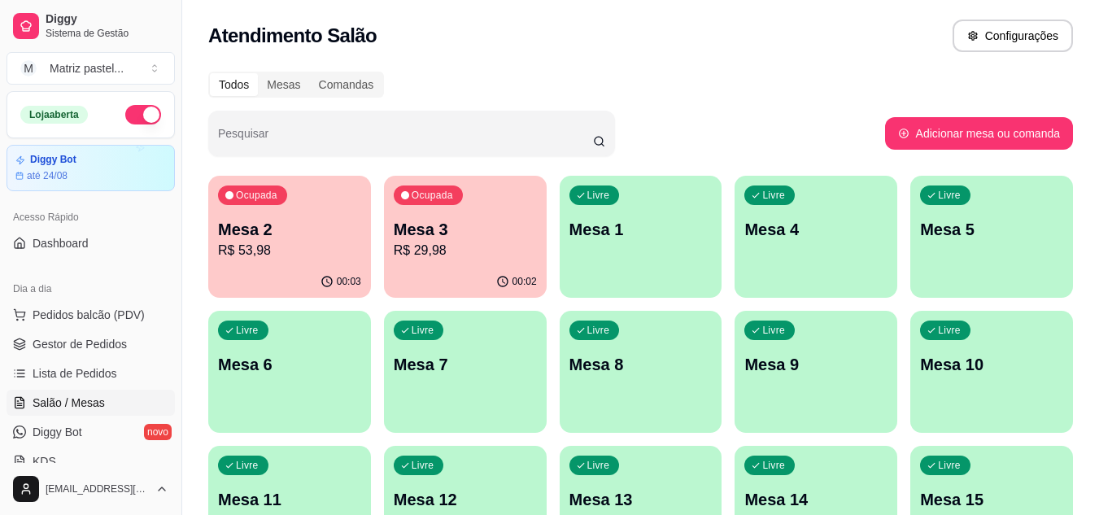
scroll to position [163, 0]
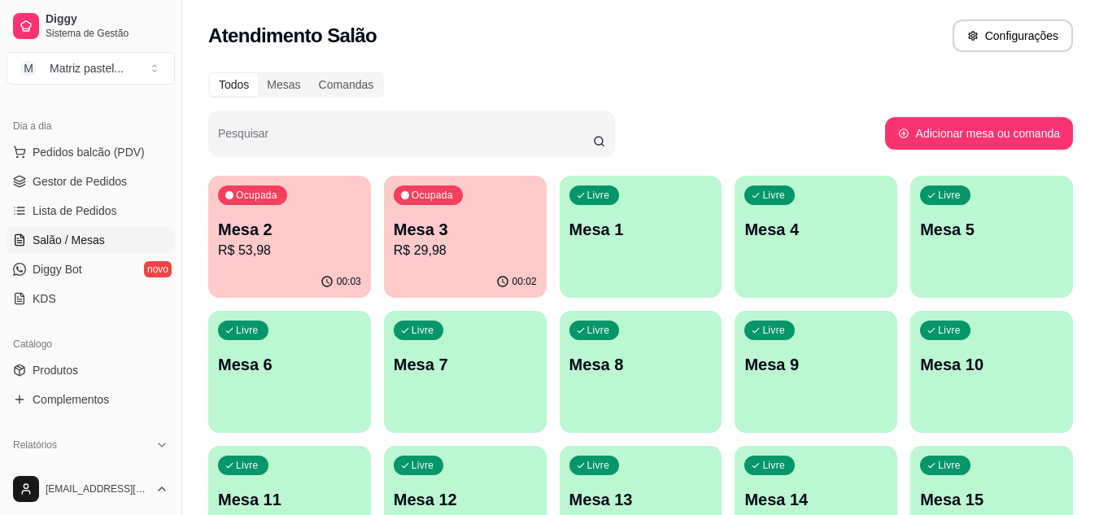
click at [415, 225] on p "Mesa 3" at bounding box center [465, 229] width 143 height 23
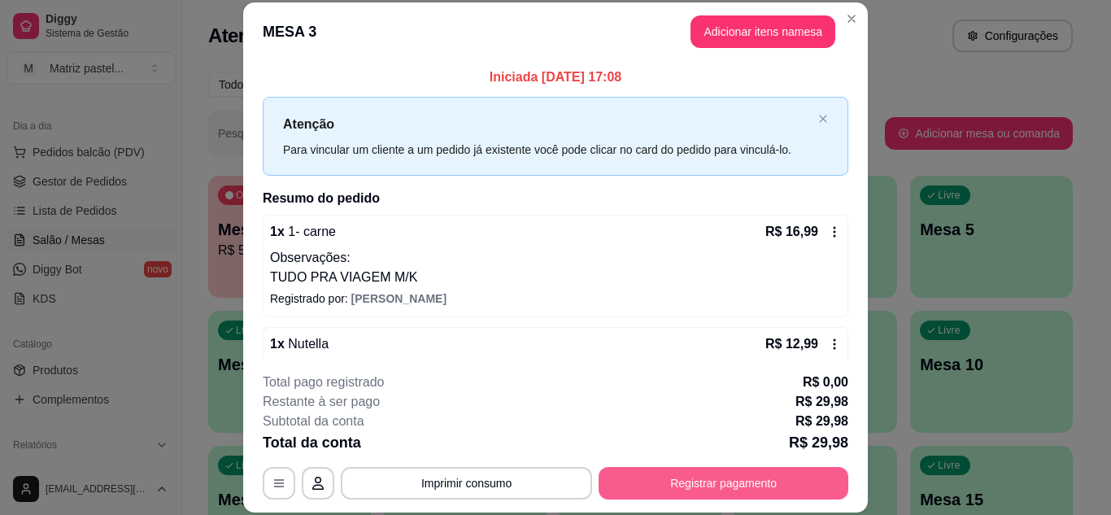
click at [693, 500] on footer "**********" at bounding box center [555, 436] width 625 height 153
click at [635, 487] on button "Registrar pagamento" at bounding box center [724, 483] width 242 height 32
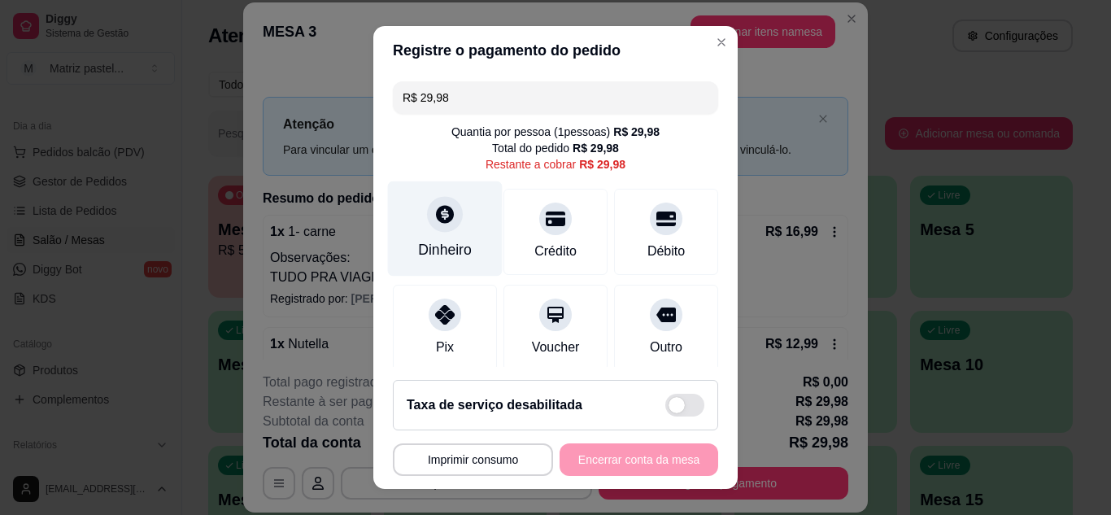
click at [469, 247] on div "Dinheiro" at bounding box center [445, 228] width 115 height 95
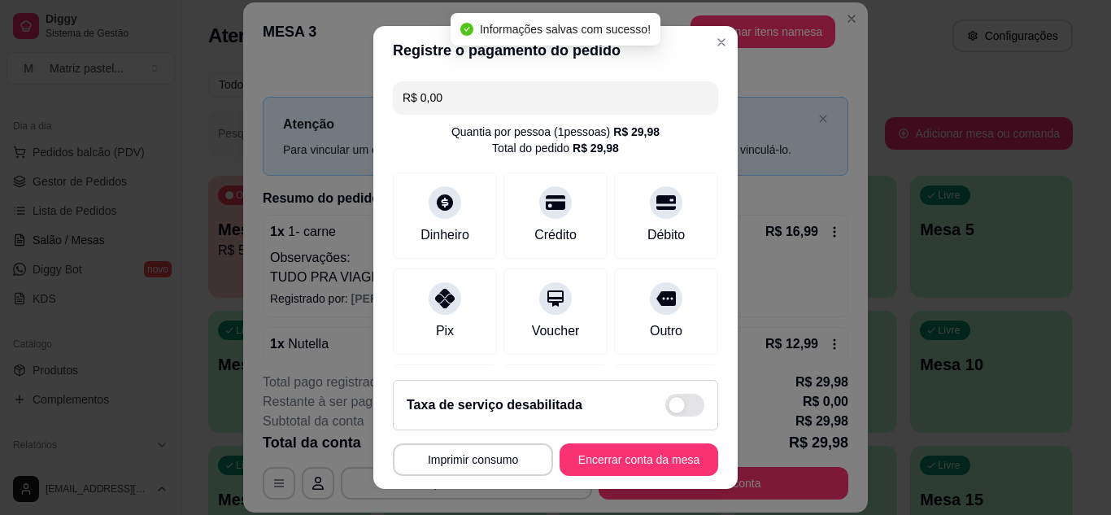
type input "R$ 0,00"
click at [626, 459] on button "Encerrar conta da mesa" at bounding box center [639, 459] width 159 height 33
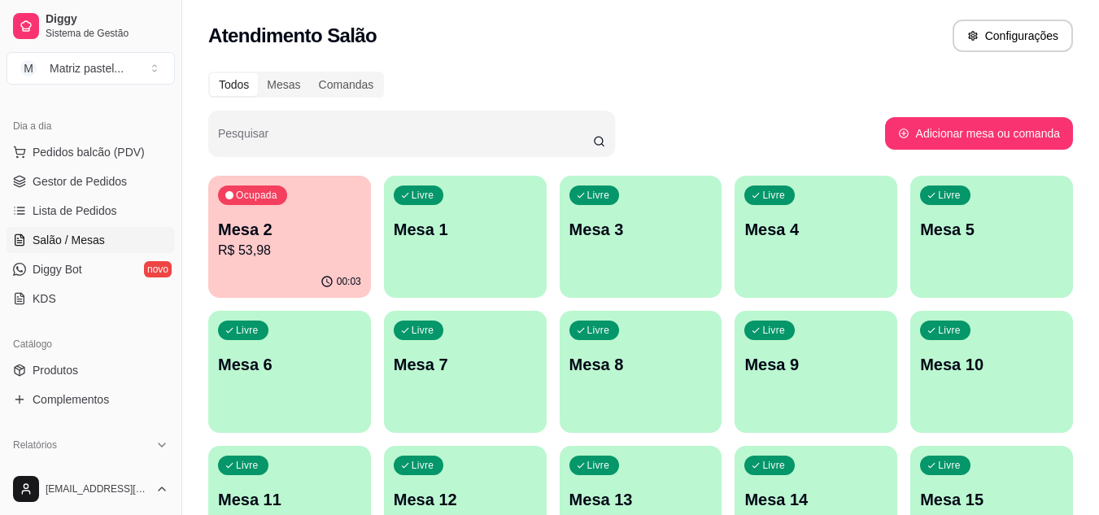
click at [110, 196] on ul "Pedidos balcão (PDV) Gestor de Pedidos Lista de Pedidos Salão / Mesas Diggy Bot…" at bounding box center [91, 225] width 168 height 172
click at [110, 184] on span "Gestor de Pedidos" at bounding box center [80, 181] width 94 height 16
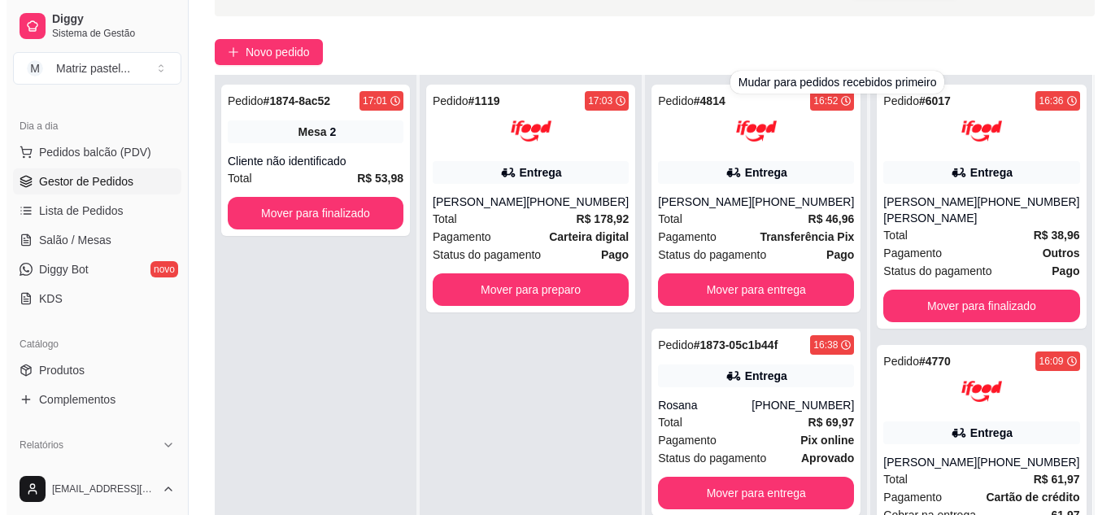
scroll to position [244, 0]
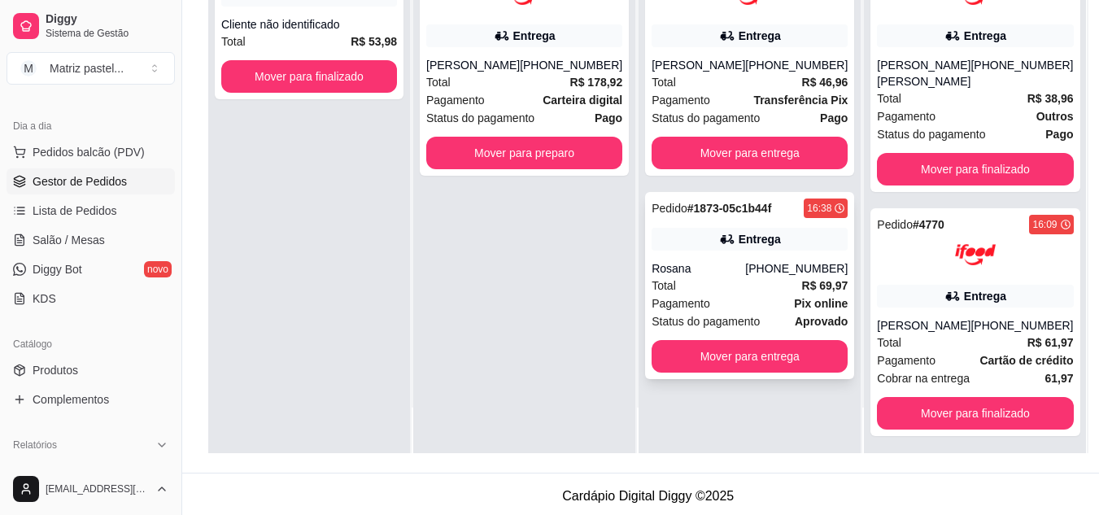
click at [705, 271] on div "Rosana" at bounding box center [699, 268] width 94 height 16
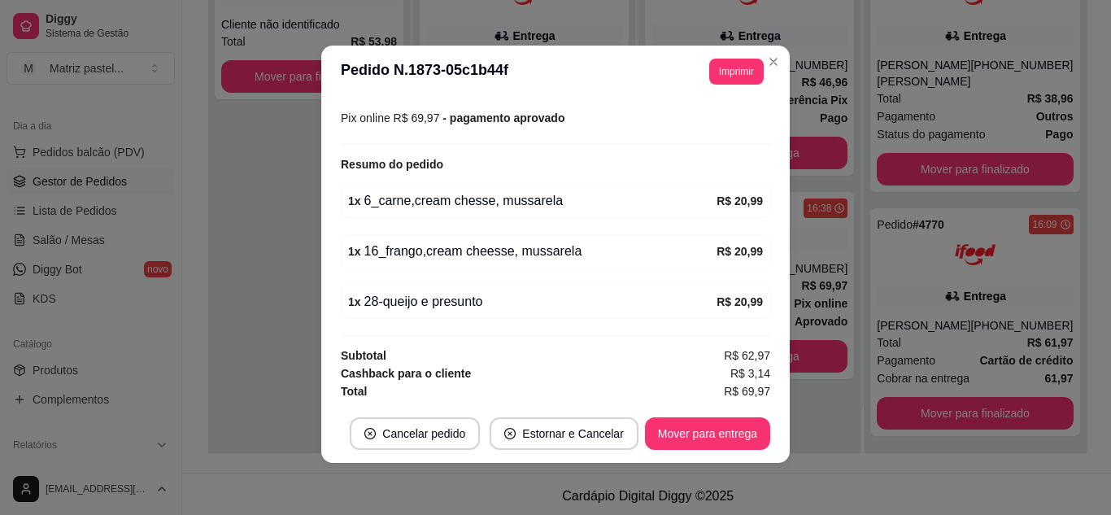
scroll to position [457, 0]
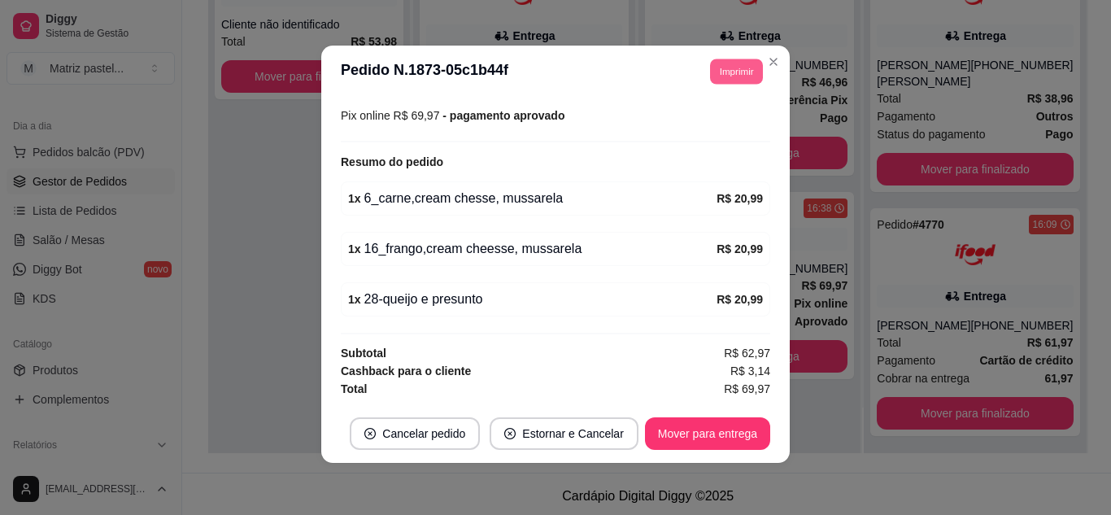
click at [729, 68] on button "Imprimir" at bounding box center [736, 71] width 53 height 25
click at [710, 123] on button "IMPRESSORA" at bounding box center [701, 128] width 114 height 25
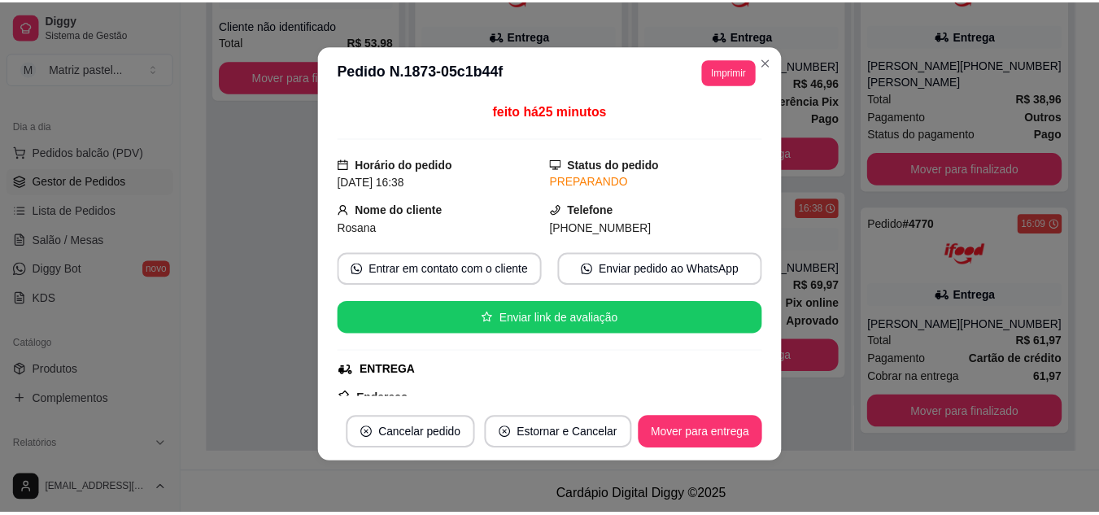
scroll to position [0, 0]
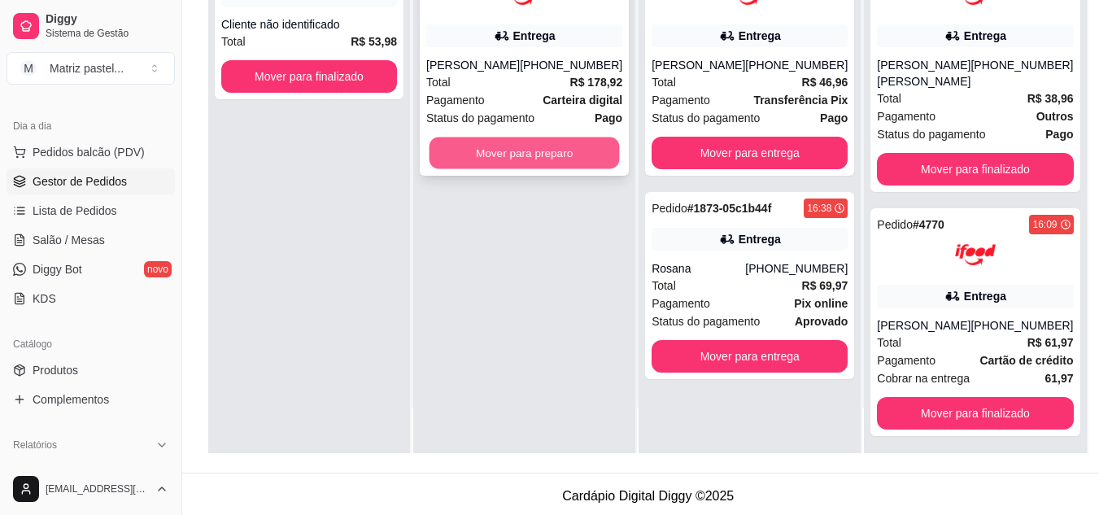
click at [577, 151] on button "Mover para preparo" at bounding box center [525, 153] width 190 height 32
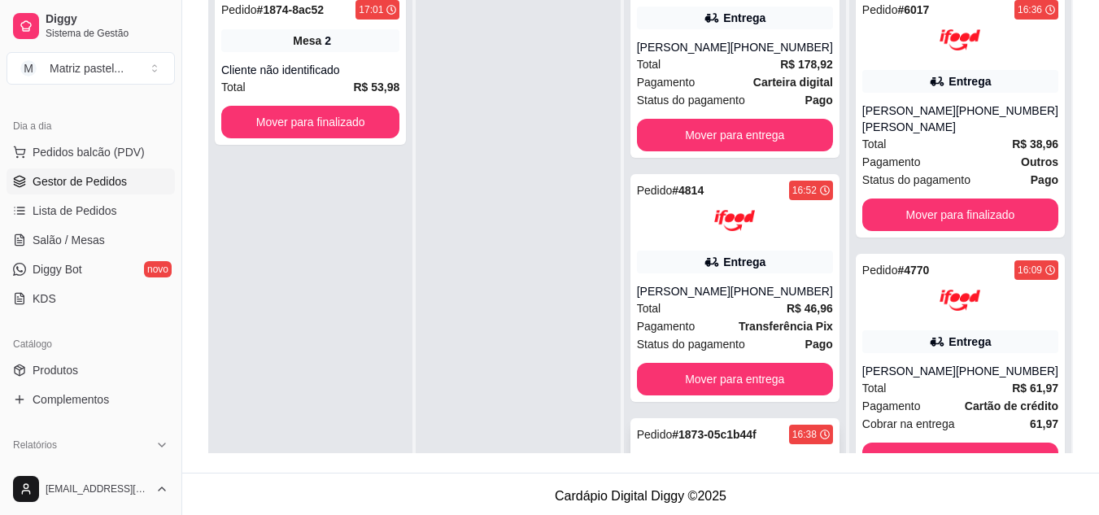
scroll to position [193, 0]
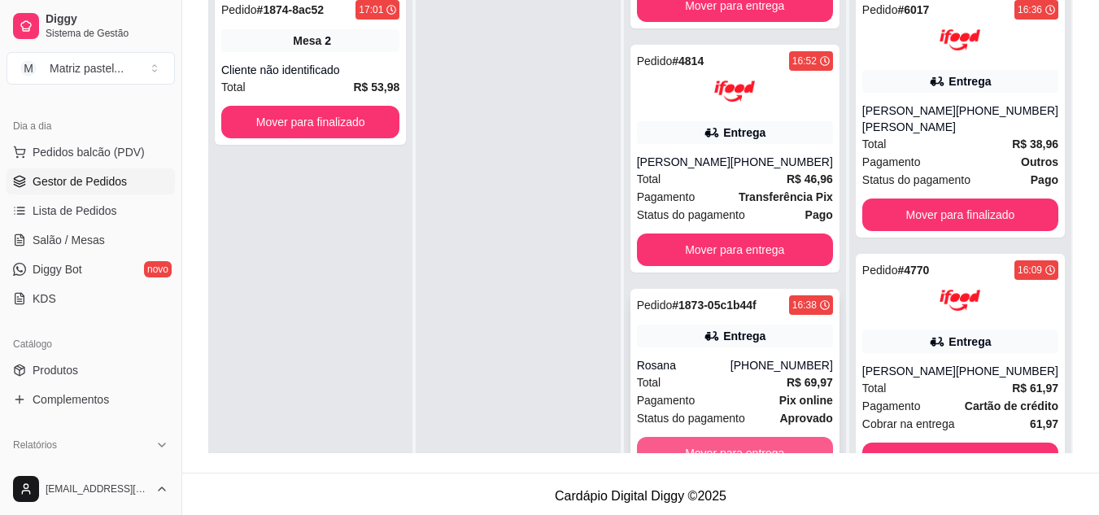
click at [750, 439] on button "Mover para entrega" at bounding box center [735, 453] width 196 height 33
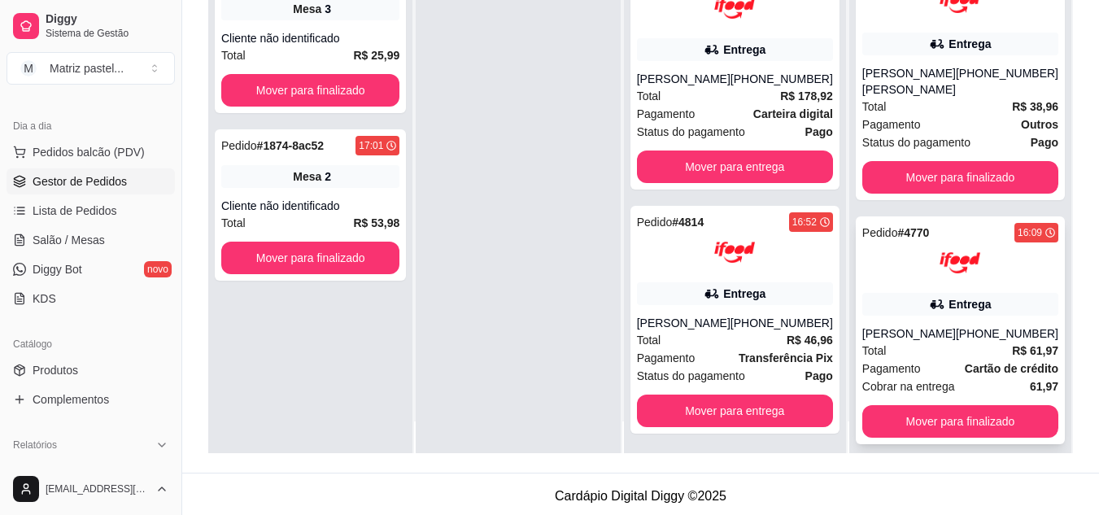
scroll to position [46, 0]
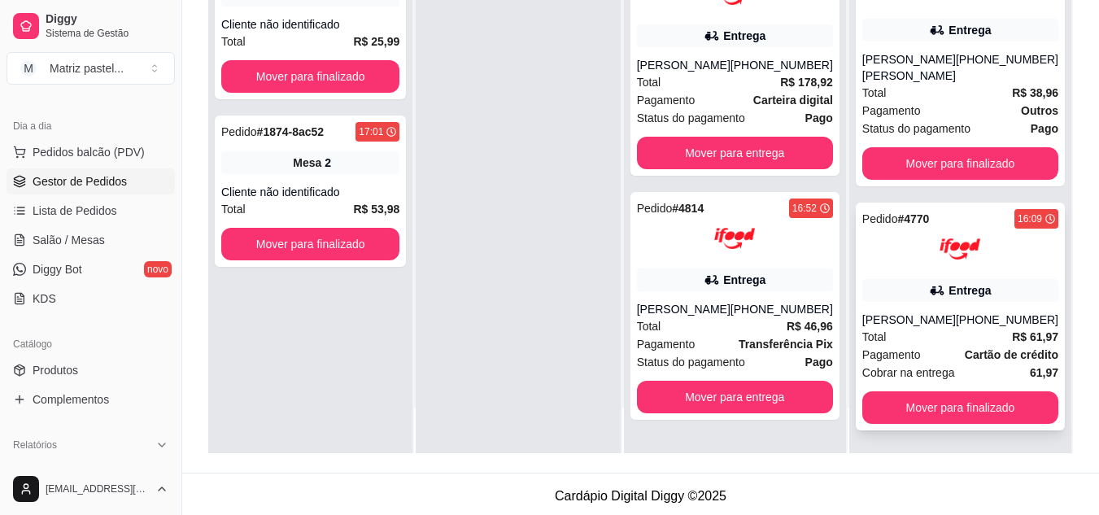
click at [942, 315] on div "Isabella Andrade" at bounding box center [909, 320] width 94 height 16
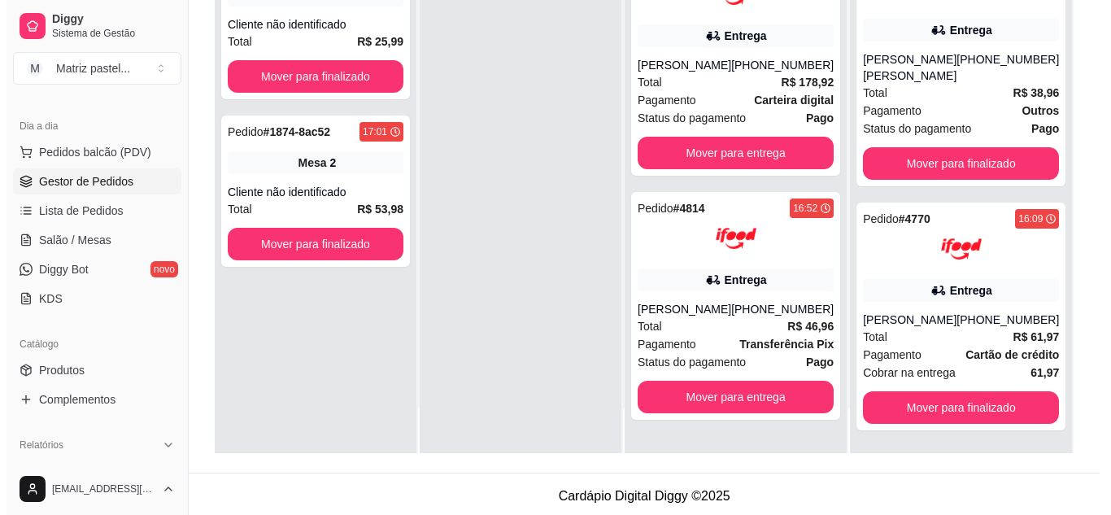
scroll to position [248, 0]
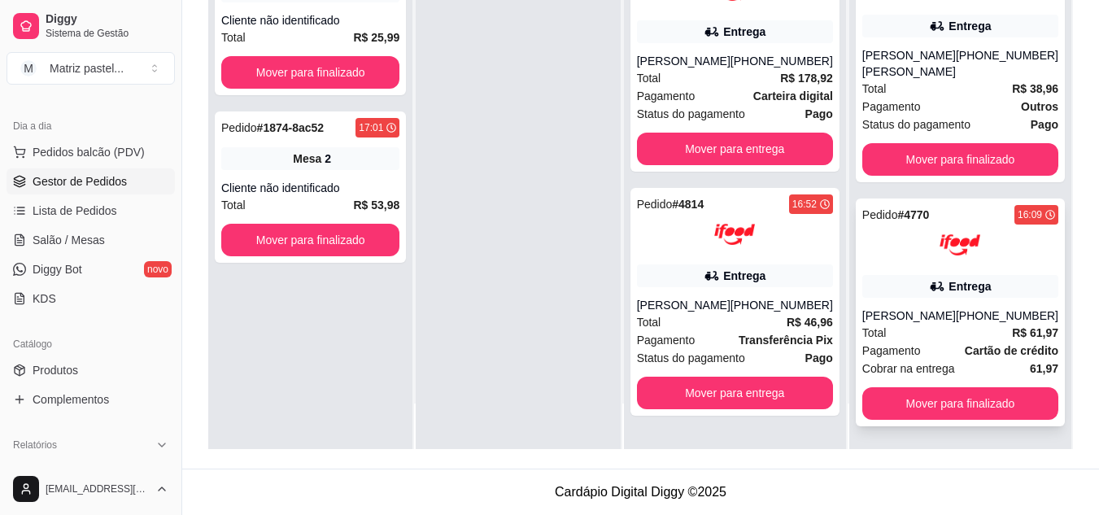
click at [912, 299] on div "Pedido # 4770 16:09 Entrega Isabella Andrade (08) 00705-1020 Total R$ 61,97 Pag…" at bounding box center [960, 313] width 209 height 228
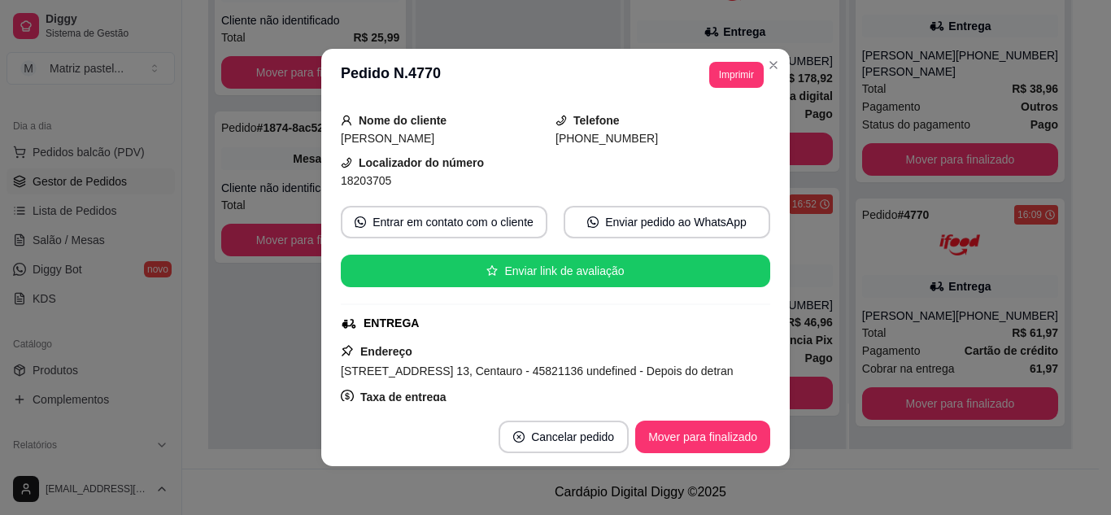
scroll to position [163, 0]
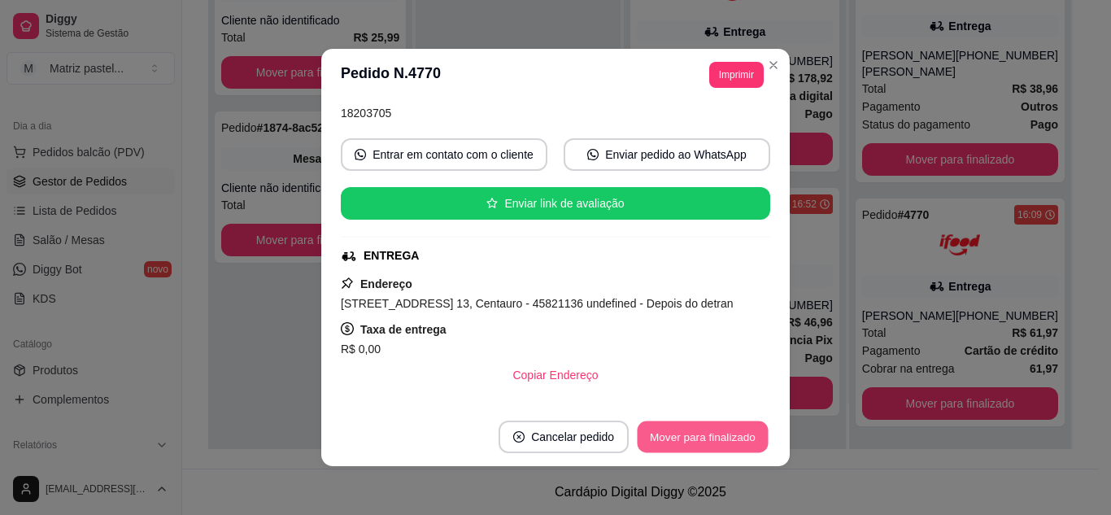
click at [678, 435] on button "Mover para finalizado" at bounding box center [703, 437] width 131 height 32
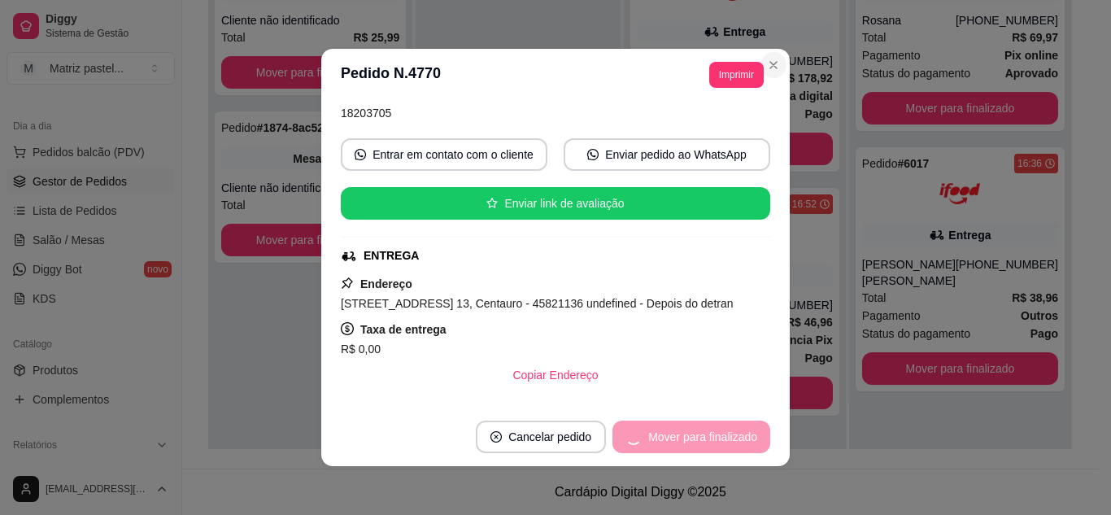
scroll to position [125, 0]
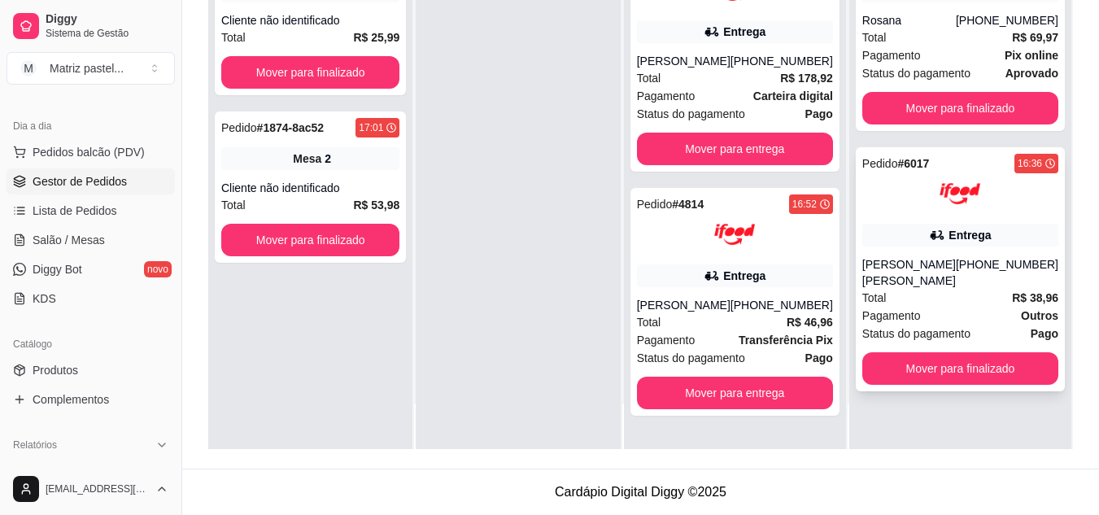
click at [931, 243] on div "Entrega" at bounding box center [960, 235] width 196 height 23
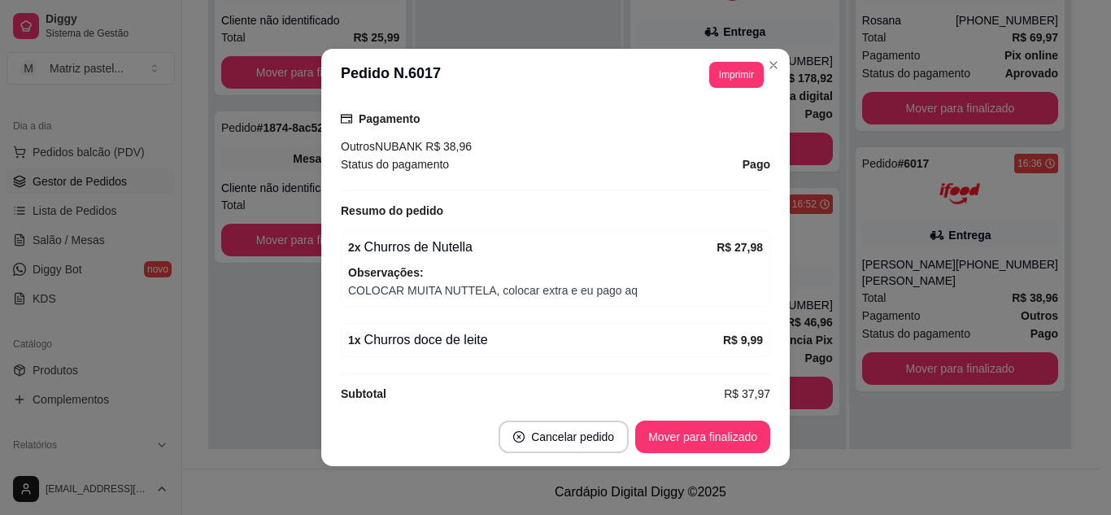
scroll to position [3, 0]
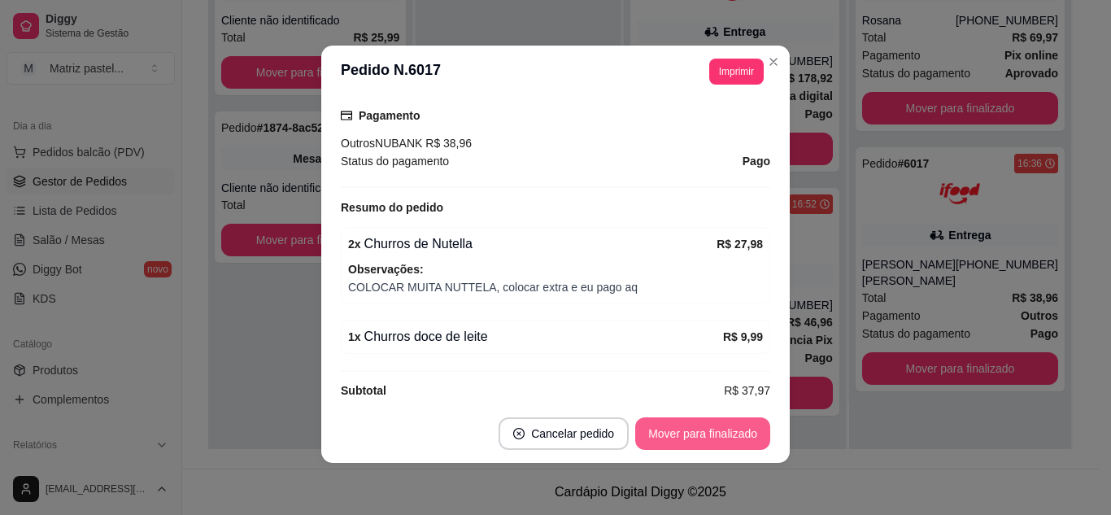
click at [703, 442] on button "Mover para finalizado" at bounding box center [702, 433] width 135 height 33
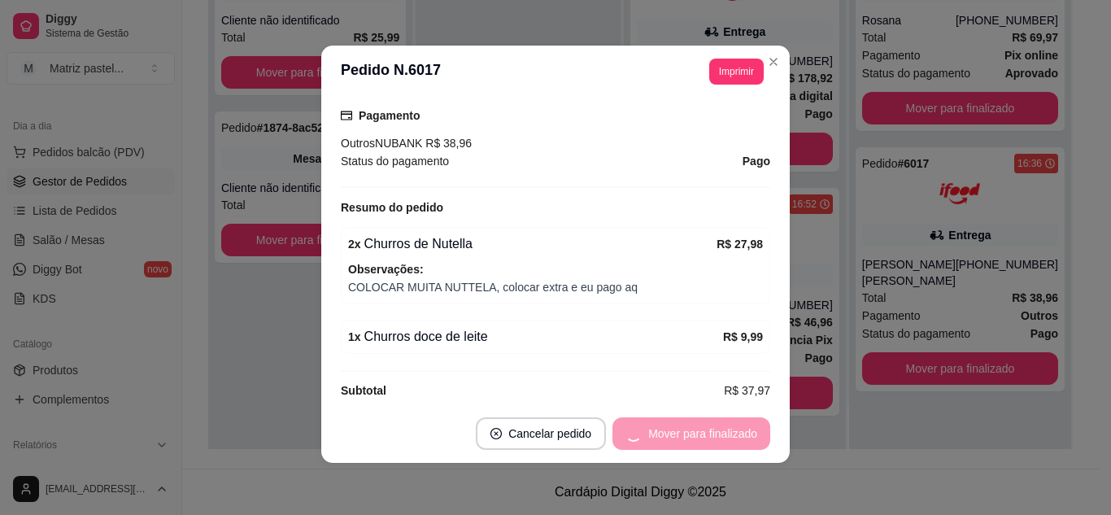
scroll to position [454, 0]
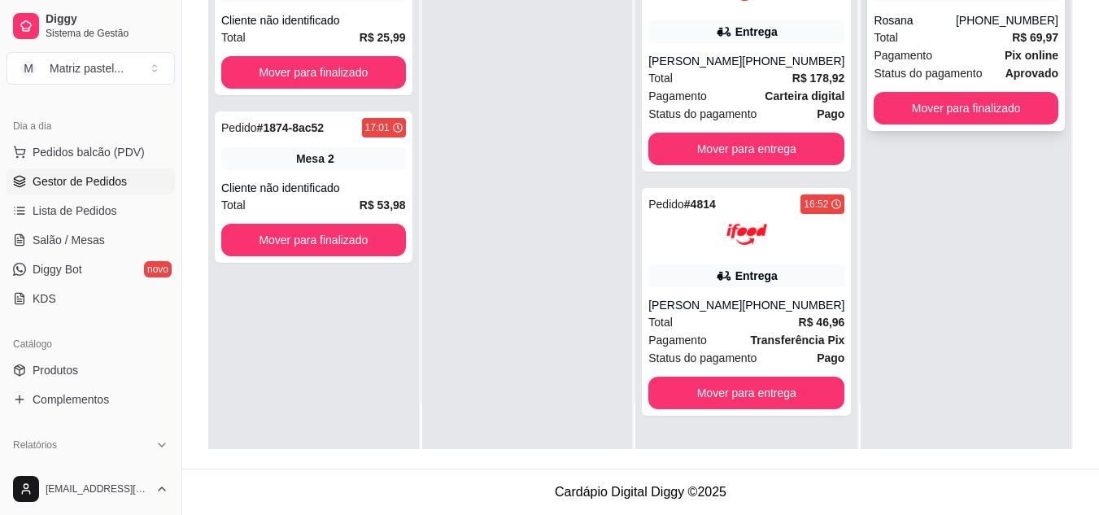
click at [960, 44] on div "Total R$ 69,97" at bounding box center [966, 37] width 185 height 18
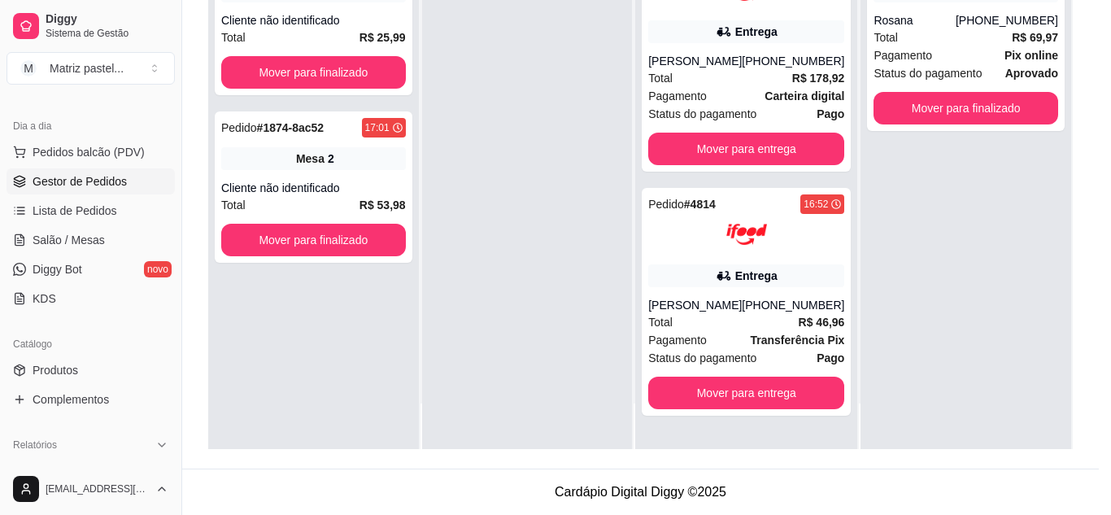
scroll to position [163, 0]
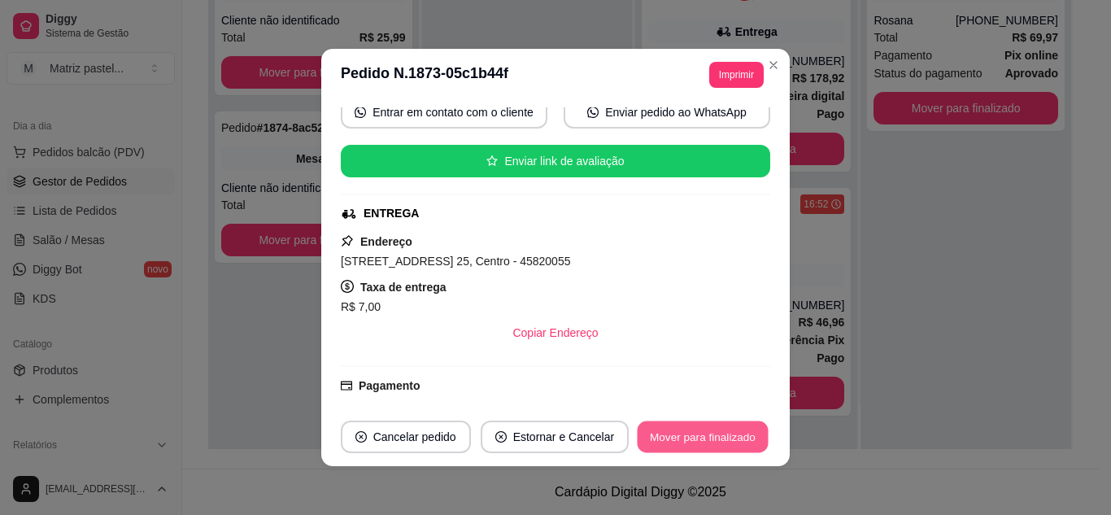
click at [691, 441] on button "Mover para finalizado" at bounding box center [703, 437] width 131 height 32
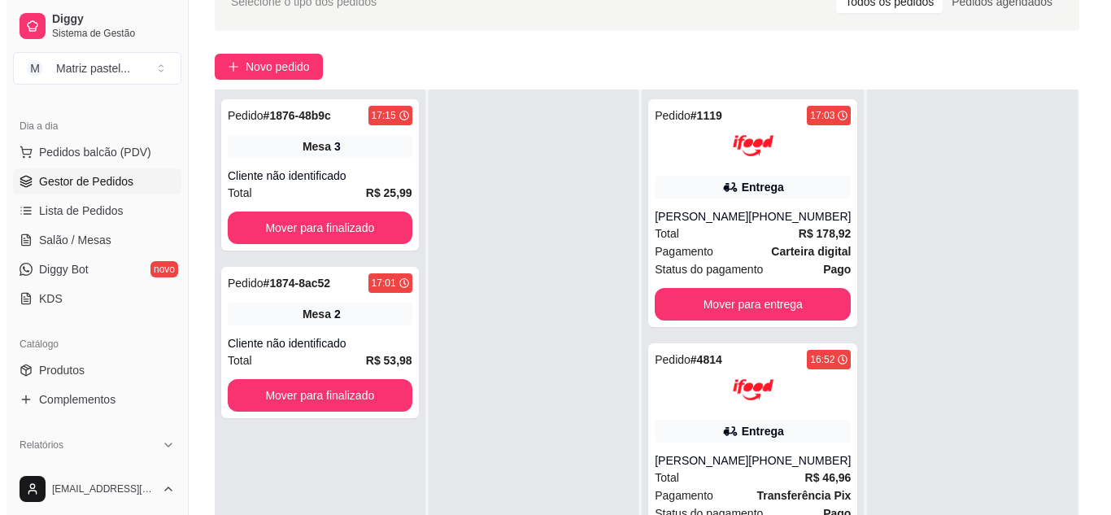
scroll to position [167, 0]
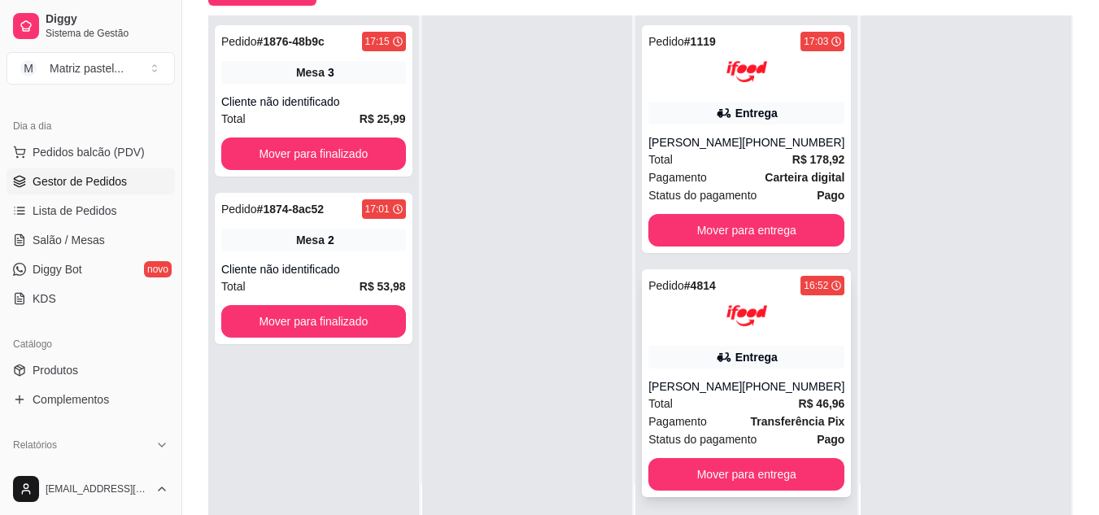
click at [813, 395] on span "R$ 46,96" at bounding box center [822, 404] width 46 height 18
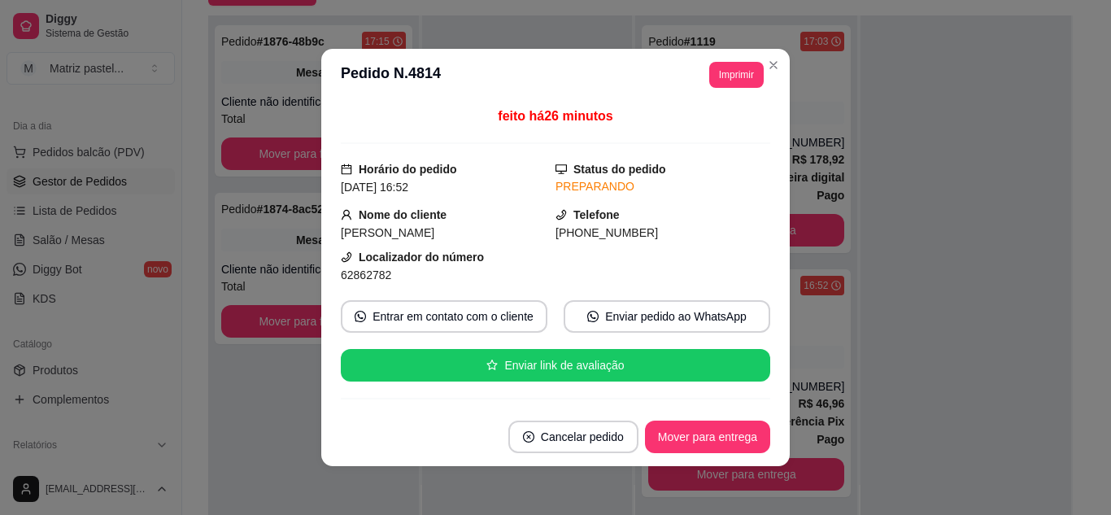
scroll to position [0, 0]
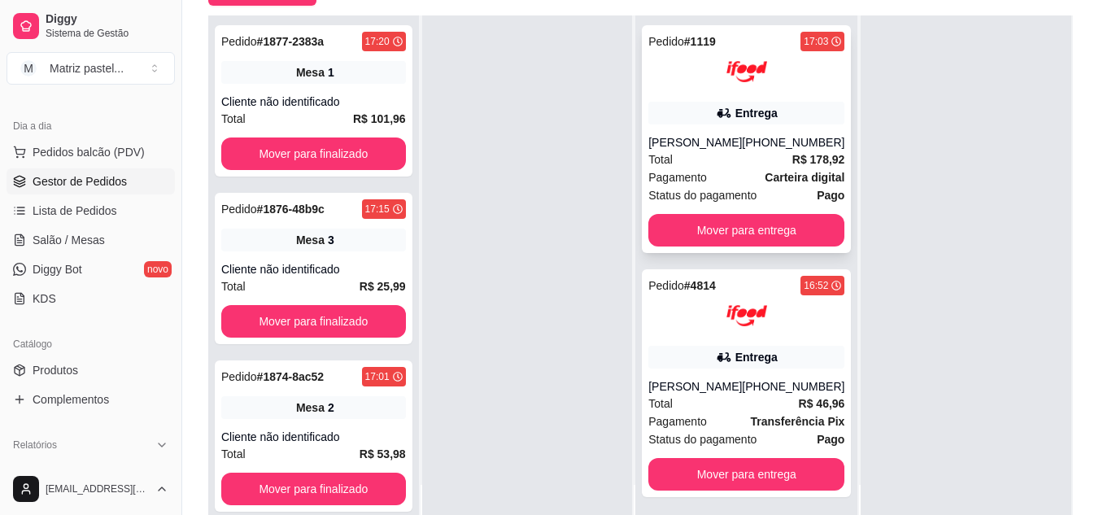
click at [708, 111] on div "Entrega" at bounding box center [746, 113] width 196 height 23
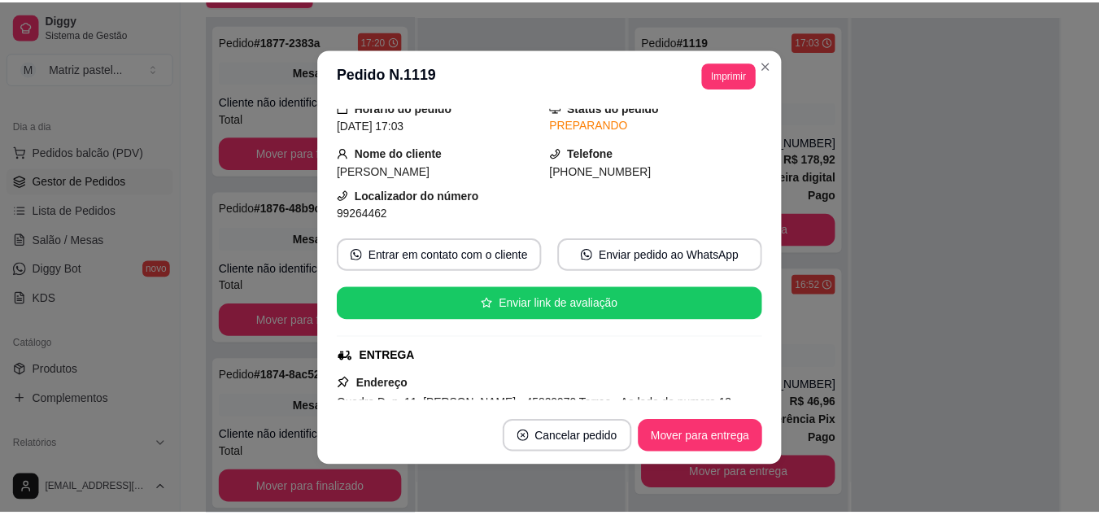
scroll to position [163, 0]
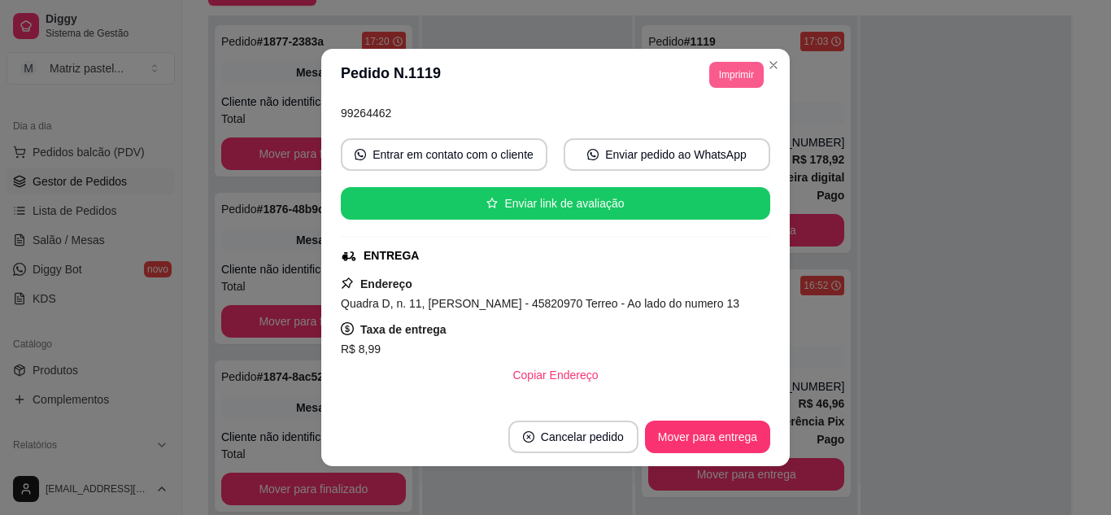
click at [725, 75] on button "Imprimir" at bounding box center [736, 75] width 55 height 26
click at [716, 135] on button "IMPRESSORA" at bounding box center [713, 124] width 94 height 21
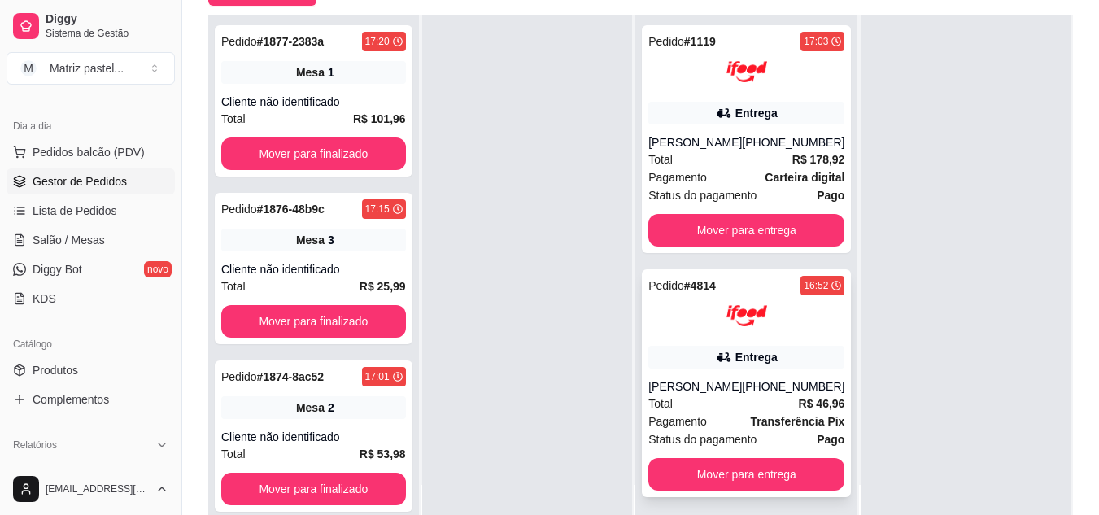
click at [699, 364] on div "Entrega" at bounding box center [746, 357] width 196 height 23
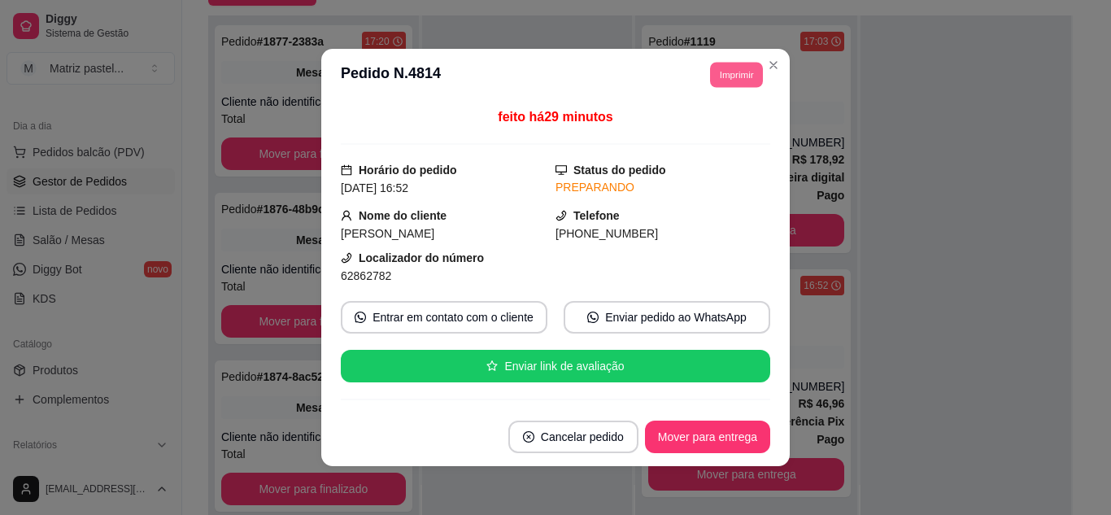
click at [718, 73] on button "Imprimir" at bounding box center [736, 74] width 53 height 25
click at [723, 130] on button "IMPRESSORA" at bounding box center [701, 131] width 114 height 25
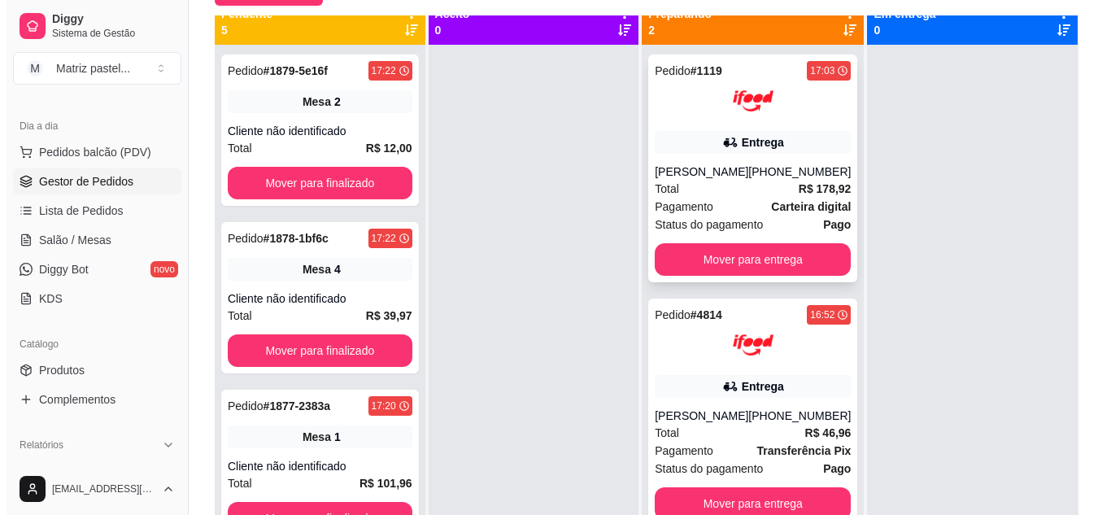
scroll to position [0, 0]
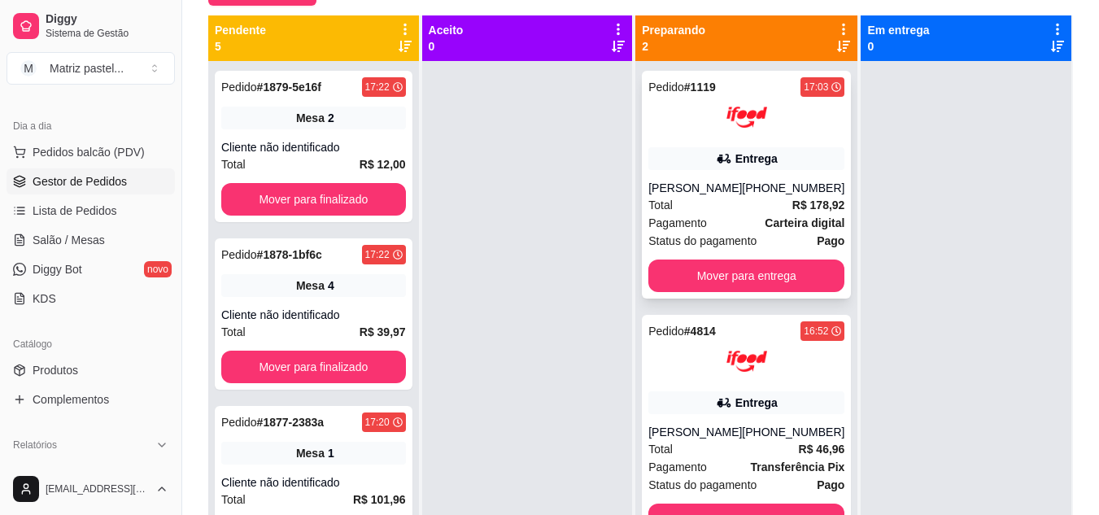
click at [758, 203] on div "Total R$ 178,92" at bounding box center [746, 205] width 196 height 18
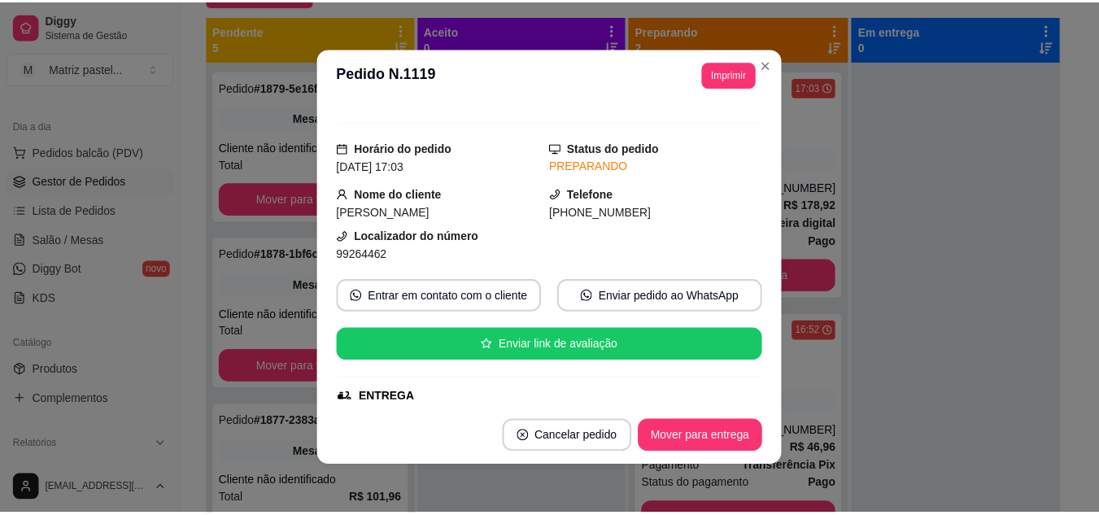
scroll to position [81, 0]
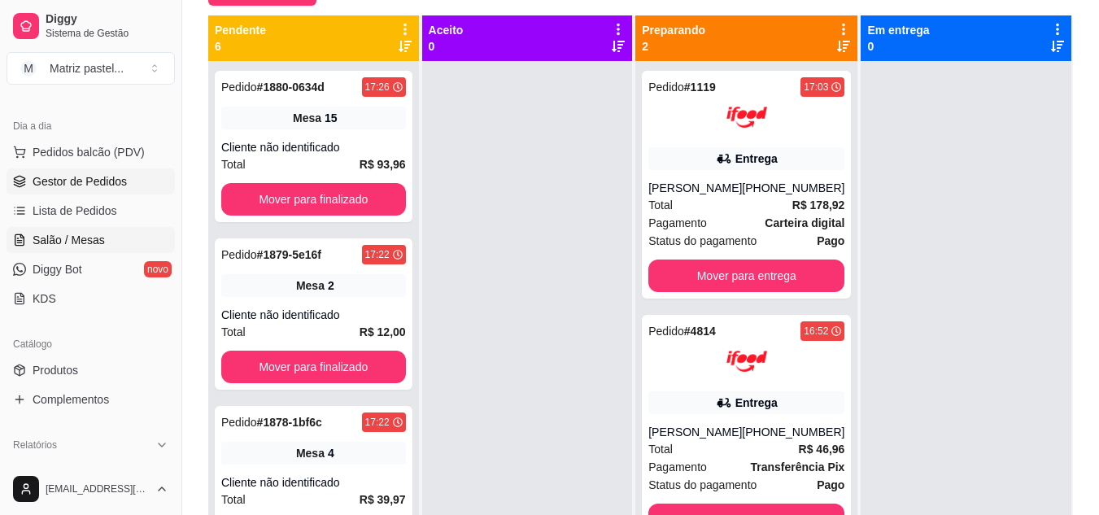
click at [58, 235] on span "Salão / Mesas" at bounding box center [69, 240] width 72 height 16
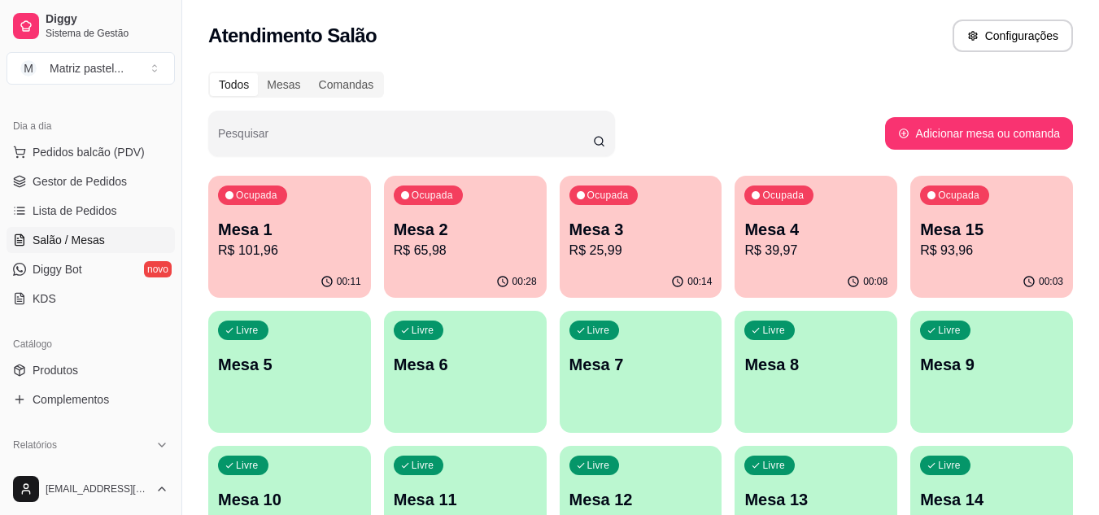
click at [665, 243] on p "R$ 25,99" at bounding box center [640, 251] width 143 height 20
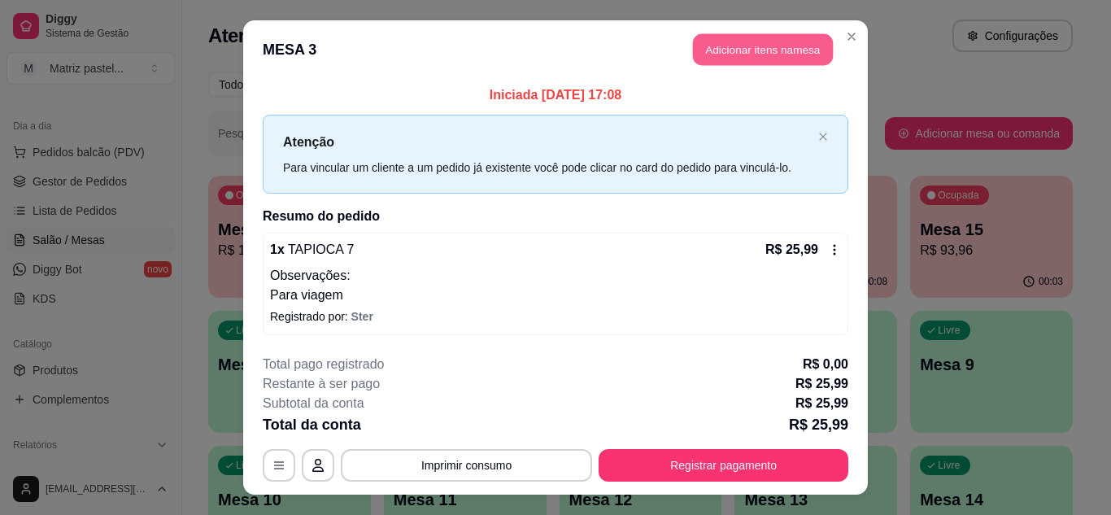
click at [752, 47] on button "Adicionar itens na mesa" at bounding box center [763, 50] width 140 height 32
click at [320, 104] on div at bounding box center [384, 105] width 679 height 33
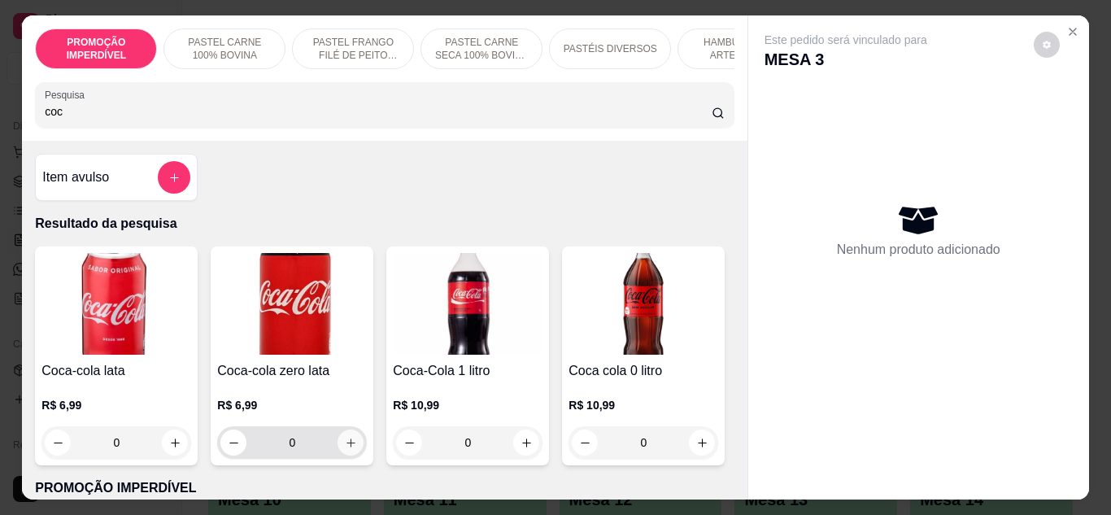
type input "coc"
click at [346, 447] on icon "increase-product-quantity" at bounding box center [351, 443] width 12 height 12
type input "1"
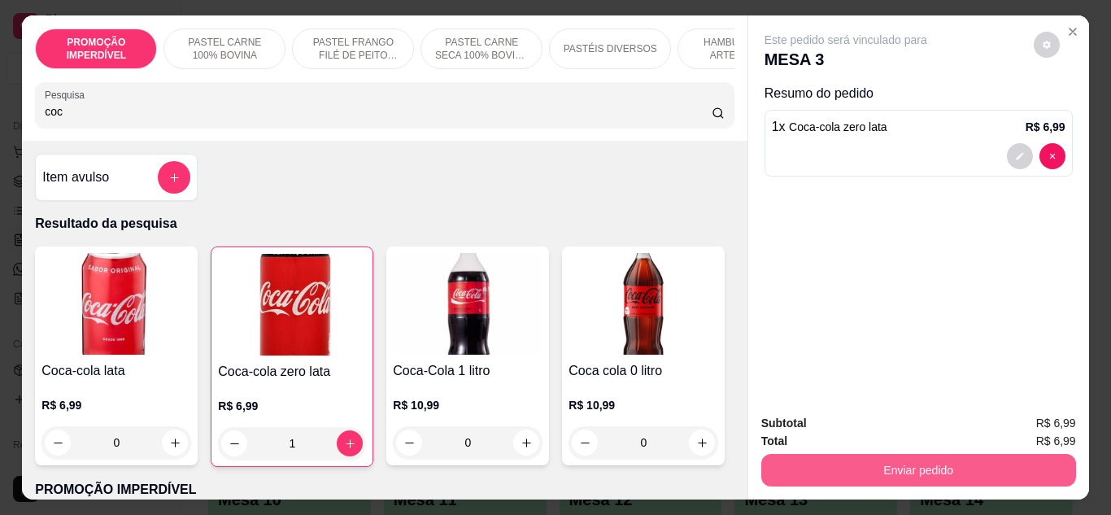
click at [844, 473] on button "Enviar pedido" at bounding box center [918, 470] width 315 height 33
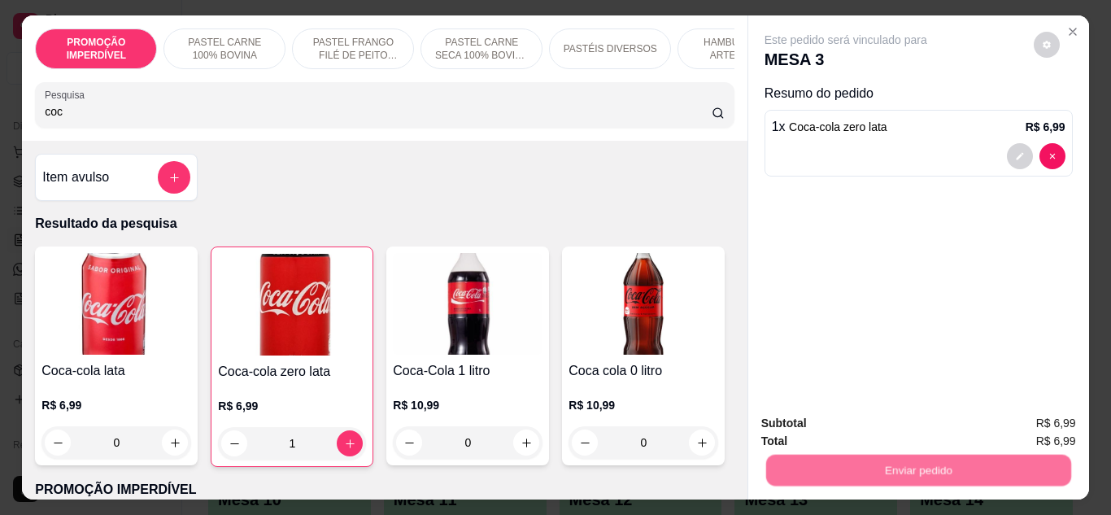
click at [862, 423] on button "Não registrar e enviar pedido" at bounding box center [865, 423] width 164 height 30
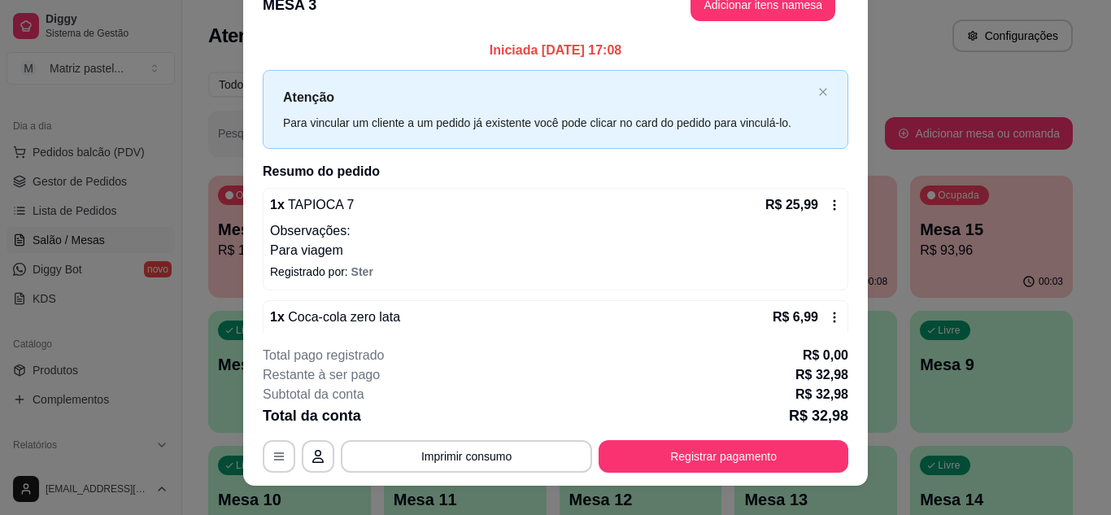
scroll to position [50, 0]
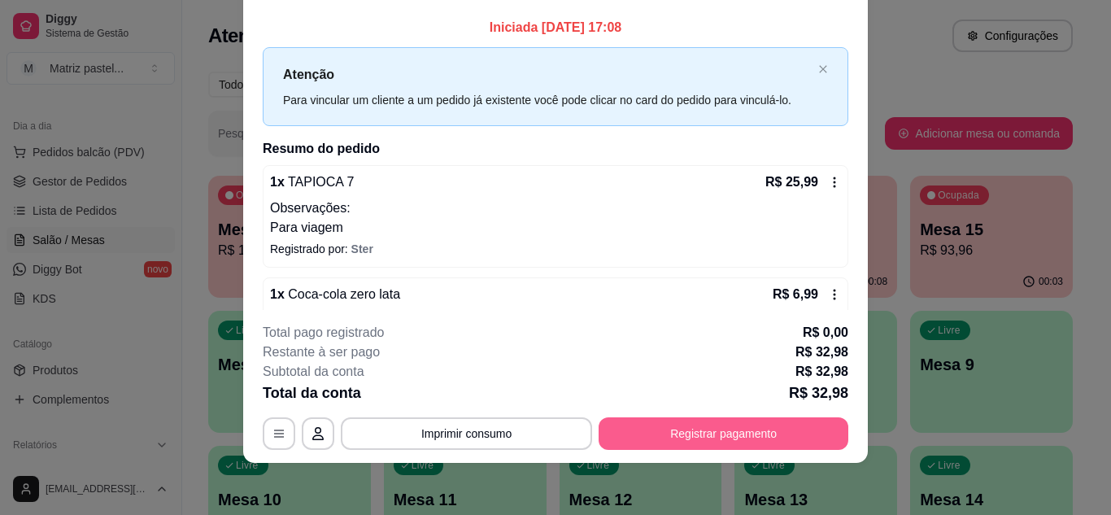
click at [745, 426] on button "Registrar pagamento" at bounding box center [724, 433] width 250 height 33
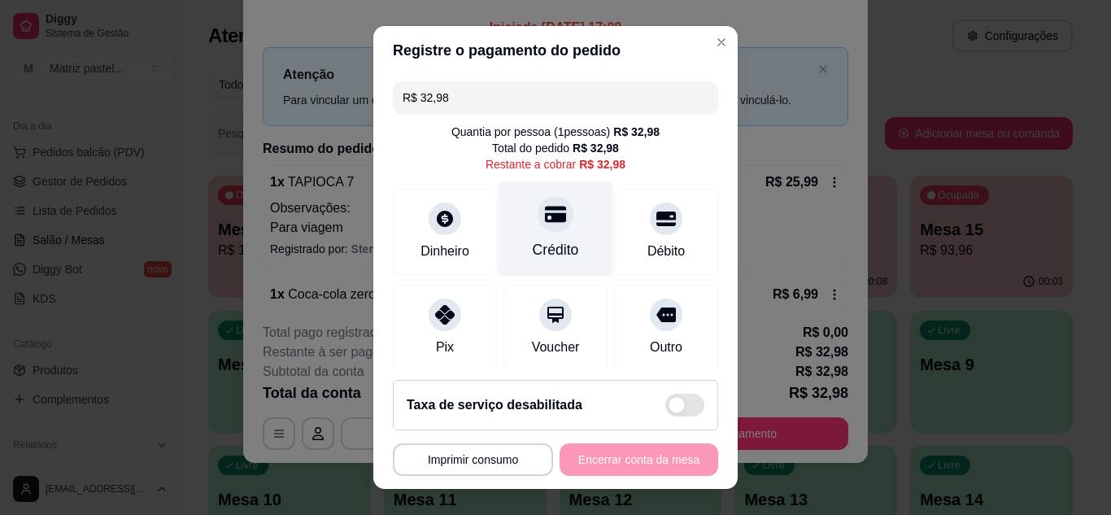
click at [538, 238] on div "Crédito" at bounding box center [556, 228] width 115 height 95
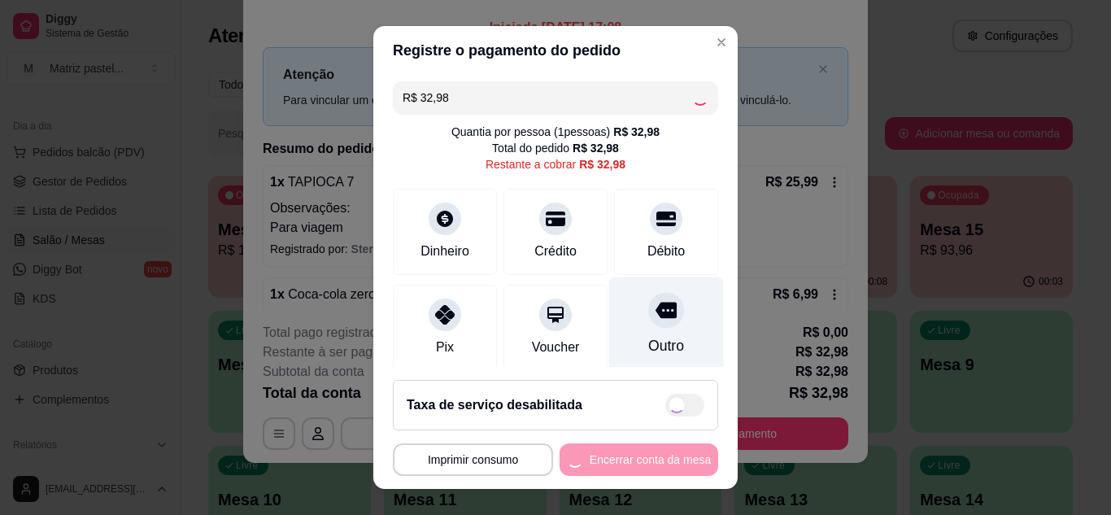
type input "R$ 0,00"
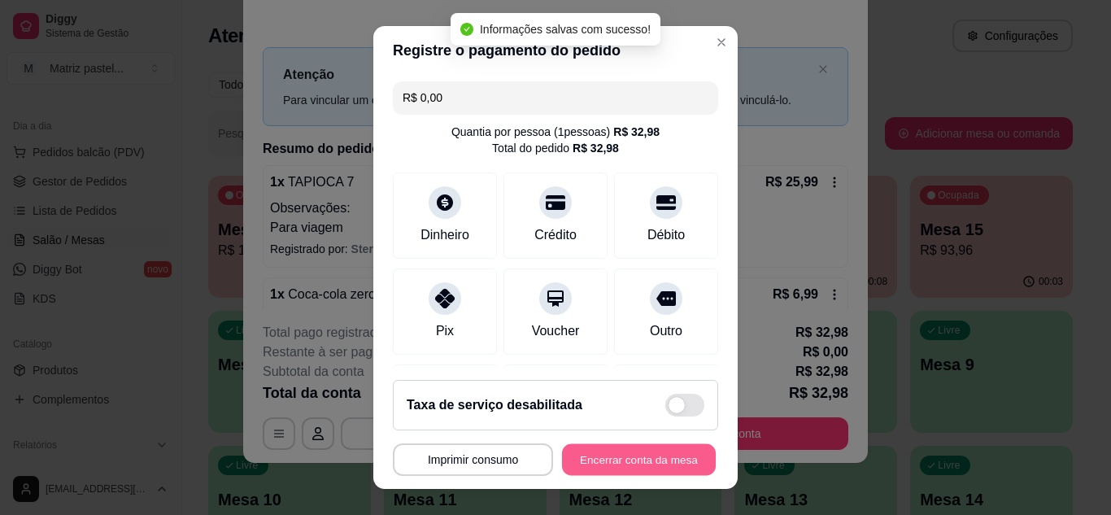
click at [613, 454] on button "Encerrar conta da mesa" at bounding box center [639, 460] width 154 height 32
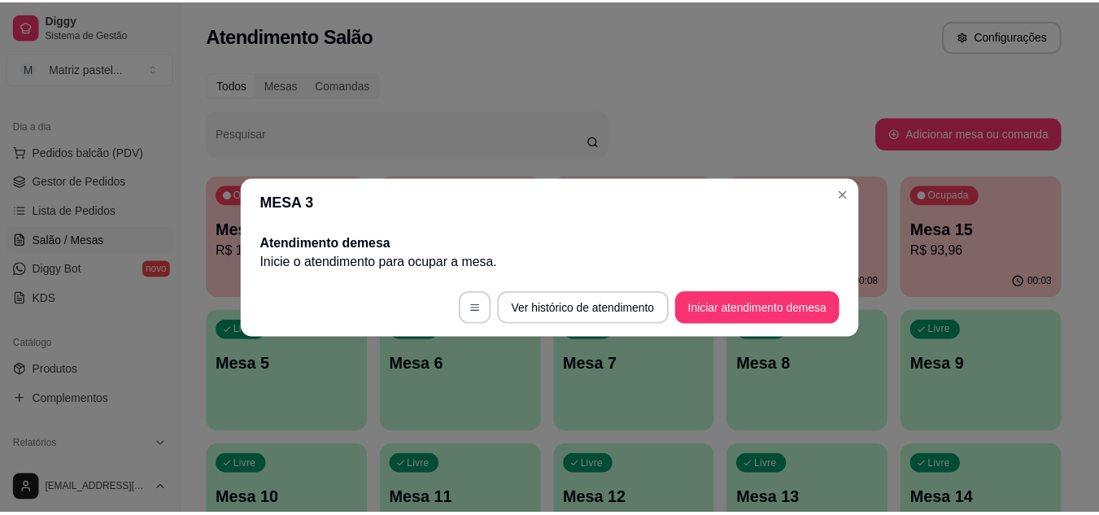
scroll to position [0, 0]
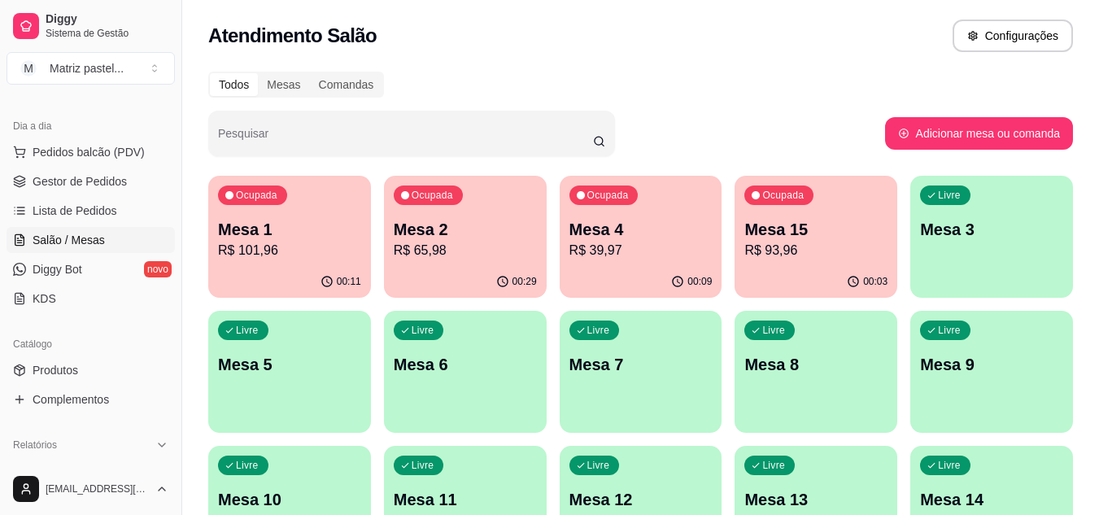
click at [71, 171] on link "Gestor de Pedidos" at bounding box center [91, 181] width 168 height 26
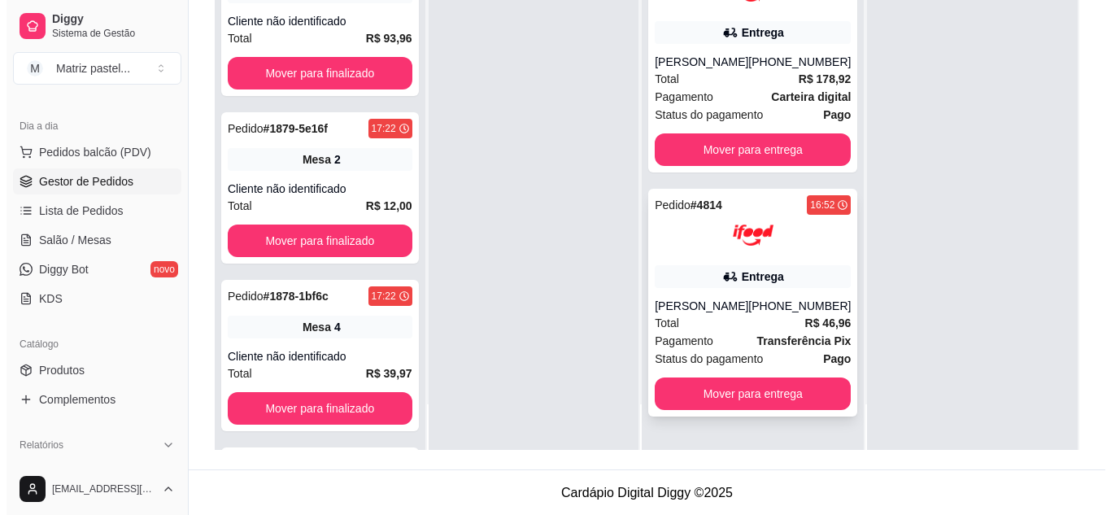
scroll to position [248, 0]
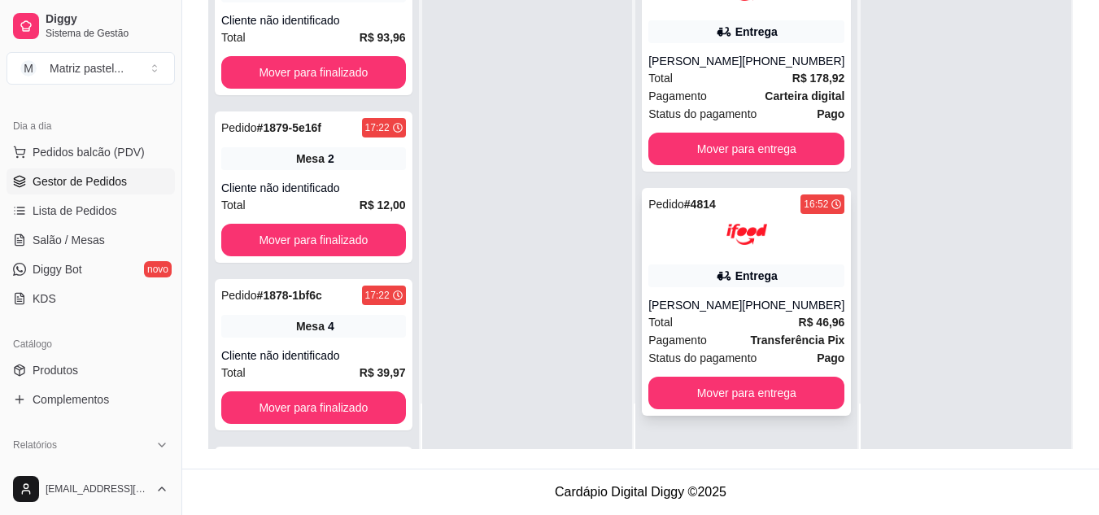
click at [753, 296] on div "Pedido # 4814 16:52 Entrega Fabio Cordeiro (08) 00700-3020 Total R$ 46,96 Pagam…" at bounding box center [746, 302] width 209 height 228
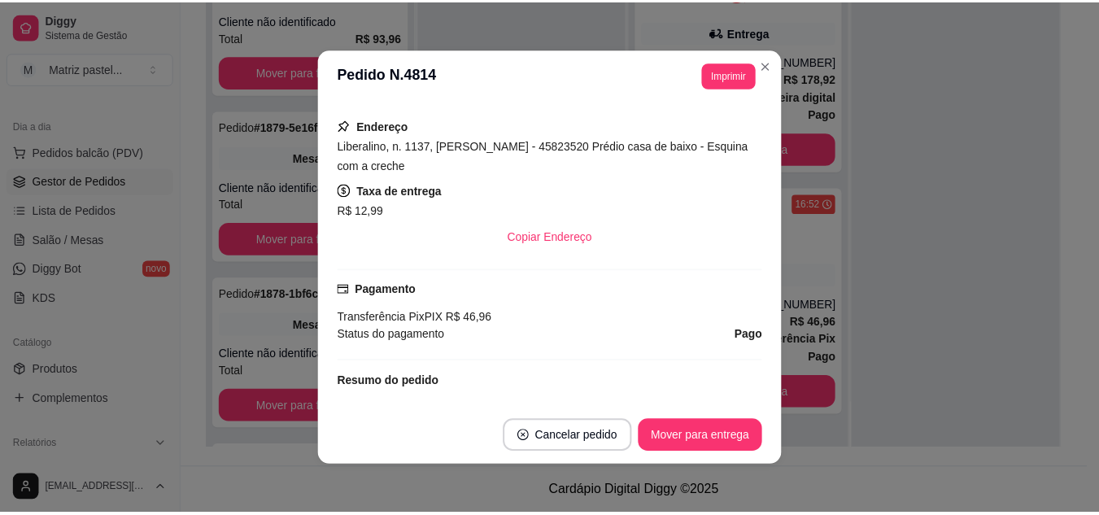
scroll to position [469, 0]
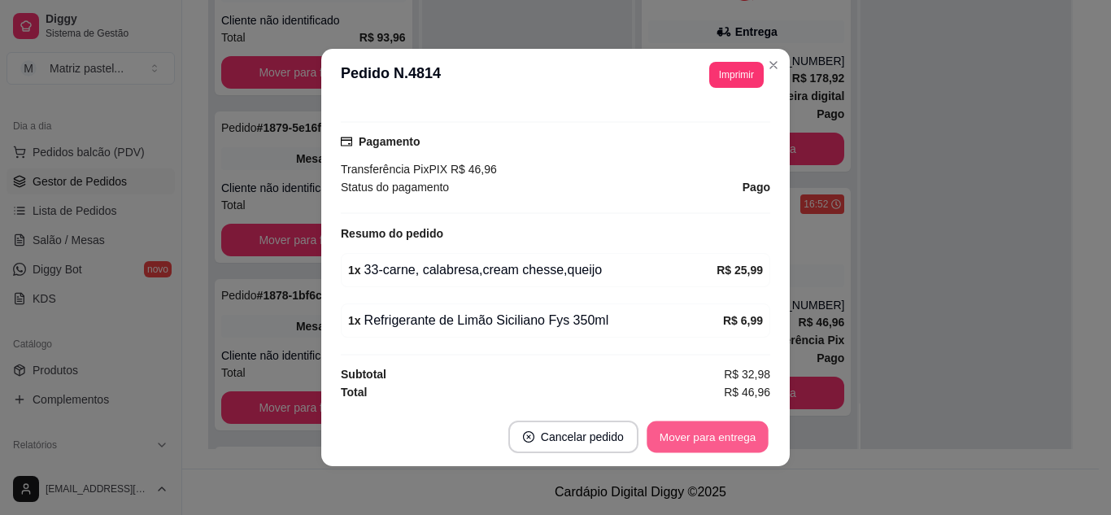
click at [677, 430] on button "Mover para entrega" at bounding box center [708, 437] width 122 height 32
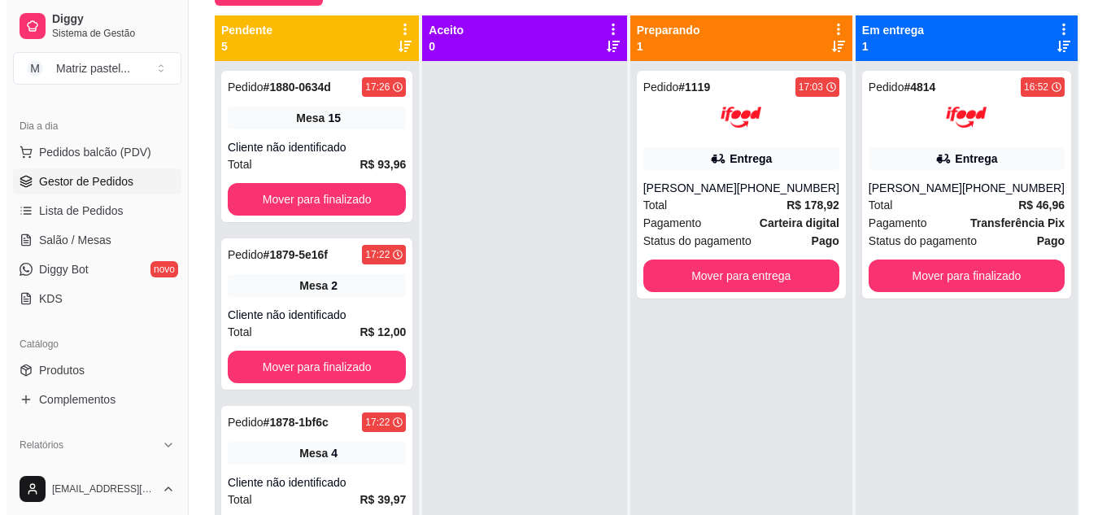
scroll to position [85, 0]
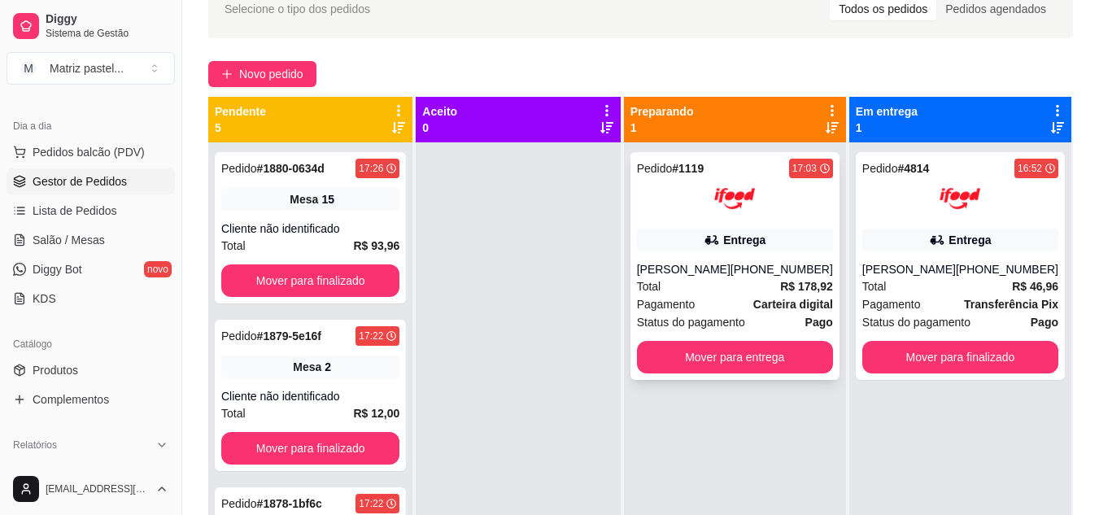
click at [809, 236] on div "Entrega" at bounding box center [735, 240] width 196 height 23
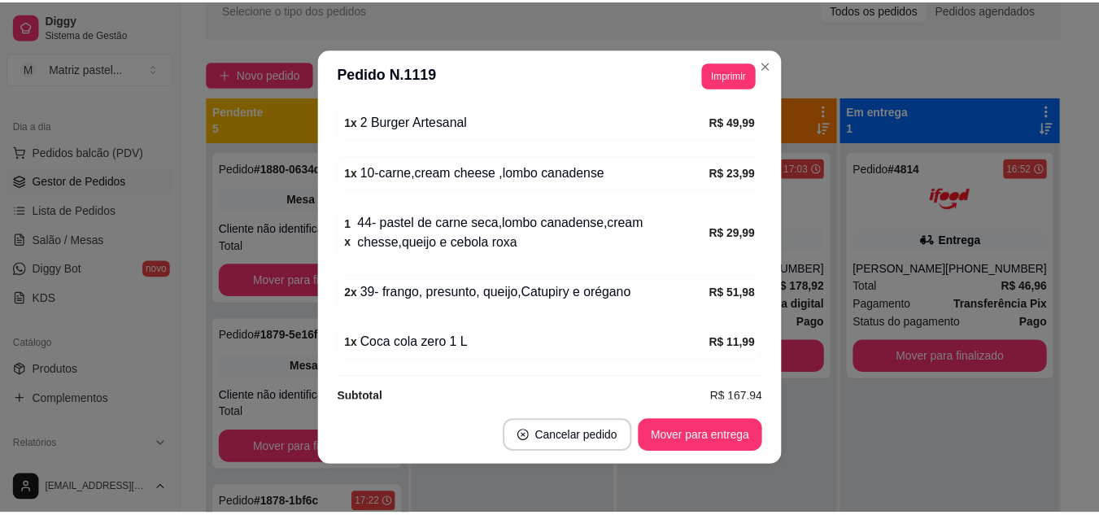
scroll to position [620, 0]
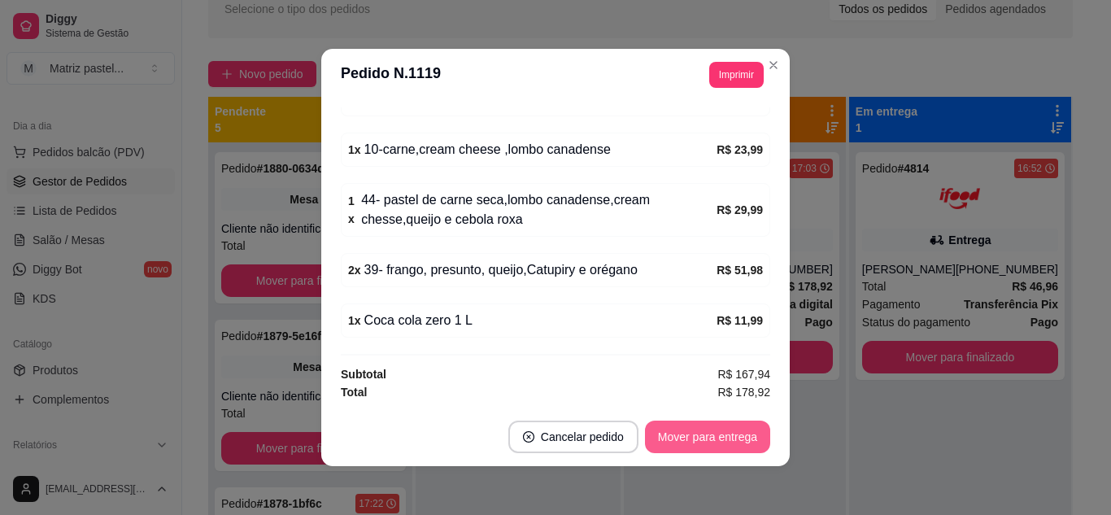
click at [699, 438] on button "Mover para entrega" at bounding box center [707, 437] width 125 height 33
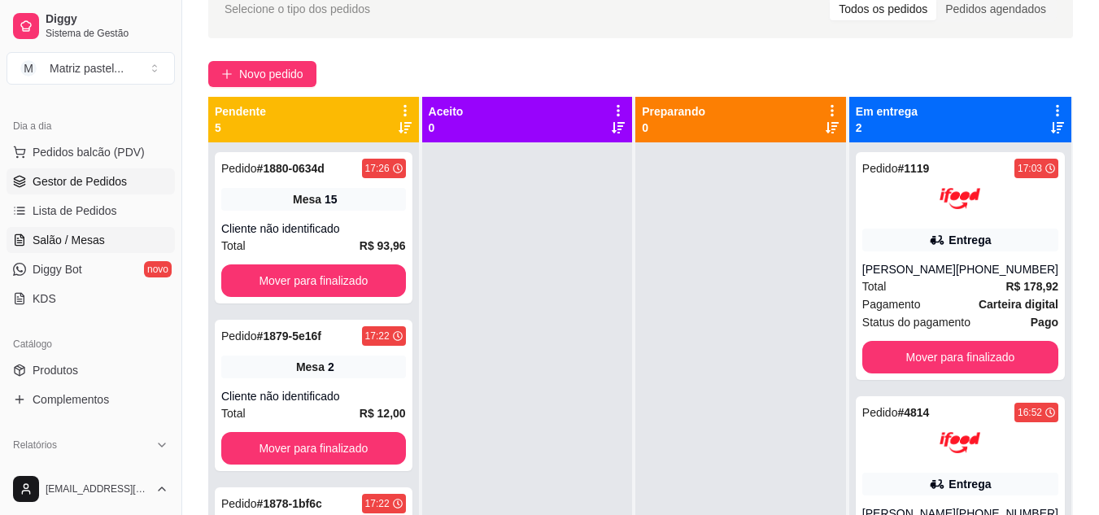
click at [98, 239] on span "Salão / Mesas" at bounding box center [69, 240] width 72 height 16
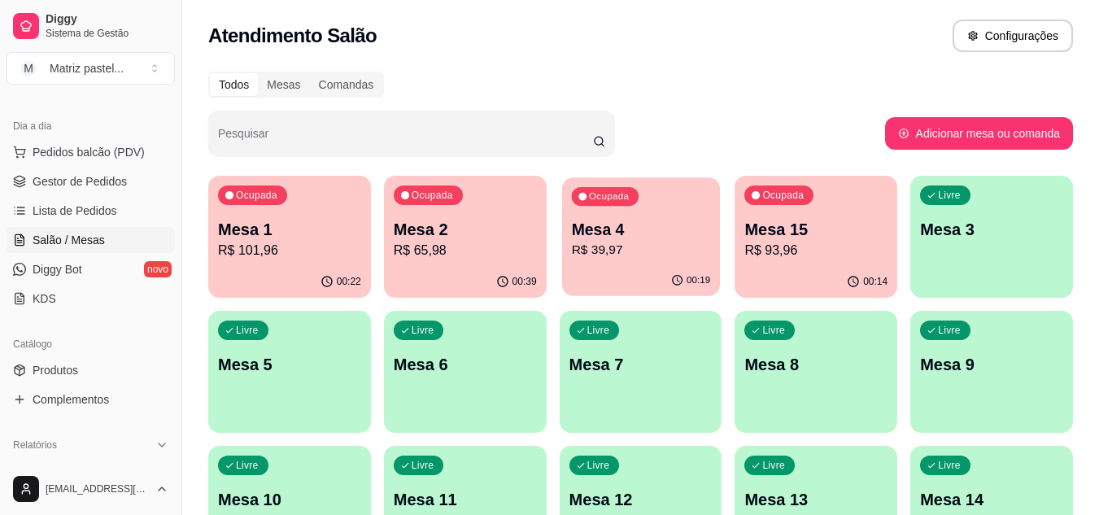
click at [593, 263] on div "Ocupada Mesa 4 R$ 39,97" at bounding box center [641, 221] width 158 height 88
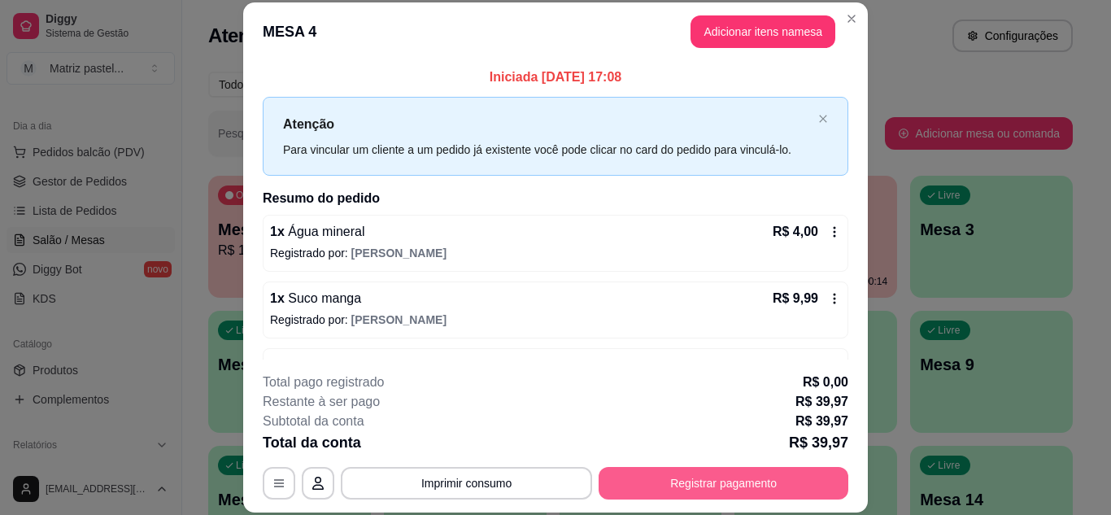
click at [748, 495] on button "Registrar pagamento" at bounding box center [724, 483] width 250 height 33
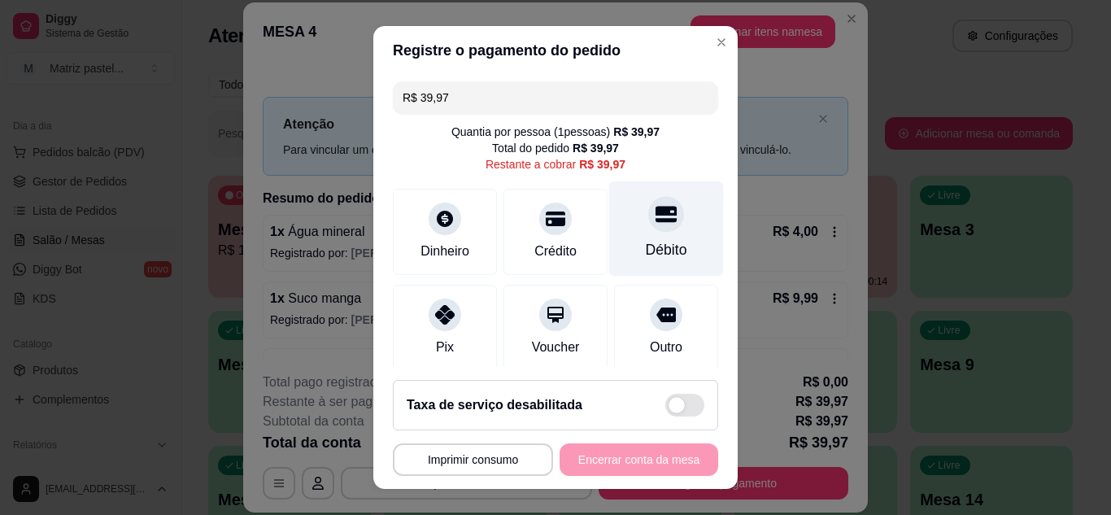
click at [646, 248] on div "Débito" at bounding box center [666, 249] width 41 height 21
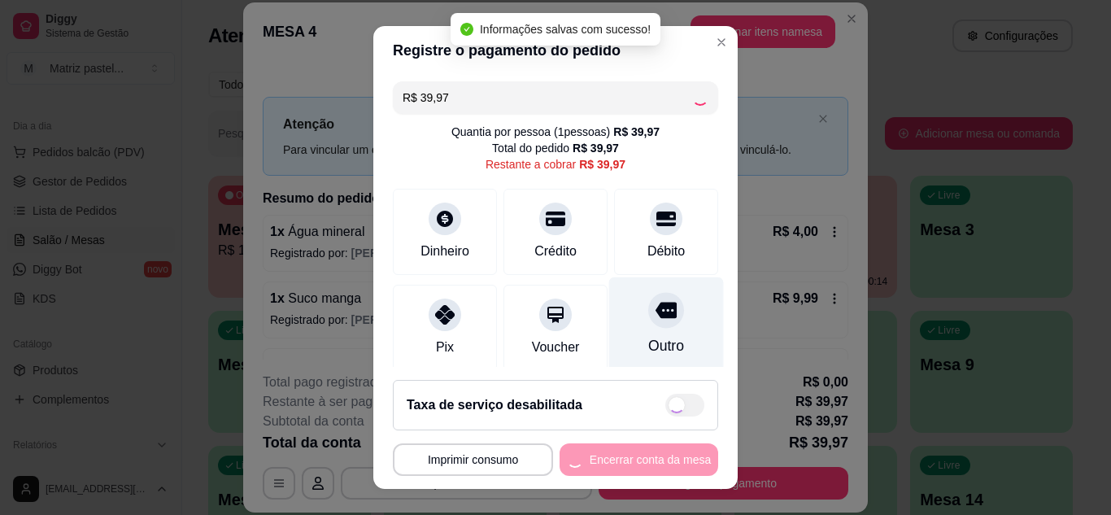
type input "R$ 0,00"
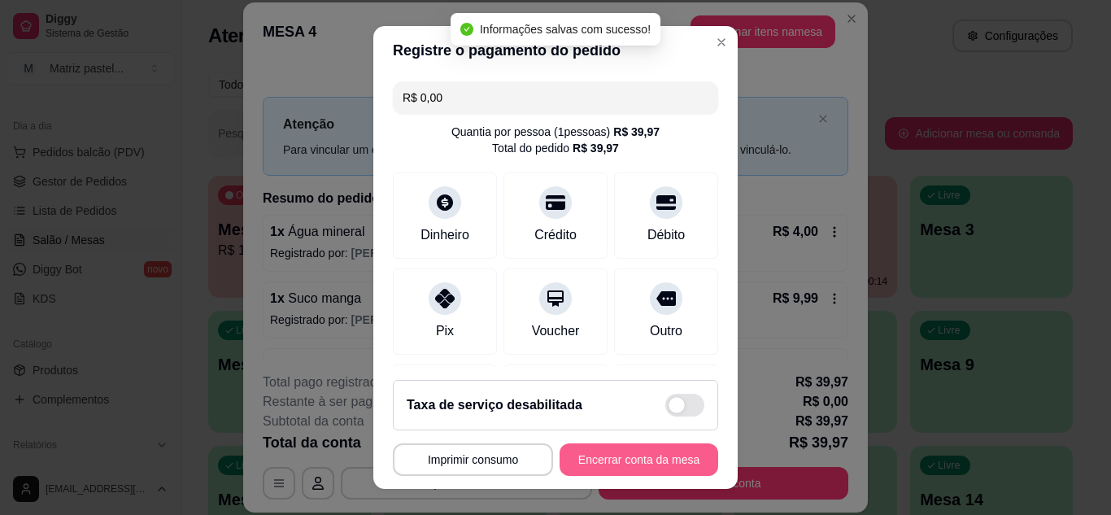
click at [626, 452] on button "Encerrar conta da mesa" at bounding box center [639, 459] width 159 height 33
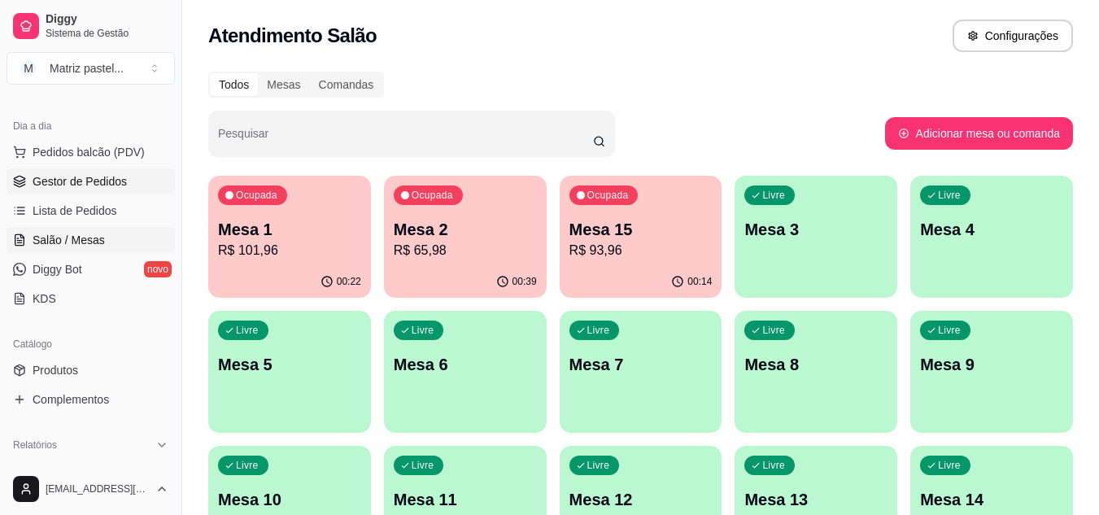
click at [84, 181] on span "Gestor de Pedidos" at bounding box center [80, 181] width 94 height 16
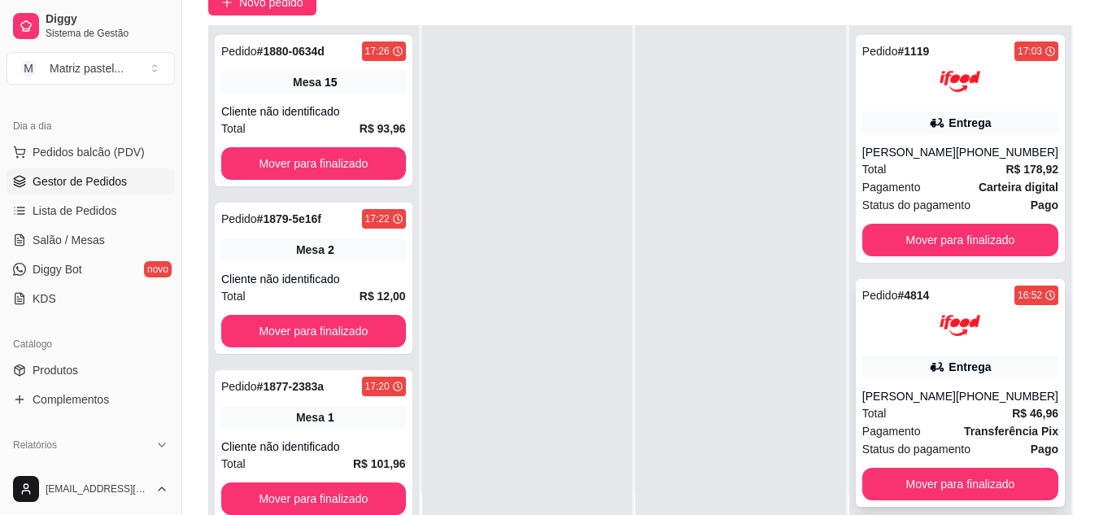
scroll to position [163, 0]
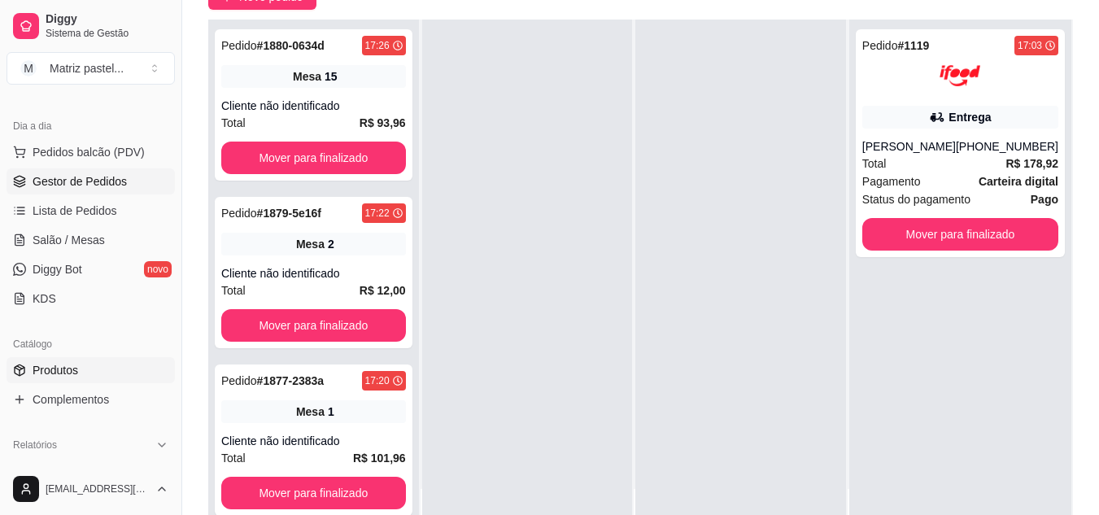
click at [64, 369] on span "Produtos" at bounding box center [56, 370] width 46 height 16
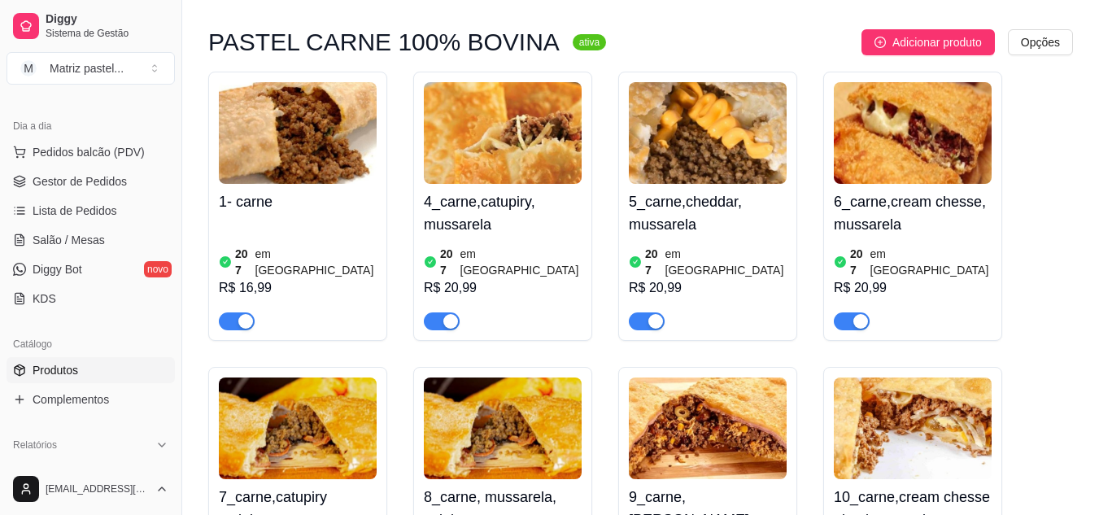
scroll to position [651, 0]
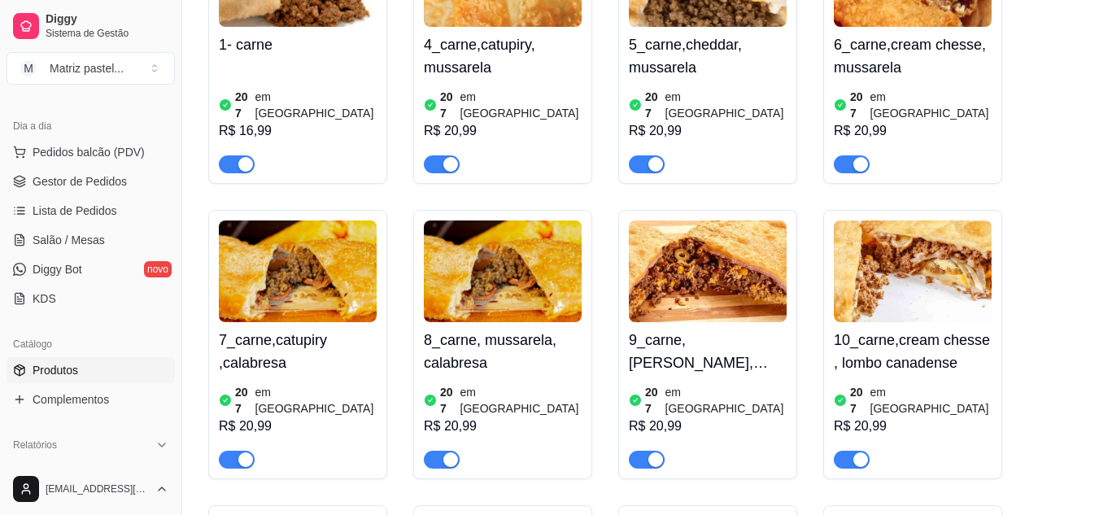
click at [861, 452] on div "button" at bounding box center [860, 459] width 15 height 15
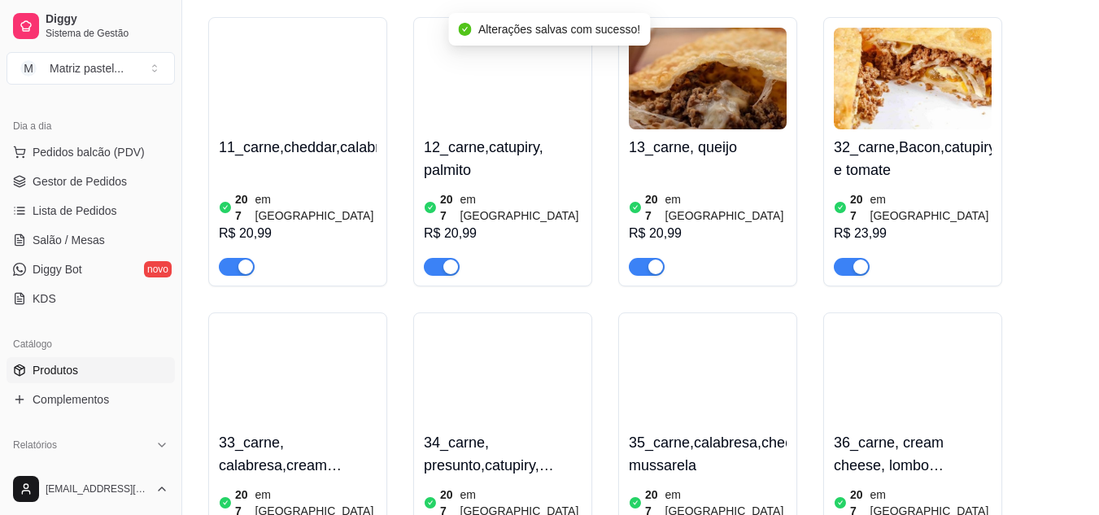
scroll to position [1220, 0]
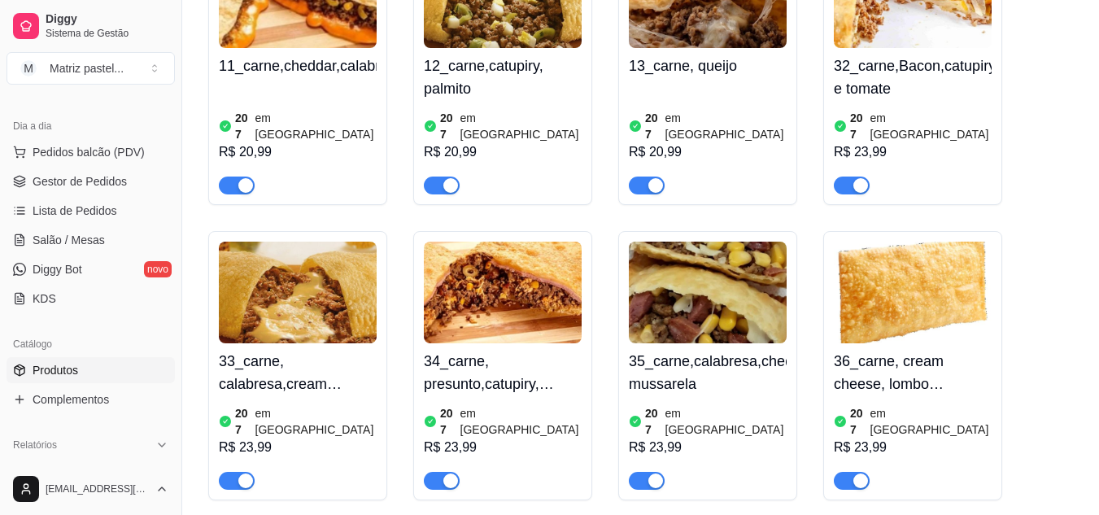
click at [850, 472] on span "button" at bounding box center [852, 481] width 36 height 18
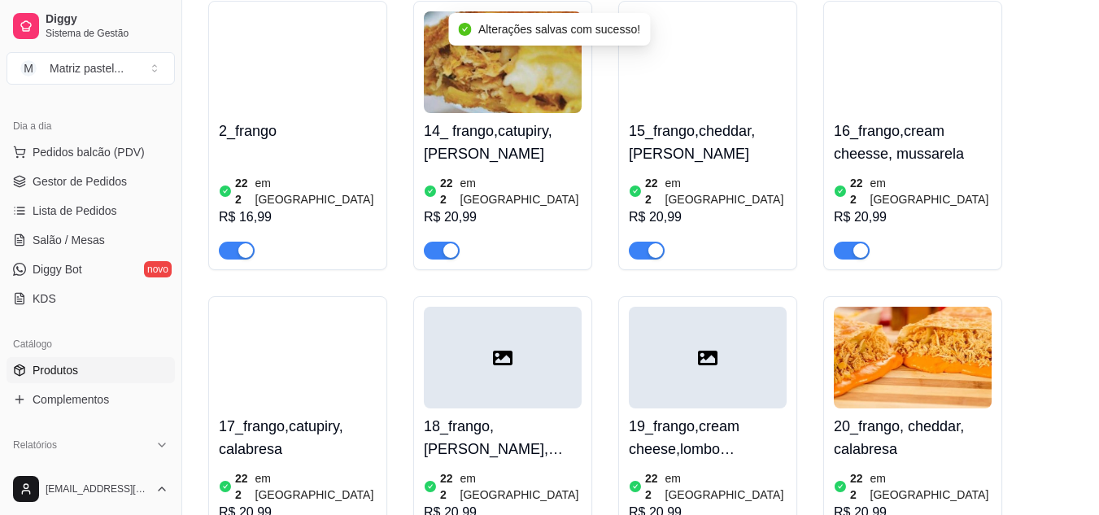
scroll to position [1871, 0]
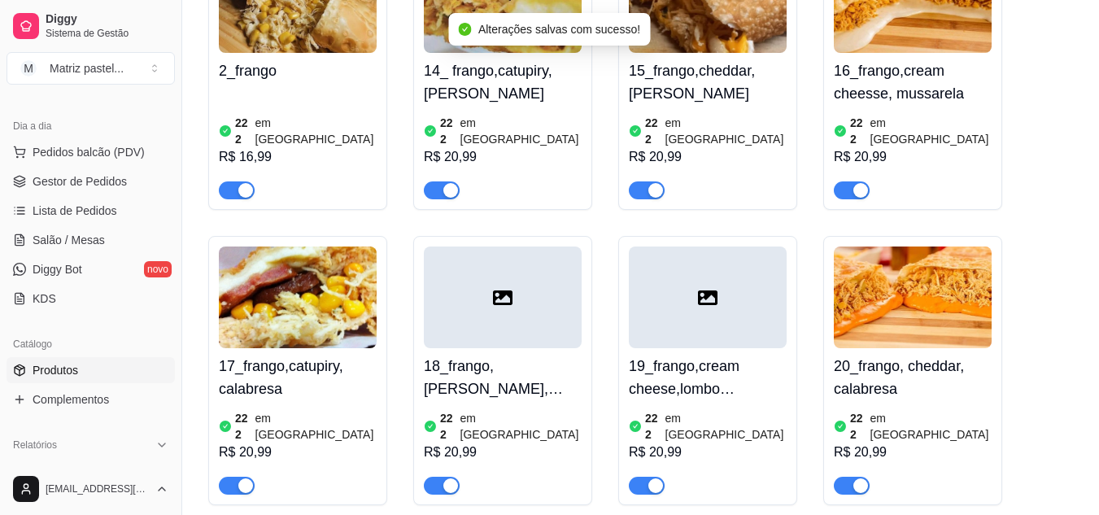
click at [653, 478] on div "button" at bounding box center [655, 485] width 15 height 15
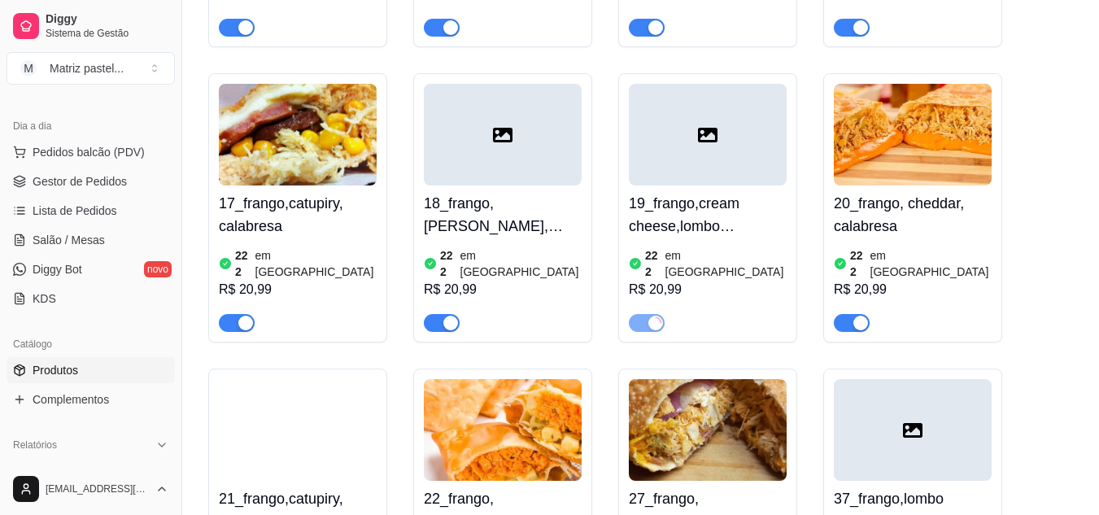
scroll to position [2115, 0]
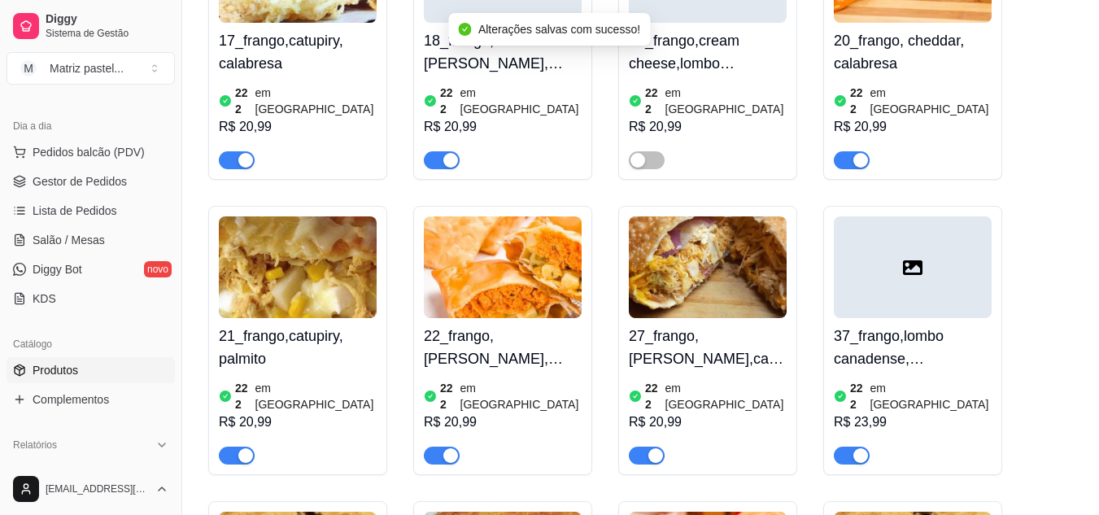
click at [853, 448] on div "button" at bounding box center [860, 455] width 15 height 15
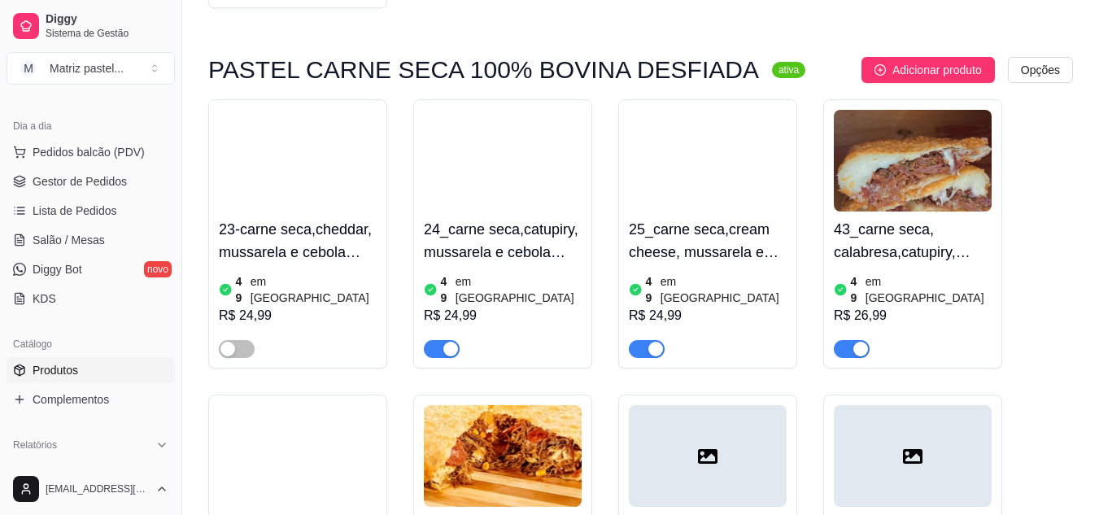
scroll to position [3335, 0]
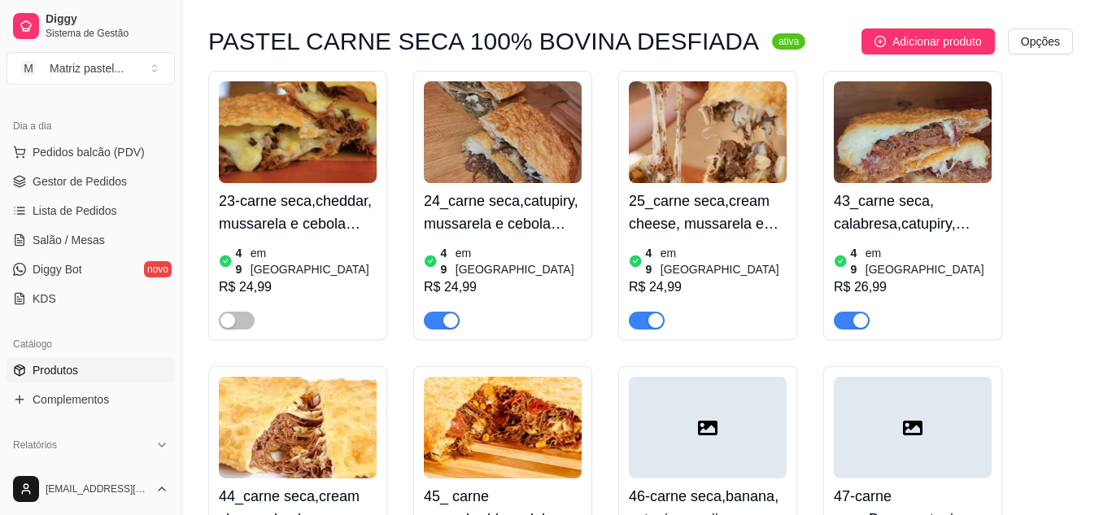
scroll to position [3254, 0]
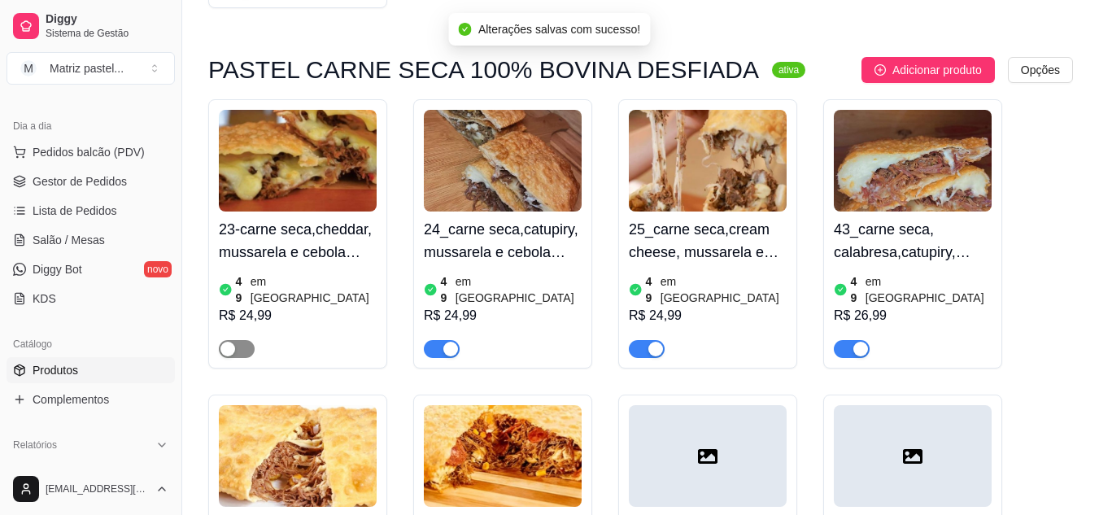
click at [229, 342] on div "button" at bounding box center [227, 349] width 15 height 15
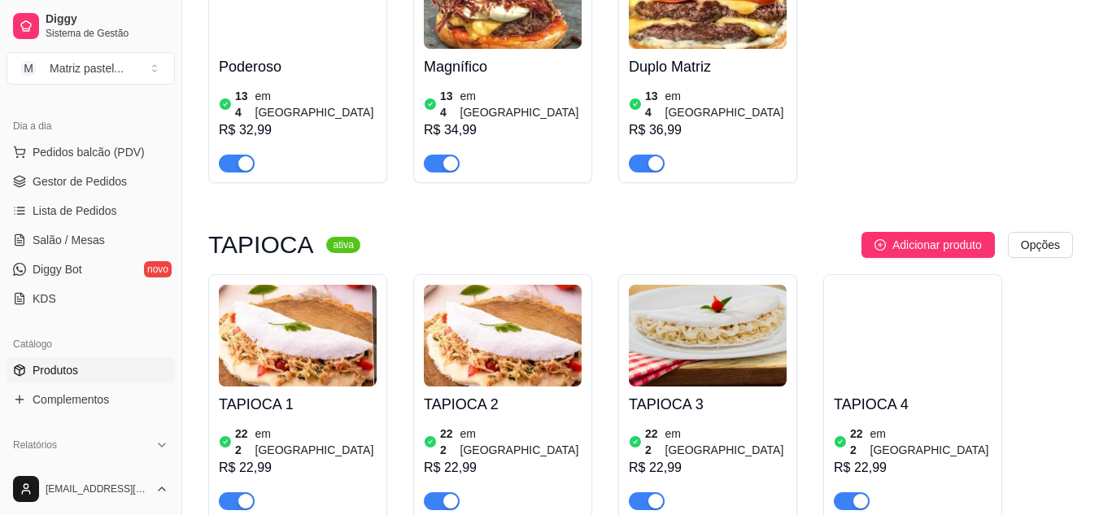
scroll to position [5288, 0]
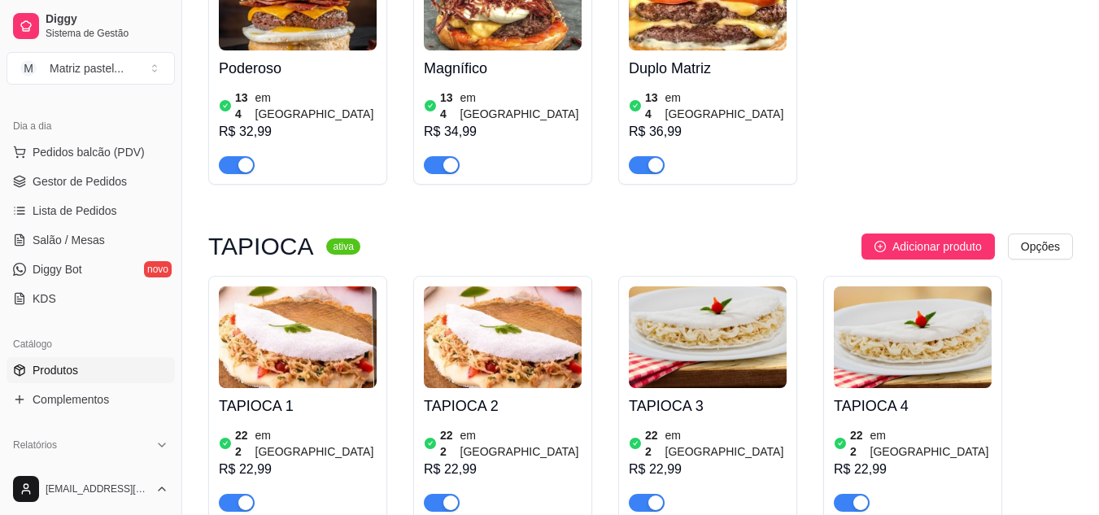
click at [643, 494] on span "button" at bounding box center [647, 503] width 36 height 18
click at [866, 495] on div "button" at bounding box center [860, 502] width 15 height 15
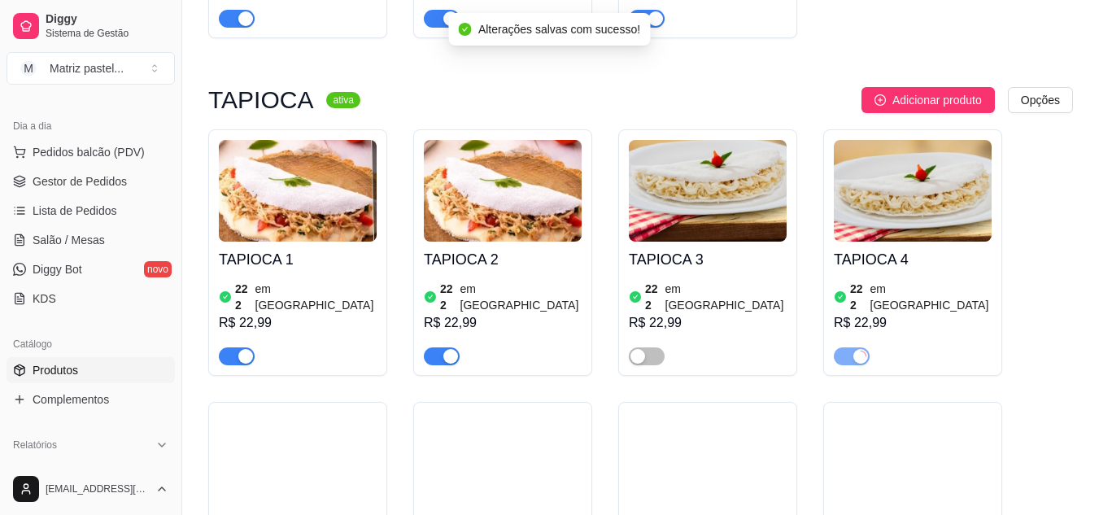
scroll to position [5451, 0]
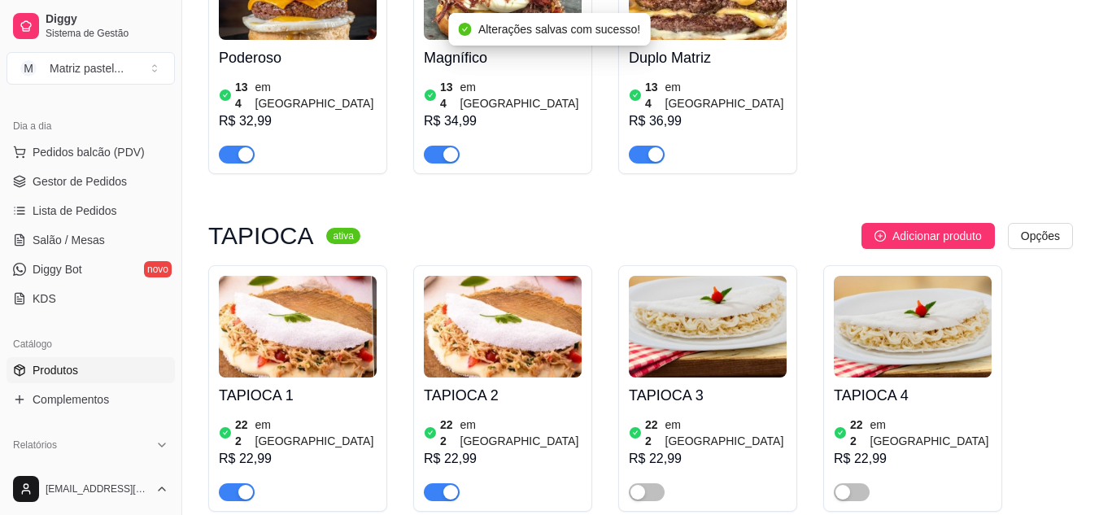
scroll to position [5288, 0]
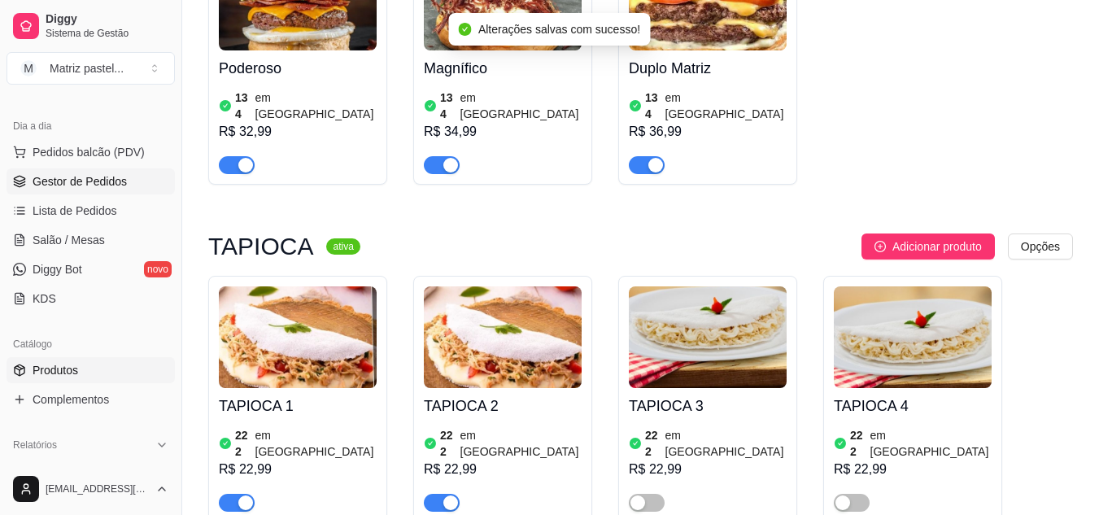
click at [56, 182] on span "Gestor de Pedidos" at bounding box center [80, 181] width 94 height 16
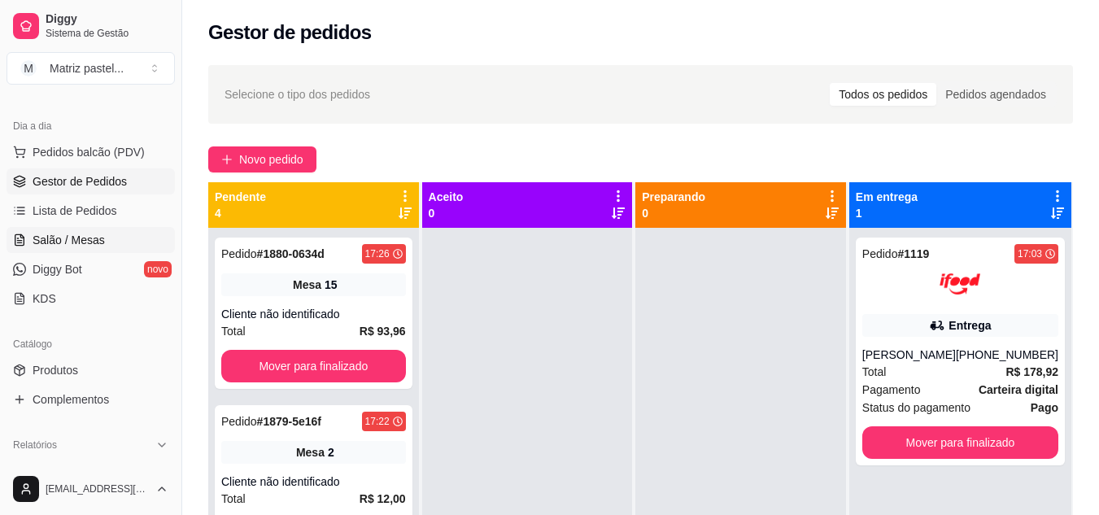
click at [74, 238] on span "Salão / Mesas" at bounding box center [69, 240] width 72 height 16
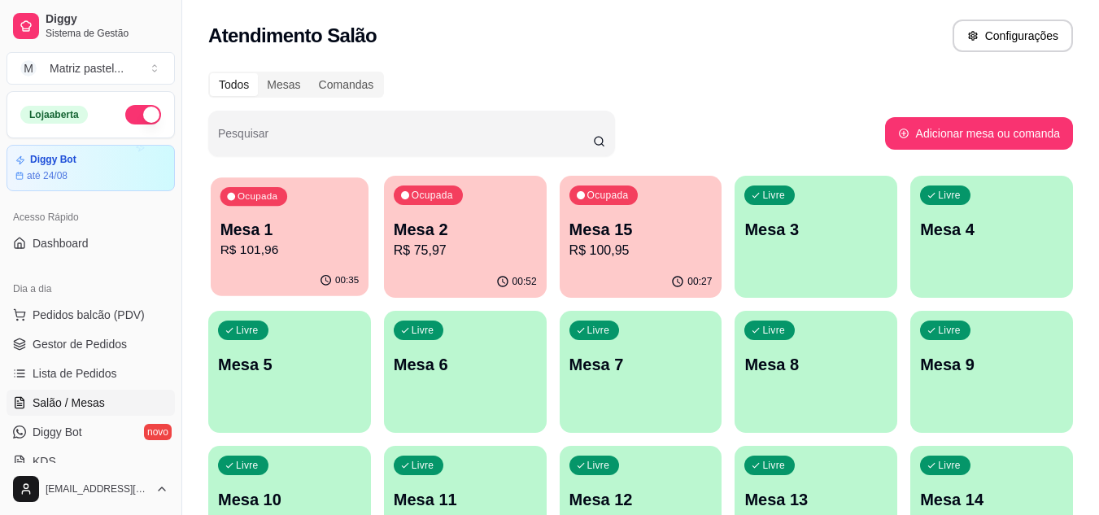
click at [310, 268] on div "00:35" at bounding box center [290, 280] width 158 height 31
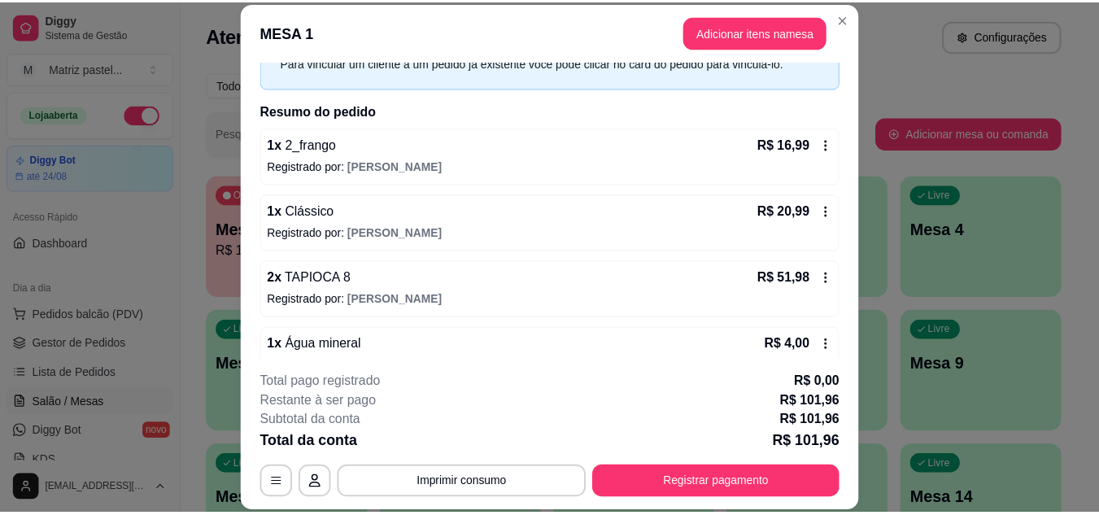
scroll to position [185, 0]
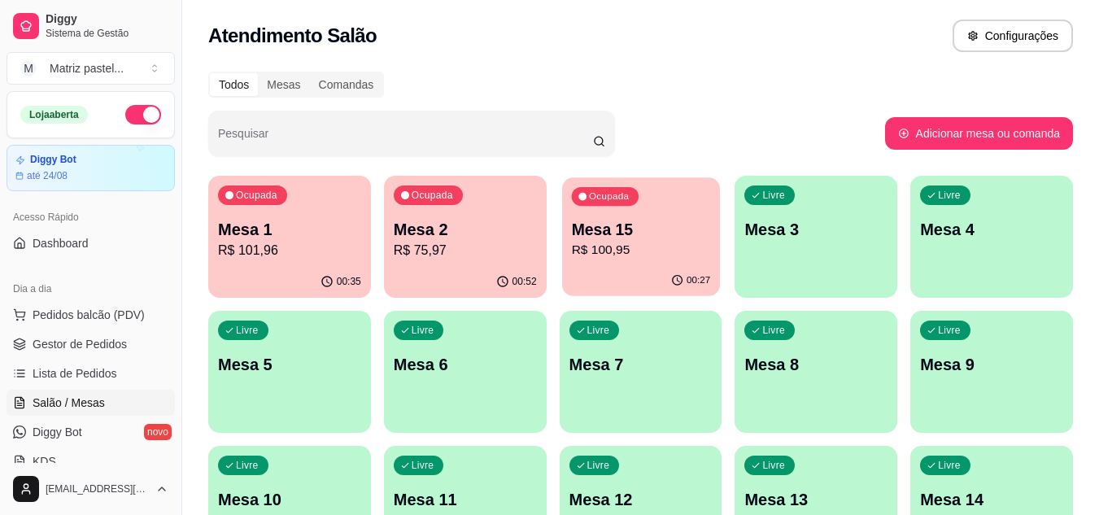
click at [692, 231] on p "Mesa 15" at bounding box center [640, 230] width 139 height 22
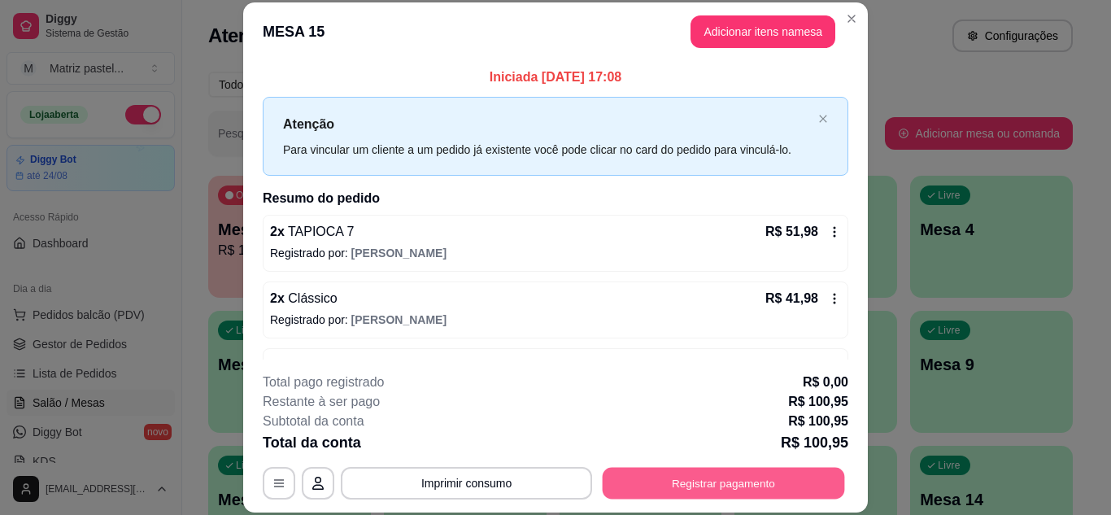
click at [683, 473] on button "Registrar pagamento" at bounding box center [724, 483] width 242 height 32
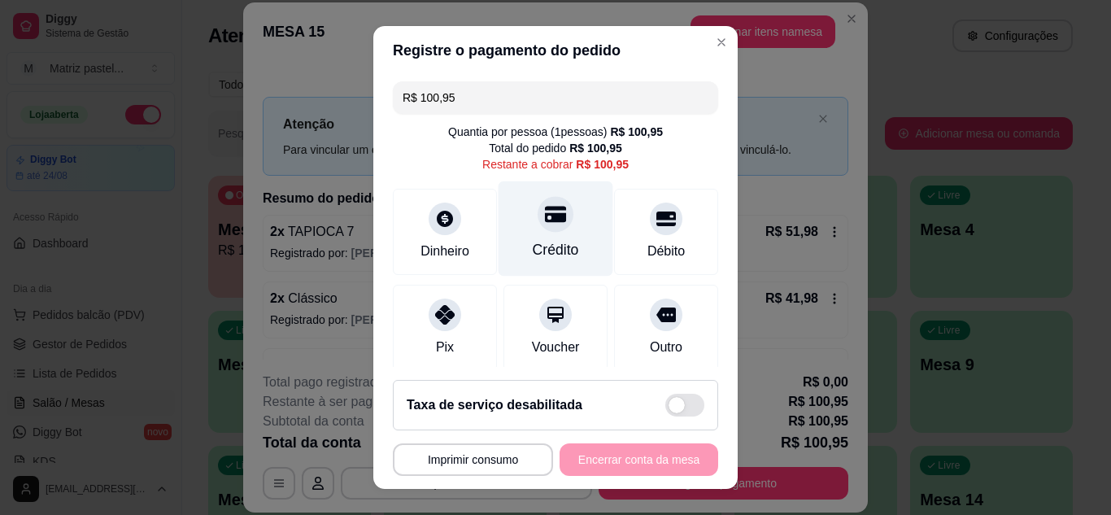
click at [556, 234] on div "Crédito" at bounding box center [556, 228] width 115 height 95
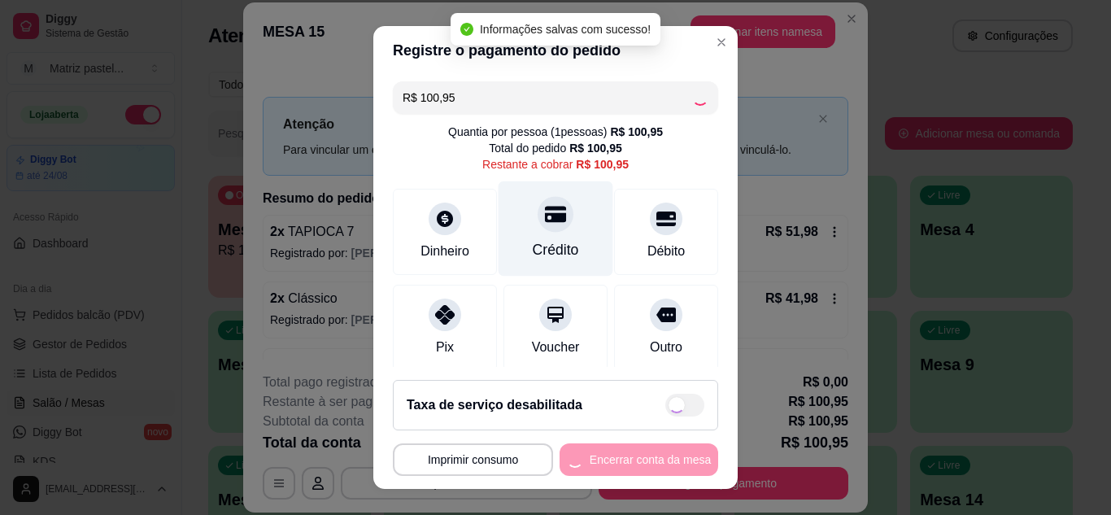
type input "R$ 0,00"
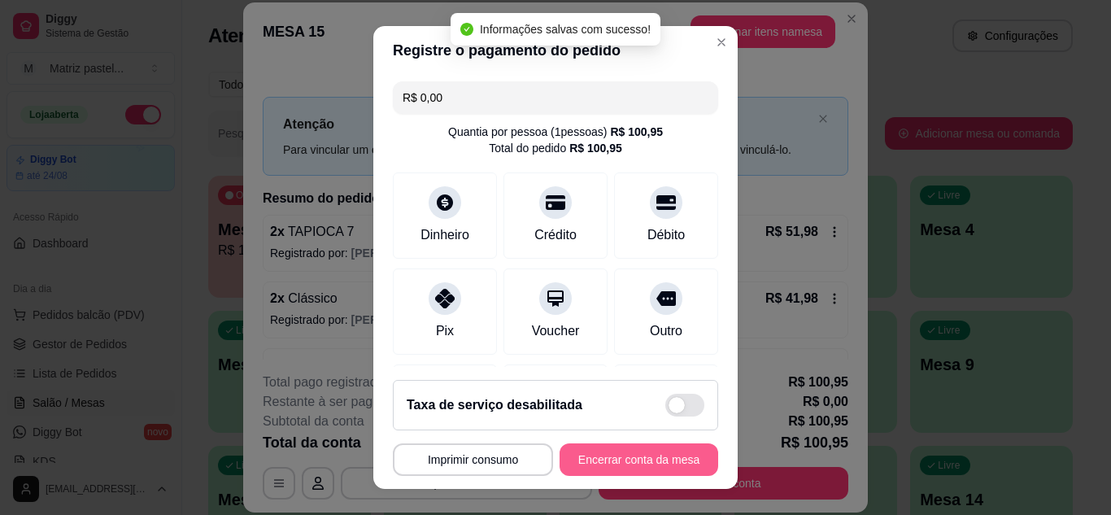
click at [586, 448] on button "Encerrar conta da mesa" at bounding box center [639, 459] width 159 height 33
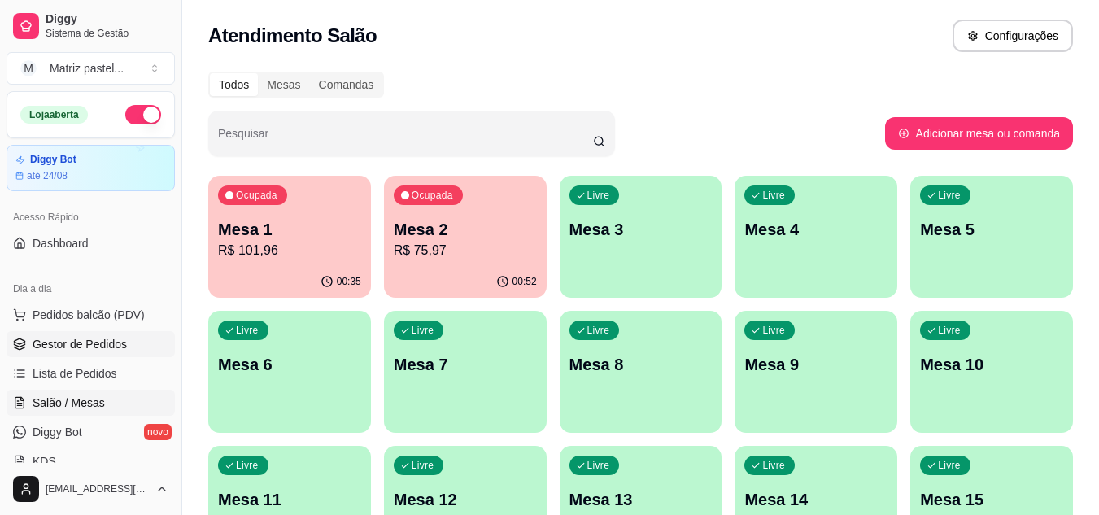
click at [92, 351] on span "Gestor de Pedidos" at bounding box center [80, 344] width 94 height 16
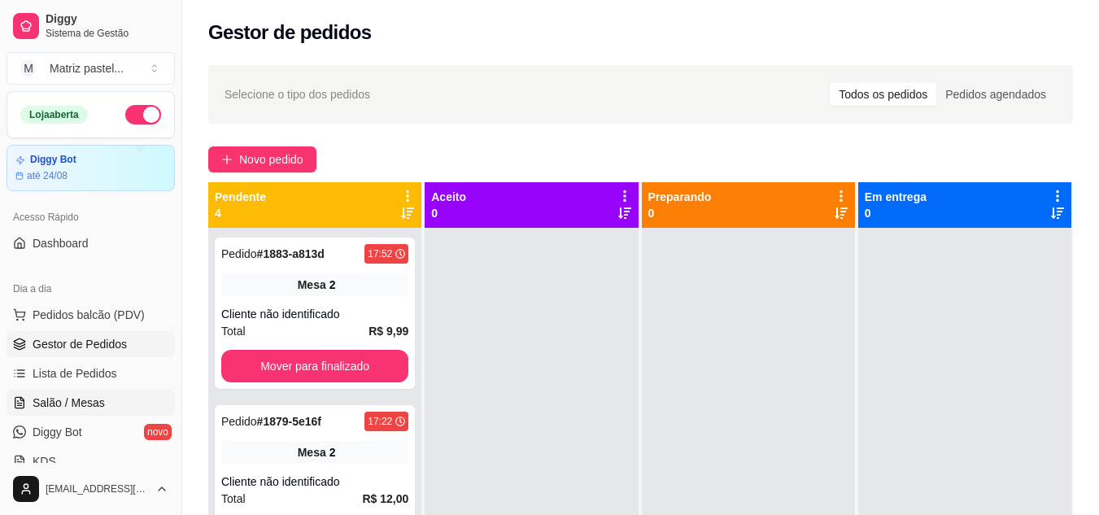
click at [36, 399] on span "Salão / Mesas" at bounding box center [69, 403] width 72 height 16
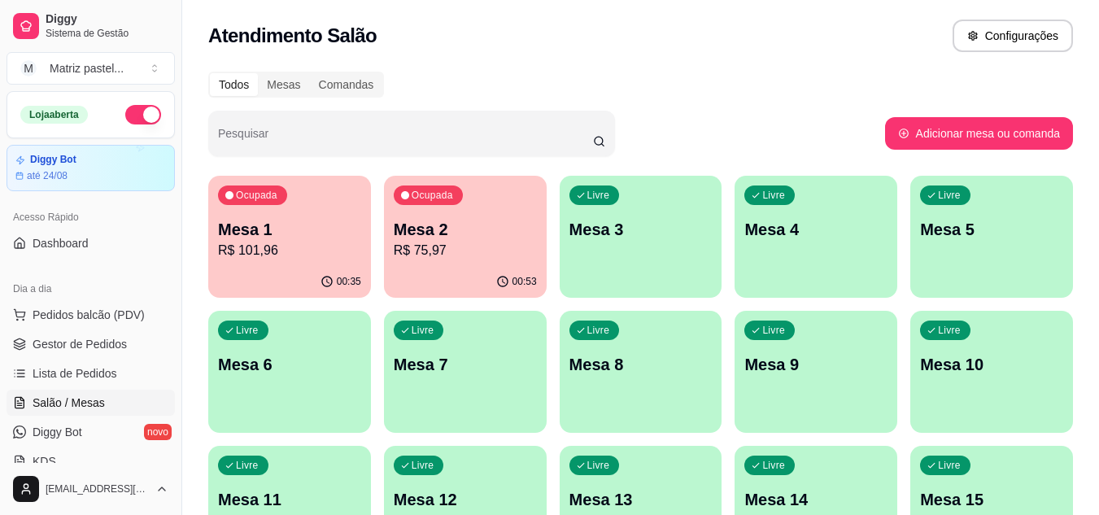
click at [442, 244] on p "R$ 75,97" at bounding box center [465, 251] width 143 height 20
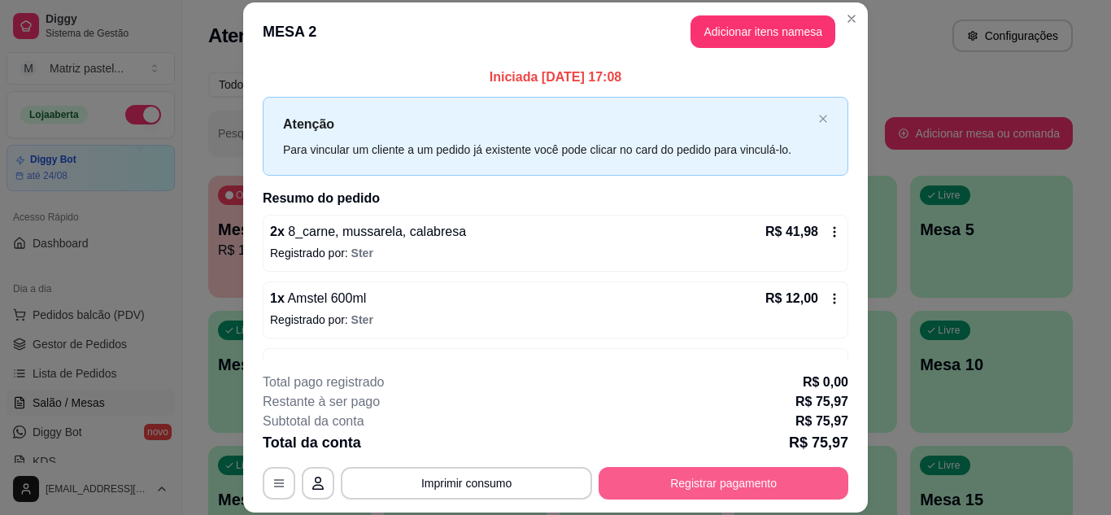
click at [662, 491] on button "Registrar pagamento" at bounding box center [724, 483] width 250 height 33
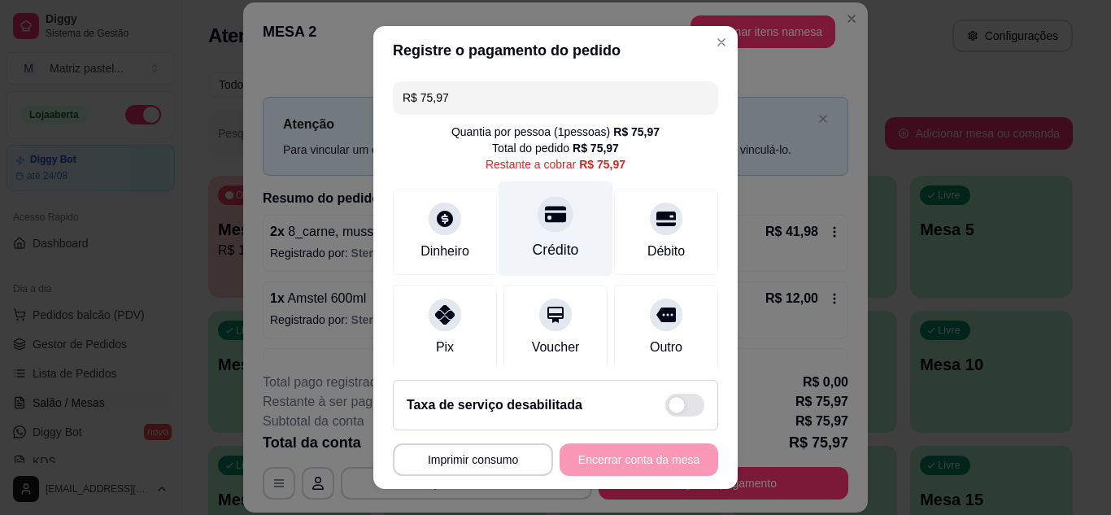
click at [567, 238] on div "Crédito" at bounding box center [556, 228] width 115 height 95
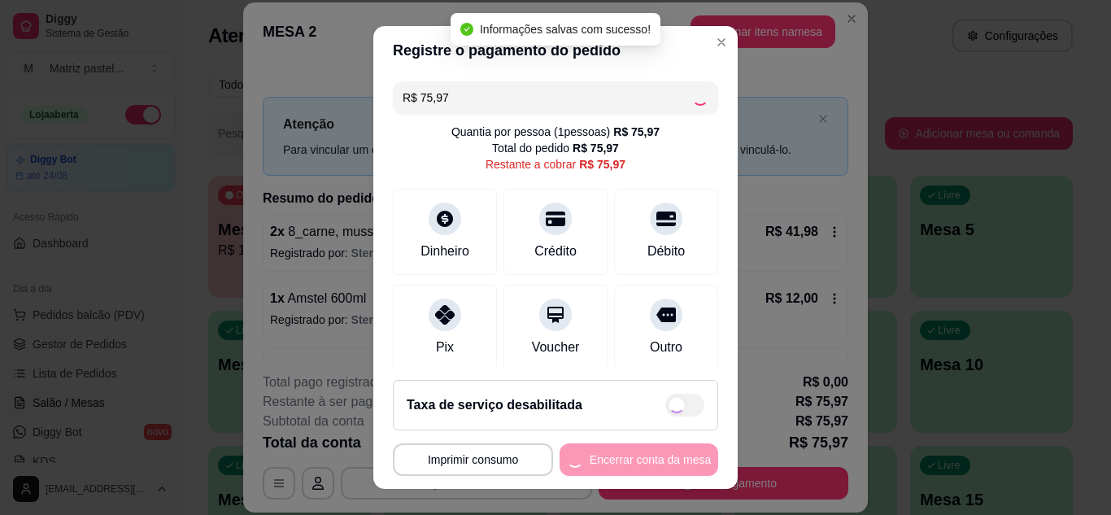
type input "R$ 0,00"
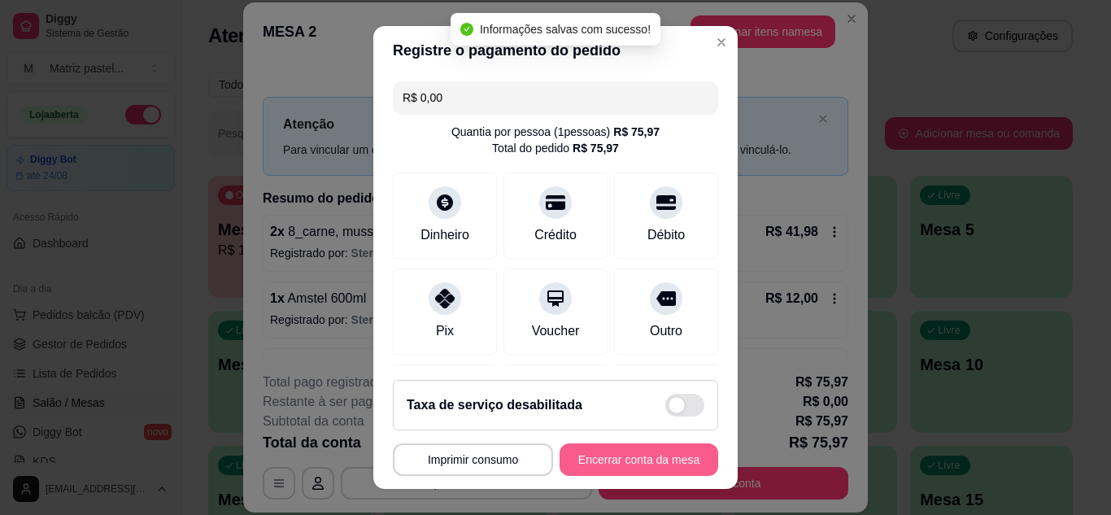
click at [613, 456] on button "Encerrar conta da mesa" at bounding box center [639, 459] width 159 height 33
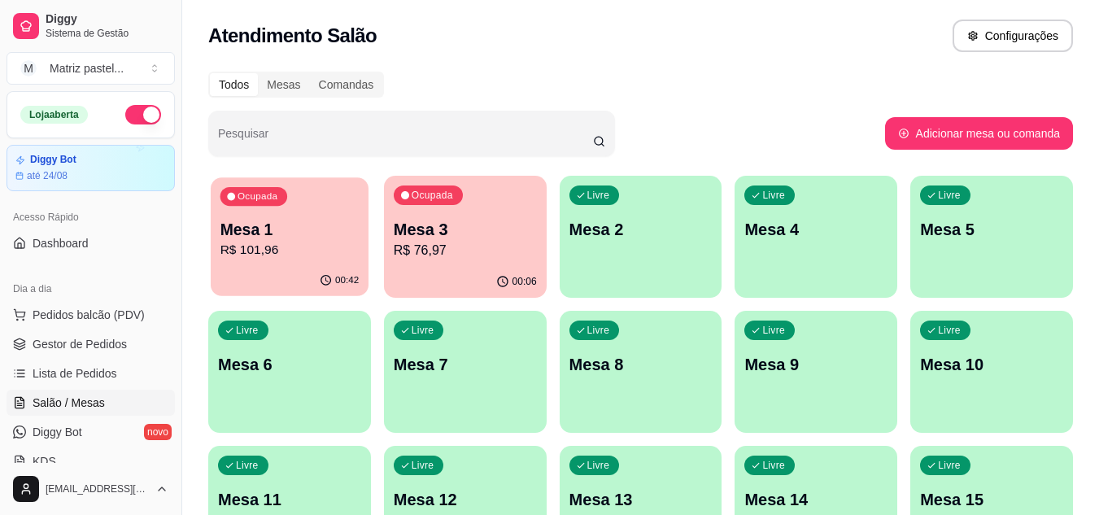
click at [281, 258] on p "R$ 101,96" at bounding box center [289, 250] width 139 height 19
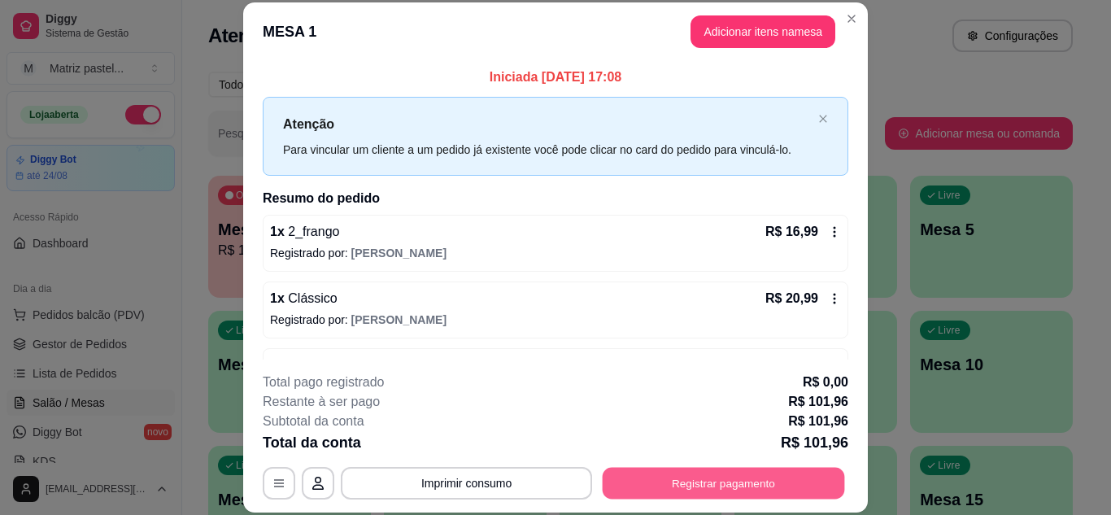
click at [731, 483] on button "Registrar pagamento" at bounding box center [724, 483] width 242 height 32
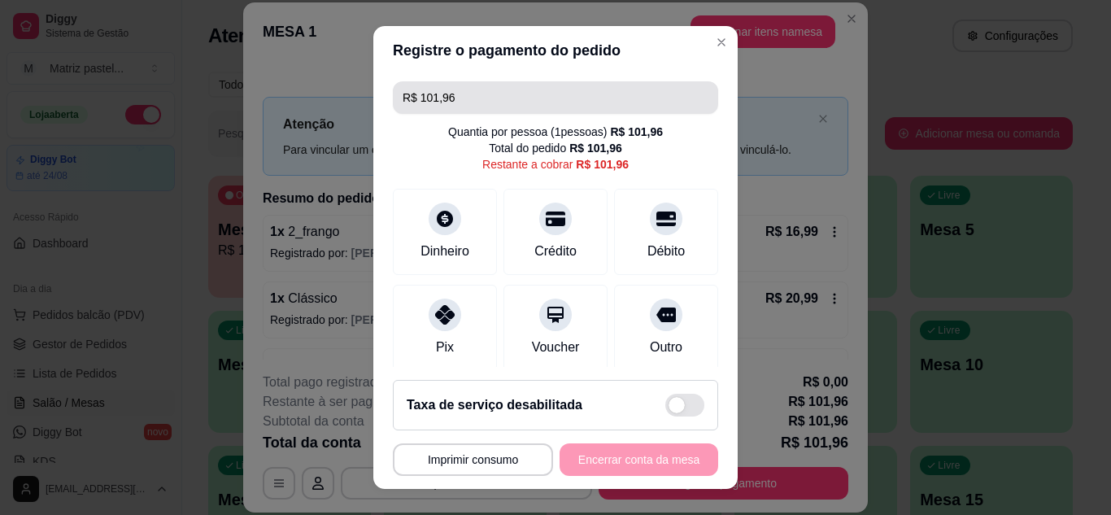
click at [519, 84] on input "R$ 101,96" at bounding box center [556, 97] width 306 height 33
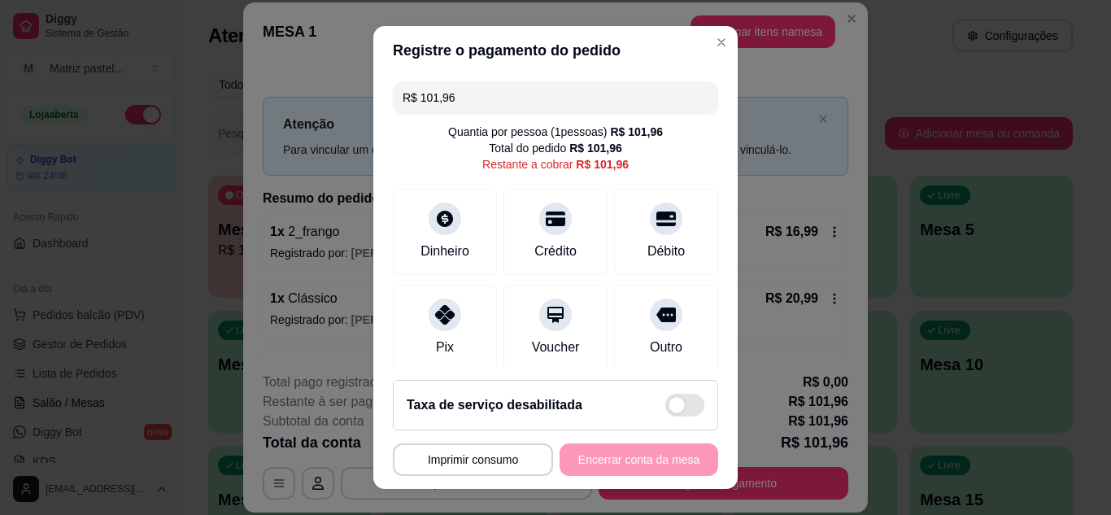
click at [519, 85] on input "R$ 101,96" at bounding box center [556, 97] width 306 height 33
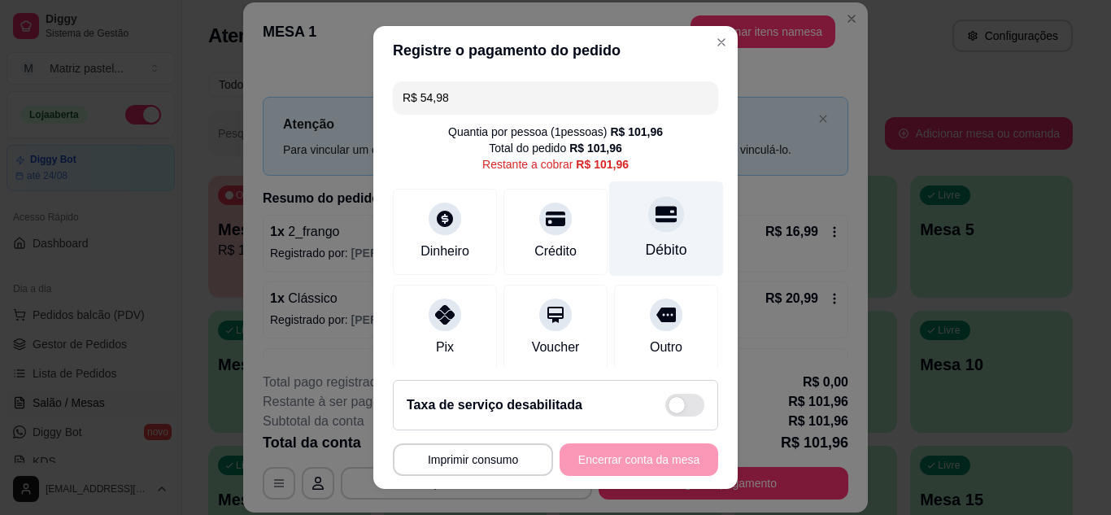
click at [658, 223] on div "Débito" at bounding box center [666, 228] width 115 height 95
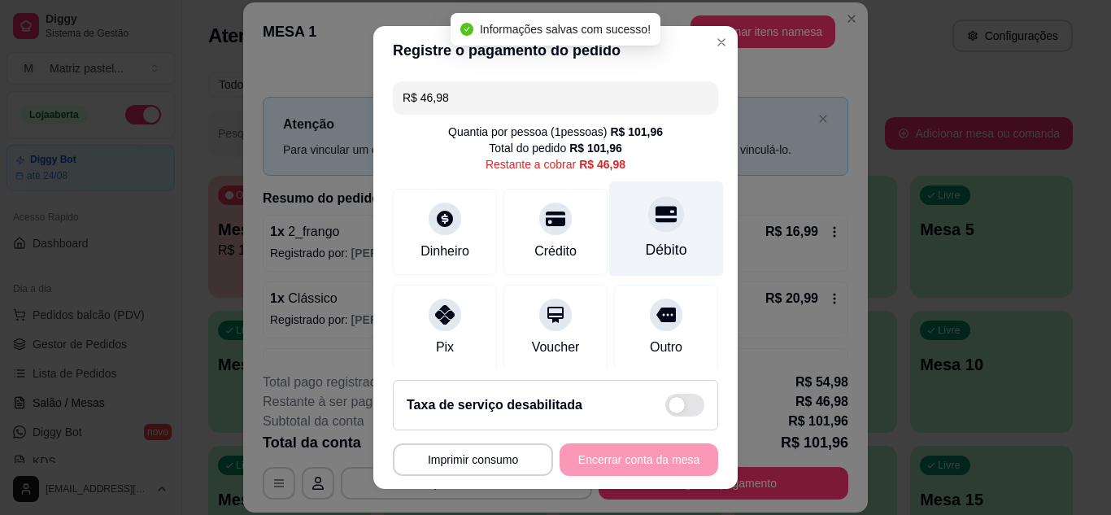
click at [646, 248] on div "Débito" at bounding box center [666, 249] width 41 height 21
type input "R$ 0,00"
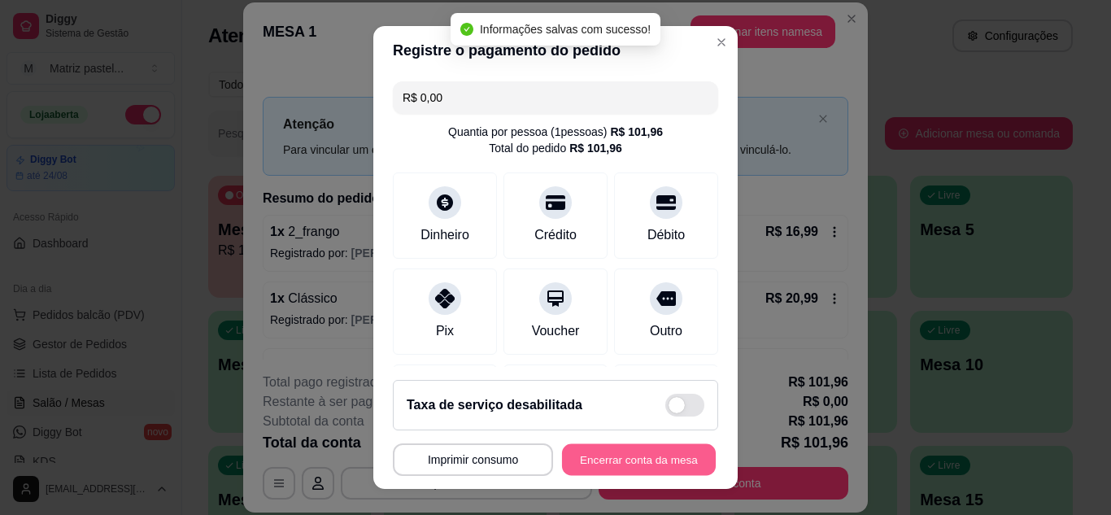
click at [663, 462] on button "Encerrar conta da mesa" at bounding box center [639, 460] width 154 height 32
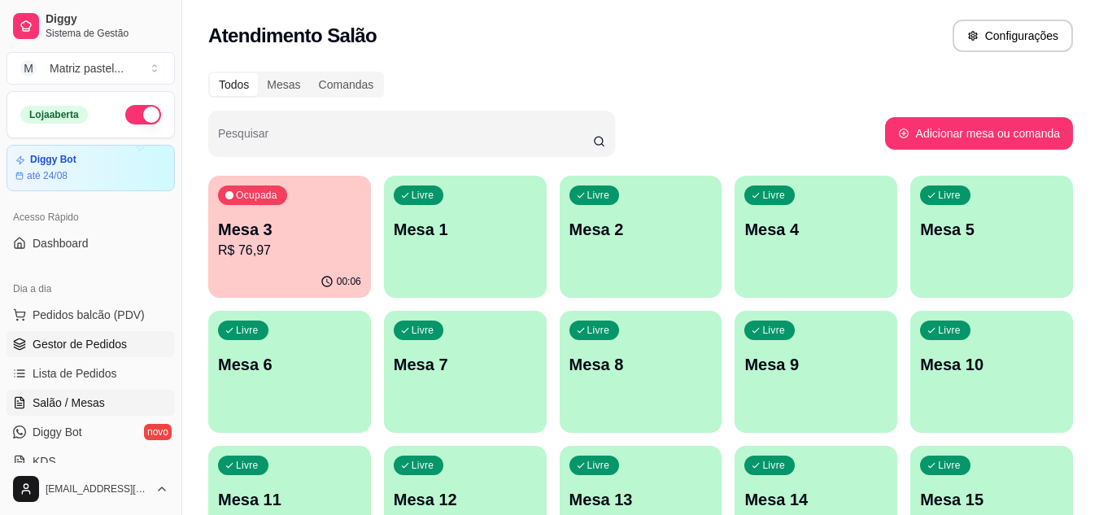
click at [76, 352] on link "Gestor de Pedidos" at bounding box center [91, 344] width 168 height 26
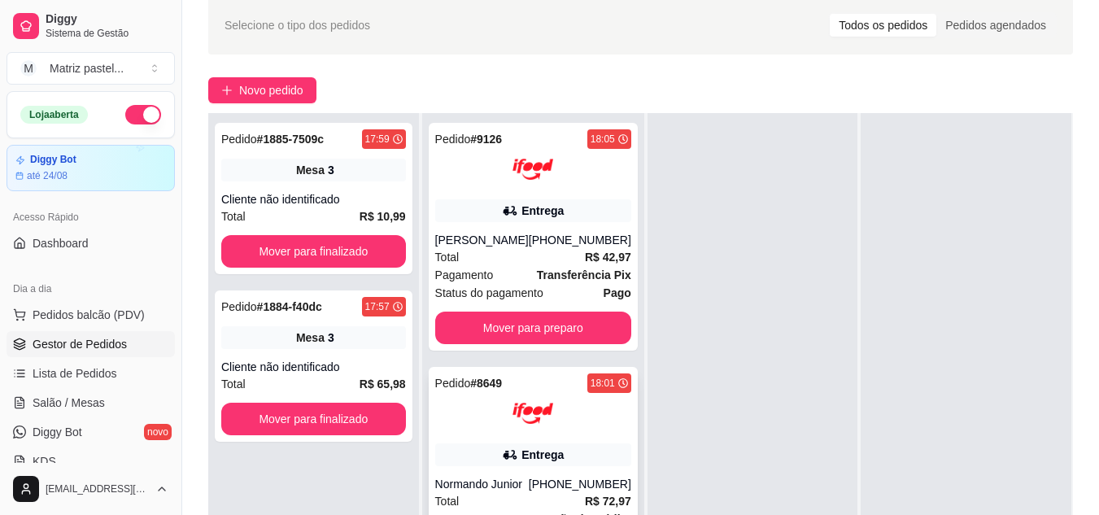
scroll to position [163, 0]
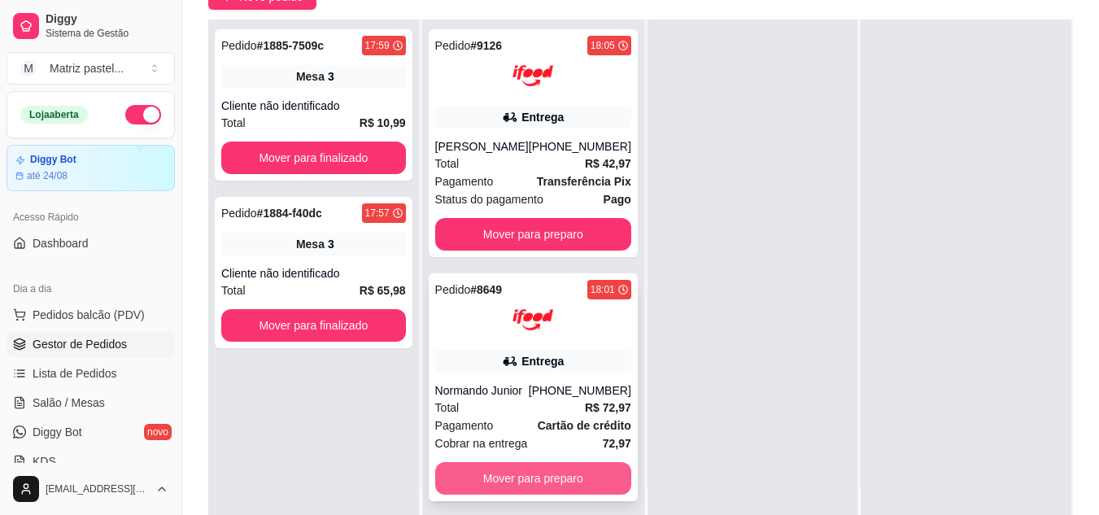
click at [572, 495] on button "Mover para preparo" at bounding box center [533, 478] width 196 height 33
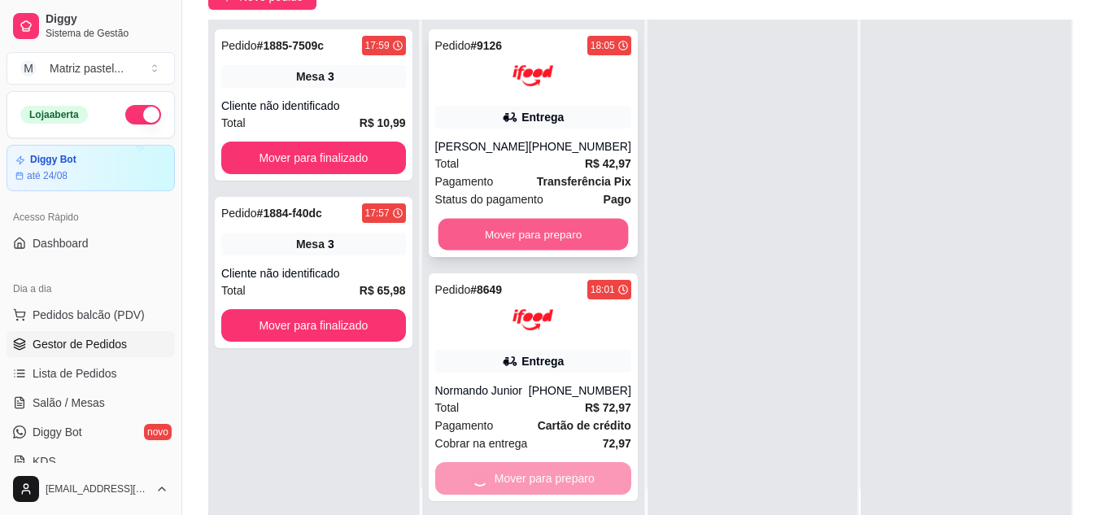
click at [542, 245] on button "Mover para preparo" at bounding box center [533, 235] width 190 height 32
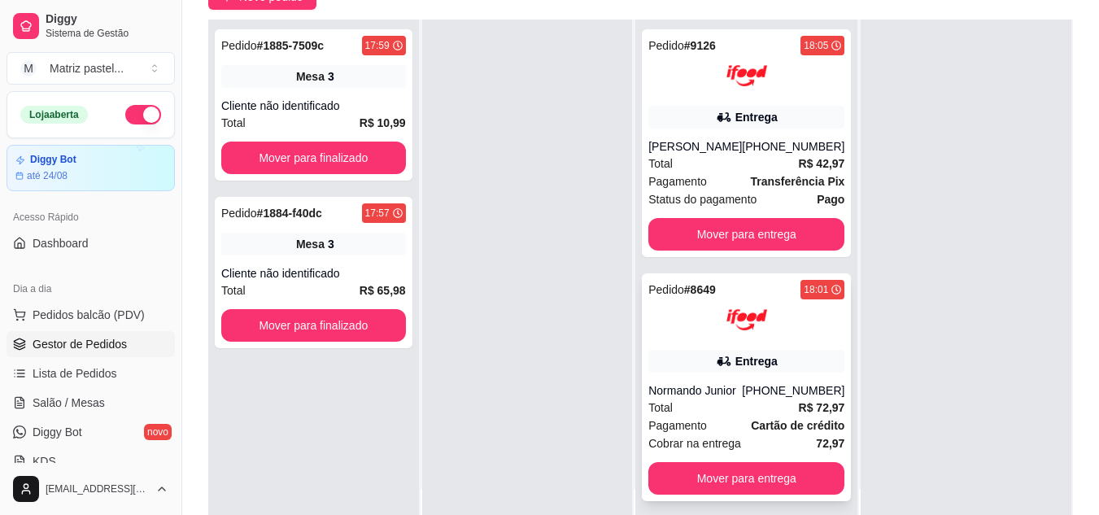
scroll to position [6, 0]
click at [750, 318] on img at bounding box center [746, 319] width 41 height 41
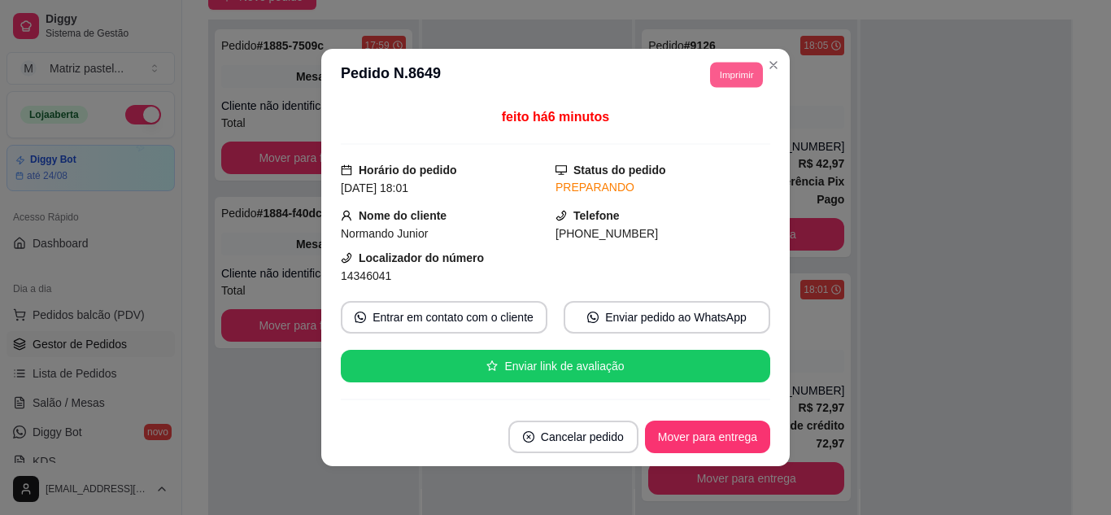
click at [714, 84] on button "Imprimir" at bounding box center [736, 74] width 53 height 25
click at [711, 134] on button "IMPRESSORA" at bounding box center [701, 131] width 114 height 25
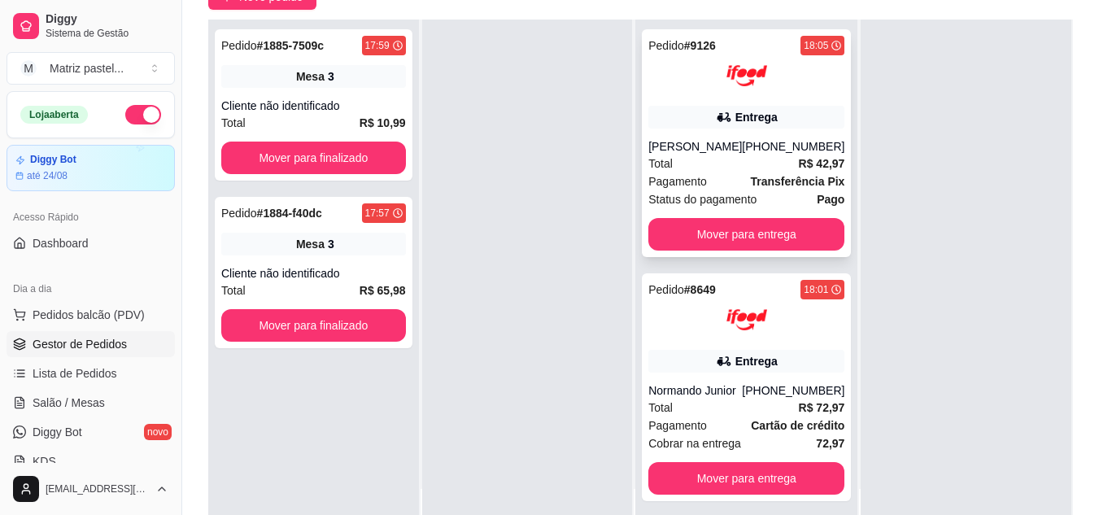
click at [760, 82] on div at bounding box center [746, 75] width 196 height 41
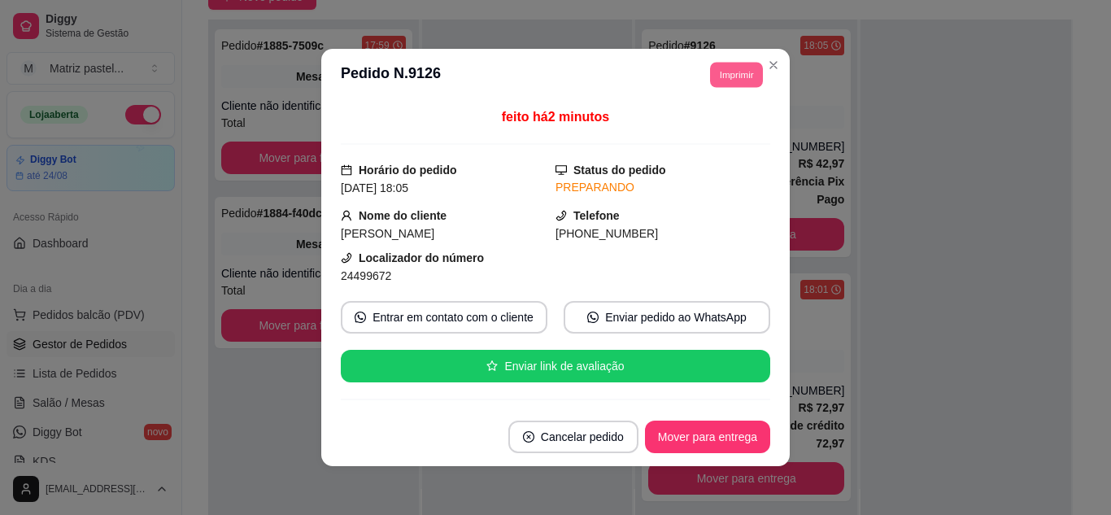
click at [747, 72] on button "Imprimir" at bounding box center [736, 74] width 53 height 25
click at [719, 126] on button "IMPRESSORA" at bounding box center [701, 131] width 114 height 25
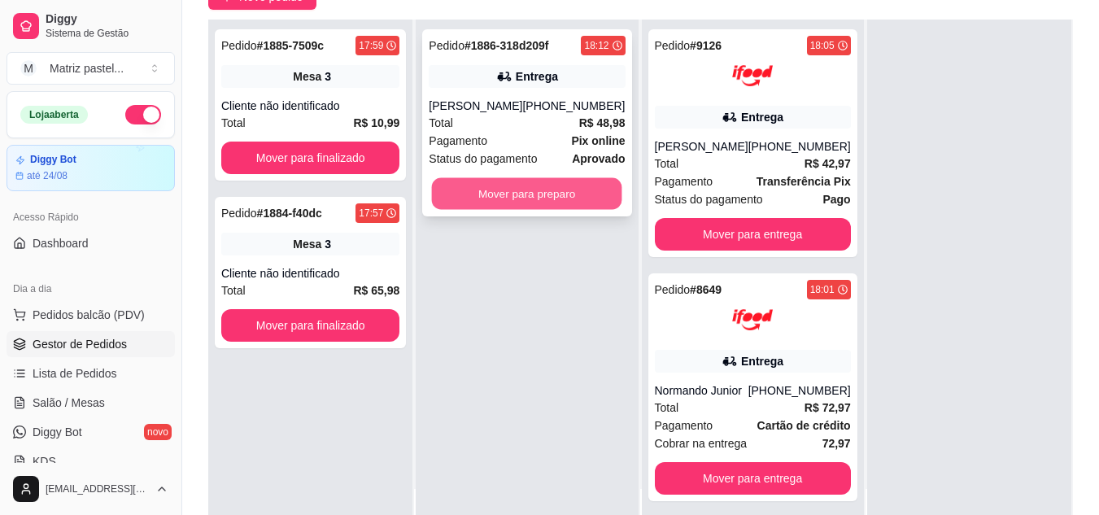
click at [565, 200] on button "Mover para preparo" at bounding box center [527, 194] width 190 height 32
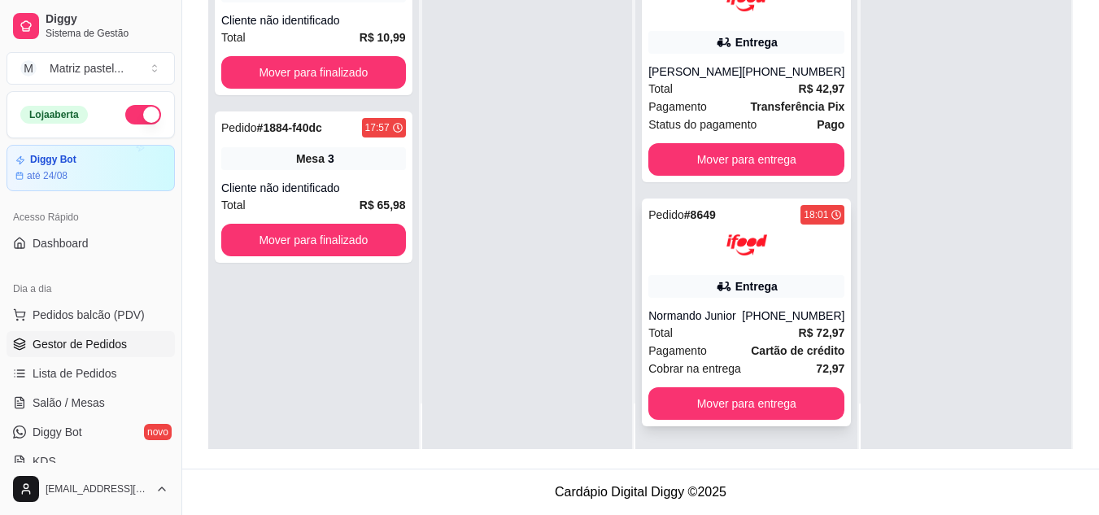
scroll to position [0, 0]
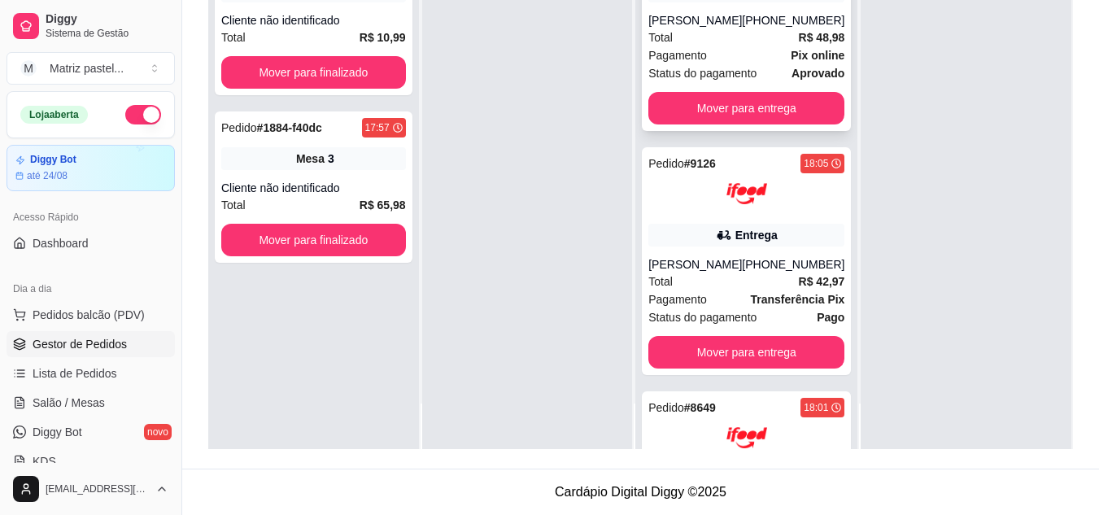
click at [696, 28] on div "Total R$ 48,98" at bounding box center [746, 37] width 196 height 18
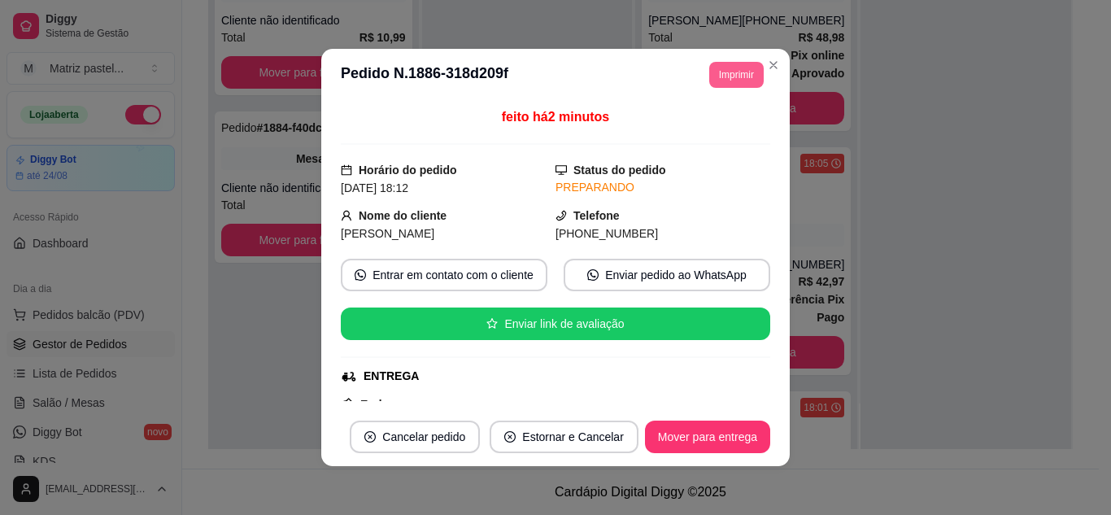
click at [721, 68] on button "Imprimir" at bounding box center [736, 75] width 55 height 26
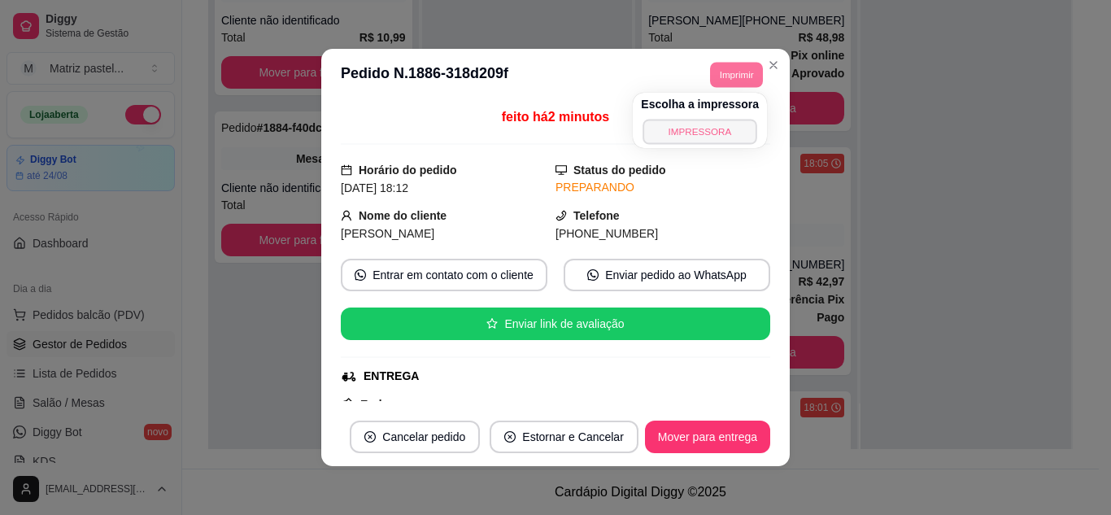
click at [718, 125] on button "IMPRESSORA" at bounding box center [701, 131] width 114 height 25
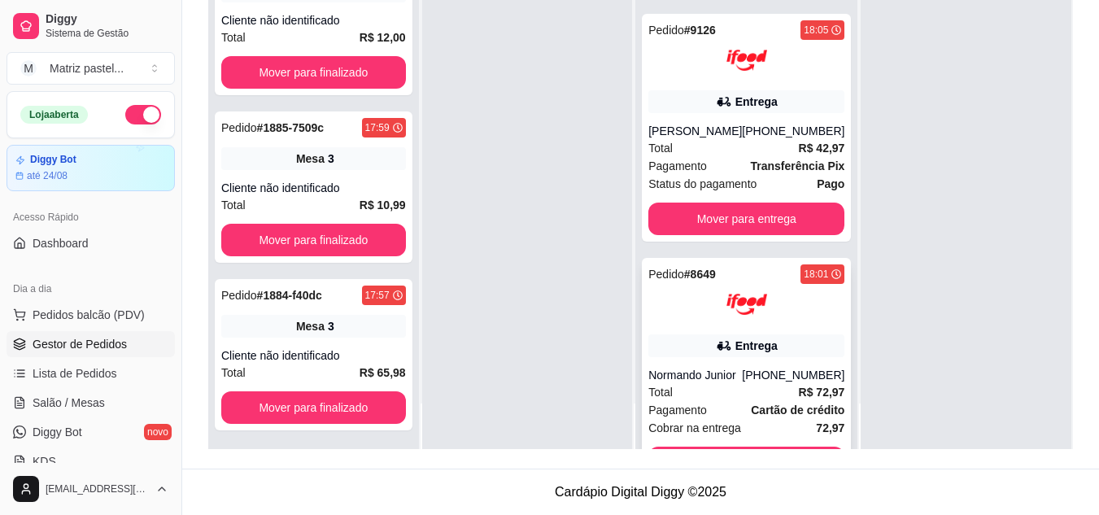
scroll to position [209, 0]
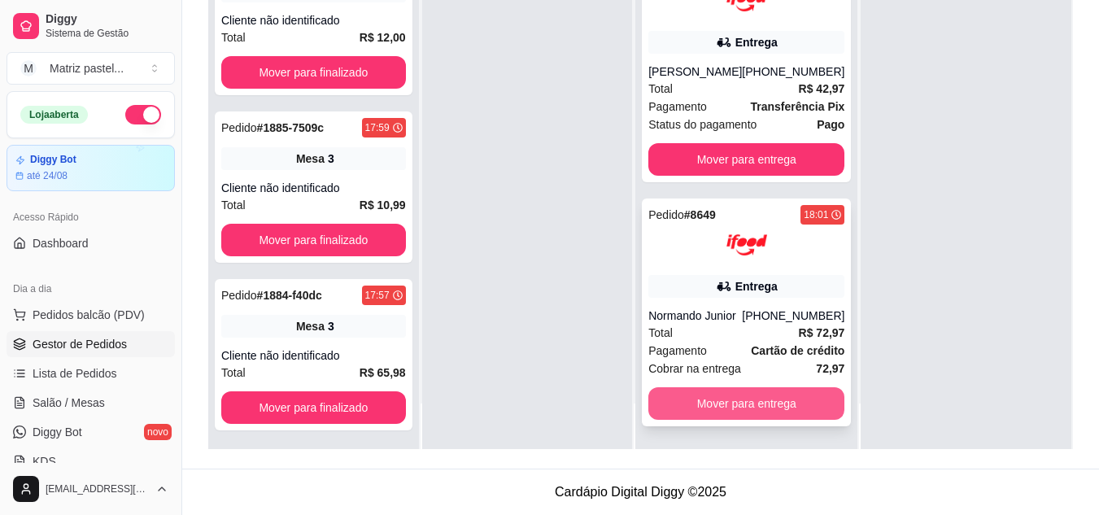
click at [757, 399] on button "Mover para entrega" at bounding box center [746, 403] width 196 height 33
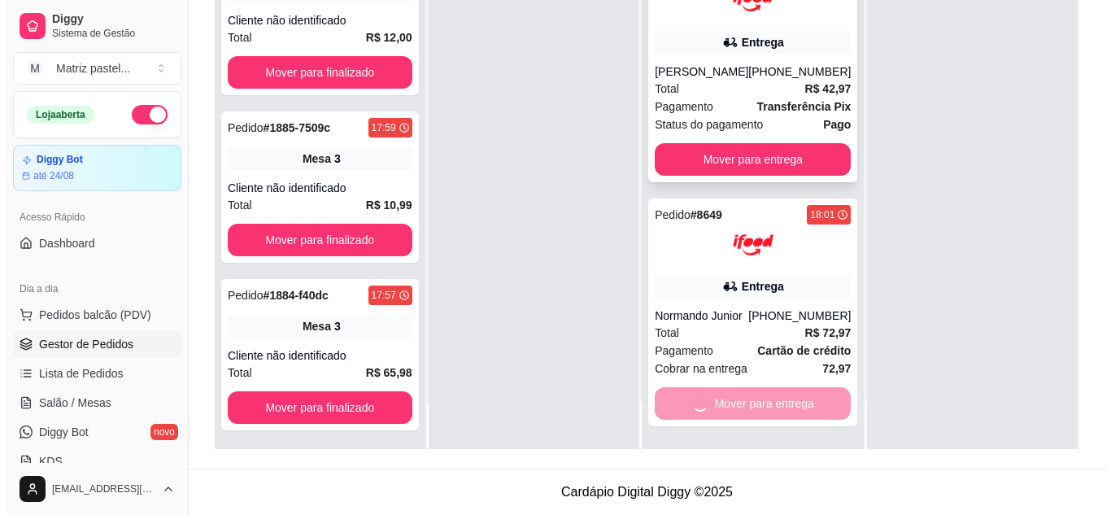
scroll to position [0, 0]
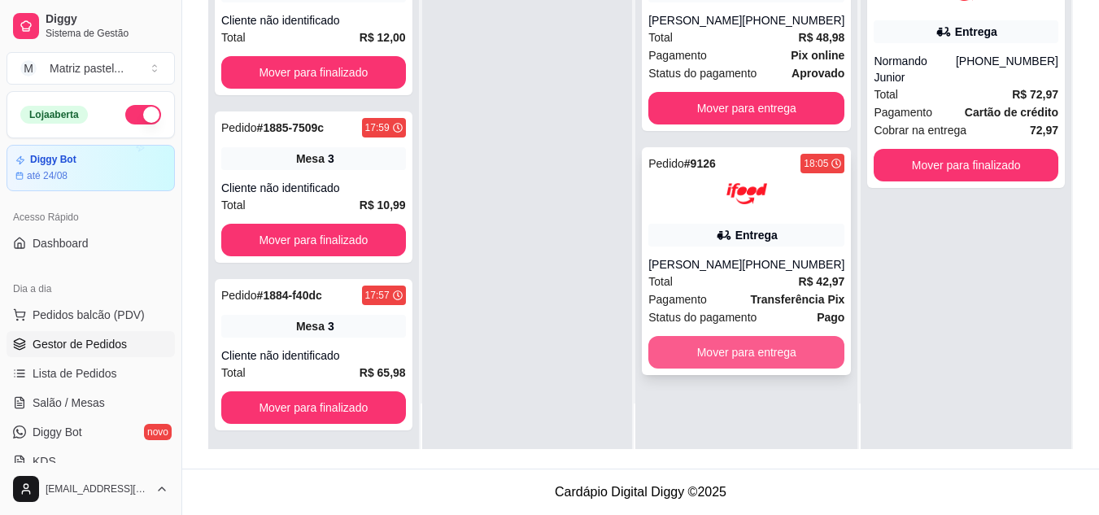
click at [788, 366] on button "Mover para entrega" at bounding box center [746, 352] width 196 height 33
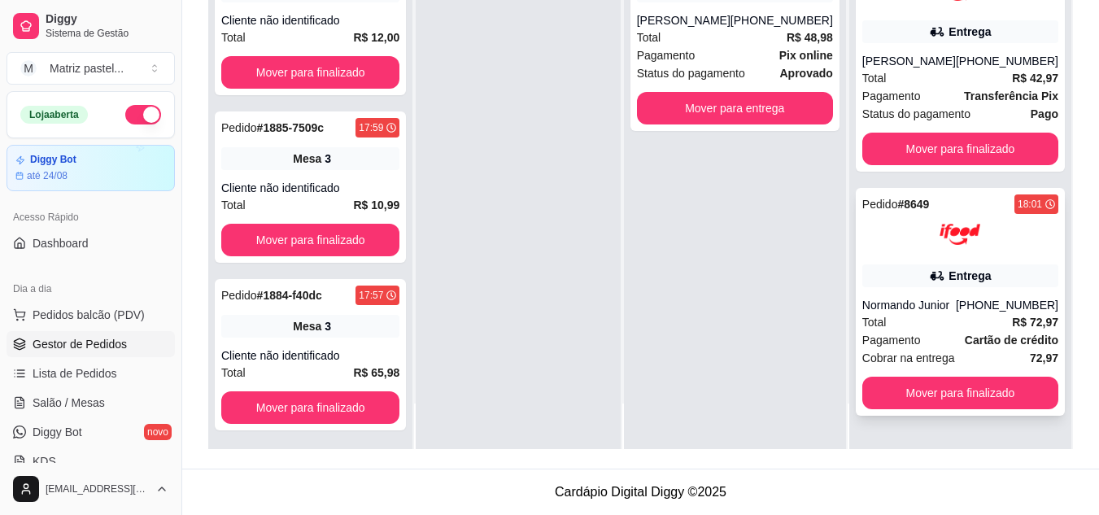
click at [946, 313] on div "Normando Junior" at bounding box center [909, 305] width 94 height 16
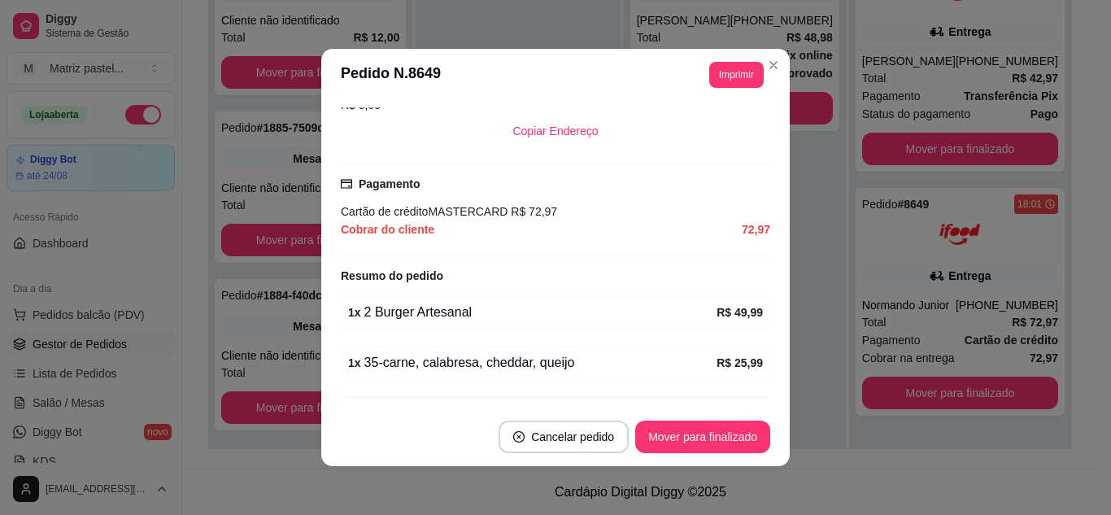
scroll to position [488, 0]
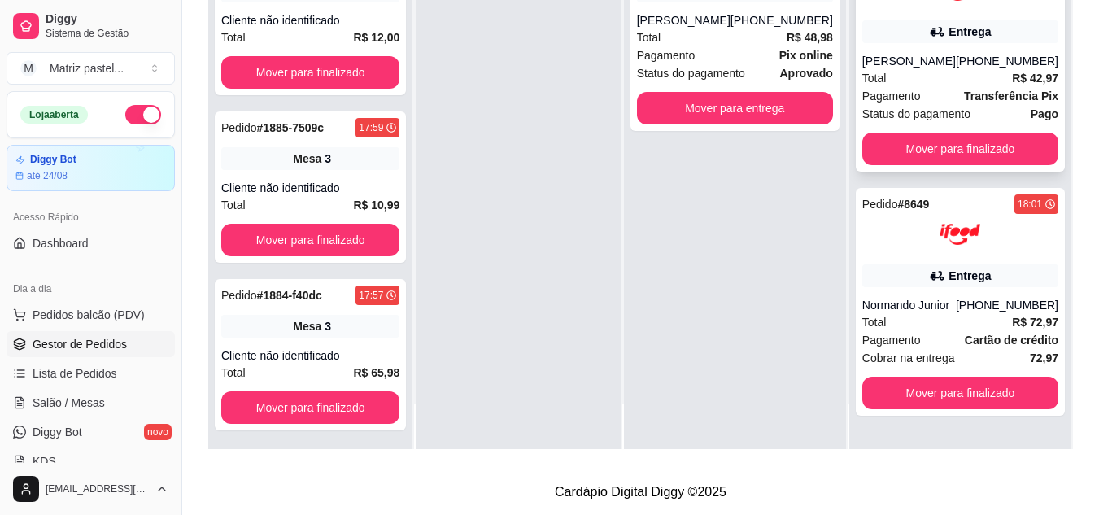
click at [912, 69] on div "Maria Eduarda Trindade" at bounding box center [909, 61] width 94 height 16
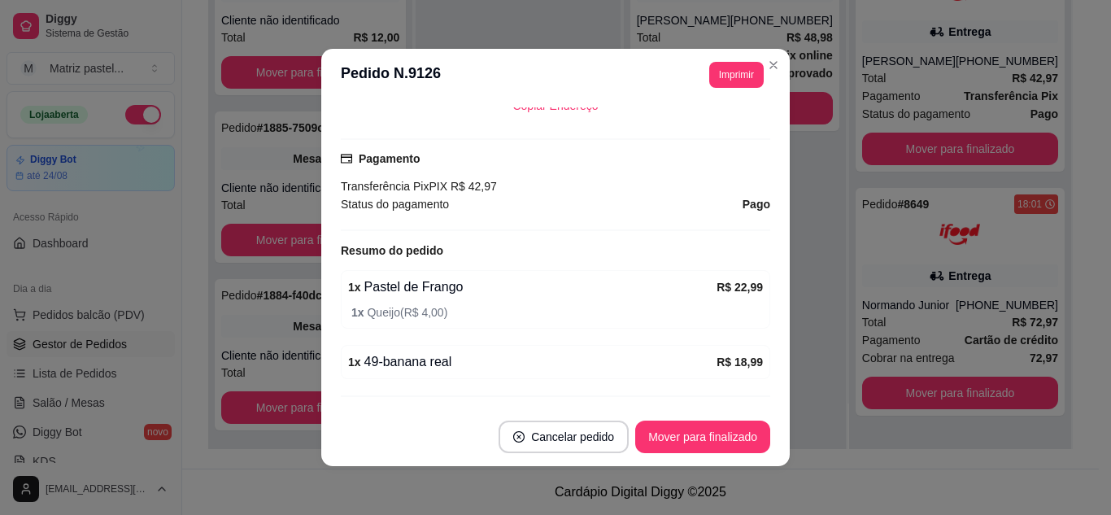
scroll to position [493, 0]
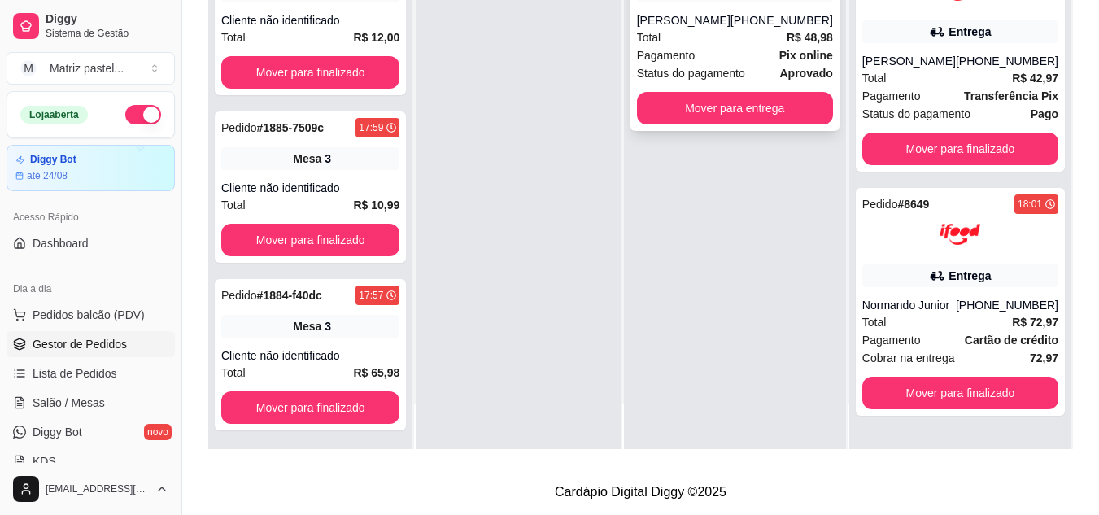
click at [764, 38] on div "Total R$ 48,98" at bounding box center [735, 37] width 196 height 18
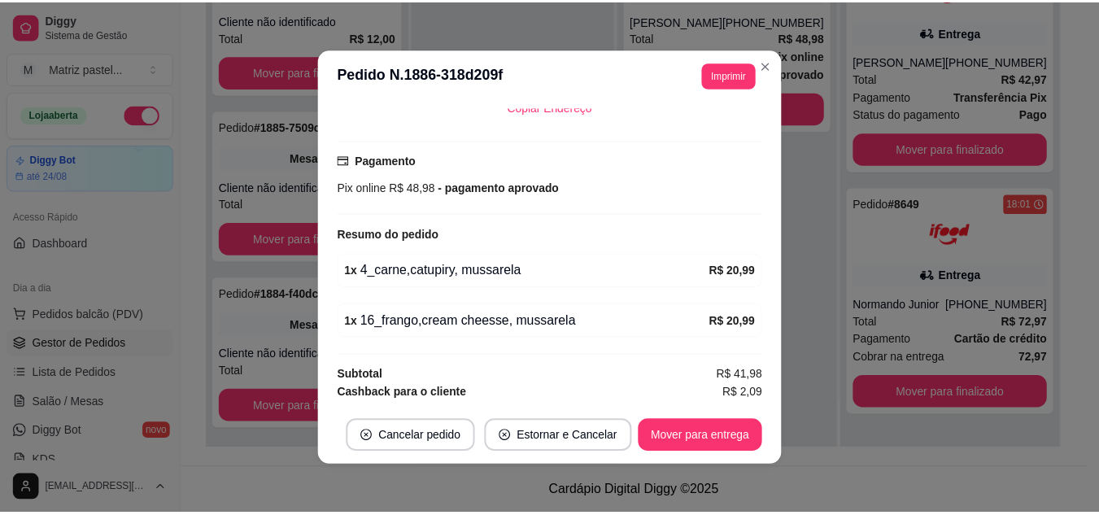
scroll to position [407, 0]
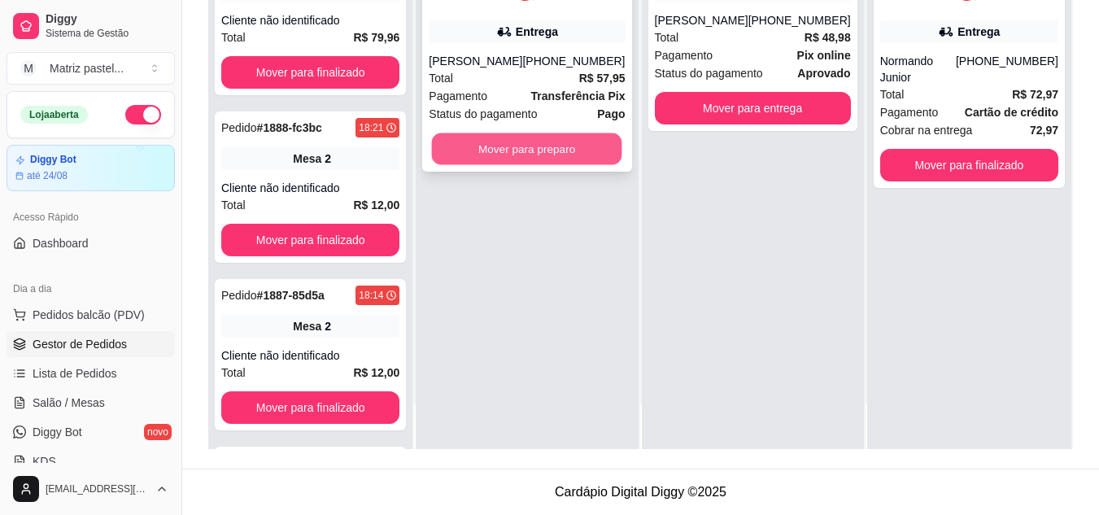
click at [493, 147] on button "Mover para preparo" at bounding box center [527, 149] width 190 height 32
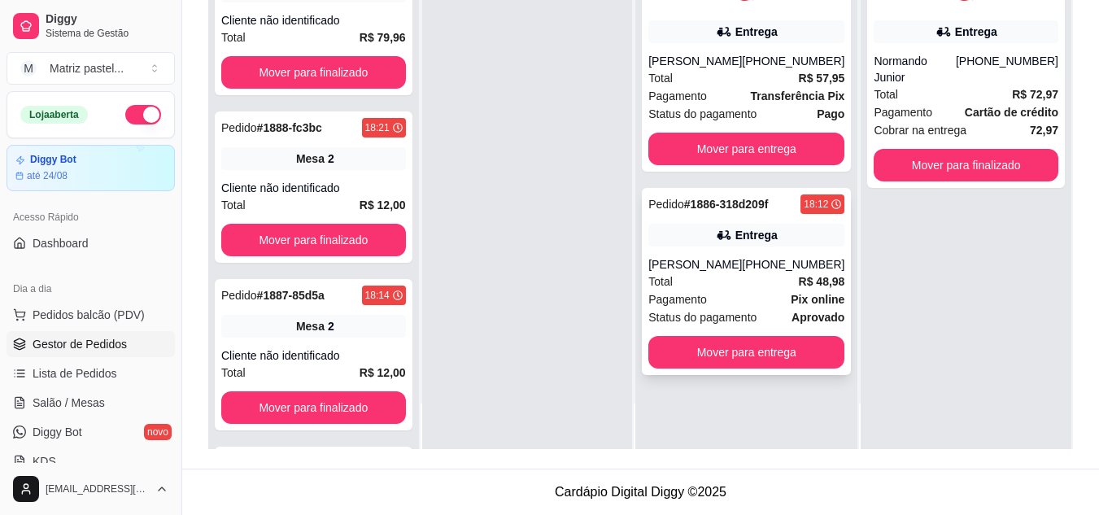
click at [803, 229] on div "Entrega" at bounding box center [746, 235] width 196 height 23
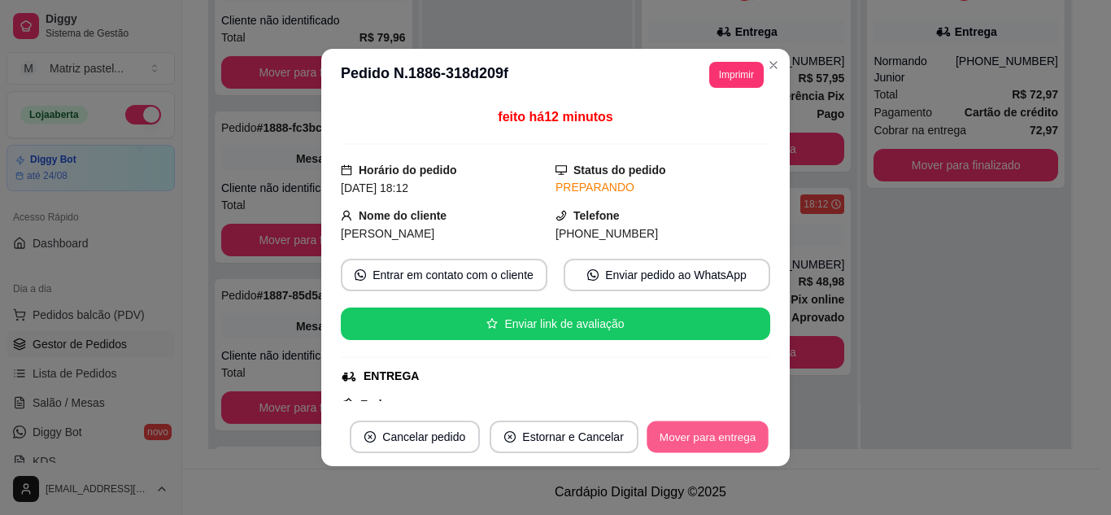
click at [666, 428] on button "Mover para entrega" at bounding box center [708, 437] width 122 height 32
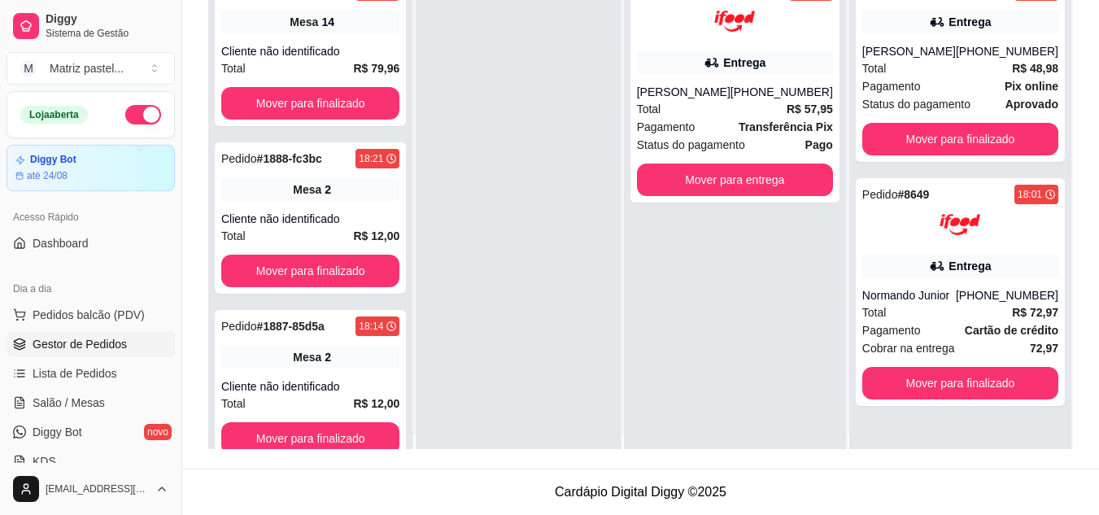
scroll to position [0, 0]
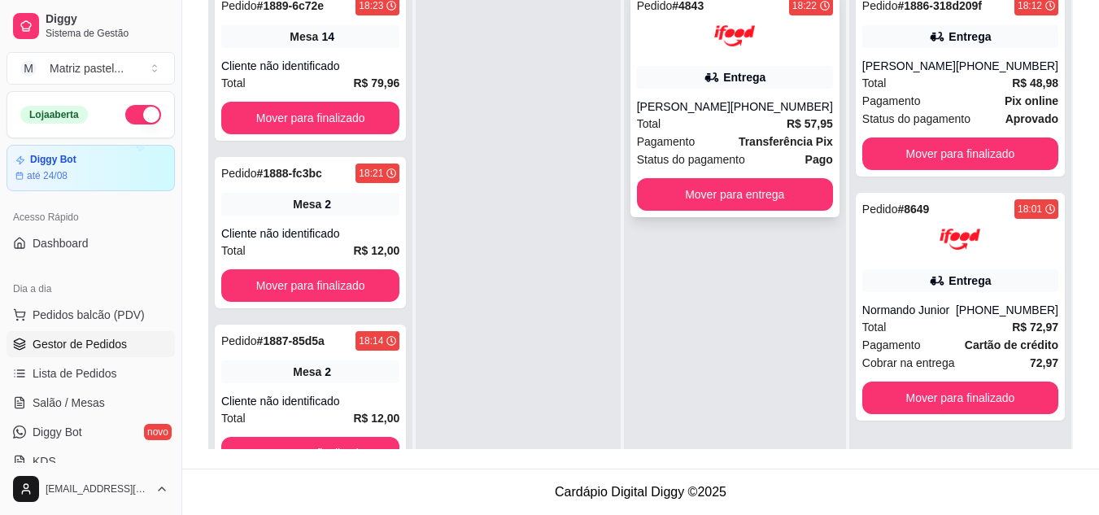
click at [760, 106] on div "[PHONE_NUMBER]" at bounding box center [782, 106] width 103 height 16
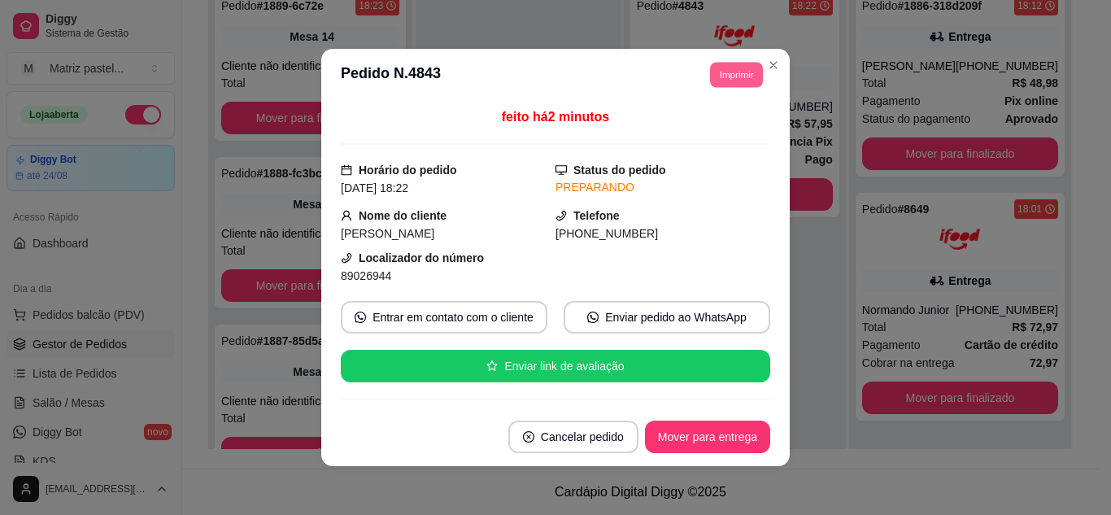
click at [748, 81] on button "Imprimir" at bounding box center [736, 74] width 53 height 25
click at [737, 124] on button "IMPRESSORA" at bounding box center [701, 131] width 114 height 25
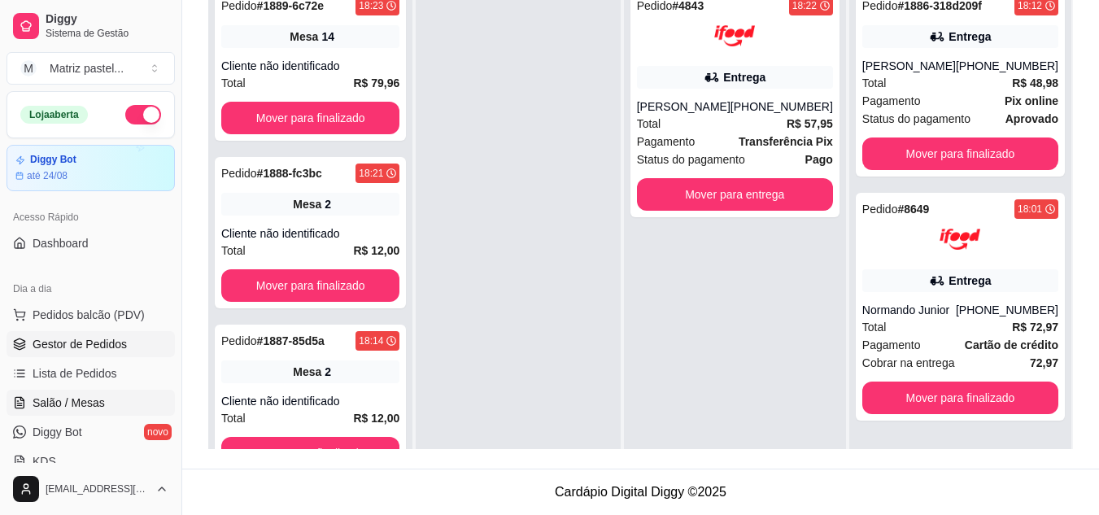
click at [76, 396] on span "Salão / Mesas" at bounding box center [69, 403] width 72 height 16
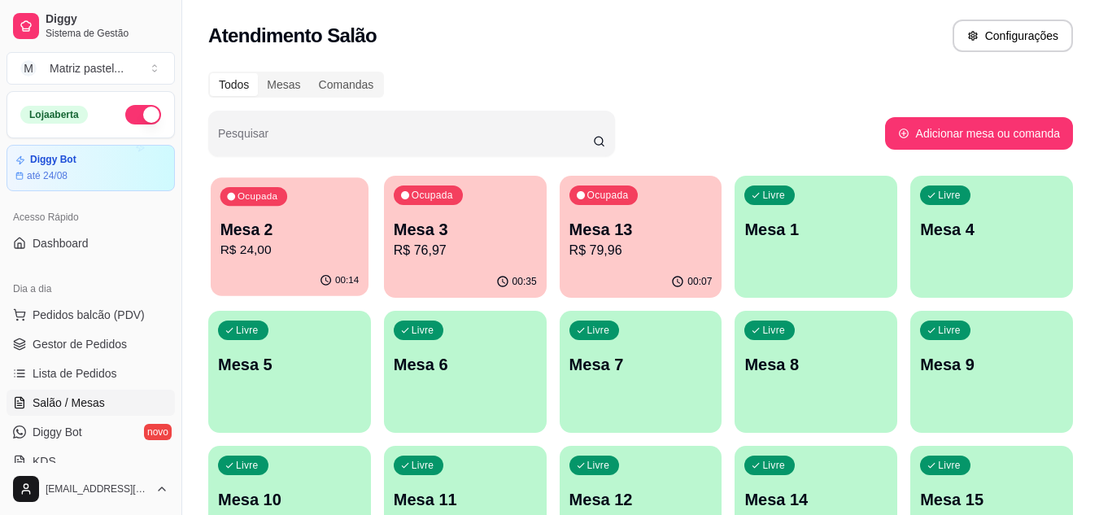
click at [313, 248] on p "R$ 24,00" at bounding box center [289, 250] width 139 height 19
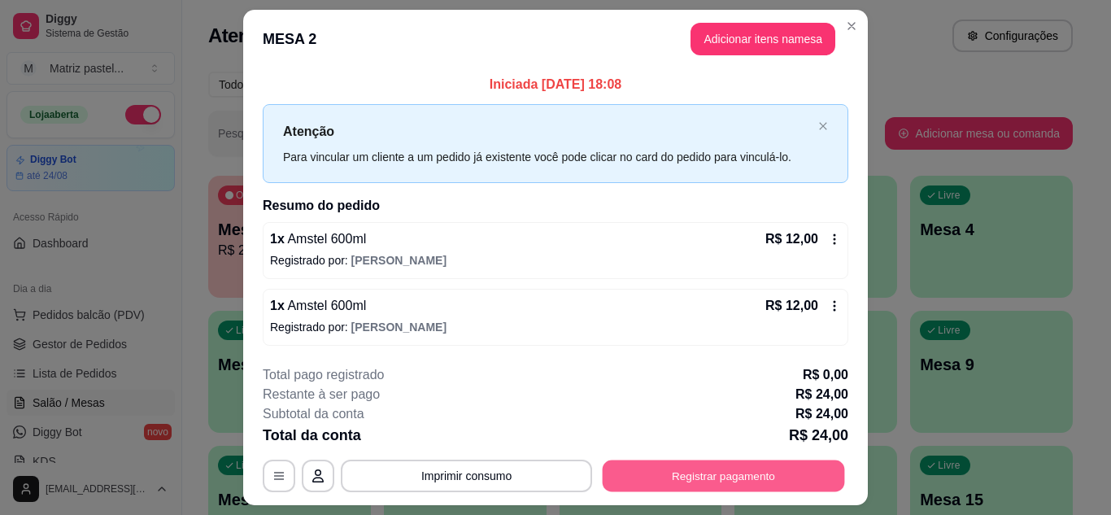
click at [694, 482] on button "Registrar pagamento" at bounding box center [724, 476] width 242 height 32
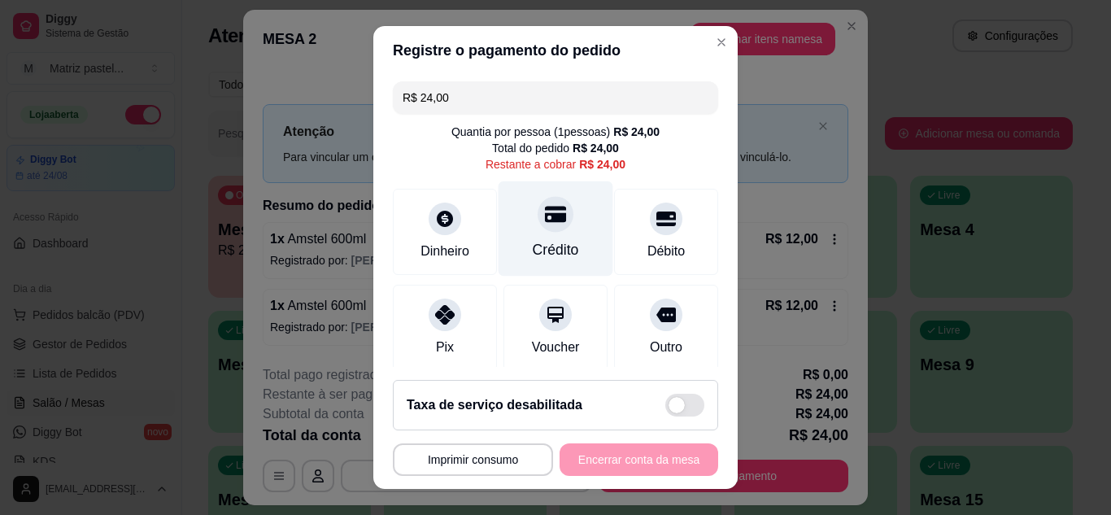
click at [519, 200] on div "Crédito" at bounding box center [556, 228] width 115 height 95
type input "R$ 0,00"
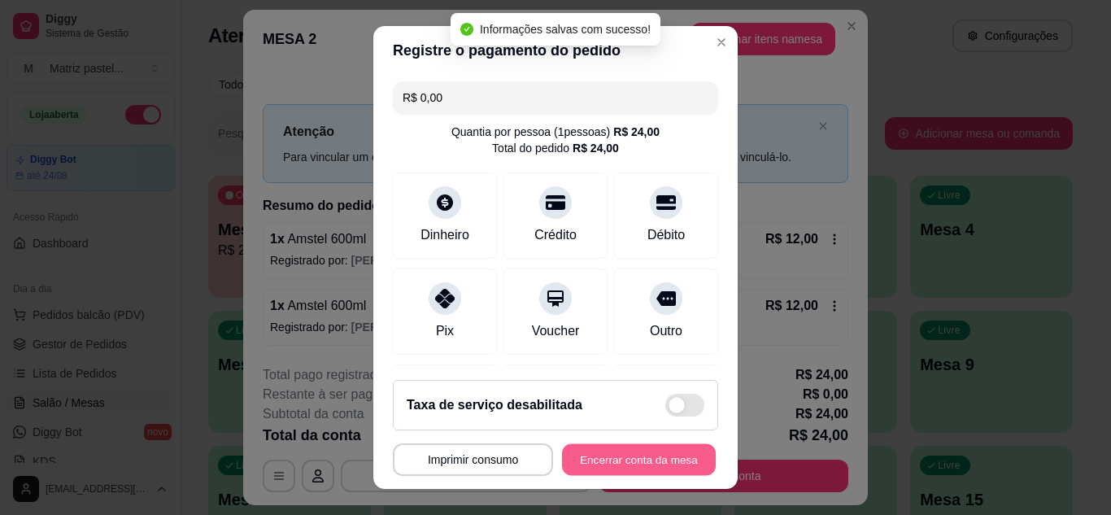
click at [607, 468] on button "Encerrar conta da mesa" at bounding box center [639, 460] width 154 height 32
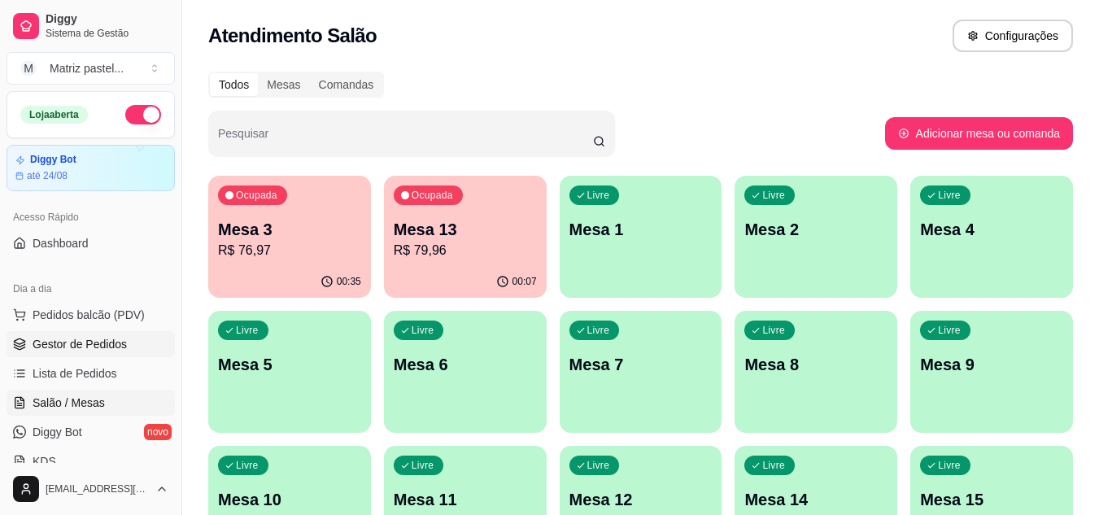
click at [103, 354] on link "Gestor de Pedidos" at bounding box center [91, 344] width 168 height 26
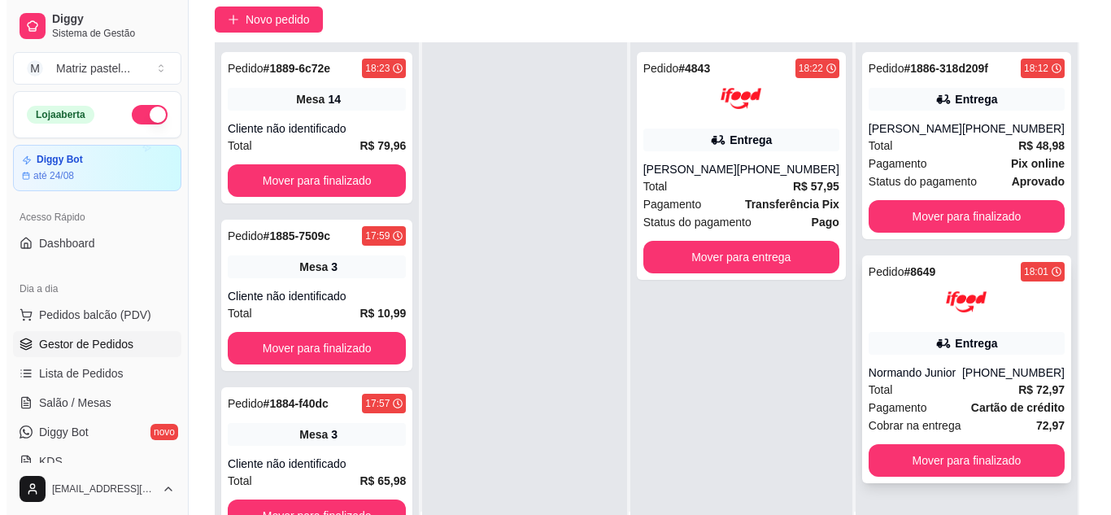
scroll to position [163, 0]
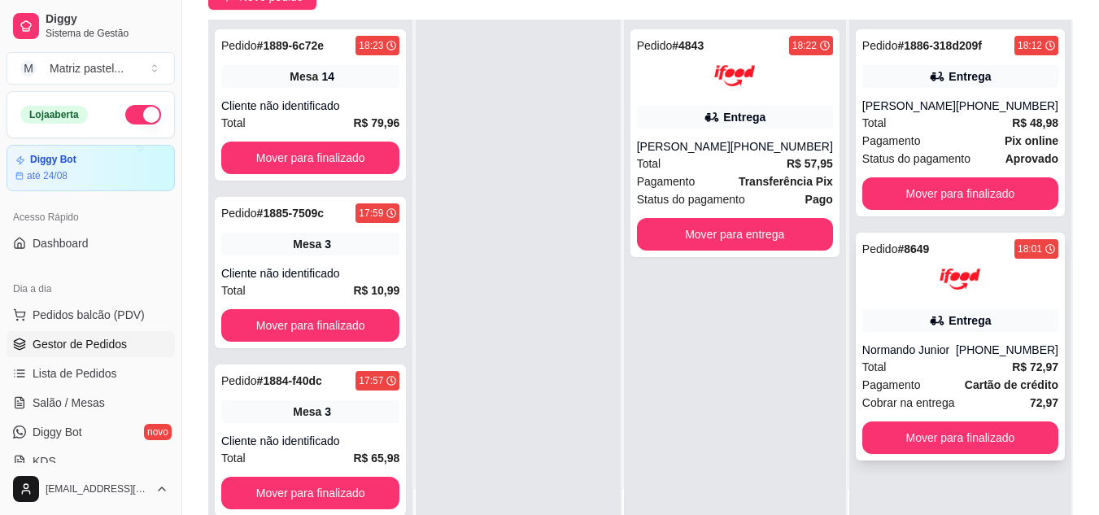
click at [964, 331] on div "Entrega" at bounding box center [960, 320] width 196 height 23
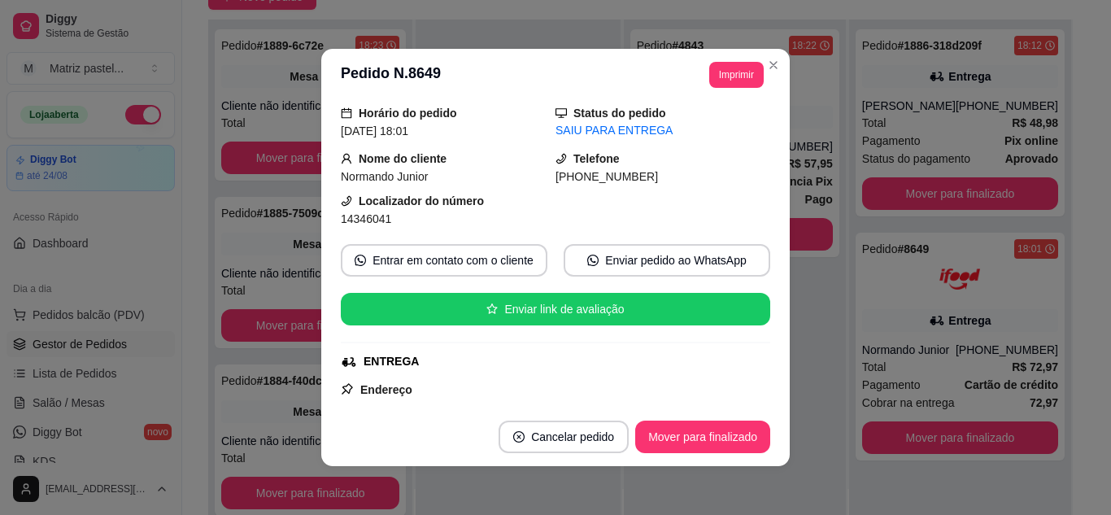
scroll to position [81, 0]
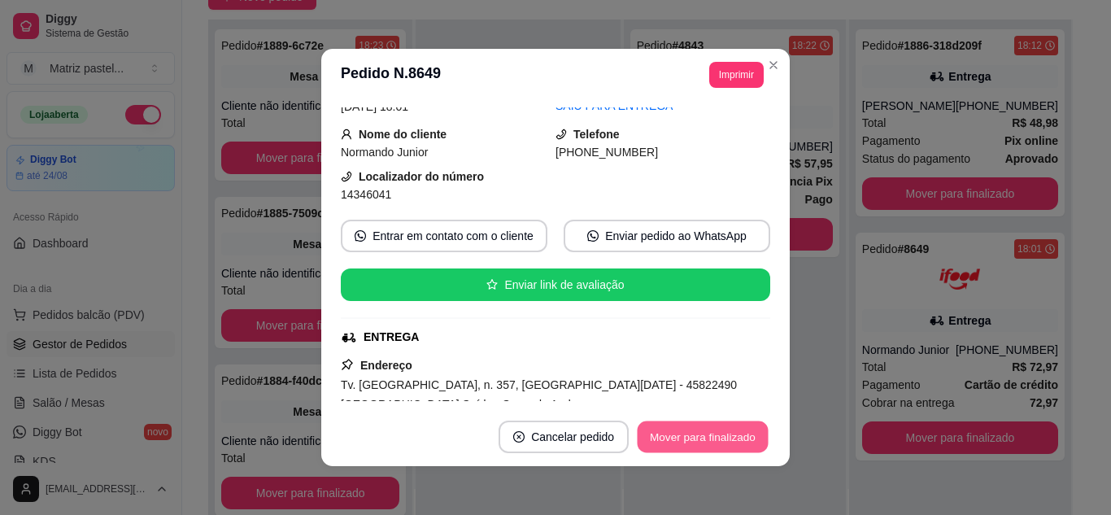
click at [687, 430] on button "Mover para finalizado" at bounding box center [703, 437] width 131 height 32
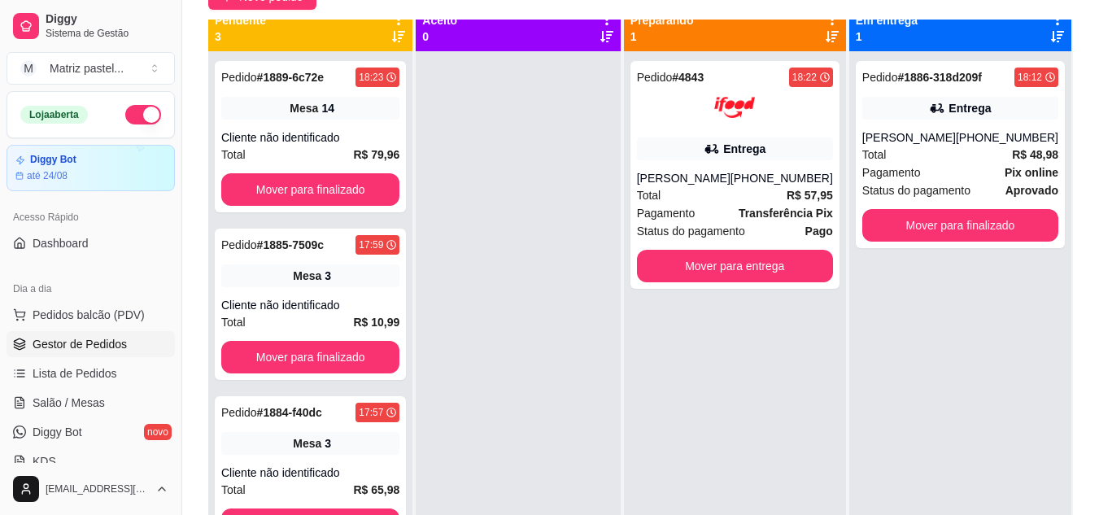
scroll to position [0, 0]
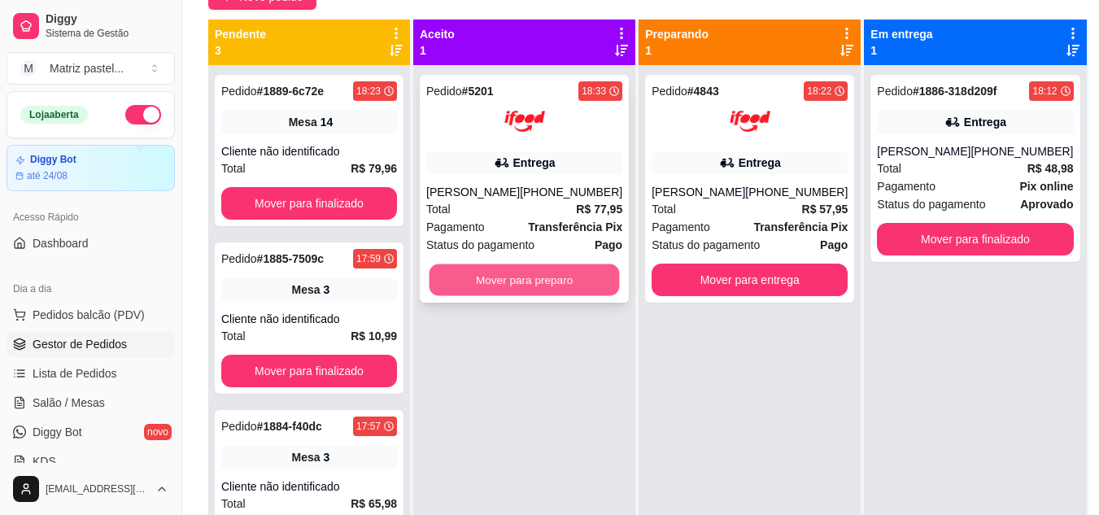
click at [516, 283] on button "Mover para preparo" at bounding box center [525, 280] width 190 height 32
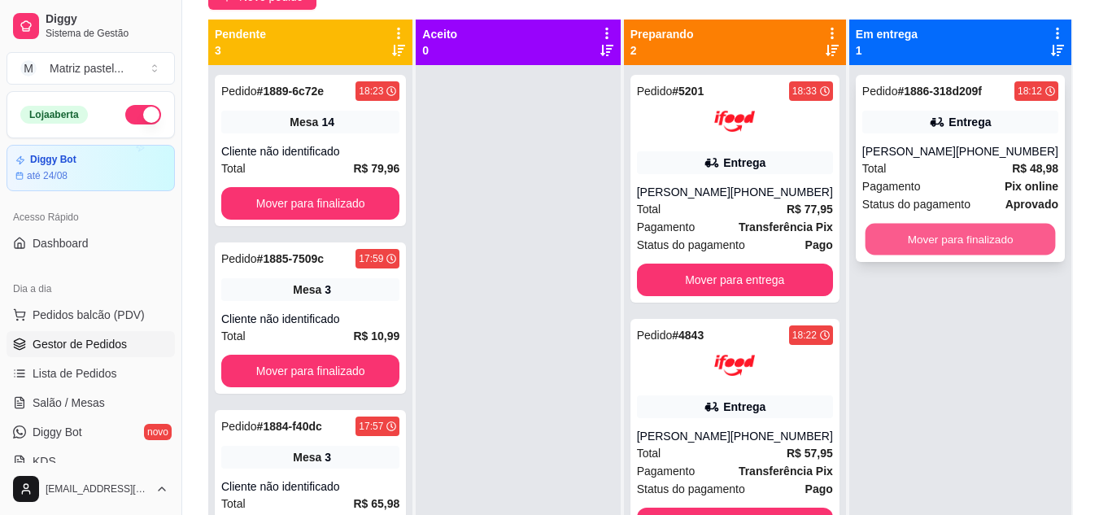
click at [967, 246] on button "Mover para finalizado" at bounding box center [960, 240] width 190 height 32
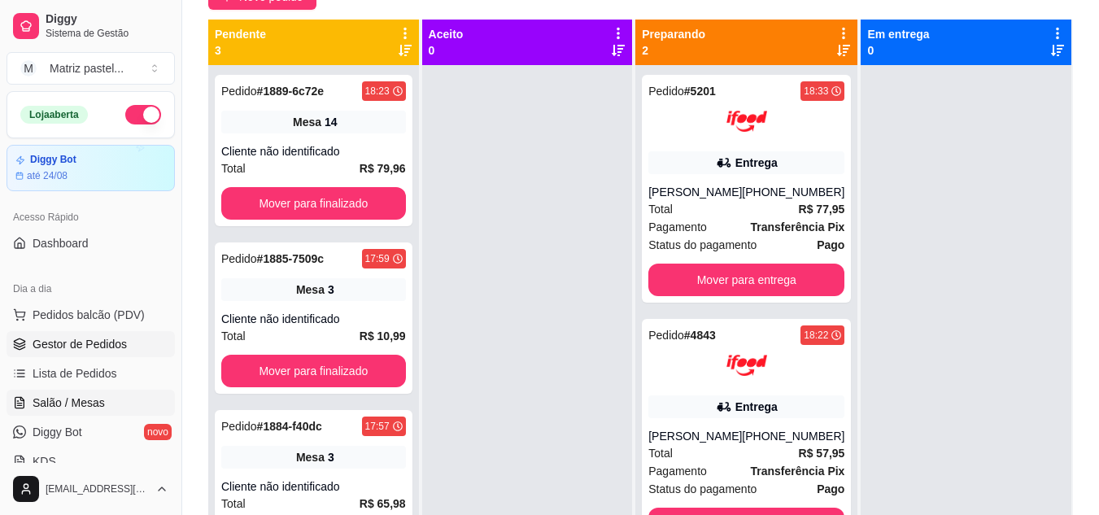
click at [76, 398] on span "Salão / Mesas" at bounding box center [69, 403] width 72 height 16
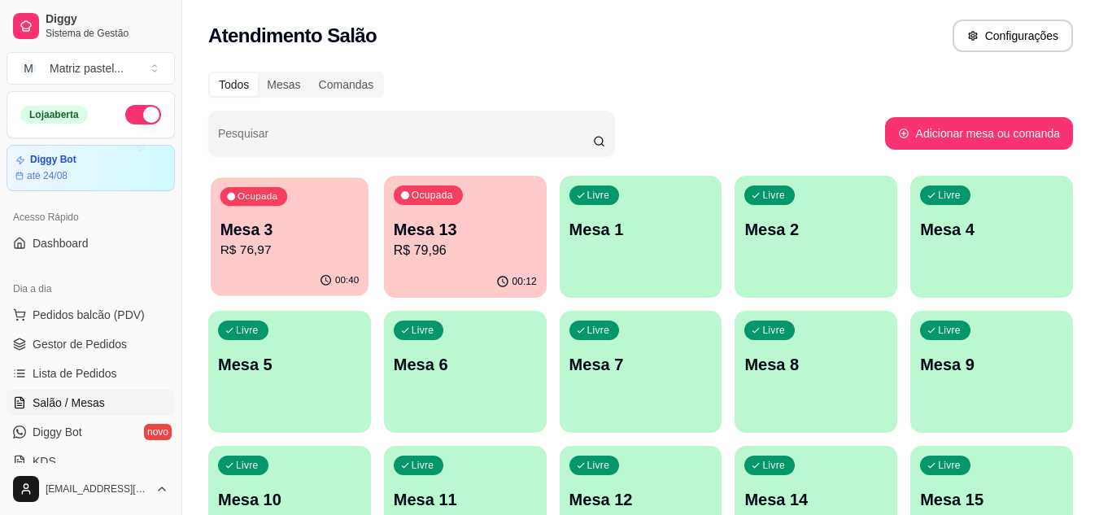
click at [323, 243] on p "R$ 76,97" at bounding box center [289, 250] width 139 height 19
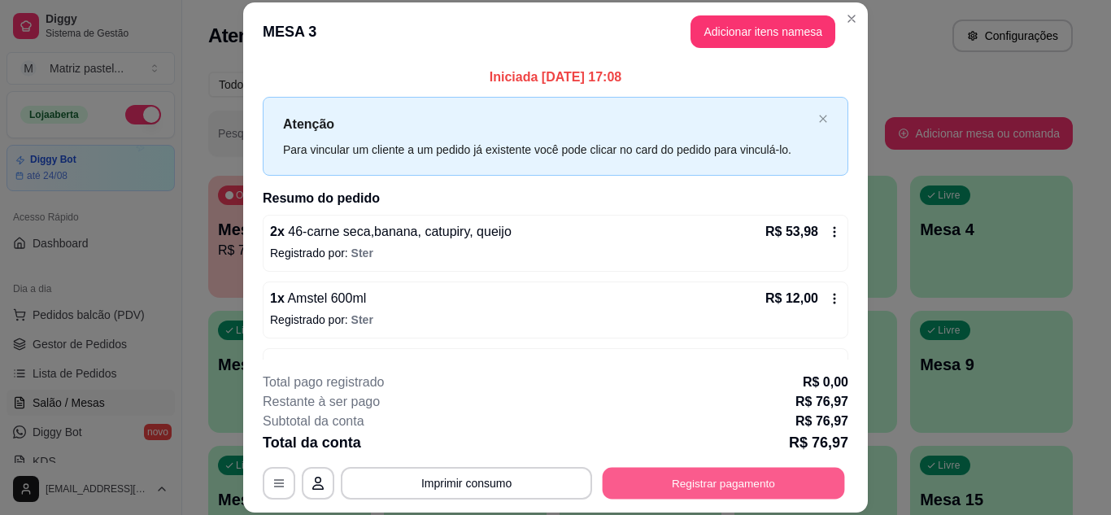
click at [653, 498] on button "Registrar pagamento" at bounding box center [724, 483] width 242 height 32
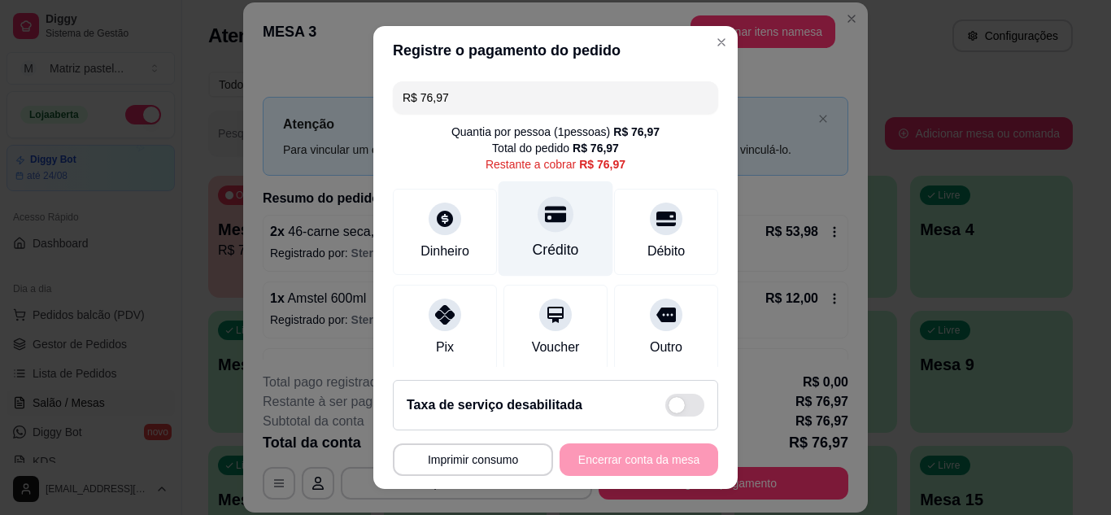
click at [538, 227] on div at bounding box center [556, 214] width 36 height 36
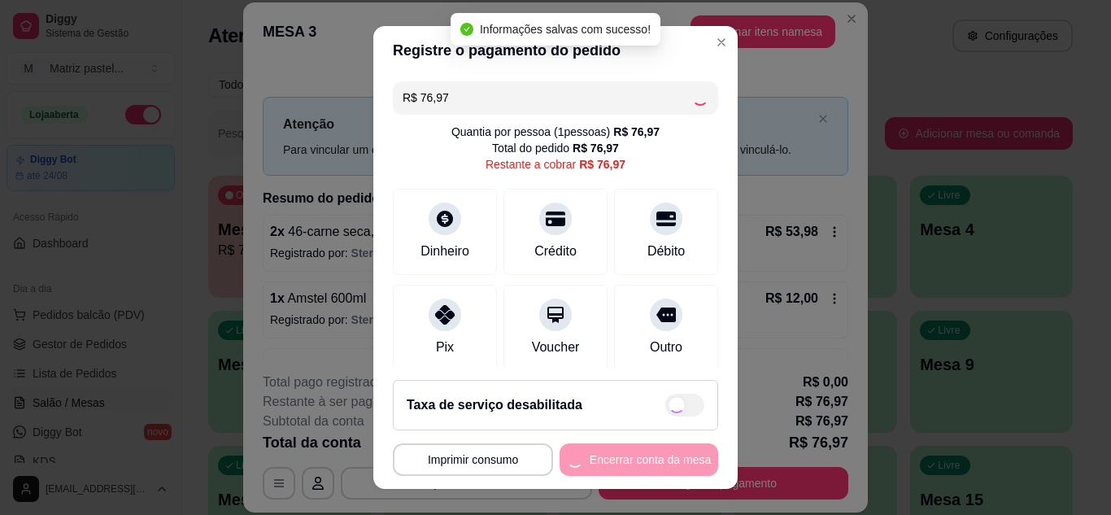
type input "R$ 0,00"
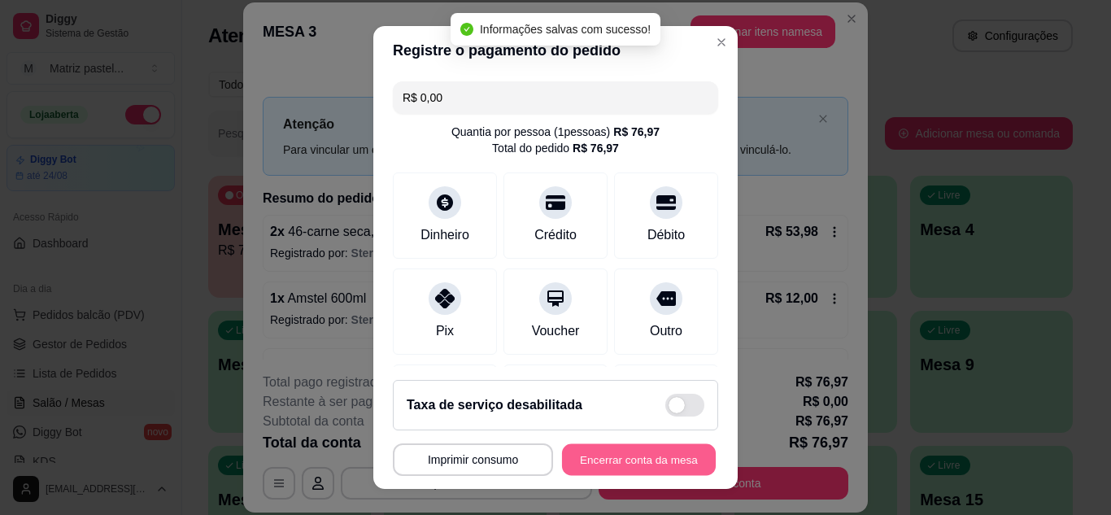
click at [630, 456] on button "Encerrar conta da mesa" at bounding box center [639, 460] width 154 height 32
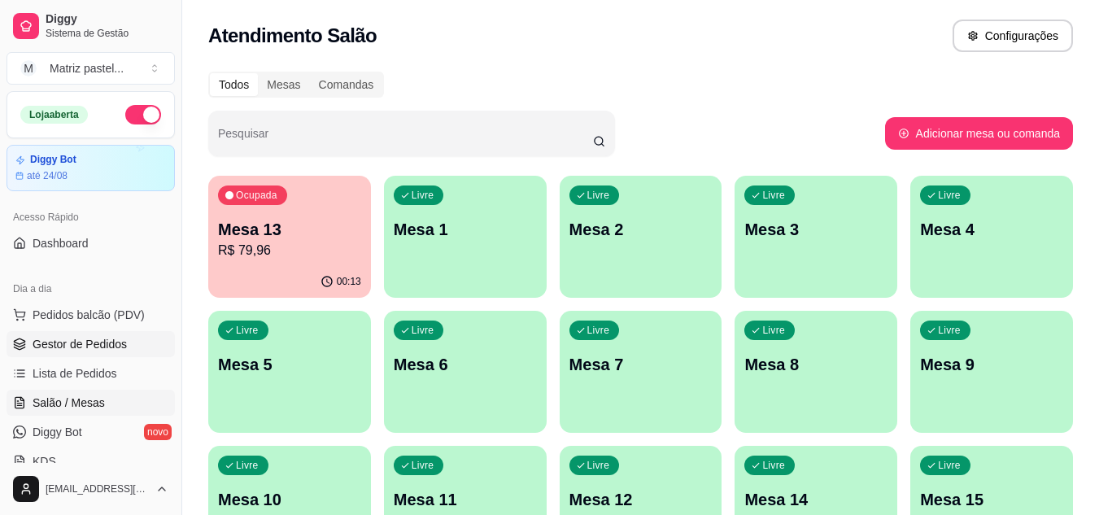
click at [107, 338] on span "Gestor de Pedidos" at bounding box center [80, 344] width 94 height 16
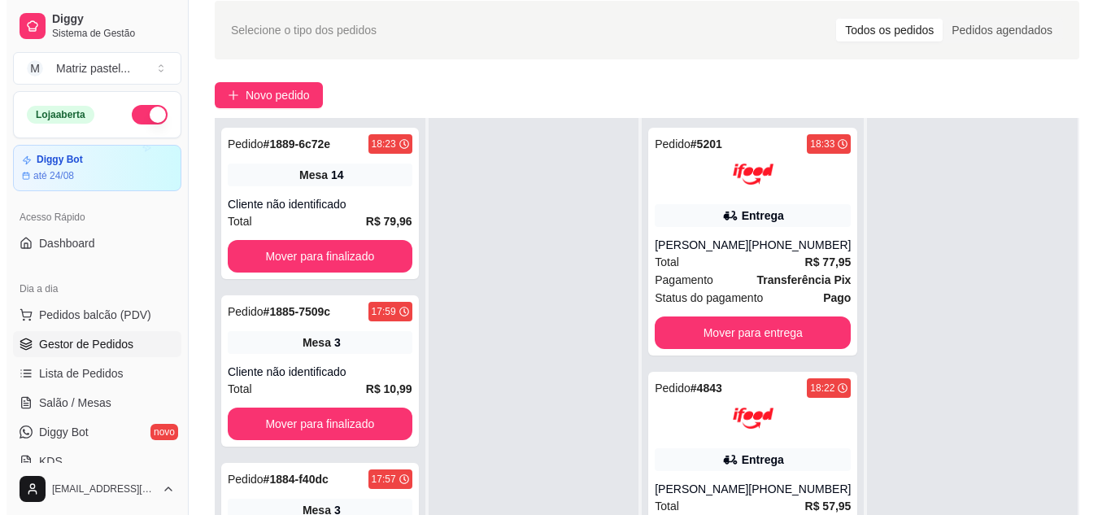
scroll to position [163, 0]
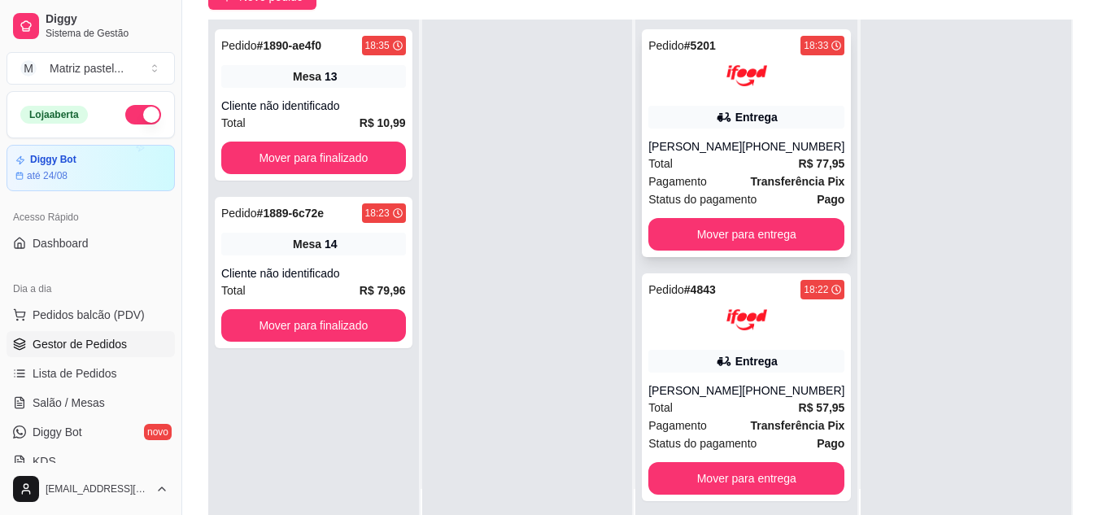
click at [707, 170] on div "Total R$ 77,95" at bounding box center [746, 164] width 196 height 18
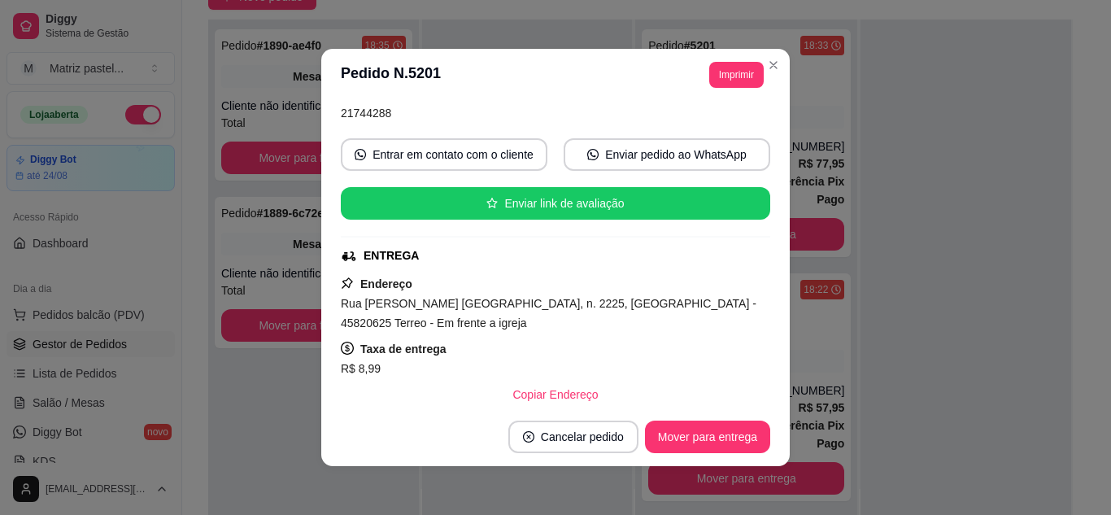
click at [736, 88] on header "**********" at bounding box center [555, 75] width 469 height 52
click at [721, 86] on button "Imprimir" at bounding box center [736, 74] width 53 height 25
click at [714, 125] on button "IMPRESSORA" at bounding box center [701, 131] width 114 height 25
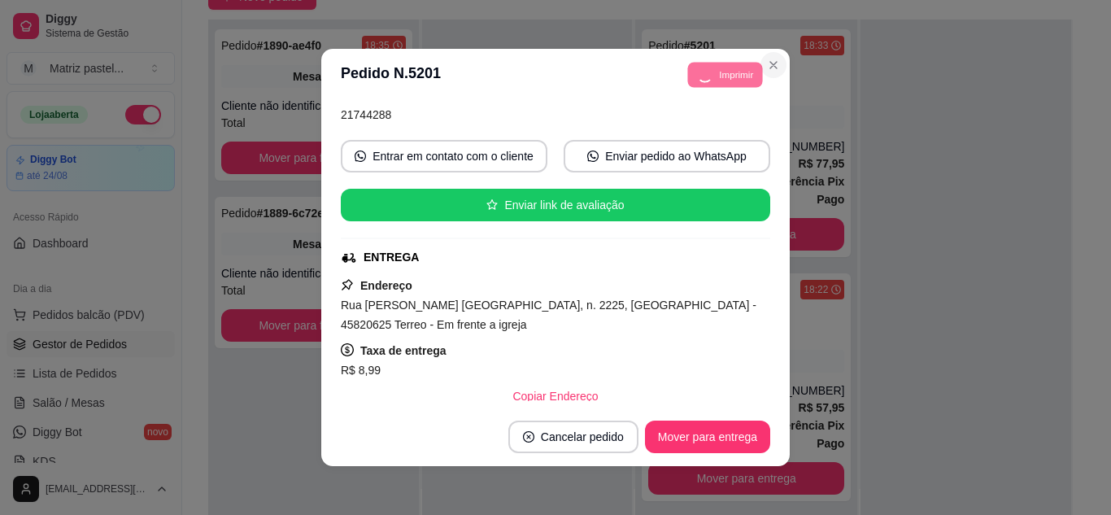
click at [766, 75] on button "Close" at bounding box center [774, 65] width 26 height 26
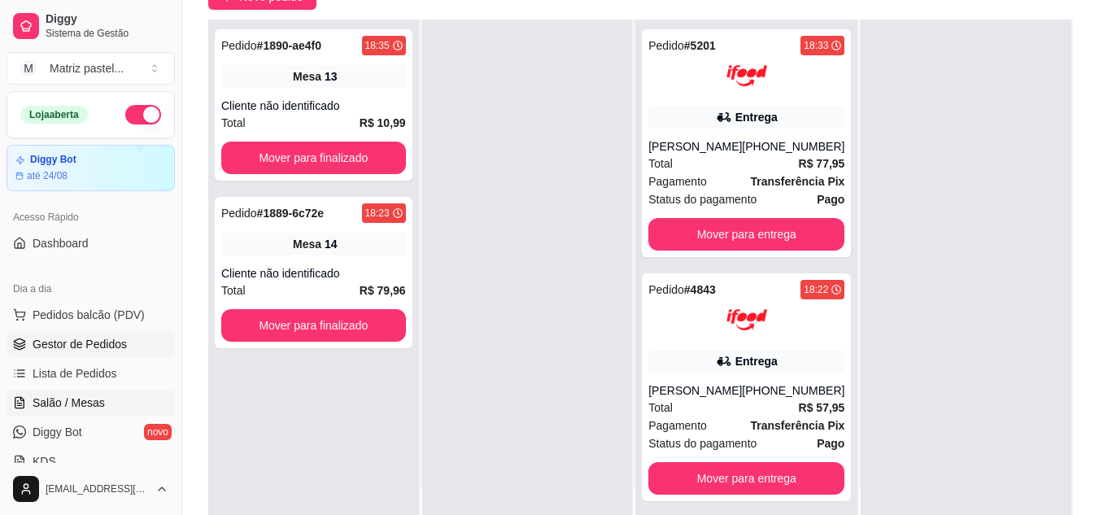
click at [87, 403] on span "Salão / Mesas" at bounding box center [69, 403] width 72 height 16
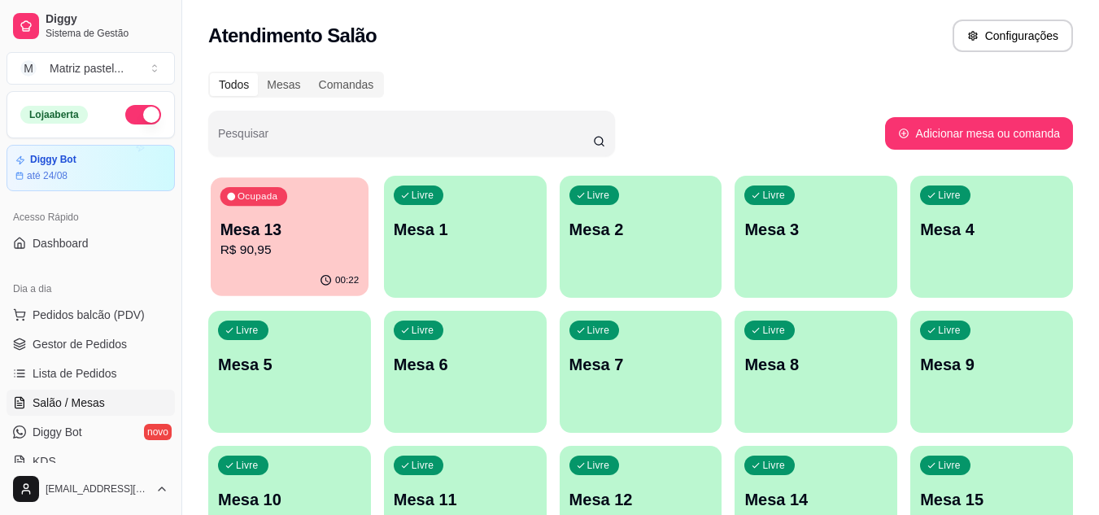
click at [314, 228] on p "Mesa 13" at bounding box center [289, 230] width 139 height 22
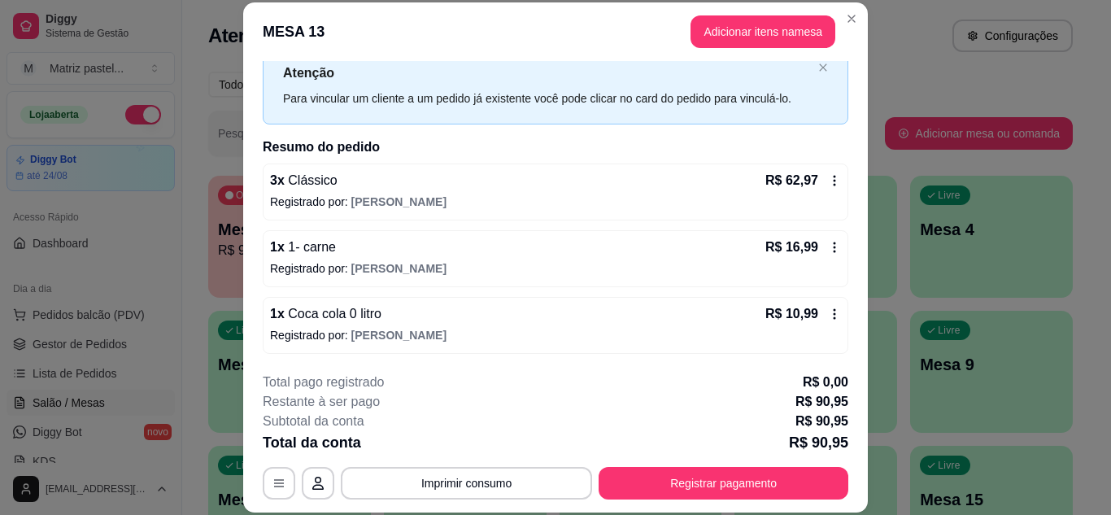
scroll to position [52, 0]
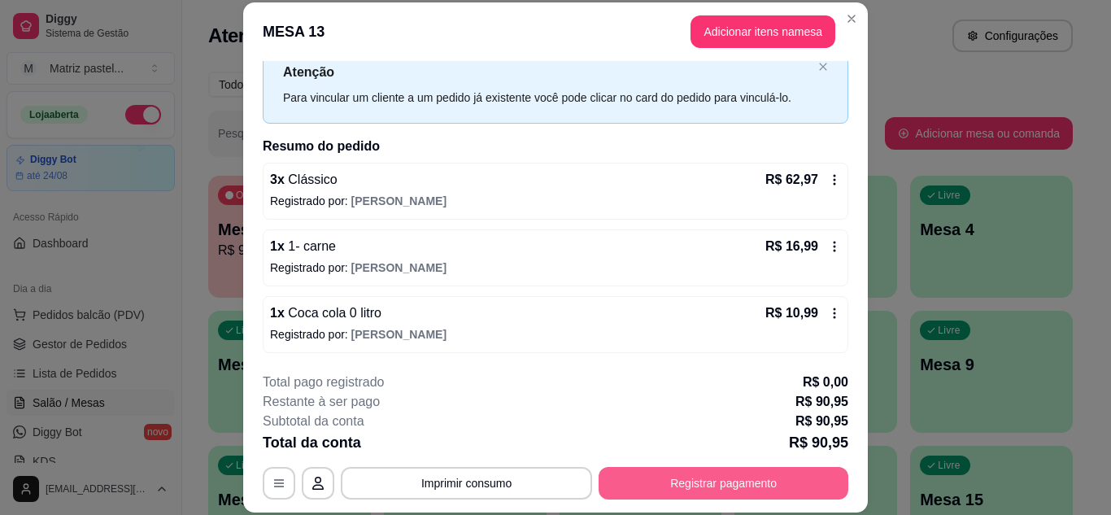
click at [742, 481] on button "Registrar pagamento" at bounding box center [724, 483] width 250 height 33
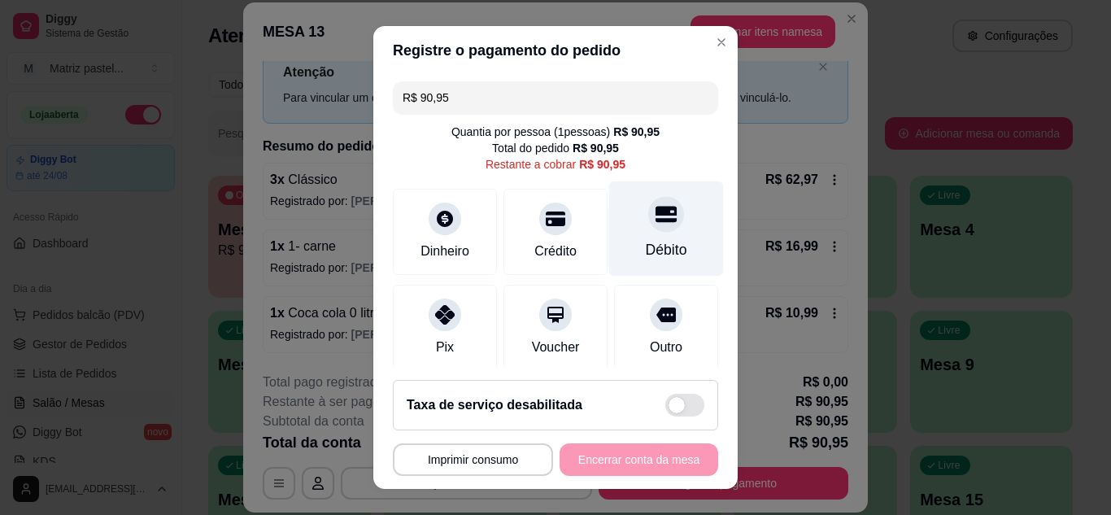
click at [656, 220] on icon at bounding box center [666, 213] width 21 height 21
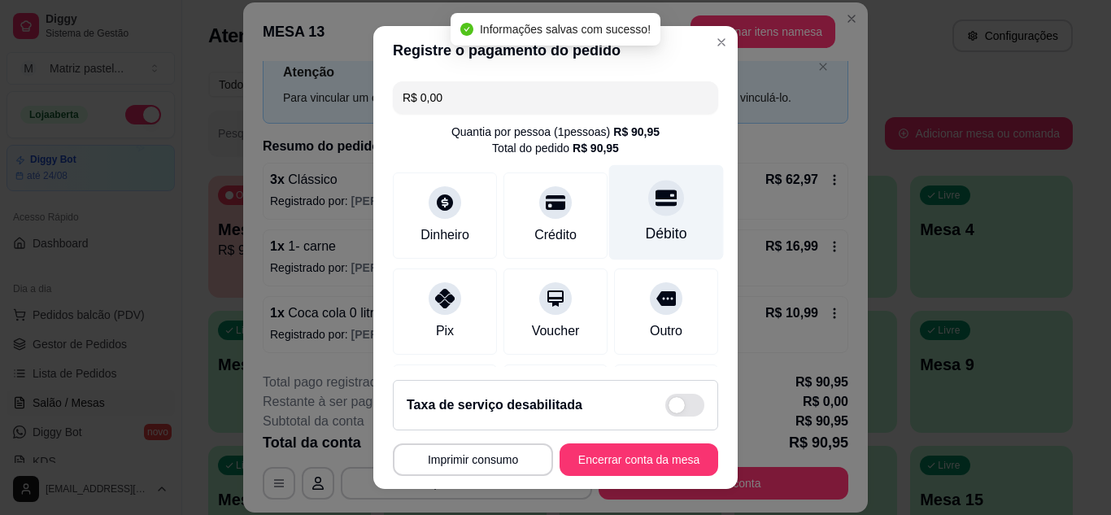
type input "R$ 0,00"
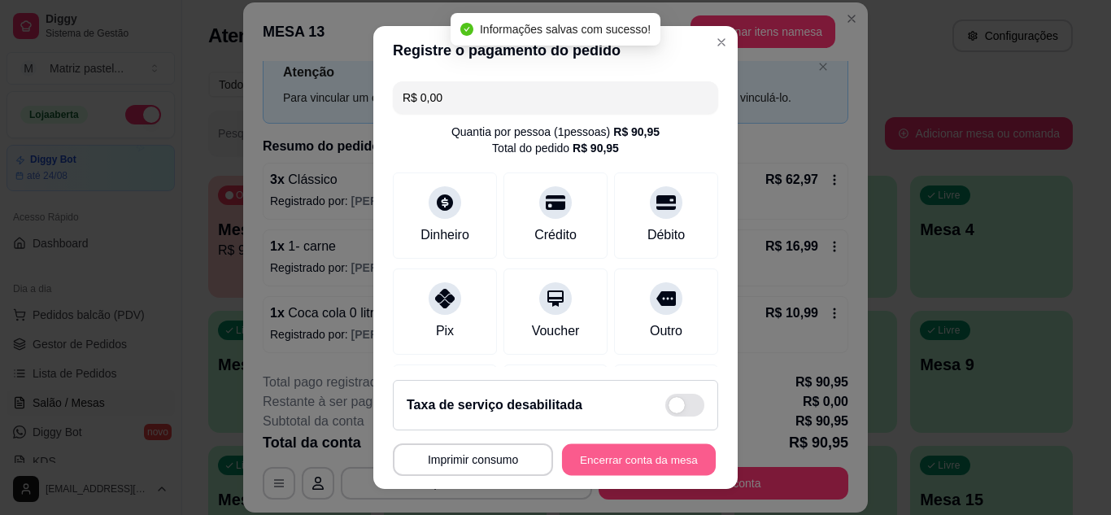
click at [631, 458] on button "Encerrar conta da mesa" at bounding box center [639, 460] width 154 height 32
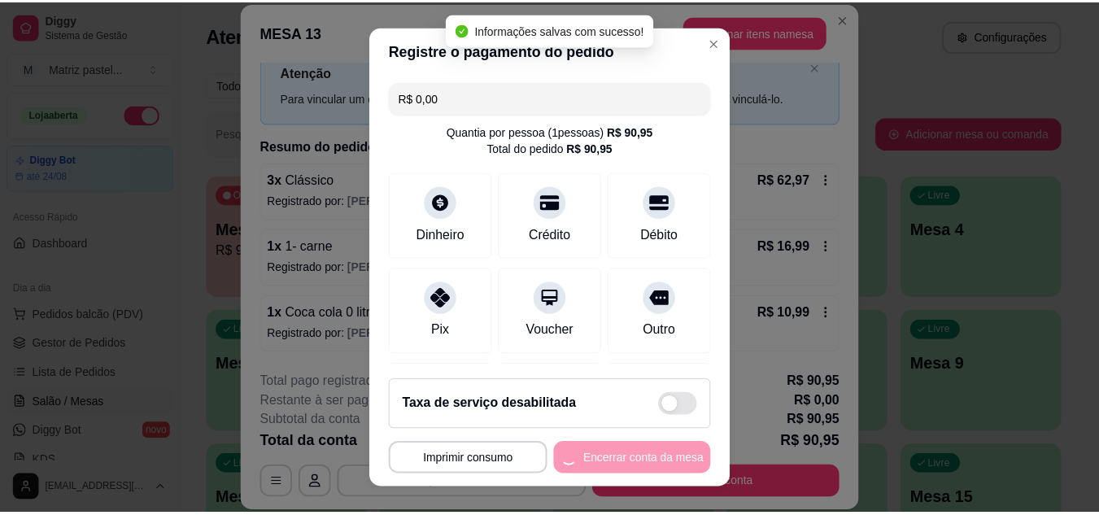
scroll to position [0, 0]
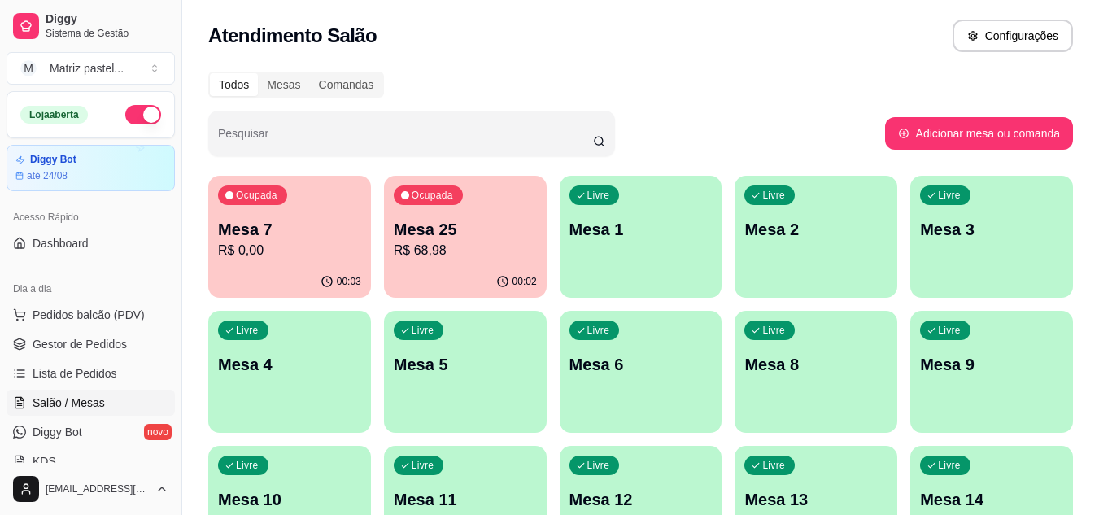
click at [59, 330] on ul "Pedidos balcão (PDV) Gestor de Pedidos Lista de Pedidos Salão / Mesas Diggy Bot…" at bounding box center [91, 388] width 168 height 172
click at [62, 344] on span "Gestor de Pedidos" at bounding box center [80, 344] width 94 height 16
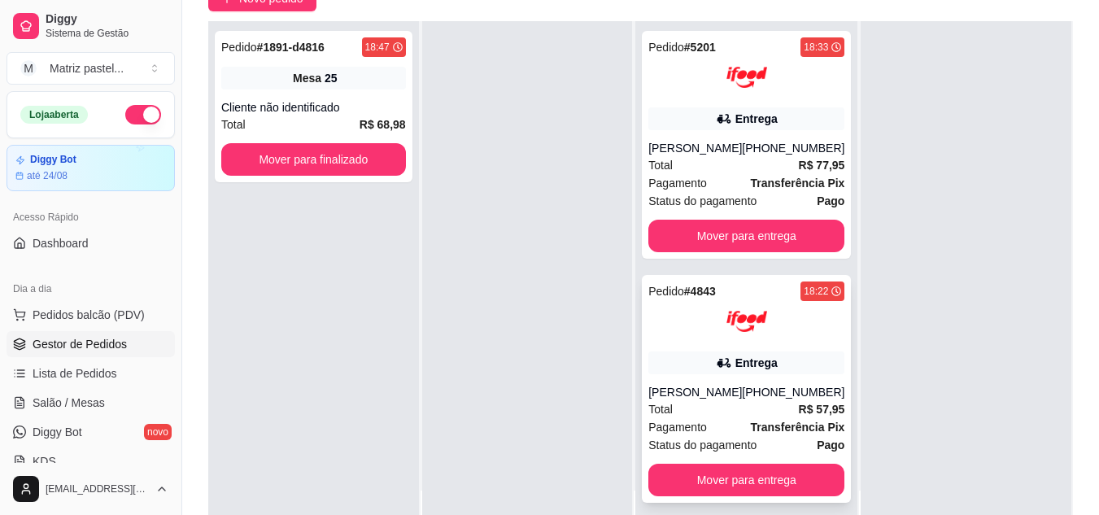
scroll to position [163, 0]
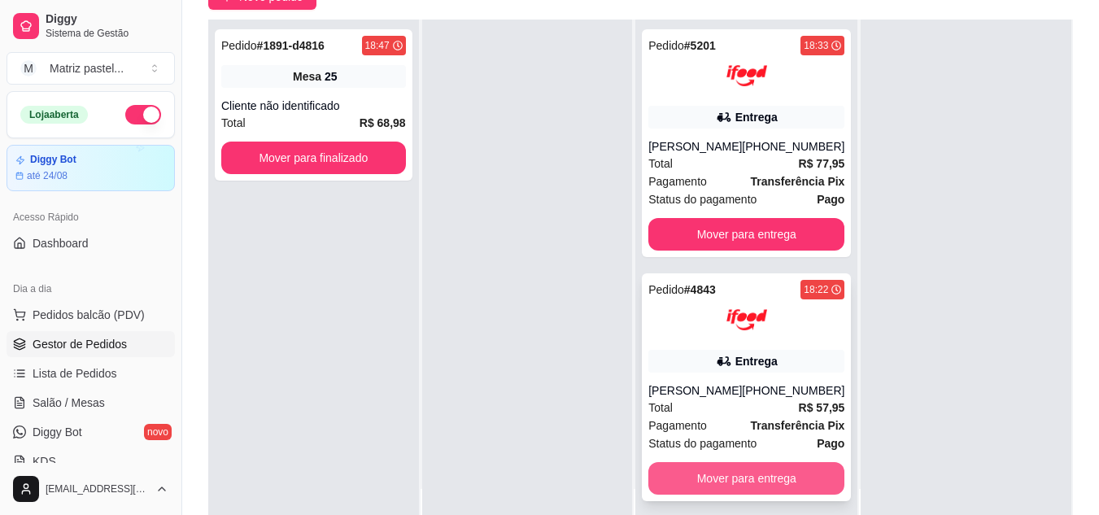
click at [747, 469] on button "Mover para entrega" at bounding box center [746, 478] width 196 height 33
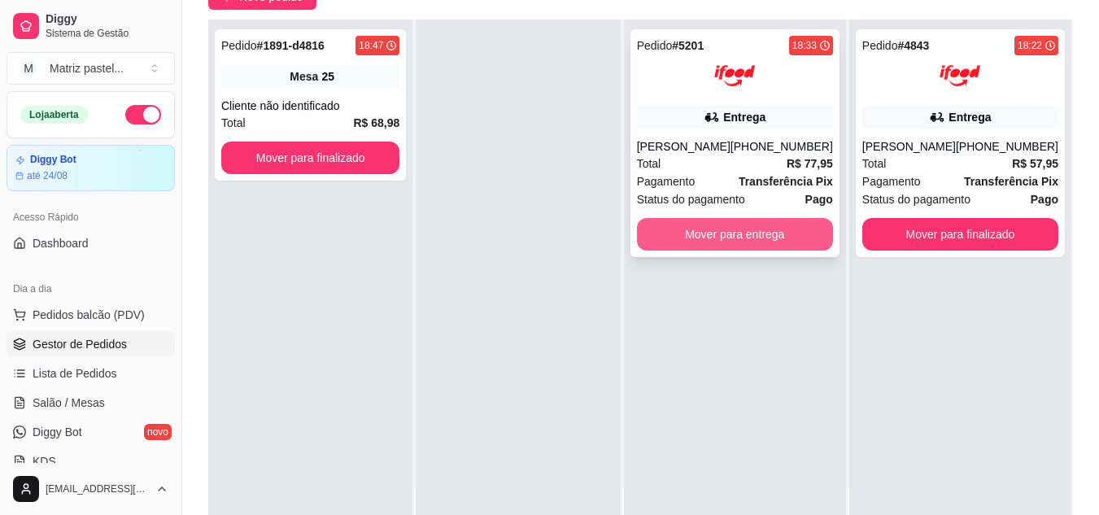
click at [747, 238] on button "Mover para entrega" at bounding box center [735, 234] width 196 height 33
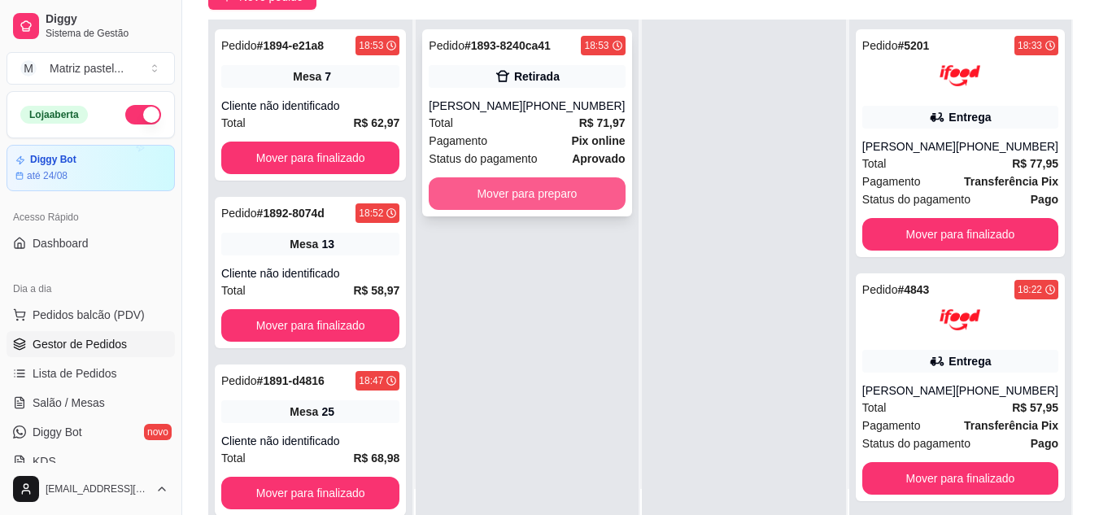
click at [581, 194] on button "Mover para preparo" at bounding box center [527, 193] width 196 height 33
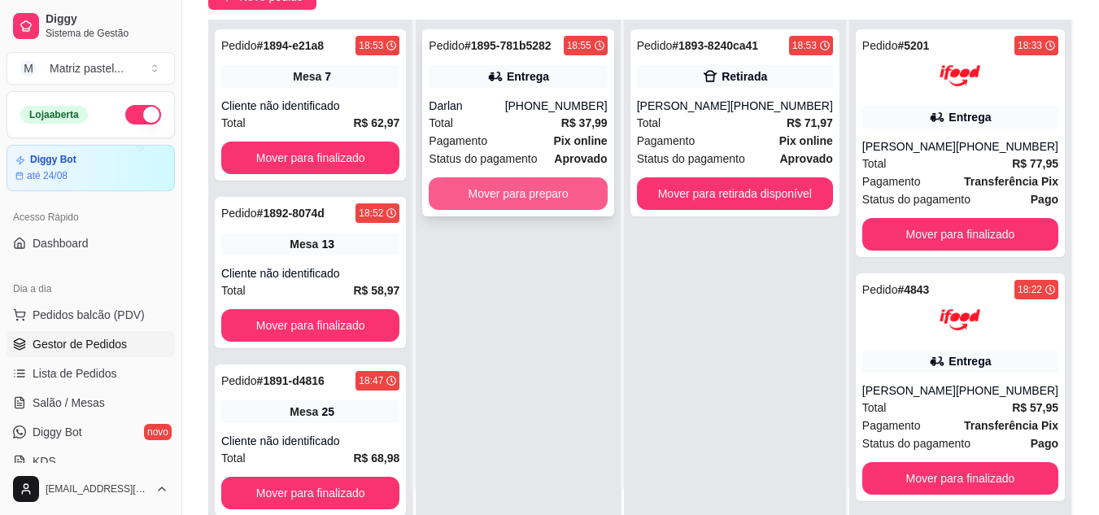
click at [510, 199] on button "Mover para preparo" at bounding box center [518, 193] width 178 height 33
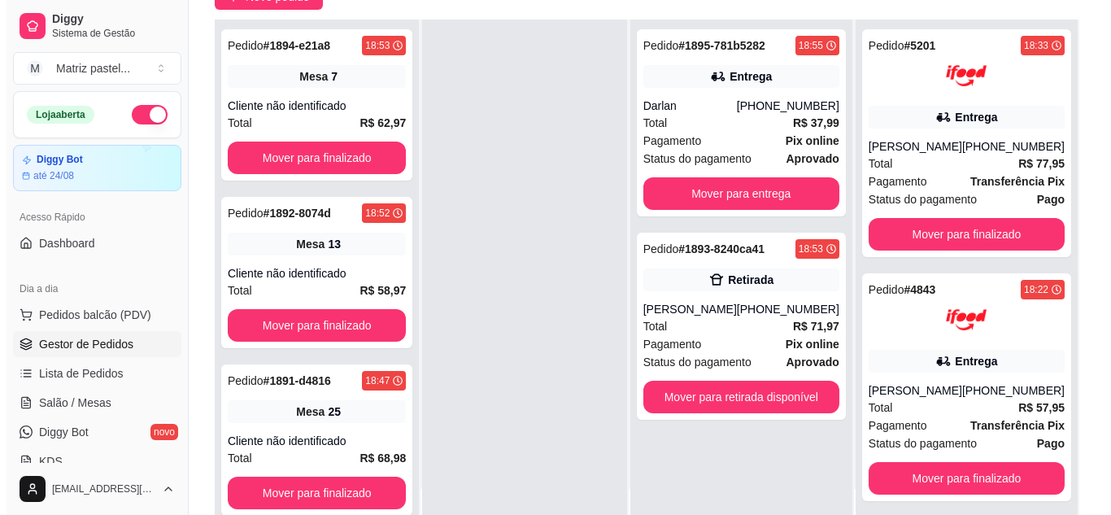
scroll to position [0, 0]
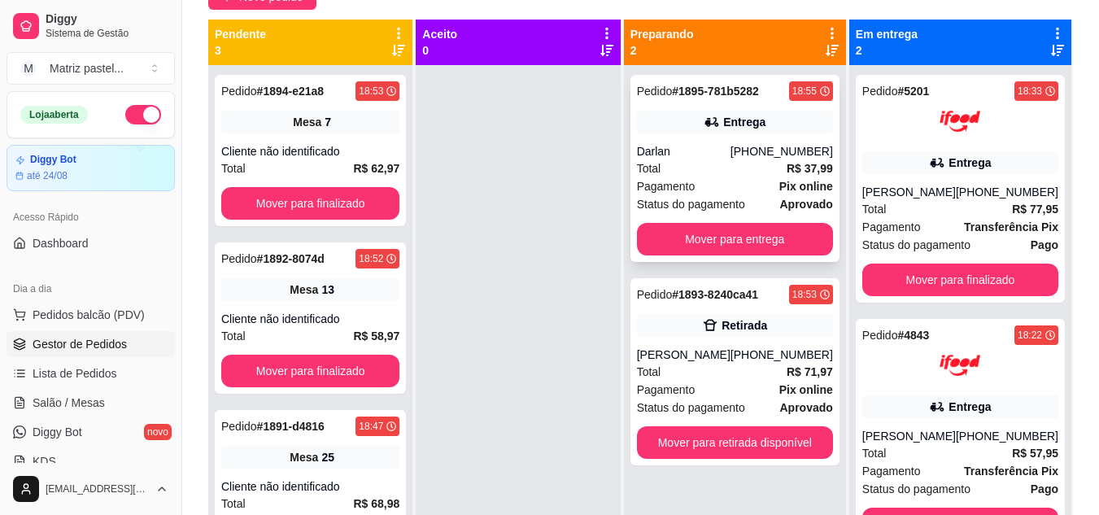
click at [681, 145] on div "Darlan" at bounding box center [684, 151] width 94 height 16
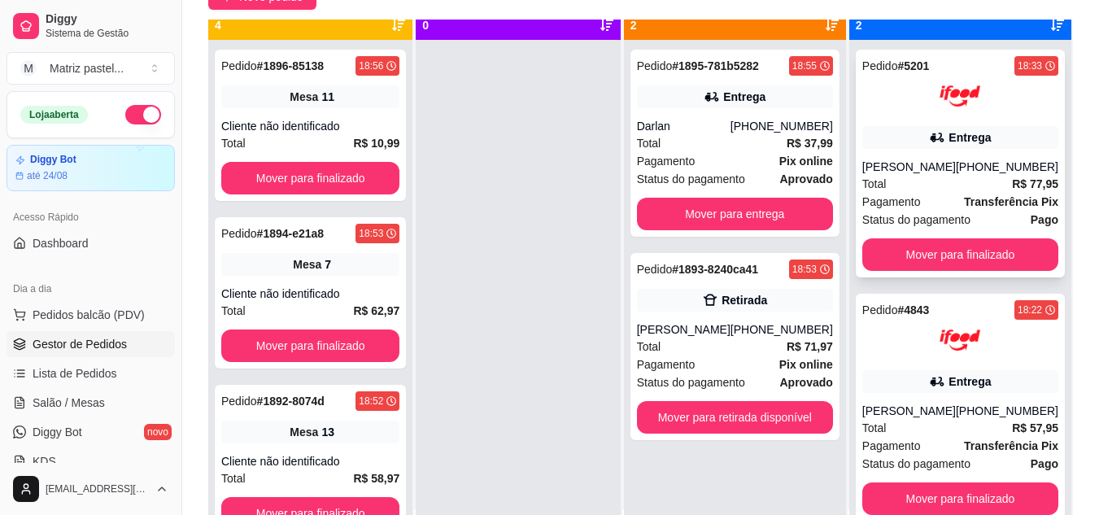
scroll to position [46, 0]
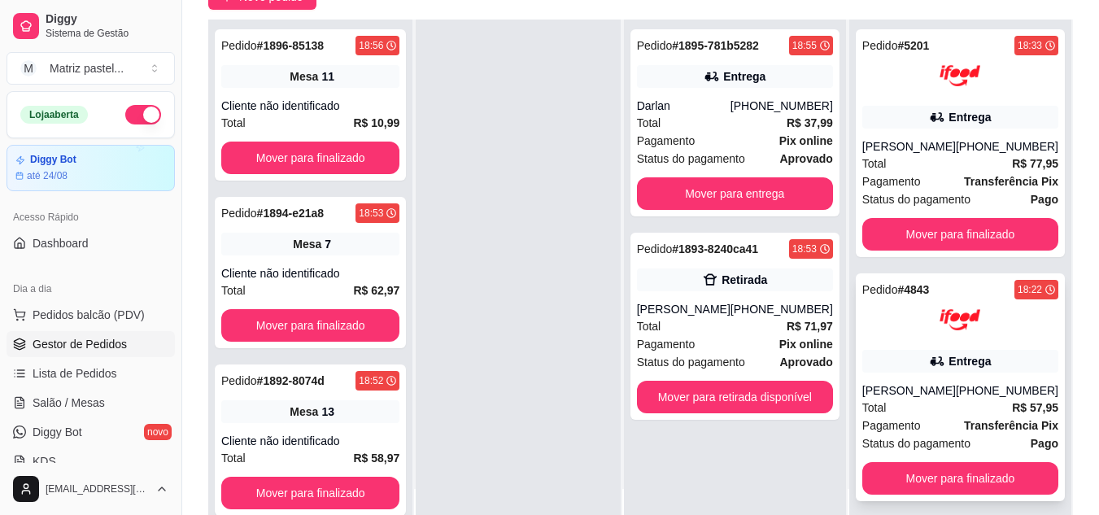
click at [949, 364] on div "Entrega" at bounding box center [970, 361] width 42 height 16
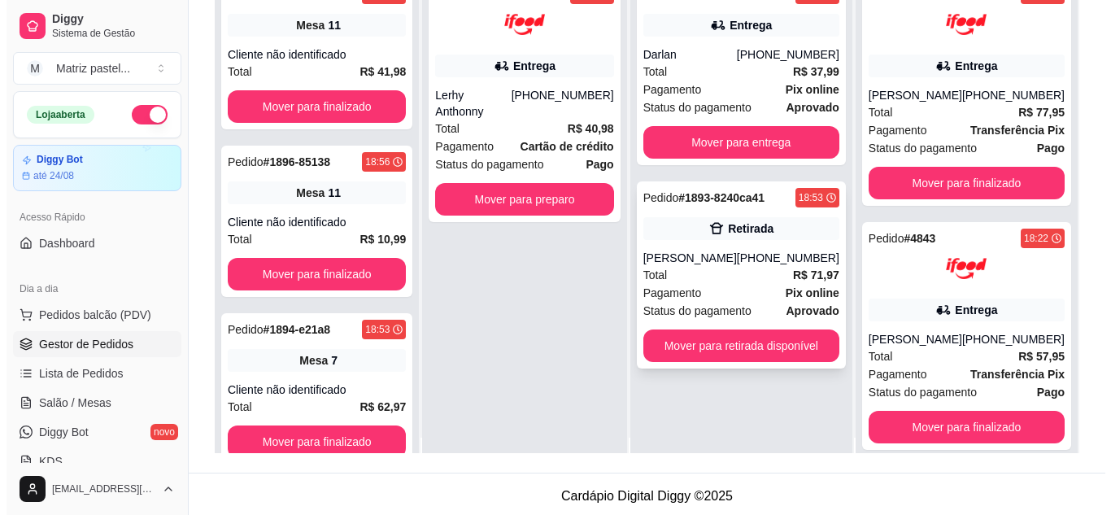
scroll to position [0, 0]
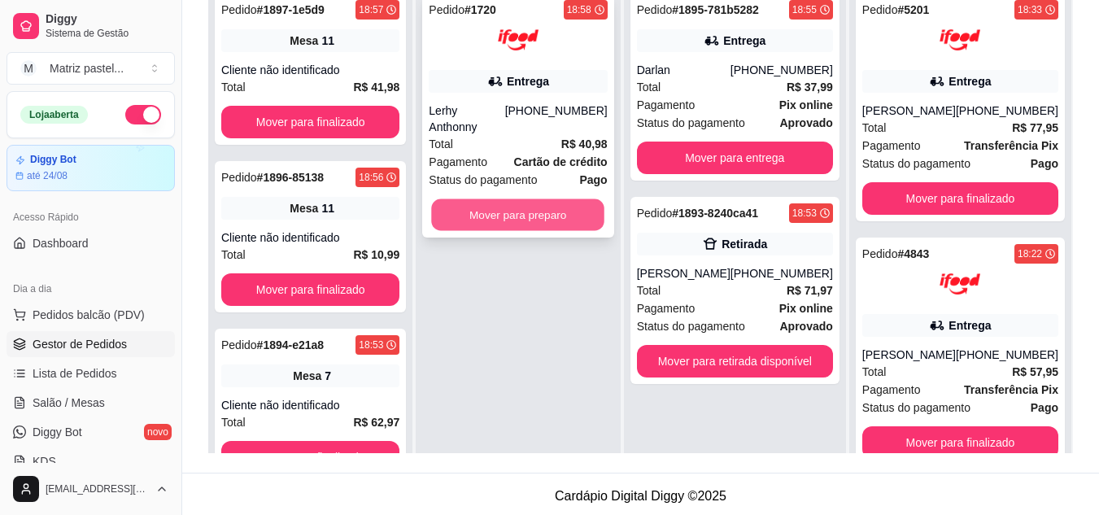
click at [575, 199] on button "Mover para preparo" at bounding box center [518, 215] width 173 height 32
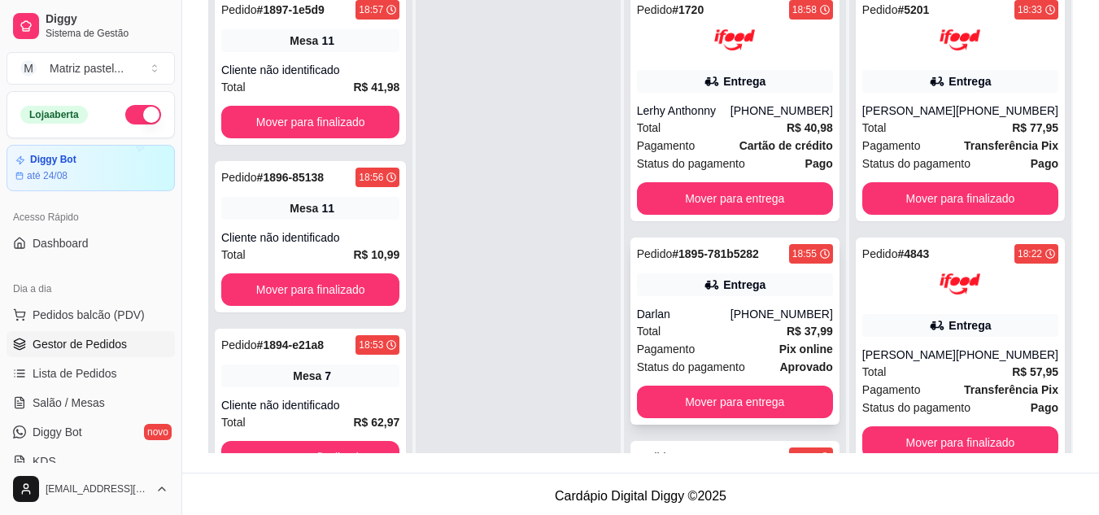
click at [679, 348] on span "Pagamento" at bounding box center [666, 349] width 59 height 18
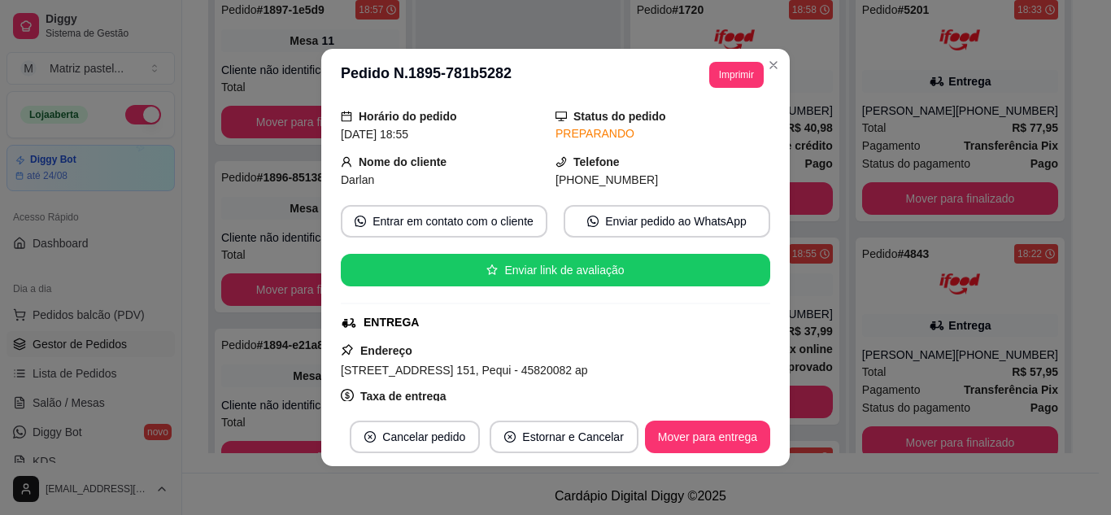
scroll to position [81, 0]
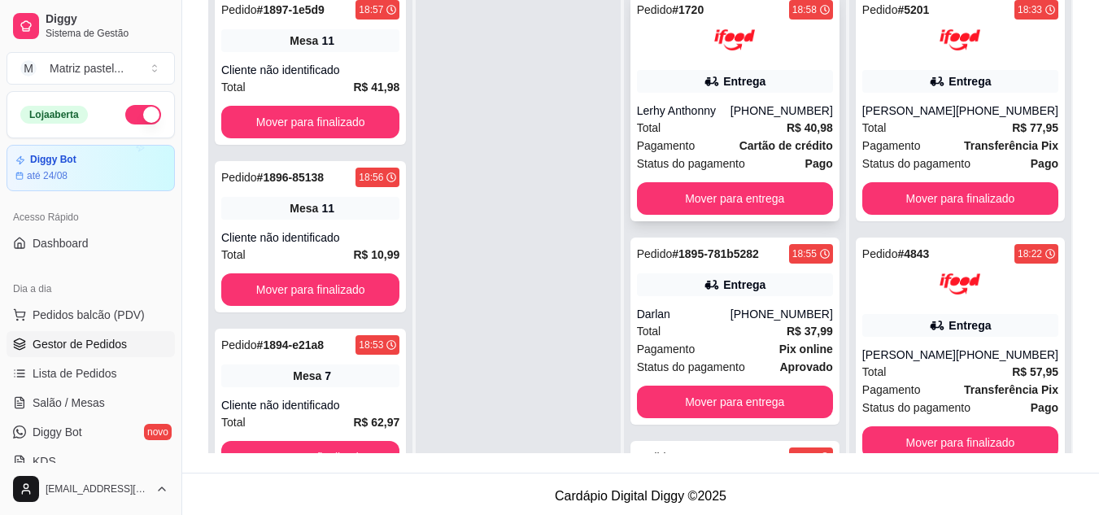
click at [766, 70] on div "Entrega" at bounding box center [735, 81] width 196 height 23
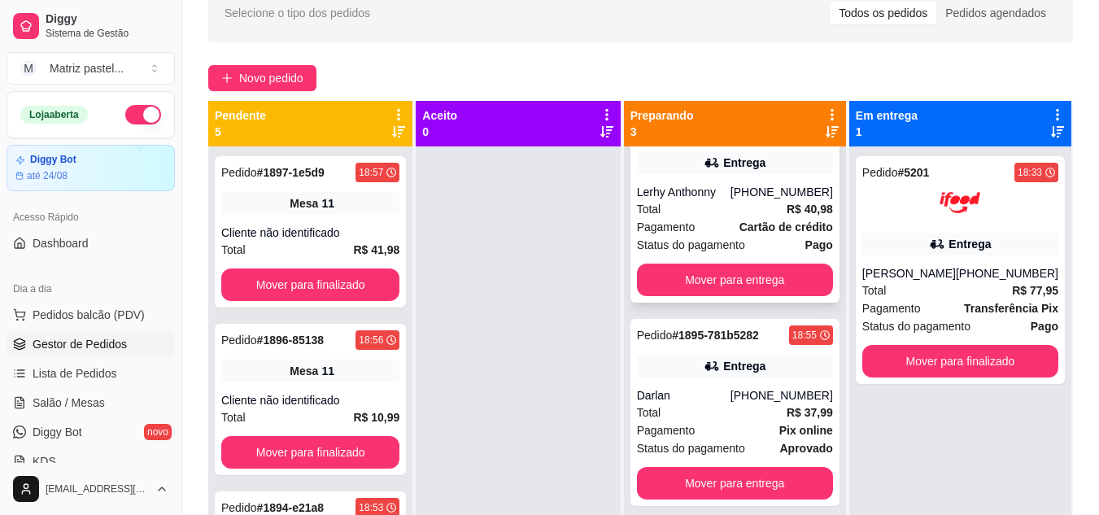
click at [693, 201] on div "Total R$ 40,98" at bounding box center [735, 209] width 196 height 18
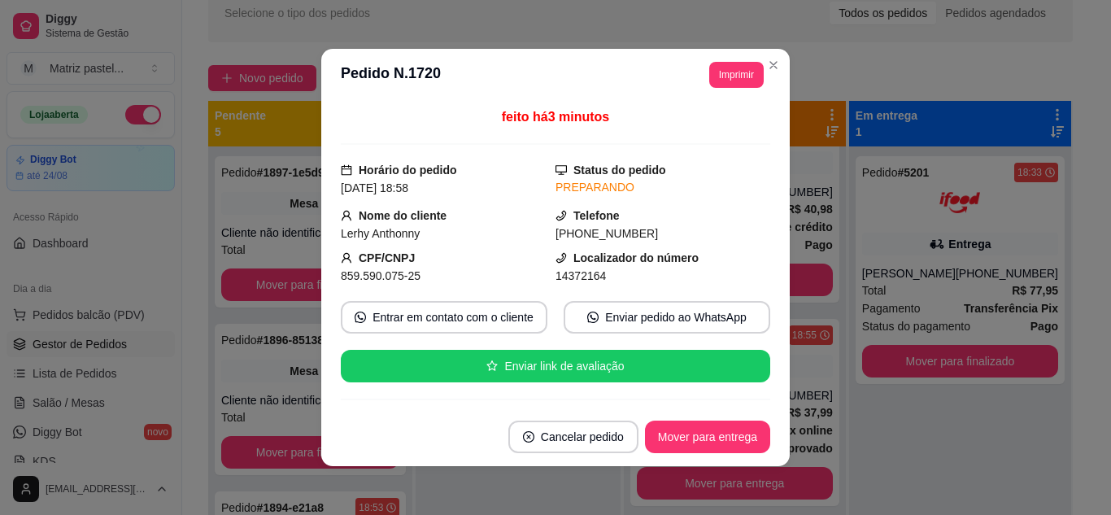
click at [749, 57] on header "**********" at bounding box center [555, 75] width 469 height 52
click at [748, 73] on button "Imprimir" at bounding box center [736, 75] width 55 height 26
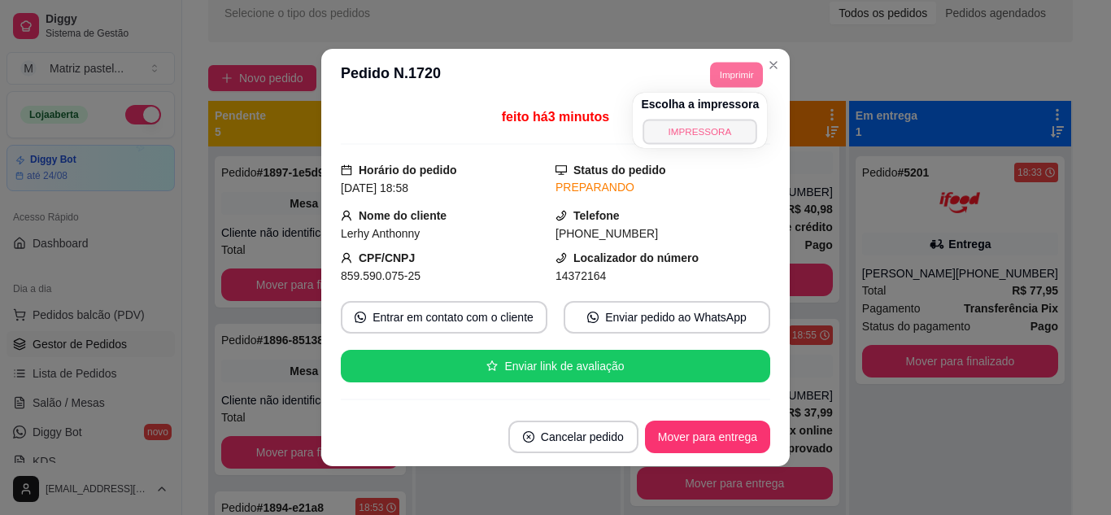
click at [731, 133] on button "IMPRESSORA" at bounding box center [701, 131] width 114 height 25
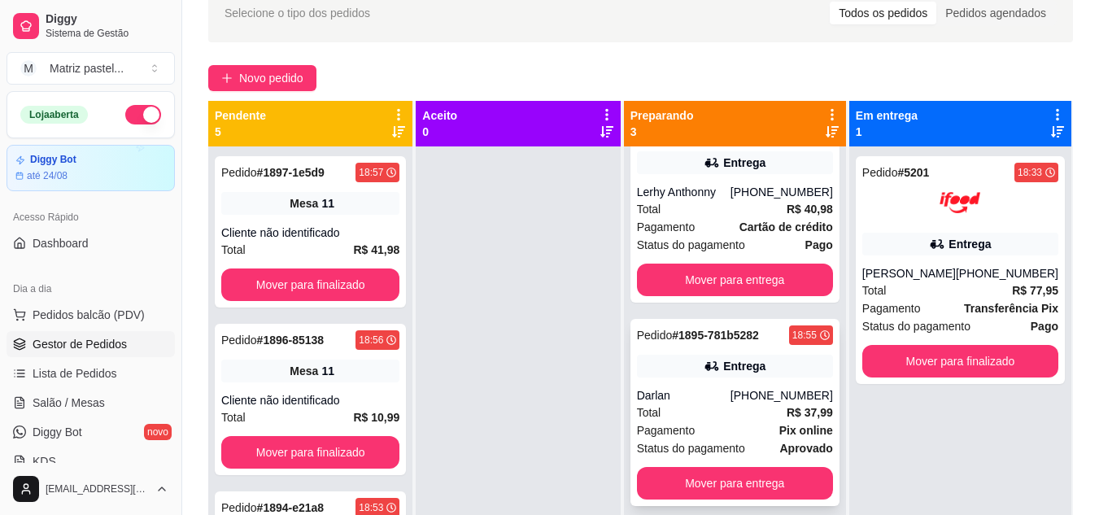
click at [721, 370] on div "Entrega" at bounding box center [735, 366] width 196 height 23
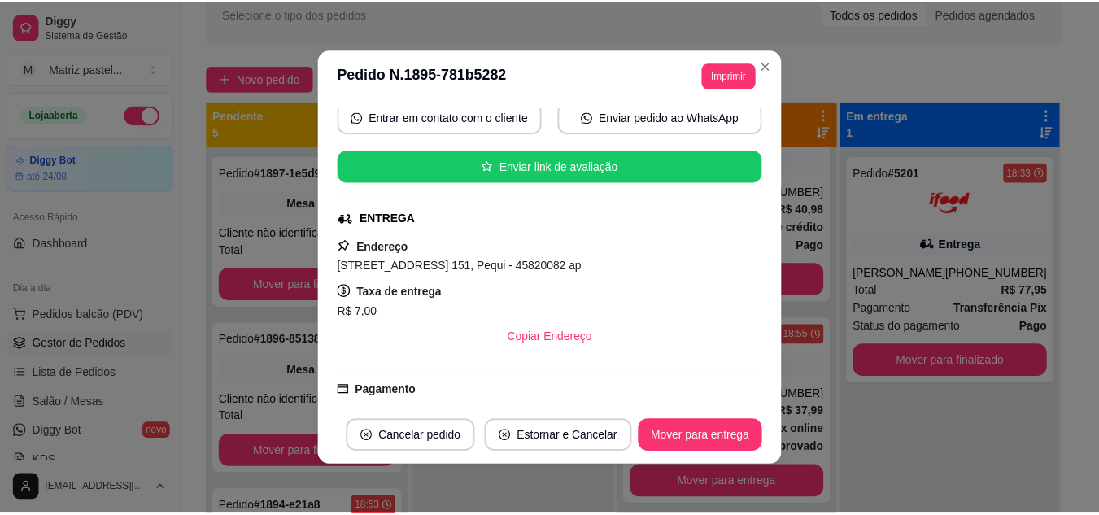
scroll to position [163, 0]
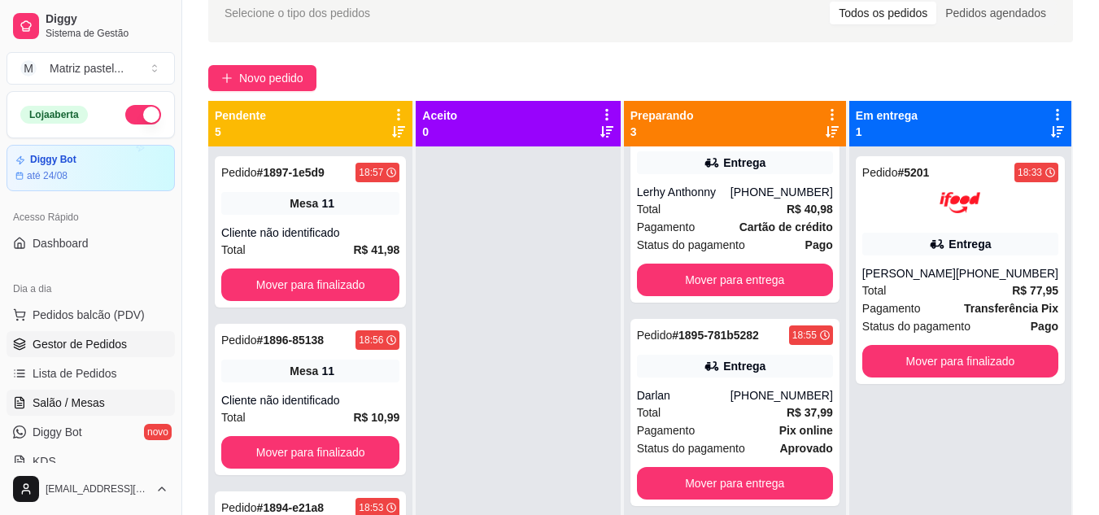
click at [82, 393] on link "Salão / Mesas" at bounding box center [91, 403] width 168 height 26
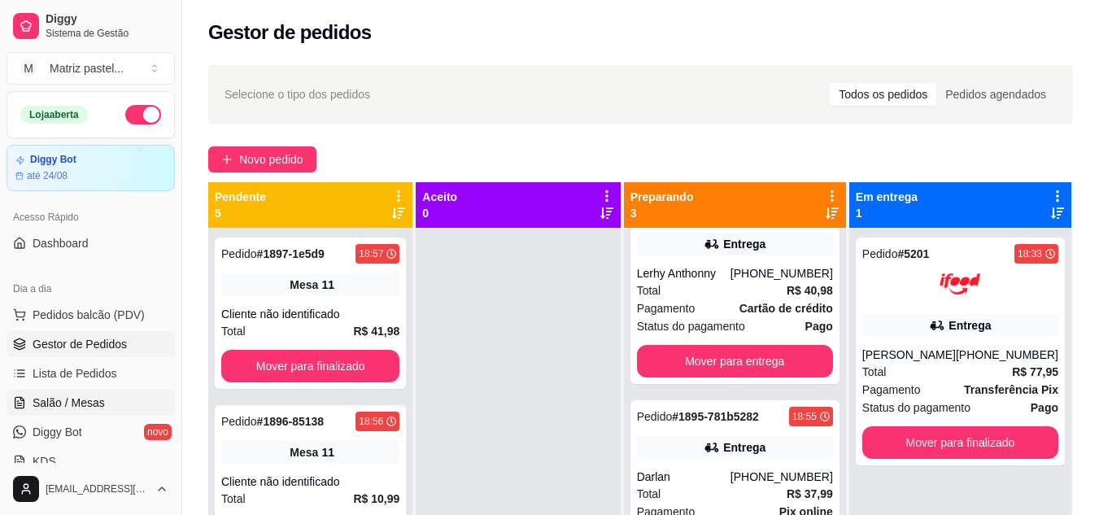
click at [96, 398] on span "Salão / Mesas" at bounding box center [69, 403] width 72 height 16
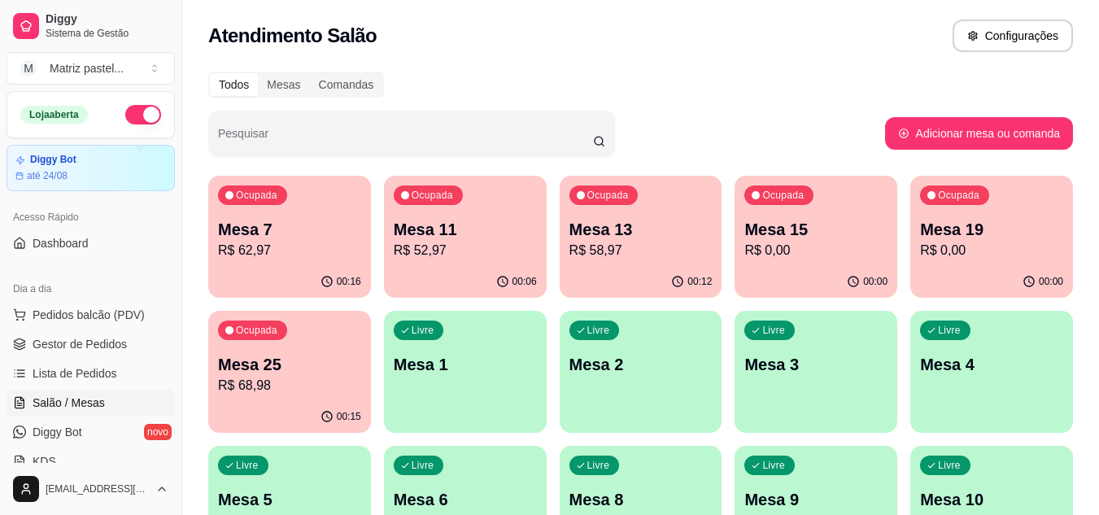
click at [324, 369] on p "Mesa 25" at bounding box center [289, 364] width 143 height 23
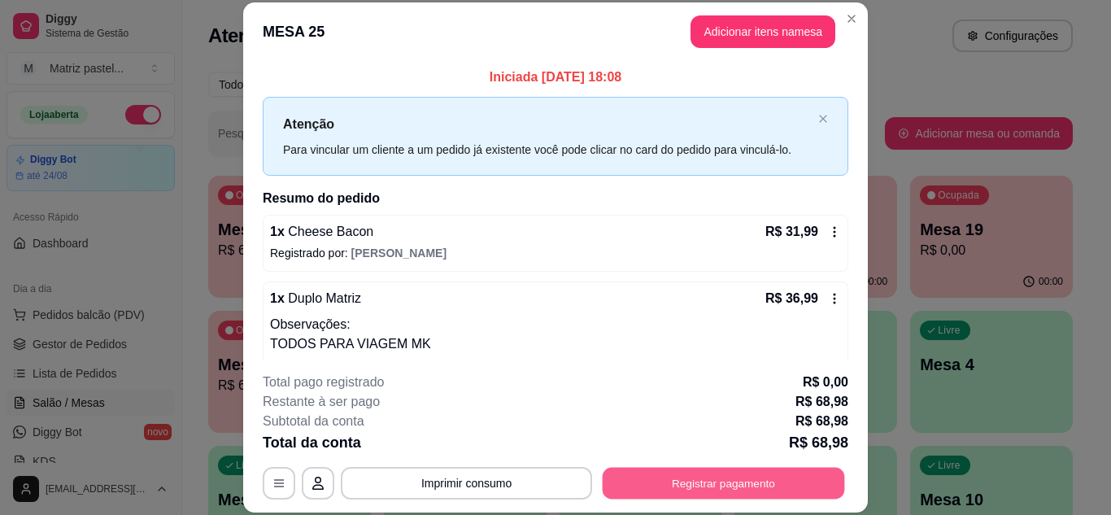
click at [674, 485] on button "Registrar pagamento" at bounding box center [724, 483] width 242 height 32
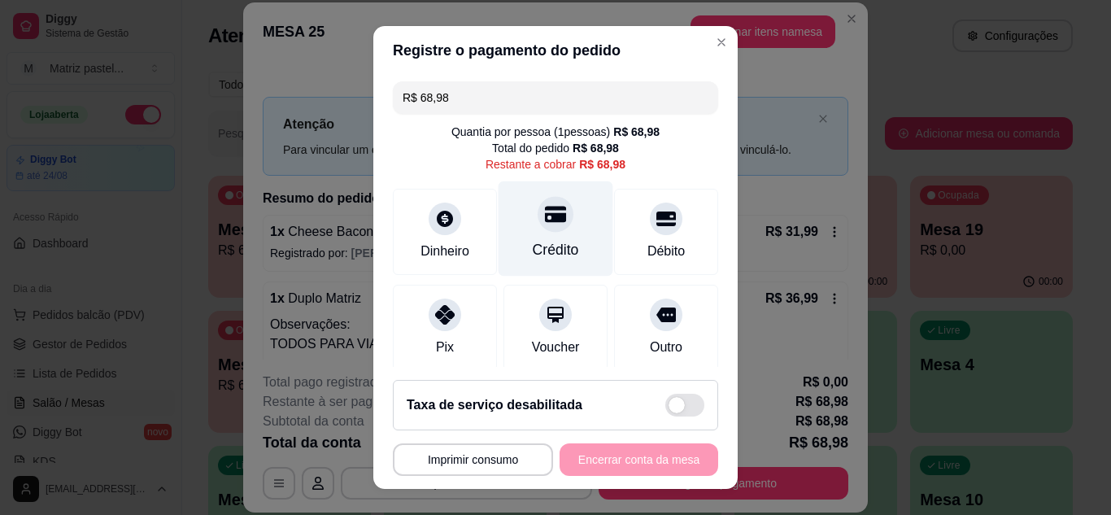
click at [542, 242] on div "Crédito" at bounding box center [556, 249] width 46 height 21
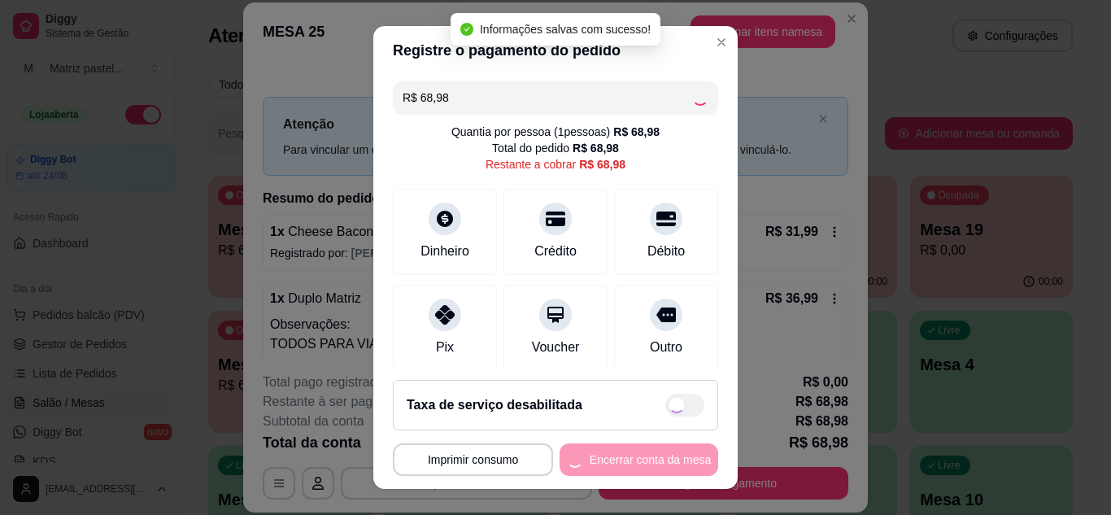
type input "R$ 0,00"
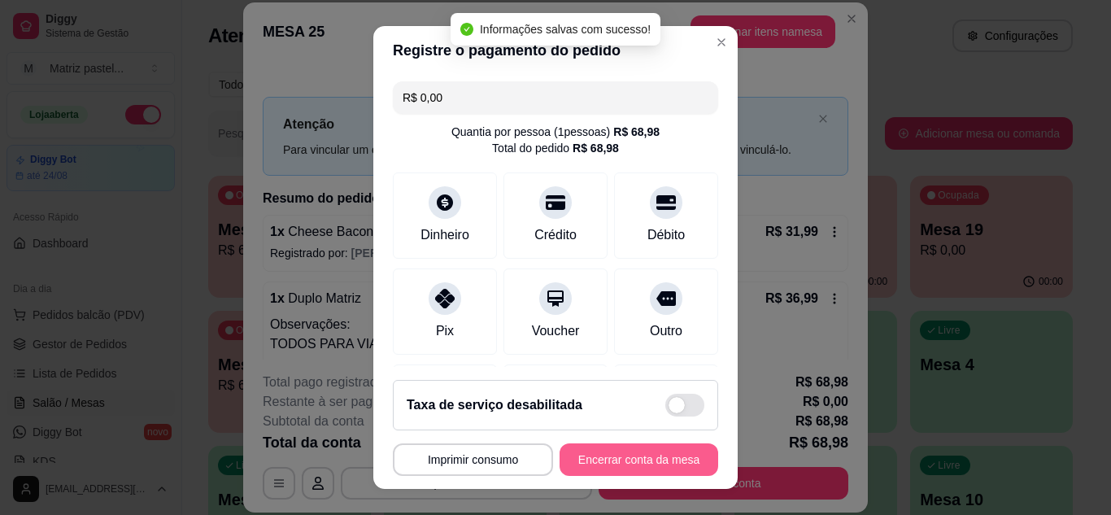
click at [641, 455] on button "Encerrar conta da mesa" at bounding box center [639, 459] width 159 height 33
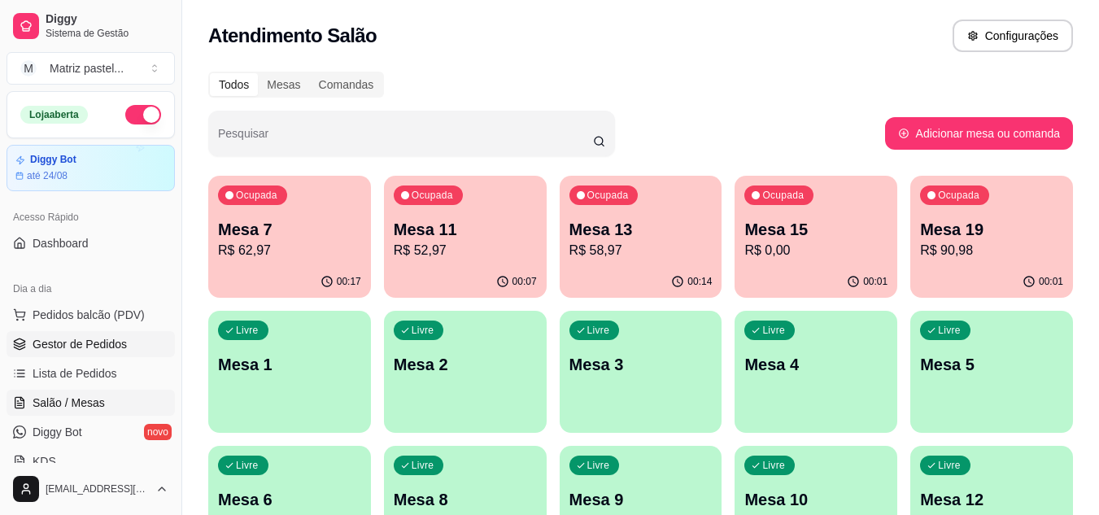
click at [63, 350] on span "Gestor de Pedidos" at bounding box center [80, 344] width 94 height 16
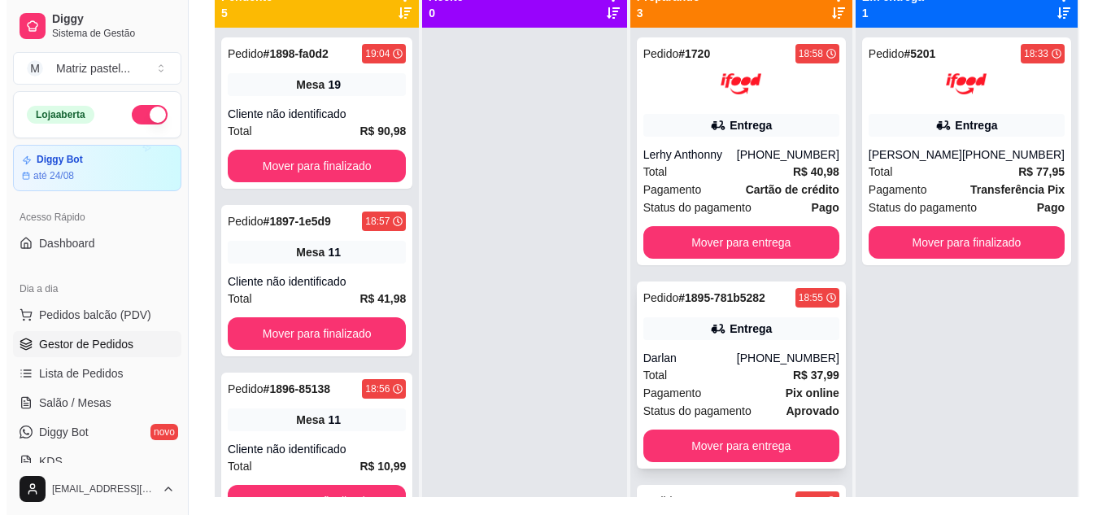
scroll to position [244, 0]
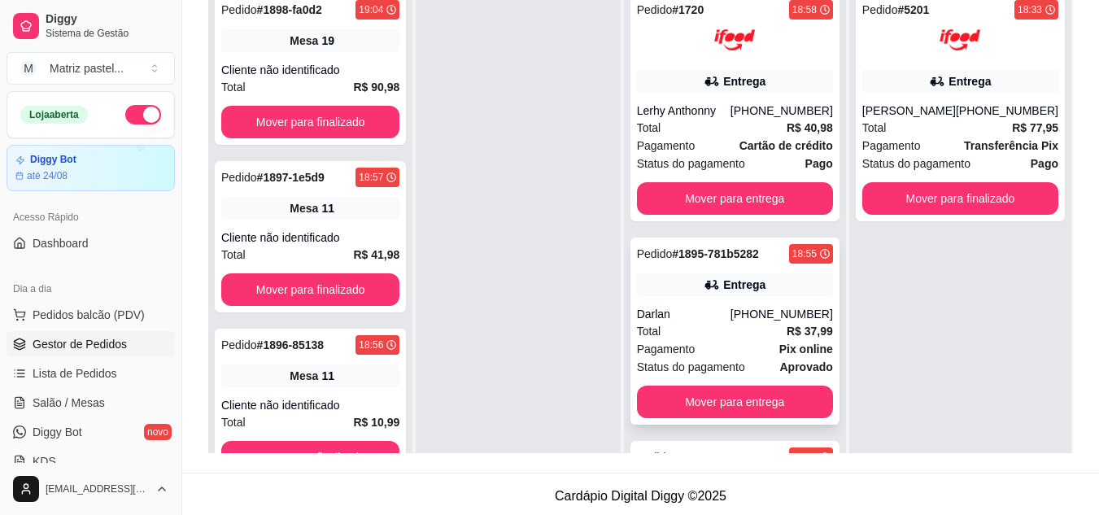
click at [725, 304] on div "Pedido # 1895-781b5282 18:55 Entrega Darlan (73) 98109-1404 Total R$ 37,99 Paga…" at bounding box center [734, 331] width 209 height 187
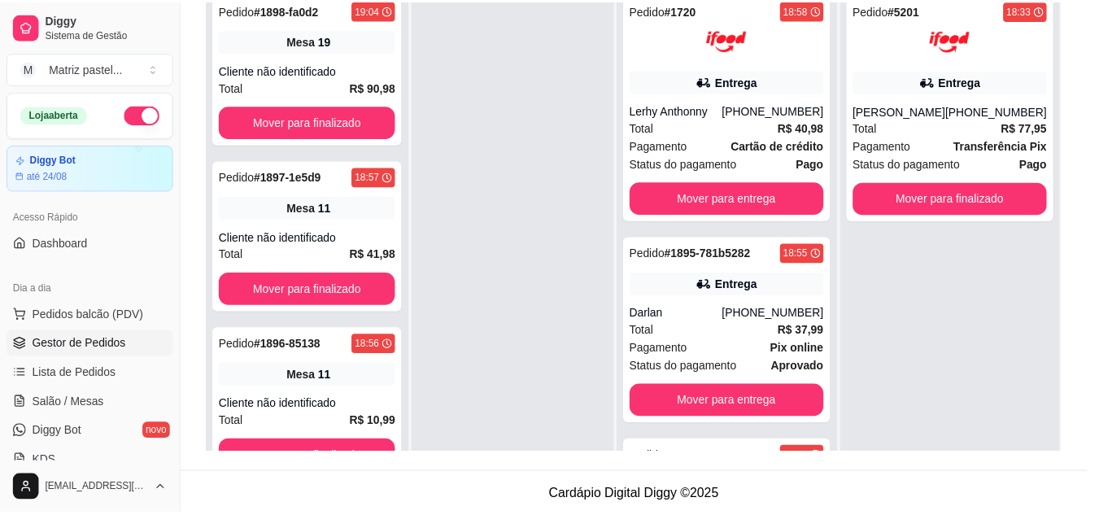
scroll to position [163, 0]
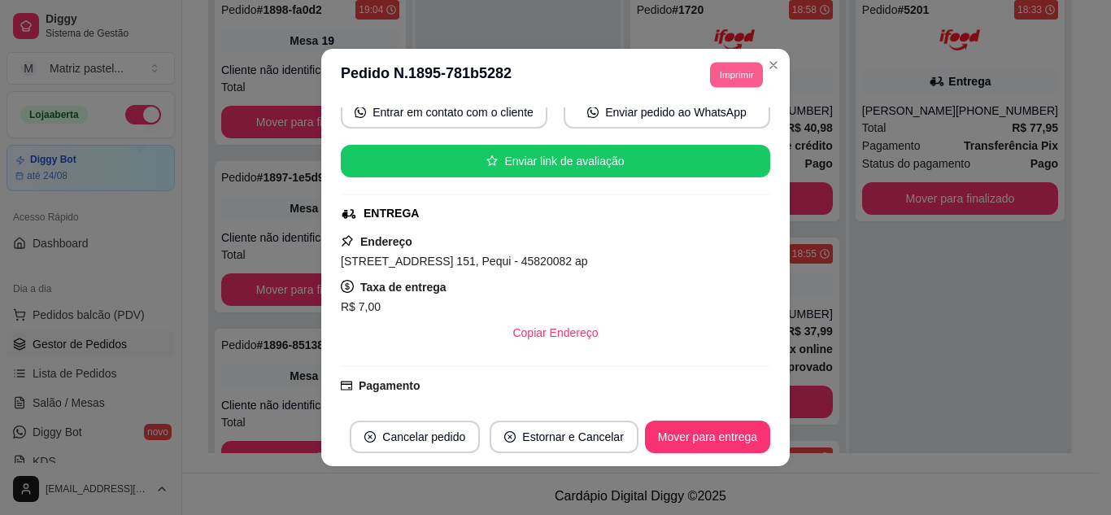
click at [745, 69] on button "Imprimir" at bounding box center [736, 74] width 53 height 25
click at [720, 116] on div "Escolha a impressora IMPRESSORA" at bounding box center [701, 120] width 134 height 55
click at [719, 127] on button "IMPRESSORA" at bounding box center [701, 132] width 118 height 26
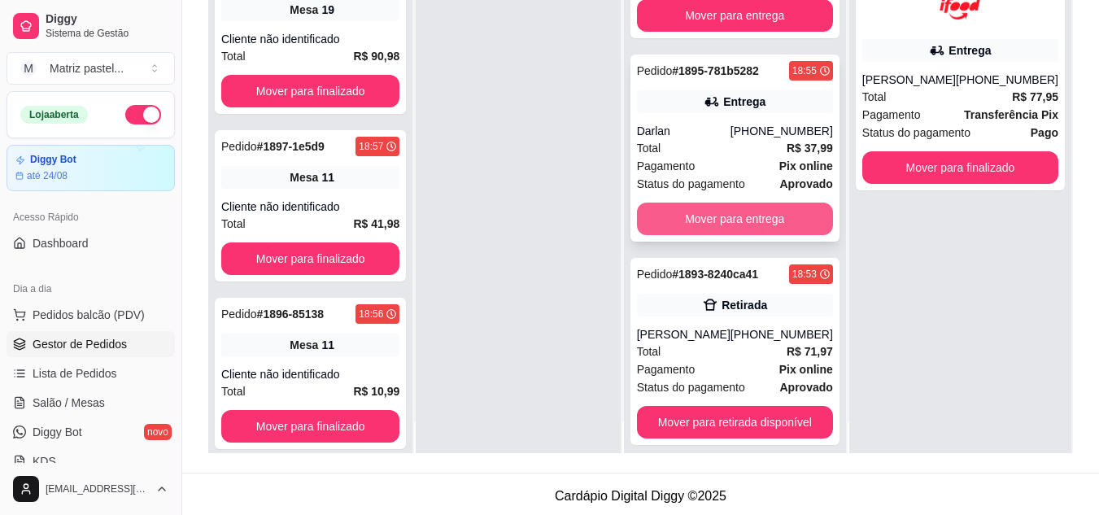
scroll to position [46, 0]
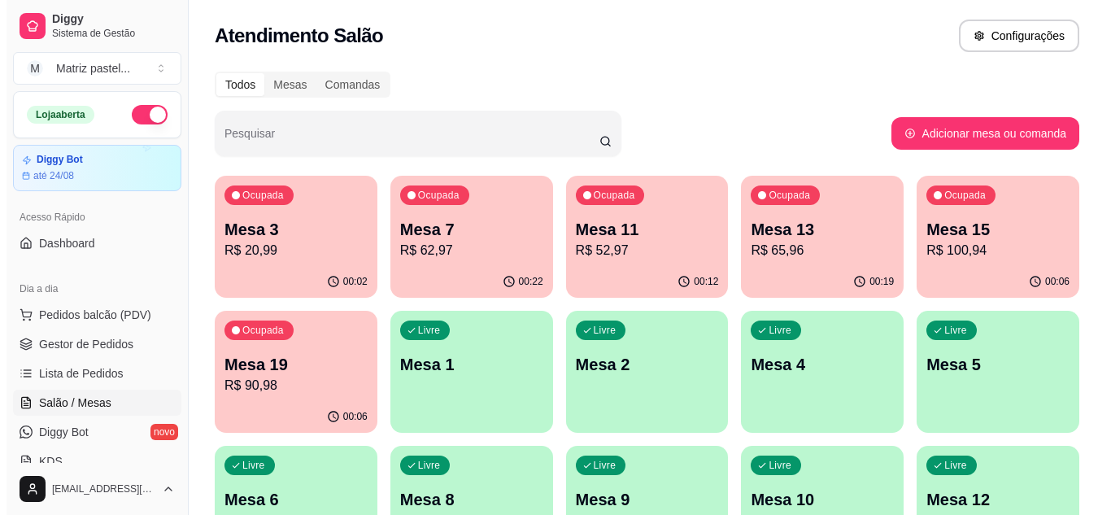
scroll to position [46, 0]
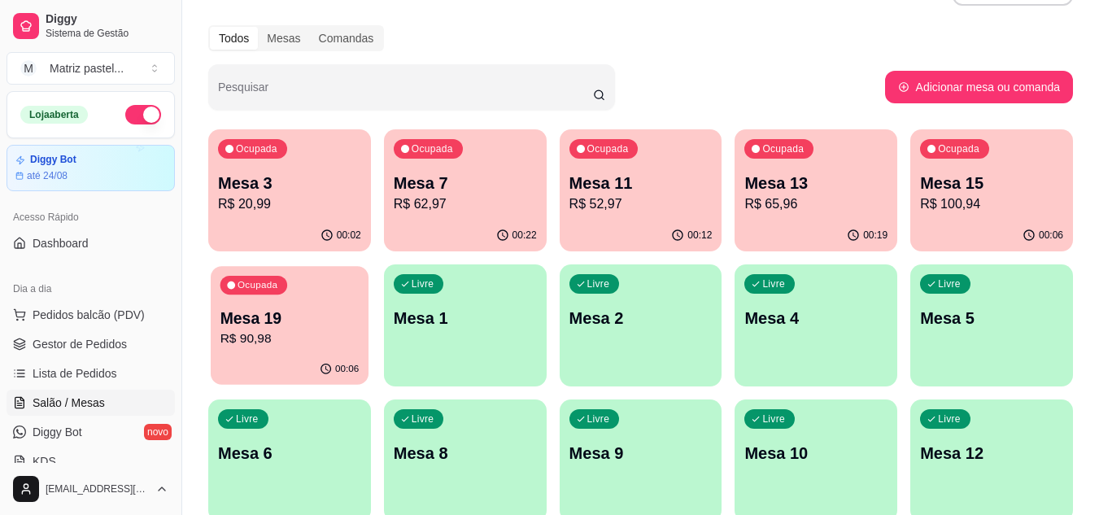
click at [349, 349] on div "Ocupada Mesa 19 R$ 90,98" at bounding box center [290, 310] width 158 height 88
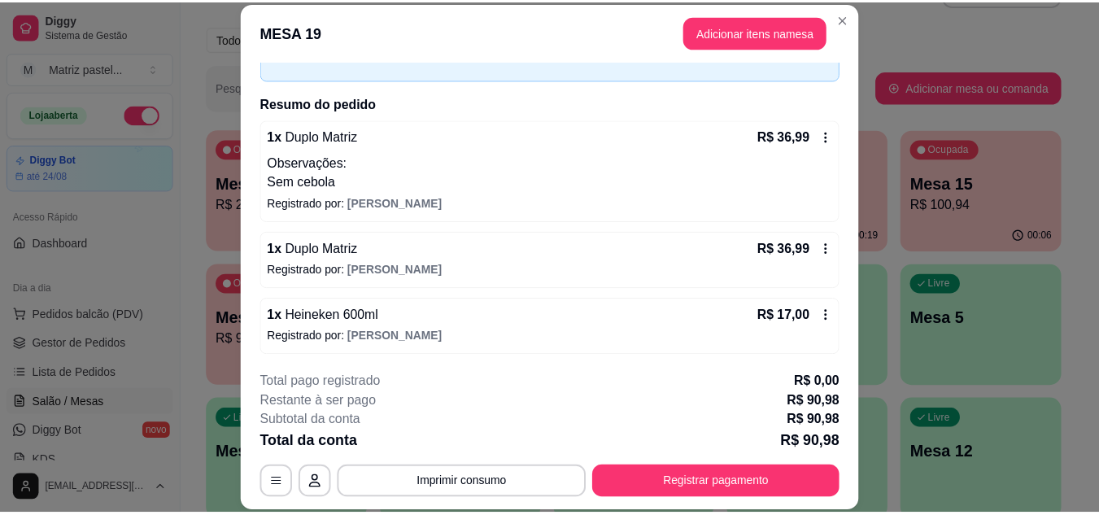
scroll to position [98, 0]
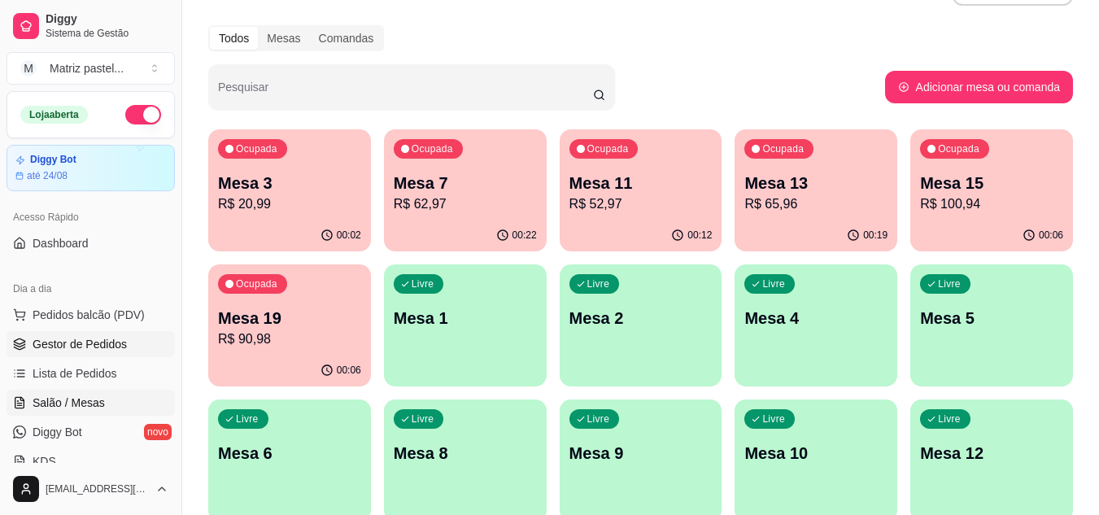
click at [68, 332] on link "Gestor de Pedidos" at bounding box center [91, 344] width 168 height 26
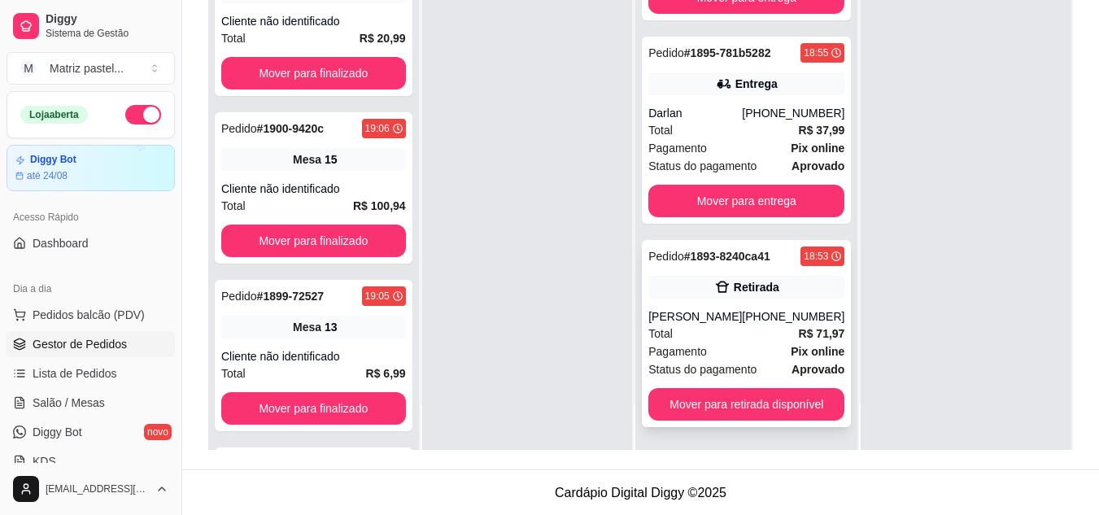
scroll to position [248, 0]
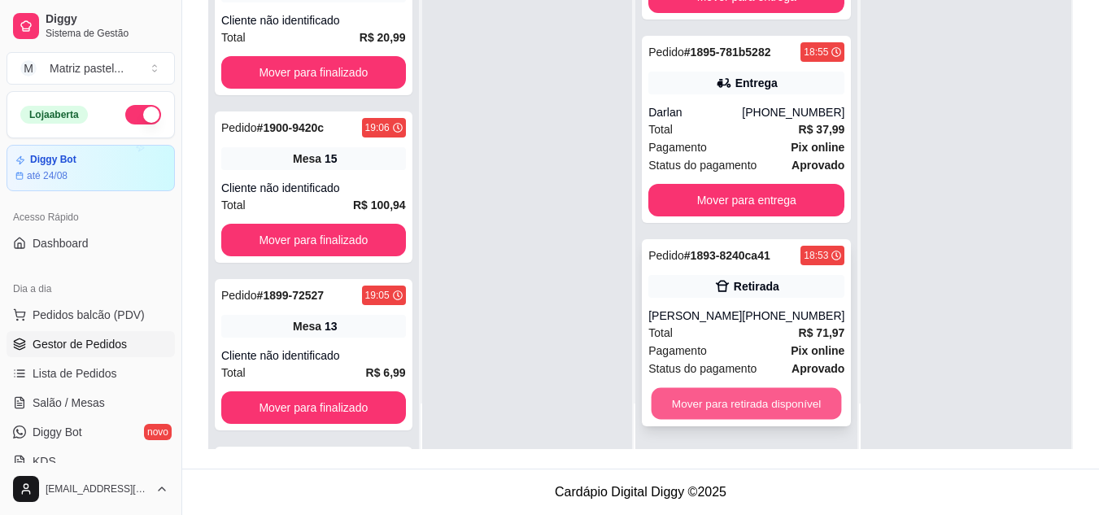
click at [718, 400] on button "Mover para retirada disponível" at bounding box center [747, 404] width 190 height 32
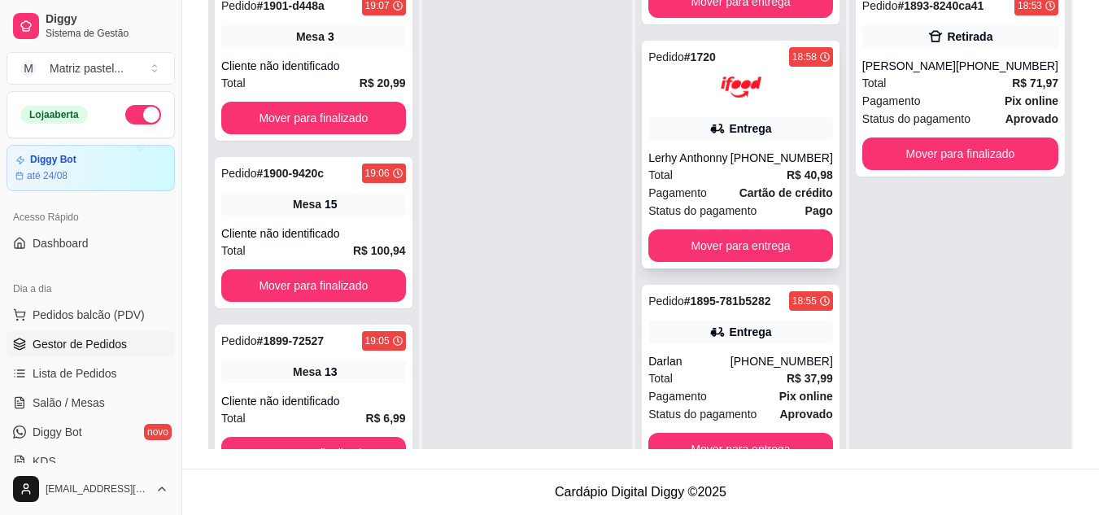
scroll to position [46, 0]
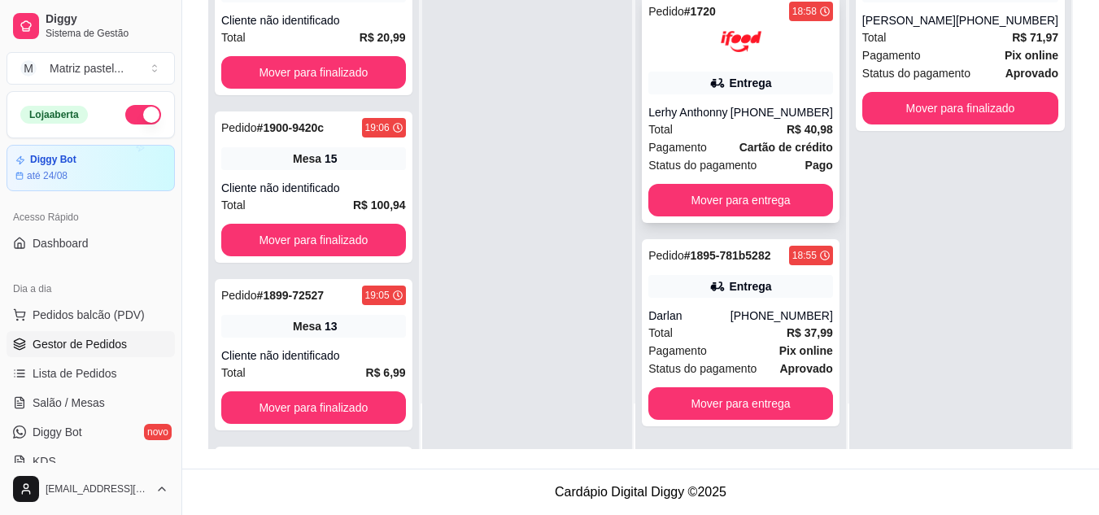
click at [685, 139] on span "Pagamento" at bounding box center [677, 147] width 59 height 18
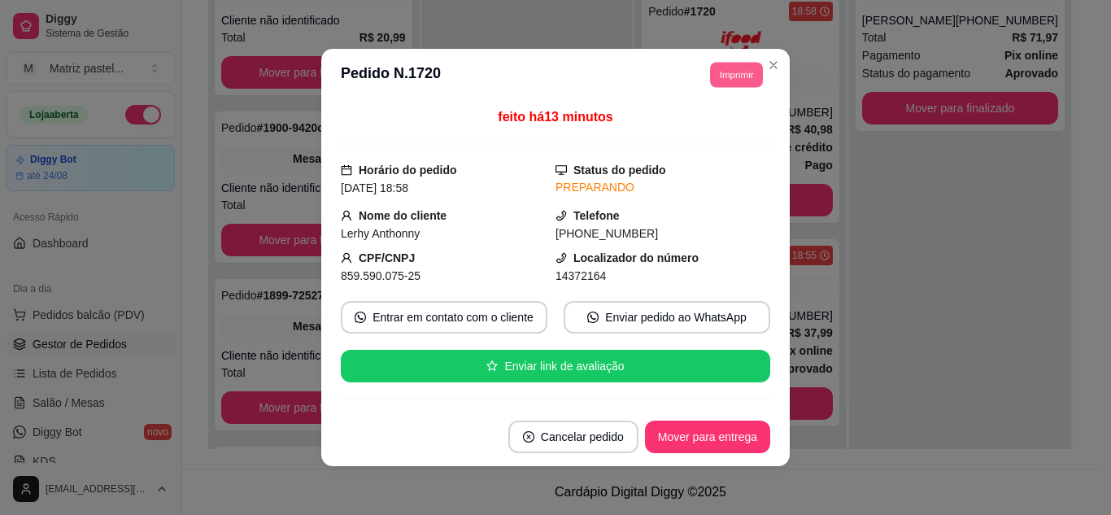
click at [710, 87] on button "Imprimir" at bounding box center [736, 74] width 53 height 25
click at [681, 134] on button "IMPRESSORA" at bounding box center [700, 131] width 114 height 25
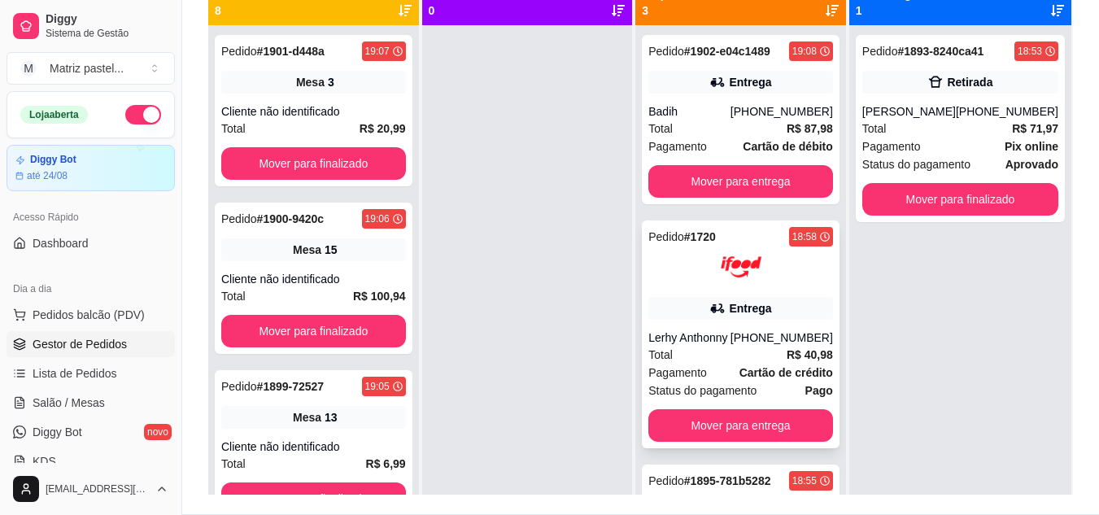
scroll to position [167, 0]
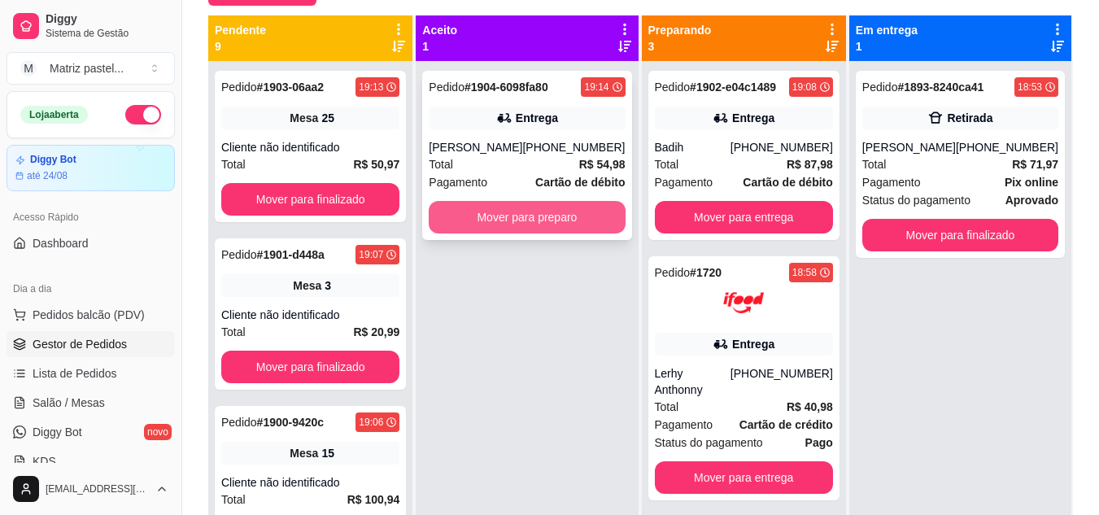
click at [500, 207] on button "Mover para preparo" at bounding box center [527, 217] width 196 height 33
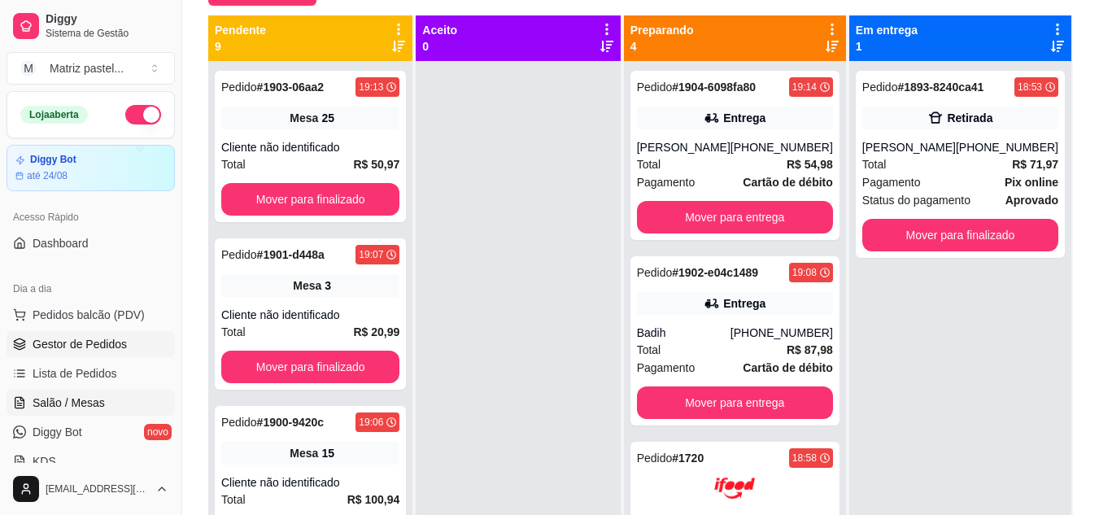
click at [94, 405] on span "Salão / Mesas" at bounding box center [69, 403] width 72 height 16
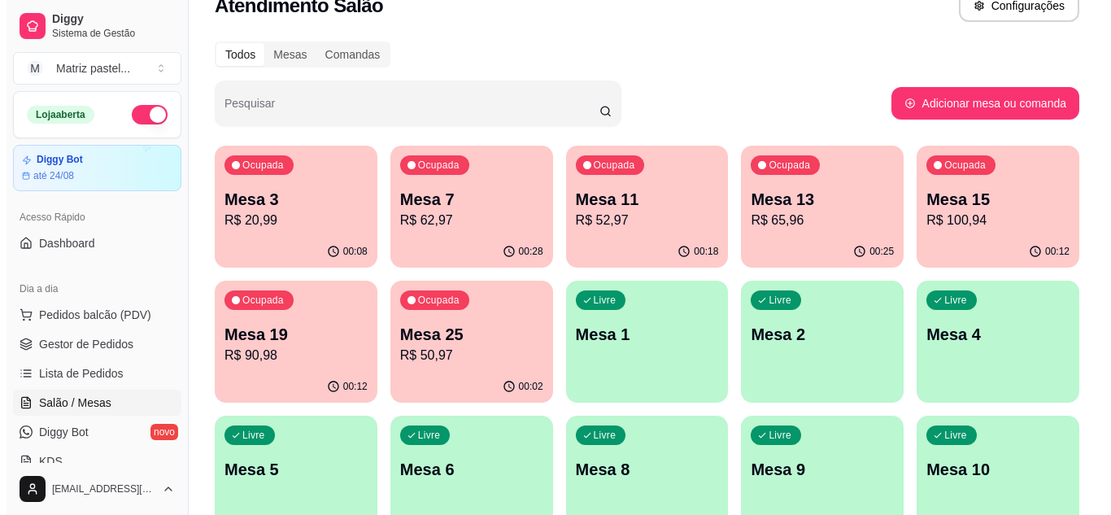
scroll to position [81, 0]
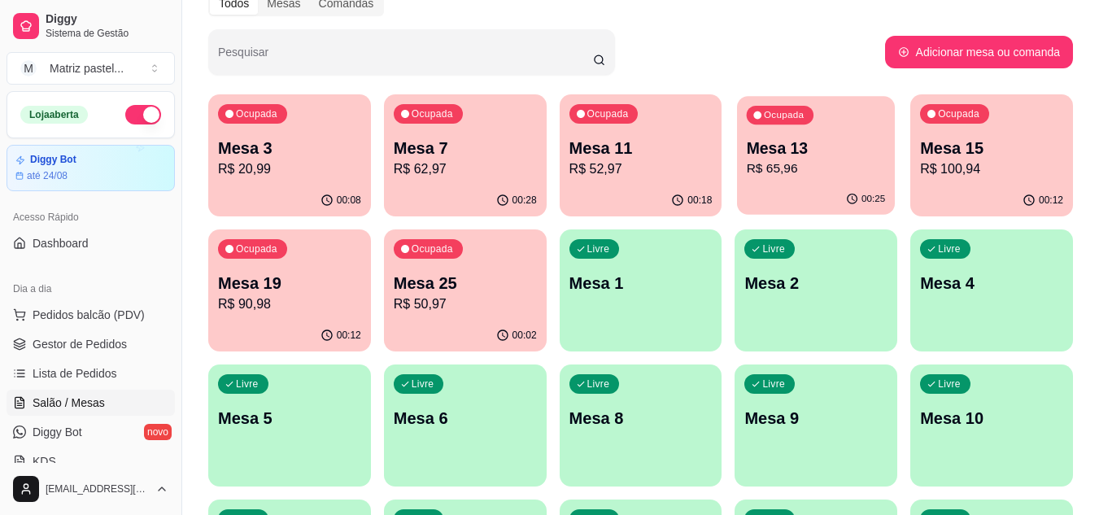
click at [845, 185] on div "00:25" at bounding box center [816, 199] width 158 height 31
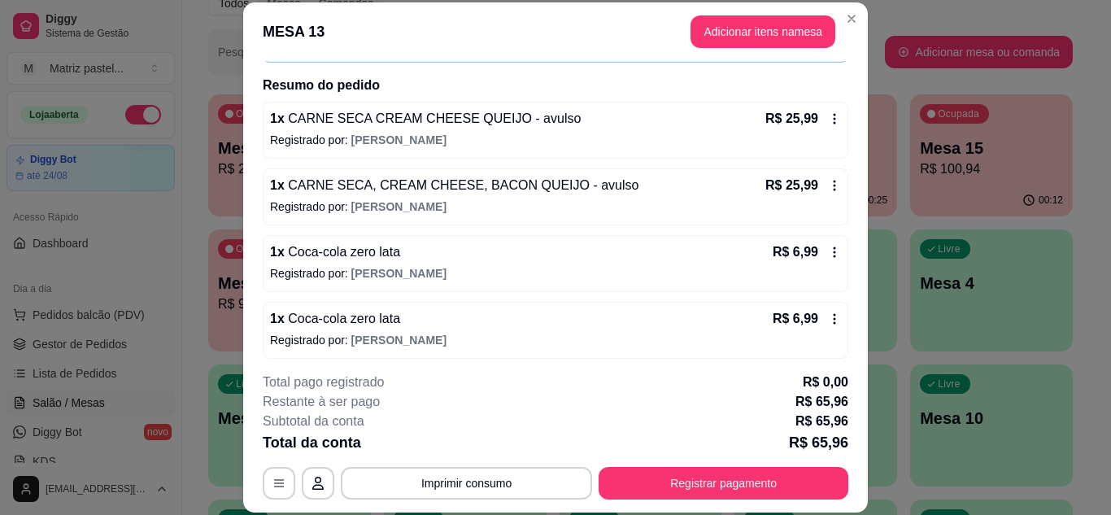
scroll to position [119, 0]
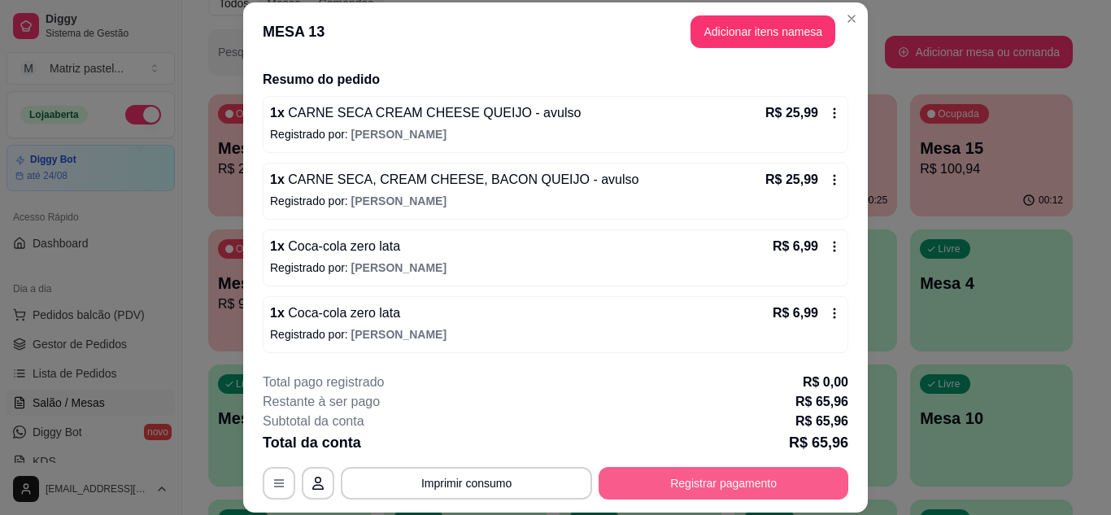
click at [709, 481] on button "Registrar pagamento" at bounding box center [724, 483] width 250 height 33
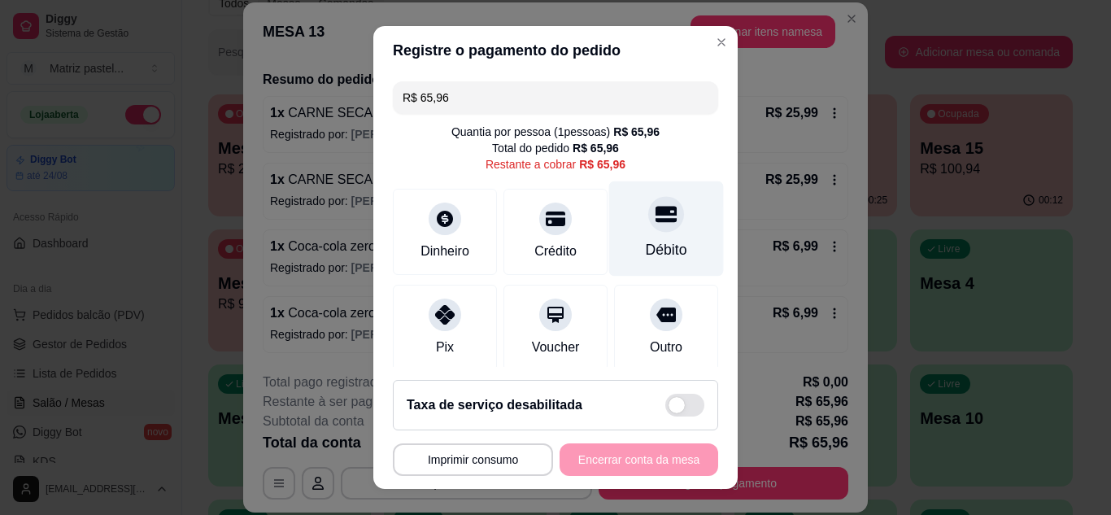
click at [646, 240] on div "Débito" at bounding box center [666, 249] width 41 height 21
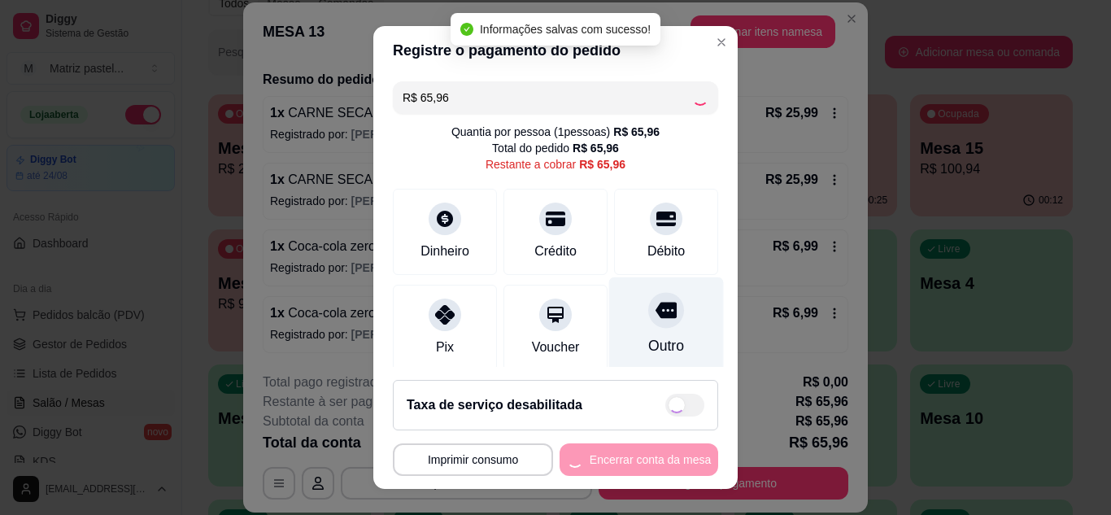
type input "R$ 0,00"
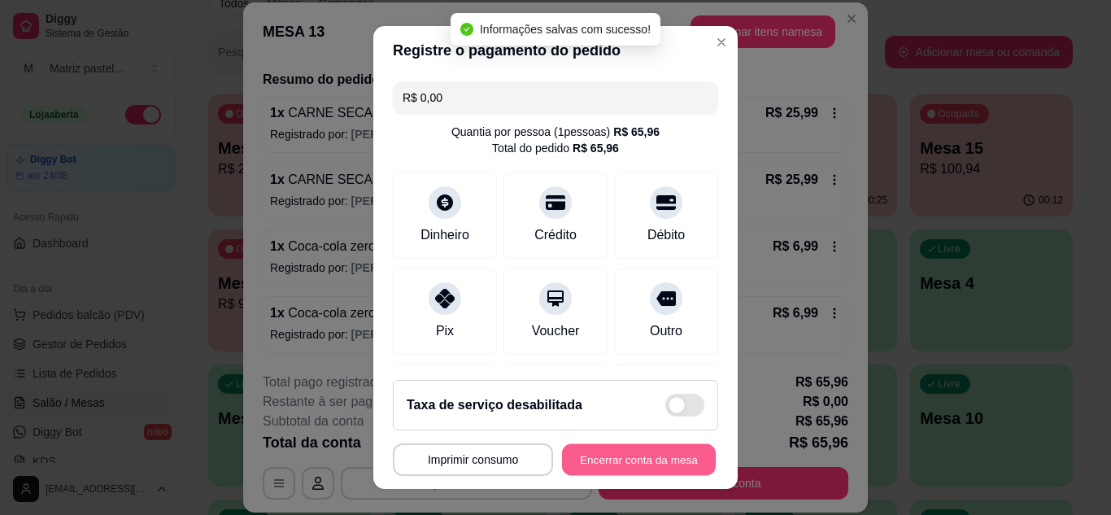
click at [630, 460] on button "Encerrar conta da mesa" at bounding box center [639, 460] width 154 height 32
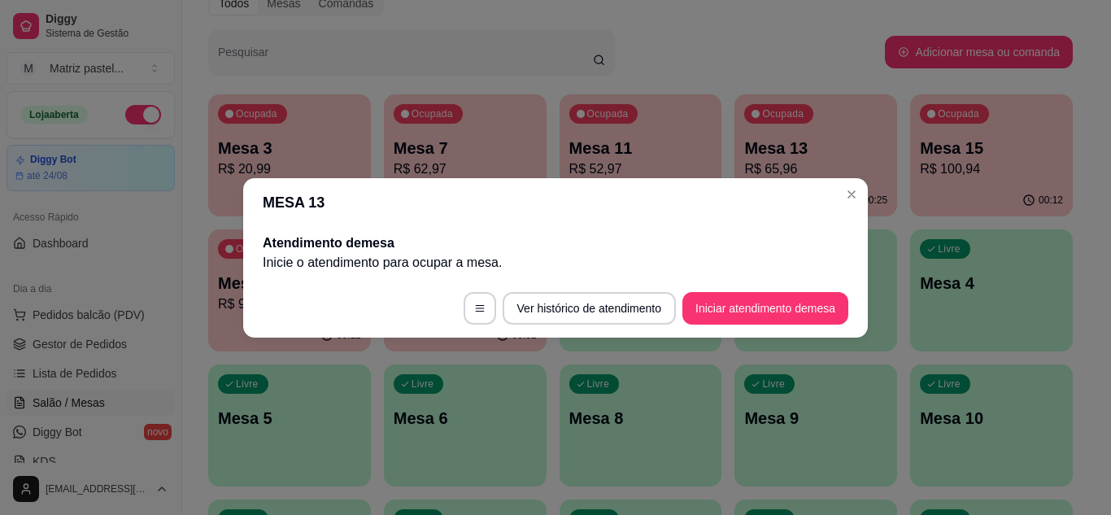
scroll to position [0, 0]
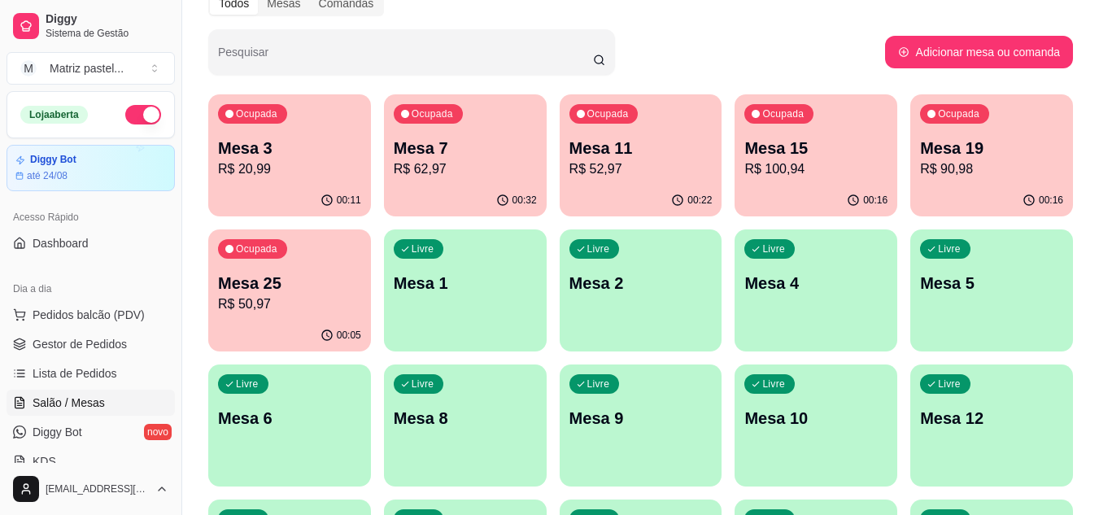
click at [653, 195] on div "00:22" at bounding box center [641, 201] width 163 height 32
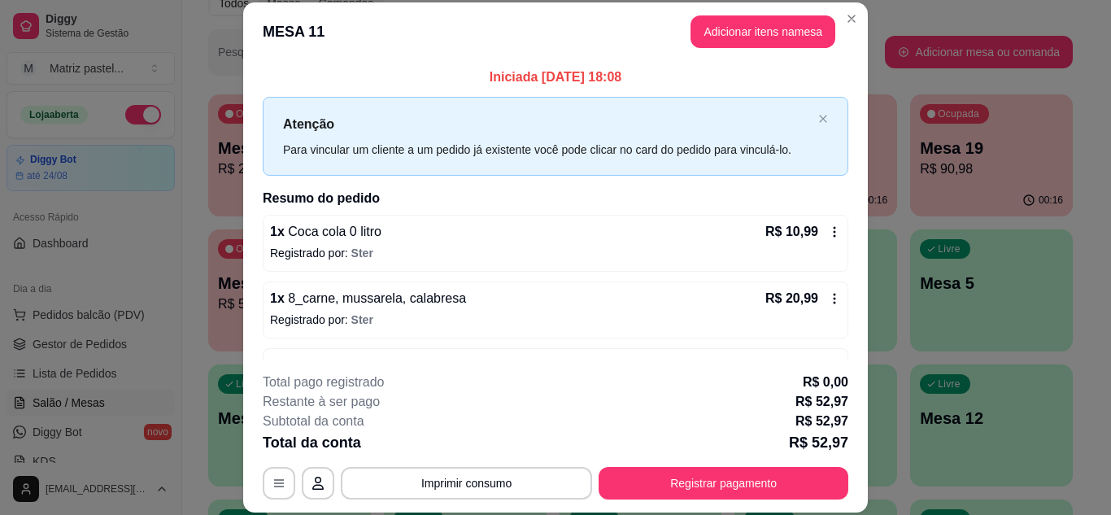
click at [792, 477] on button "Registrar pagamento" at bounding box center [724, 483] width 250 height 33
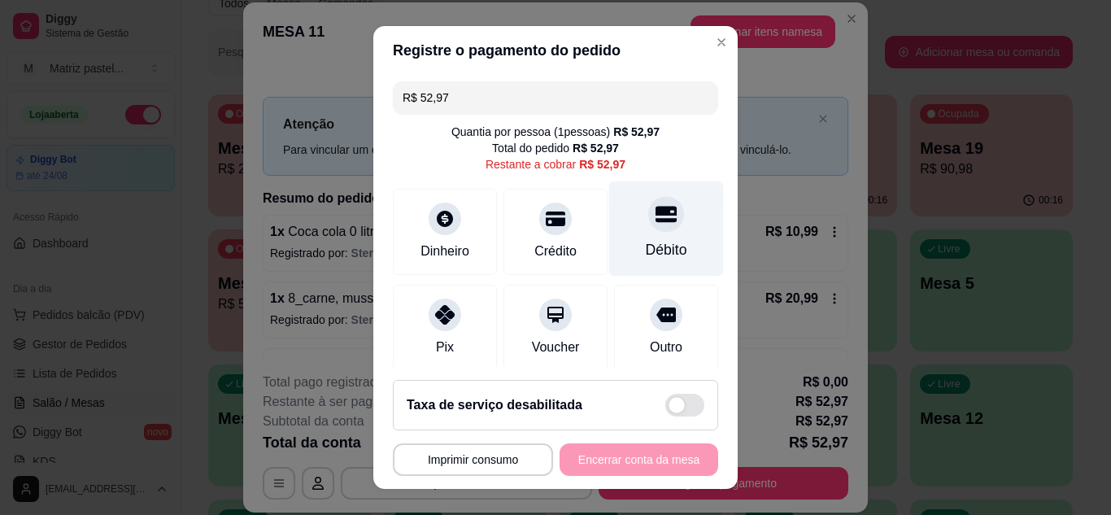
click at [648, 204] on div at bounding box center [666, 214] width 36 height 36
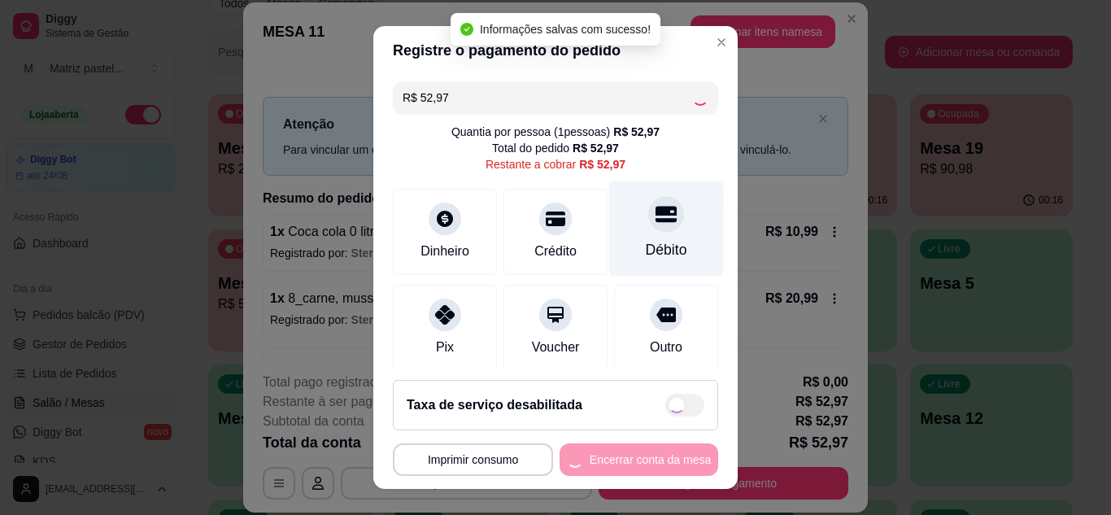
type input "R$ 0,00"
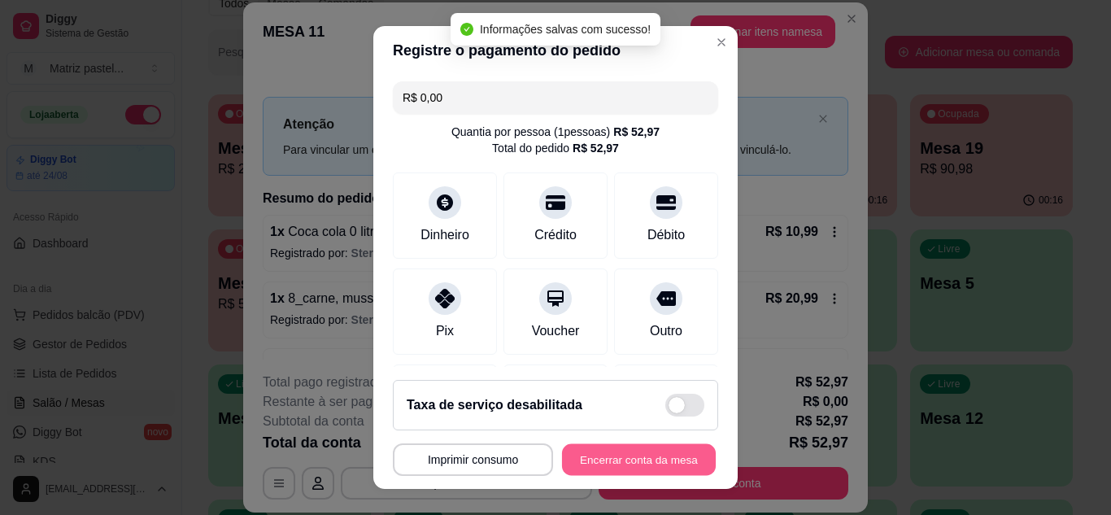
click at [642, 464] on button "Encerrar conta da mesa" at bounding box center [639, 460] width 154 height 32
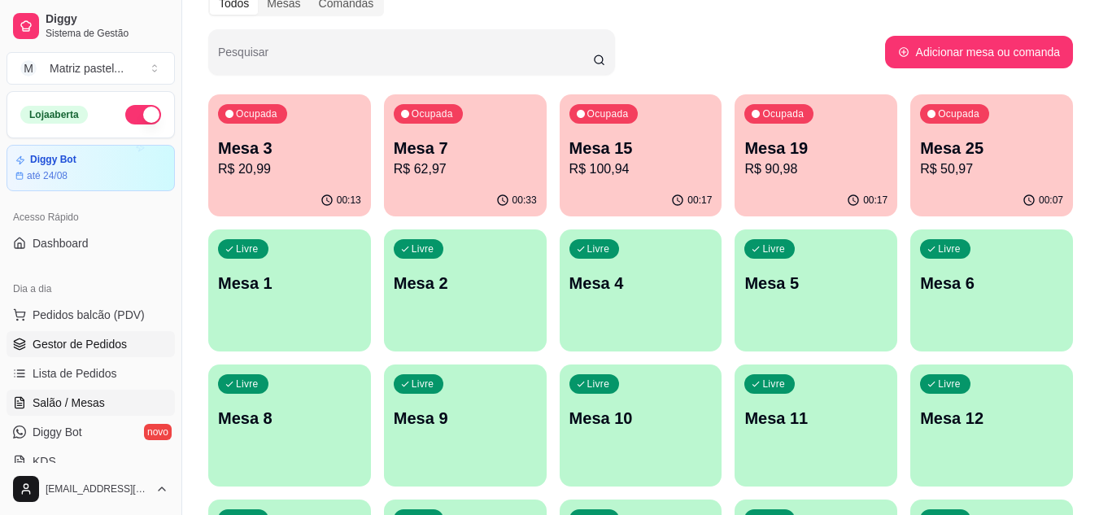
click at [129, 351] on link "Gestor de Pedidos" at bounding box center [91, 344] width 168 height 26
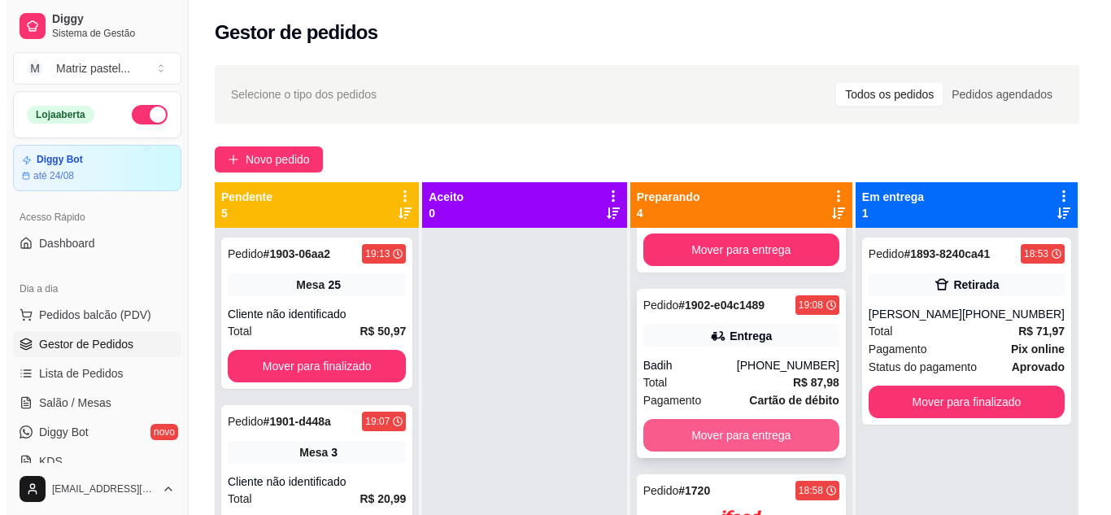
scroll to position [163, 0]
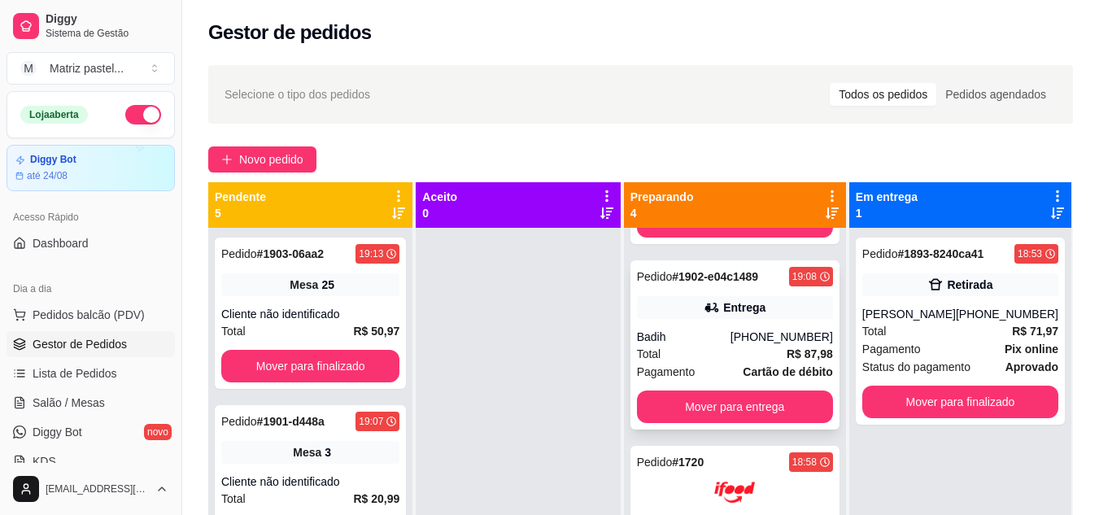
click at [691, 339] on div "Badih" at bounding box center [684, 337] width 94 height 16
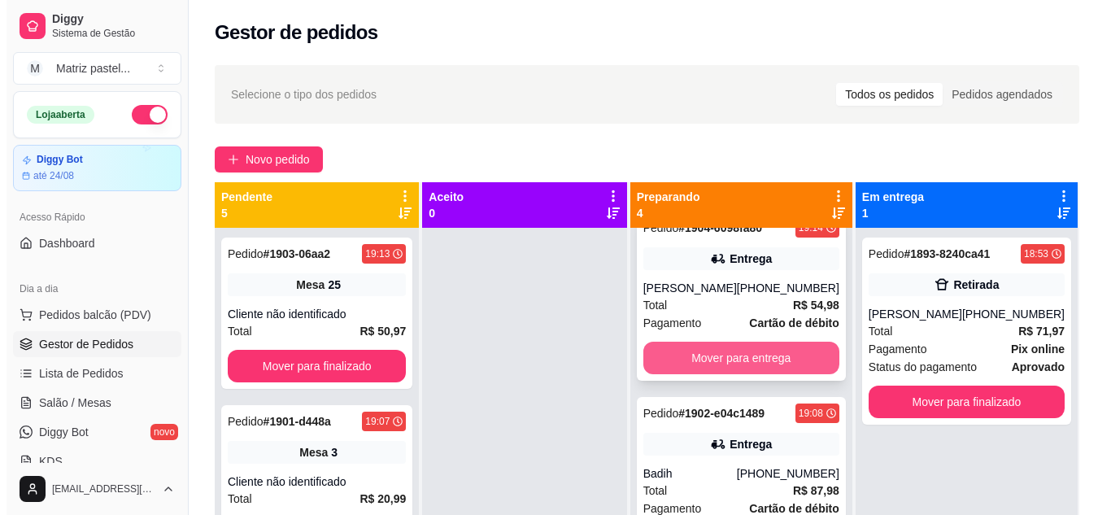
scroll to position [0, 0]
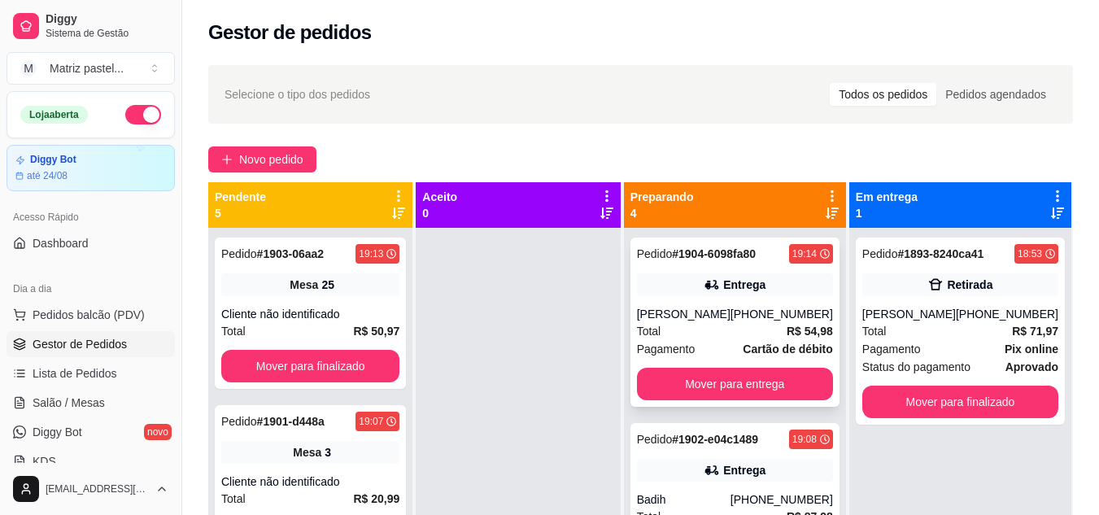
click at [730, 295] on div "Entrega" at bounding box center [735, 284] width 196 height 23
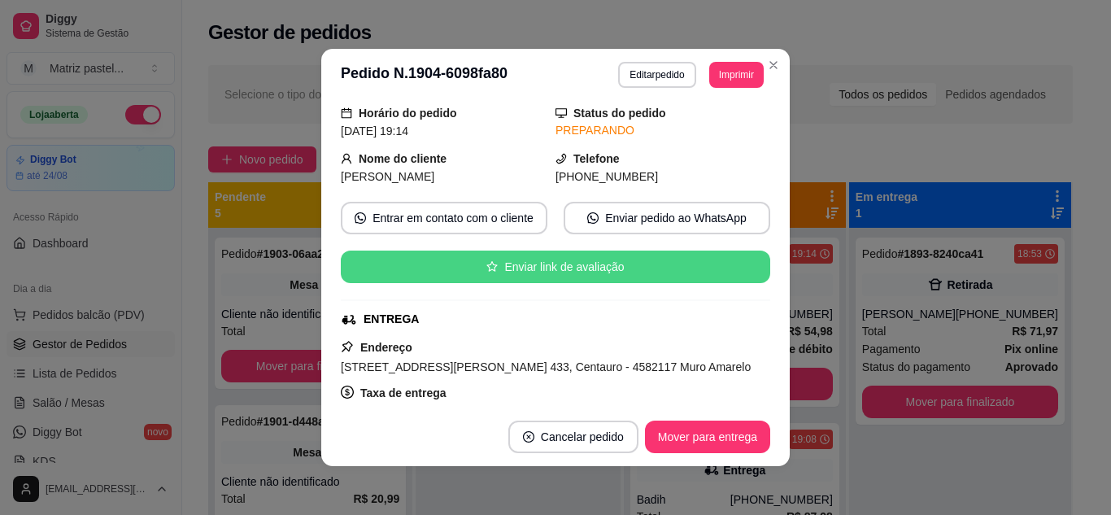
scroll to position [81, 0]
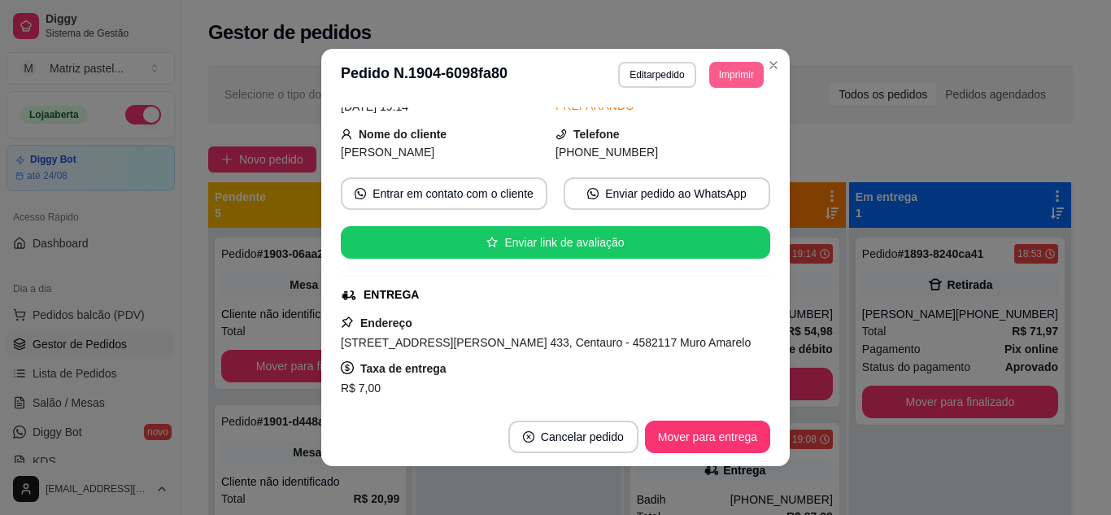
click at [737, 73] on button "Imprimir" at bounding box center [736, 75] width 55 height 26
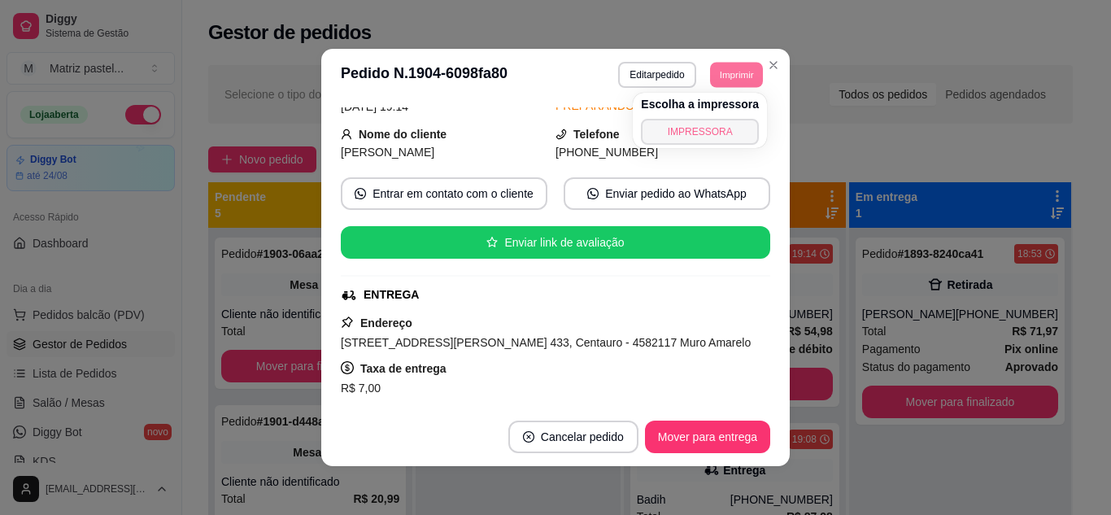
click at [729, 139] on button "IMPRESSORA" at bounding box center [700, 132] width 118 height 26
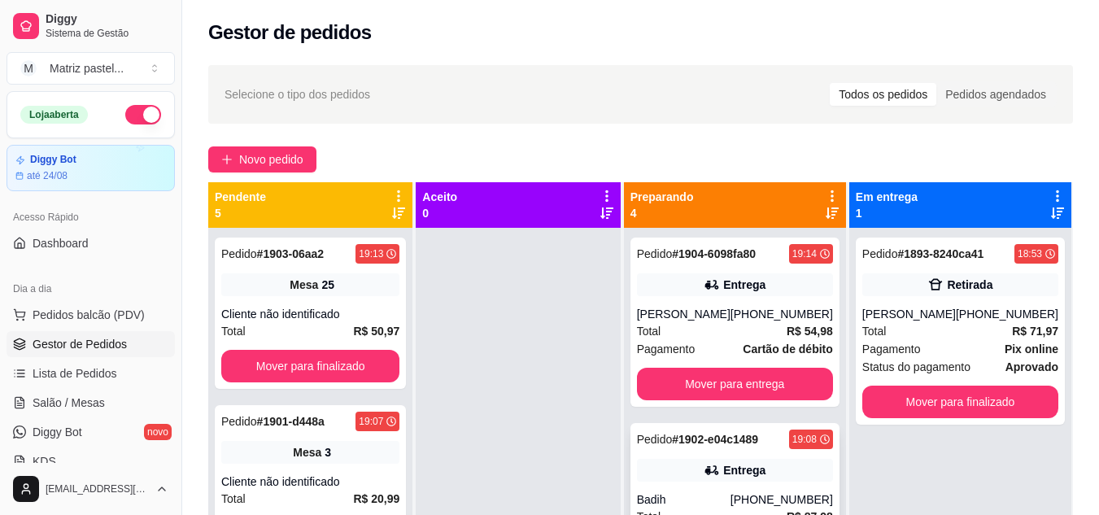
click at [726, 456] on div "Pedido # 1902-e04c1489 19:08 Entrega Badih [PHONE_NUMBER] Total R$ 87,98 Pagame…" at bounding box center [734, 507] width 209 height 169
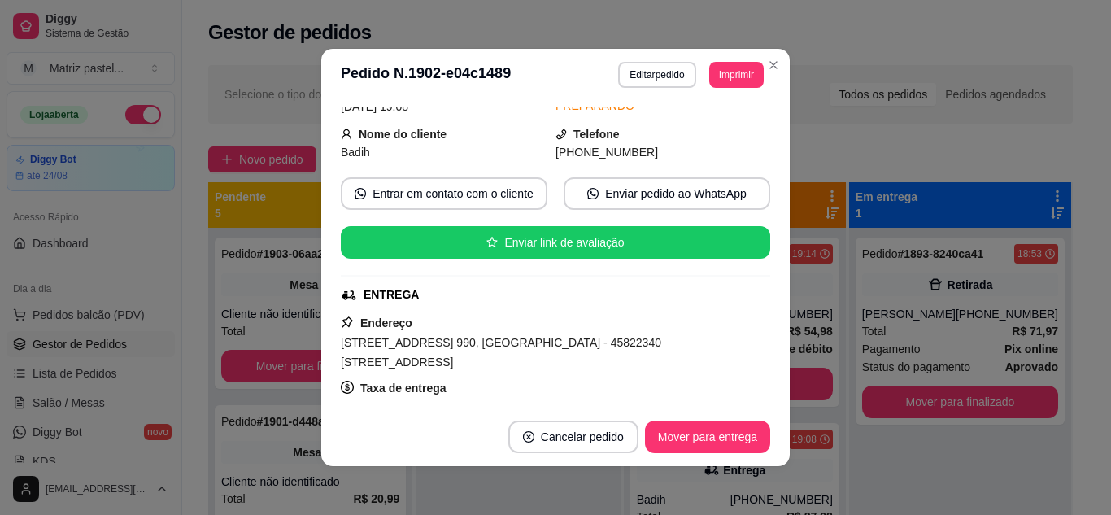
click at [782, 61] on header "**********" at bounding box center [555, 75] width 469 height 52
click at [773, 80] on section "**********" at bounding box center [555, 257] width 469 height 417
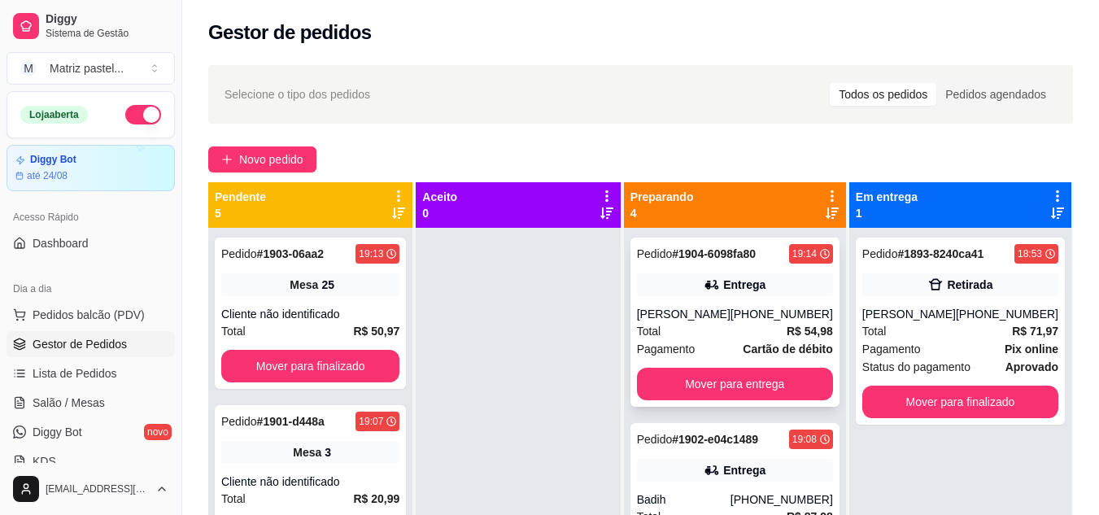
click at [749, 287] on div "Entrega" at bounding box center [744, 285] width 42 height 16
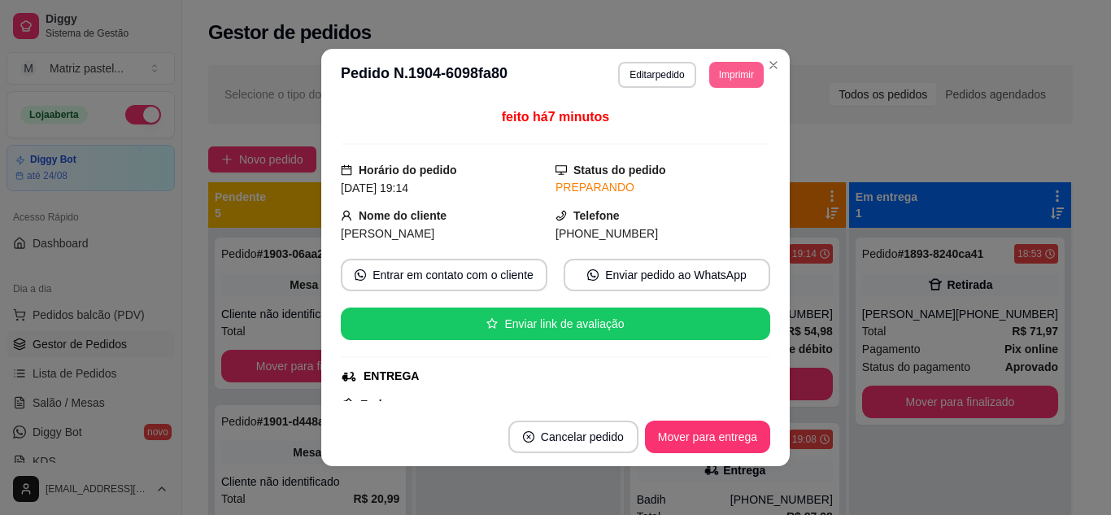
click at [748, 81] on button "Imprimir" at bounding box center [736, 75] width 55 height 26
click at [701, 135] on button "IMPRESSORA" at bounding box center [714, 124] width 94 height 21
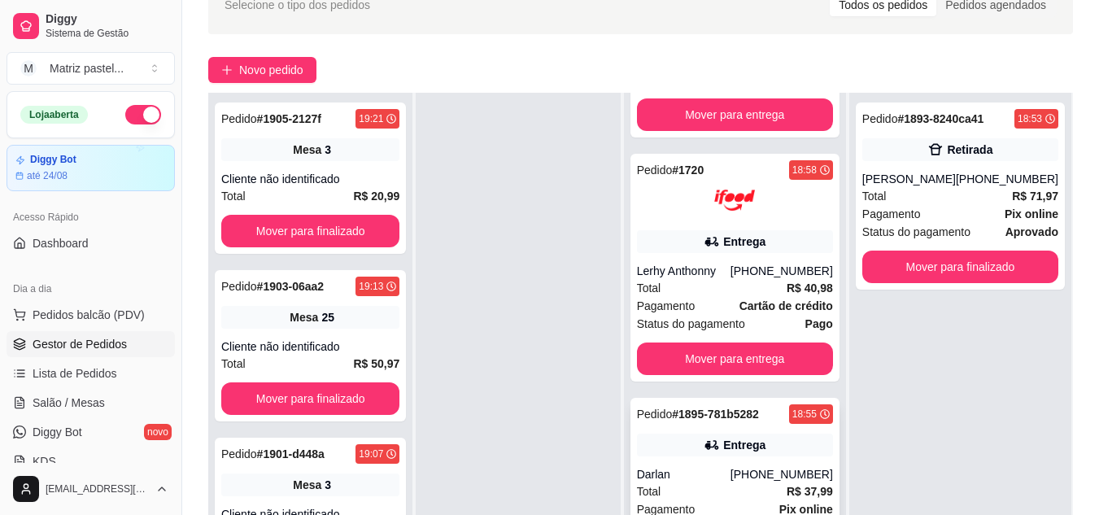
scroll to position [163, 0]
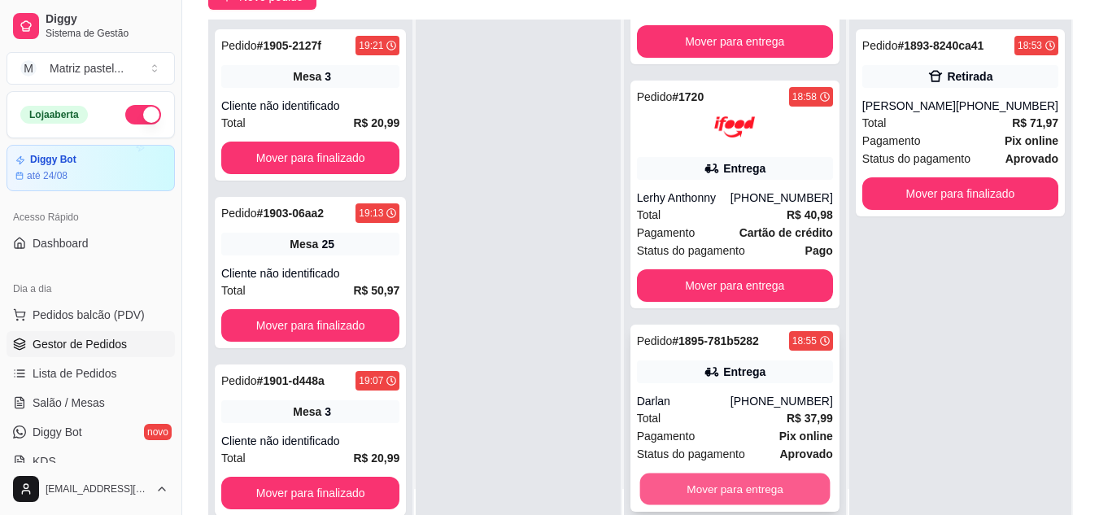
click at [744, 492] on button "Mover para entrega" at bounding box center [734, 489] width 190 height 32
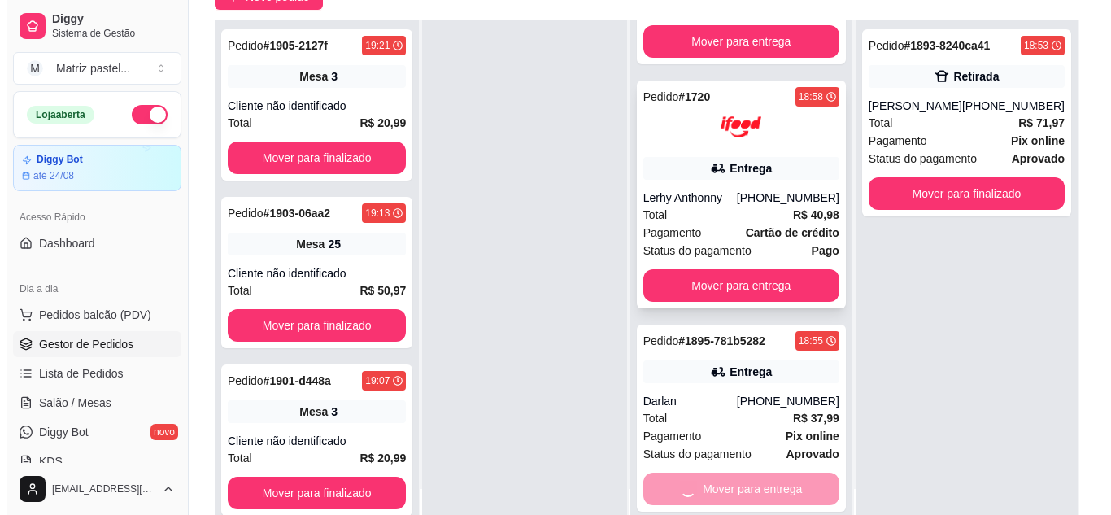
scroll to position [116, 0]
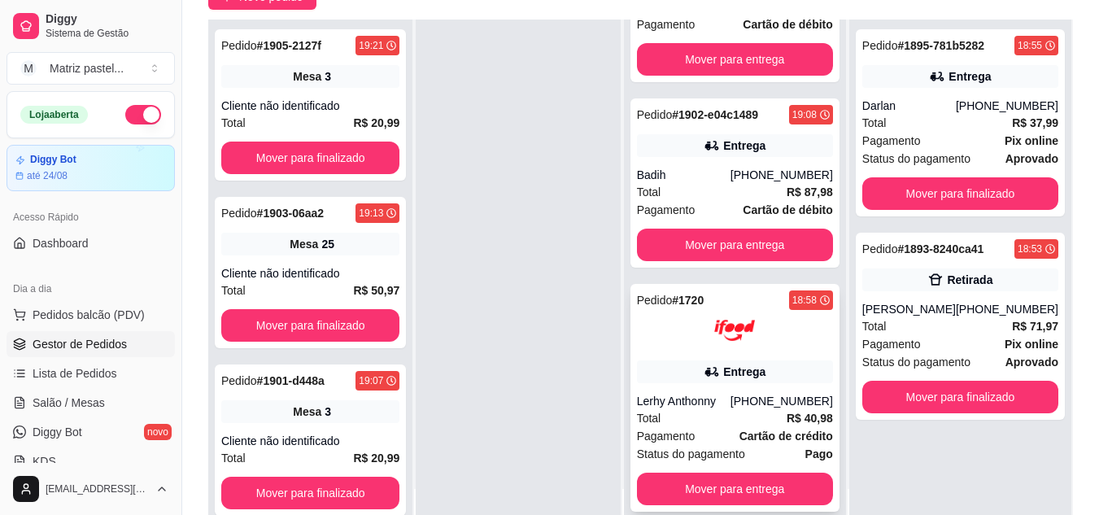
click at [729, 399] on div "Lerhy Anthonny" at bounding box center [684, 401] width 94 height 16
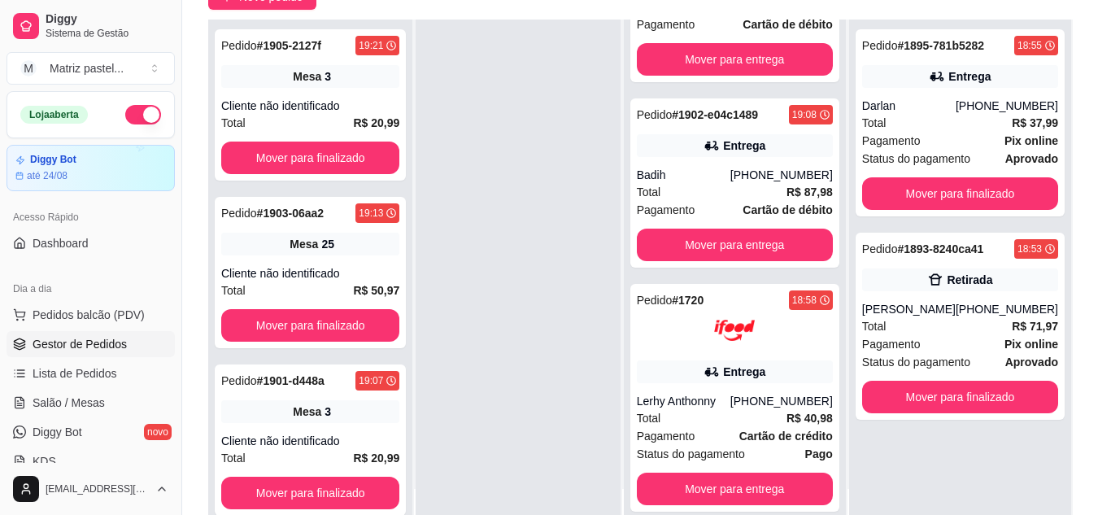
scroll to position [81, 0]
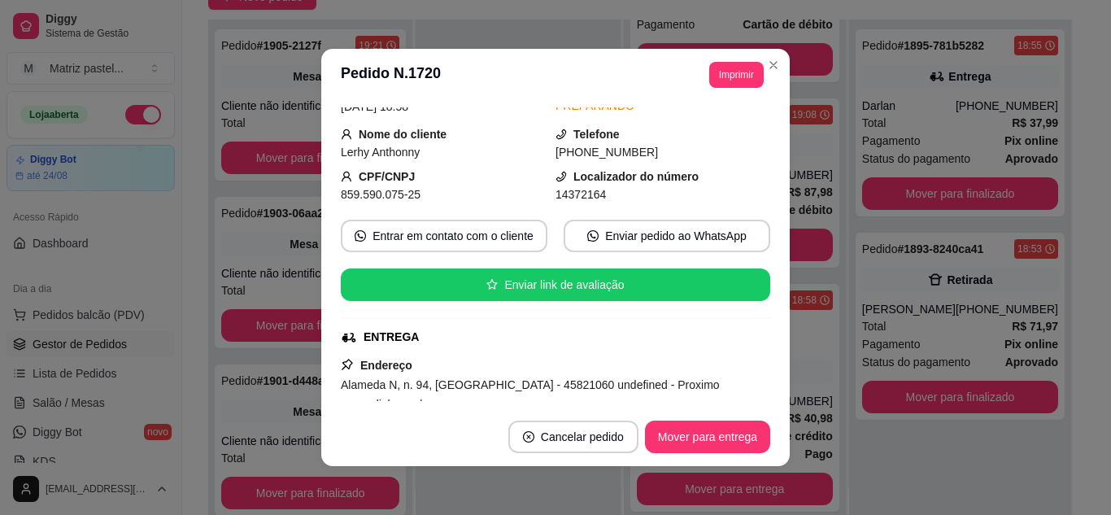
click at [678, 421] on footer "Cancelar pedido Mover para entrega" at bounding box center [555, 437] width 469 height 59
click at [678, 423] on button "Mover para entrega" at bounding box center [707, 437] width 125 height 33
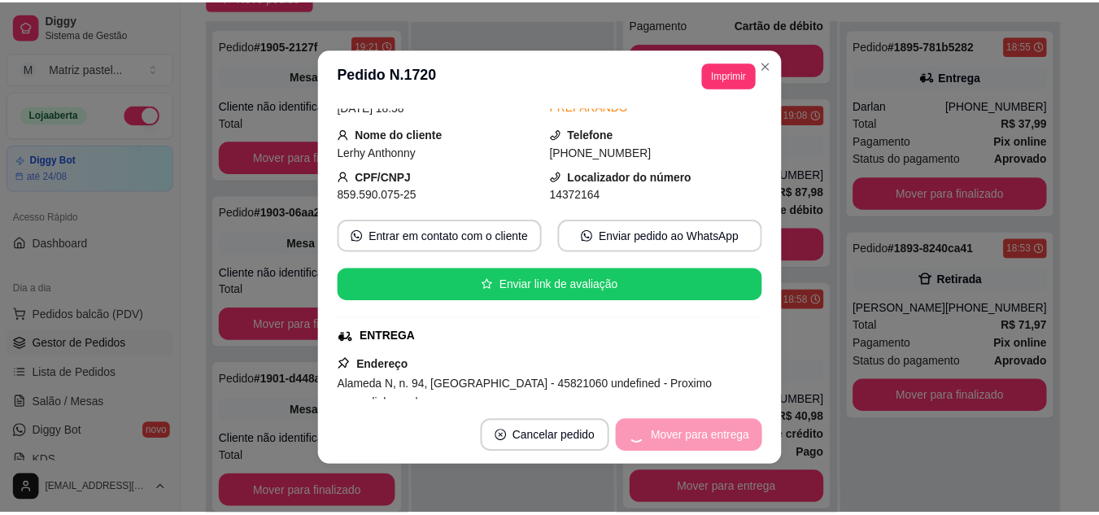
scroll to position [0, 0]
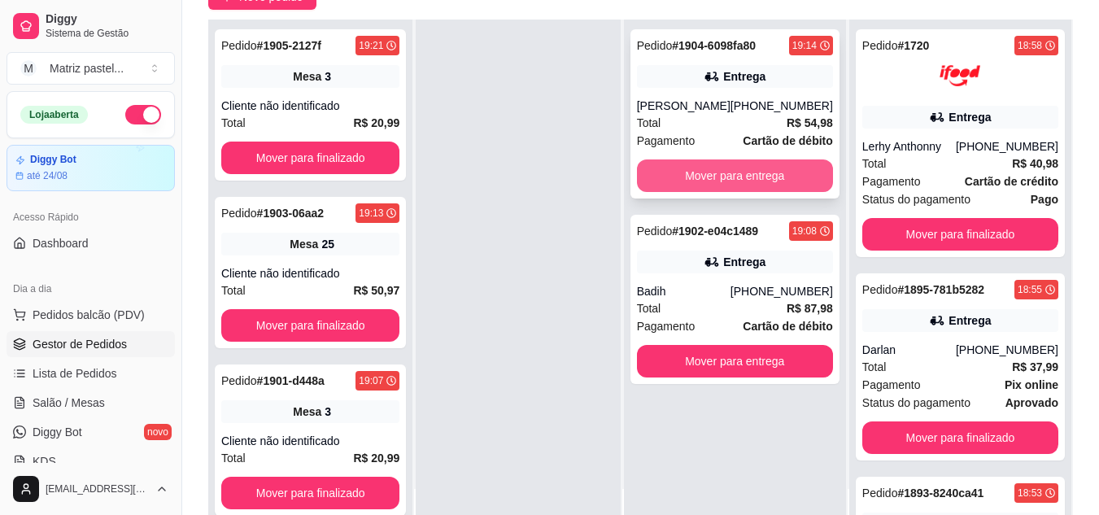
click at [718, 170] on button "Mover para entrega" at bounding box center [735, 175] width 196 height 33
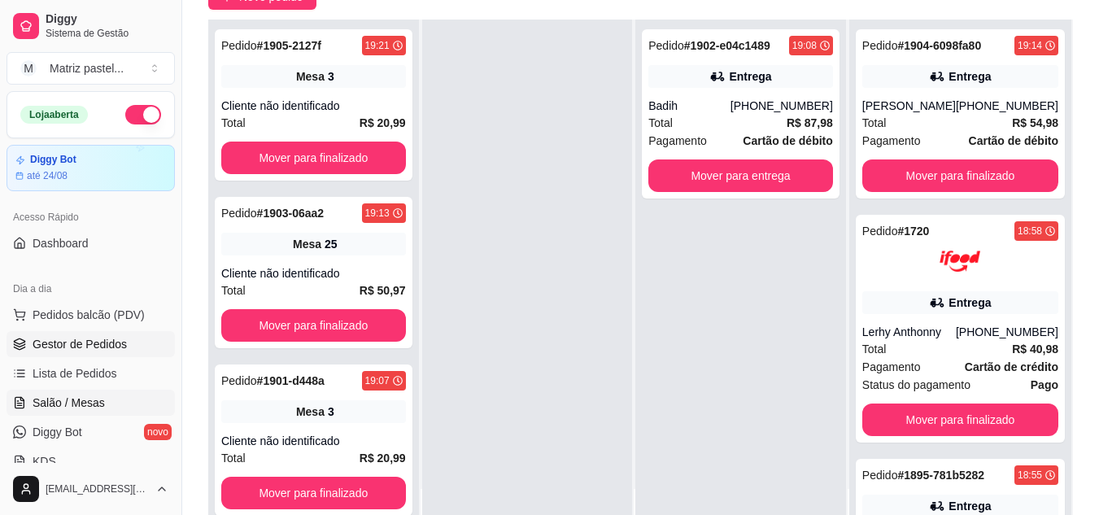
click at [92, 401] on span "Salão / Mesas" at bounding box center [69, 403] width 72 height 16
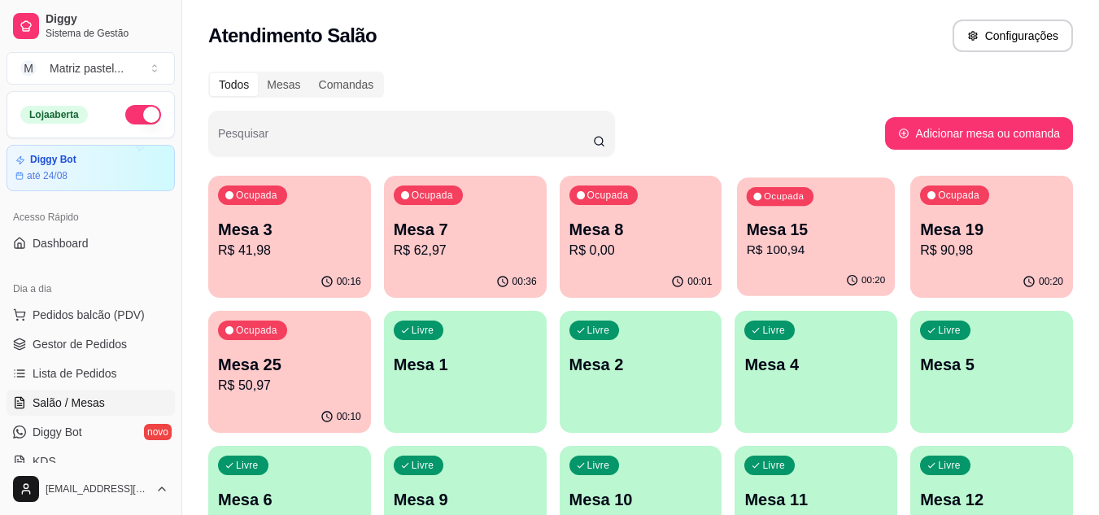
click at [854, 264] on div "Ocupada Mesa 15 R$ 100,94" at bounding box center [816, 221] width 158 height 88
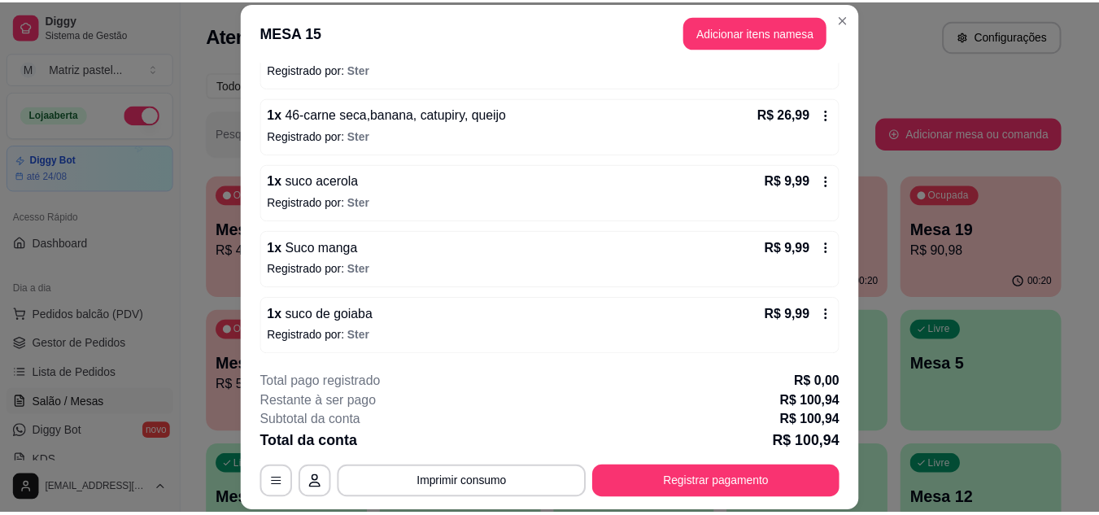
scroll to position [252, 0]
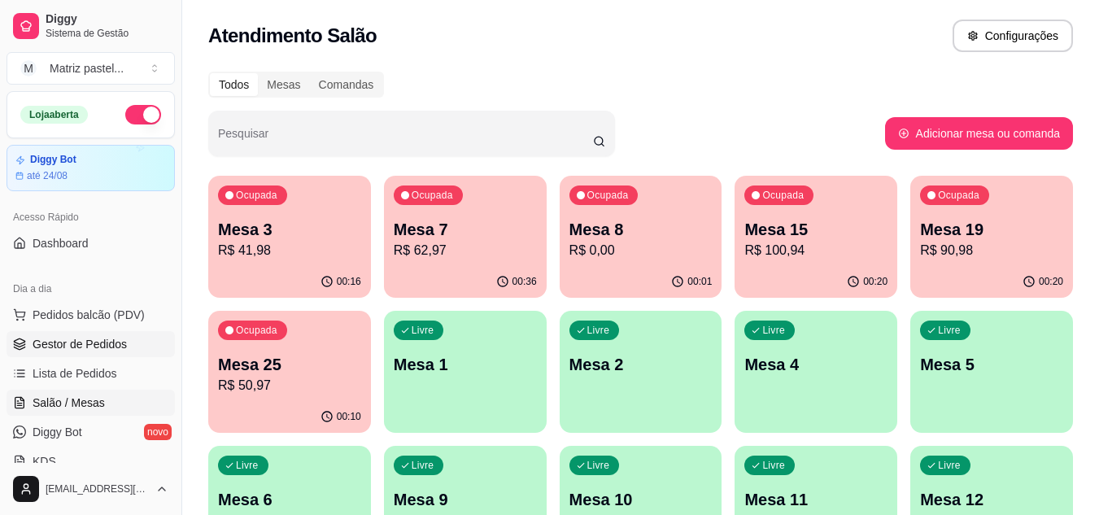
click at [60, 353] on link "Gestor de Pedidos" at bounding box center [91, 344] width 168 height 26
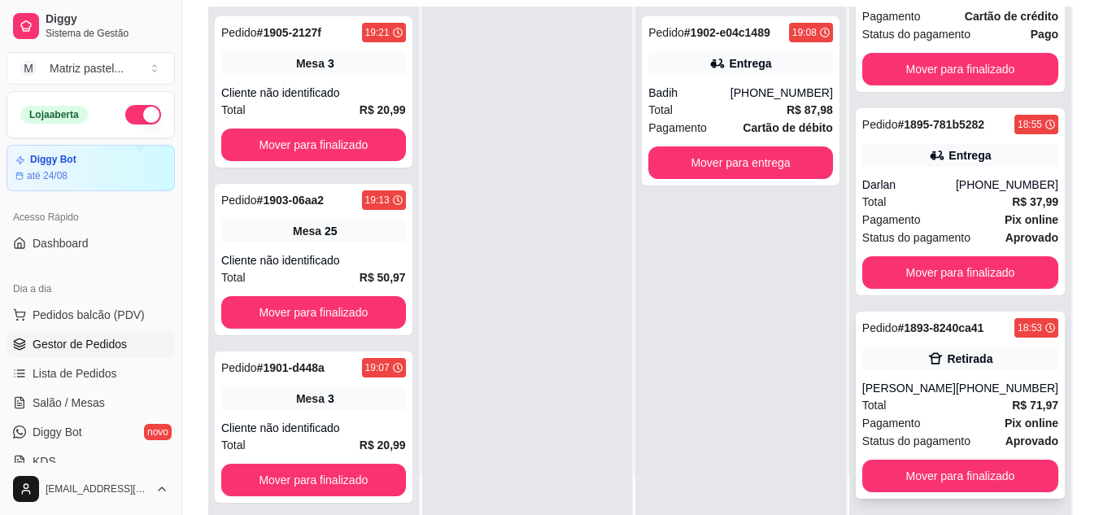
scroll to position [244, 0]
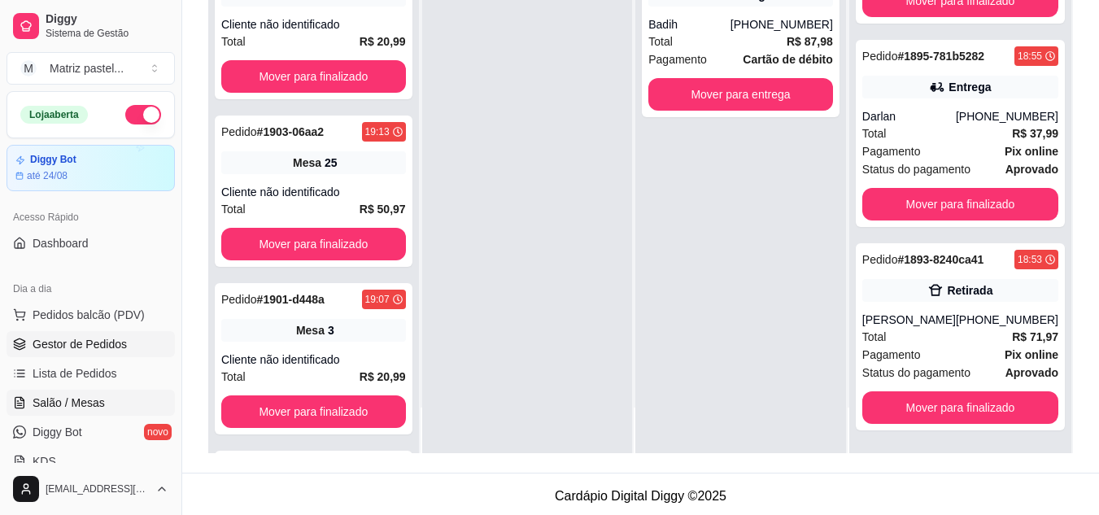
click at [65, 399] on span "Salão / Mesas" at bounding box center [69, 403] width 72 height 16
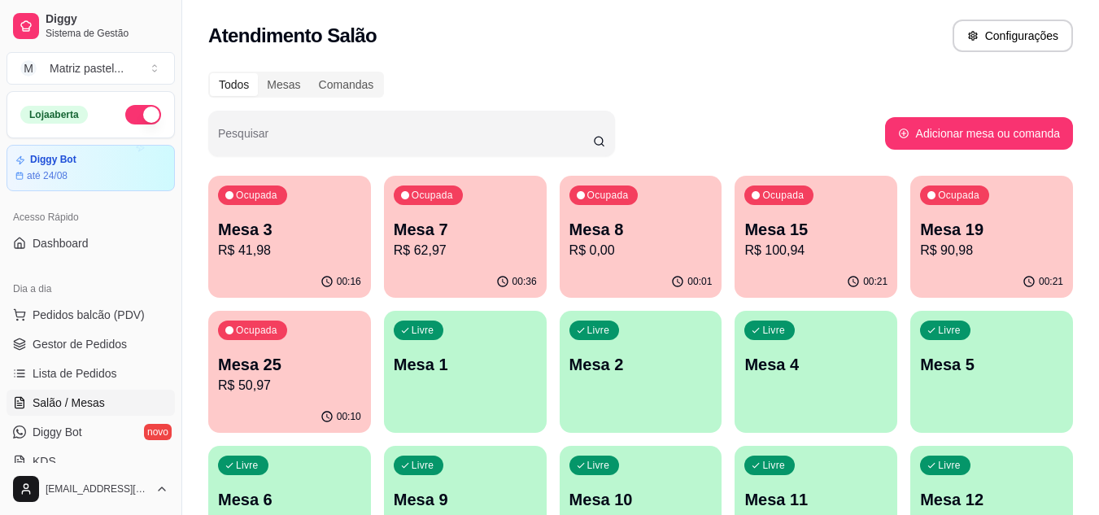
click at [920, 238] on p "Mesa 19" at bounding box center [991, 229] width 143 height 23
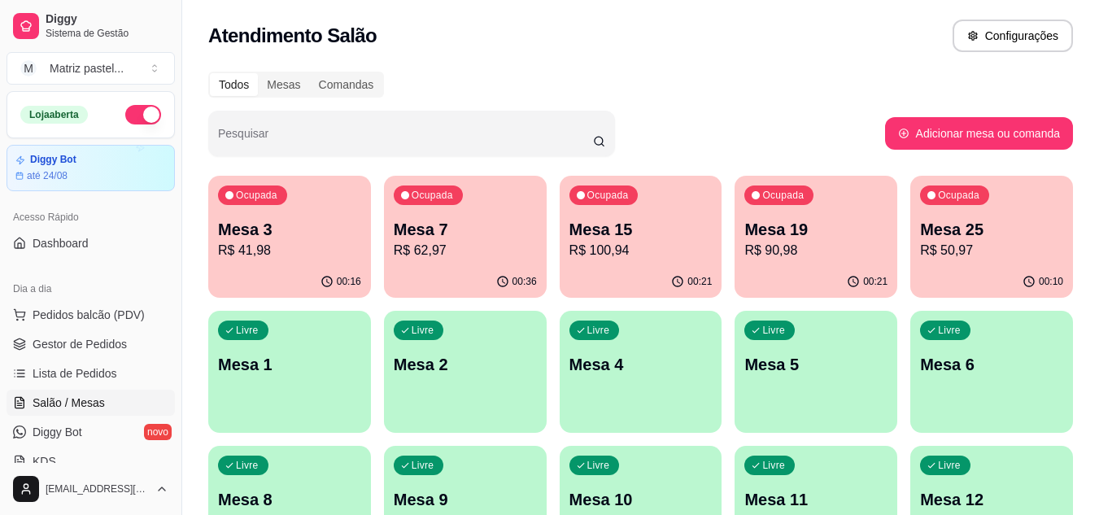
click at [613, 237] on p "Mesa 15" at bounding box center [640, 229] width 143 height 23
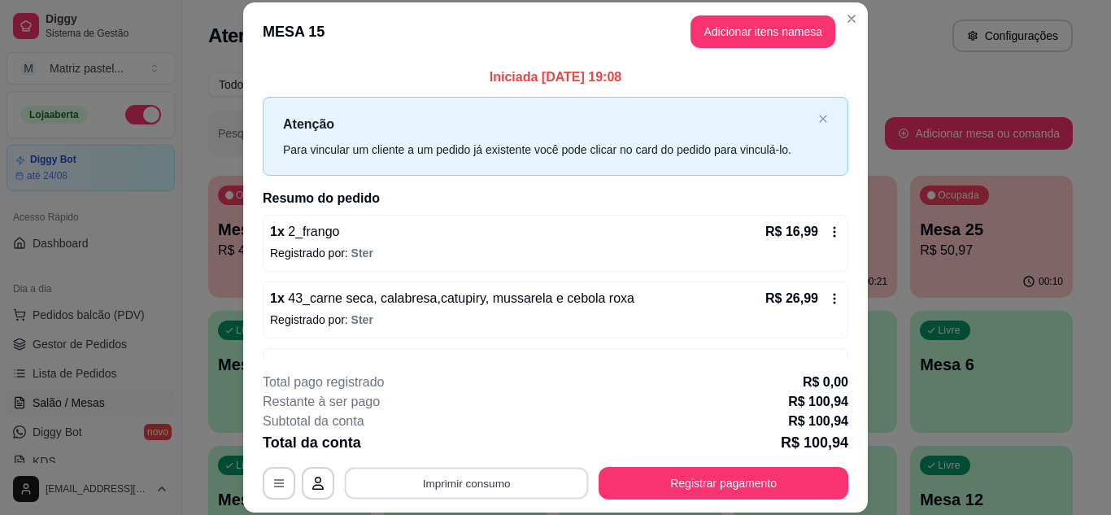
click at [490, 482] on button "Imprimir consumo" at bounding box center [467, 483] width 244 height 32
click at [469, 436] on button "IMPRESSORA" at bounding box center [466, 446] width 118 height 26
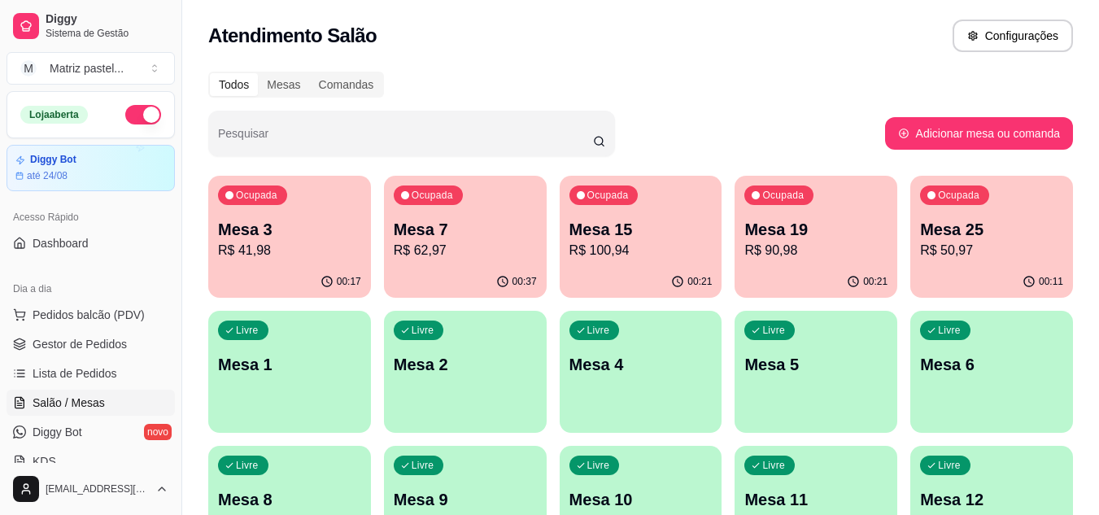
click at [795, 247] on p "R$ 90,98" at bounding box center [815, 251] width 143 height 20
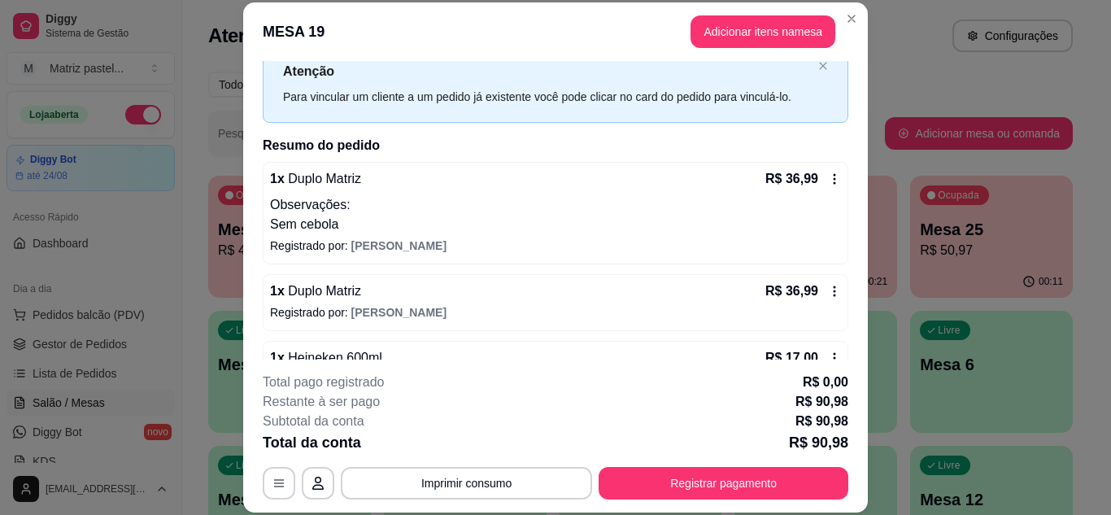
scroll to position [16, 0]
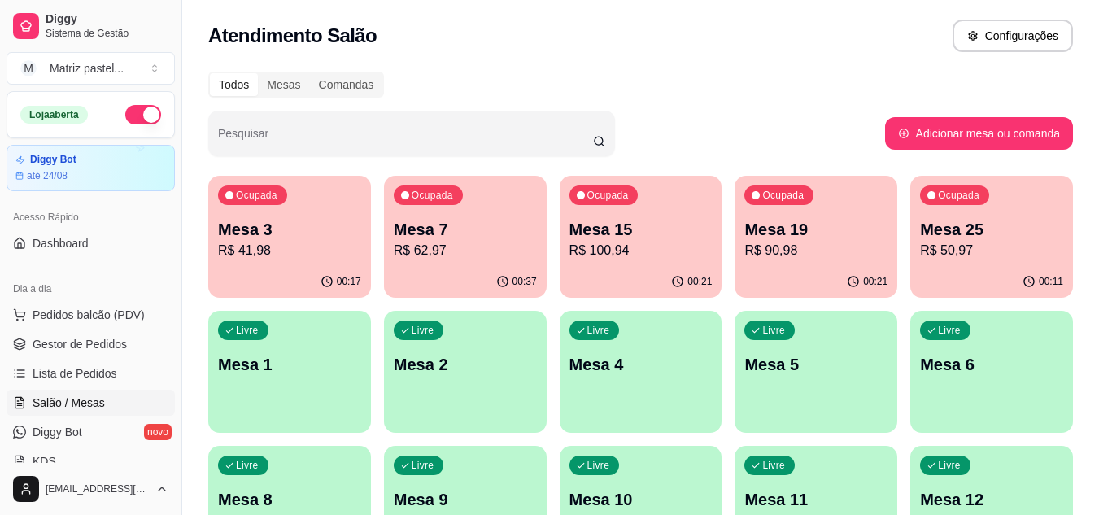
click at [665, 268] on div "00:21" at bounding box center [641, 282] width 163 height 32
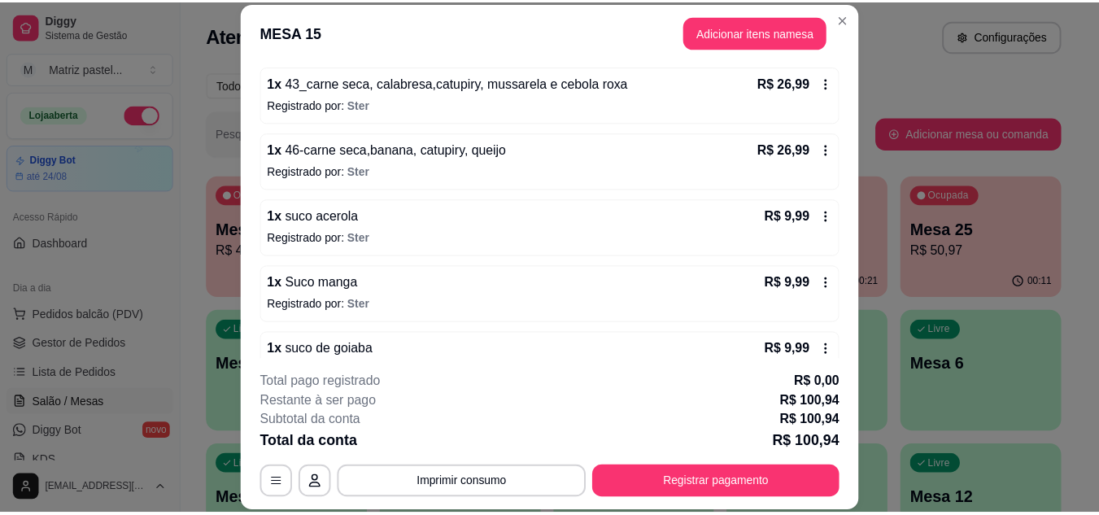
scroll to position [252, 0]
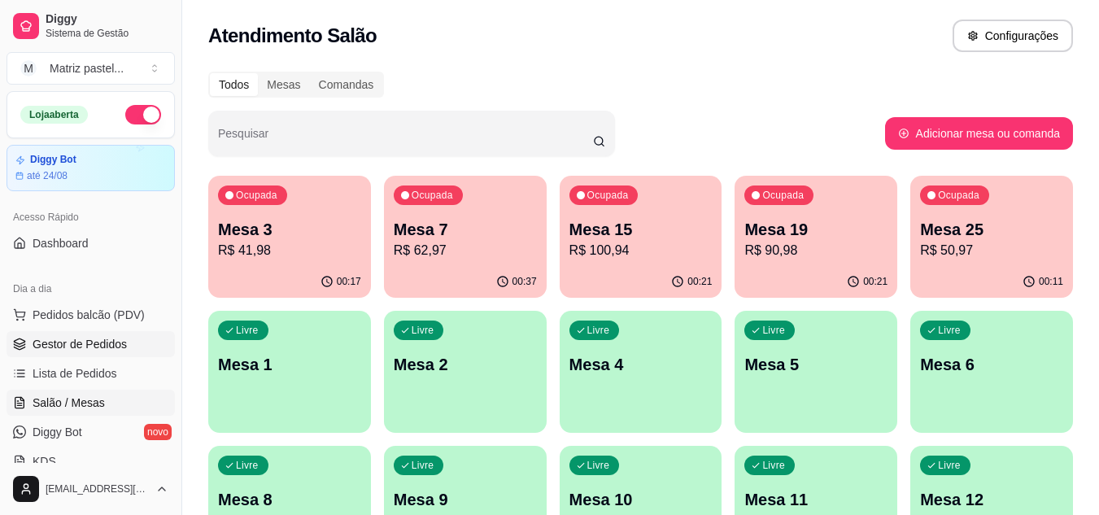
click at [101, 346] on span "Gestor de Pedidos" at bounding box center [80, 344] width 94 height 16
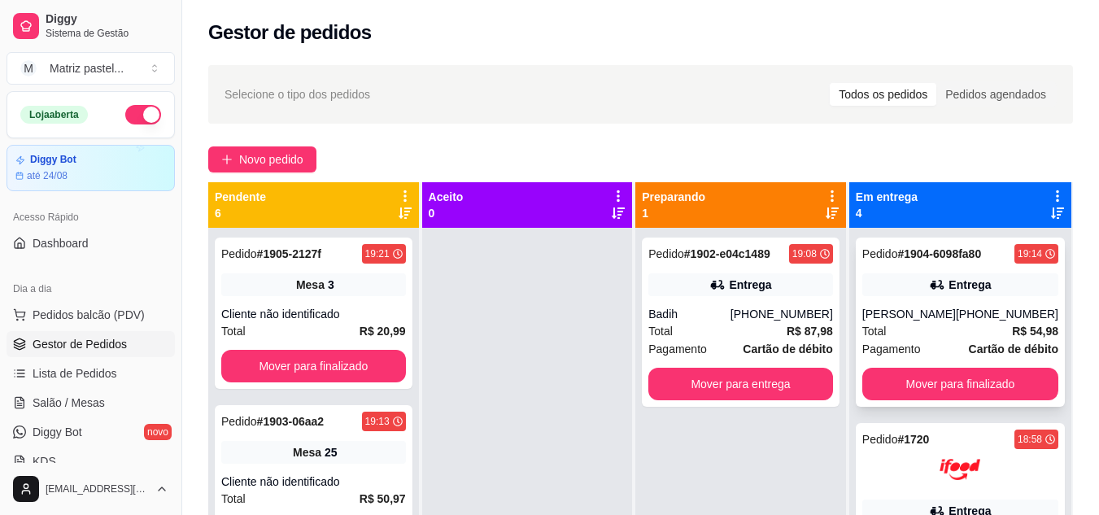
click at [958, 316] on div "[PHONE_NUMBER]" at bounding box center [1007, 314] width 103 height 16
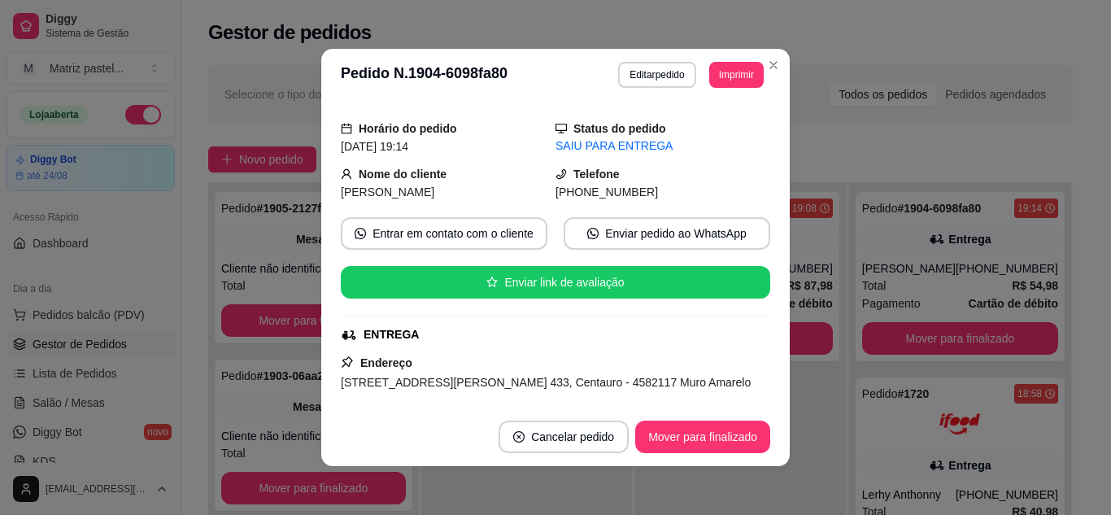
scroll to position [81, 0]
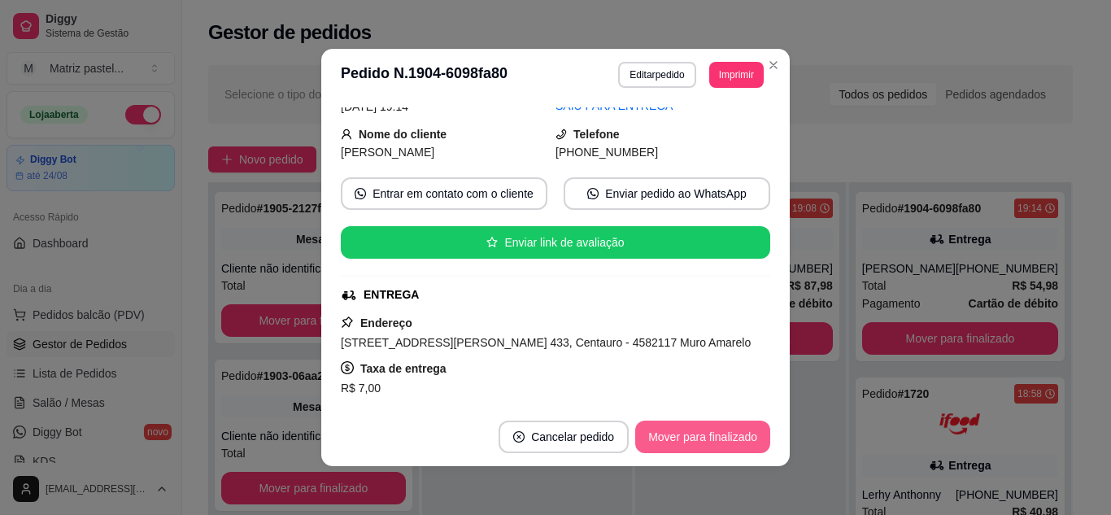
click at [679, 434] on button "Mover para finalizado" at bounding box center [702, 437] width 135 height 33
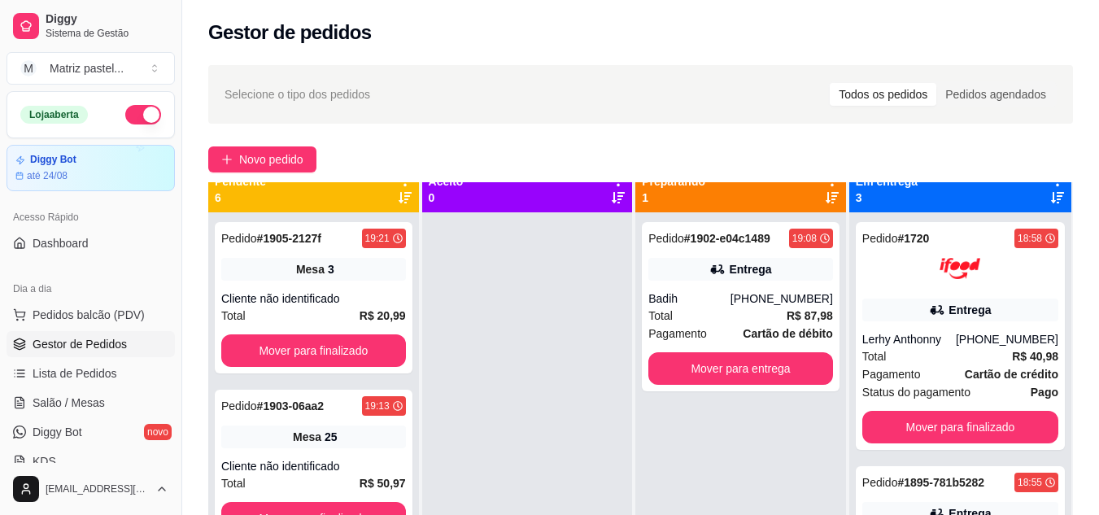
scroll to position [0, 0]
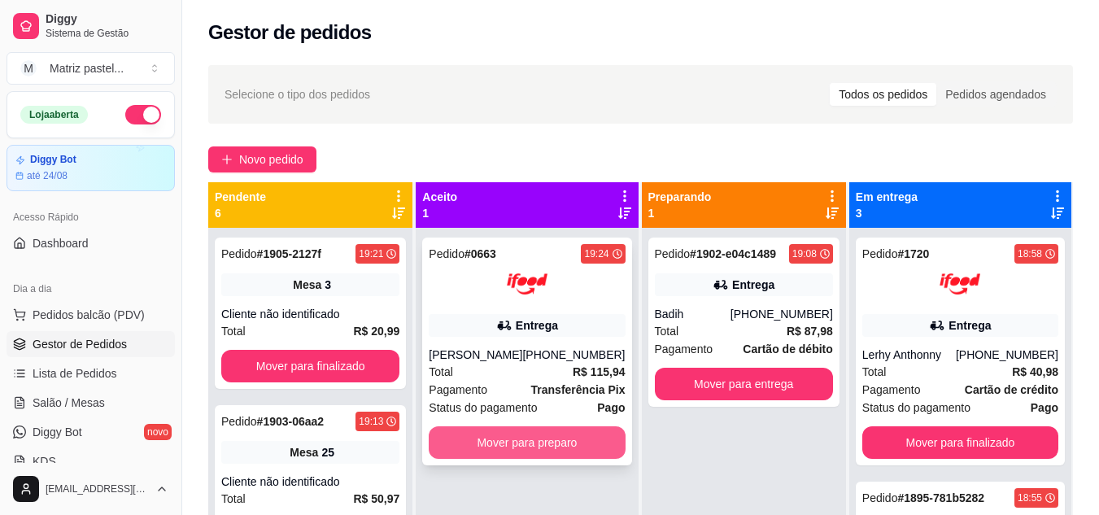
click at [539, 450] on button "Mover para preparo" at bounding box center [527, 442] width 196 height 33
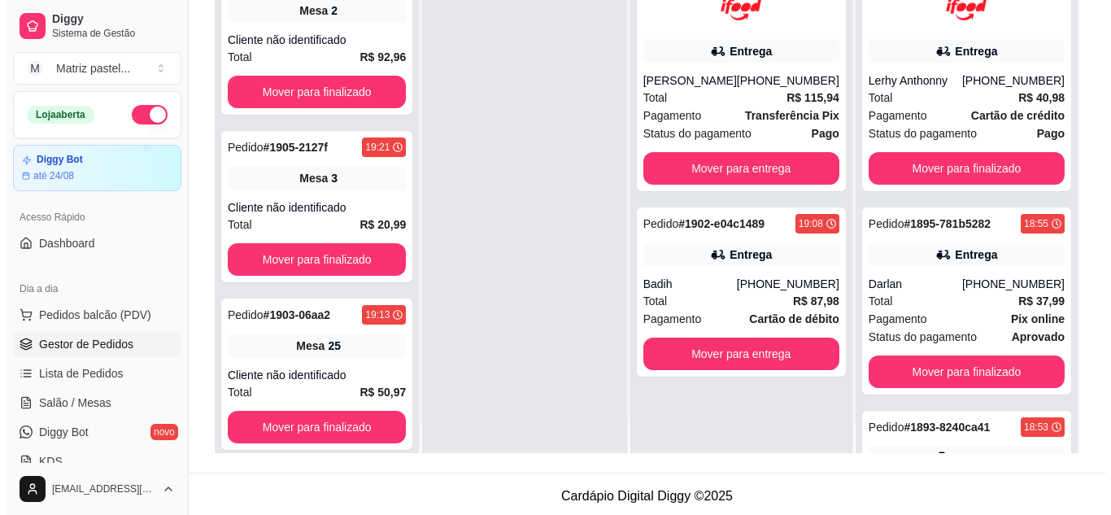
scroll to position [46, 0]
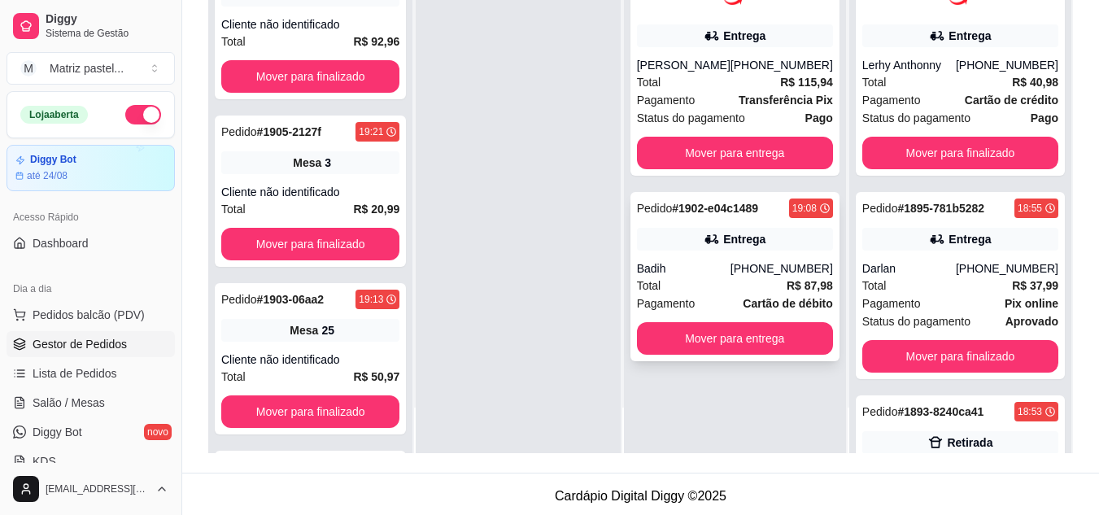
click at [711, 277] on div "Total R$ 87,98" at bounding box center [735, 286] width 196 height 18
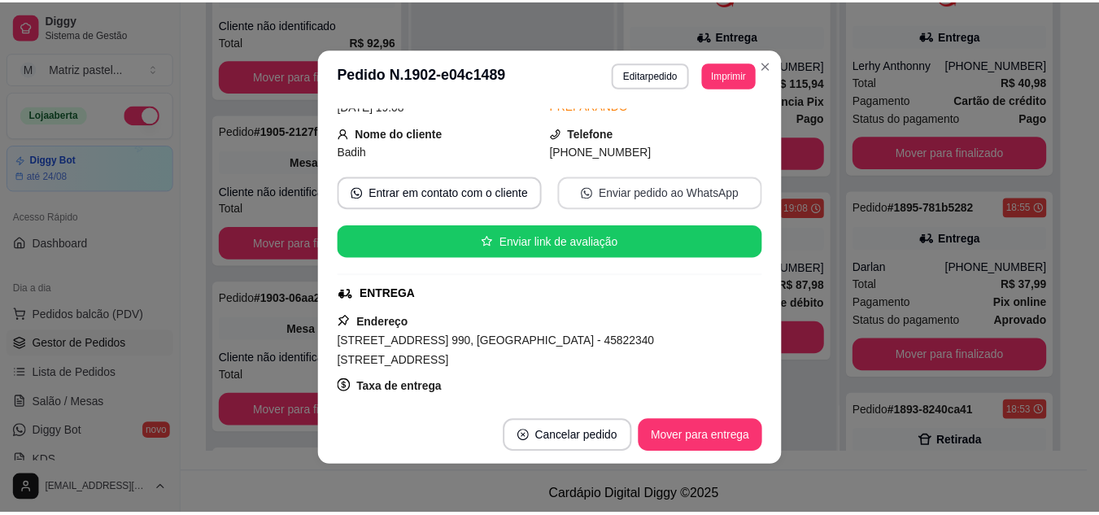
scroll to position [163, 0]
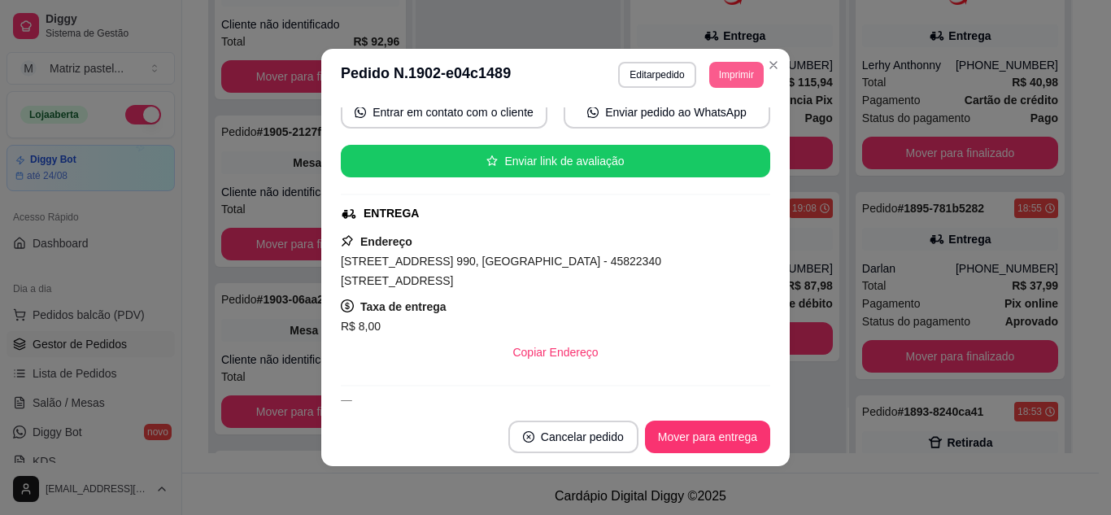
click at [709, 69] on button "Imprimir" at bounding box center [736, 75] width 55 height 26
click at [704, 120] on button "IMPRESSORA" at bounding box center [700, 131] width 114 height 25
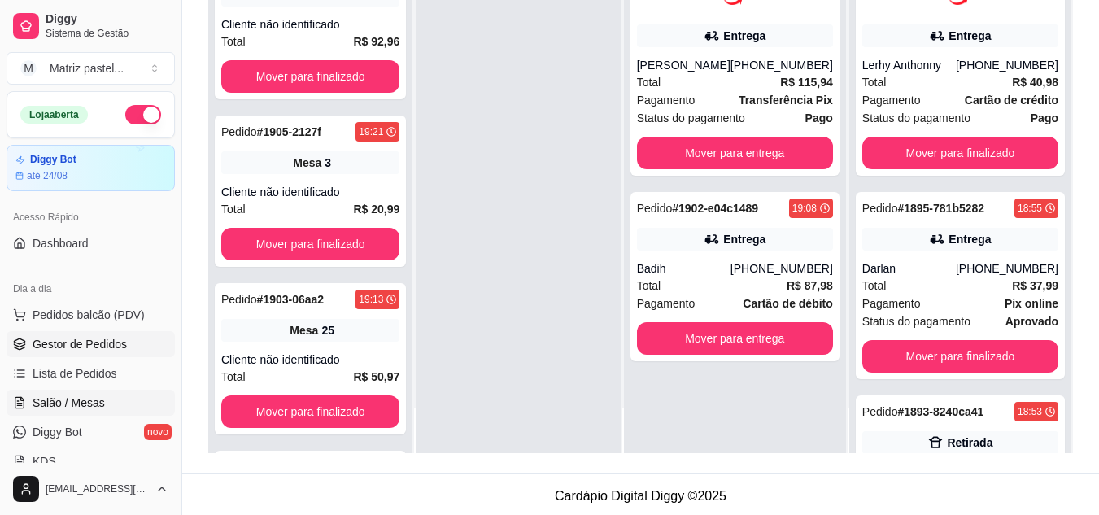
click at [67, 399] on span "Salão / Mesas" at bounding box center [69, 403] width 72 height 16
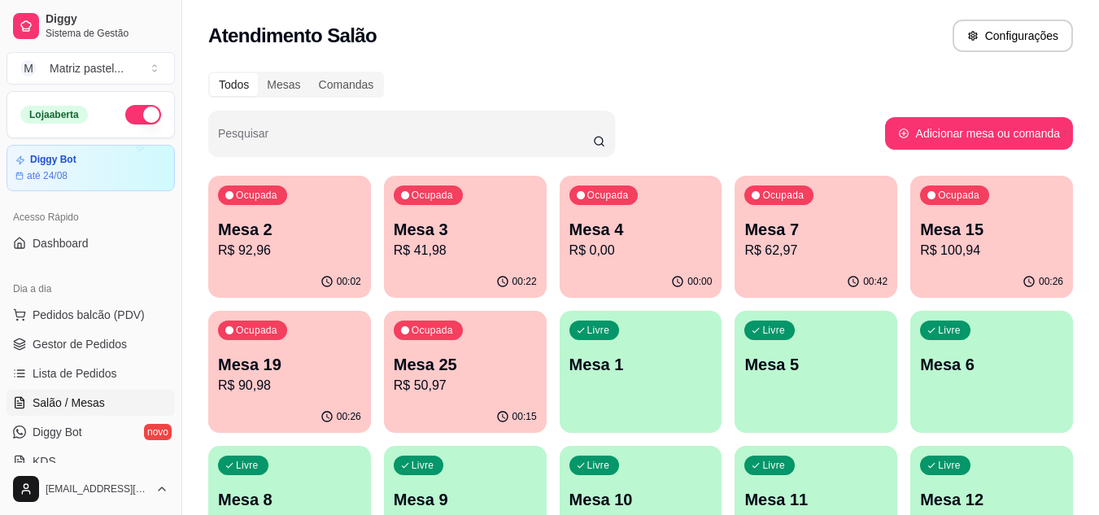
click at [446, 399] on div "Ocupada Mesa 25 R$ 50,97" at bounding box center [465, 356] width 163 height 90
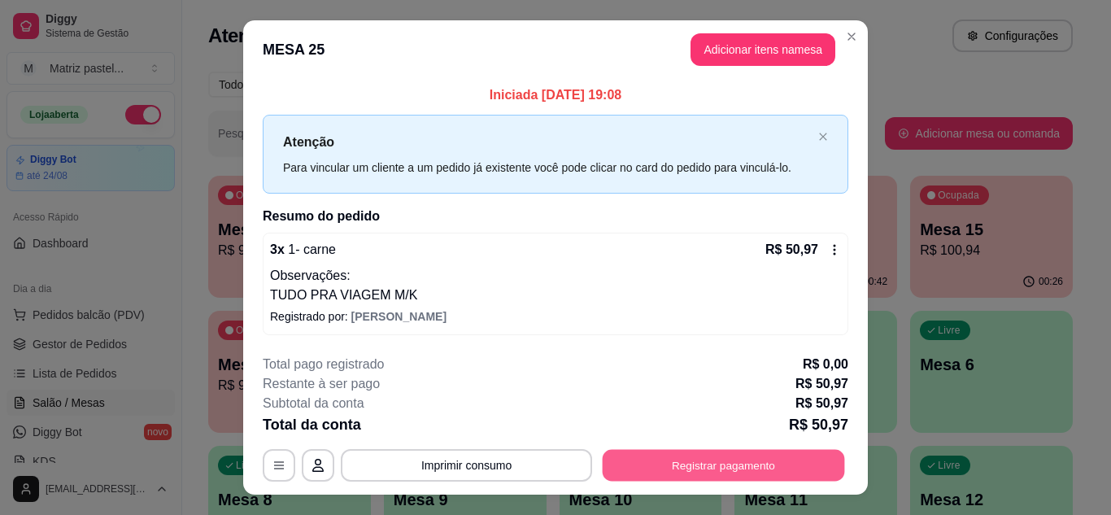
click at [717, 464] on button "Registrar pagamento" at bounding box center [724, 466] width 242 height 32
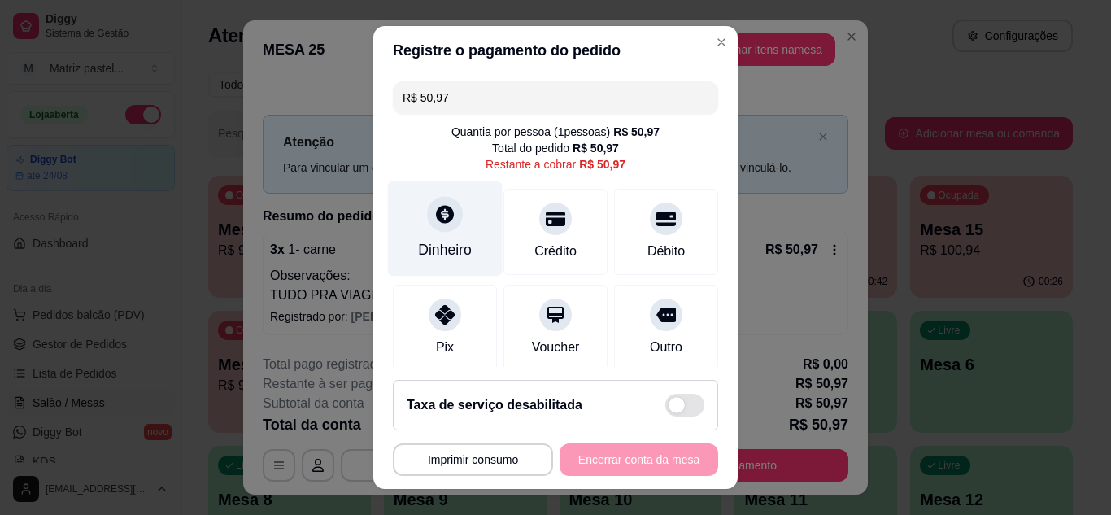
click at [465, 232] on div "Dinheiro" at bounding box center [445, 228] width 115 height 95
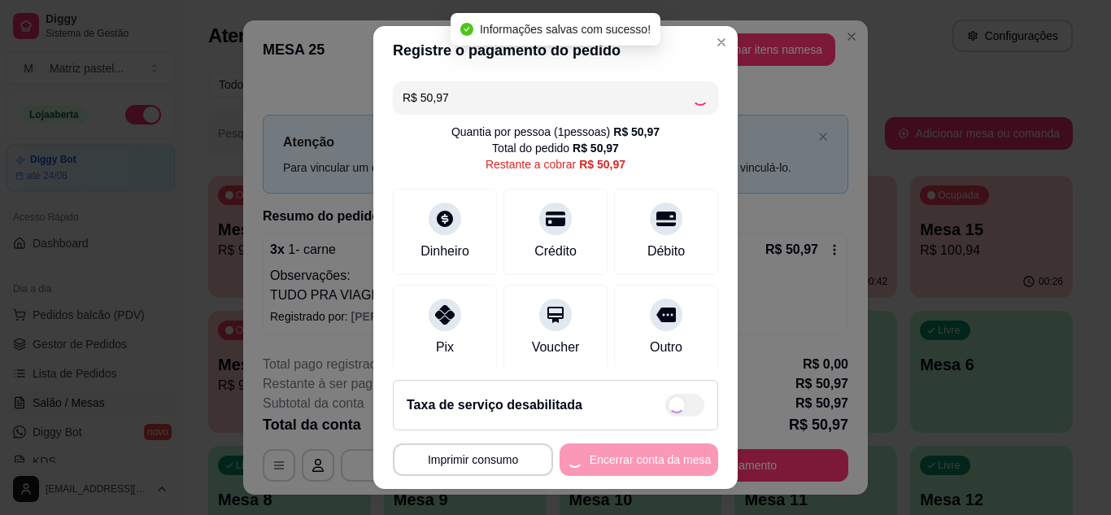
type input "R$ 0,00"
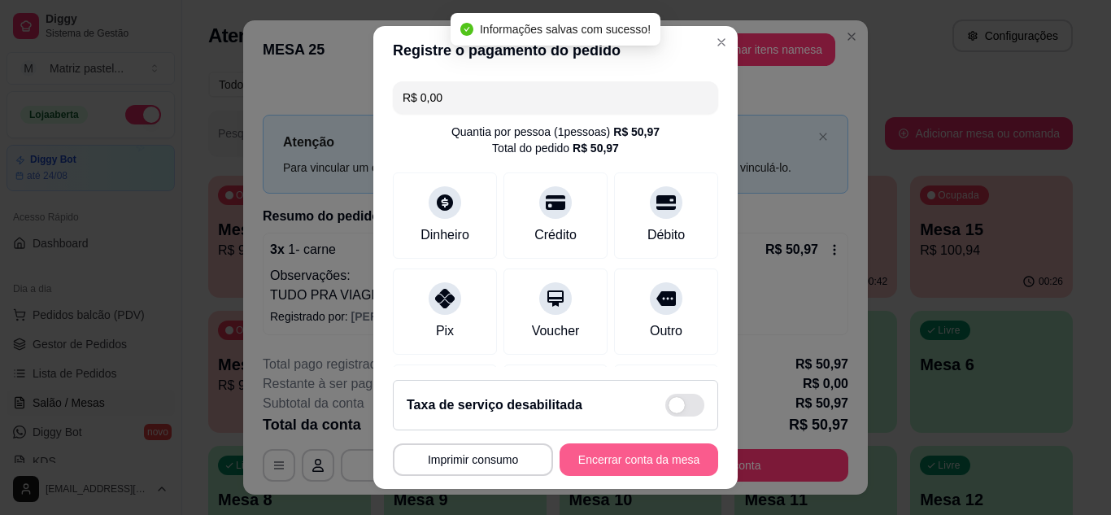
click at [624, 471] on button "Encerrar conta da mesa" at bounding box center [639, 459] width 159 height 33
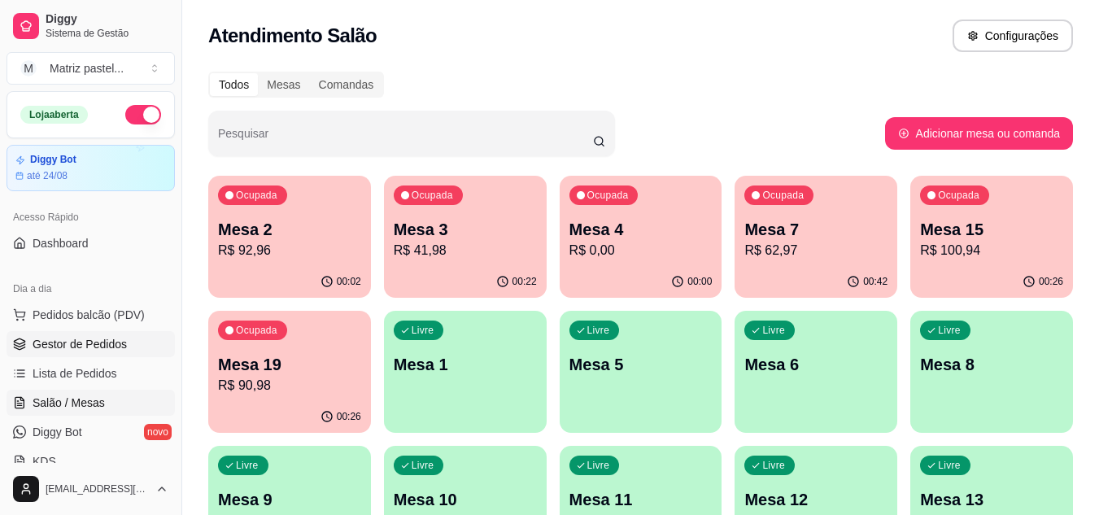
click at [119, 343] on span "Gestor de Pedidos" at bounding box center [80, 344] width 94 height 16
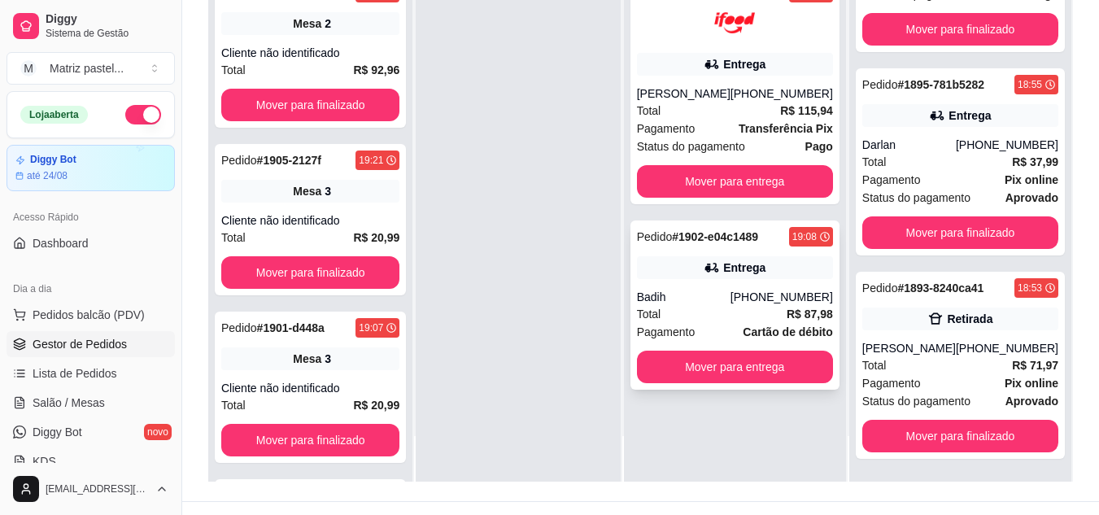
scroll to position [248, 0]
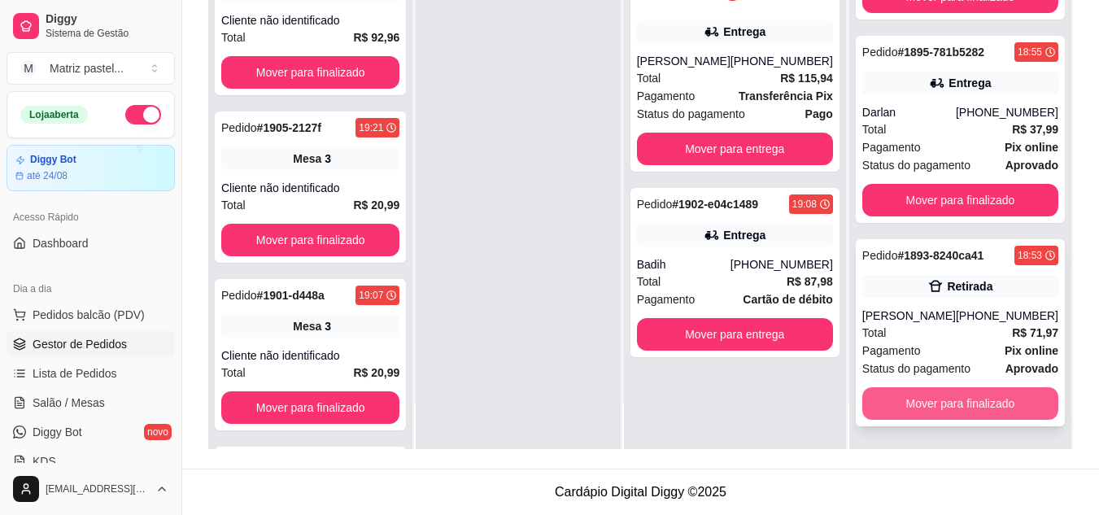
click at [929, 408] on button "Mover para finalizado" at bounding box center [960, 403] width 196 height 33
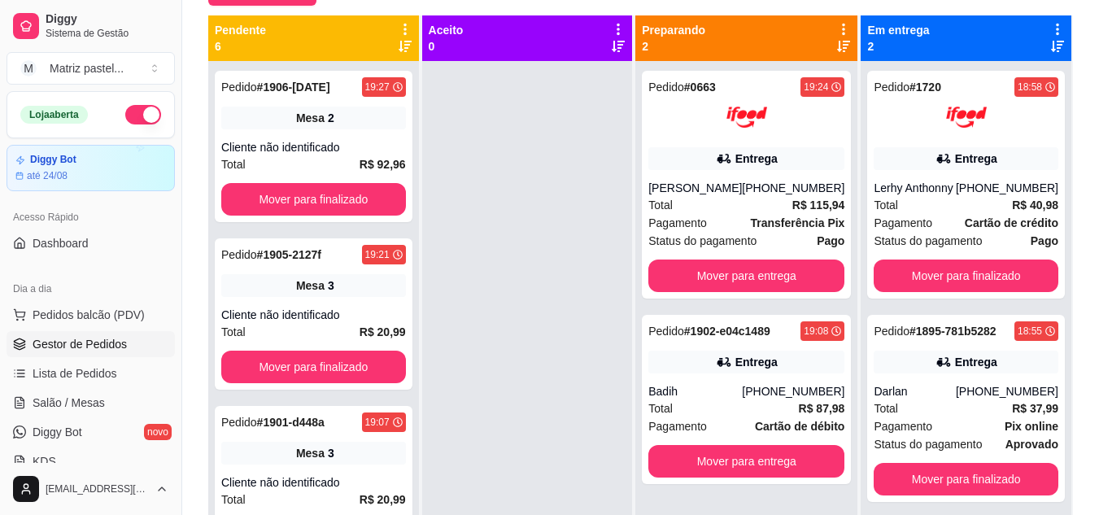
scroll to position [85, 0]
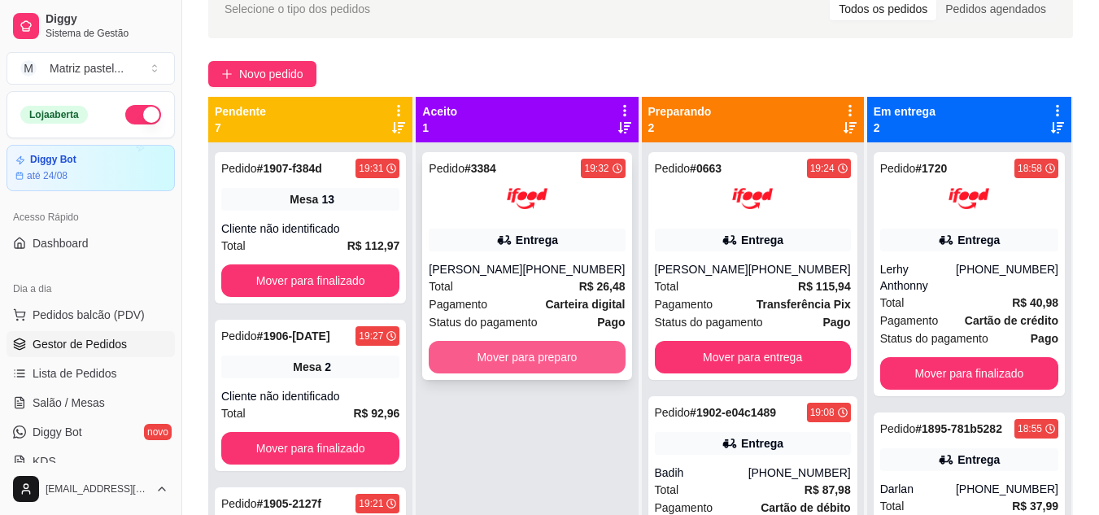
click at [542, 348] on button "Mover para preparo" at bounding box center [527, 357] width 196 height 33
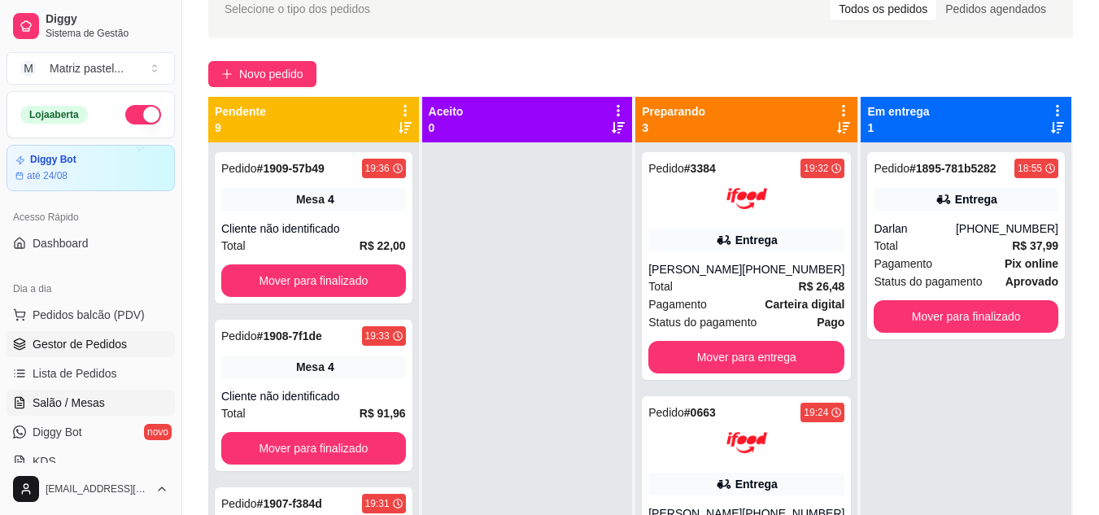
click at [116, 395] on link "Salão / Mesas" at bounding box center [91, 403] width 168 height 26
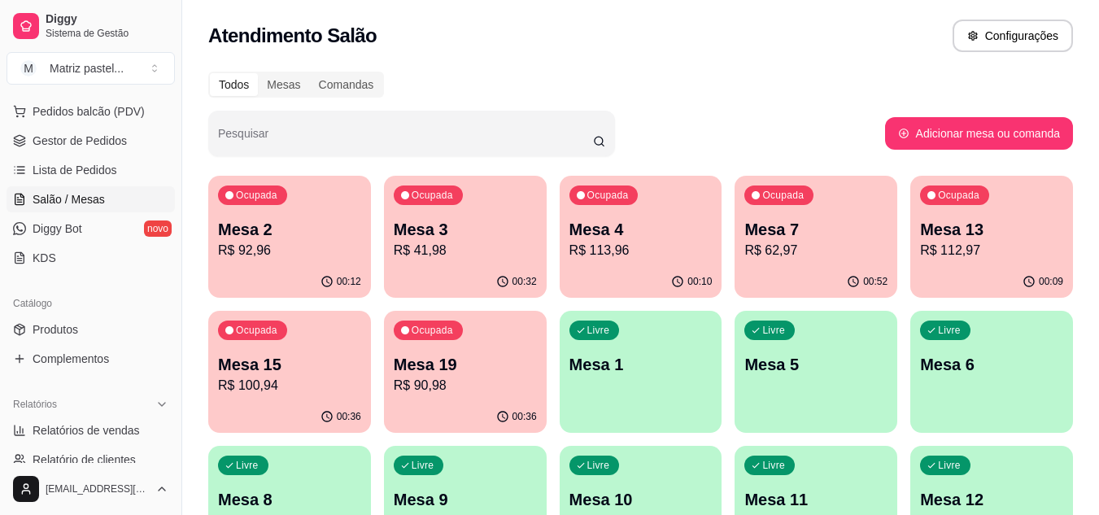
scroll to position [244, 0]
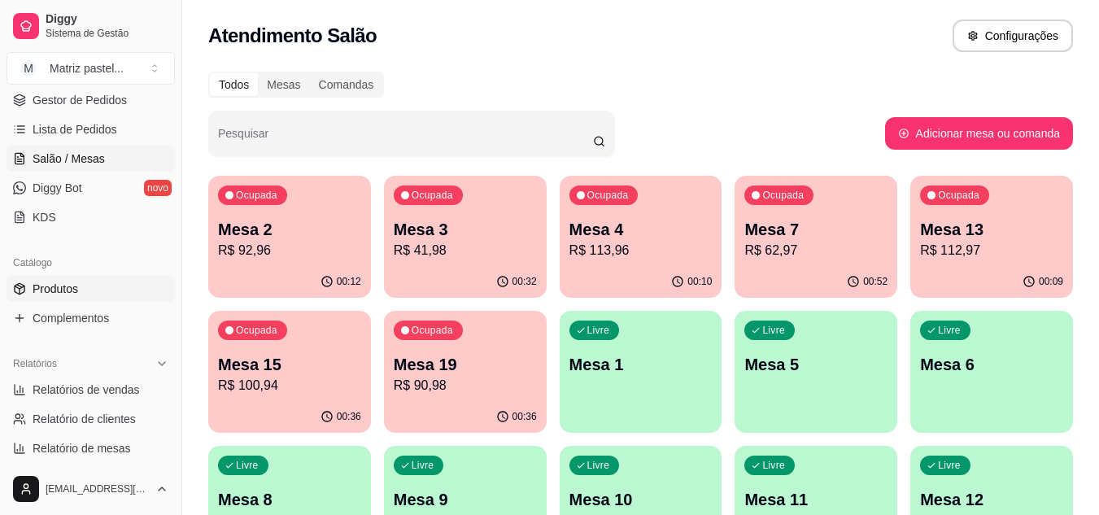
click at [65, 277] on link "Produtos" at bounding box center [91, 289] width 168 height 26
click at [94, 280] on link "Produtos" at bounding box center [91, 289] width 168 height 26
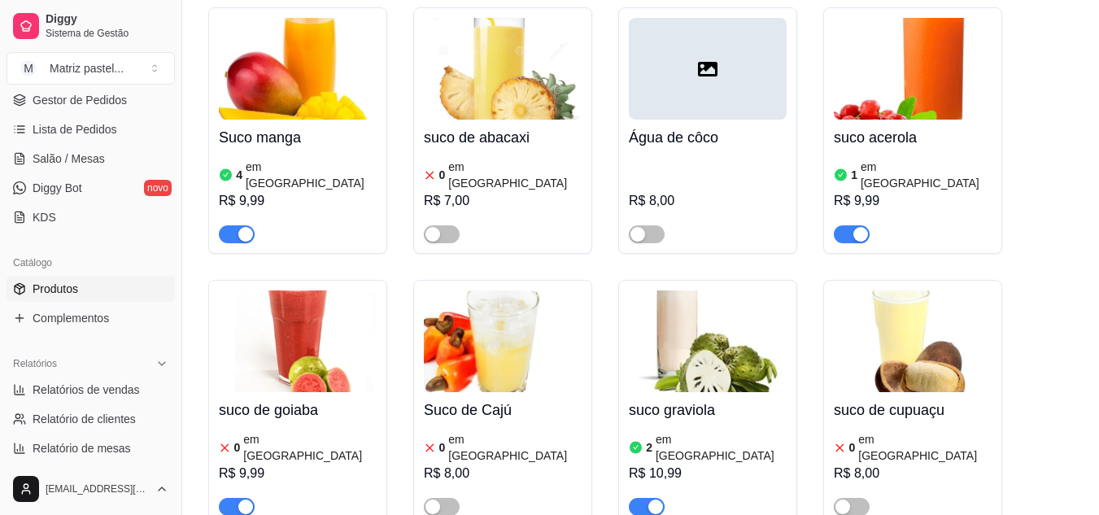
scroll to position [9733, 0]
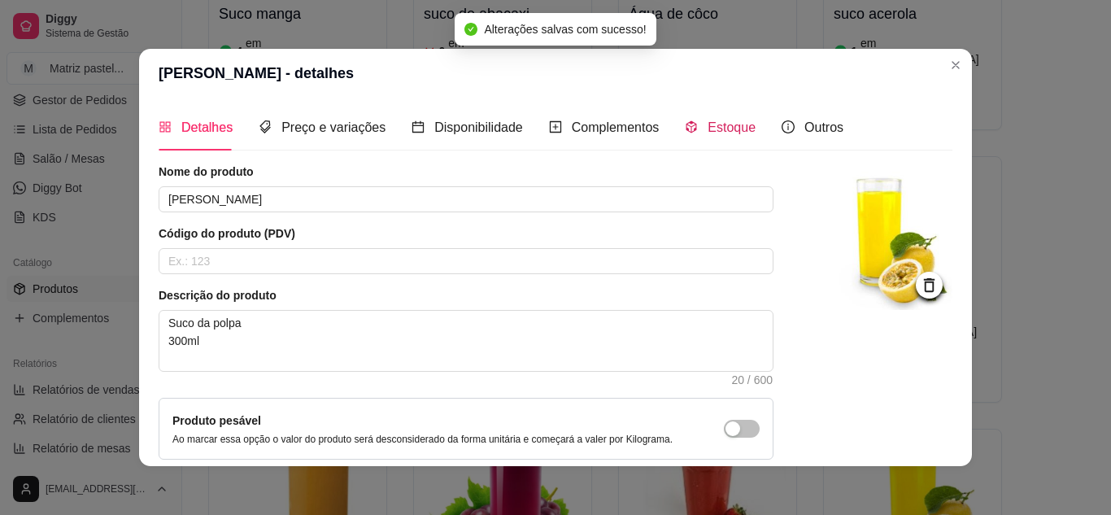
click at [735, 124] on span "Estoque" at bounding box center [732, 127] width 48 height 14
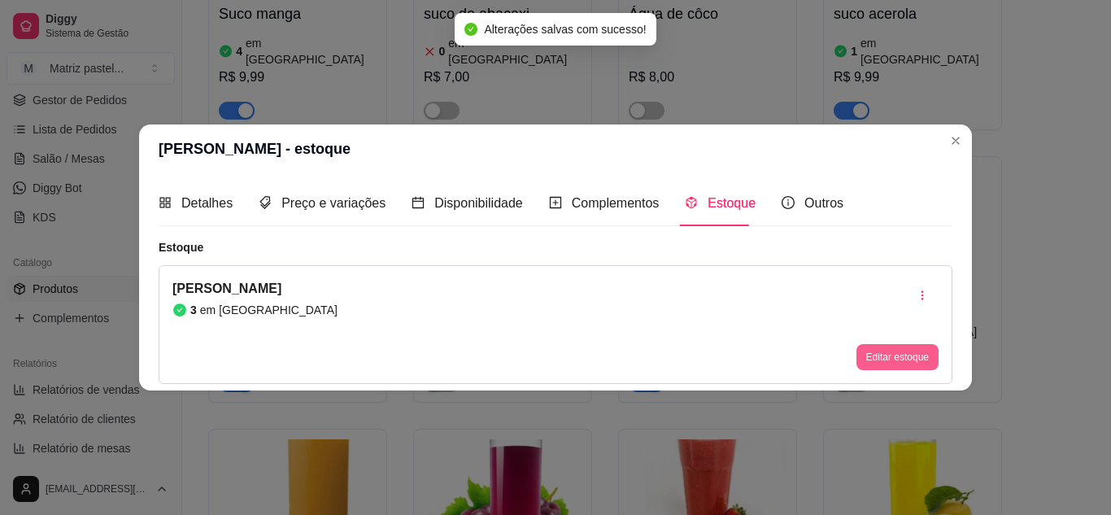
click at [894, 353] on button "Editar estoque" at bounding box center [898, 357] width 82 height 26
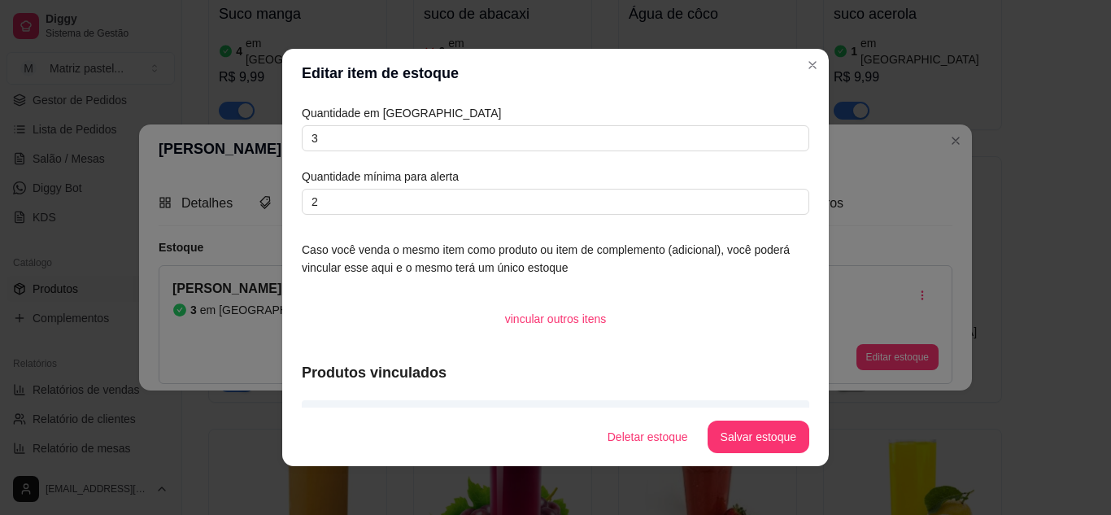
click at [482, 121] on article "Quantidade em [GEOGRAPHIC_DATA]" at bounding box center [556, 113] width 508 height 18
click at [482, 123] on div "Quantidade em estoque 3 Quantidade mínima para alerta 2" at bounding box center [556, 159] width 508 height 111
click at [452, 138] on input "3" at bounding box center [556, 138] width 508 height 26
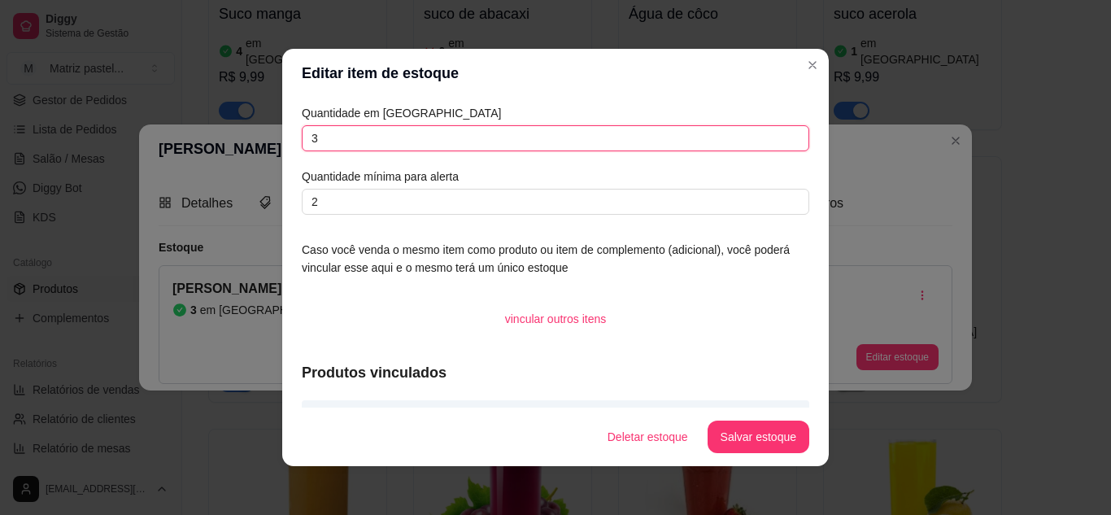
click at [452, 138] on input "3" at bounding box center [556, 138] width 508 height 26
type input "12"
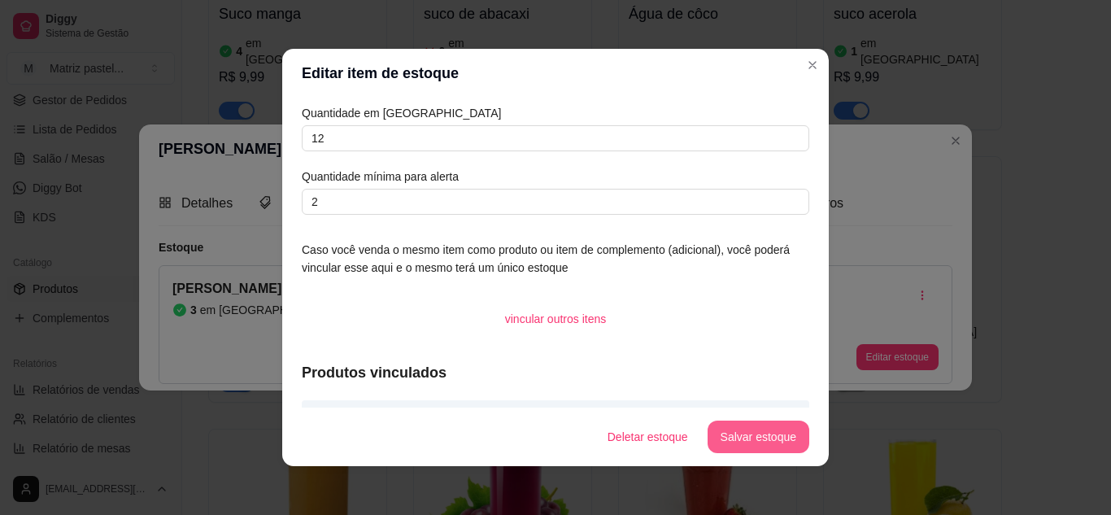
click at [732, 445] on button "Salvar estoque" at bounding box center [759, 437] width 102 height 33
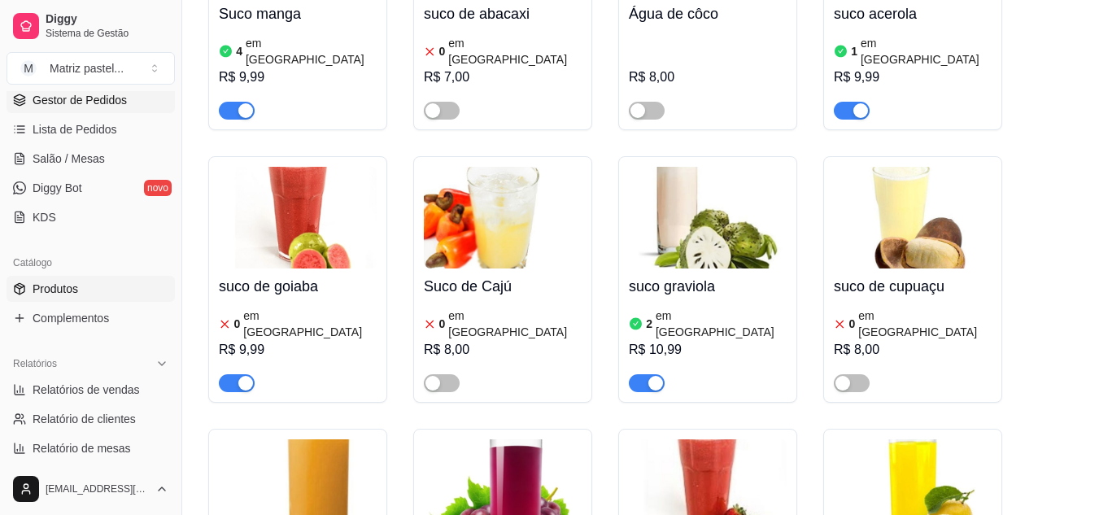
click at [85, 103] on span "Gestor de Pedidos" at bounding box center [80, 100] width 94 height 16
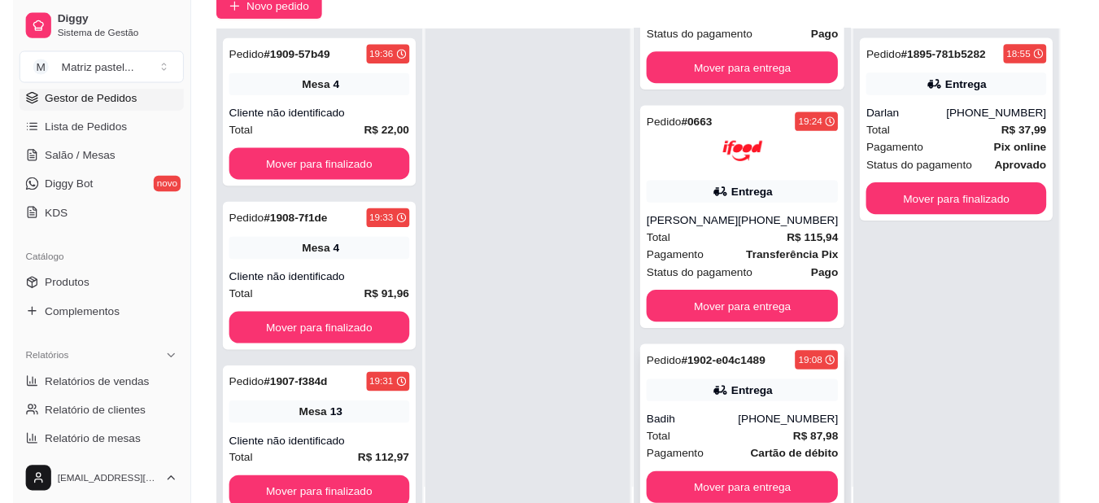
scroll to position [244, 0]
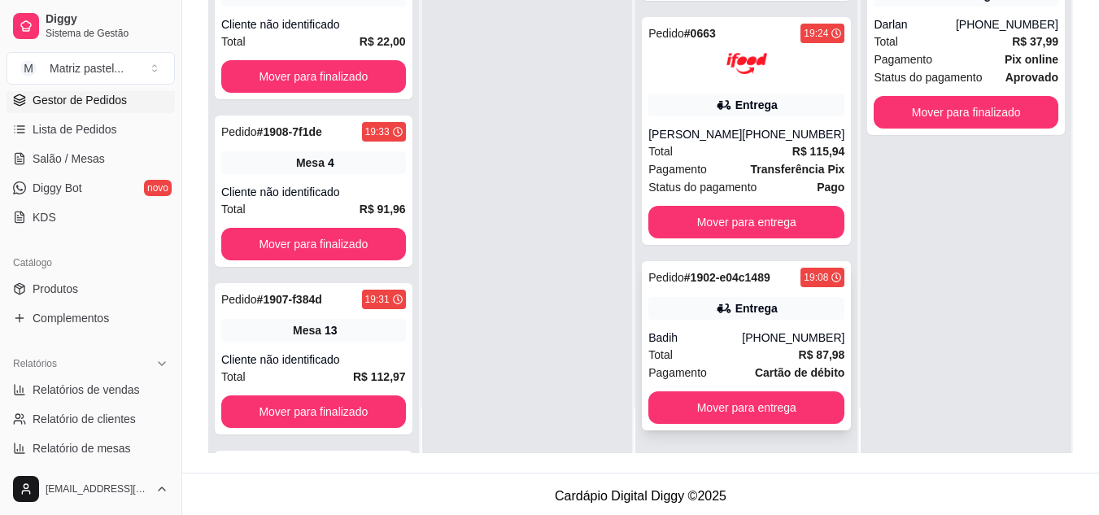
click at [682, 328] on div "Pedido # 1902-e04c1489 19:08 Entrega Badih [PHONE_NUMBER] Total R$ 87,98 Pagame…" at bounding box center [746, 345] width 209 height 169
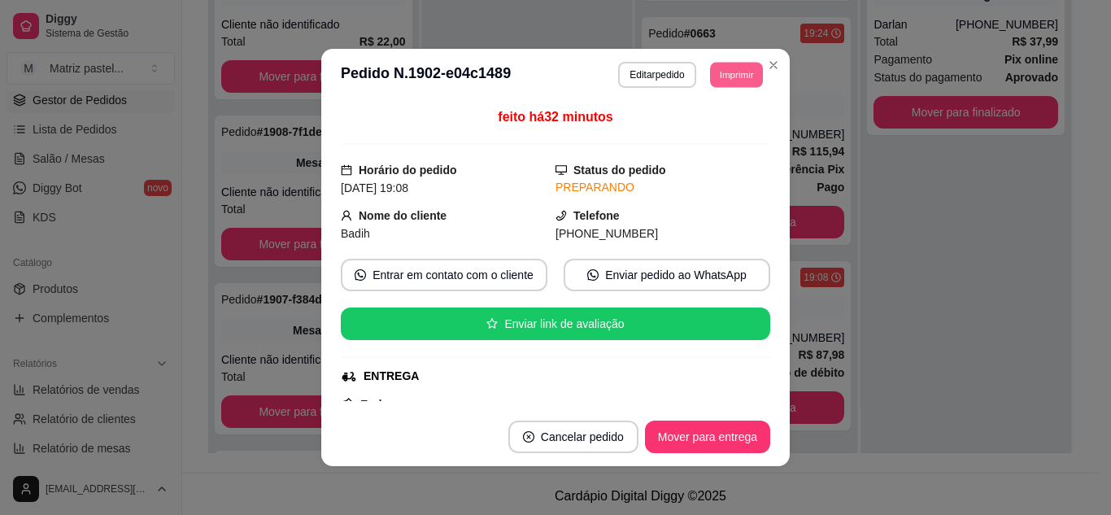
click at [718, 71] on button "Imprimir" at bounding box center [736, 74] width 53 height 25
click at [724, 126] on button "IMPRESSORA" at bounding box center [700, 132] width 118 height 26
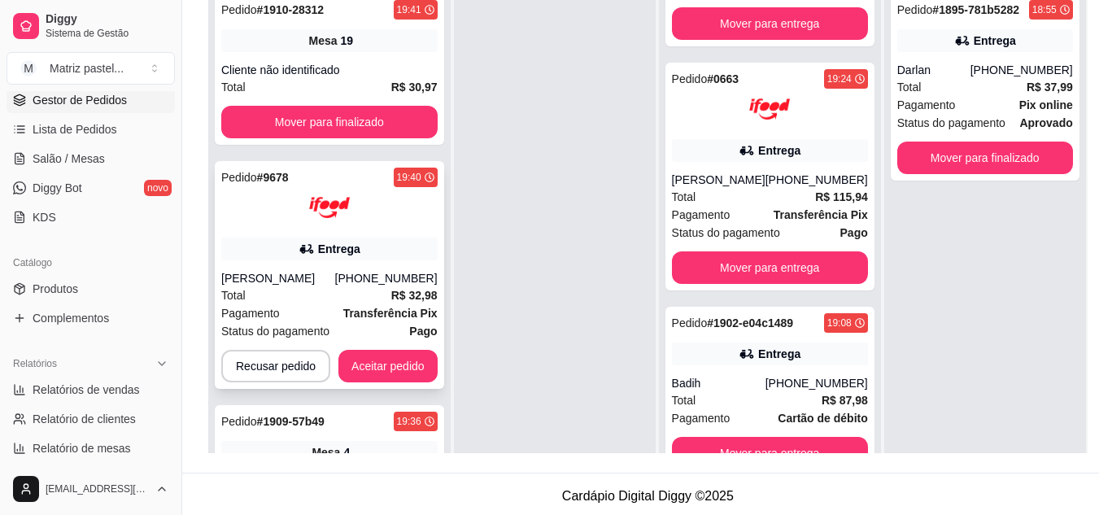
scroll to position [175, 0]
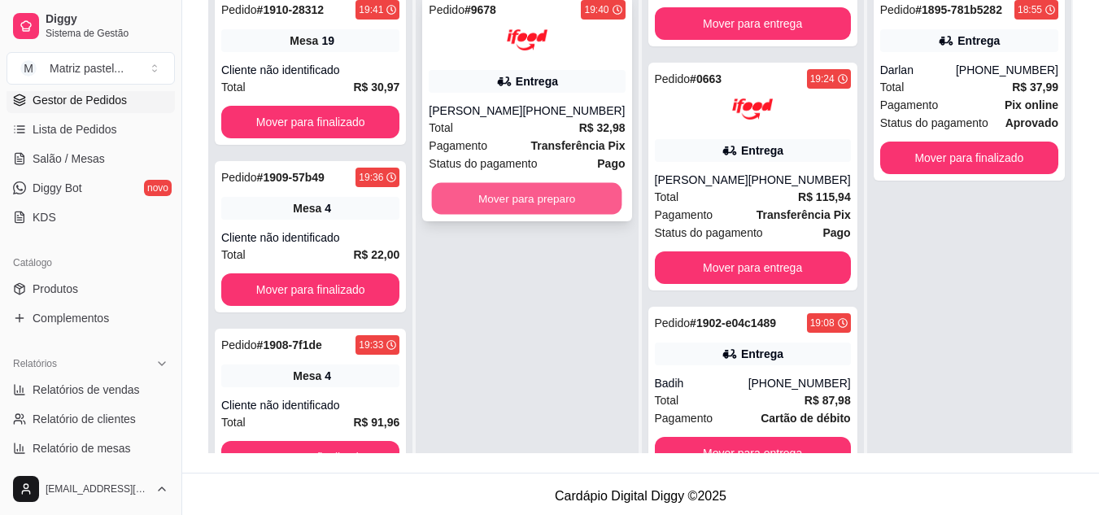
click at [514, 190] on button "Mover para preparo" at bounding box center [527, 199] width 190 height 32
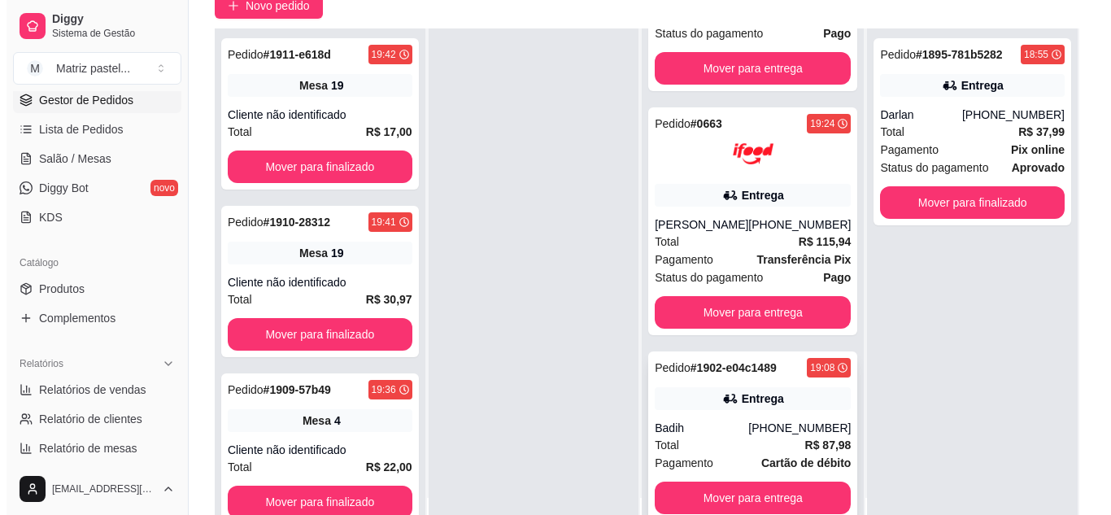
scroll to position [244, 0]
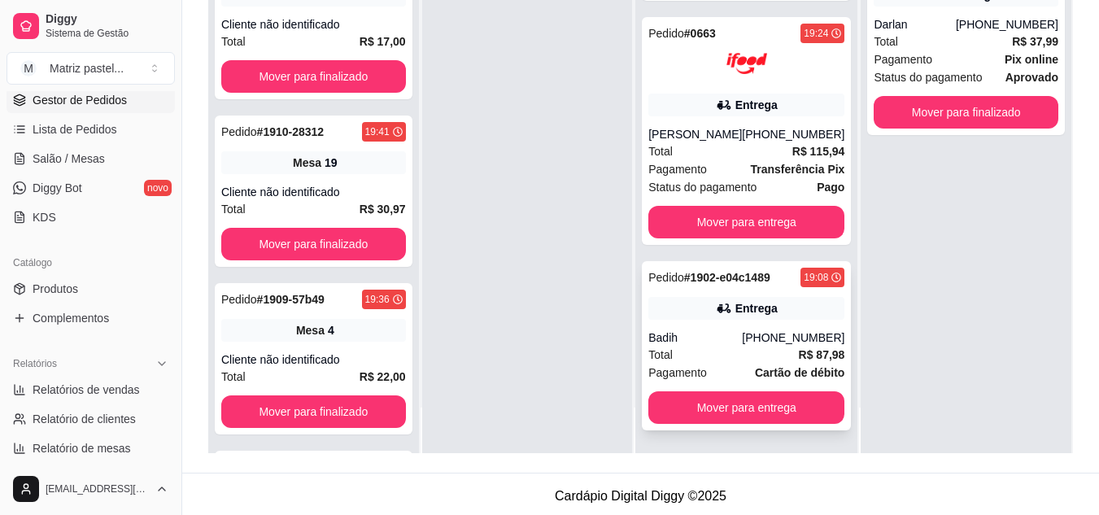
click at [737, 316] on div "Entrega" at bounding box center [746, 308] width 196 height 23
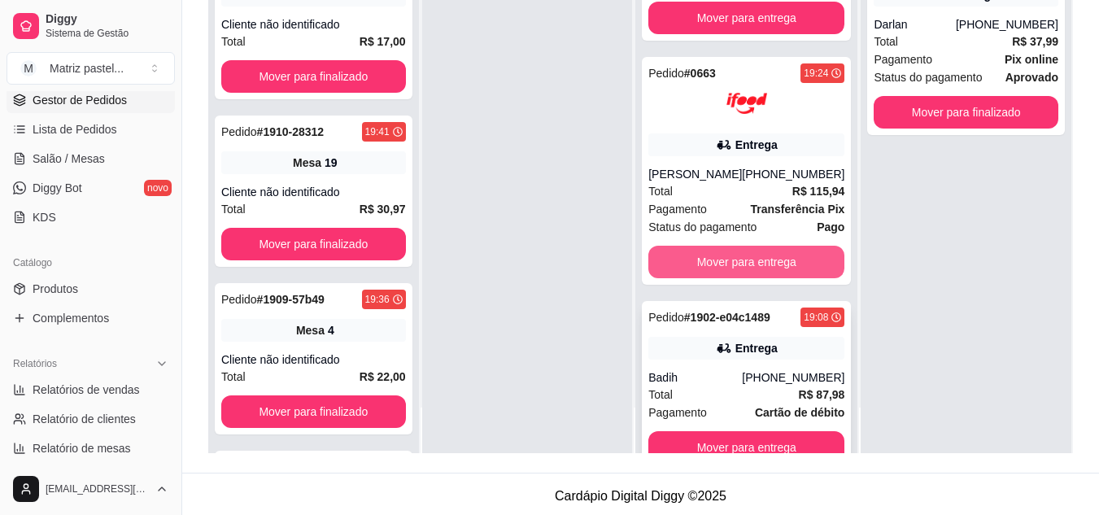
scroll to position [419, 0]
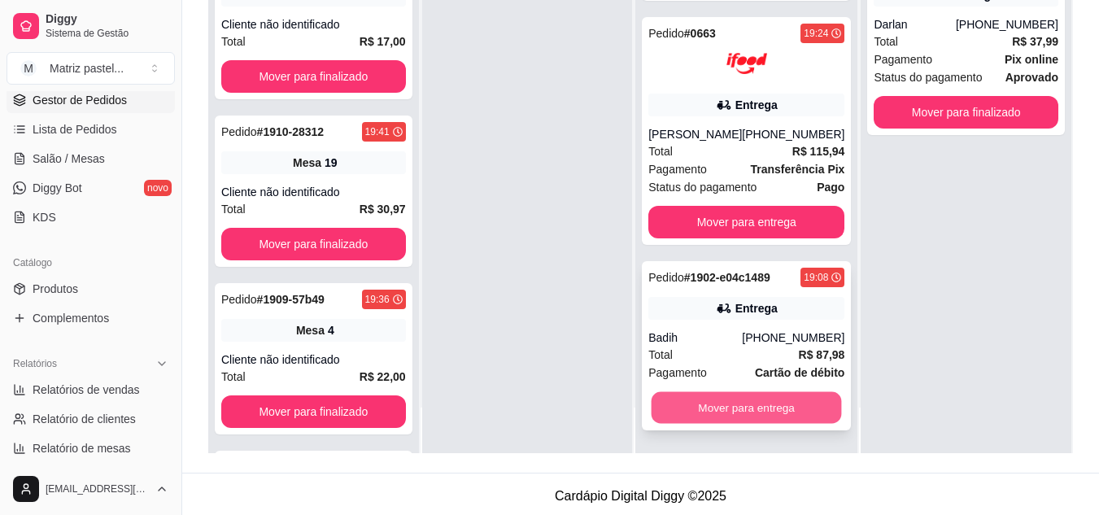
click at [725, 404] on button "Mover para entrega" at bounding box center [747, 408] width 190 height 32
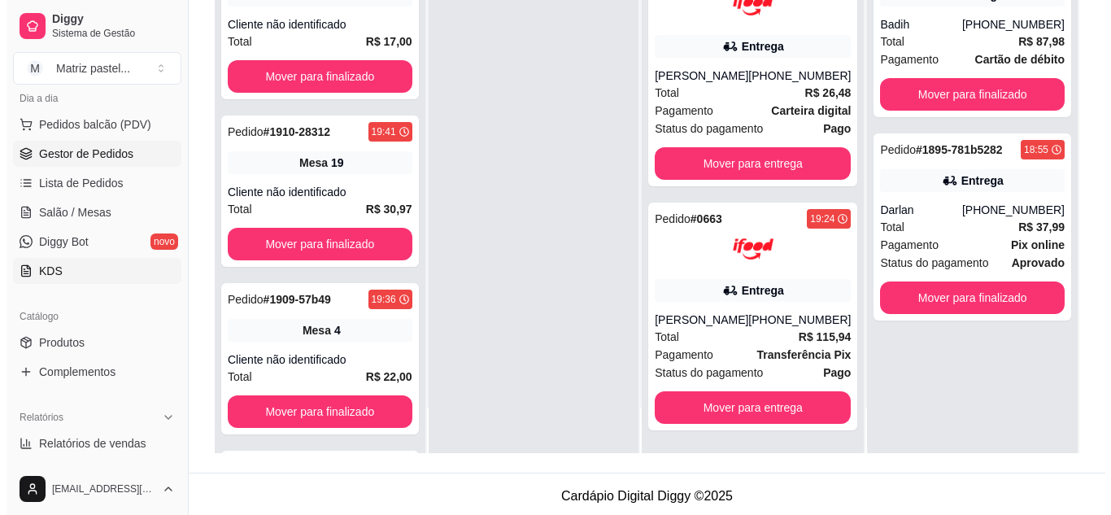
scroll to position [81, 0]
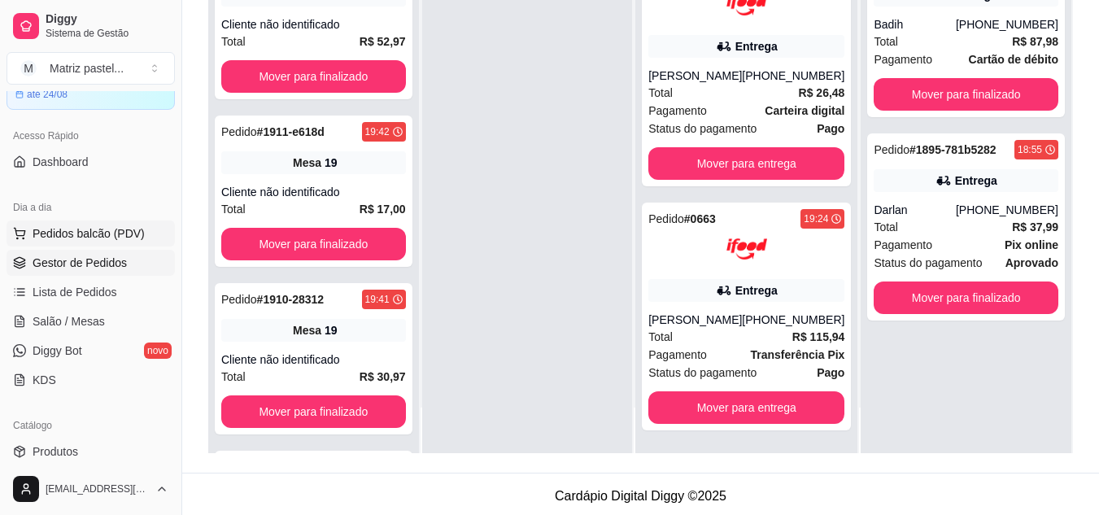
click at [103, 240] on span "Pedidos balcão (PDV)" at bounding box center [89, 233] width 112 height 16
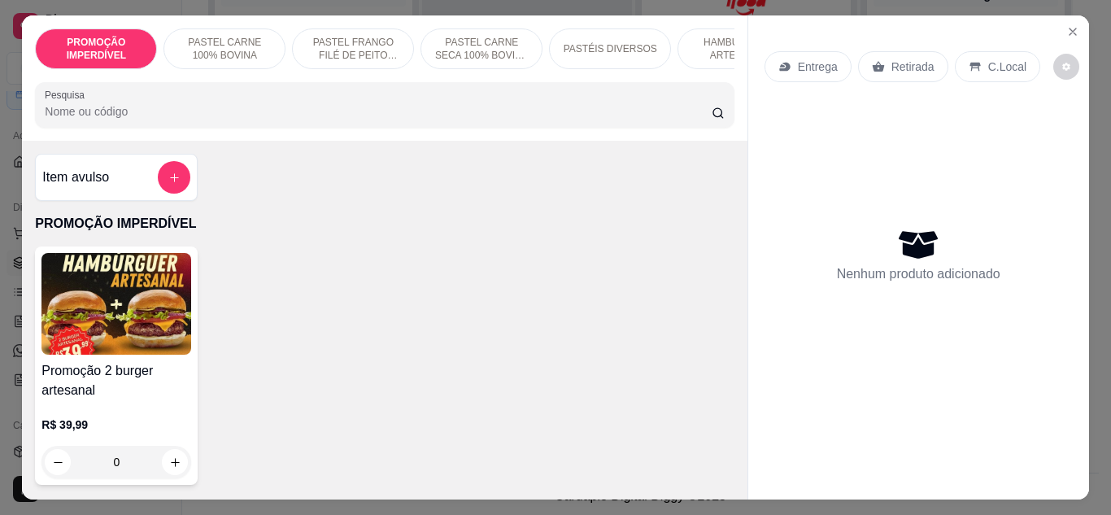
click at [794, 51] on div "Entrega" at bounding box center [808, 66] width 87 height 31
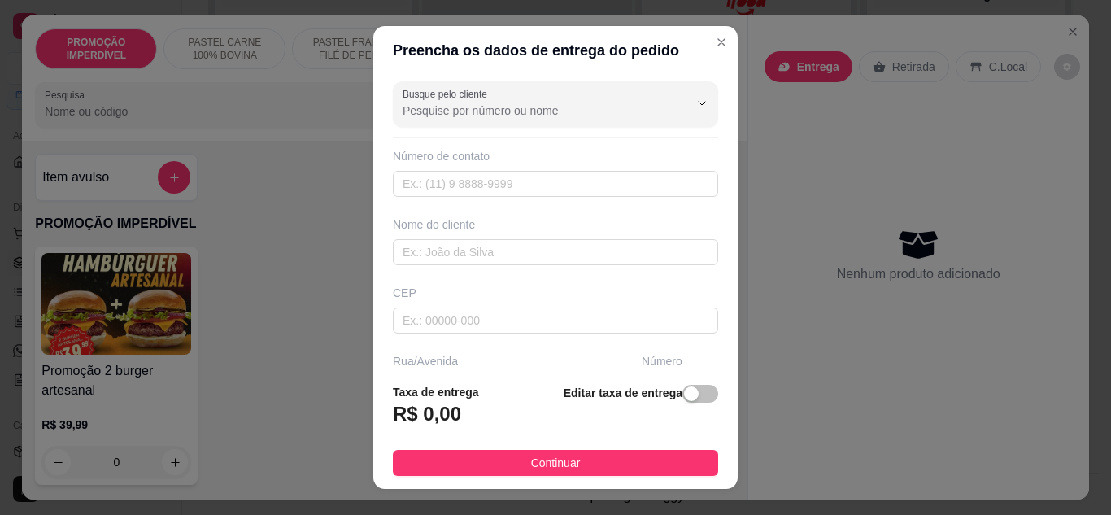
scroll to position [244, 0]
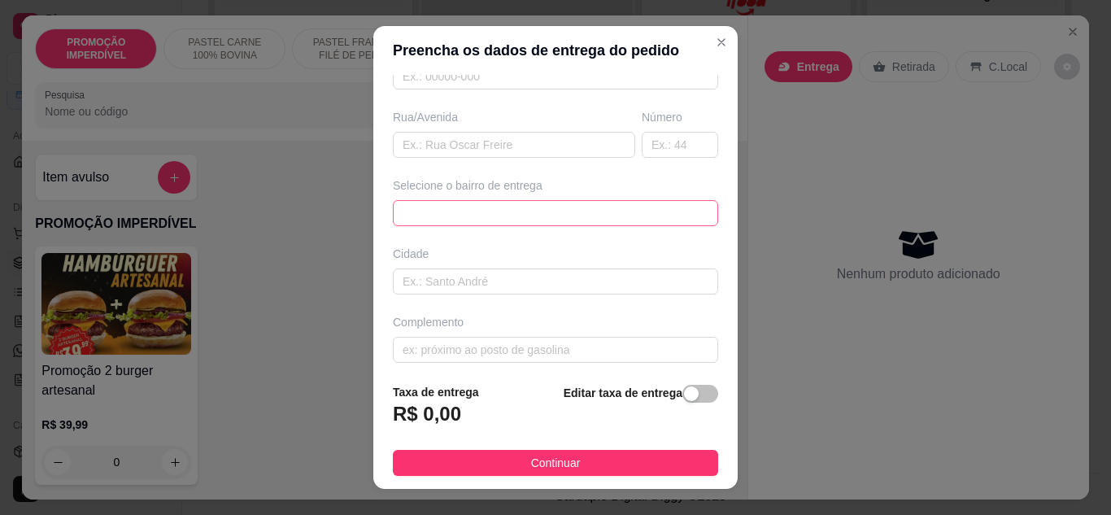
click at [552, 216] on div "6350873a0b939f714563a481 635091786ca8e8df49de3dc0 Alamar - [GEOGRAPHIC_DATA] - …" at bounding box center [555, 213] width 325 height 26
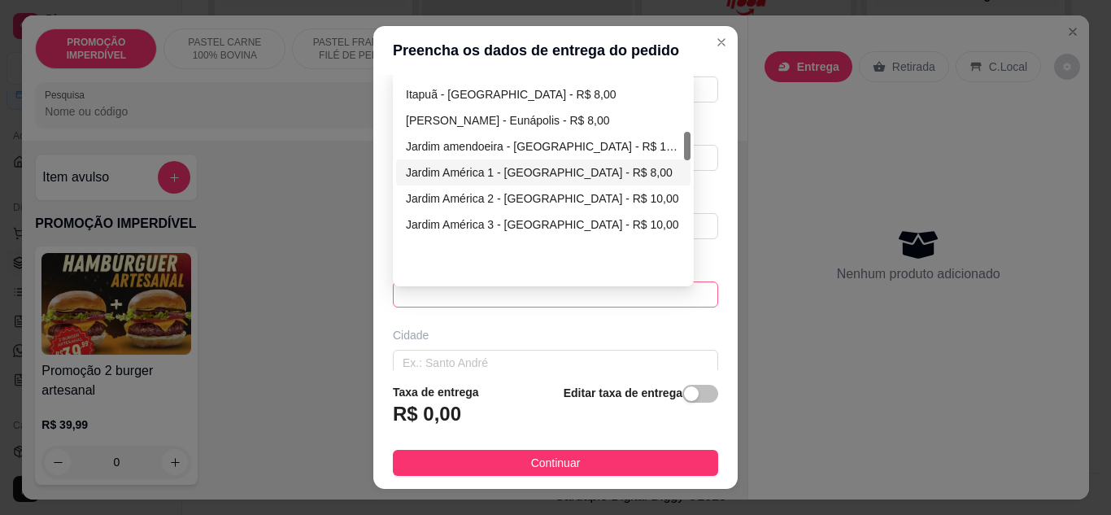
scroll to position [407, 0]
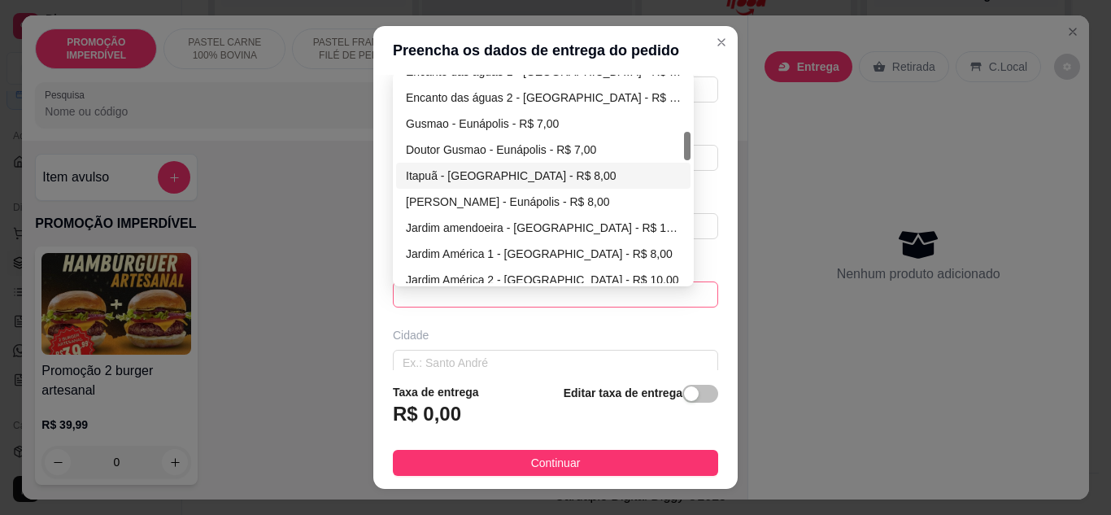
click at [416, 168] on div "Itapuã - [GEOGRAPHIC_DATA] - R$ 8,00" at bounding box center [543, 176] width 275 height 18
type input "Eunápolis"
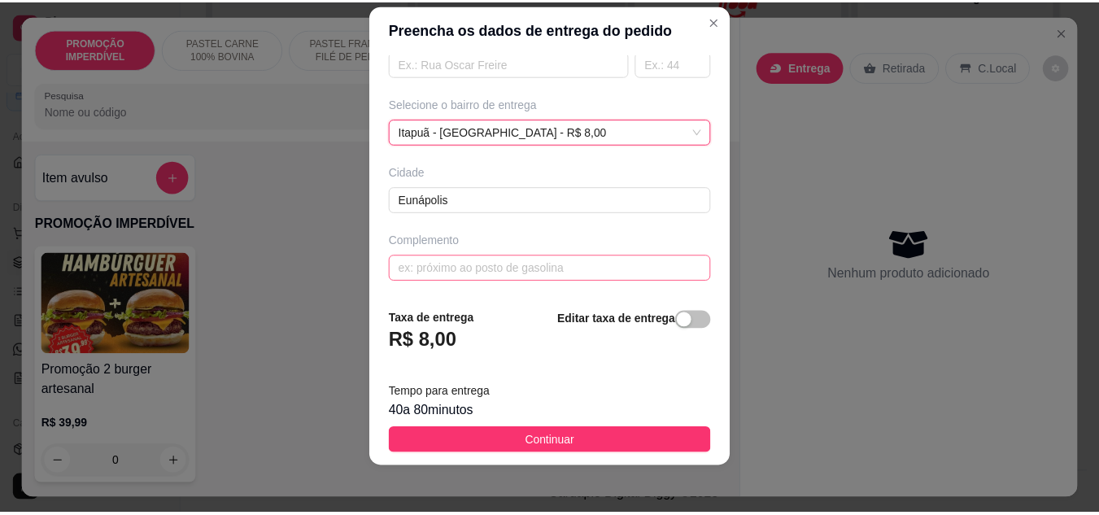
scroll to position [26, 0]
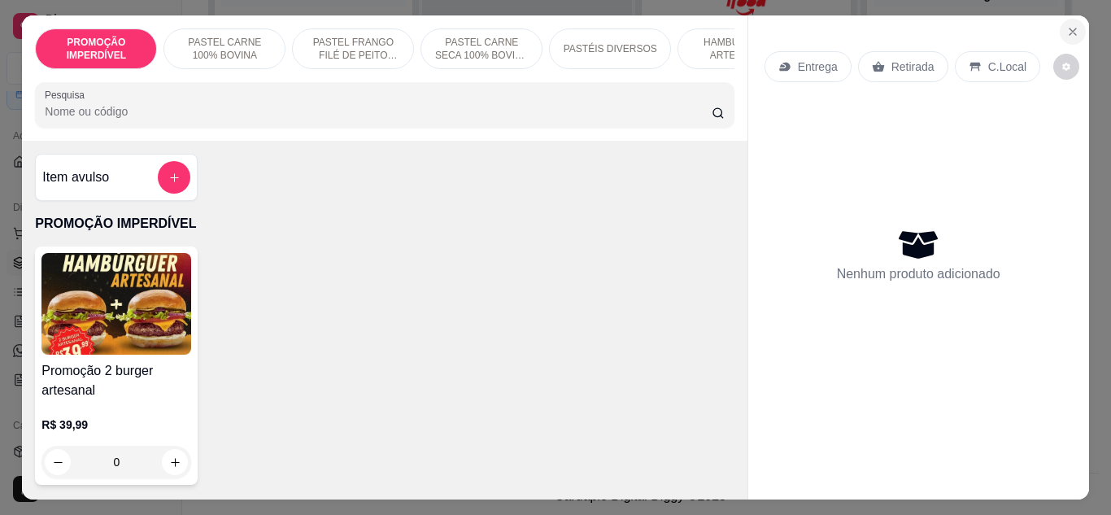
click at [1070, 28] on icon "Close" at bounding box center [1073, 31] width 7 height 7
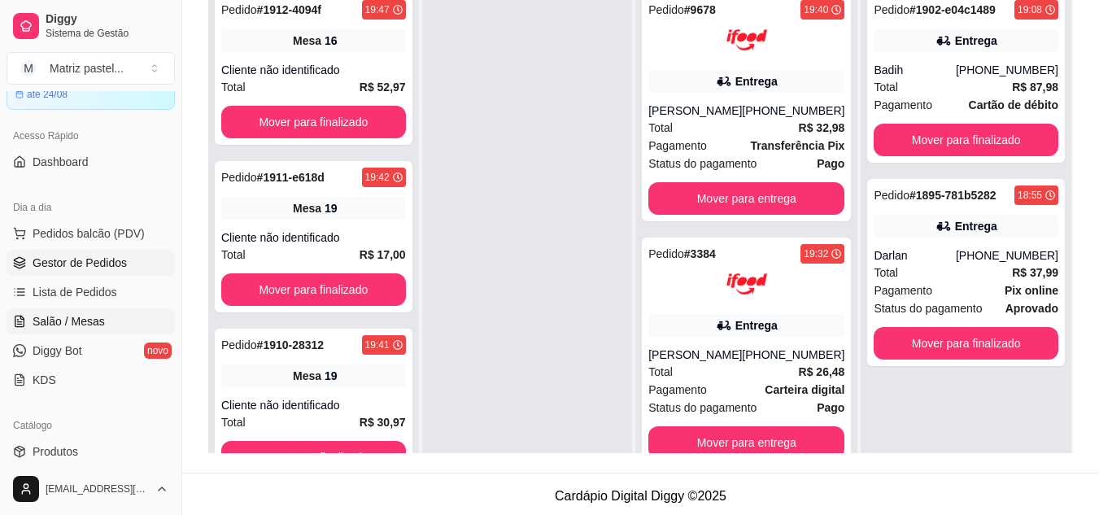
click at [43, 314] on span "Salão / Mesas" at bounding box center [69, 321] width 72 height 16
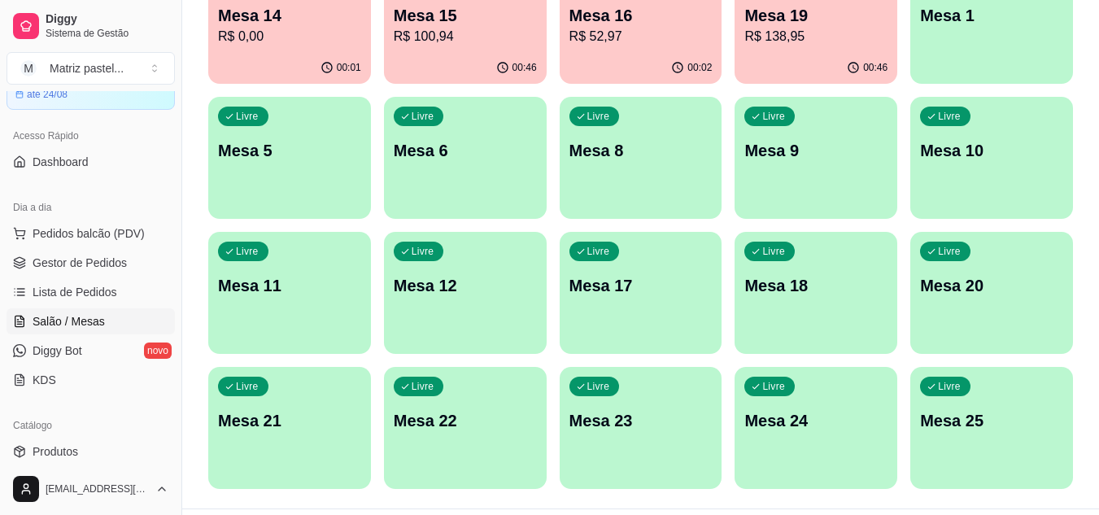
scroll to position [389, 0]
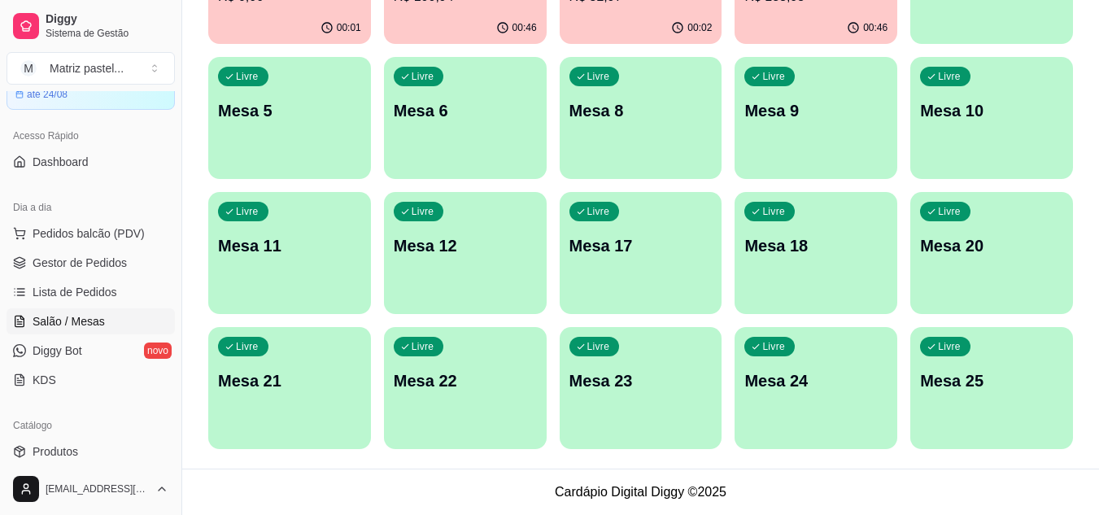
click at [1011, 384] on p "Mesa 25" at bounding box center [991, 380] width 143 height 23
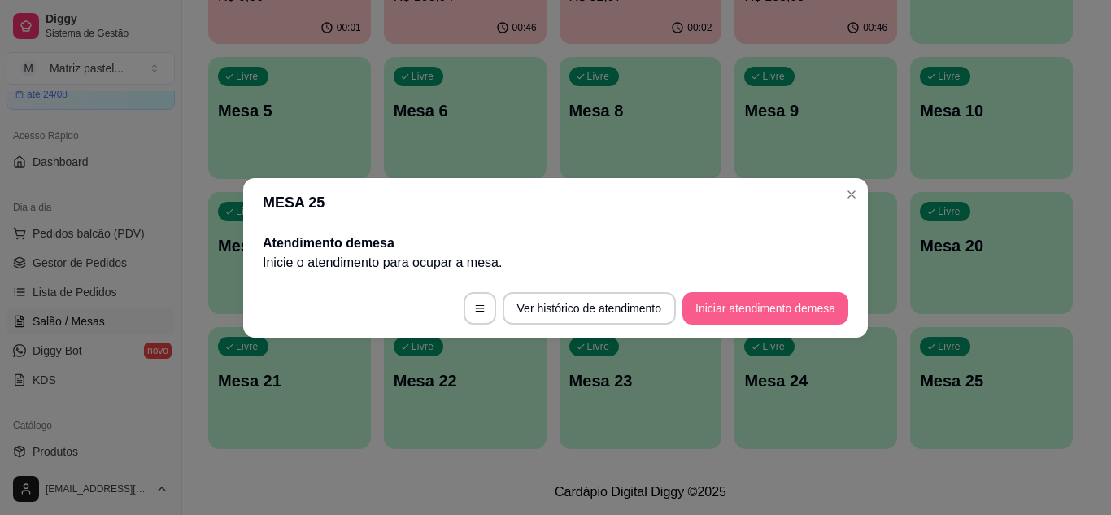
click at [727, 306] on button "Iniciar atendimento de mesa" at bounding box center [766, 308] width 166 height 33
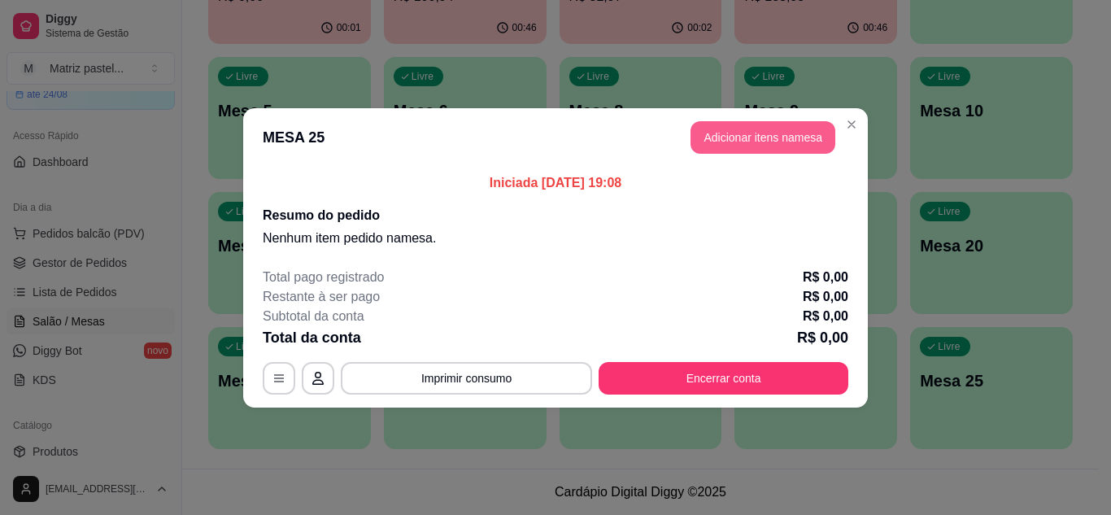
click at [729, 134] on button "Adicionar itens na mesa" at bounding box center [763, 137] width 145 height 33
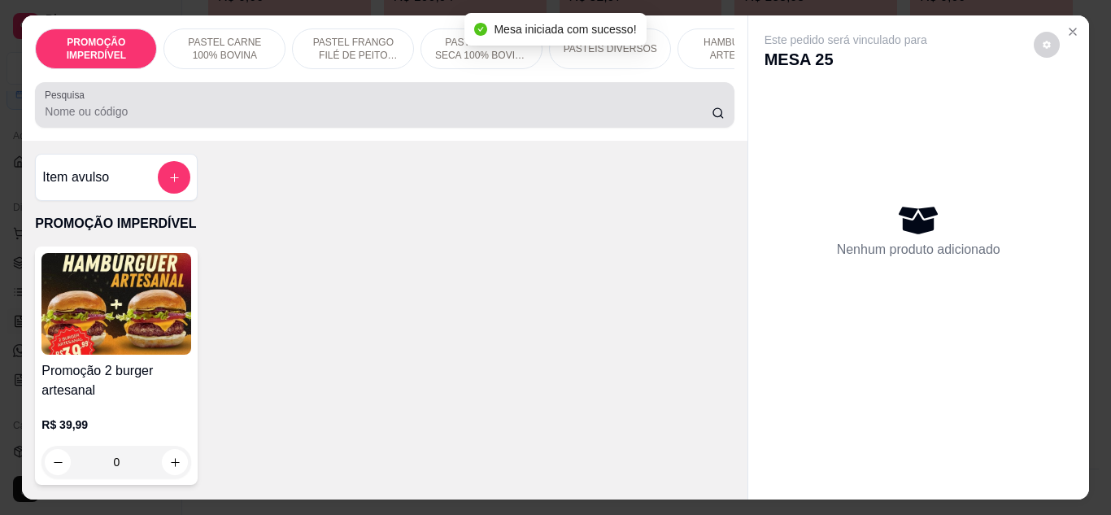
click at [338, 120] on input "Pesquisa" at bounding box center [378, 111] width 667 height 16
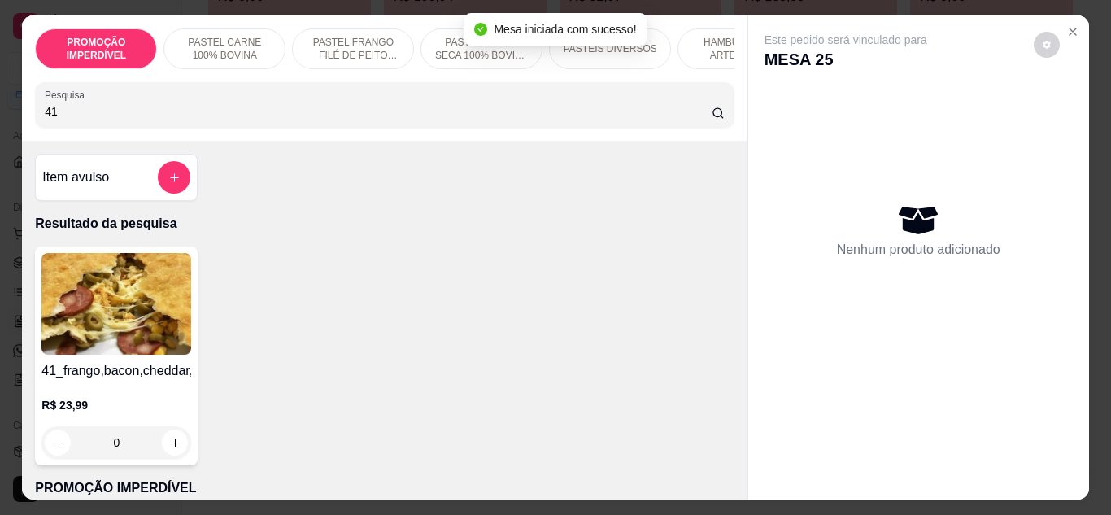
type input "41"
click at [180, 453] on div "0" at bounding box center [116, 442] width 150 height 33
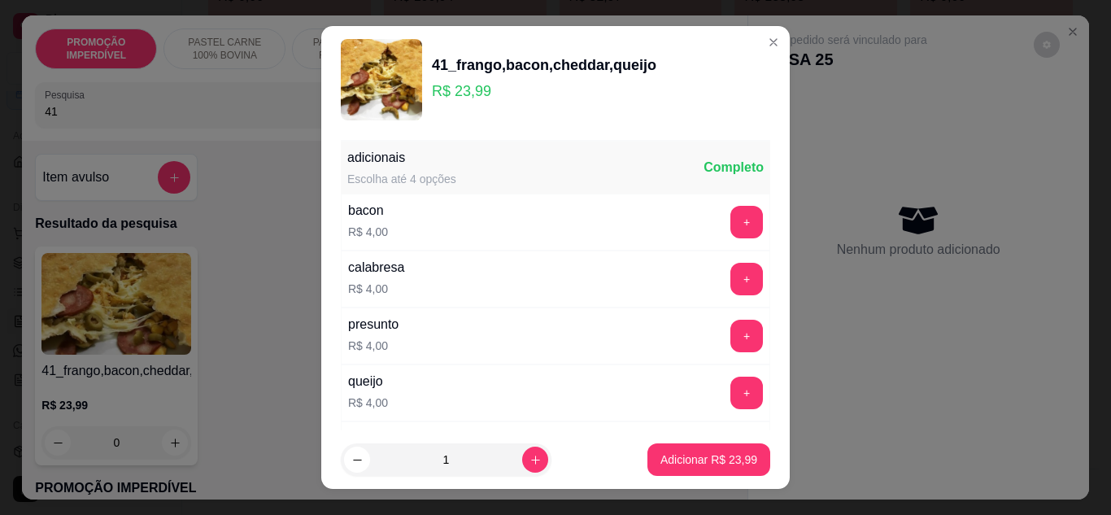
click at [631, 456] on footer "1 Adicionar R$ 23,99" at bounding box center [555, 459] width 469 height 59
click at [661, 457] on p "Adicionar R$ 23,99" at bounding box center [709, 460] width 97 height 16
type input "1"
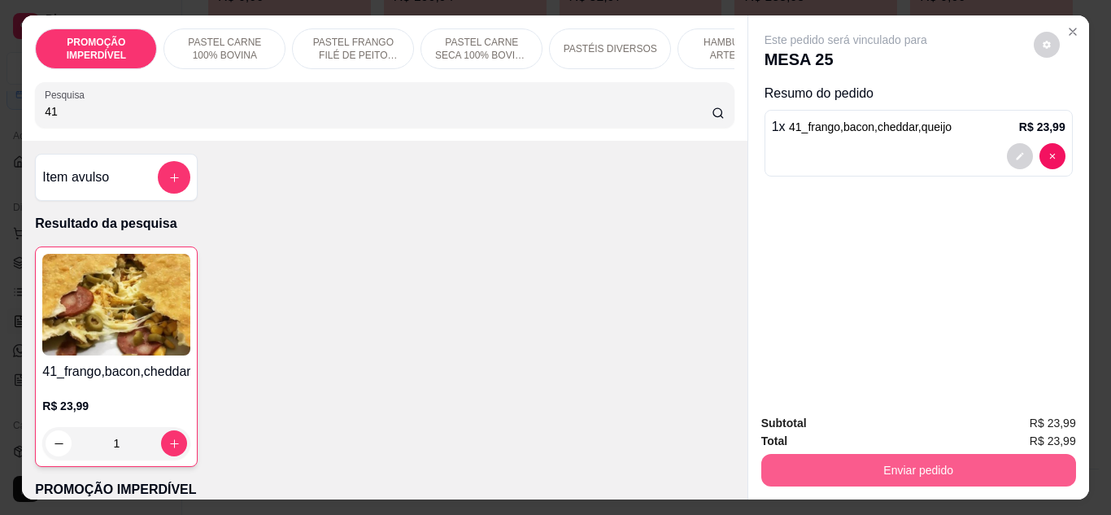
click at [838, 463] on button "Enviar pedido" at bounding box center [918, 470] width 315 height 33
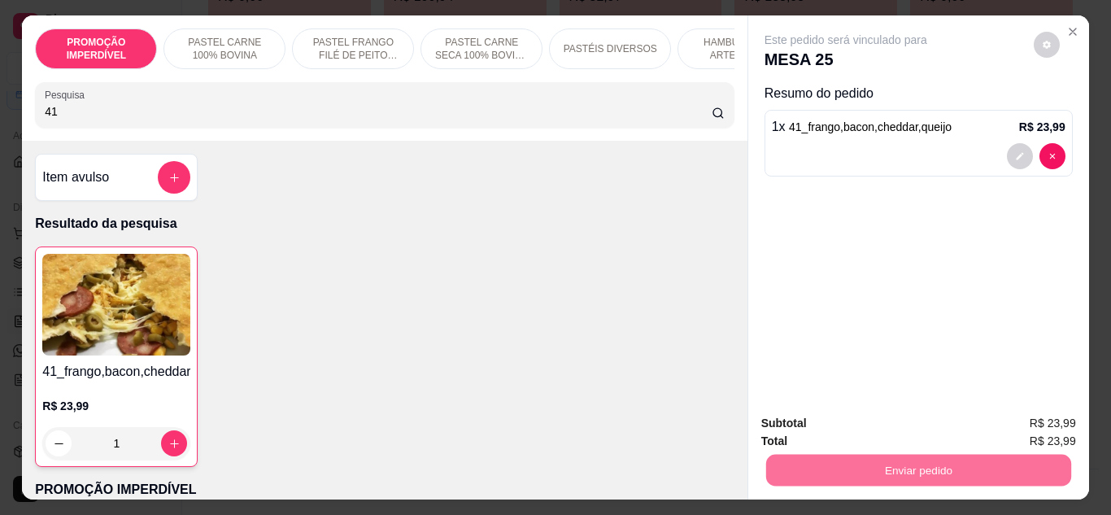
click at [836, 431] on button "Não registrar e enviar pedido" at bounding box center [864, 423] width 169 height 31
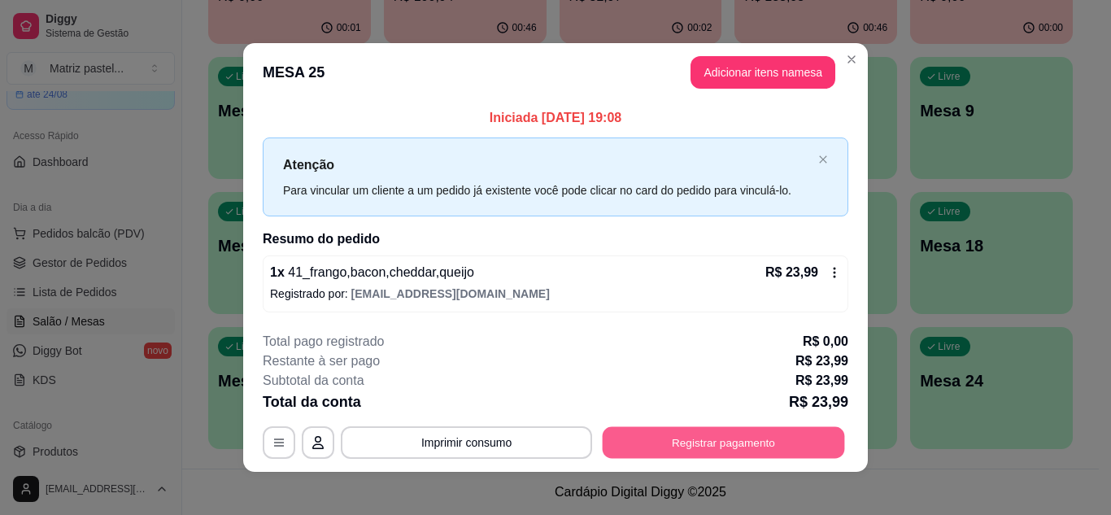
click at [757, 438] on button "Registrar pagamento" at bounding box center [724, 443] width 242 height 32
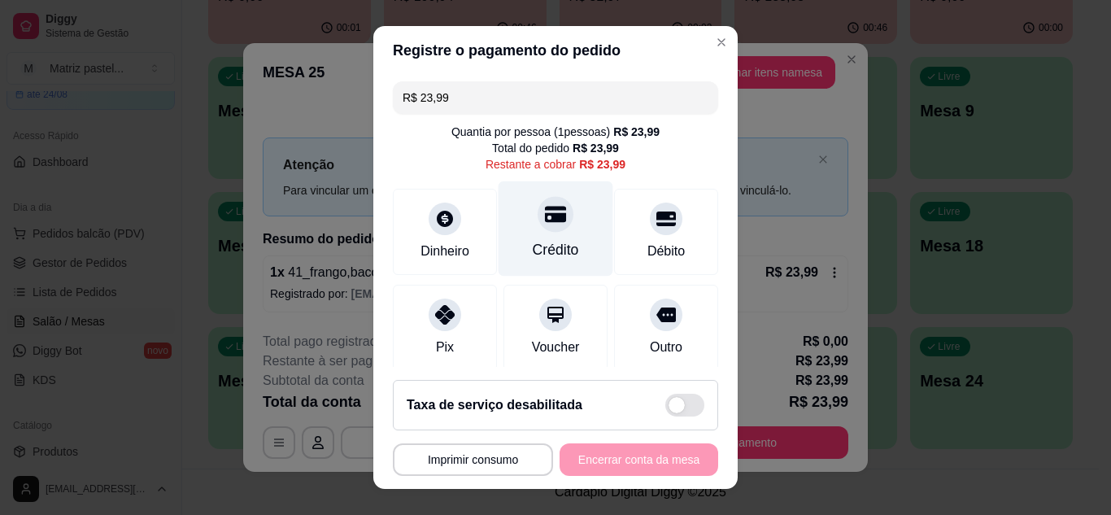
click at [567, 225] on div "Crédito" at bounding box center [556, 228] width 115 height 95
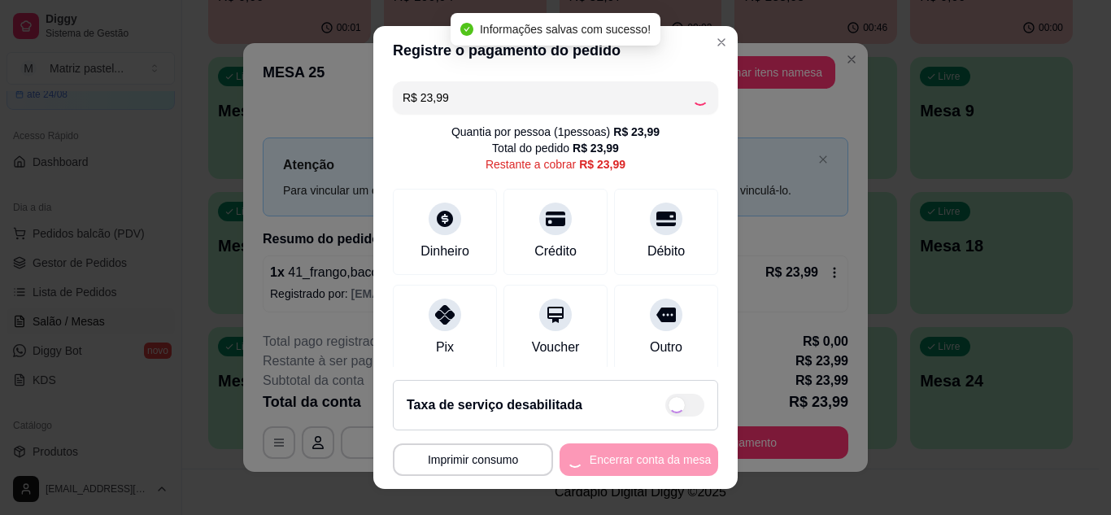
type input "R$ 0,00"
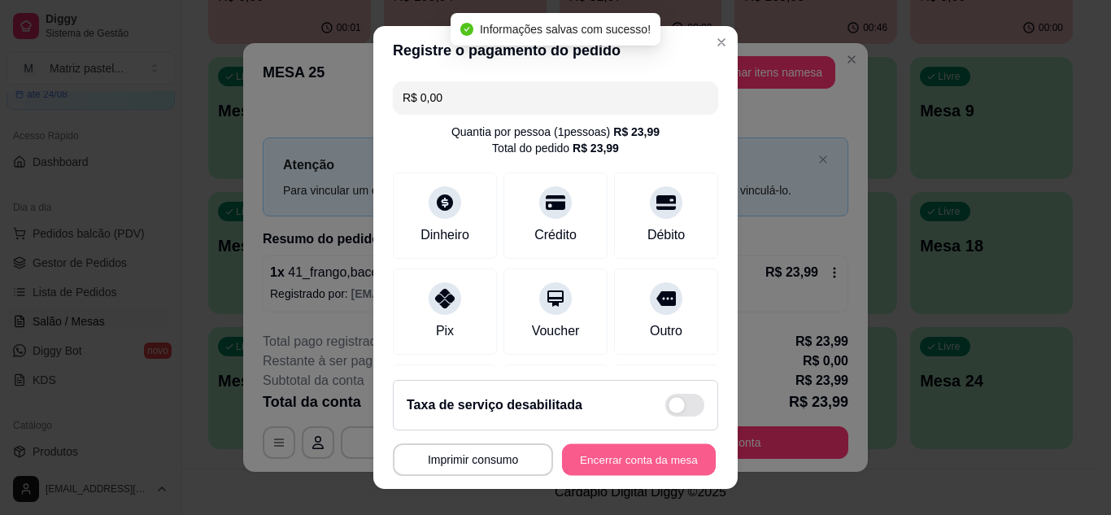
click at [620, 471] on button "Encerrar conta da mesa" at bounding box center [639, 460] width 154 height 32
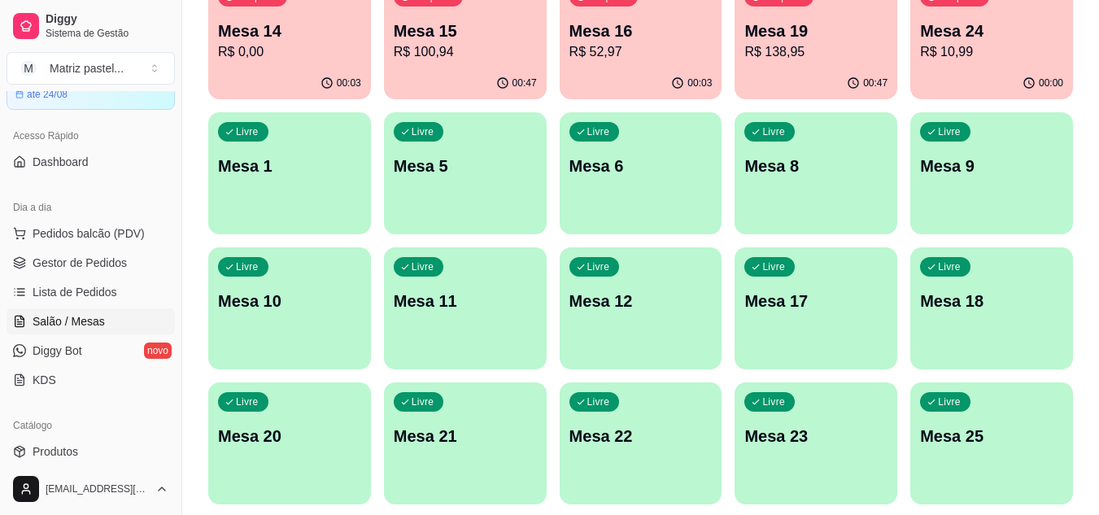
scroll to position [308, 0]
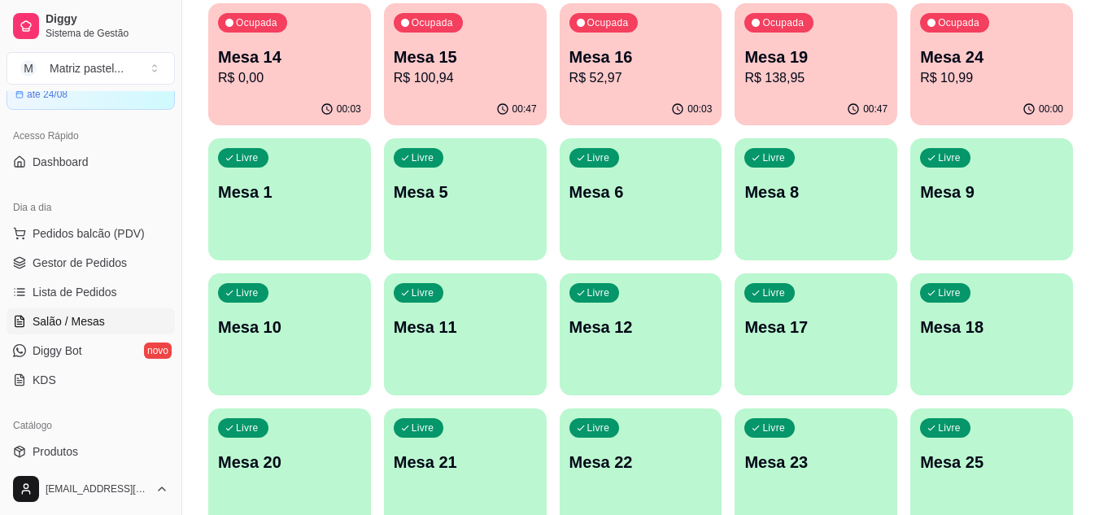
click at [1021, 99] on div "00:00" at bounding box center [991, 110] width 163 height 32
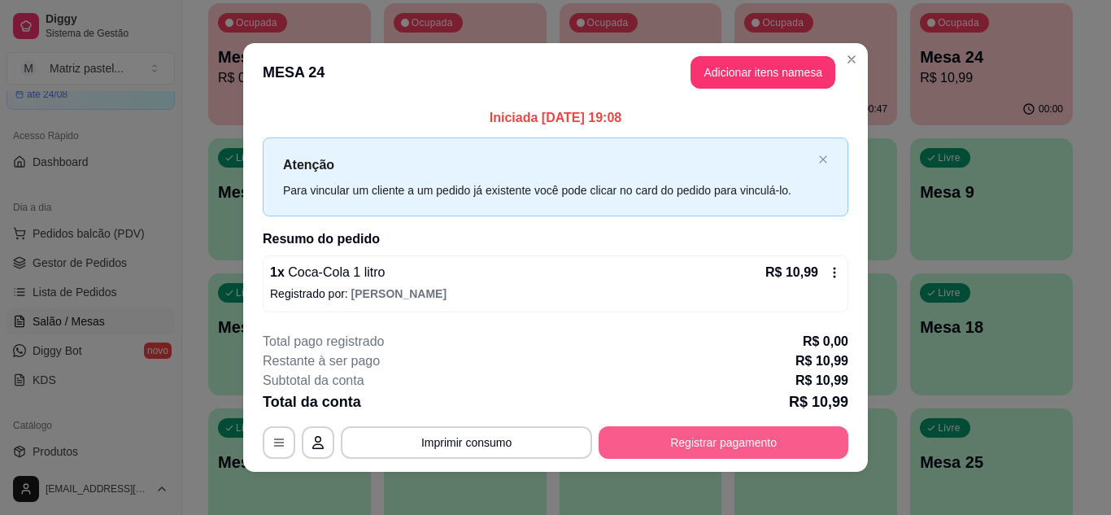
click at [693, 452] on button "Registrar pagamento" at bounding box center [724, 442] width 250 height 33
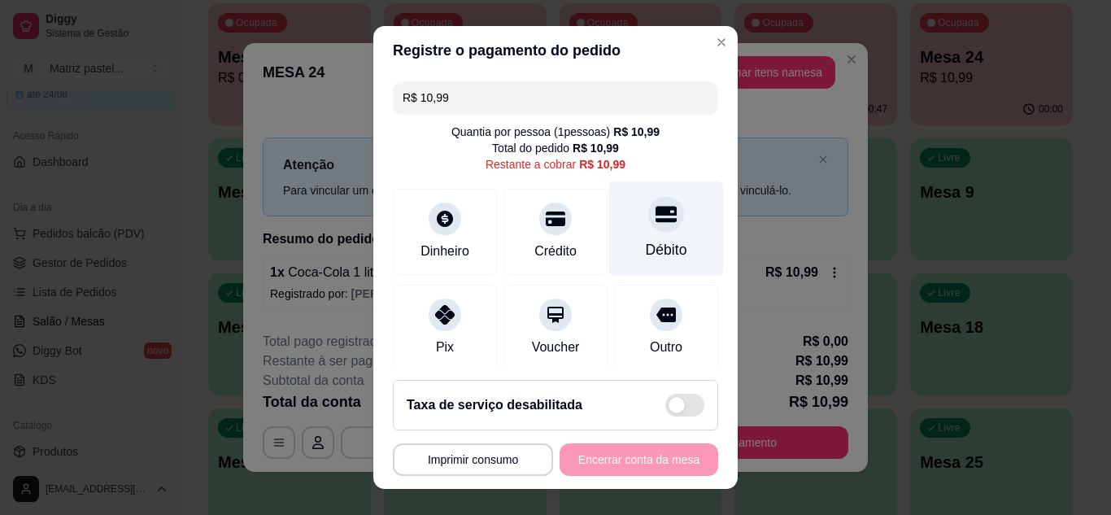
click at [656, 223] on icon at bounding box center [666, 213] width 21 height 21
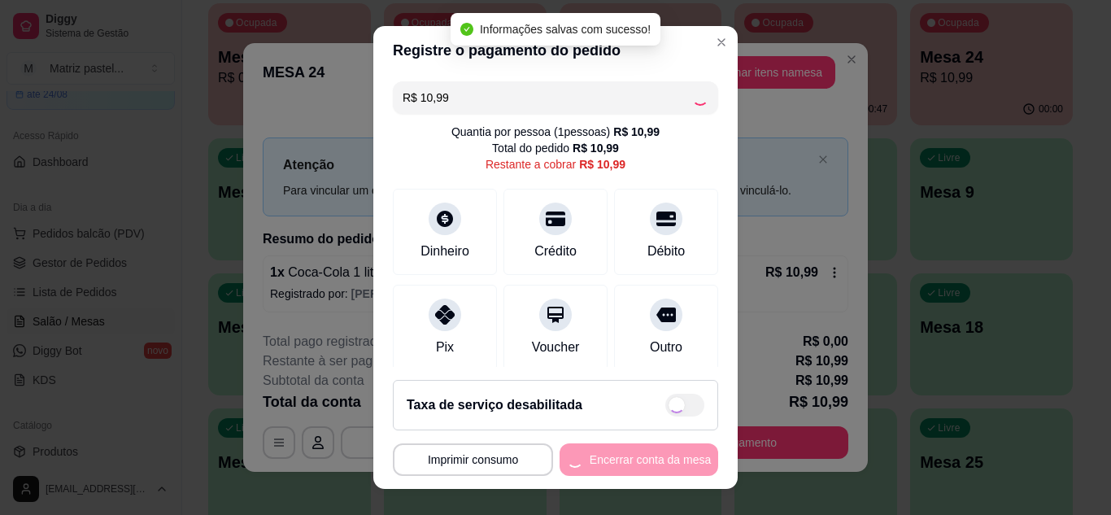
type input "R$ 0,00"
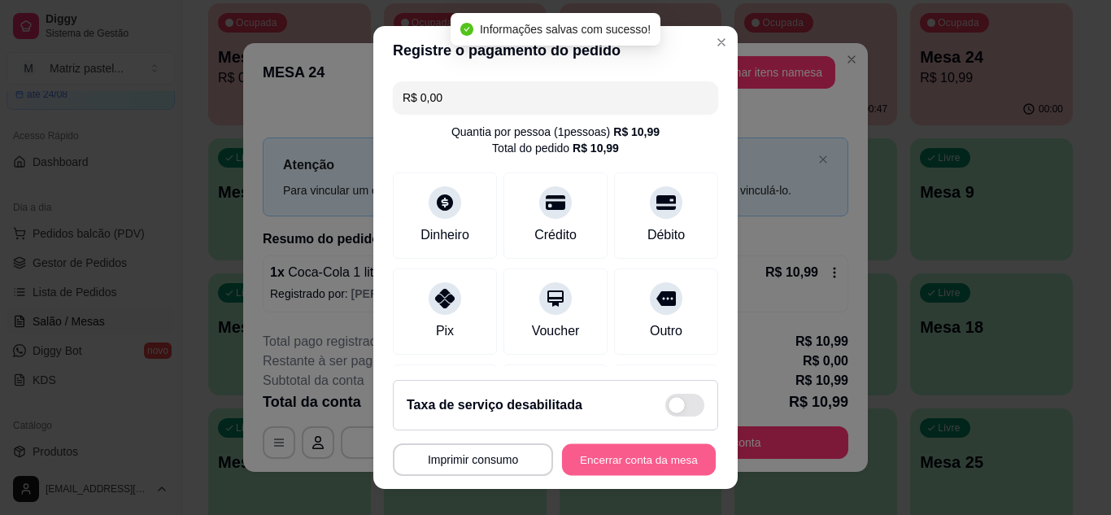
click at [611, 462] on button "Encerrar conta da mesa" at bounding box center [639, 460] width 154 height 32
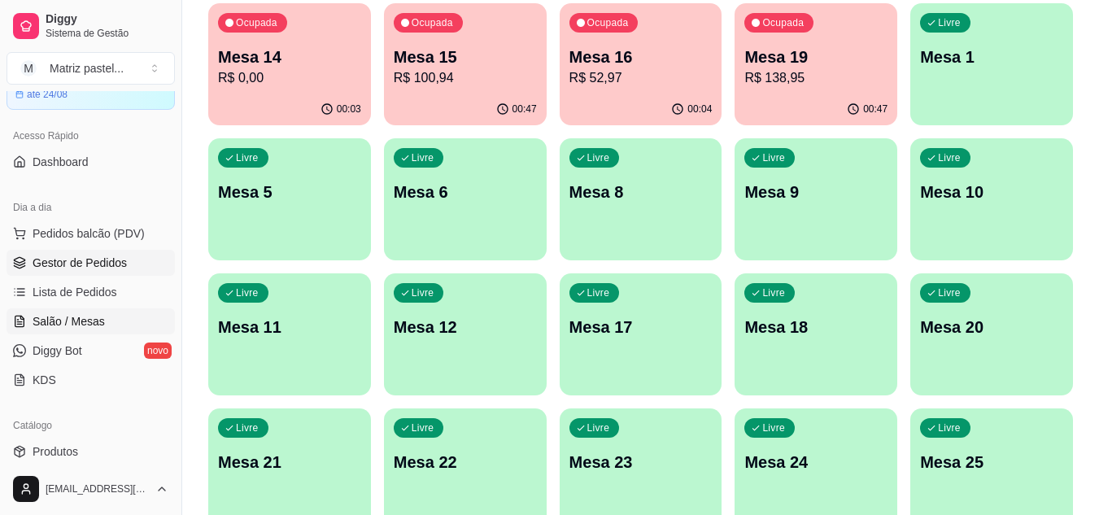
click at [78, 257] on span "Gestor de Pedidos" at bounding box center [80, 263] width 94 height 16
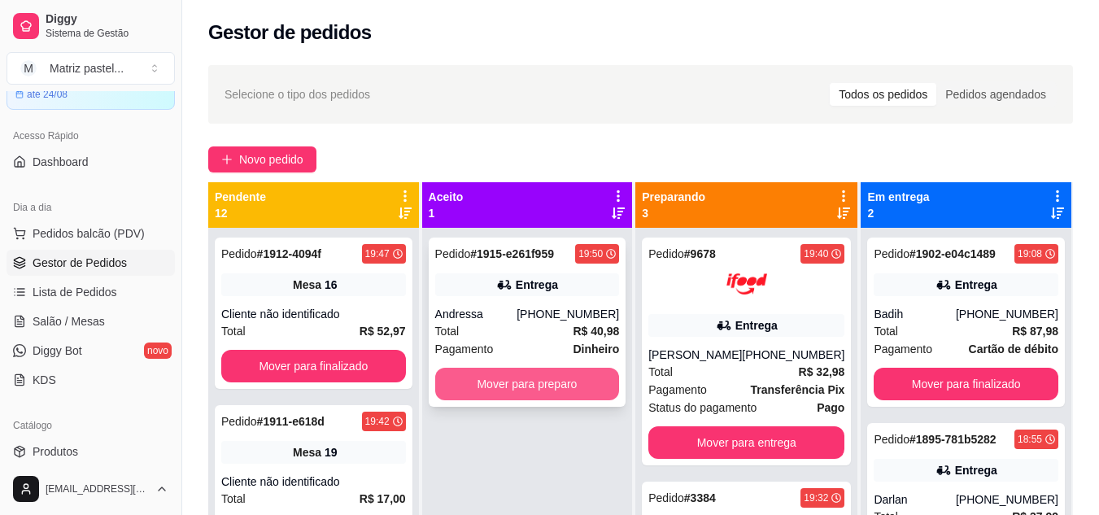
click at [531, 380] on button "Mover para preparo" at bounding box center [527, 384] width 185 height 33
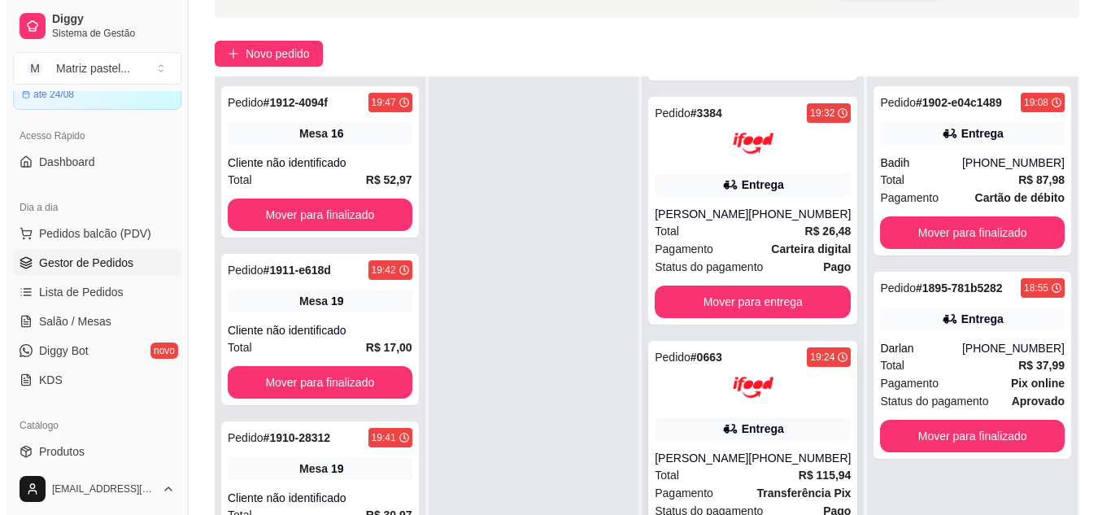
scroll to position [248, 0]
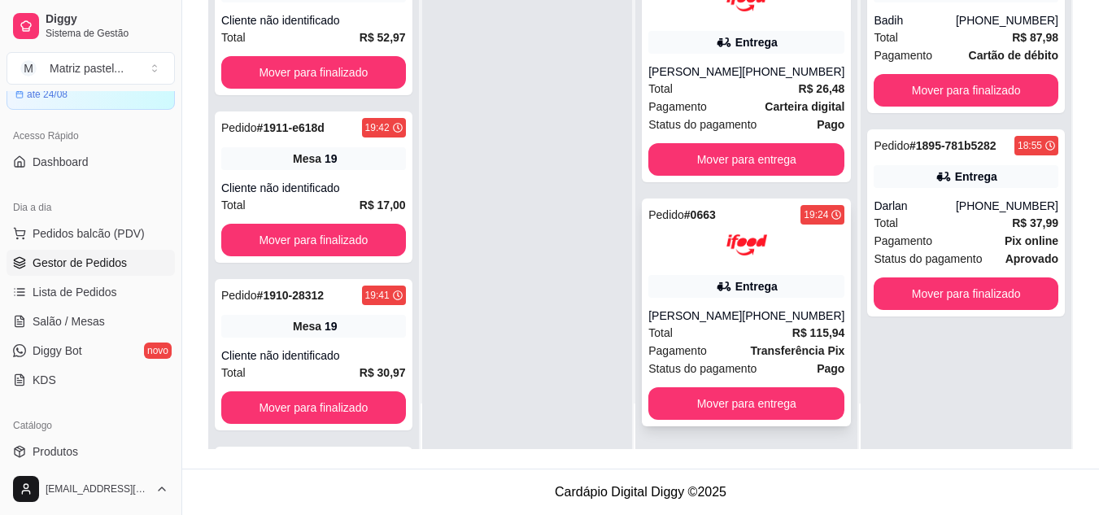
click at [717, 287] on icon at bounding box center [724, 286] width 16 height 16
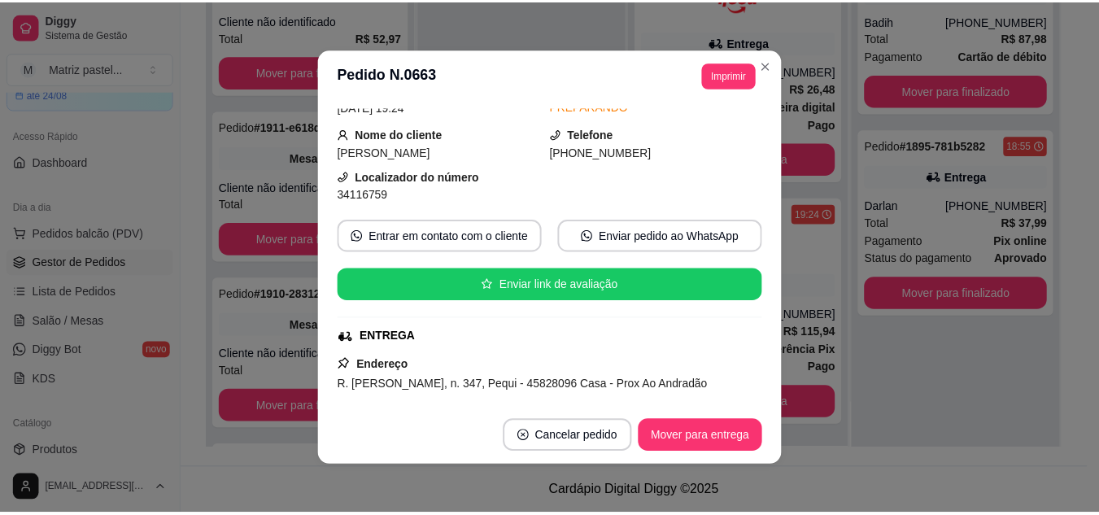
scroll to position [3, 0]
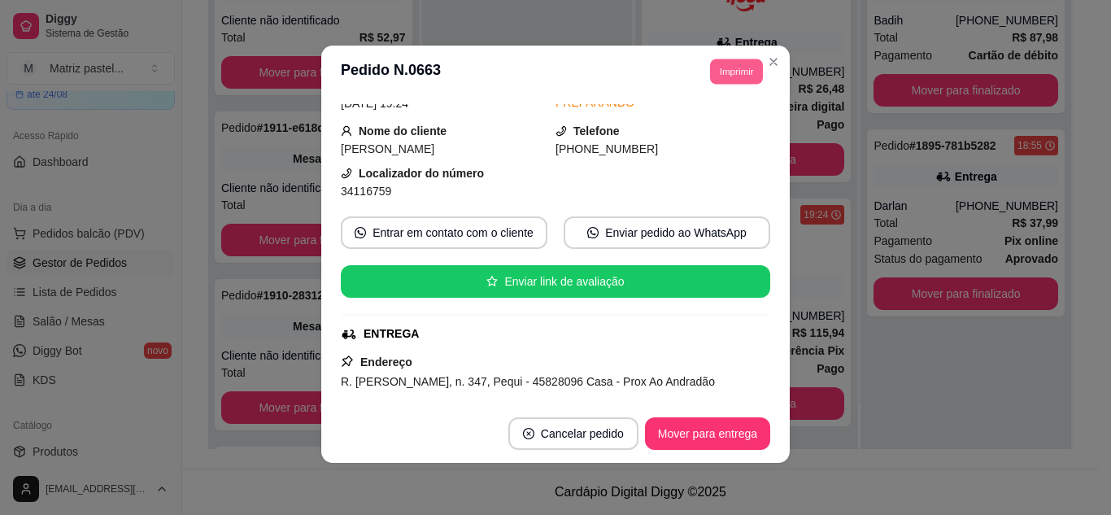
click at [716, 85] on header "**********" at bounding box center [555, 72] width 469 height 52
click at [722, 124] on button "IMPRESSORA" at bounding box center [701, 128] width 114 height 25
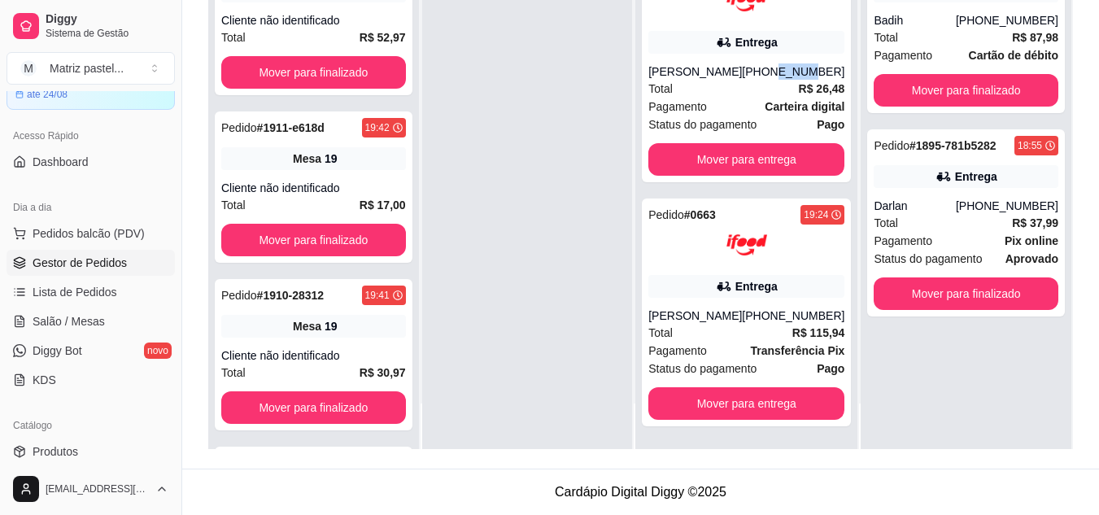
click at [766, 63] on div "[PHONE_NUMBER]" at bounding box center [793, 71] width 103 height 16
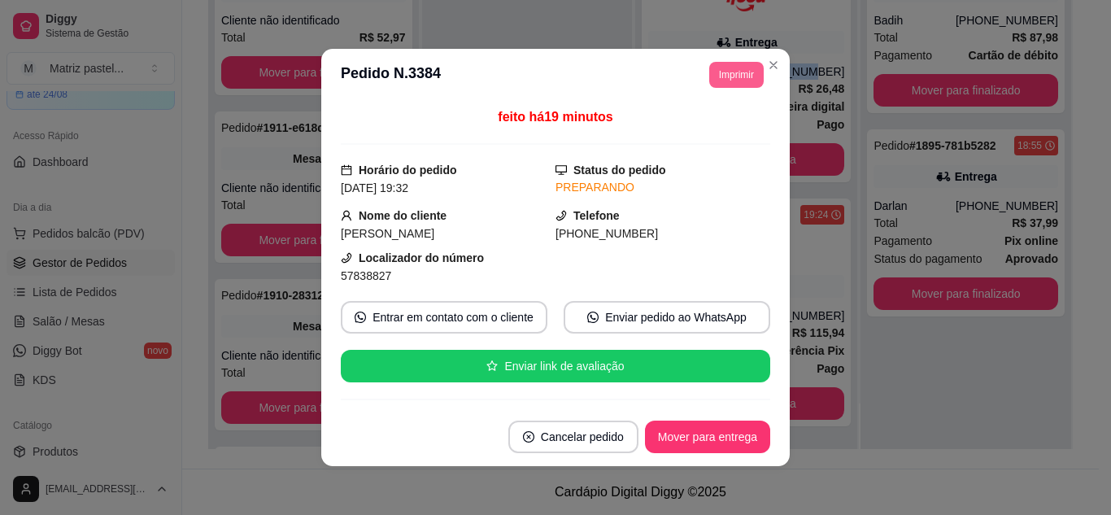
click at [748, 75] on button "Imprimir" at bounding box center [736, 75] width 55 height 26
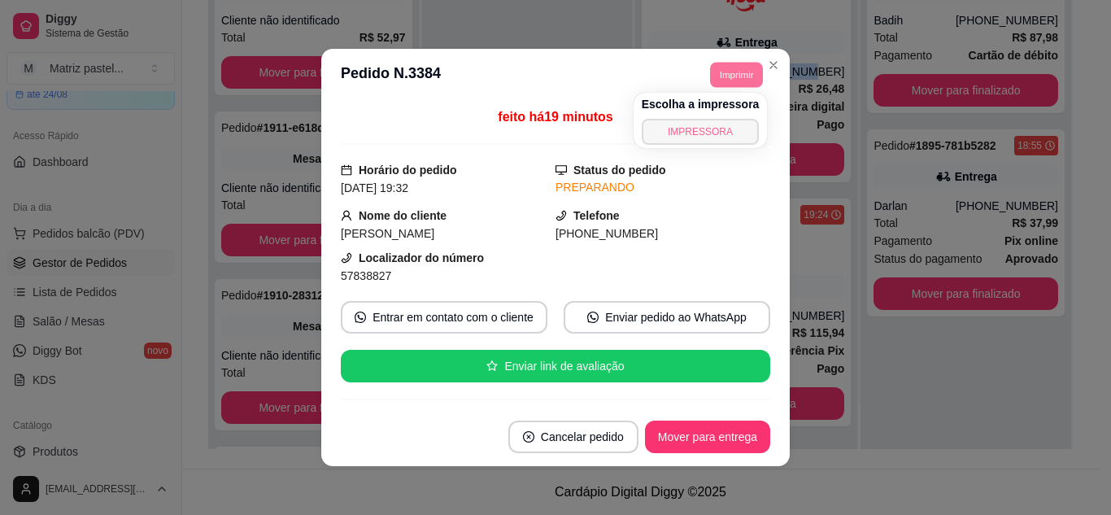
click at [726, 133] on button "IMPRESSORA" at bounding box center [701, 132] width 118 height 26
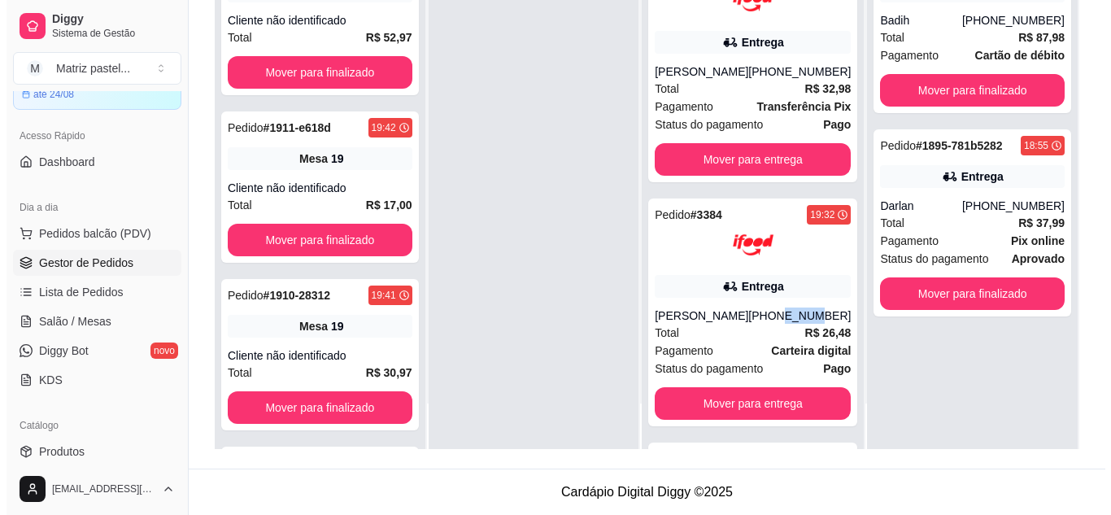
scroll to position [94, 0]
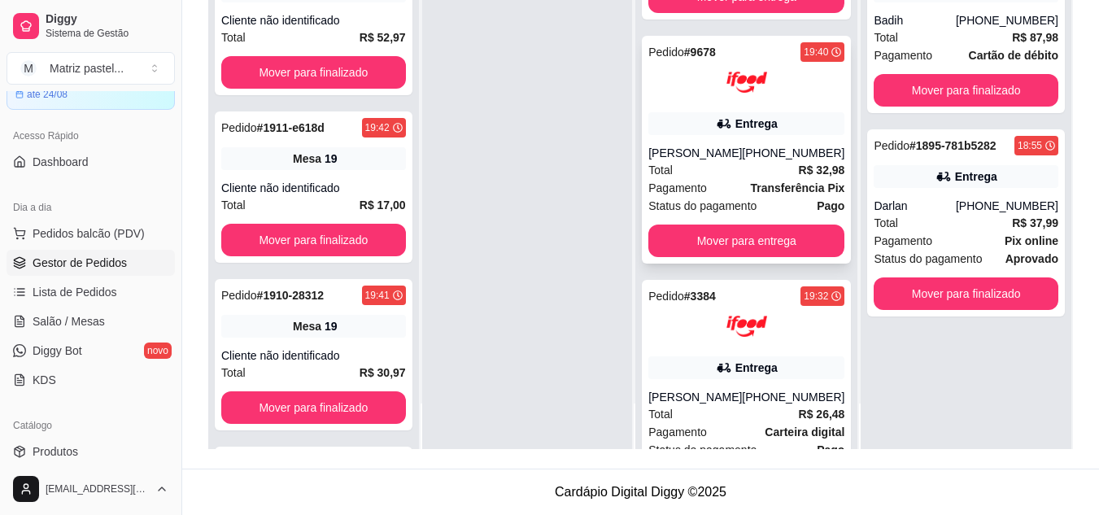
click at [745, 136] on div "Pedido # 9678 19:40 Entrega [PERSON_NAME] [PHONE_NUMBER] Total R$ 32,98 Pagamen…" at bounding box center [746, 150] width 209 height 228
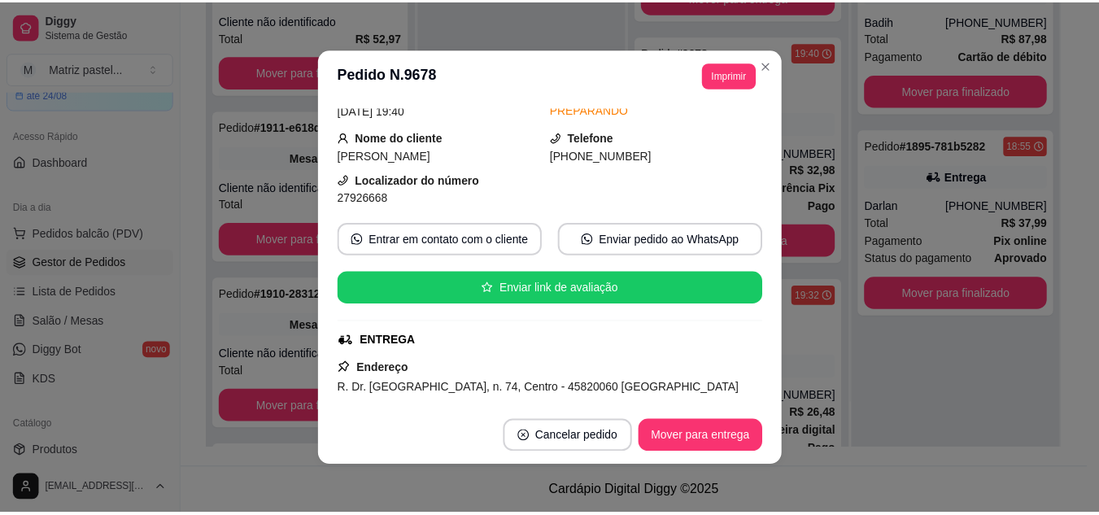
scroll to position [163, 0]
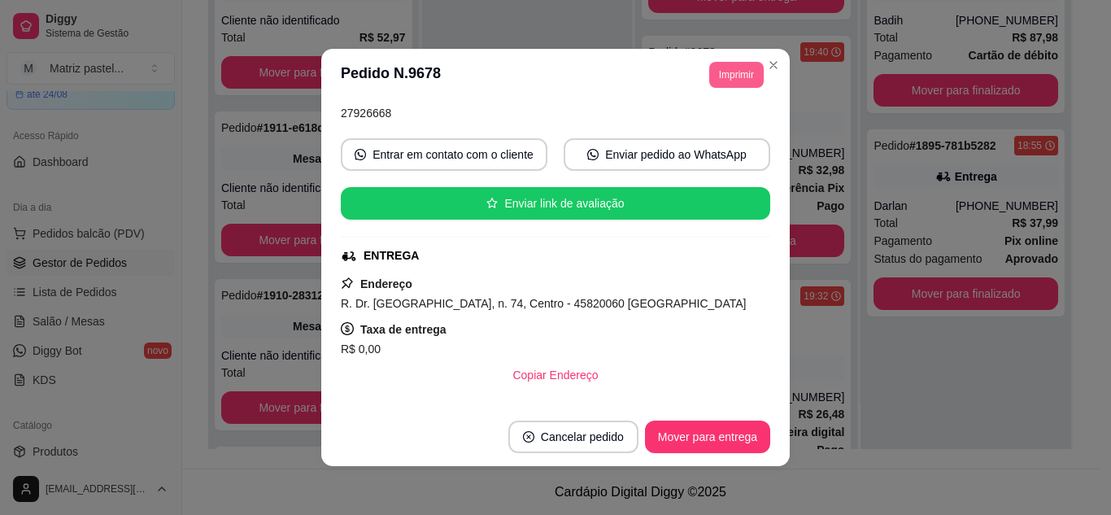
click at [731, 83] on button "Imprimir" at bounding box center [736, 75] width 55 height 26
click at [719, 131] on button "IMPRESSORA" at bounding box center [701, 132] width 118 height 26
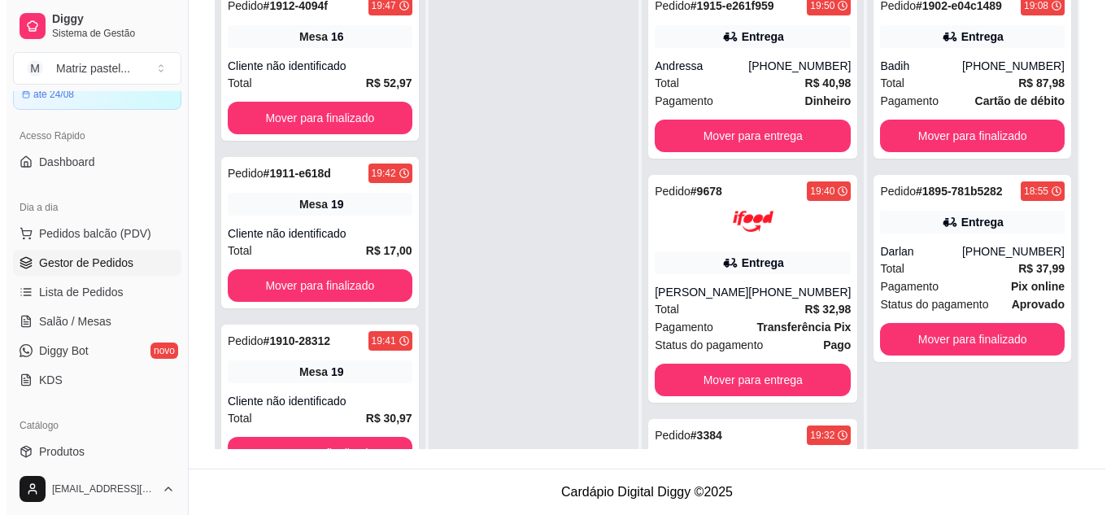
scroll to position [167, 0]
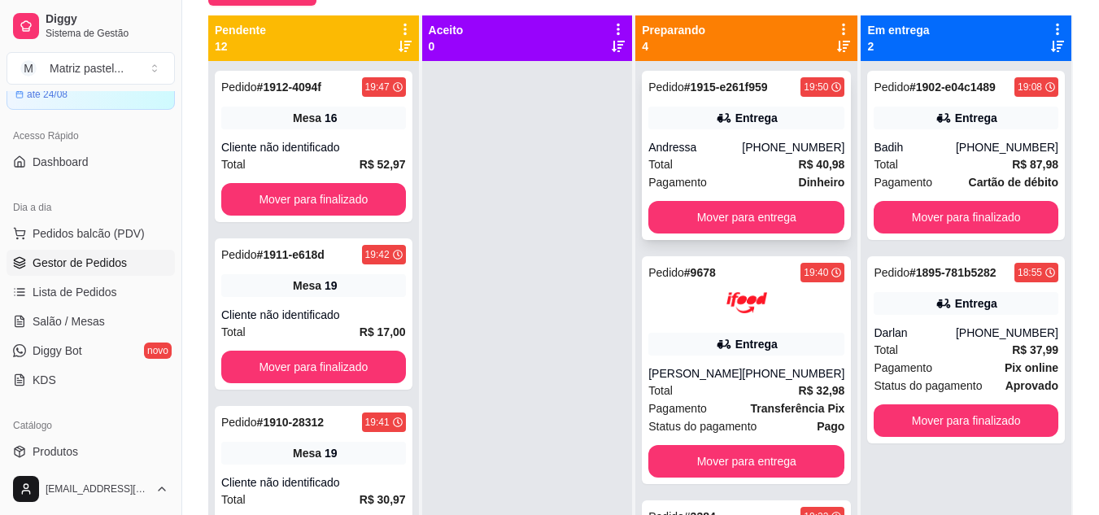
click at [753, 129] on div "Entrega" at bounding box center [746, 118] width 196 height 23
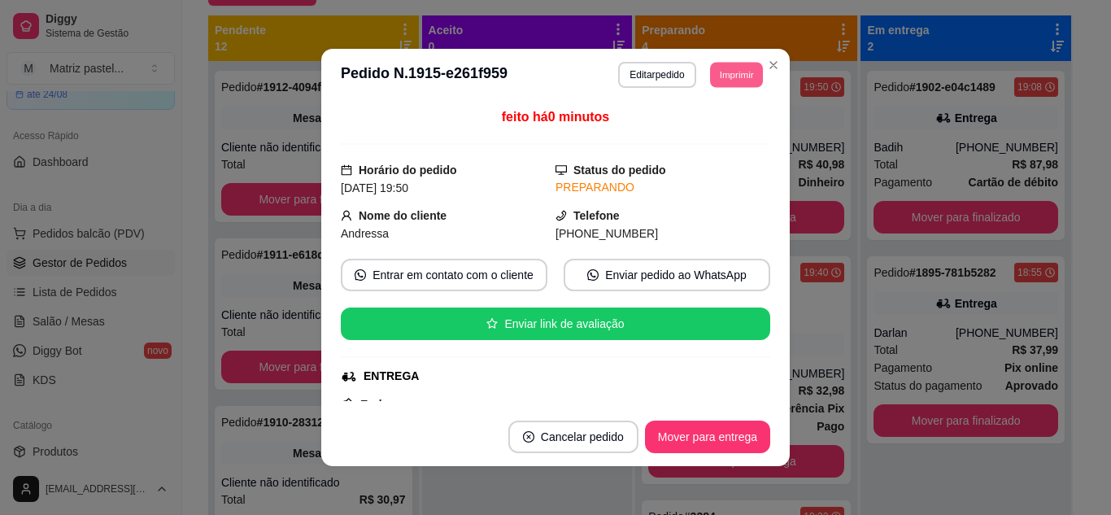
click at [735, 70] on button "Imprimir" at bounding box center [736, 74] width 53 height 25
click at [723, 124] on button "IMPRESSORA" at bounding box center [701, 132] width 118 height 26
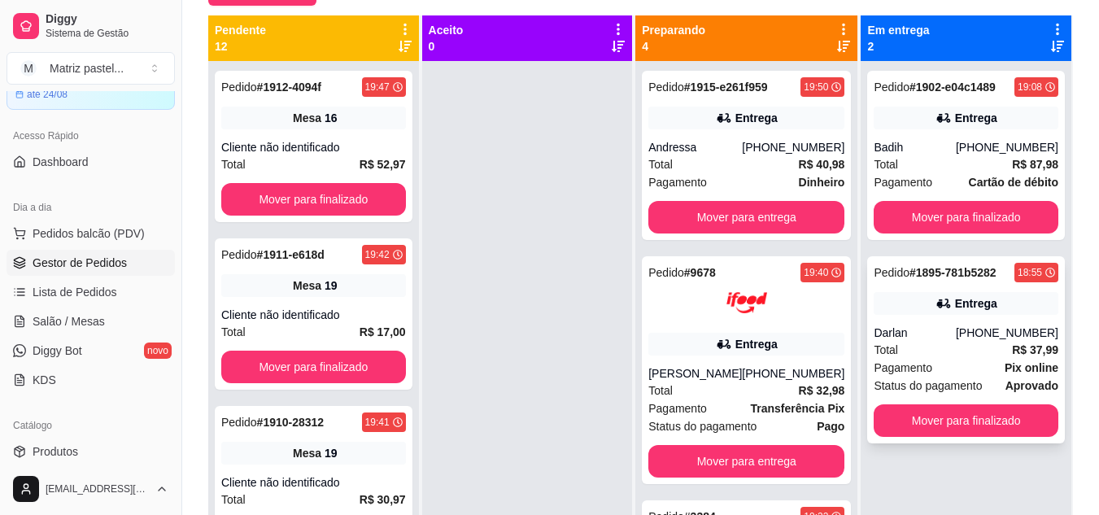
click at [931, 346] on div "Total R$ 37,99" at bounding box center [966, 350] width 185 height 18
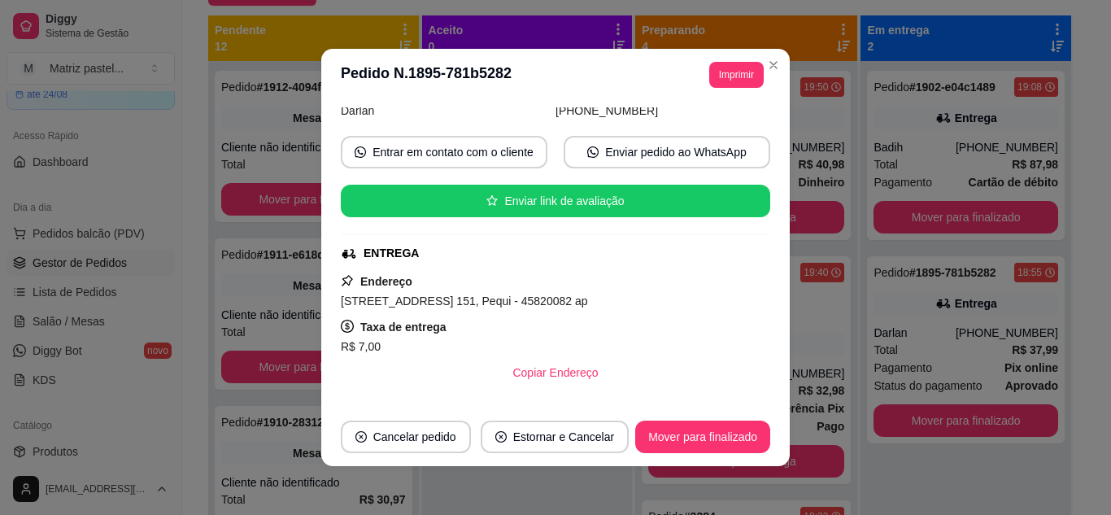
scroll to position [163, 0]
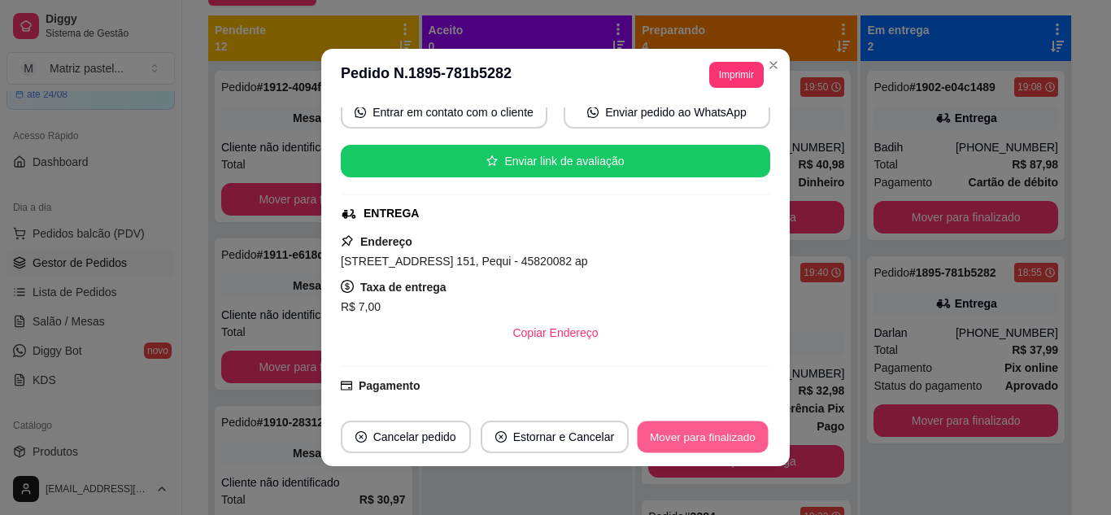
click at [709, 426] on button "Mover para finalizado" at bounding box center [703, 437] width 131 height 32
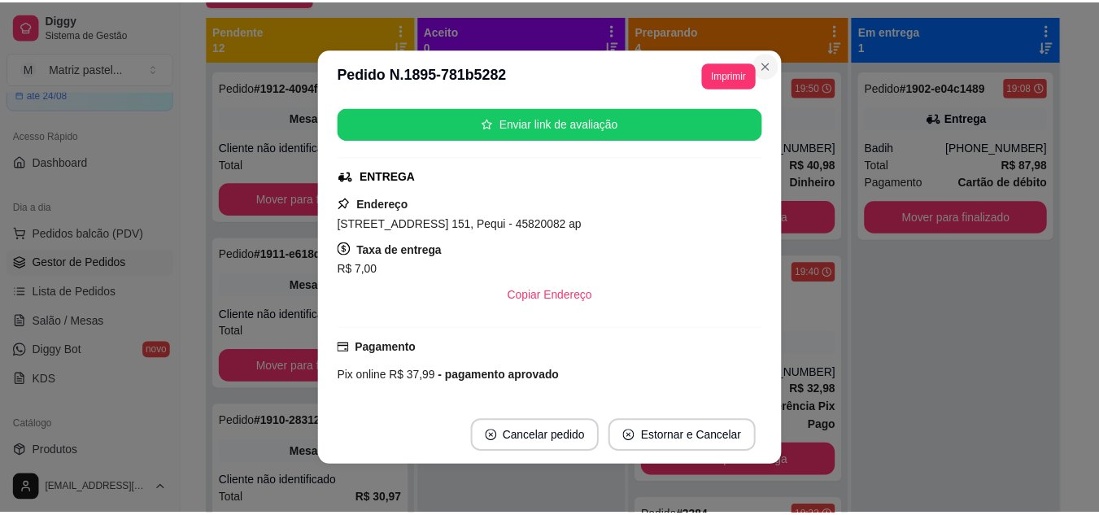
scroll to position [125, 0]
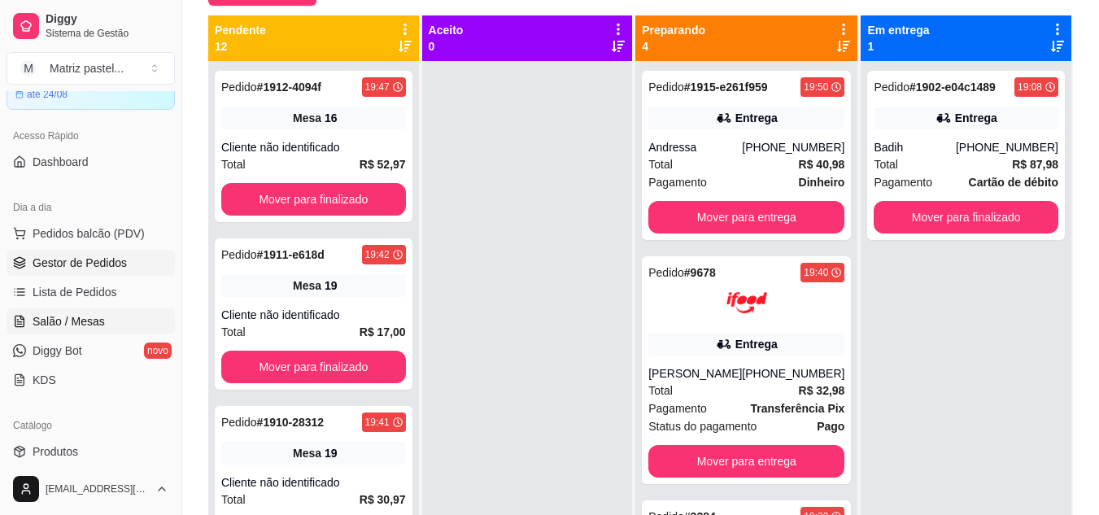
click at [61, 316] on span "Salão / Mesas" at bounding box center [69, 321] width 72 height 16
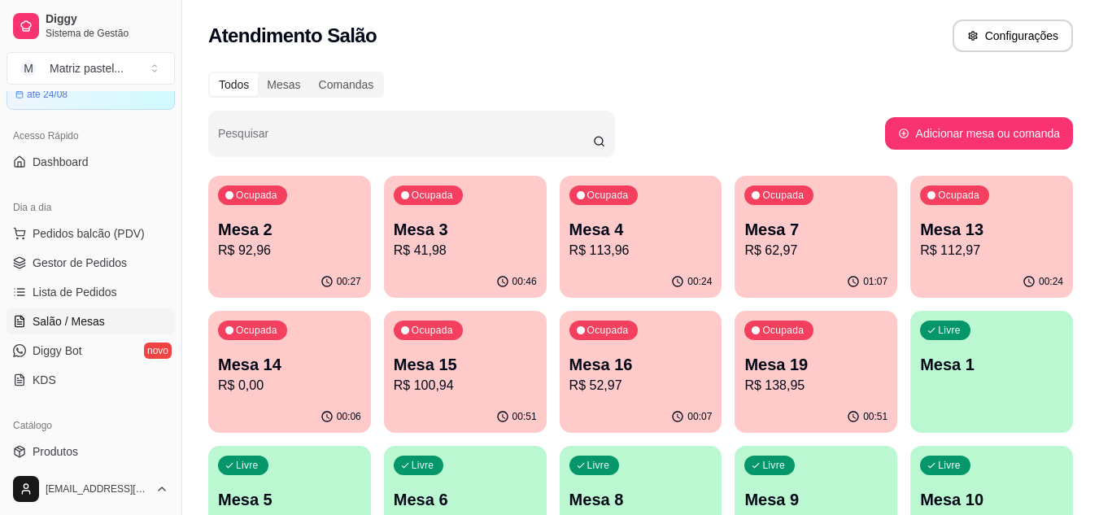
click at [495, 400] on button "Ocupada Mesa 15 R$ 100,94 00:51" at bounding box center [465, 372] width 163 height 122
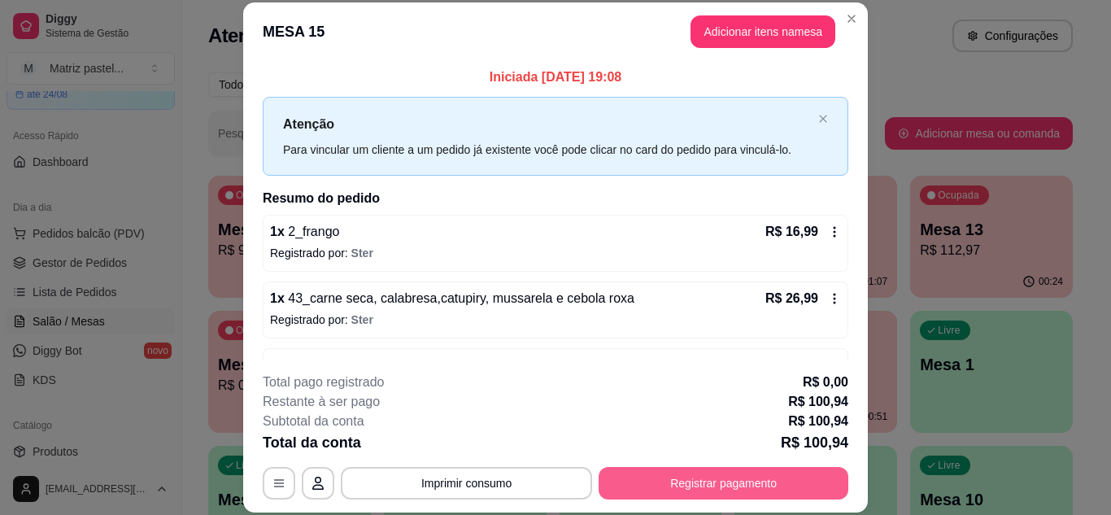
click at [670, 474] on button "Registrar pagamento" at bounding box center [724, 483] width 250 height 33
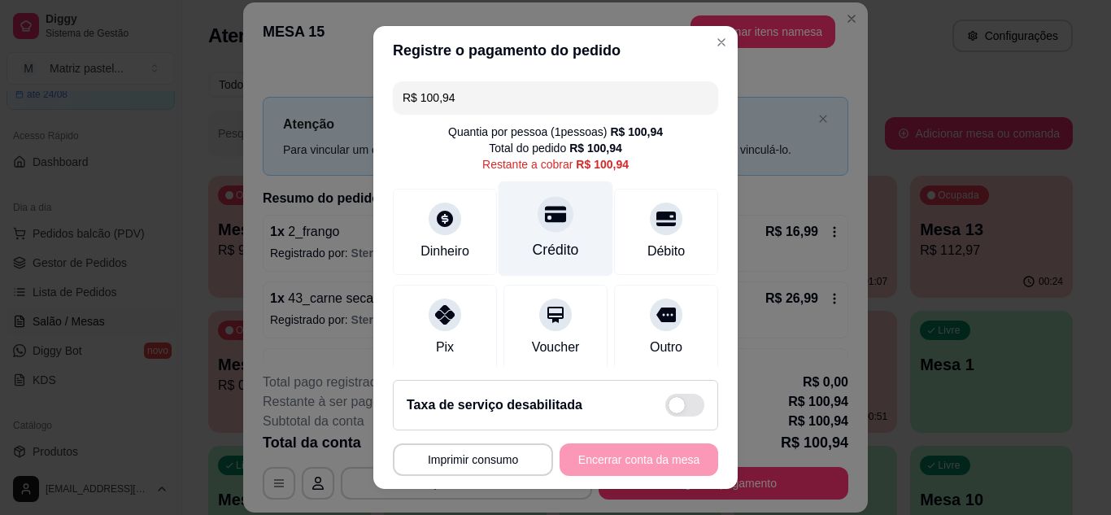
click at [573, 238] on div "Crédito" at bounding box center [556, 228] width 115 height 95
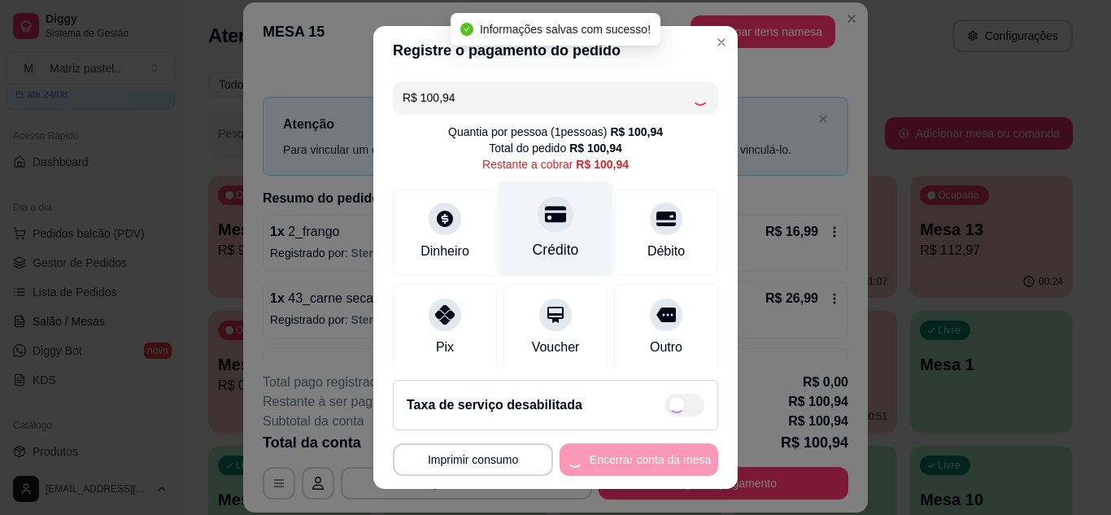
type input "R$ 0,00"
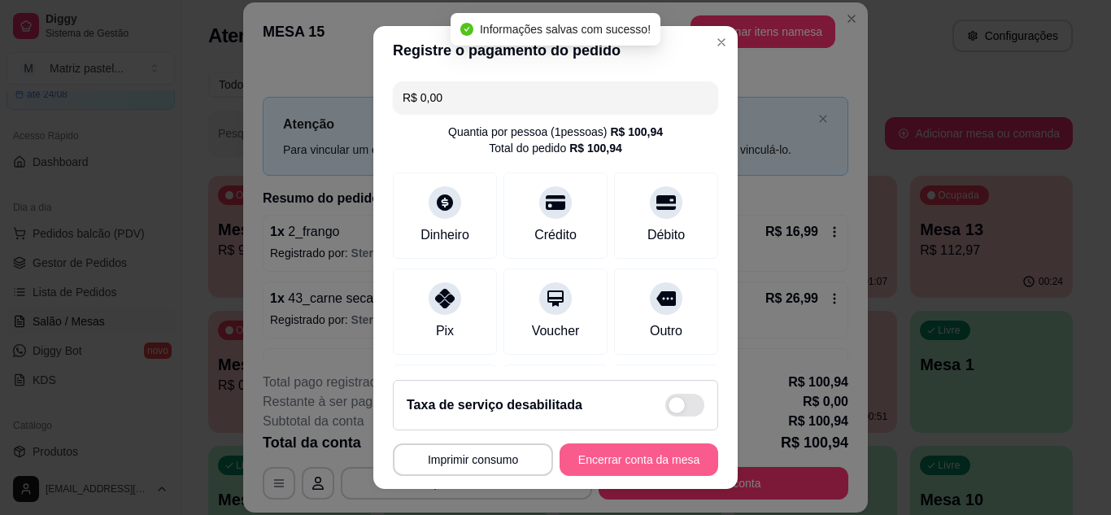
click at [614, 466] on button "Encerrar conta da mesa" at bounding box center [639, 459] width 159 height 33
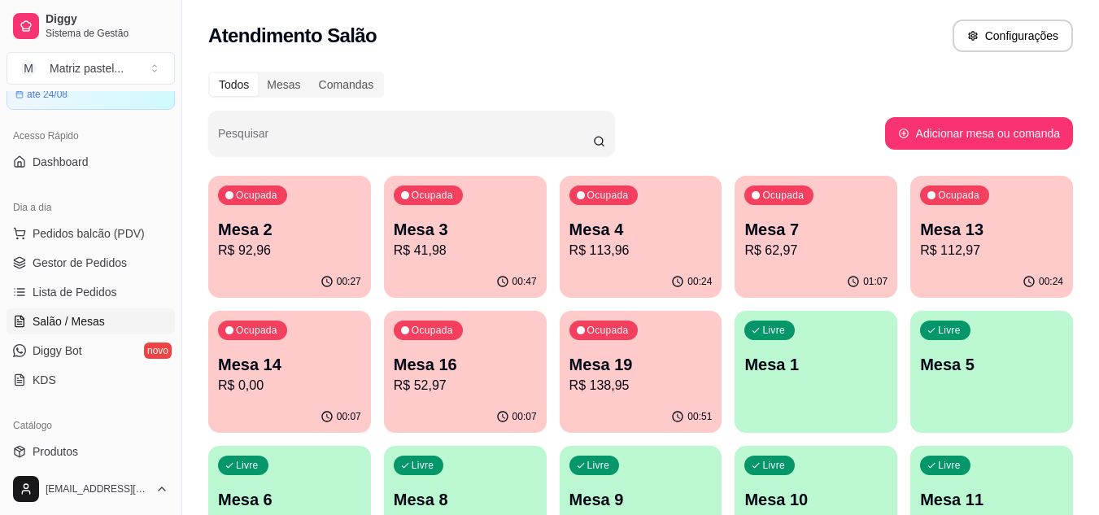
click at [337, 269] on div "00:27" at bounding box center [289, 282] width 163 height 32
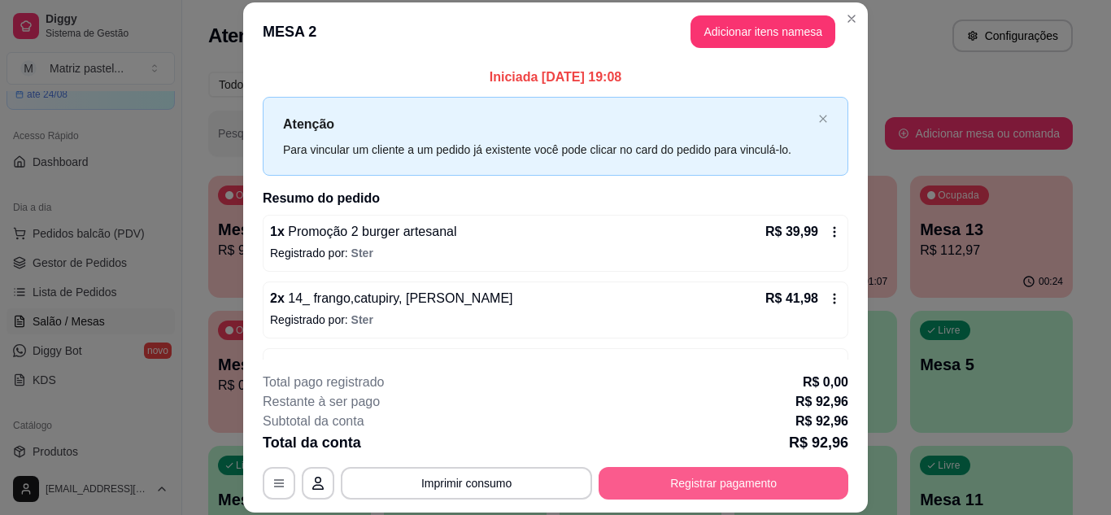
click at [684, 481] on button "Registrar pagamento" at bounding box center [724, 483] width 250 height 33
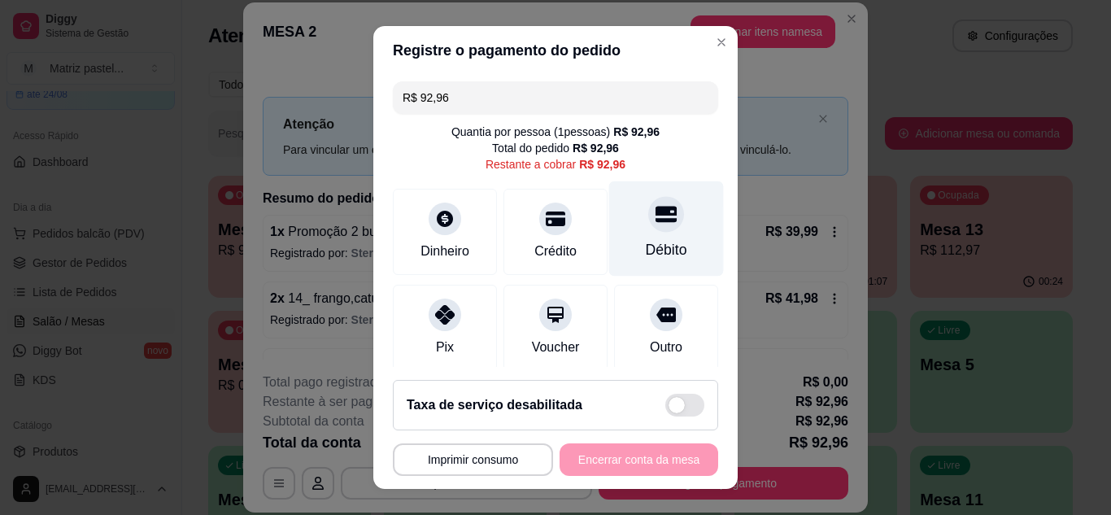
click at [671, 233] on div "Débito" at bounding box center [666, 228] width 115 height 95
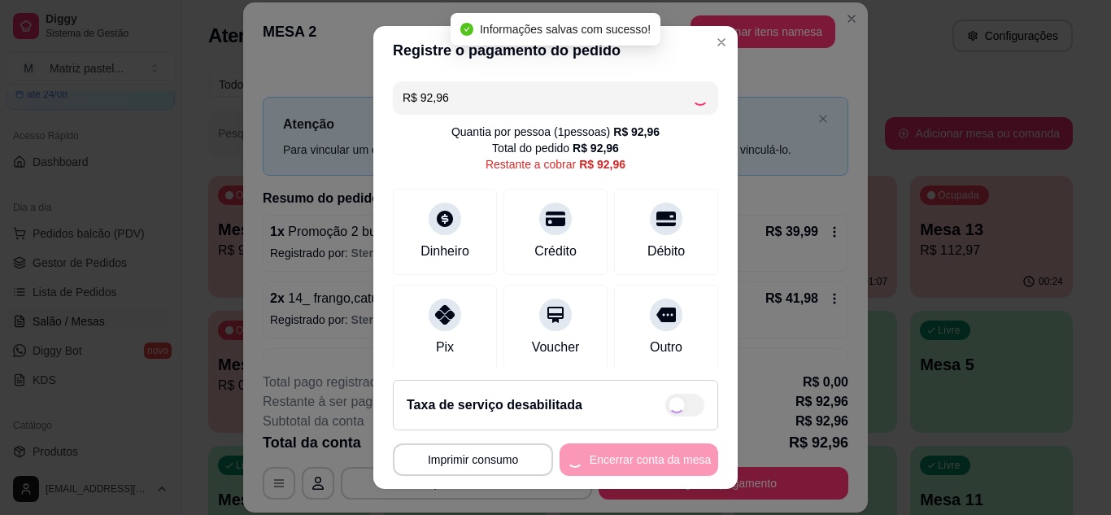
type input "R$ 0,00"
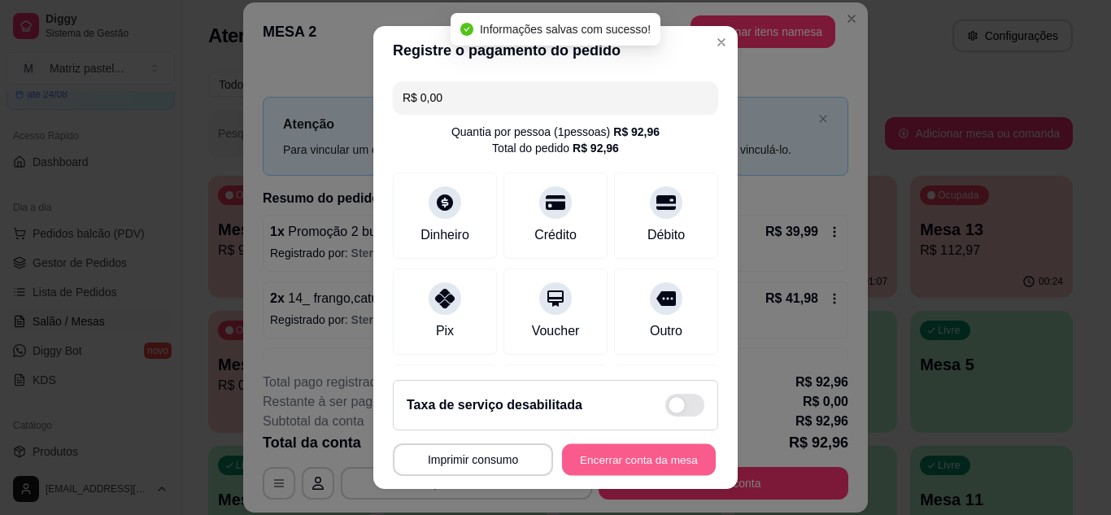
click at [615, 471] on button "Encerrar conta da mesa" at bounding box center [639, 460] width 154 height 32
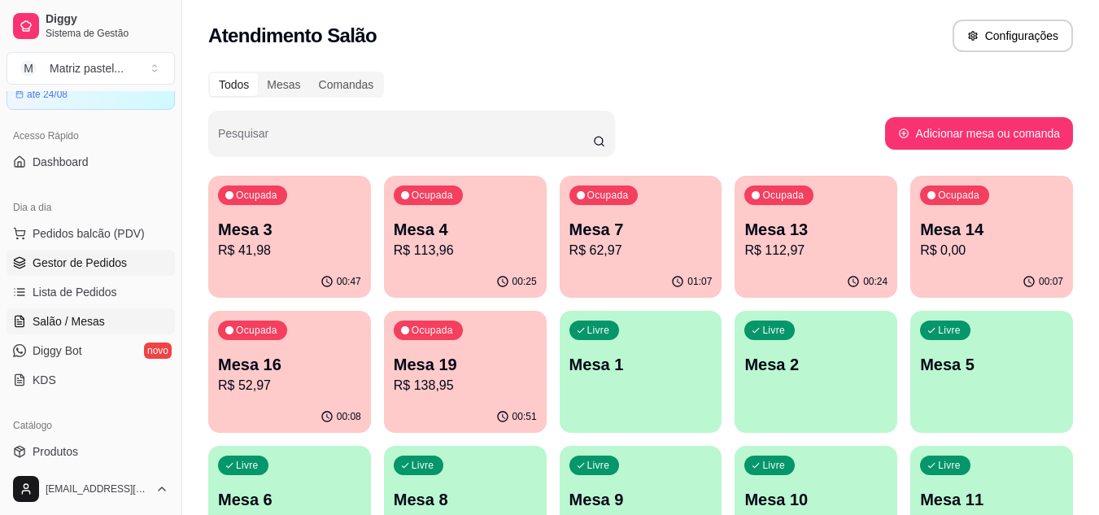
click at [36, 266] on span "Gestor de Pedidos" at bounding box center [80, 263] width 94 height 16
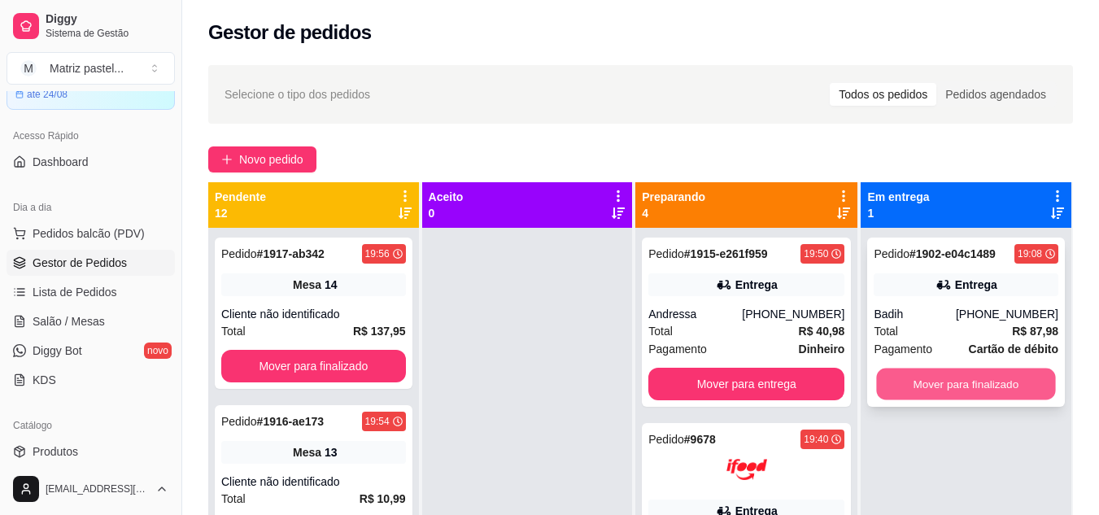
click at [930, 389] on button "Mover para finalizado" at bounding box center [966, 385] width 179 height 32
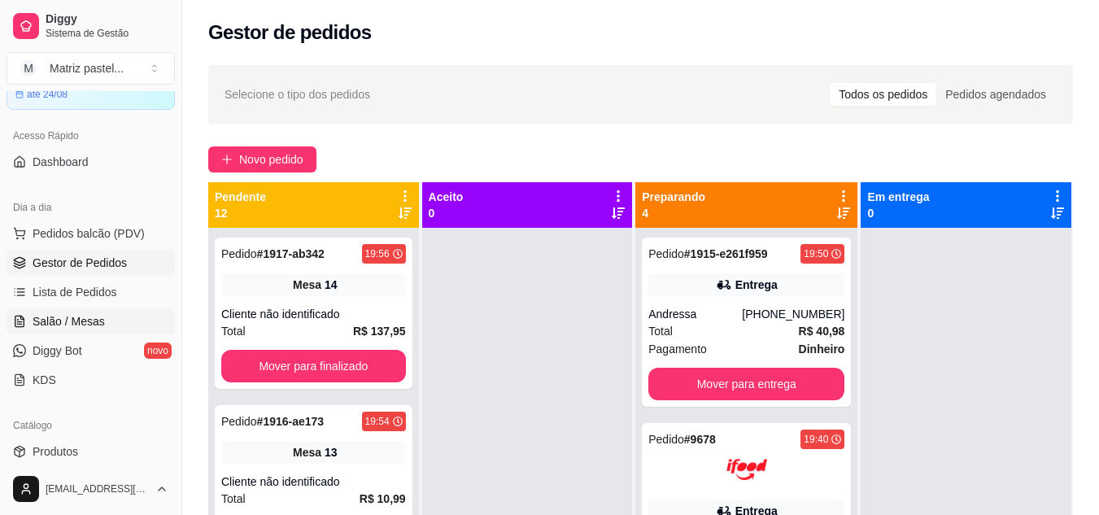
click at [77, 320] on span "Salão / Mesas" at bounding box center [69, 321] width 72 height 16
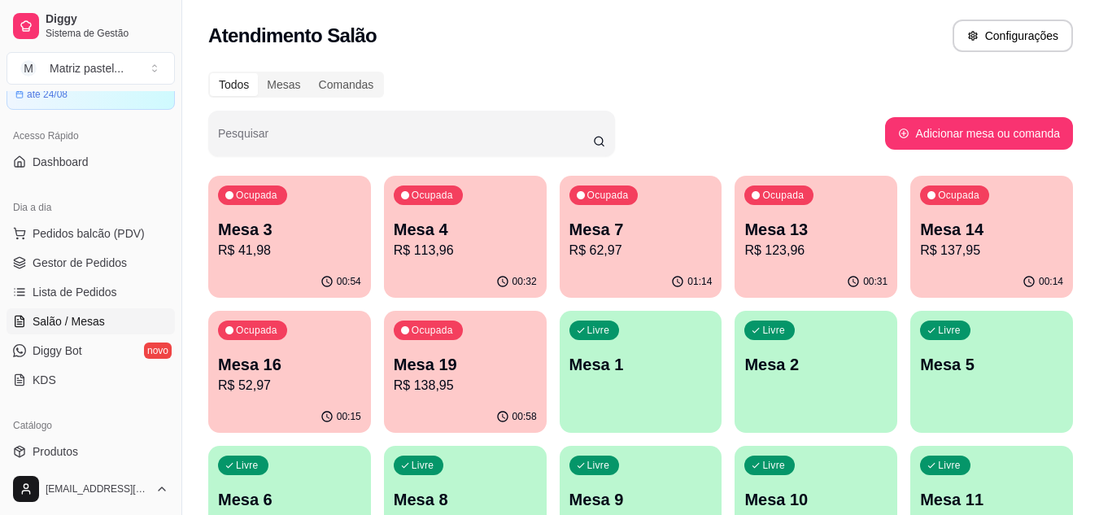
scroll to position [81, 0]
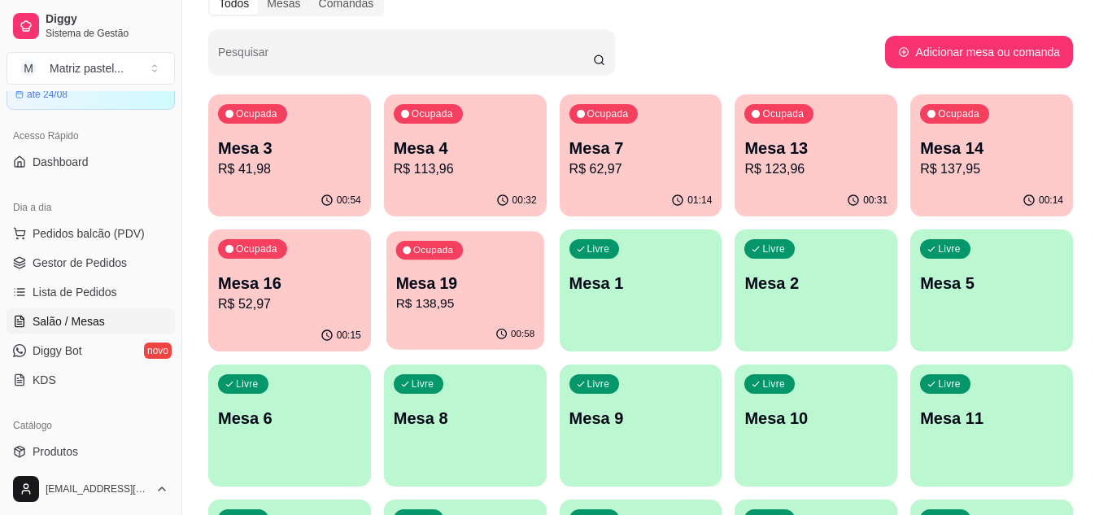
click at [504, 294] on div "Mesa 19 R$ 138,95" at bounding box center [464, 293] width 139 height 41
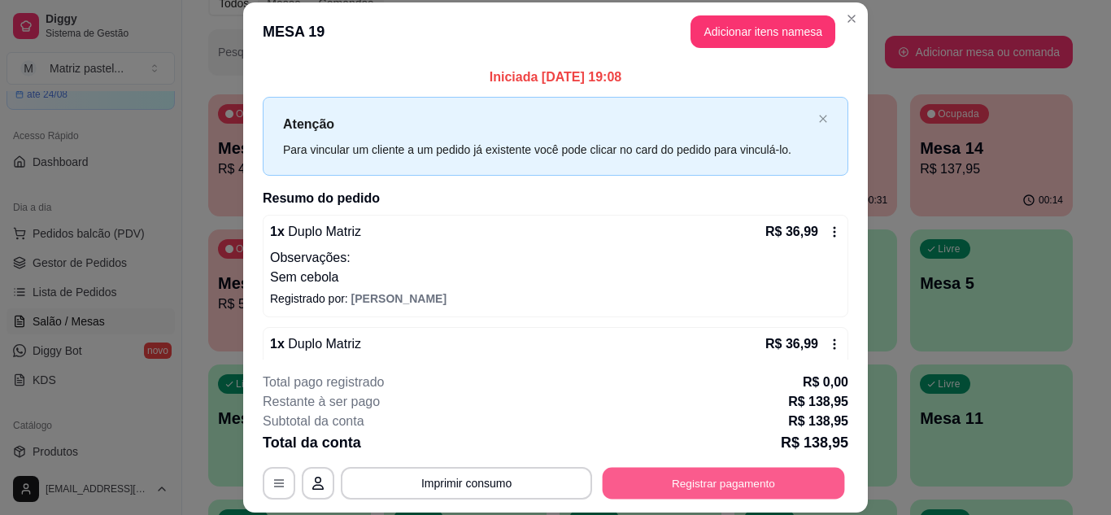
click at [716, 490] on button "Registrar pagamento" at bounding box center [724, 483] width 242 height 32
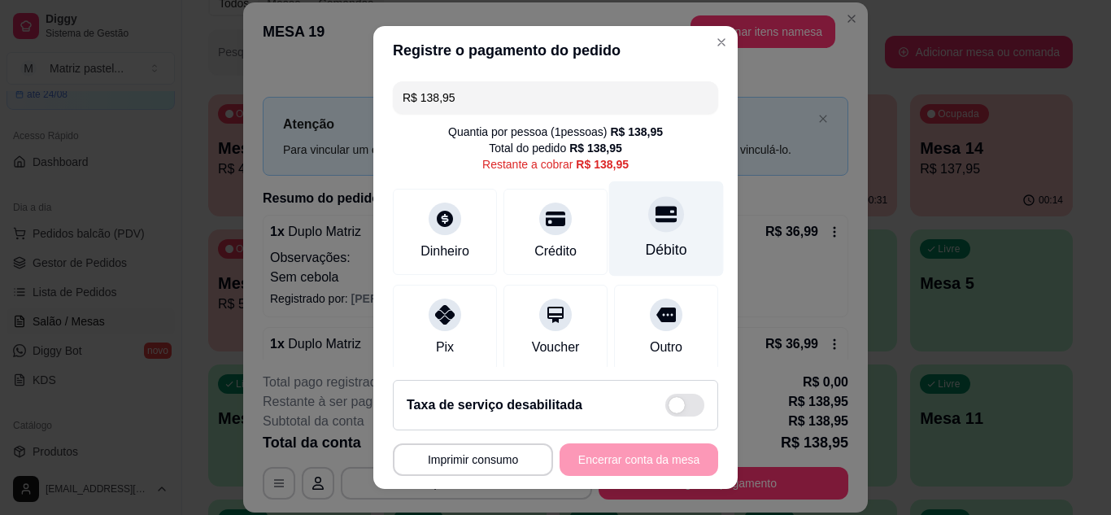
click at [656, 218] on icon at bounding box center [666, 213] width 21 height 21
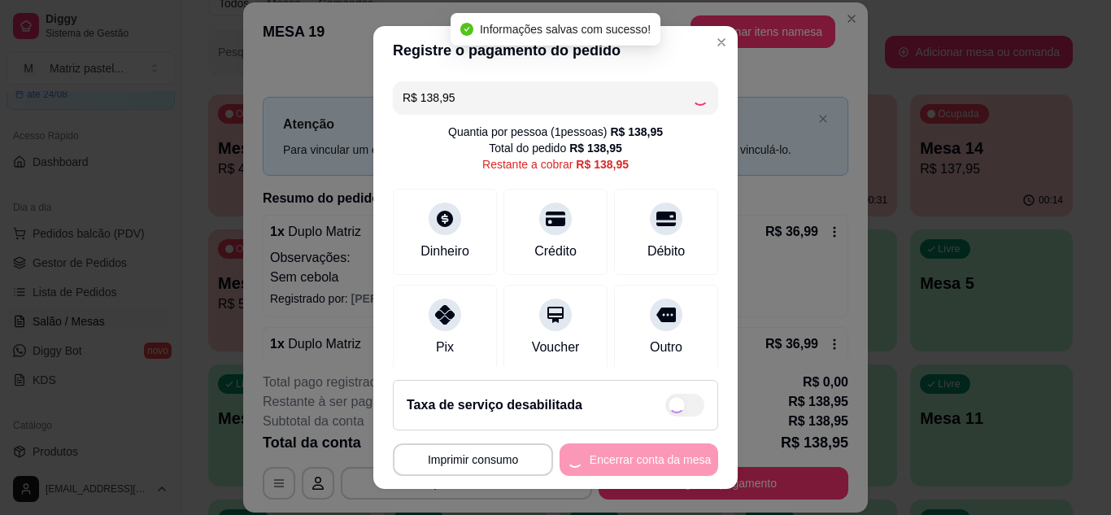
type input "R$ 0,00"
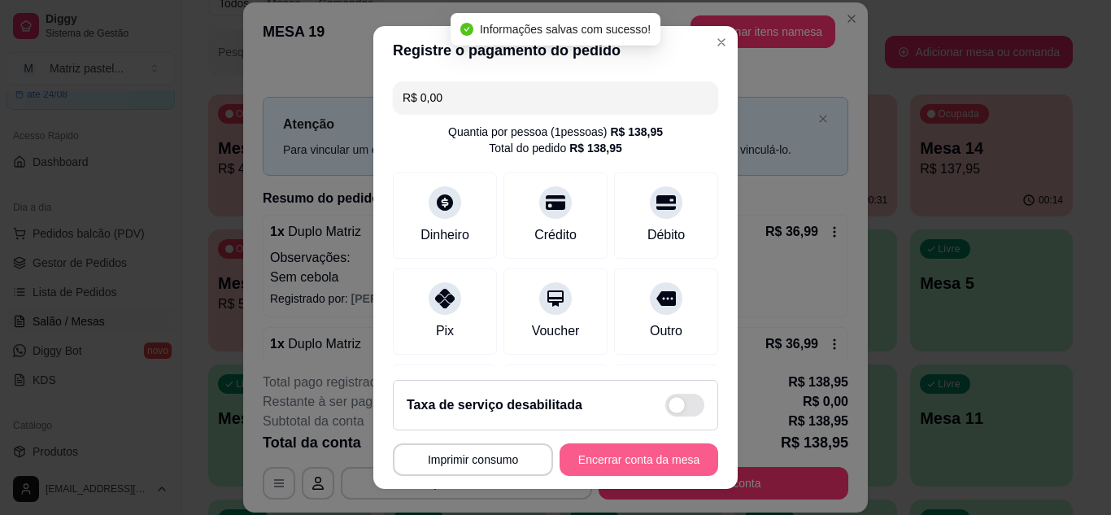
click at [643, 439] on footer "**********" at bounding box center [555, 428] width 364 height 122
click at [645, 447] on button "Encerrar conta da mesa" at bounding box center [639, 459] width 159 height 33
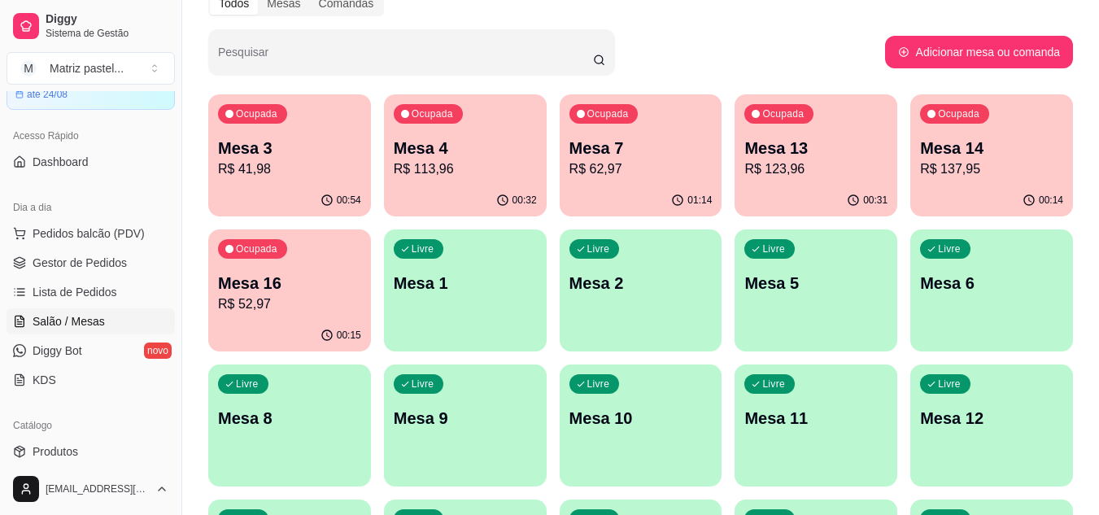
click at [774, 163] on p "R$ 123,96" at bounding box center [815, 169] width 143 height 20
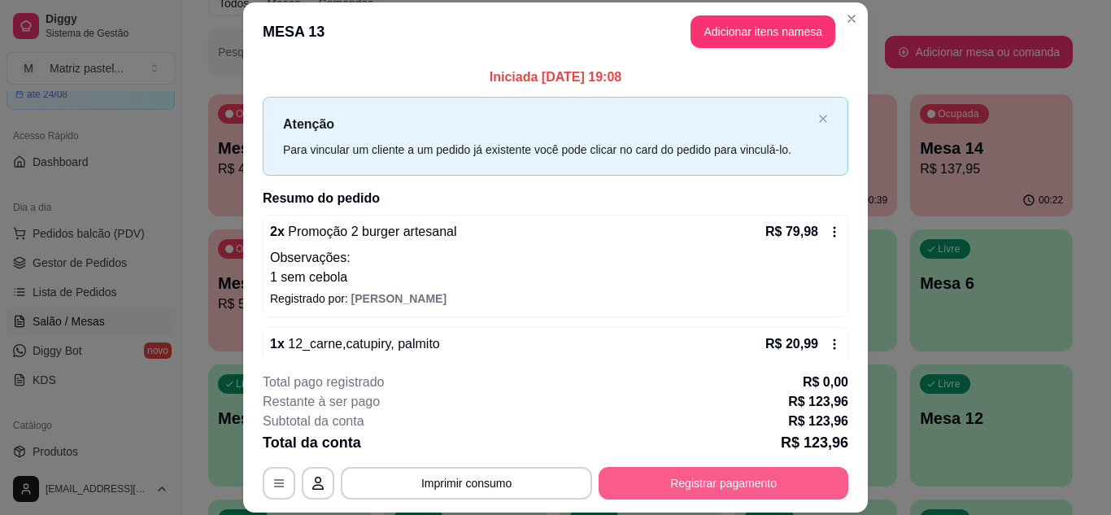
click at [781, 473] on button "Registrar pagamento" at bounding box center [724, 483] width 250 height 33
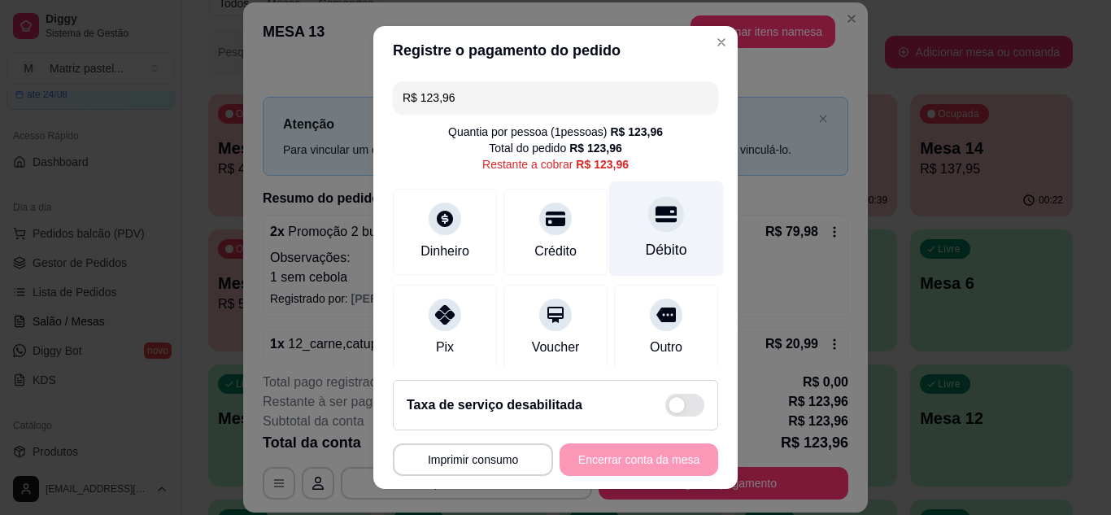
click at [650, 242] on div "Débito" at bounding box center [666, 249] width 41 height 21
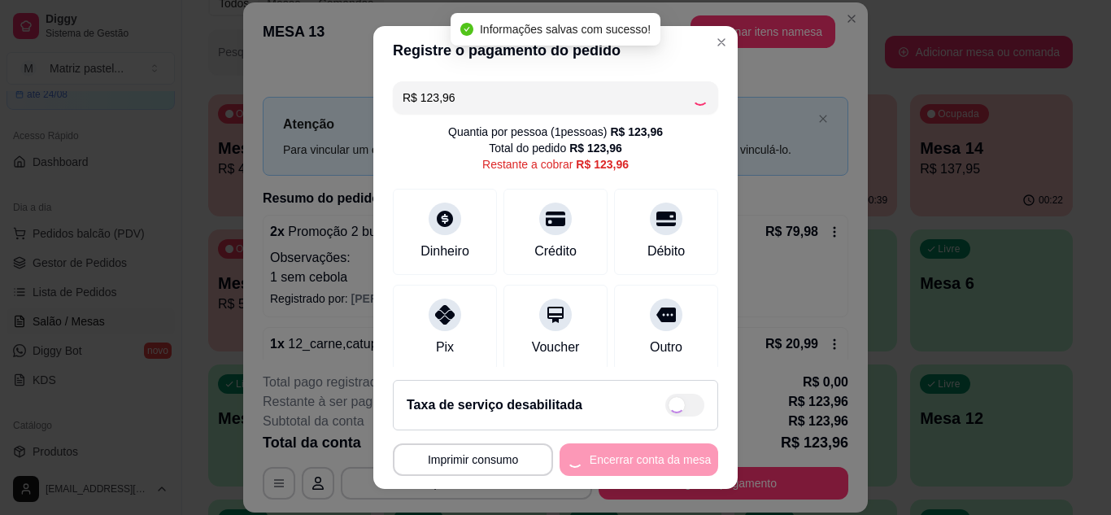
type input "R$ 0,00"
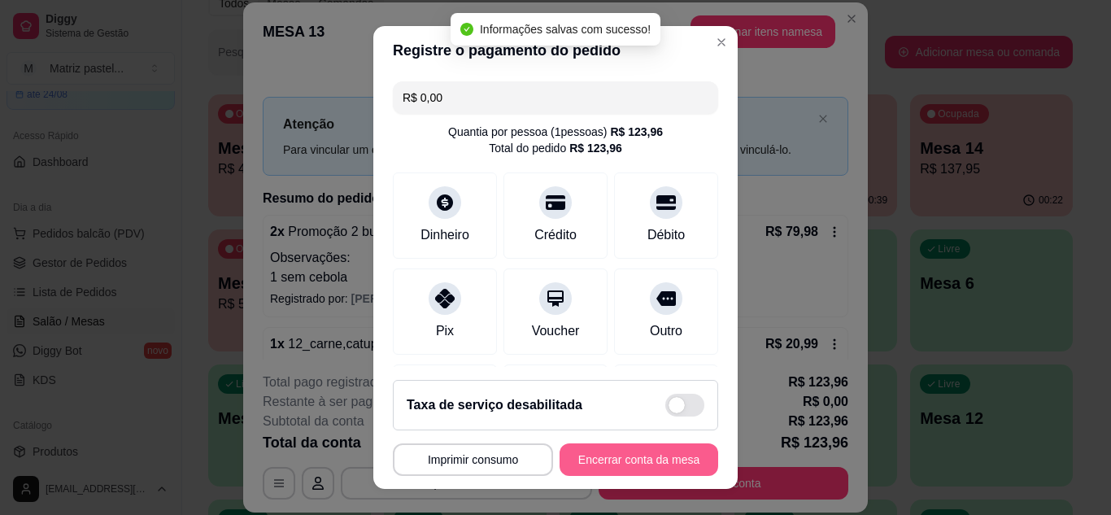
click at [587, 460] on button "Encerrar conta da mesa" at bounding box center [639, 459] width 159 height 33
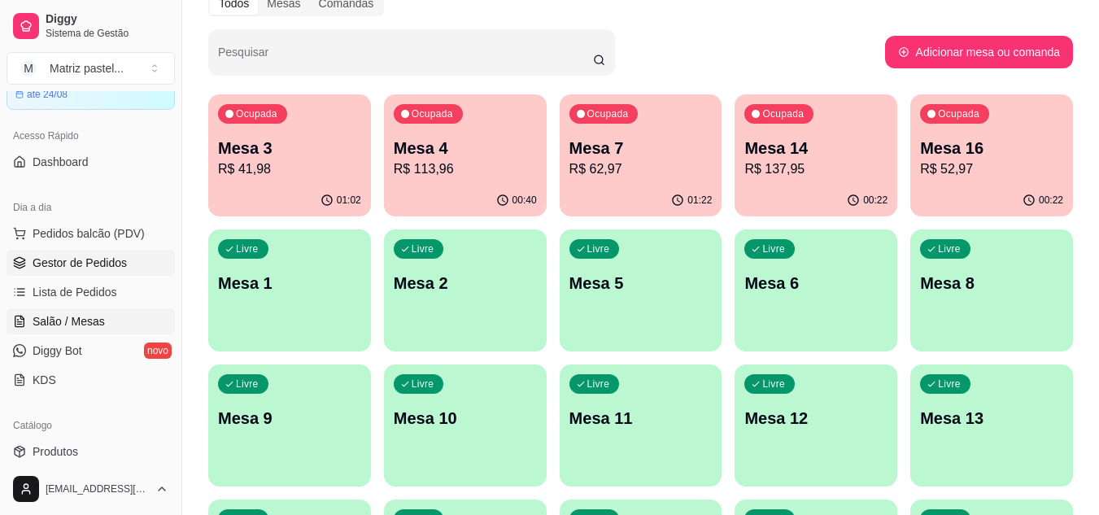
click at [89, 264] on span "Gestor de Pedidos" at bounding box center [80, 263] width 94 height 16
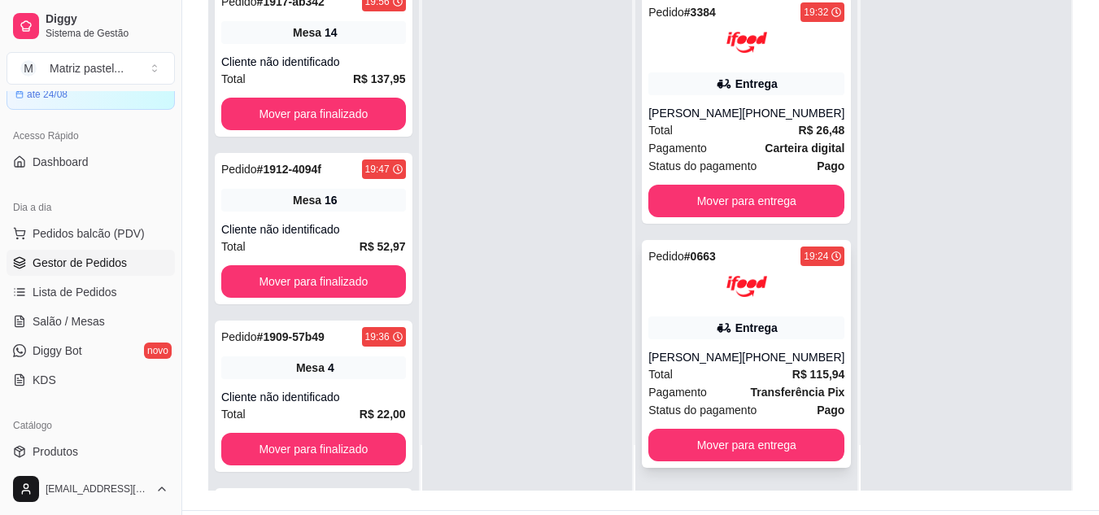
scroll to position [248, 0]
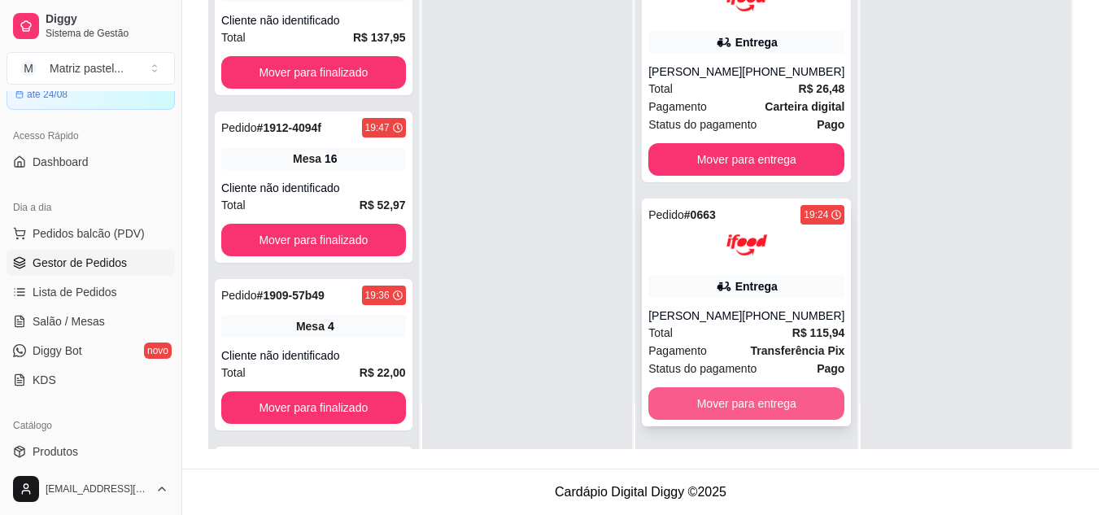
click at [703, 406] on button "Mover para entrega" at bounding box center [746, 403] width 196 height 33
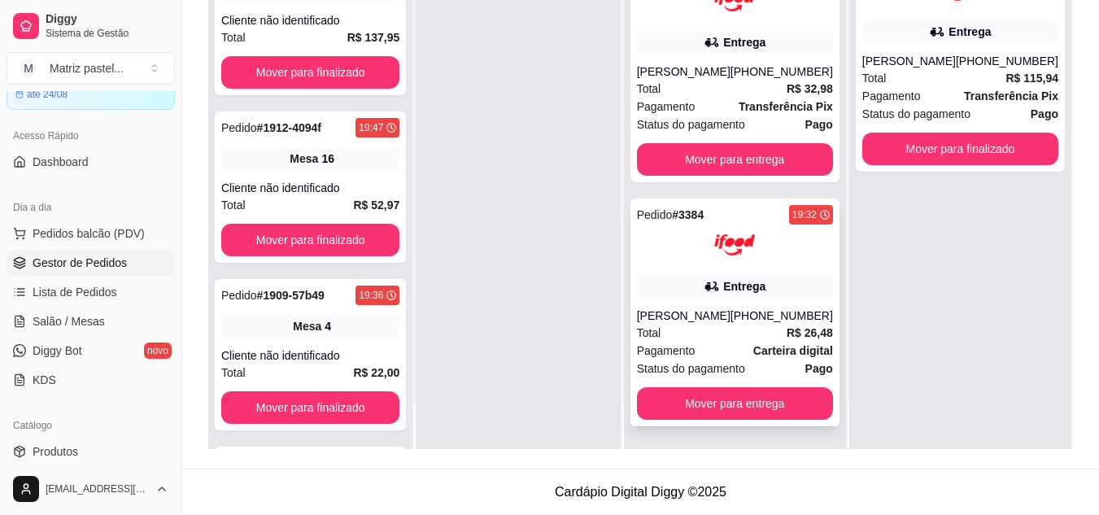
scroll to position [175, 0]
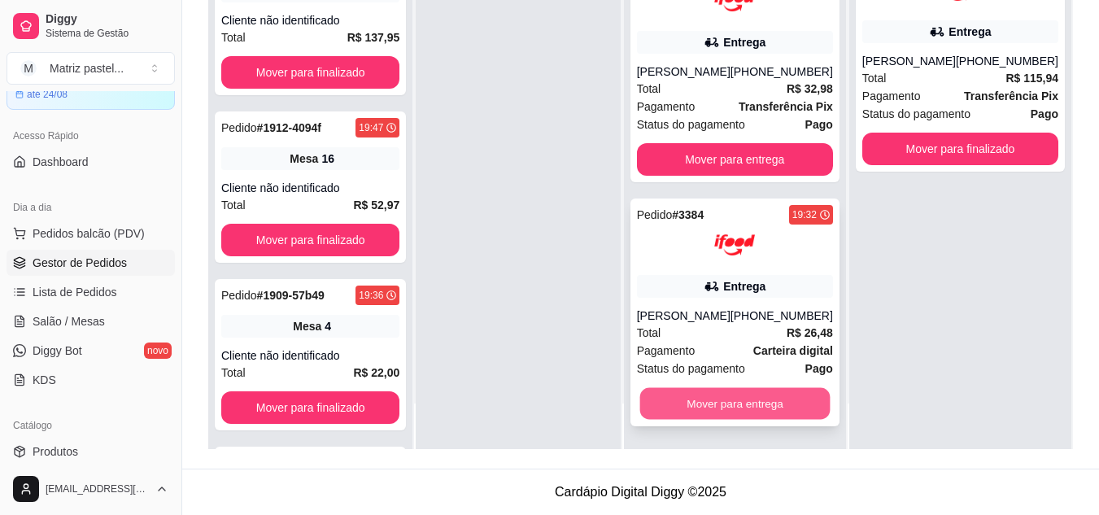
click at [710, 407] on button "Mover para entrega" at bounding box center [734, 404] width 190 height 32
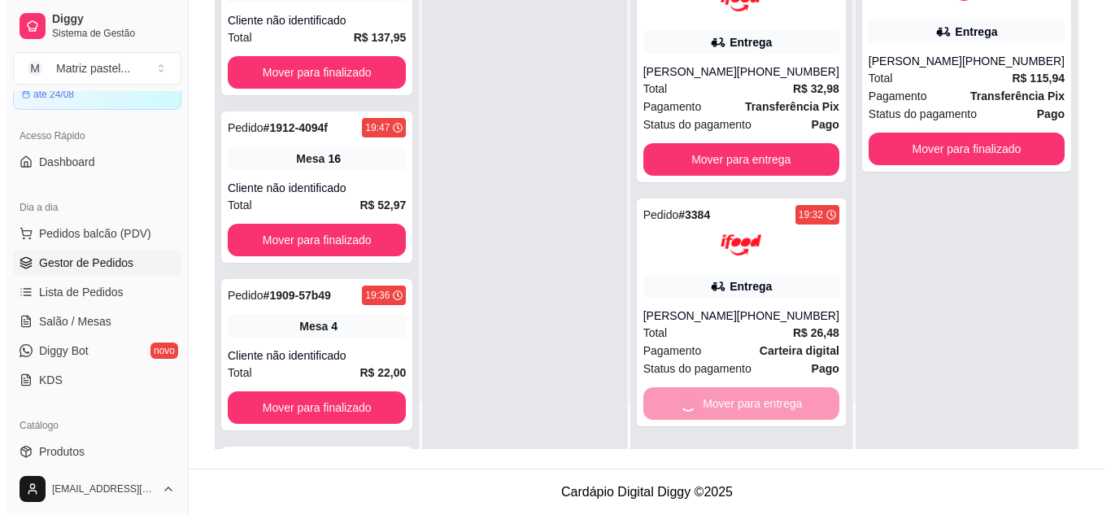
scroll to position [0, 0]
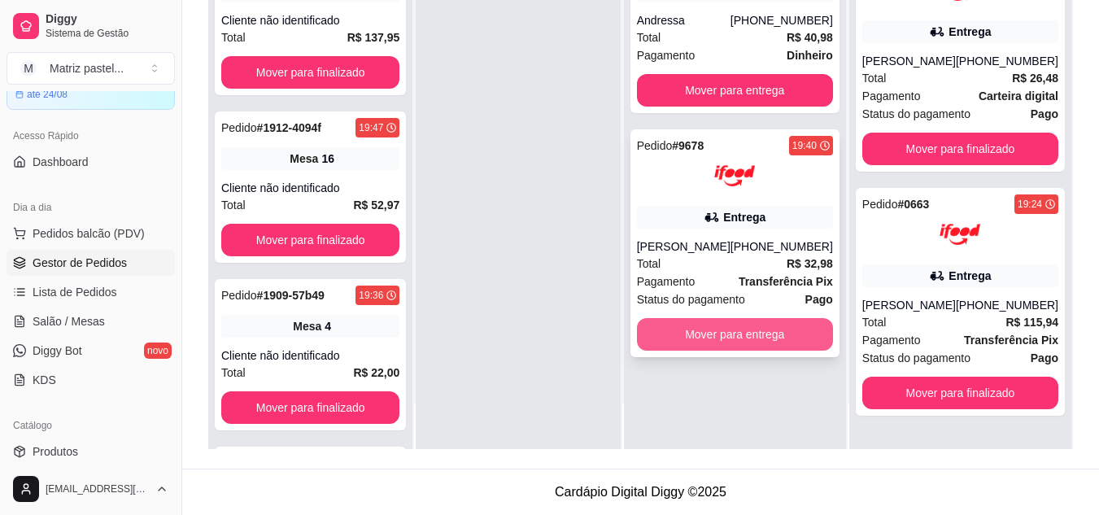
click at [734, 345] on button "Mover para entrega" at bounding box center [735, 334] width 196 height 33
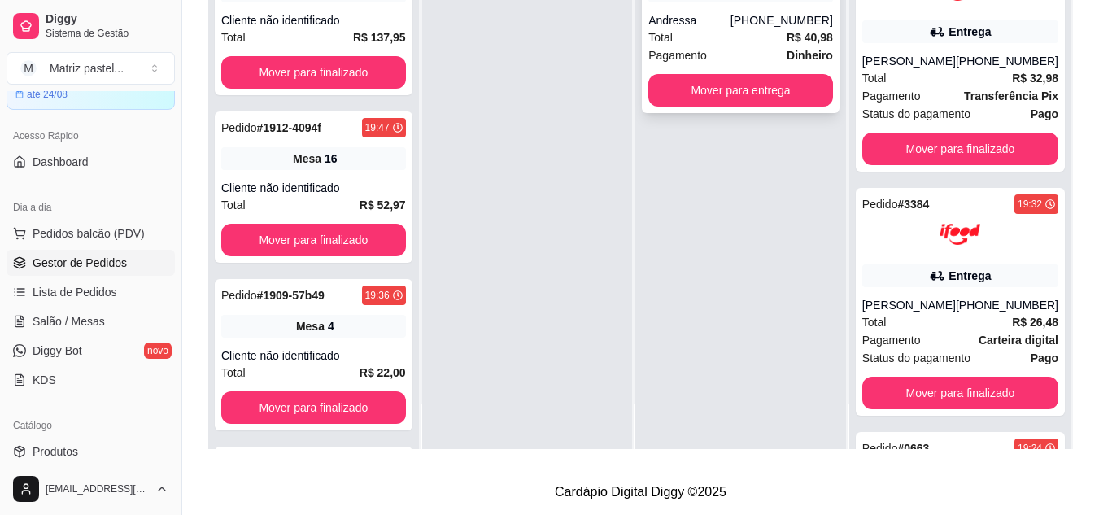
click at [747, 37] on div "Total R$ 40,98" at bounding box center [740, 37] width 185 height 18
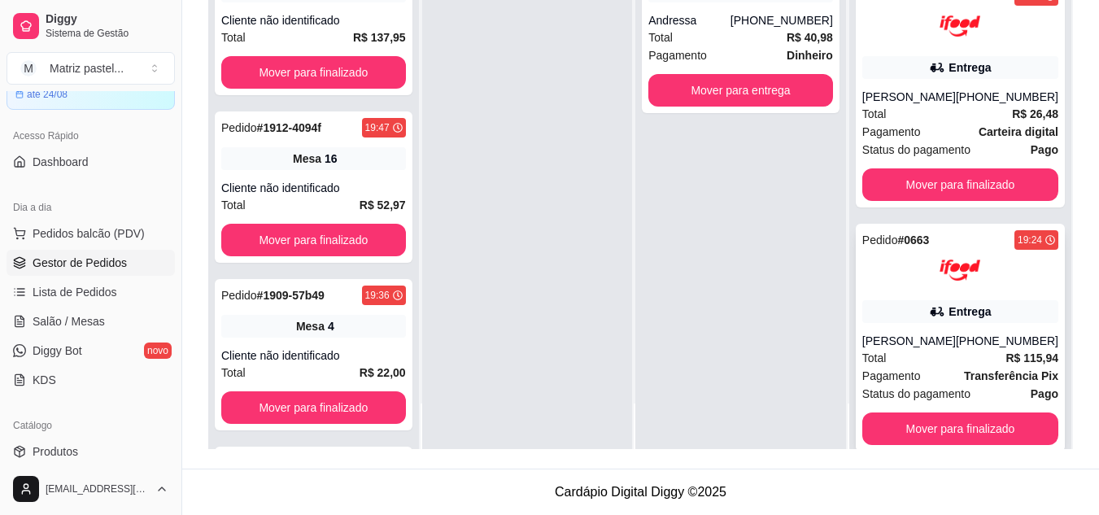
scroll to position [233, 0]
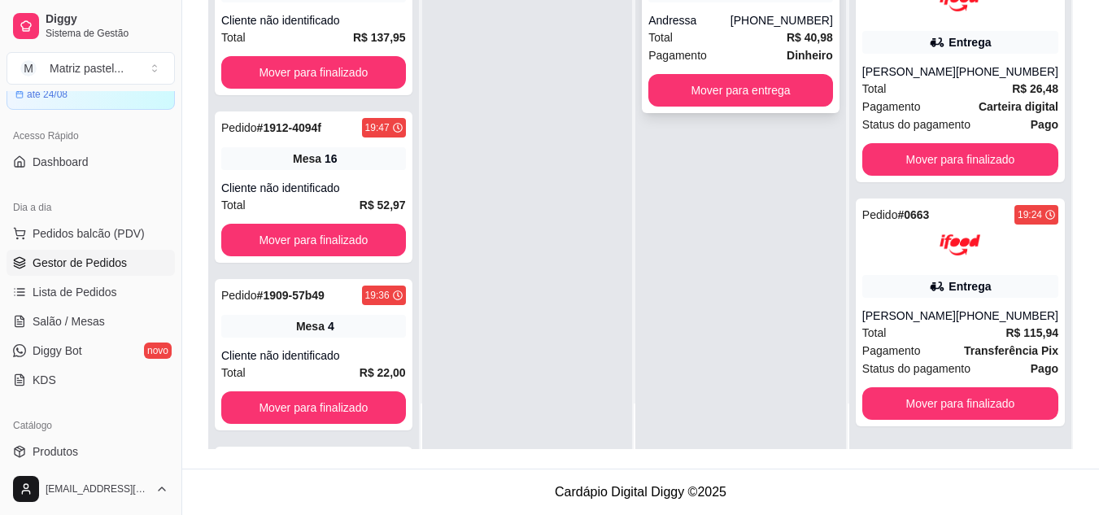
click at [737, 35] on div "Total R$ 40,98" at bounding box center [740, 37] width 185 height 18
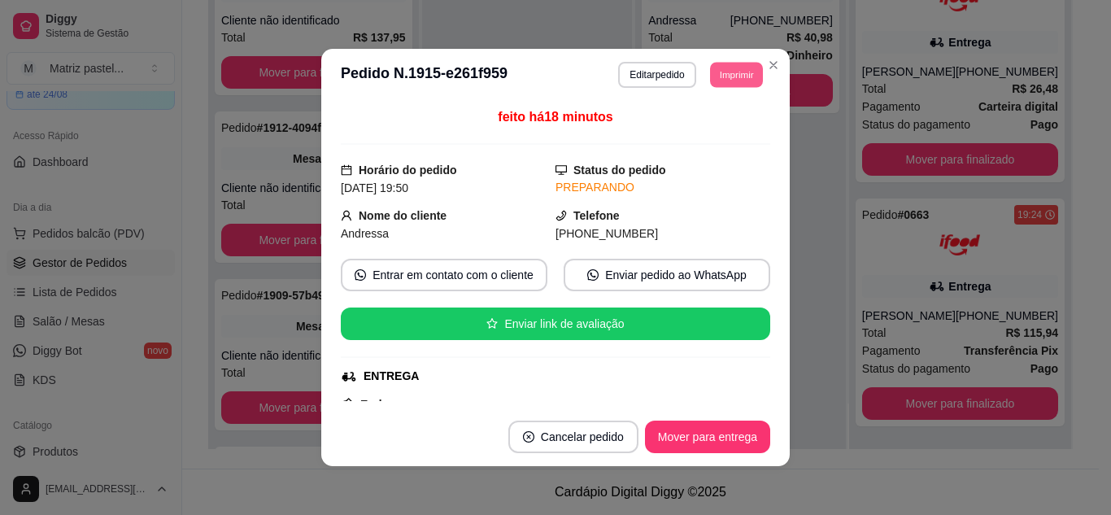
click at [726, 71] on button "Imprimir" at bounding box center [736, 74] width 53 height 25
click at [713, 129] on button "IMPRESSORA" at bounding box center [701, 131] width 114 height 25
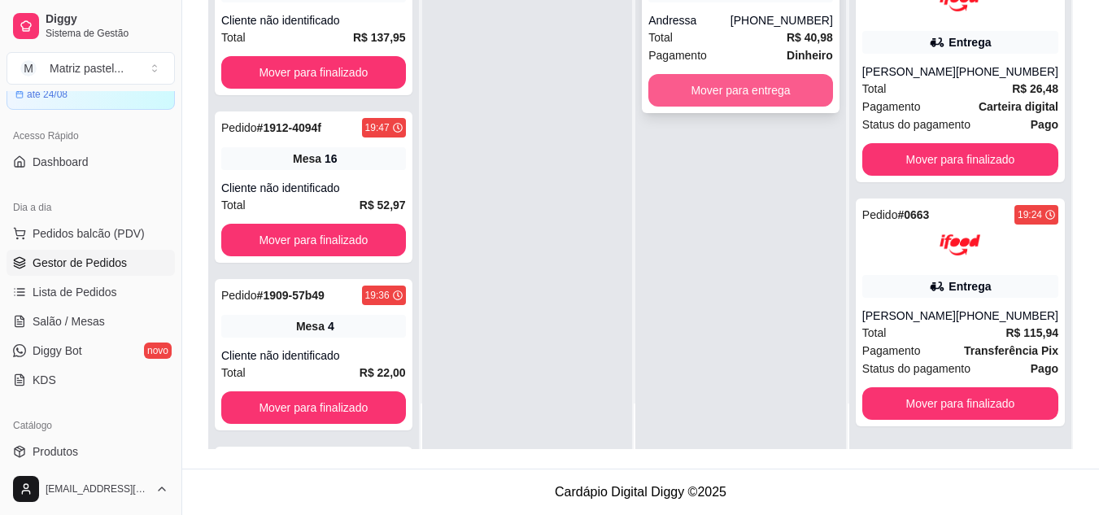
click at [776, 99] on button "Mover para entrega" at bounding box center [740, 90] width 185 height 33
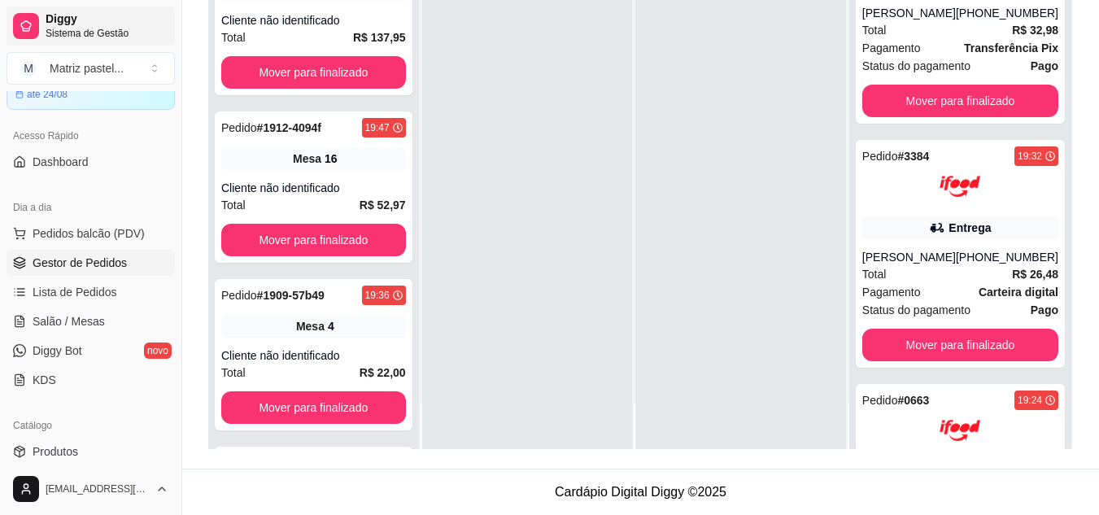
scroll to position [419, 0]
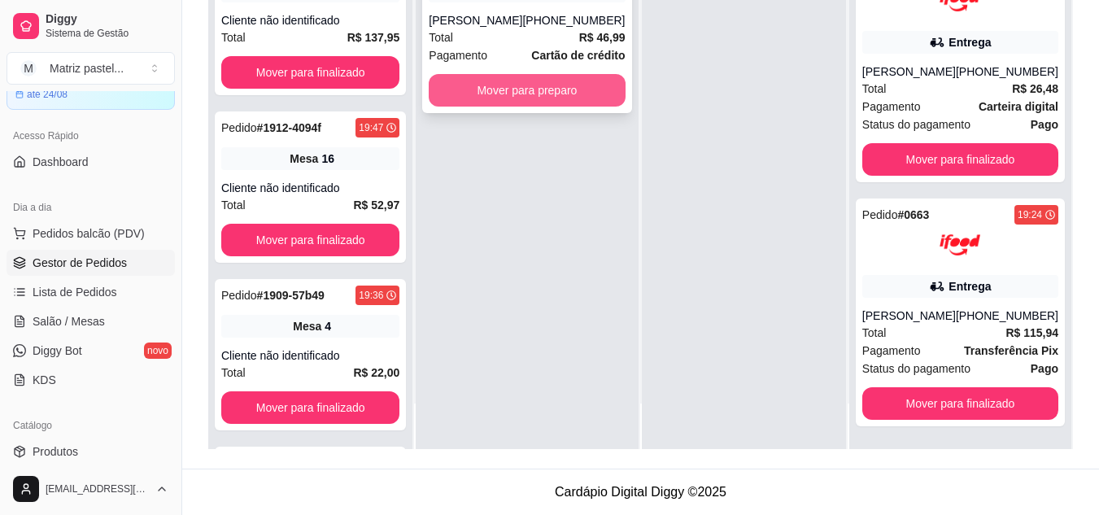
click at [514, 89] on button "Mover para preparo" at bounding box center [527, 90] width 196 height 33
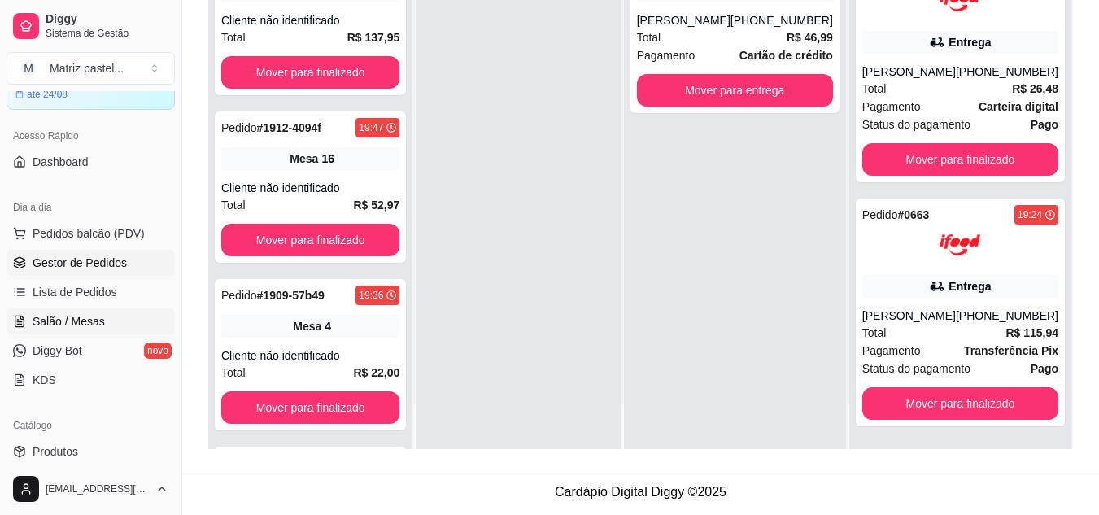
click at [94, 330] on link "Salão / Mesas" at bounding box center [91, 321] width 168 height 26
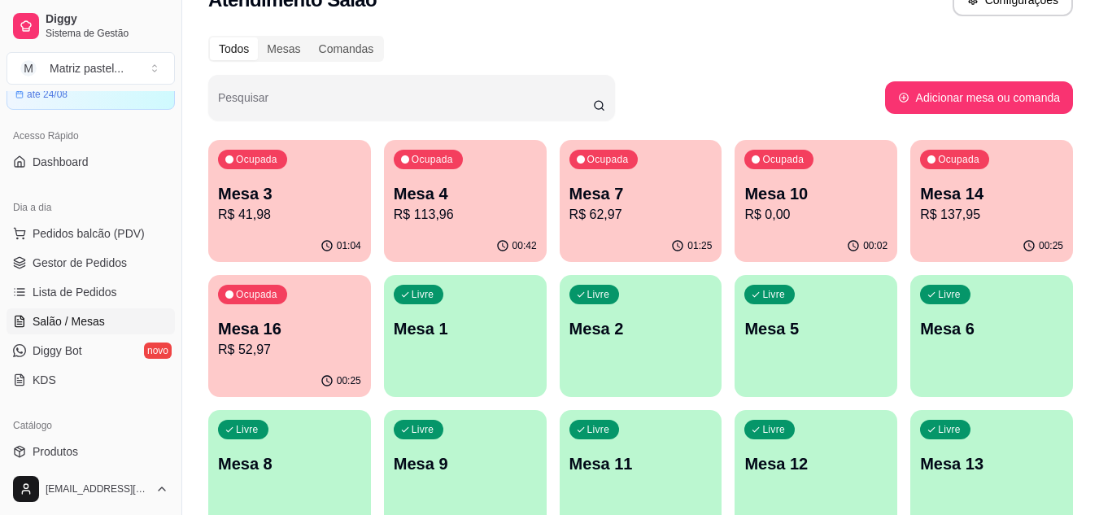
scroll to position [163, 0]
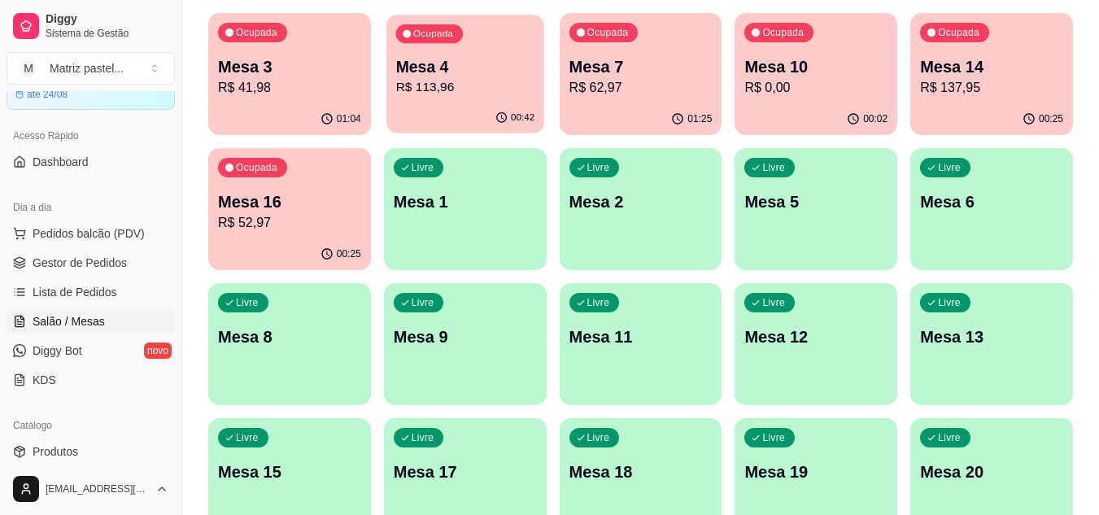
click at [462, 79] on p "R$ 113,96" at bounding box center [464, 87] width 139 height 19
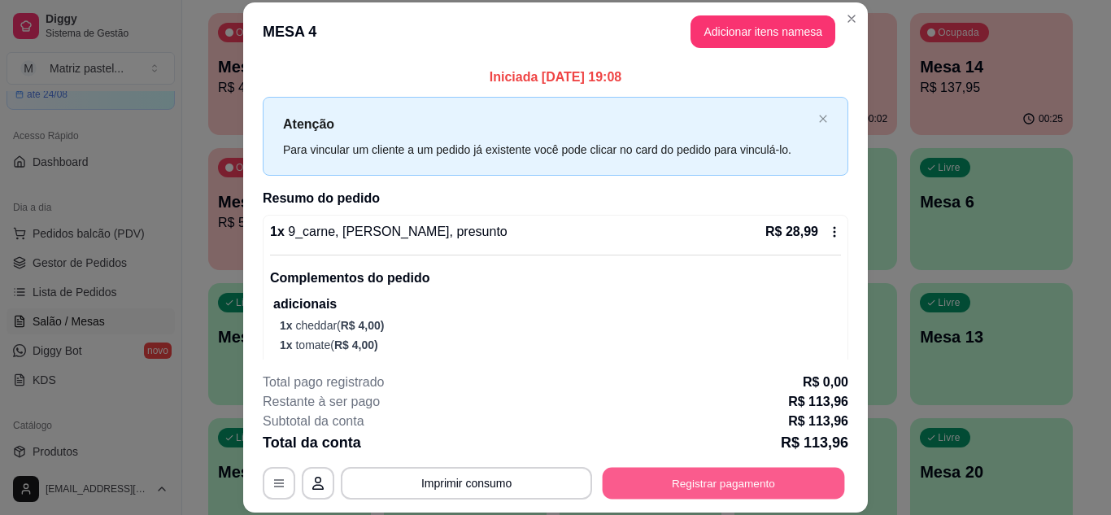
click at [722, 478] on button "Registrar pagamento" at bounding box center [724, 483] width 242 height 32
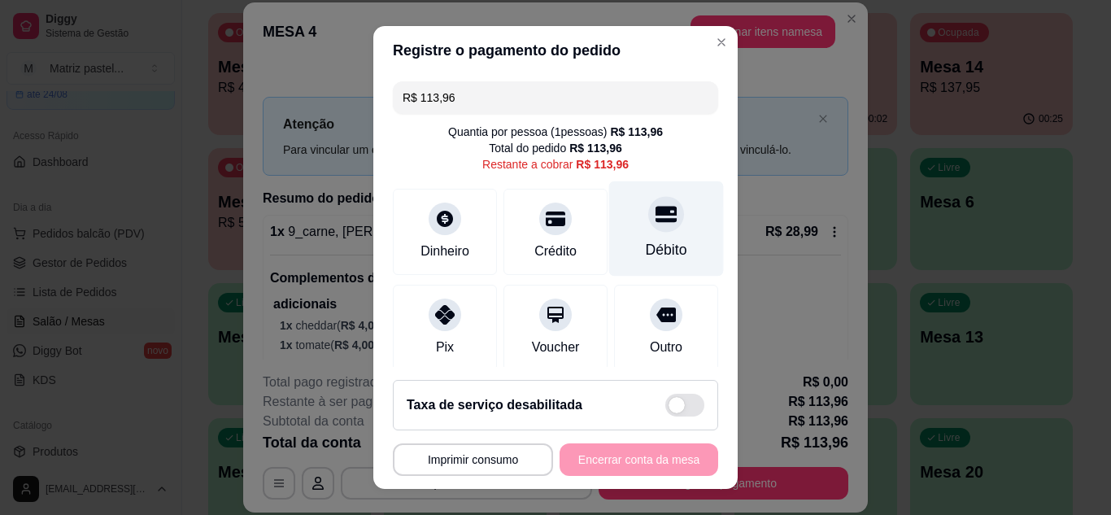
click at [646, 244] on div "Débito" at bounding box center [666, 249] width 41 height 21
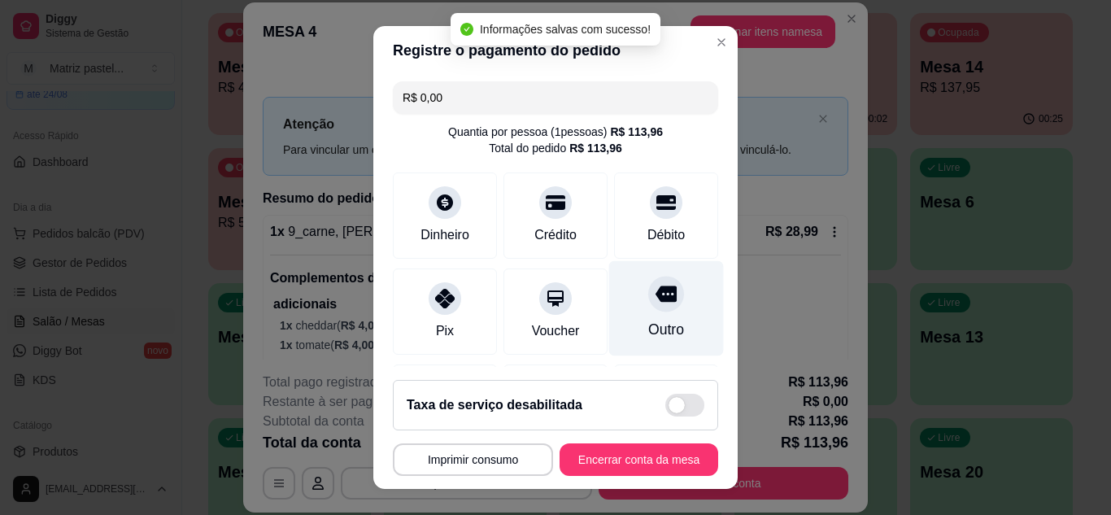
type input "R$ 0,00"
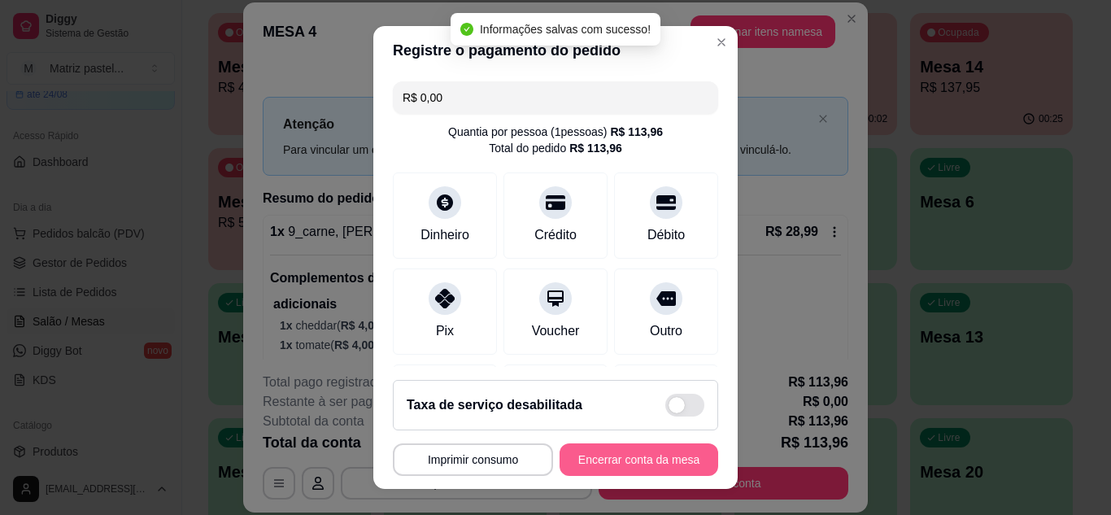
click at [641, 461] on button "Encerrar conta da mesa" at bounding box center [639, 459] width 159 height 33
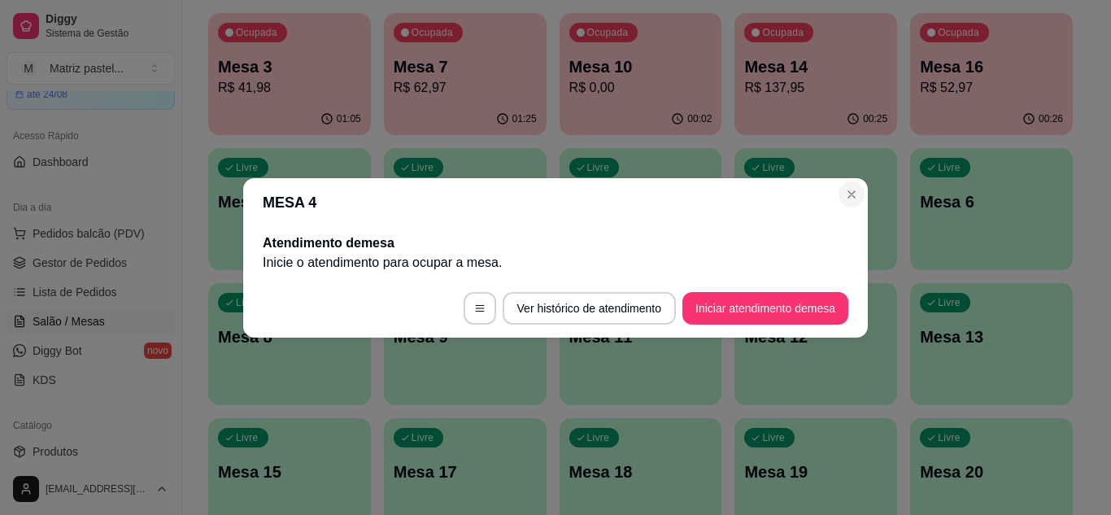
click at [841, 187] on section "MESA 4 Atendimento de mesa Inicie o atendimento para ocupar a mesa . Ver histór…" at bounding box center [555, 257] width 625 height 159
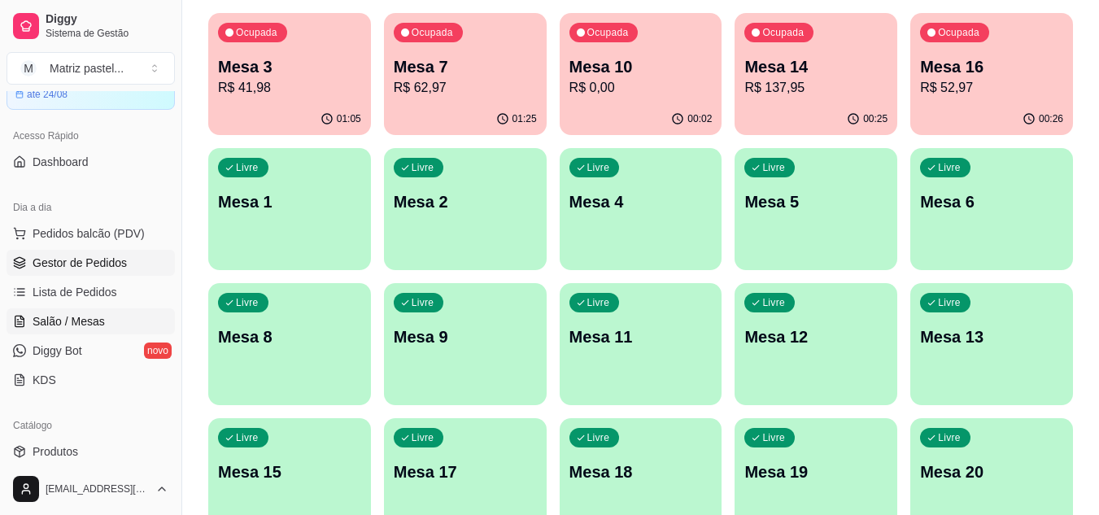
click at [96, 264] on span "Gestor de Pedidos" at bounding box center [80, 263] width 94 height 16
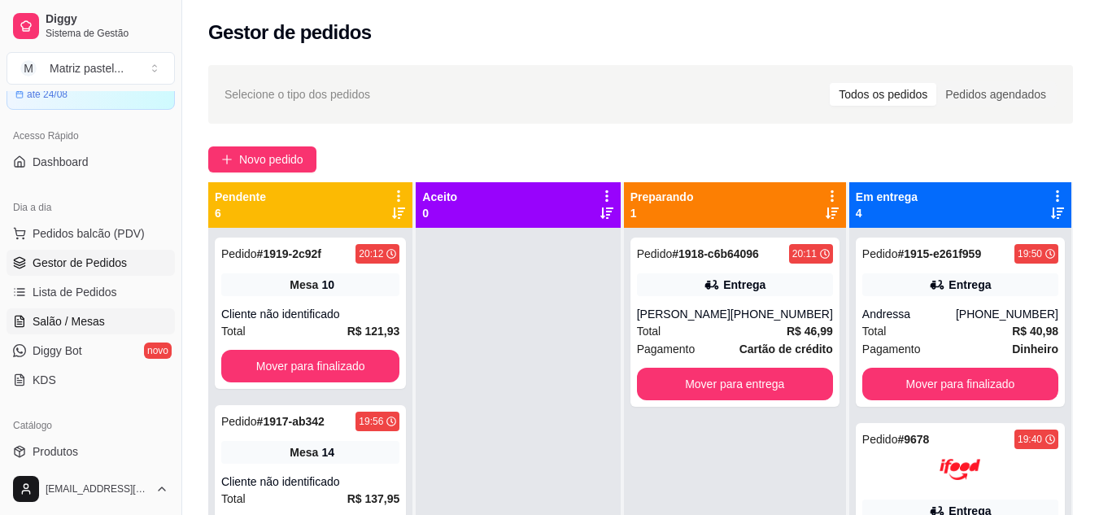
click at [85, 323] on span "Salão / Mesas" at bounding box center [69, 321] width 72 height 16
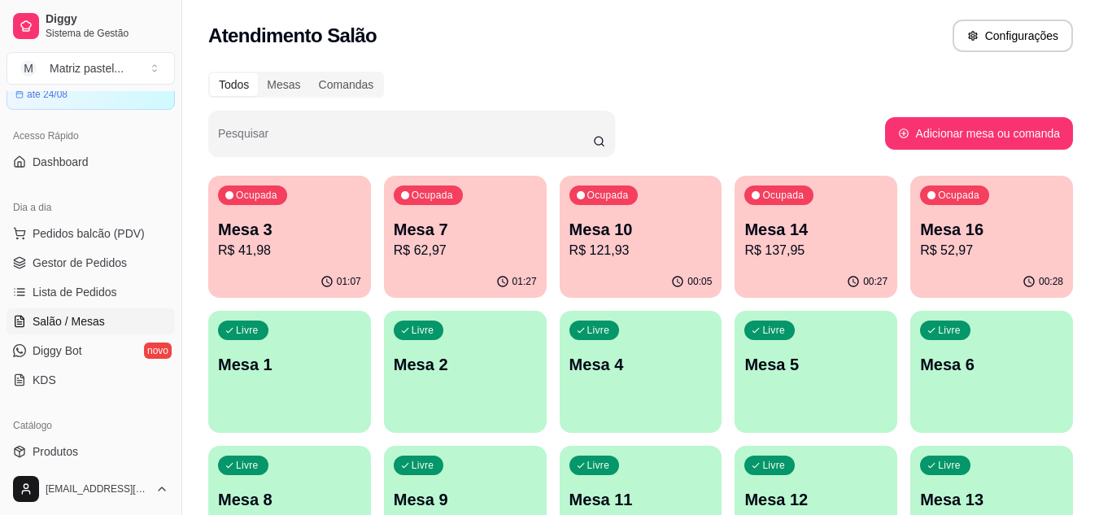
click at [1020, 235] on p "Mesa 16" at bounding box center [991, 229] width 143 height 23
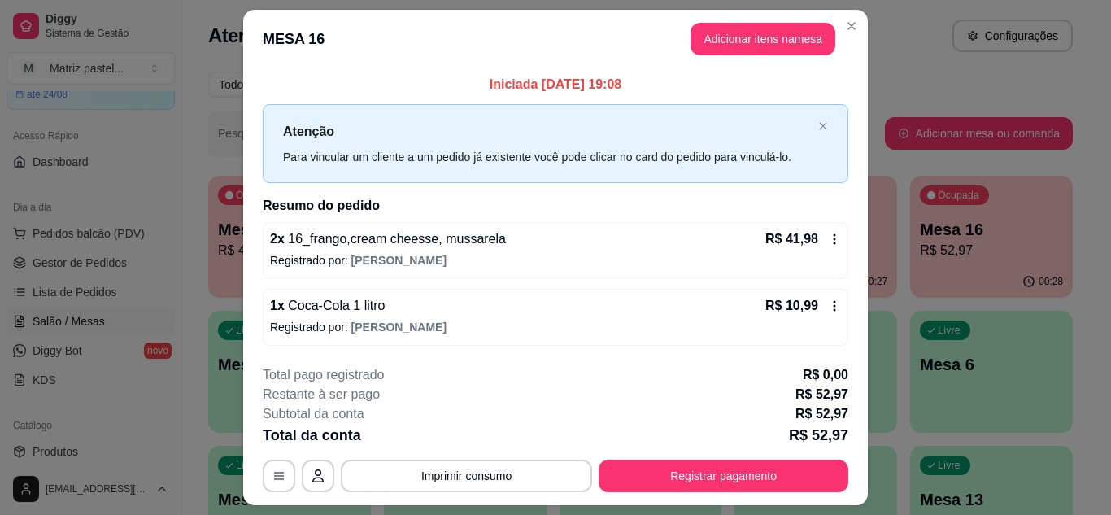
click at [771, 494] on footer "**********" at bounding box center [555, 428] width 625 height 153
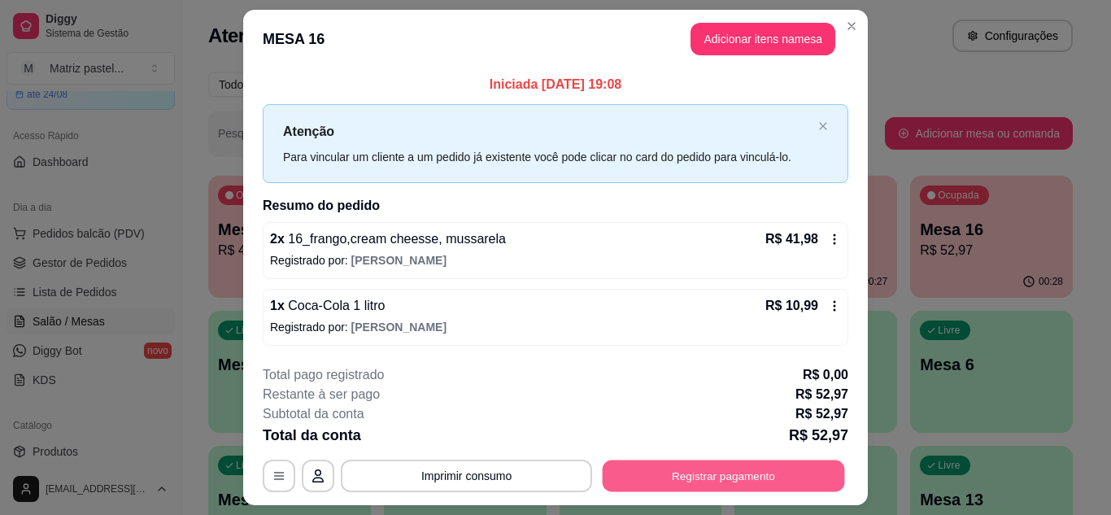
click at [754, 486] on button "Registrar pagamento" at bounding box center [724, 476] width 242 height 32
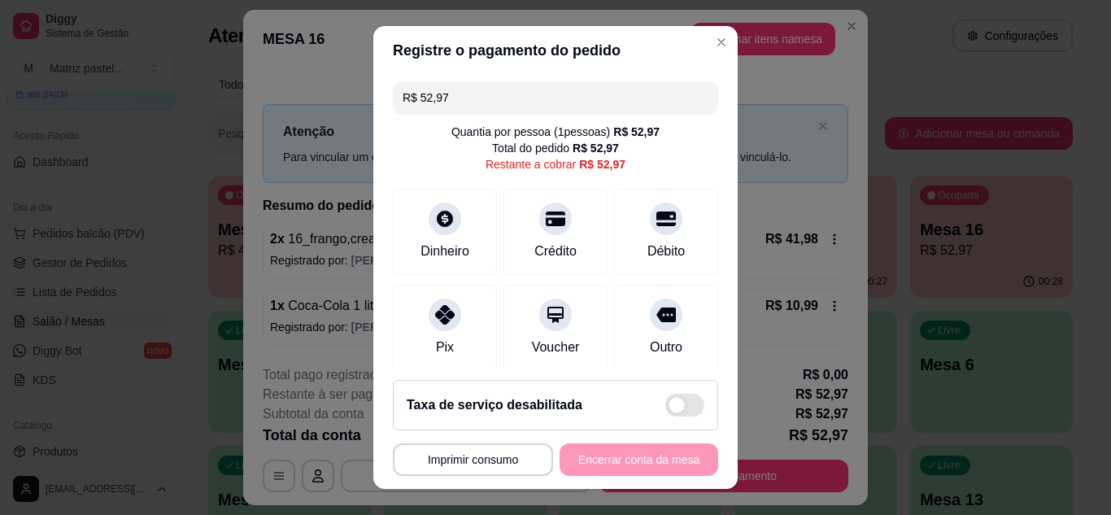
click at [498, 95] on input "R$ 52,97" at bounding box center [556, 97] width 306 height 33
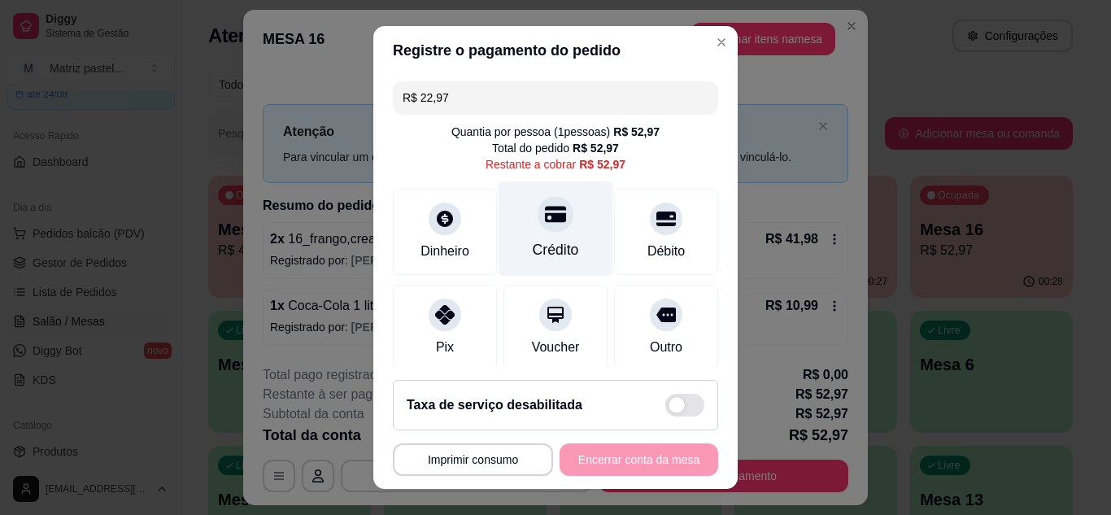
click at [526, 239] on div "Crédito" at bounding box center [556, 228] width 115 height 95
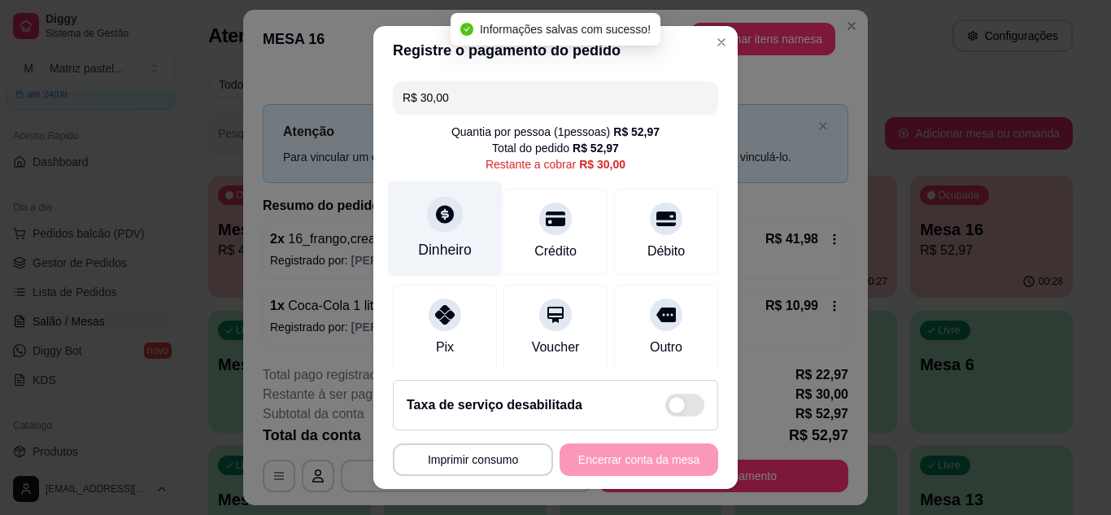
click at [460, 247] on div "Dinheiro" at bounding box center [445, 228] width 115 height 95
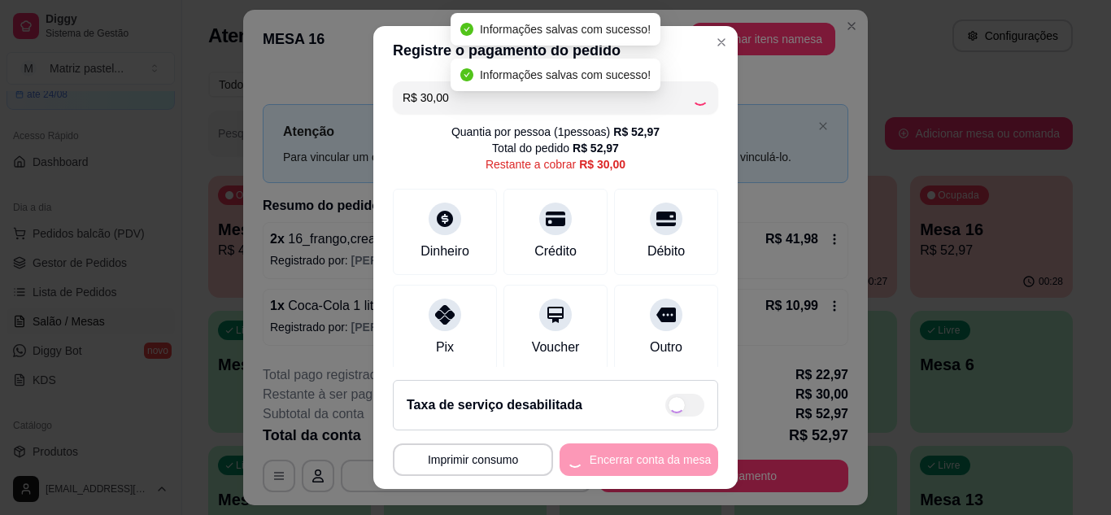
type input "R$ 0,00"
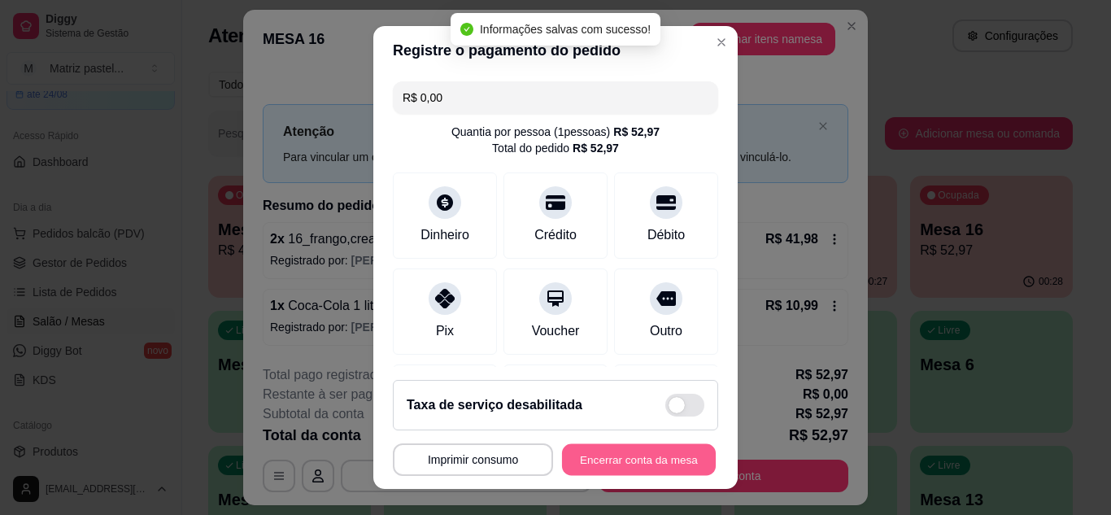
click at [649, 466] on button "Encerrar conta da mesa" at bounding box center [639, 460] width 154 height 32
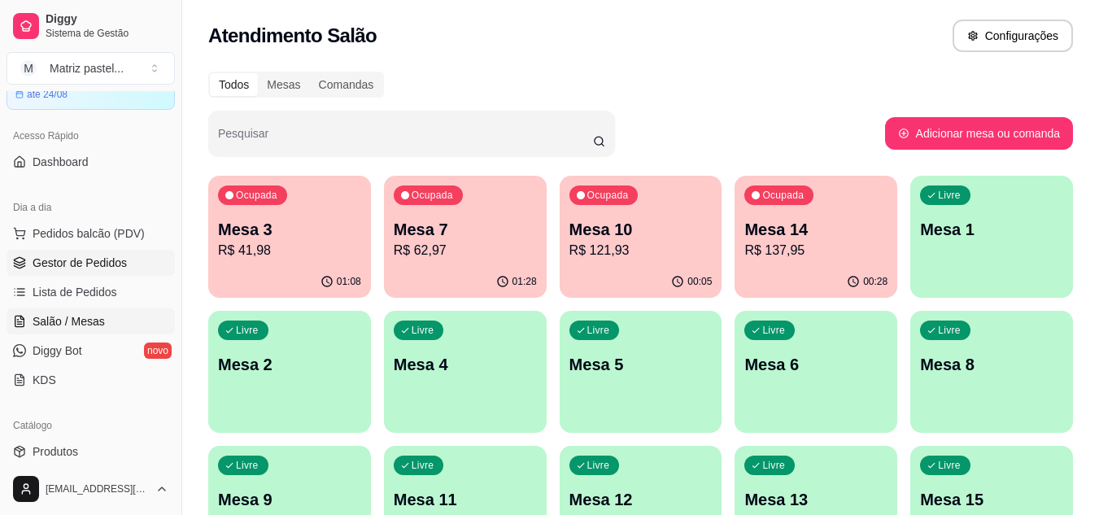
click at [87, 261] on span "Gestor de Pedidos" at bounding box center [80, 263] width 94 height 16
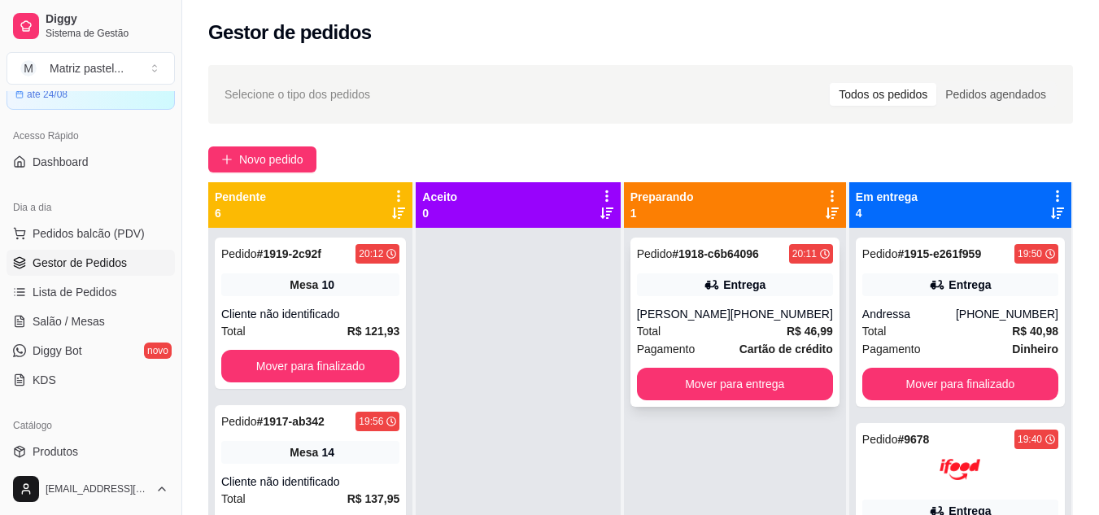
click at [666, 275] on div "Entrega" at bounding box center [735, 284] width 196 height 23
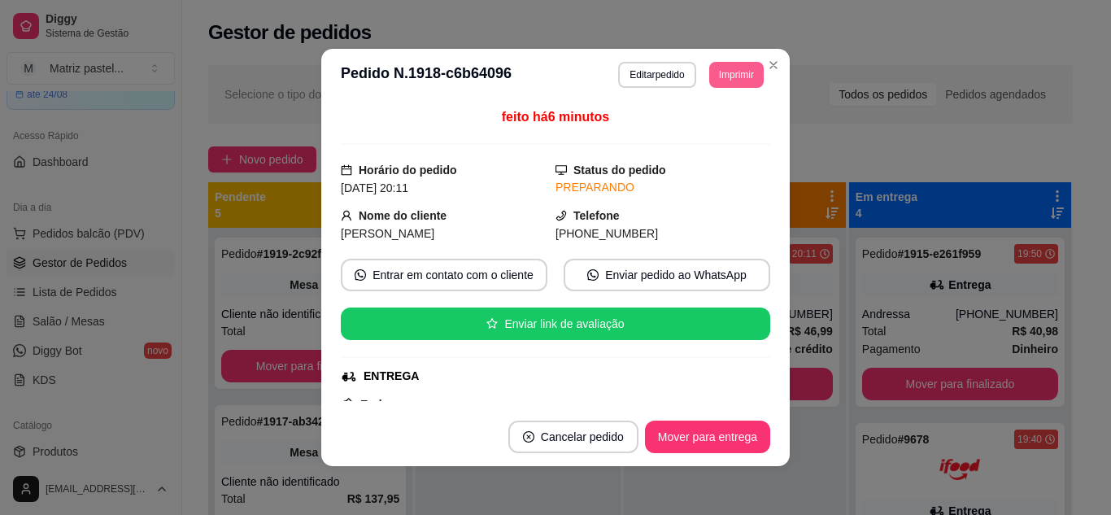
click at [731, 81] on button "Imprimir" at bounding box center [736, 75] width 55 height 26
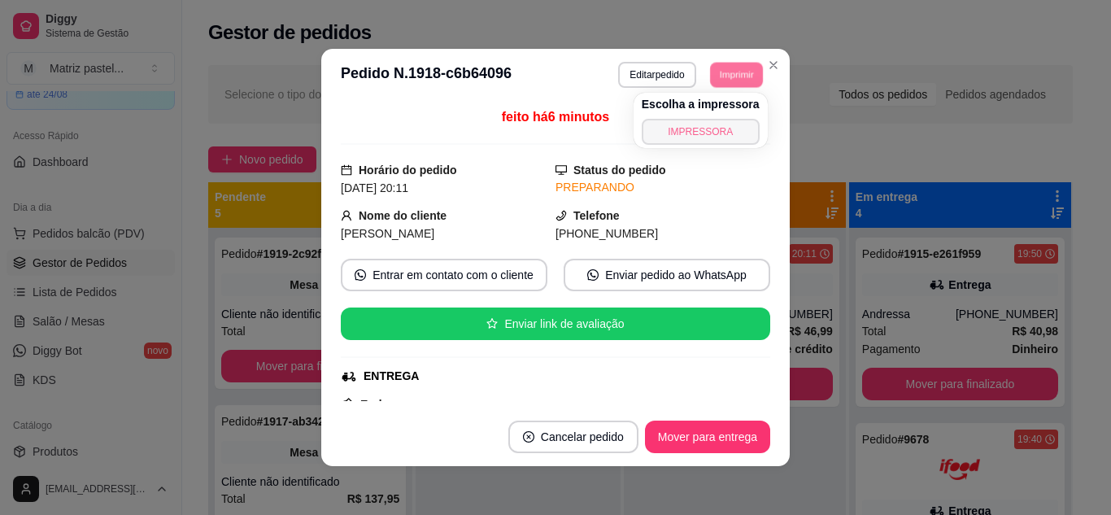
click at [715, 129] on button "IMPRESSORA" at bounding box center [701, 132] width 118 height 26
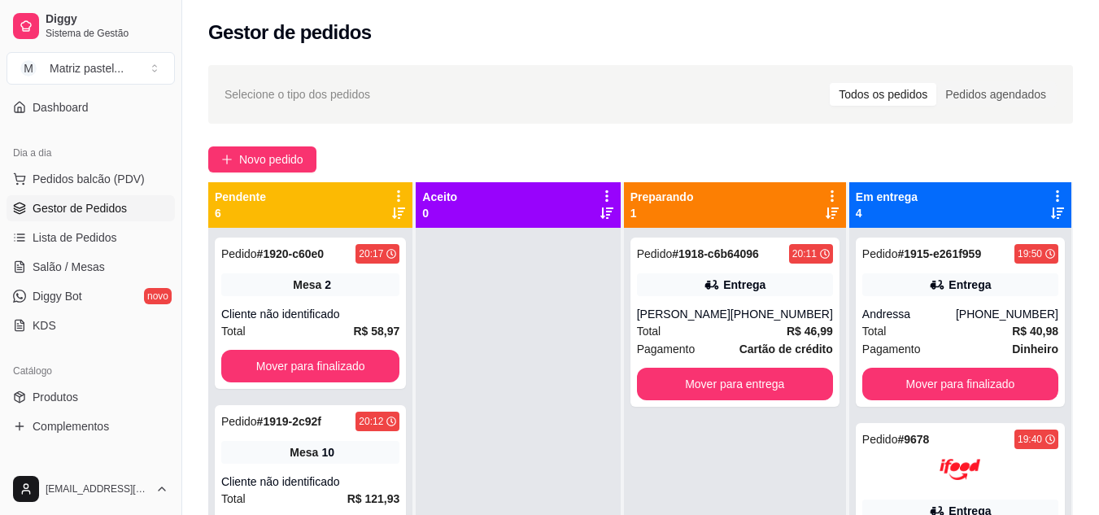
scroll to position [163, 0]
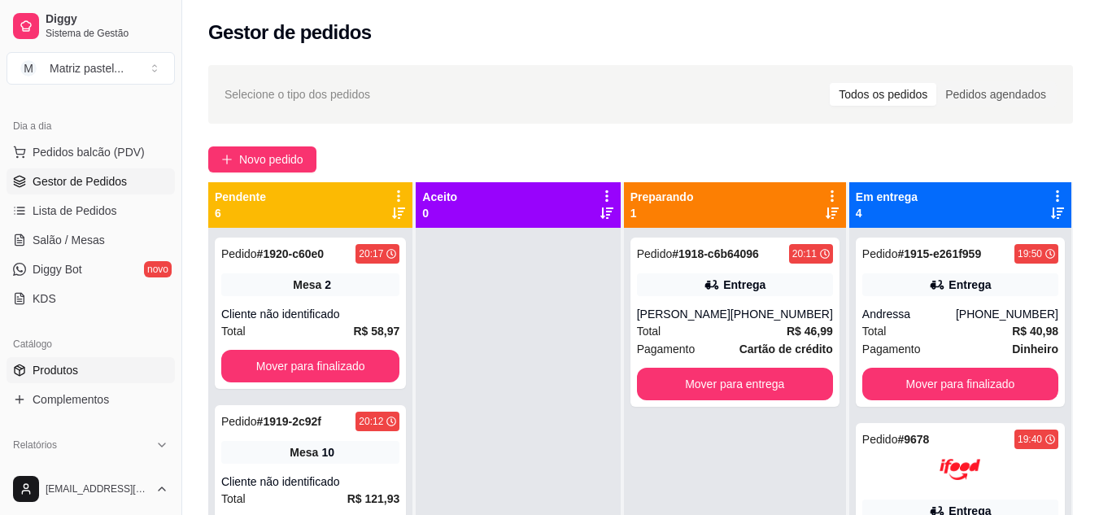
click at [75, 373] on span "Produtos" at bounding box center [56, 370] width 46 height 16
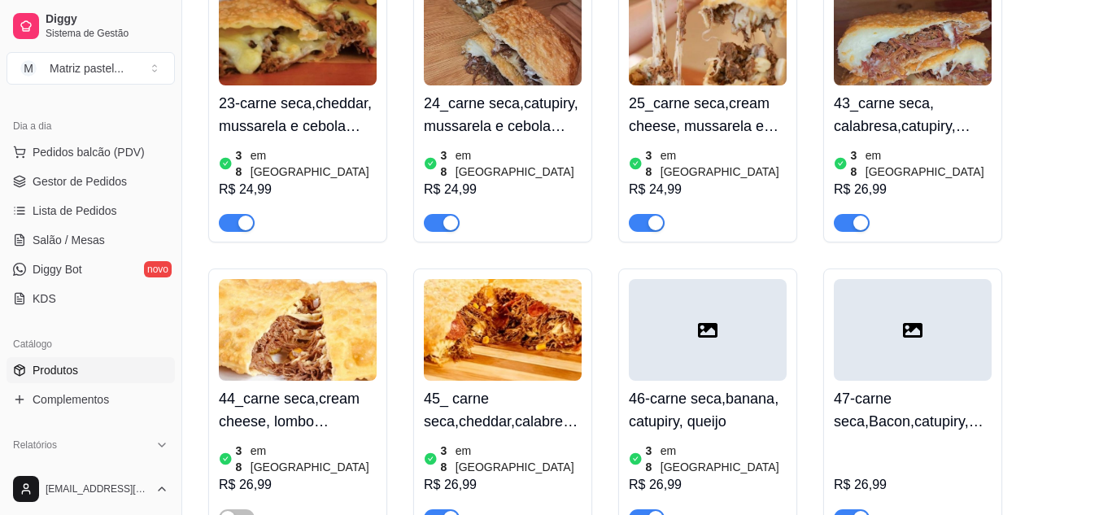
scroll to position [3498, 0]
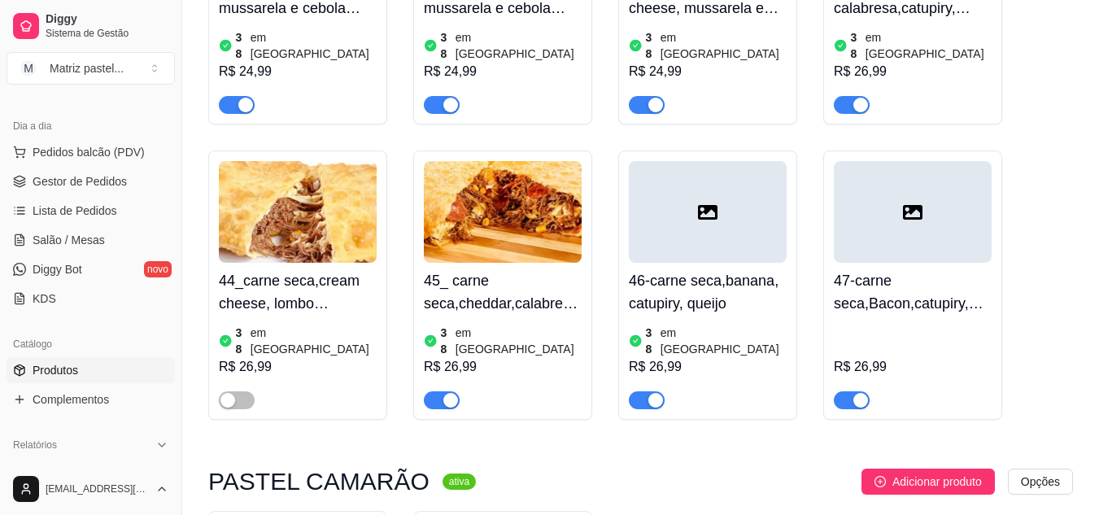
click at [644, 391] on span "button" at bounding box center [647, 400] width 36 height 18
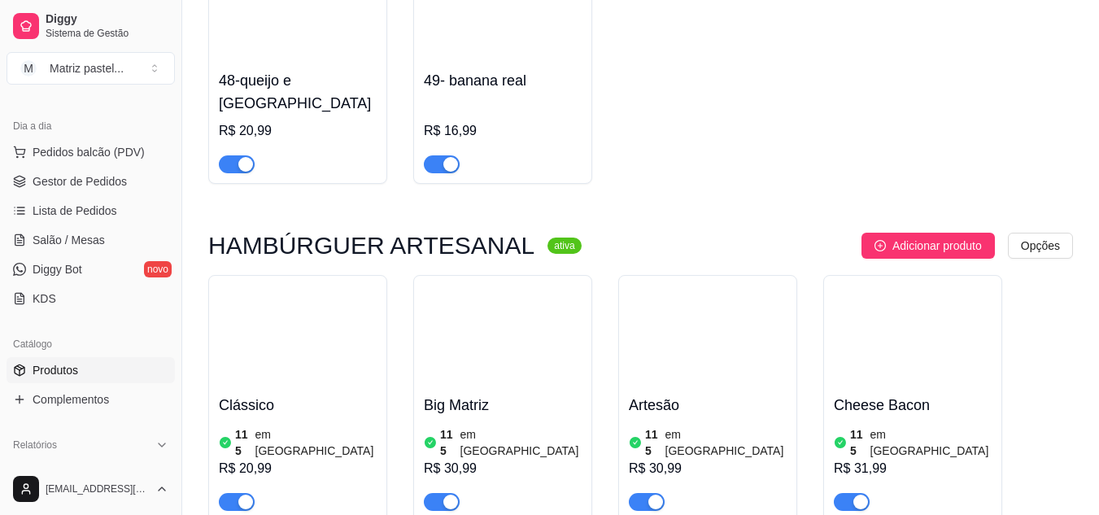
scroll to position [4719, 0]
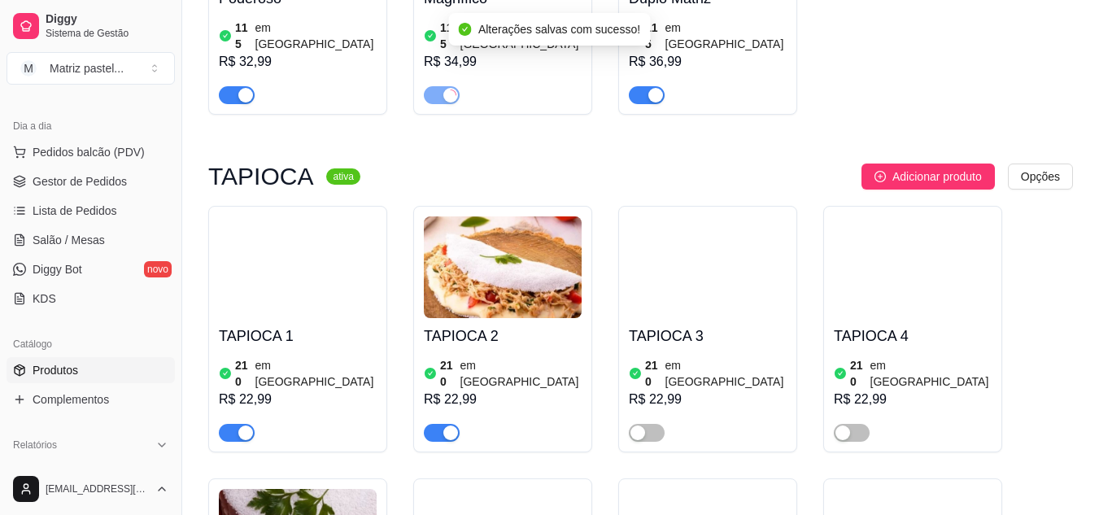
scroll to position [5451, 0]
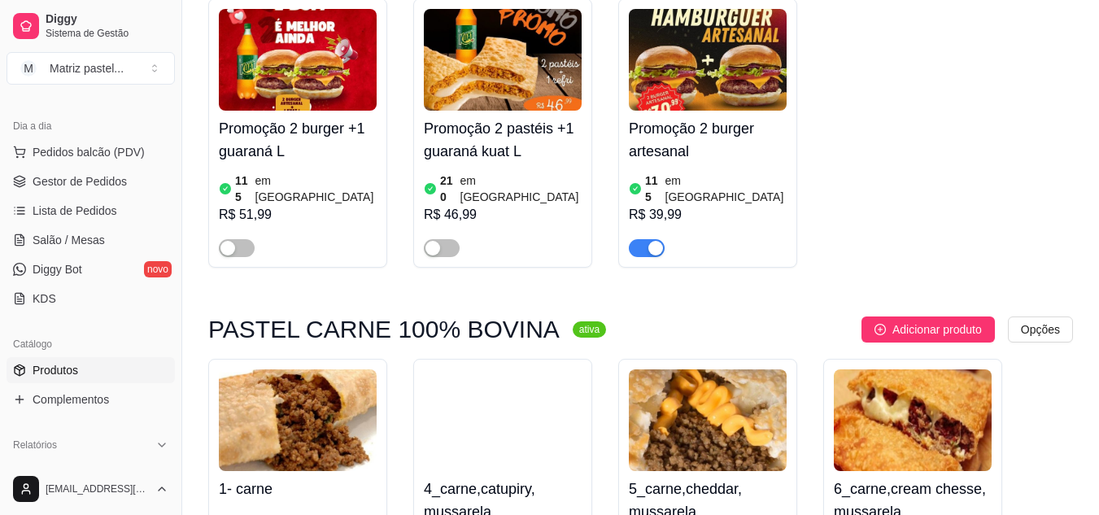
scroll to position [0, 0]
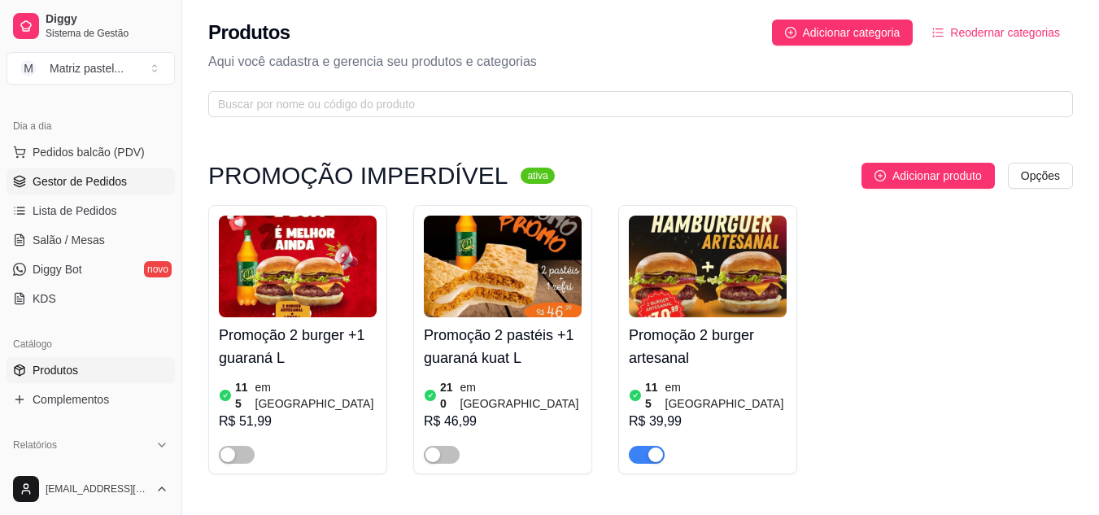
click at [55, 180] on span "Gestor de Pedidos" at bounding box center [80, 181] width 94 height 16
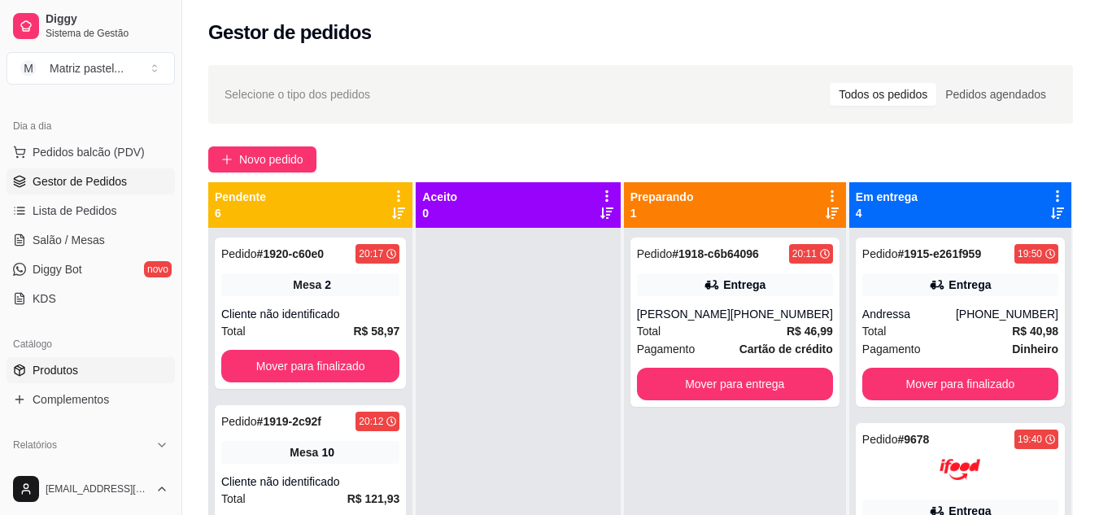
click at [76, 369] on span "Produtos" at bounding box center [56, 370] width 46 height 16
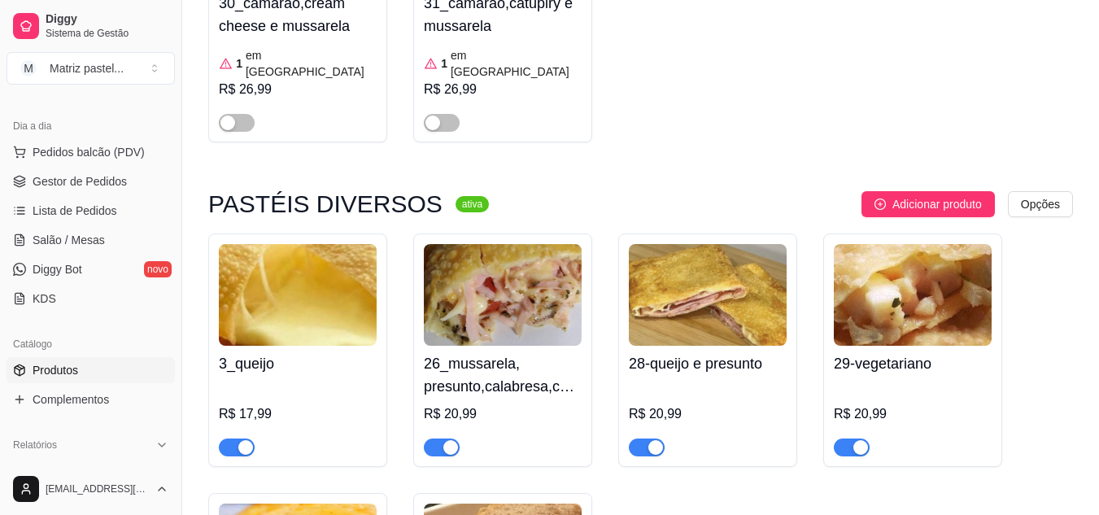
scroll to position [4230, 0]
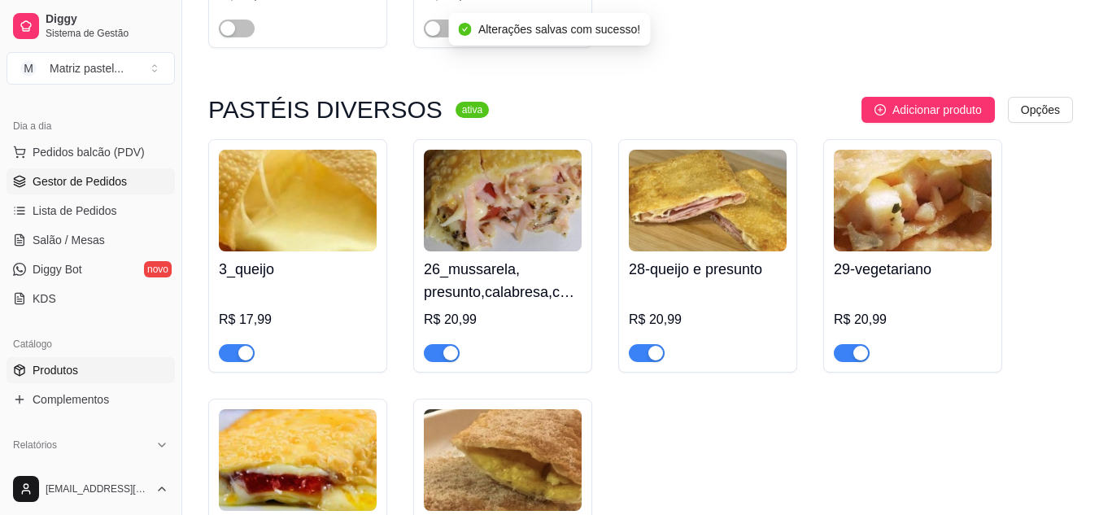
click at [84, 175] on span "Gestor de Pedidos" at bounding box center [80, 181] width 94 height 16
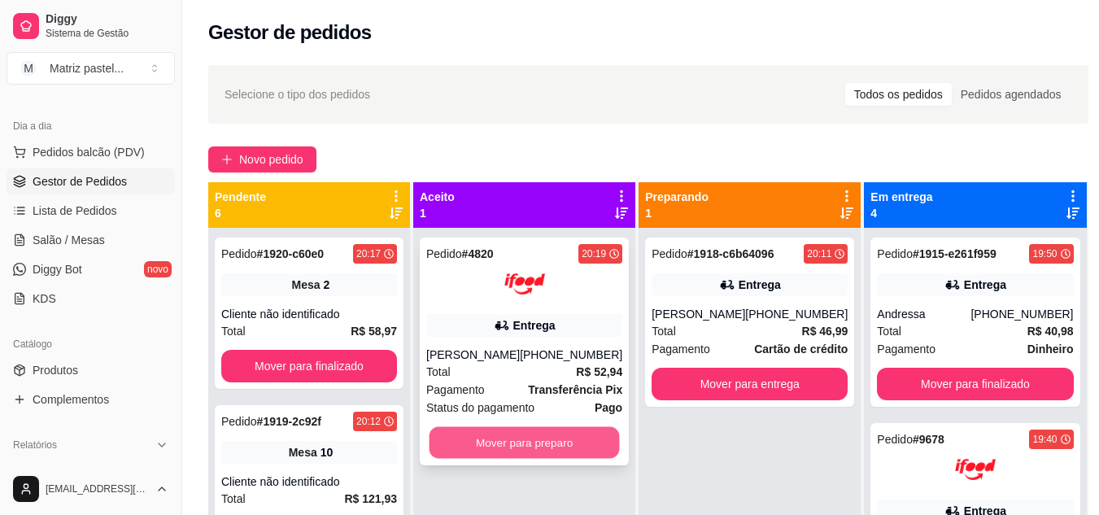
click at [565, 459] on button "Mover para preparo" at bounding box center [525, 443] width 190 height 32
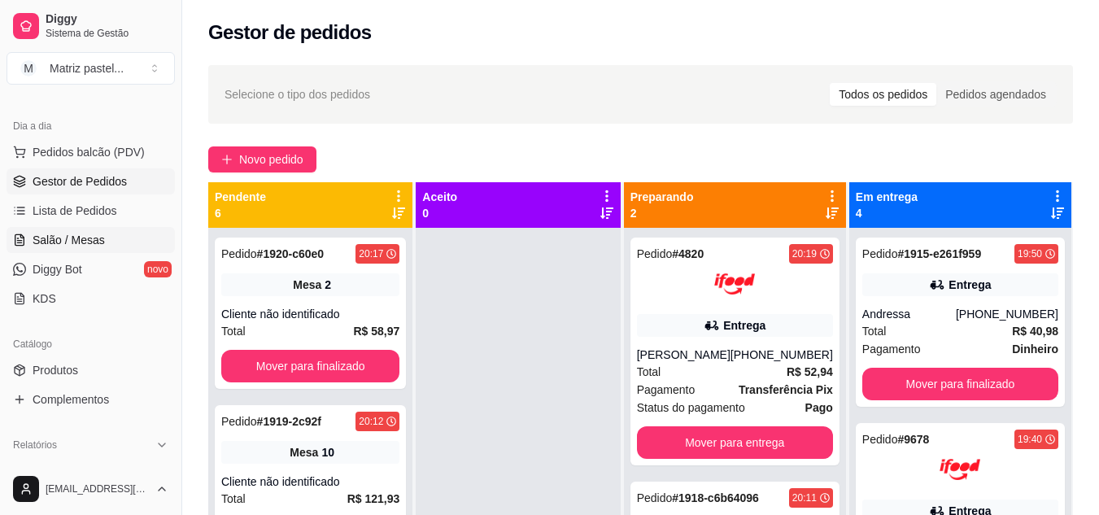
click at [96, 235] on span "Salão / Mesas" at bounding box center [69, 240] width 72 height 16
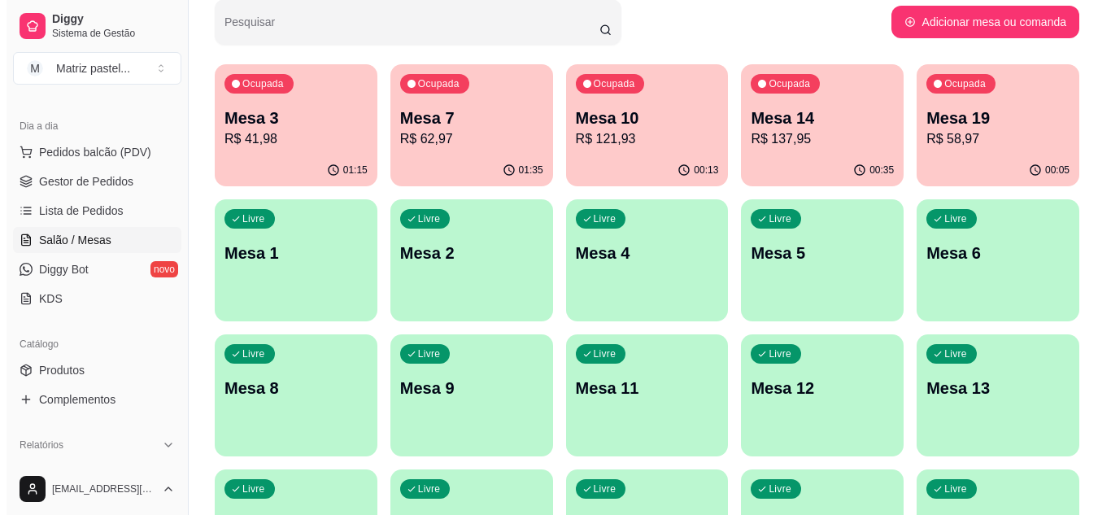
scroll to position [63, 0]
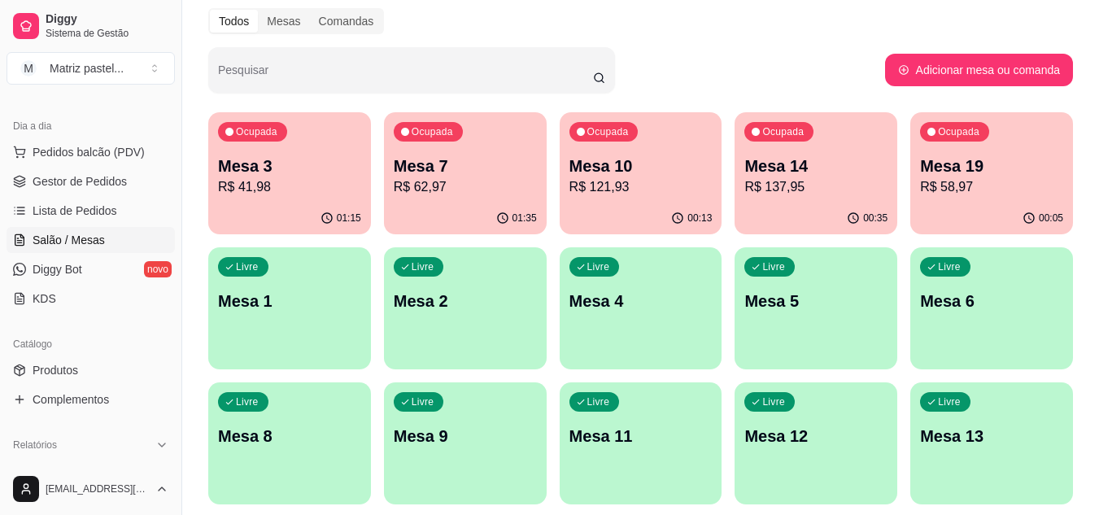
click at [250, 178] on p "R$ 41,98" at bounding box center [289, 187] width 143 height 20
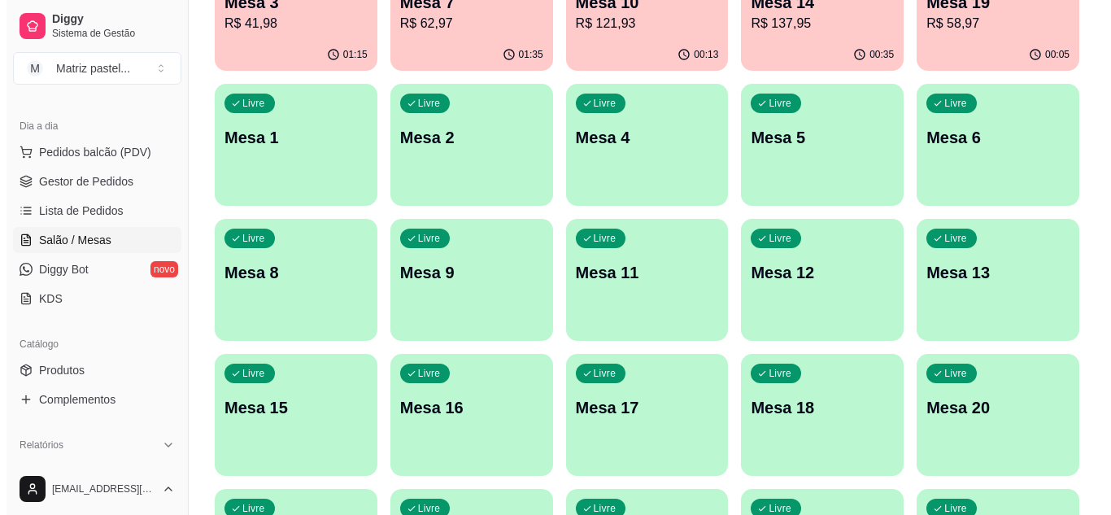
scroll to position [226, 0]
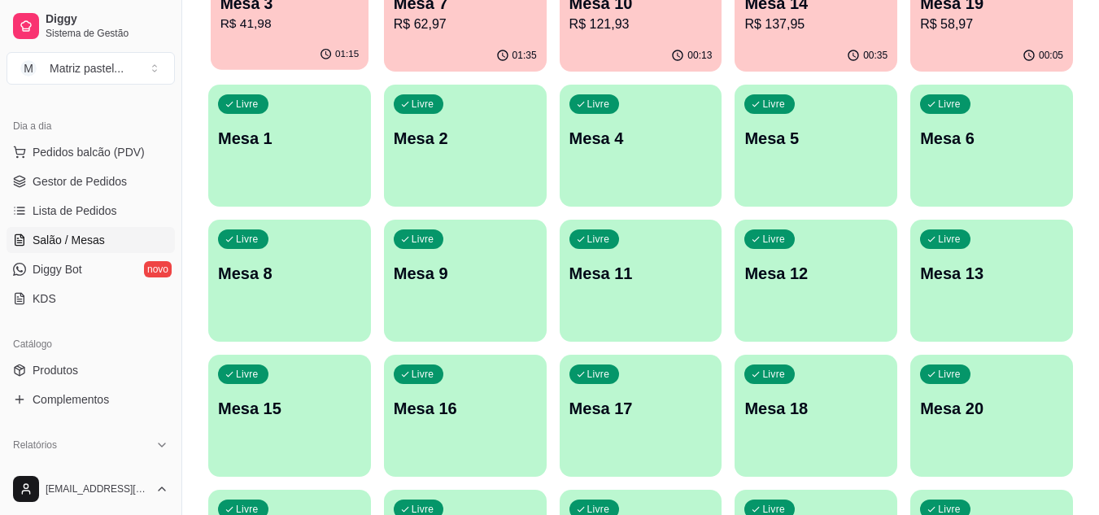
click at [316, 56] on div "01:15" at bounding box center [290, 54] width 158 height 31
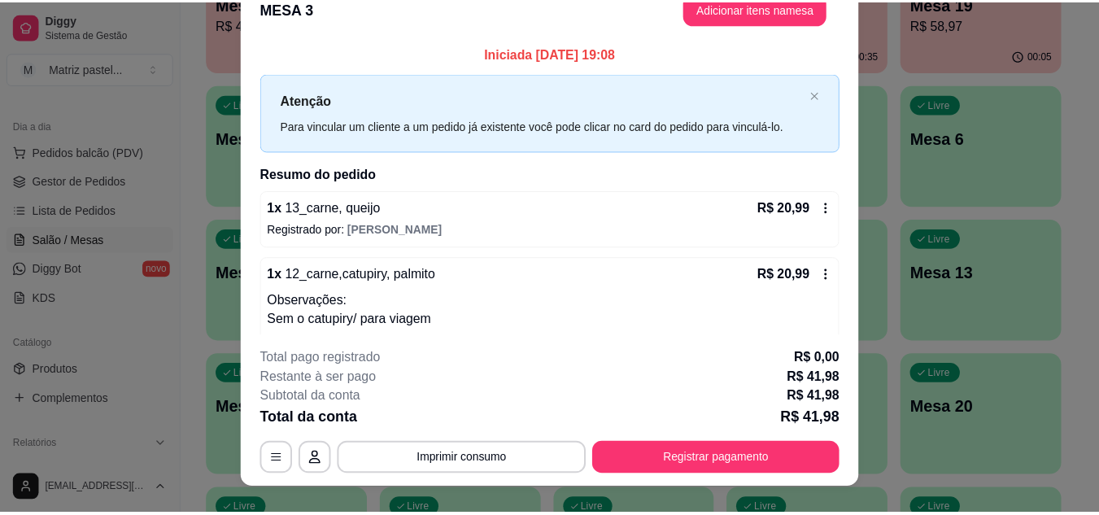
scroll to position [0, 0]
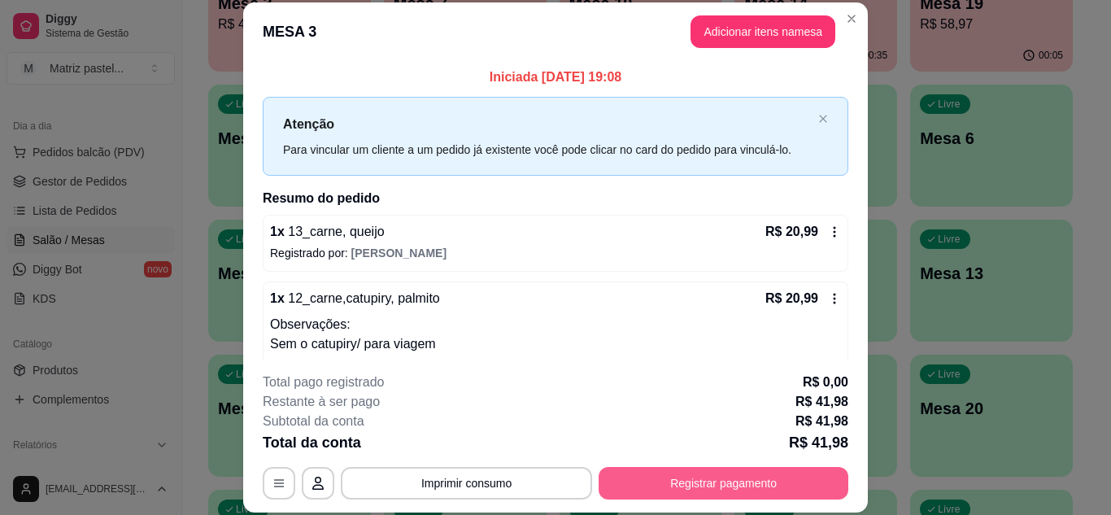
click at [725, 472] on button "Registrar pagamento" at bounding box center [724, 483] width 250 height 33
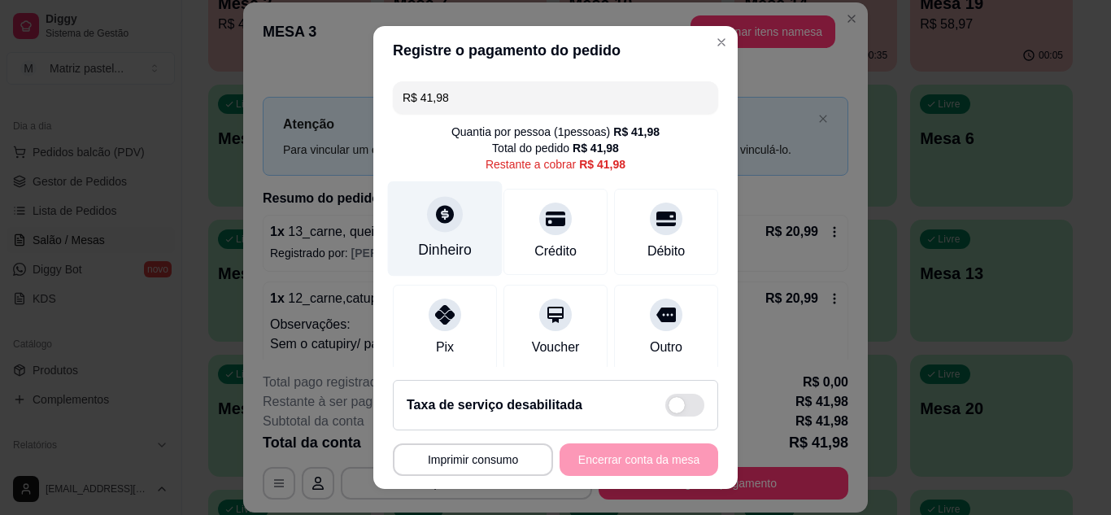
click at [456, 246] on div "Dinheiro" at bounding box center [445, 249] width 54 height 21
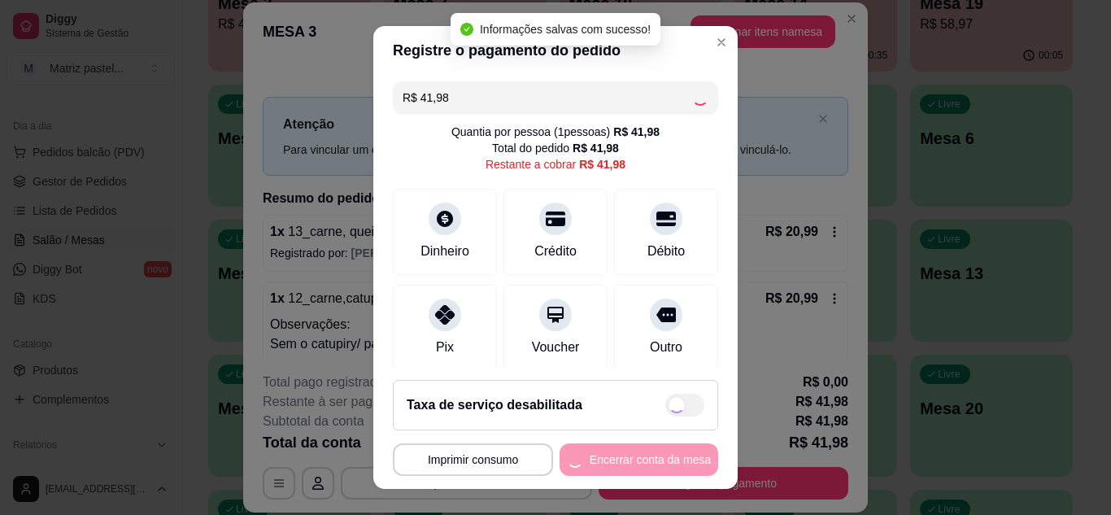
type input "R$ 0,00"
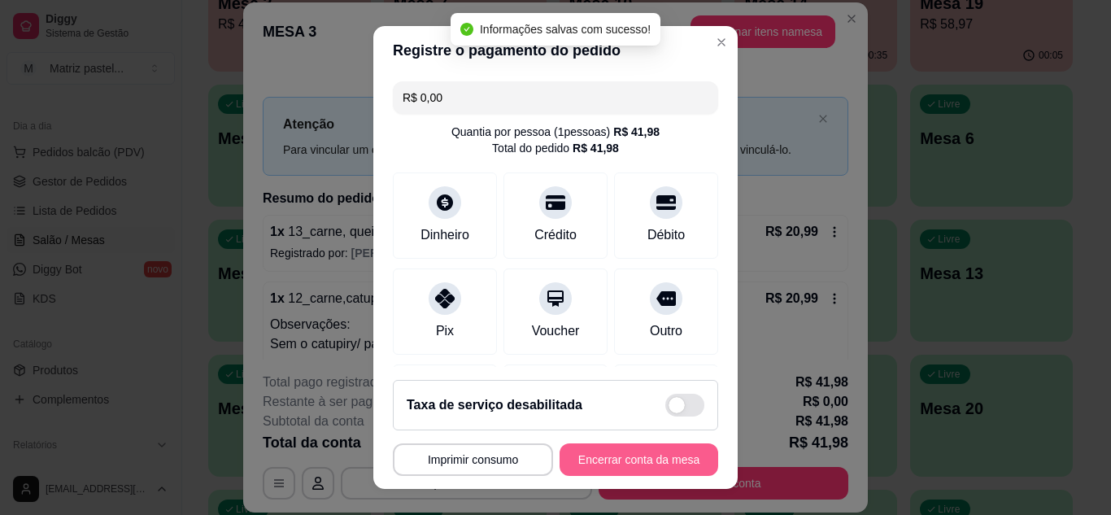
click at [640, 455] on button "Encerrar conta da mesa" at bounding box center [639, 459] width 159 height 33
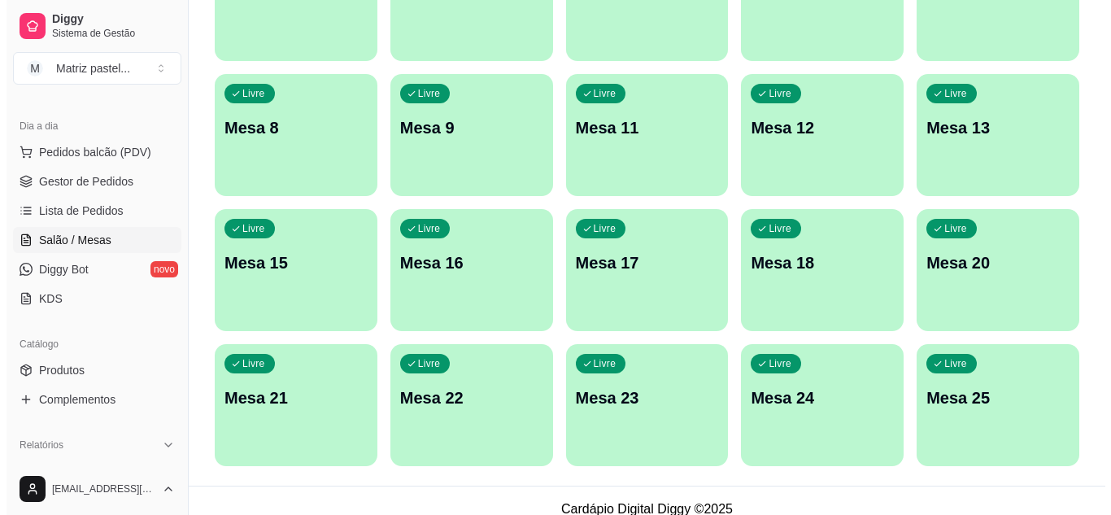
scroll to position [389, 0]
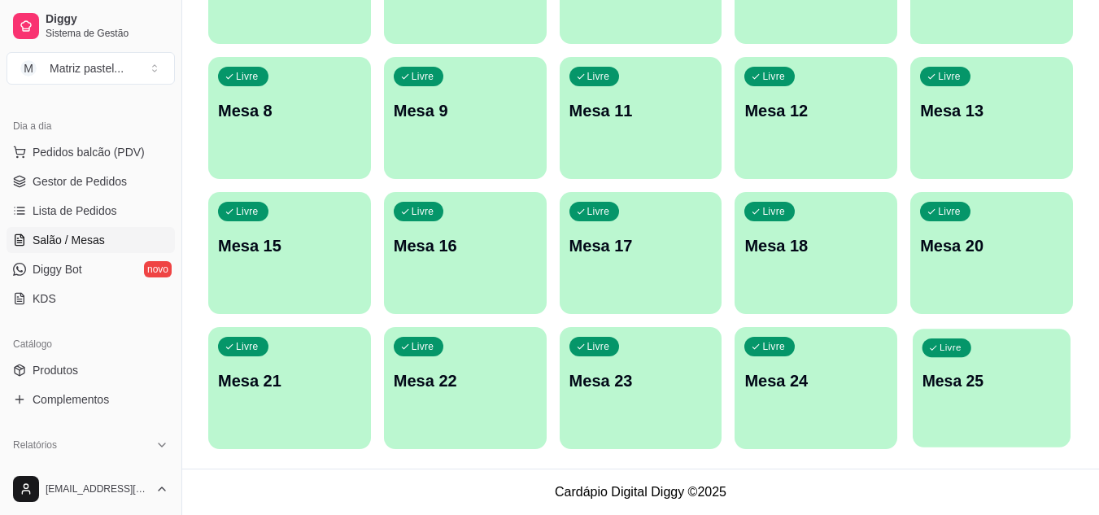
click at [1031, 400] on div "Livre Mesa 25" at bounding box center [992, 378] width 158 height 99
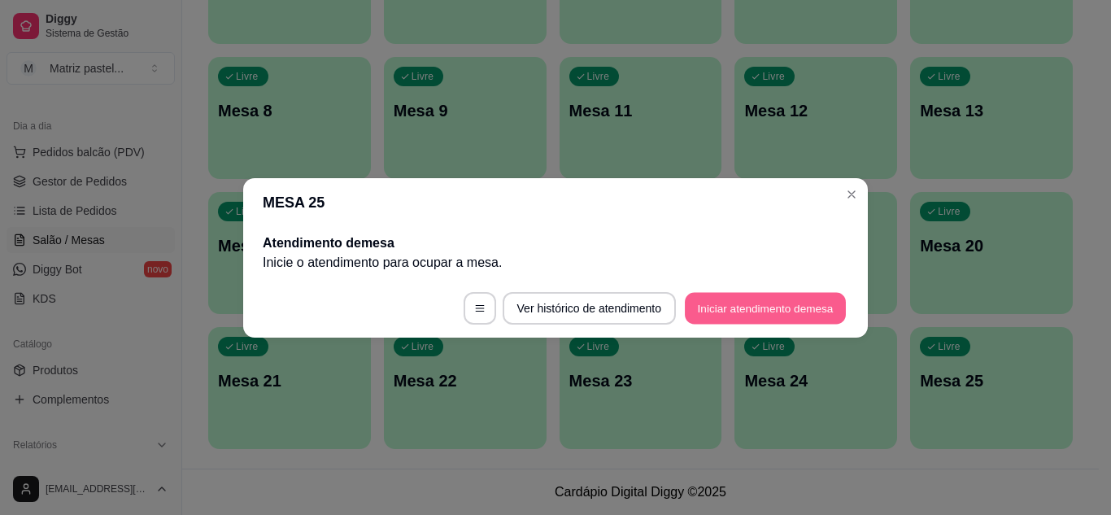
click at [738, 314] on button "Iniciar atendimento de mesa" at bounding box center [765, 308] width 161 height 32
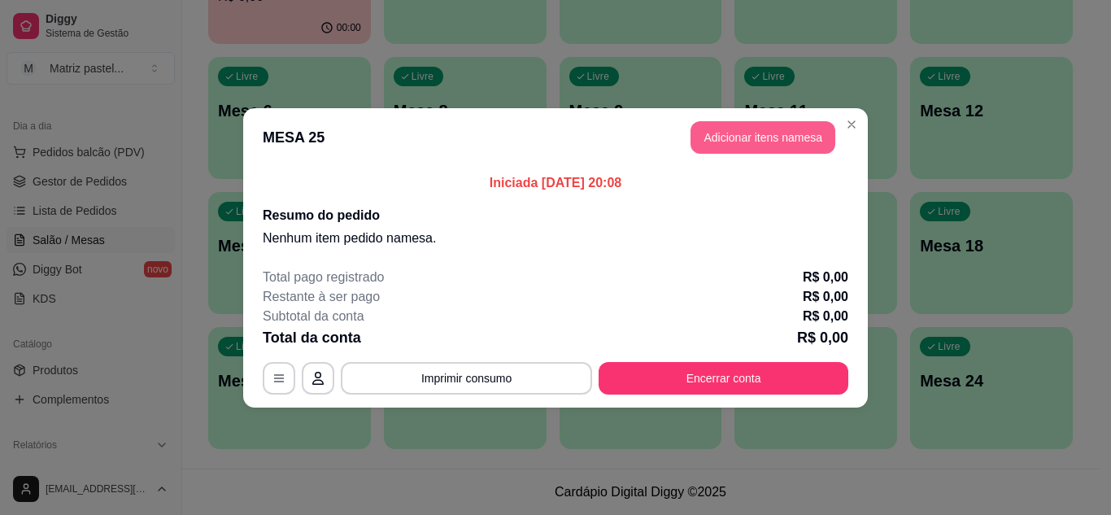
click at [805, 139] on button "Adicionar itens na mesa" at bounding box center [763, 137] width 145 height 33
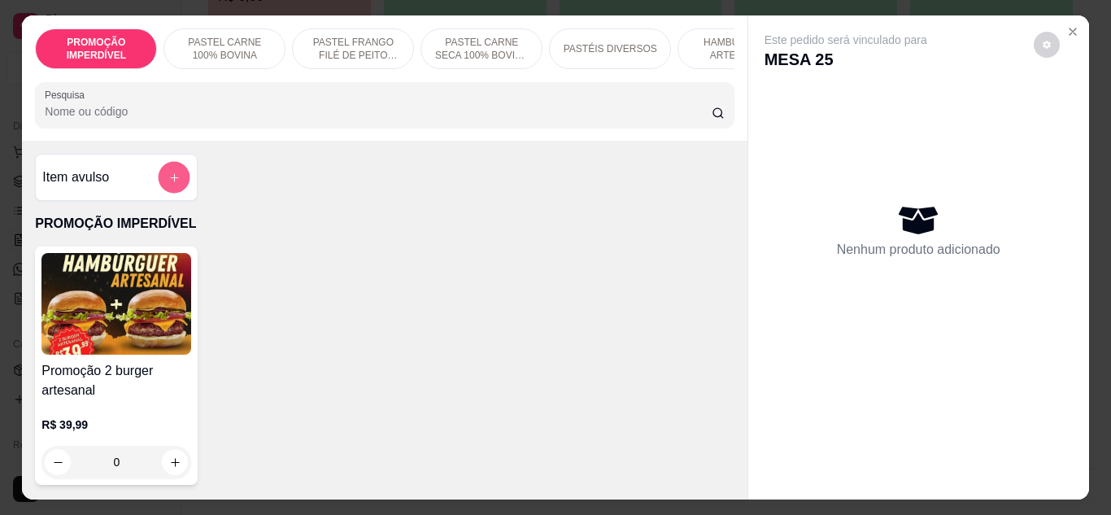
click at [177, 184] on button "add-separate-item" at bounding box center [175, 178] width 32 height 32
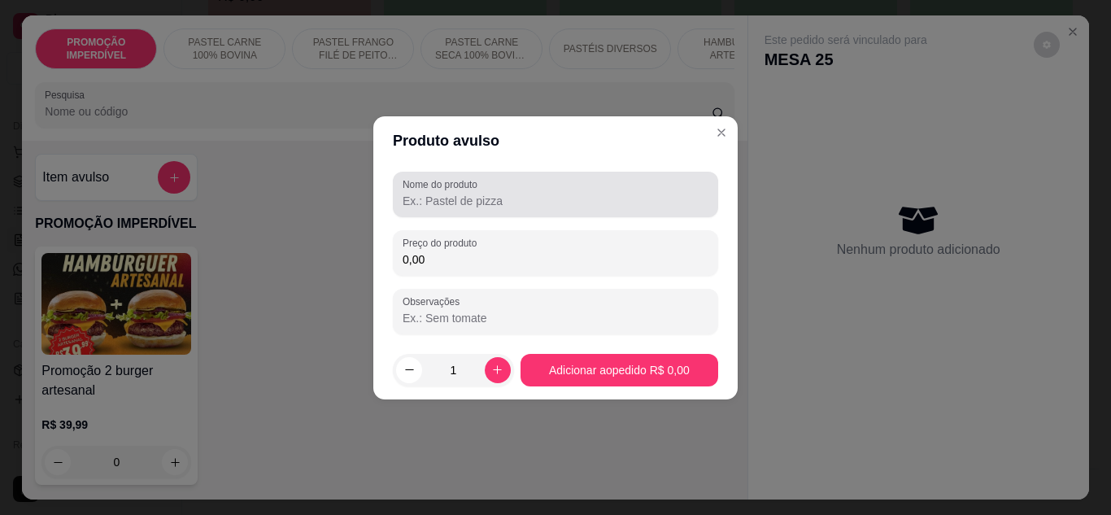
click at [482, 201] on input "Nome do produto" at bounding box center [556, 201] width 306 height 16
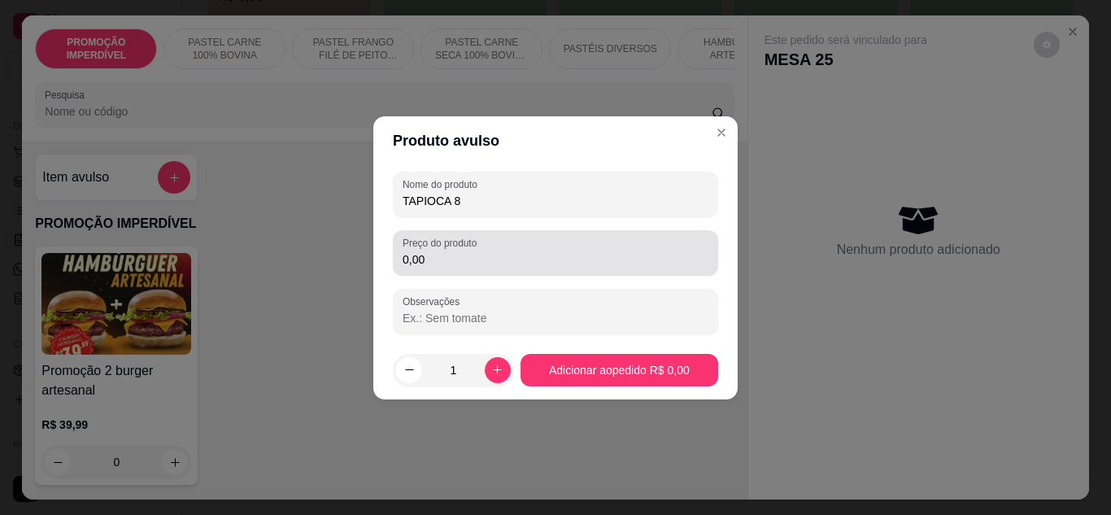
type input "TAPIOCA 8"
click at [486, 254] on input "0,00" at bounding box center [556, 259] width 306 height 16
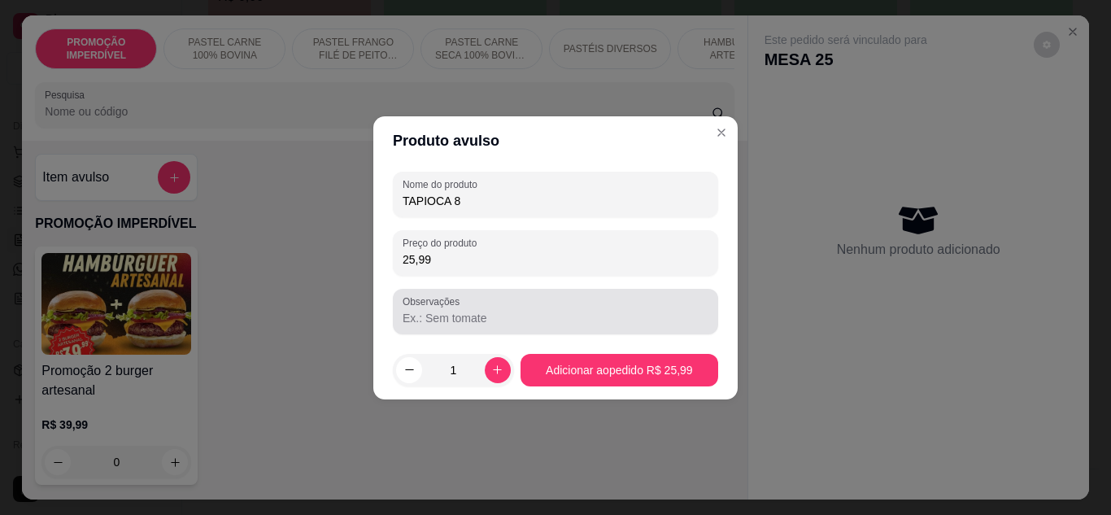
type input "25,99"
click at [471, 308] on div at bounding box center [556, 311] width 306 height 33
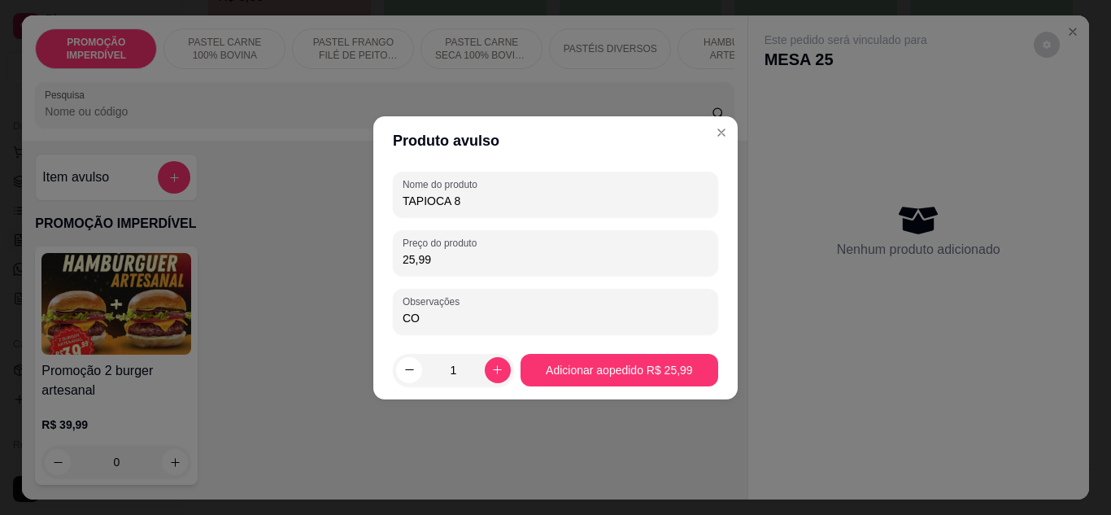
type input "C"
type input "com bacon no lugar da banana"
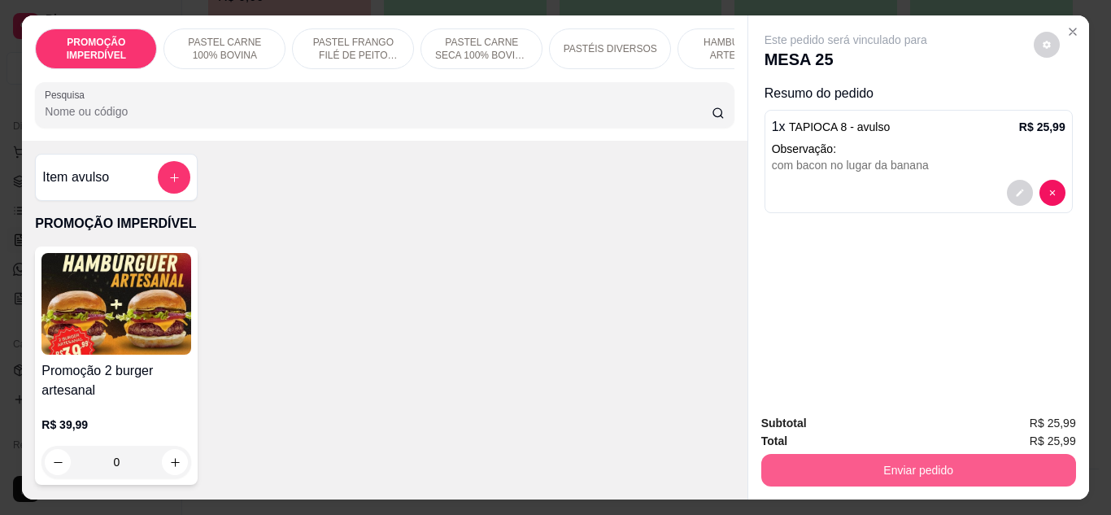
click at [858, 456] on button "Enviar pedido" at bounding box center [918, 470] width 315 height 33
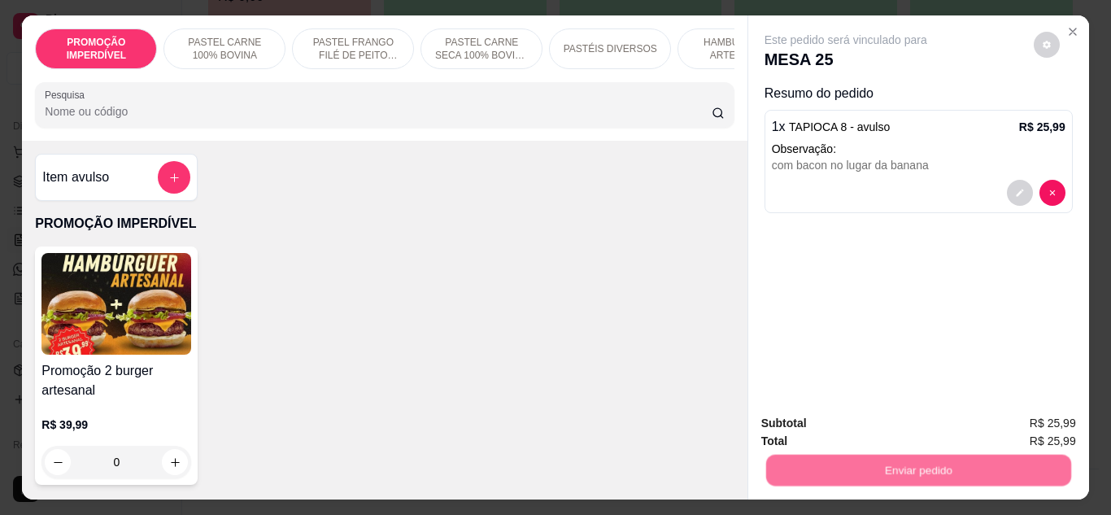
click at [857, 428] on button "Não registrar e enviar pedido" at bounding box center [864, 423] width 169 height 31
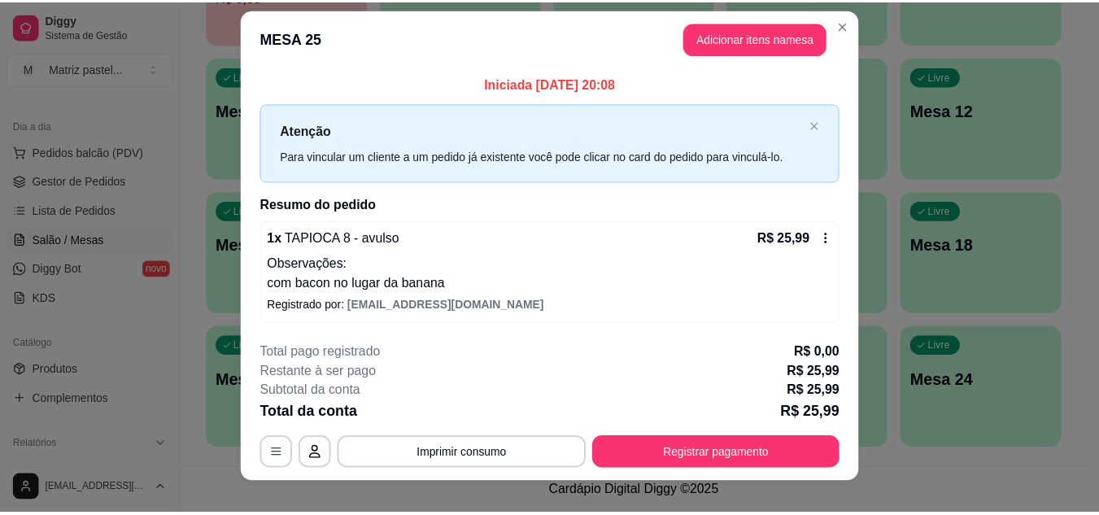
scroll to position [0, 0]
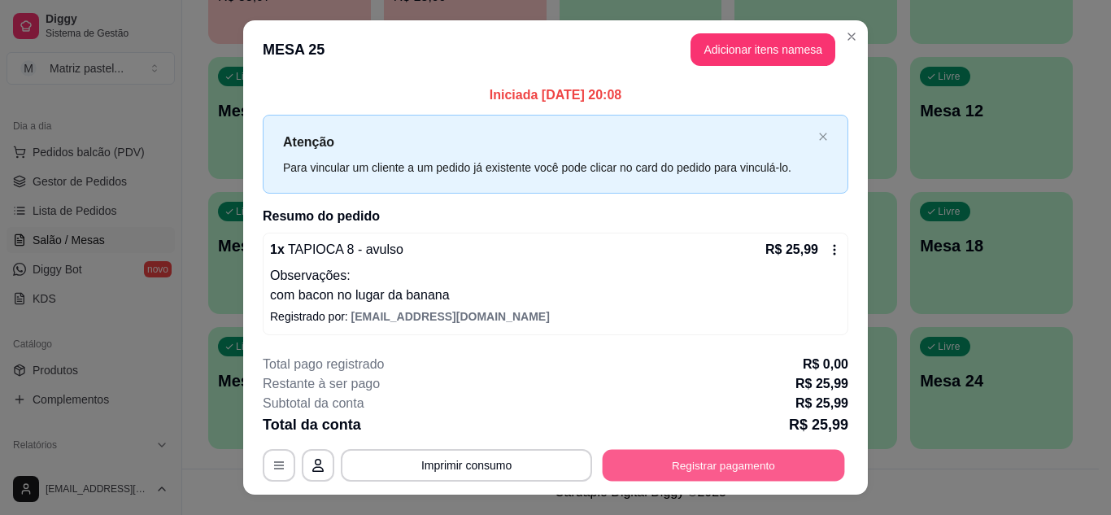
click at [669, 472] on button "Registrar pagamento" at bounding box center [724, 466] width 242 height 32
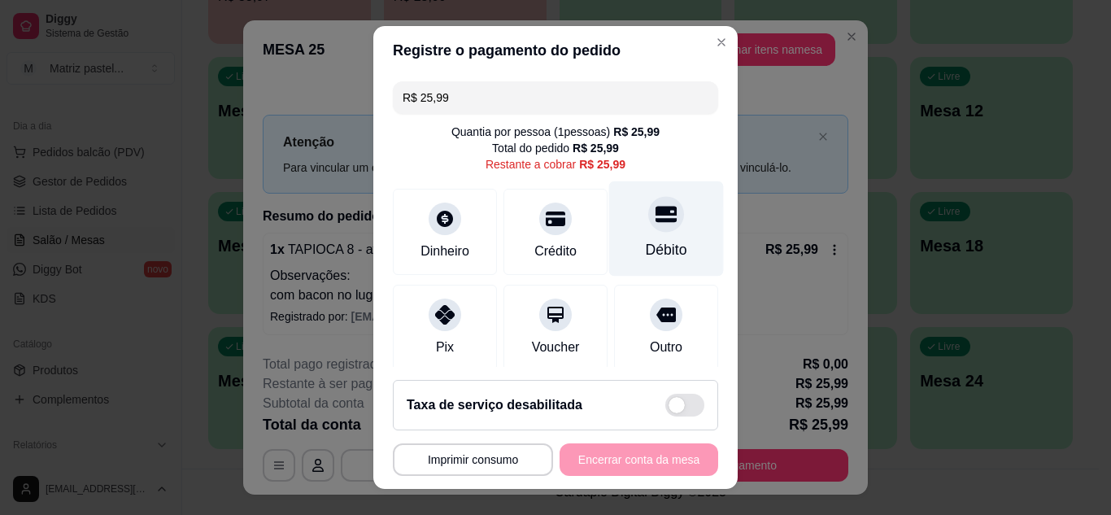
click at [656, 216] on icon at bounding box center [666, 213] width 21 height 21
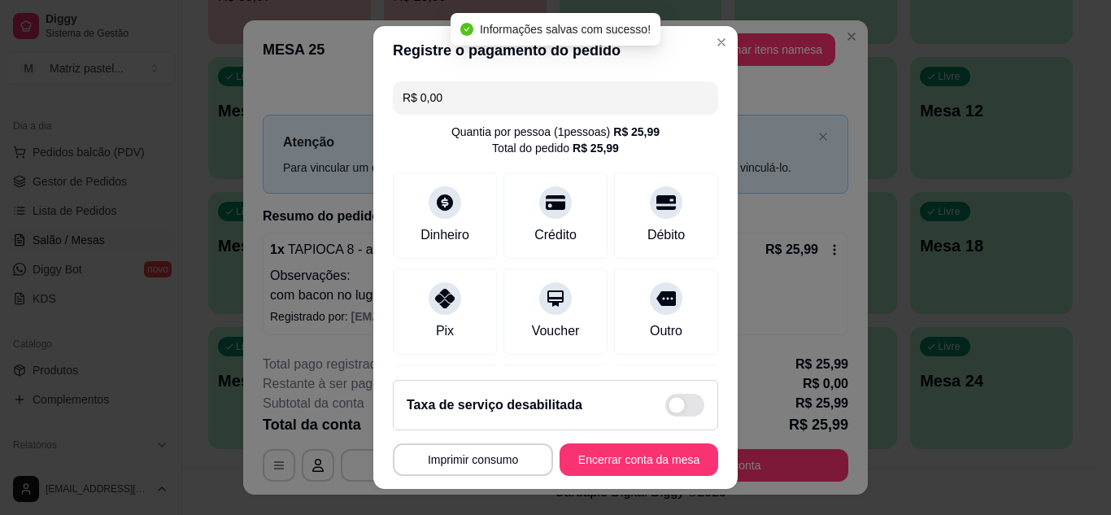
type input "R$ 0,00"
click at [630, 475] on button "Encerrar conta da mesa" at bounding box center [639, 460] width 154 height 32
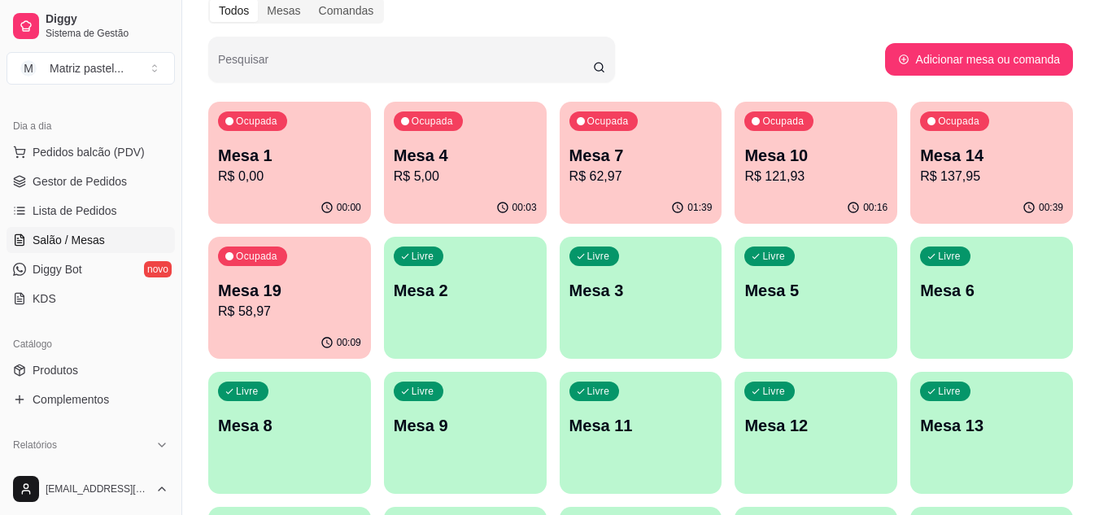
scroll to position [63, 0]
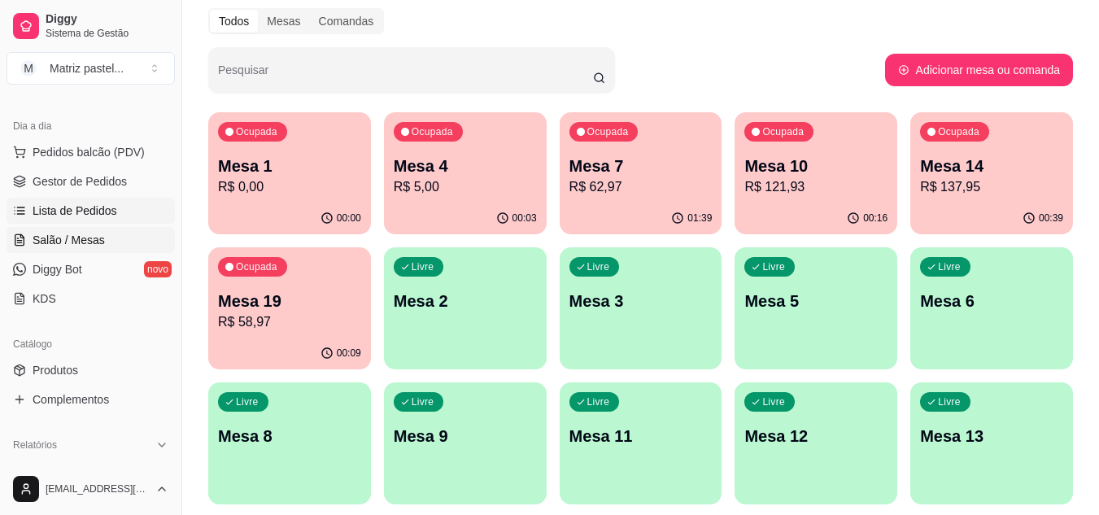
click at [94, 209] on span "Lista de Pedidos" at bounding box center [75, 211] width 85 height 16
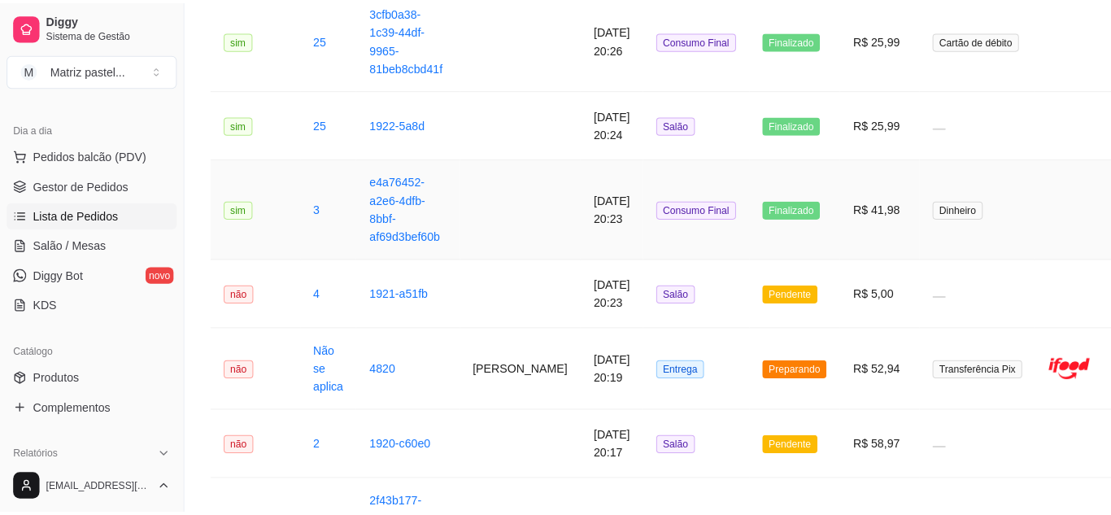
scroll to position [244, 0]
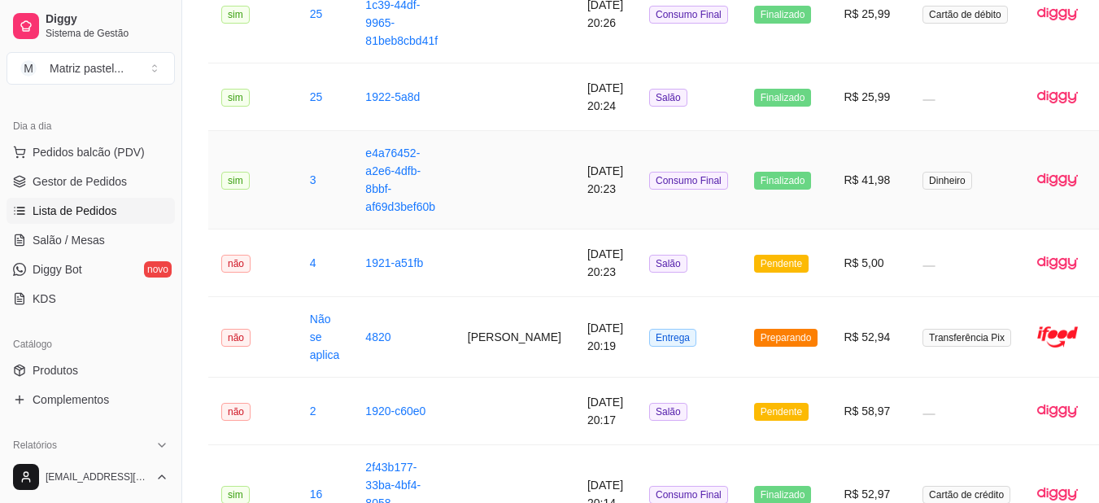
click at [504, 192] on td at bounding box center [515, 180] width 120 height 98
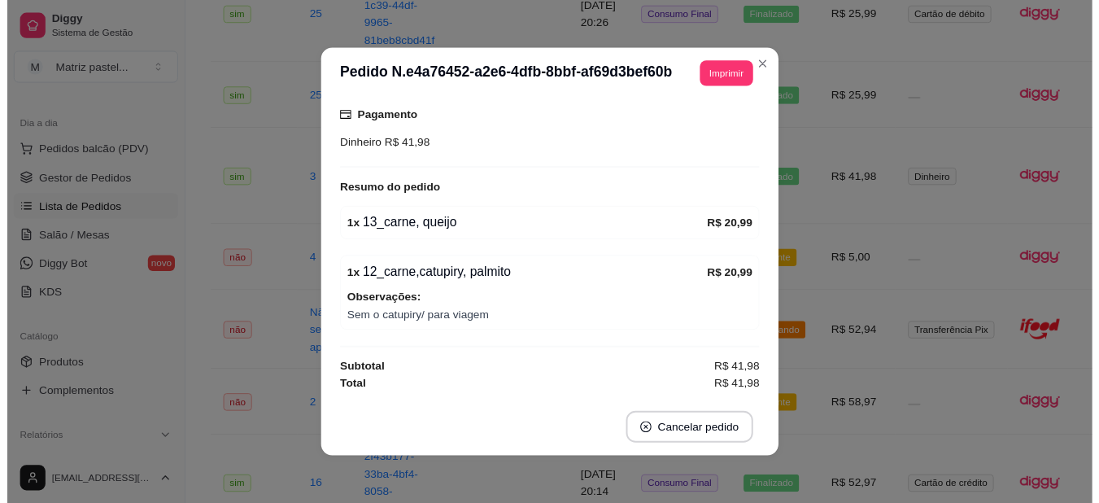
scroll to position [3, 0]
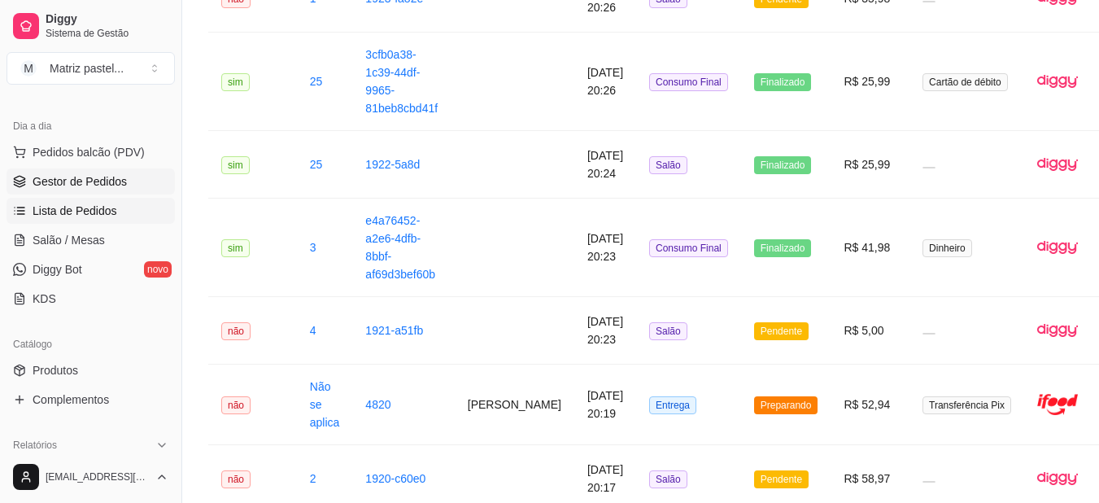
click at [90, 183] on span "Gestor de Pedidos" at bounding box center [80, 181] width 94 height 16
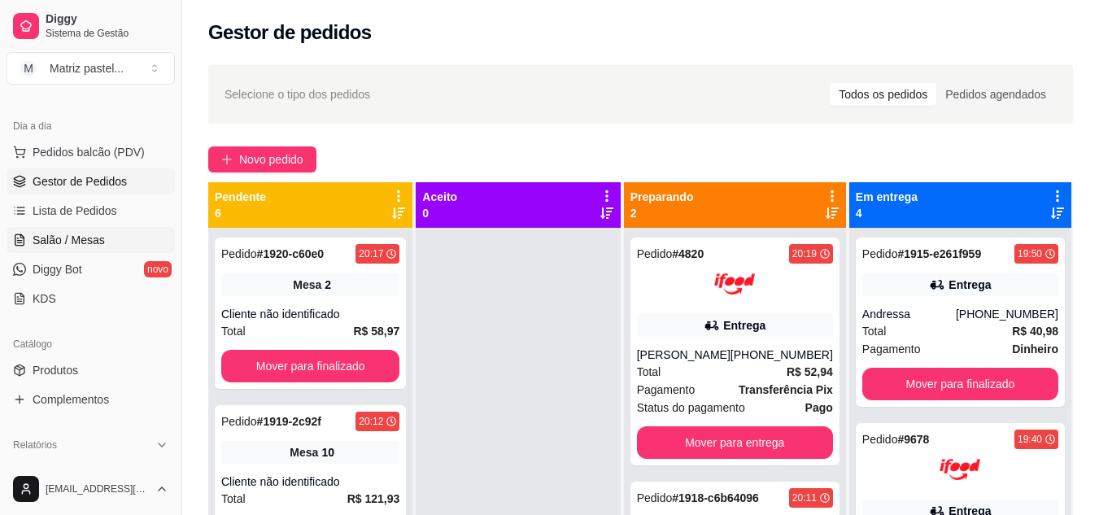
click at [90, 231] on link "Salão / Mesas" at bounding box center [91, 240] width 168 height 26
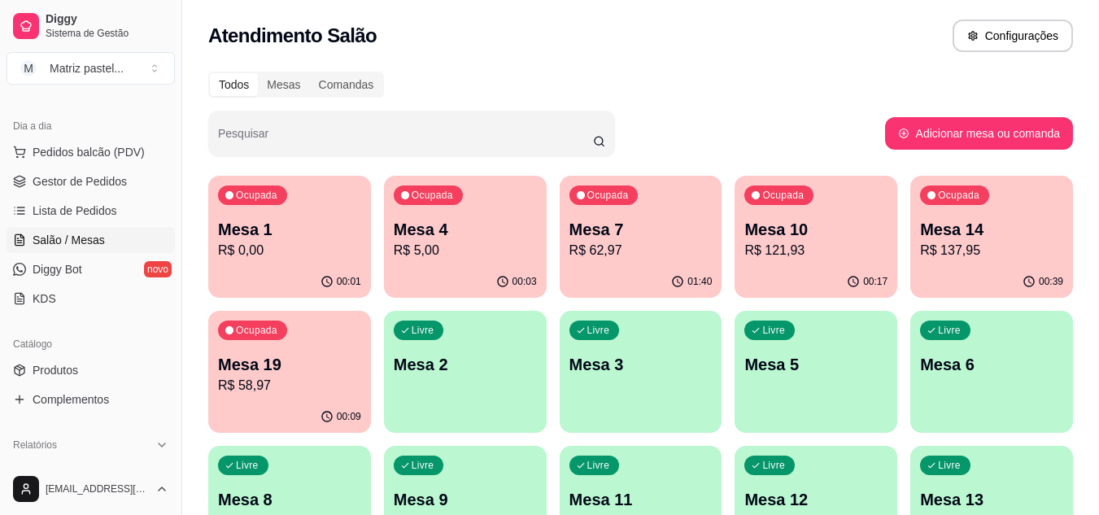
click at [290, 223] on p "Mesa 1" at bounding box center [289, 229] width 143 height 23
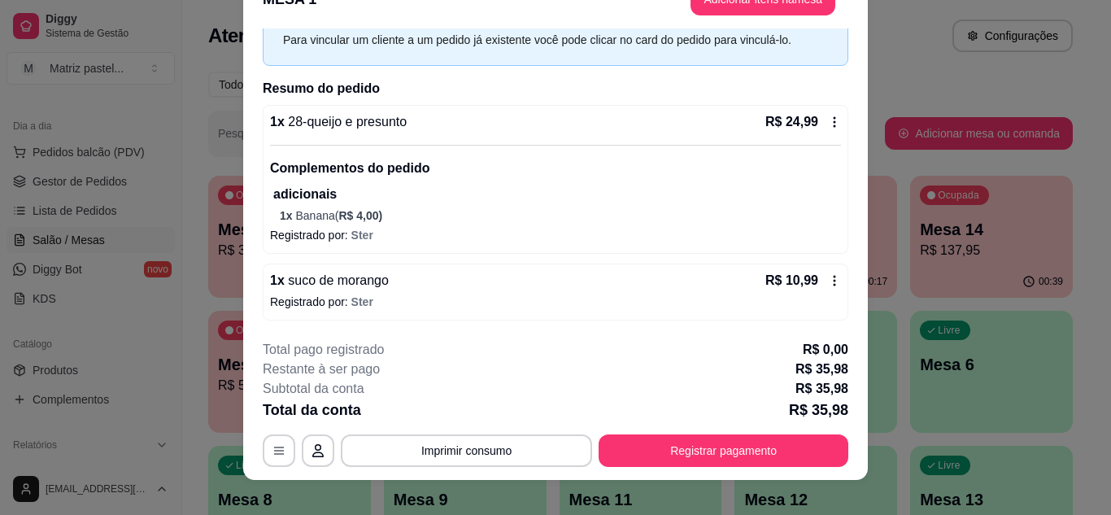
scroll to position [50, 0]
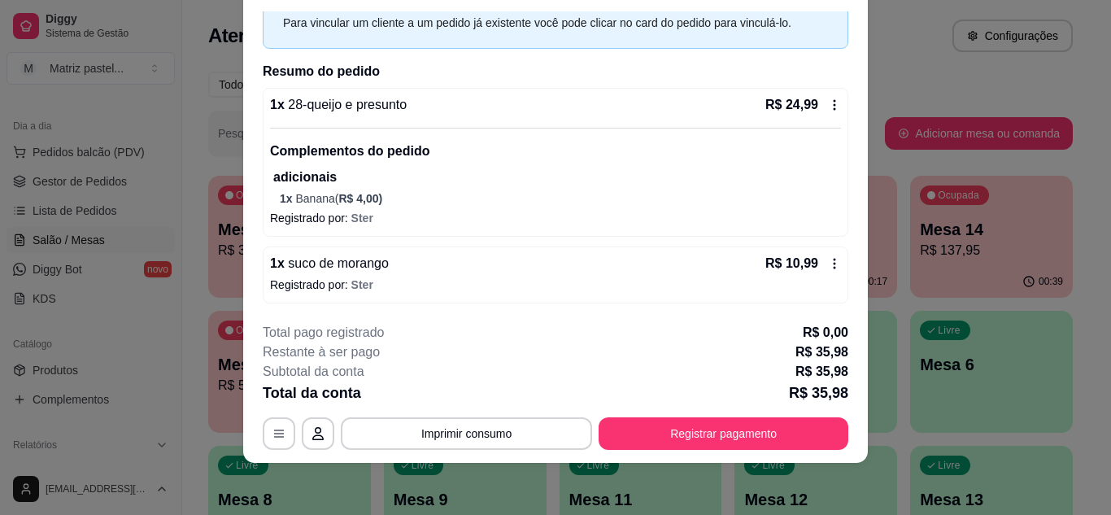
click at [822, 103] on div "1 x 28-queijo e presunto R$ 24,99 Complementos do pedido adicionais 1 x Banana …" at bounding box center [556, 162] width 586 height 149
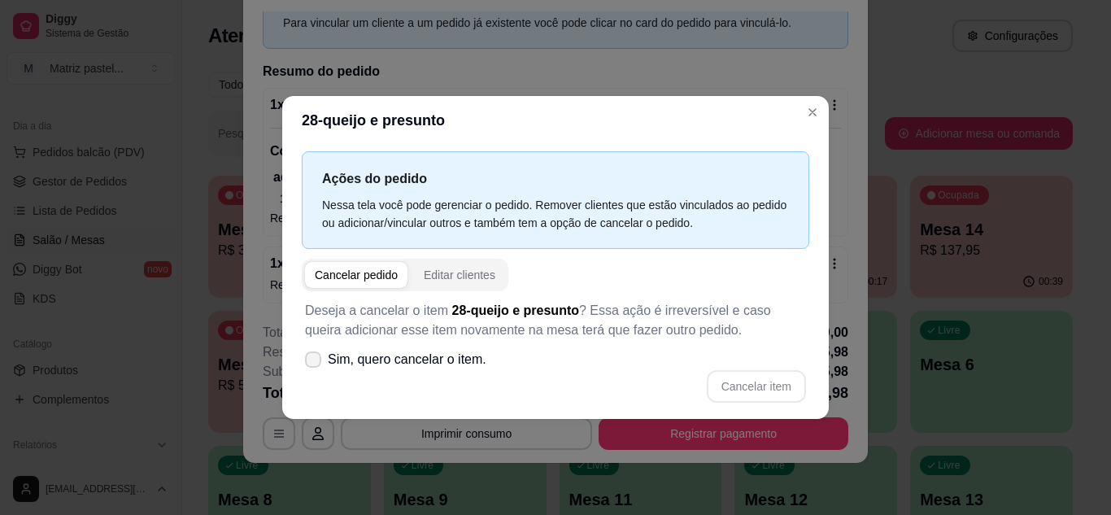
click at [479, 359] on span "Sim, quero cancelar o item." at bounding box center [407, 360] width 159 height 20
click at [315, 362] on input "Sim, quero cancelar o item." at bounding box center [309, 367] width 11 height 11
checkbox input "true"
click at [773, 389] on button "Cancelar item" at bounding box center [756, 386] width 97 height 32
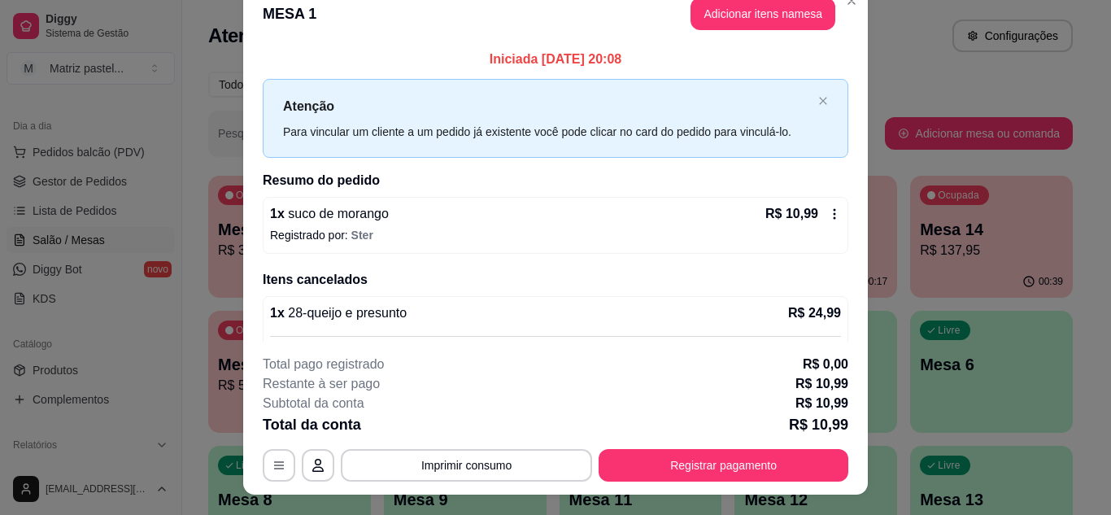
scroll to position [0, 0]
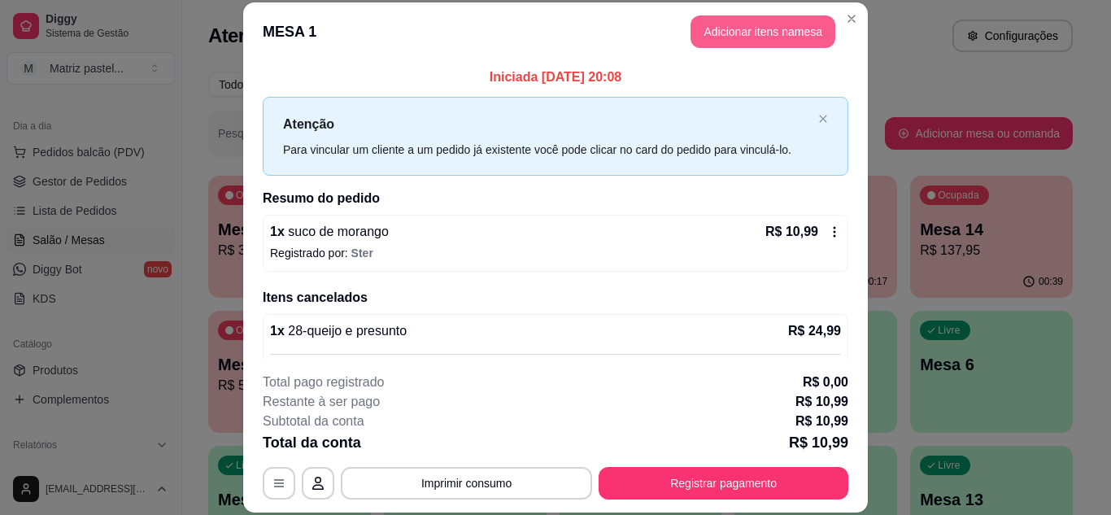
click at [768, 33] on button "Adicionar itens na mesa" at bounding box center [763, 31] width 145 height 33
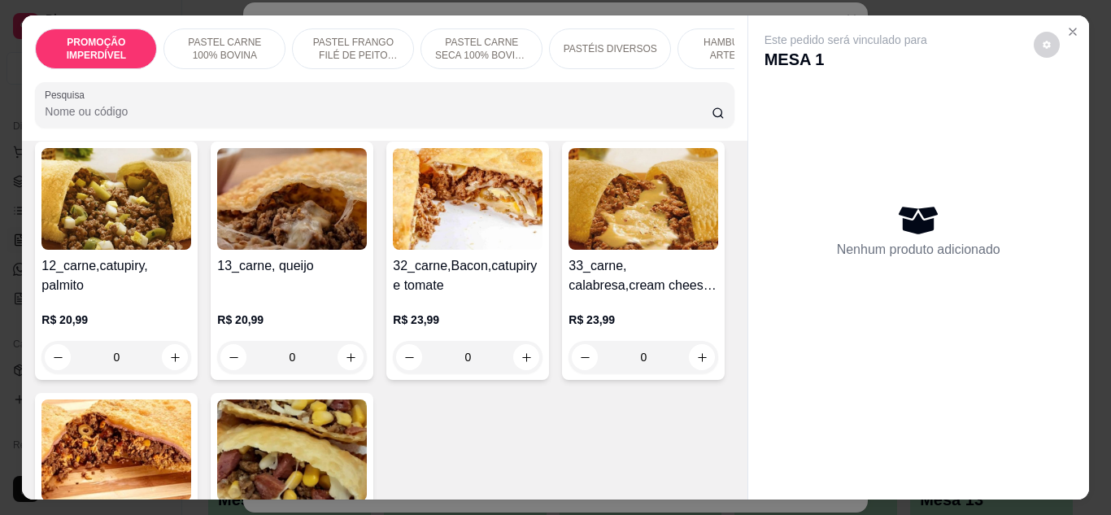
scroll to position [895, 0]
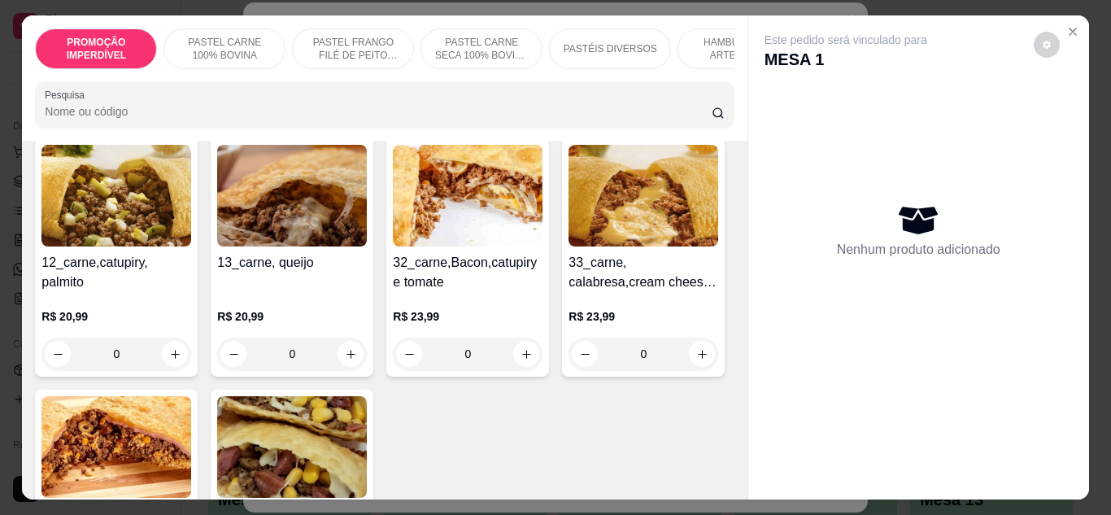
click at [393, 119] on div "0" at bounding box center [468, 102] width 150 height 33
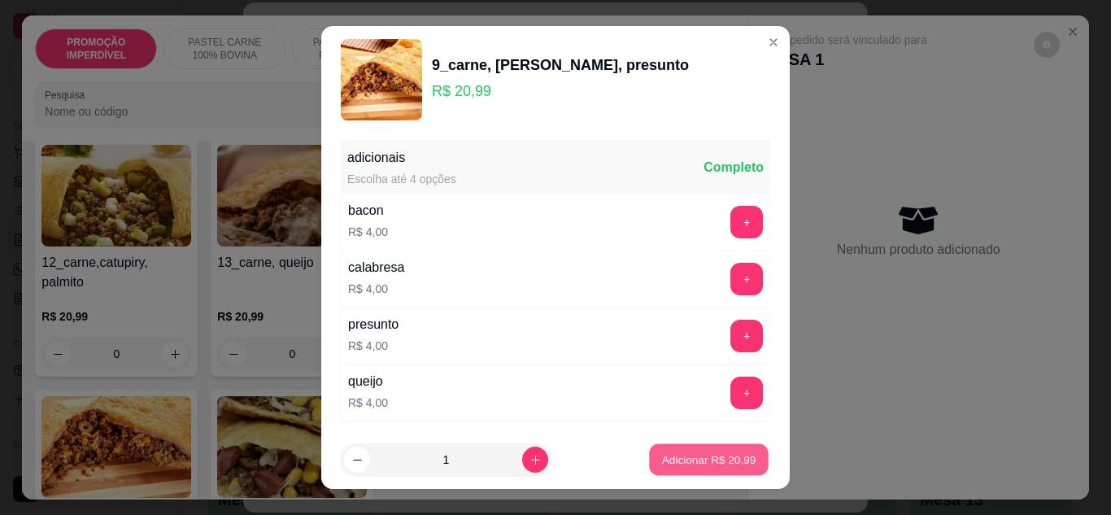
click at [651, 444] on button "Adicionar R$ 20,99" at bounding box center [709, 460] width 120 height 32
type input "1"
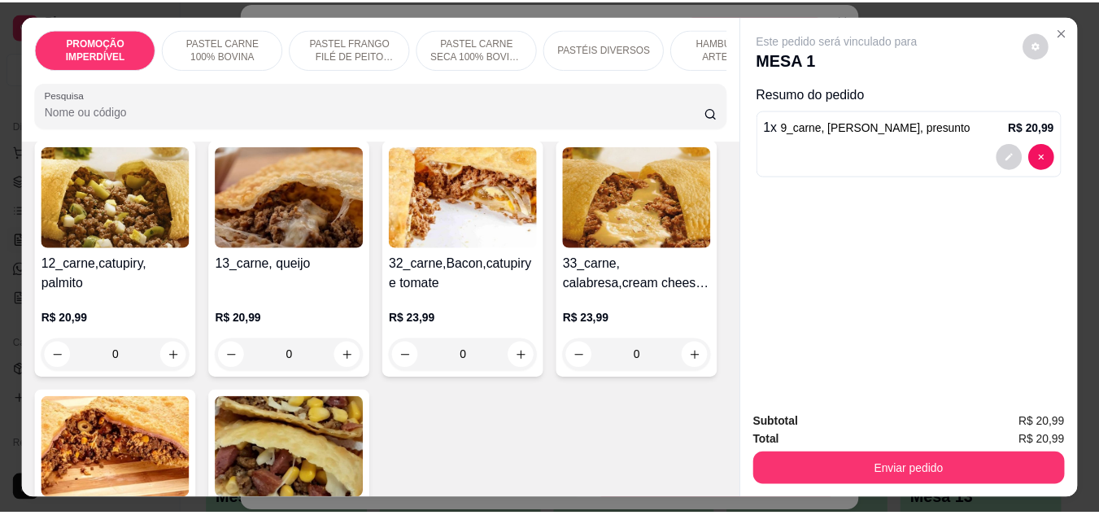
scroll to position [896, 0]
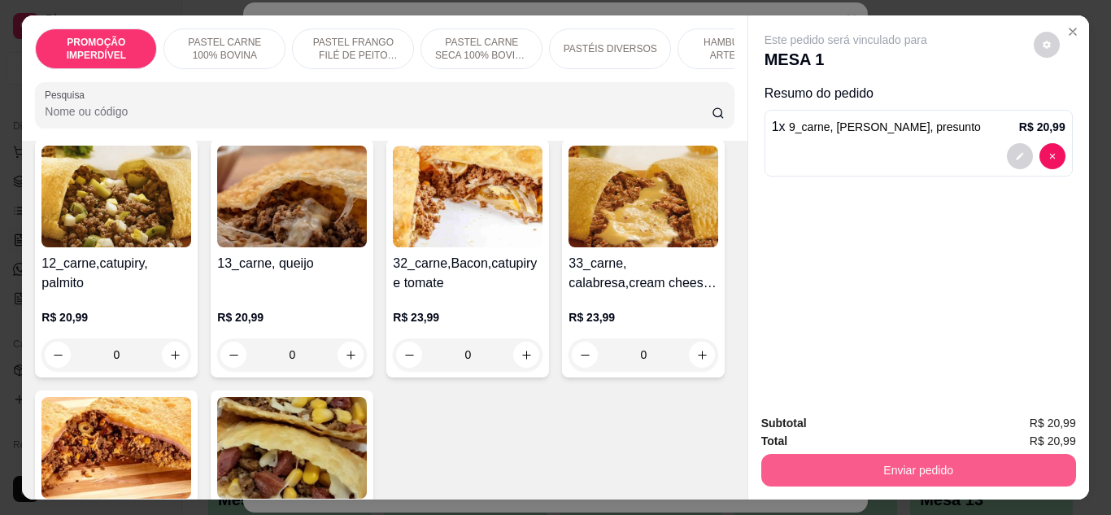
click at [774, 467] on button "Enviar pedido" at bounding box center [918, 470] width 315 height 33
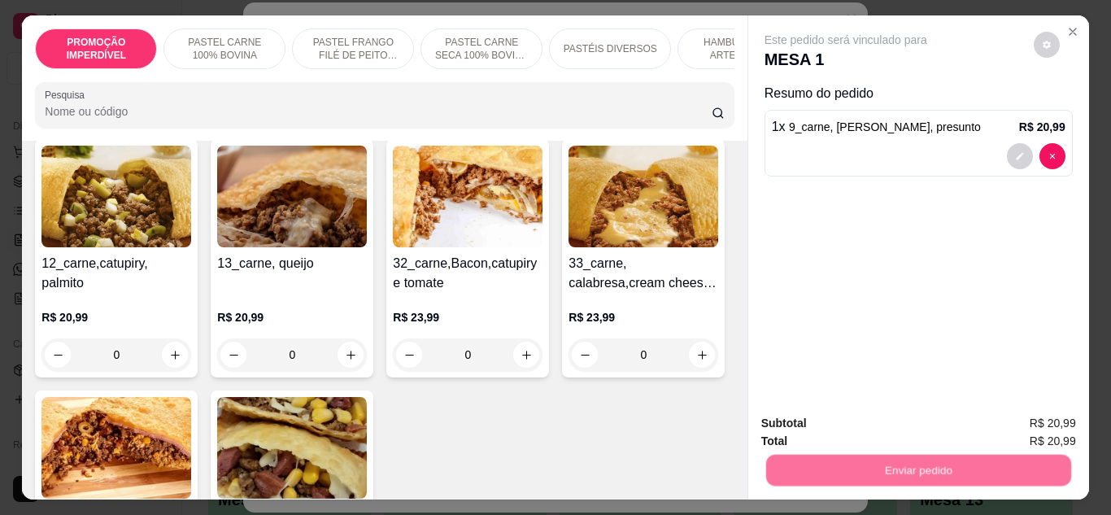
click at [805, 428] on button "Não registrar e enviar pedido" at bounding box center [865, 423] width 164 height 30
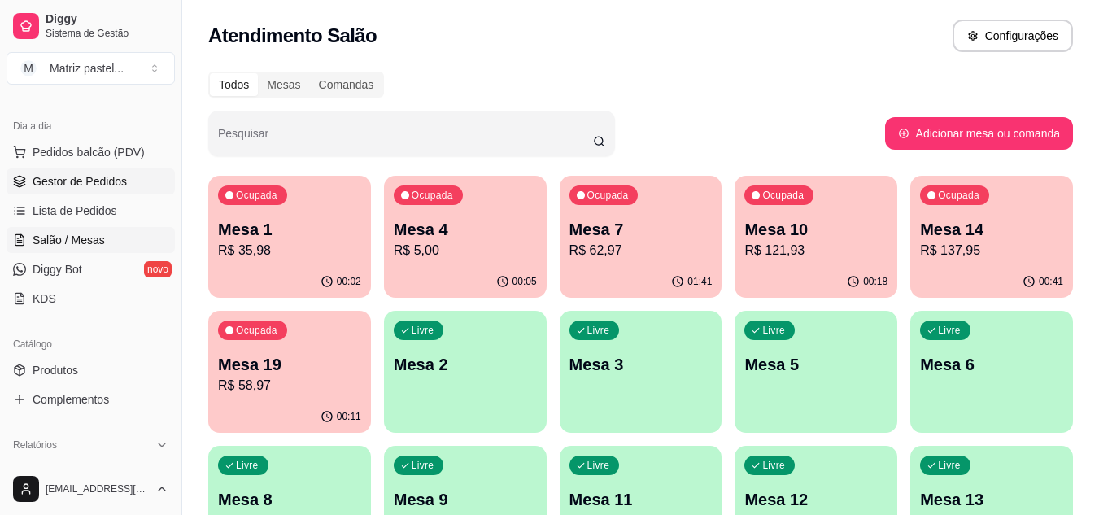
click at [116, 175] on span "Gestor de Pedidos" at bounding box center [80, 181] width 94 height 16
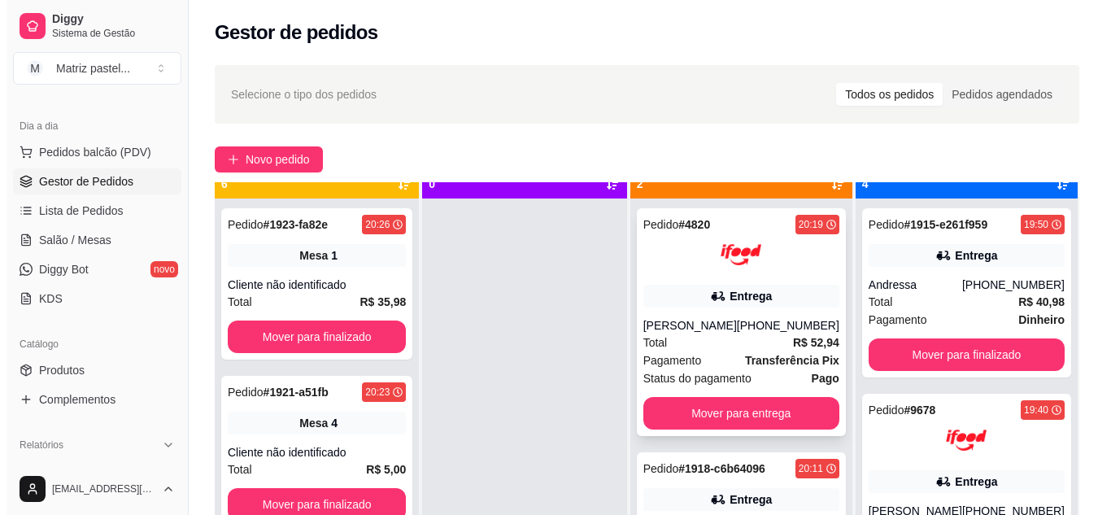
scroll to position [46, 0]
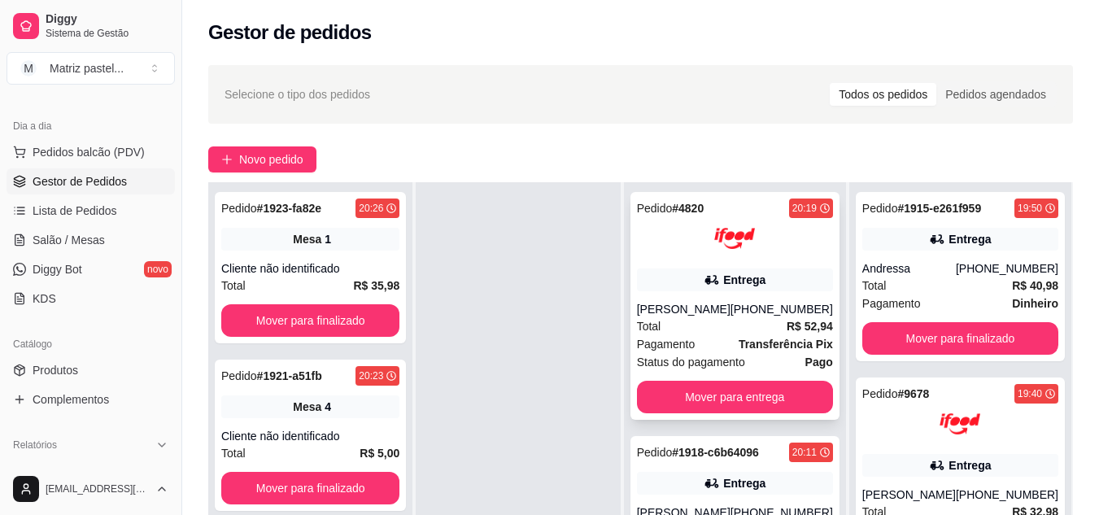
click at [806, 296] on div "Pedido # 4820 20:19 Entrega Tainara Crispim Sarmenghi [PHONE_NUMBER] Total R$ 5…" at bounding box center [734, 306] width 209 height 228
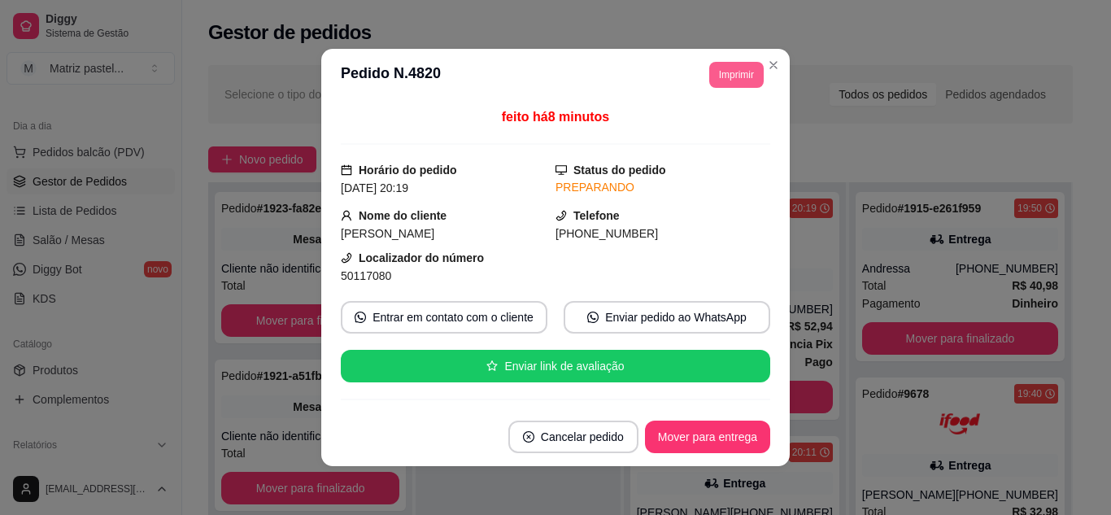
click at [722, 63] on button "Imprimir" at bounding box center [736, 75] width 55 height 26
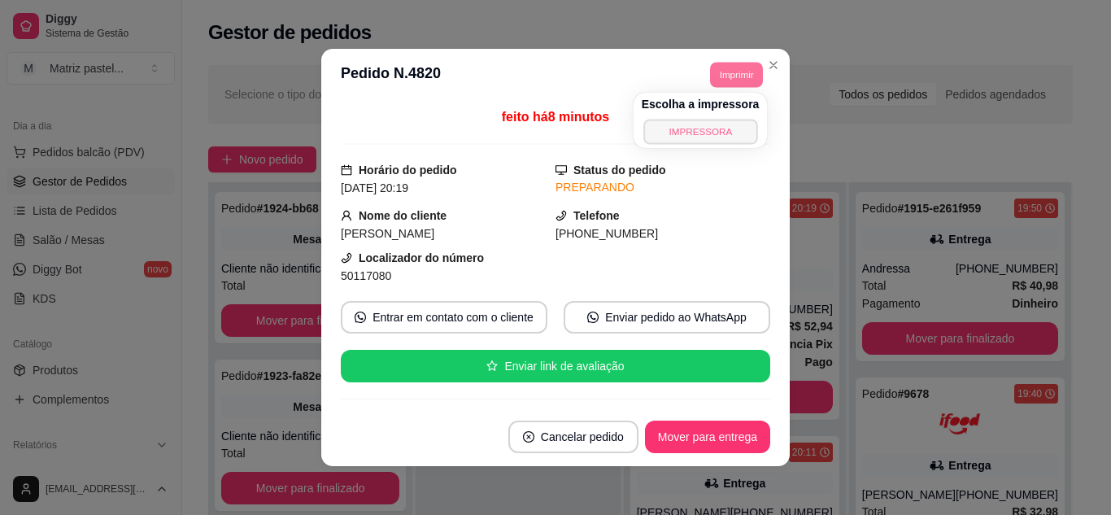
click at [707, 128] on button "IMPRESSORA" at bounding box center [701, 131] width 114 height 25
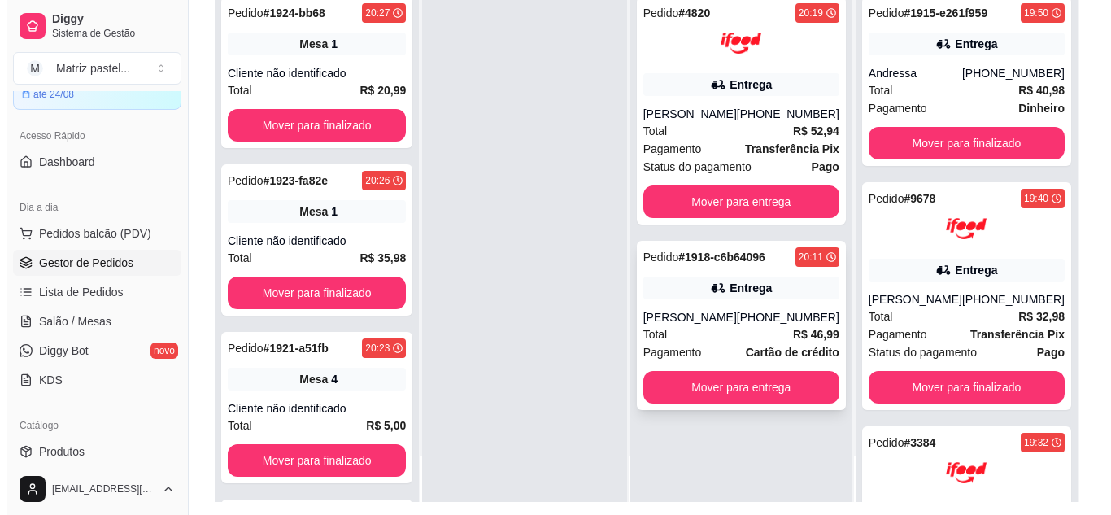
scroll to position [244, 0]
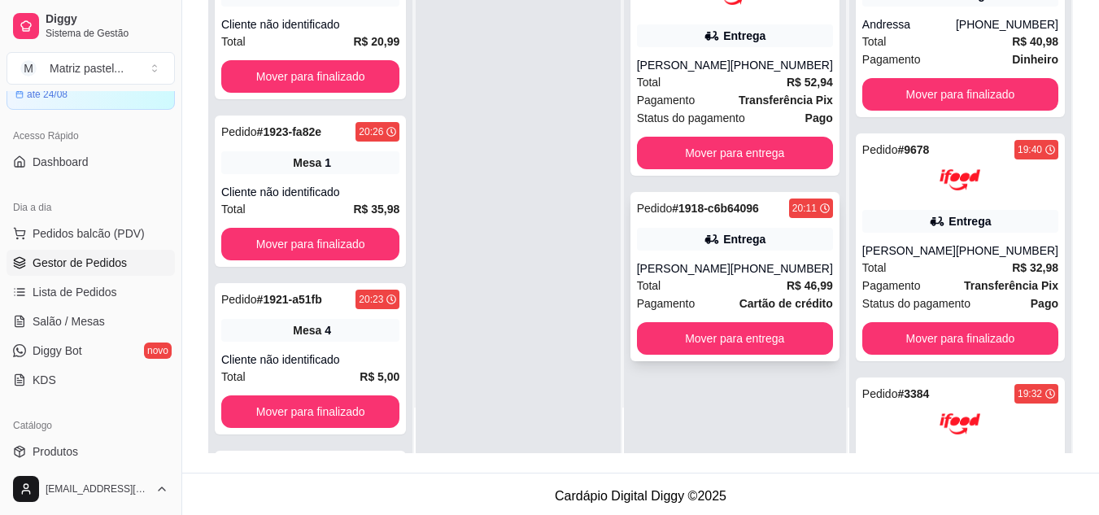
click at [717, 277] on div "[PERSON_NAME]" at bounding box center [684, 268] width 94 height 16
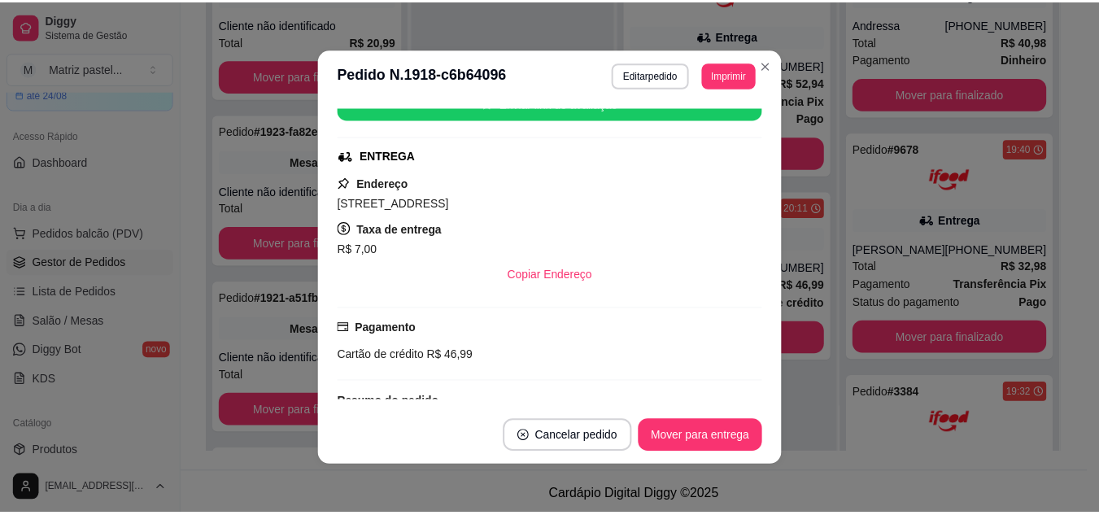
scroll to position [325, 0]
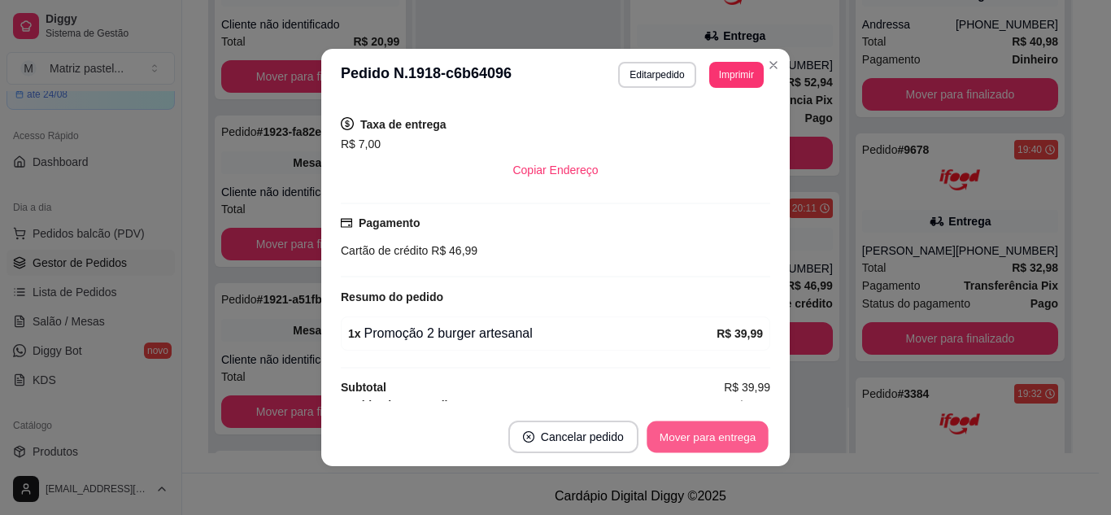
click at [687, 426] on button "Mover para entrega" at bounding box center [708, 437] width 122 height 32
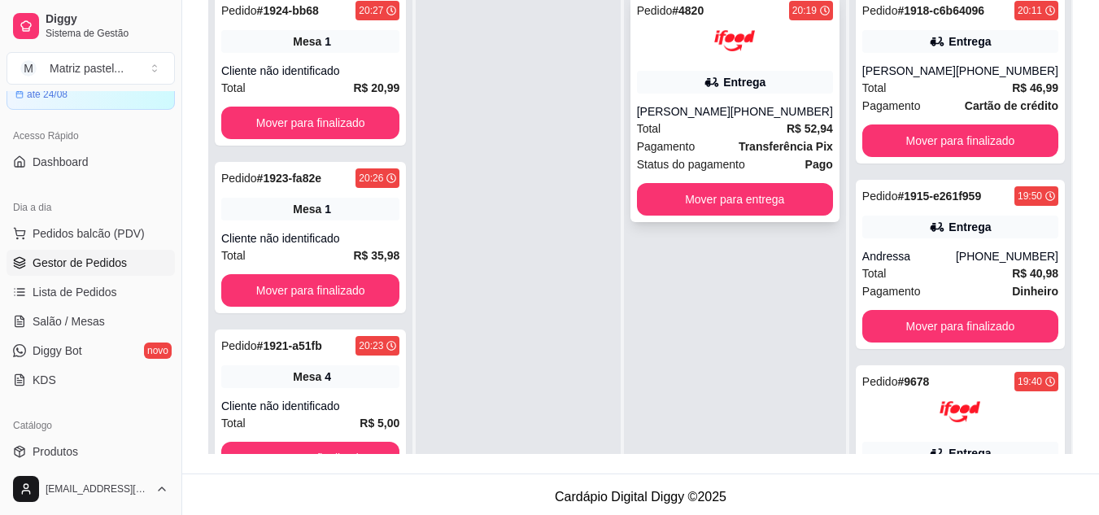
scroll to position [163, 0]
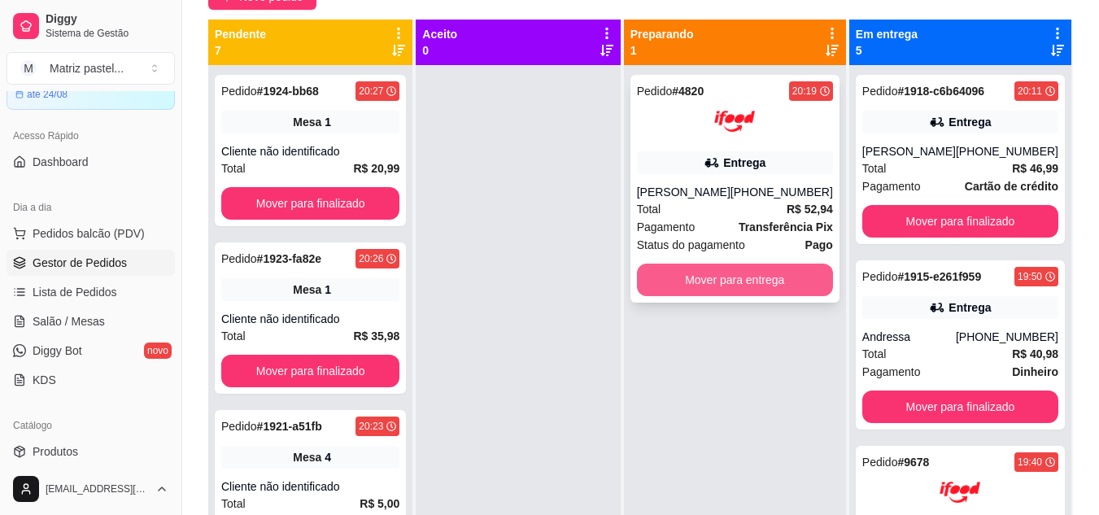
click at [713, 294] on button "Mover para entrega" at bounding box center [735, 280] width 196 height 33
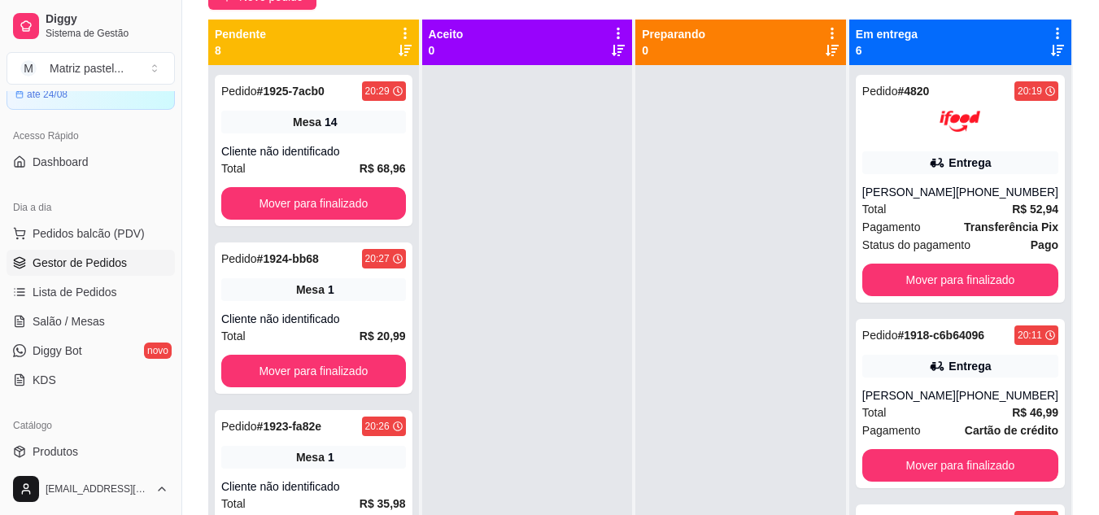
drag, startPoint x: 100, startPoint y: 323, endPoint x: 1, endPoint y: 353, distance: 103.7
click at [100, 323] on span "Salão / Mesas" at bounding box center [69, 321] width 72 height 16
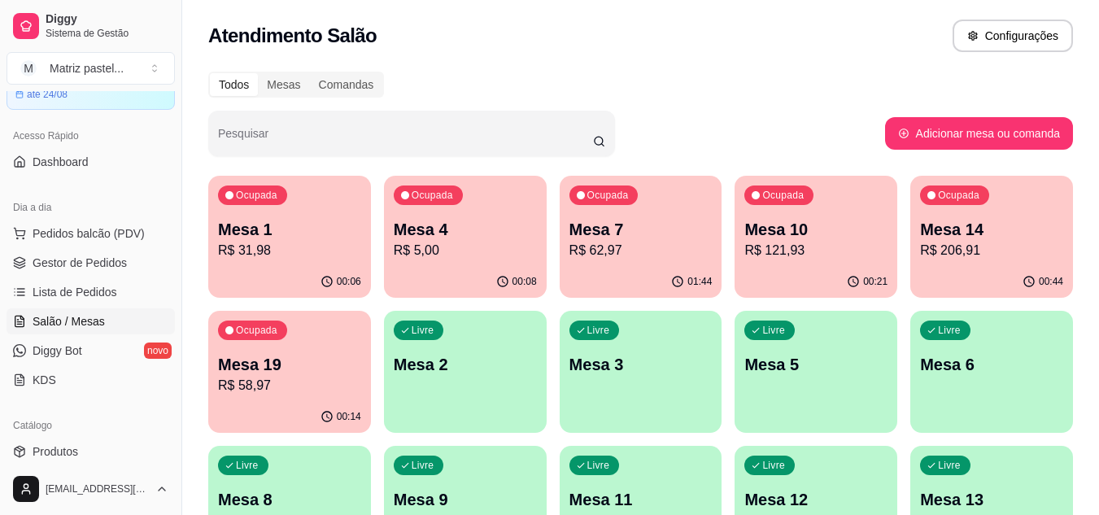
click at [799, 222] on p "Mesa 10" at bounding box center [815, 229] width 143 height 23
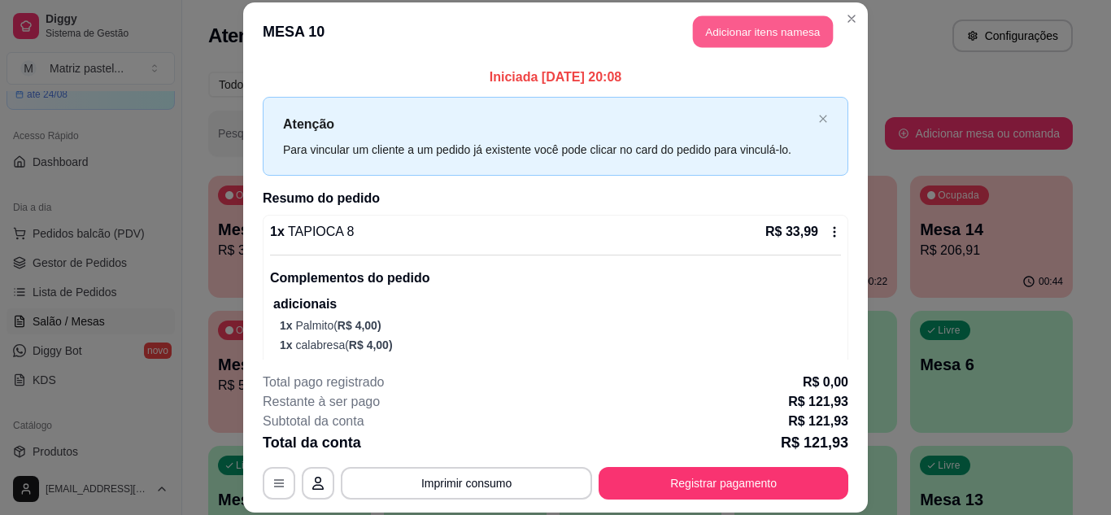
click at [738, 35] on button "Adicionar itens na mesa" at bounding box center [763, 32] width 140 height 32
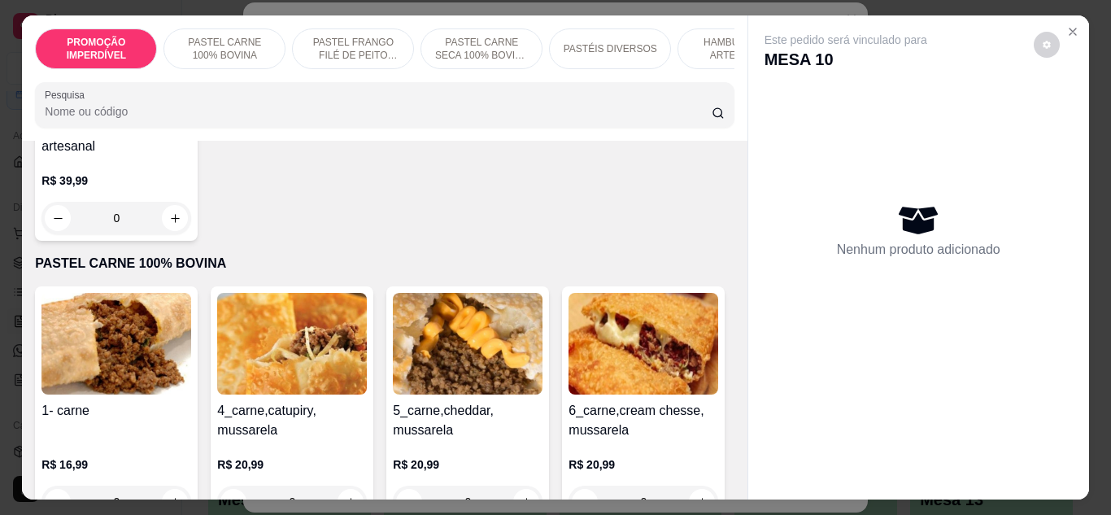
scroll to position [488, 0]
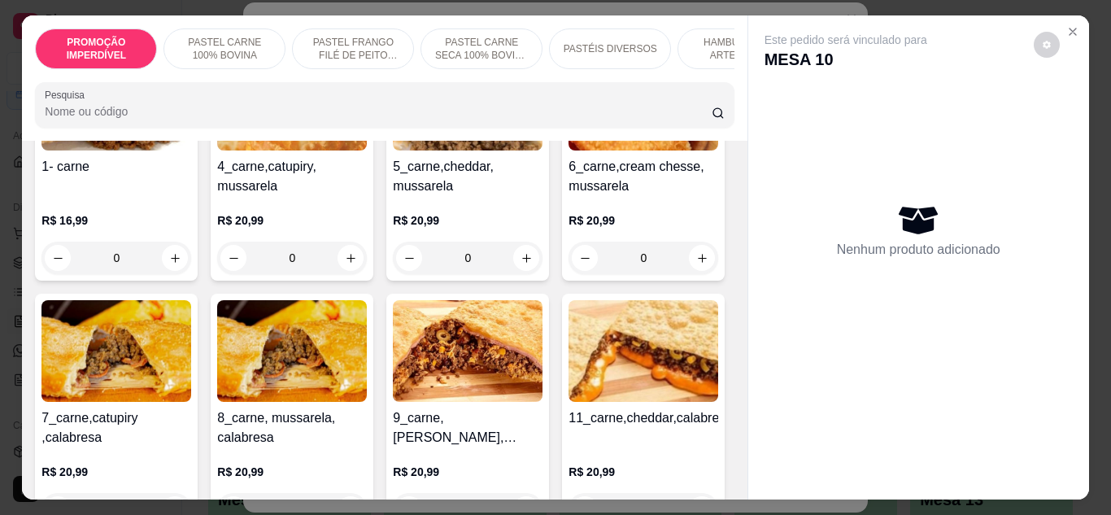
click at [178, 257] on div "0" at bounding box center [116, 258] width 150 height 33
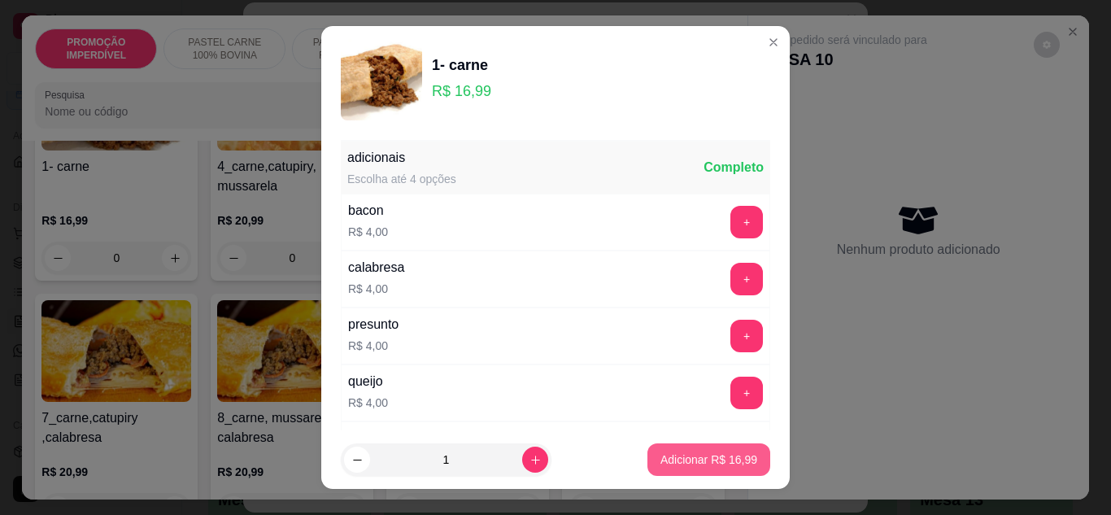
click at [683, 464] on p "Adicionar R$ 16,99" at bounding box center [709, 460] width 97 height 16
type input "1"
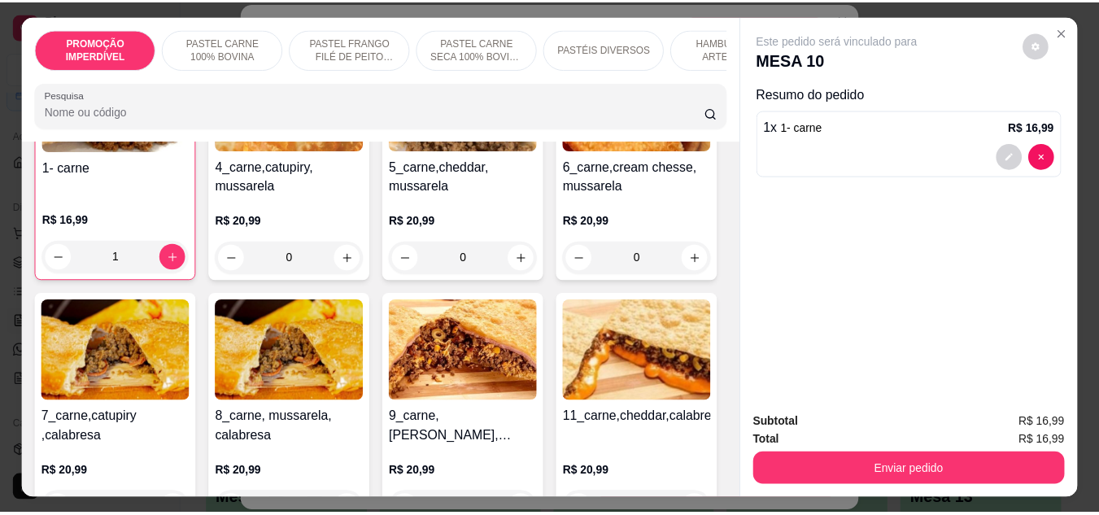
scroll to position [489, 0]
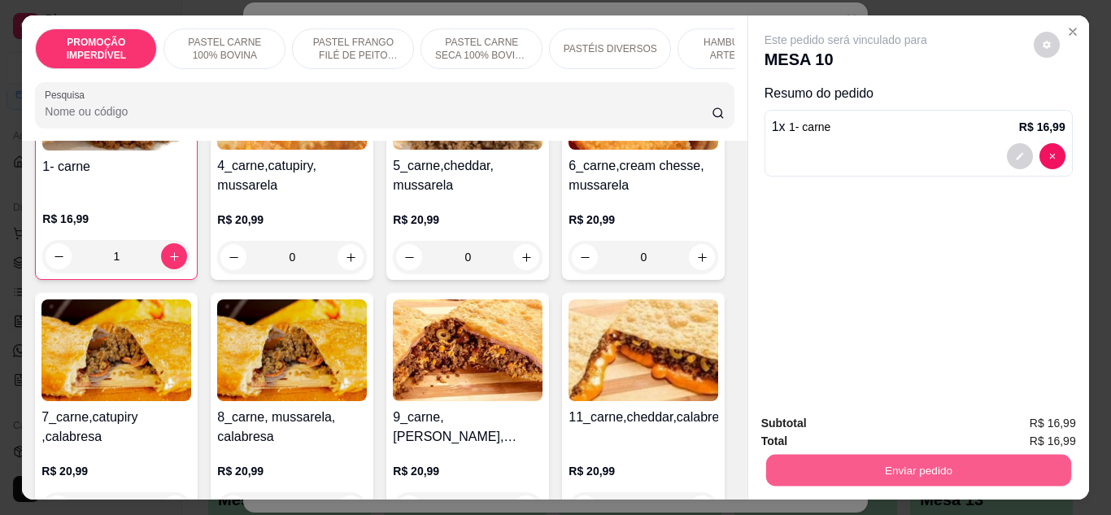
click at [782, 467] on button "Enviar pedido" at bounding box center [918, 471] width 305 height 32
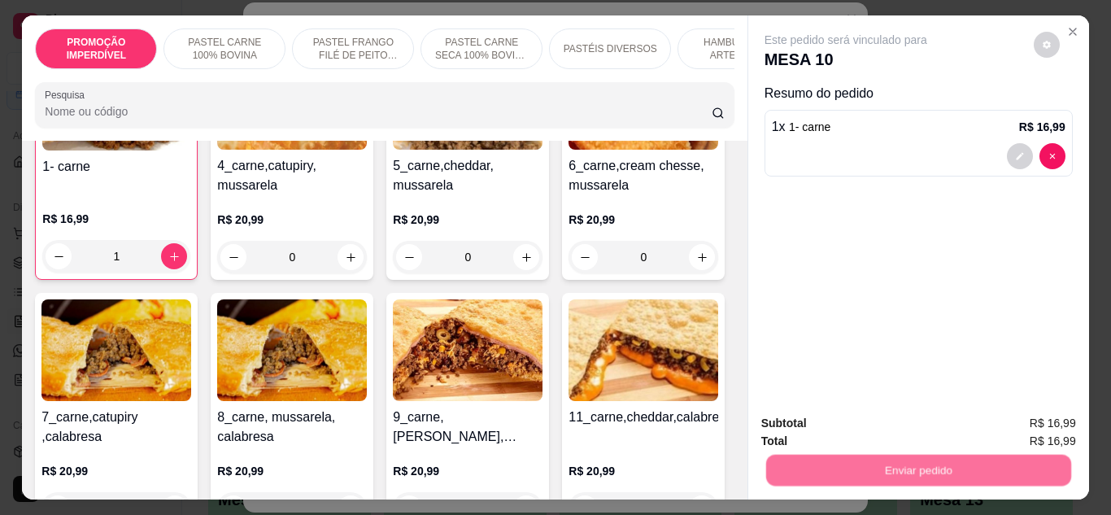
click at [811, 428] on button "Não registrar e enviar pedido" at bounding box center [865, 424] width 164 height 30
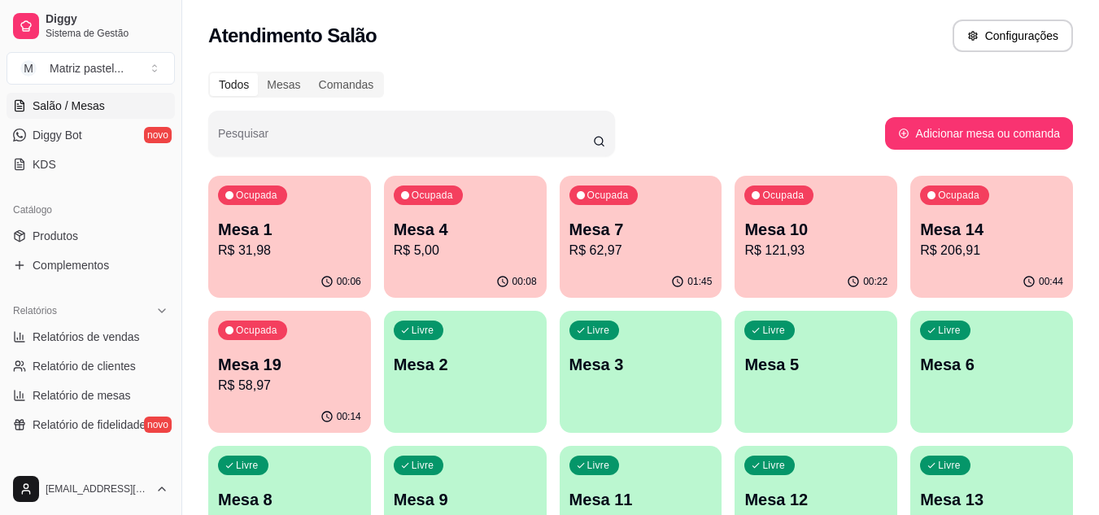
scroll to position [325, 0]
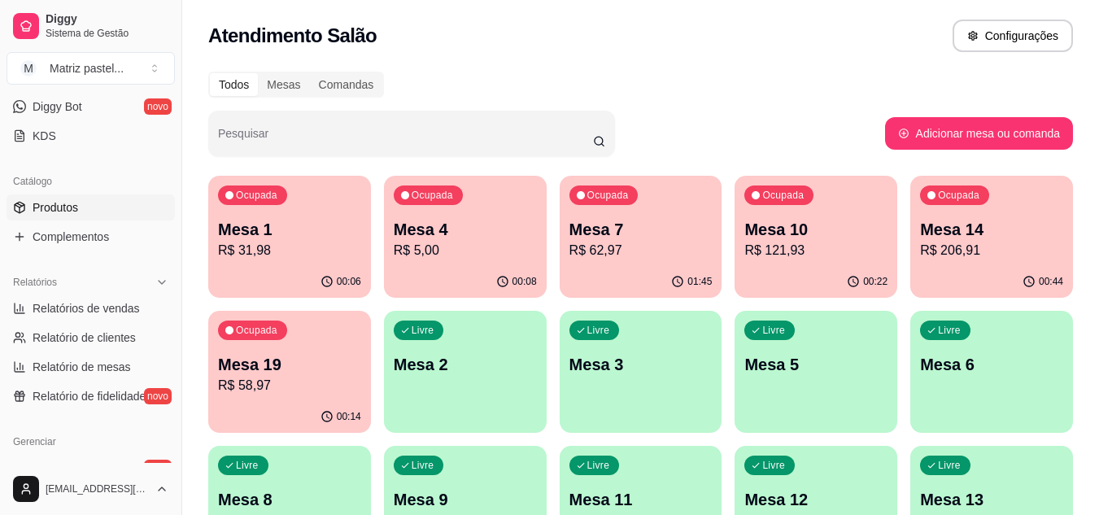
click at [84, 199] on link "Produtos" at bounding box center [91, 207] width 168 height 26
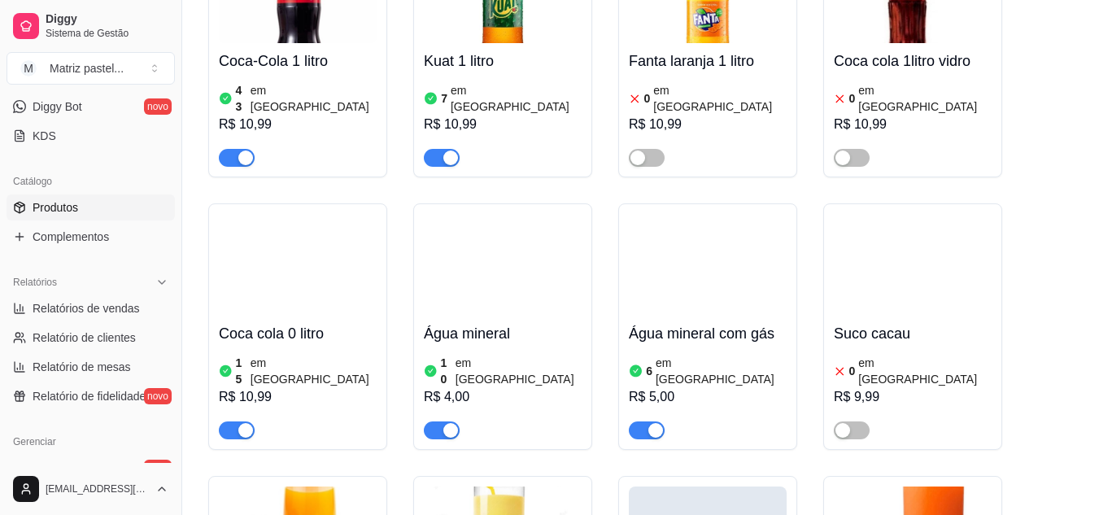
scroll to position [9162, 0]
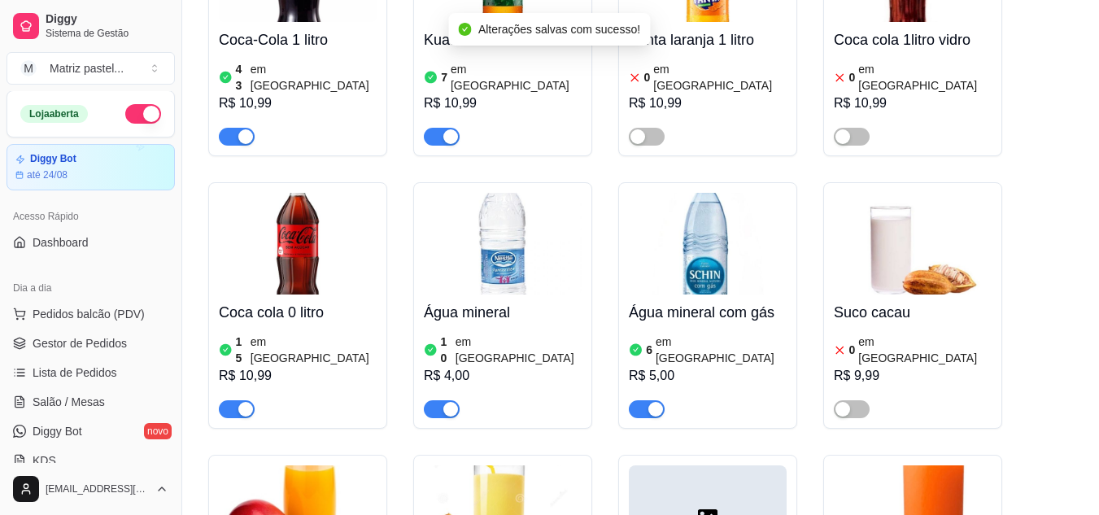
scroll to position [0, 0]
click at [47, 350] on span "Gestor de Pedidos" at bounding box center [80, 344] width 94 height 16
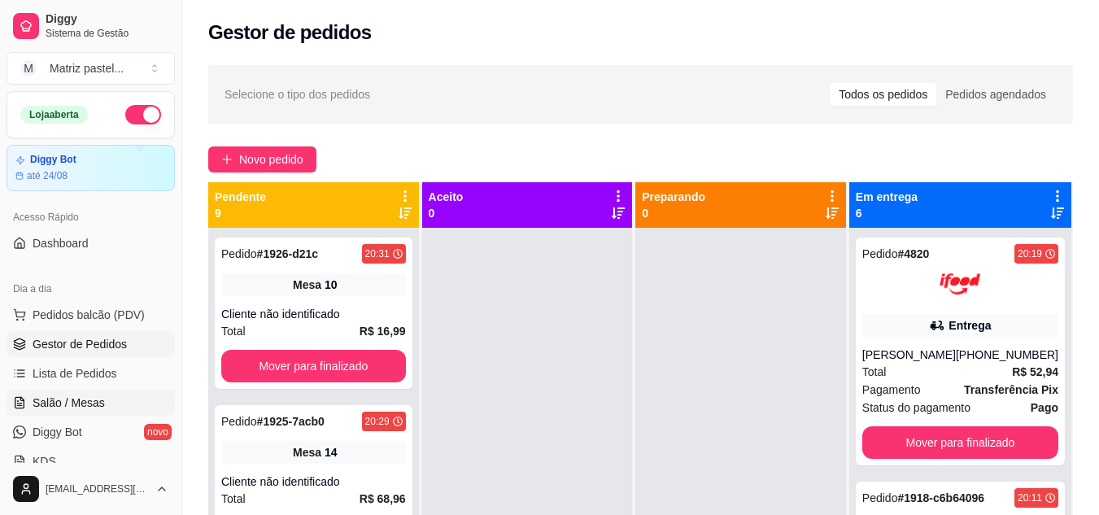
click at [96, 397] on span "Salão / Mesas" at bounding box center [69, 403] width 72 height 16
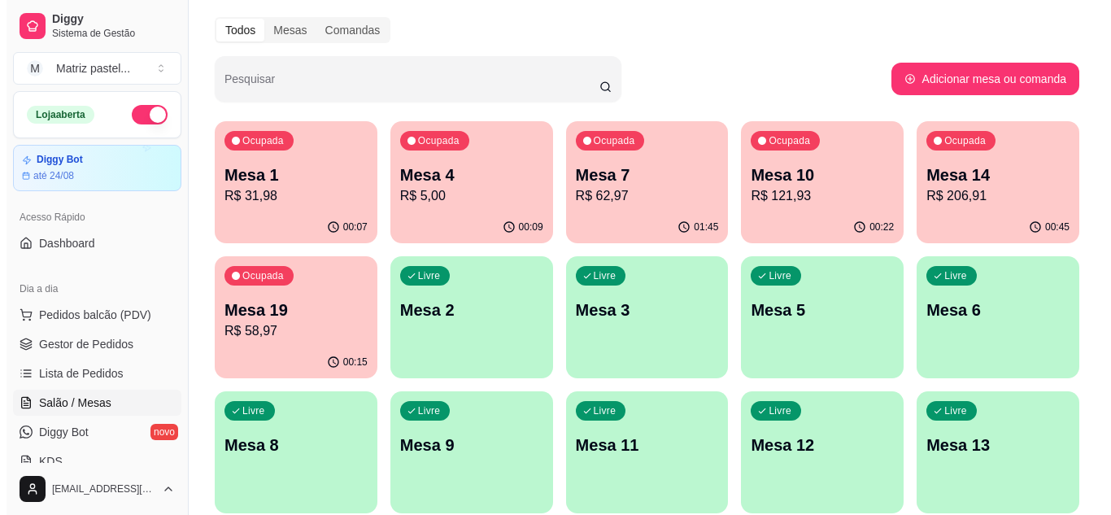
scroll to position [163, 0]
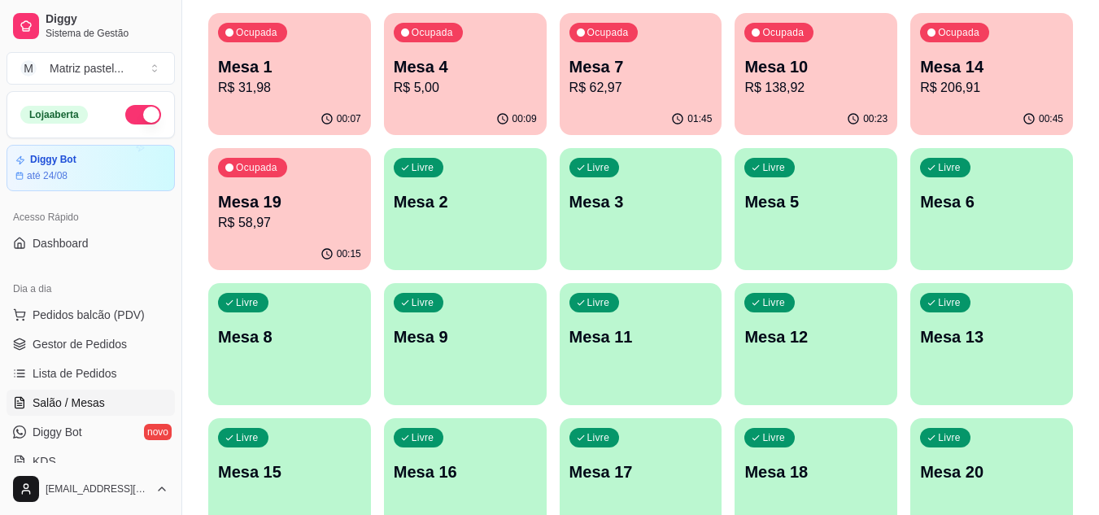
click at [949, 81] on p "R$ 206,91" at bounding box center [991, 88] width 143 height 20
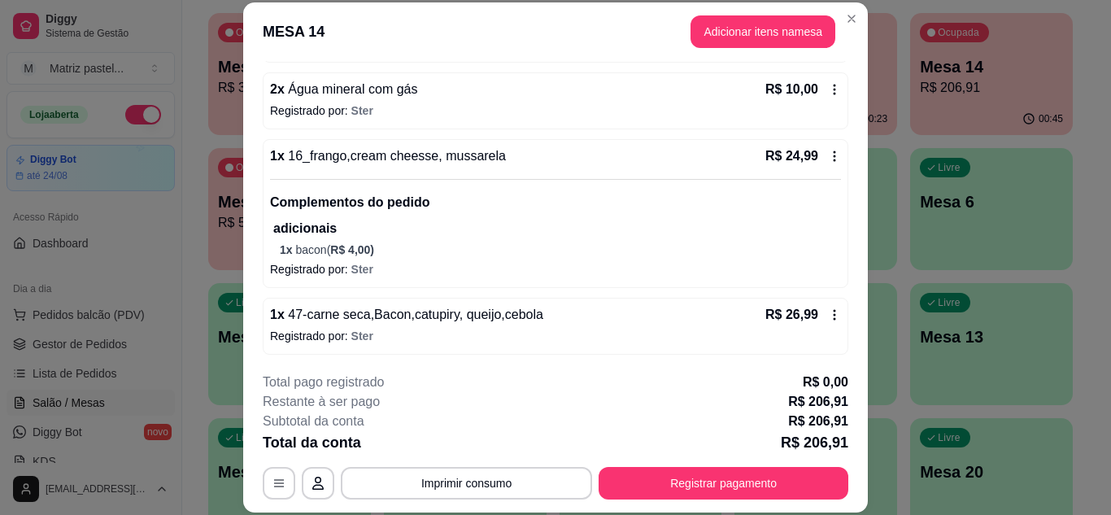
scroll to position [569, 0]
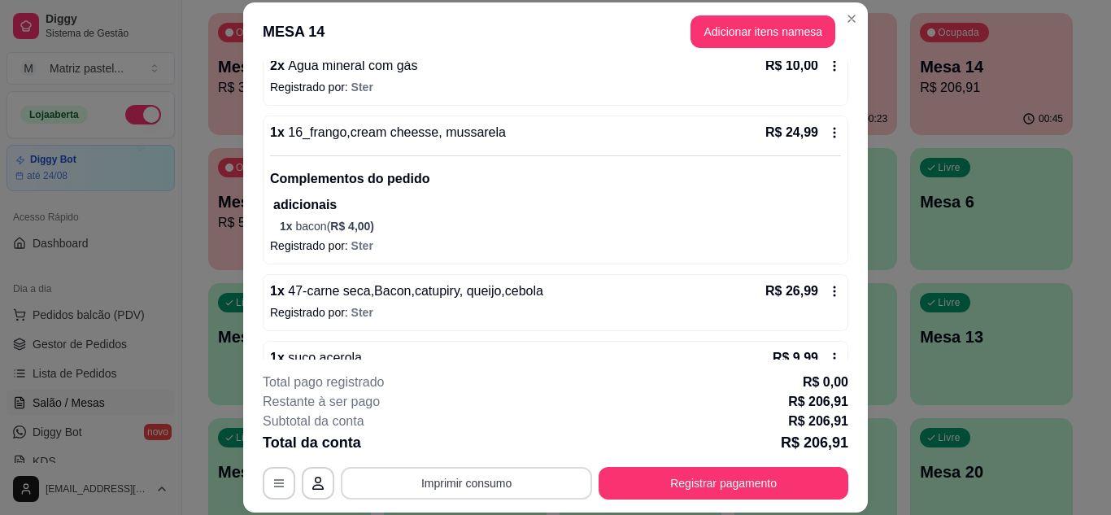
click at [474, 488] on button "Imprimir consumo" at bounding box center [466, 483] width 251 height 33
click at [481, 448] on button "IMPRESSORA" at bounding box center [465, 445] width 114 height 25
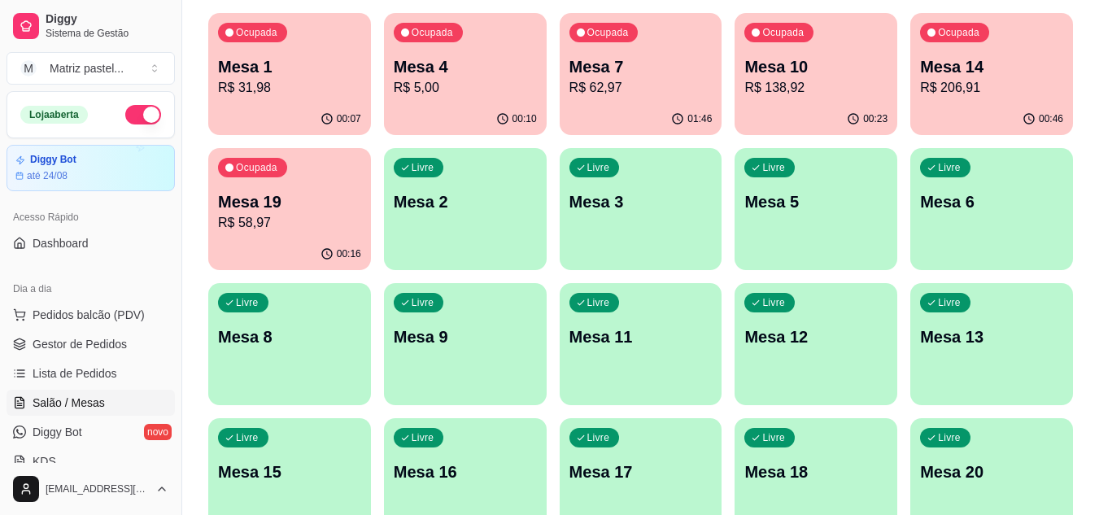
click at [927, 54] on div "Ocupada Mesa 14 R$ 206,91" at bounding box center [991, 58] width 163 height 90
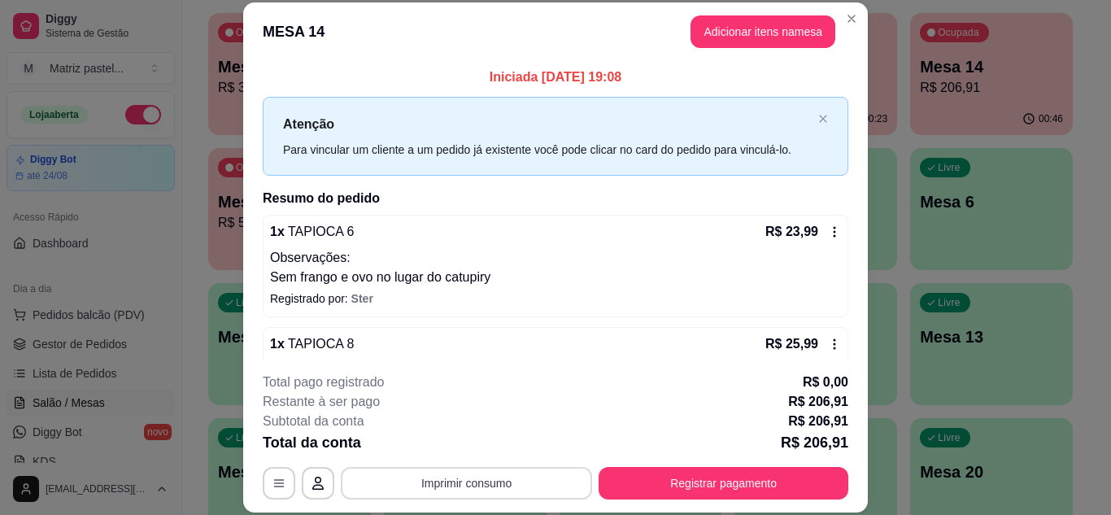
click at [551, 481] on button "Imprimir consumo" at bounding box center [466, 483] width 251 height 33
click at [507, 454] on button "IMPRESSORA" at bounding box center [466, 446] width 118 height 26
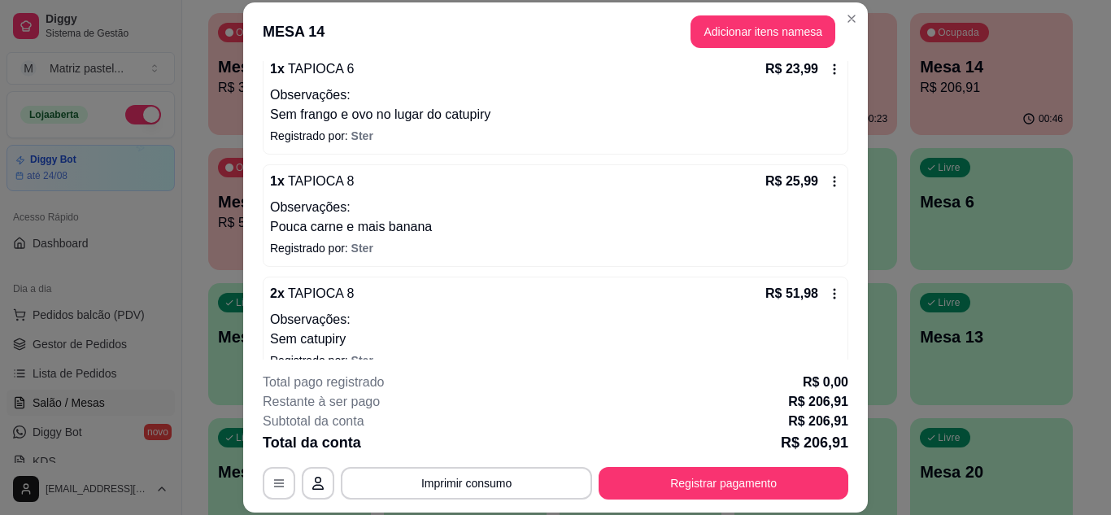
scroll to position [0, 0]
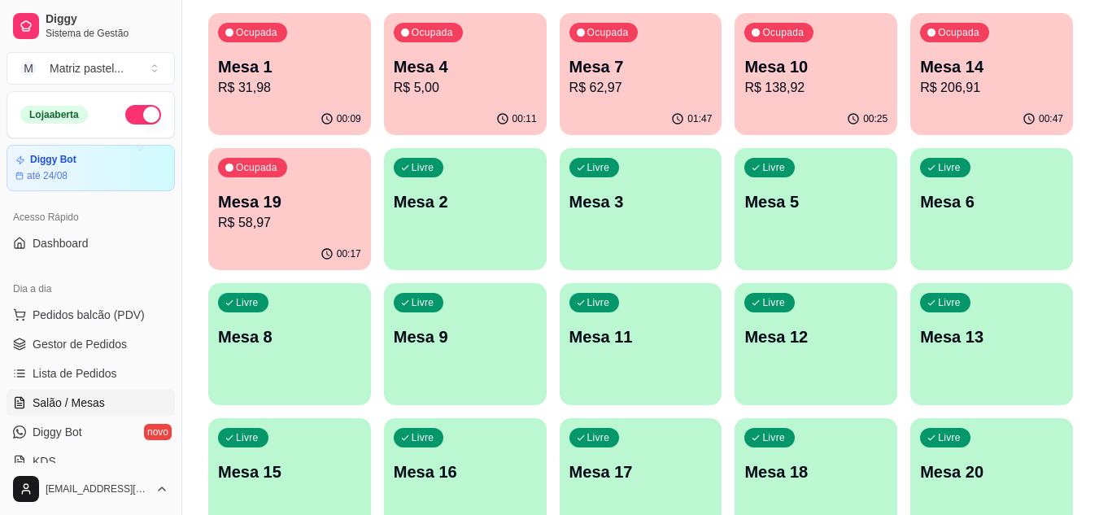
click at [247, 213] on p "R$ 58,97" at bounding box center [289, 223] width 143 height 20
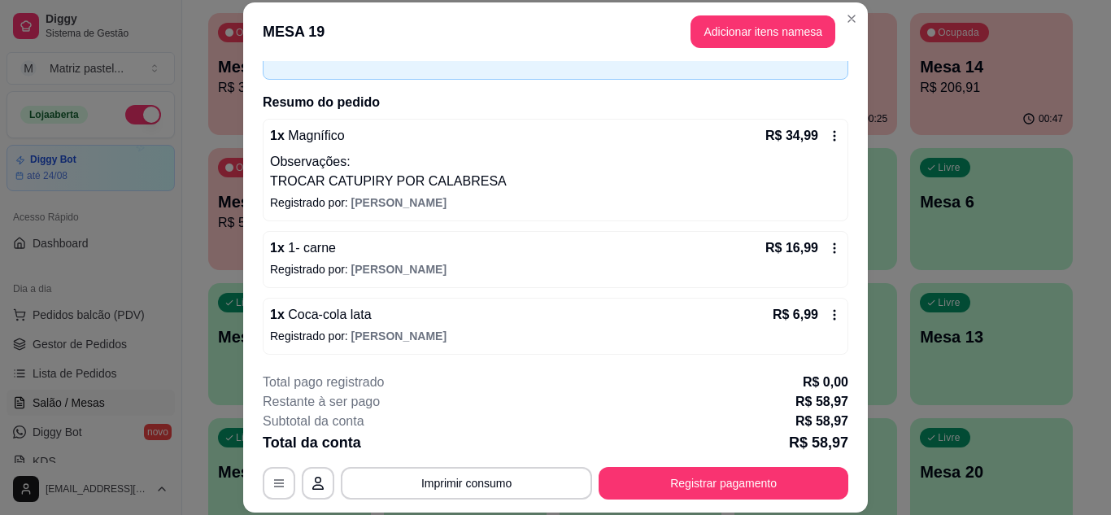
scroll to position [98, 0]
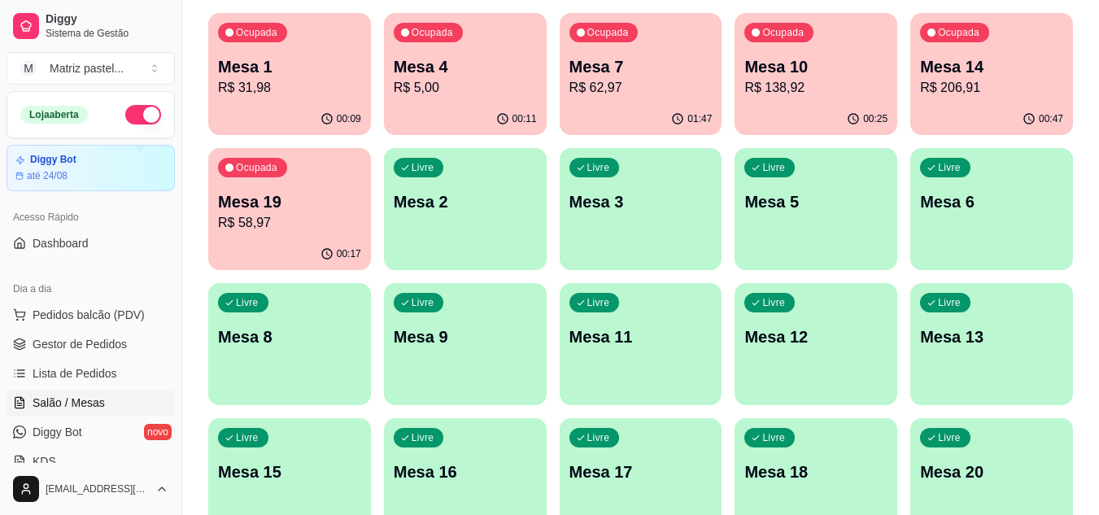
click at [960, 85] on p "R$ 206,91" at bounding box center [991, 88] width 143 height 20
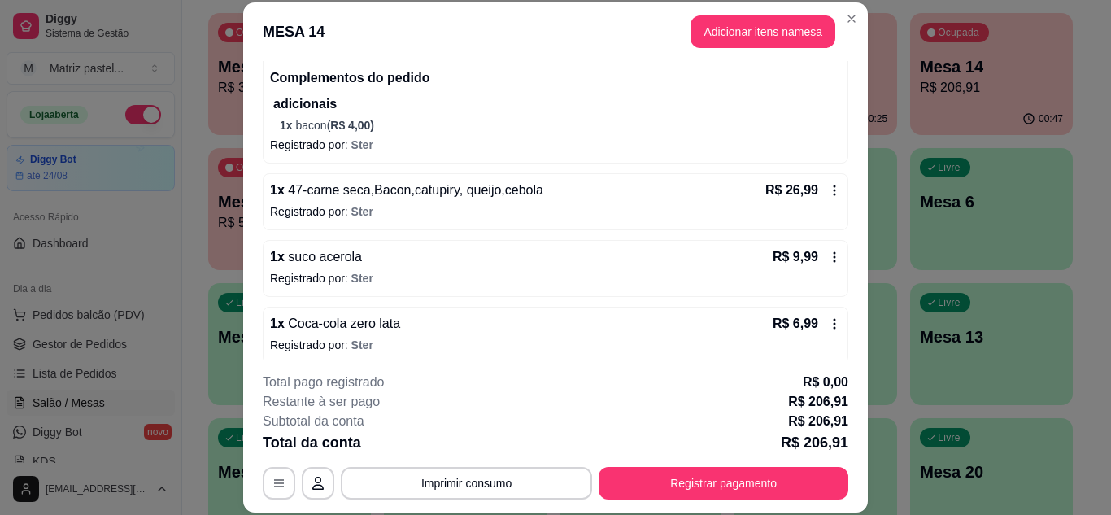
scroll to position [681, 0]
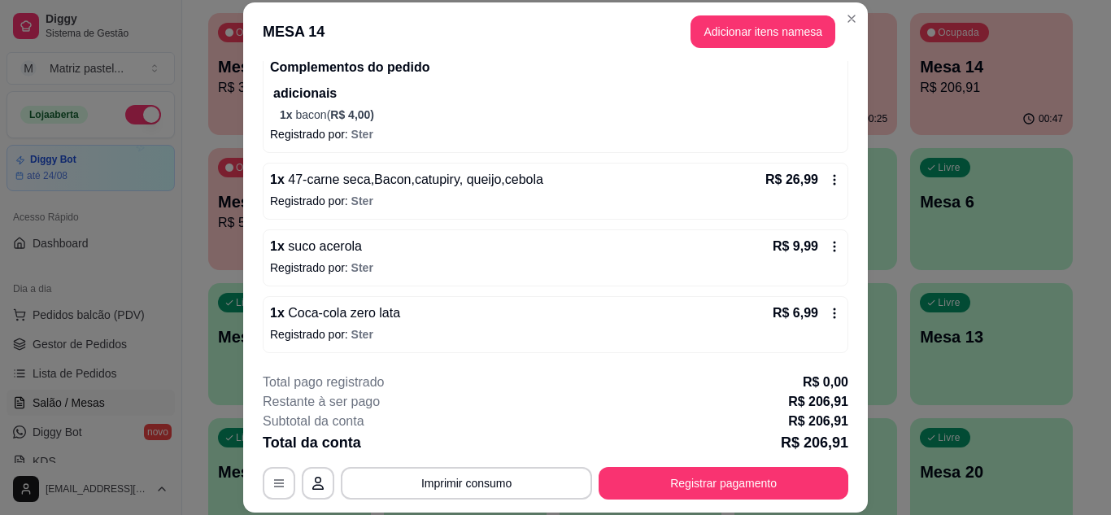
click at [828, 247] on icon at bounding box center [834, 246] width 13 height 13
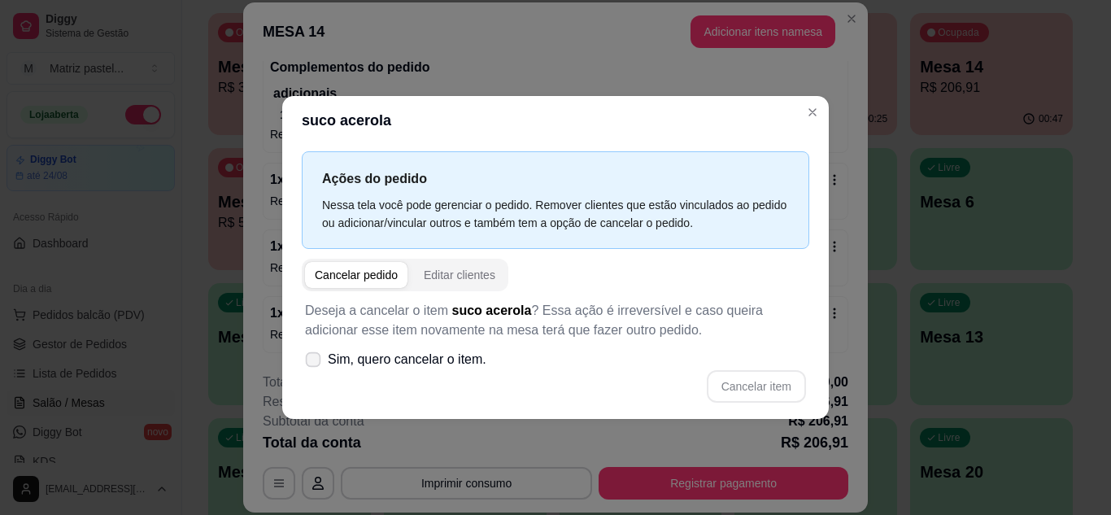
click at [433, 358] on span "Sim, quero cancelar o item." at bounding box center [407, 360] width 159 height 20
click at [315, 362] on input "Sim, quero cancelar o item." at bounding box center [309, 367] width 11 height 11
checkbox input "true"
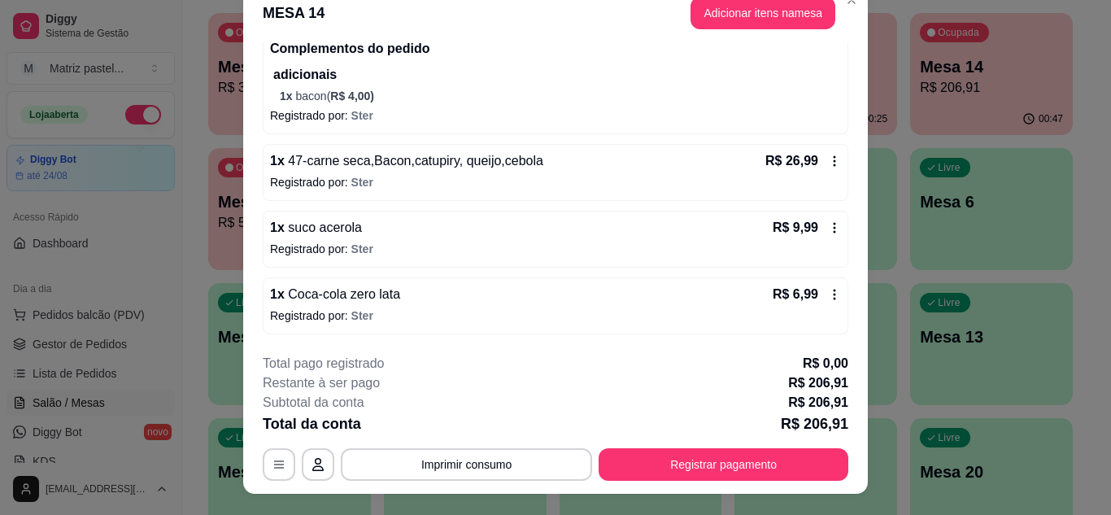
scroll to position [50, 0]
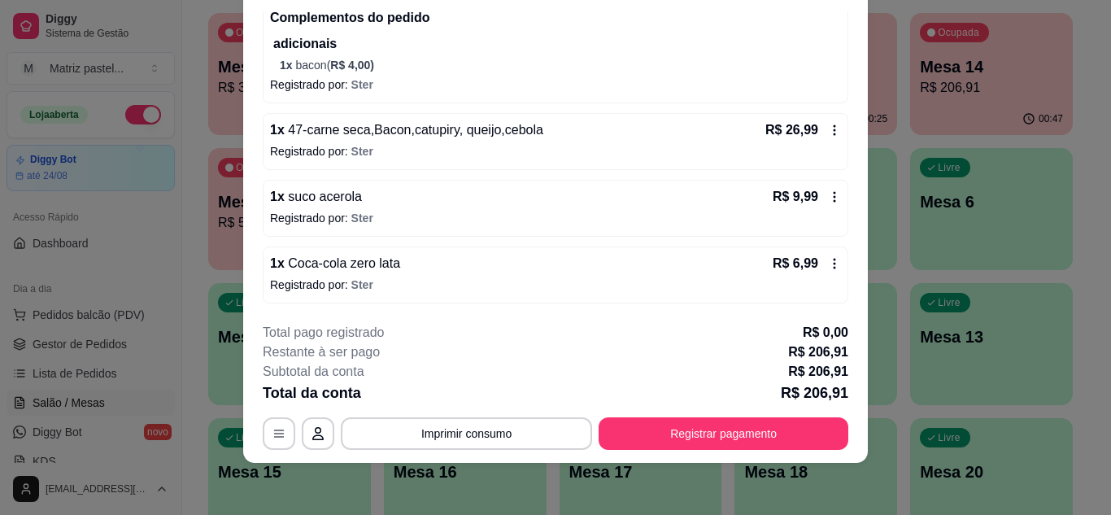
click at [814, 209] on div "1 x suco acerola R$ 9,99 Registrado por: Ster" at bounding box center [556, 208] width 586 height 57
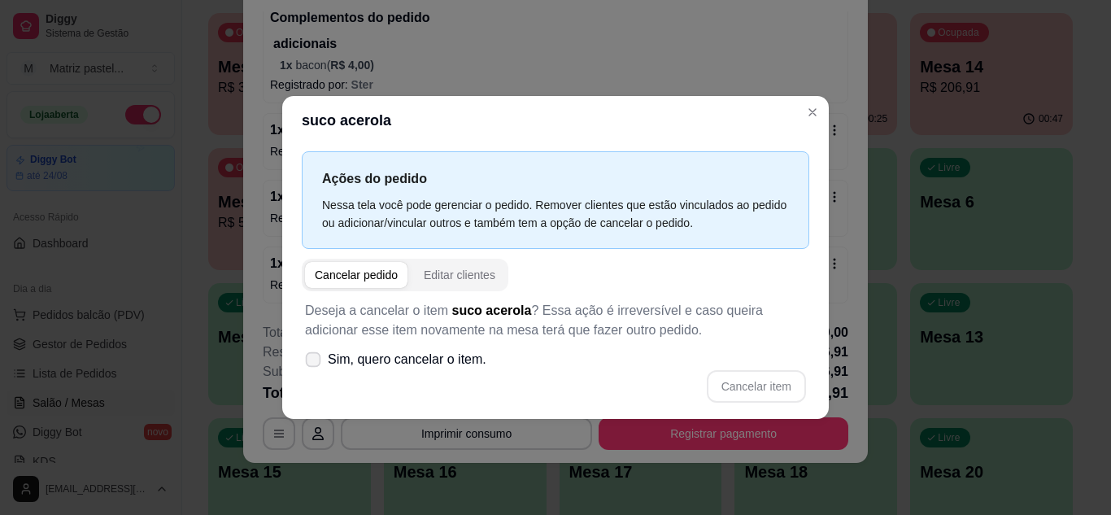
click at [420, 364] on span "Sim, quero cancelar o item." at bounding box center [407, 360] width 159 height 20
click at [315, 364] on input "Sim, quero cancelar o item." at bounding box center [309, 367] width 11 height 11
checkbox input "true"
click at [735, 378] on button "Cancelar item" at bounding box center [756, 386] width 99 height 33
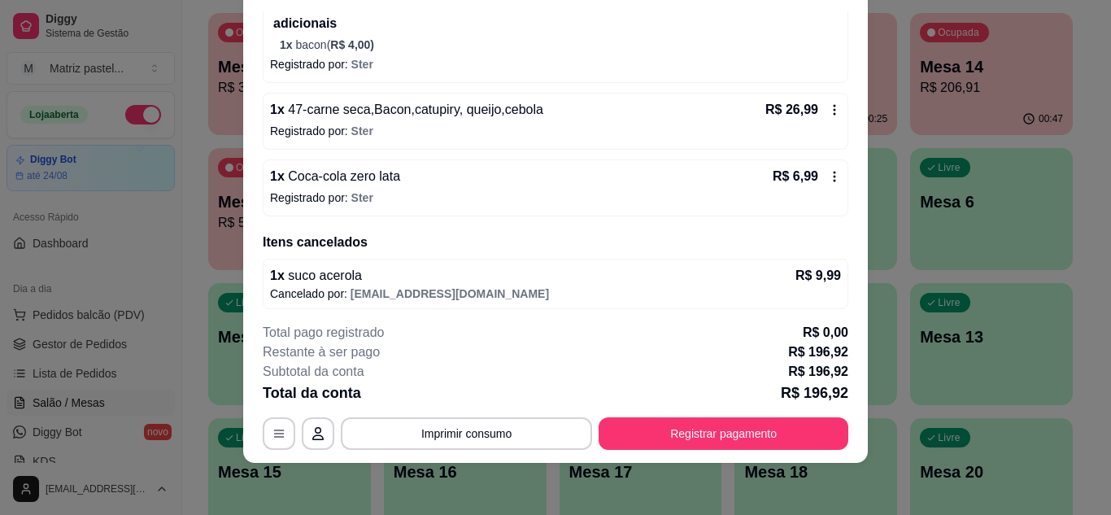
scroll to position [707, 0]
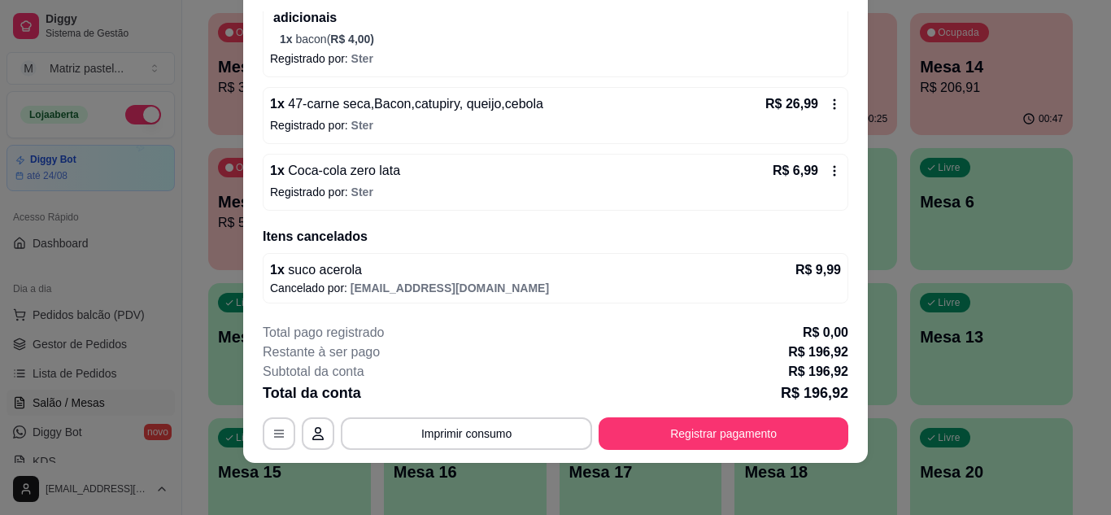
click at [828, 172] on icon at bounding box center [834, 170] width 13 height 13
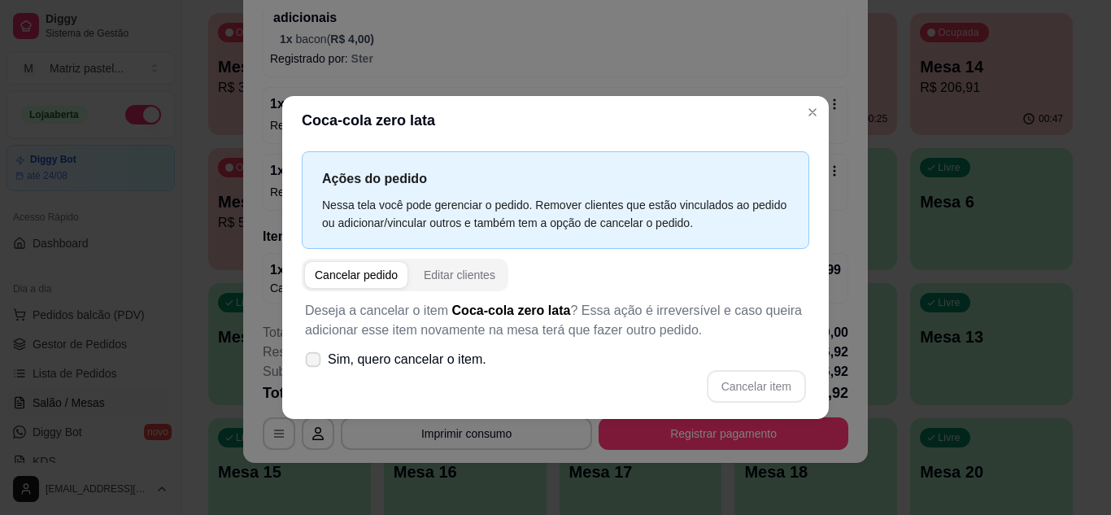
click at [440, 362] on span "Sim, quero cancelar o item." at bounding box center [407, 360] width 159 height 20
click at [315, 362] on input "Sim, quero cancelar o item." at bounding box center [309, 367] width 11 height 11
checkbox input "true"
click at [727, 377] on button "Cancelar item" at bounding box center [756, 386] width 97 height 32
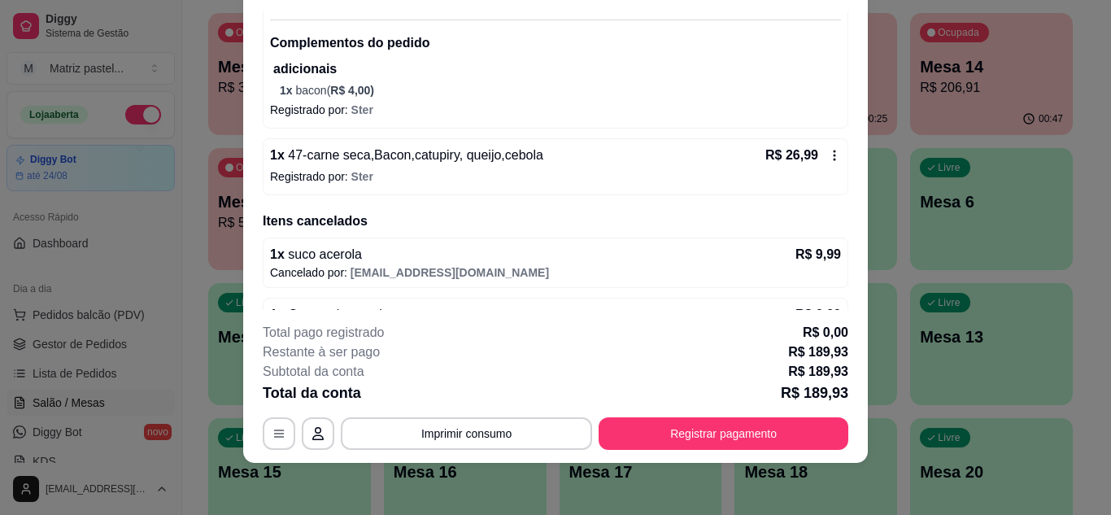
scroll to position [619, 0]
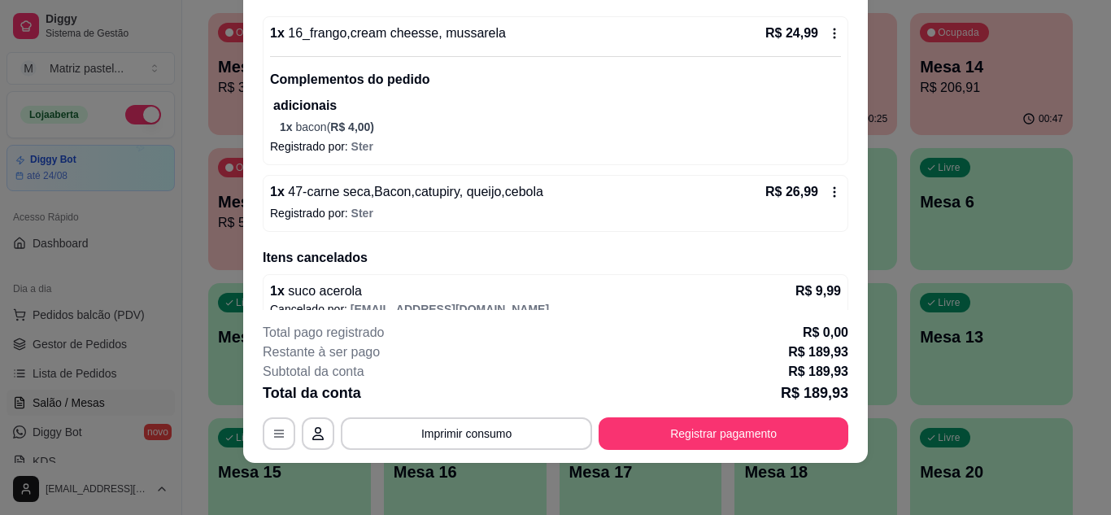
click at [814, 207] on p "Registrado por: Ster" at bounding box center [555, 213] width 571 height 16
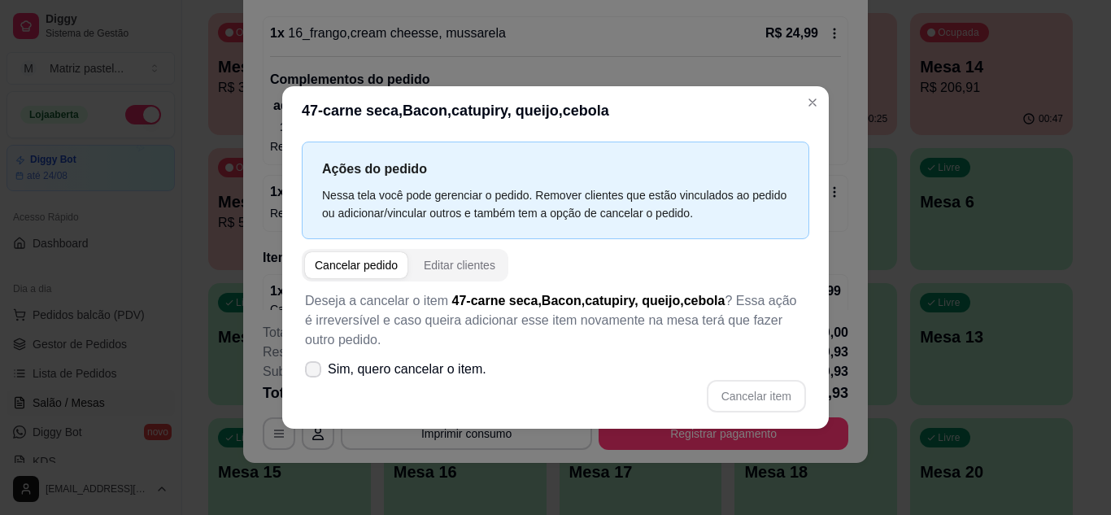
click at [471, 360] on span "Sim, quero cancelar o item." at bounding box center [407, 370] width 159 height 20
click at [315, 372] on input "Sim, quero cancelar o item." at bounding box center [309, 377] width 11 height 11
checkbox input "true"
click at [753, 382] on button "Cancelar item" at bounding box center [756, 396] width 99 height 33
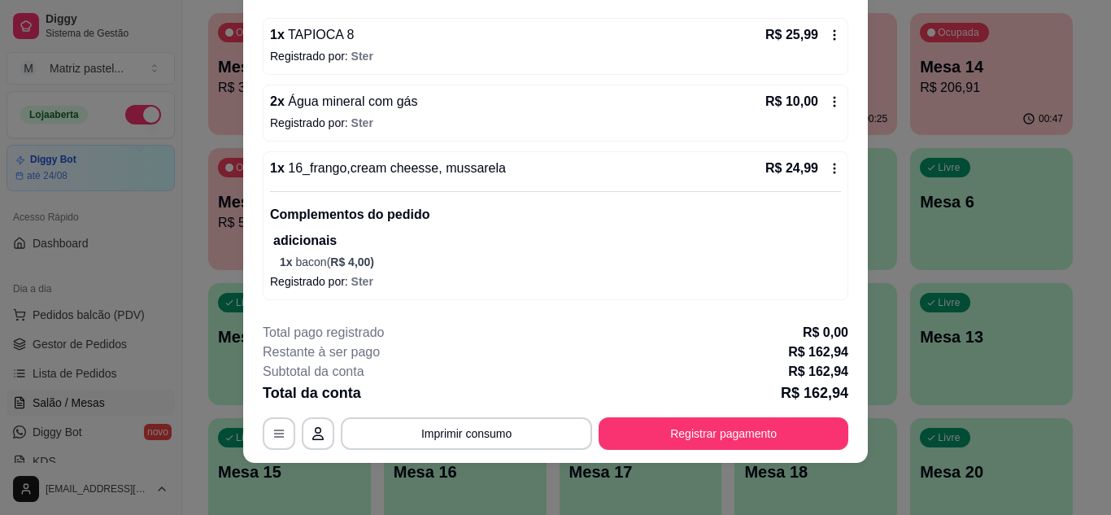
scroll to position [456, 0]
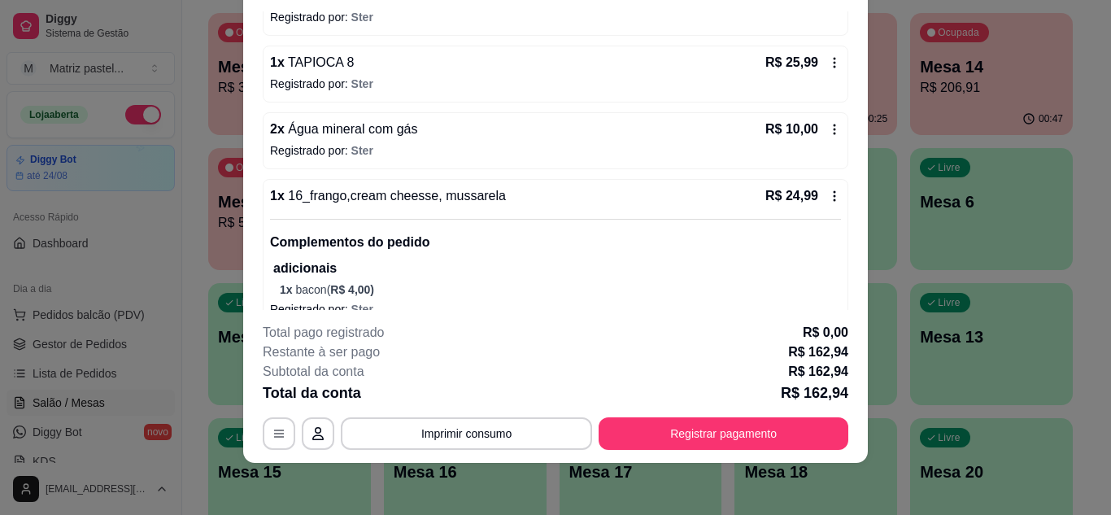
click at [828, 190] on icon at bounding box center [834, 196] width 13 height 13
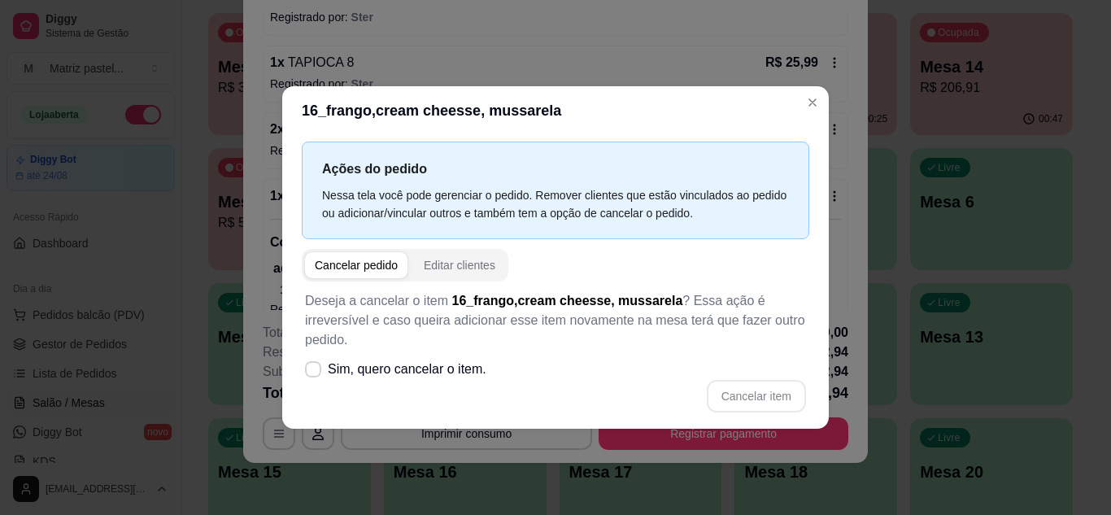
click at [456, 369] on span "Sim, quero cancelar o item." at bounding box center [407, 370] width 159 height 20
click at [315, 372] on input "Sim, quero cancelar o item." at bounding box center [309, 377] width 11 height 11
checkbox input "true"
click at [740, 390] on button "Cancelar item" at bounding box center [756, 396] width 97 height 32
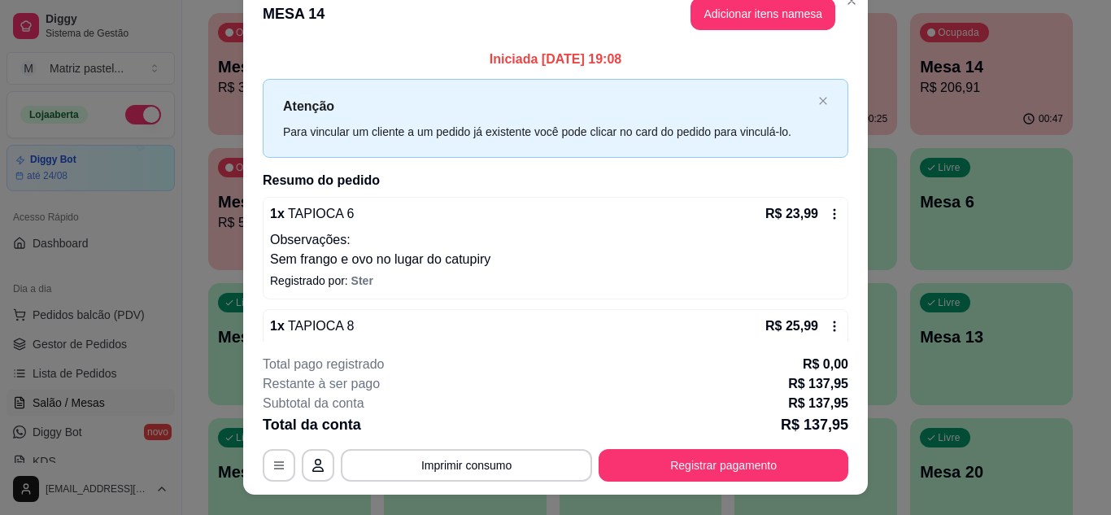
scroll to position [0, 0]
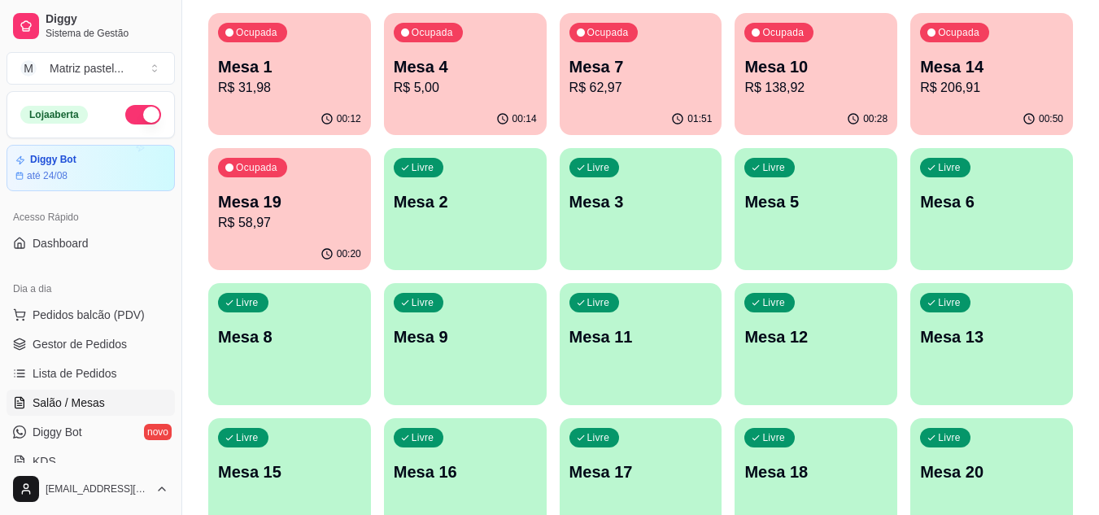
click at [975, 100] on div "Ocupada Mesa 14 R$ 206,91" at bounding box center [991, 58] width 163 height 90
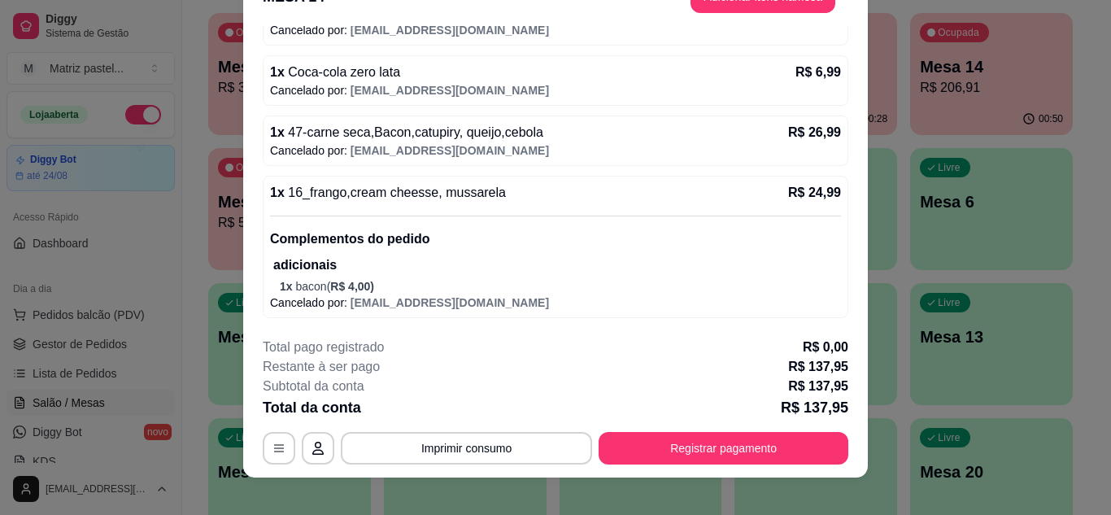
scroll to position [50, 0]
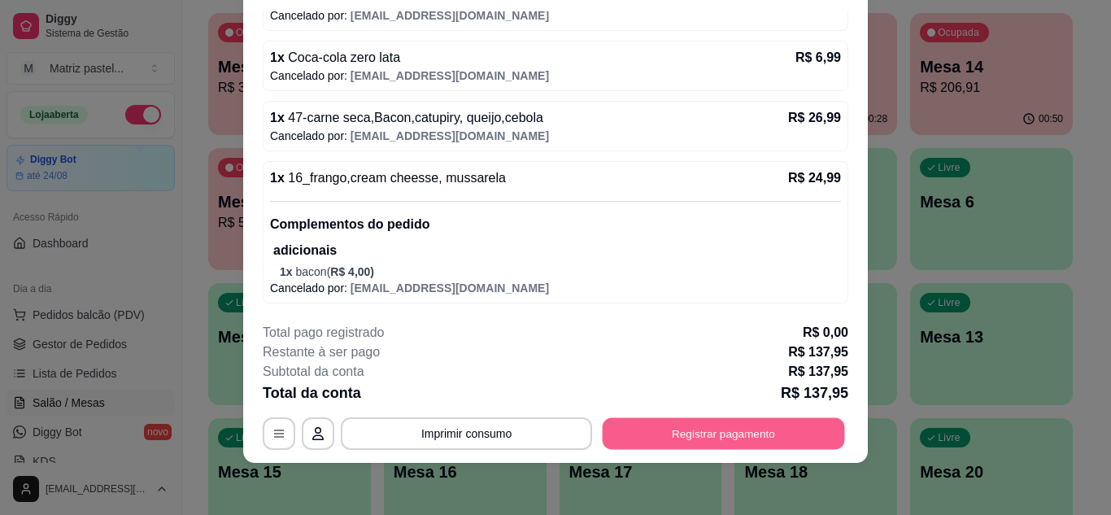
click at [738, 428] on button "Registrar pagamento" at bounding box center [724, 433] width 242 height 32
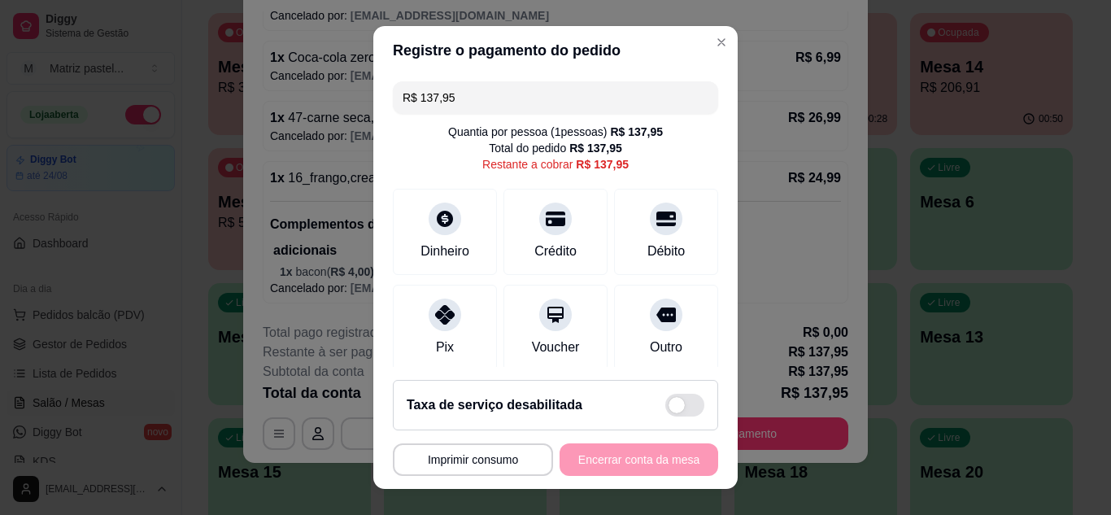
click at [513, 92] on input "R$ 137,95" at bounding box center [556, 97] width 306 height 33
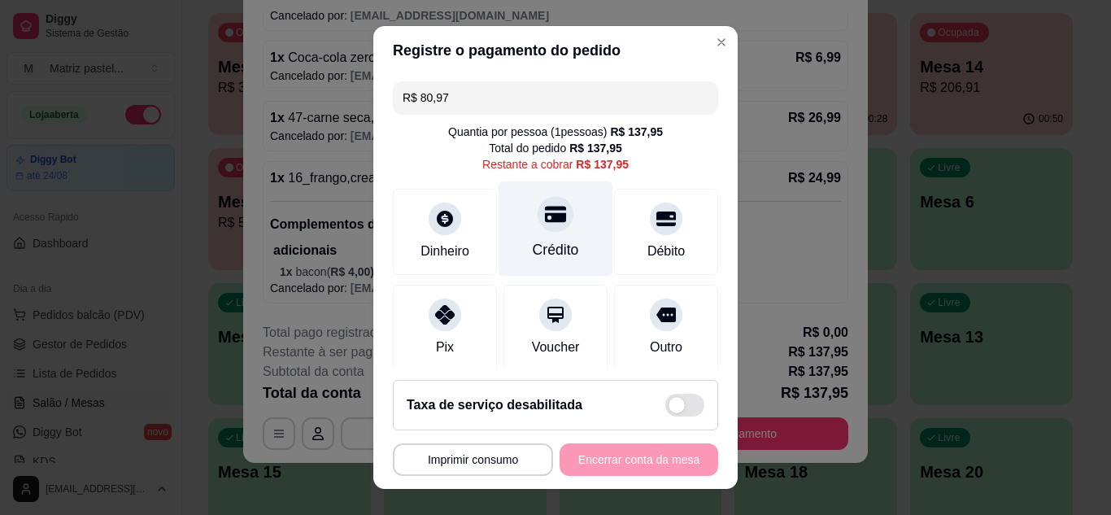
click at [553, 215] on div at bounding box center [556, 214] width 36 height 36
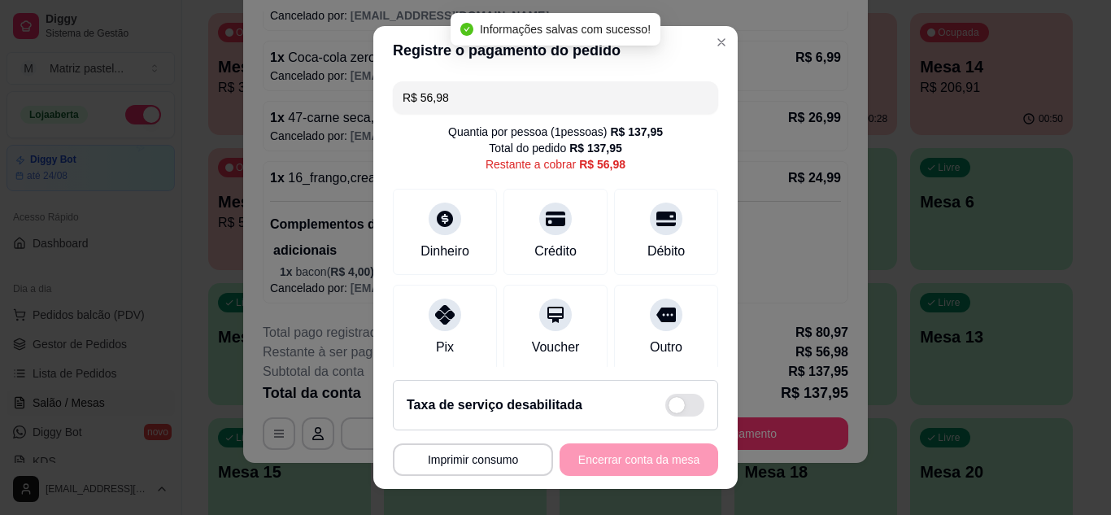
click at [497, 107] on input "R$ 56,98" at bounding box center [556, 97] width 306 height 33
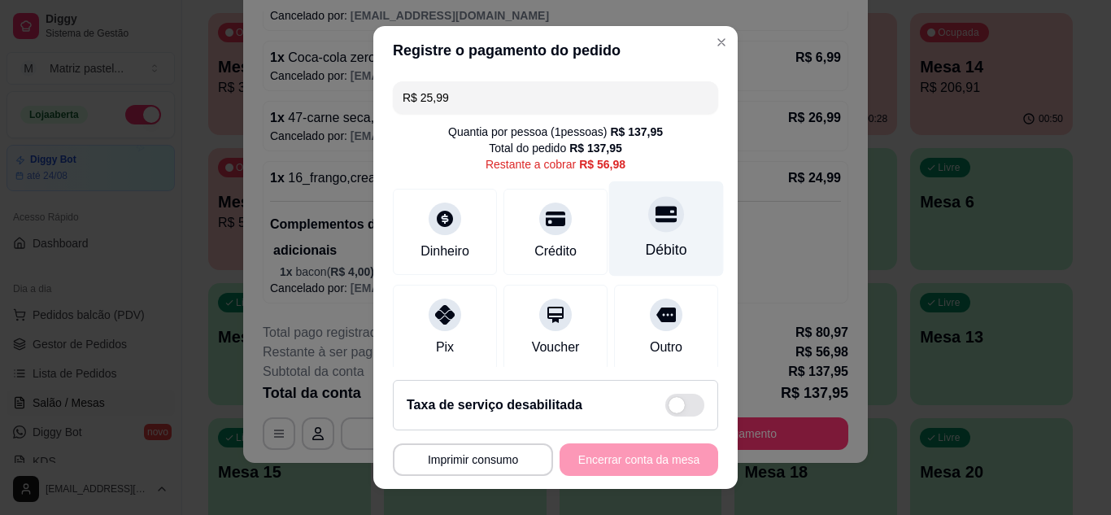
click at [646, 239] on div "Débito" at bounding box center [666, 249] width 41 height 21
click at [648, 218] on div at bounding box center [666, 214] width 36 height 36
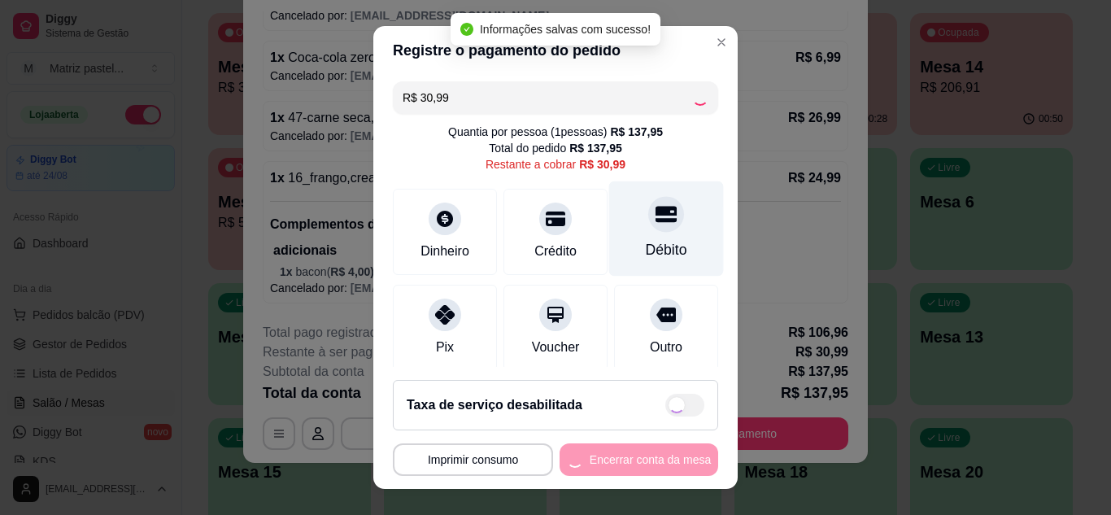
type input "R$ 0,00"
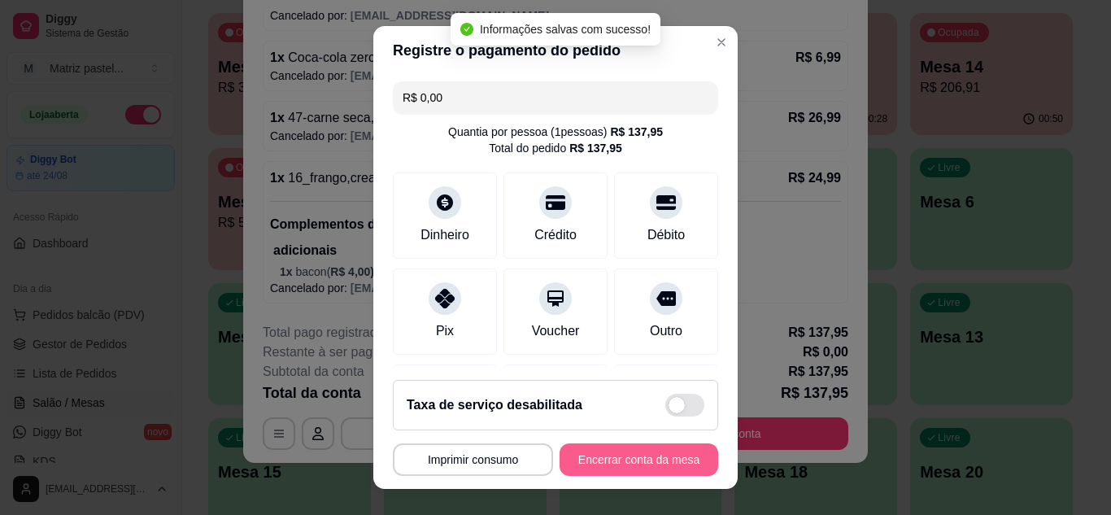
click at [640, 460] on button "Encerrar conta da mesa" at bounding box center [639, 459] width 159 height 33
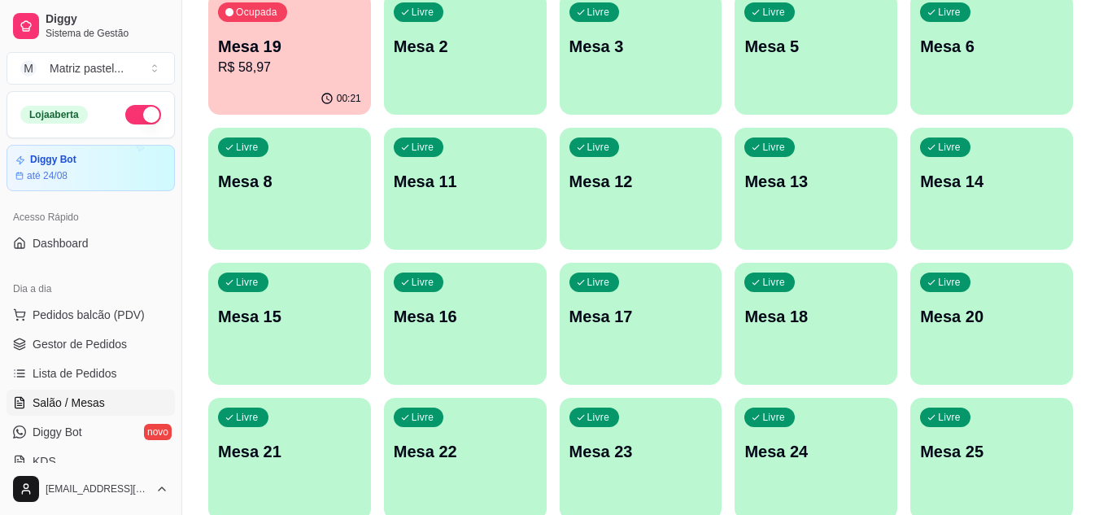
scroll to position [325, 0]
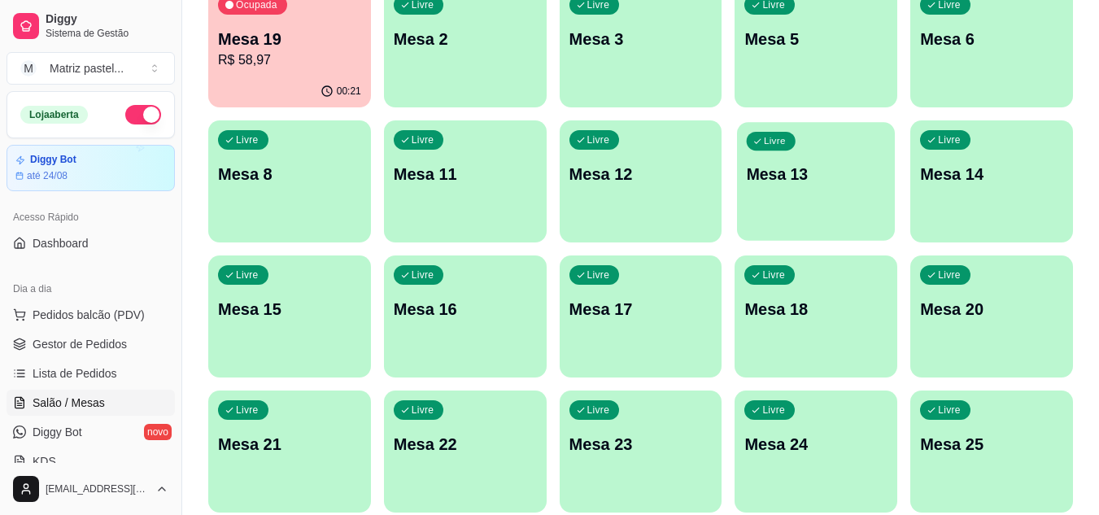
click at [757, 194] on div "Livre Mesa 13" at bounding box center [816, 171] width 158 height 99
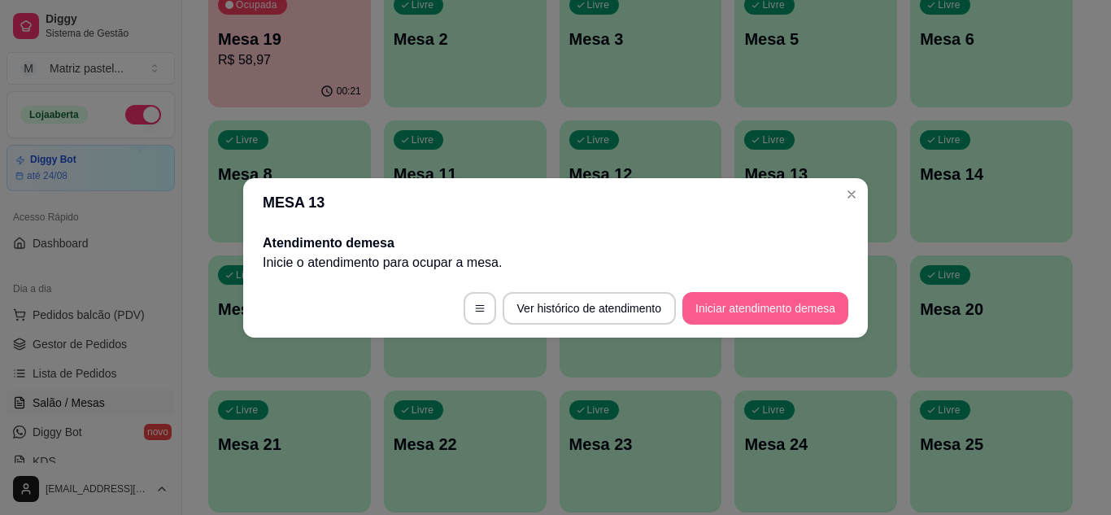
click at [749, 296] on button "Iniciar atendimento de mesa" at bounding box center [766, 308] width 166 height 33
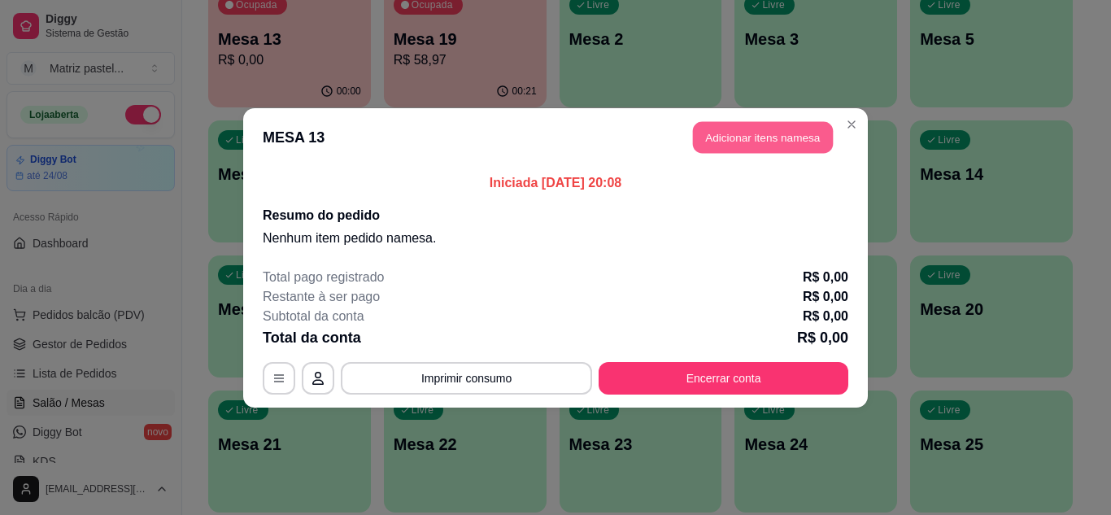
click at [735, 131] on button "Adicionar itens na mesa" at bounding box center [763, 137] width 140 height 32
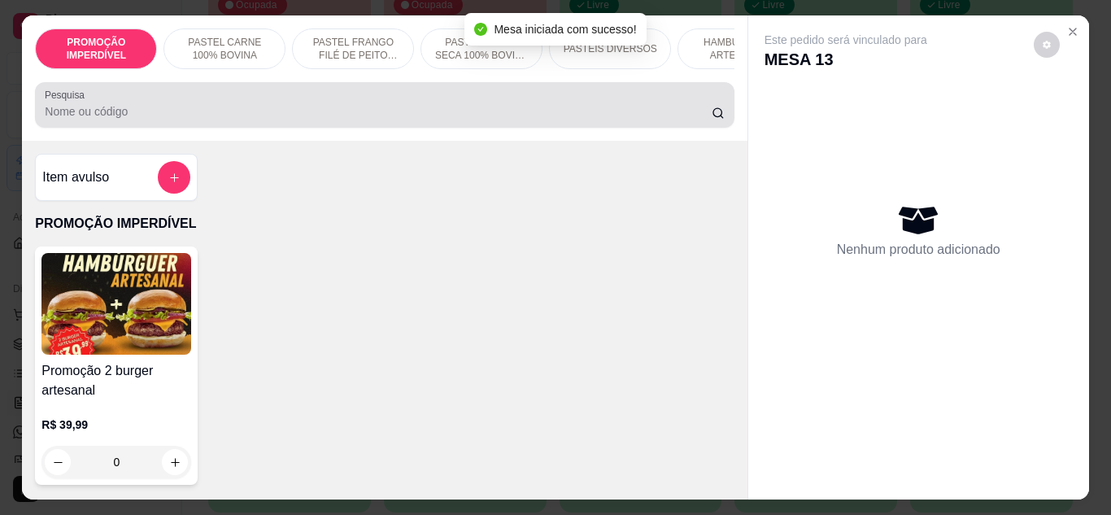
click at [357, 128] on div "Pesquisa" at bounding box center [384, 105] width 699 height 46
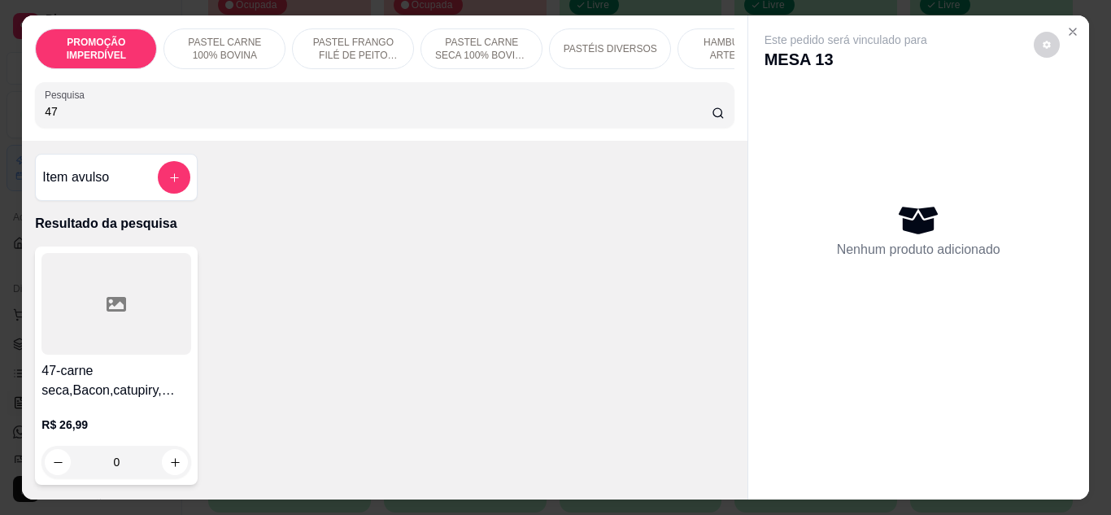
type input "47"
click at [181, 464] on div "0" at bounding box center [116, 462] width 150 height 33
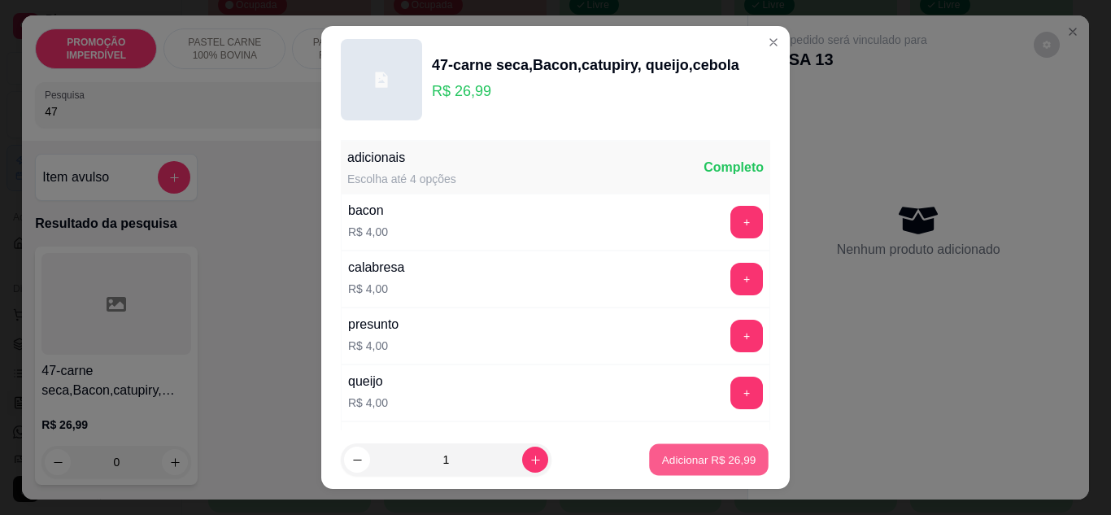
click at [681, 452] on button "Adicionar R$ 26,99" at bounding box center [709, 460] width 120 height 32
type input "1"
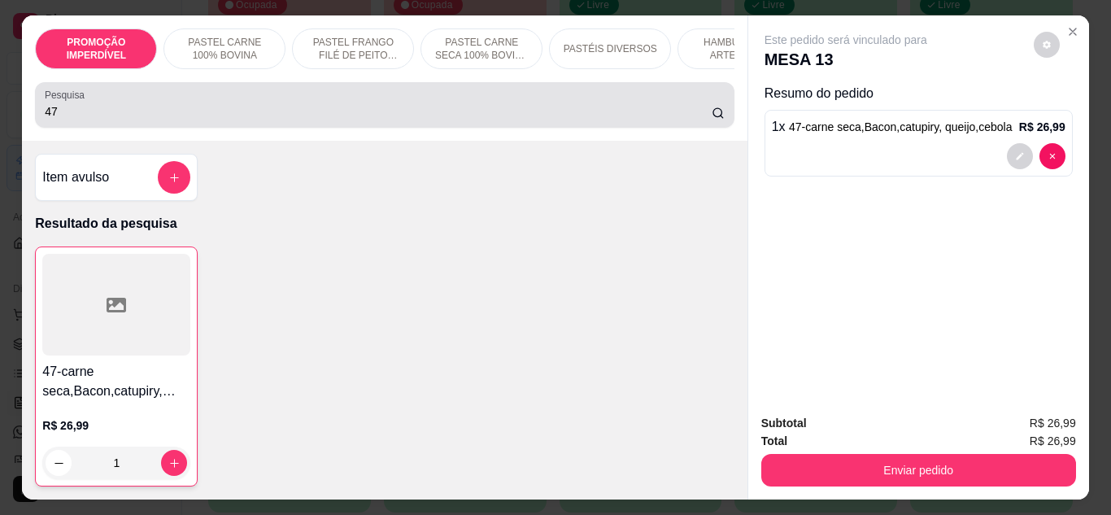
click at [159, 121] on div "47" at bounding box center [384, 105] width 679 height 33
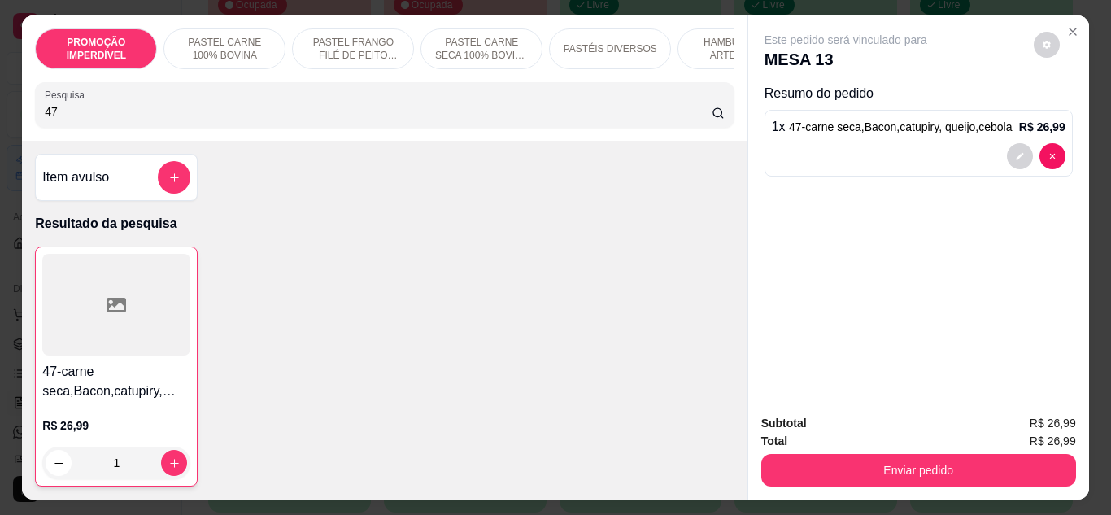
click at [157, 121] on div "47" at bounding box center [384, 105] width 679 height 33
drag, startPoint x: 157, startPoint y: 126, endPoint x: 20, endPoint y: 124, distance: 136.7
click at [22, 124] on div "PROMOÇÃO IMPERDÍVEL PASTEL CARNE 100% BOVINA PASTEL FRANGO FILÉ DE PEITO DESFIA…" at bounding box center [384, 77] width 725 height 125
drag, startPoint x: 73, startPoint y: 108, endPoint x: 39, endPoint y: 111, distance: 34.3
click at [45, 111] on div "47" at bounding box center [384, 105] width 679 height 33
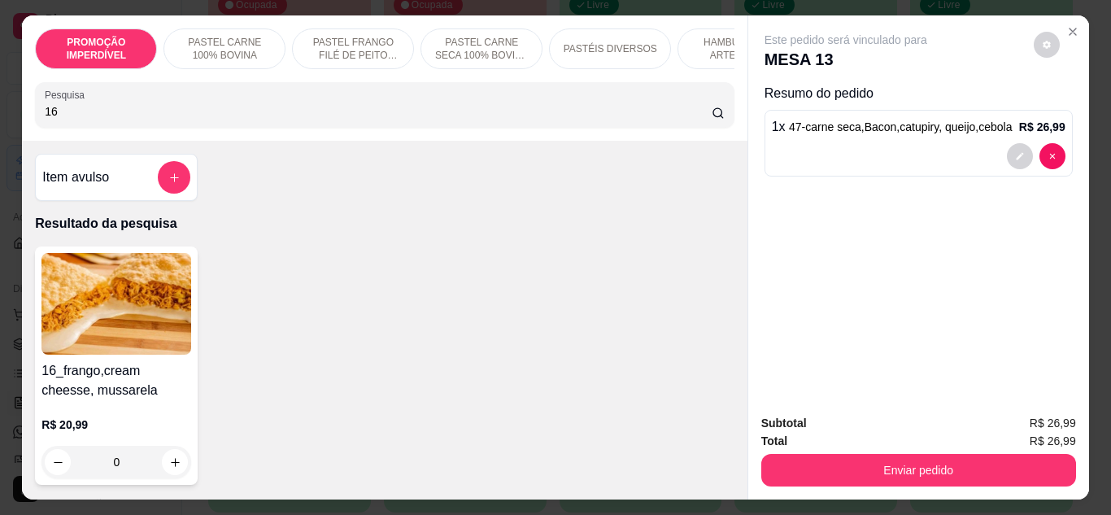
click at [168, 471] on div "0" at bounding box center [116, 462] width 150 height 33
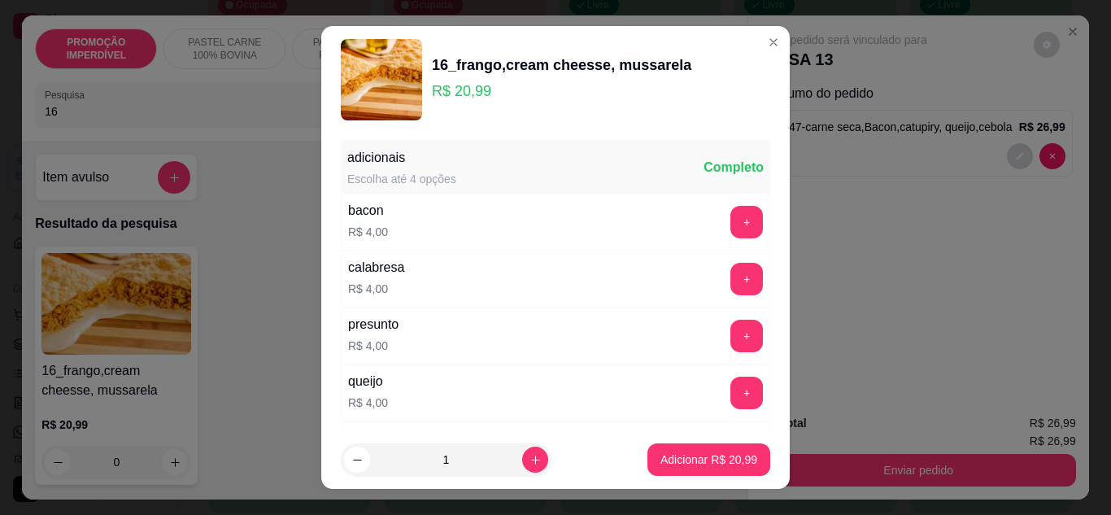
click at [724, 229] on div "+" at bounding box center [747, 222] width 46 height 33
click at [731, 218] on button "+" at bounding box center [747, 222] width 33 height 33
click at [695, 465] on p "Adicionar R$ 24,99" at bounding box center [709, 459] width 94 height 15
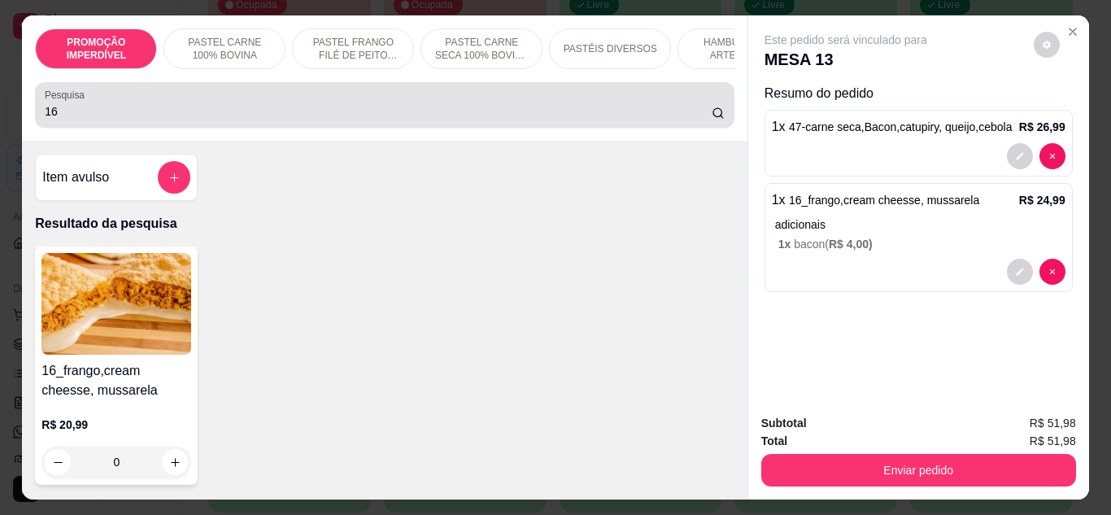
click at [421, 114] on input "16" at bounding box center [378, 111] width 667 height 16
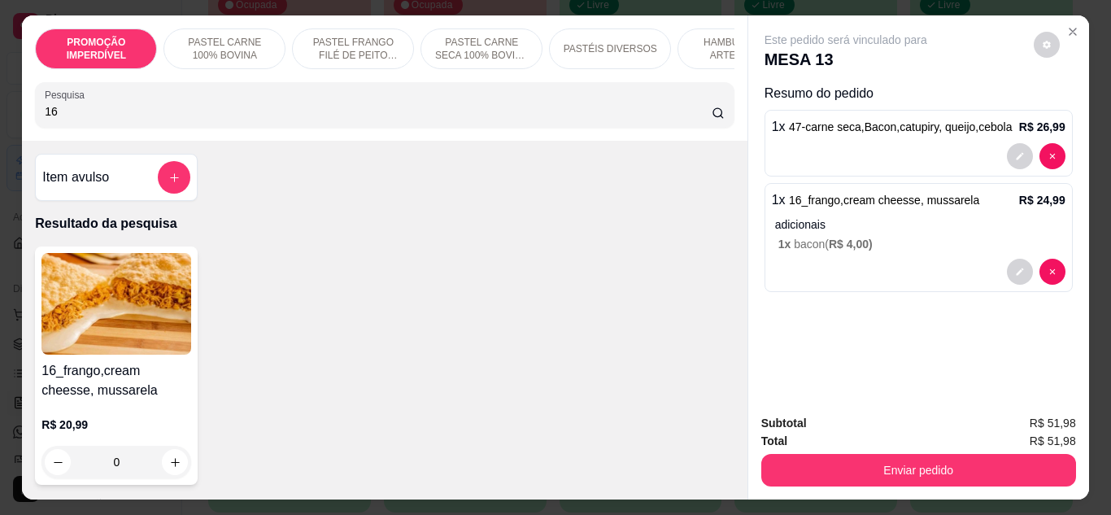
click at [421, 114] on input "16" at bounding box center [378, 111] width 667 height 16
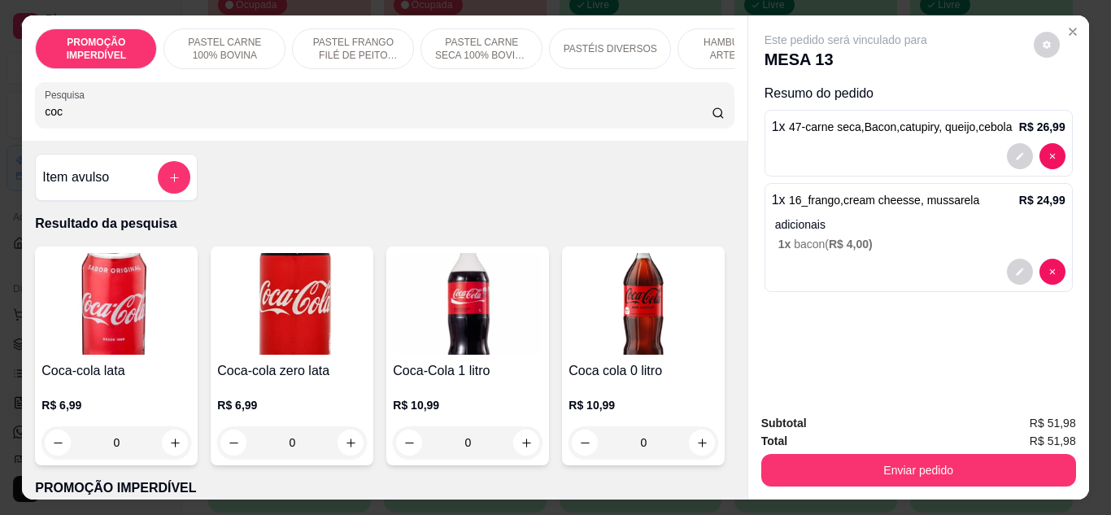
type input "coc"
click at [351, 447] on icon "increase-product-quantity" at bounding box center [351, 443] width 12 height 12
click at [351, 446] on button "increase-product-quantity" at bounding box center [350, 442] width 25 height 25
type input "2"
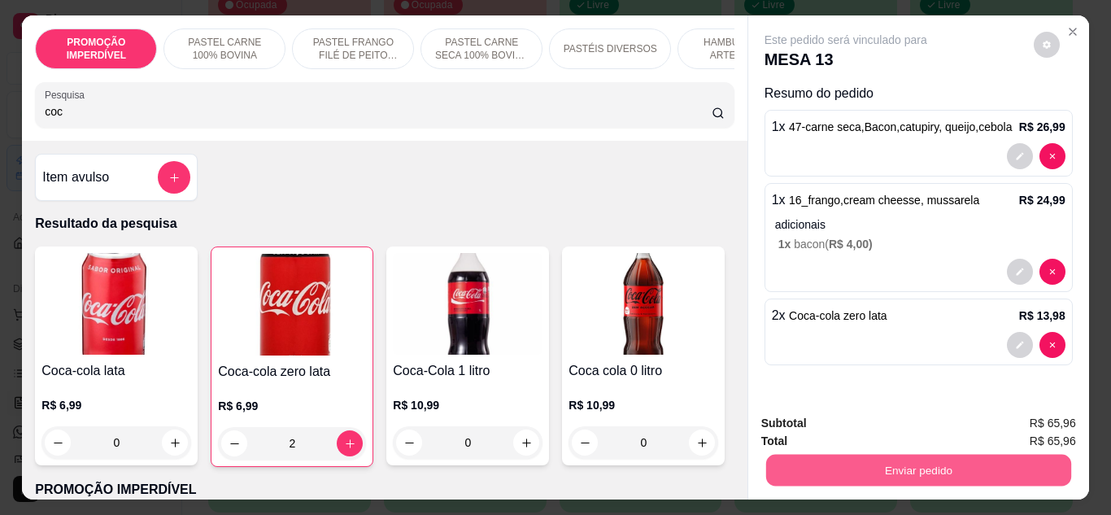
click at [807, 479] on button "Enviar pedido" at bounding box center [918, 471] width 305 height 32
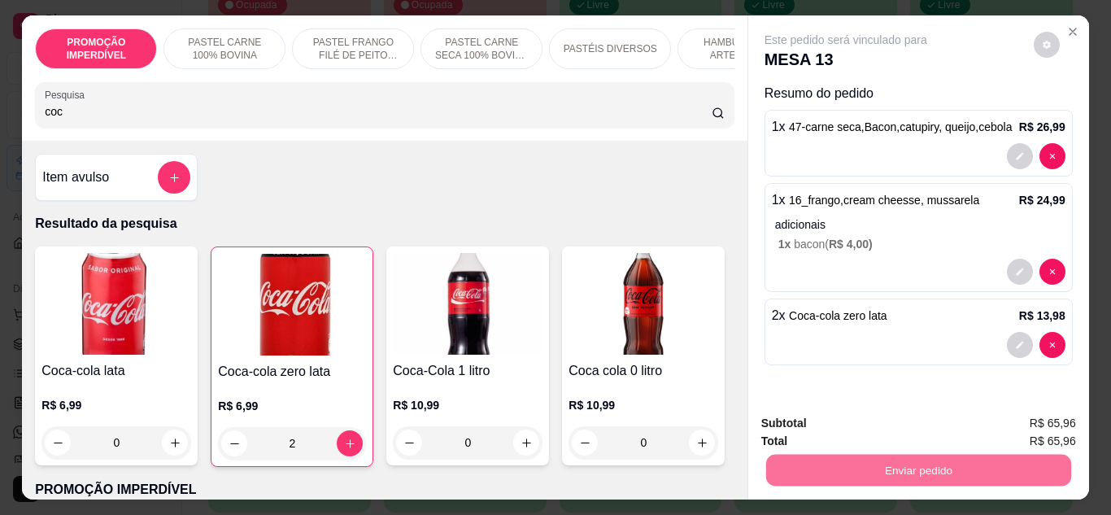
click at [810, 422] on button "Não registrar e enviar pedido" at bounding box center [864, 423] width 169 height 31
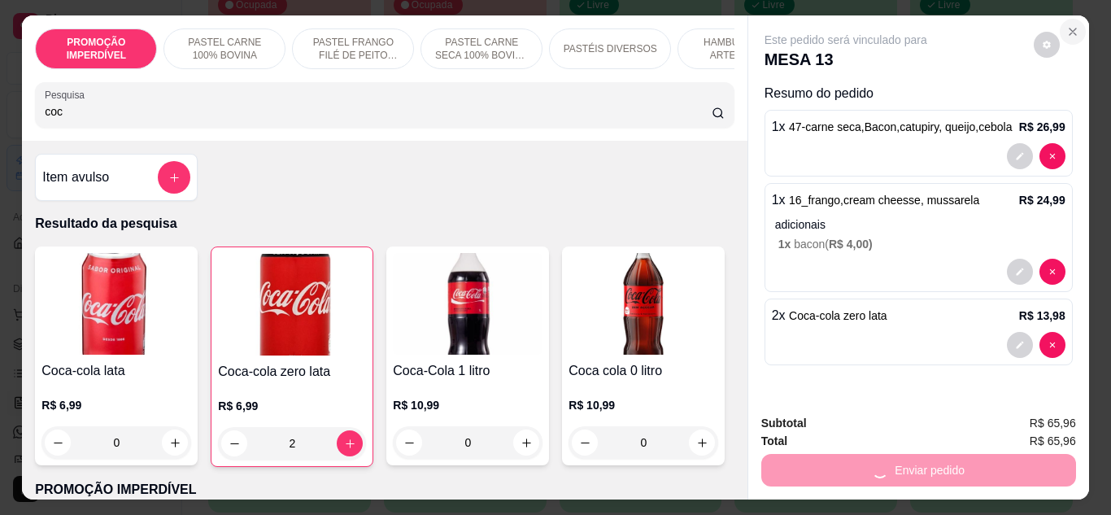
click at [1072, 25] on icon "Close" at bounding box center [1073, 31] width 13 height 13
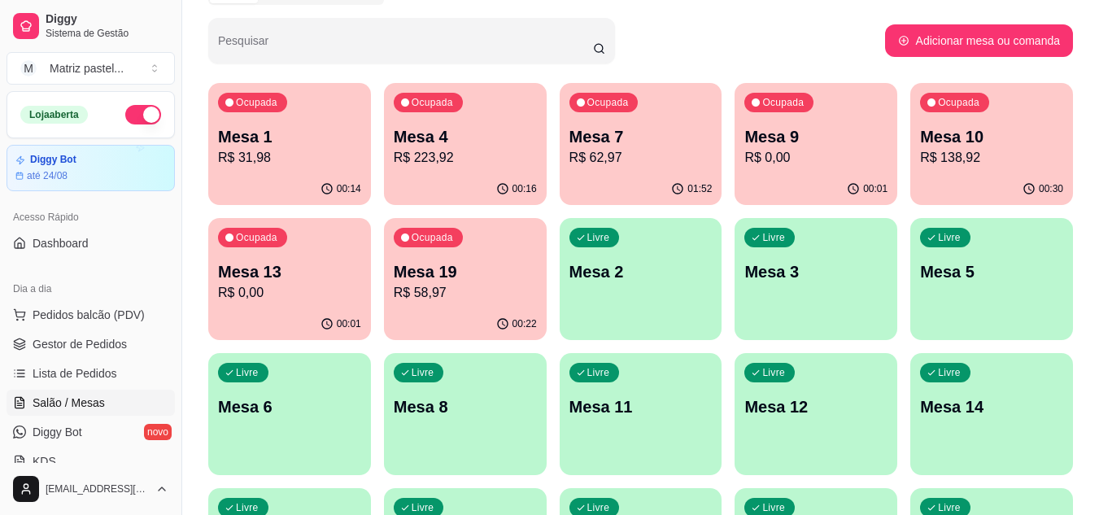
scroll to position [0, 0]
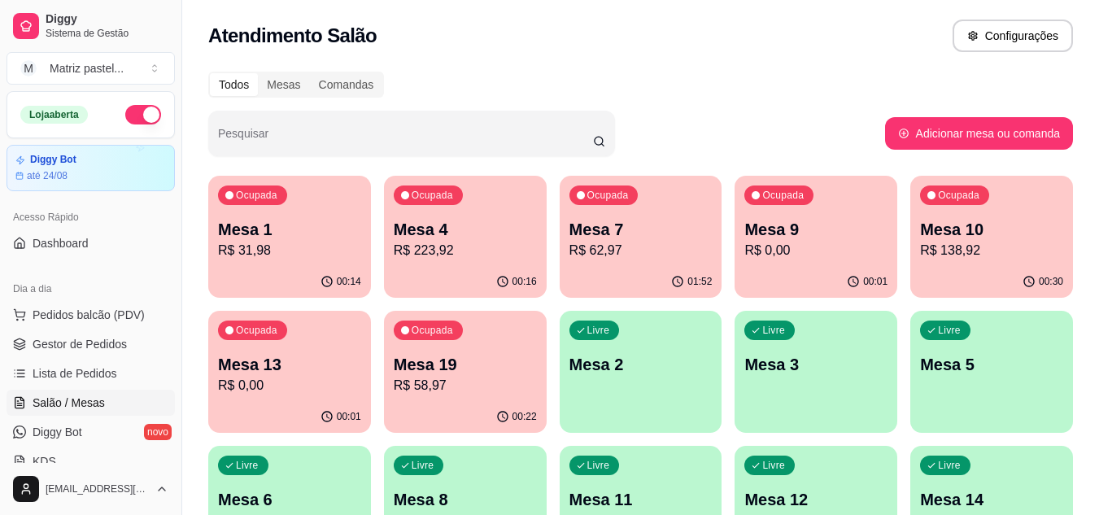
click at [232, 359] on p "Mesa 13" at bounding box center [289, 364] width 143 height 23
click at [78, 352] on link "Gestor de Pedidos" at bounding box center [91, 344] width 168 height 26
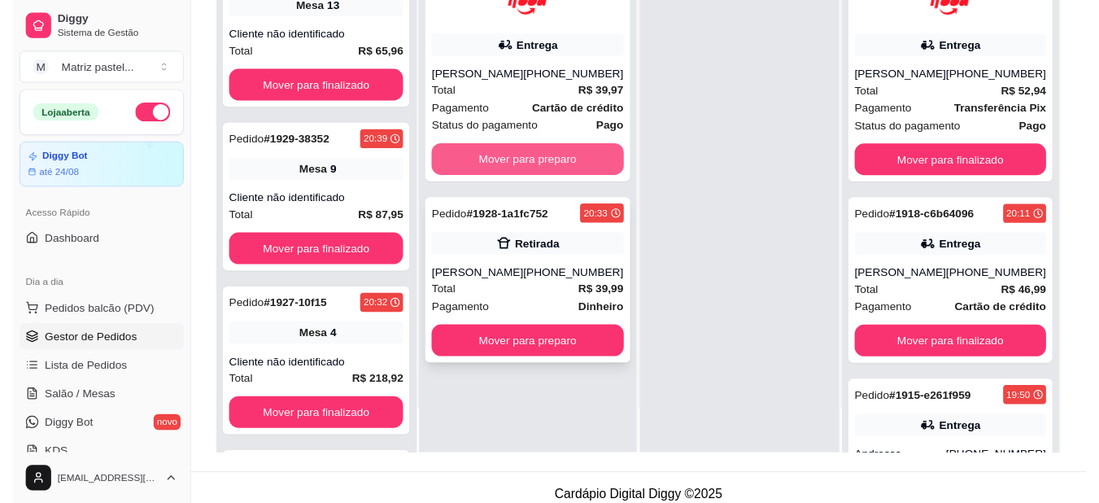
scroll to position [244, 0]
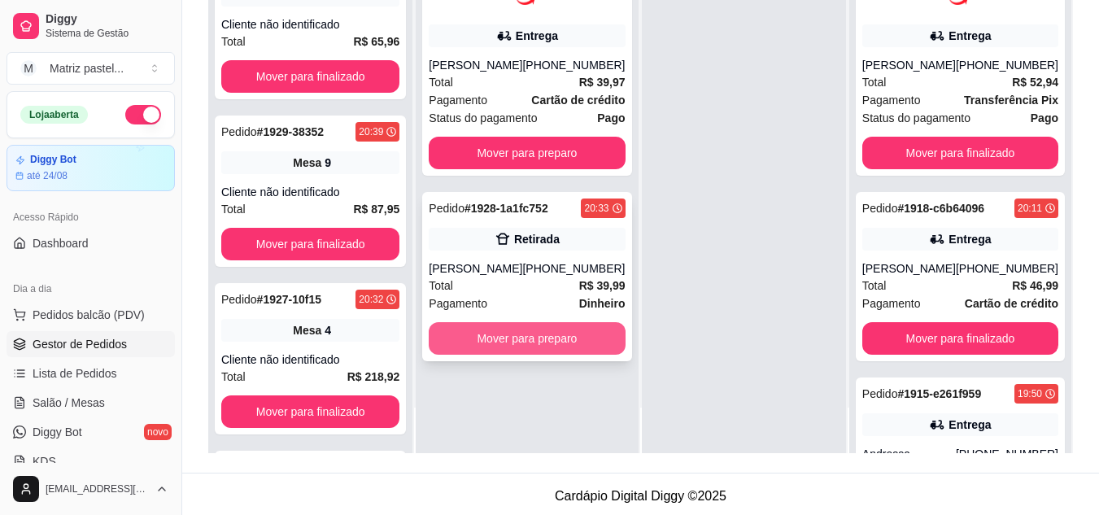
click at [524, 351] on button "Mover para preparo" at bounding box center [527, 338] width 196 height 33
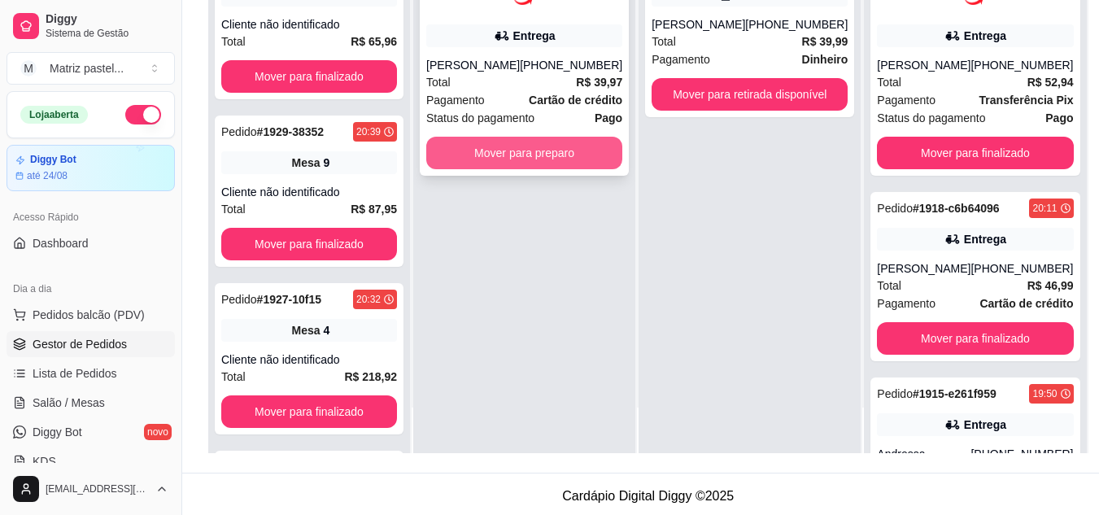
click at [522, 169] on button "Mover para preparo" at bounding box center [524, 153] width 196 height 33
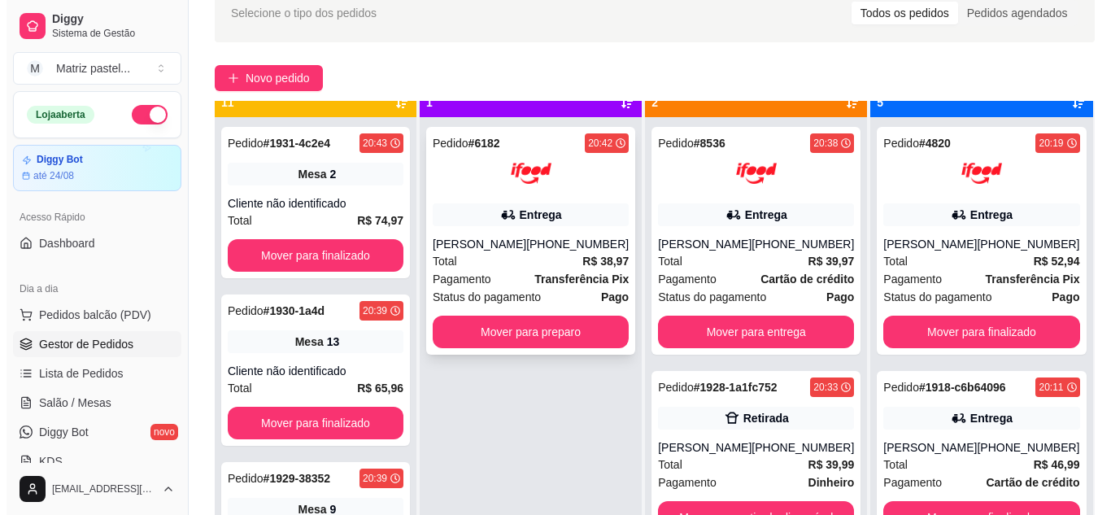
scroll to position [46, 0]
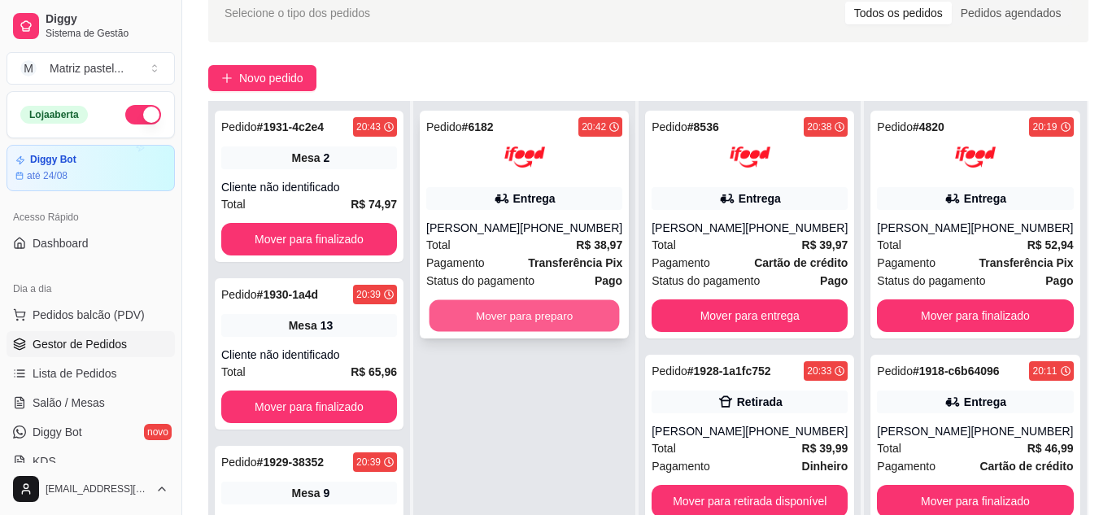
click at [530, 316] on button "Mover para preparo" at bounding box center [525, 316] width 190 height 32
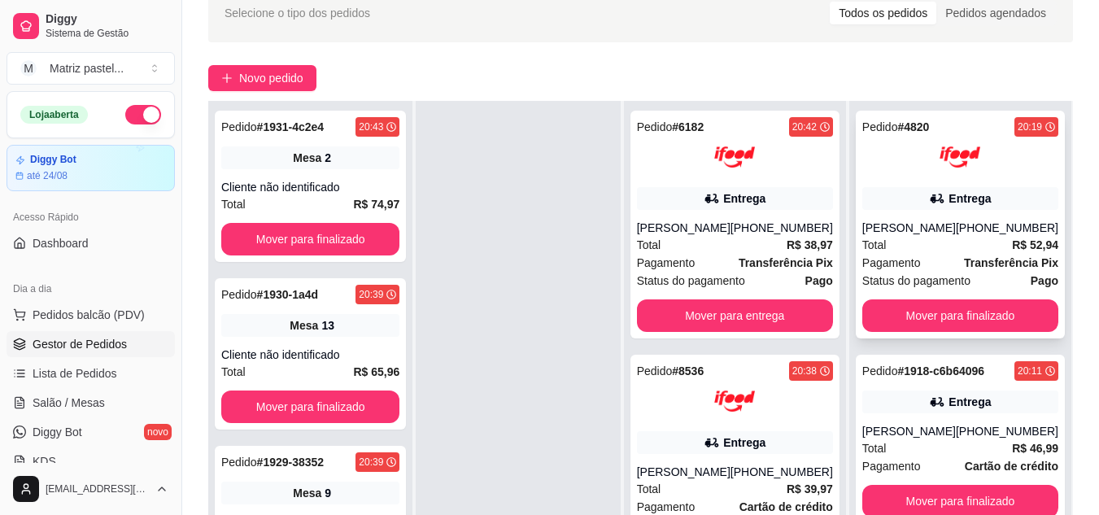
click at [940, 234] on div "[PERSON_NAME]" at bounding box center [909, 228] width 94 height 16
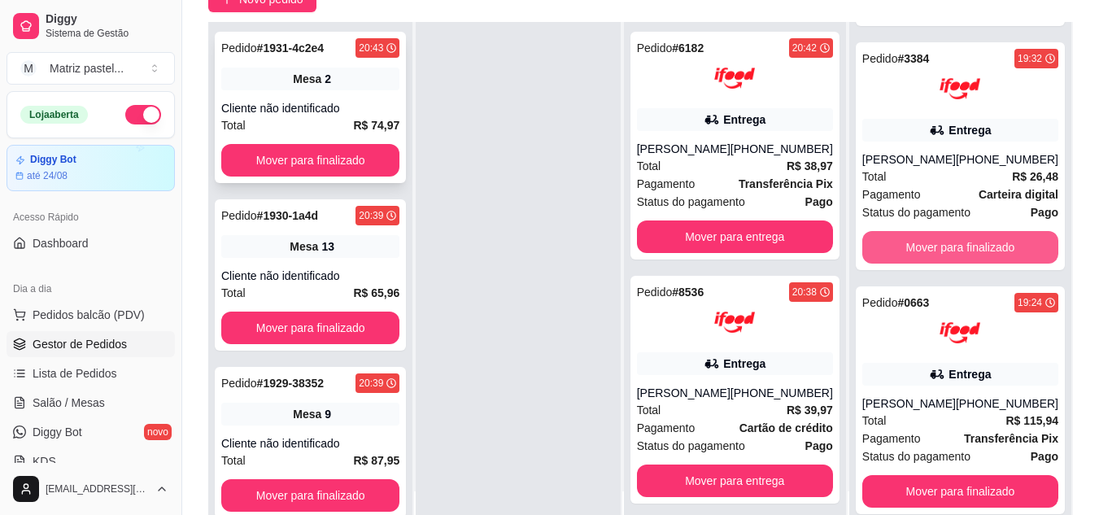
scroll to position [248, 0]
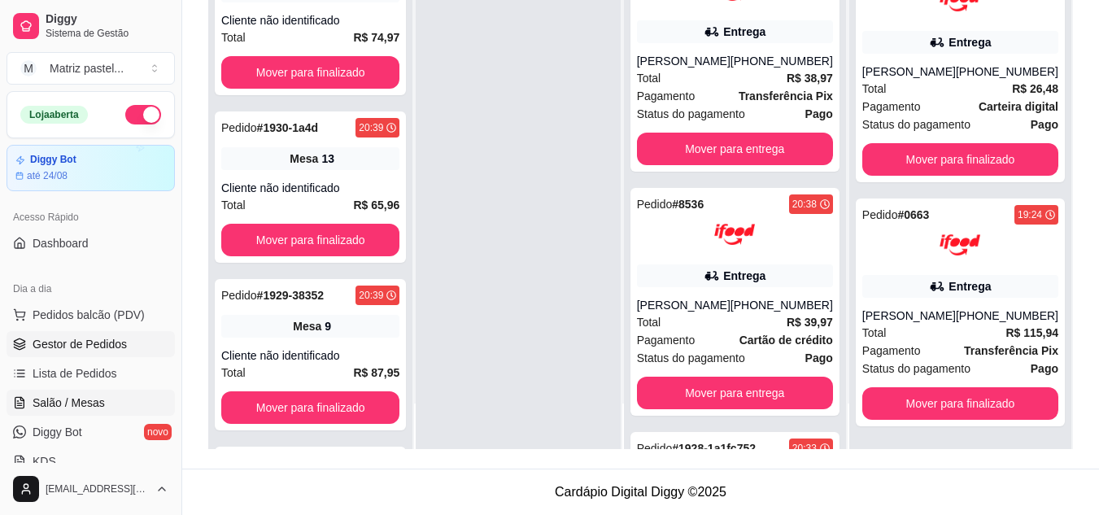
click at [86, 397] on span "Salão / Mesas" at bounding box center [69, 403] width 72 height 16
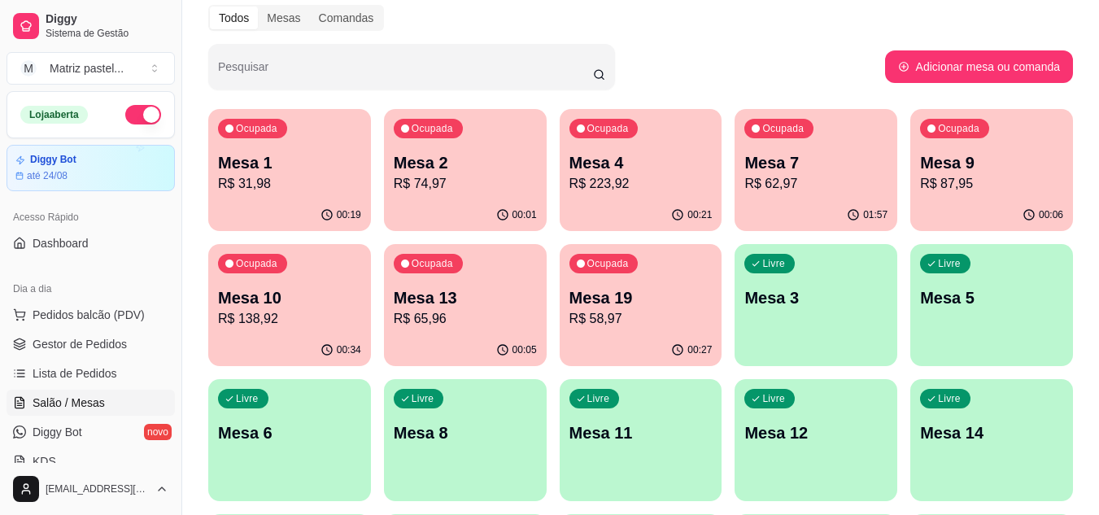
scroll to position [163, 0]
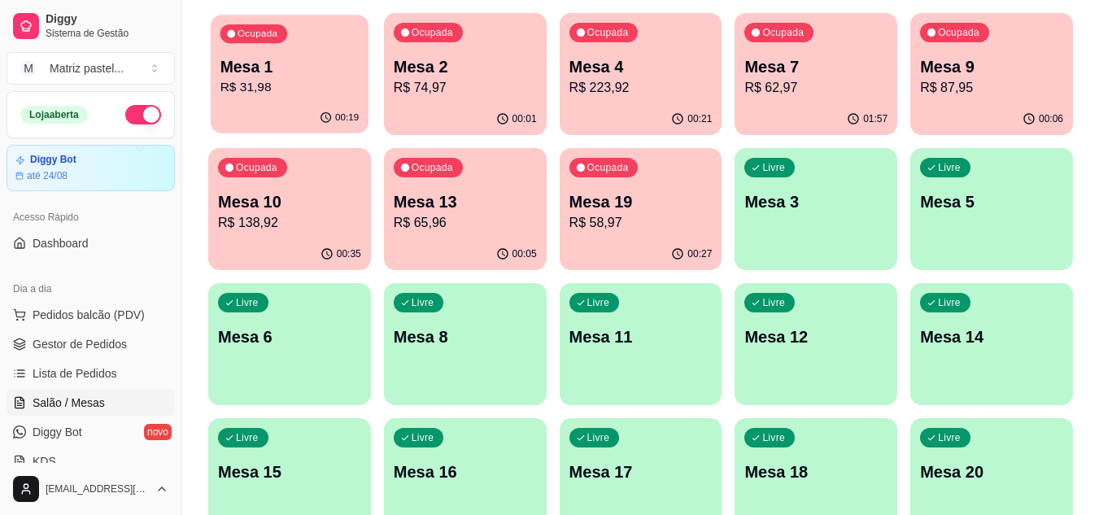
click at [310, 77] on div "Mesa 1 R$ 31,98" at bounding box center [289, 76] width 139 height 41
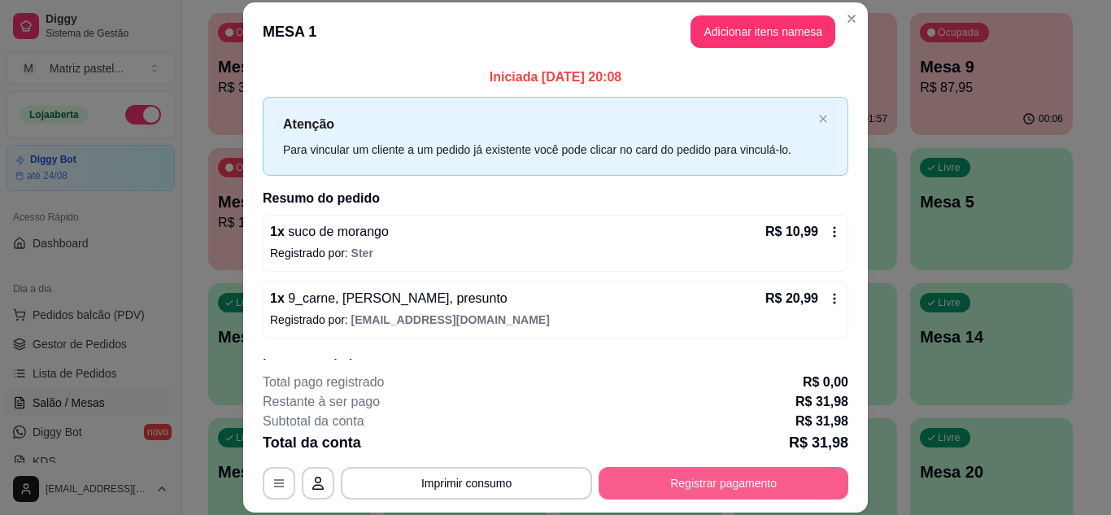
click at [726, 474] on button "Registrar pagamento" at bounding box center [724, 483] width 250 height 33
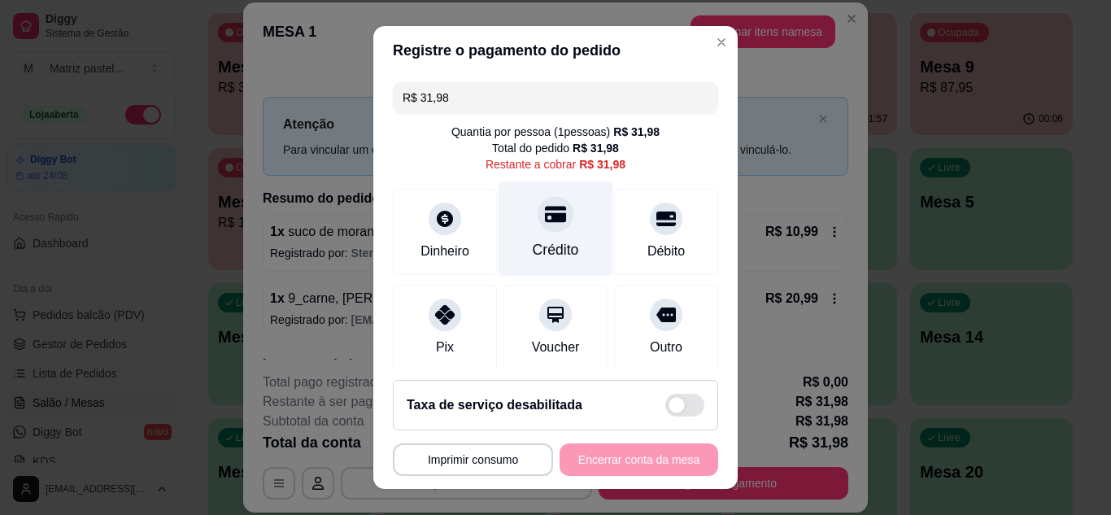
click at [545, 223] on icon at bounding box center [555, 213] width 21 height 21
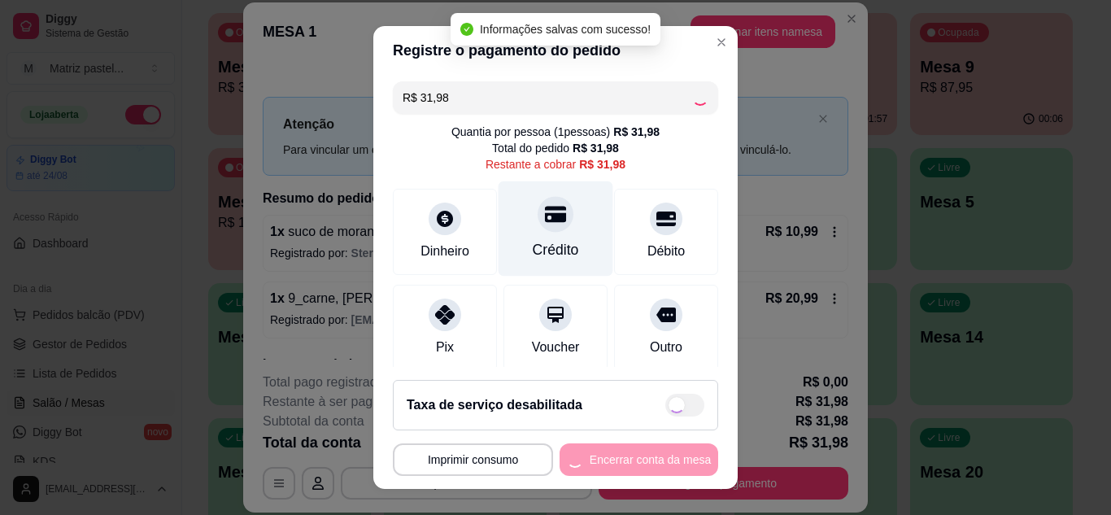
type input "R$ 0,00"
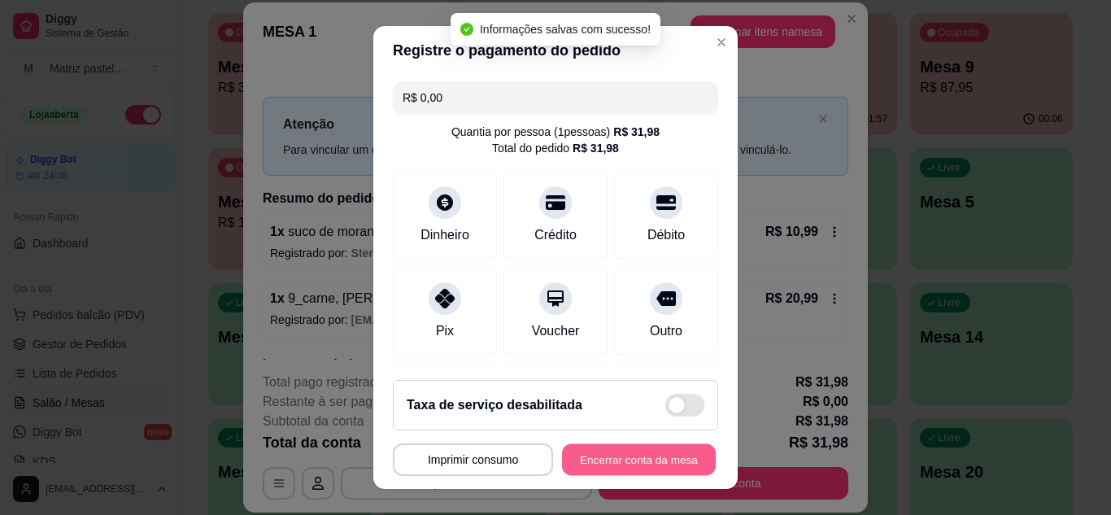
click at [615, 461] on button "Encerrar conta da mesa" at bounding box center [639, 460] width 154 height 32
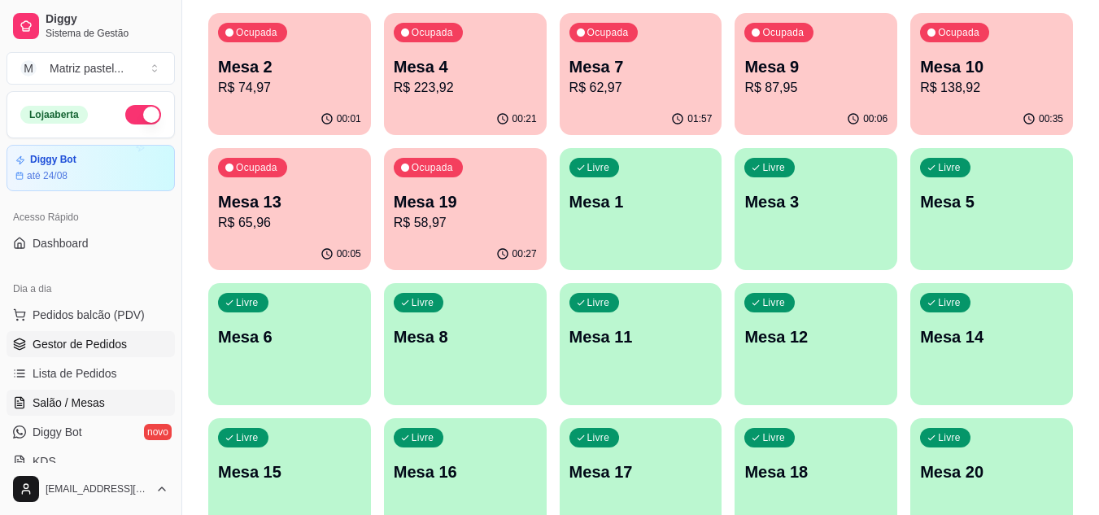
click at [105, 342] on span "Gestor de Pedidos" at bounding box center [80, 344] width 94 height 16
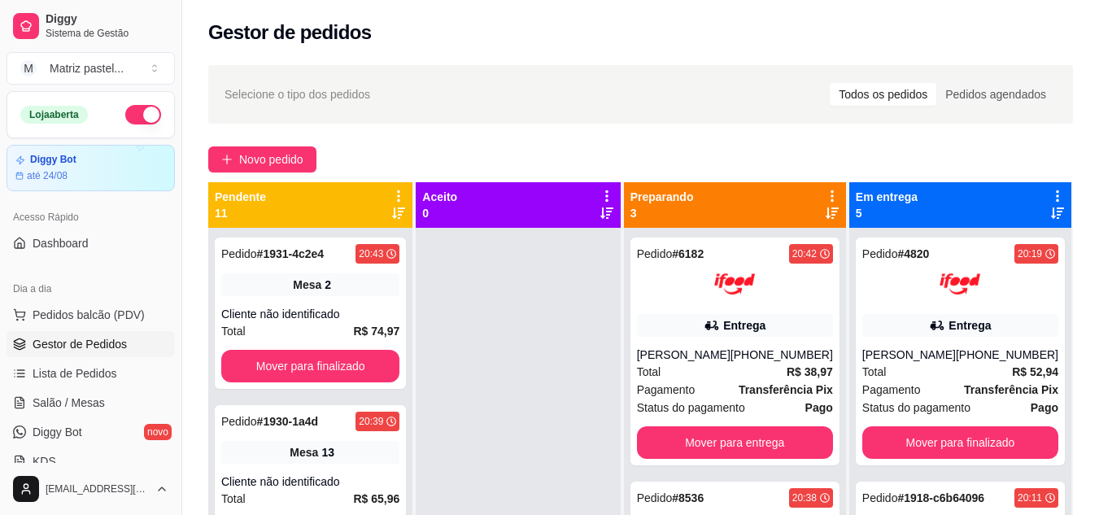
scroll to position [46, 0]
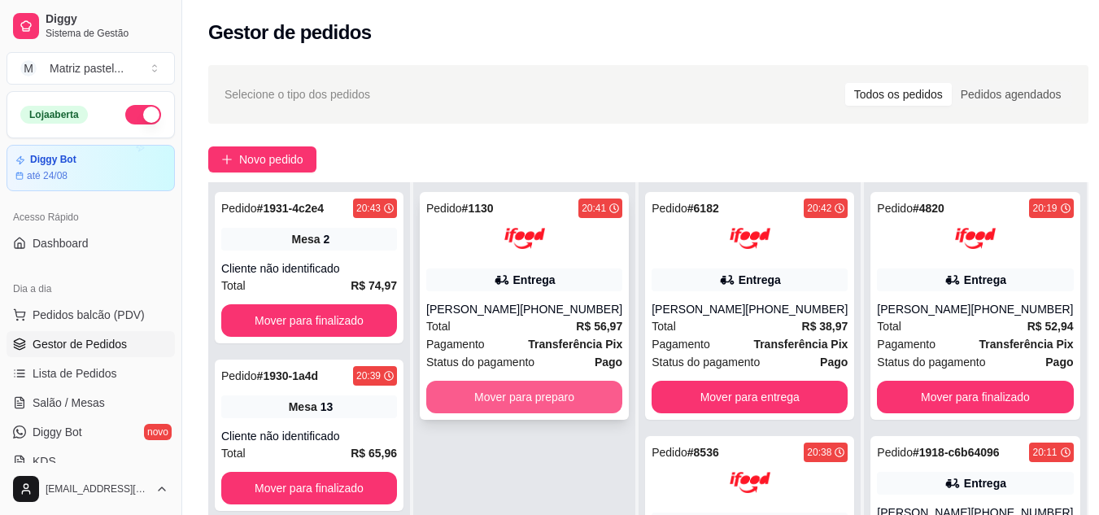
click at [498, 400] on button "Mover para preparo" at bounding box center [524, 397] width 196 height 33
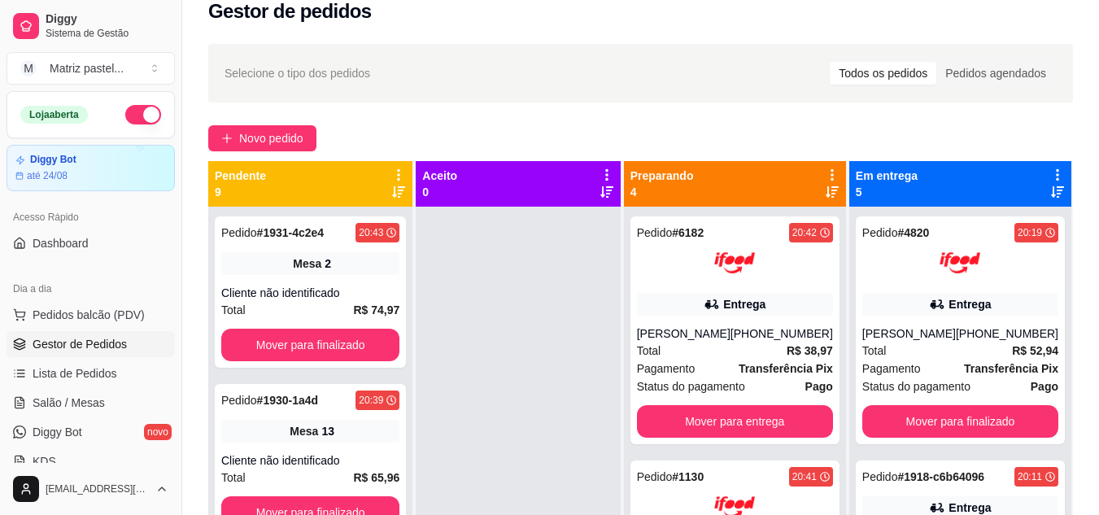
scroll to position [0, 0]
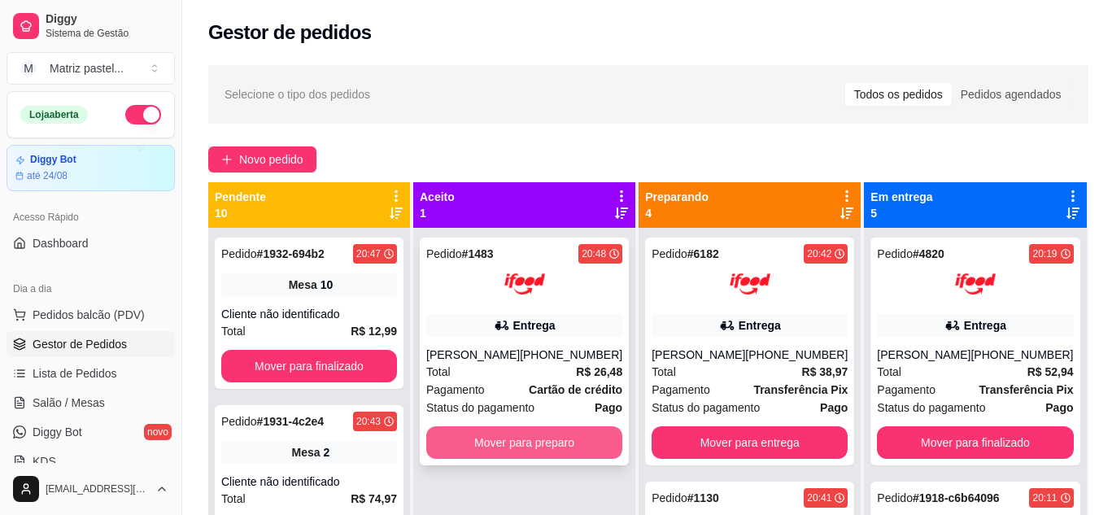
click at [515, 430] on button "Mover para preparo" at bounding box center [524, 442] width 196 height 33
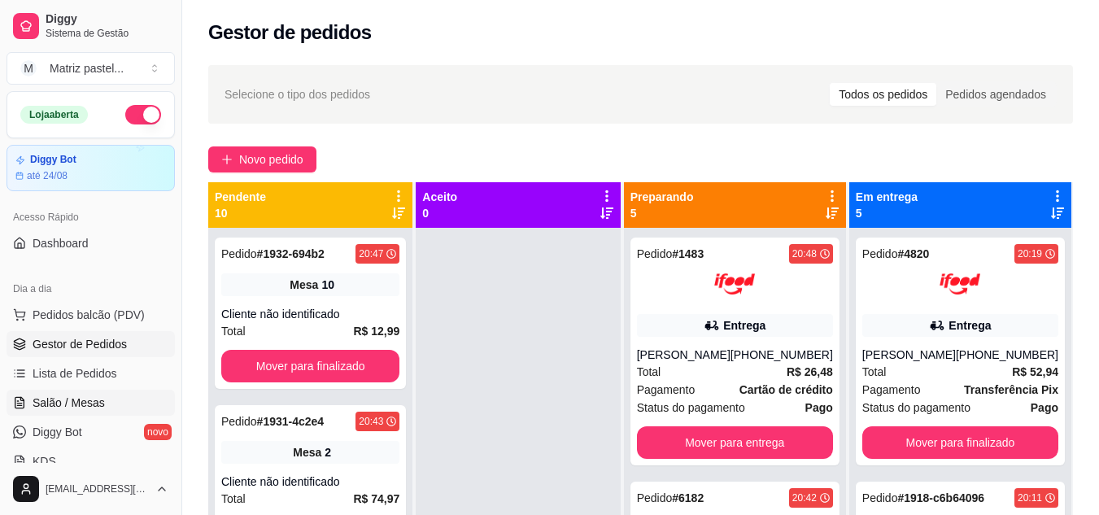
click at [85, 405] on span "Salão / Mesas" at bounding box center [69, 403] width 72 height 16
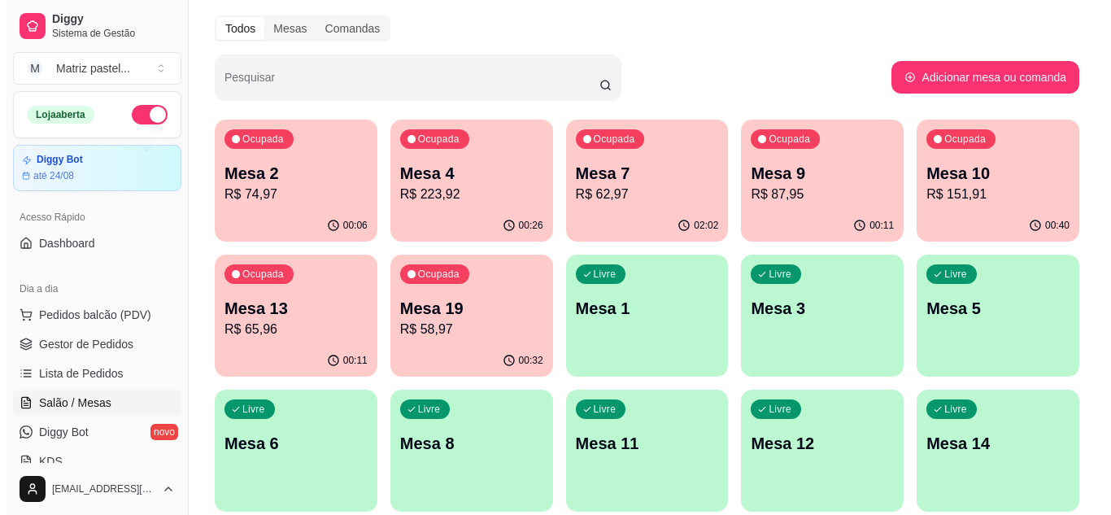
scroll to position [81, 0]
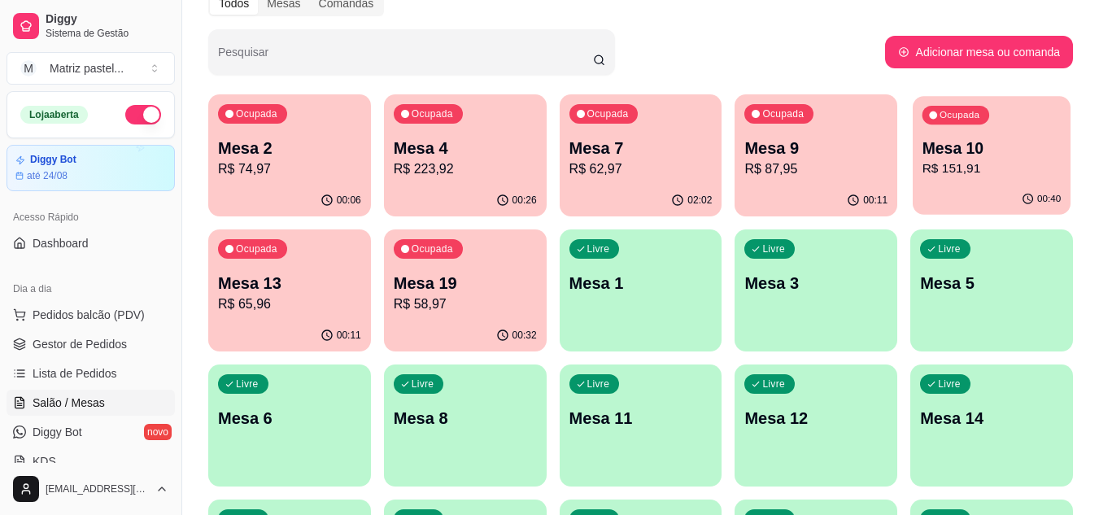
click at [985, 161] on p "R$ 151,91" at bounding box center [992, 168] width 139 height 19
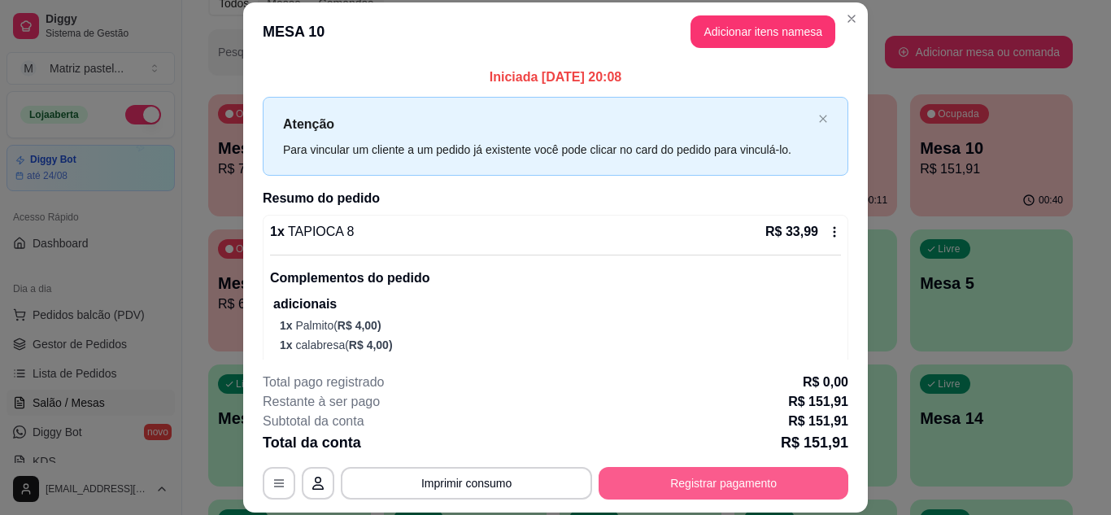
click at [736, 479] on button "Registrar pagamento" at bounding box center [724, 483] width 250 height 33
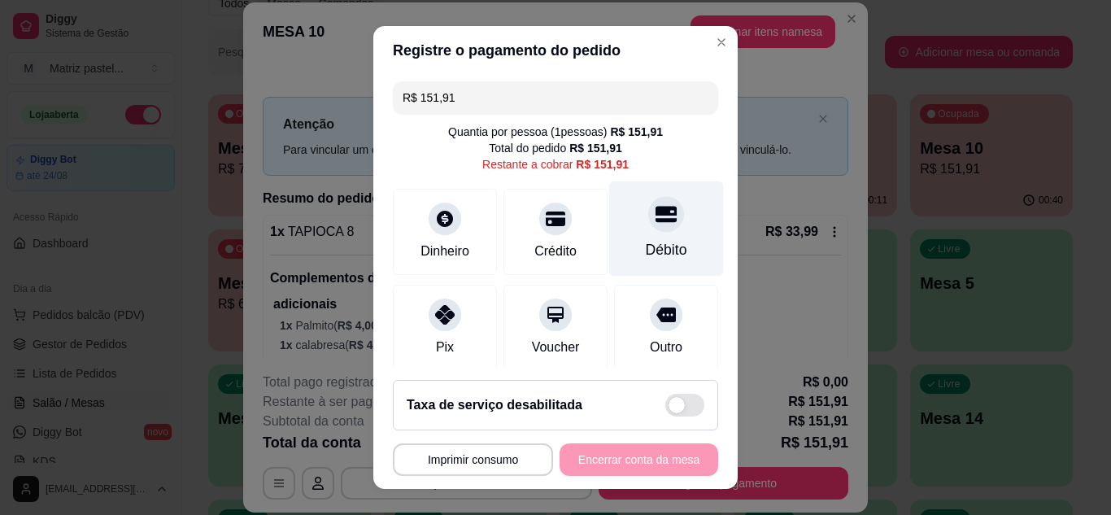
click at [637, 238] on div "Débito" at bounding box center [666, 228] width 115 height 95
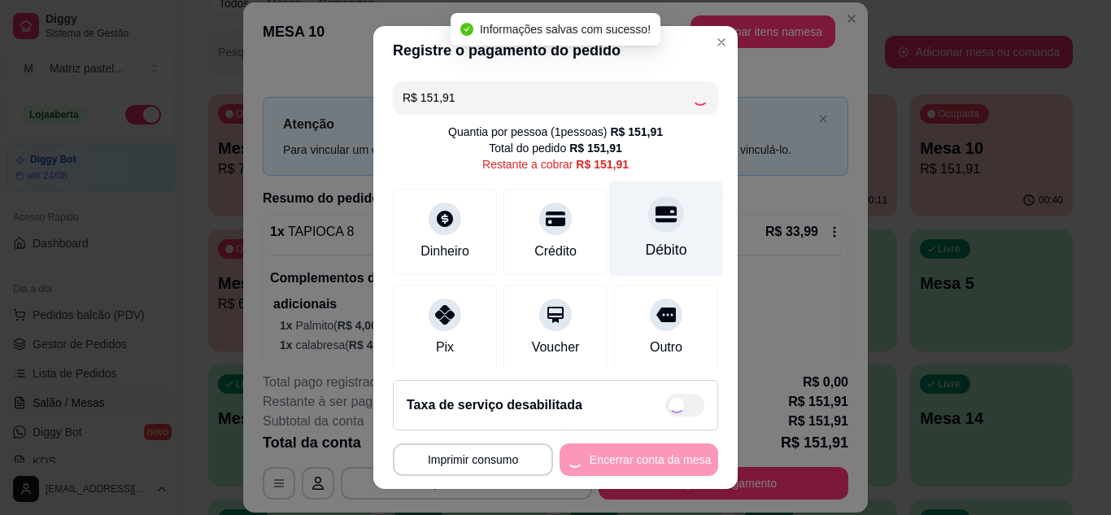
type input "R$ 0,00"
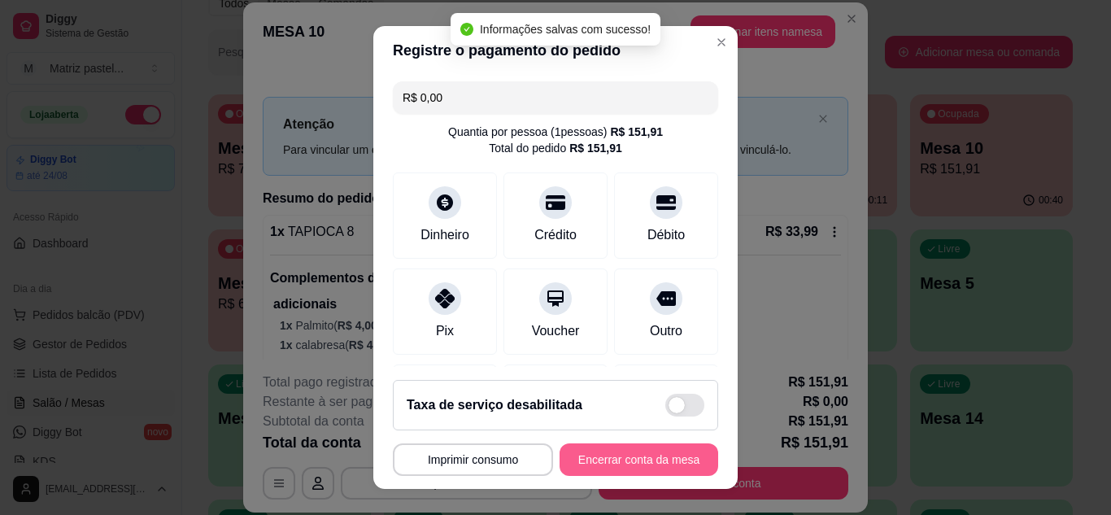
click at [611, 452] on button "Encerrar conta da mesa" at bounding box center [639, 459] width 159 height 33
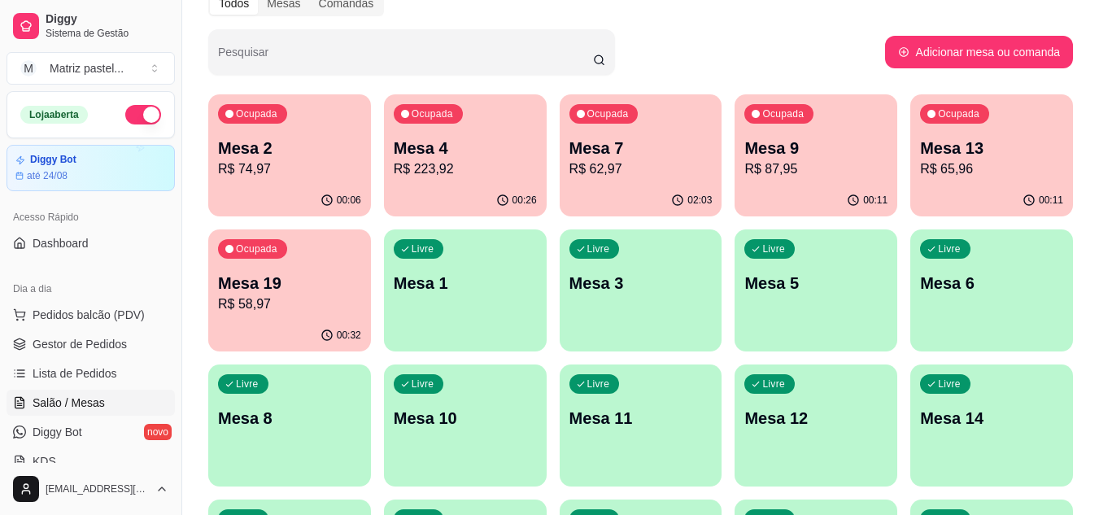
click at [294, 320] on div "00:32" at bounding box center [289, 336] width 163 height 32
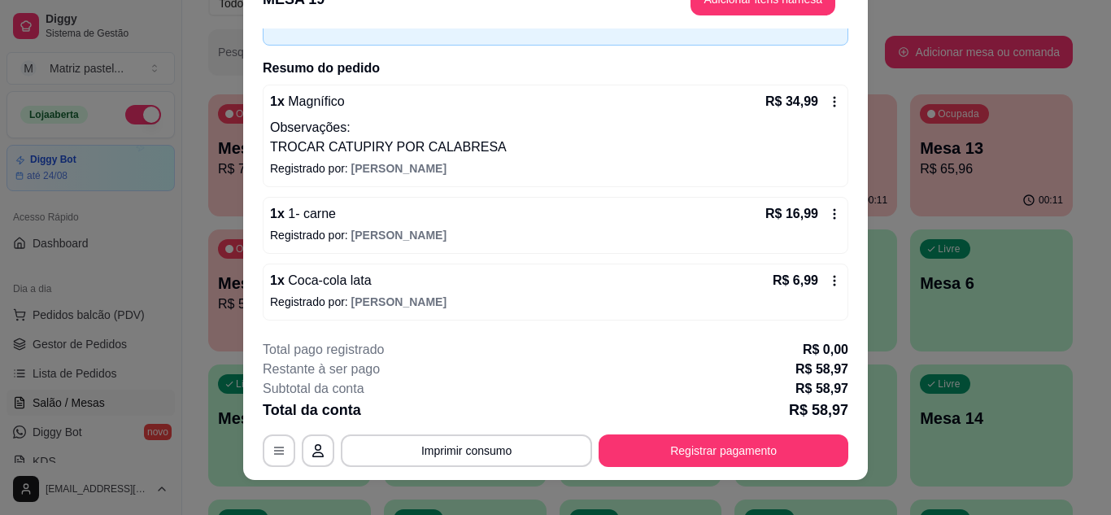
scroll to position [50, 0]
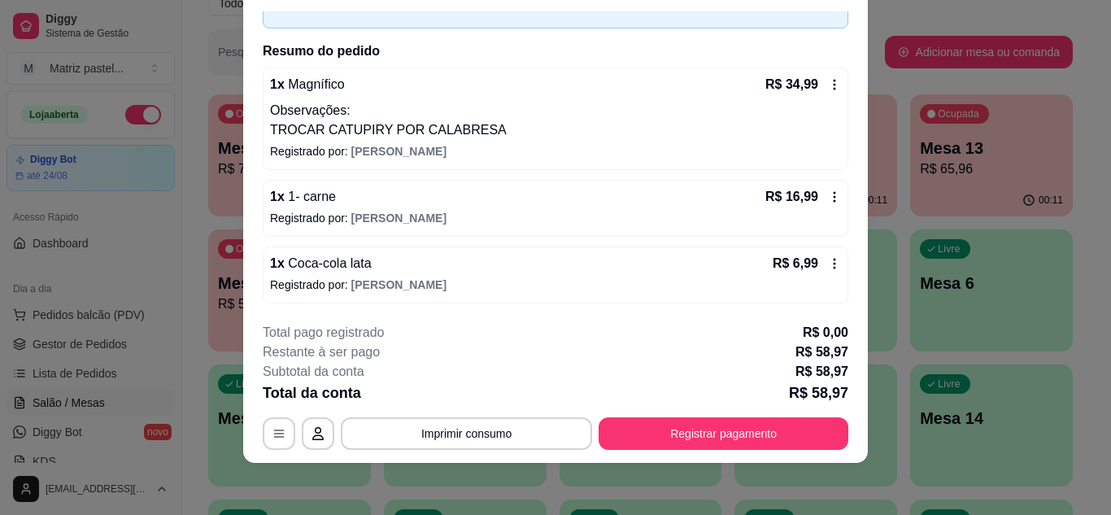
click at [680, 415] on div "**********" at bounding box center [556, 386] width 586 height 127
click at [693, 417] on div "**********" at bounding box center [556, 433] width 586 height 33
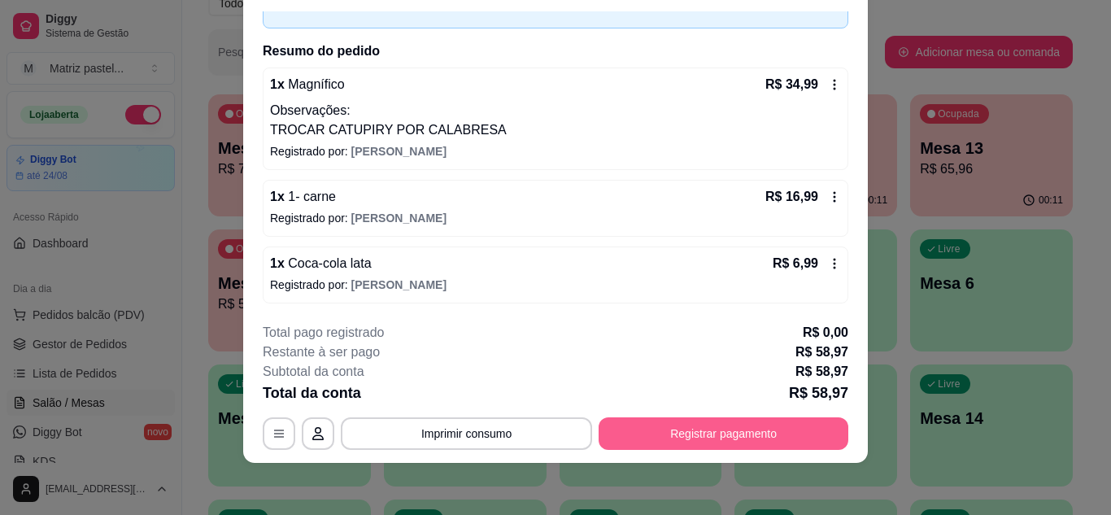
click at [680, 436] on button "Registrar pagamento" at bounding box center [724, 433] width 250 height 33
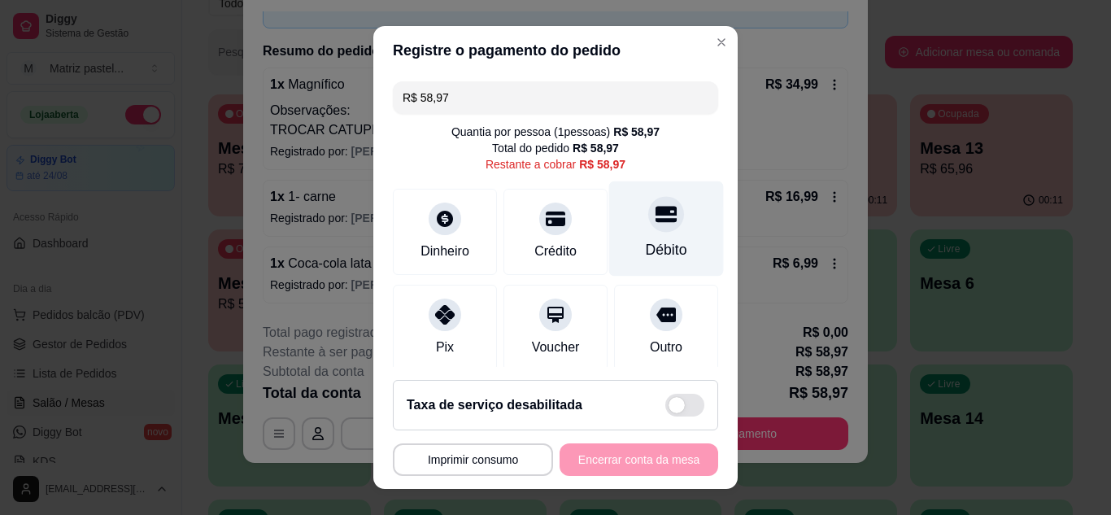
click at [648, 227] on div at bounding box center [666, 214] width 36 height 36
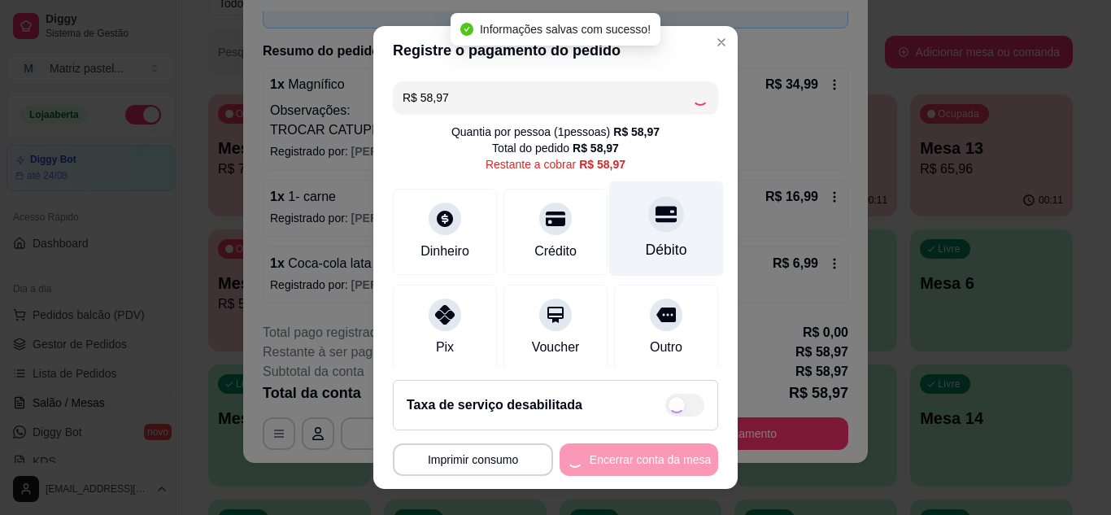
type input "R$ 0,00"
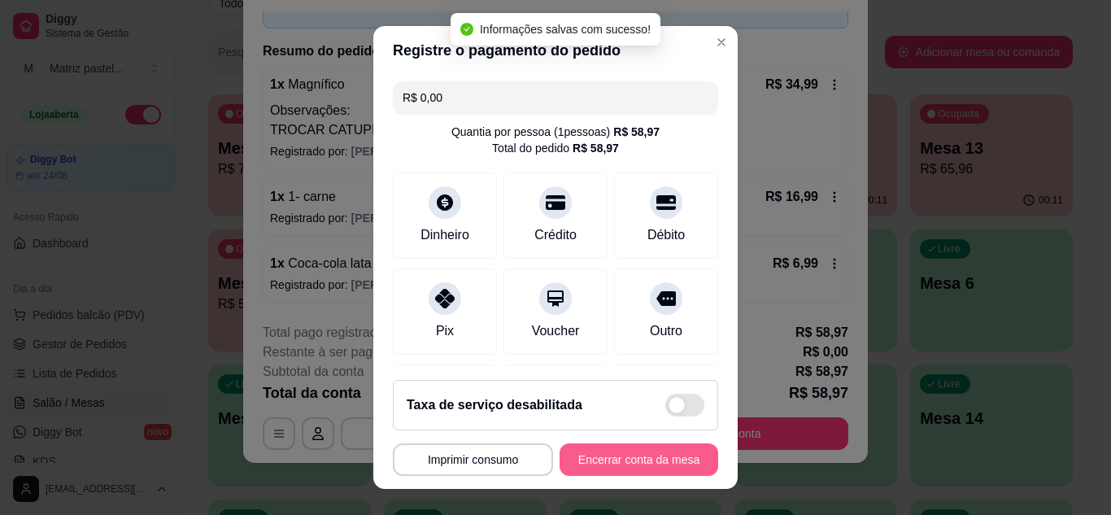
click at [647, 462] on button "Encerrar conta da mesa" at bounding box center [639, 459] width 159 height 33
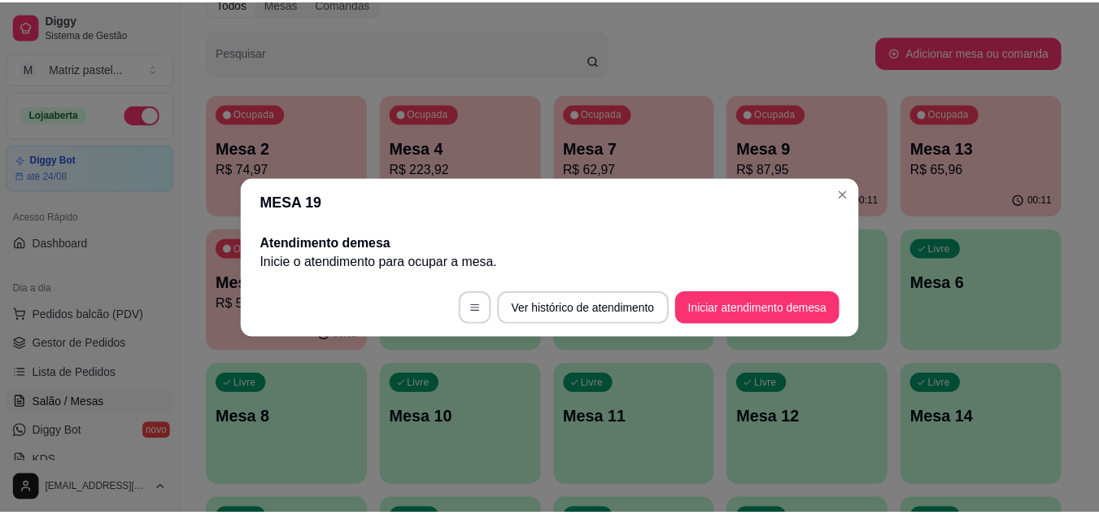
scroll to position [0, 0]
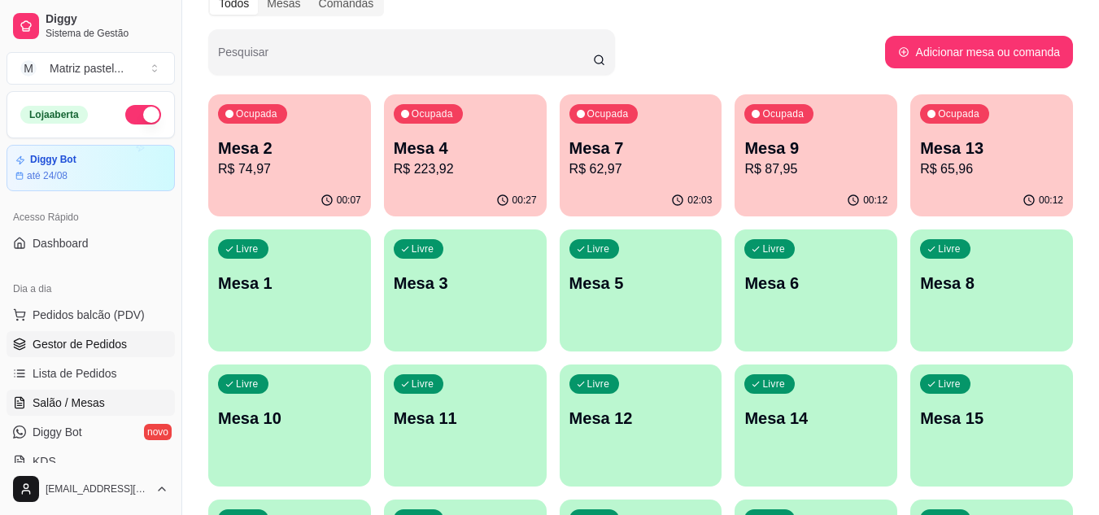
click at [116, 343] on span "Gestor de Pedidos" at bounding box center [80, 344] width 94 height 16
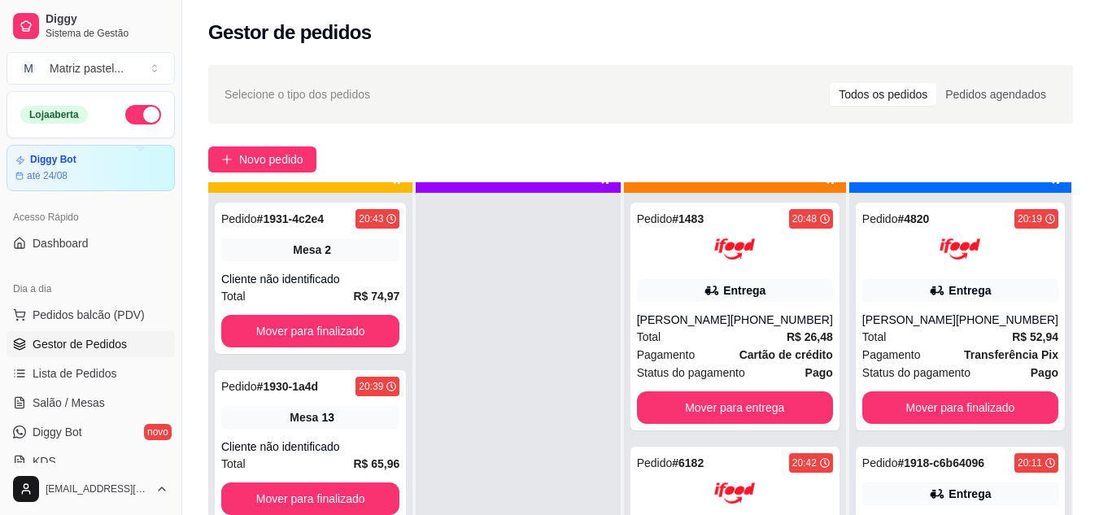
scroll to position [46, 0]
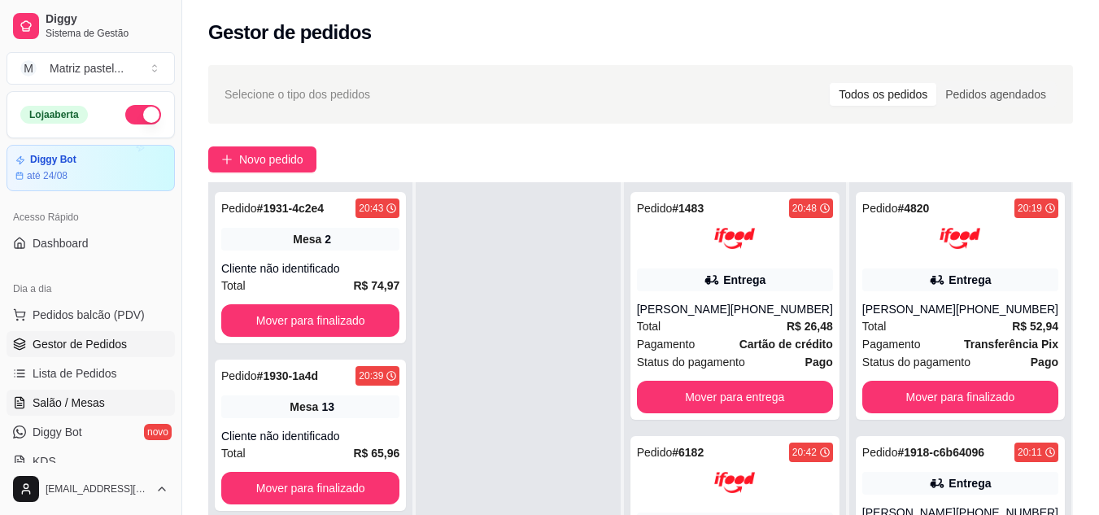
click at [42, 408] on span "Salão / Mesas" at bounding box center [69, 403] width 72 height 16
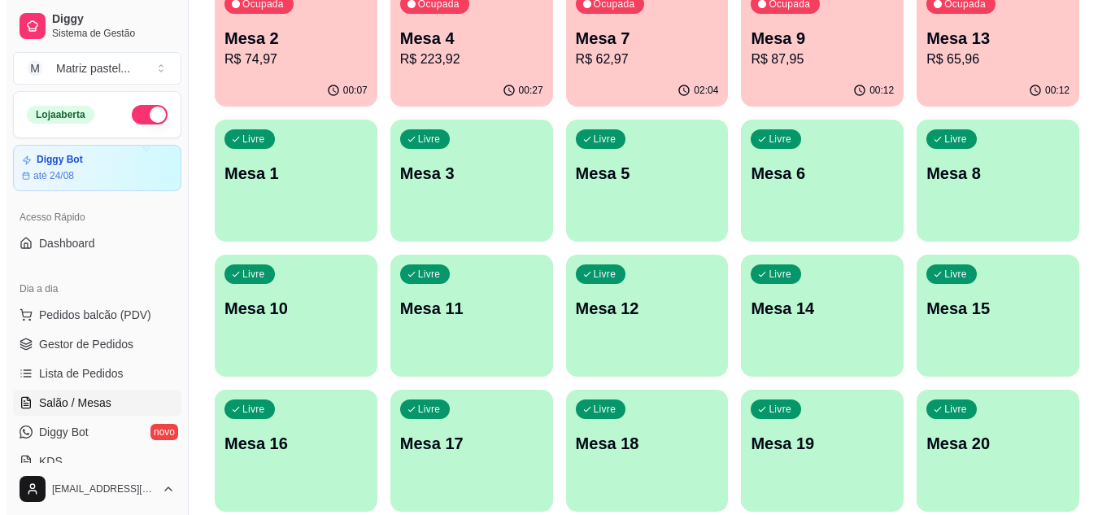
scroll to position [163, 0]
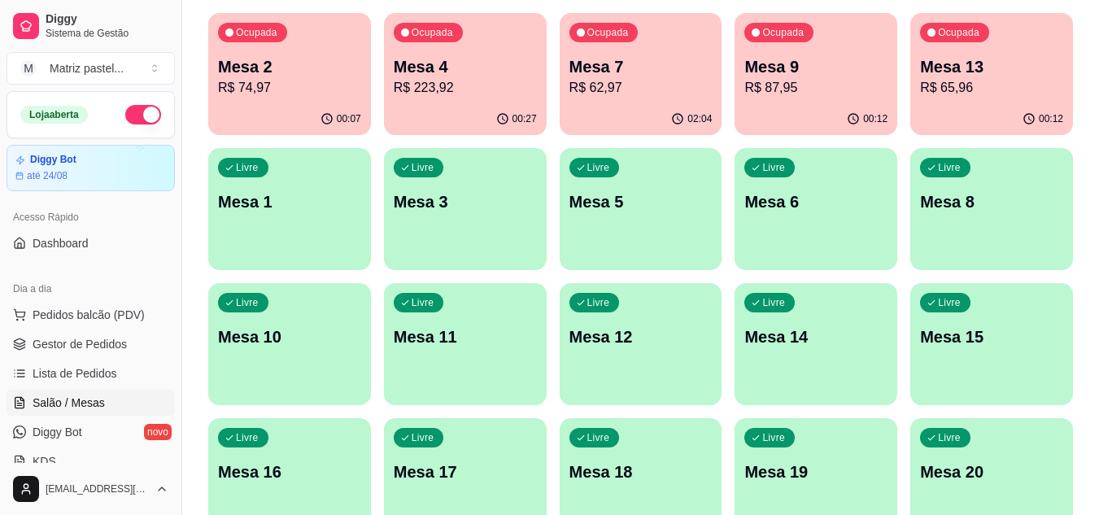
click at [964, 91] on p "R$ 65,96" at bounding box center [991, 88] width 143 height 20
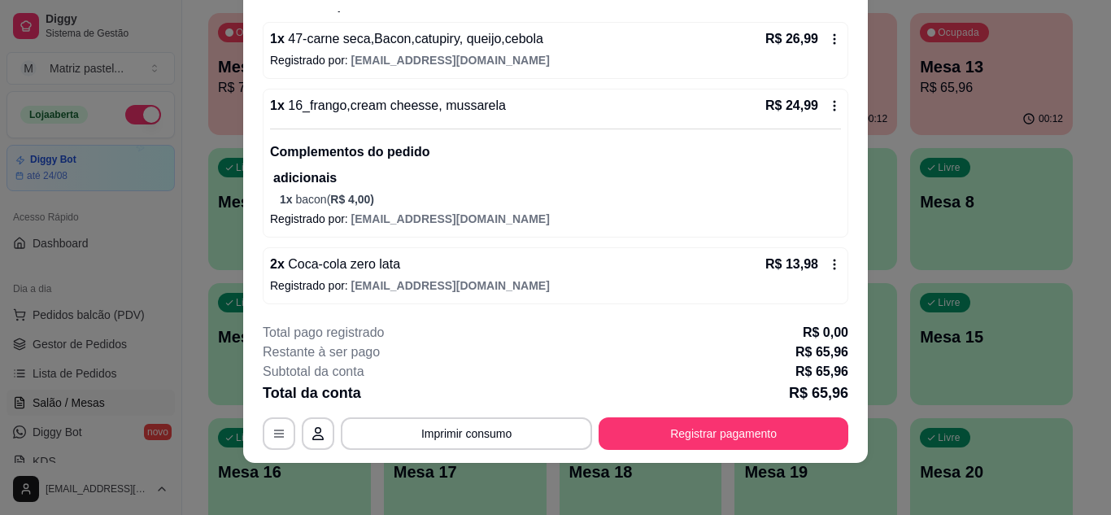
scroll to position [144, 0]
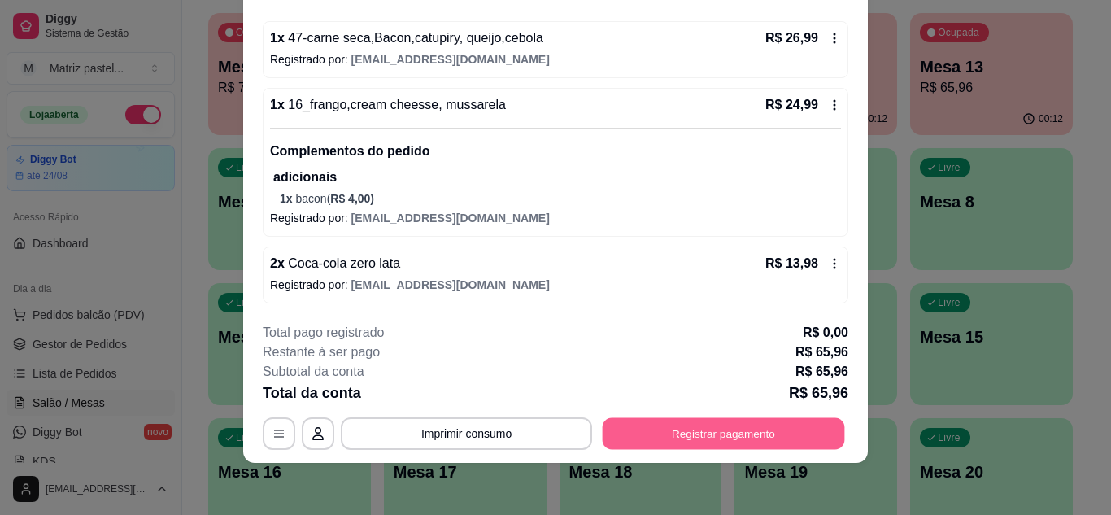
click at [729, 425] on button "Registrar pagamento" at bounding box center [724, 433] width 242 height 32
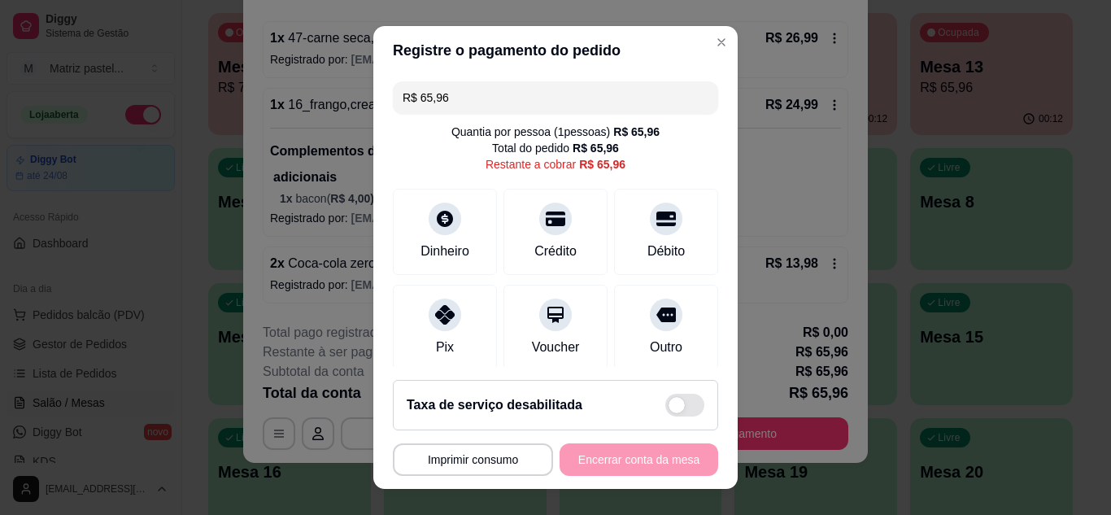
click at [473, 93] on input "R$ 65,96" at bounding box center [556, 97] width 306 height 33
click at [660, 247] on div "Débito" at bounding box center [666, 249] width 41 height 21
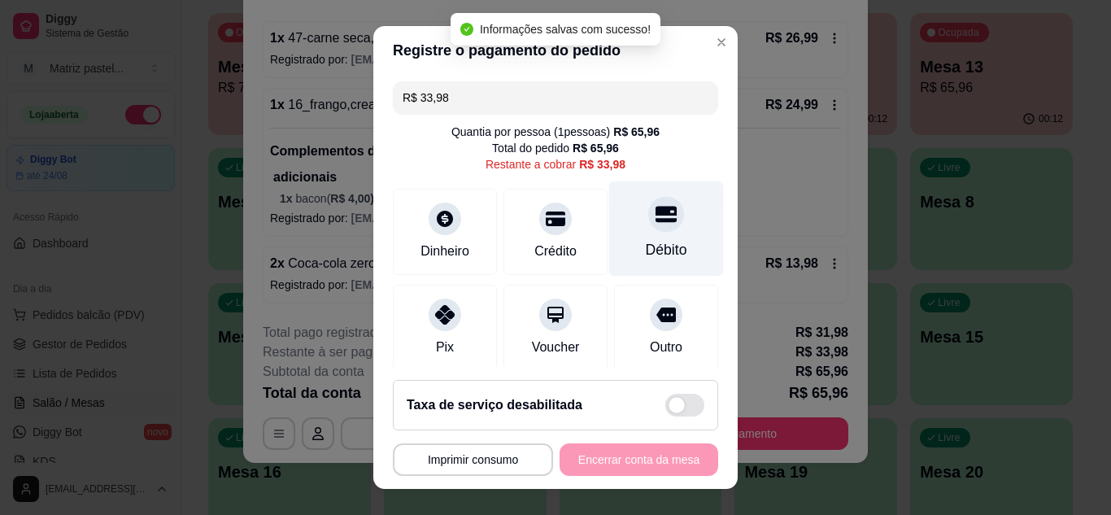
click at [639, 238] on div "Débito" at bounding box center [666, 228] width 115 height 95
type input "R$ 0,00"
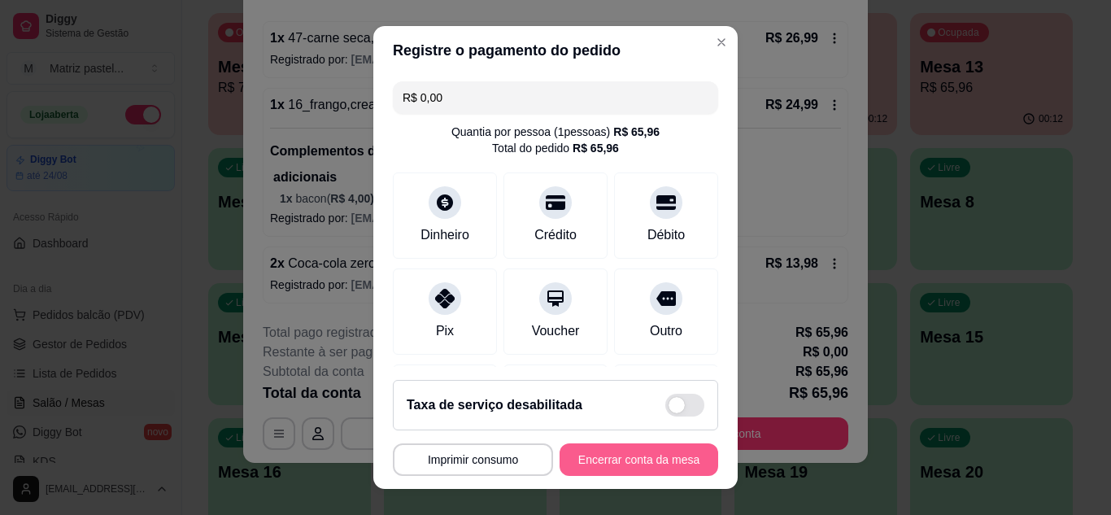
click at [639, 464] on button "Encerrar conta da mesa" at bounding box center [639, 459] width 159 height 33
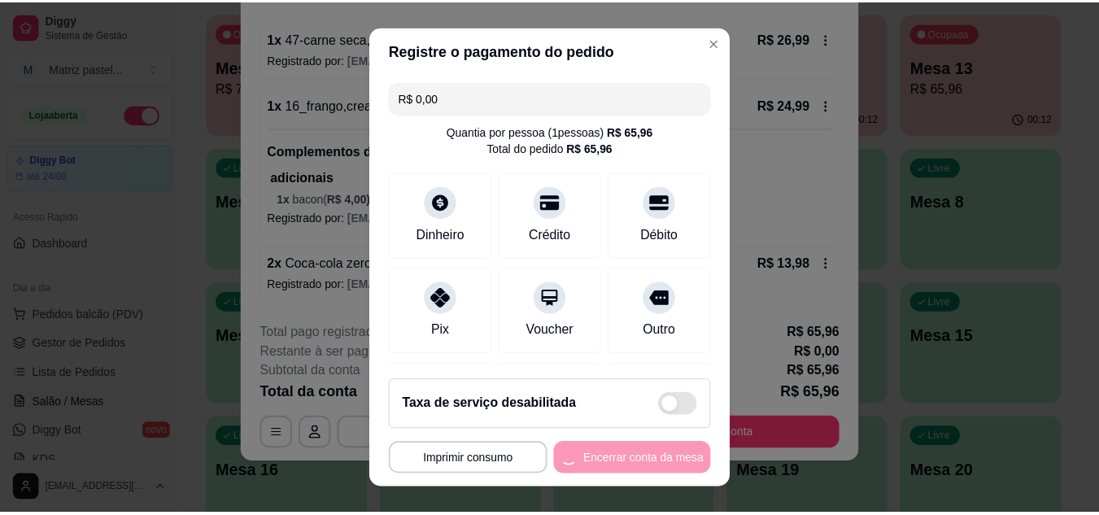
scroll to position [0, 0]
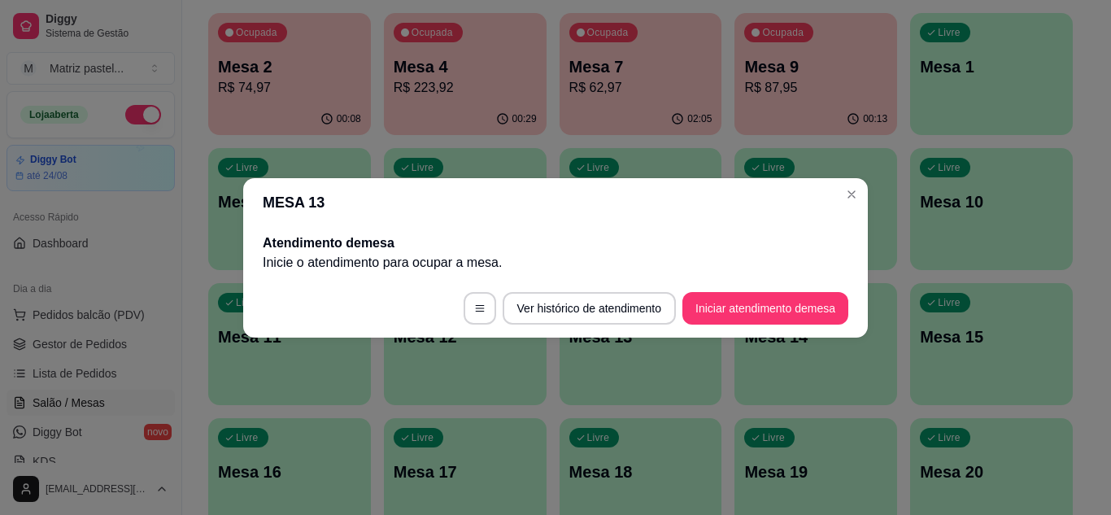
click at [833, 183] on header "MESA 13" at bounding box center [555, 202] width 625 height 49
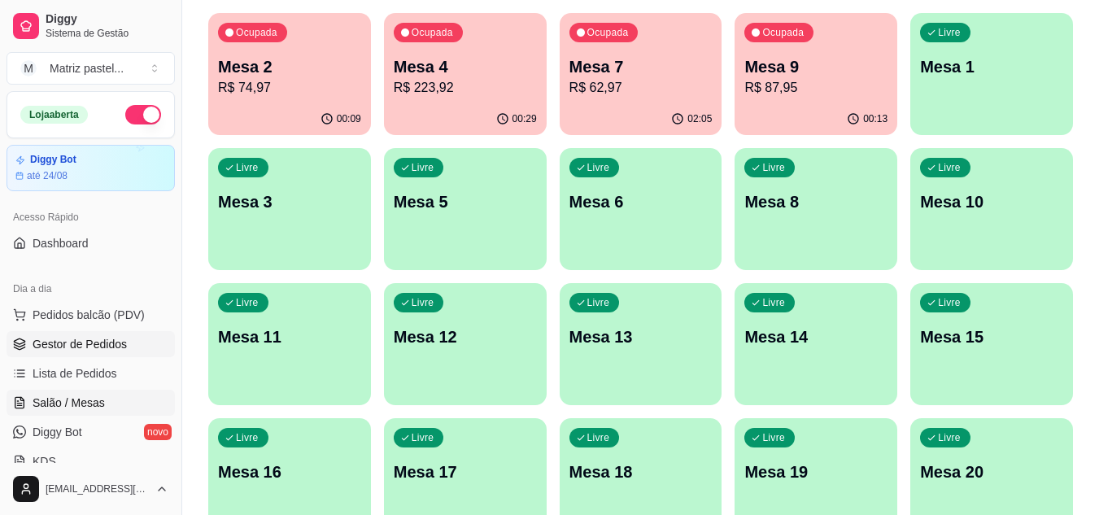
click at [89, 354] on link "Gestor de Pedidos" at bounding box center [91, 344] width 168 height 26
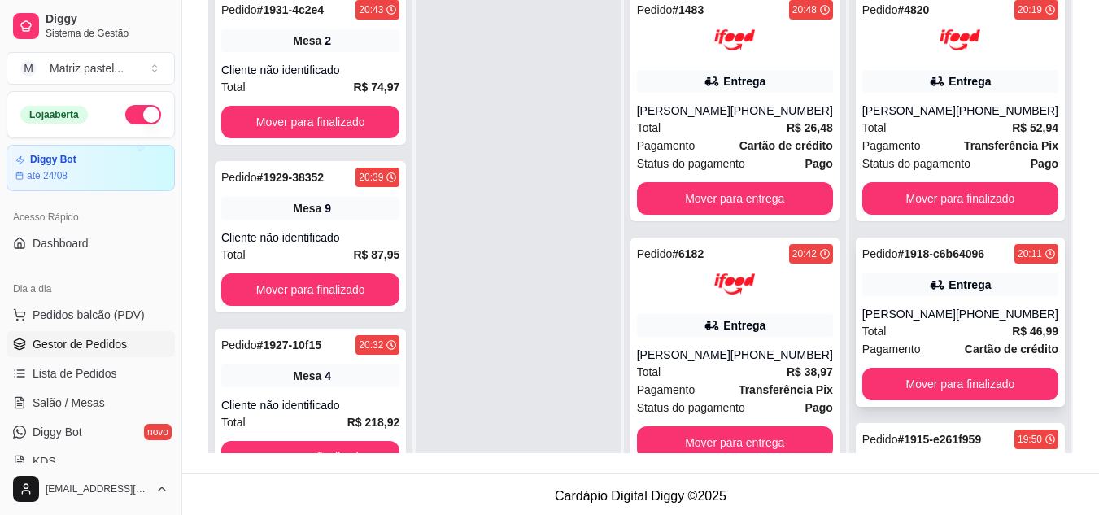
click at [945, 322] on div "[PERSON_NAME]" at bounding box center [909, 314] width 94 height 16
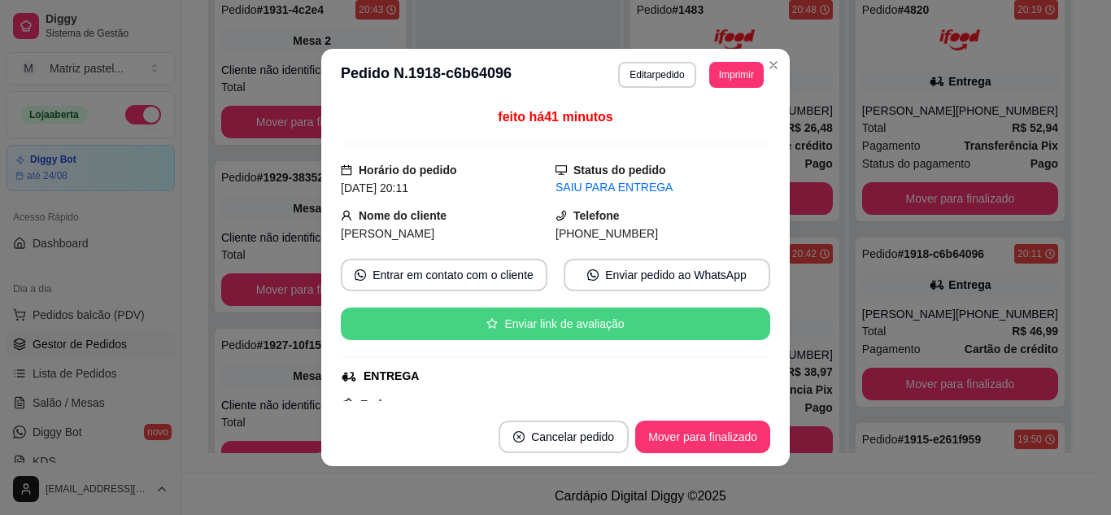
scroll to position [81, 0]
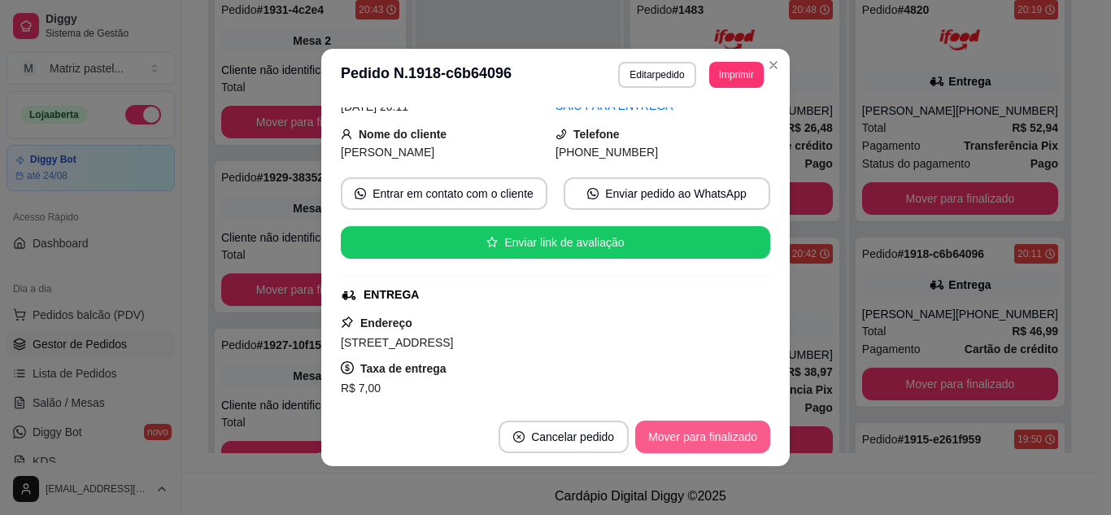
click at [690, 428] on button "Mover para finalizado" at bounding box center [702, 437] width 135 height 33
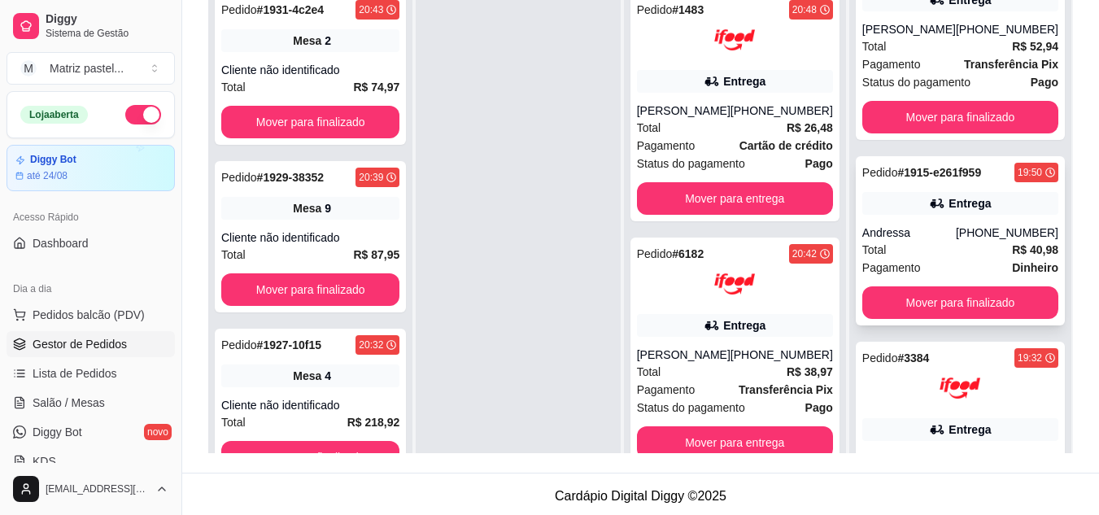
click at [949, 212] on div "Entrega" at bounding box center [970, 203] width 42 height 16
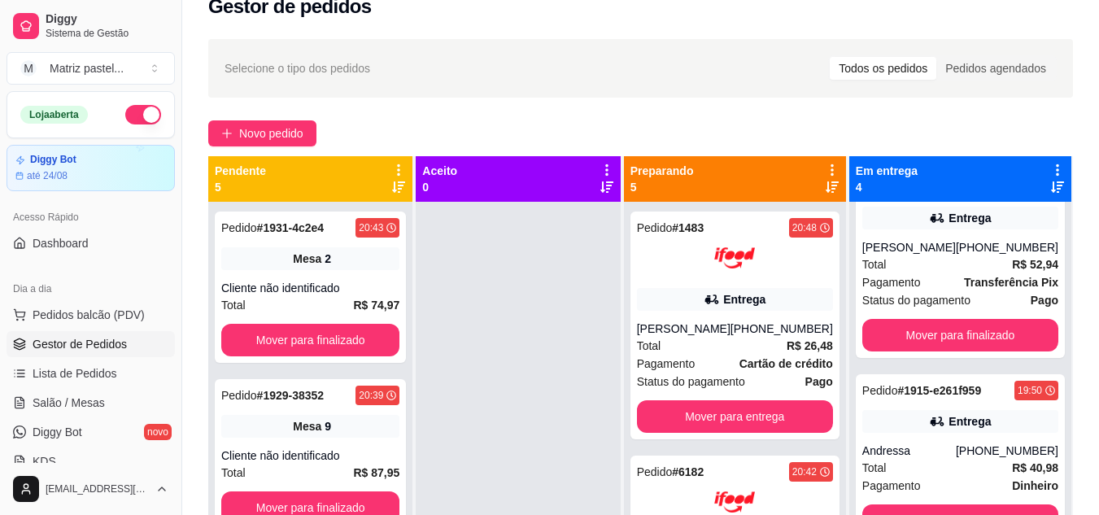
scroll to position [0, 0]
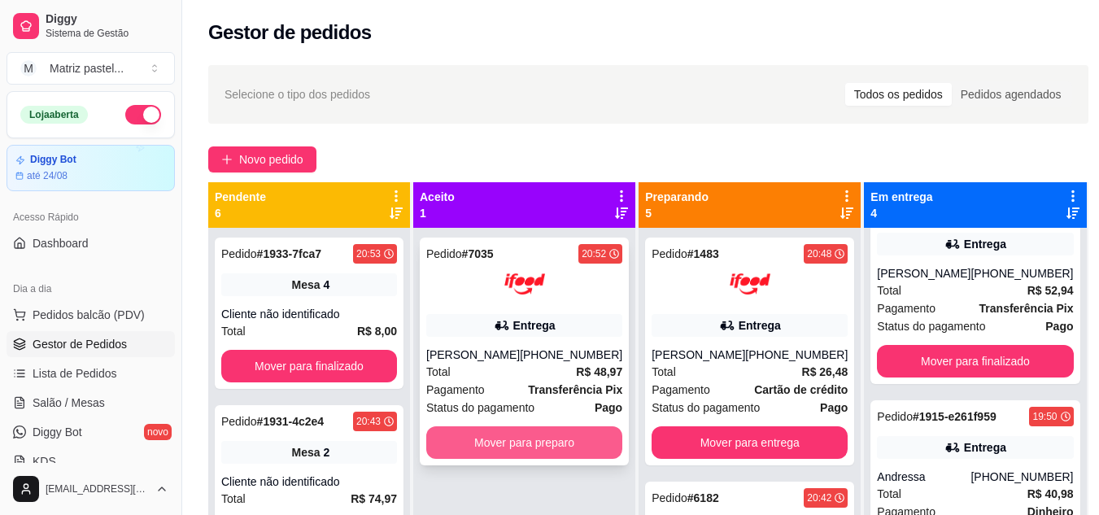
click at [508, 447] on button "Mover para preparo" at bounding box center [524, 442] width 196 height 33
click at [552, 437] on button "Mover para preparo" at bounding box center [524, 442] width 196 height 33
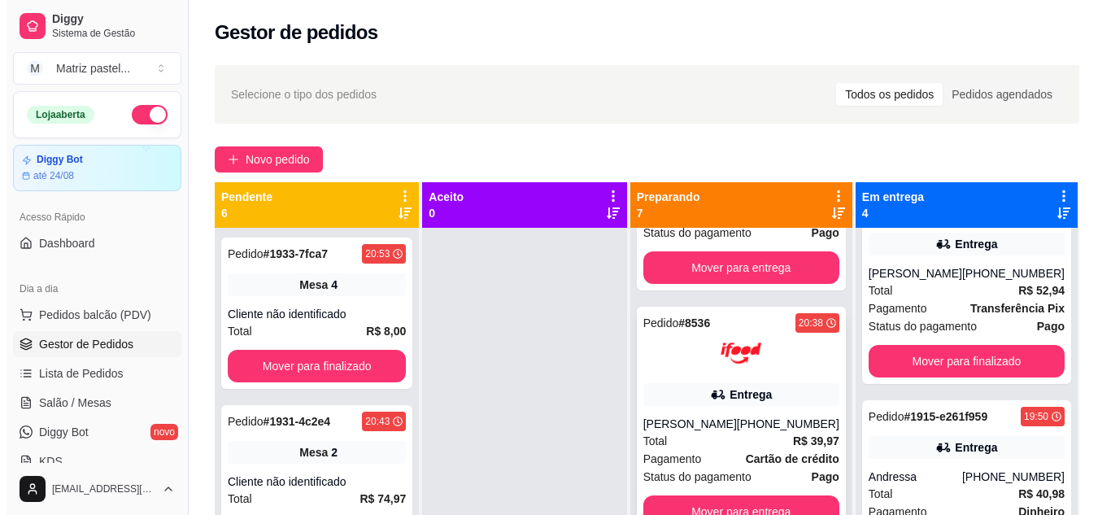
scroll to position [46, 0]
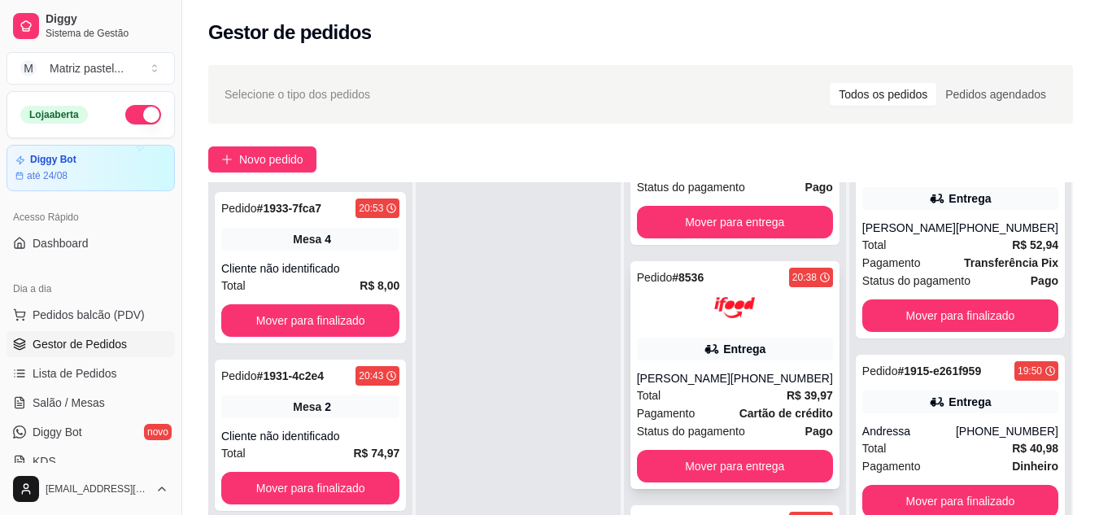
click at [684, 298] on div at bounding box center [735, 307] width 196 height 41
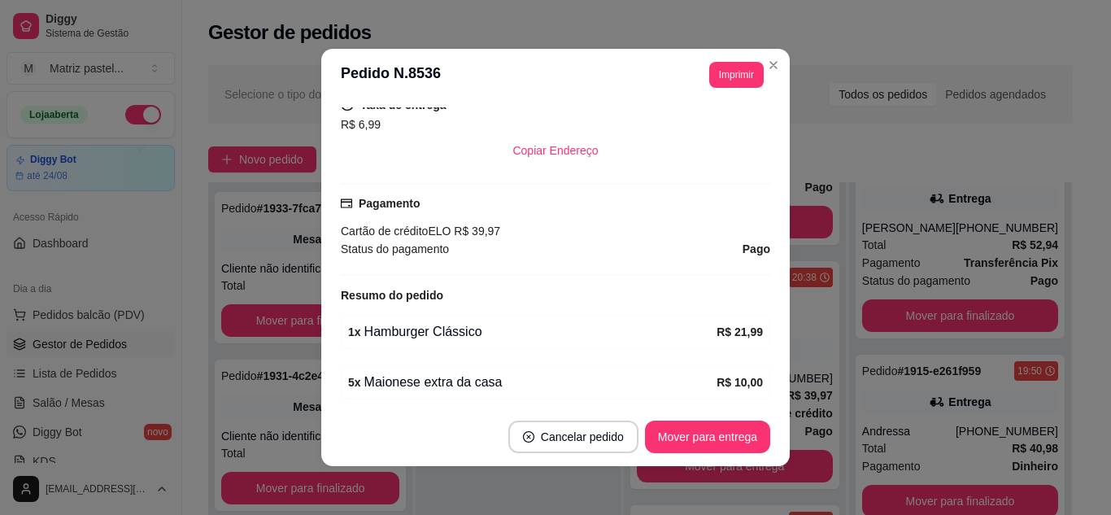
scroll to position [449, 0]
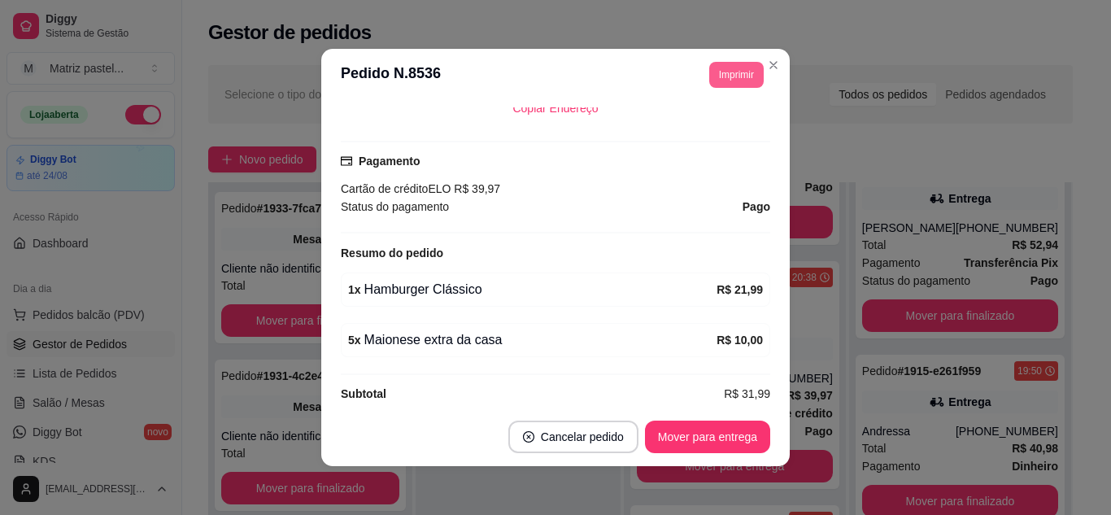
click at [734, 80] on button "Imprimir" at bounding box center [736, 75] width 55 height 26
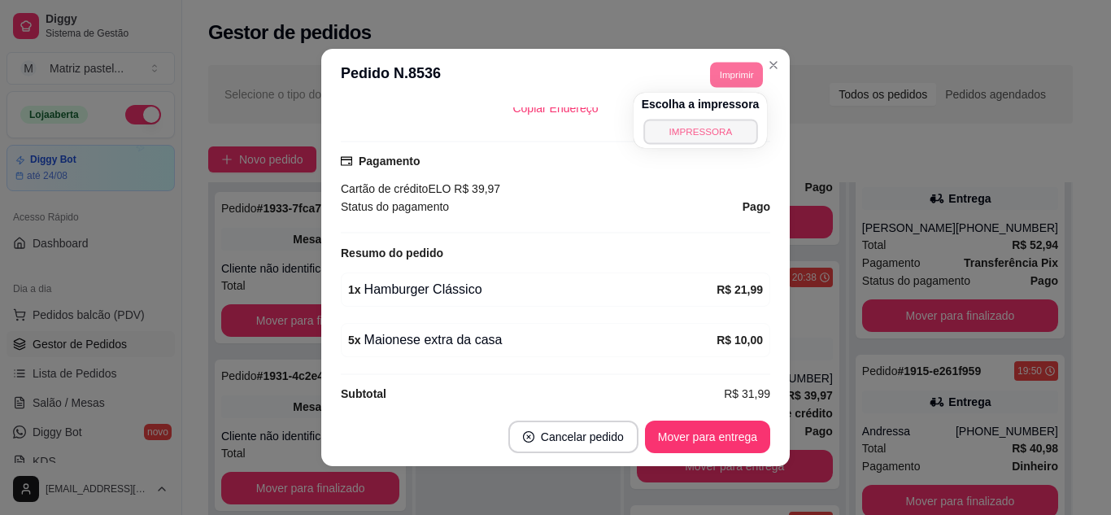
click at [708, 127] on button "IMPRESSORA" at bounding box center [701, 131] width 114 height 25
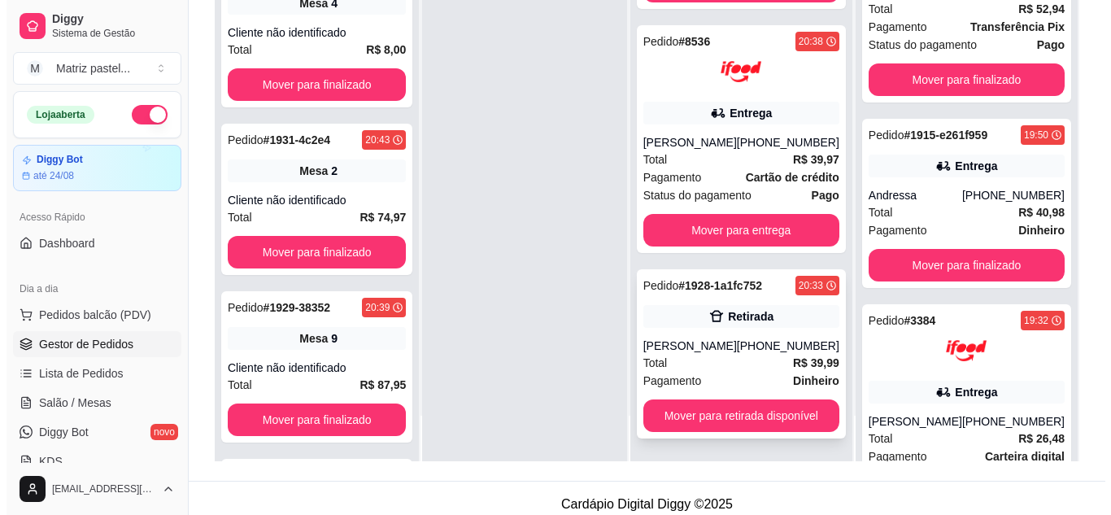
scroll to position [244, 0]
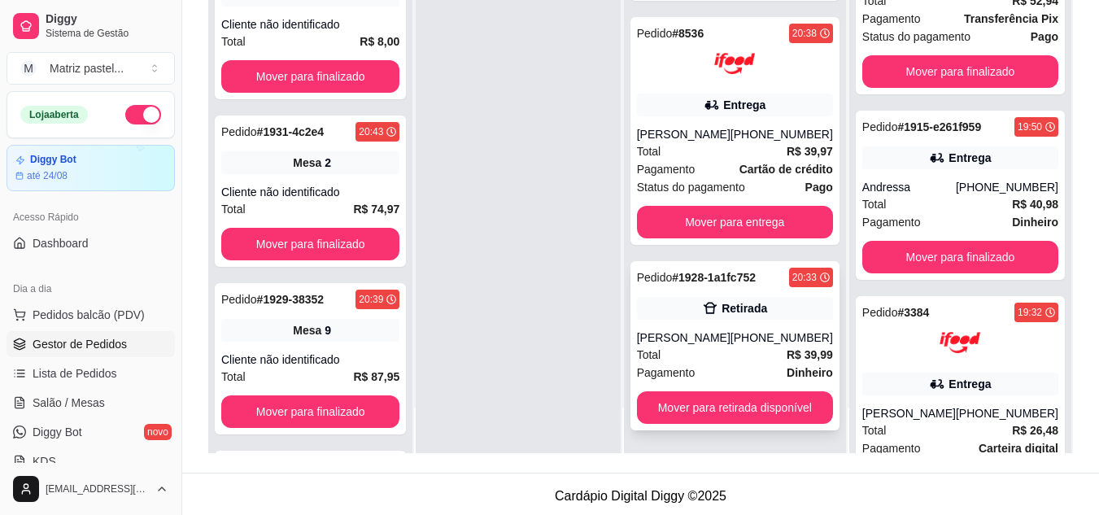
click at [695, 308] on div "Retirada" at bounding box center [735, 308] width 196 height 23
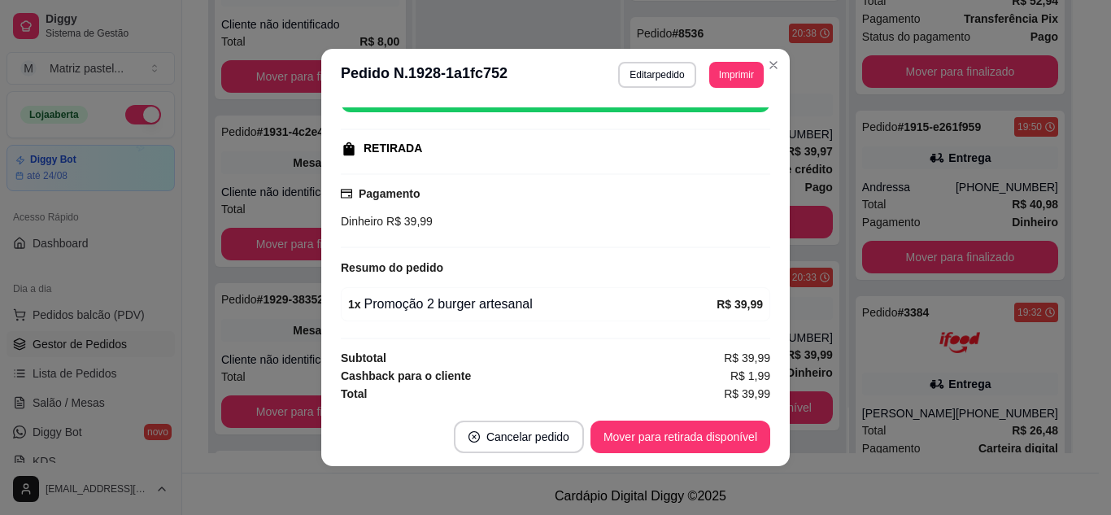
scroll to position [229, 0]
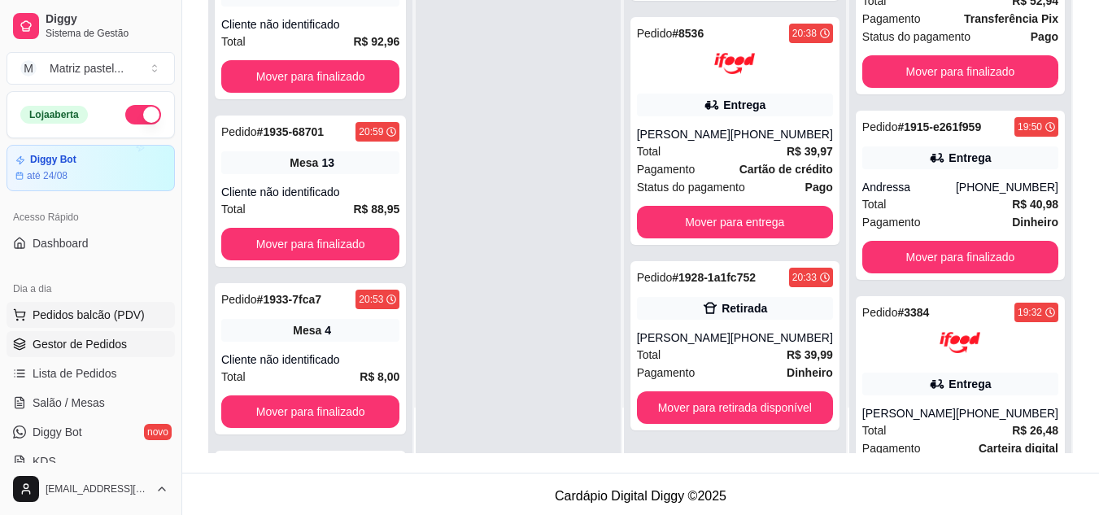
click at [60, 310] on span "Pedidos balcão (PDV)" at bounding box center [89, 315] width 112 height 16
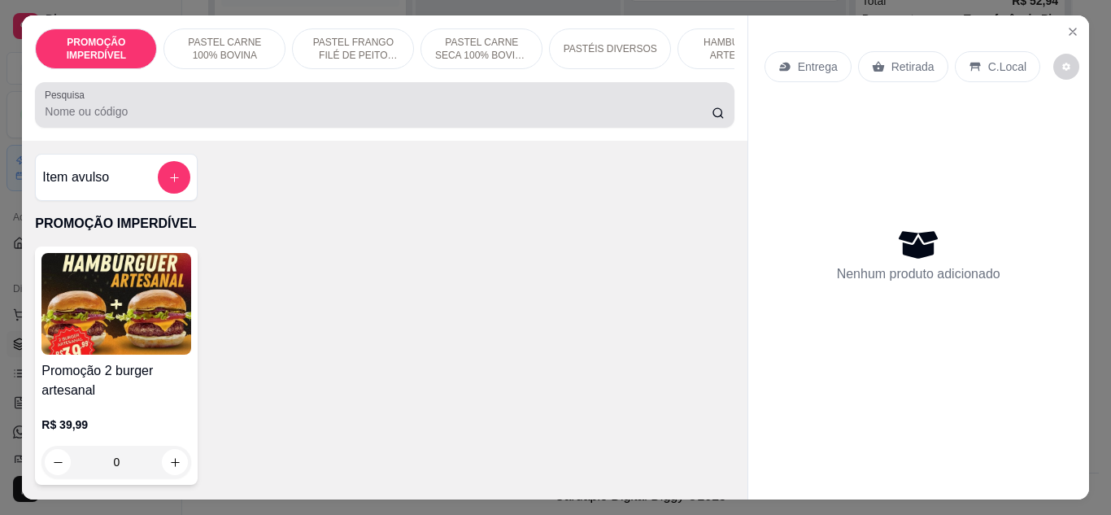
click at [167, 116] on input "Pesquisa" at bounding box center [378, 111] width 667 height 16
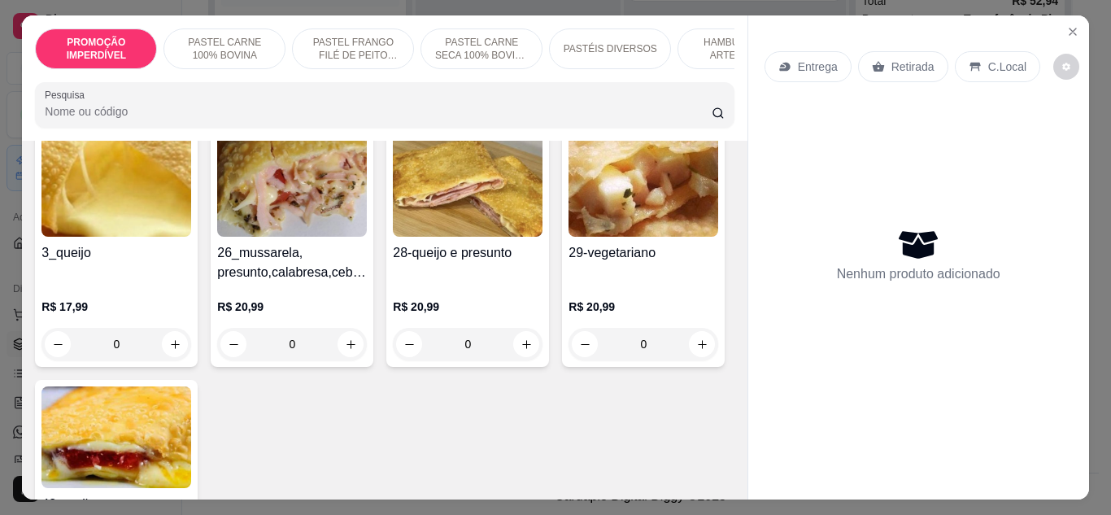
scroll to position [3010, 0]
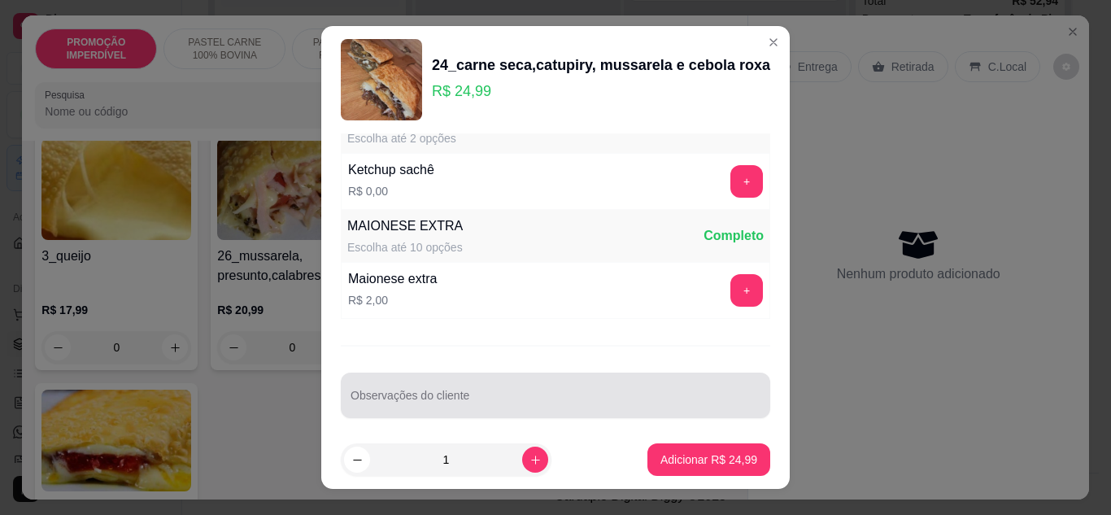
scroll to position [838, 0]
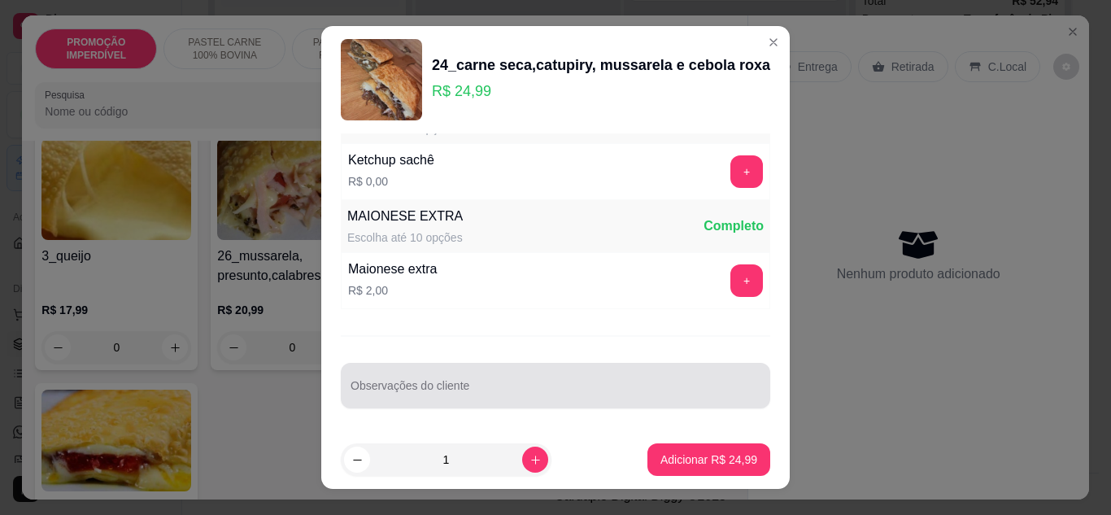
click at [415, 389] on input "Observações do cliente" at bounding box center [556, 392] width 410 height 16
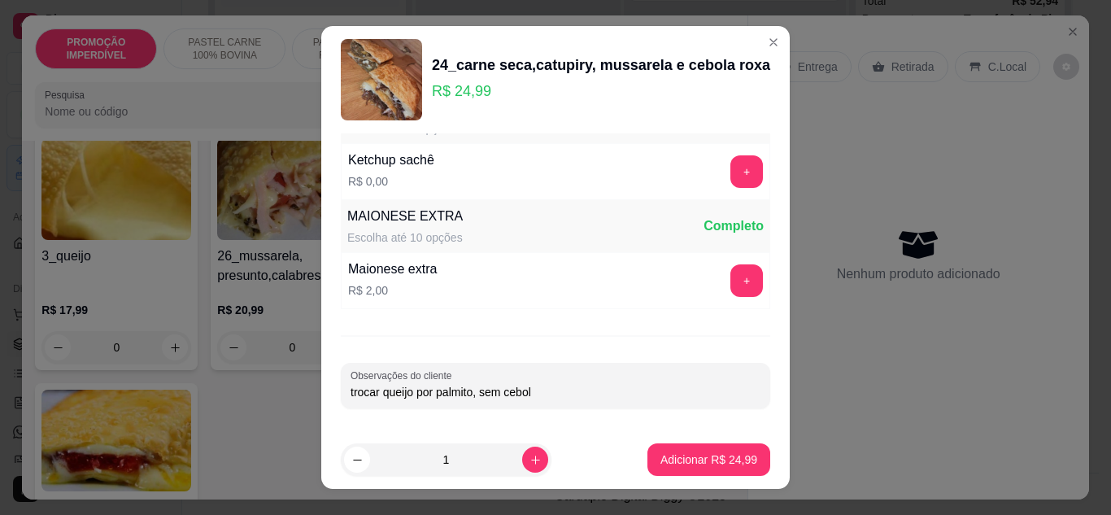
type input "trocar queijo por palmito, sem cebola"
click at [732, 471] on button "Adicionar R$ 24,99" at bounding box center [709, 459] width 123 height 33
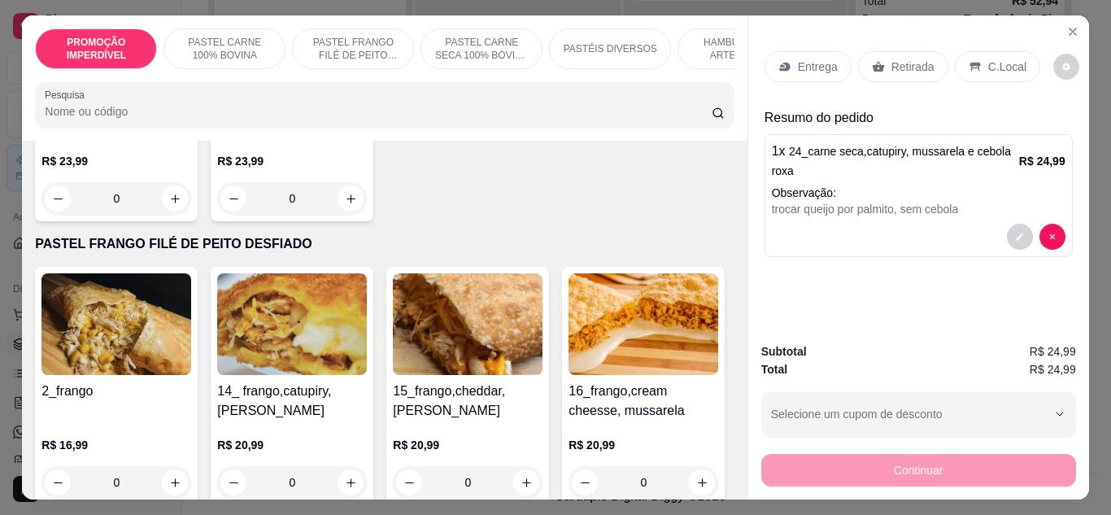
scroll to position [1220, 0]
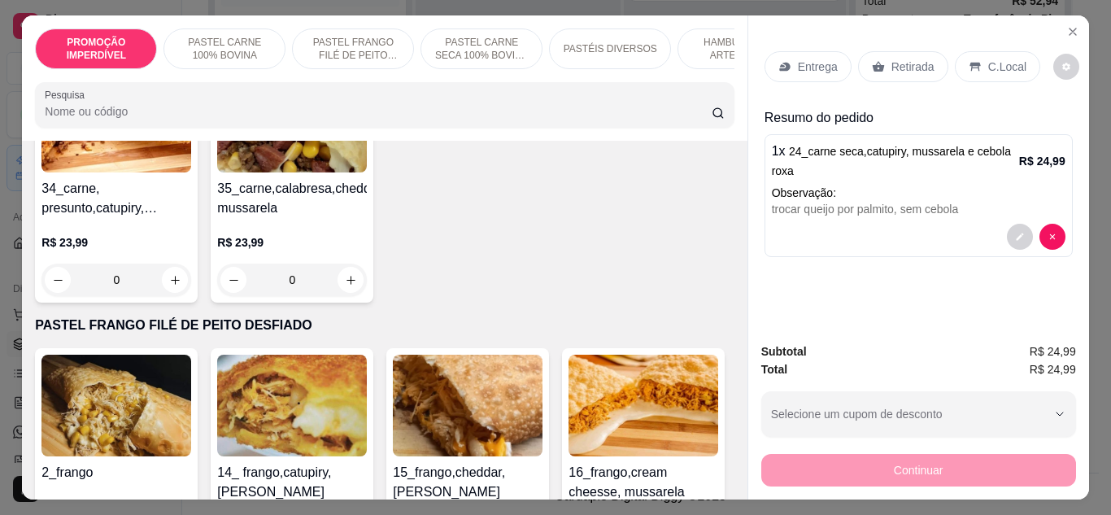
click at [393, 45] on div "0" at bounding box center [468, 28] width 150 height 33
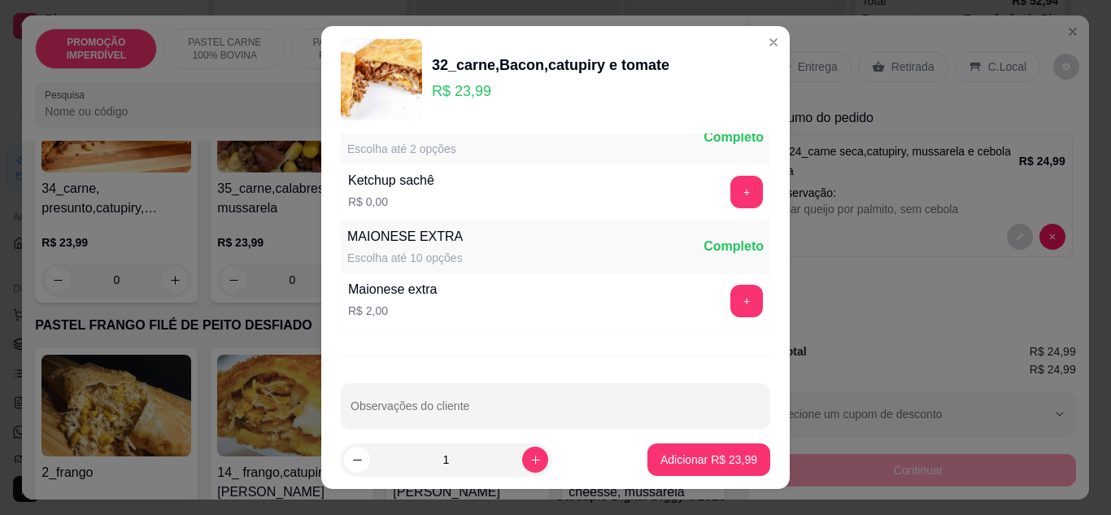
scroll to position [838, 0]
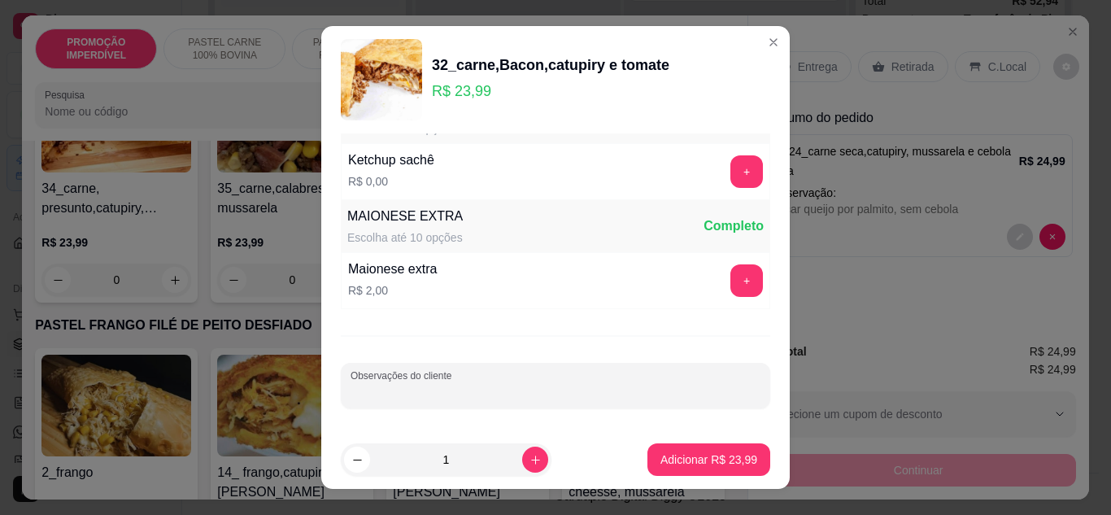
drag, startPoint x: 421, startPoint y: 399, endPoint x: 430, endPoint y: 394, distance: 9.5
click at [422, 399] on input "Observações do cliente" at bounding box center [556, 392] width 410 height 16
type input "trocar catupiry por [PERSON_NAME], tomate por palmito"
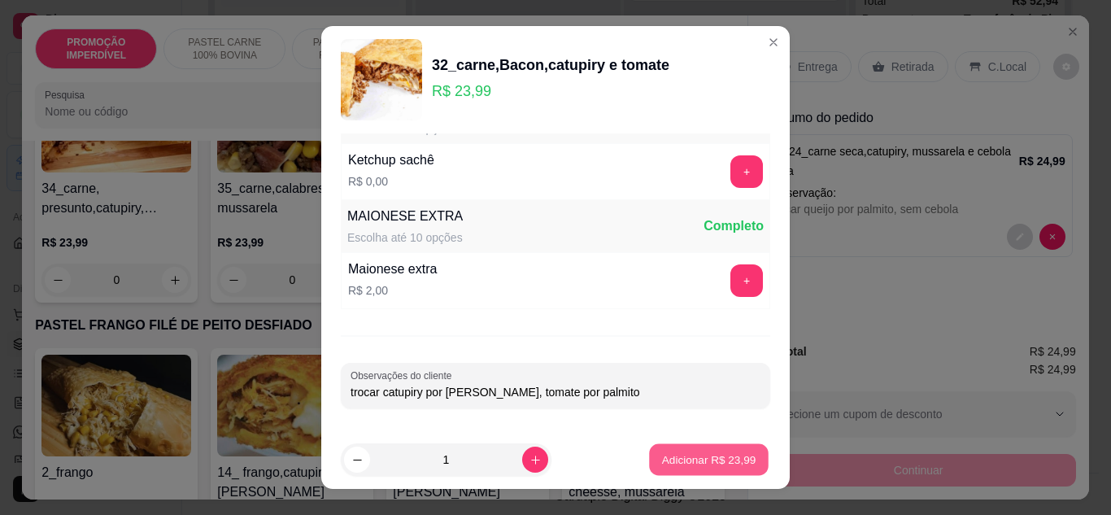
click at [662, 458] on p "Adicionar R$ 23,99" at bounding box center [709, 459] width 94 height 15
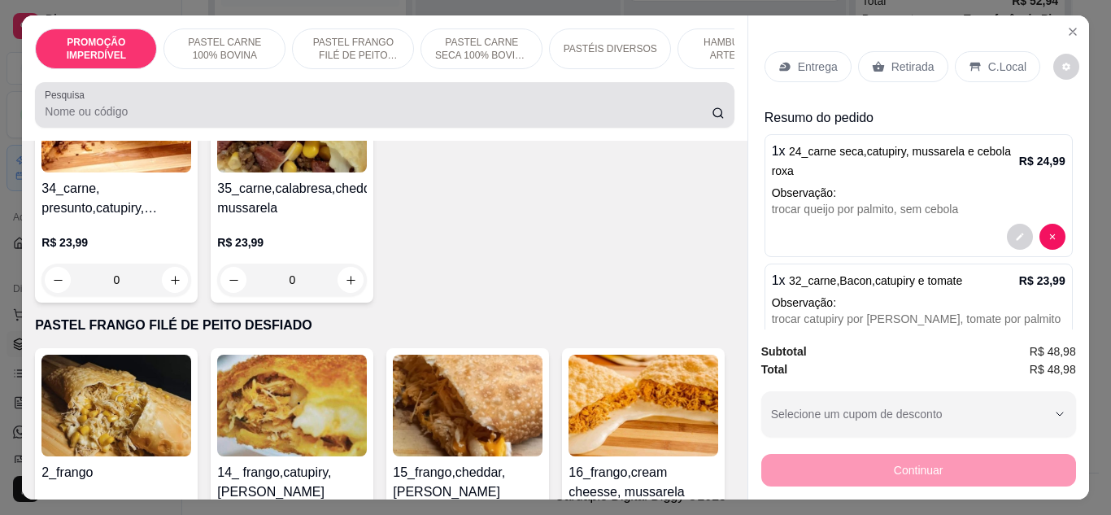
click at [130, 116] on input "Pesquisa" at bounding box center [378, 111] width 667 height 16
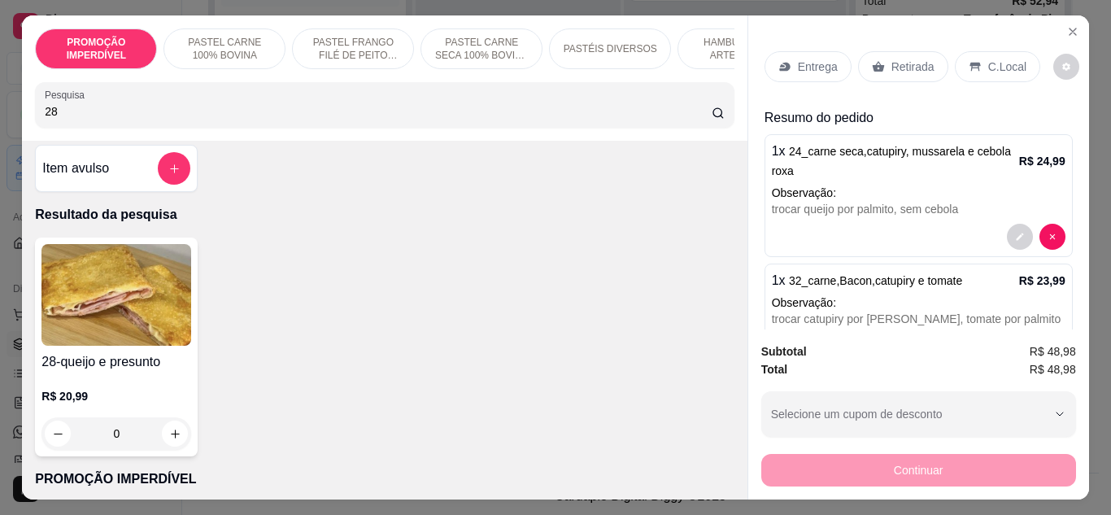
scroll to position [0, 0]
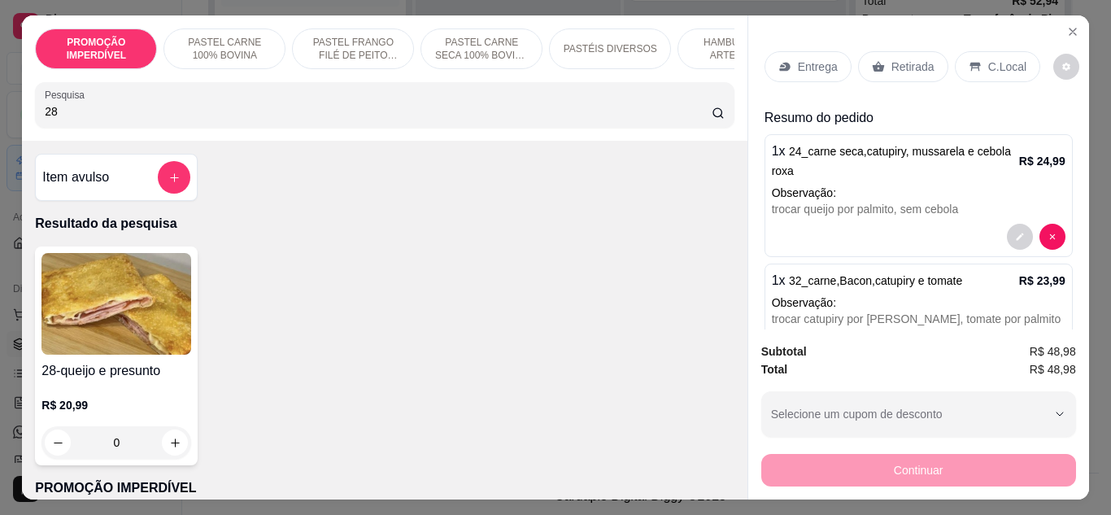
type input "28"
click at [170, 438] on div "0" at bounding box center [116, 442] width 150 height 33
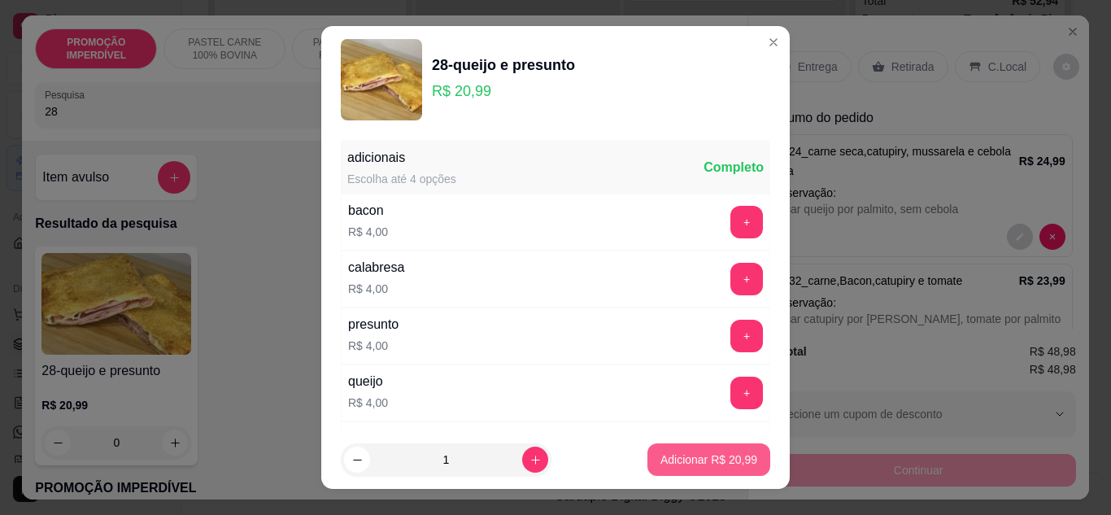
click at [671, 456] on p "Adicionar R$ 20,99" at bounding box center [709, 460] width 97 height 16
type input "1"
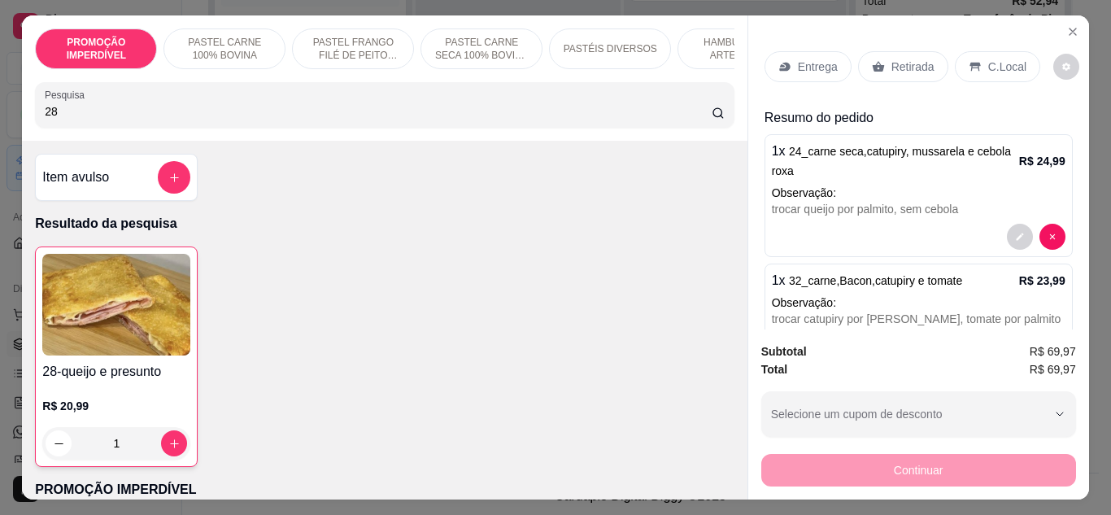
click at [873, 72] on div "Retirada" at bounding box center [903, 66] width 90 height 31
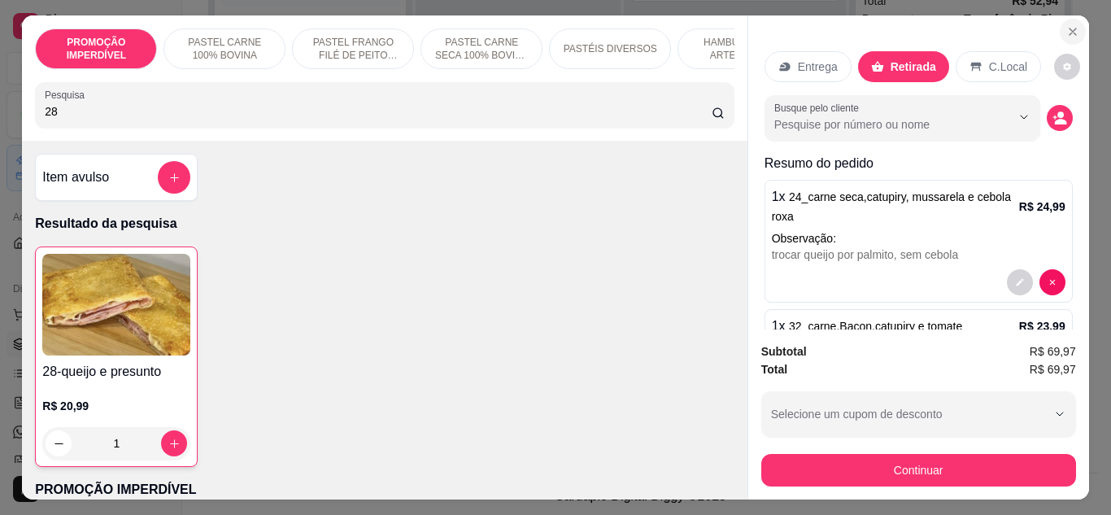
click at [1060, 31] on button "Close" at bounding box center [1073, 32] width 26 height 26
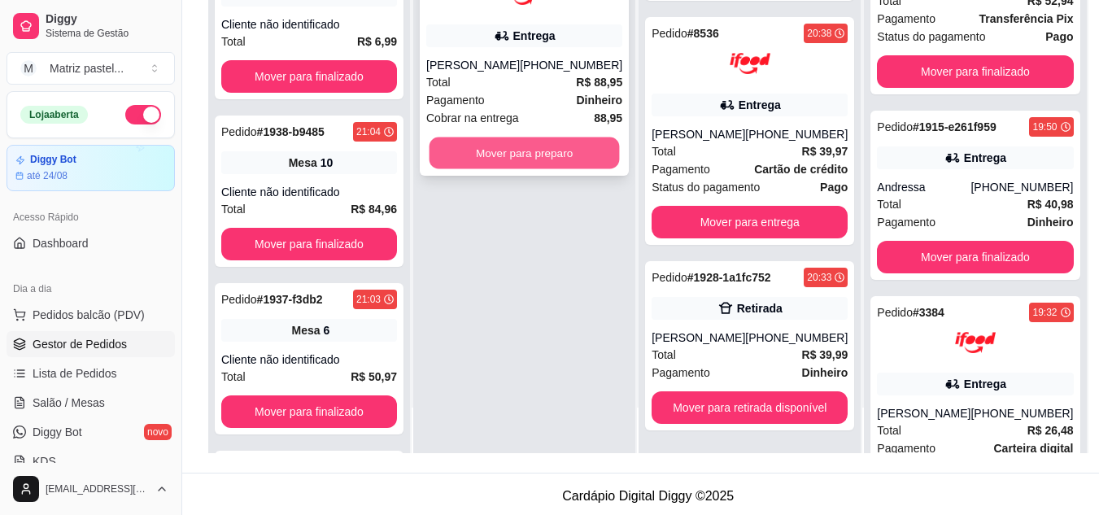
click at [520, 159] on button "Mover para preparo" at bounding box center [525, 153] width 190 height 32
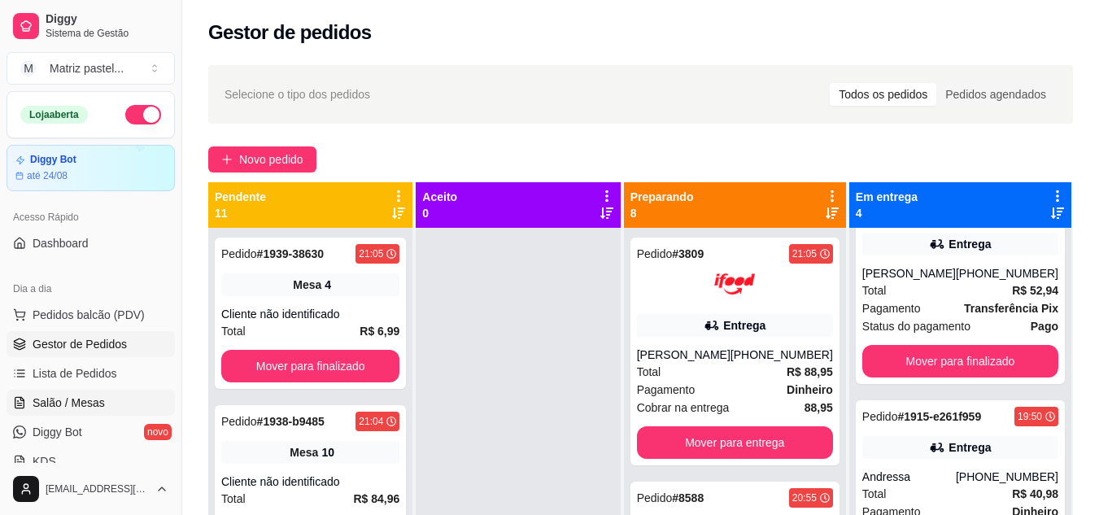
click at [84, 407] on span "Salão / Mesas" at bounding box center [69, 403] width 72 height 16
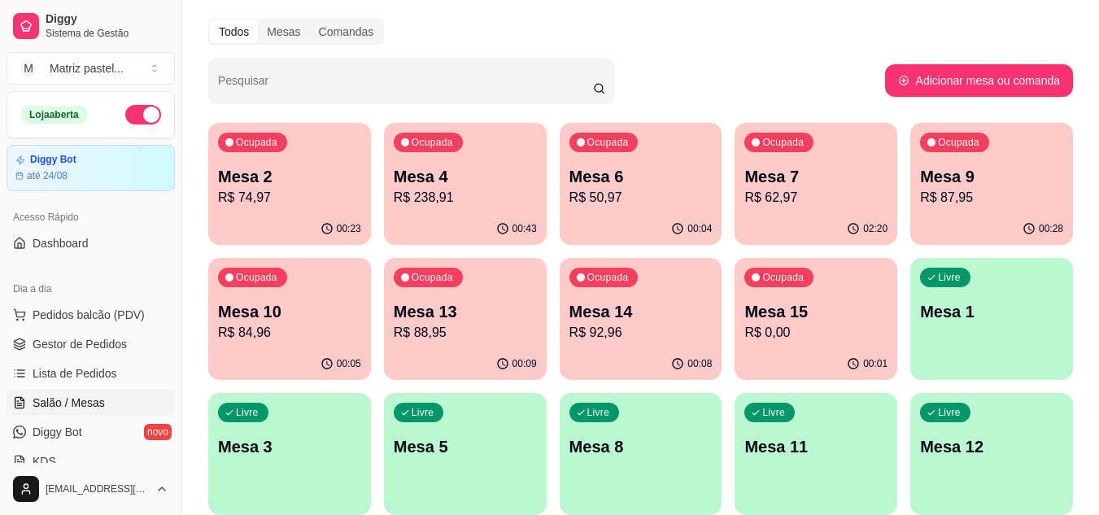
scroll to position [81, 0]
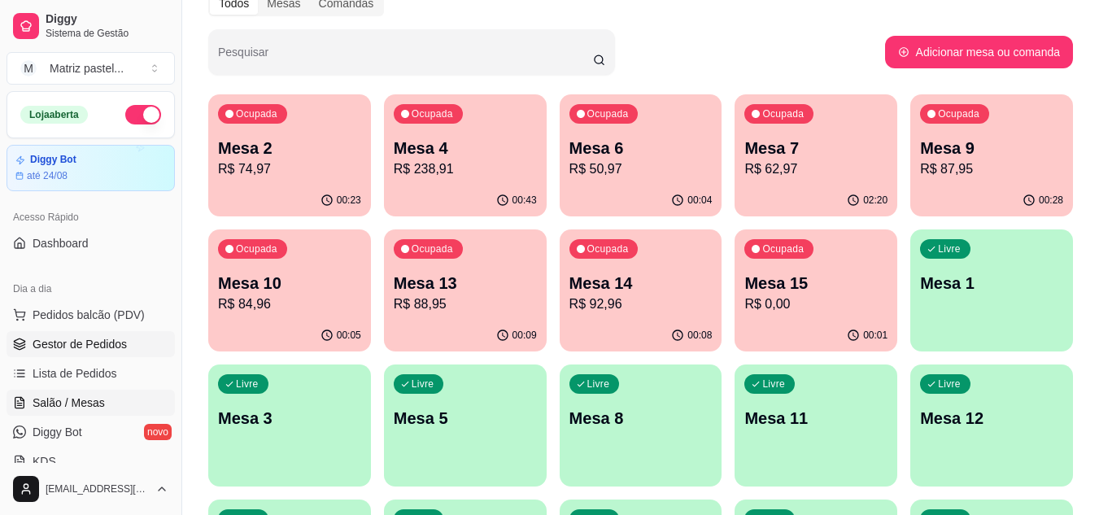
click at [52, 348] on span "Gestor de Pedidos" at bounding box center [80, 344] width 94 height 16
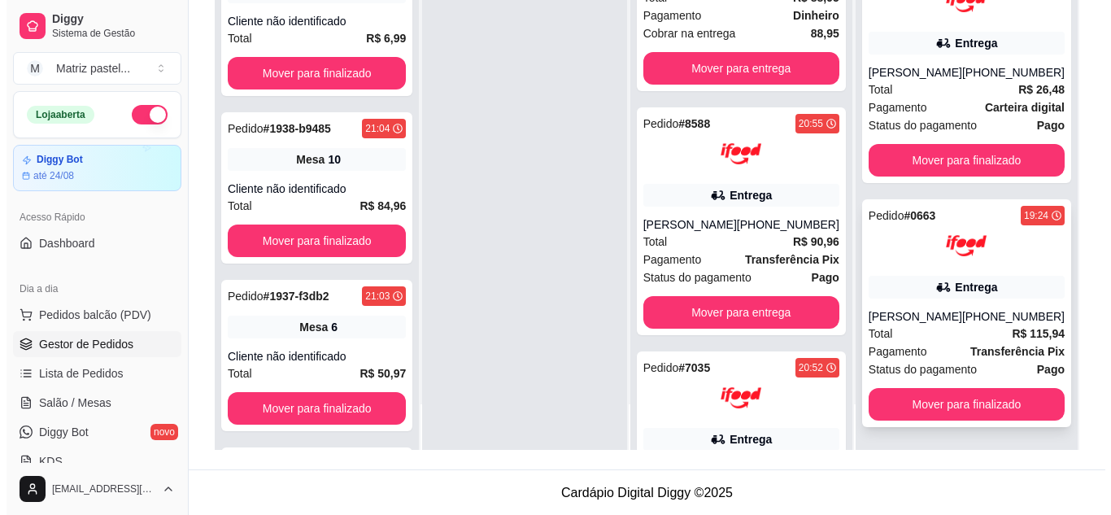
scroll to position [248, 0]
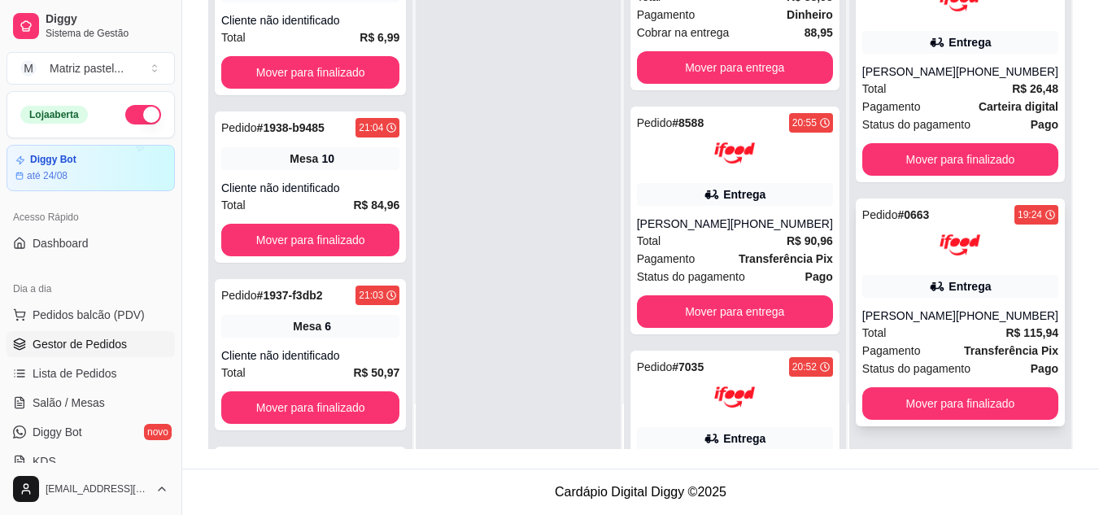
click at [931, 294] on icon at bounding box center [937, 286] width 16 height 16
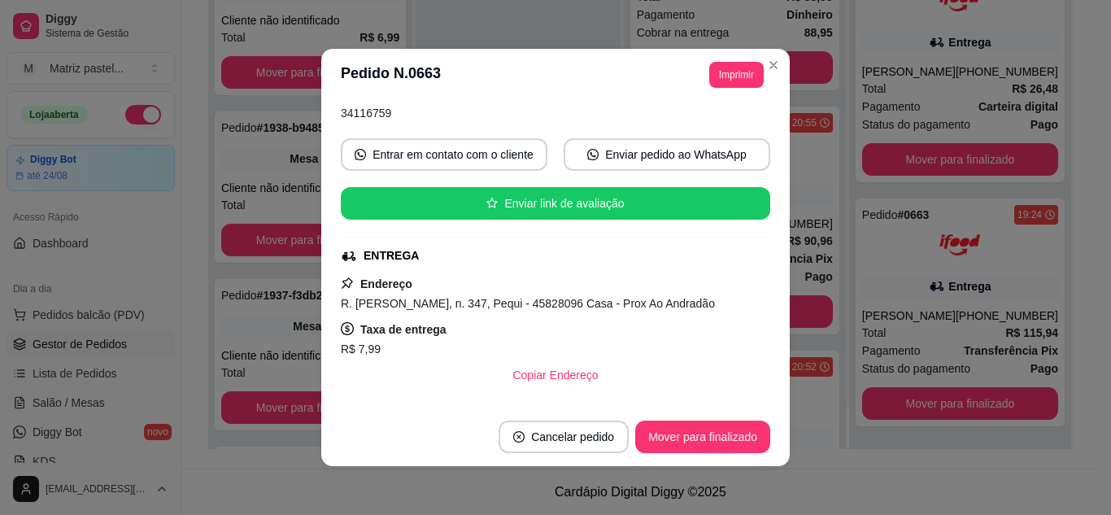
scroll to position [325, 0]
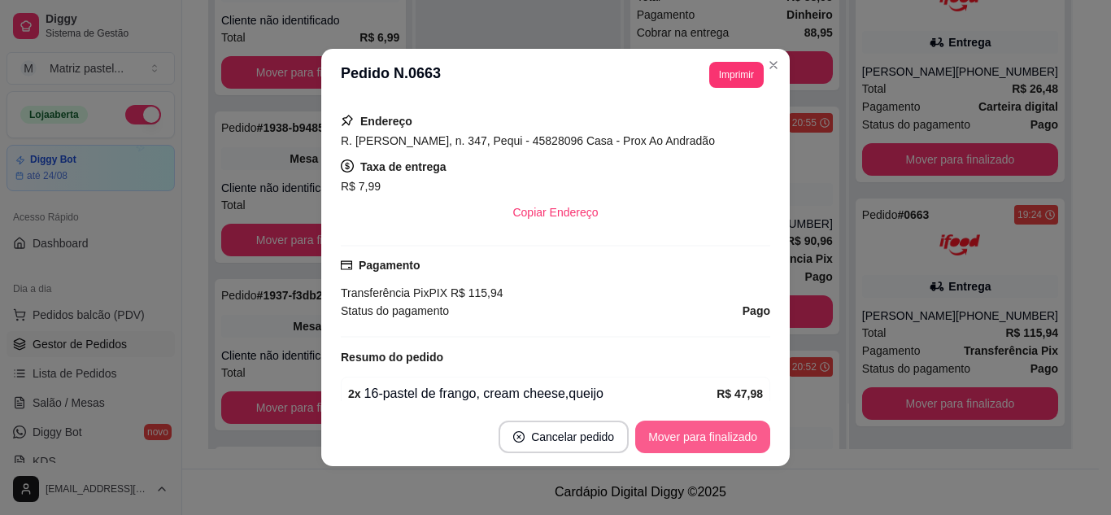
click at [687, 427] on button "Mover para finalizado" at bounding box center [702, 437] width 135 height 33
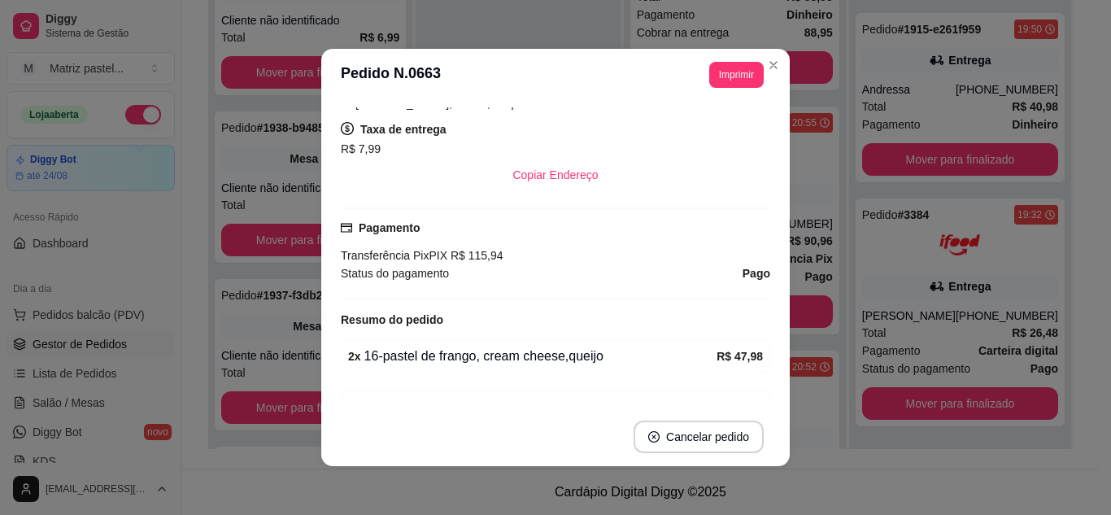
scroll to position [288, 0]
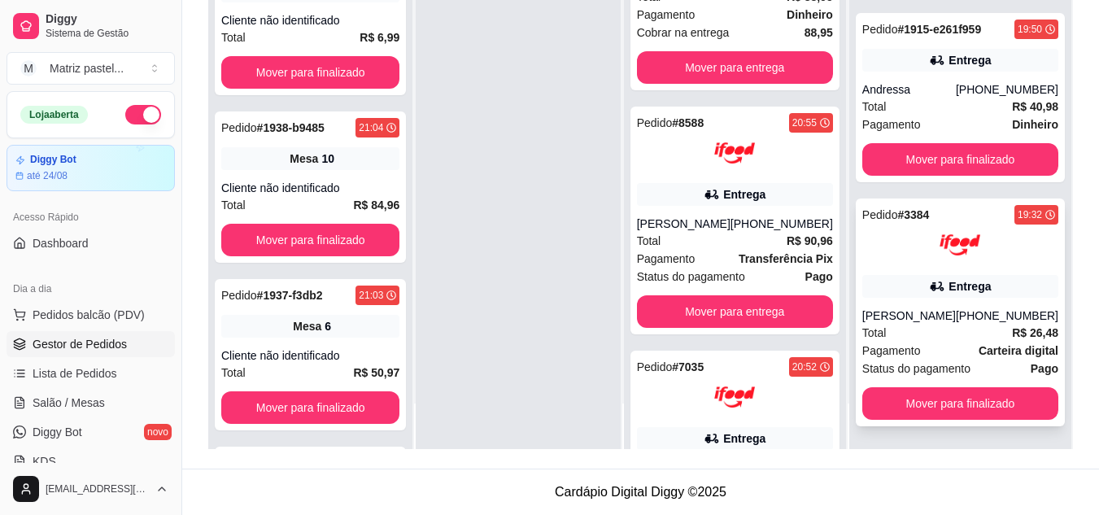
click at [959, 283] on div "Entrega" at bounding box center [970, 286] width 42 height 16
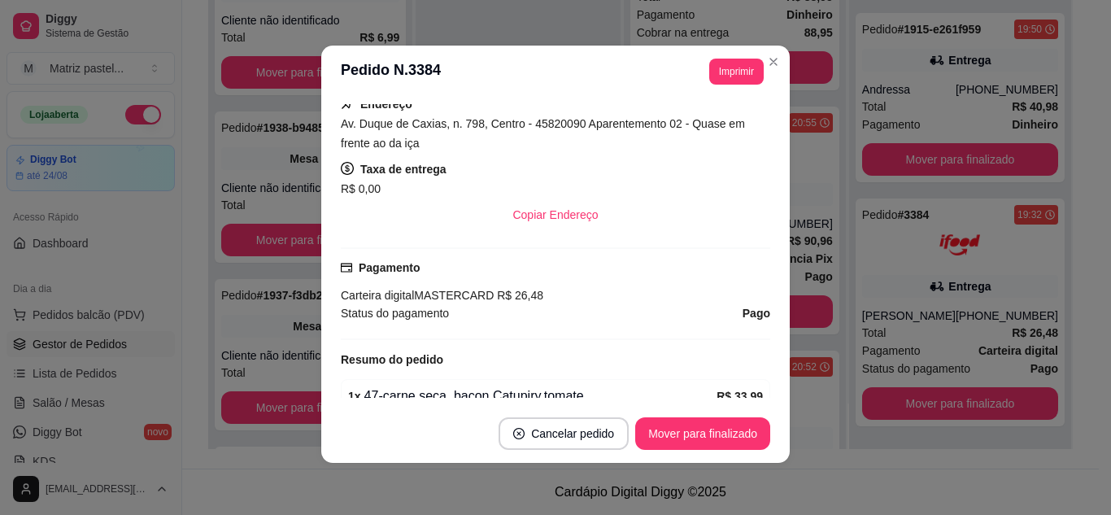
scroll to position [550, 0]
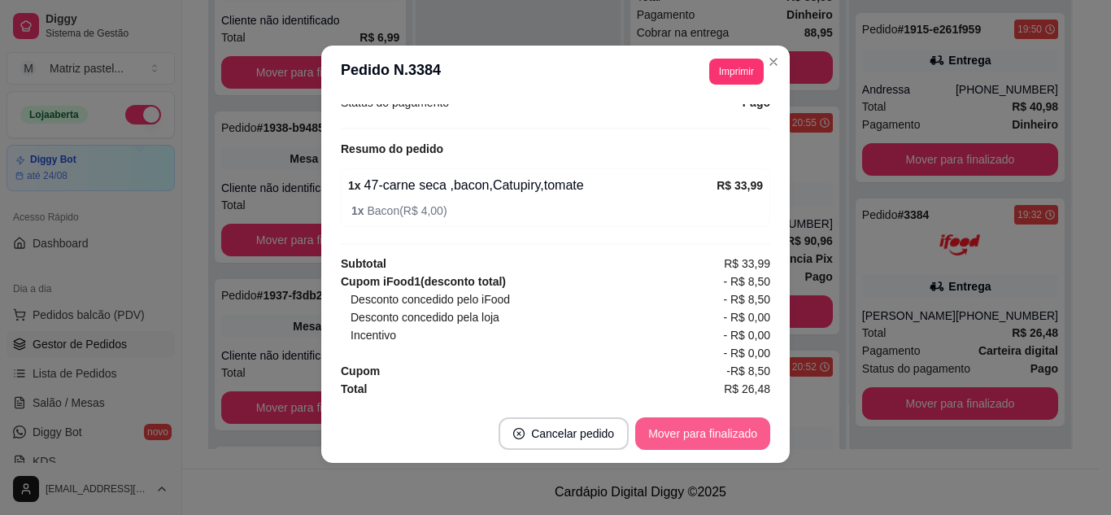
click at [725, 442] on button "Mover para finalizado" at bounding box center [702, 433] width 135 height 33
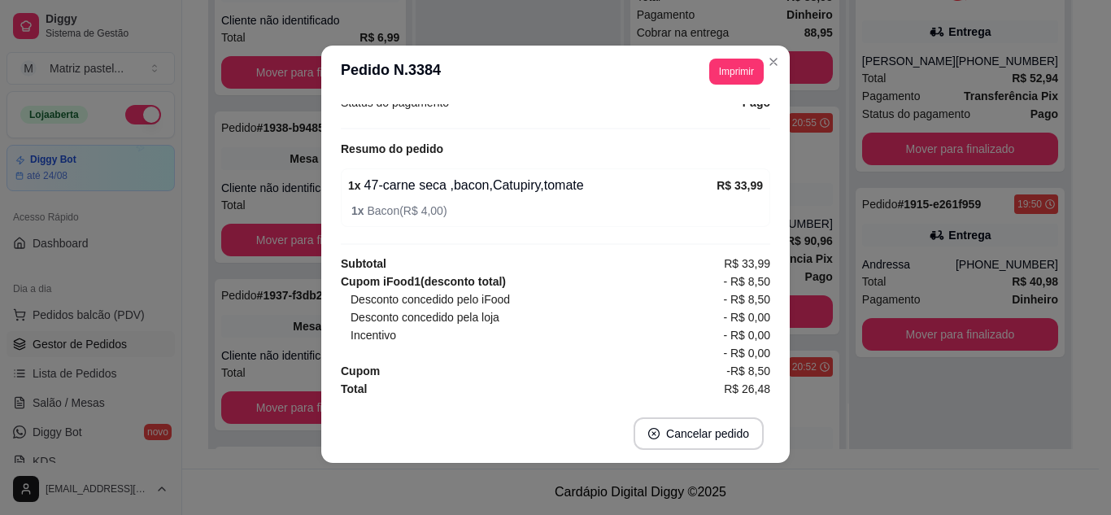
scroll to position [513, 0]
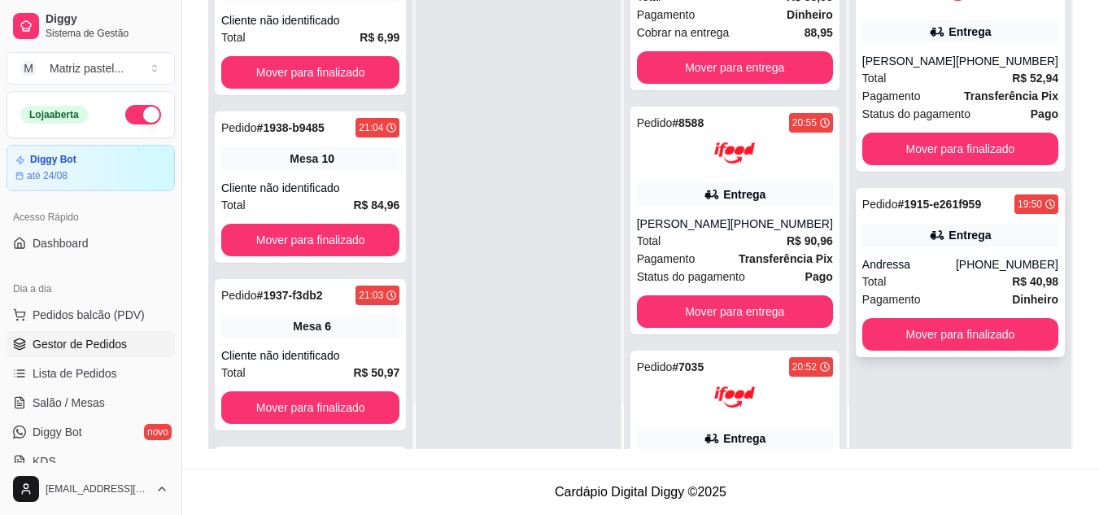
click at [944, 273] on div "Andressa" at bounding box center [909, 264] width 94 height 16
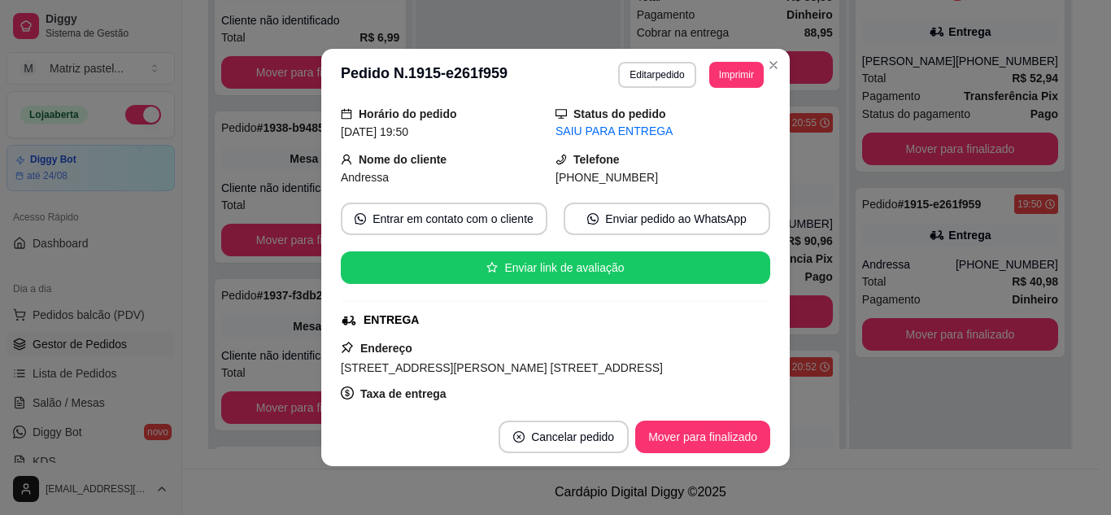
scroll to position [81, 0]
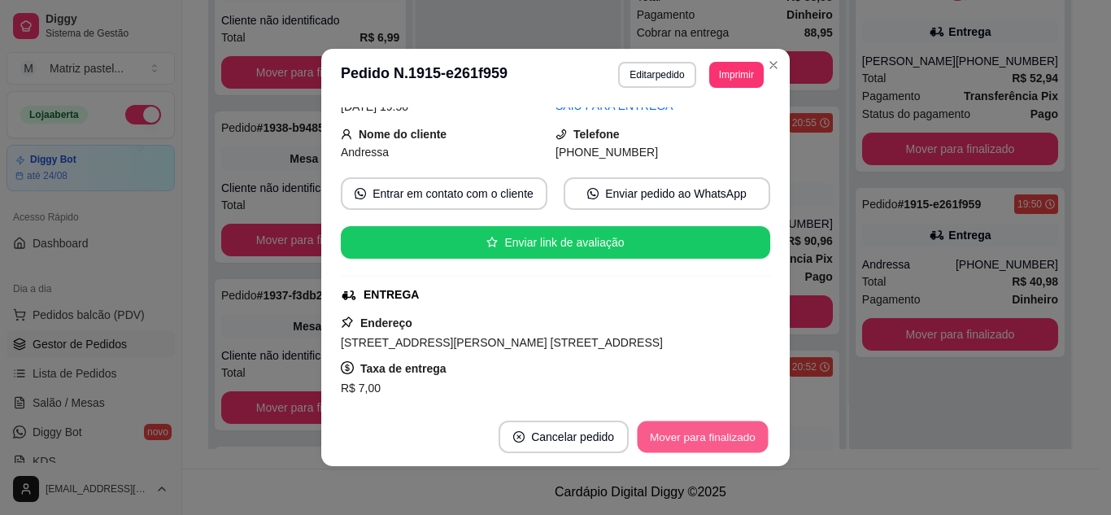
click at [716, 442] on button "Mover para finalizado" at bounding box center [703, 437] width 131 height 32
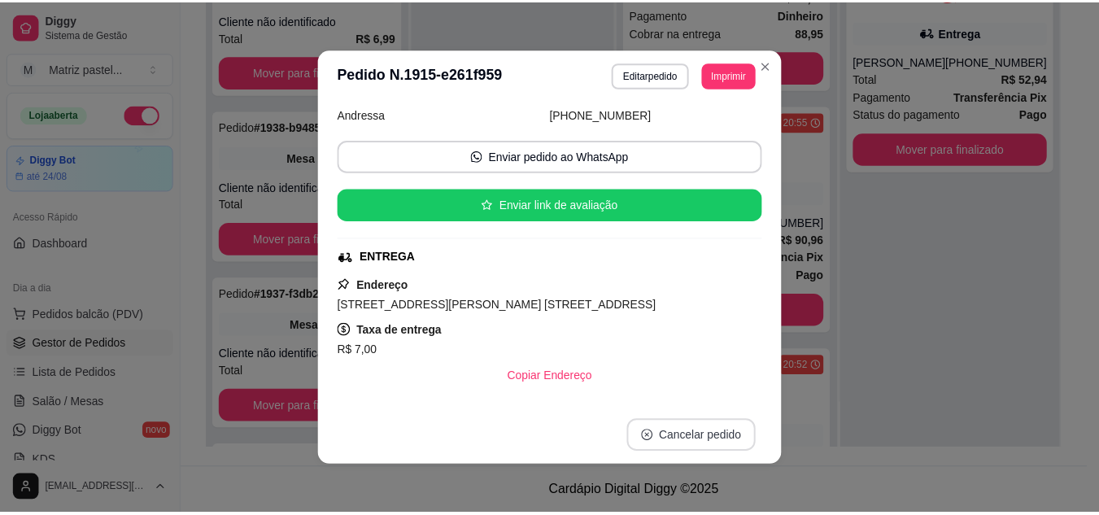
scroll to position [44, 0]
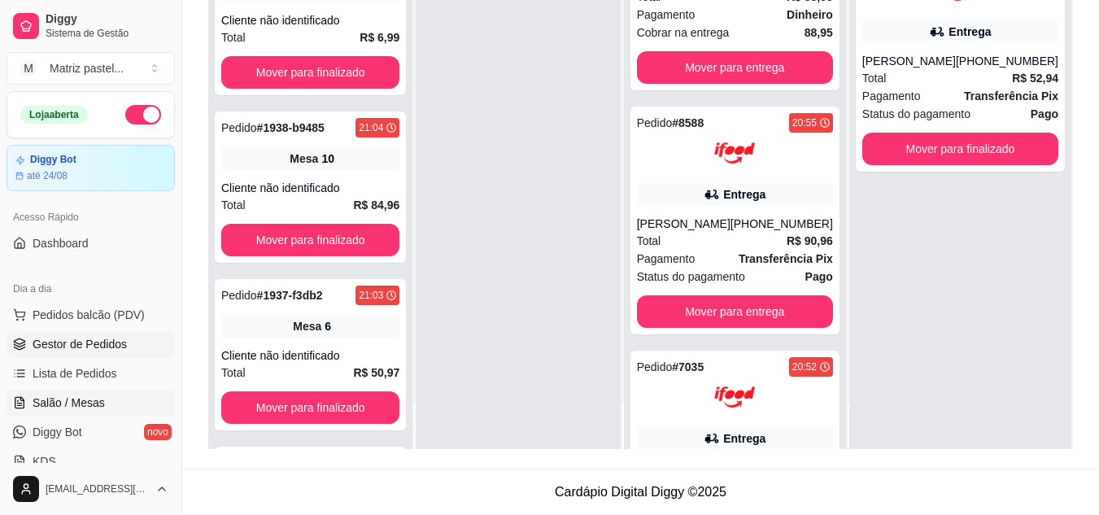
click at [88, 396] on span "Salão / Mesas" at bounding box center [69, 403] width 72 height 16
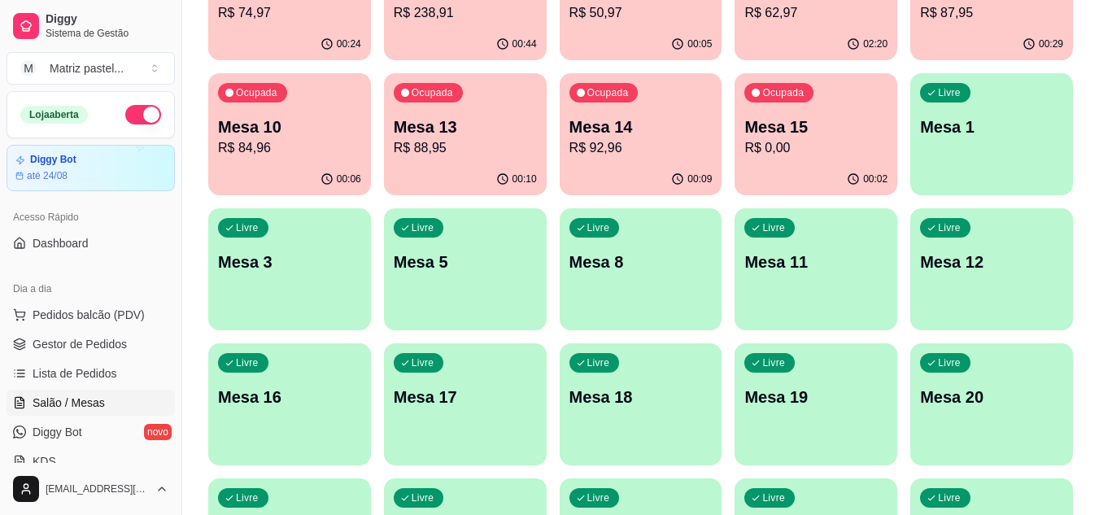
scroll to position [244, 0]
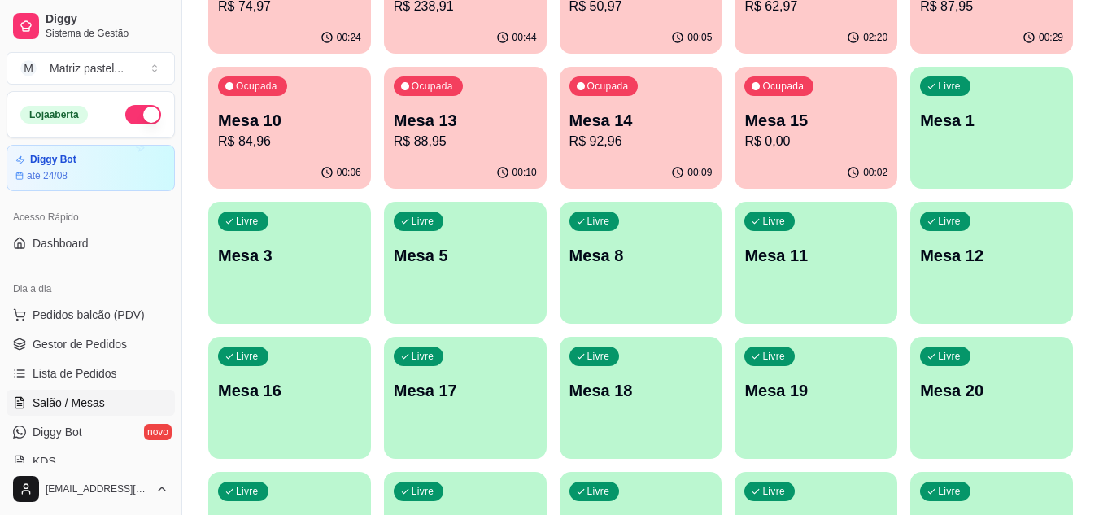
click at [1010, 124] on p "Mesa 1" at bounding box center [991, 120] width 143 height 23
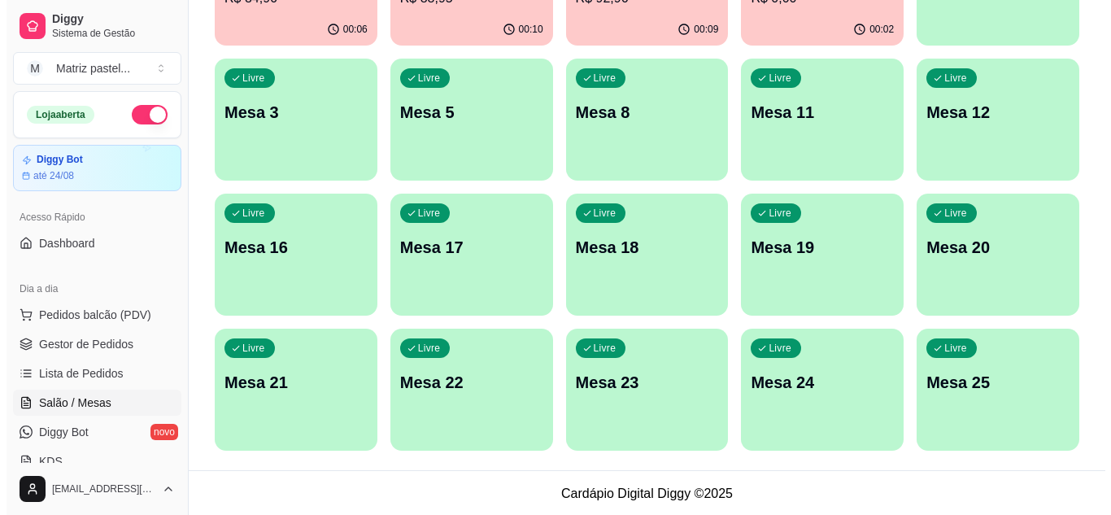
scroll to position [389, 0]
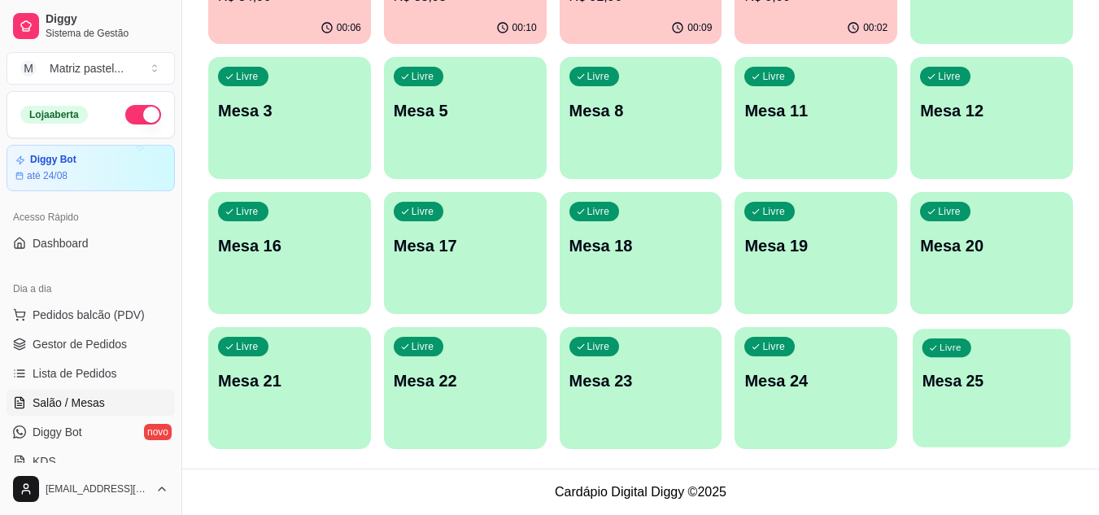
click at [955, 380] on p "Mesa 25" at bounding box center [992, 381] width 139 height 22
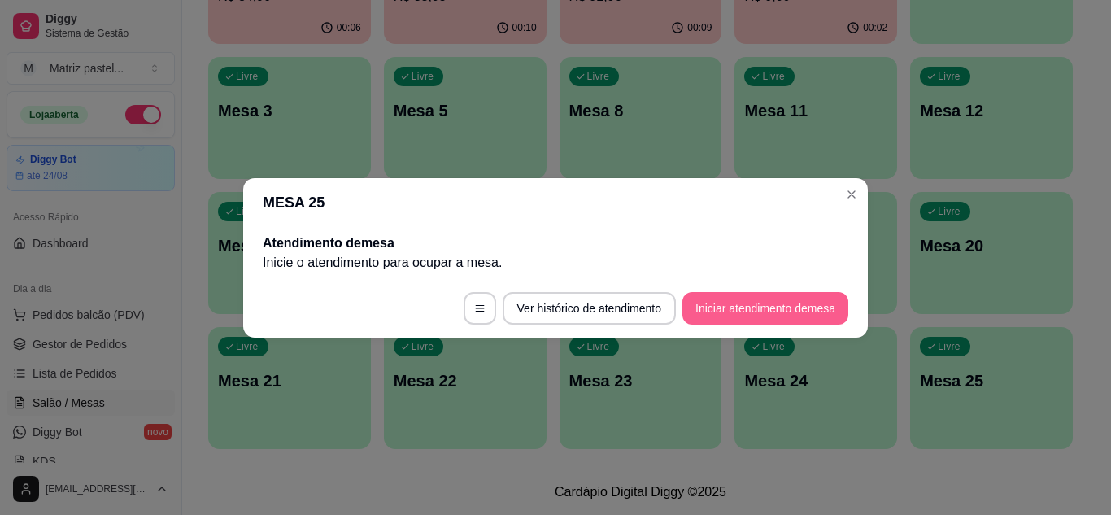
click at [774, 311] on button "Iniciar atendimento de mesa" at bounding box center [766, 308] width 166 height 33
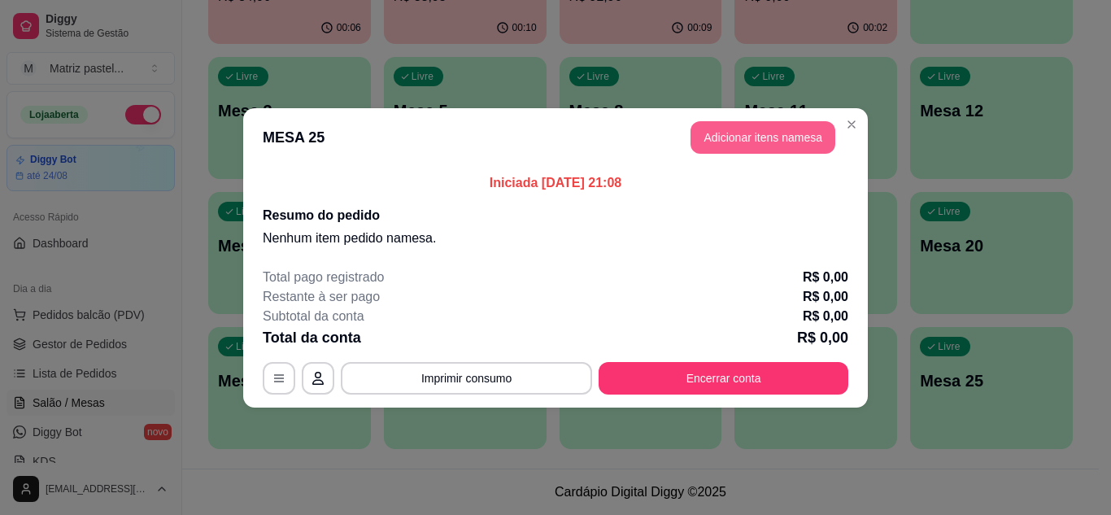
click at [774, 139] on button "Adicionar itens na mesa" at bounding box center [763, 137] width 145 height 33
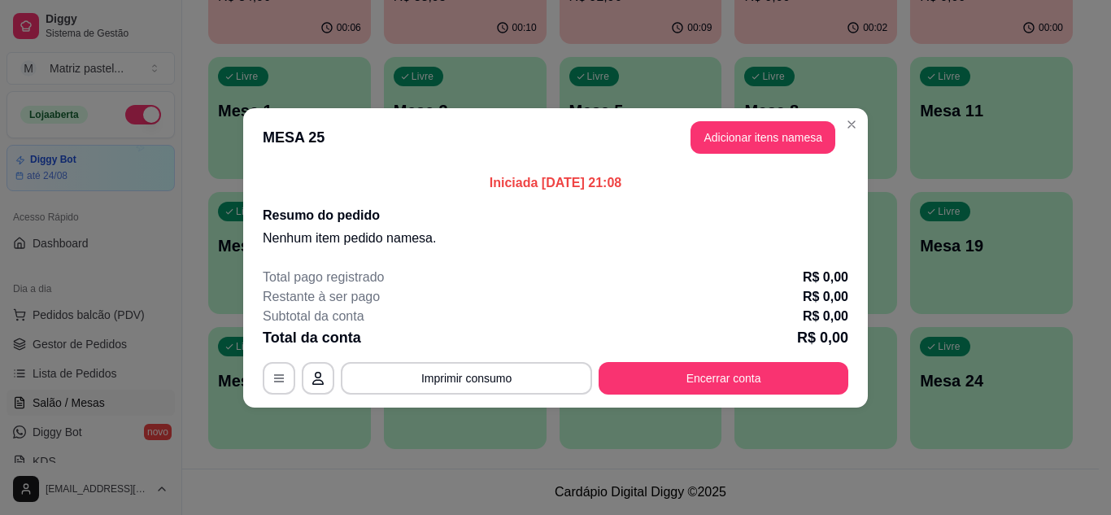
click at [336, 110] on input "Pesquisa" at bounding box center [378, 111] width 667 height 16
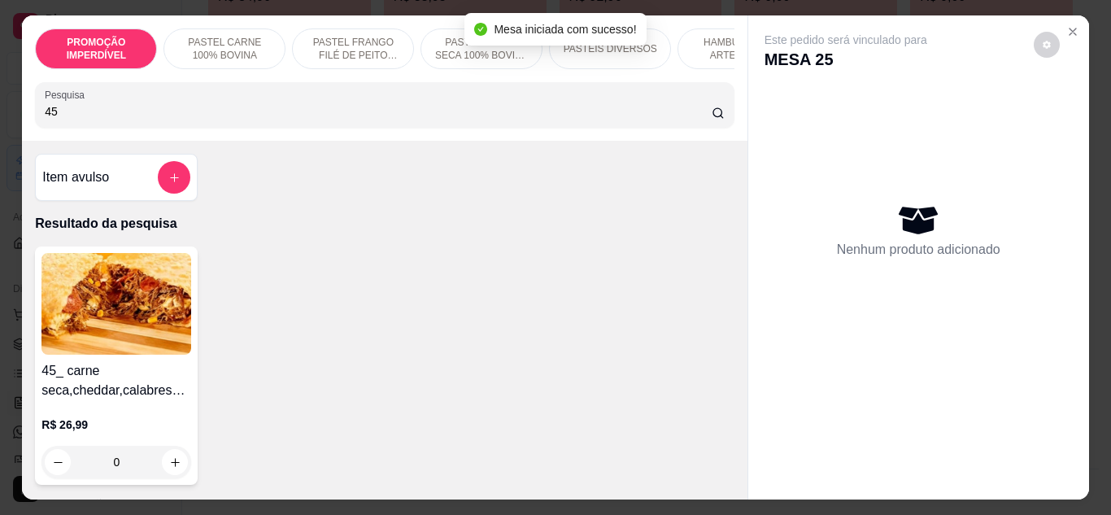
type input "45"
click at [183, 462] on div "0" at bounding box center [116, 462] width 150 height 33
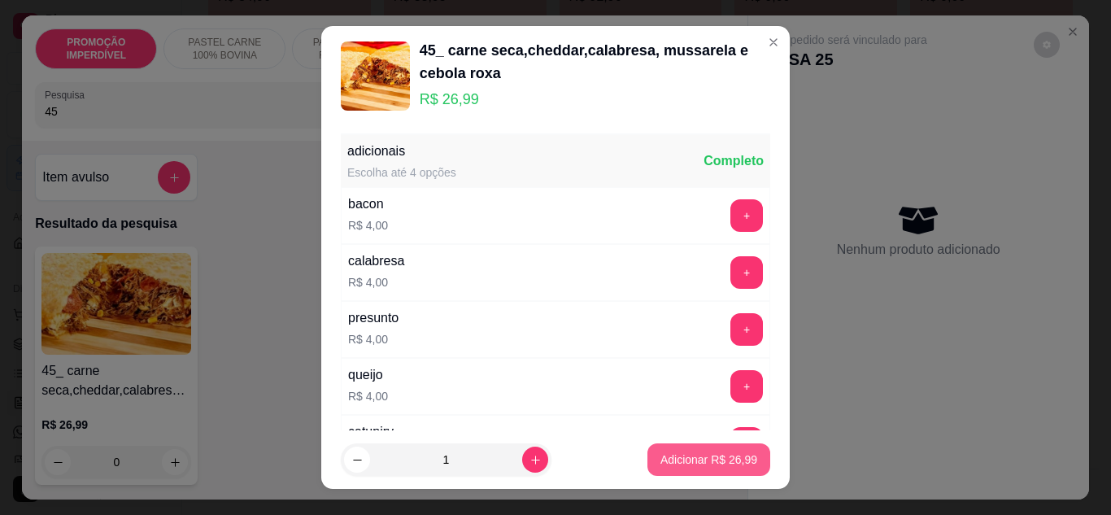
click at [713, 457] on p "Adicionar R$ 26,99" at bounding box center [709, 460] width 97 height 16
type input "1"
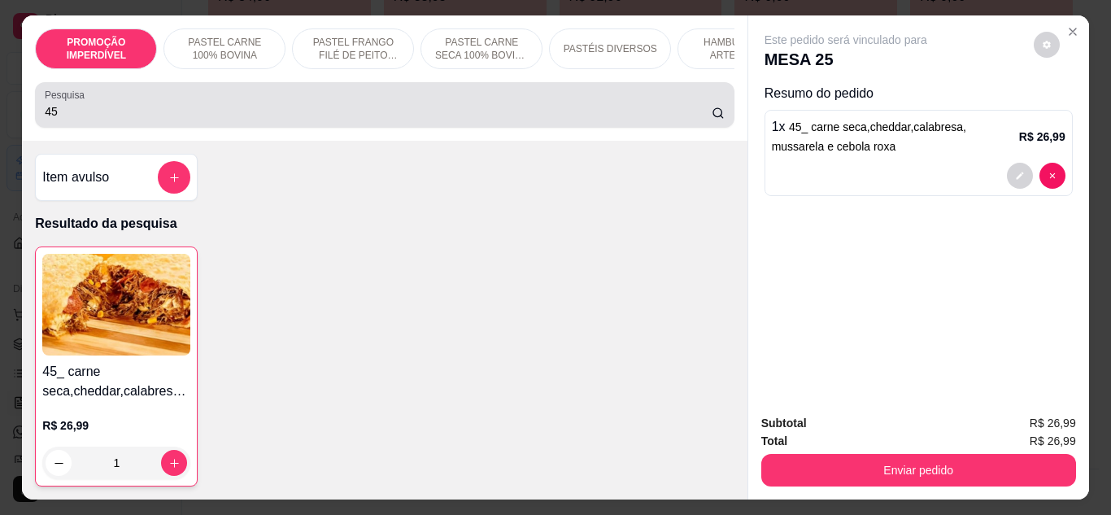
click at [225, 120] on input "45" at bounding box center [378, 111] width 667 height 16
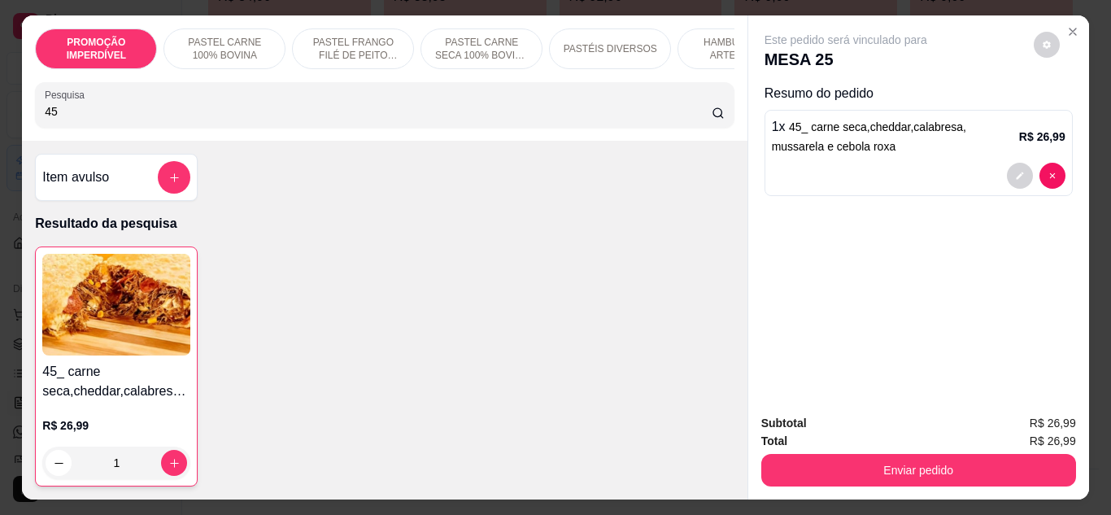
click at [225, 120] on input "45" at bounding box center [378, 111] width 667 height 16
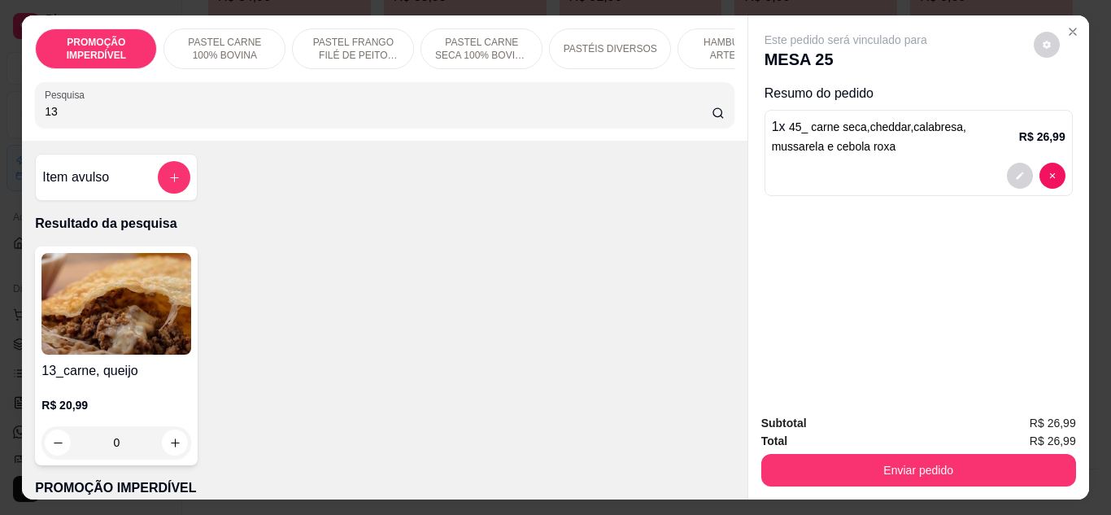
type input "13"
click at [168, 457] on div "0" at bounding box center [116, 442] width 150 height 33
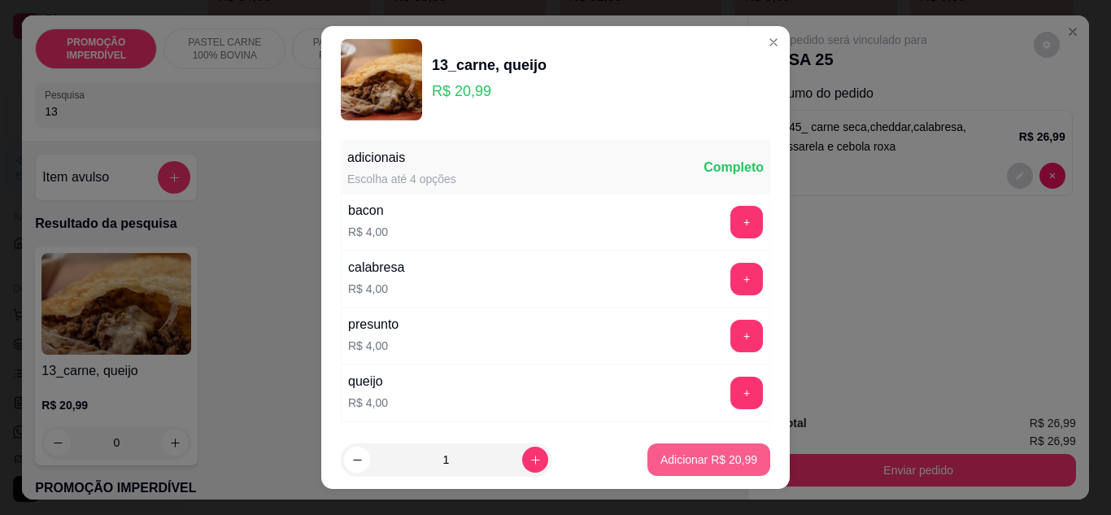
click at [668, 461] on p "Adicionar R$ 20,99" at bounding box center [709, 460] width 97 height 16
type input "1"
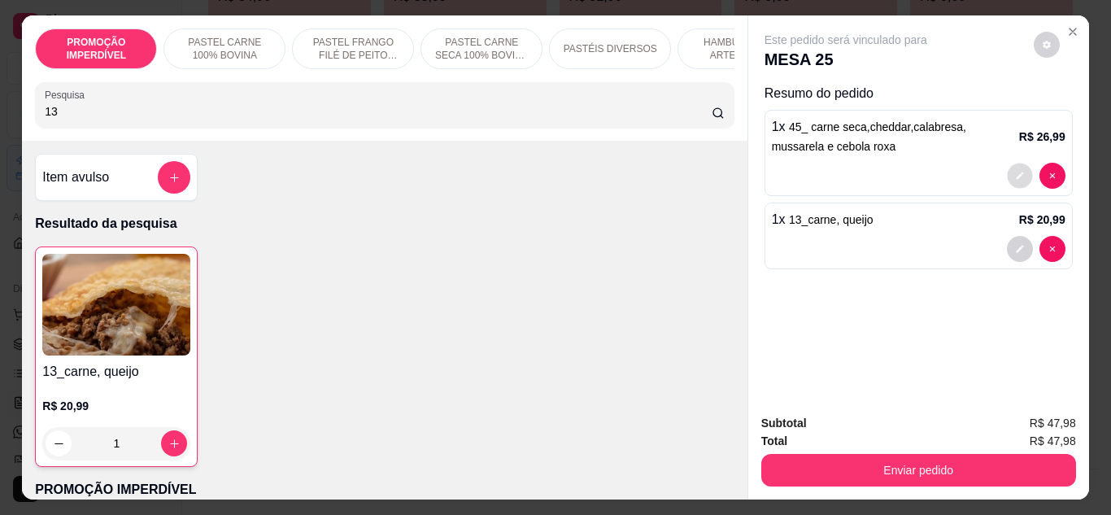
click at [1015, 171] on icon "decrease-product-quantity" at bounding box center [1020, 176] width 10 height 10
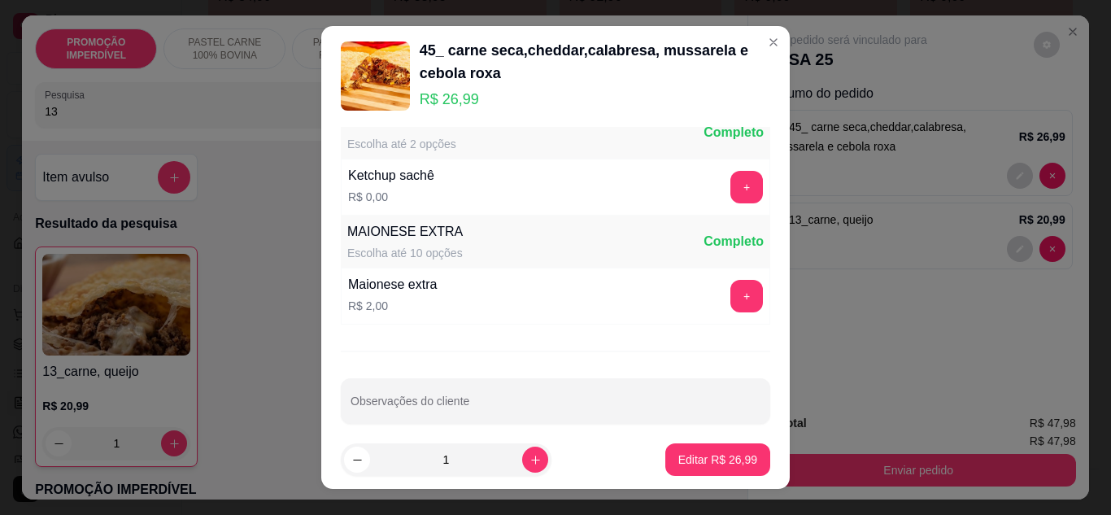
scroll to position [831, 0]
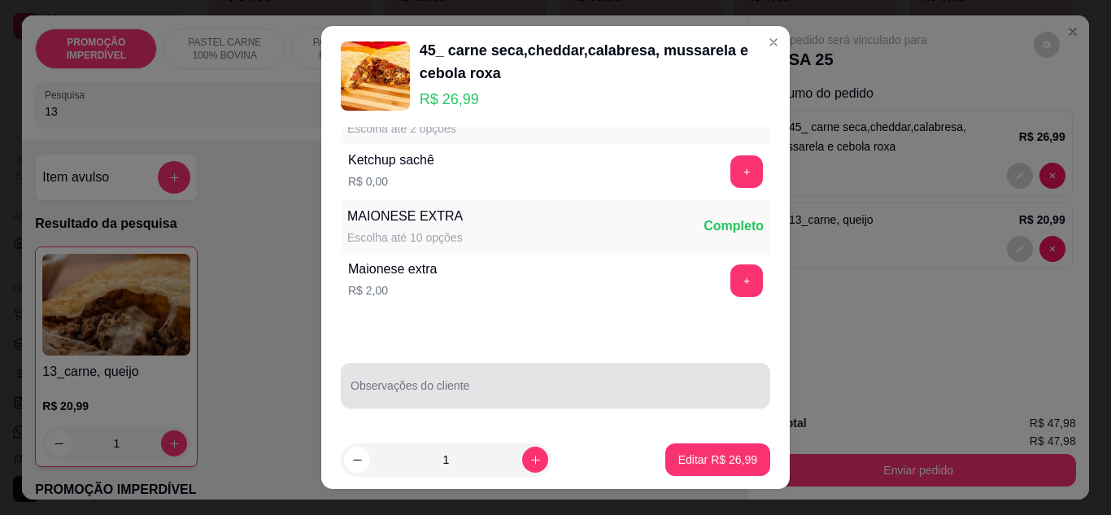
click at [409, 401] on div at bounding box center [556, 385] width 410 height 33
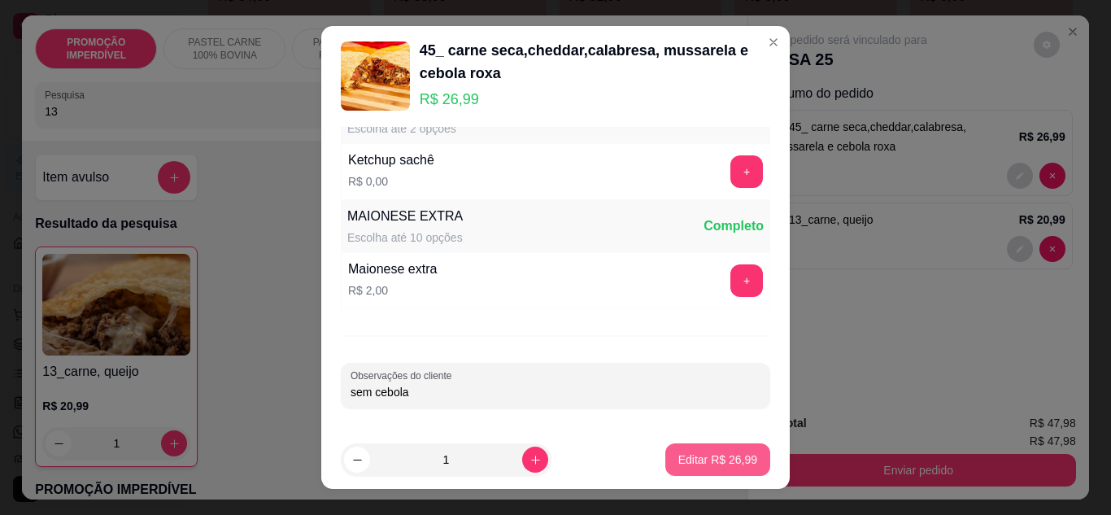
type input "sem cebola"
click at [704, 464] on p "Editar R$ 26,99" at bounding box center [717, 459] width 76 height 15
type input "0"
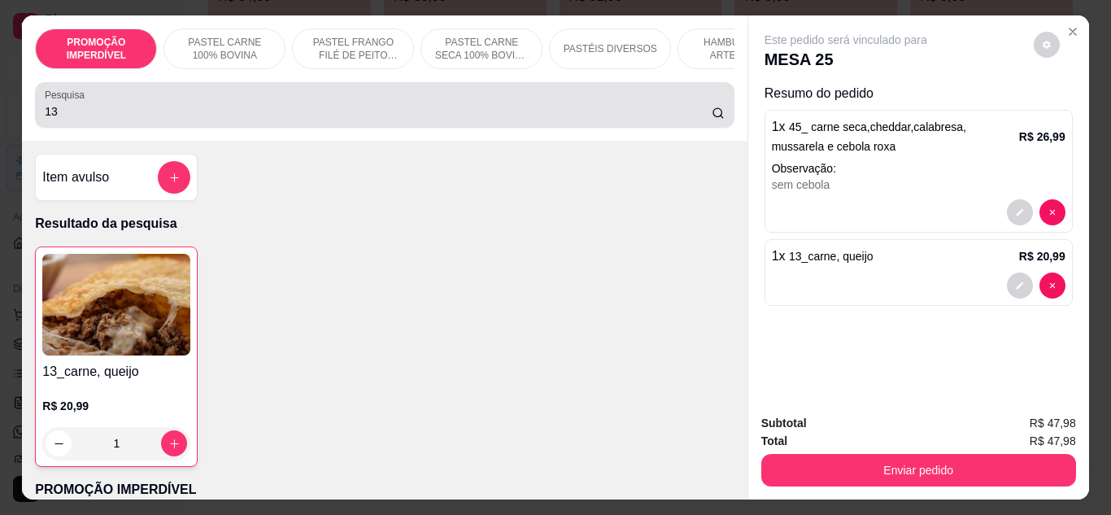
click at [78, 121] on div "13" at bounding box center [384, 105] width 679 height 33
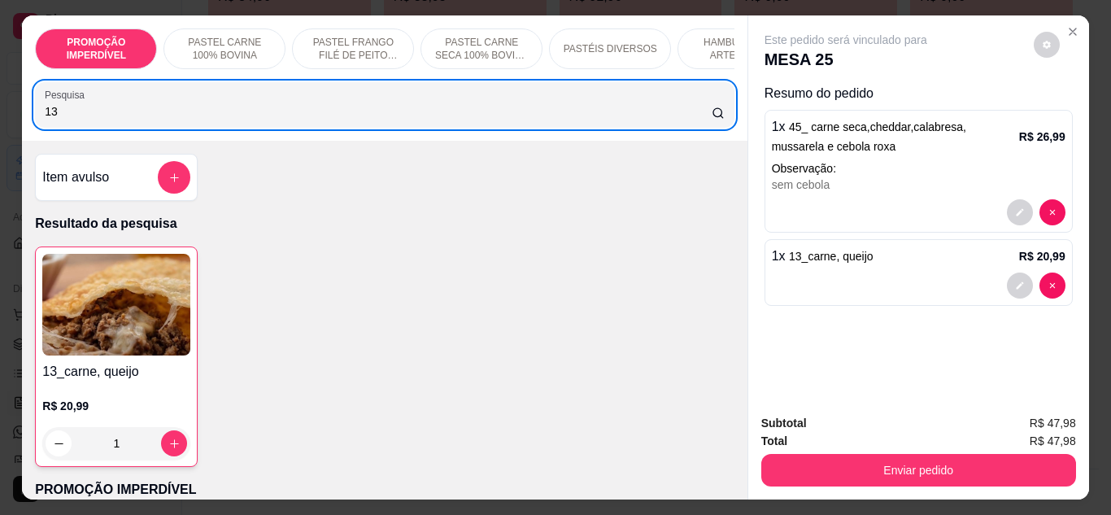
drag, startPoint x: 78, startPoint y: 126, endPoint x: 29, endPoint y: 119, distance: 49.4
click at [35, 119] on div "Pesquisa 13" at bounding box center [384, 105] width 699 height 46
type input "2"
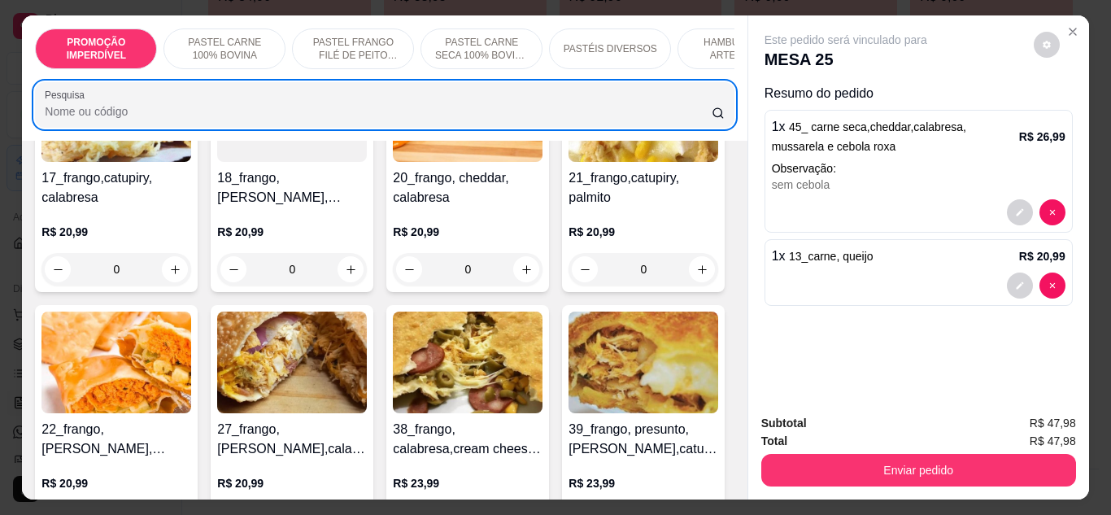
scroll to position [1708, 0]
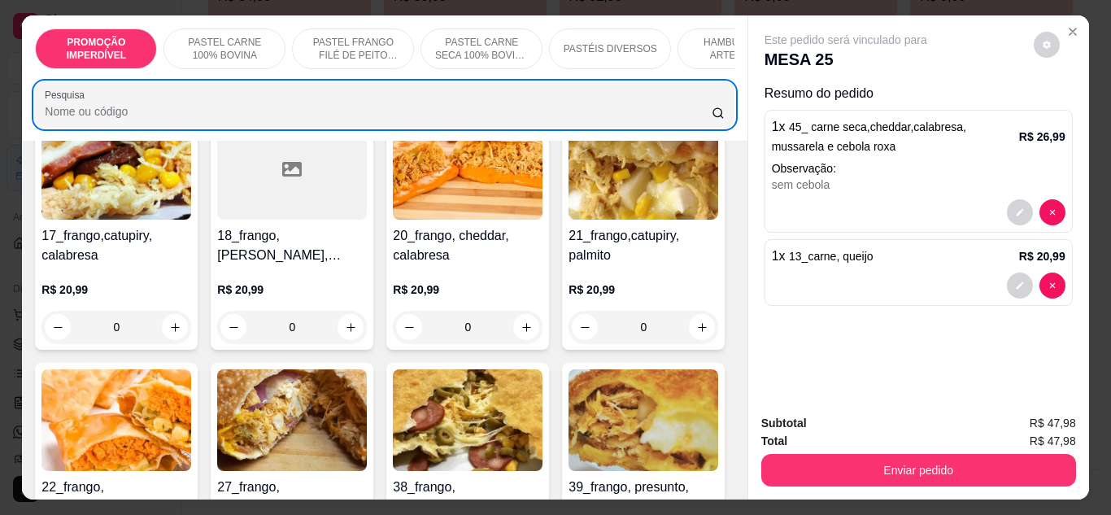
click at [160, 92] on div "0" at bounding box center [116, 75] width 150 height 33
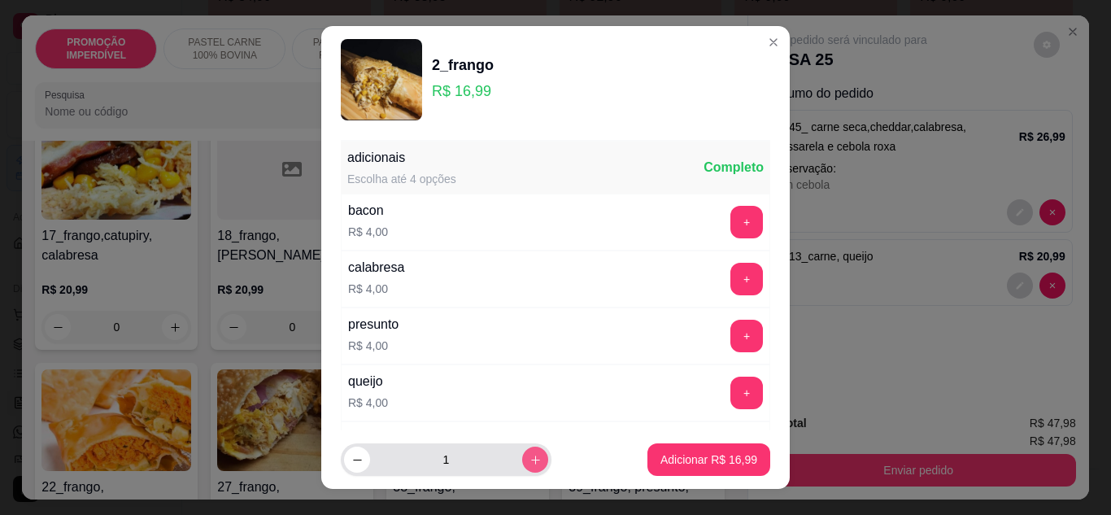
click at [523, 456] on button "increase-product-quantity" at bounding box center [535, 460] width 26 height 26
type input "2"
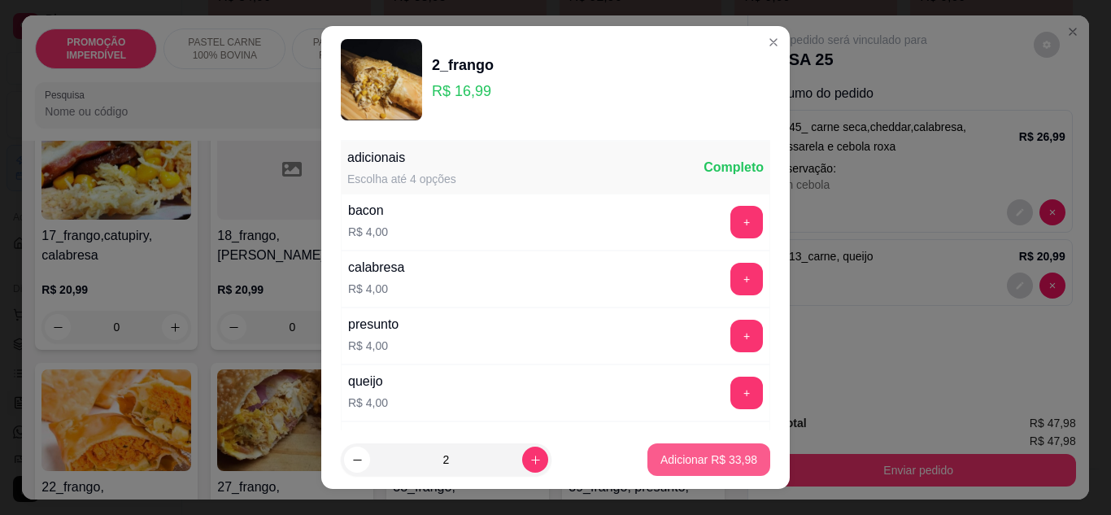
click at [707, 467] on p "Adicionar R$ 33,98" at bounding box center [709, 460] width 97 height 16
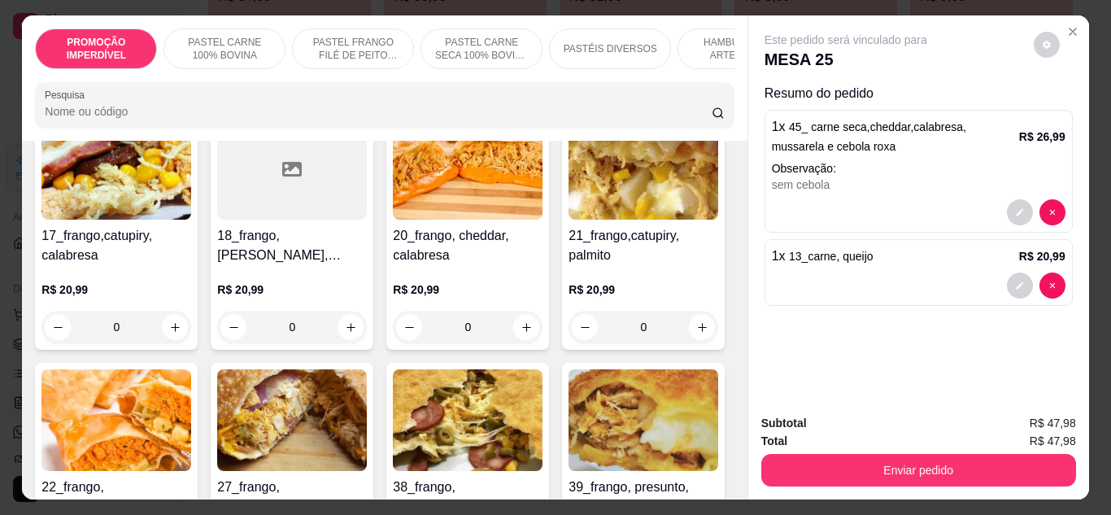
click at [172, 92] on div "0" at bounding box center [116, 75] width 150 height 33
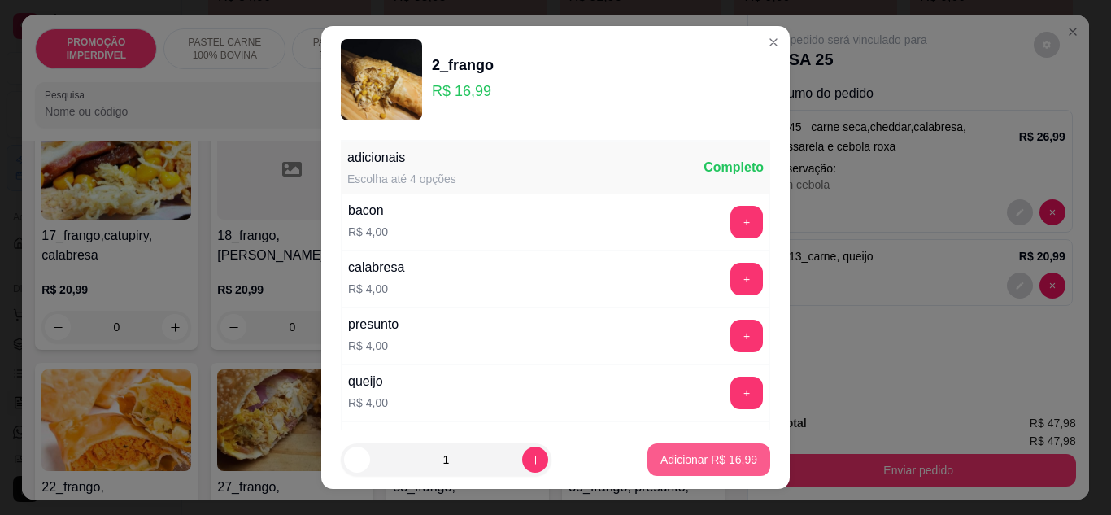
click at [663, 455] on p "Adicionar R$ 16,99" at bounding box center [709, 460] width 97 height 16
type input "1"
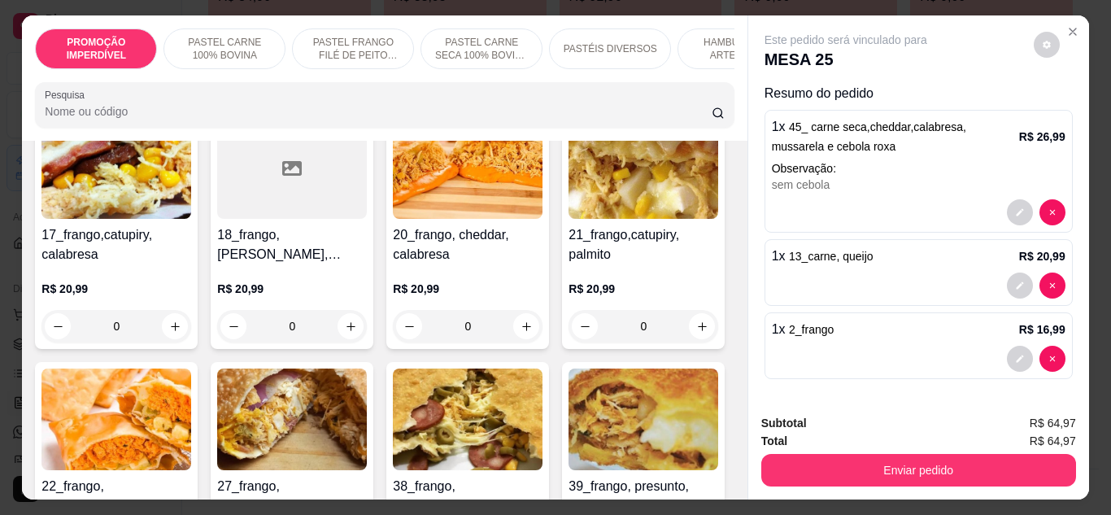
scroll to position [1, 0]
click at [162, 90] on div "1" at bounding box center [116, 74] width 148 height 33
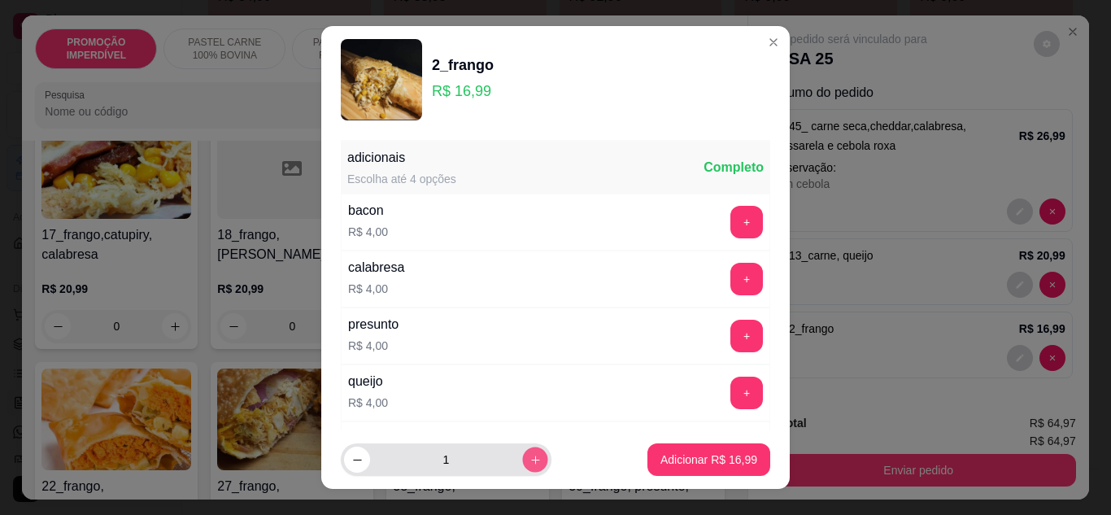
click at [525, 454] on button "increase-product-quantity" at bounding box center [534, 459] width 25 height 25
type input "2"
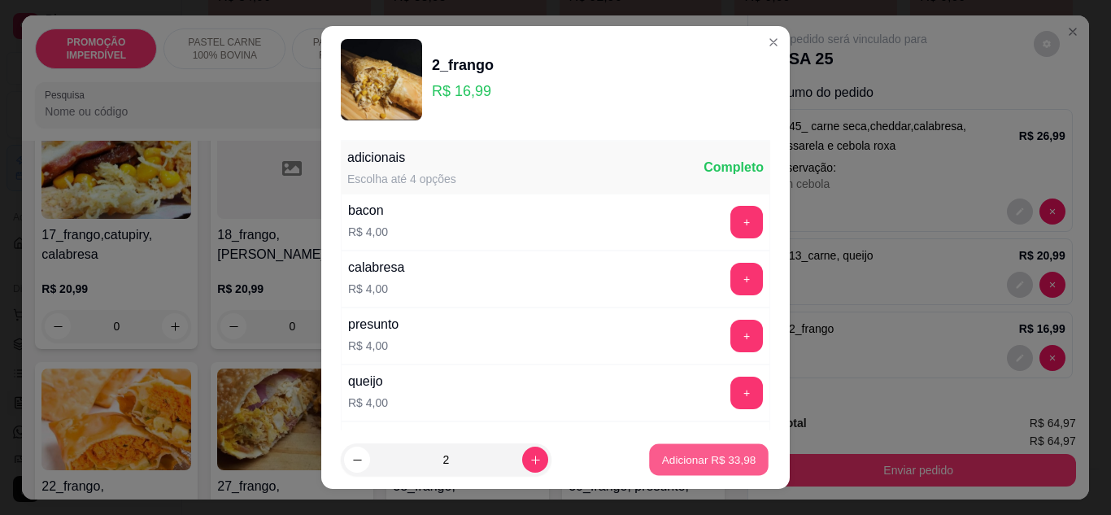
click at [670, 458] on p "Adicionar R$ 33,98" at bounding box center [709, 459] width 94 height 15
type input "3"
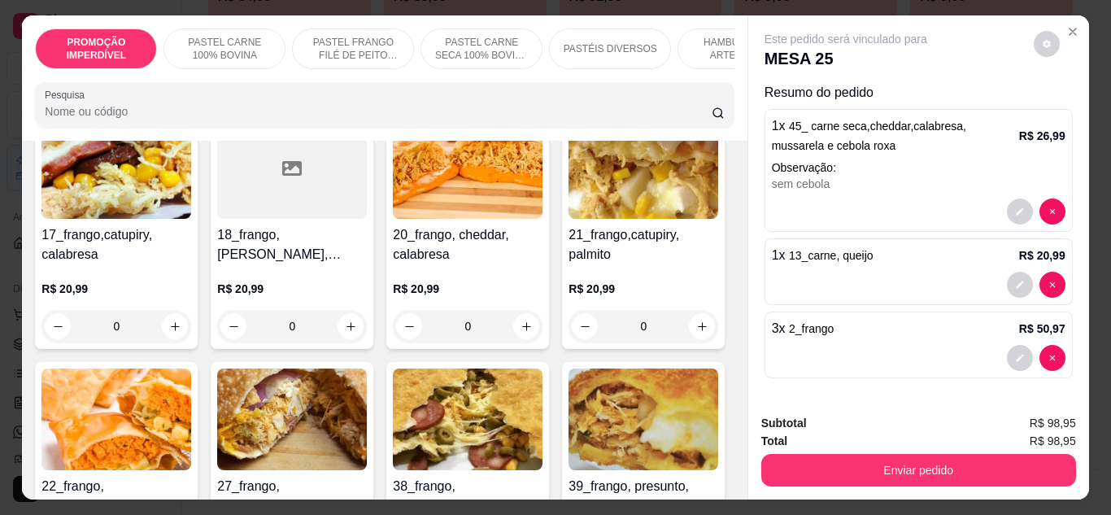
scroll to position [43, 0]
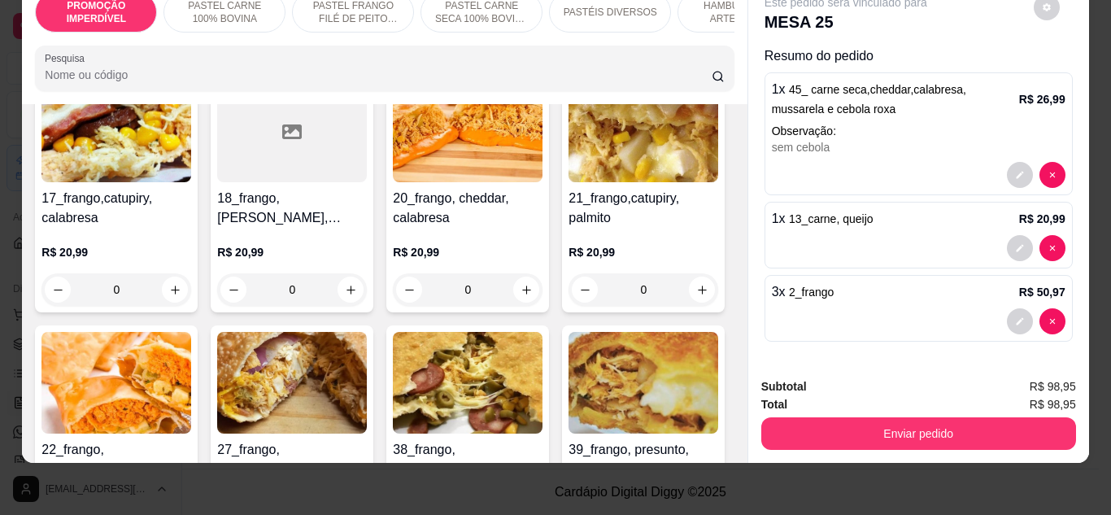
click at [845, 308] on div at bounding box center [919, 321] width 294 height 26
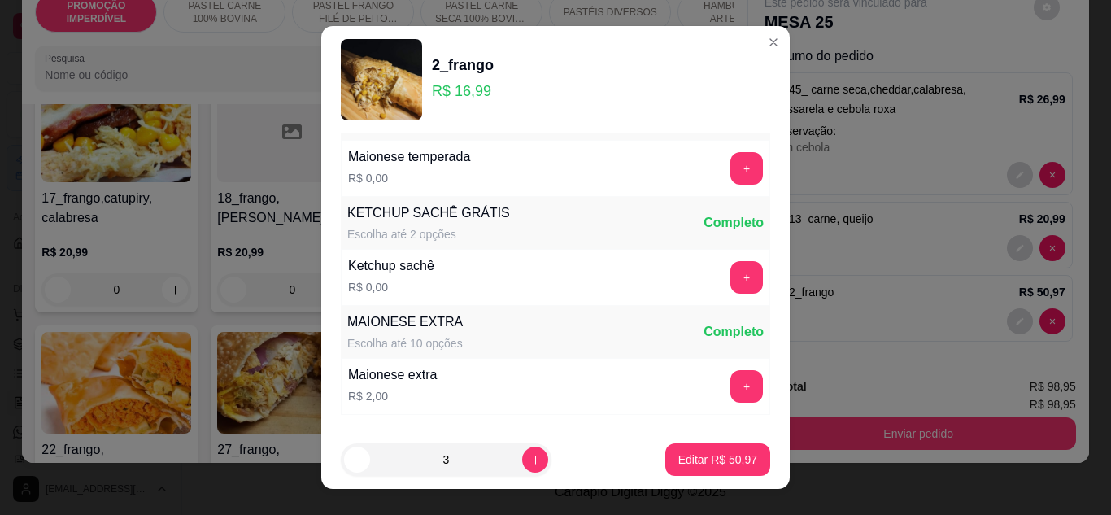
scroll to position [838, 0]
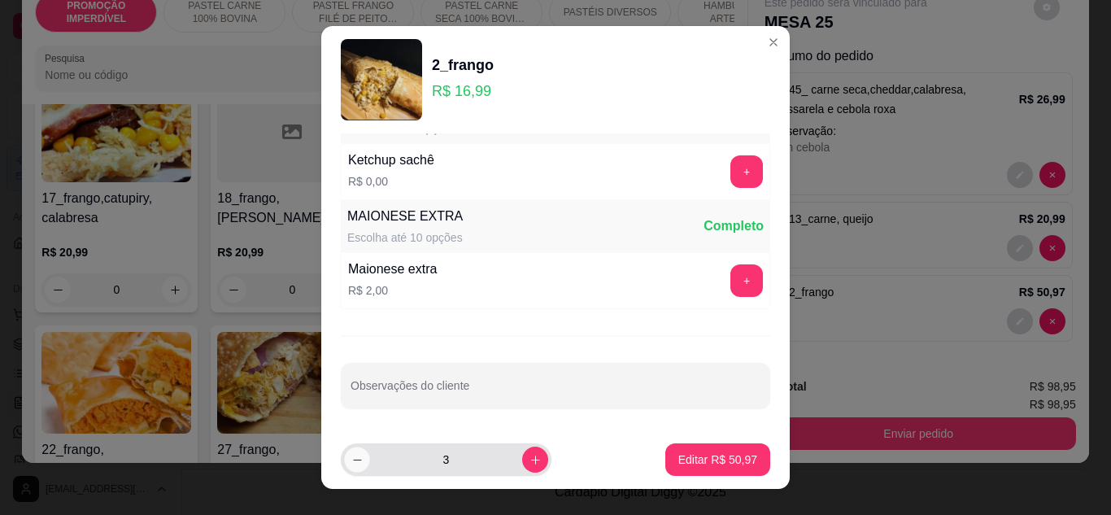
click at [352, 470] on button "decrease-product-quantity" at bounding box center [356, 459] width 25 height 25
type input "2"
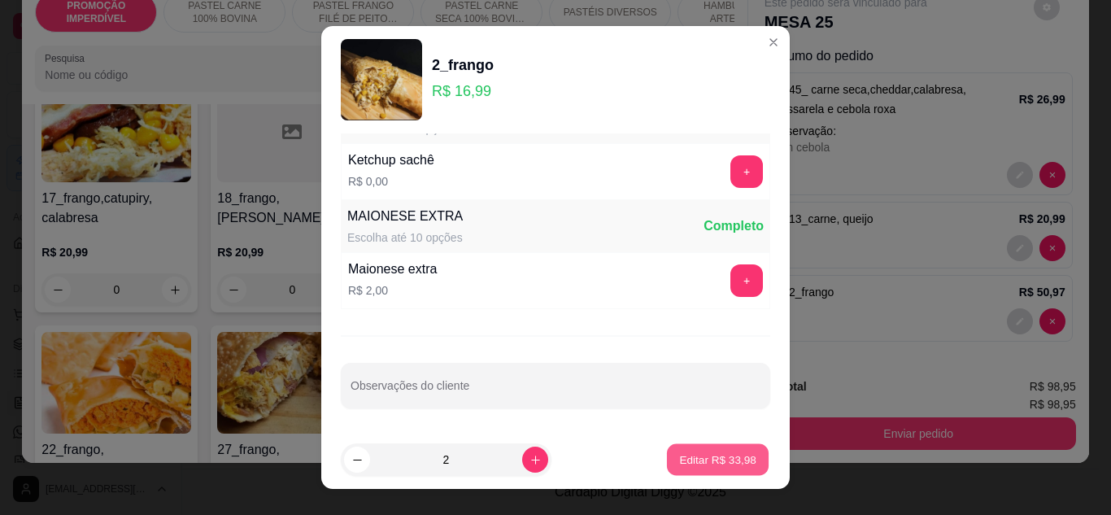
click at [679, 452] on p "Editar R$ 33,98" at bounding box center [717, 459] width 76 height 15
type input "2"
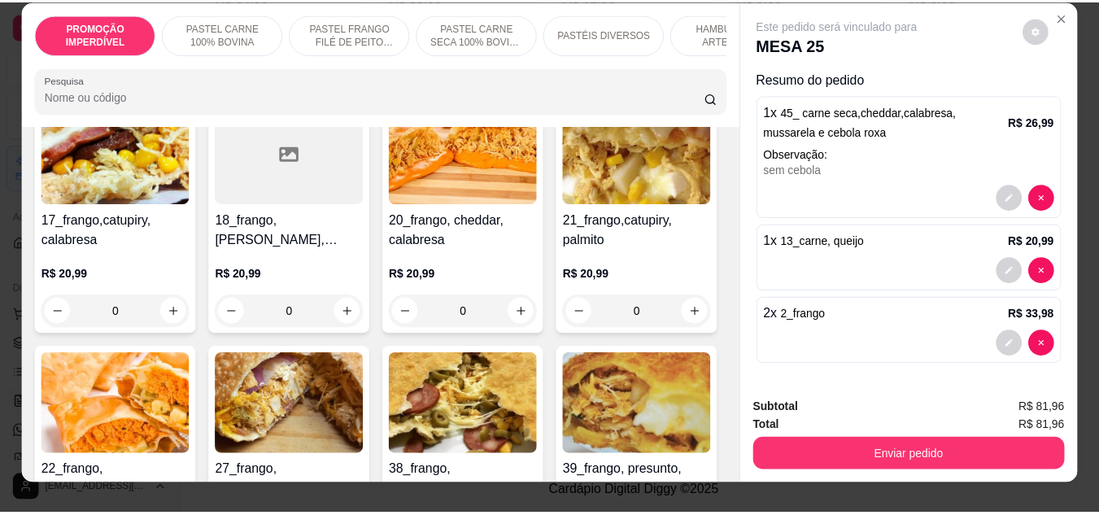
scroll to position [0, 0]
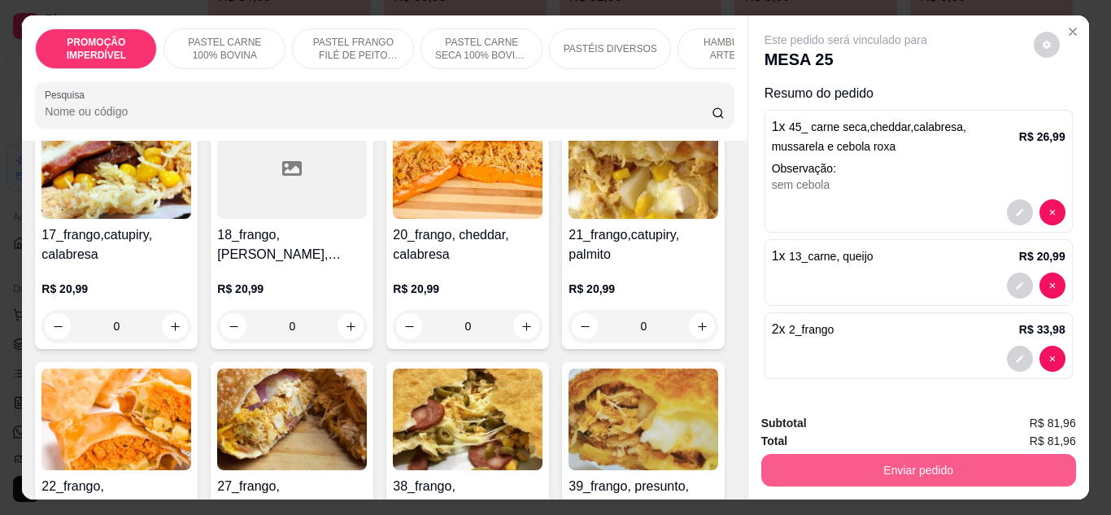
click at [876, 473] on button "Enviar pedido" at bounding box center [918, 470] width 315 height 33
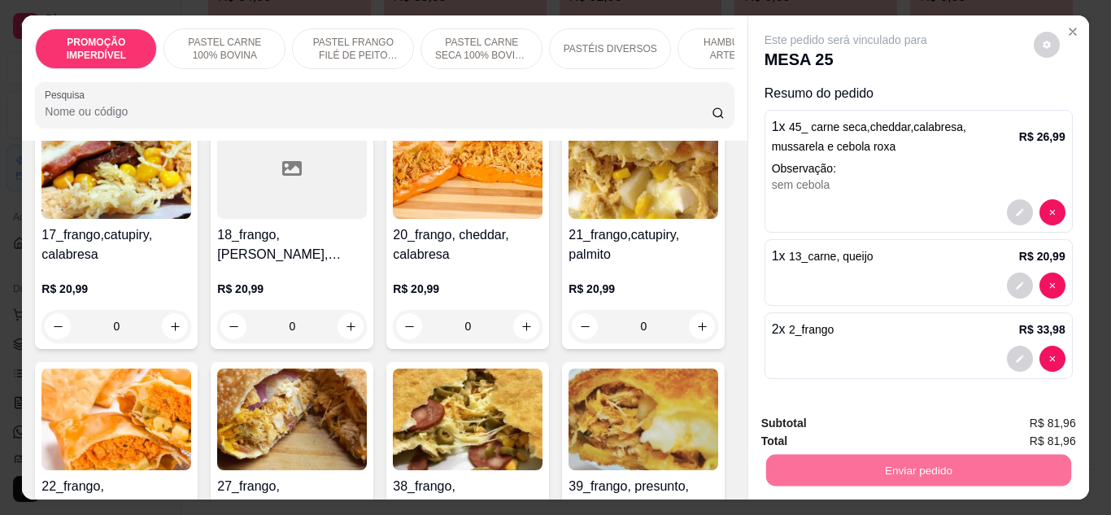
click at [842, 419] on button "Não registrar e enviar pedido" at bounding box center [864, 423] width 169 height 31
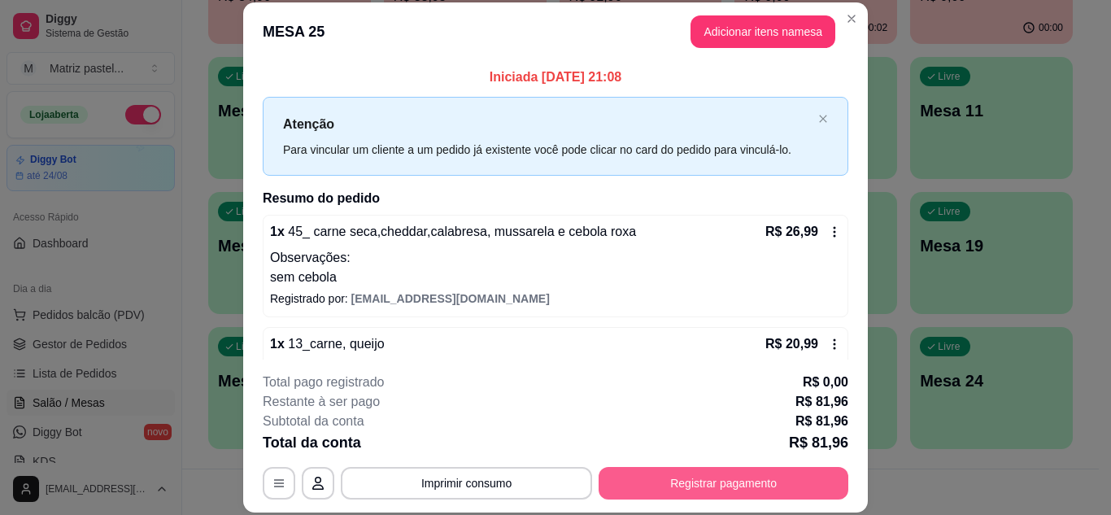
click at [761, 474] on button "Registrar pagamento" at bounding box center [724, 483] width 250 height 33
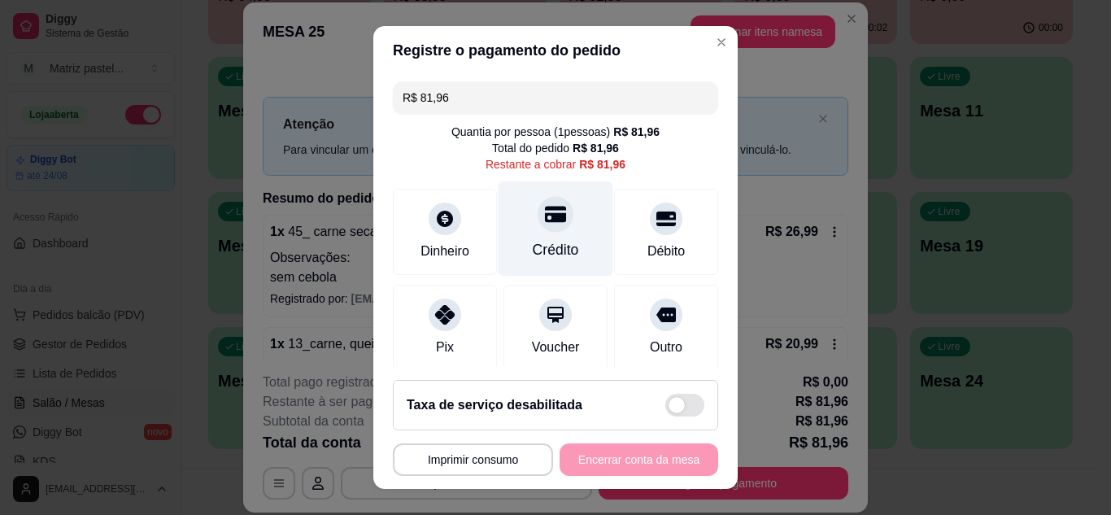
click at [543, 241] on div "Crédito" at bounding box center [556, 228] width 115 height 95
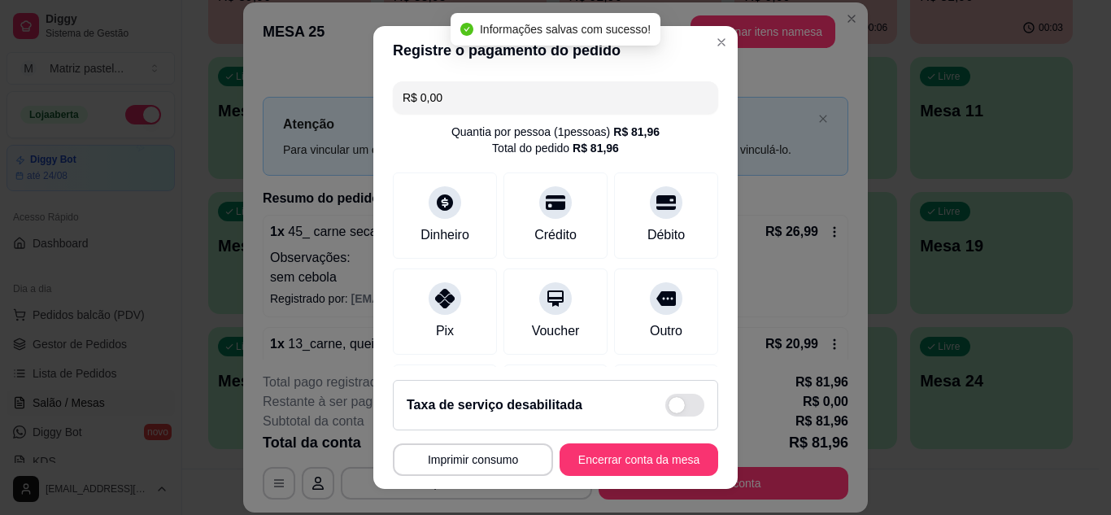
type input "R$ 0,00"
click at [632, 468] on button "Encerrar conta da mesa" at bounding box center [639, 459] width 159 height 33
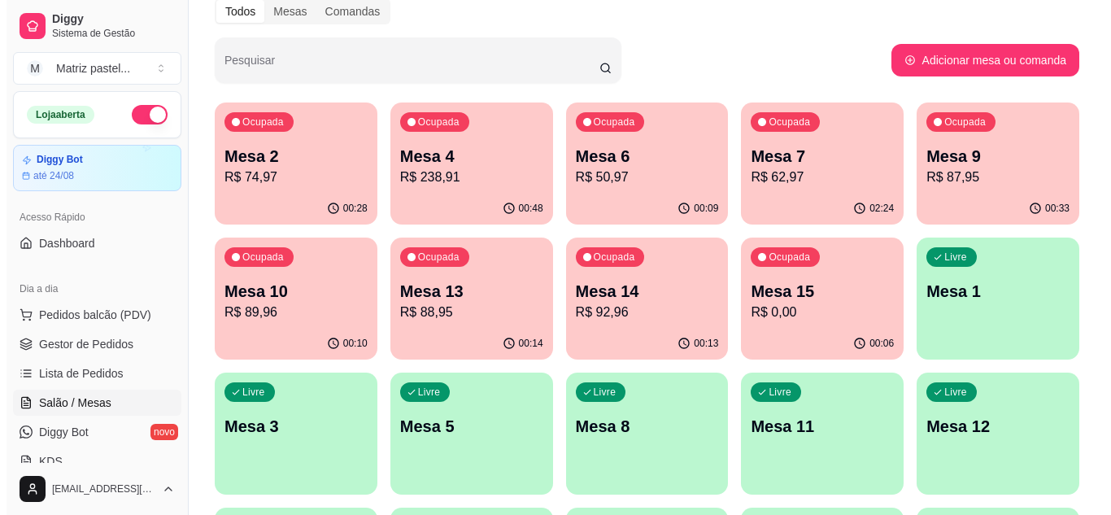
scroll to position [63, 0]
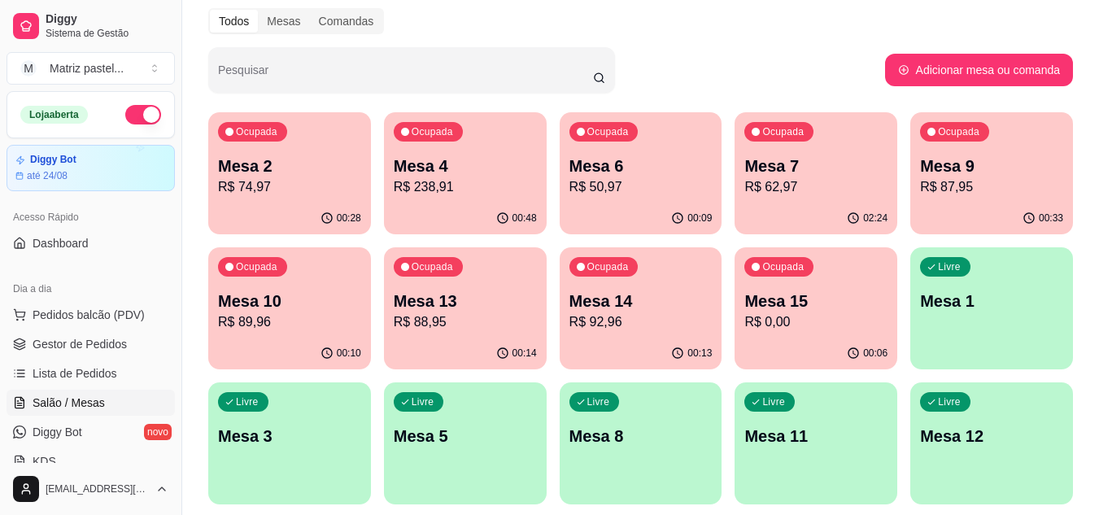
click at [456, 181] on p "R$ 238,91" at bounding box center [465, 187] width 143 height 20
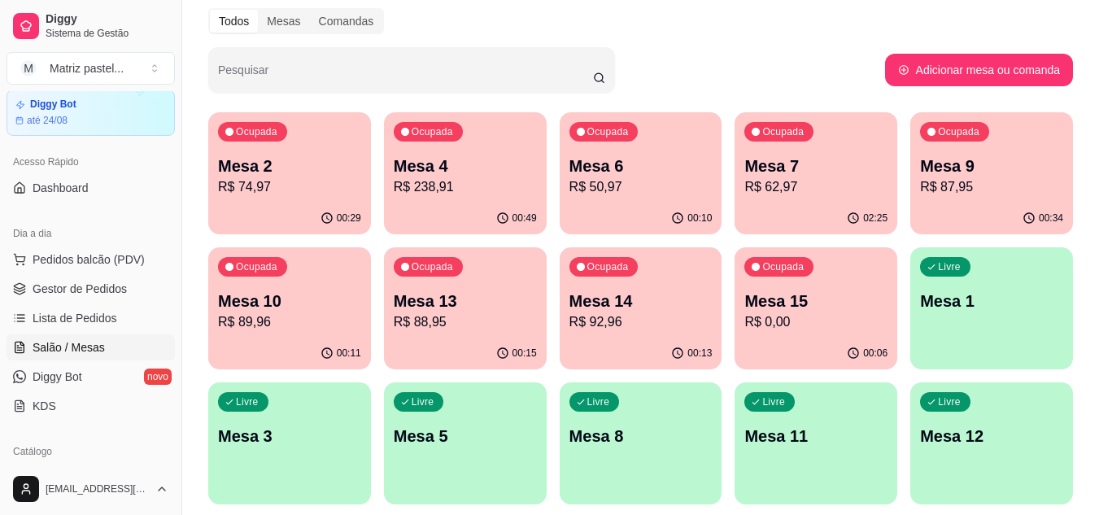
scroll to position [163, 0]
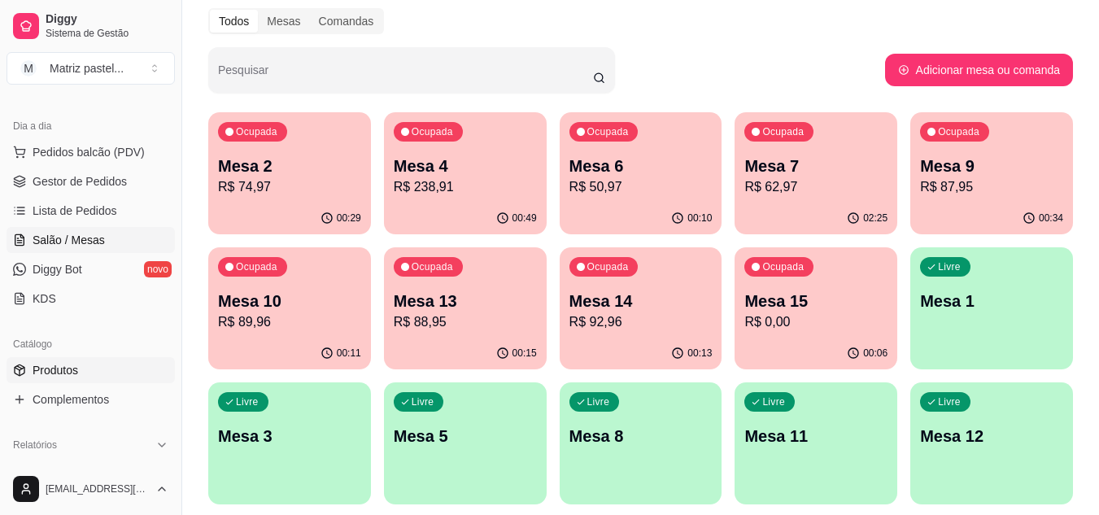
click at [68, 371] on span "Produtos" at bounding box center [56, 370] width 46 height 16
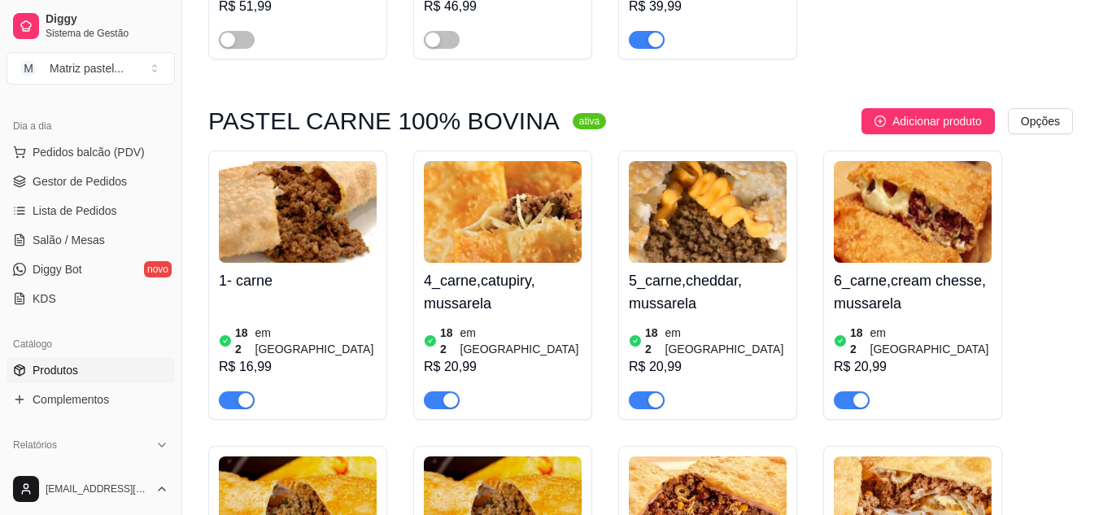
scroll to position [488, 0]
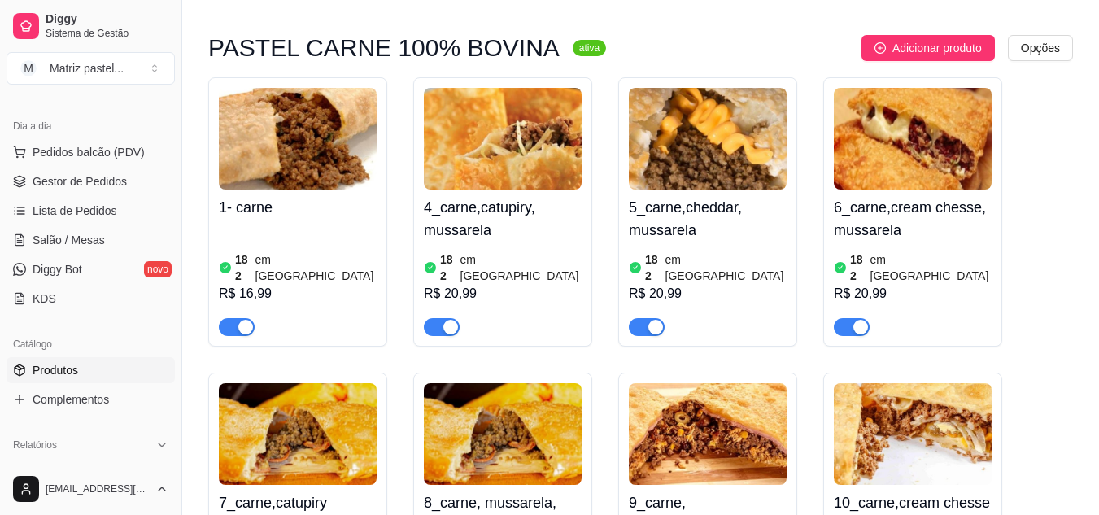
click at [242, 320] on div "button" at bounding box center [245, 327] width 15 height 15
click at [442, 318] on span "button" at bounding box center [442, 327] width 36 height 18
click at [644, 318] on span "button" at bounding box center [647, 327] width 36 height 18
click at [845, 318] on span "button" at bounding box center [852, 327] width 36 height 18
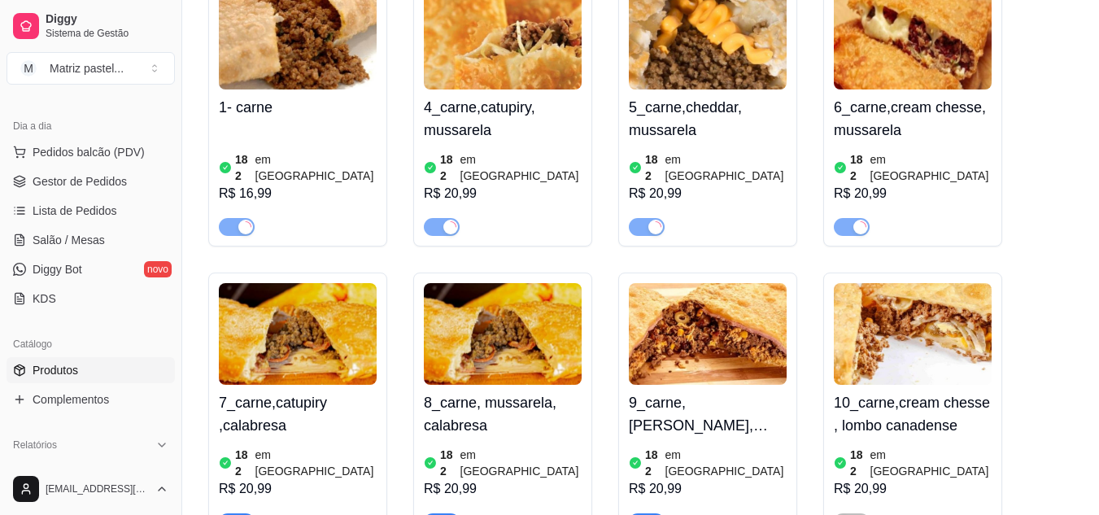
scroll to position [732, 0]
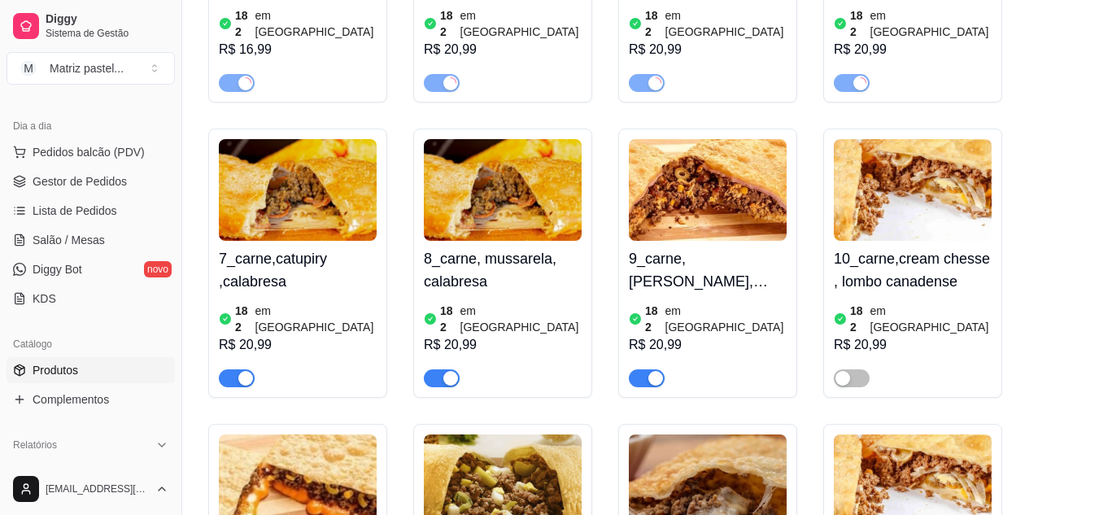
click at [640, 369] on span "button" at bounding box center [647, 378] width 36 height 18
click at [434, 369] on span "button" at bounding box center [442, 378] width 36 height 18
click at [237, 369] on span "button" at bounding box center [237, 378] width 36 height 18
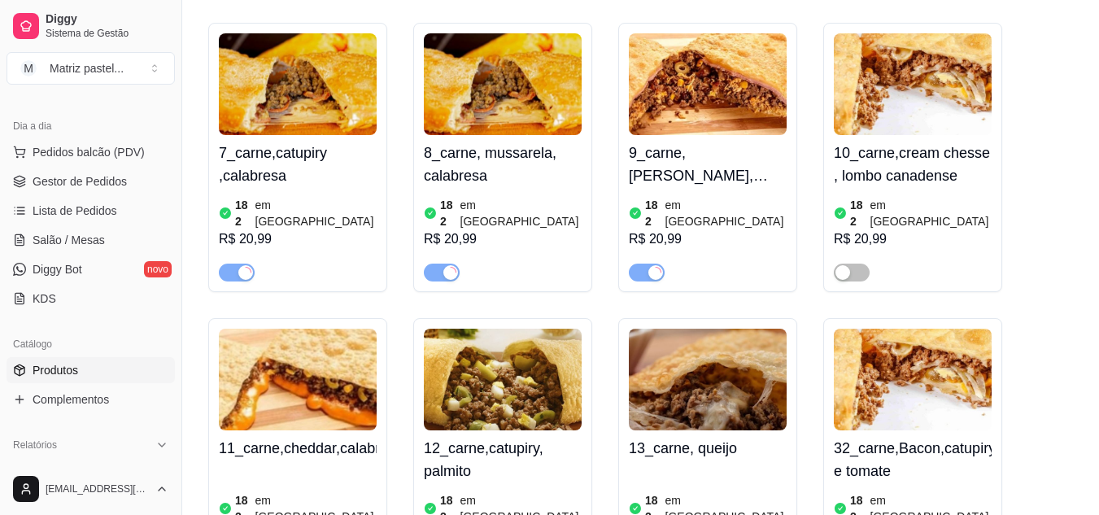
scroll to position [976, 0]
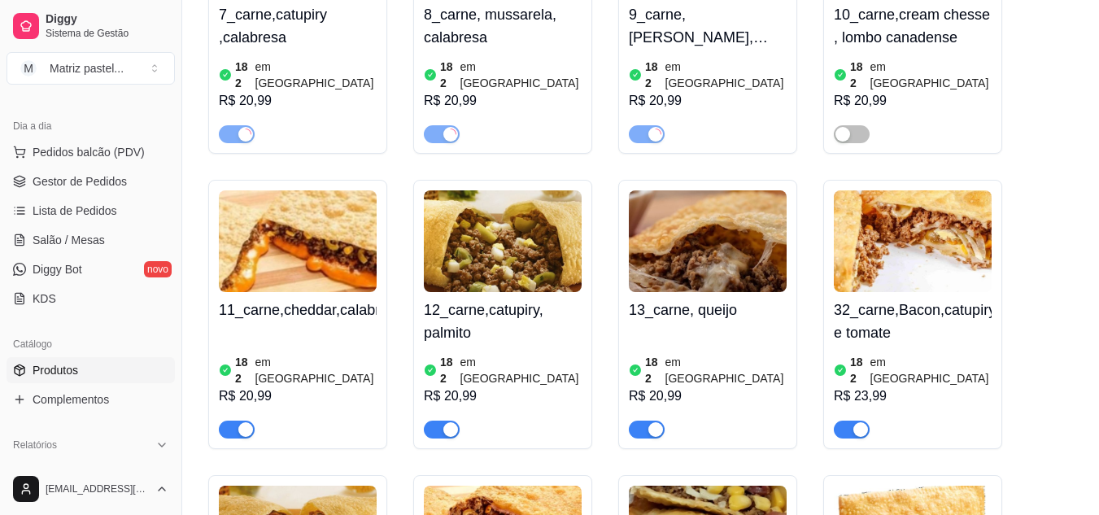
click at [235, 421] on span "button" at bounding box center [237, 430] width 36 height 18
click at [447, 422] on div "button" at bounding box center [450, 429] width 15 height 15
click at [648, 422] on div "button" at bounding box center [655, 429] width 15 height 15
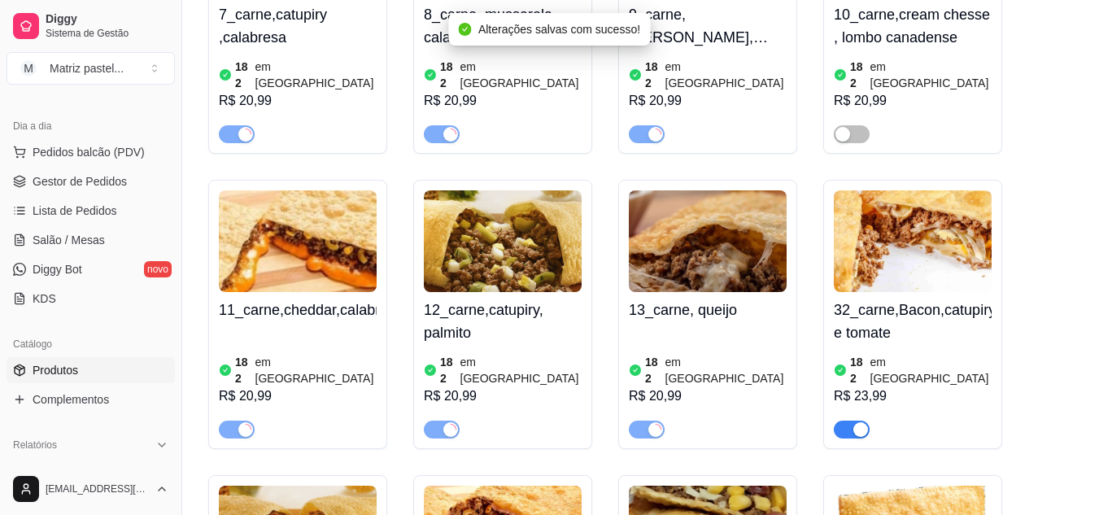
click at [860, 421] on span "button" at bounding box center [852, 430] width 36 height 18
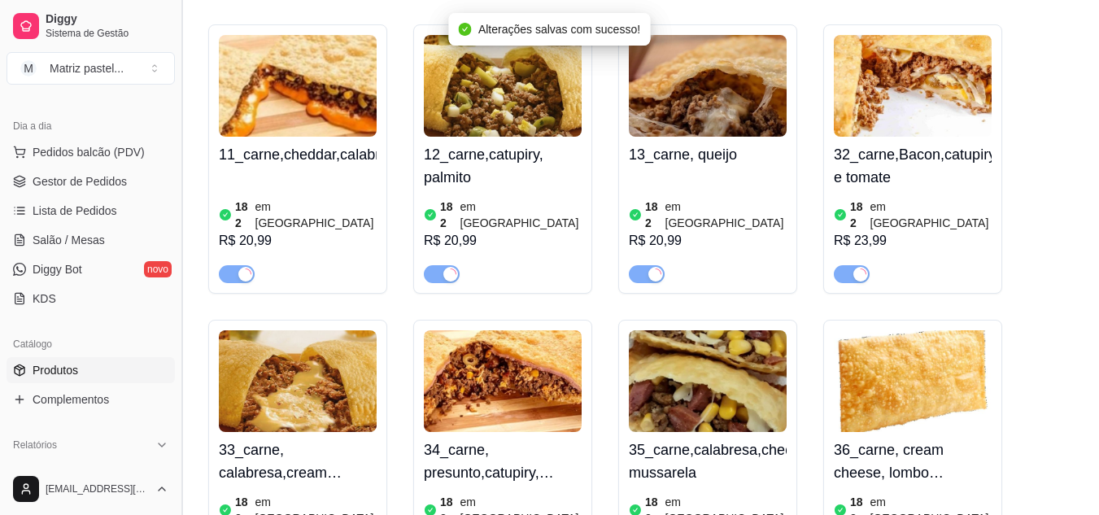
scroll to position [1220, 0]
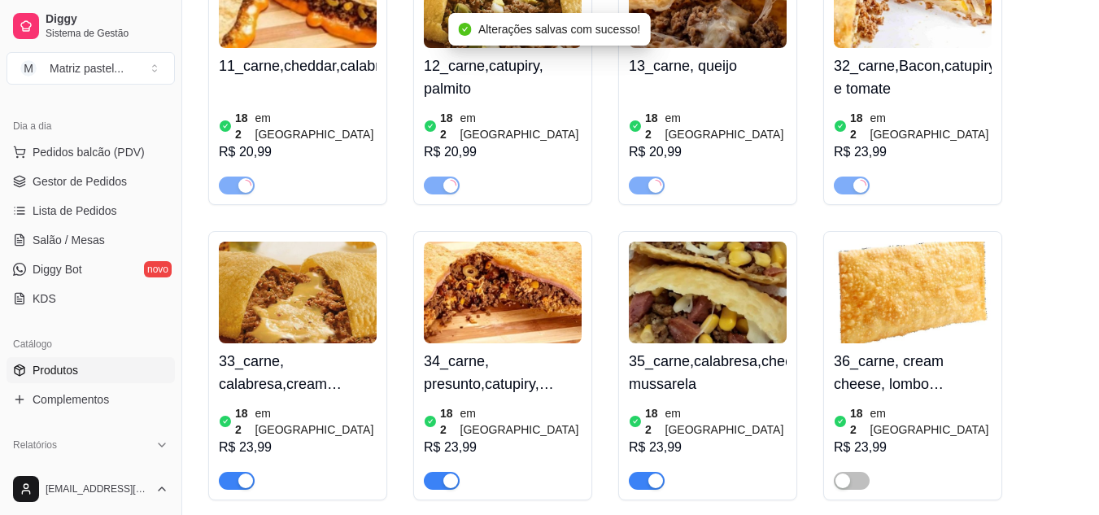
click at [224, 472] on span "button" at bounding box center [237, 481] width 36 height 18
click at [430, 472] on span "button" at bounding box center [442, 481] width 36 height 18
click at [639, 472] on span "button" at bounding box center [647, 481] width 36 height 18
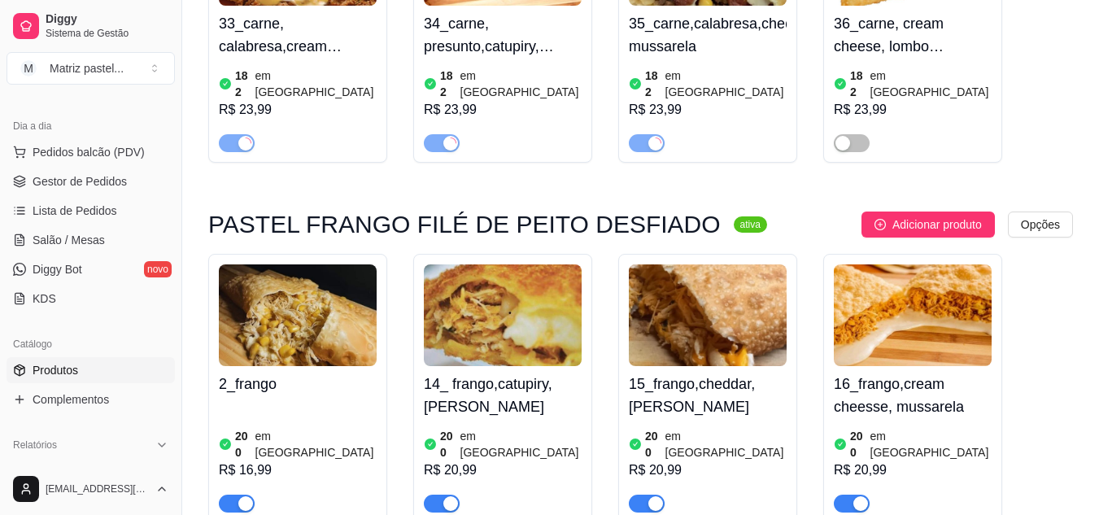
scroll to position [1708, 0]
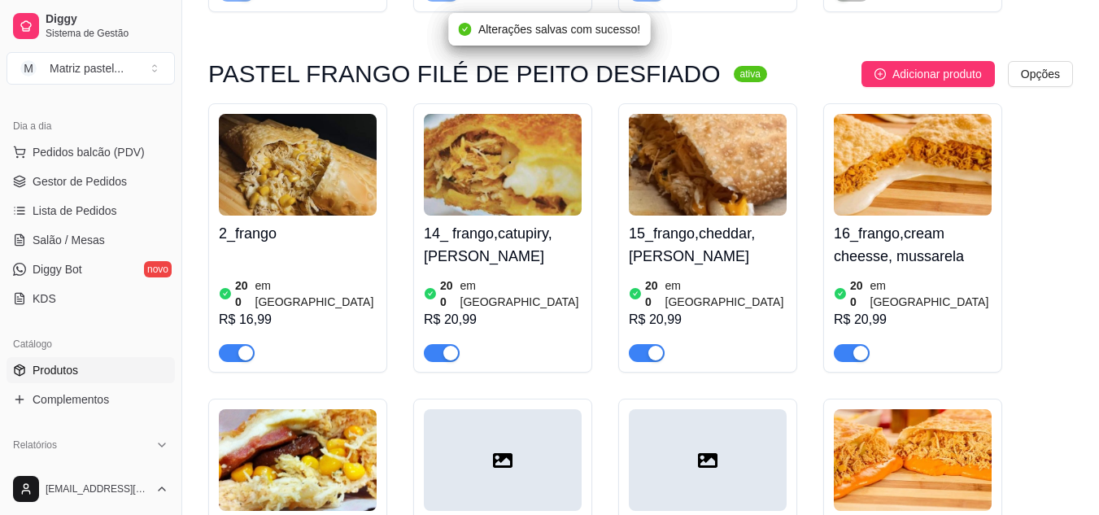
click at [244, 346] on div "button" at bounding box center [245, 353] width 15 height 15
click at [436, 344] on span "button" at bounding box center [442, 353] width 36 height 18
click at [656, 346] on div "button" at bounding box center [655, 353] width 15 height 15
click at [853, 344] on button "button" at bounding box center [852, 353] width 36 height 18
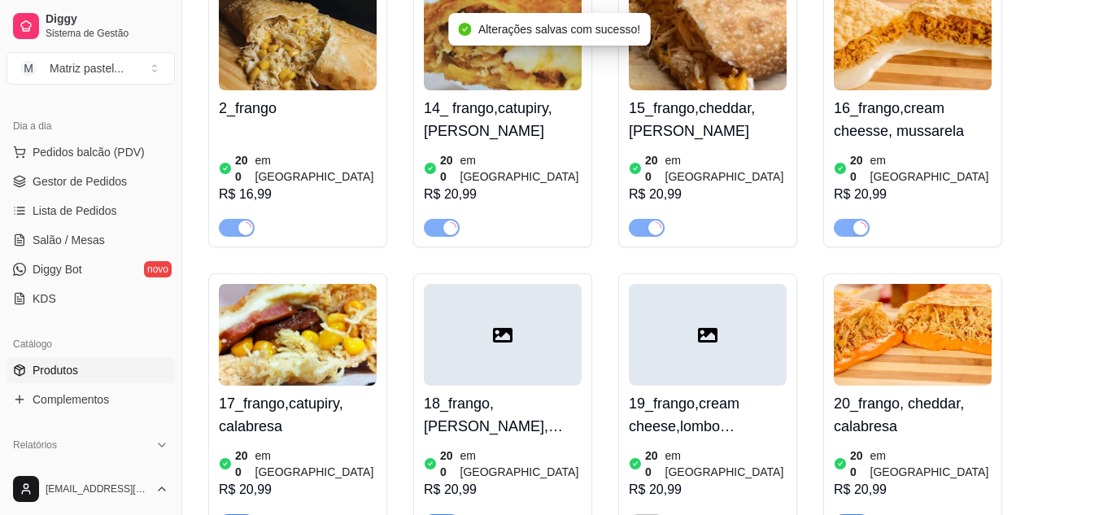
scroll to position [1952, 0]
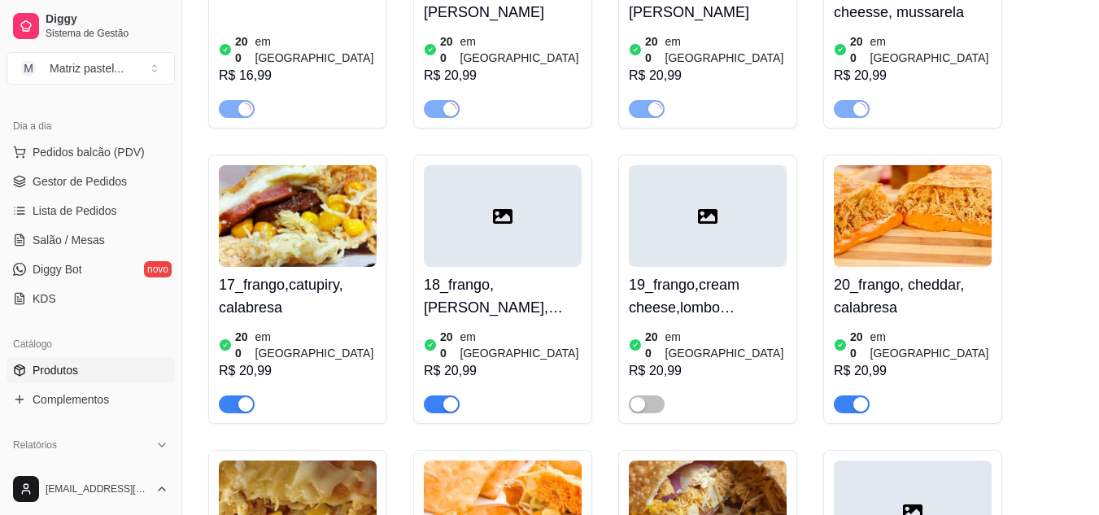
click at [242, 397] on div "button" at bounding box center [245, 404] width 15 height 15
click at [442, 395] on span "button" at bounding box center [442, 404] width 36 height 18
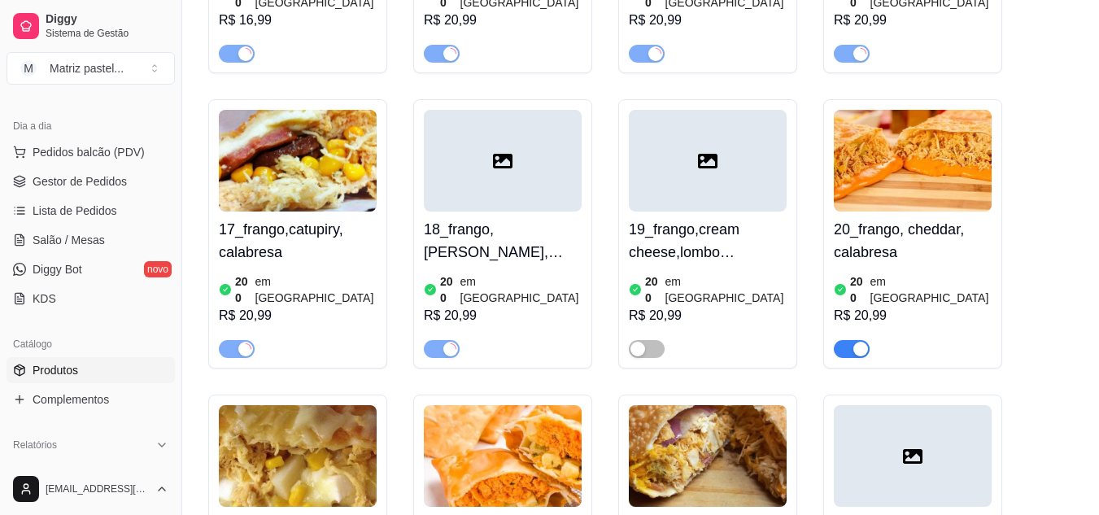
scroll to position [2115, 0]
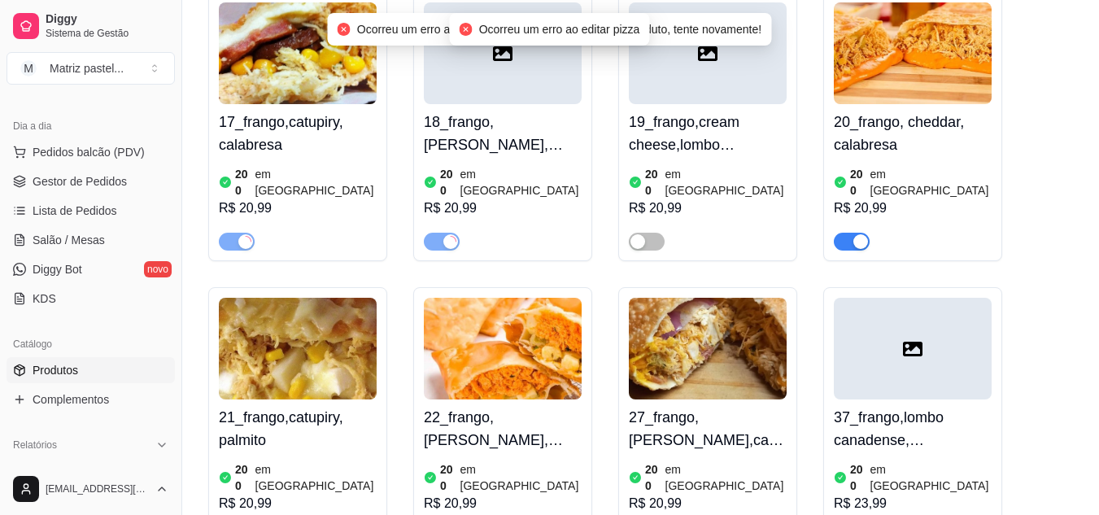
click at [859, 233] on span "button" at bounding box center [852, 242] width 36 height 18
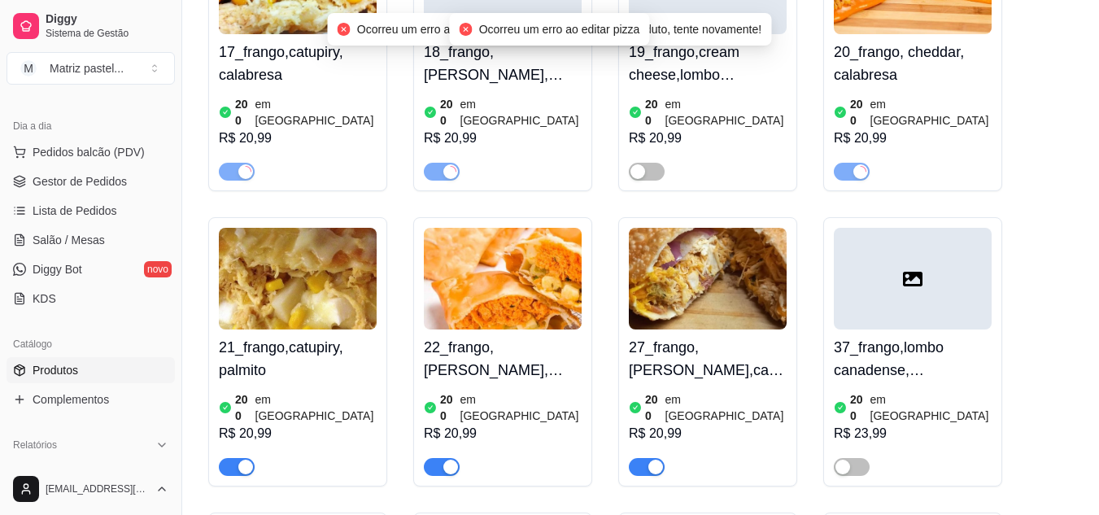
scroll to position [2278, 0]
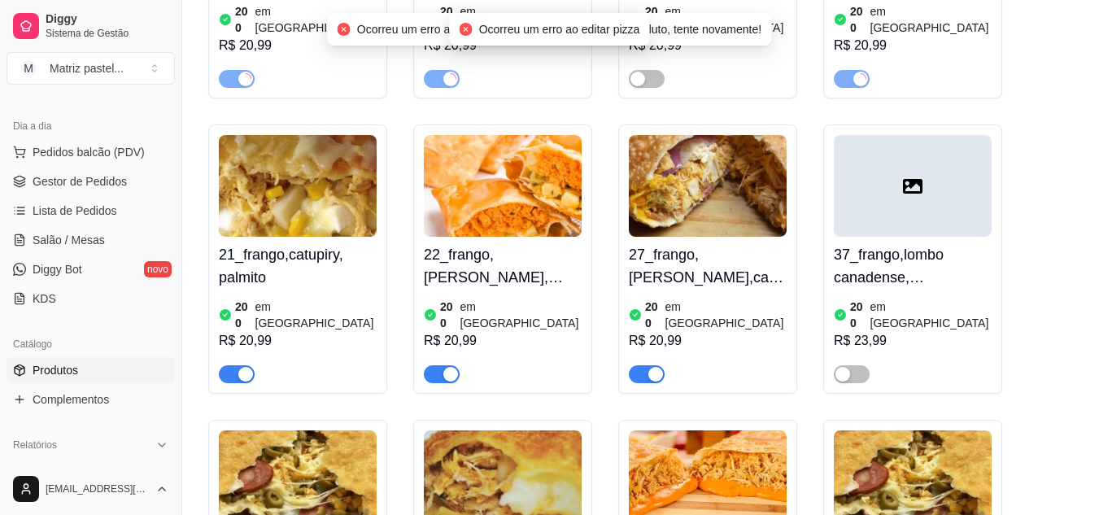
click at [235, 365] on span "button" at bounding box center [237, 374] width 36 height 18
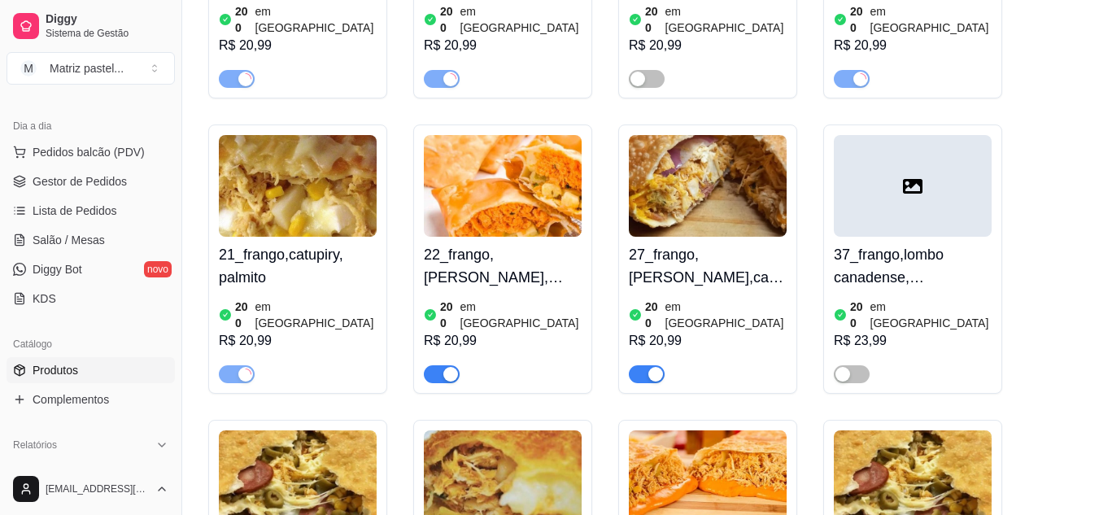
click at [443, 365] on button "button" at bounding box center [442, 374] width 36 height 18
click at [636, 365] on span "button" at bounding box center [647, 374] width 36 height 18
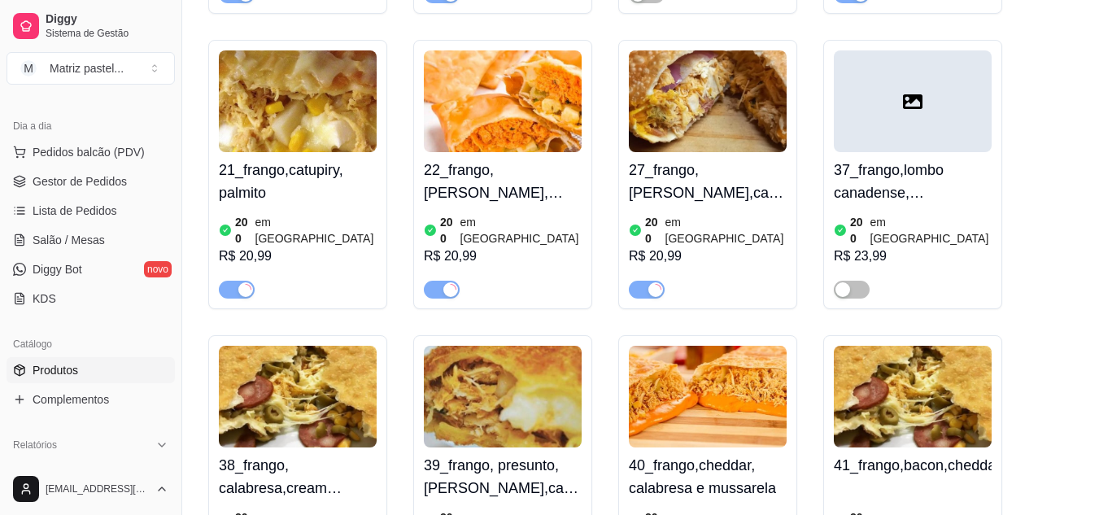
scroll to position [2441, 0]
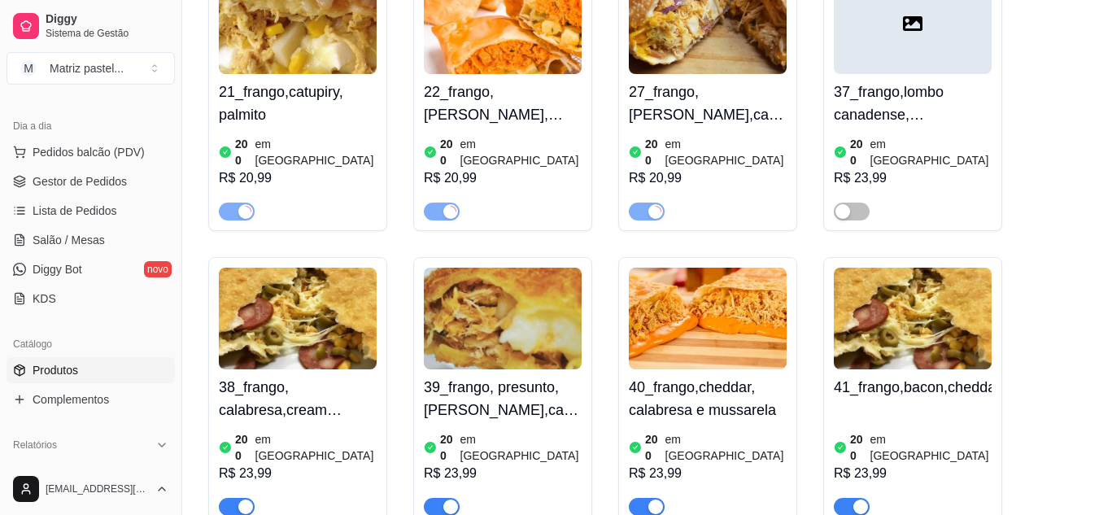
click at [231, 498] on span "button" at bounding box center [237, 507] width 36 height 18
click at [453, 500] on div "button" at bounding box center [450, 507] width 15 height 15
click at [648, 500] on div "button" at bounding box center [655, 507] width 15 height 15
click at [857, 500] on div "button" at bounding box center [860, 507] width 15 height 15
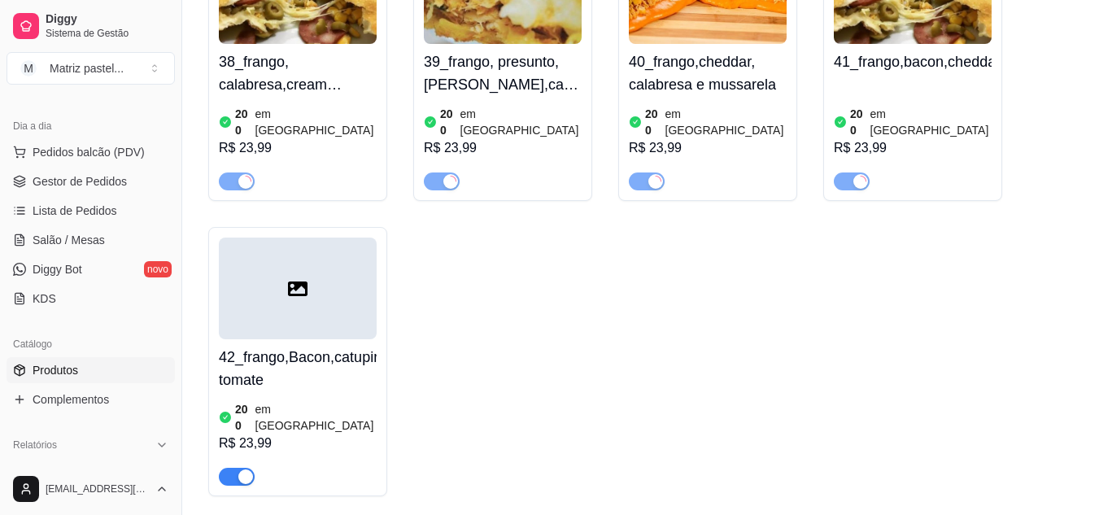
click at [242, 469] on div "button" at bounding box center [245, 476] width 15 height 15
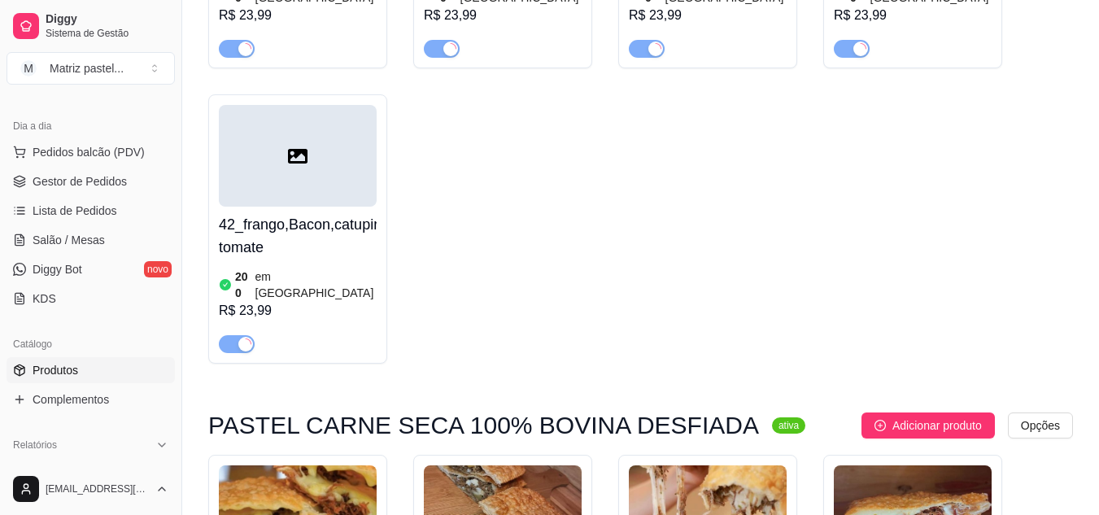
scroll to position [3091, 0]
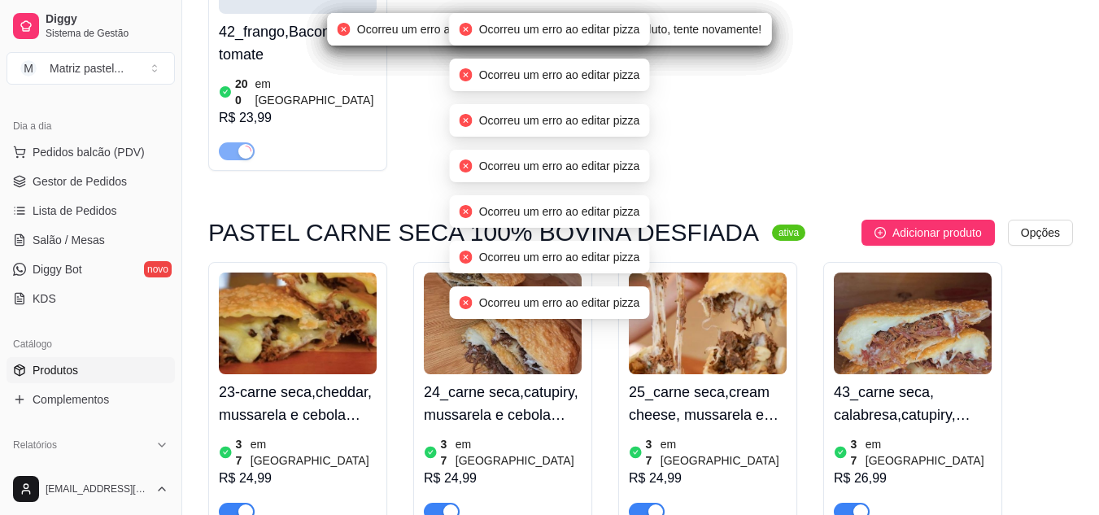
click at [239, 504] on div "button" at bounding box center [245, 511] width 15 height 15
click at [452, 504] on div "button" at bounding box center [450, 511] width 15 height 15
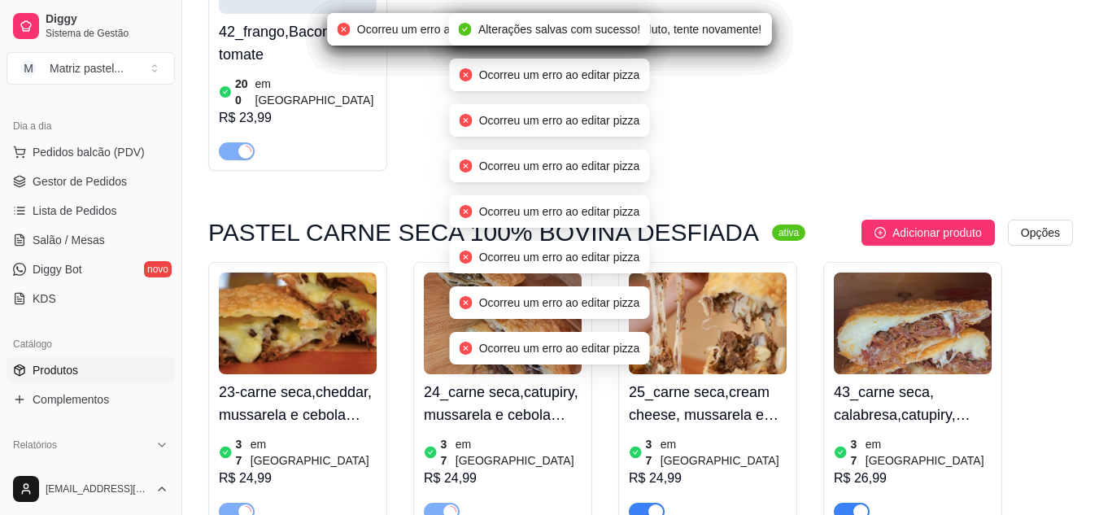
click at [657, 504] on div "button" at bounding box center [655, 511] width 15 height 15
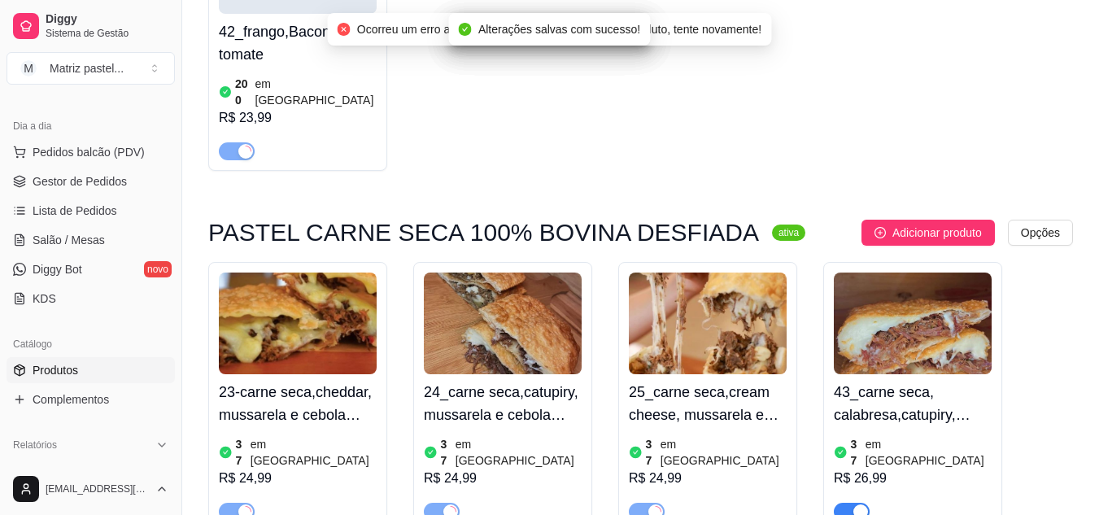
click at [843, 503] on span "button" at bounding box center [852, 512] width 36 height 18
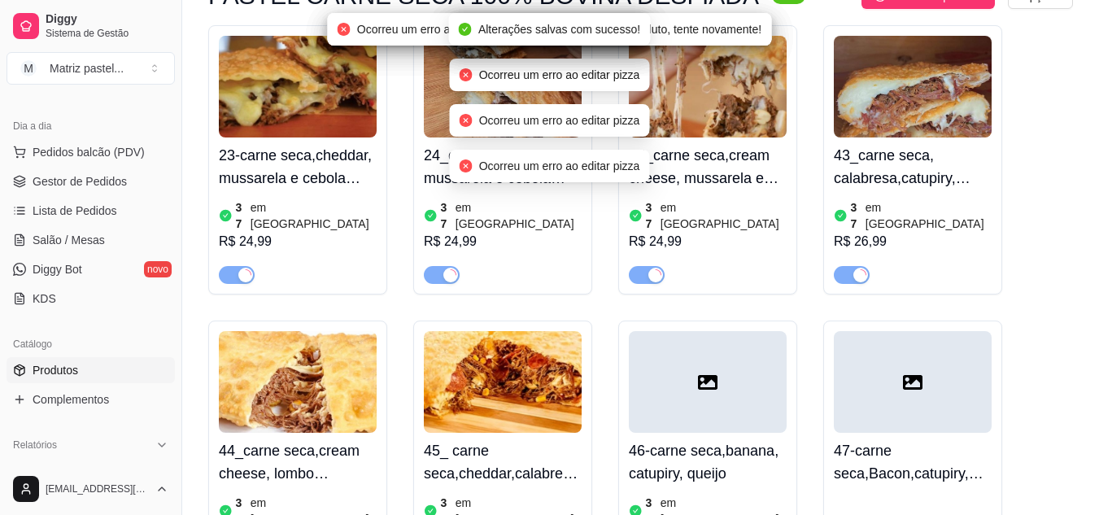
scroll to position [3335, 0]
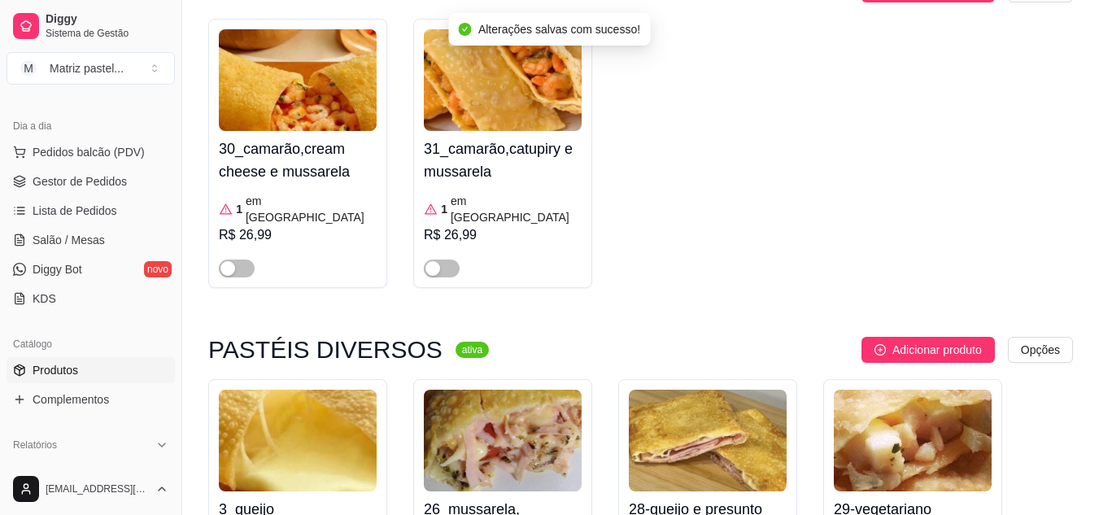
scroll to position [4068, 0]
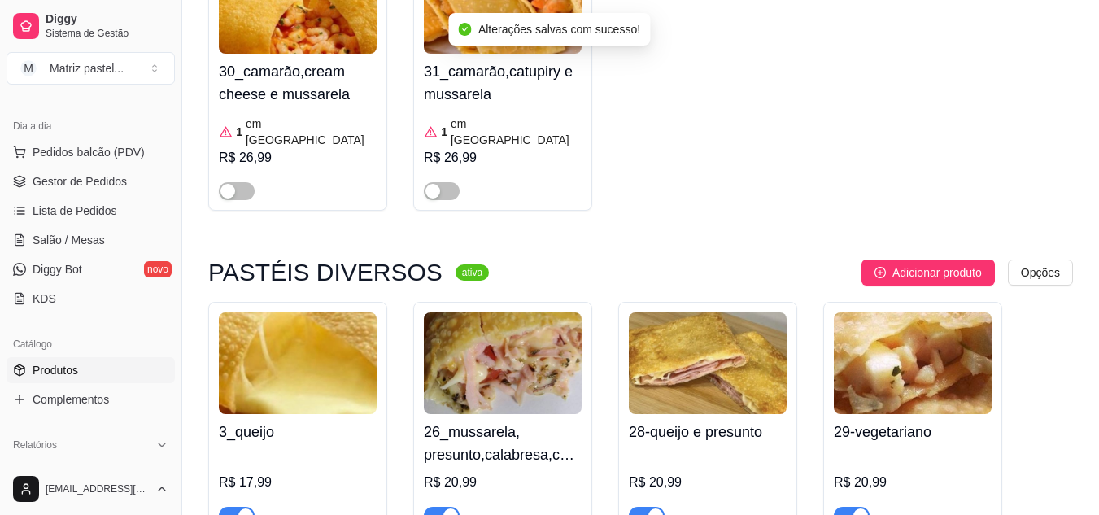
click at [239, 508] on div "button" at bounding box center [245, 515] width 15 height 15
click at [454, 508] on div "button" at bounding box center [450, 515] width 15 height 15
click at [648, 507] on span "button" at bounding box center [647, 516] width 36 height 18
click at [851, 507] on span "button" at bounding box center [852, 516] width 36 height 18
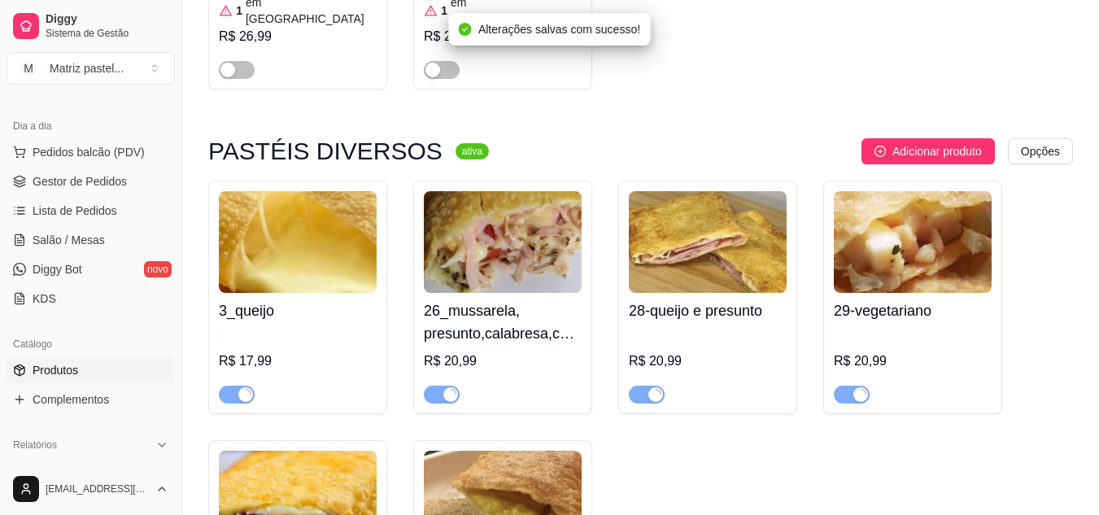
scroll to position [4312, 0]
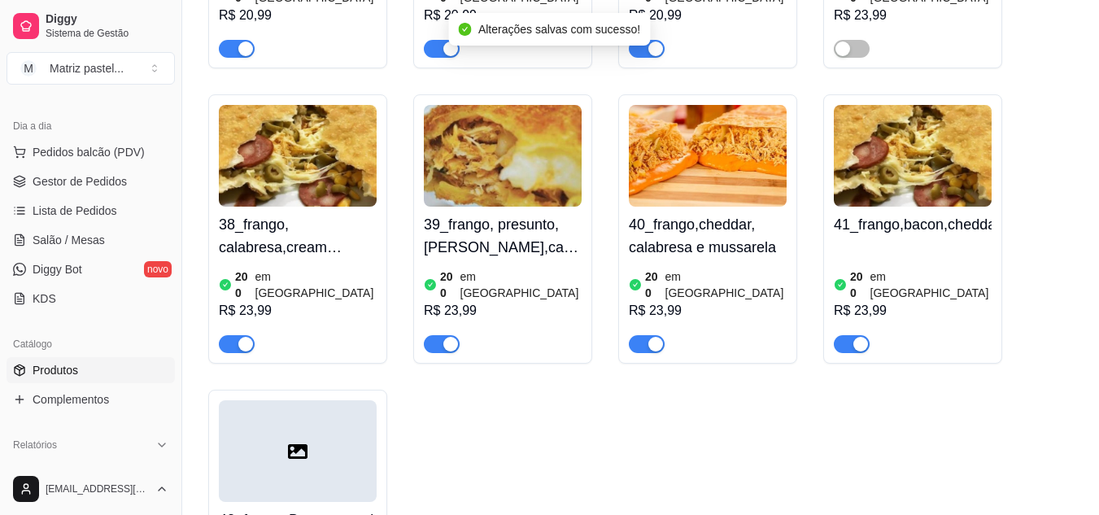
scroll to position [2522, 0]
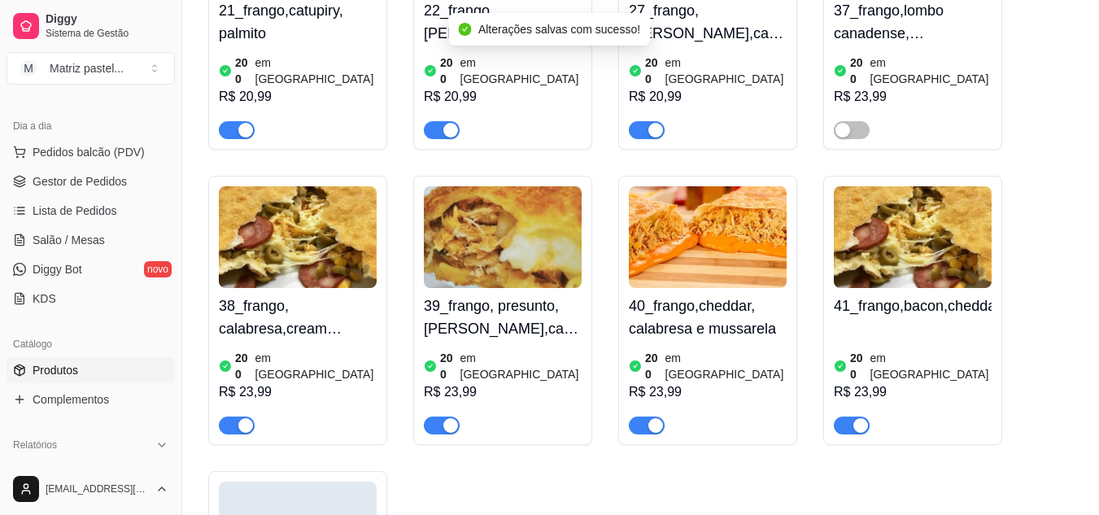
click at [241, 418] on div "button" at bounding box center [245, 425] width 15 height 15
click at [450, 418] on div "button" at bounding box center [450, 425] width 15 height 15
click at [649, 418] on div "button" at bounding box center [655, 425] width 15 height 15
click at [840, 417] on span "button" at bounding box center [852, 426] width 36 height 18
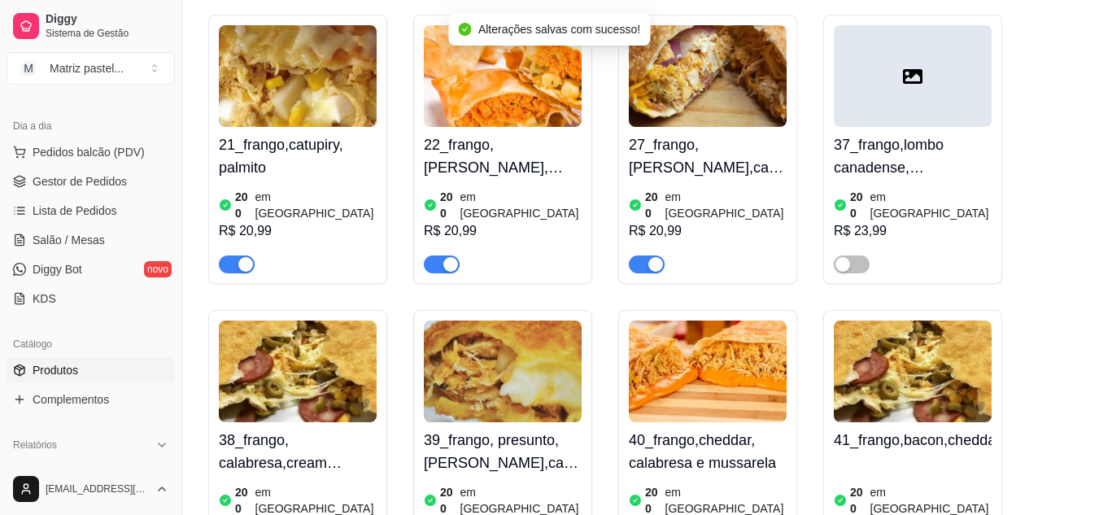
scroll to position [2359, 0]
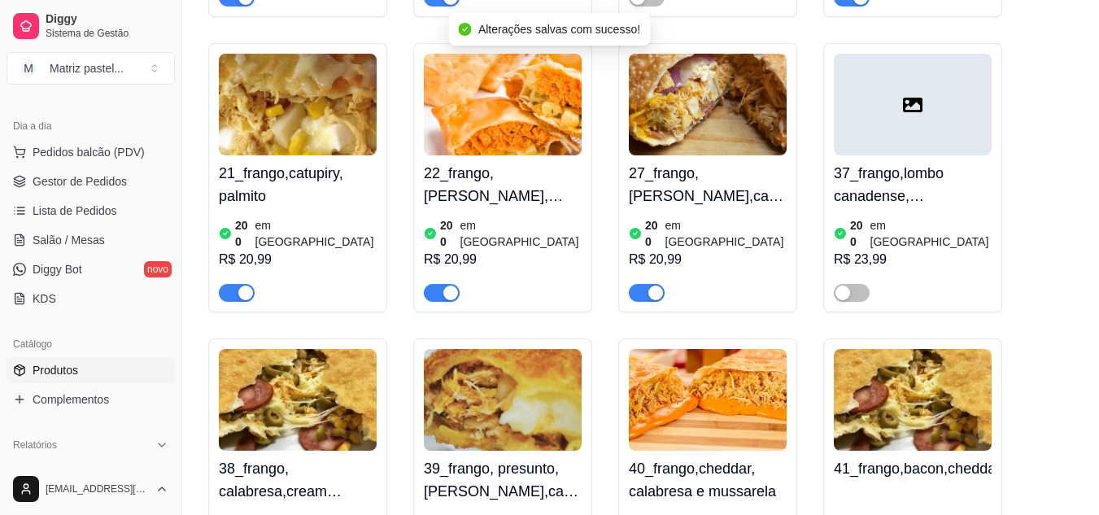
click at [433, 284] on span "button" at bounding box center [442, 293] width 36 height 18
click at [642, 284] on span "button" at bounding box center [647, 293] width 36 height 18
click at [229, 284] on span "button" at bounding box center [237, 293] width 36 height 18
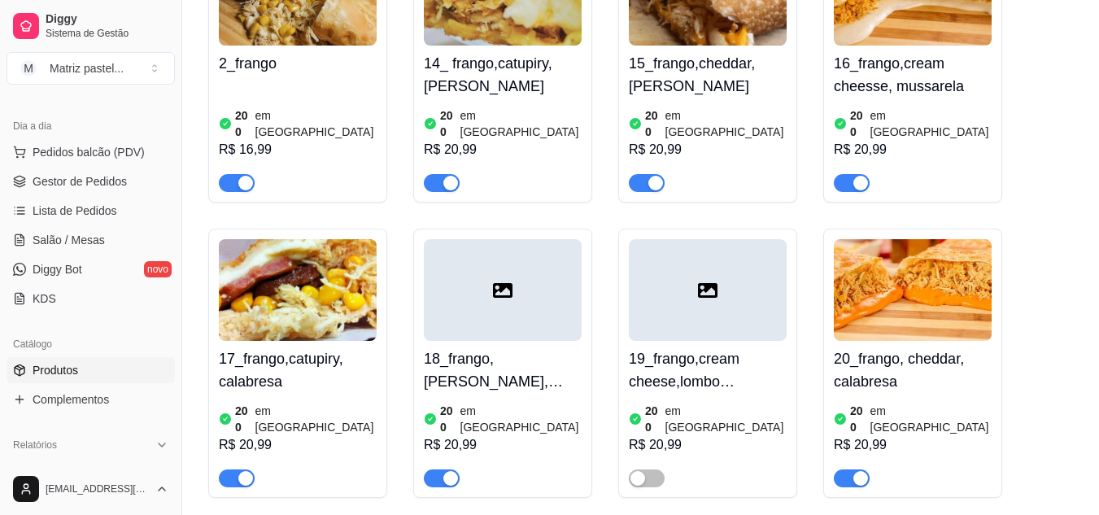
scroll to position [1871, 0]
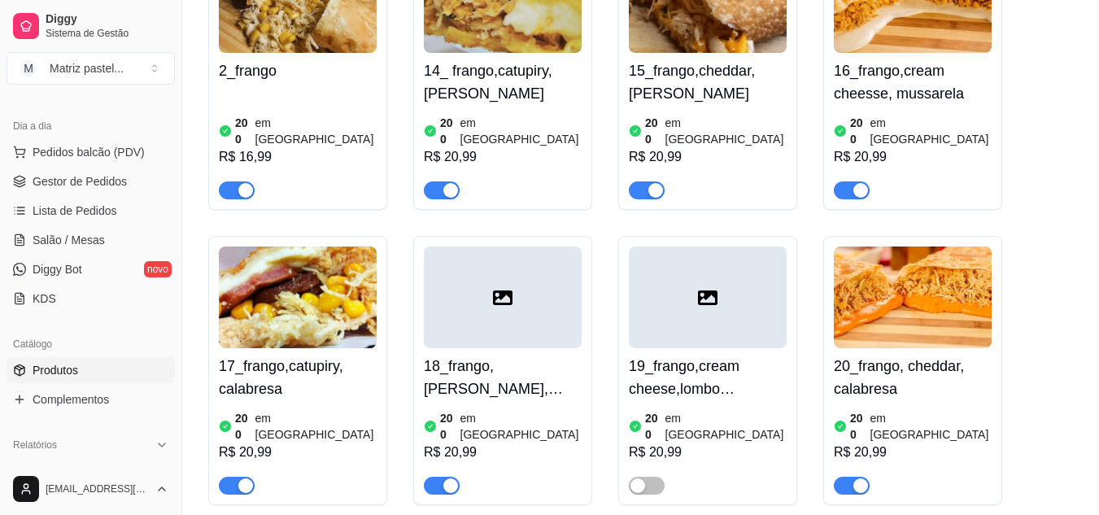
click at [239, 478] on div "button" at bounding box center [245, 485] width 15 height 15
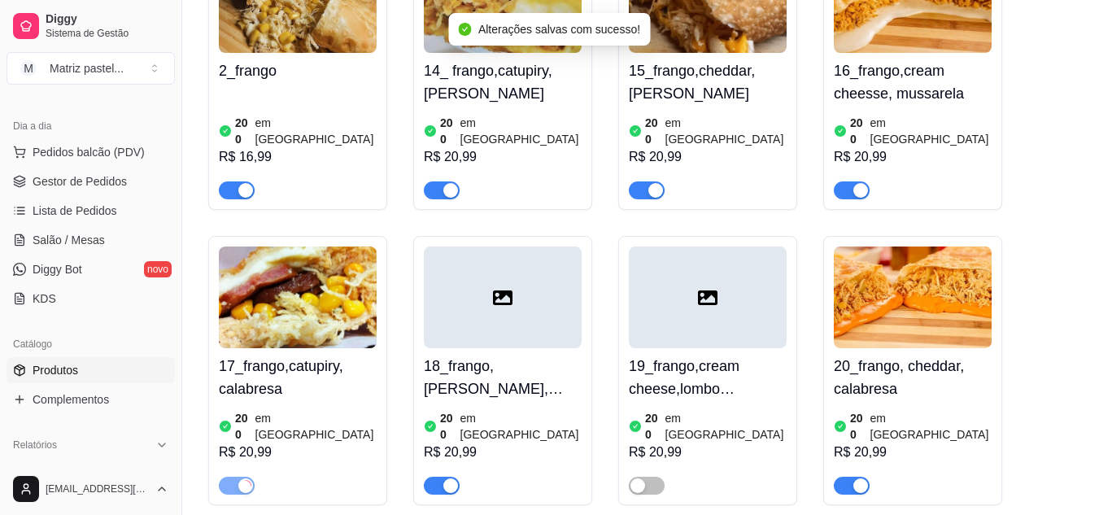
click at [440, 477] on span "button" at bounding box center [442, 486] width 36 height 18
click at [857, 478] on div "button" at bounding box center [860, 485] width 15 height 15
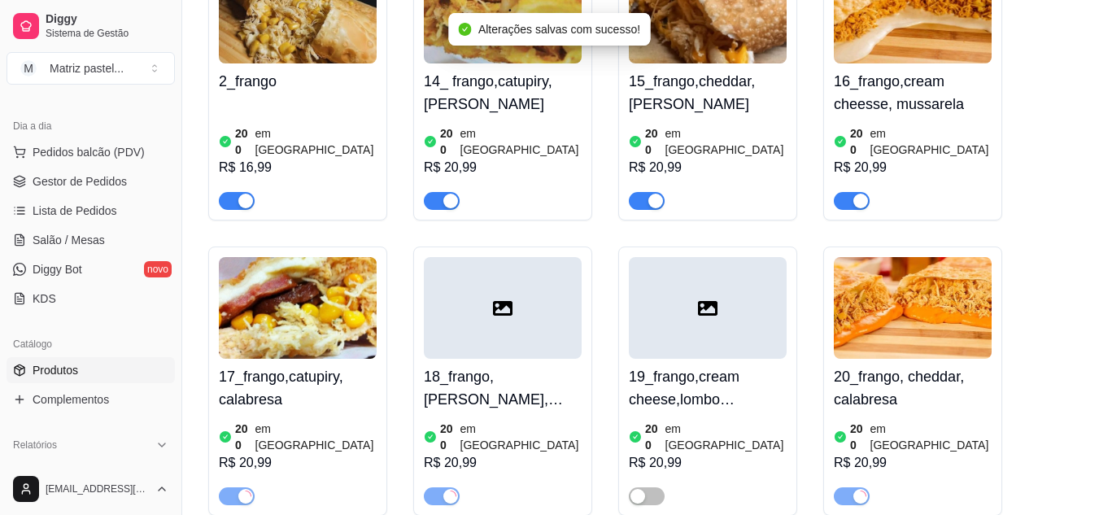
scroll to position [1708, 0]
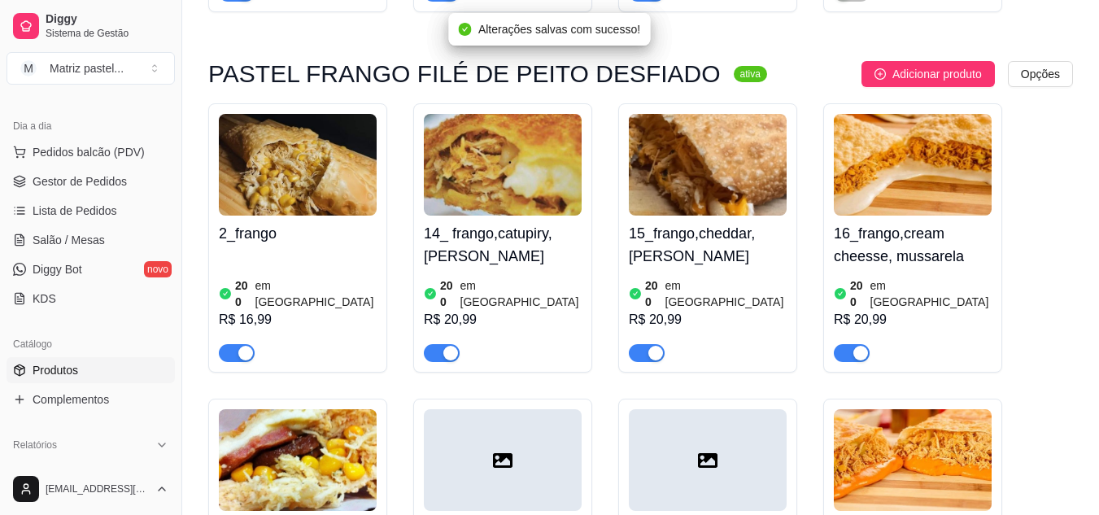
click at [859, 346] on div "button" at bounding box center [860, 353] width 15 height 15
click at [653, 346] on div "button" at bounding box center [655, 353] width 15 height 15
click at [444, 346] on div "button" at bounding box center [450, 353] width 15 height 15
click at [227, 344] on span "button" at bounding box center [237, 353] width 36 height 18
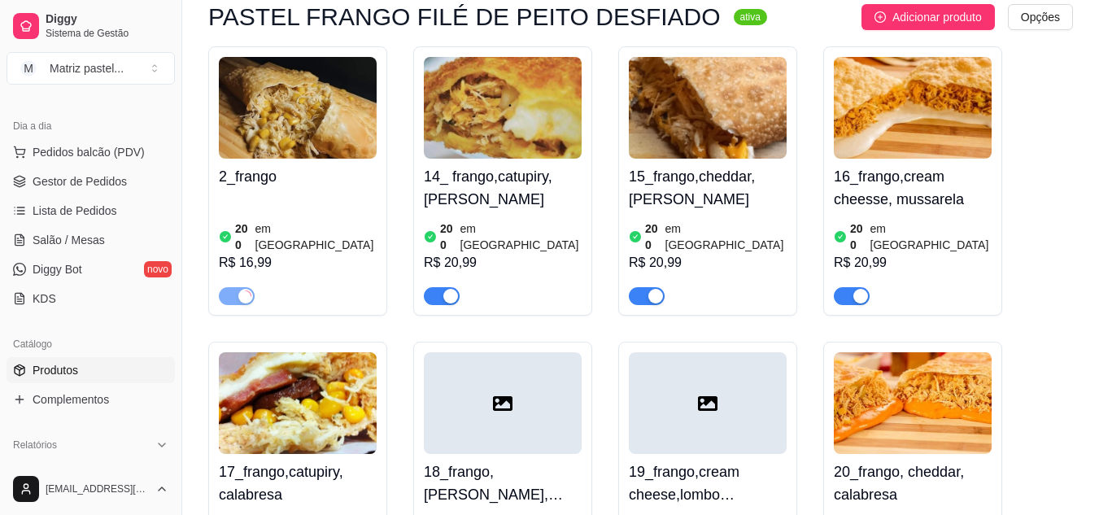
scroll to position [1790, 0]
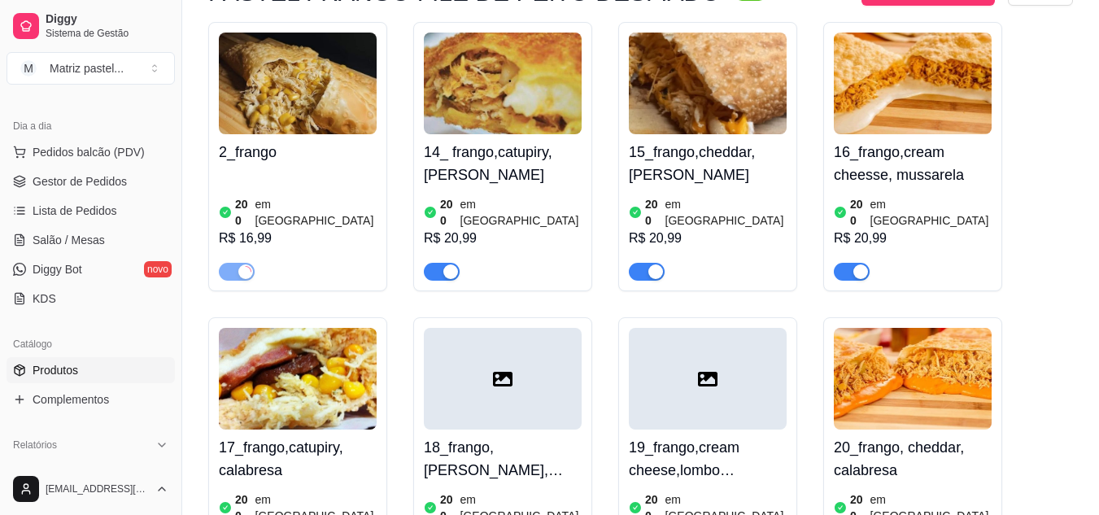
click at [443, 263] on span "button" at bounding box center [442, 272] width 36 height 18
click at [652, 264] on div "button" at bounding box center [655, 271] width 15 height 15
click at [859, 264] on div "button" at bounding box center [860, 271] width 15 height 15
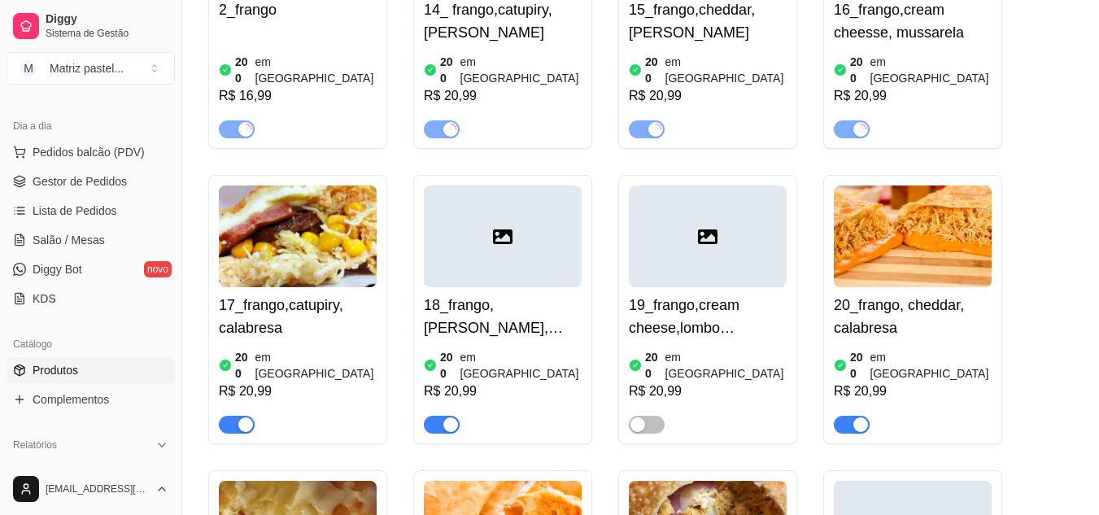
scroll to position [2034, 0]
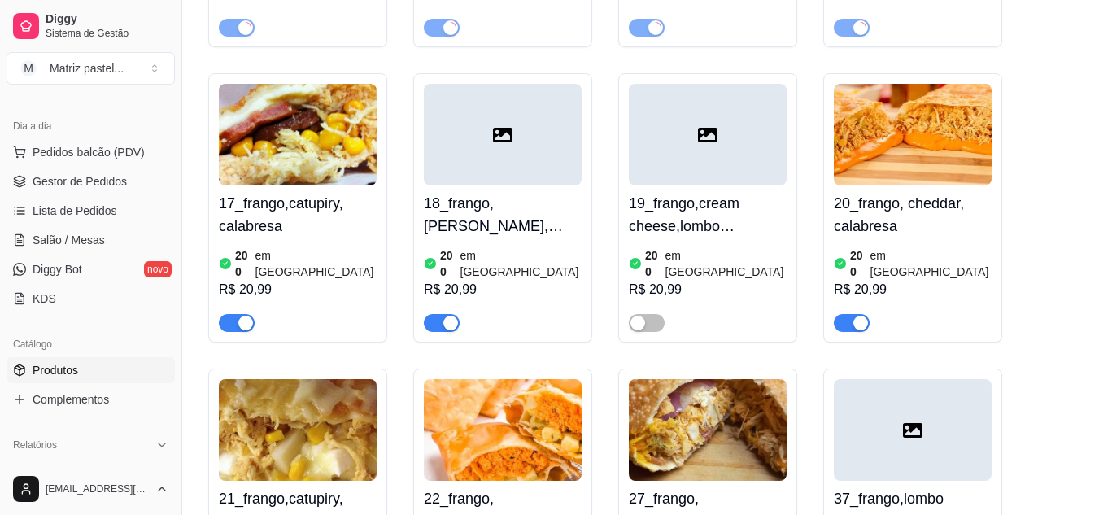
click at [443, 316] on div "button" at bounding box center [450, 323] width 15 height 15
click at [237, 314] on button "button" at bounding box center [237, 323] width 36 height 18
click at [865, 316] on div "button" at bounding box center [860, 323] width 15 height 15
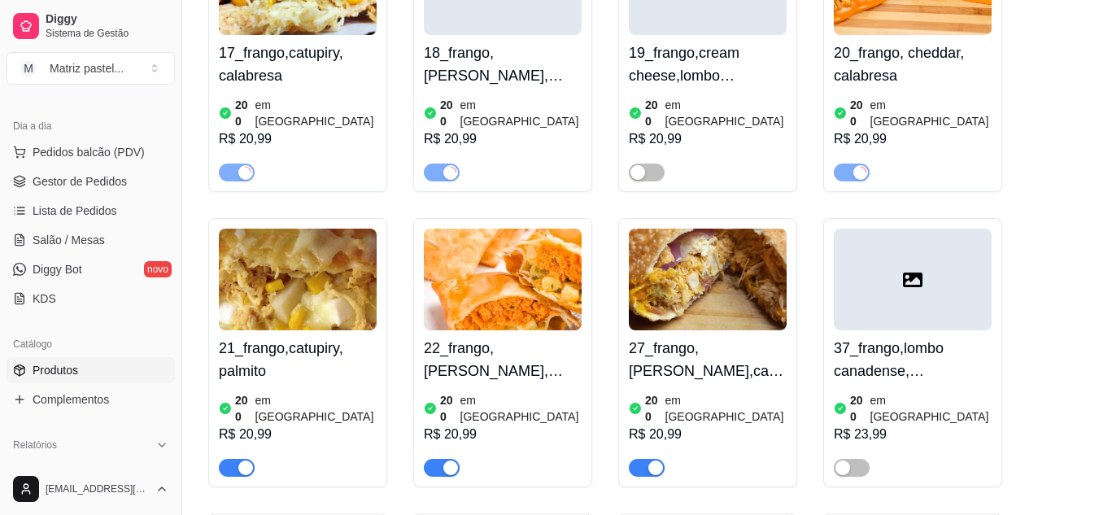
scroll to position [2359, 0]
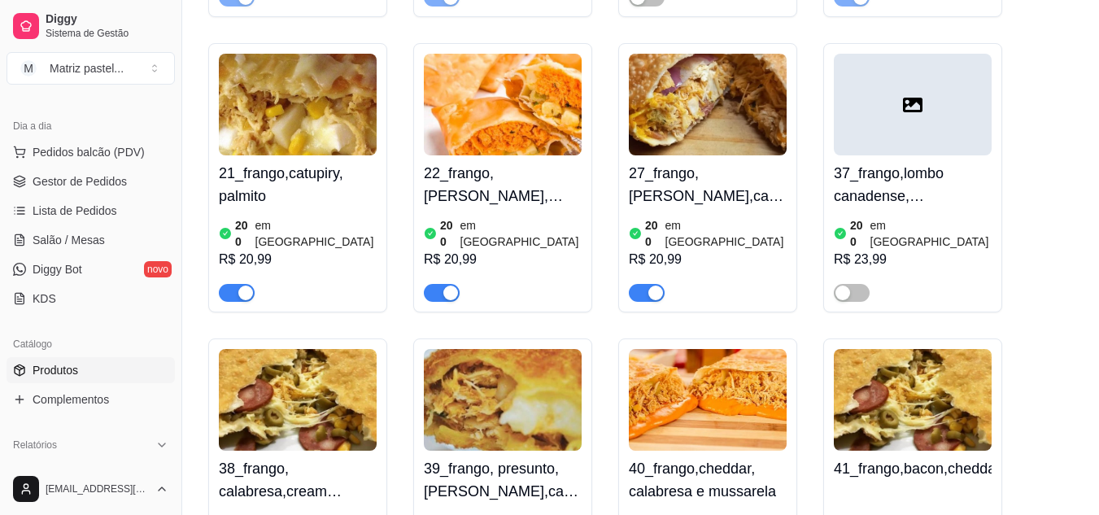
click at [444, 286] on div "button" at bounding box center [450, 293] width 15 height 15
click at [634, 284] on span "button" at bounding box center [647, 293] width 36 height 18
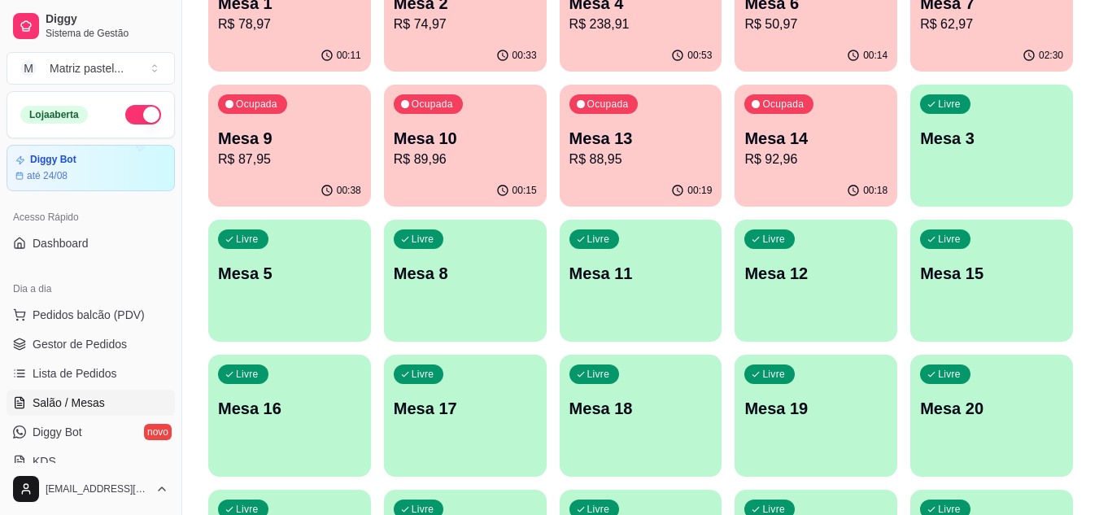
scroll to position [145, 0]
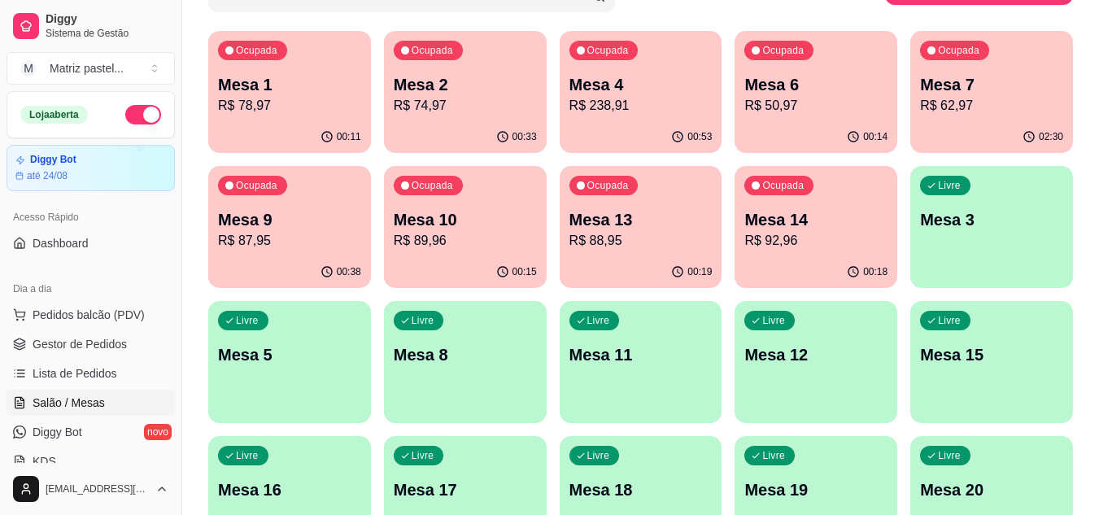
click at [633, 111] on p "R$ 238,91" at bounding box center [640, 106] width 143 height 20
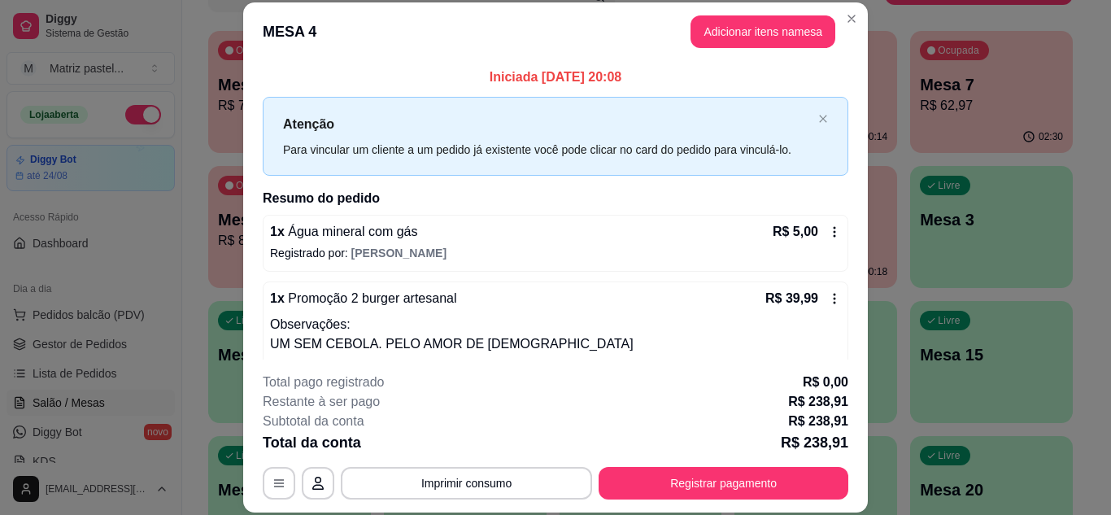
click at [479, 482] on button "Imprimir consumo" at bounding box center [466, 483] width 251 height 33
click at [477, 451] on button "IMPRESSORA" at bounding box center [465, 444] width 114 height 25
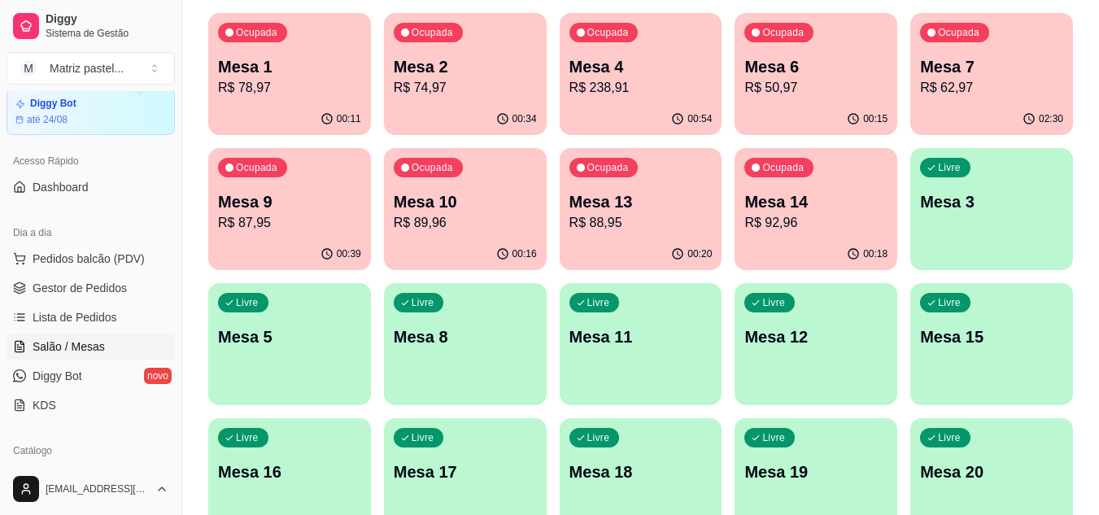
scroll to position [81, 0]
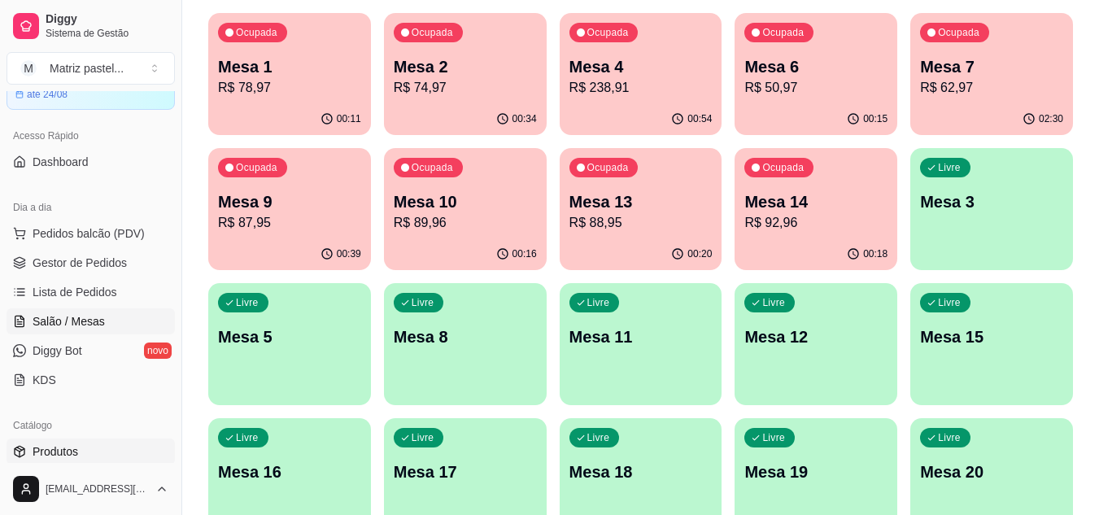
click at [74, 450] on span "Produtos" at bounding box center [56, 451] width 46 height 16
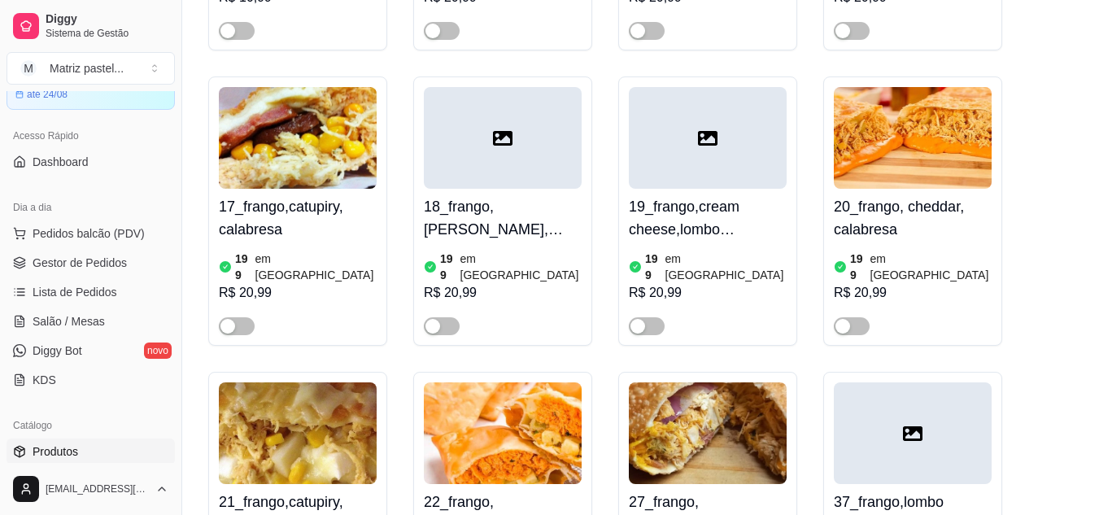
scroll to position [2278, 0]
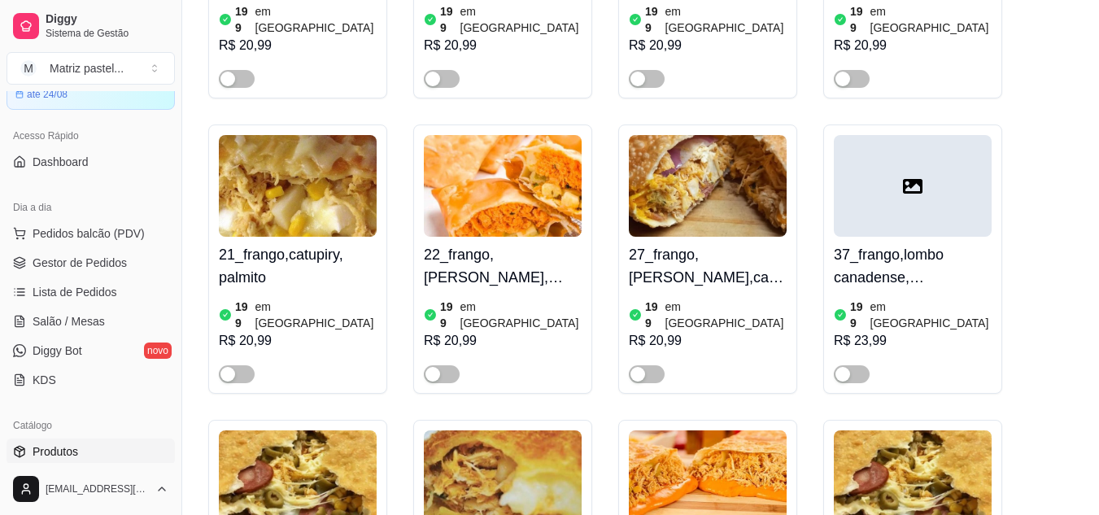
drag, startPoint x: 89, startPoint y: 260, endPoint x: 253, endPoint y: 318, distance: 173.7
click at [89, 260] on span "Gestor de Pedidos" at bounding box center [80, 263] width 94 height 16
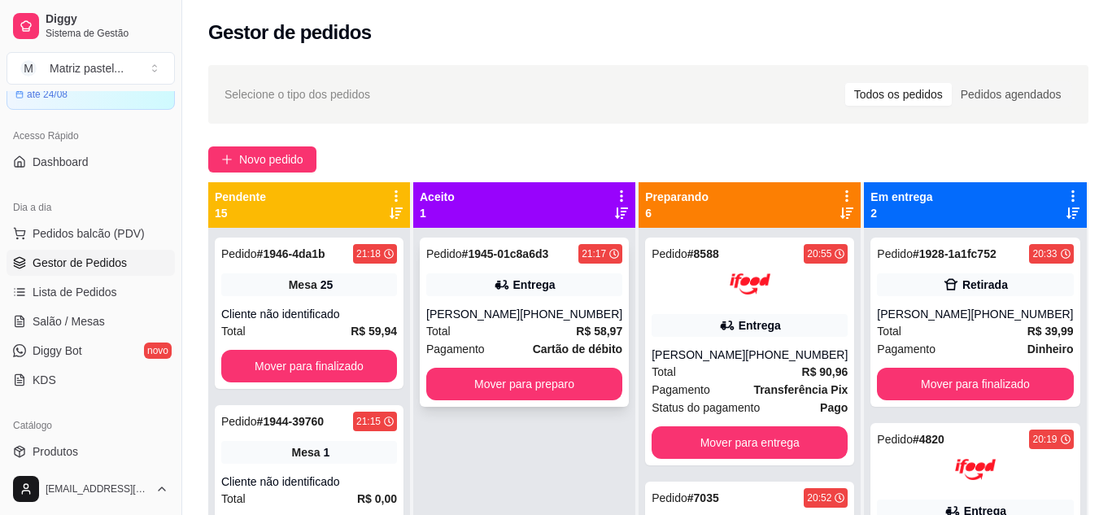
click at [561, 323] on div "Total R$ 58,97" at bounding box center [524, 331] width 196 height 18
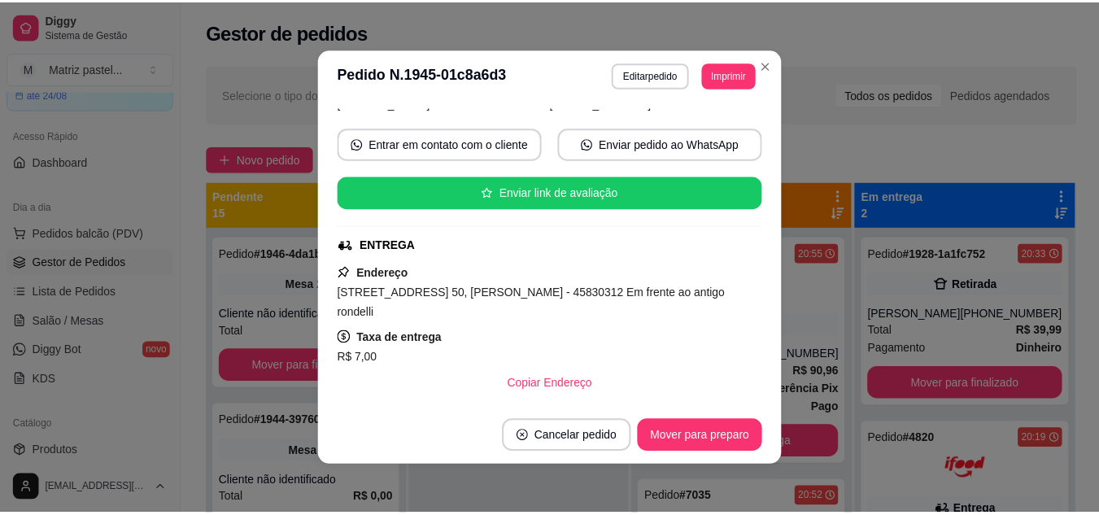
scroll to position [163, 0]
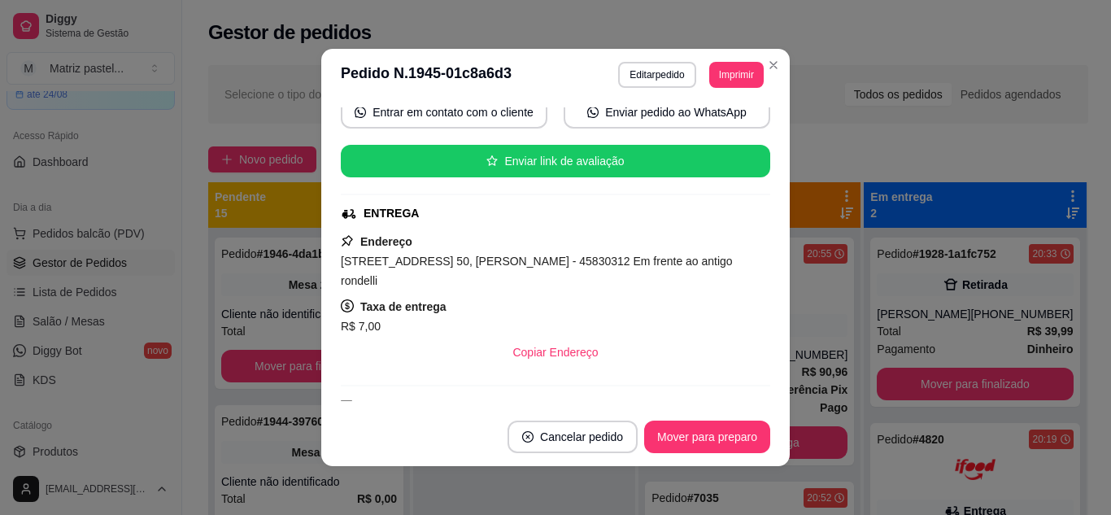
click at [556, 443] on button "Cancelar pedido" at bounding box center [573, 437] width 130 height 33
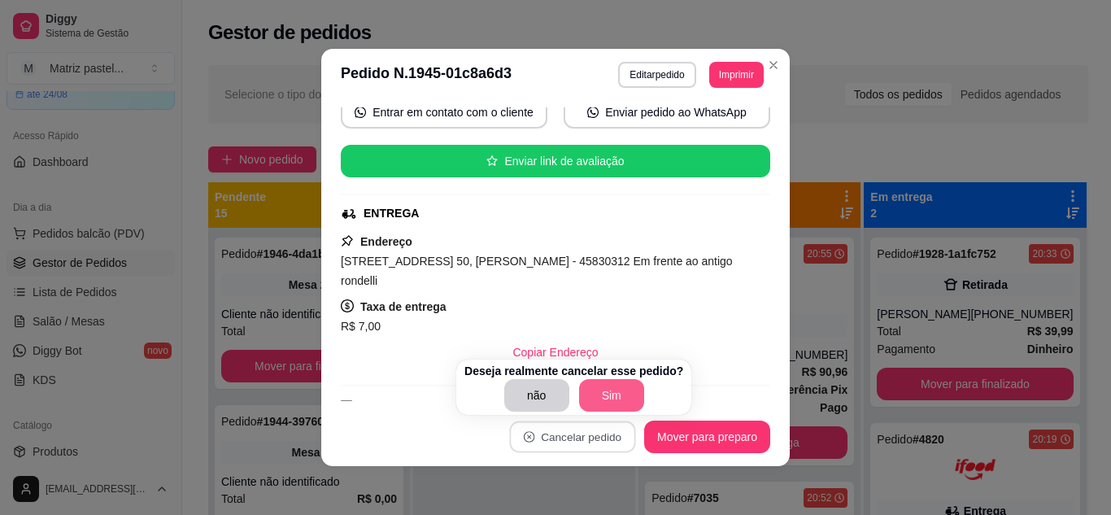
click at [600, 389] on button "Sim" at bounding box center [611, 395] width 65 height 33
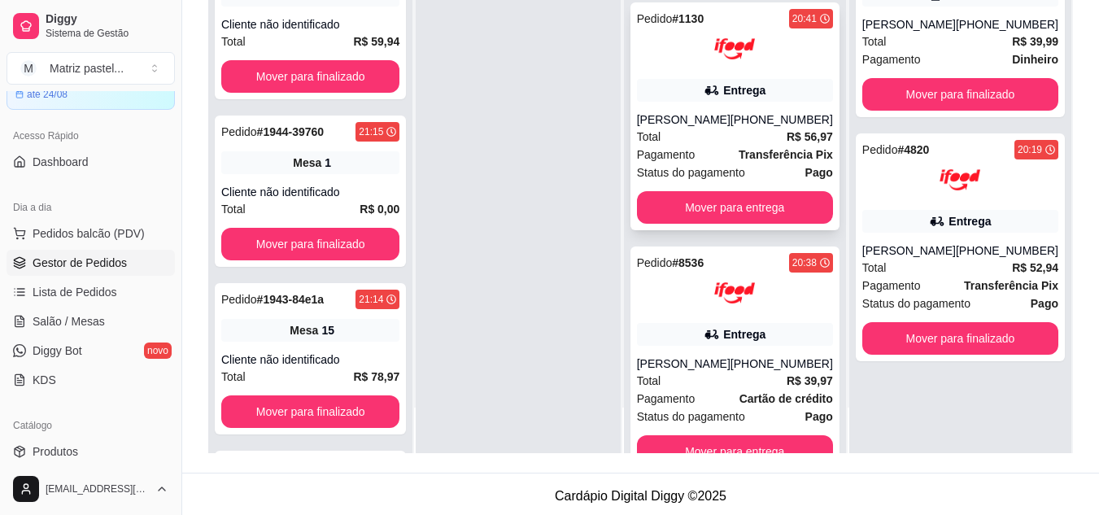
scroll to position [836, 0]
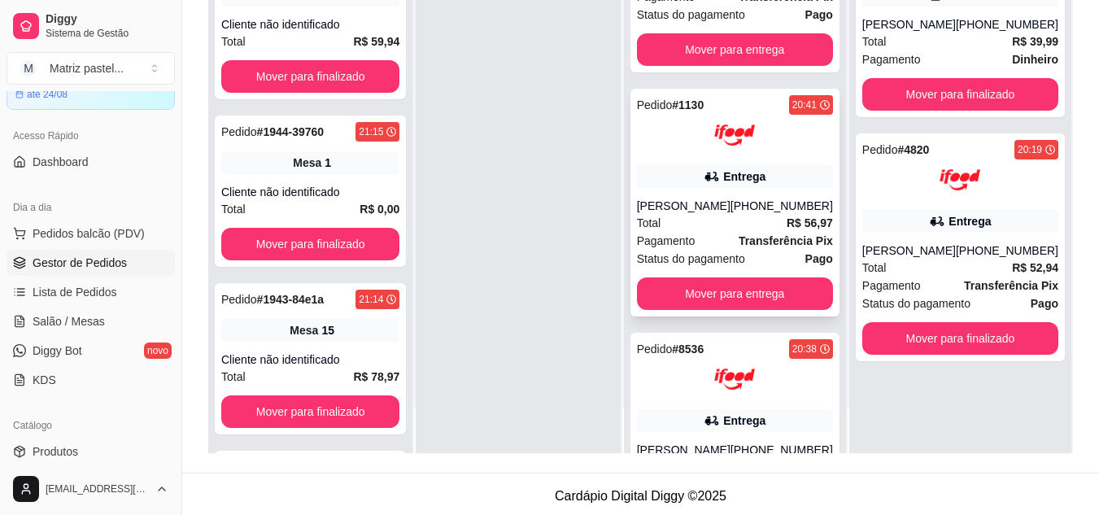
click at [713, 185] on icon at bounding box center [712, 176] width 16 height 16
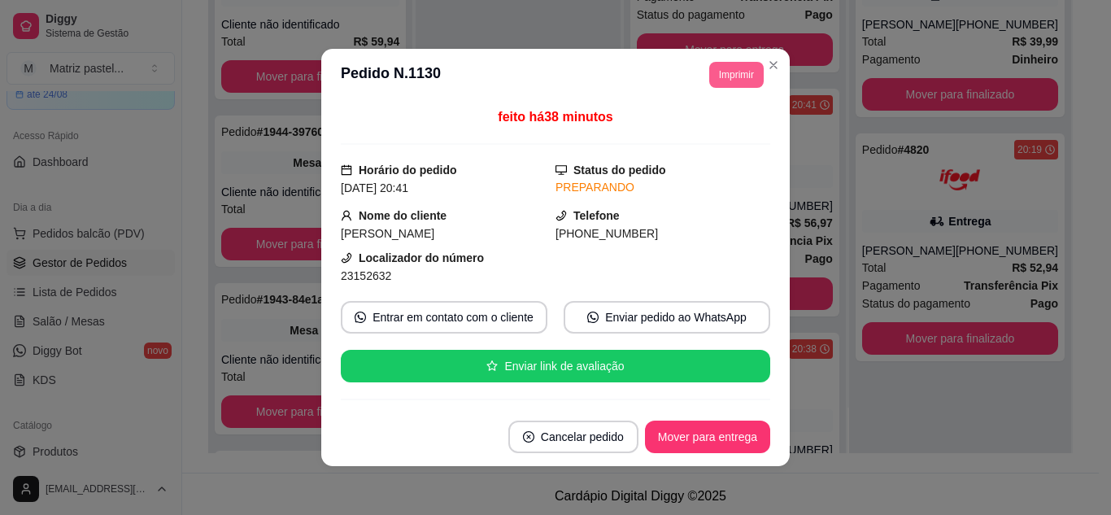
click at [720, 68] on button "Imprimir" at bounding box center [736, 75] width 55 height 26
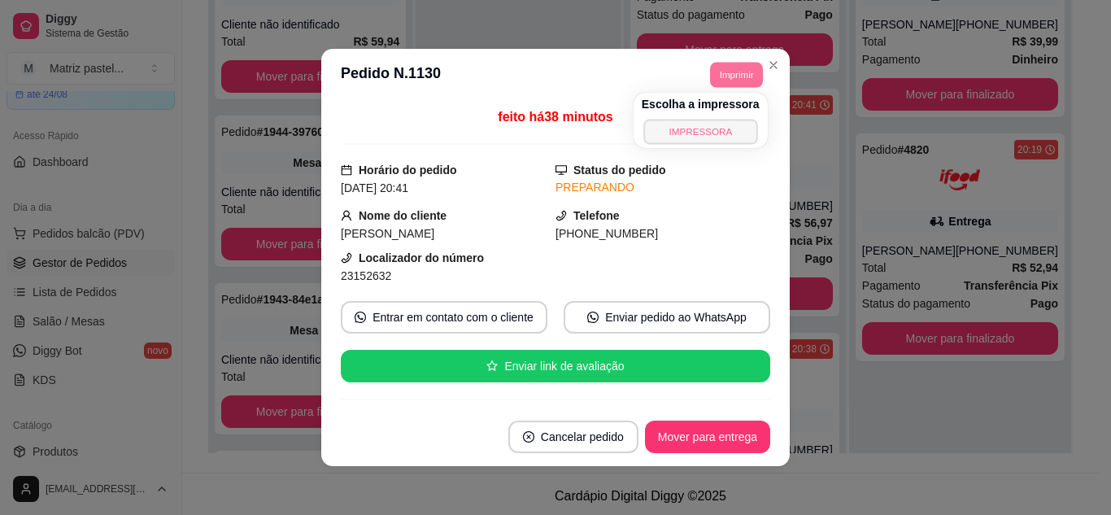
click at [717, 129] on button "IMPRESSORA" at bounding box center [701, 131] width 114 height 25
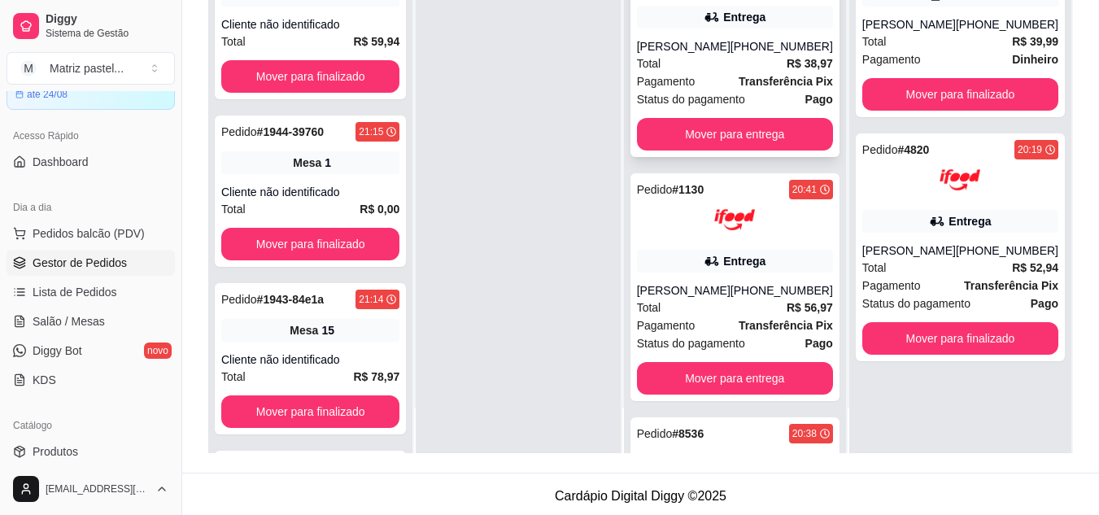
scroll to position [673, 0]
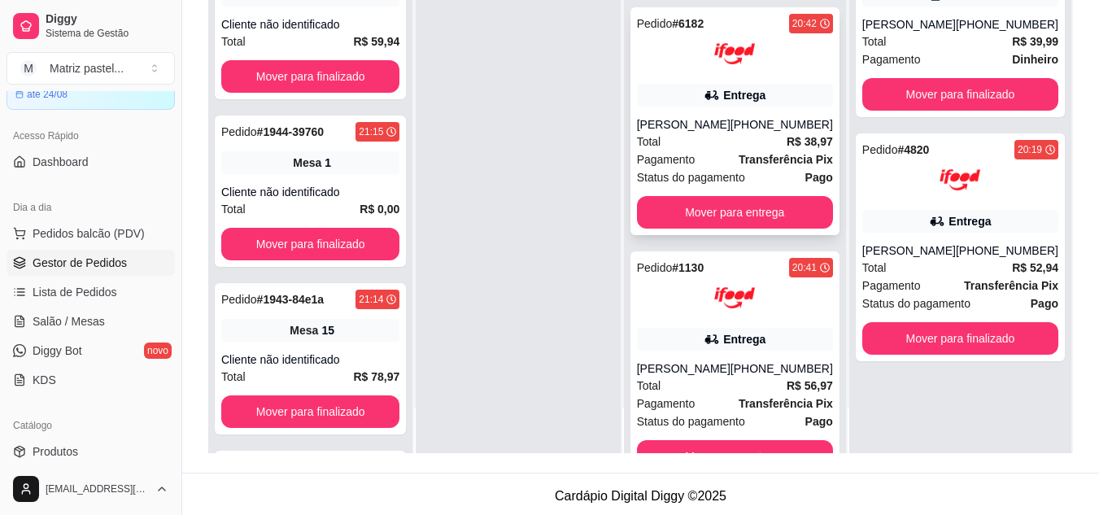
click at [736, 151] on div "Total R$ 38,97" at bounding box center [735, 142] width 196 height 18
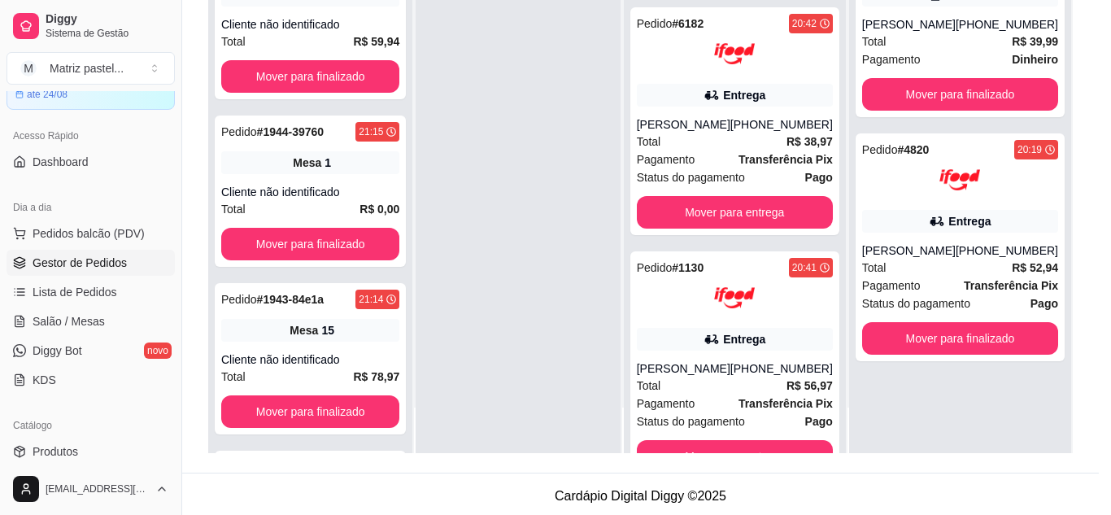
click at [735, 76] on button "Imprimir" at bounding box center [736, 75] width 55 height 26
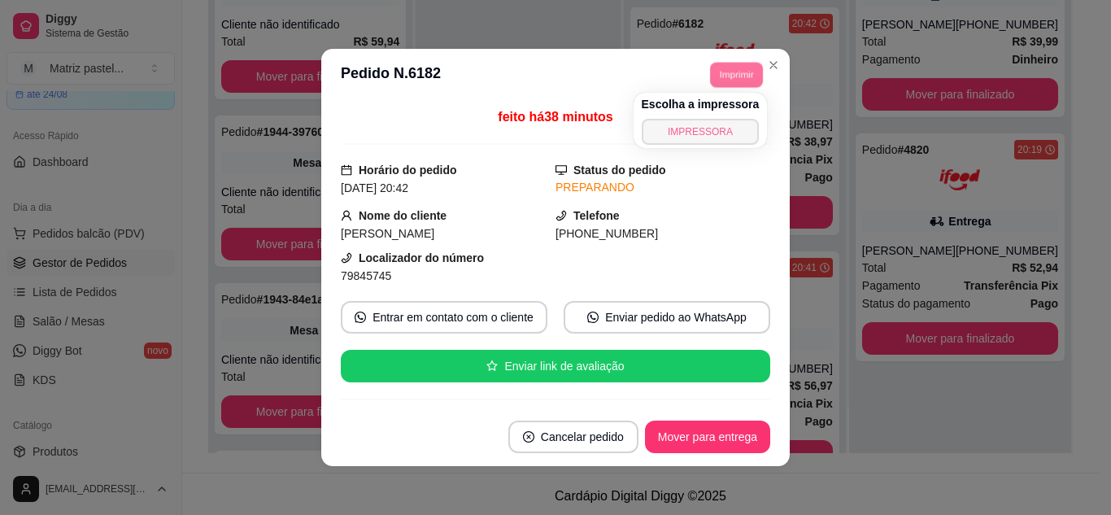
click at [731, 125] on button "IMPRESSORA" at bounding box center [701, 132] width 118 height 26
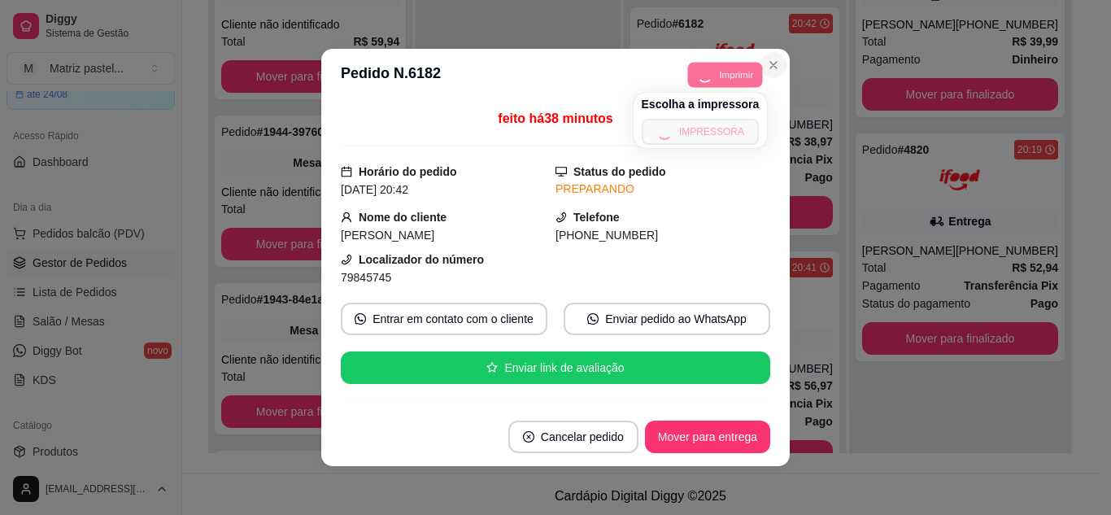
click at [770, 67] on icon "Close" at bounding box center [773, 65] width 7 height 7
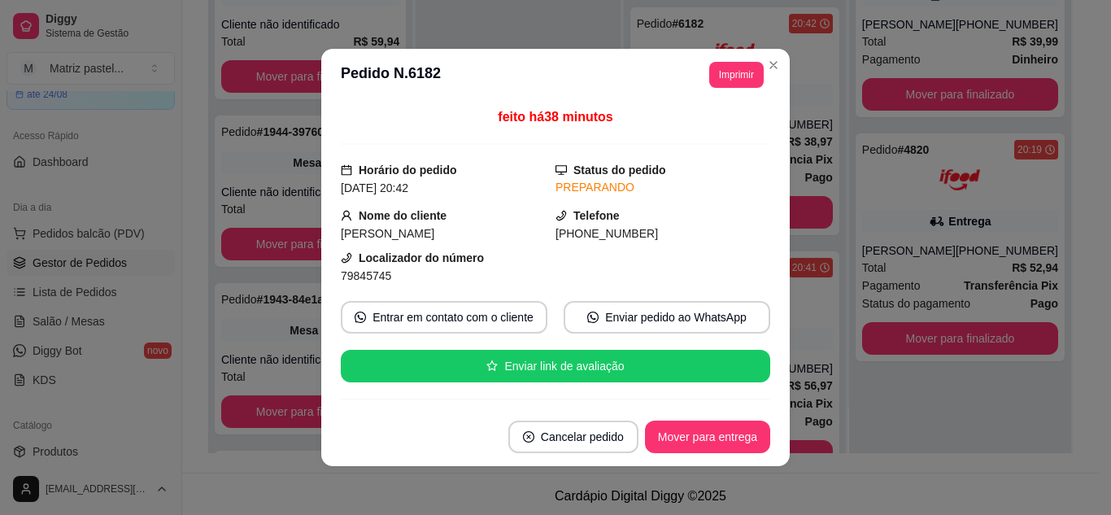
click at [779, 75] on header "**********" at bounding box center [555, 75] width 469 height 52
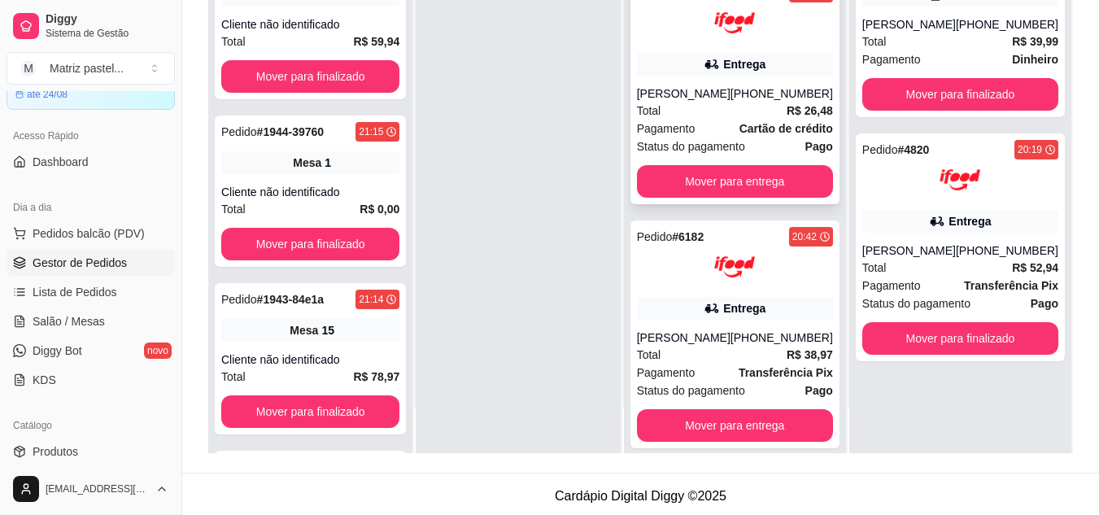
scroll to position [429, 0]
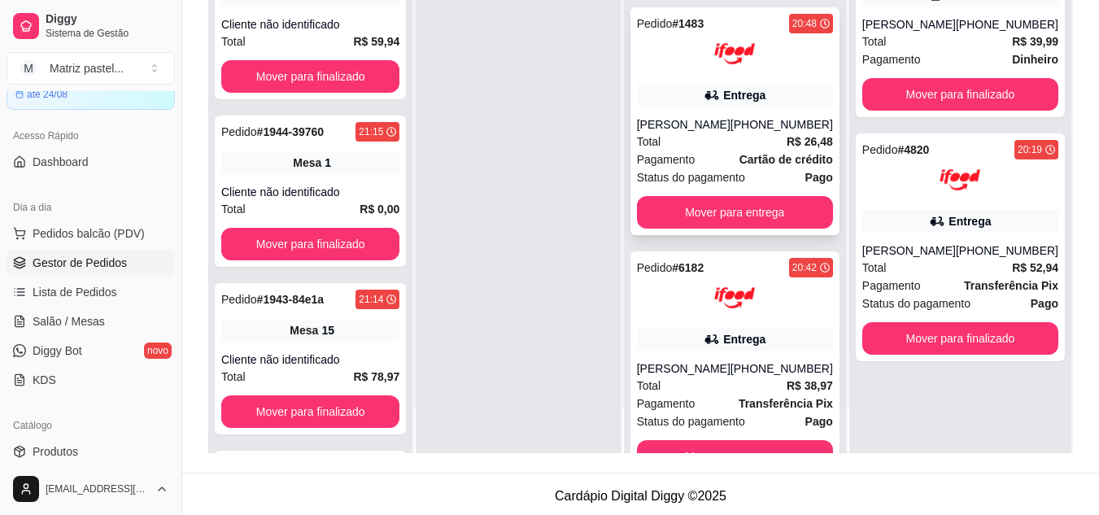
click at [737, 103] on div "Entrega" at bounding box center [744, 95] width 42 height 16
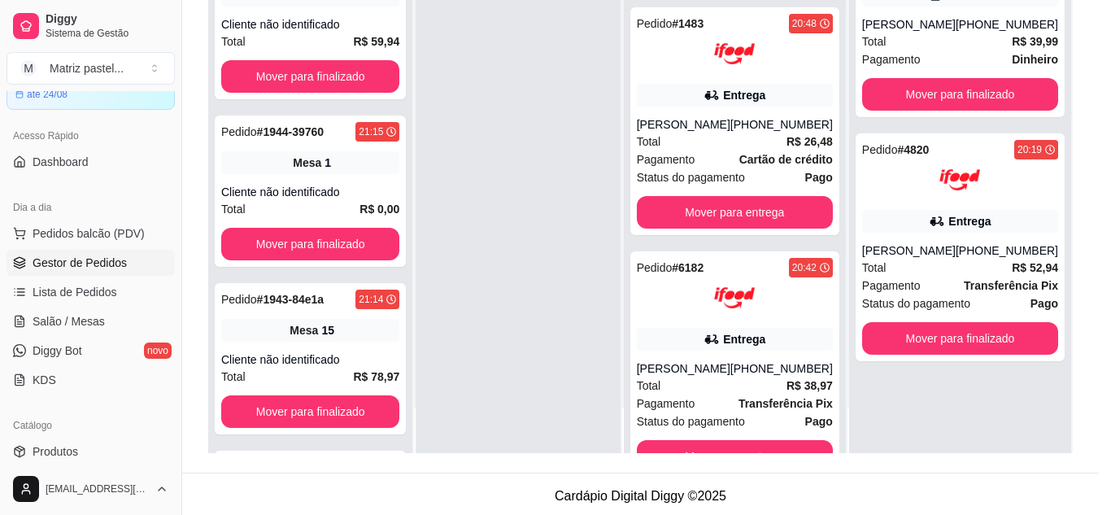
click at [733, 83] on button "Imprimir" at bounding box center [736, 74] width 53 height 25
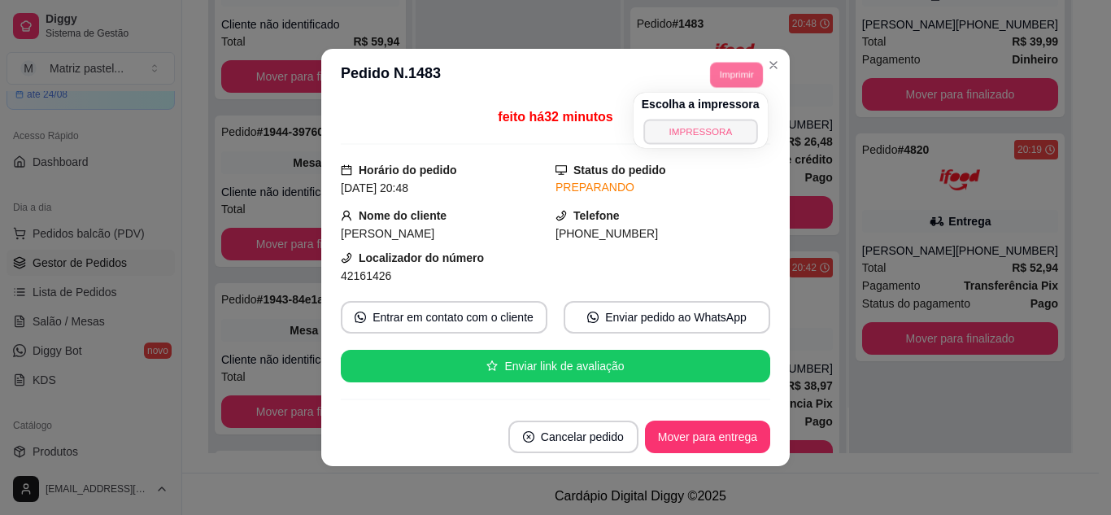
click at [726, 128] on button "IMPRESSORA" at bounding box center [701, 131] width 114 height 25
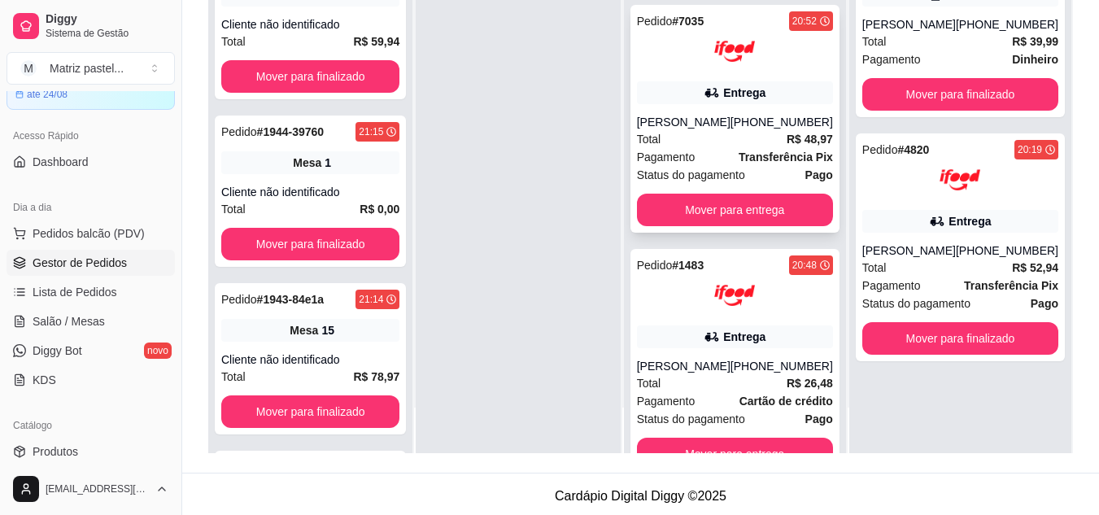
scroll to position [185, 0]
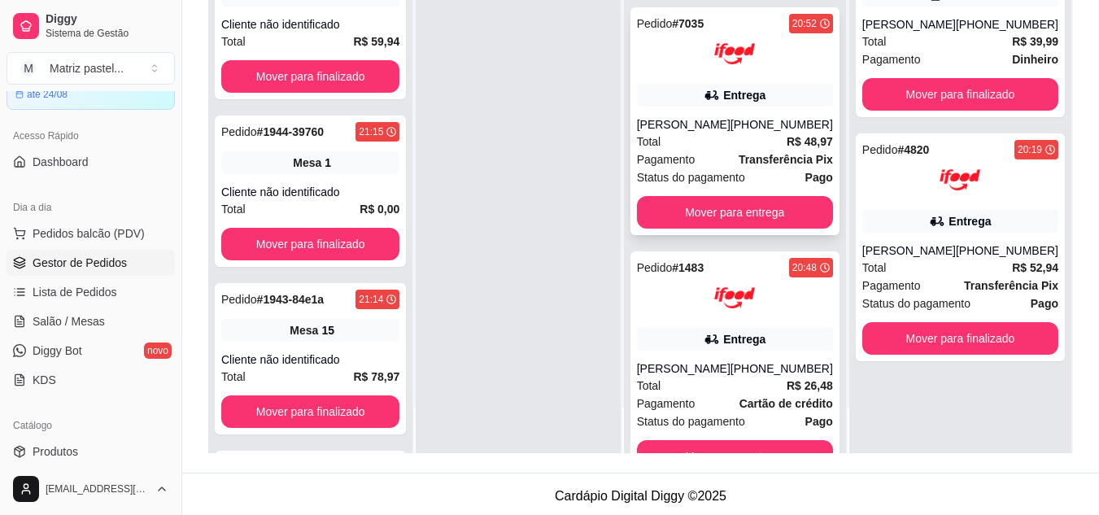
click at [707, 128] on div "[PERSON_NAME]" at bounding box center [684, 124] width 94 height 16
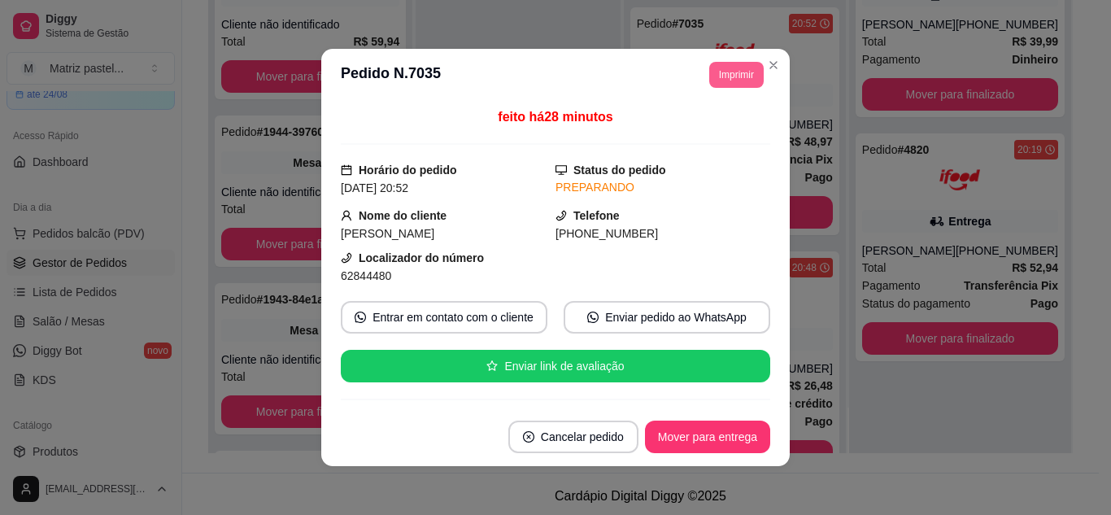
click at [739, 72] on button "Imprimir" at bounding box center [736, 75] width 55 height 26
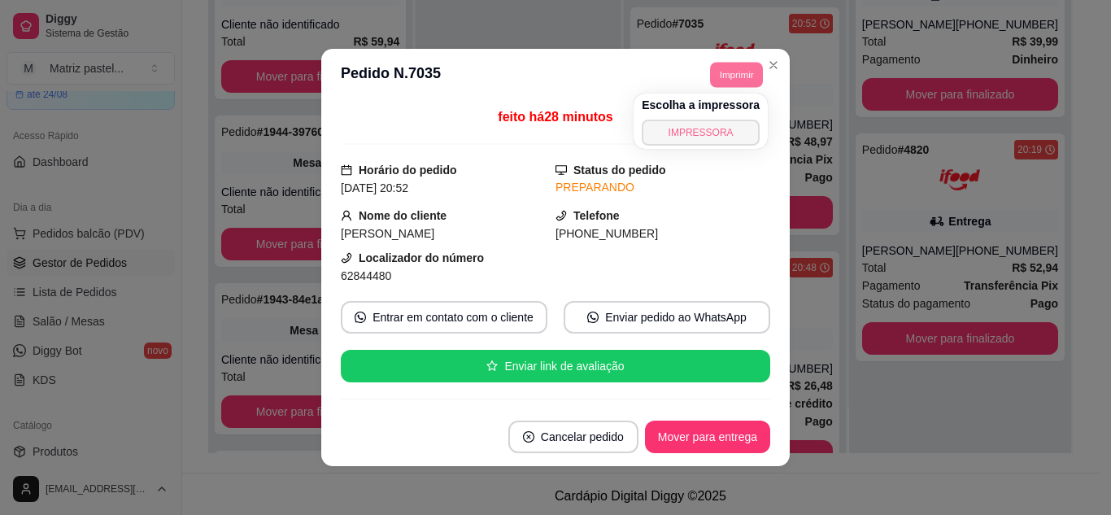
click at [716, 131] on button "IMPRESSORA" at bounding box center [701, 133] width 118 height 26
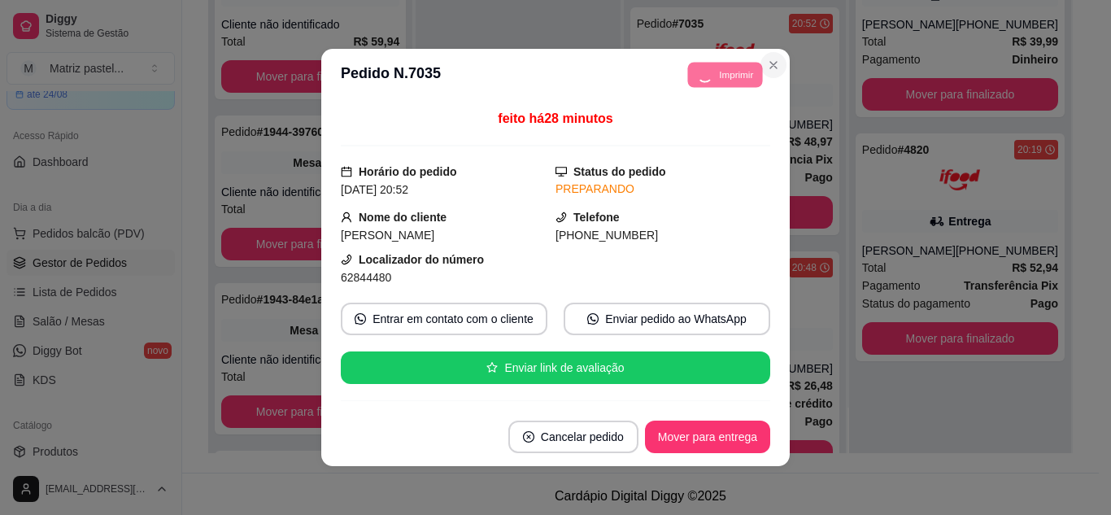
click at [776, 63] on button "Close" at bounding box center [774, 65] width 26 height 26
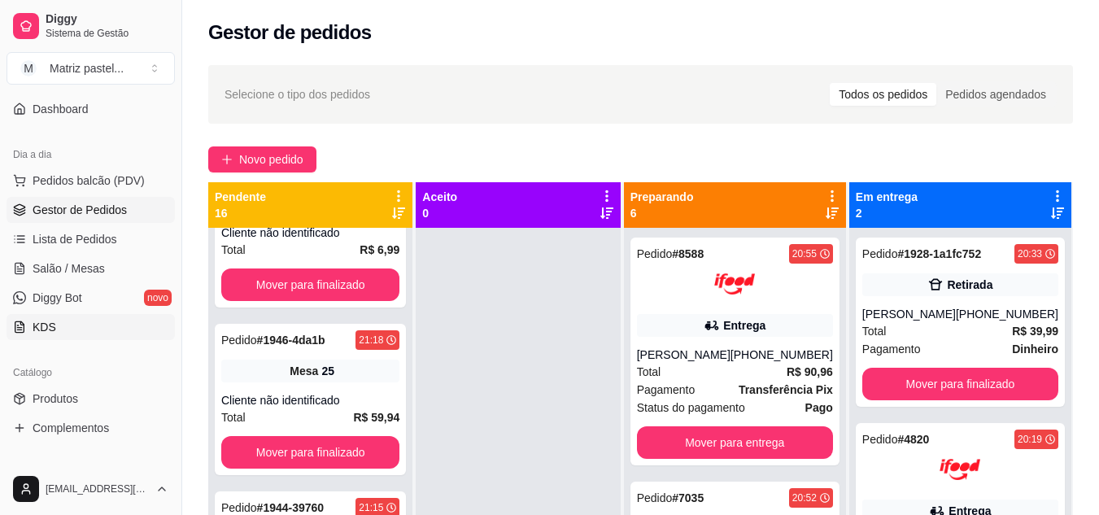
scroll to position [163, 0]
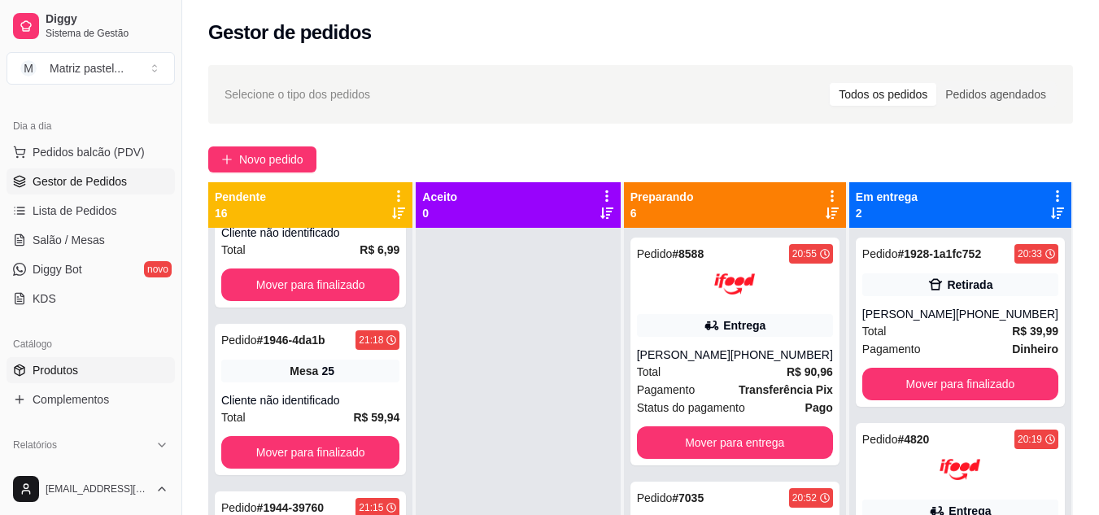
click at [77, 370] on span "Produtos" at bounding box center [56, 370] width 46 height 16
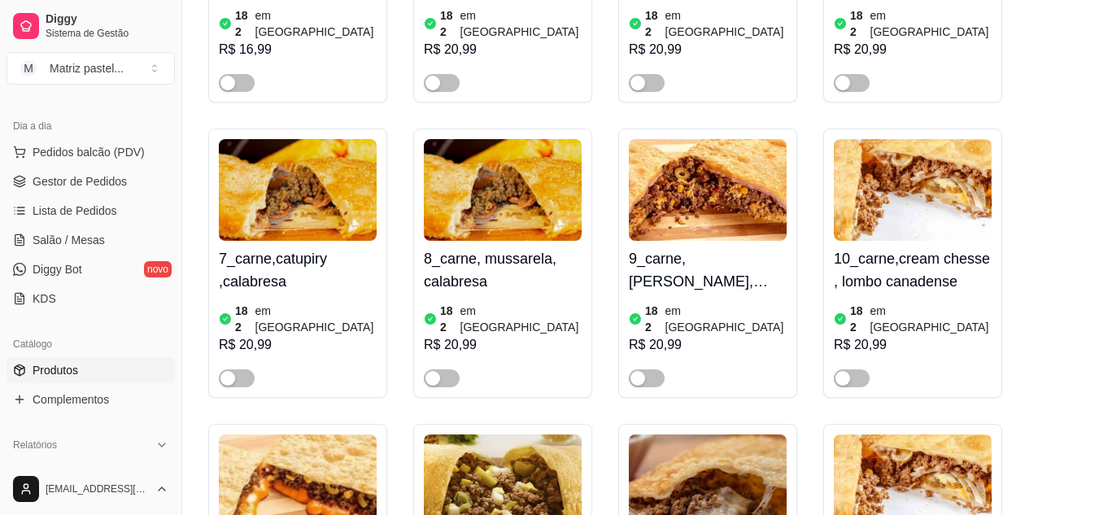
scroll to position [814, 0]
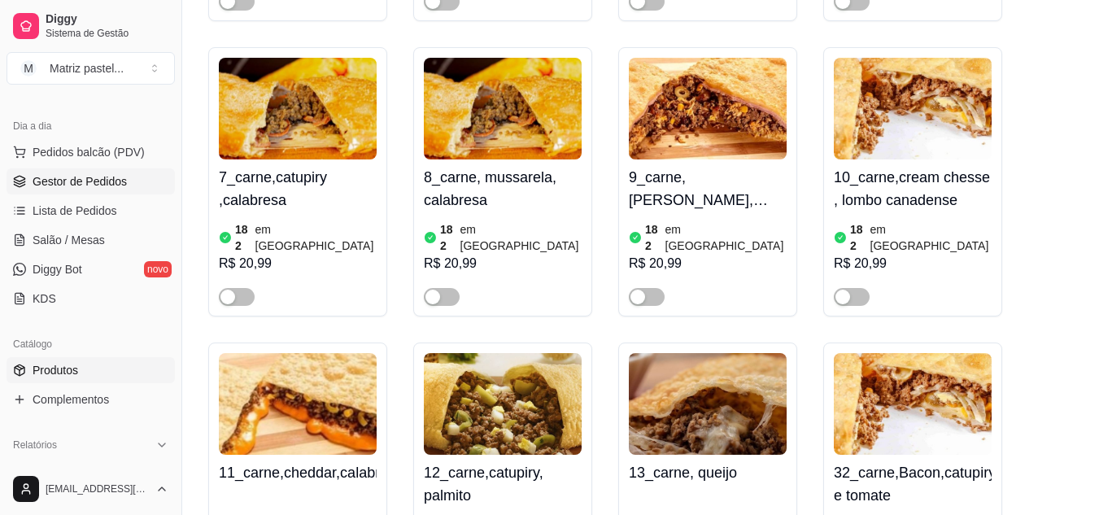
click at [95, 187] on span "Gestor de Pedidos" at bounding box center [80, 181] width 94 height 16
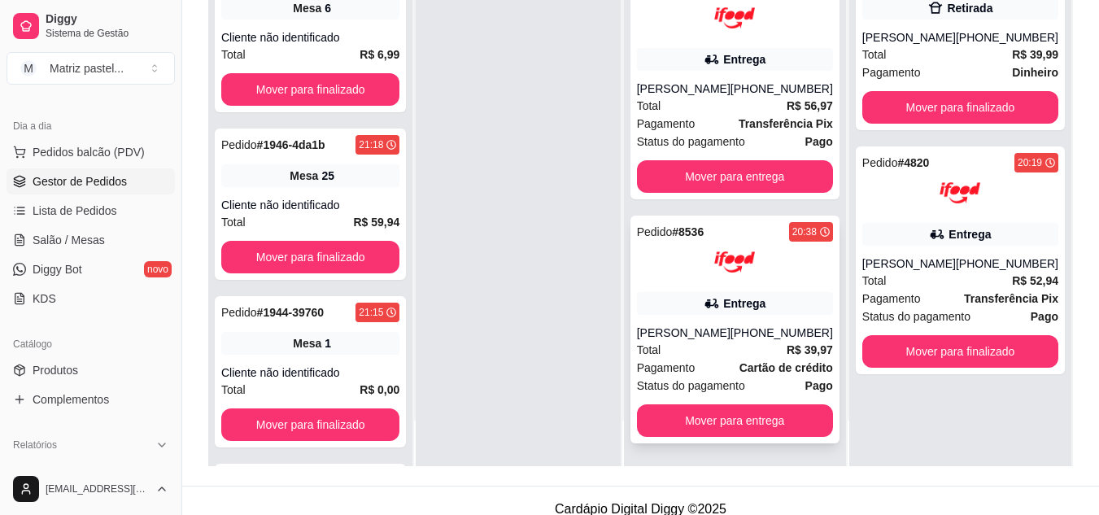
scroll to position [248, 0]
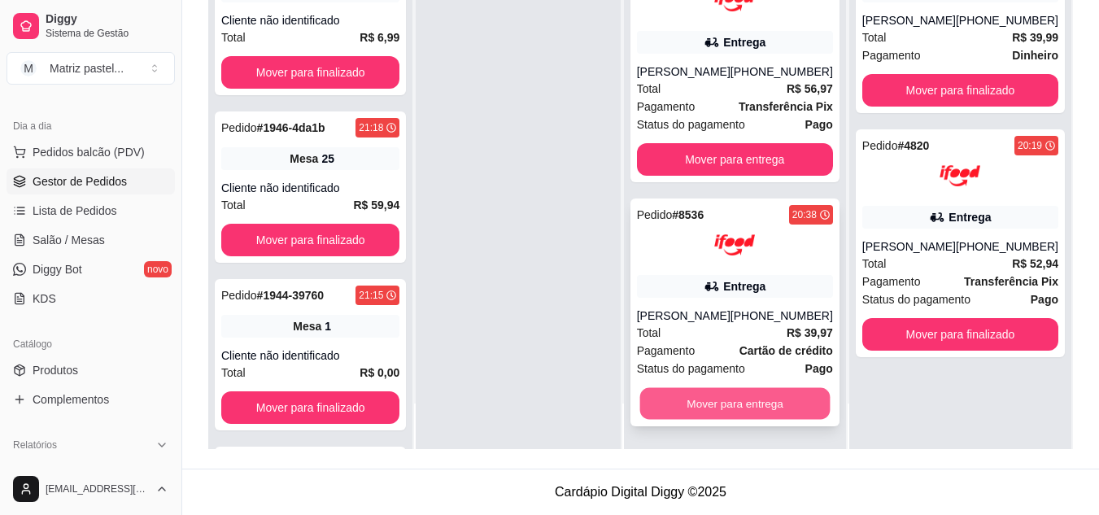
click at [705, 395] on button "Mover para entrega" at bounding box center [734, 404] width 190 height 32
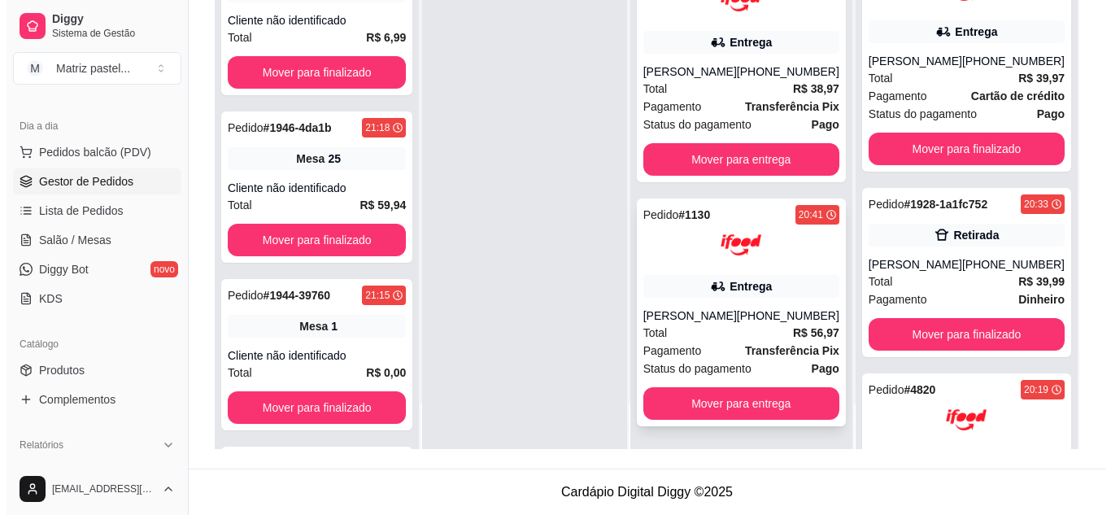
scroll to position [738, 0]
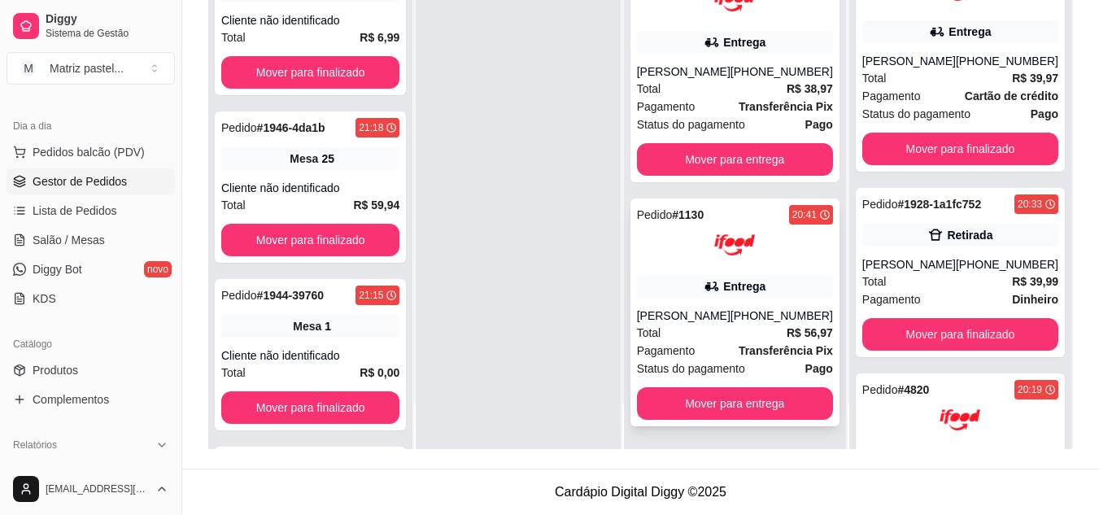
click at [688, 342] on span "Pagamento" at bounding box center [666, 351] width 59 height 18
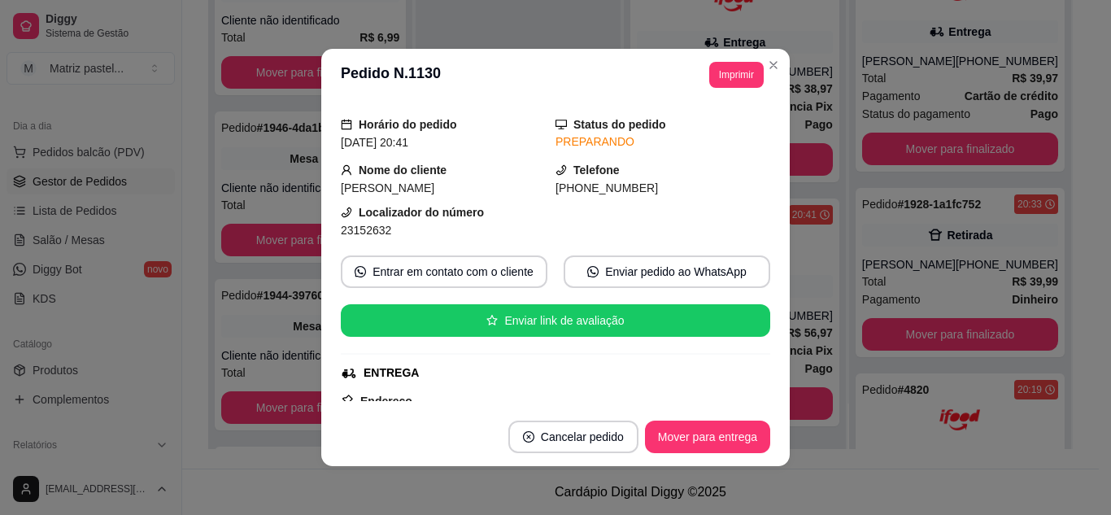
scroll to position [81, 0]
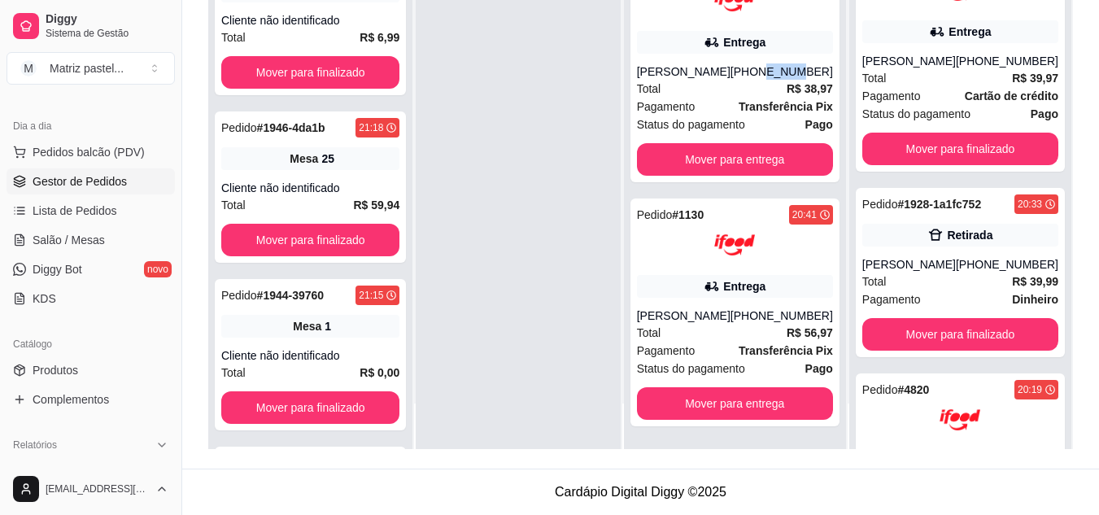
click at [766, 62] on div "Pedido # 6182 20:42 Entrega Aline Feitoza (08) 00700-3020 Total R$ 38,97 Pagame…" at bounding box center [734, 68] width 209 height 228
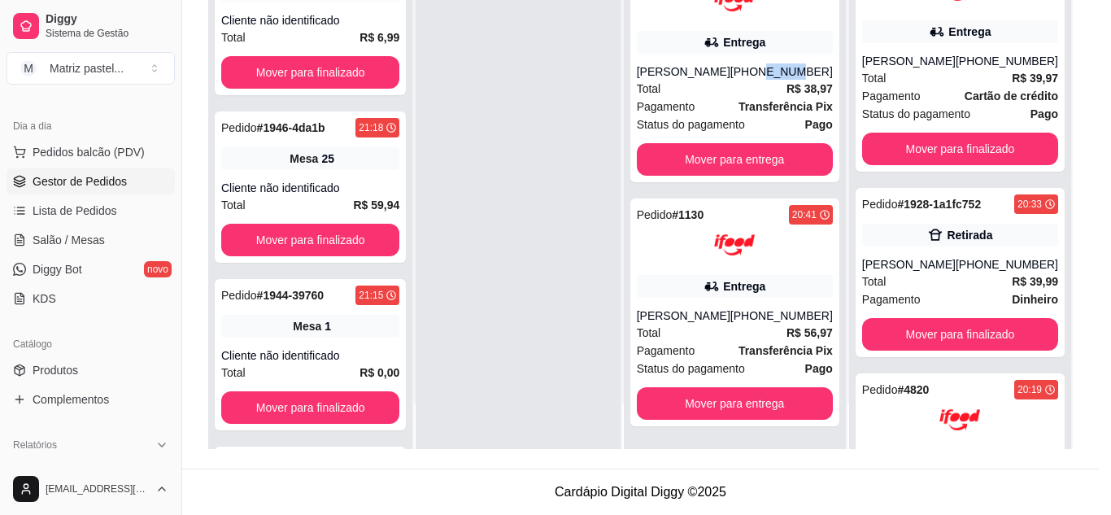
scroll to position [163, 0]
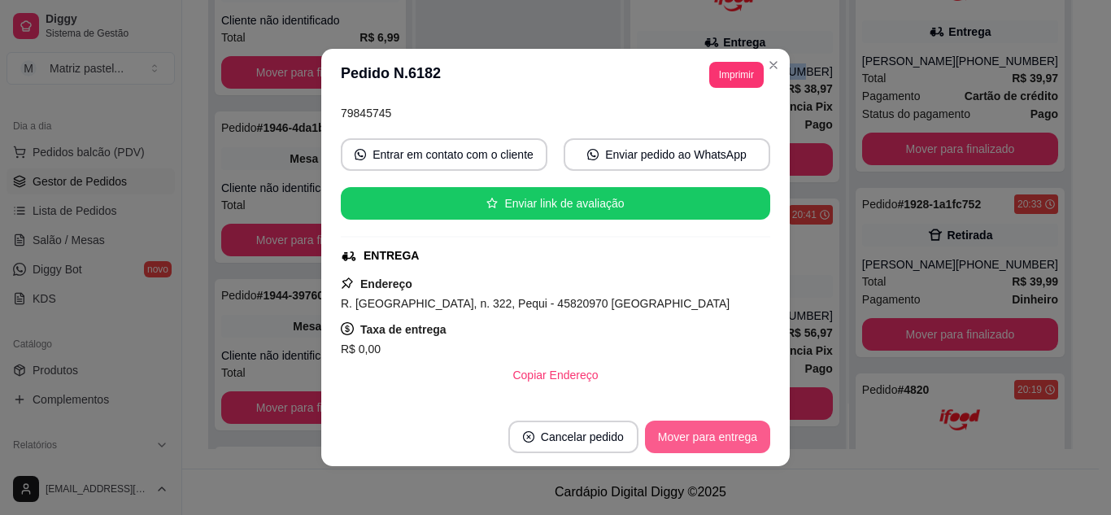
click at [673, 434] on button "Mover para entrega" at bounding box center [707, 437] width 125 height 33
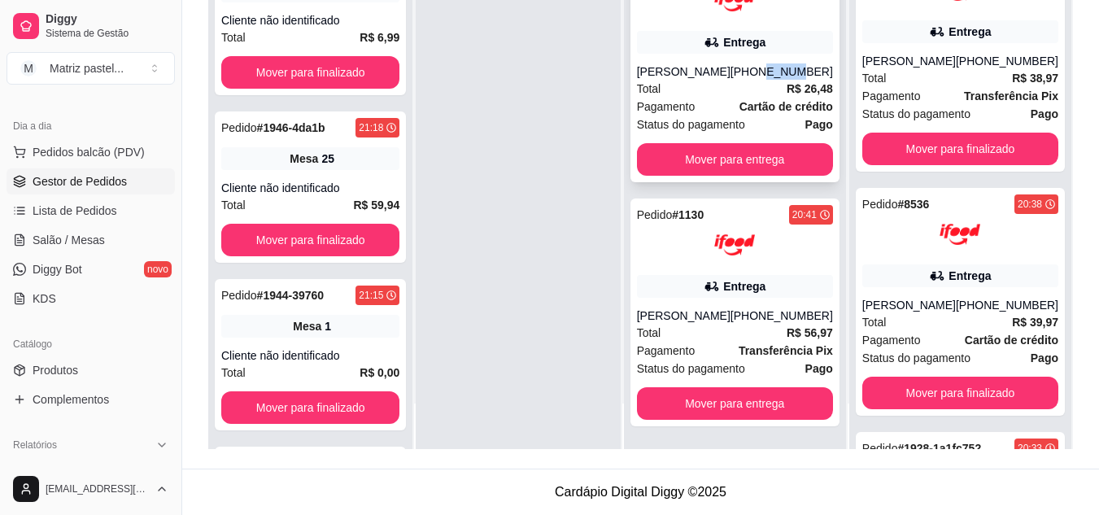
click at [770, 71] on div "[PHONE_NUMBER]" at bounding box center [782, 71] width 103 height 16
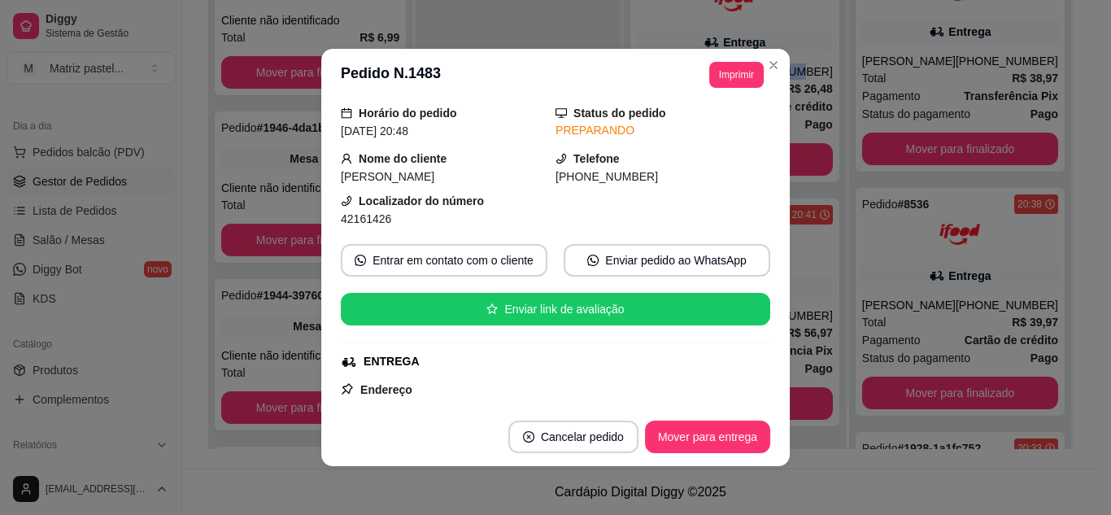
scroll to position [81, 0]
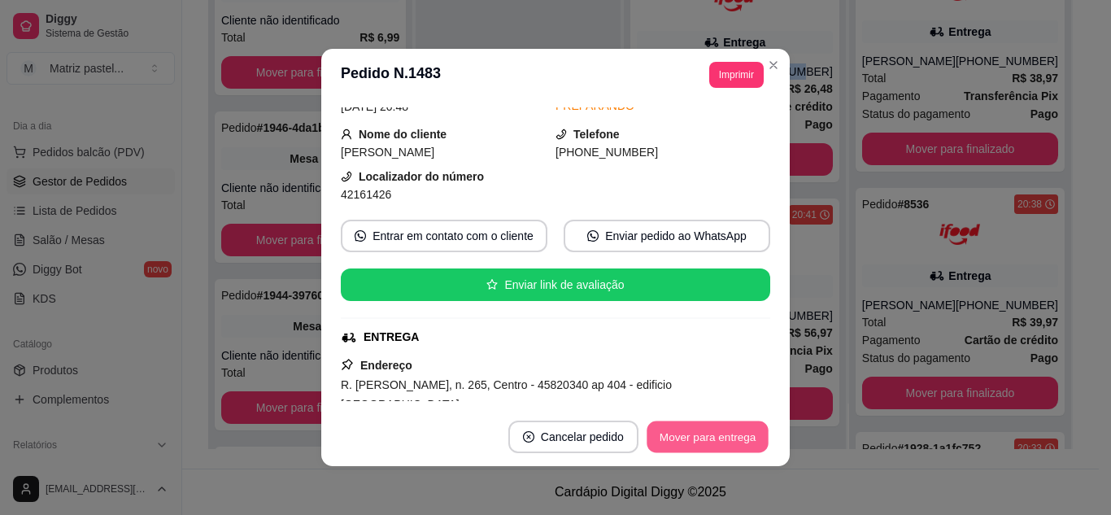
click at [693, 428] on button "Mover para entrega" at bounding box center [708, 437] width 122 height 32
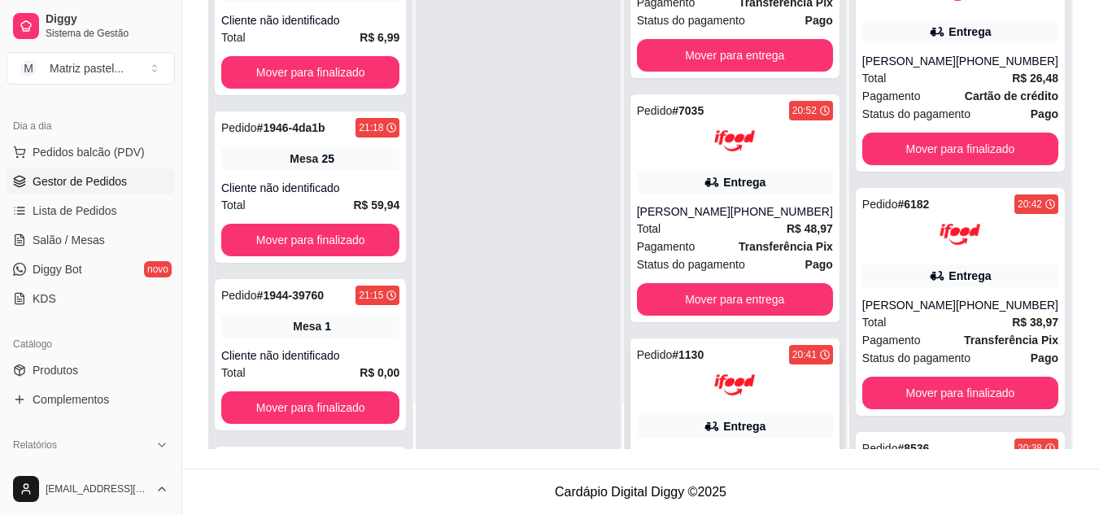
scroll to position [87, 0]
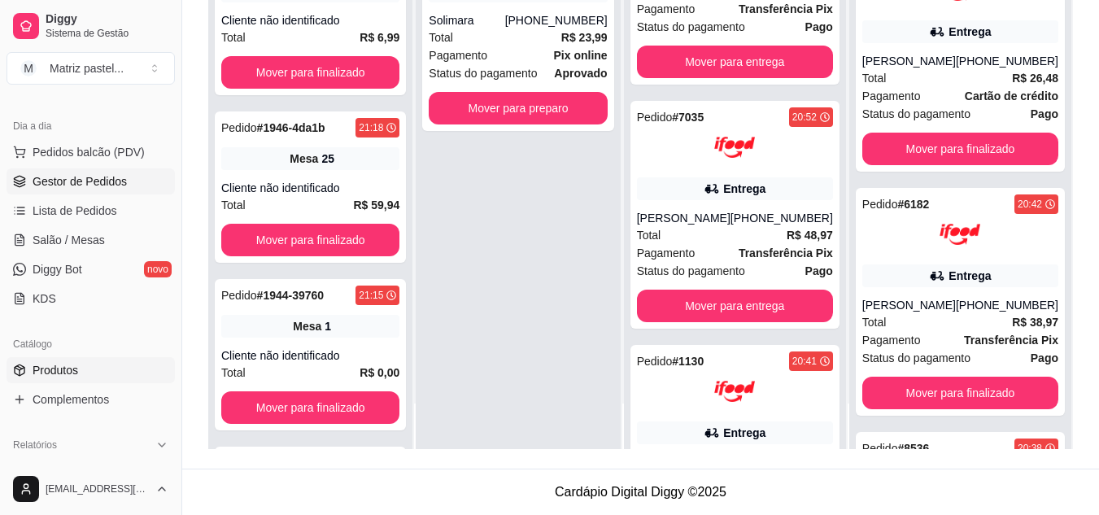
click at [53, 375] on span "Produtos" at bounding box center [56, 370] width 46 height 16
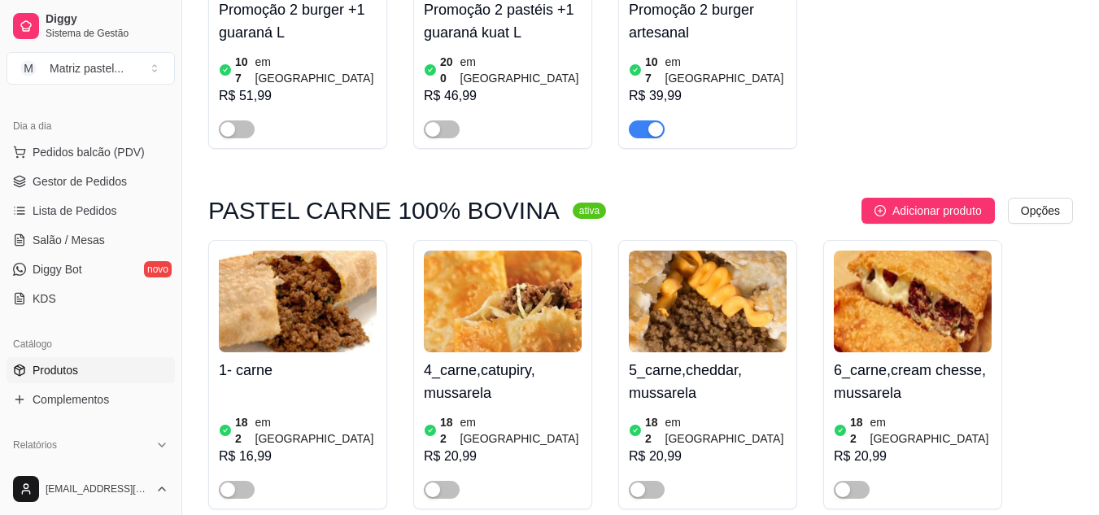
scroll to position [407, 0]
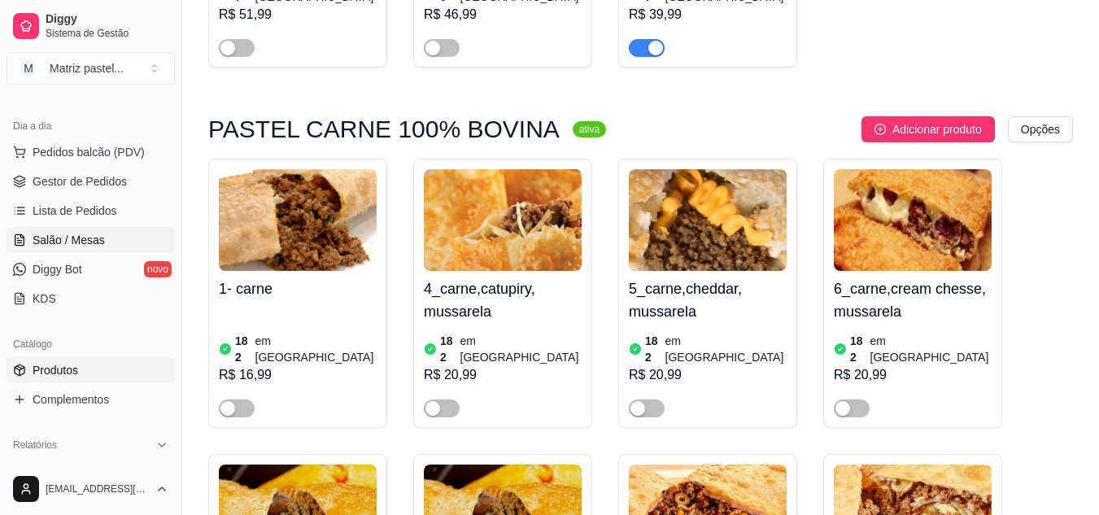
click at [127, 235] on link "Salão / Mesas" at bounding box center [91, 240] width 168 height 26
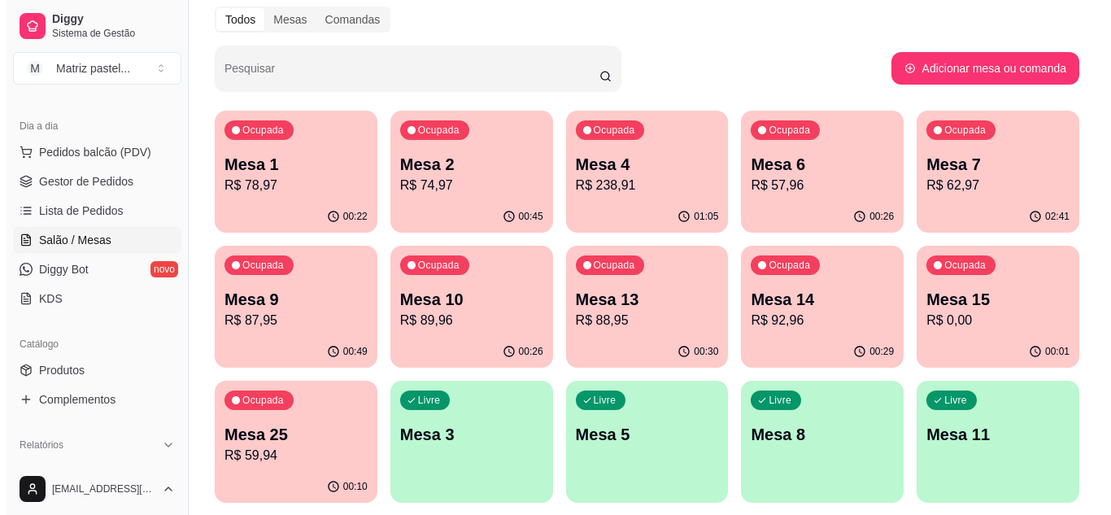
scroll to position [163, 0]
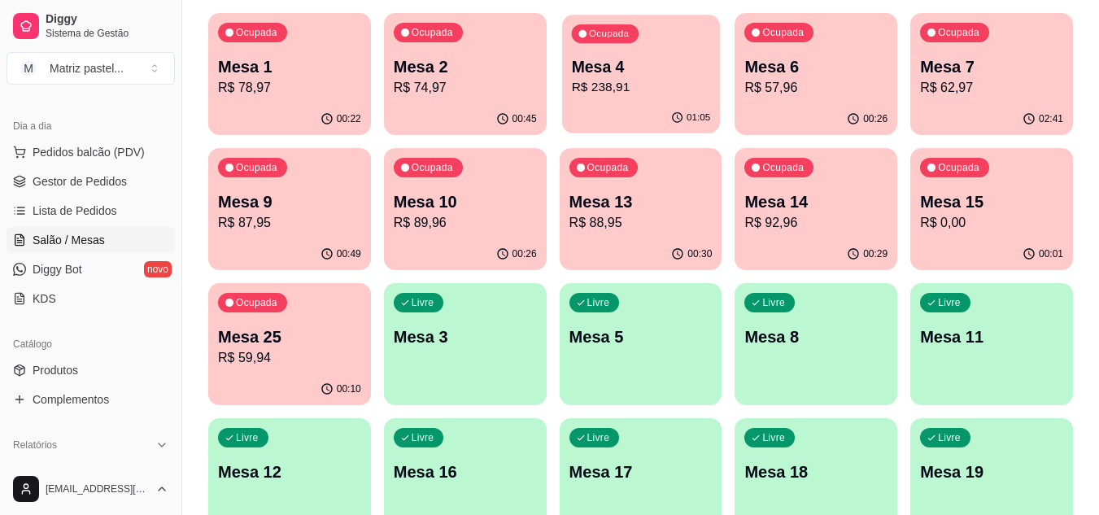
click at [565, 59] on div "Ocupada Mesa 4 R$ 238,91" at bounding box center [641, 59] width 158 height 88
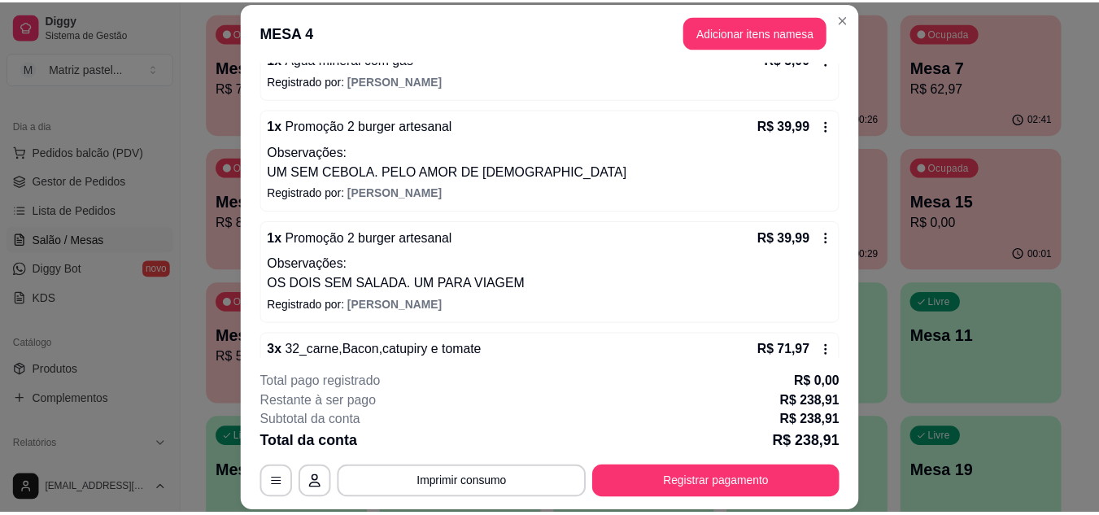
scroll to position [81, 0]
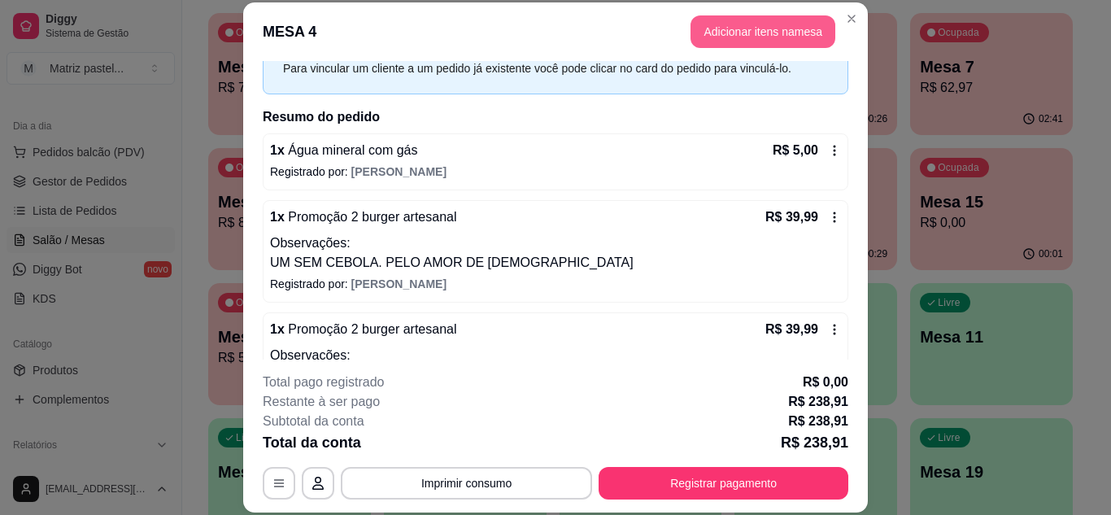
click at [738, 21] on button "Adicionar itens na mesa" at bounding box center [763, 31] width 145 height 33
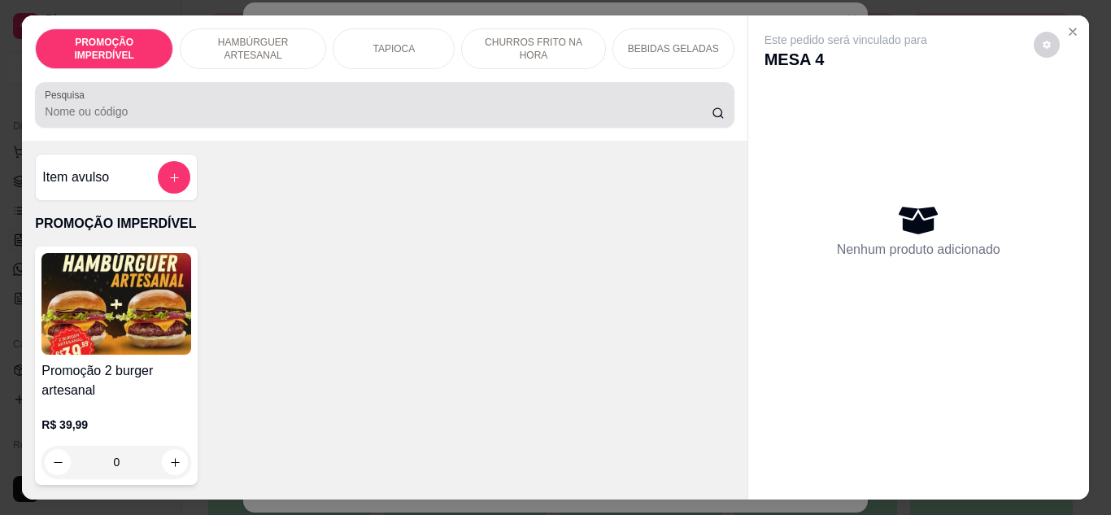
click at [615, 90] on div at bounding box center [384, 105] width 679 height 33
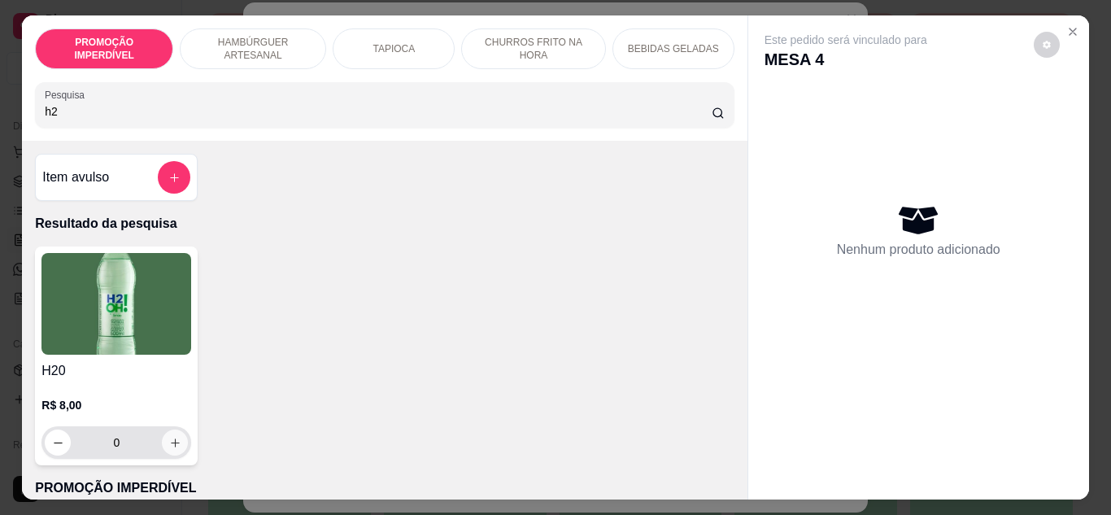
type input "h2"
click at [170, 449] on button "increase-product-quantity" at bounding box center [175, 443] width 26 height 26
type input "1"
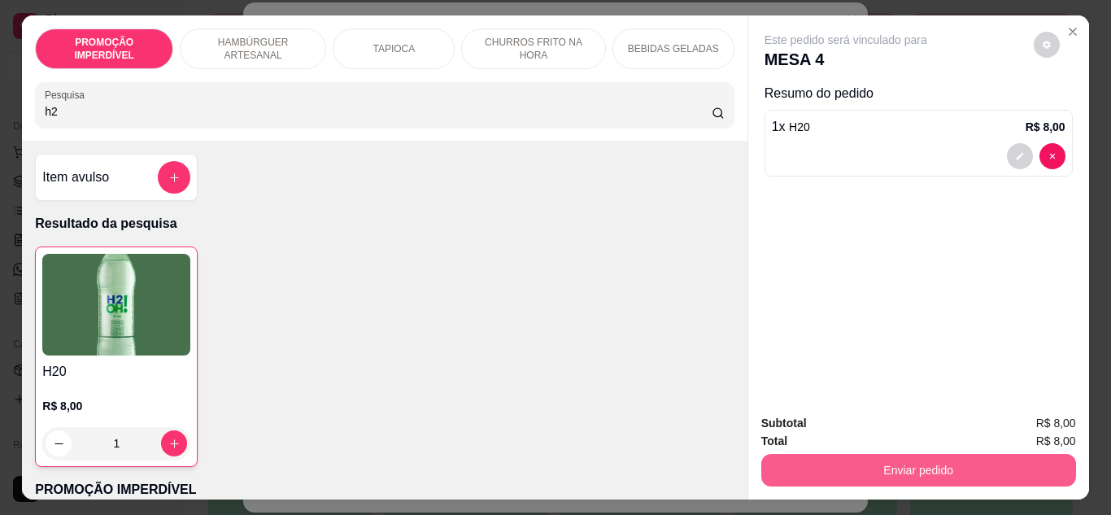
click at [864, 465] on button "Enviar pedido" at bounding box center [918, 470] width 315 height 33
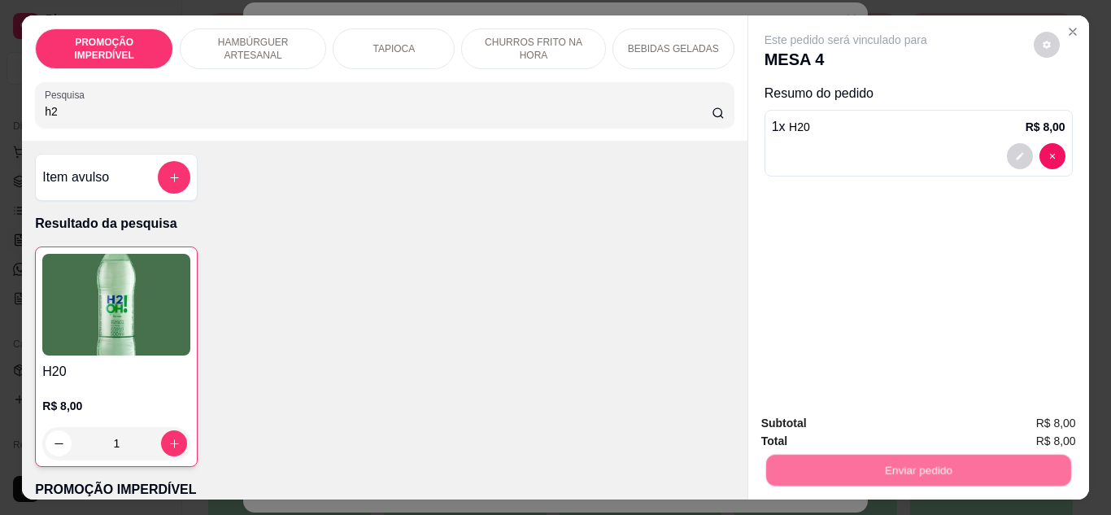
click at [820, 417] on button "Não registrar e enviar pedido" at bounding box center [865, 423] width 164 height 30
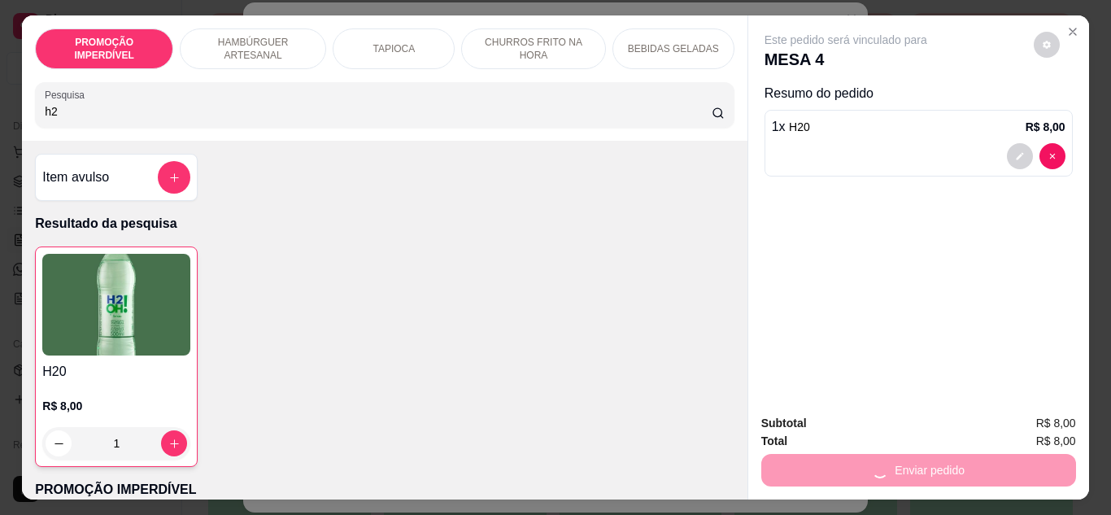
click at [520, 297] on div "H20 R$ 8,00 1" at bounding box center [384, 357] width 699 height 220
click at [485, 250] on div "H20 R$ 8,00 1" at bounding box center [384, 357] width 699 height 220
click at [666, 294] on div "H20 R$ 8,00 1" at bounding box center [384, 357] width 699 height 220
click at [1071, 25] on icon "Close" at bounding box center [1073, 31] width 13 height 13
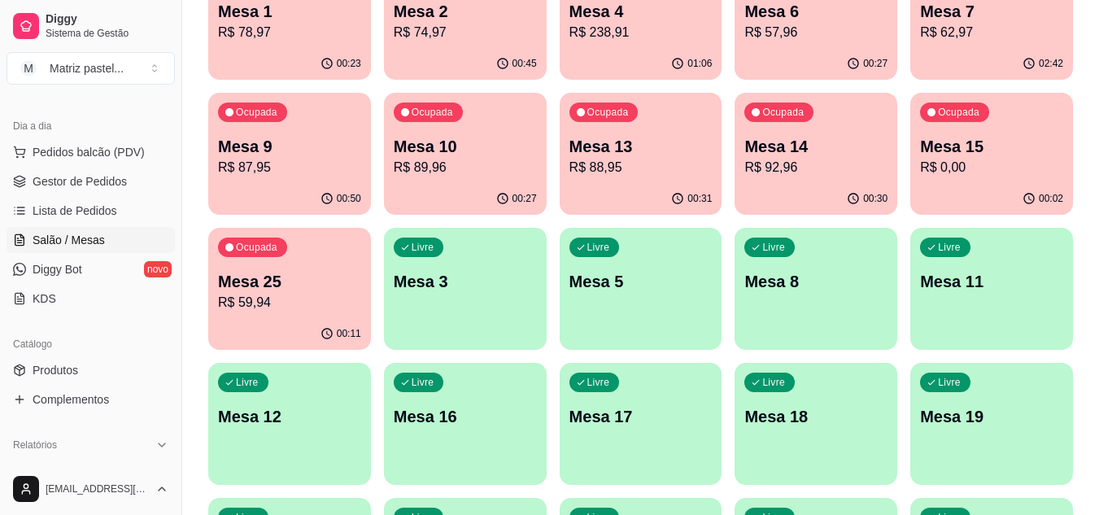
scroll to position [244, 0]
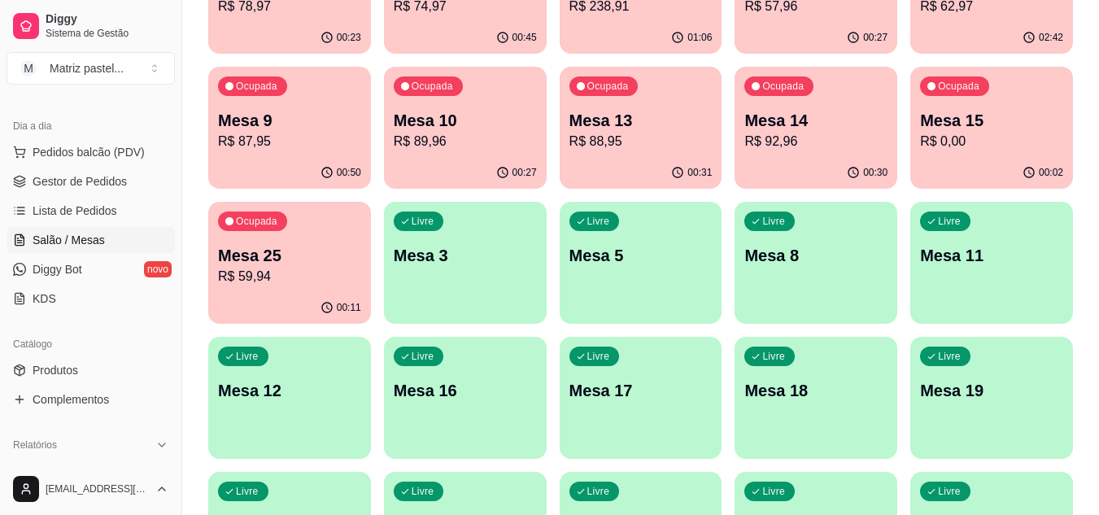
click at [659, 160] on div "00:31" at bounding box center [641, 173] width 163 height 32
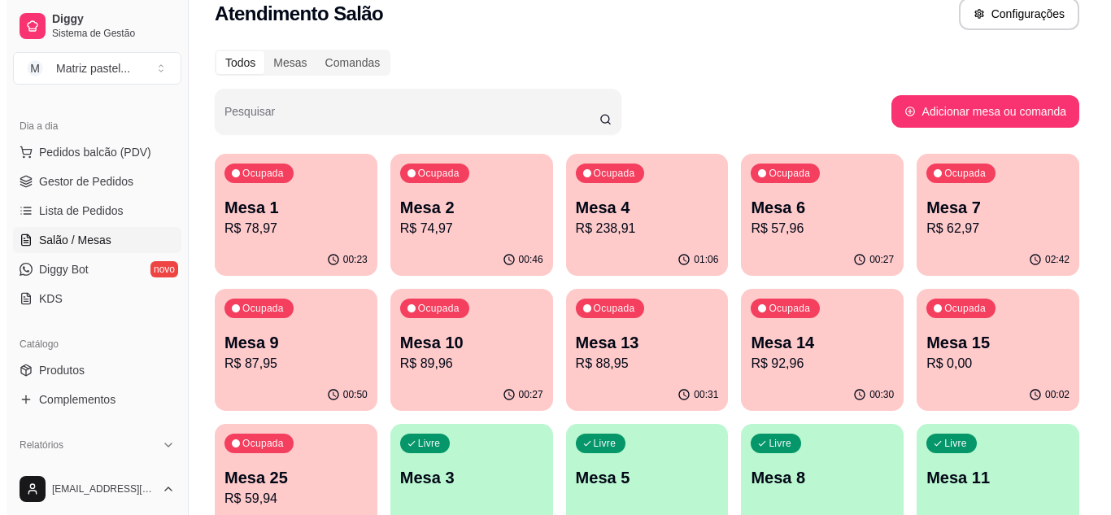
scroll to position [0, 0]
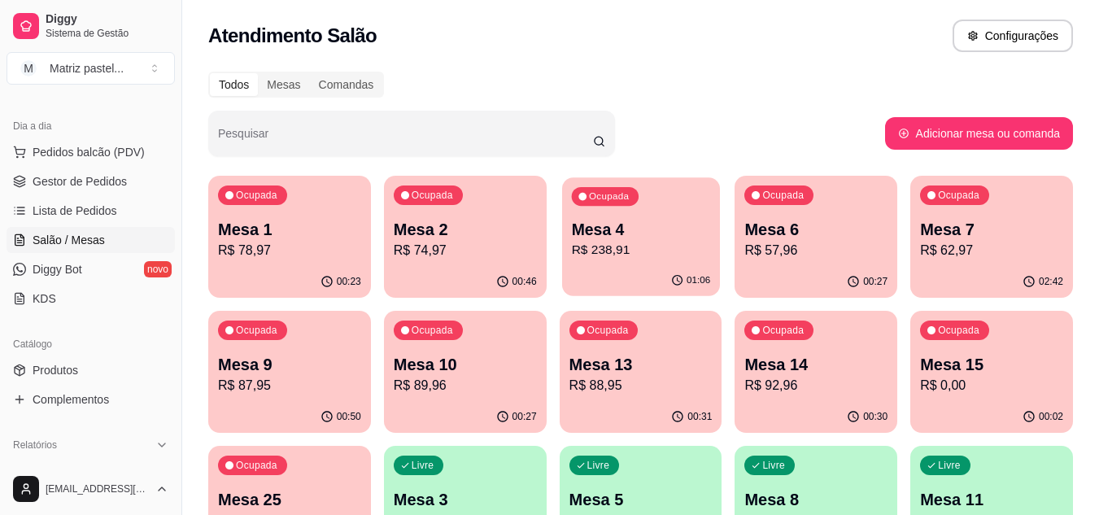
click at [644, 240] on div "Mesa 4 R$ 238,91" at bounding box center [640, 239] width 139 height 41
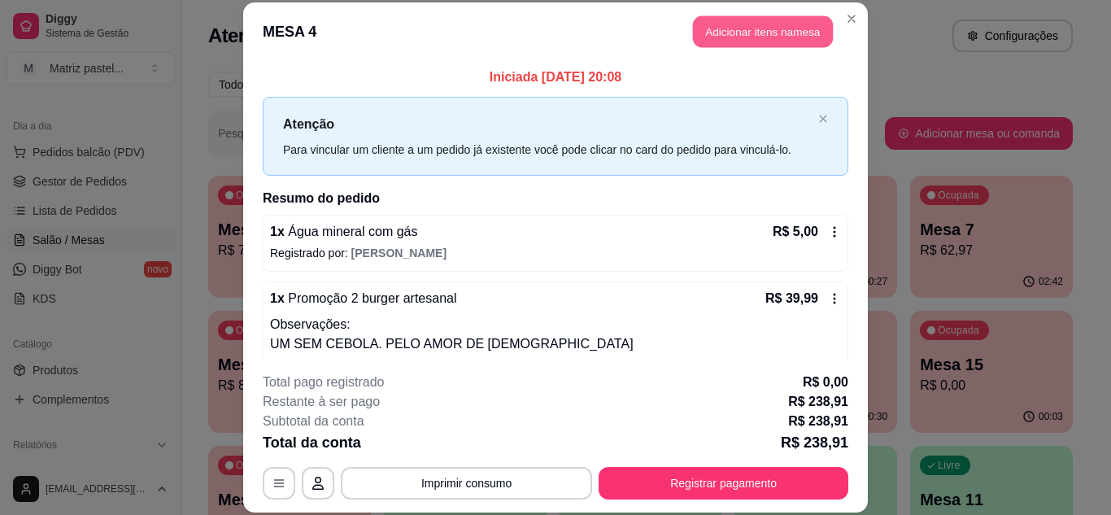
click at [729, 42] on button "Adicionar itens na mesa" at bounding box center [763, 32] width 140 height 32
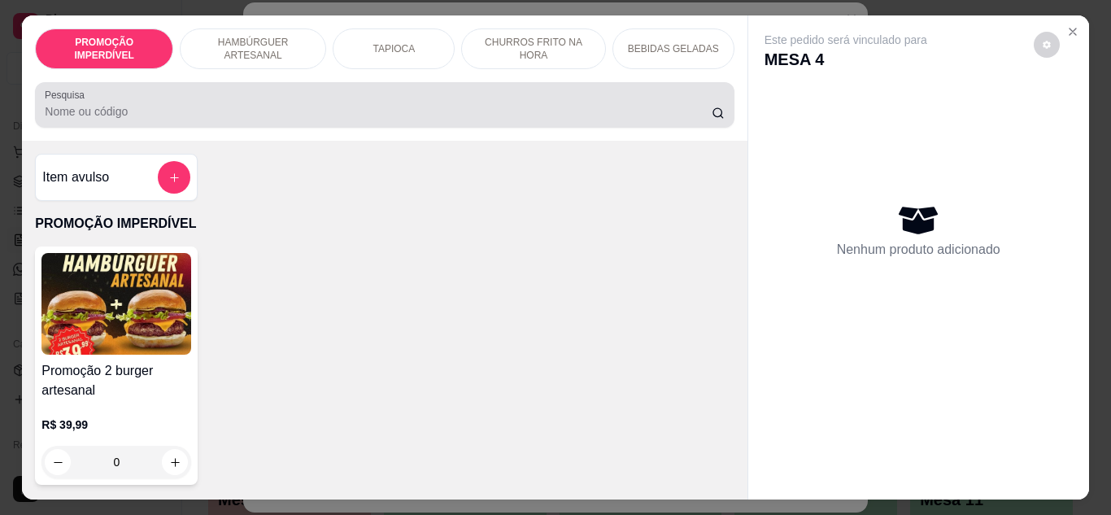
click at [392, 109] on input "Pesquisa" at bounding box center [378, 111] width 667 height 16
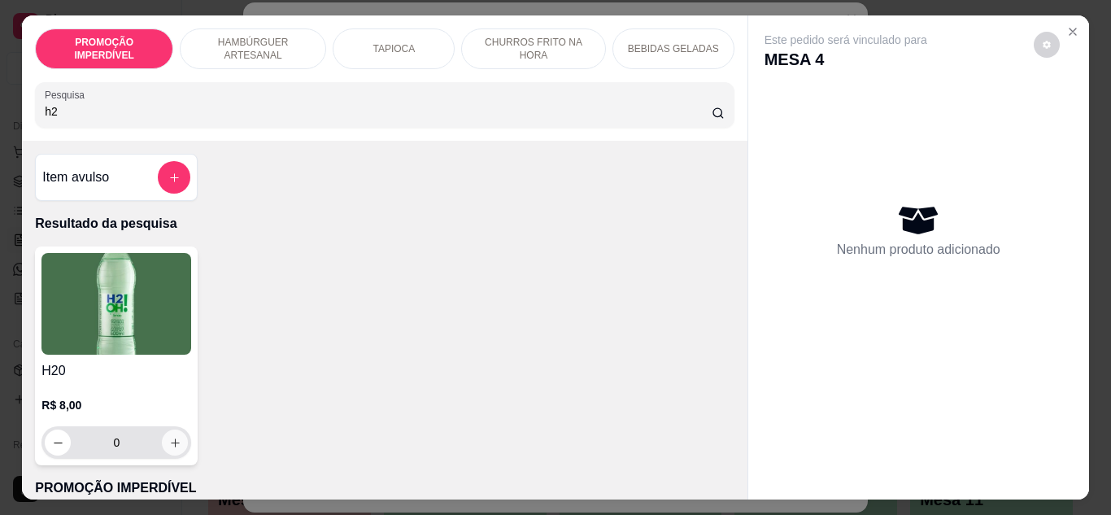
type input "h2"
click at [171, 437] on icon "increase-product-quantity" at bounding box center [175, 443] width 12 height 12
type input "1"
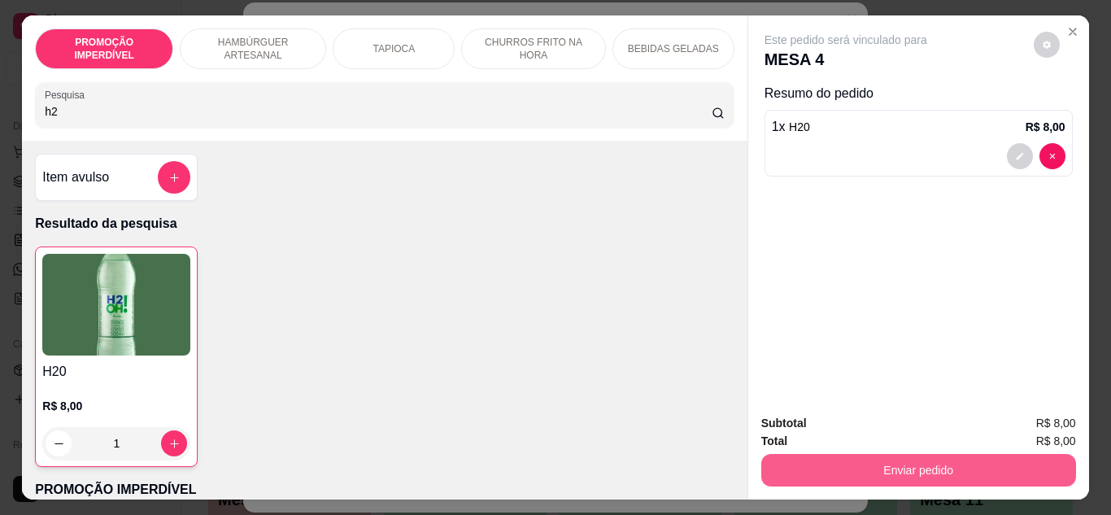
click at [827, 459] on button "Enviar pedido" at bounding box center [918, 470] width 315 height 33
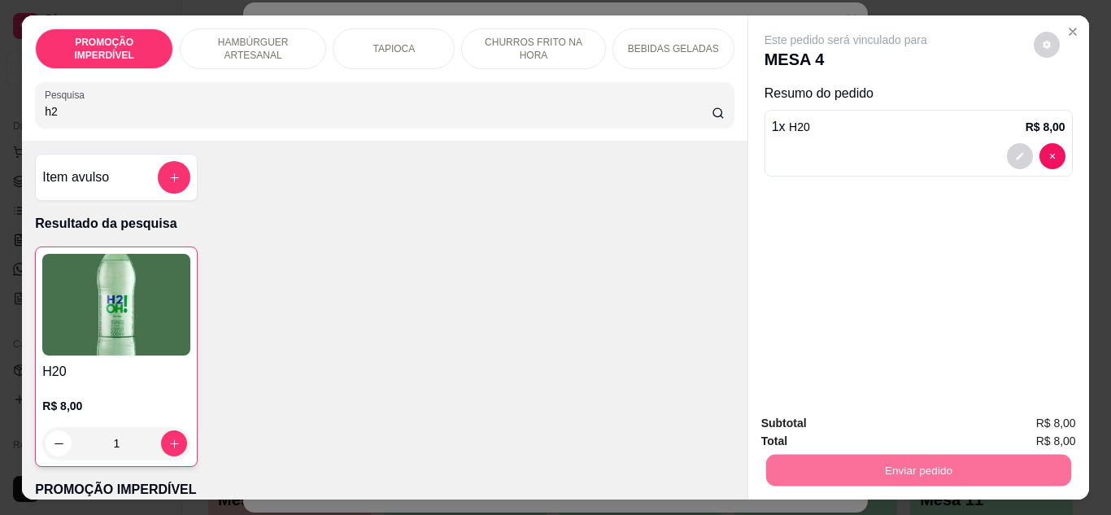
click at [810, 424] on button "Não registrar e enviar pedido" at bounding box center [865, 423] width 164 height 30
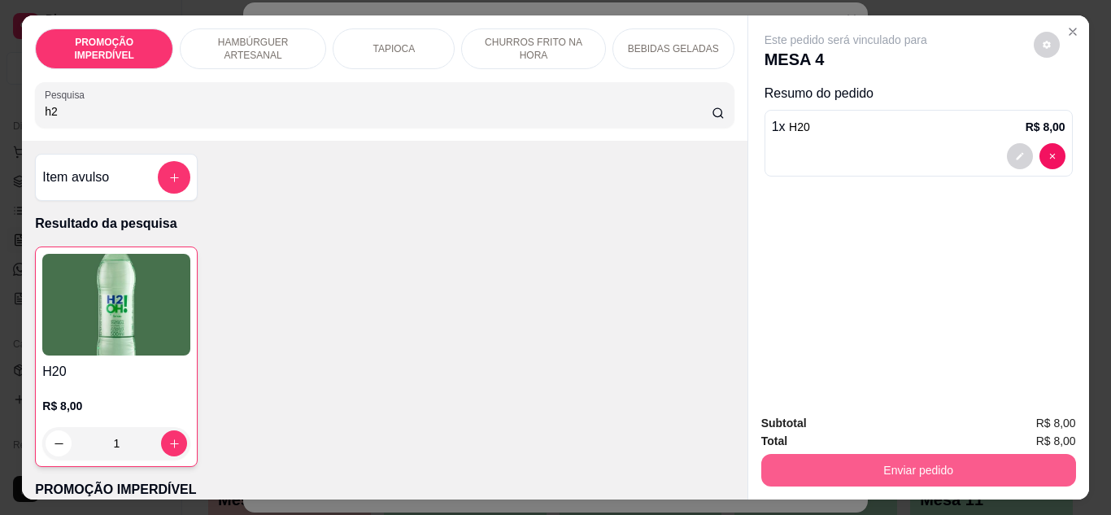
click at [828, 454] on button "Enviar pedido" at bounding box center [918, 470] width 315 height 33
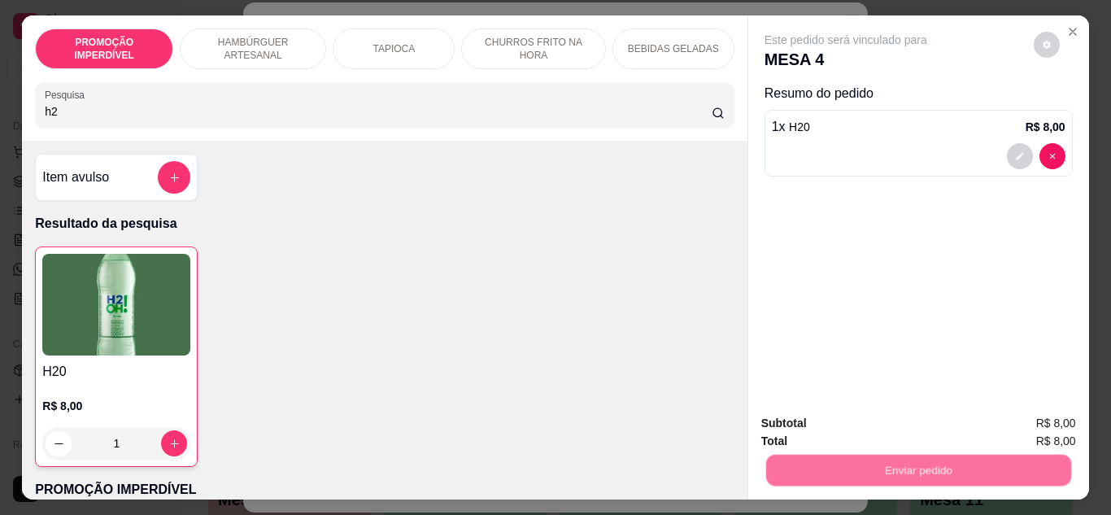
click at [802, 417] on button "Não registrar e enviar pedido" at bounding box center [864, 424] width 169 height 31
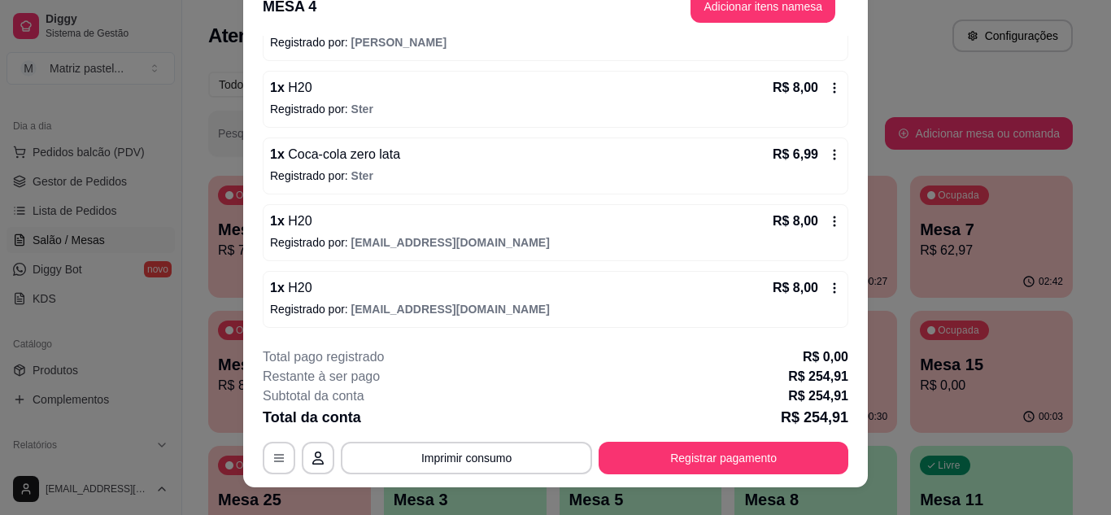
scroll to position [50, 0]
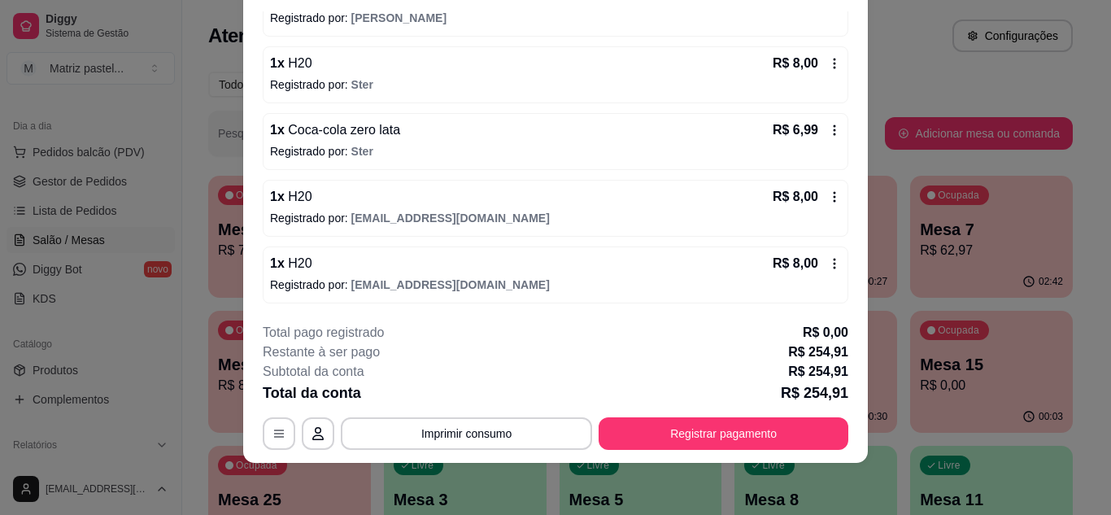
click at [828, 200] on icon at bounding box center [834, 196] width 13 height 13
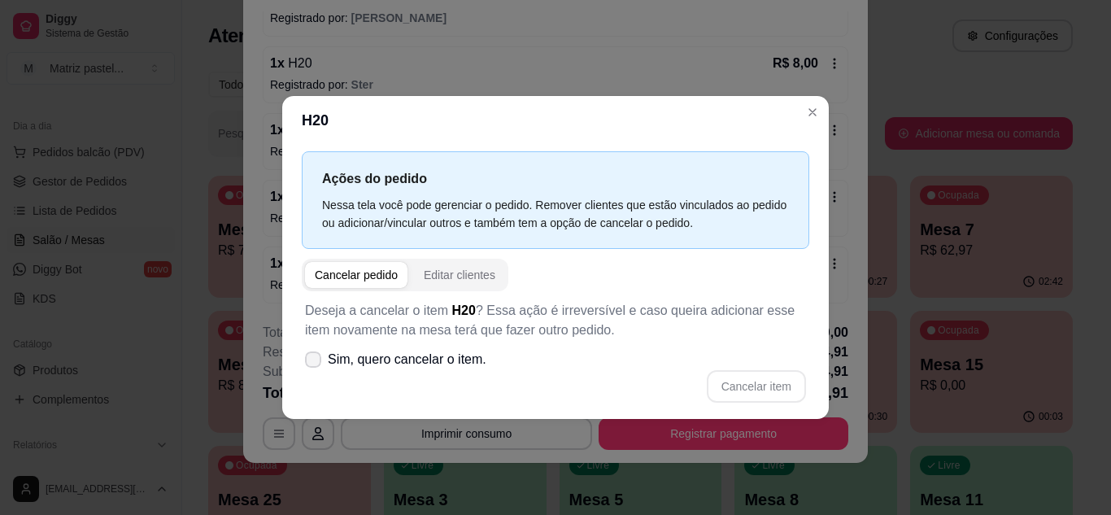
click at [368, 364] on span "Sim, quero cancelar o item." at bounding box center [407, 360] width 159 height 20
click at [315, 364] on input "Sim, quero cancelar o item." at bounding box center [309, 367] width 11 height 11
checkbox input "true"
click at [727, 394] on button "Cancelar item" at bounding box center [756, 386] width 99 height 33
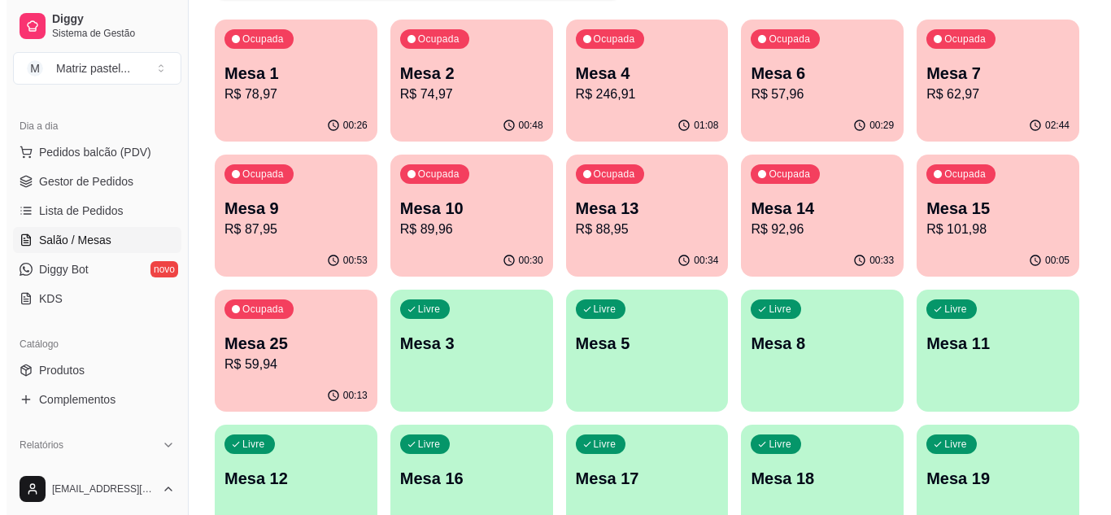
scroll to position [163, 0]
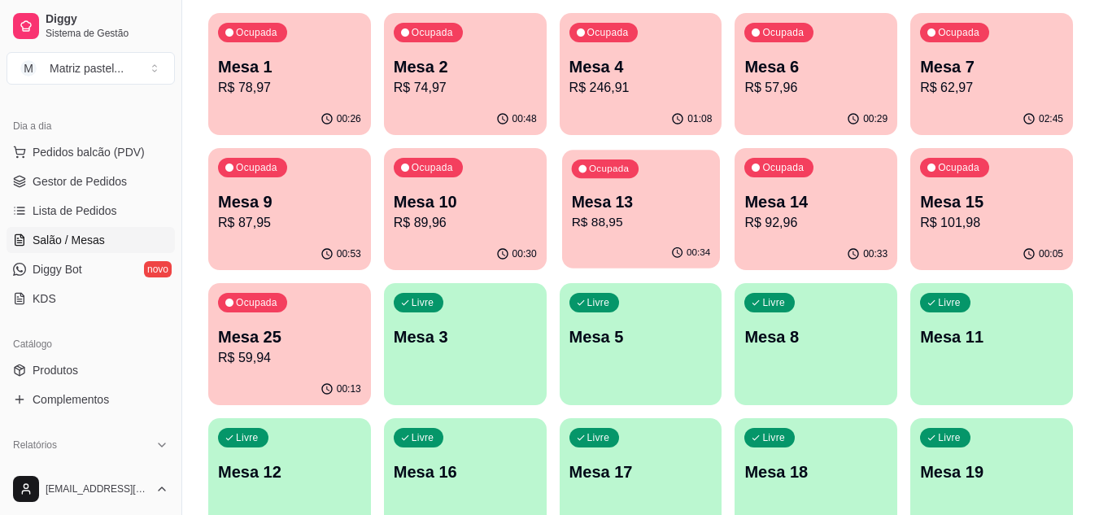
click at [622, 220] on p "R$ 88,95" at bounding box center [640, 222] width 139 height 19
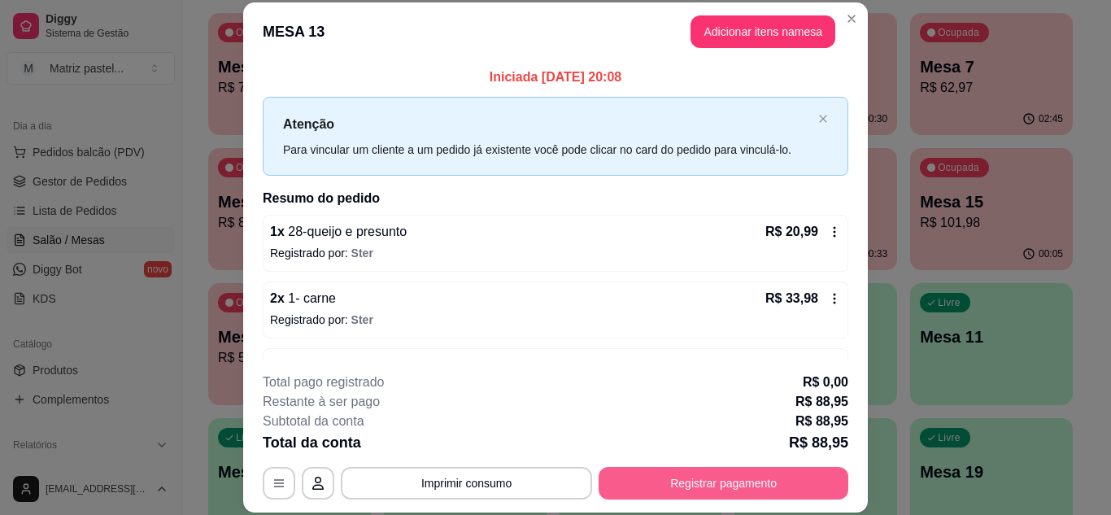
click at [707, 491] on button "Registrar pagamento" at bounding box center [724, 483] width 250 height 33
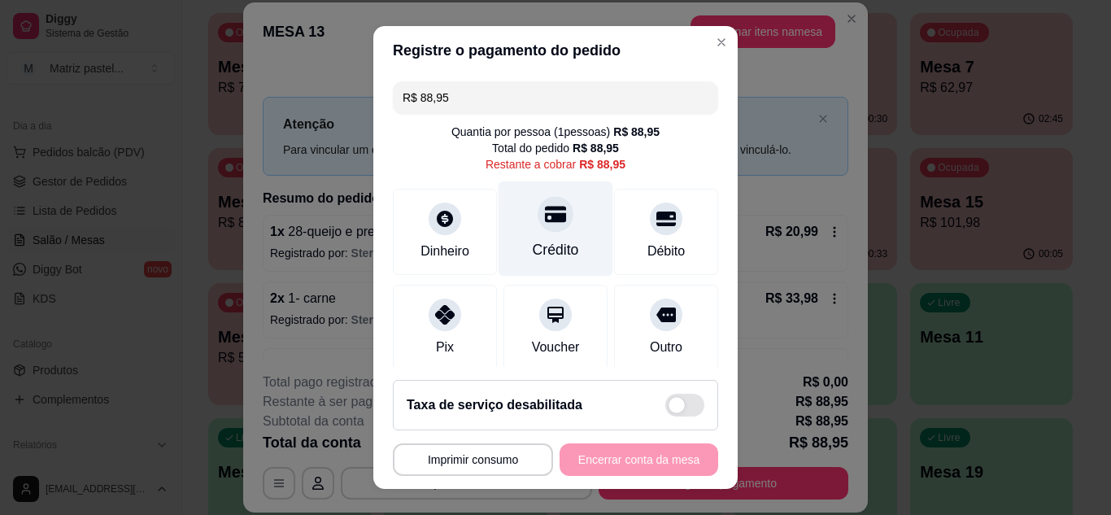
click at [546, 217] on icon at bounding box center [555, 214] width 21 height 16
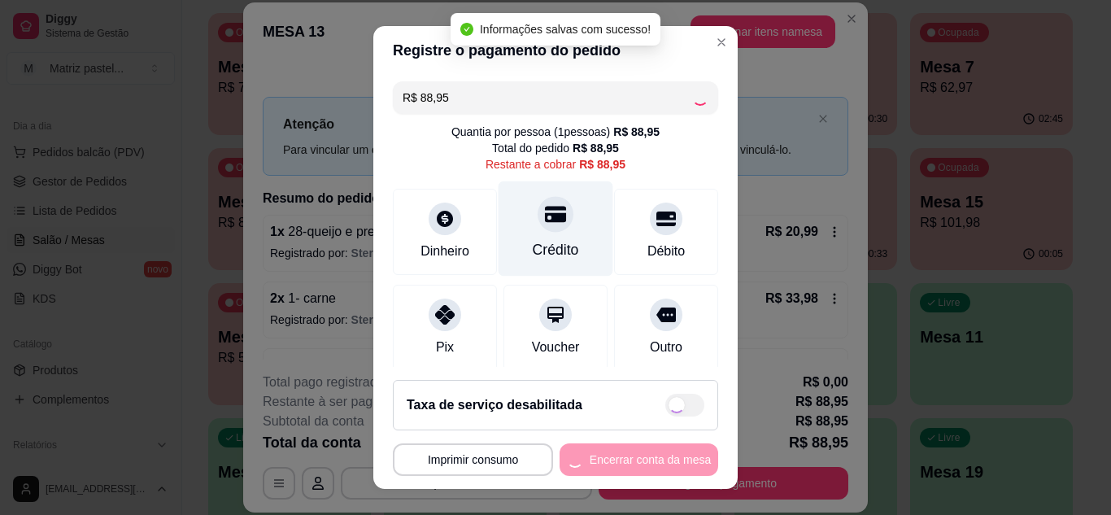
type input "R$ 0,00"
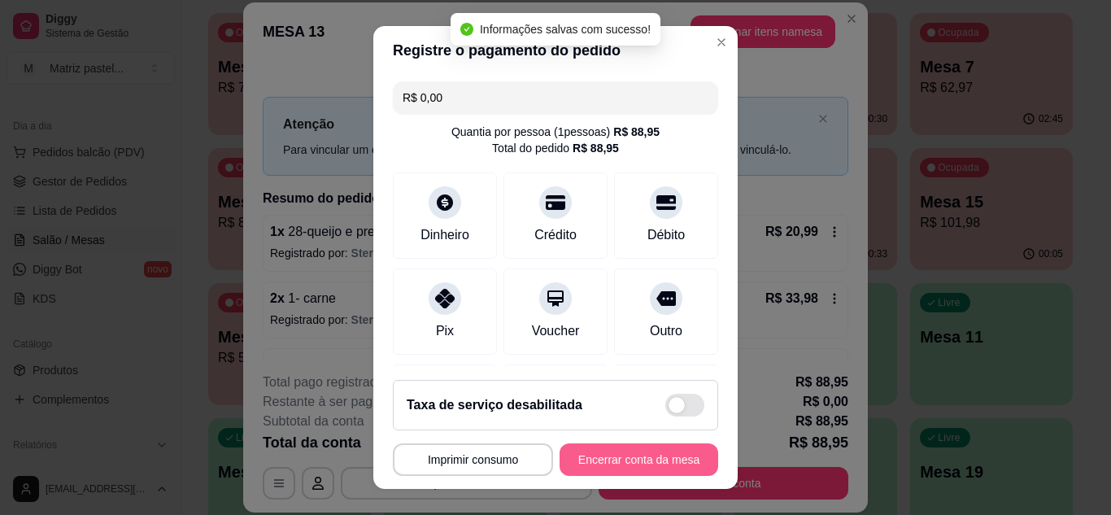
click at [600, 456] on button "Encerrar conta da mesa" at bounding box center [639, 459] width 159 height 33
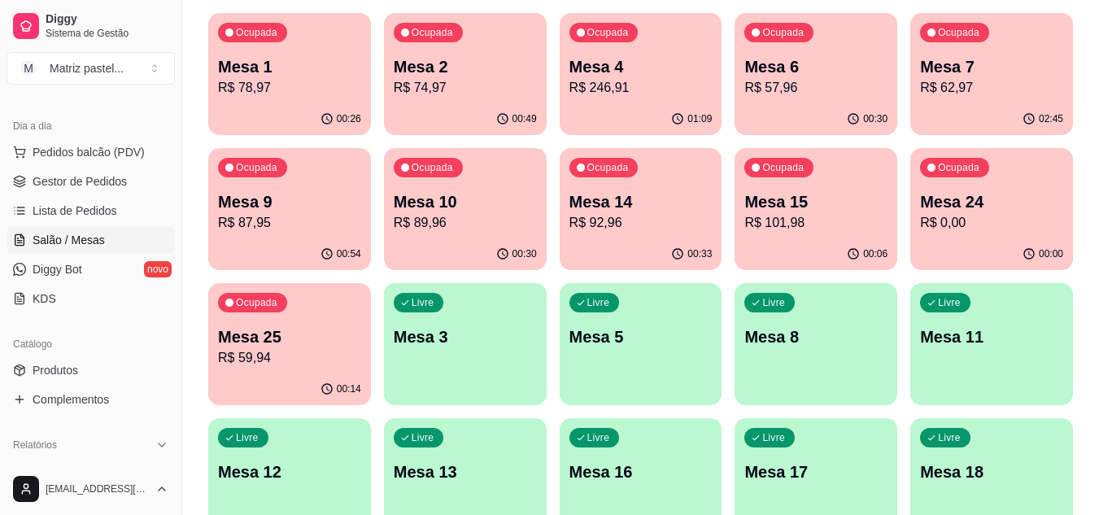
click at [648, 88] on p "R$ 246,91" at bounding box center [640, 88] width 143 height 20
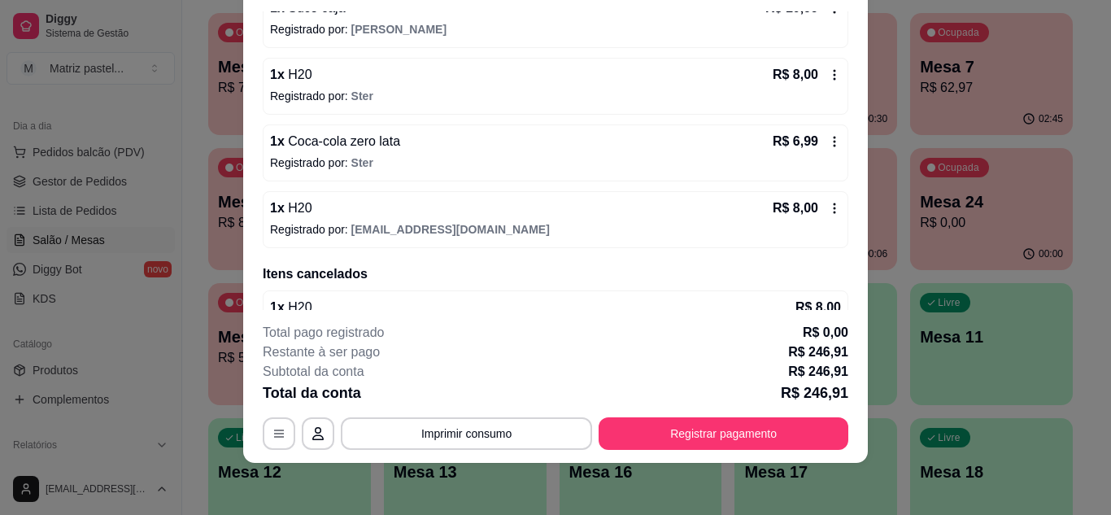
scroll to position [770, 0]
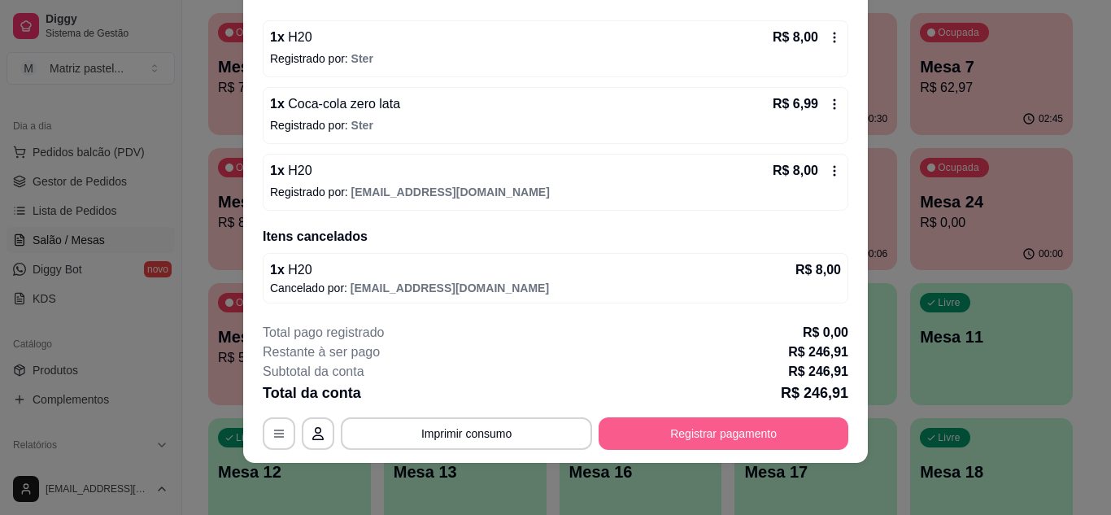
click at [663, 426] on button "Registrar pagamento" at bounding box center [724, 433] width 250 height 33
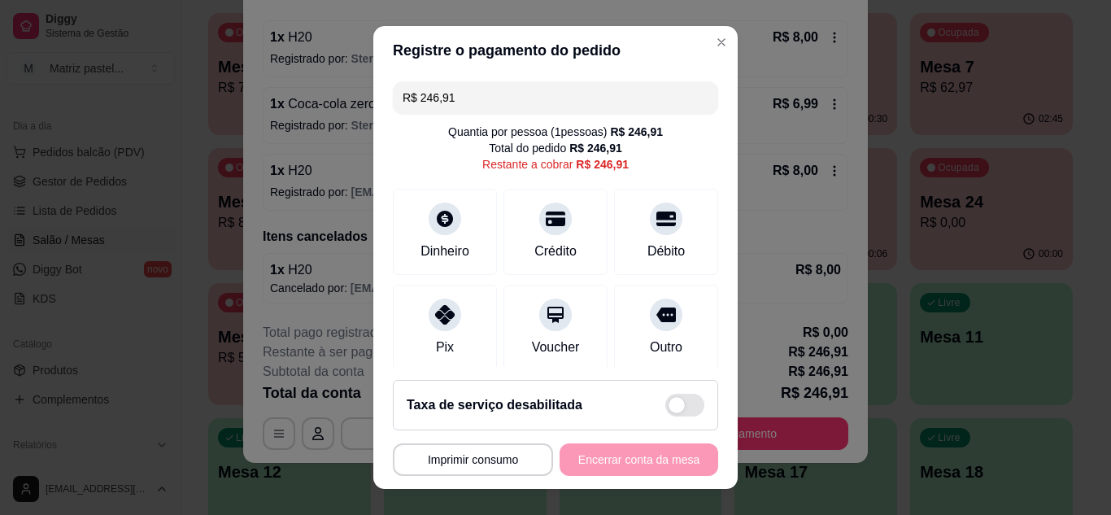
drag, startPoint x: 447, startPoint y: 64, endPoint x: 456, endPoint y: 75, distance: 14.4
click at [452, 73] on header "Registre o pagamento do pedido" at bounding box center [555, 50] width 364 height 49
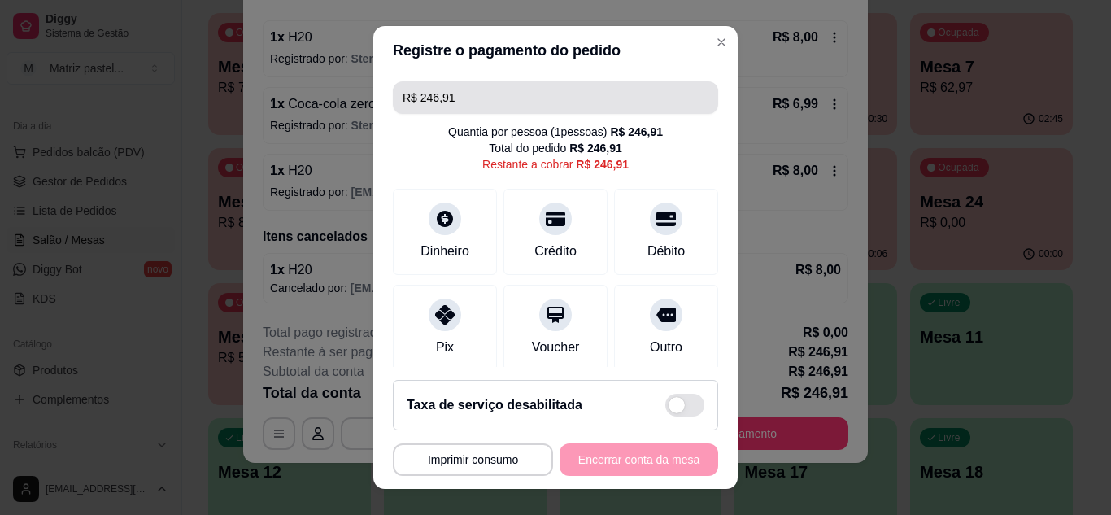
click at [475, 99] on input "R$ 246,91" at bounding box center [556, 97] width 306 height 33
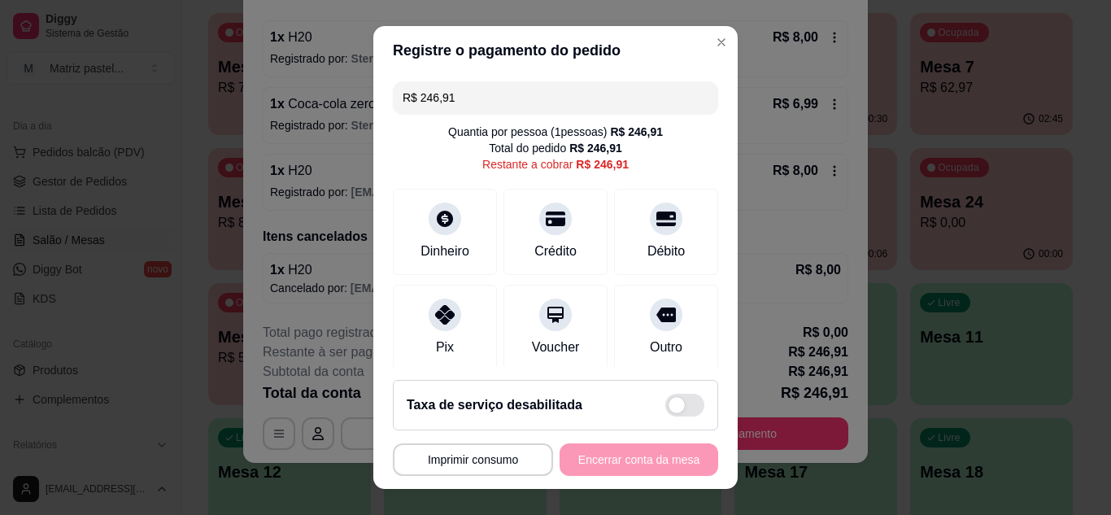
click at [475, 99] on input "R$ 246,91" at bounding box center [556, 97] width 306 height 33
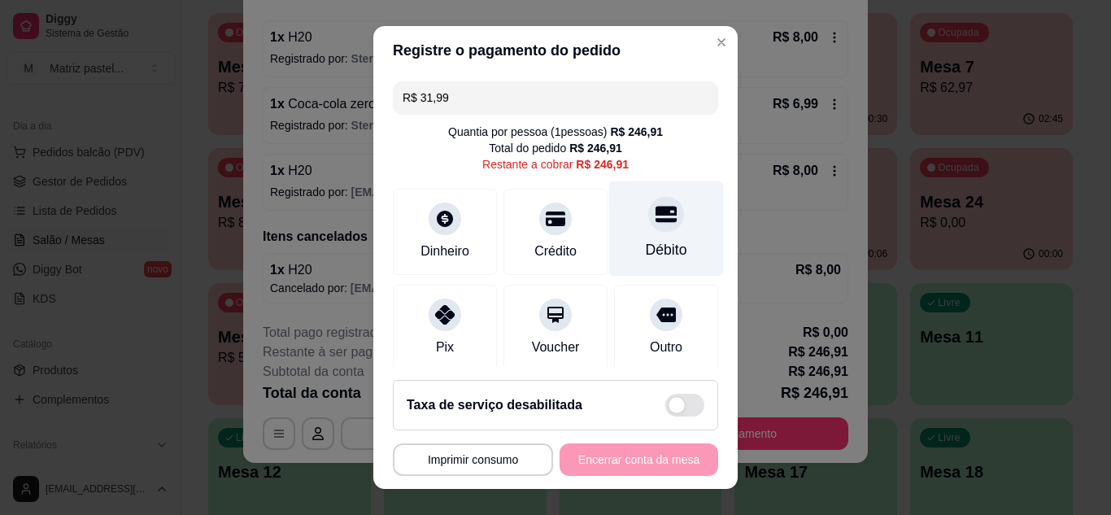
click at [648, 212] on div at bounding box center [666, 214] width 36 height 36
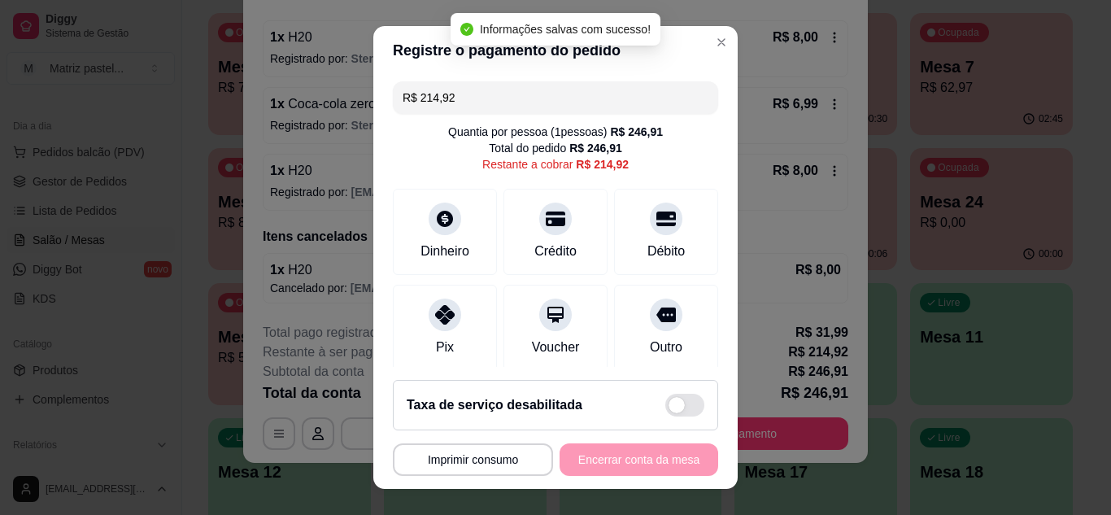
click at [525, 104] on input "R$ 214,92" at bounding box center [556, 97] width 306 height 33
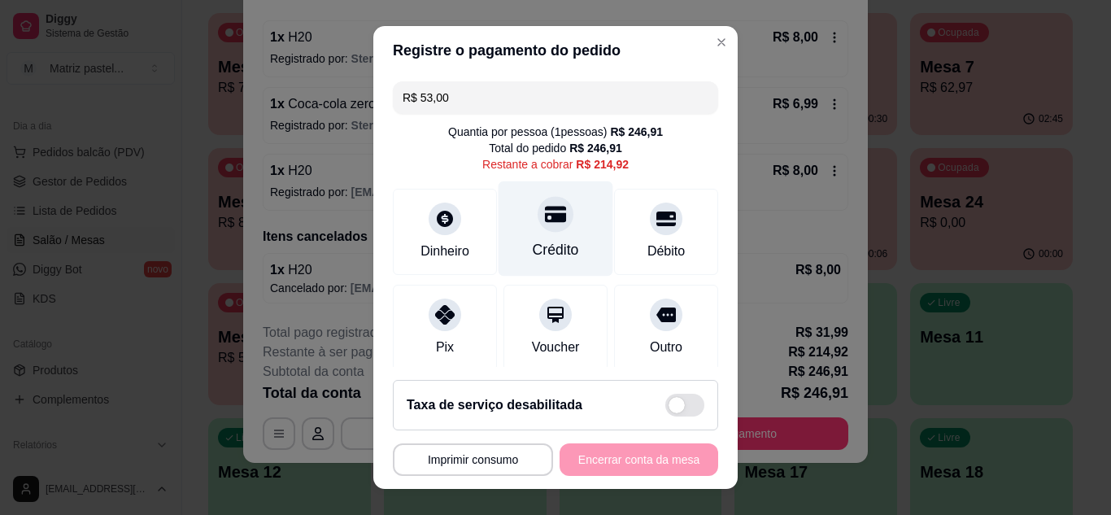
click at [556, 223] on div "Crédito" at bounding box center [556, 228] width 115 height 95
click at [537, 242] on div "Crédito" at bounding box center [556, 249] width 46 height 21
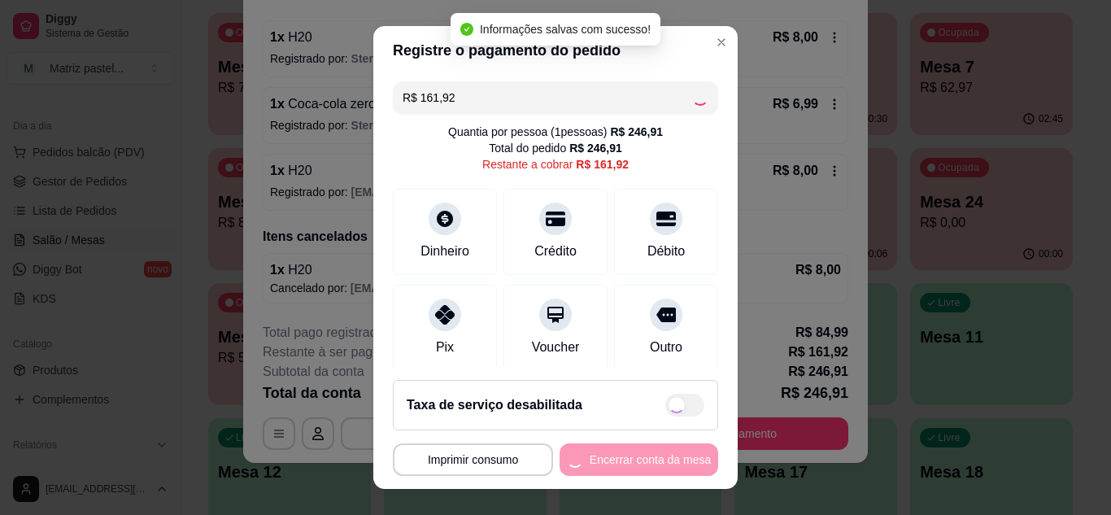
type input "R$ 0,00"
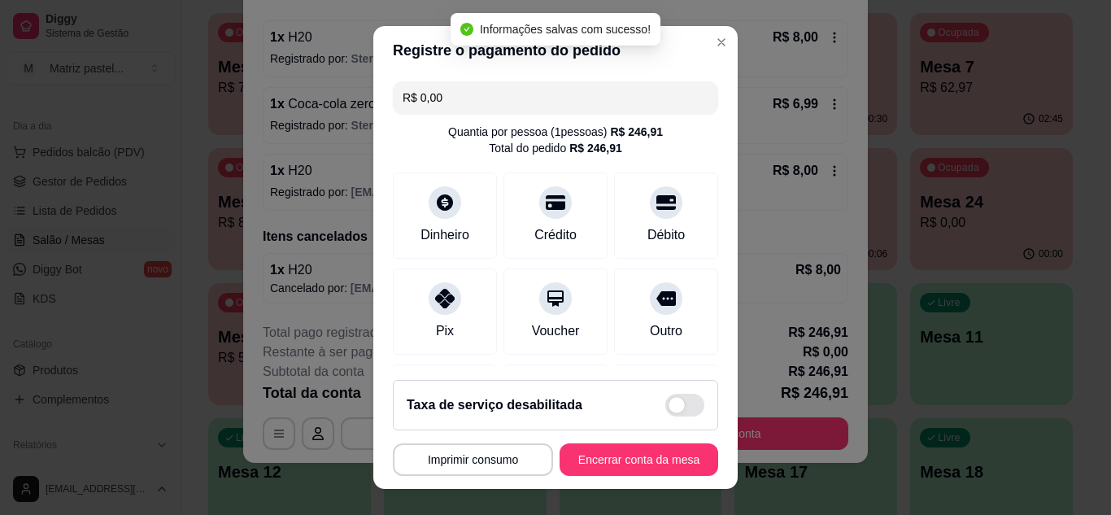
click at [616, 440] on footer "**********" at bounding box center [555, 428] width 364 height 122
click at [614, 452] on button "Encerrar conta da mesa" at bounding box center [639, 459] width 159 height 33
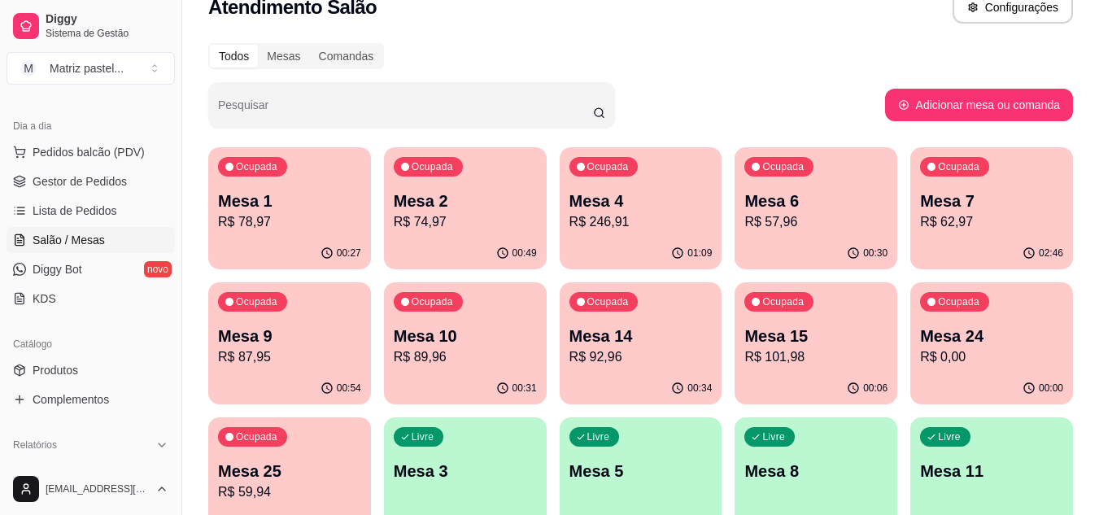
scroll to position [0, 0]
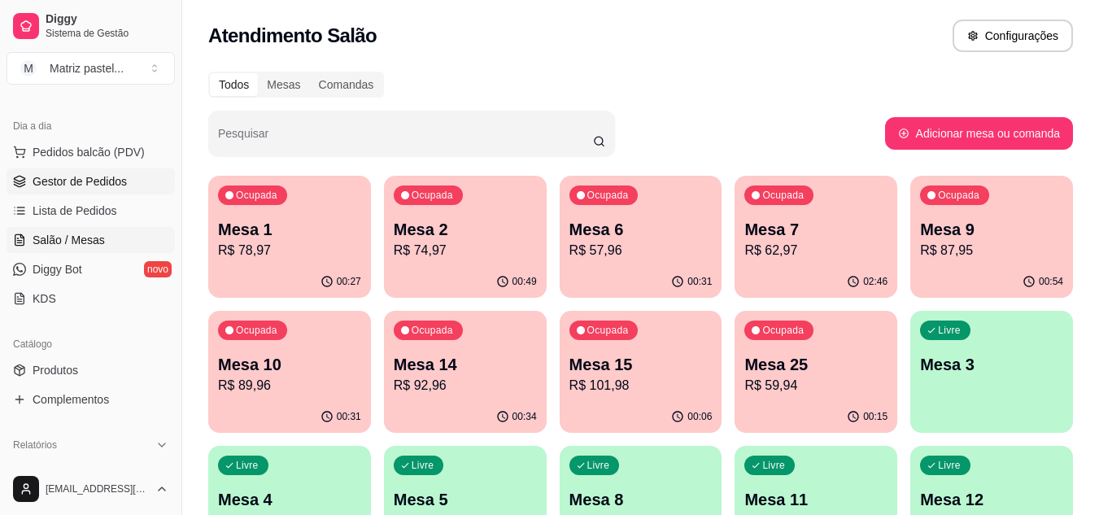
click at [76, 185] on span "Gestor de Pedidos" at bounding box center [80, 181] width 94 height 16
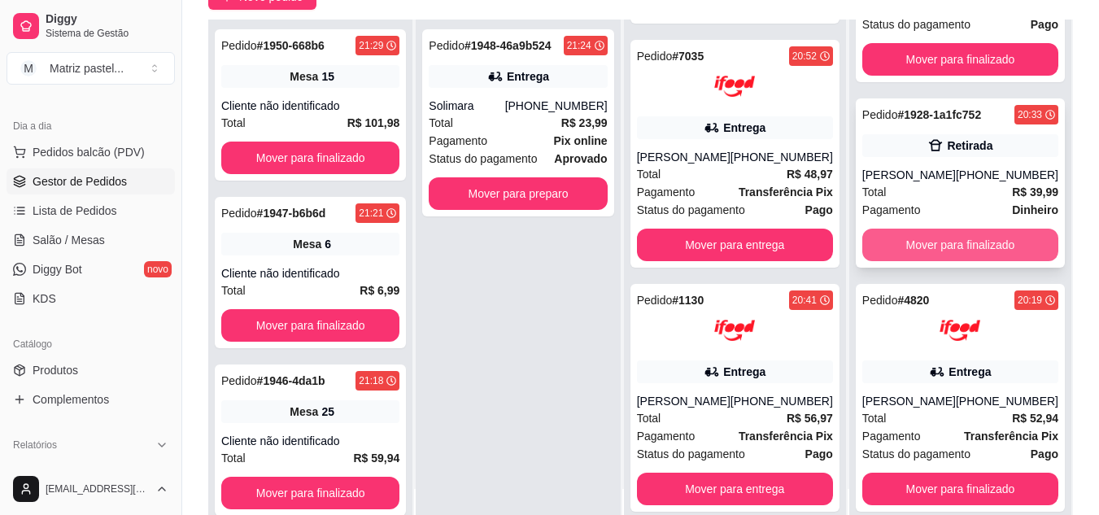
scroll to position [696, 0]
click at [896, 239] on button "Mover para finalizado" at bounding box center [960, 245] width 196 height 33
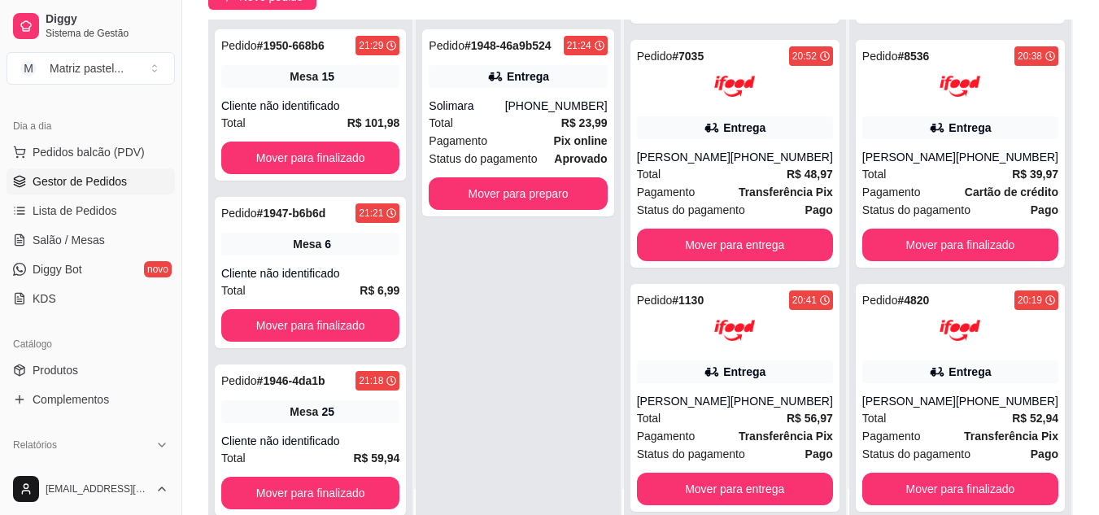
scroll to position [510, 0]
click at [60, 372] on span "Produtos" at bounding box center [56, 370] width 46 height 16
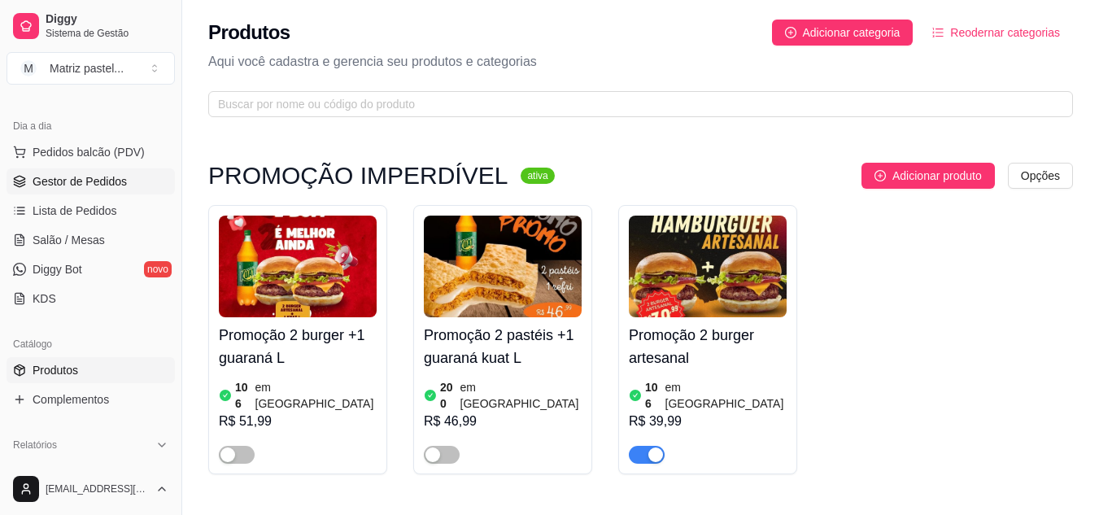
click at [87, 185] on span "Gestor de Pedidos" at bounding box center [80, 181] width 94 height 16
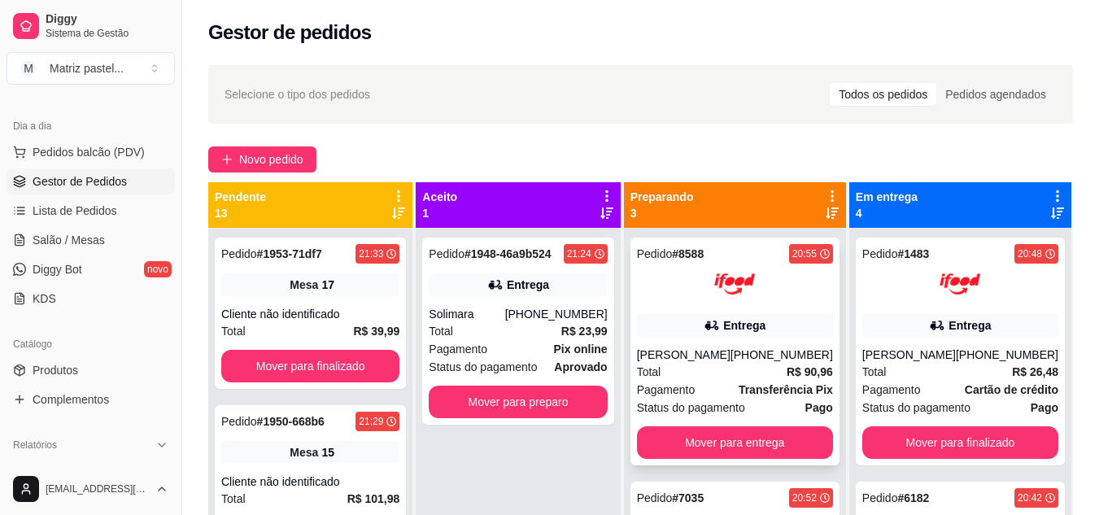
click at [685, 298] on div at bounding box center [735, 284] width 196 height 41
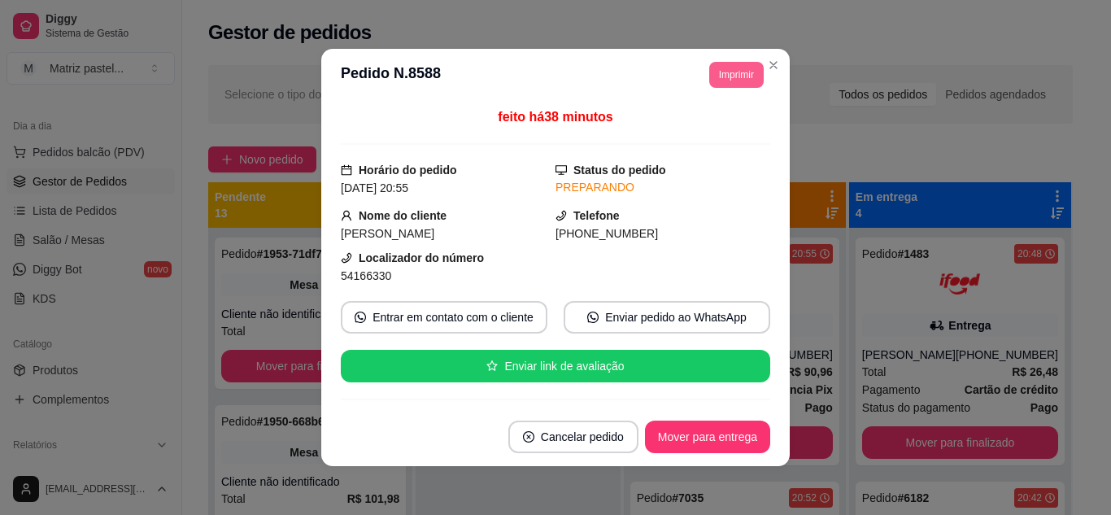
click at [709, 76] on button "Imprimir" at bounding box center [736, 75] width 55 height 26
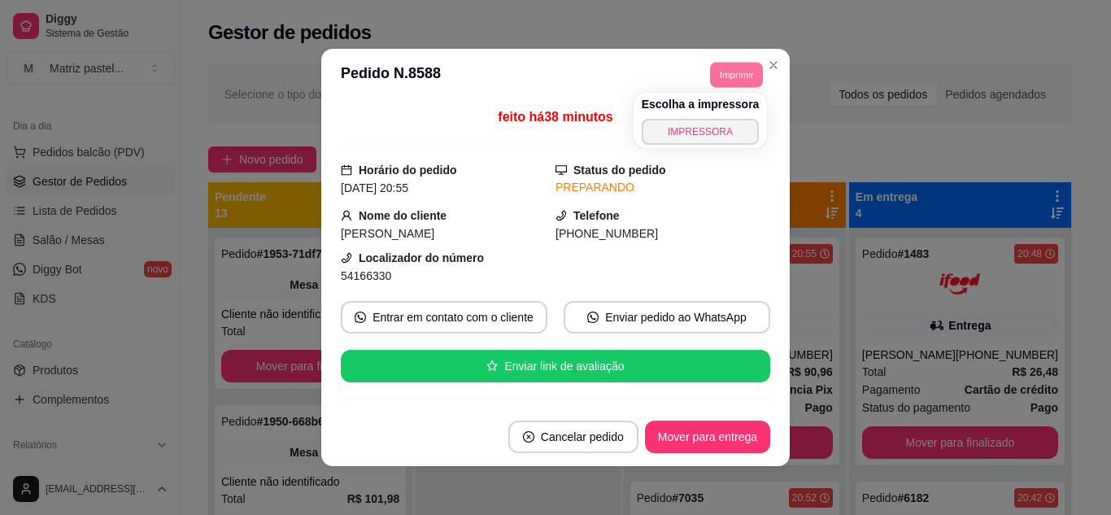
click at [690, 146] on div "Escolha a impressora IMPRESSORA" at bounding box center [701, 120] width 134 height 55
click at [691, 134] on button "IMPRESSORA" at bounding box center [701, 131] width 114 height 25
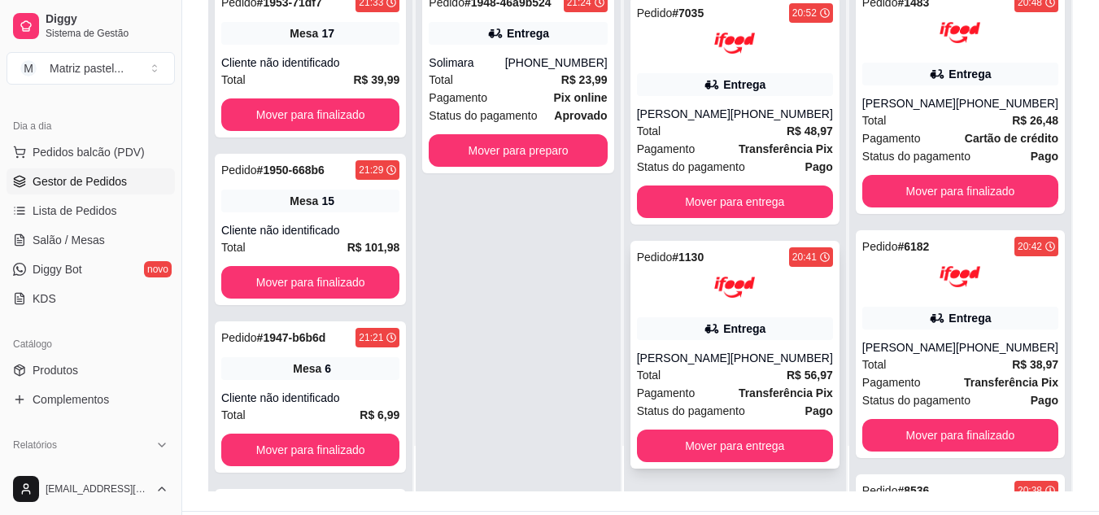
scroll to position [244, 0]
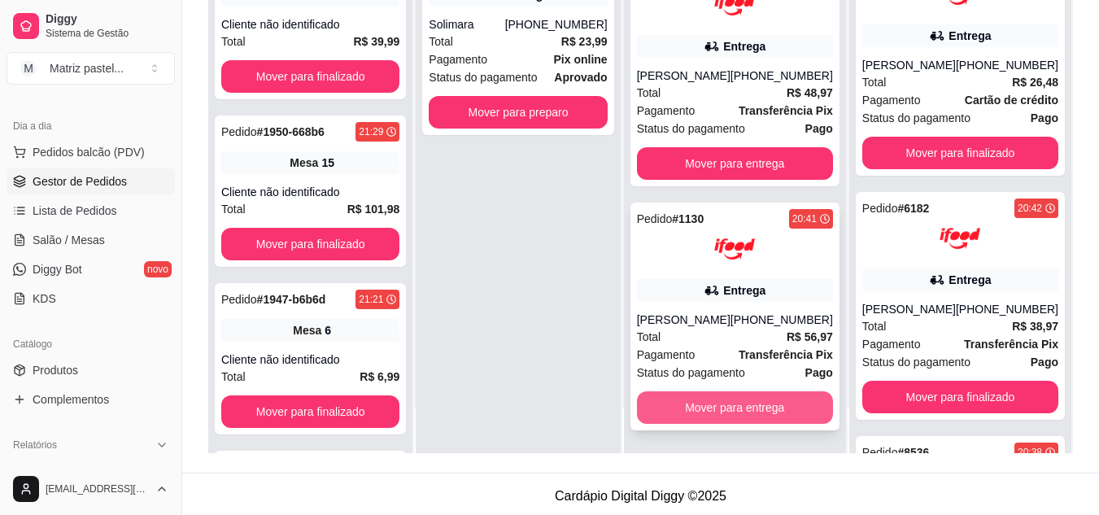
click at [761, 417] on button "Mover para entrega" at bounding box center [735, 407] width 196 height 33
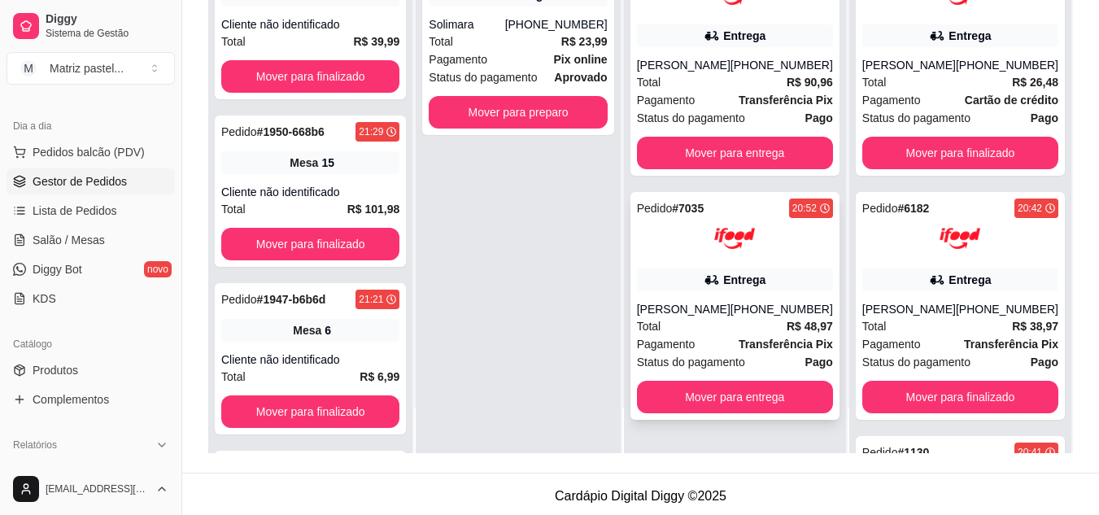
scroll to position [6, 0]
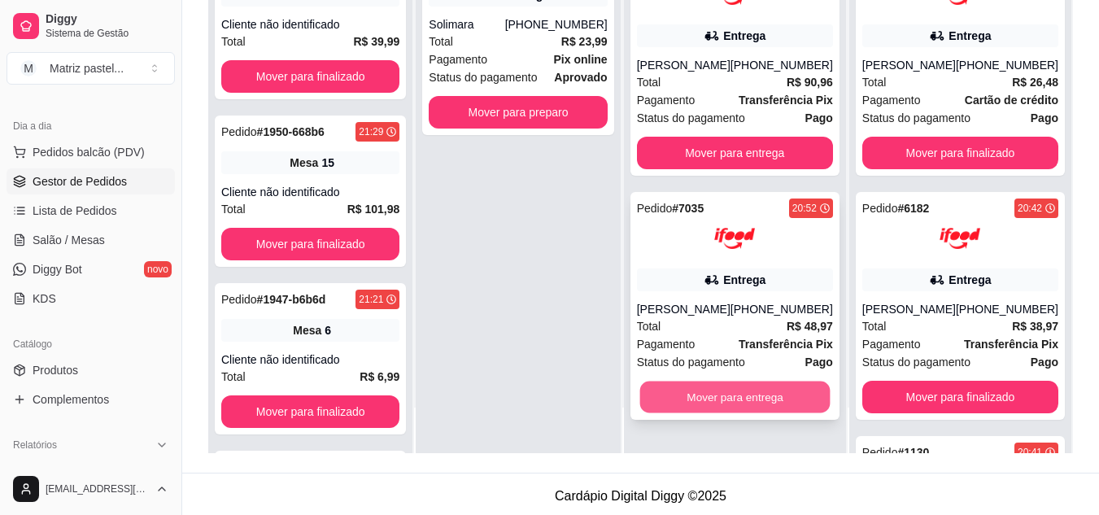
click at [734, 401] on button "Mover para entrega" at bounding box center [734, 398] width 190 height 32
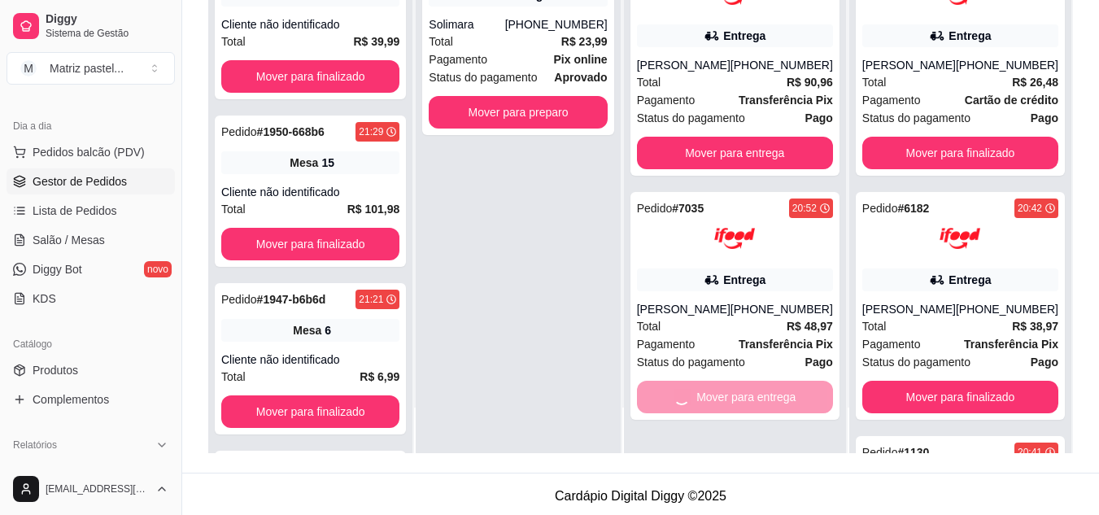
scroll to position [0, 0]
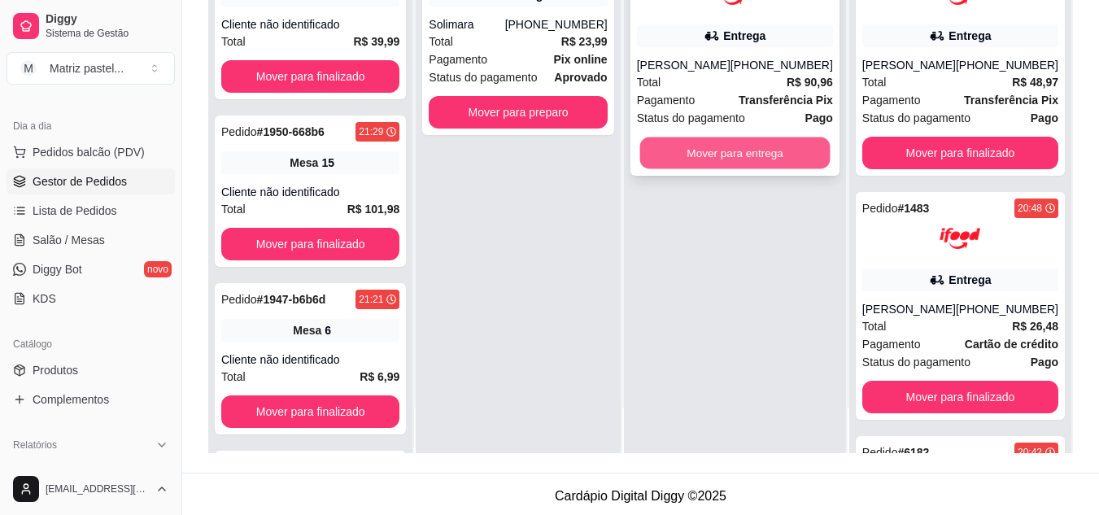
click at [730, 160] on button "Mover para entrega" at bounding box center [734, 153] width 190 height 32
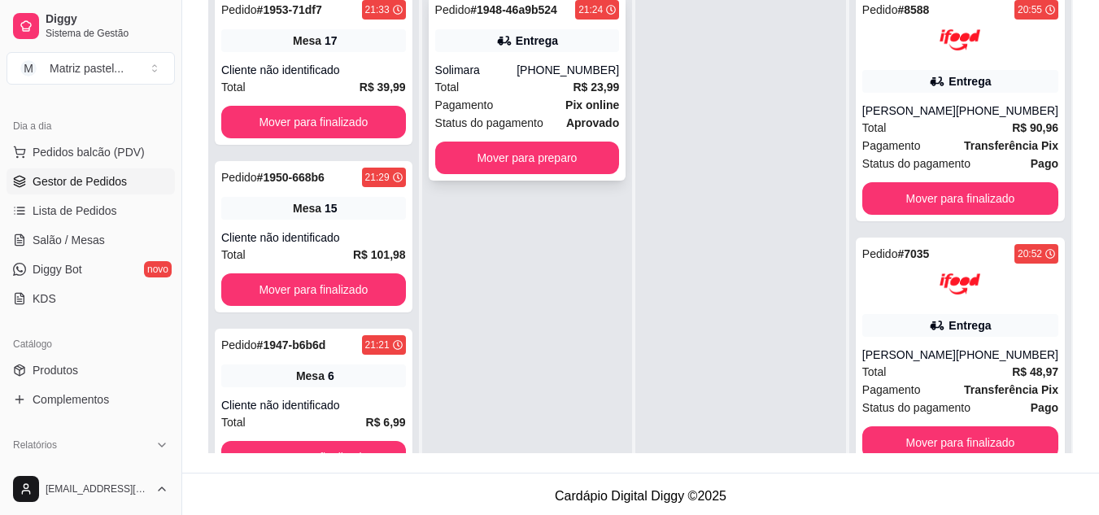
click at [539, 73] on div "(73) 98233-4380" at bounding box center [568, 70] width 103 height 16
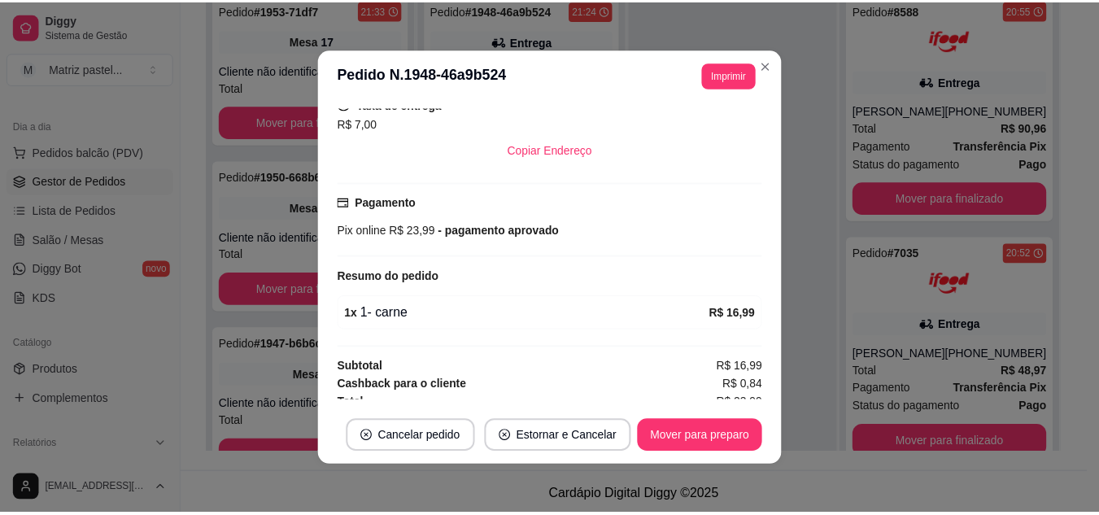
scroll to position [356, 0]
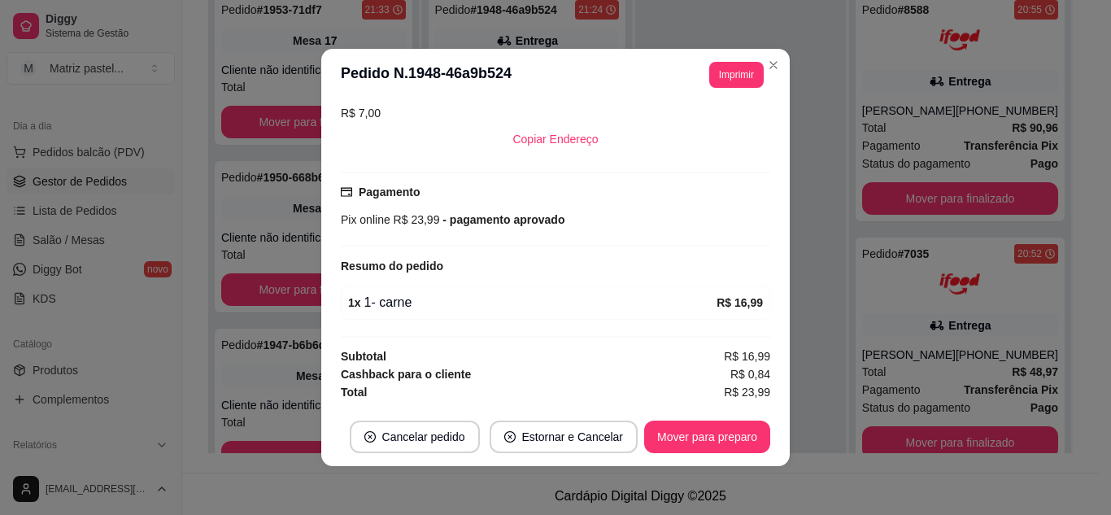
click at [780, 59] on header "**********" at bounding box center [555, 75] width 469 height 52
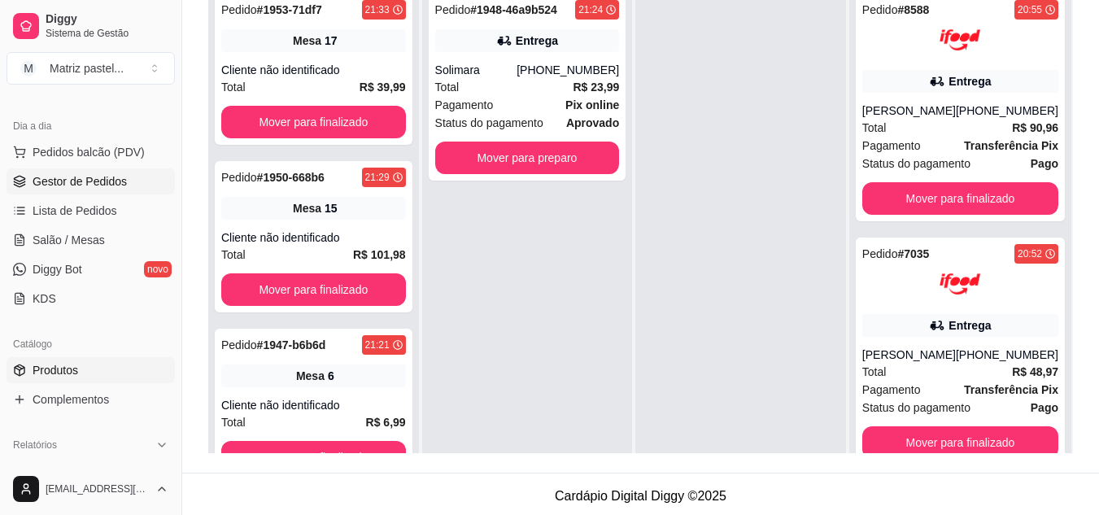
click at [71, 364] on span "Produtos" at bounding box center [56, 370] width 46 height 16
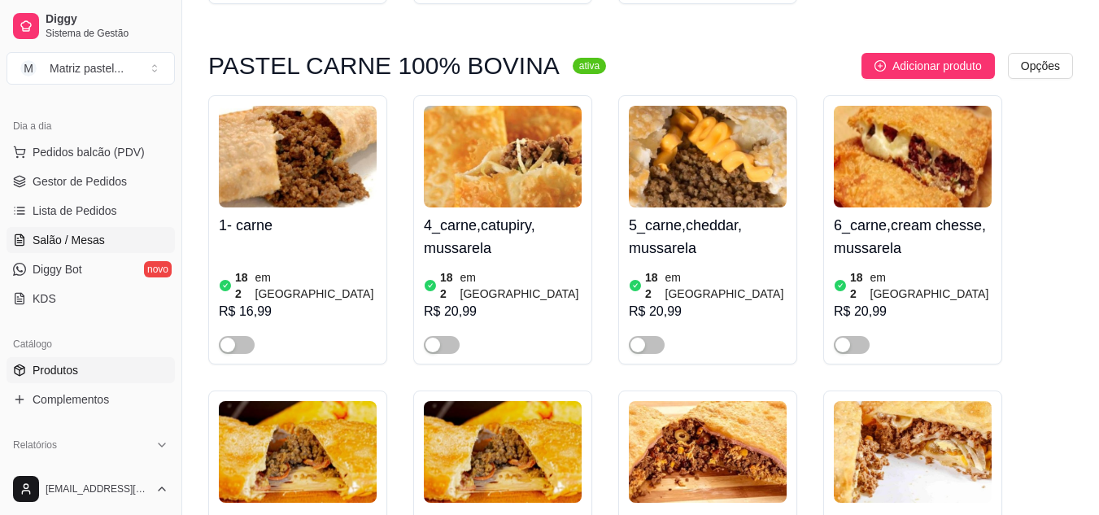
scroll to position [488, 0]
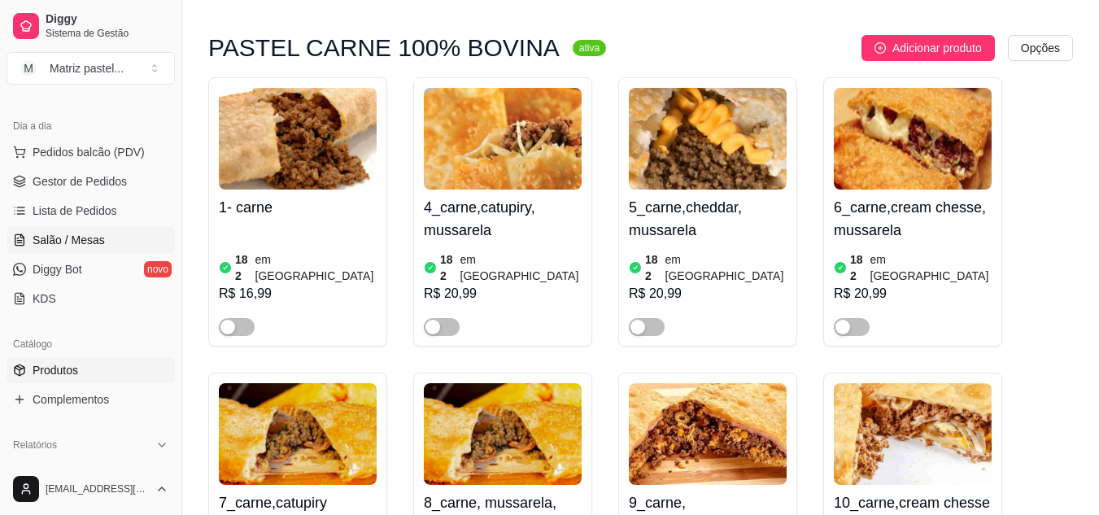
click at [51, 243] on span "Salão / Mesas" at bounding box center [69, 240] width 72 height 16
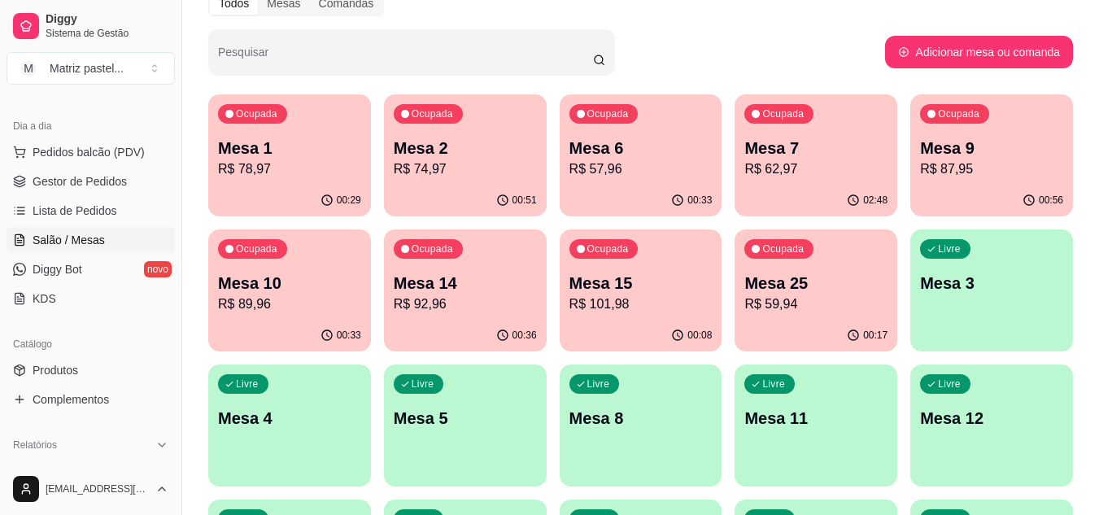
scroll to position [163, 0]
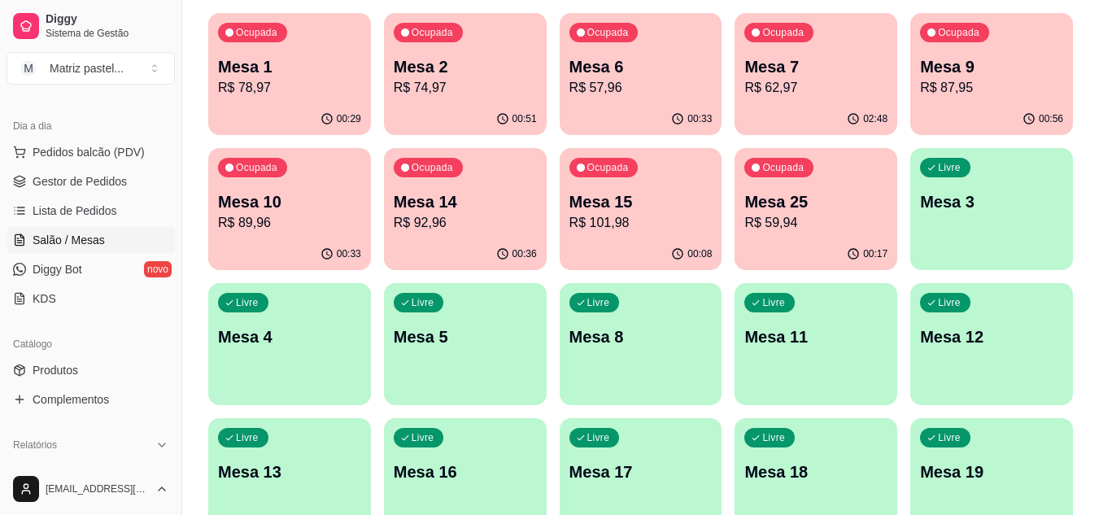
click at [442, 78] on p "R$ 74,97" at bounding box center [465, 88] width 143 height 20
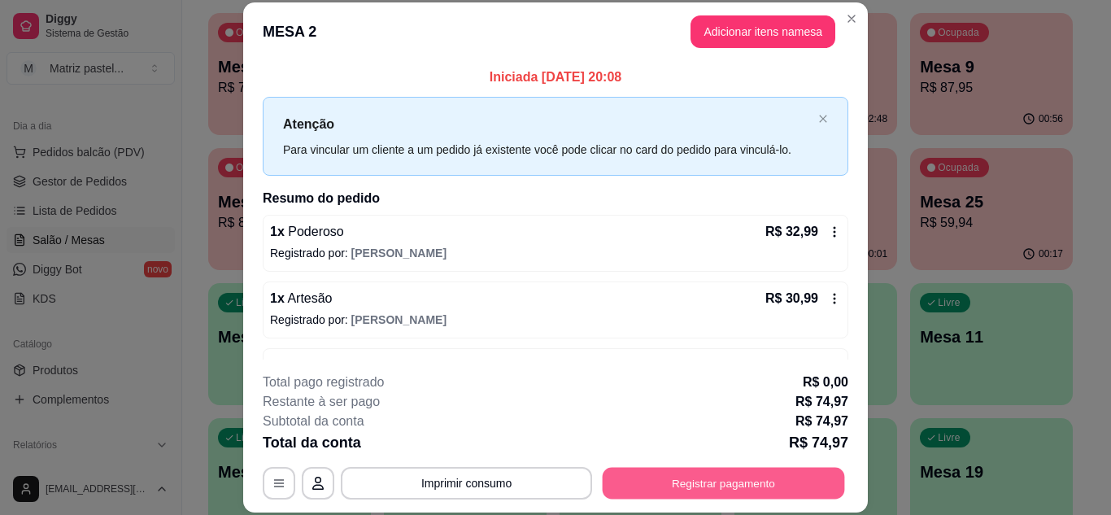
click at [639, 484] on button "Registrar pagamento" at bounding box center [724, 483] width 242 height 32
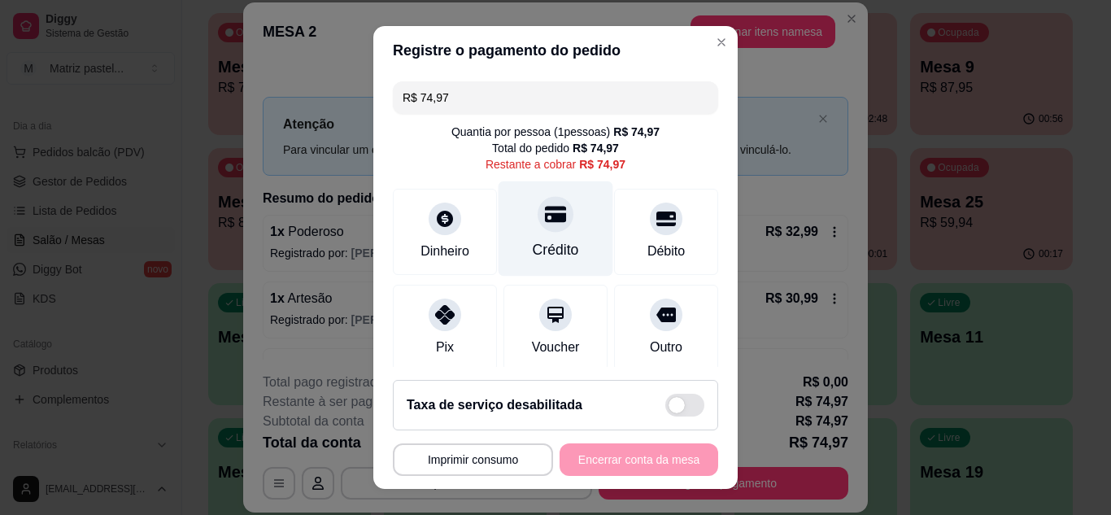
click at [550, 238] on div "Crédito" at bounding box center [556, 228] width 115 height 95
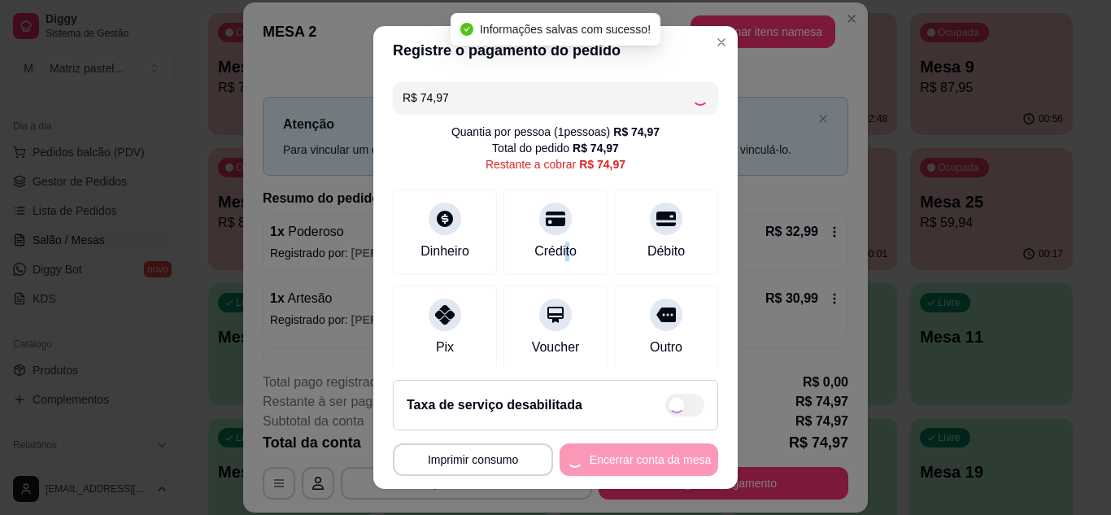
type input "R$ 0,00"
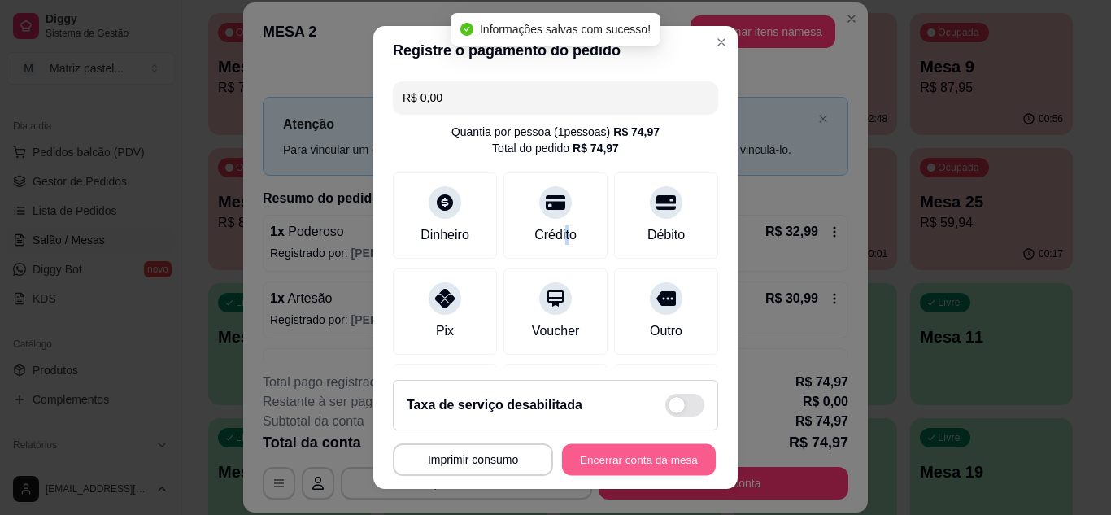
click at [578, 456] on button "Encerrar conta da mesa" at bounding box center [639, 460] width 154 height 32
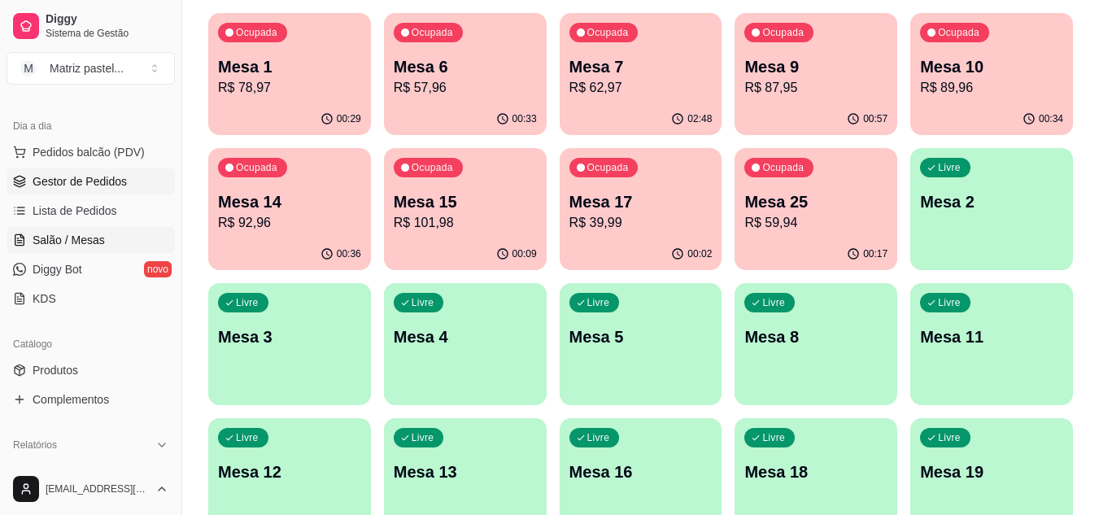
click at [40, 189] on span "Gestor de Pedidos" at bounding box center [80, 181] width 94 height 16
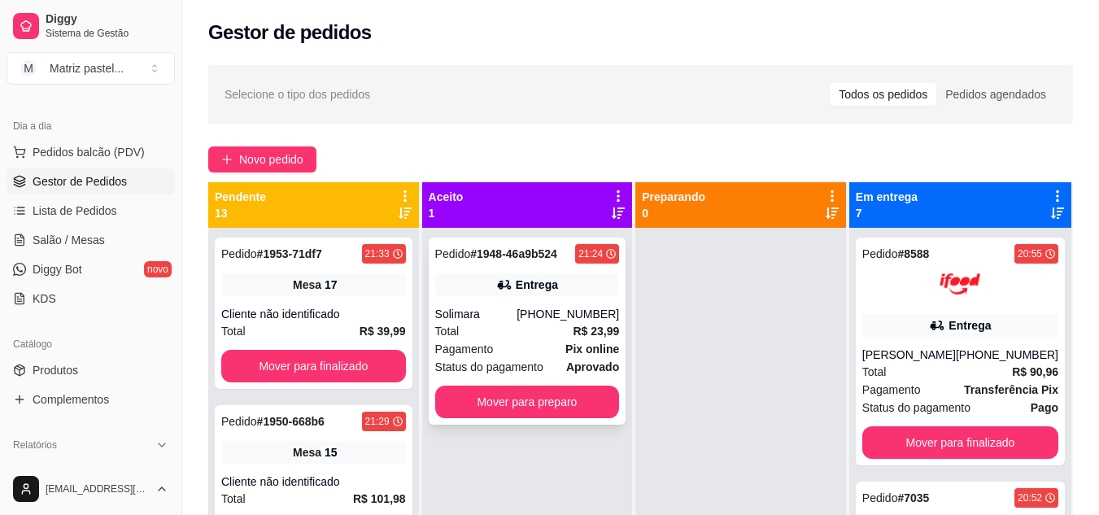
click at [543, 313] on div "(73) 98233-4380" at bounding box center [568, 314] width 103 height 16
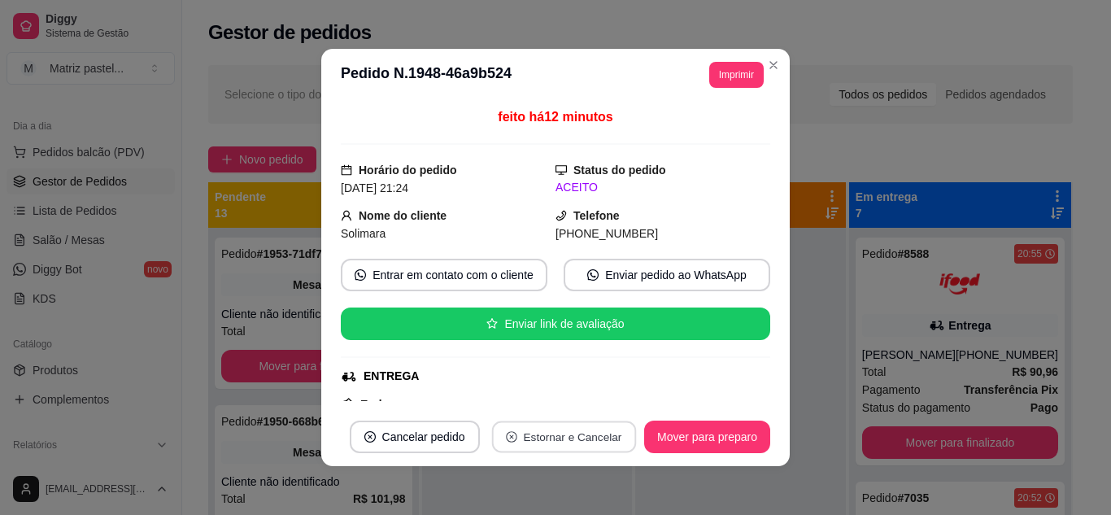
click at [553, 437] on button "Estornar e Cancelar" at bounding box center [563, 437] width 144 height 32
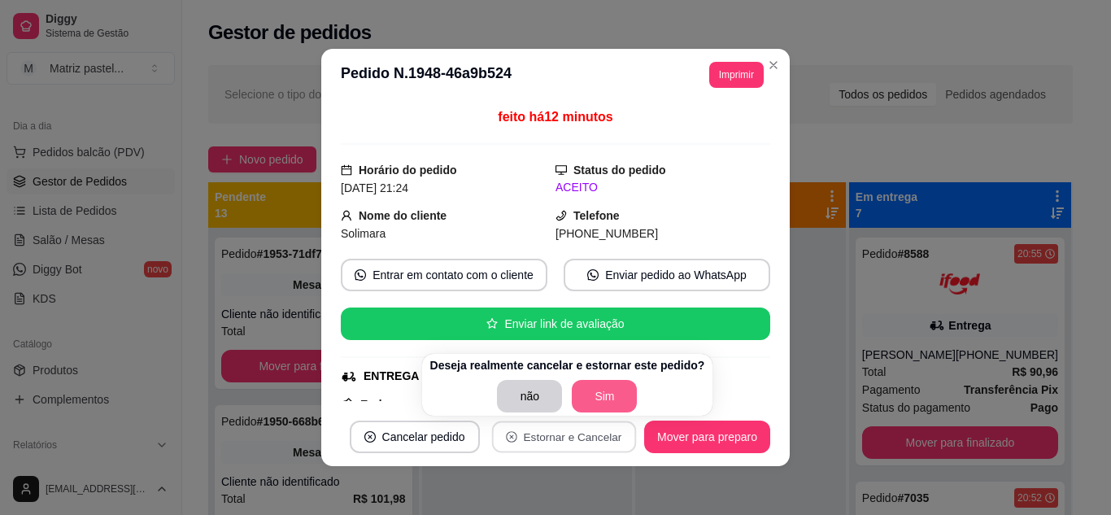
click at [597, 405] on button "Sim" at bounding box center [604, 396] width 65 height 33
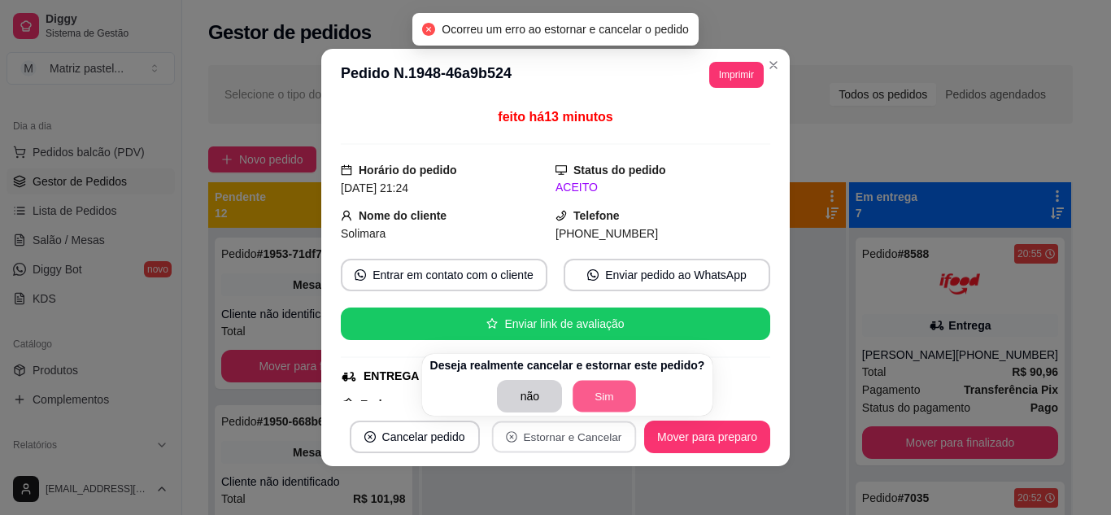
click at [591, 405] on button "Sim" at bounding box center [605, 397] width 63 height 32
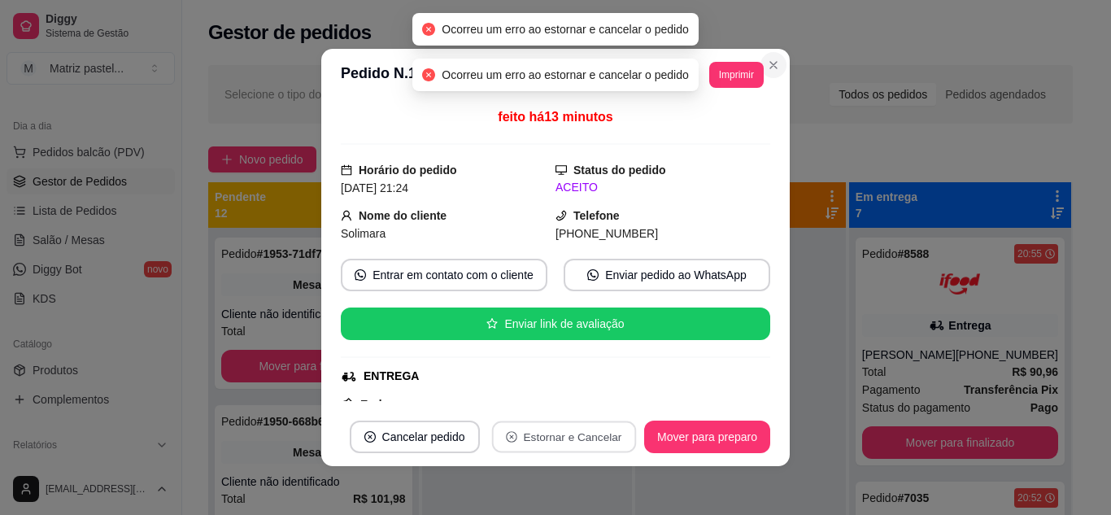
click at [776, 60] on button "Close" at bounding box center [774, 65] width 26 height 26
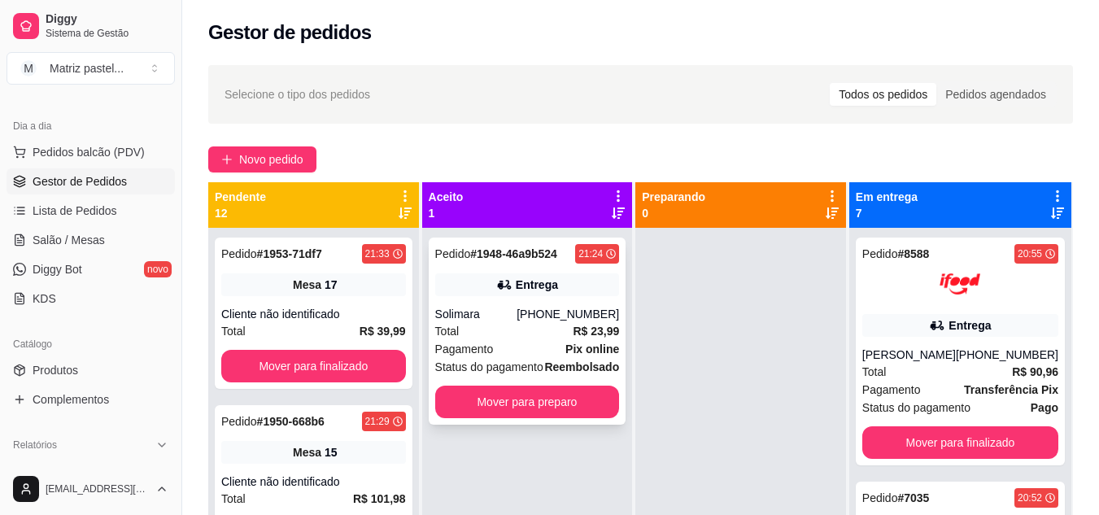
click at [465, 290] on div "Entrega" at bounding box center [527, 284] width 185 height 23
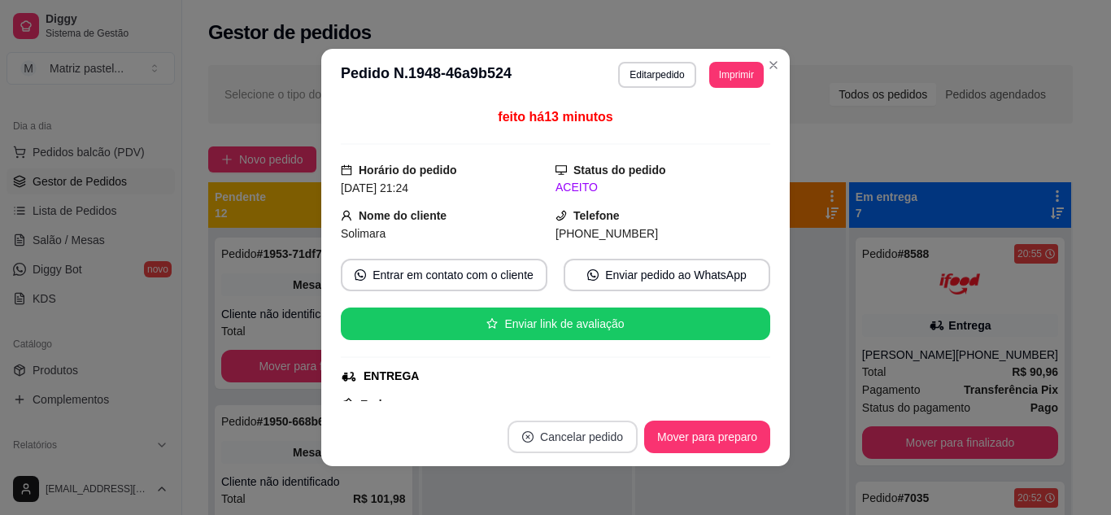
click at [591, 432] on button "Cancelar pedido" at bounding box center [573, 437] width 130 height 33
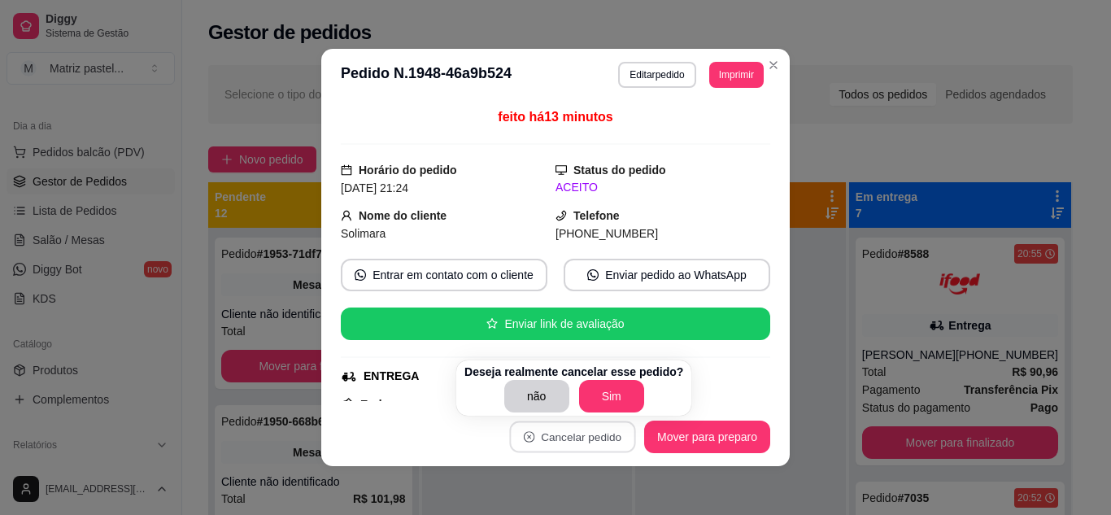
click at [726, 371] on div "ENTREGA" at bounding box center [554, 376] width 426 height 17
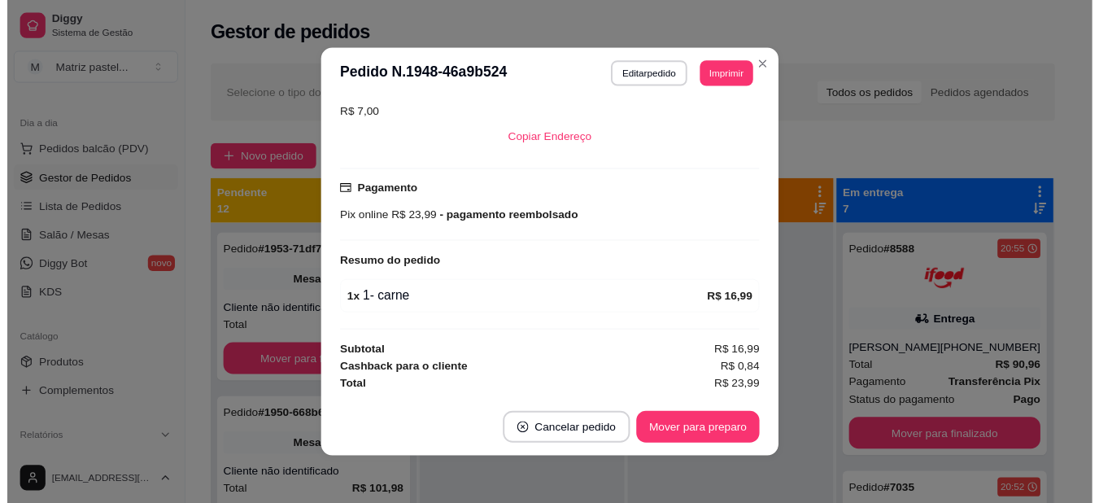
scroll to position [3, 0]
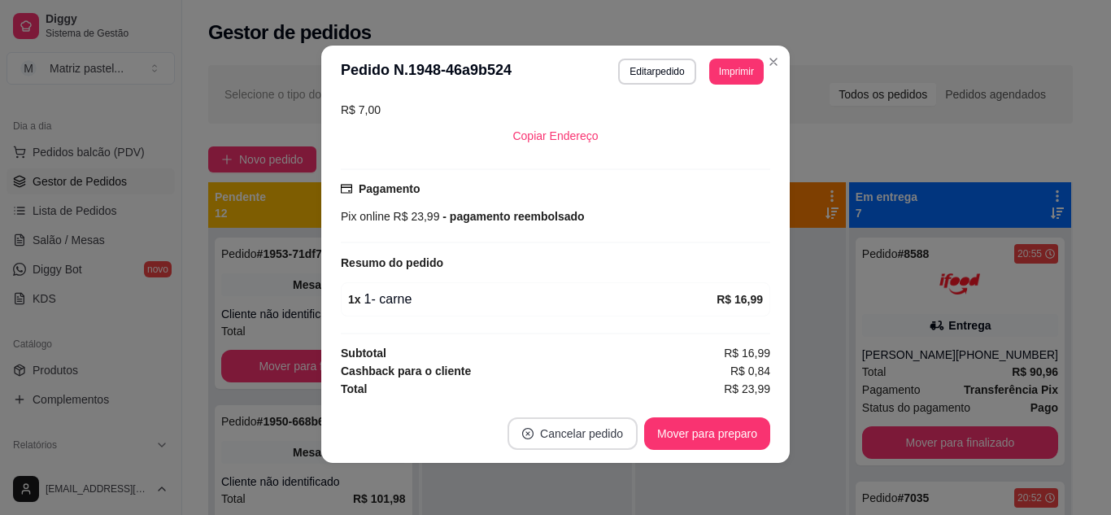
click at [582, 432] on button "Cancelar pedido" at bounding box center [573, 433] width 130 height 33
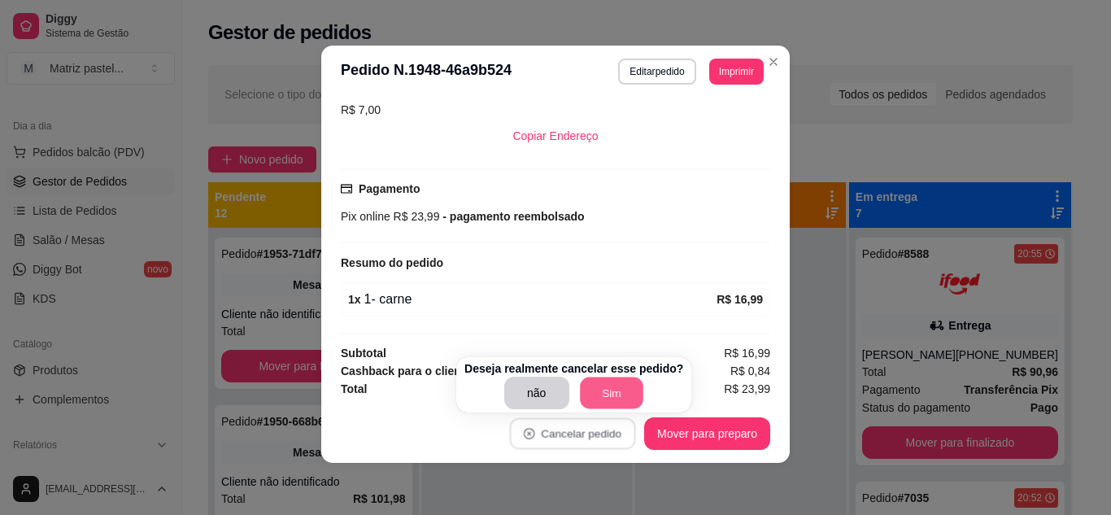
click at [609, 392] on button "Sim" at bounding box center [611, 393] width 63 height 32
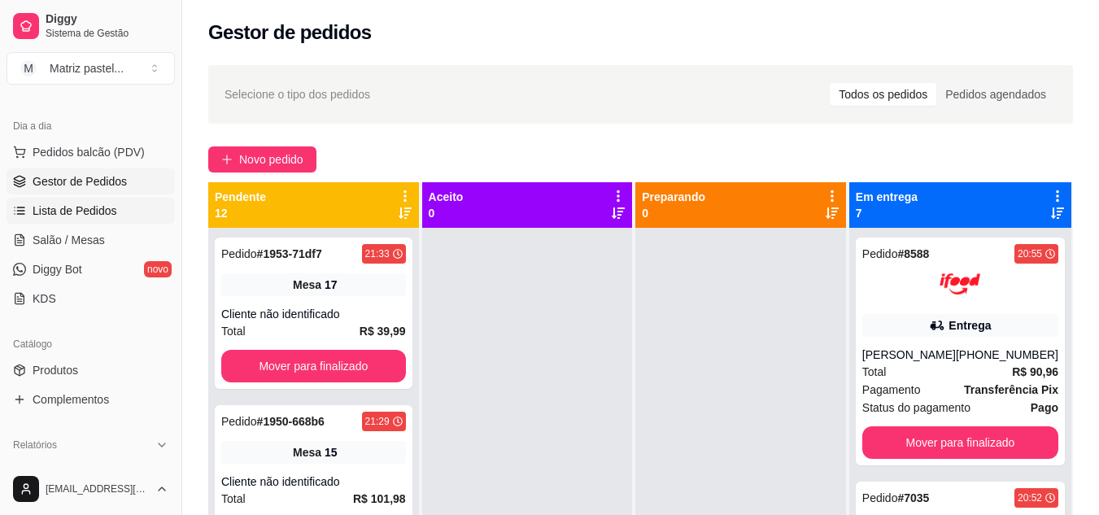
click at [85, 216] on span "Lista de Pedidos" at bounding box center [75, 211] width 85 height 16
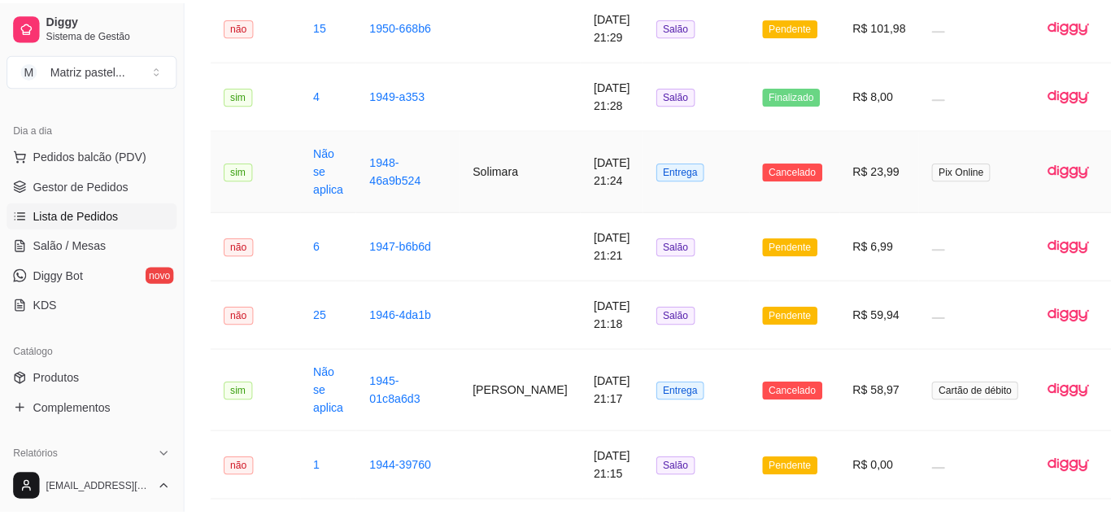
scroll to position [814, 0]
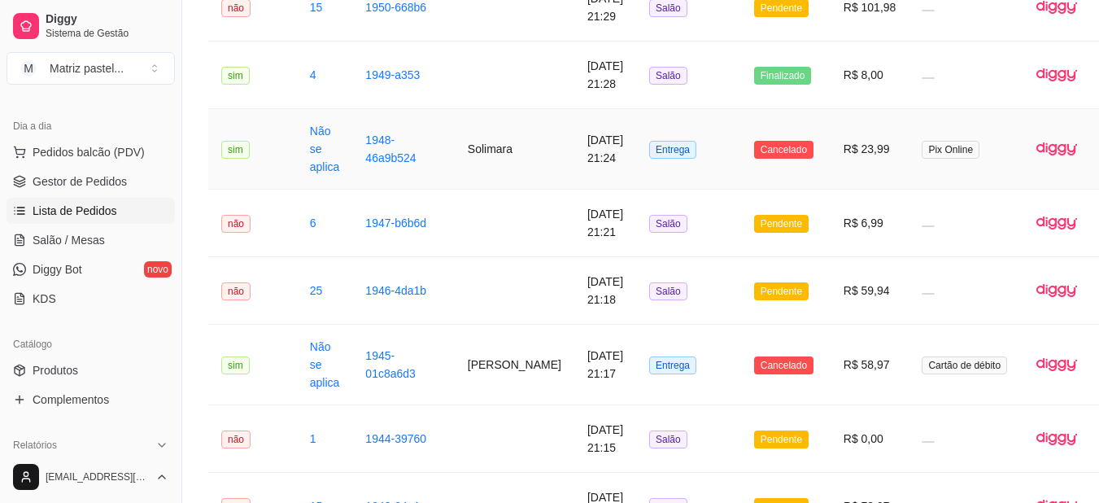
click at [603, 181] on td "10/08/2025 às 21:24" at bounding box center [605, 149] width 62 height 81
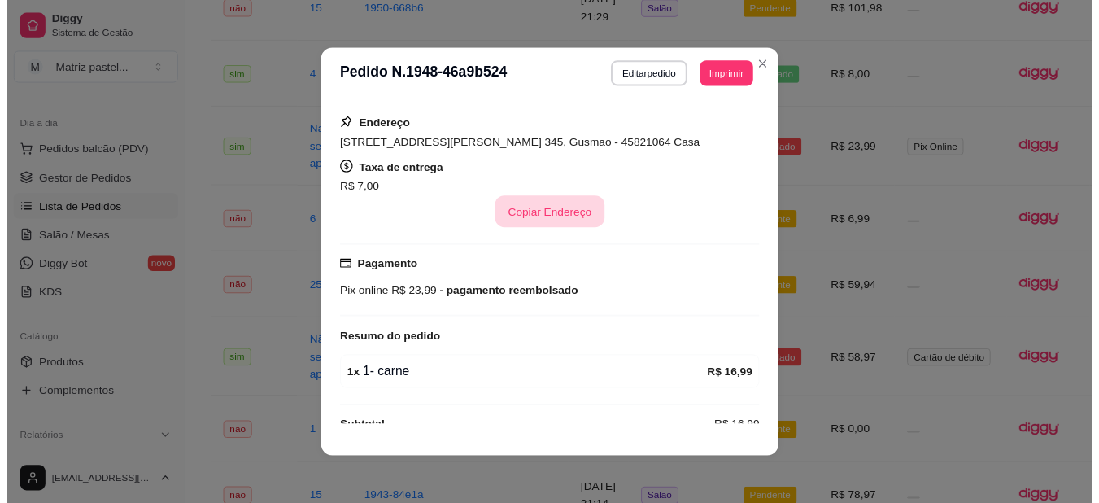
scroll to position [306, 0]
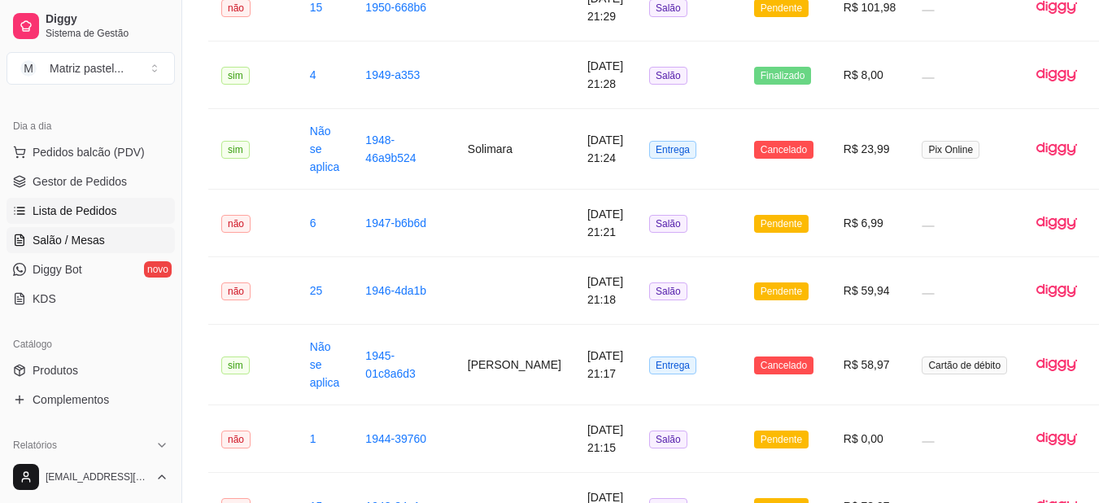
click at [102, 246] on span "Salão / Mesas" at bounding box center [69, 240] width 72 height 16
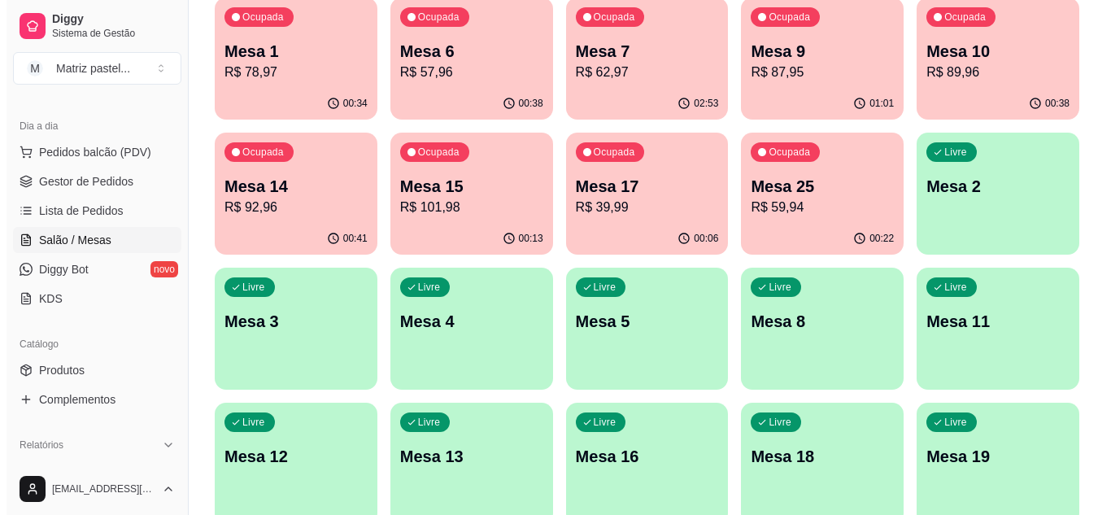
scroll to position [81, 0]
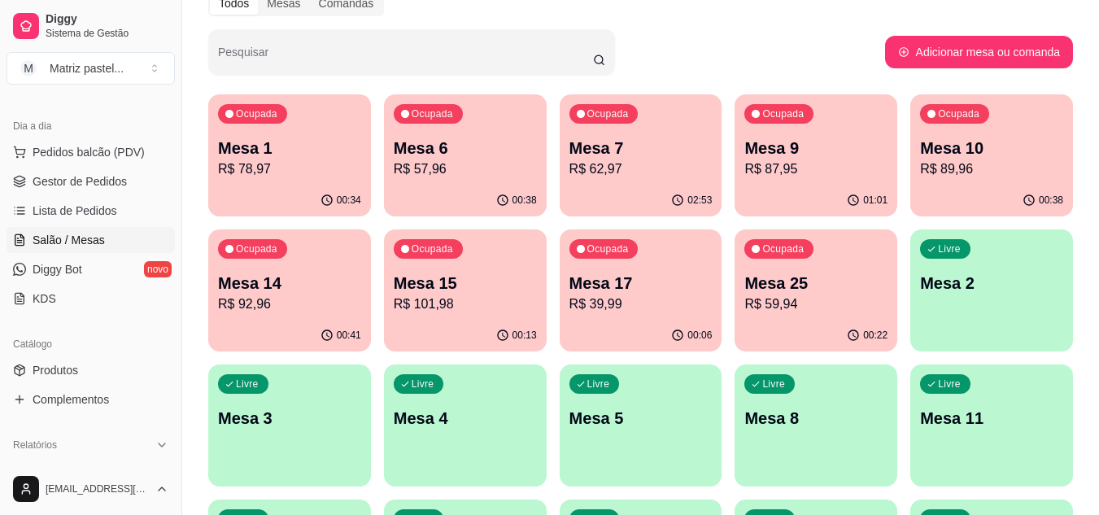
click at [837, 181] on div "Ocupada Mesa 9 R$ 87,95" at bounding box center [816, 139] width 163 height 90
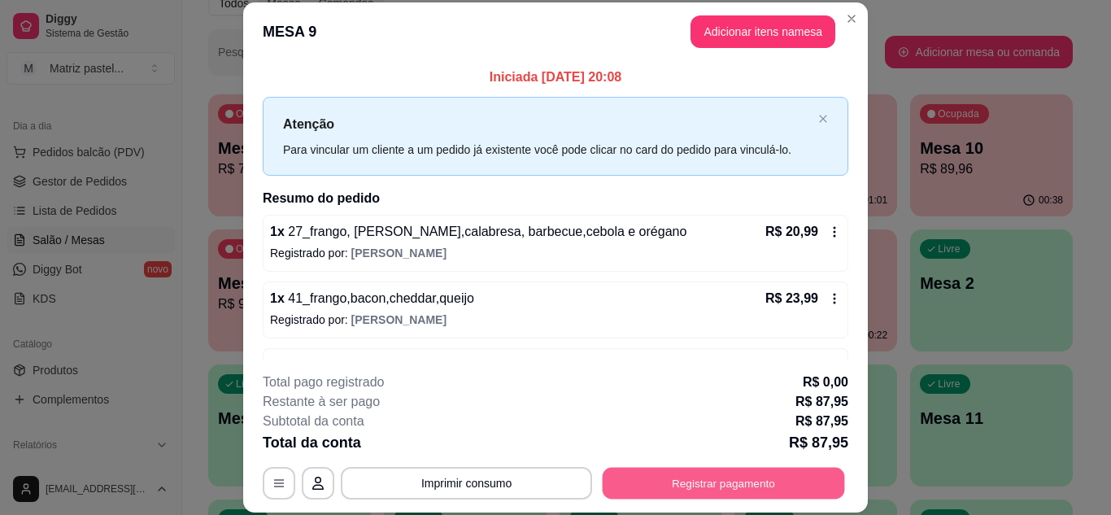
click at [719, 490] on button "Registrar pagamento" at bounding box center [724, 483] width 242 height 32
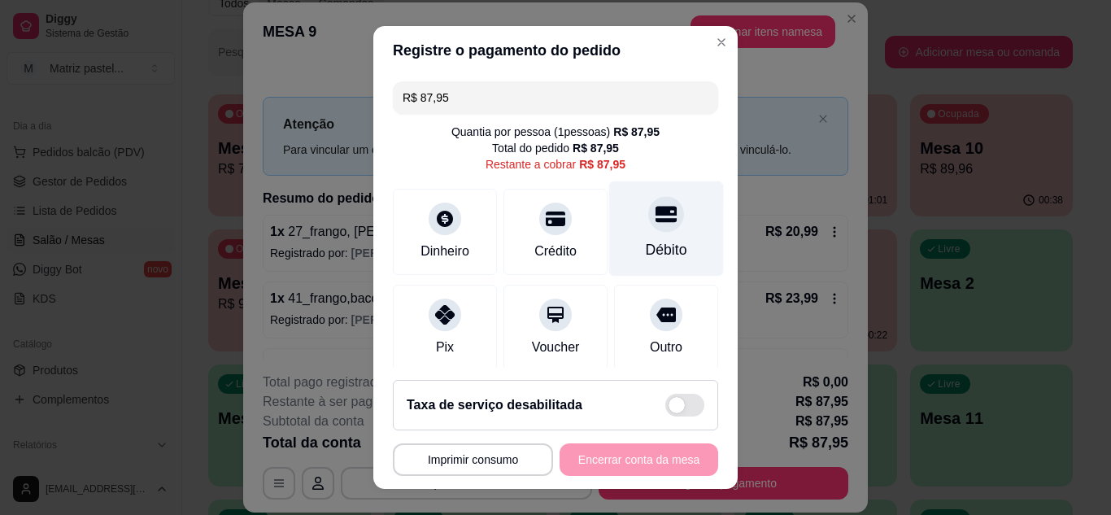
click at [658, 243] on div "Débito" at bounding box center [666, 249] width 41 height 21
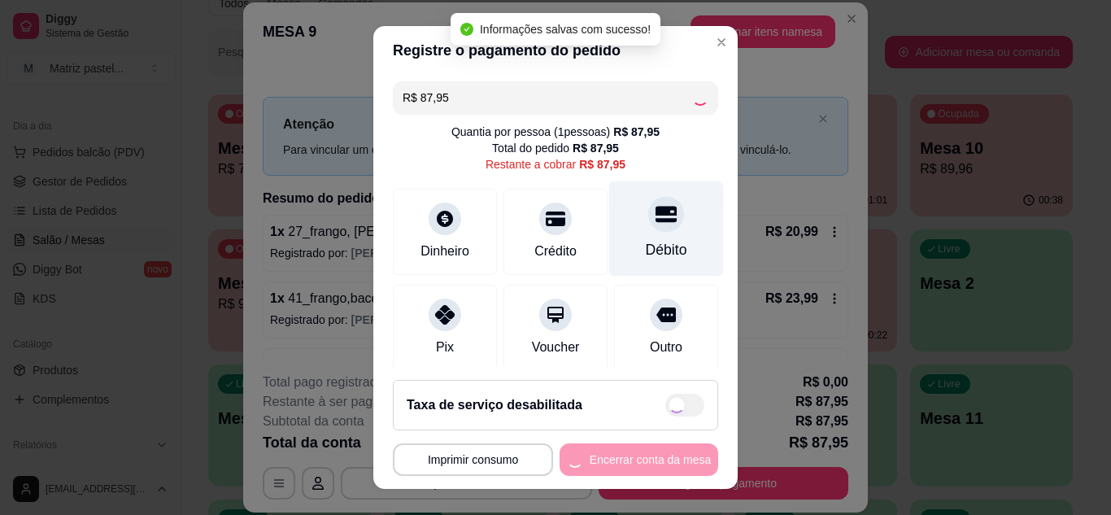
type input "R$ 0,00"
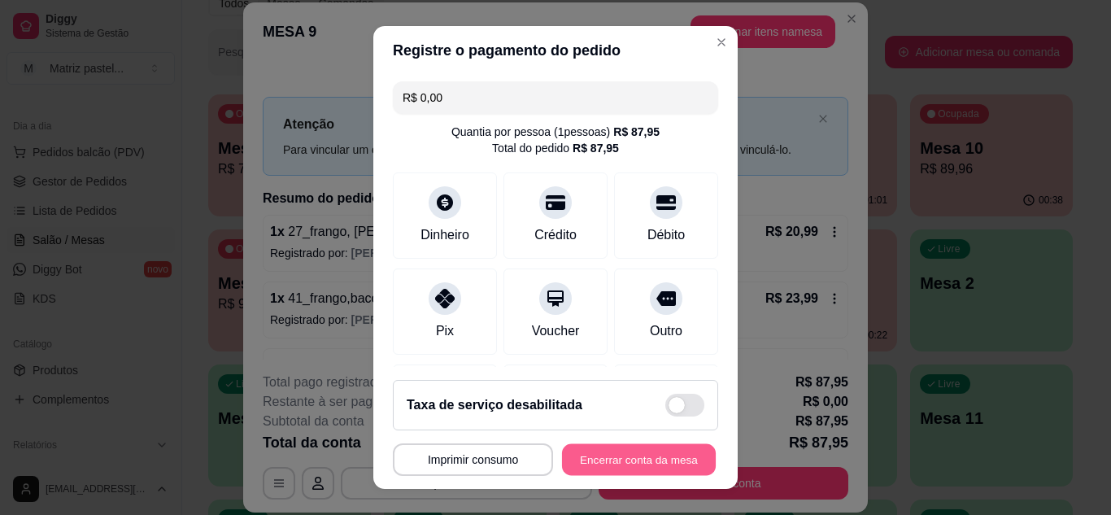
click at [613, 456] on button "Encerrar conta da mesa" at bounding box center [639, 460] width 154 height 32
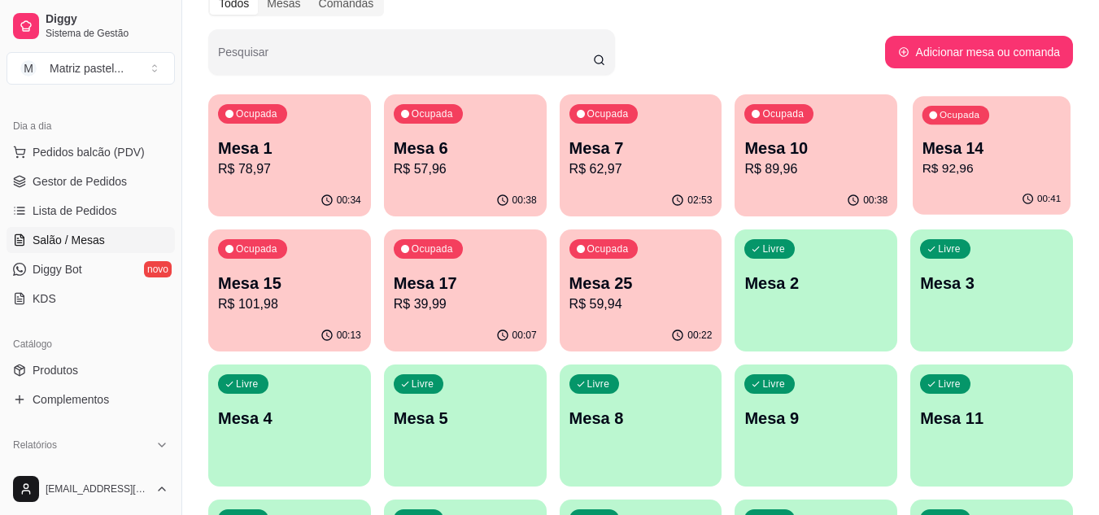
click at [945, 167] on p "R$ 92,96" at bounding box center [992, 168] width 139 height 19
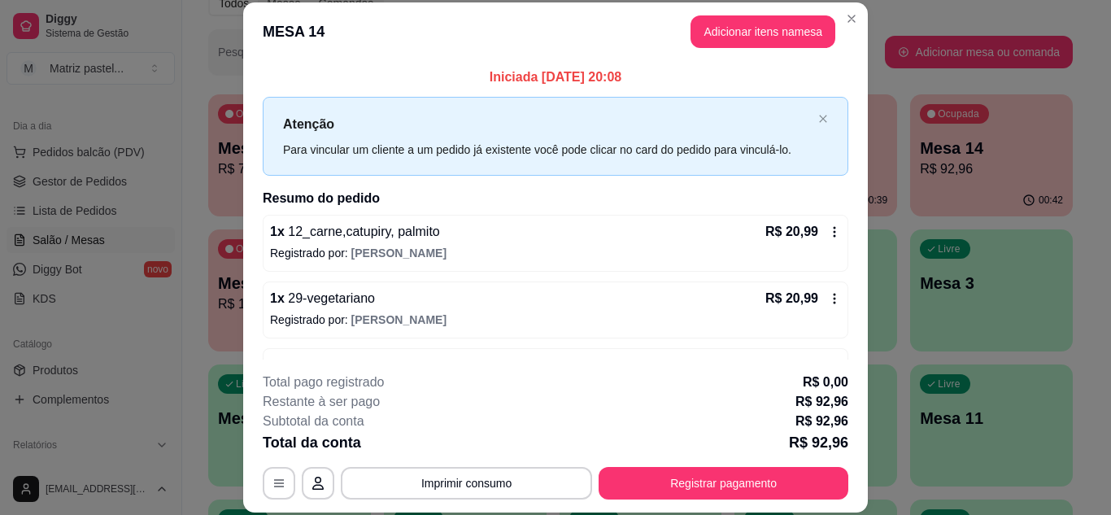
click at [727, 463] on div "**********" at bounding box center [556, 436] width 586 height 127
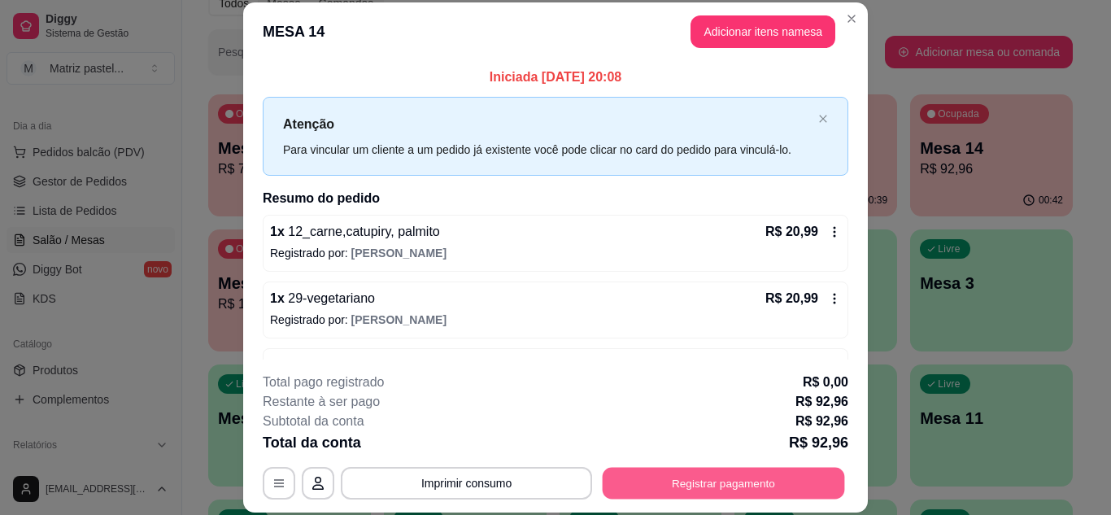
click at [726, 471] on button "Registrar pagamento" at bounding box center [724, 483] width 242 height 32
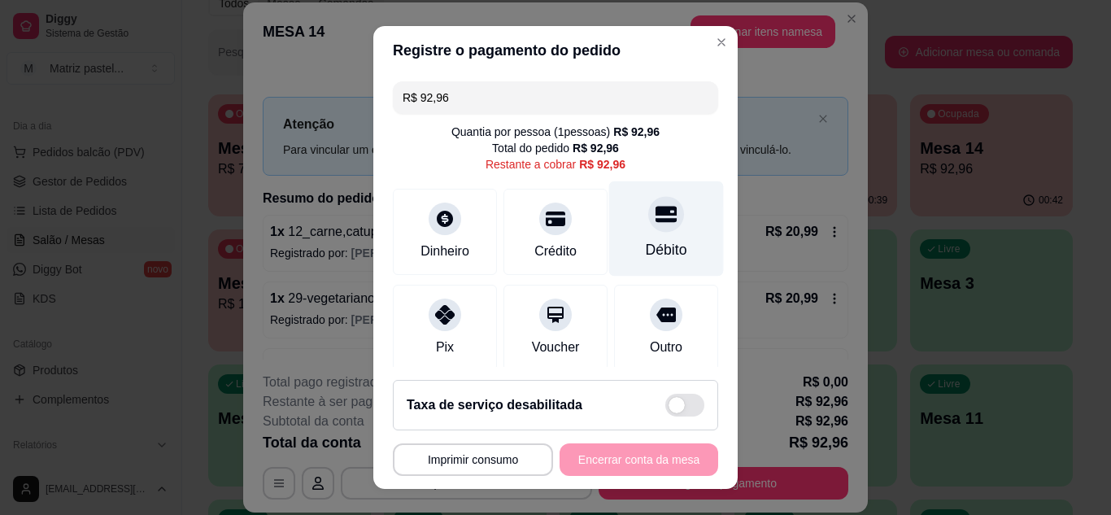
click at [616, 227] on div "Débito" at bounding box center [666, 228] width 115 height 95
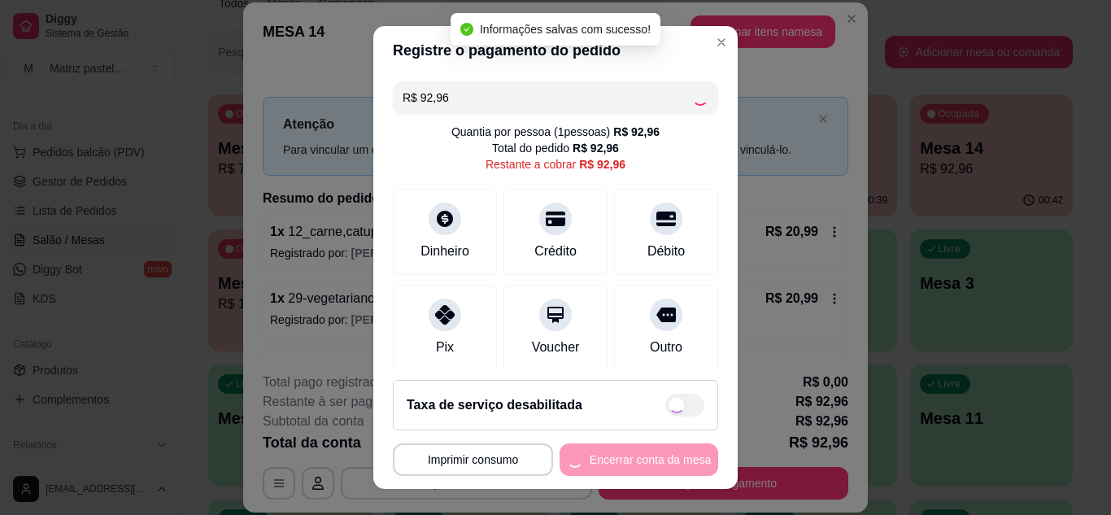
type input "R$ 0,00"
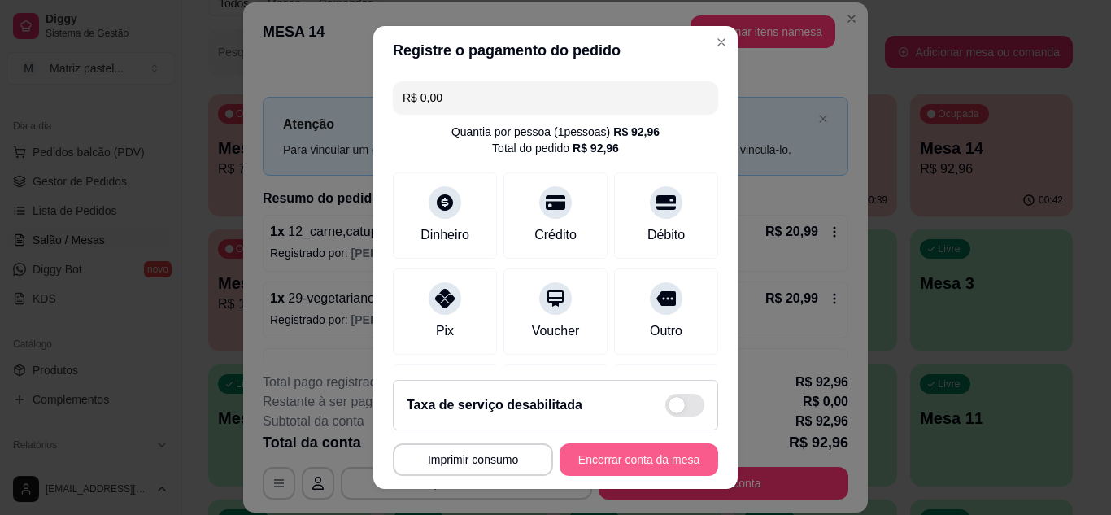
click at [659, 444] on button "Encerrar conta da mesa" at bounding box center [639, 459] width 159 height 33
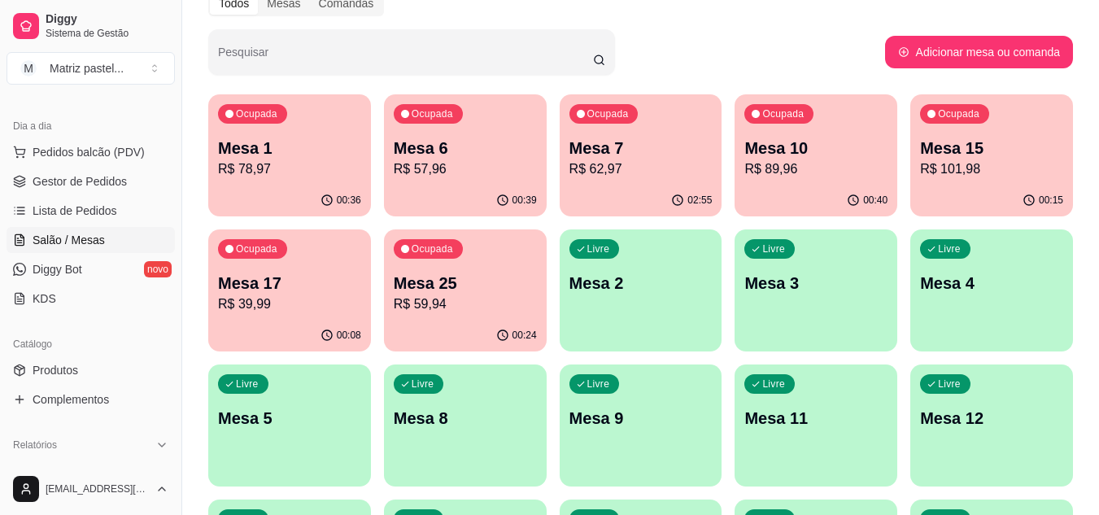
click at [446, 184] on div "Ocupada Mesa 6 R$ 57,96" at bounding box center [465, 139] width 163 height 90
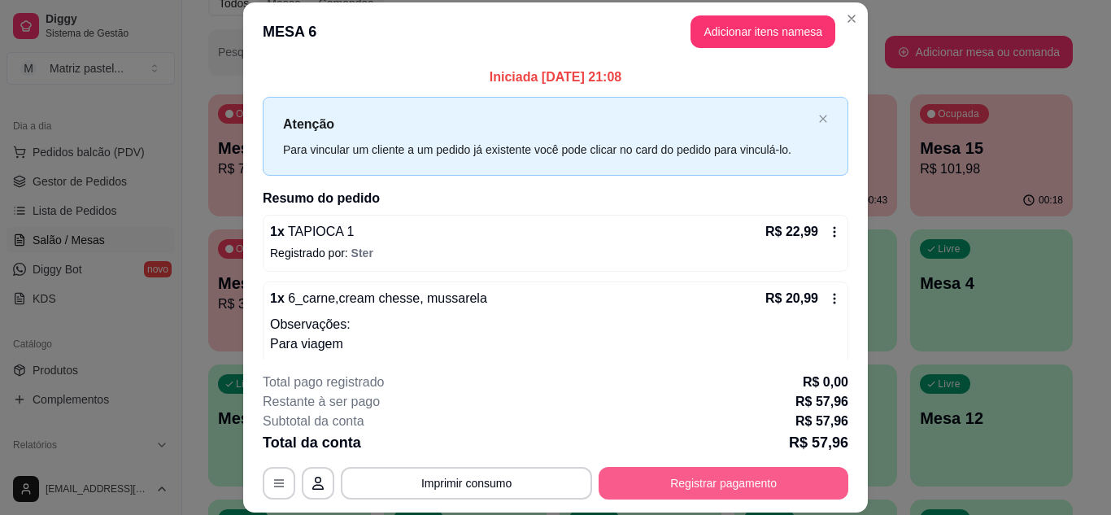
click at [713, 475] on button "Registrar pagamento" at bounding box center [724, 483] width 250 height 33
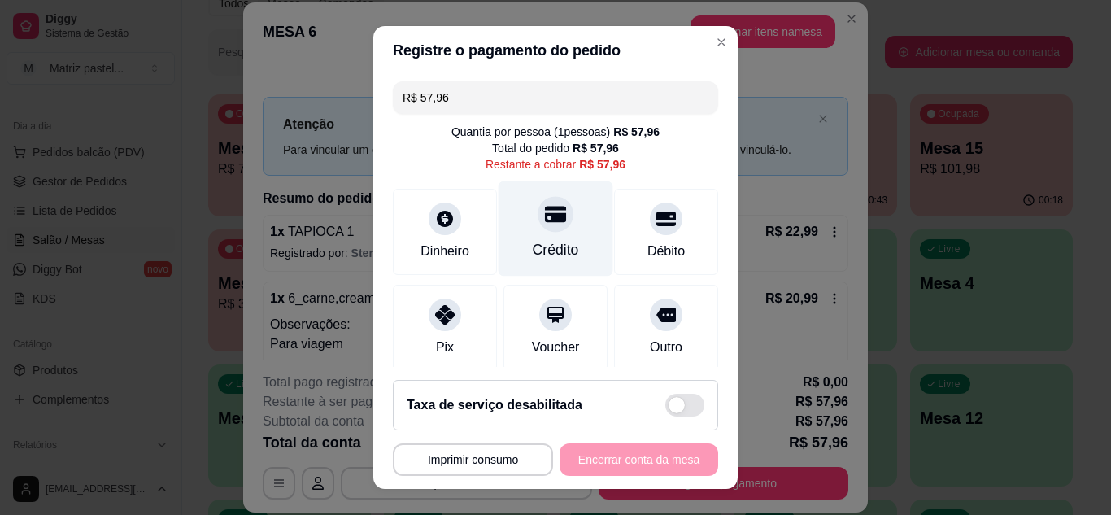
click at [548, 223] on icon at bounding box center [555, 213] width 21 height 21
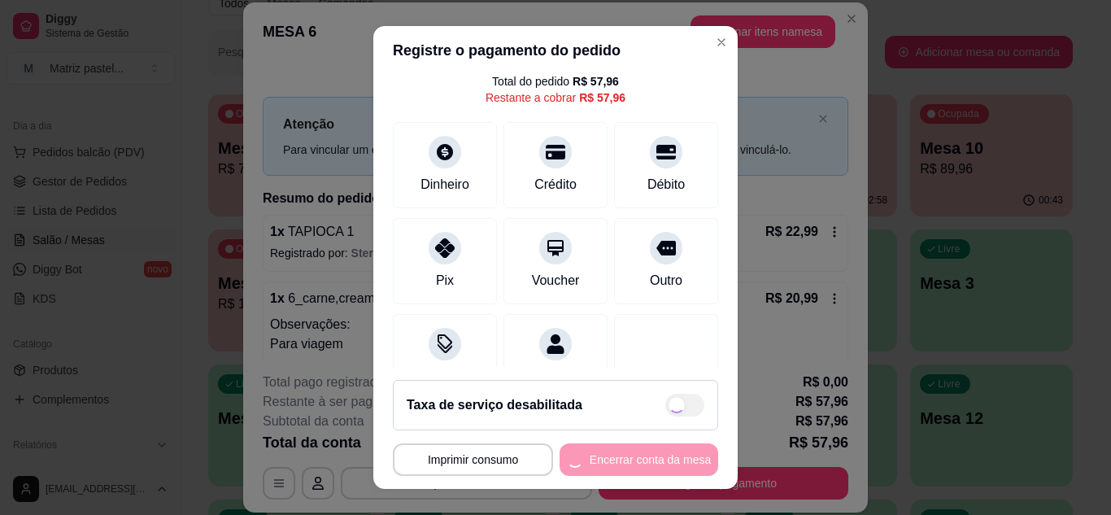
scroll to position [0, 0]
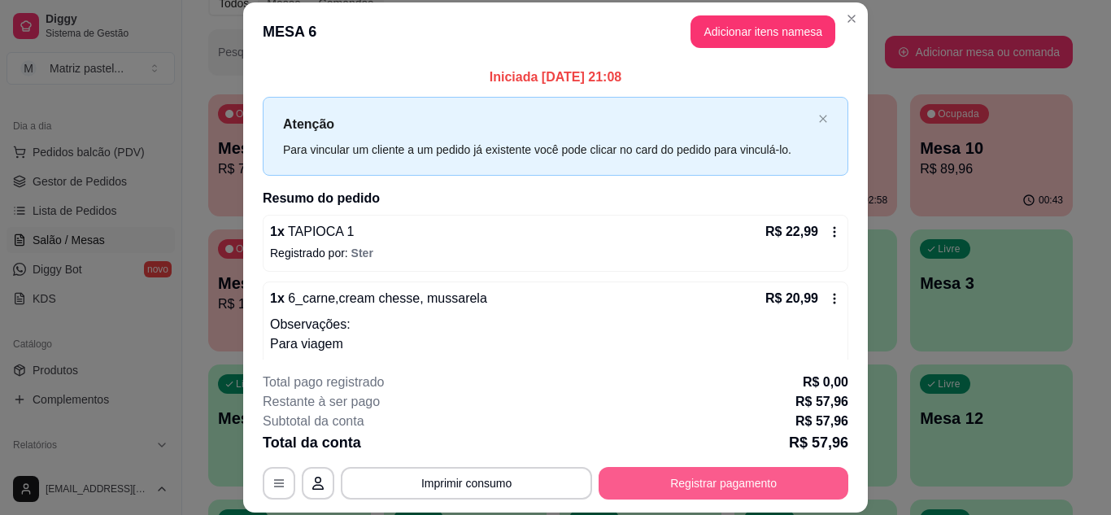
click at [657, 483] on button "Registrar pagamento" at bounding box center [724, 483] width 250 height 33
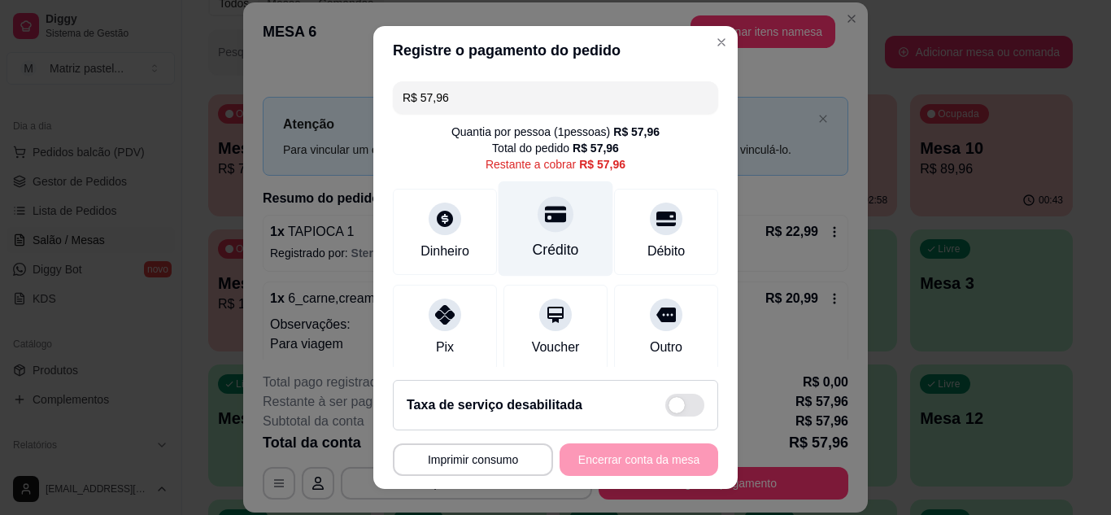
click at [556, 233] on div "Crédito" at bounding box center [556, 228] width 115 height 95
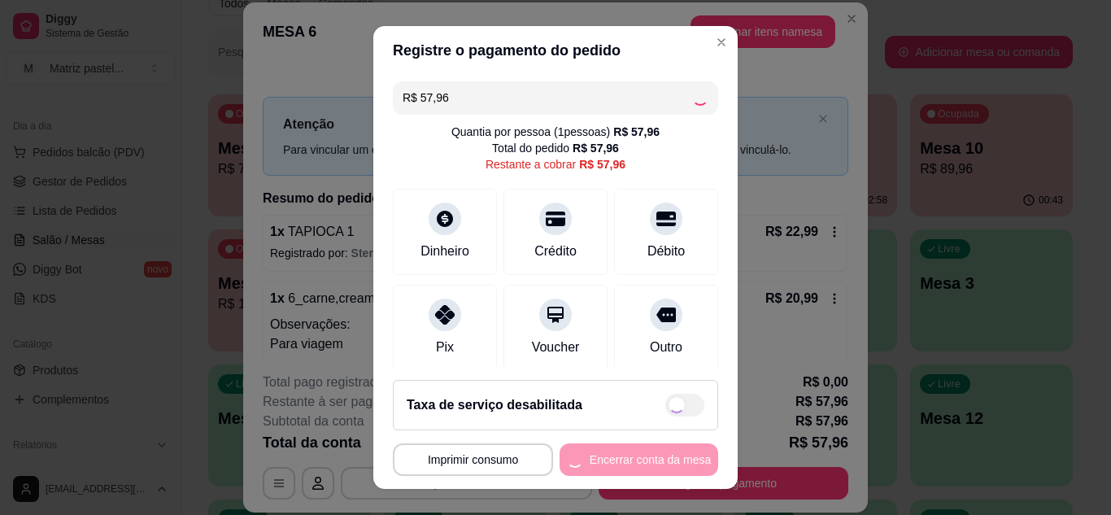
type input "R$ 0,00"
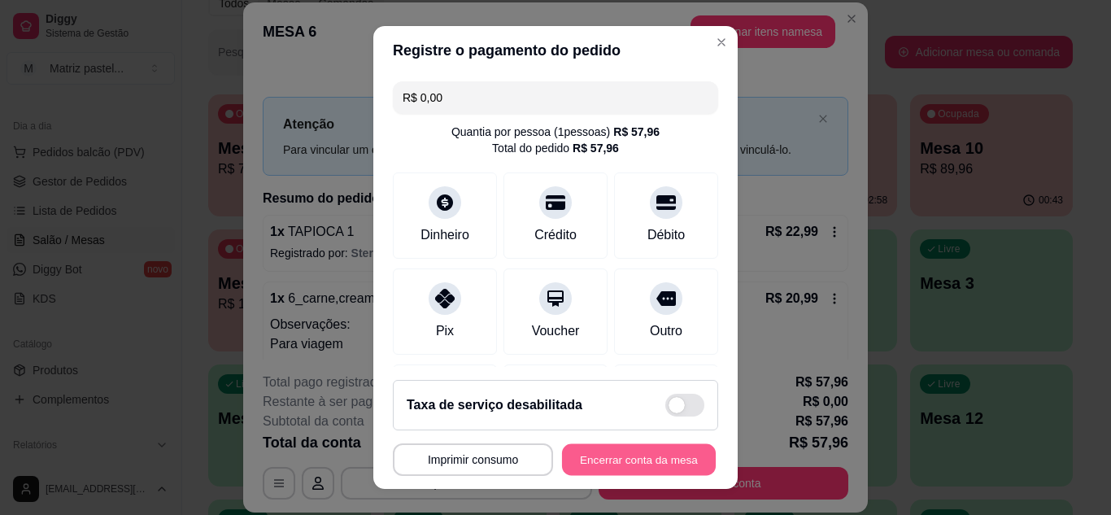
click at [645, 464] on button "Encerrar conta da mesa" at bounding box center [639, 460] width 154 height 32
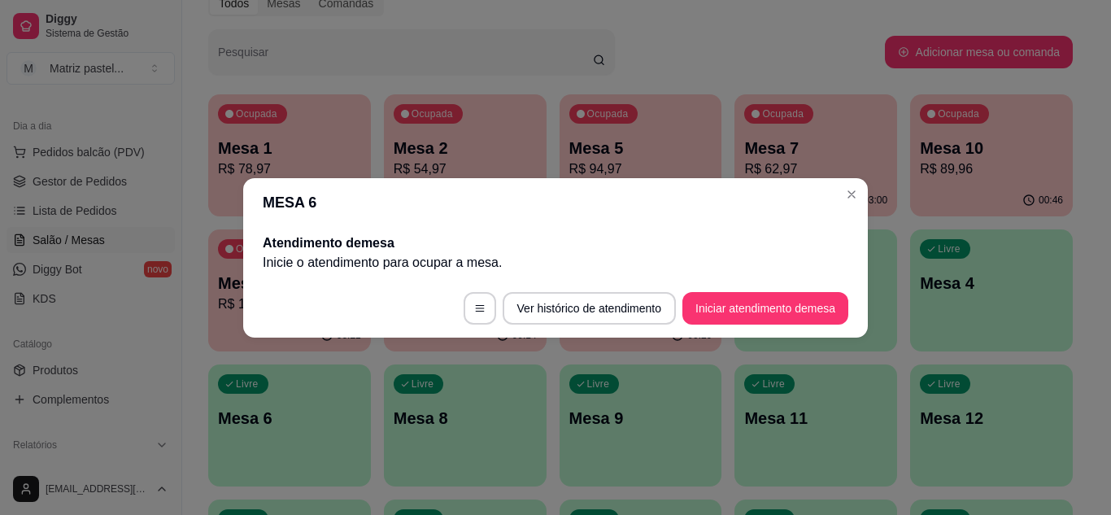
click at [855, 178] on header "MESA 6" at bounding box center [555, 202] width 625 height 49
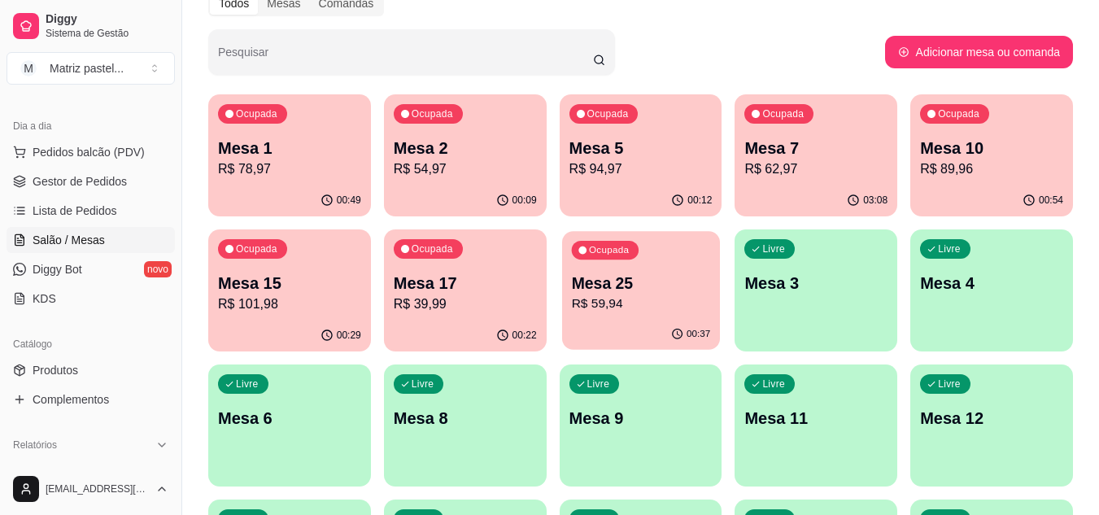
click at [665, 313] on p "R$ 59,94" at bounding box center [640, 304] width 139 height 19
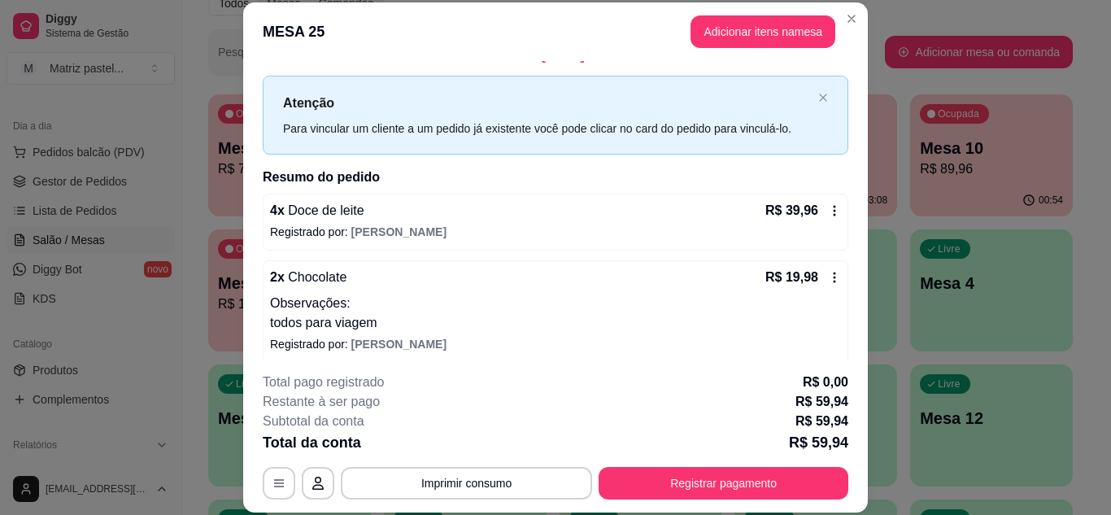
scroll to position [31, 0]
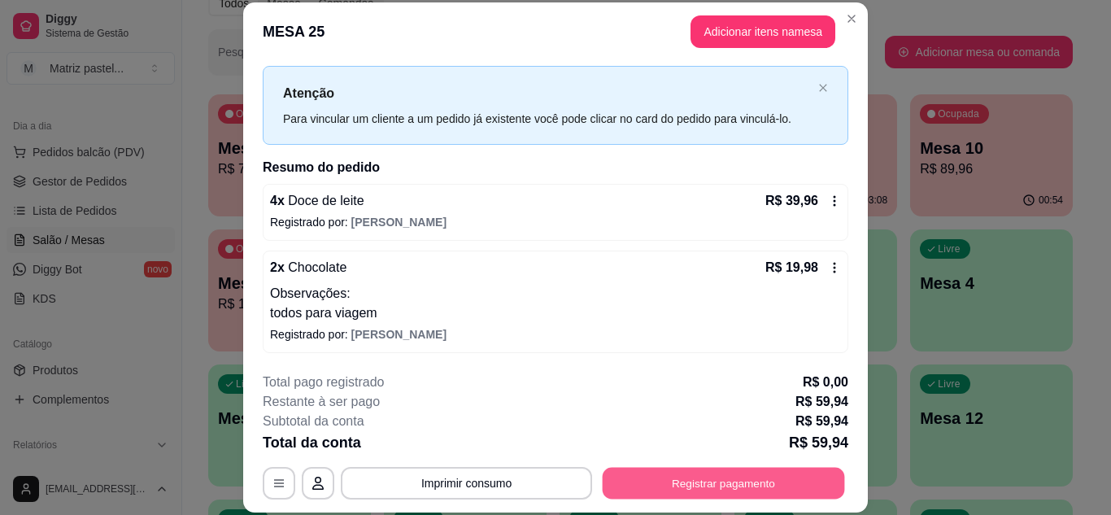
click at [715, 475] on button "Registrar pagamento" at bounding box center [724, 483] width 242 height 32
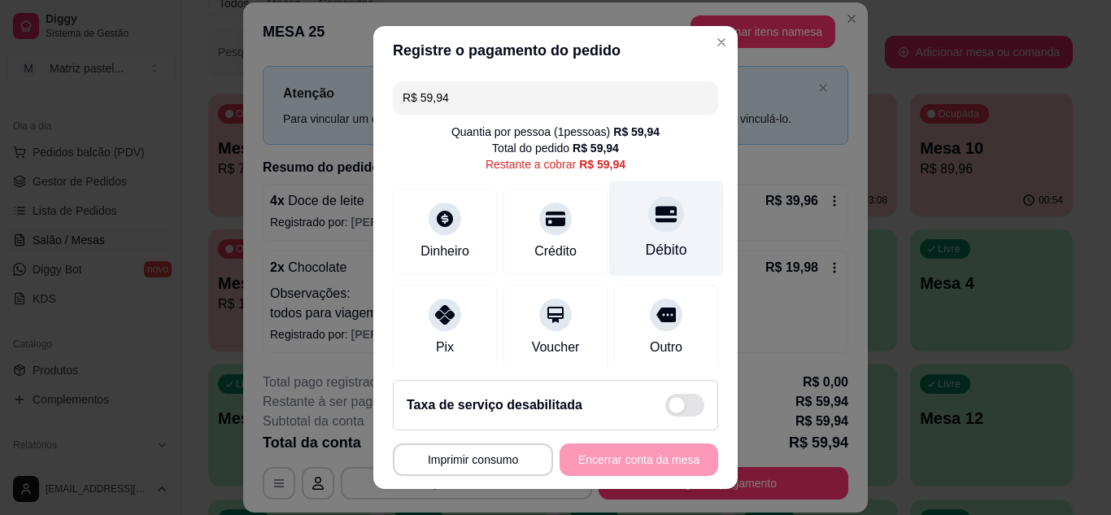
click at [626, 227] on div "Débito" at bounding box center [666, 228] width 115 height 95
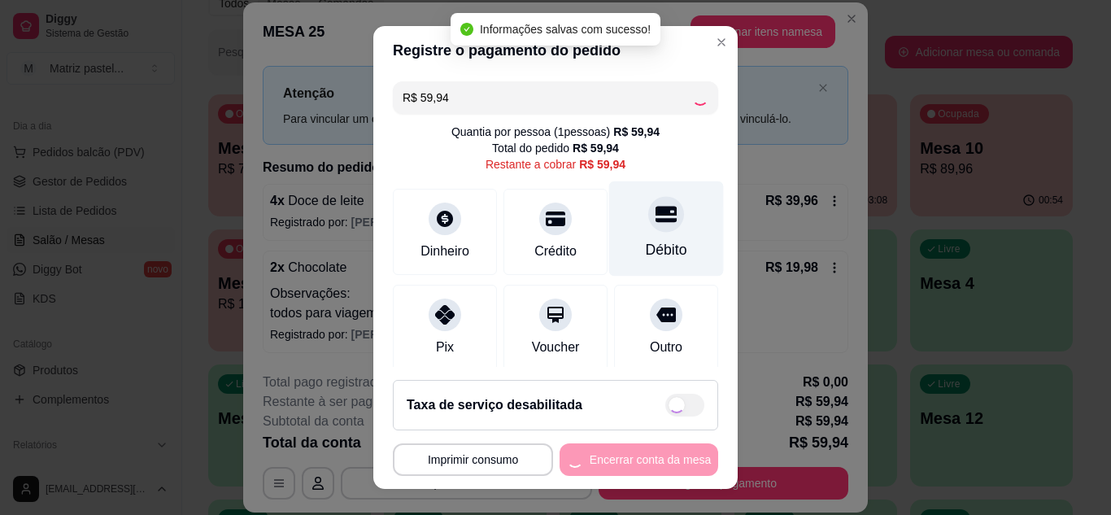
type input "R$ 0,00"
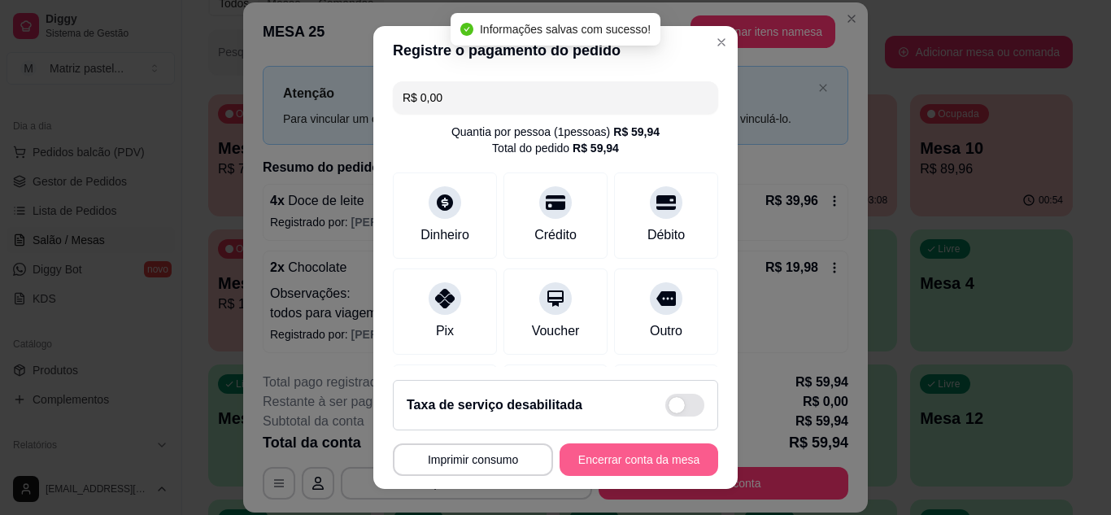
click at [625, 455] on button "Encerrar conta da mesa" at bounding box center [639, 459] width 159 height 33
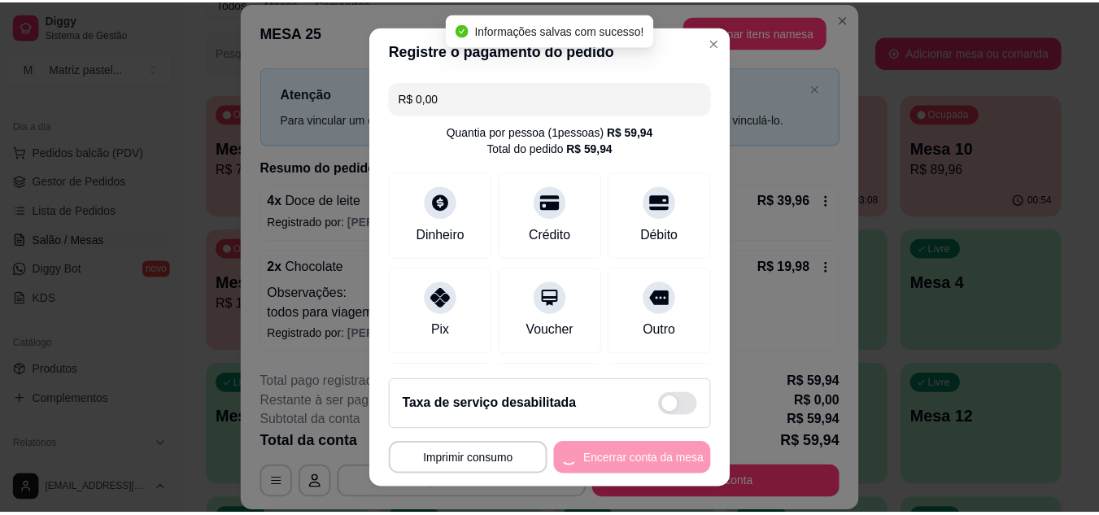
scroll to position [0, 0]
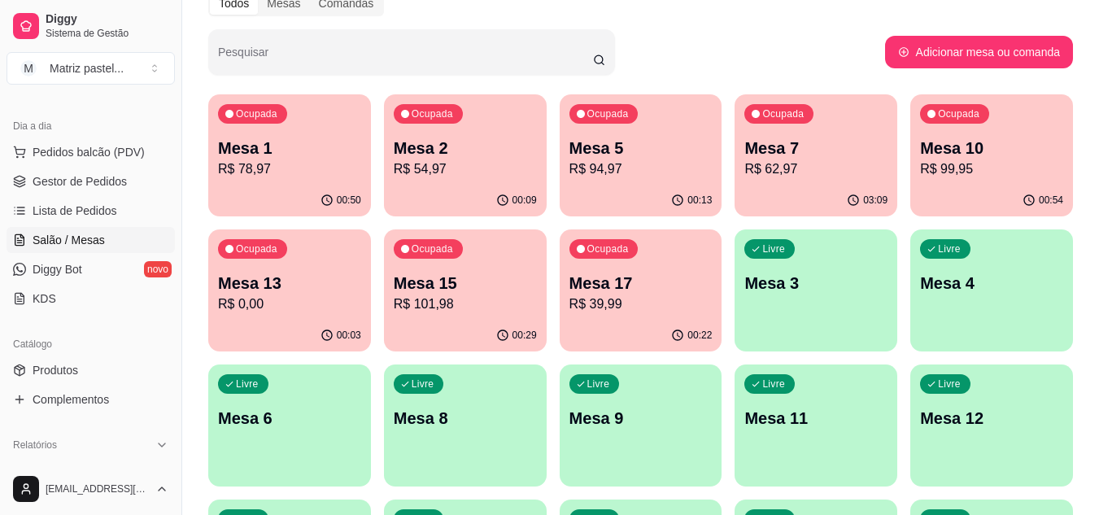
drag, startPoint x: 93, startPoint y: 177, endPoint x: 116, endPoint y: 418, distance: 242.7
click at [93, 177] on span "Gestor de Pedidos" at bounding box center [80, 181] width 94 height 16
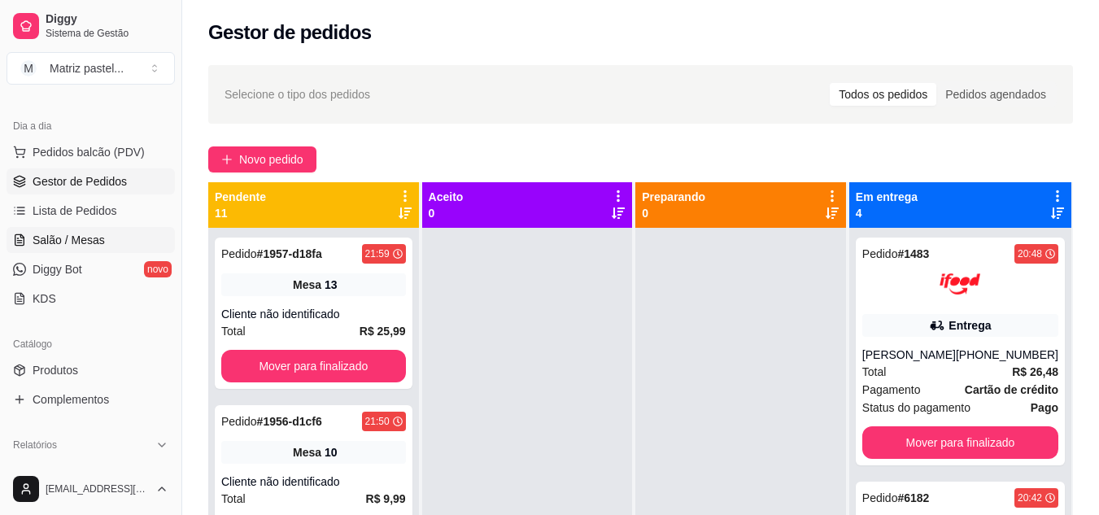
click at [102, 227] on link "Salão / Mesas" at bounding box center [91, 240] width 168 height 26
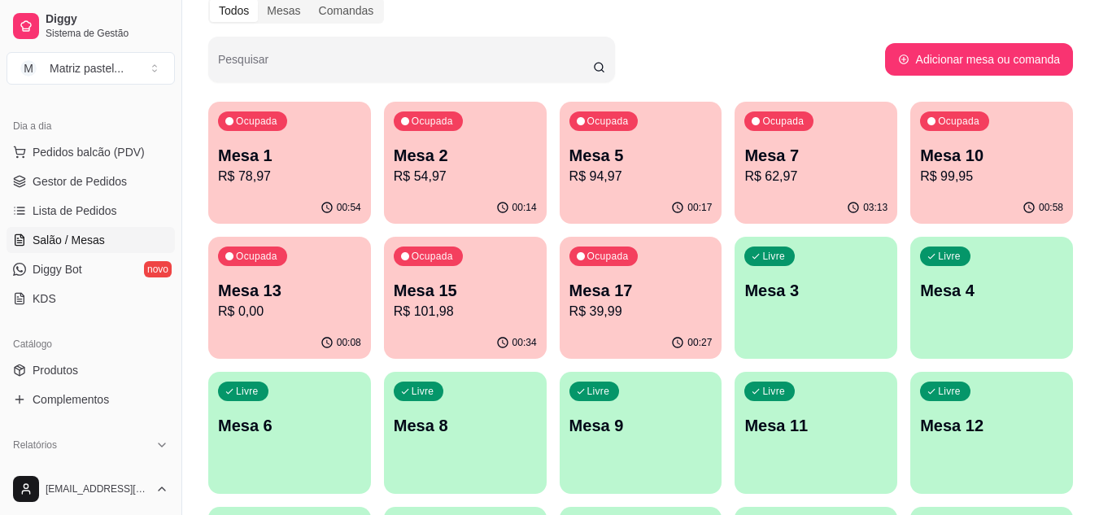
scroll to position [163, 0]
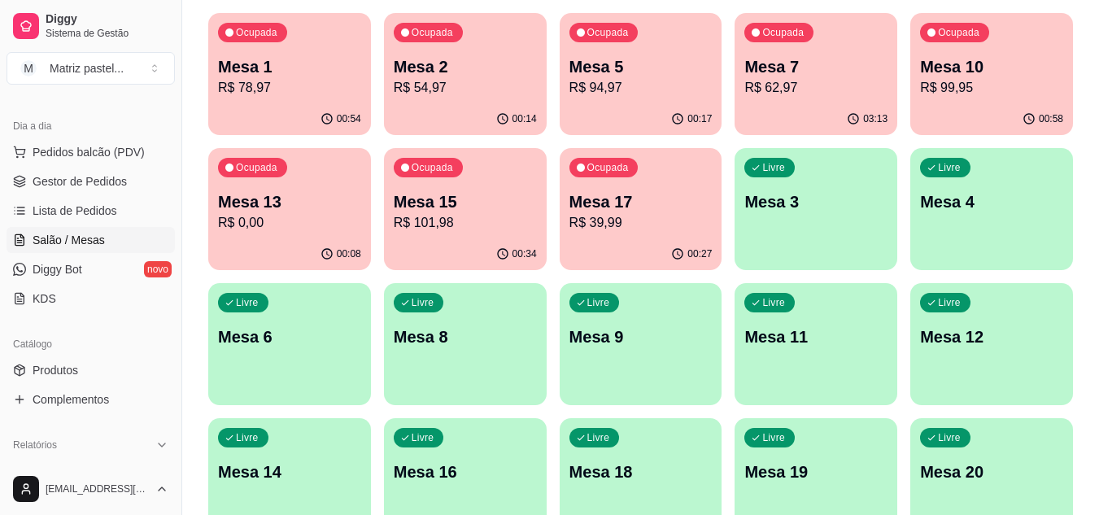
click at [930, 70] on p "Mesa 10" at bounding box center [991, 66] width 143 height 23
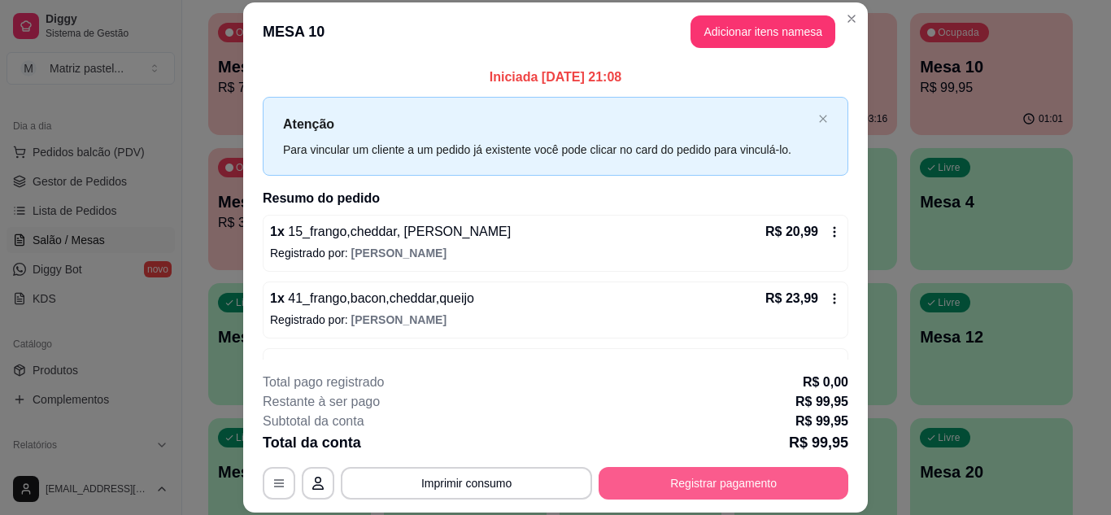
click at [715, 489] on button "Registrar pagamento" at bounding box center [724, 483] width 250 height 33
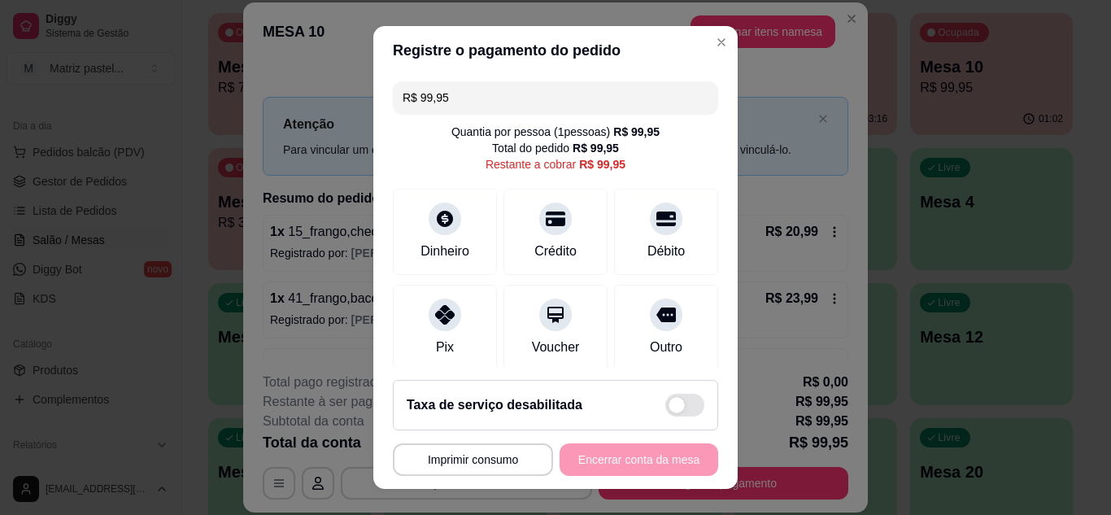
click at [492, 101] on input "R$ 99,95" at bounding box center [556, 97] width 306 height 33
click at [491, 102] on input "R$ 99,95" at bounding box center [556, 97] width 306 height 33
click at [641, 236] on div "Débito" at bounding box center [666, 228] width 115 height 95
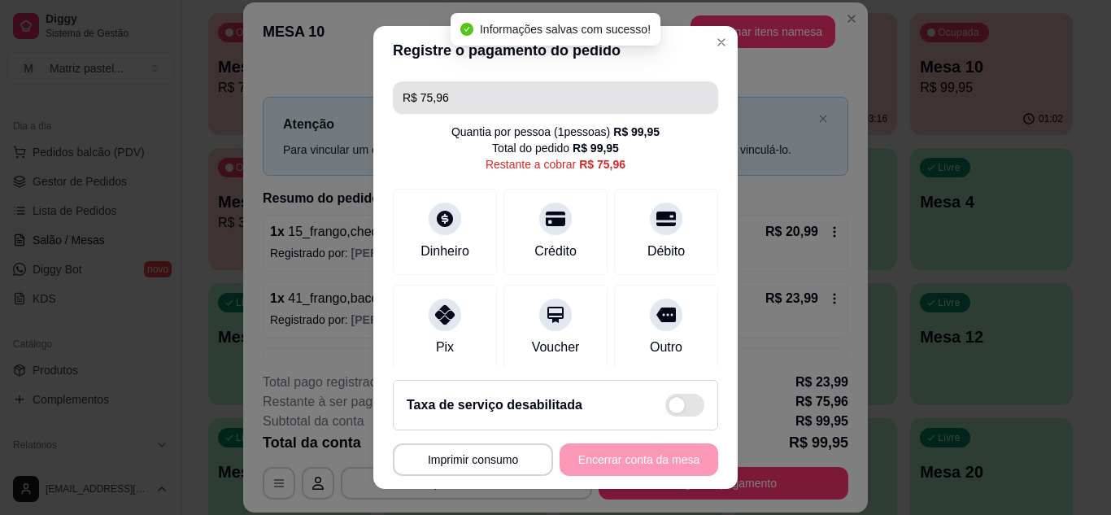
click at [475, 105] on input "R$ 75,96" at bounding box center [556, 97] width 306 height 33
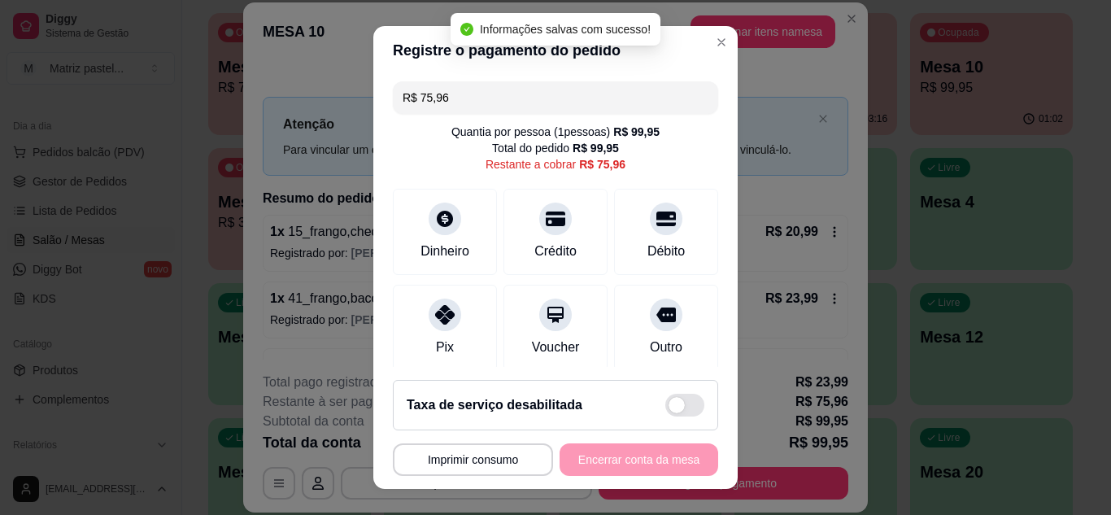
click at [475, 105] on input "R$ 75,96" at bounding box center [556, 97] width 306 height 33
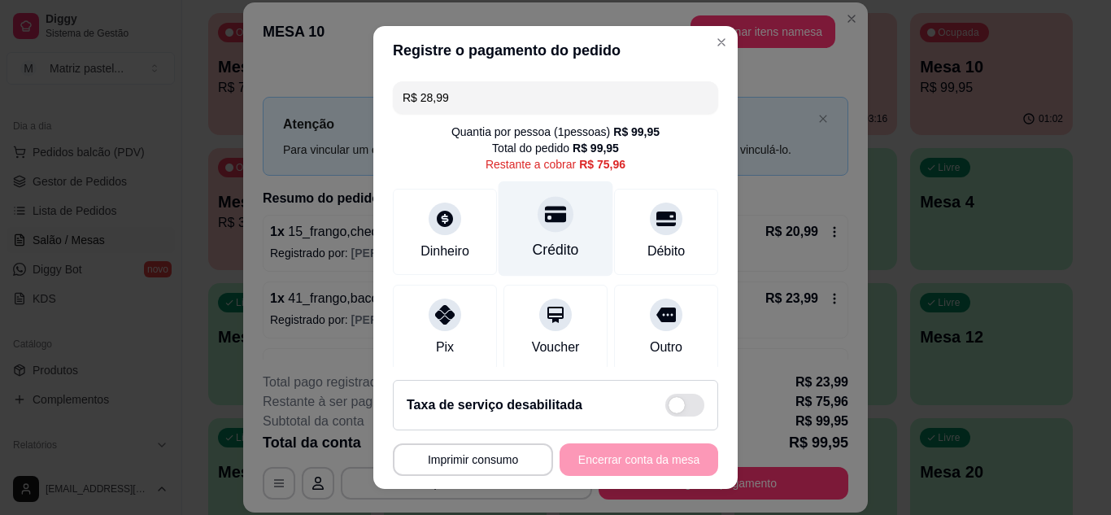
click at [555, 229] on div "Crédito" at bounding box center [556, 228] width 115 height 95
click at [527, 231] on div "Crédito" at bounding box center [556, 228] width 115 height 95
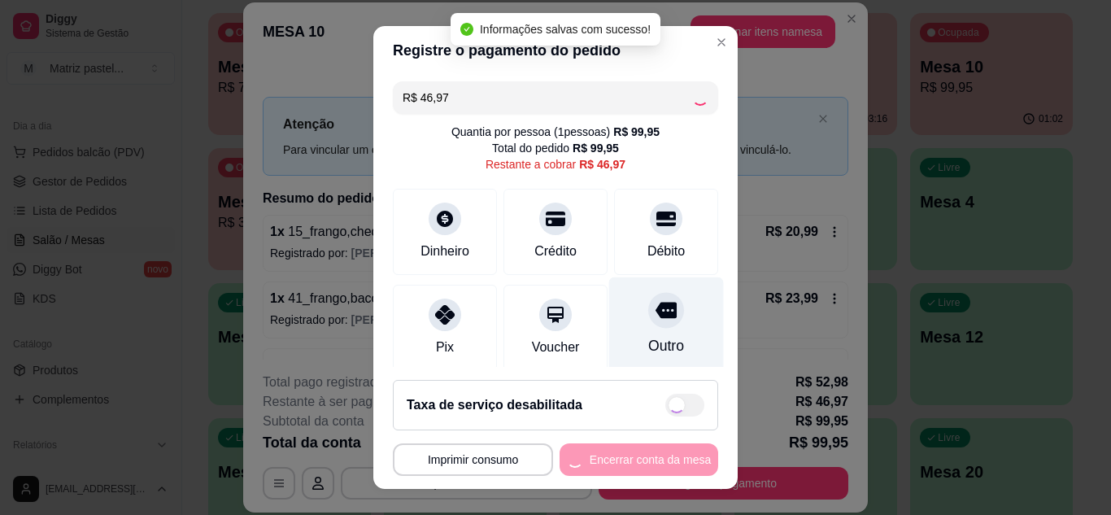
type input "R$ 0,00"
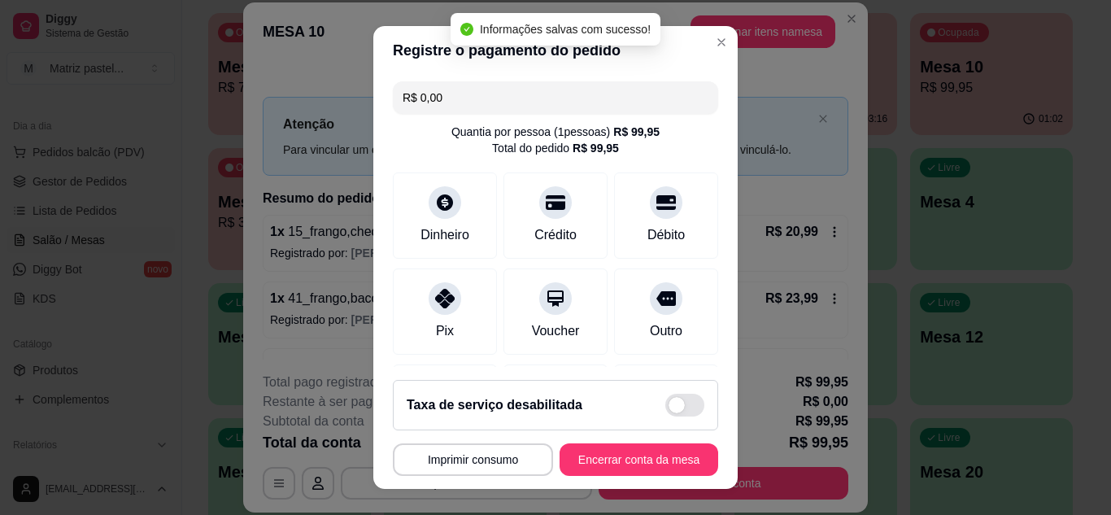
click at [628, 456] on button "Encerrar conta da mesa" at bounding box center [639, 459] width 159 height 33
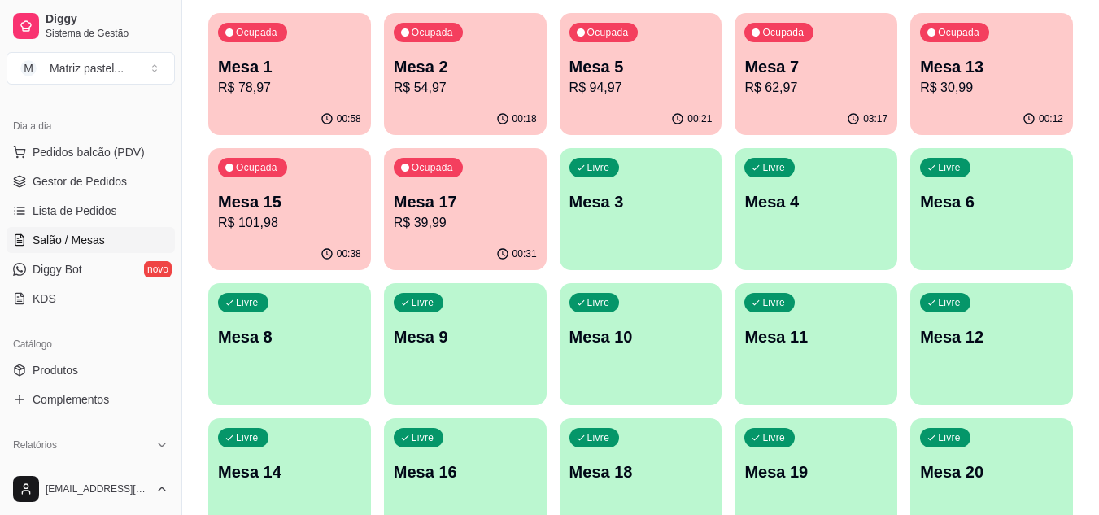
click at [280, 212] on div "Mesa 15 R$ 101,98" at bounding box center [289, 211] width 143 height 42
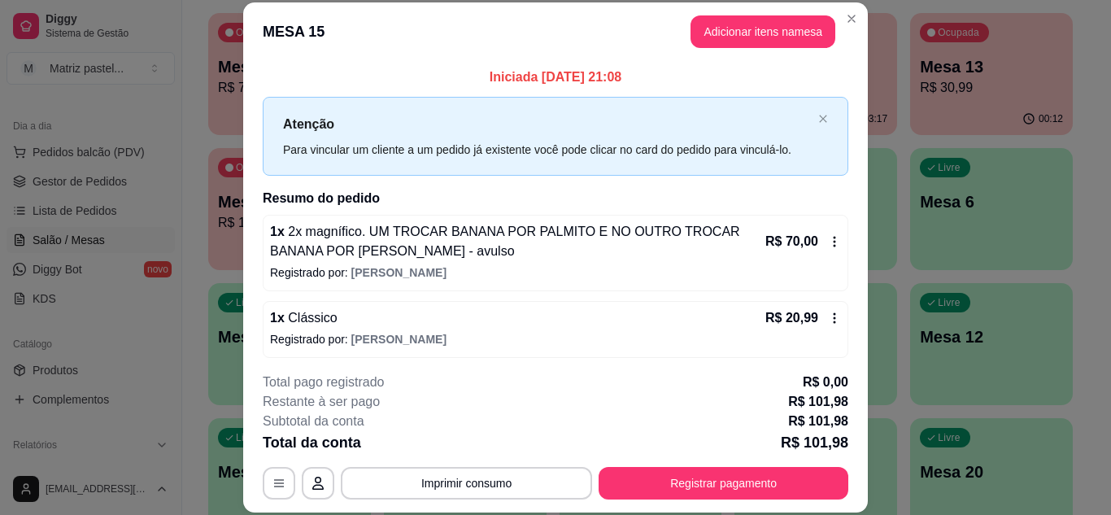
click at [704, 471] on button "Registrar pagamento" at bounding box center [724, 483] width 250 height 33
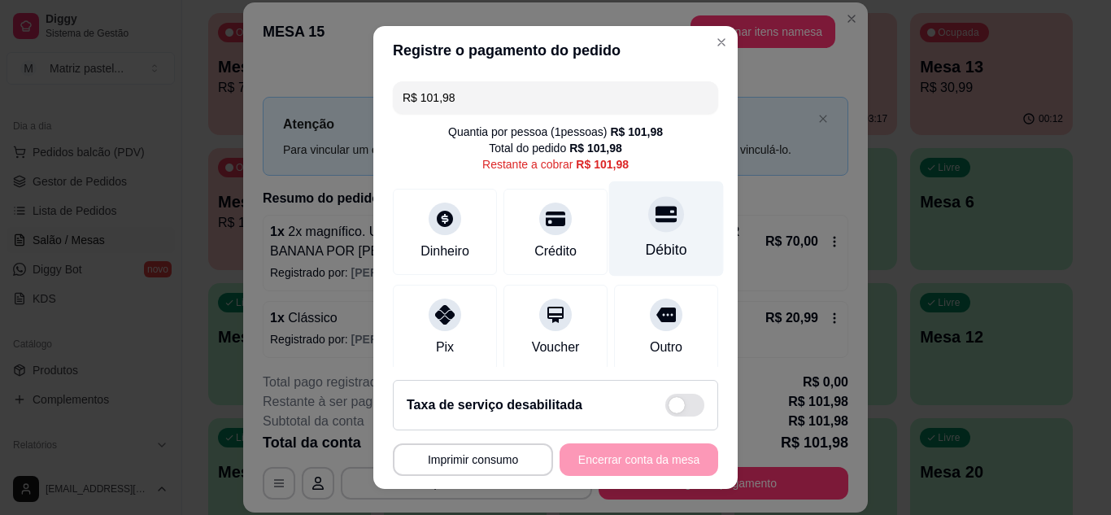
click at [656, 217] on icon at bounding box center [666, 213] width 21 height 21
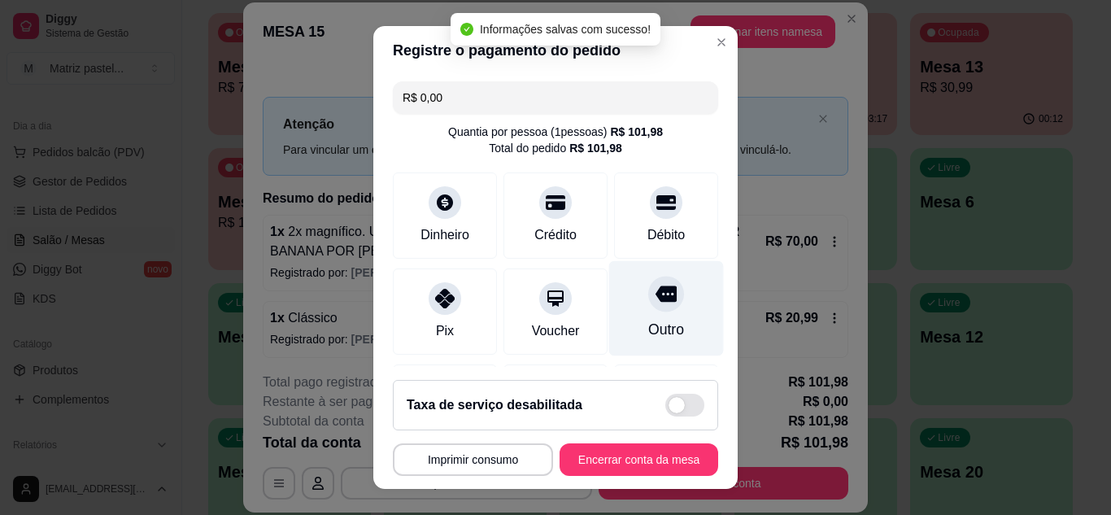
type input "R$ 0,00"
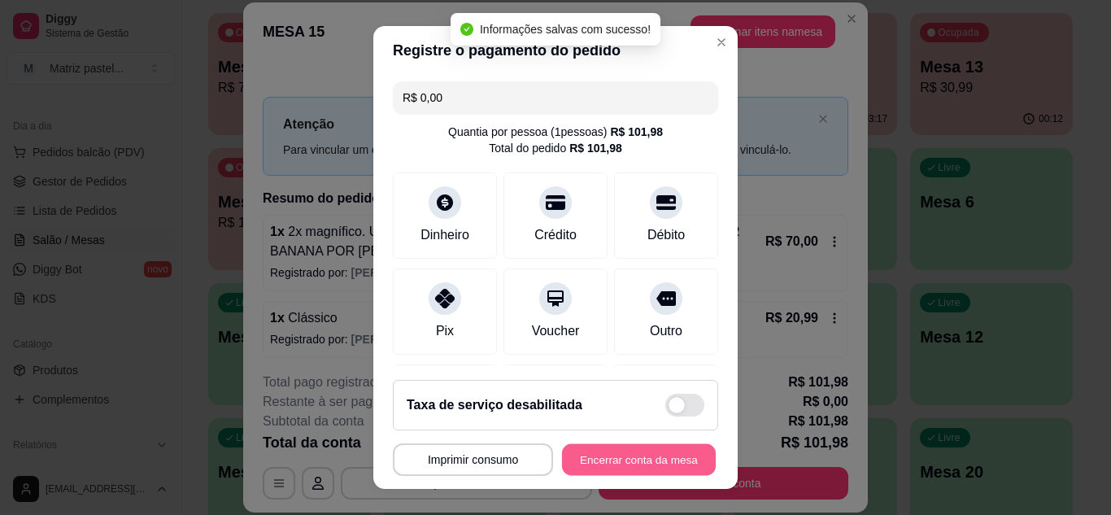
click at [619, 462] on button "Encerrar conta da mesa" at bounding box center [639, 460] width 154 height 32
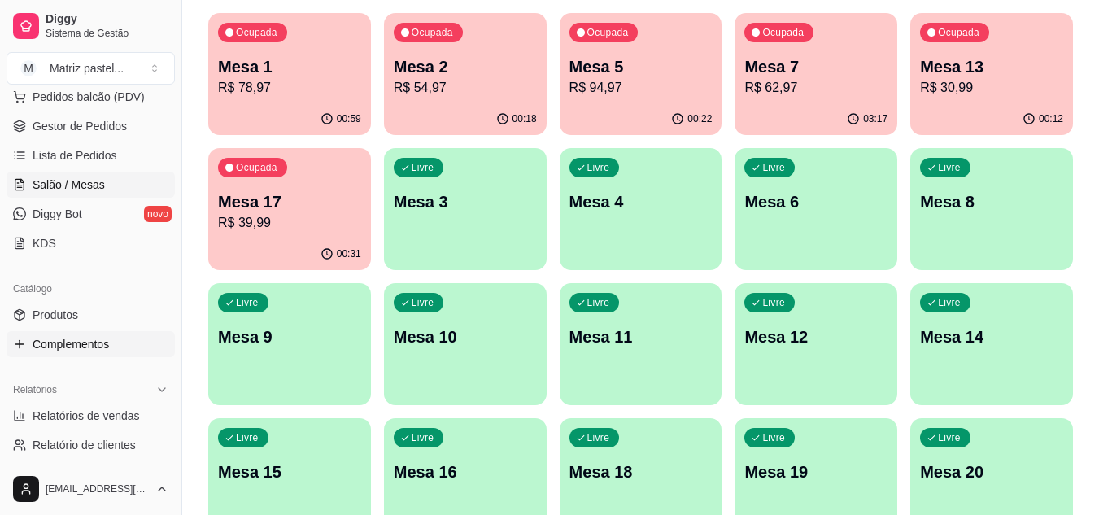
scroll to position [244, 0]
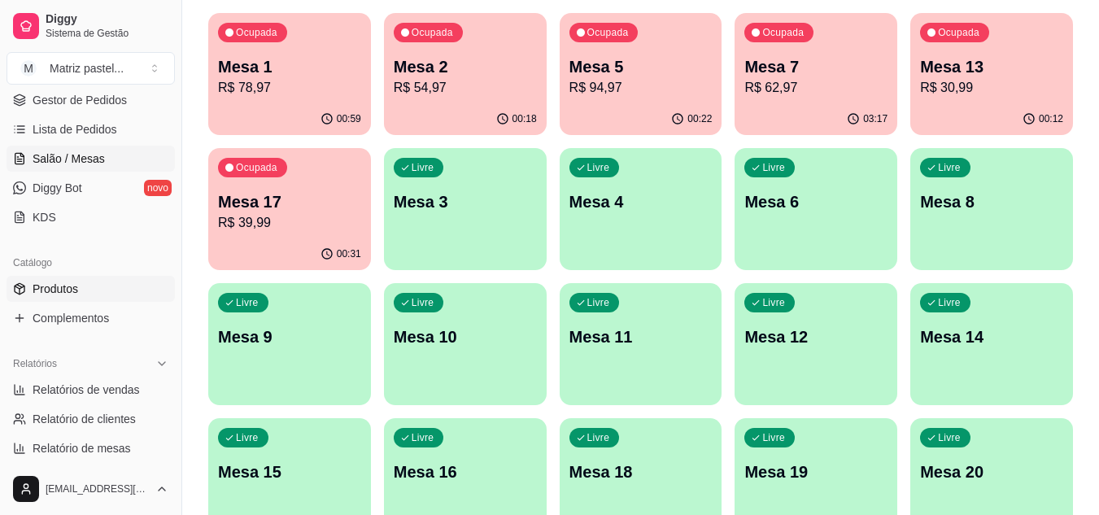
click at [100, 281] on link "Produtos" at bounding box center [91, 289] width 168 height 26
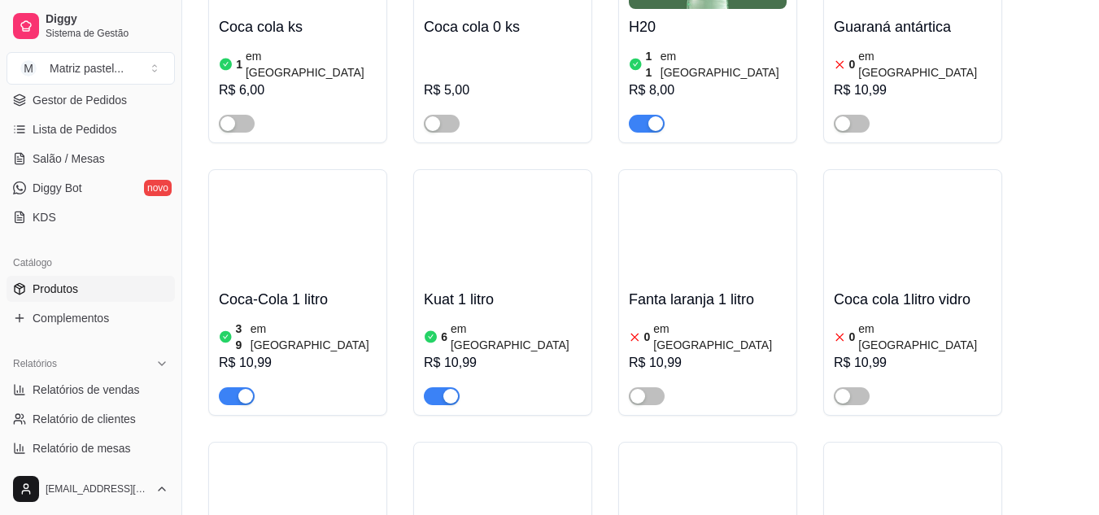
scroll to position [8945, 0]
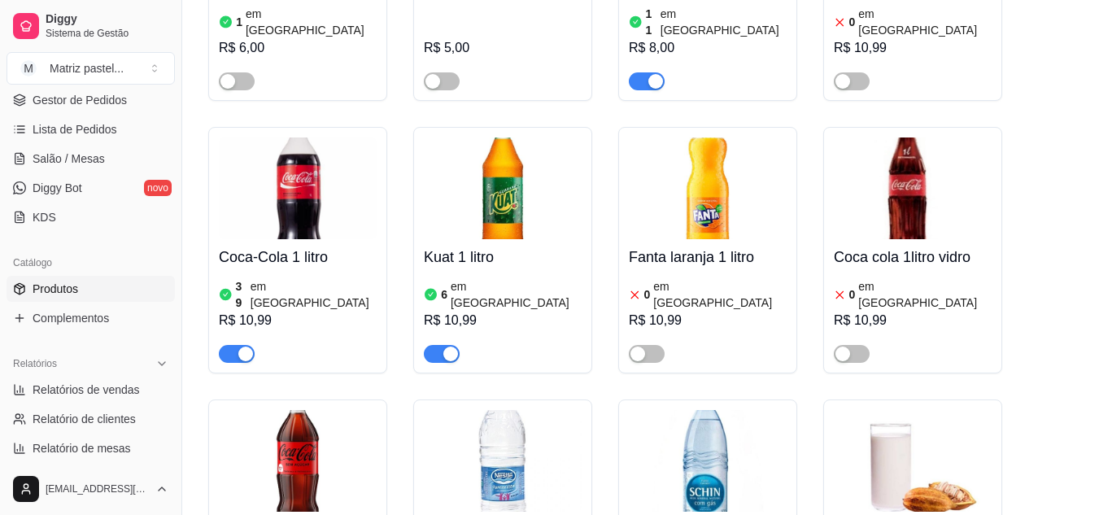
click at [74, 94] on span "Gestor de Pedidos" at bounding box center [80, 100] width 94 height 16
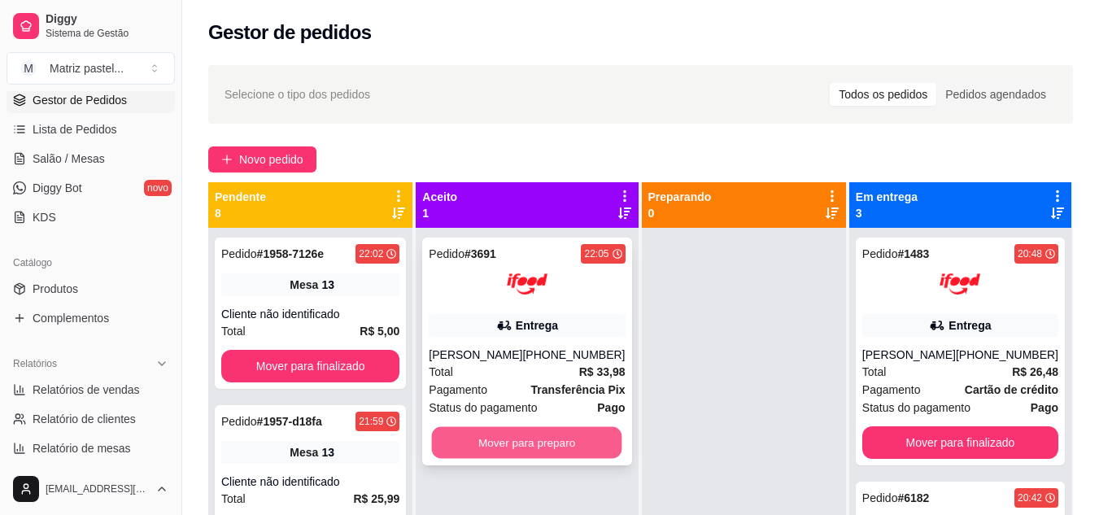
click at [552, 456] on button "Mover para preparo" at bounding box center [527, 443] width 190 height 32
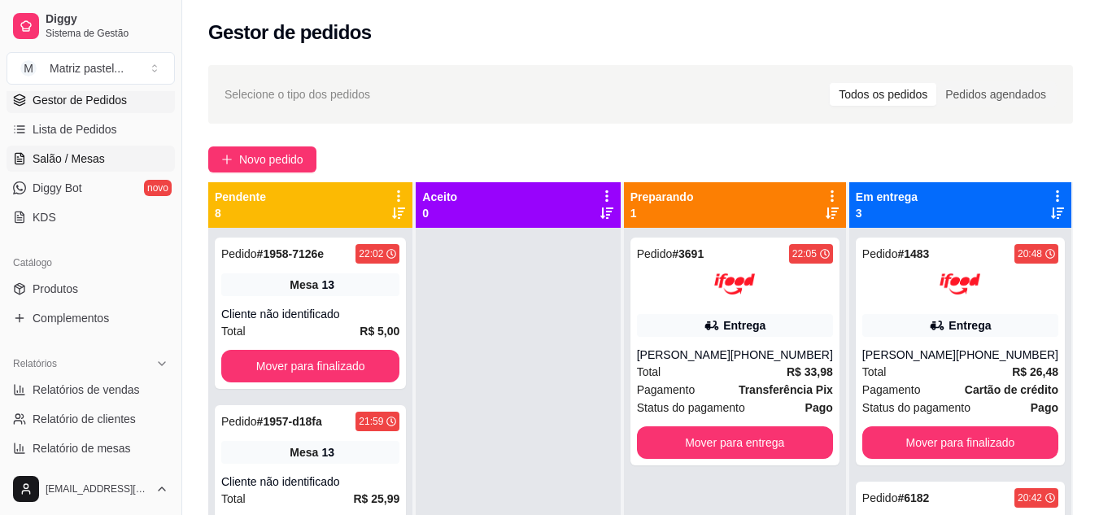
click at [98, 154] on span "Salão / Mesas" at bounding box center [69, 159] width 72 height 16
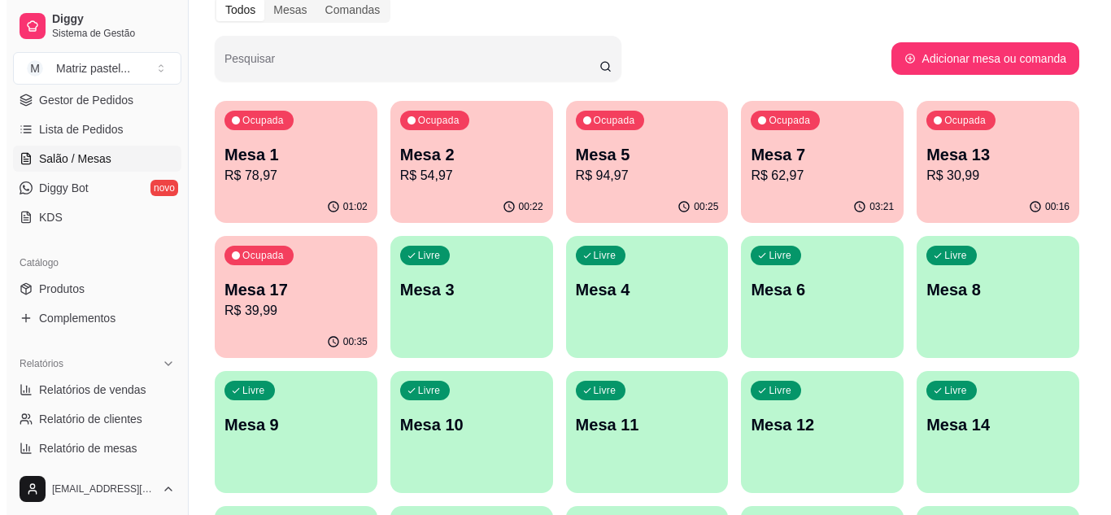
scroll to position [163, 0]
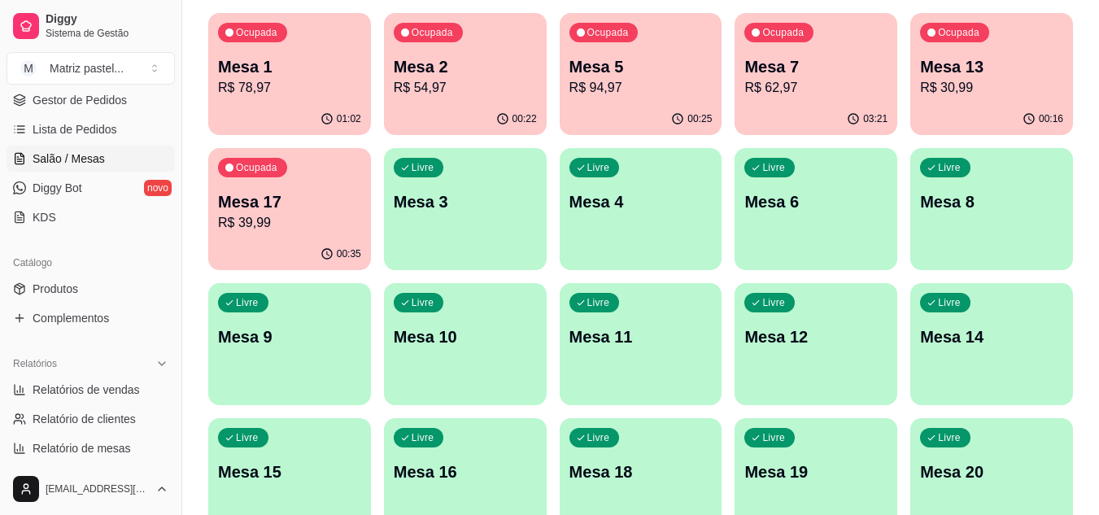
click at [303, 91] on p "R$ 78,97" at bounding box center [289, 88] width 143 height 20
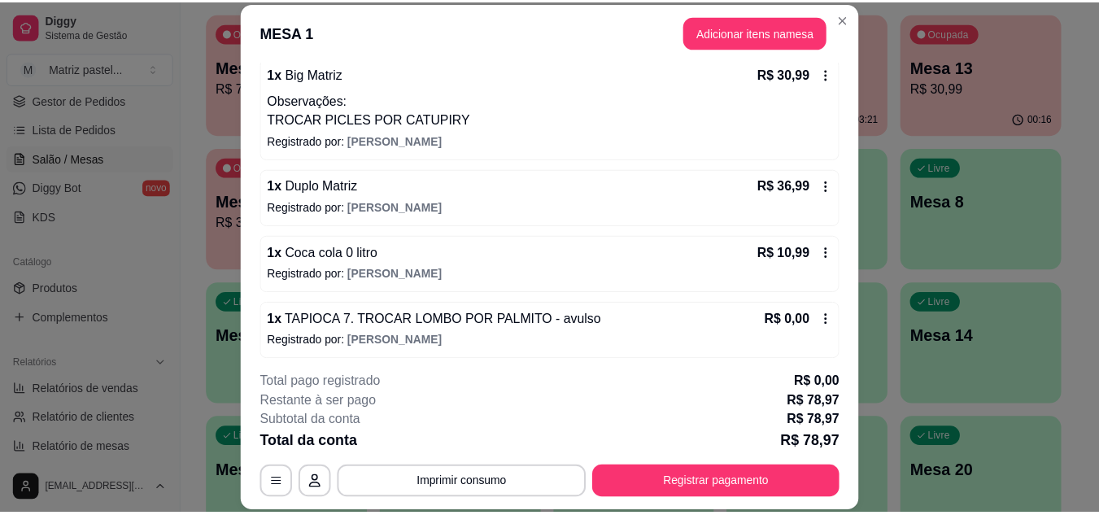
scroll to position [164, 0]
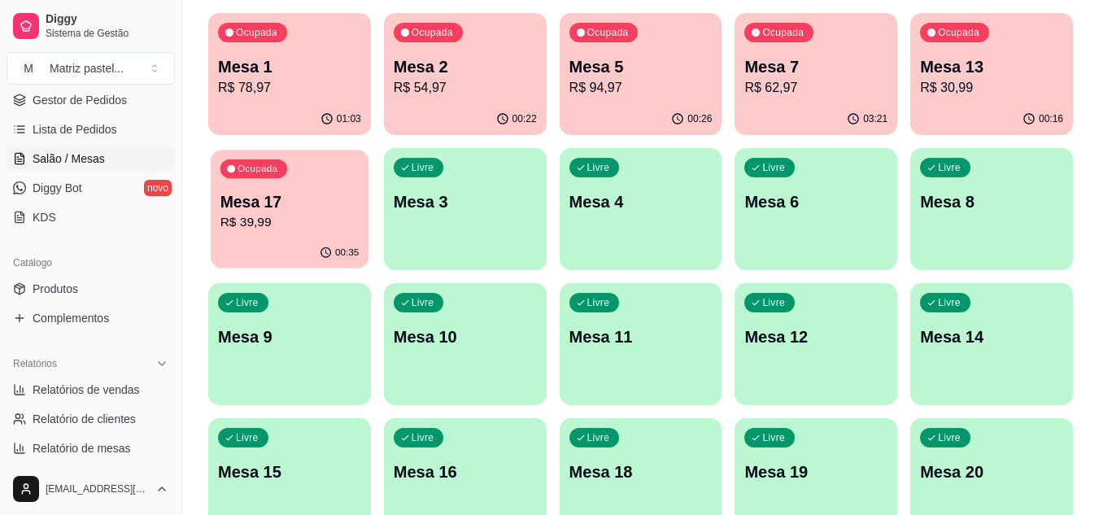
click at [312, 209] on p "Mesa 17" at bounding box center [289, 202] width 139 height 22
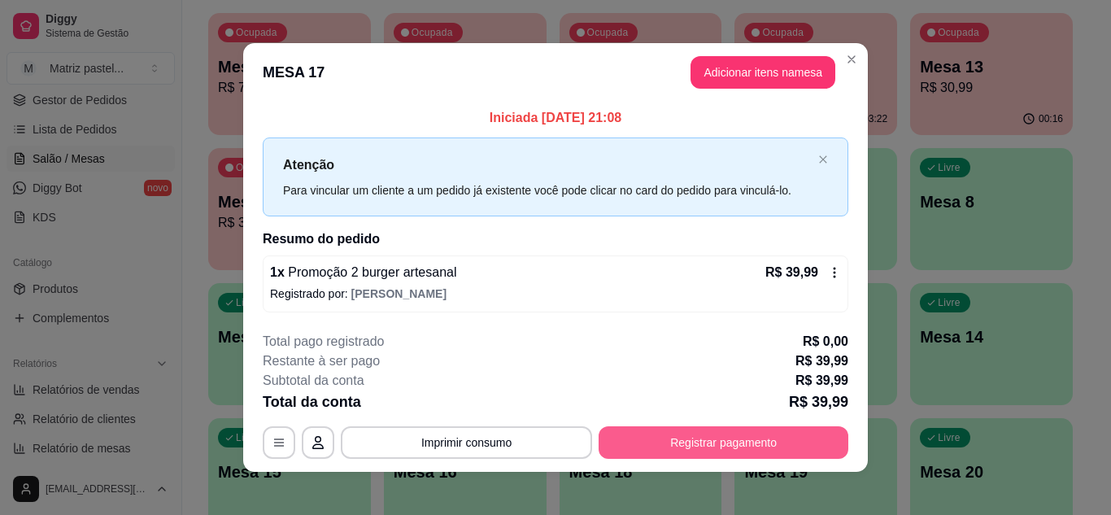
click at [675, 436] on button "Registrar pagamento" at bounding box center [724, 442] width 250 height 33
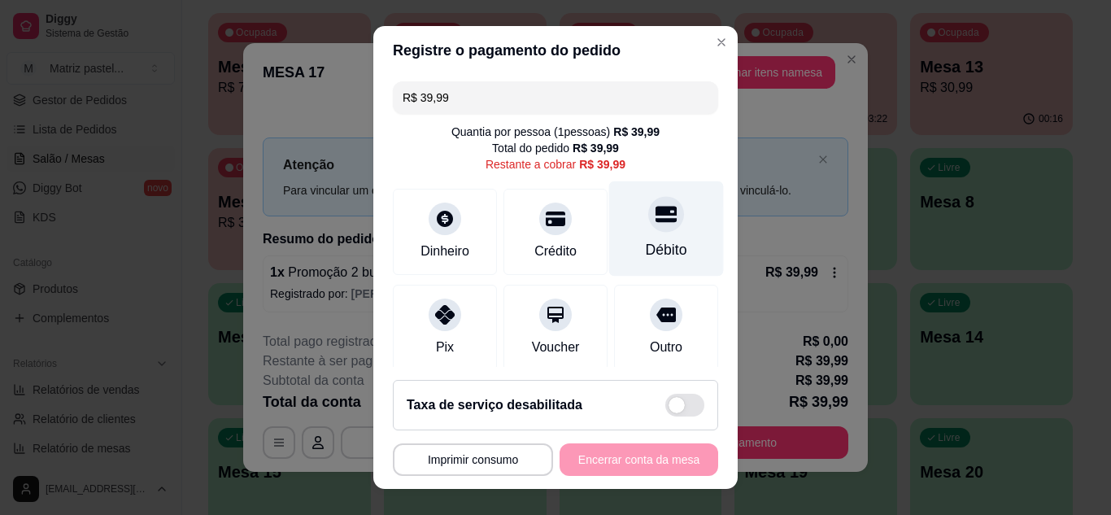
click at [664, 231] on div "Débito" at bounding box center [666, 228] width 115 height 95
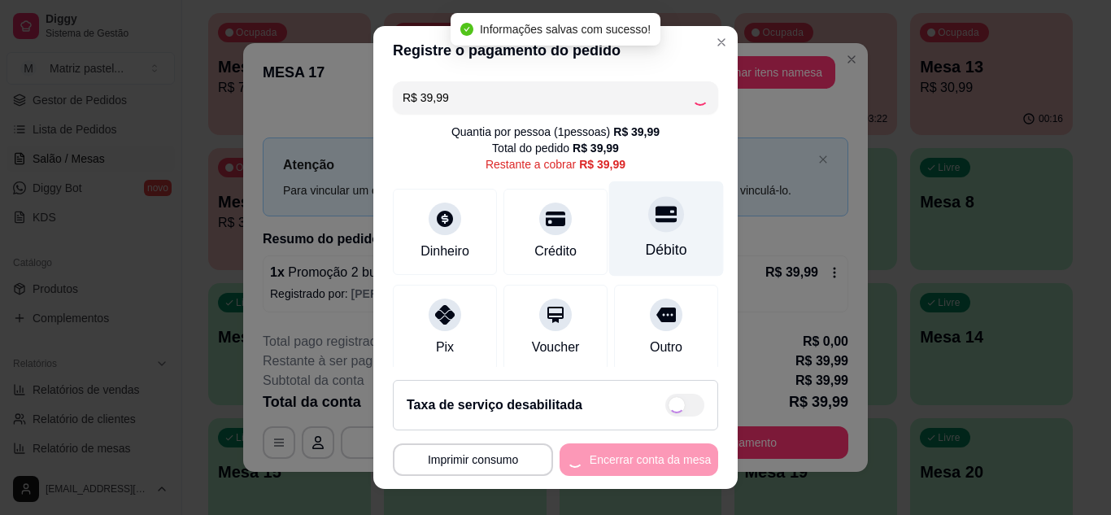
type input "R$ 0,00"
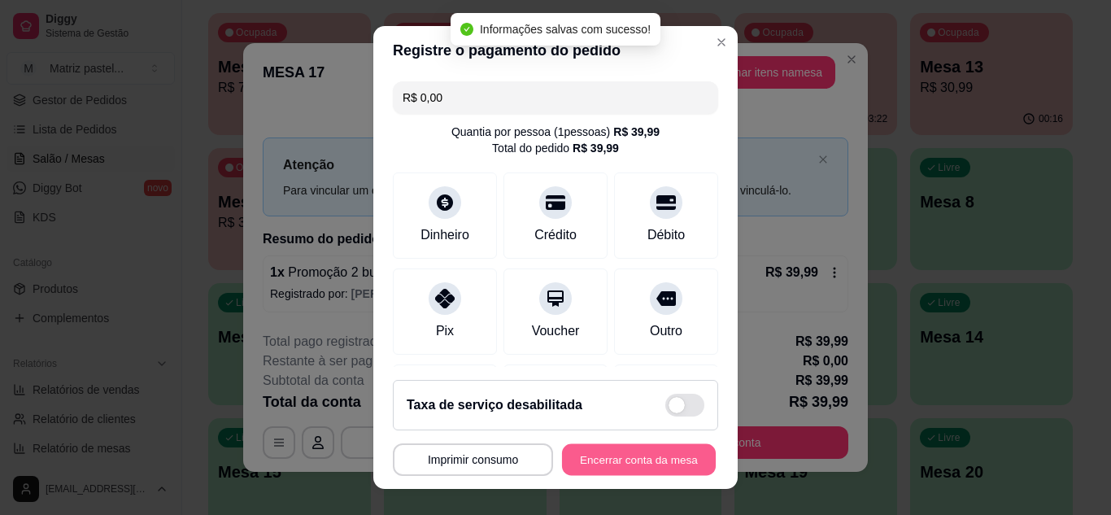
click at [644, 462] on button "Encerrar conta da mesa" at bounding box center [639, 460] width 154 height 32
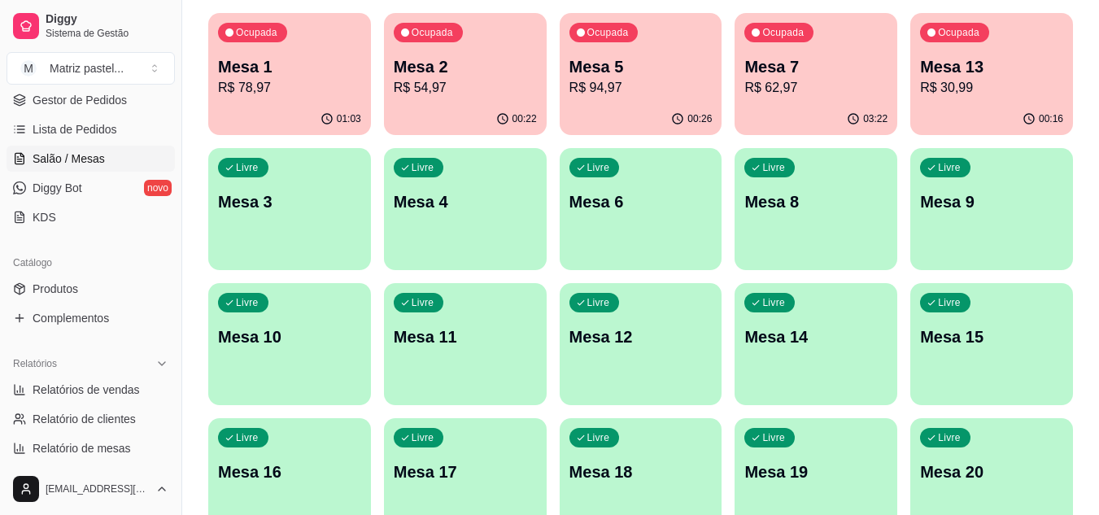
click at [320, 58] on p "Mesa 1" at bounding box center [289, 66] width 143 height 23
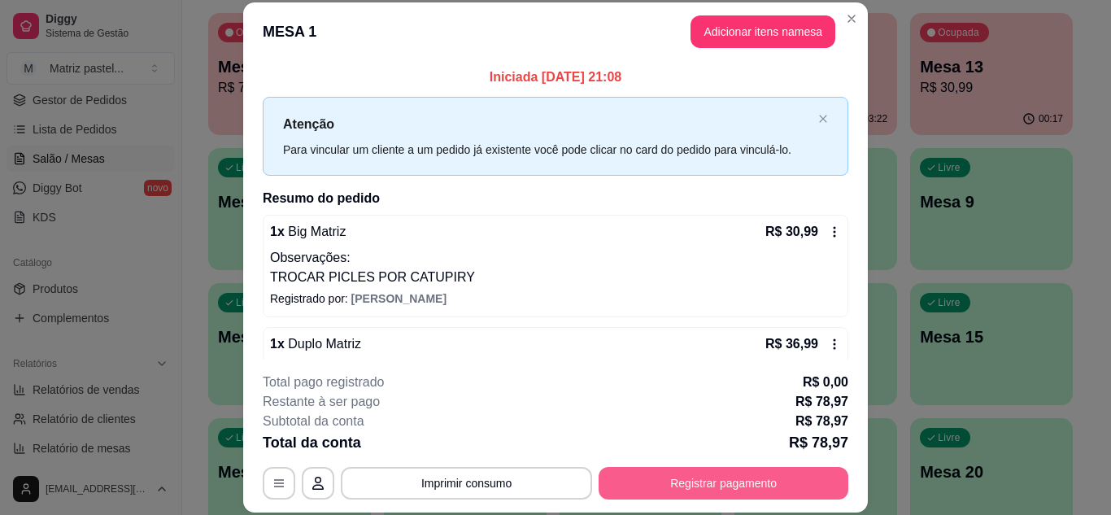
click at [774, 479] on button "Registrar pagamento" at bounding box center [724, 483] width 250 height 33
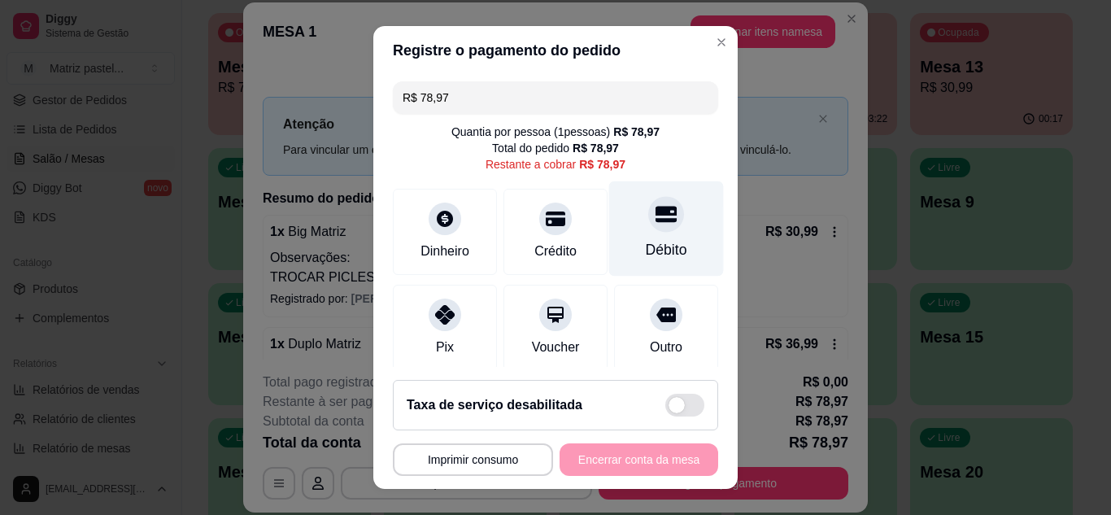
click at [638, 238] on div "Débito" at bounding box center [666, 228] width 115 height 95
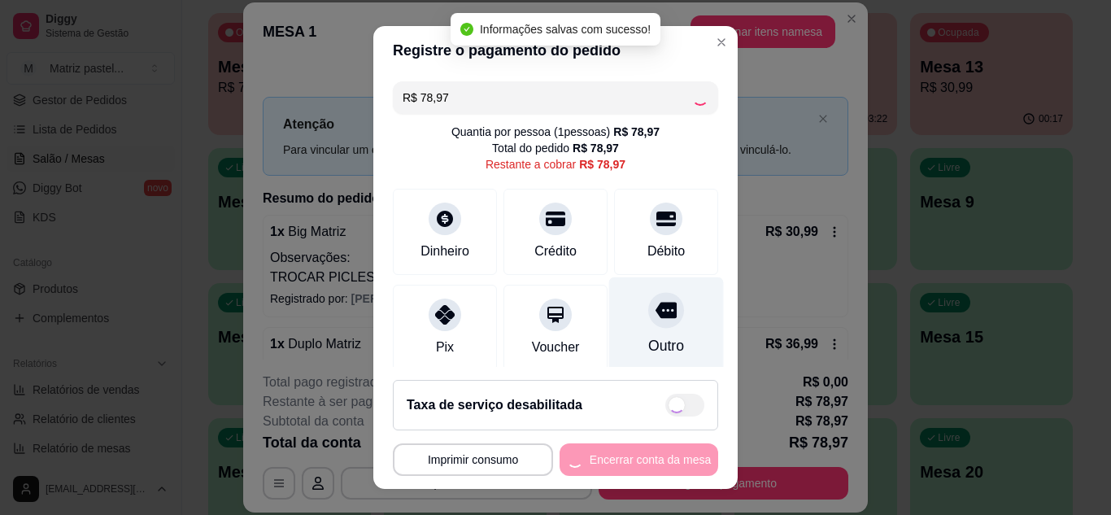
type input "R$ 0,00"
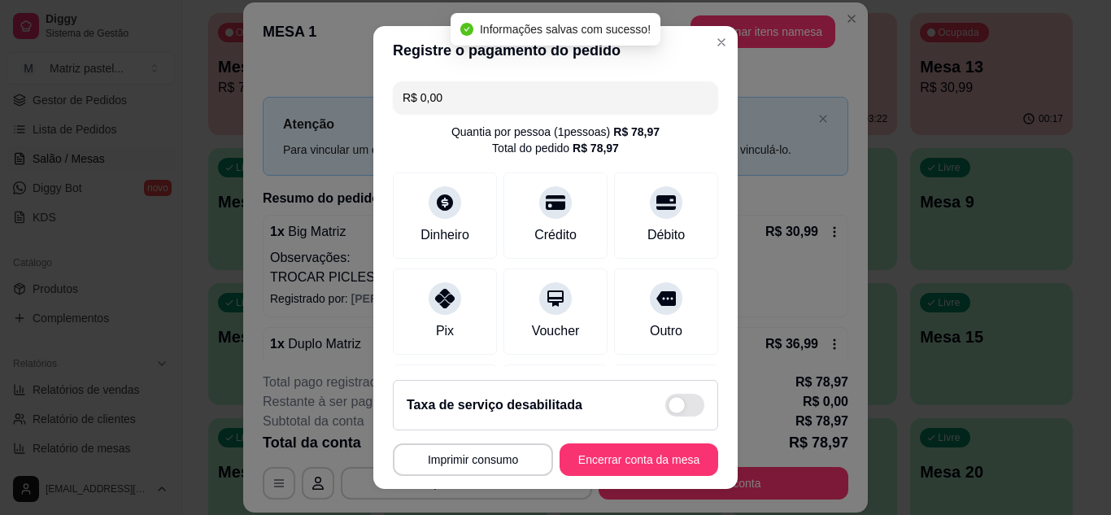
click at [622, 482] on footer "**********" at bounding box center [555, 428] width 364 height 122
click at [622, 465] on button "Encerrar conta da mesa" at bounding box center [639, 459] width 159 height 33
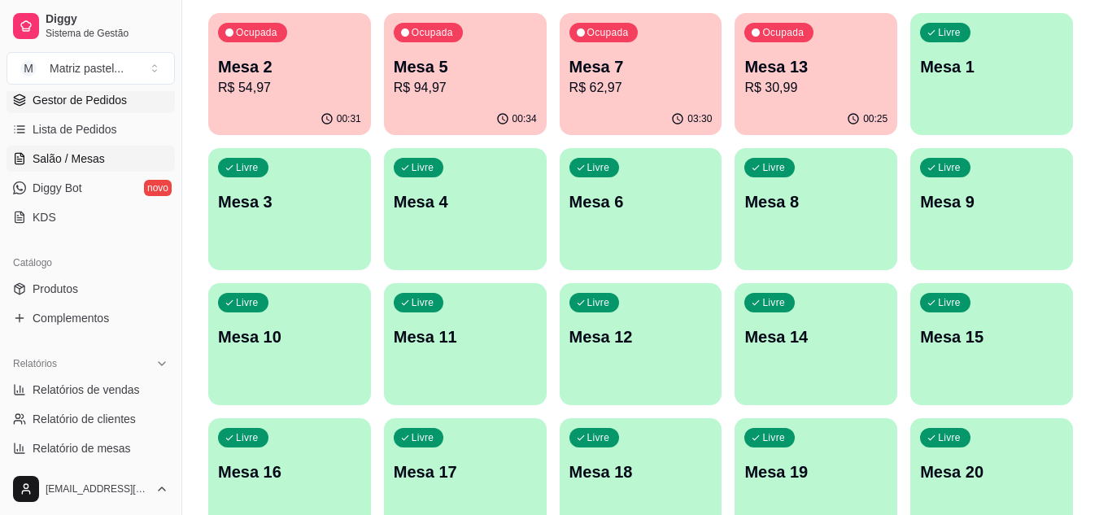
click at [49, 105] on span "Gestor de Pedidos" at bounding box center [80, 100] width 94 height 16
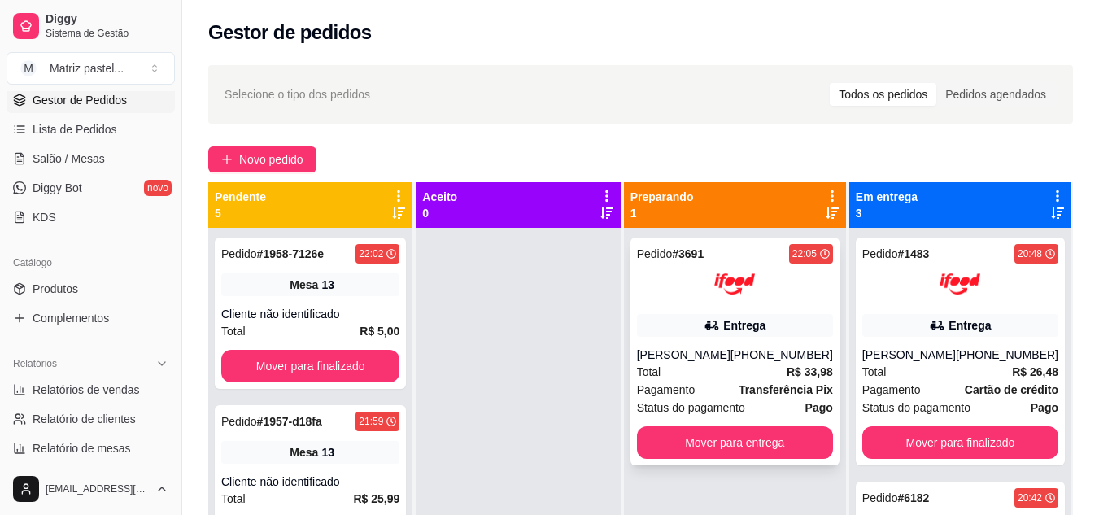
click at [697, 278] on div at bounding box center [735, 284] width 196 height 41
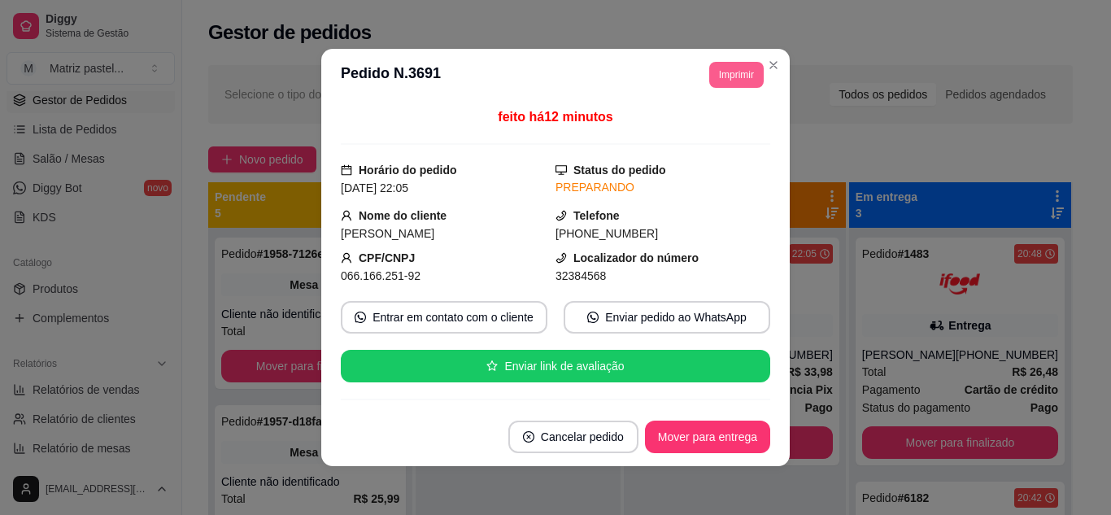
click at [724, 78] on button "Imprimir" at bounding box center [736, 75] width 55 height 26
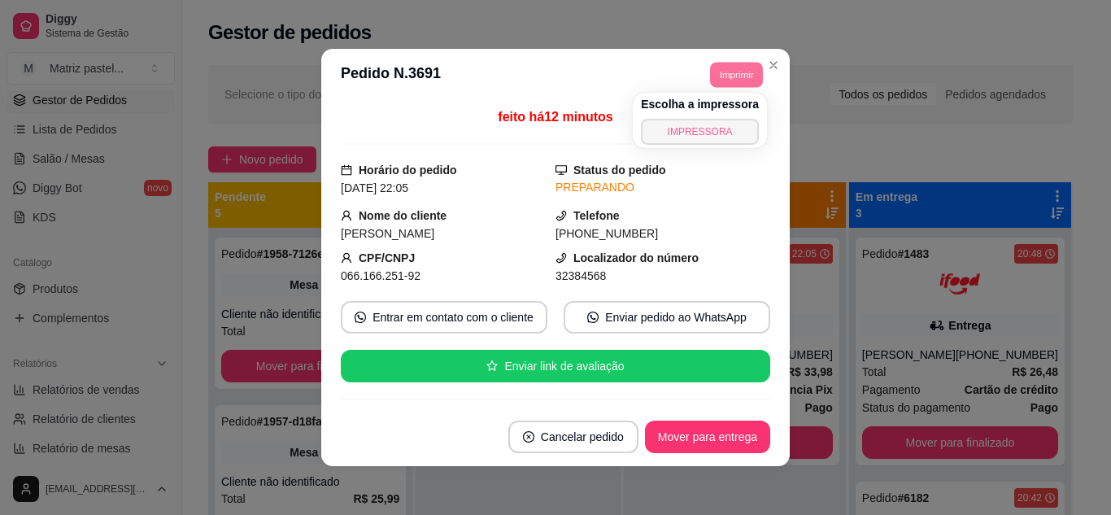
click at [718, 127] on button "IMPRESSORA" at bounding box center [700, 132] width 118 height 26
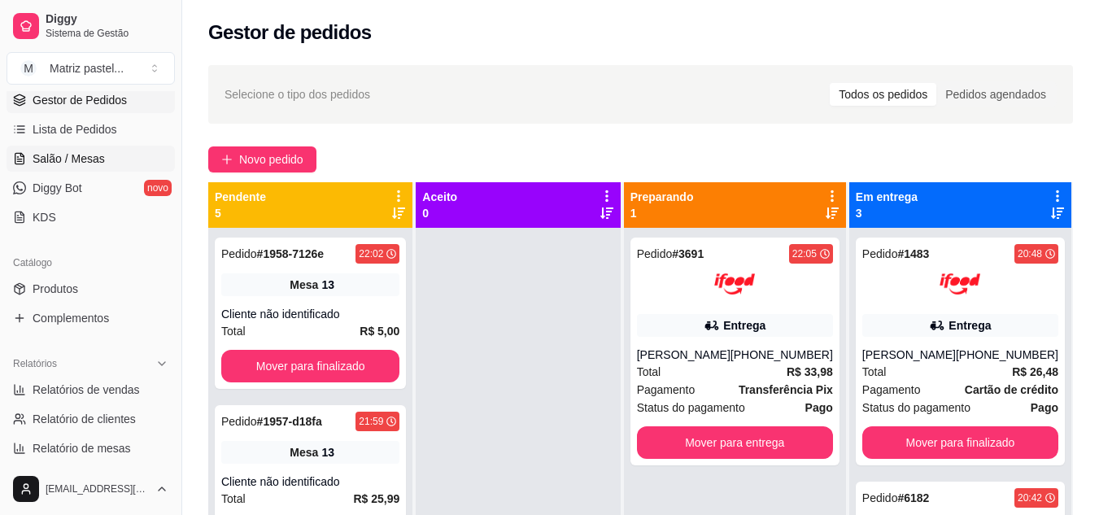
click at [73, 159] on span "Salão / Mesas" at bounding box center [69, 159] width 72 height 16
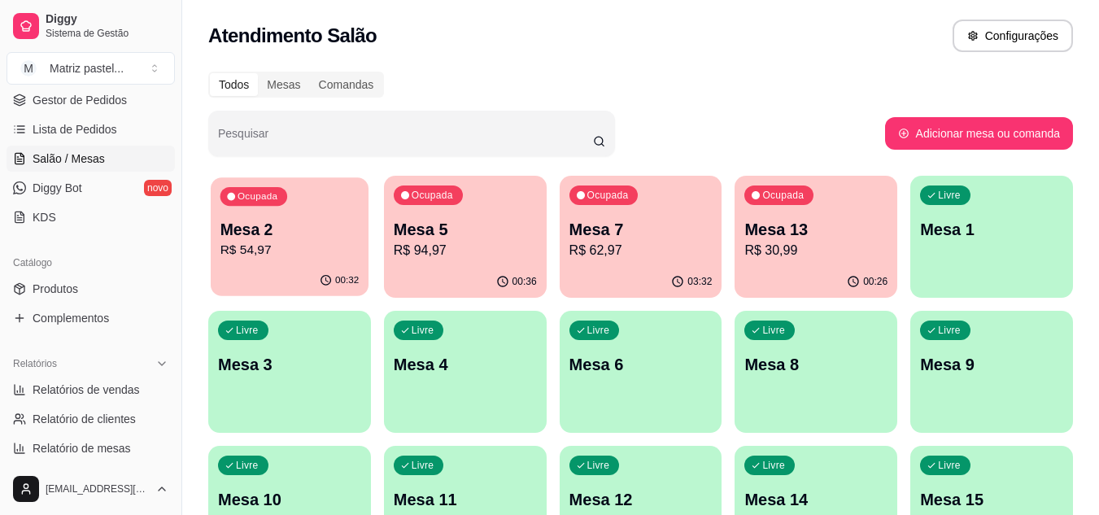
click at [351, 237] on p "Mesa 2" at bounding box center [289, 230] width 139 height 22
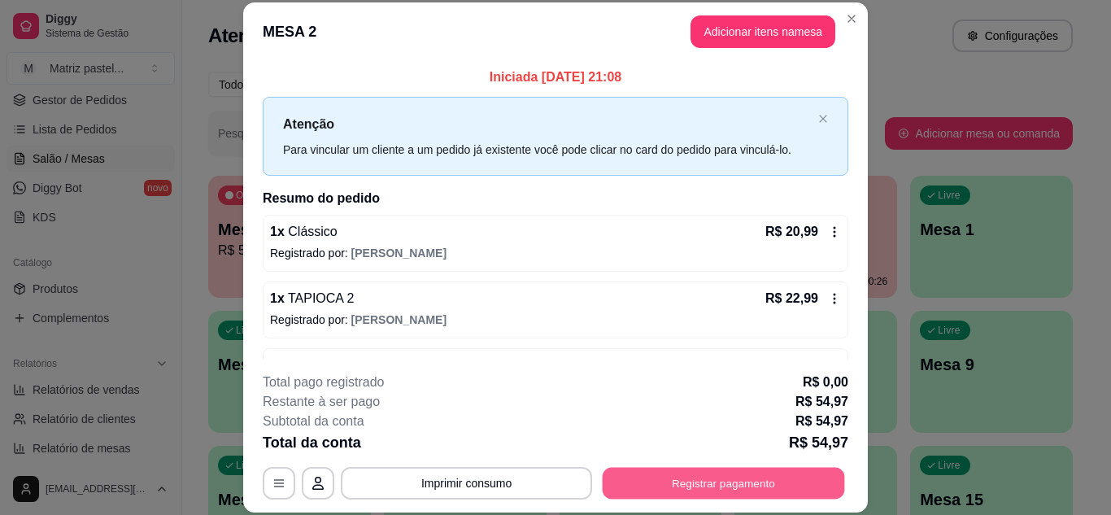
click at [644, 474] on button "Registrar pagamento" at bounding box center [724, 483] width 242 height 32
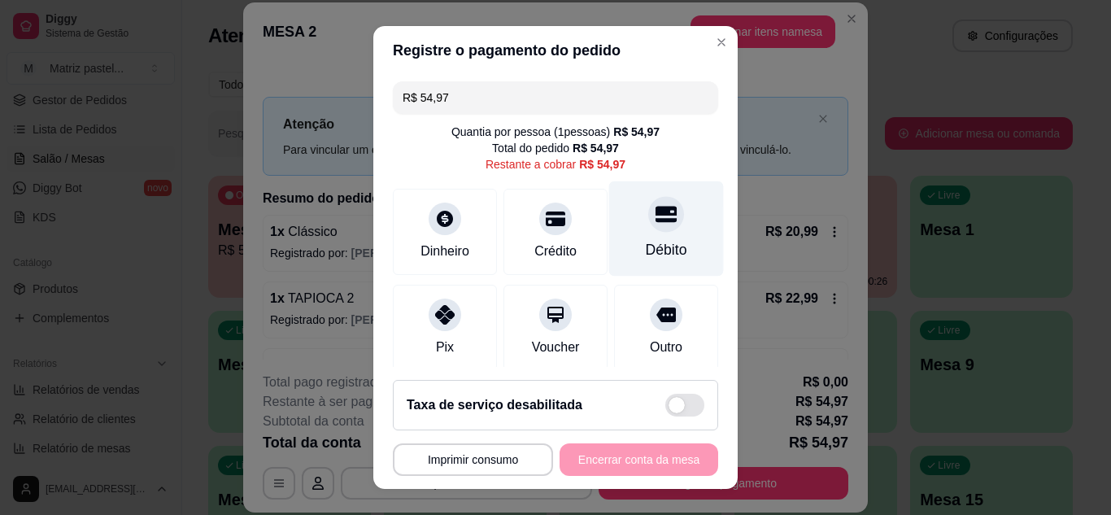
click at [646, 242] on div "Débito" at bounding box center [666, 249] width 41 height 21
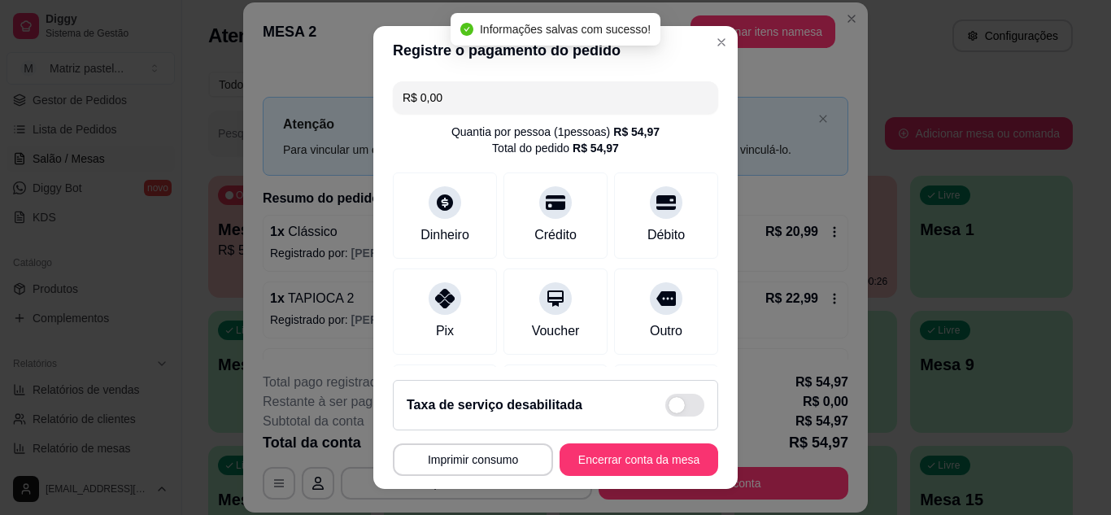
type input "R$ 0,00"
click at [627, 452] on button "Encerrar conta da mesa" at bounding box center [639, 460] width 154 height 32
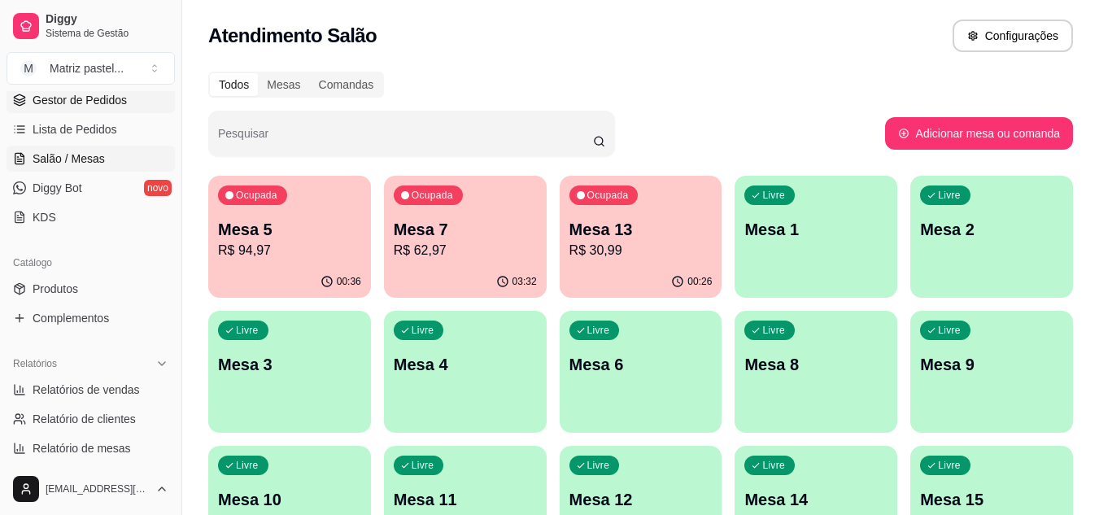
click at [98, 104] on span "Gestor de Pedidos" at bounding box center [80, 100] width 94 height 16
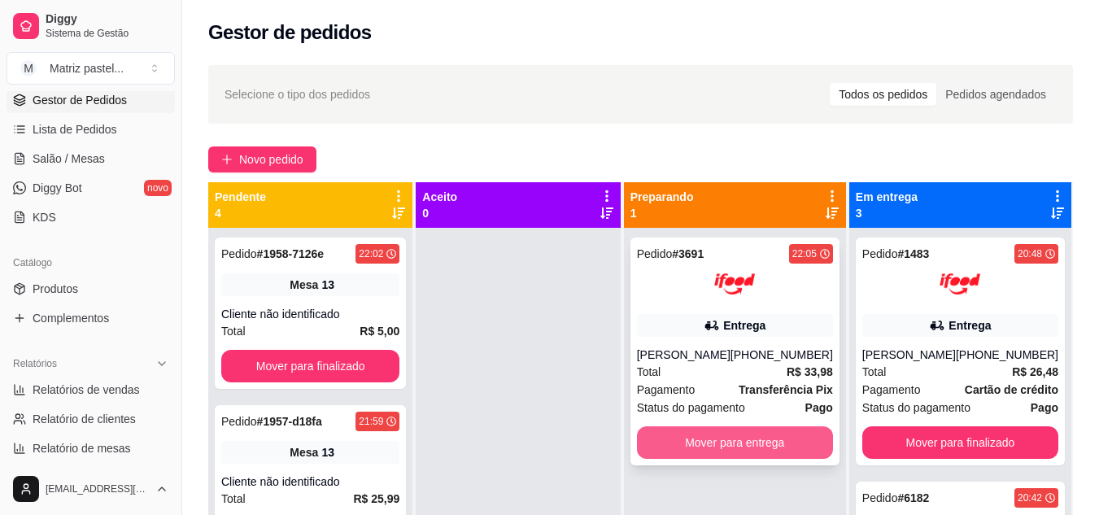
click at [687, 433] on button "Mover para entrega" at bounding box center [735, 442] width 196 height 33
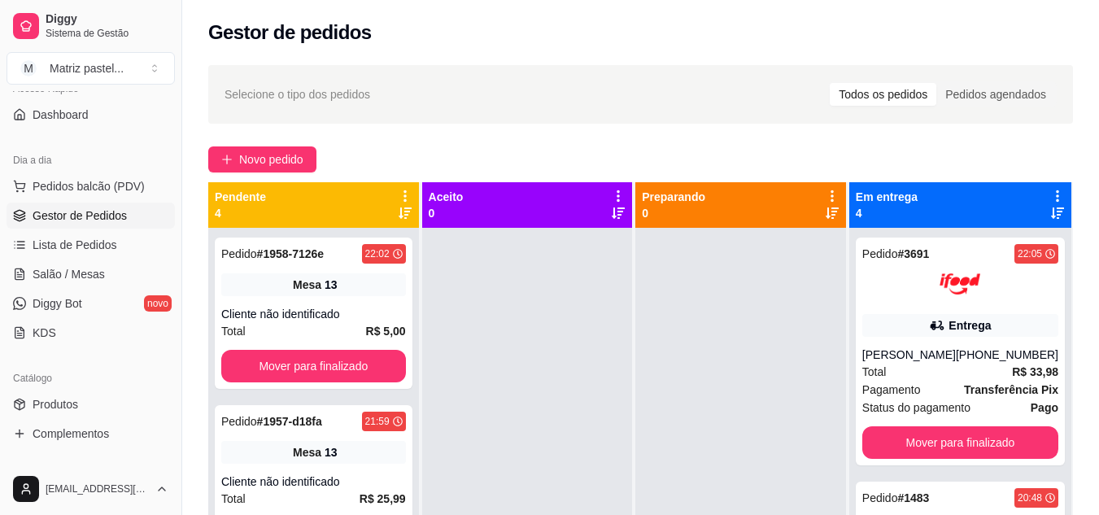
scroll to position [81, 0]
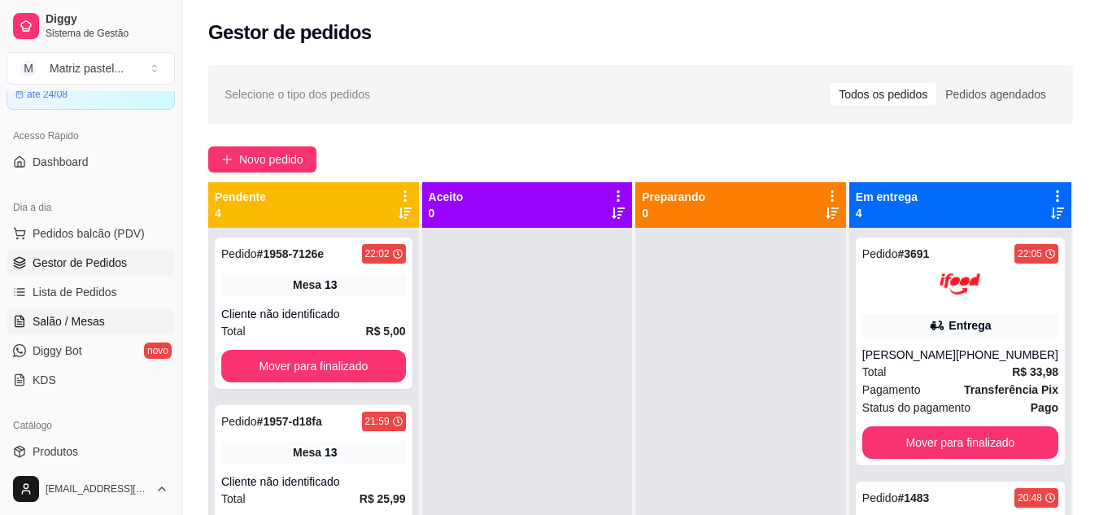
click at [84, 317] on span "Salão / Mesas" at bounding box center [69, 321] width 72 height 16
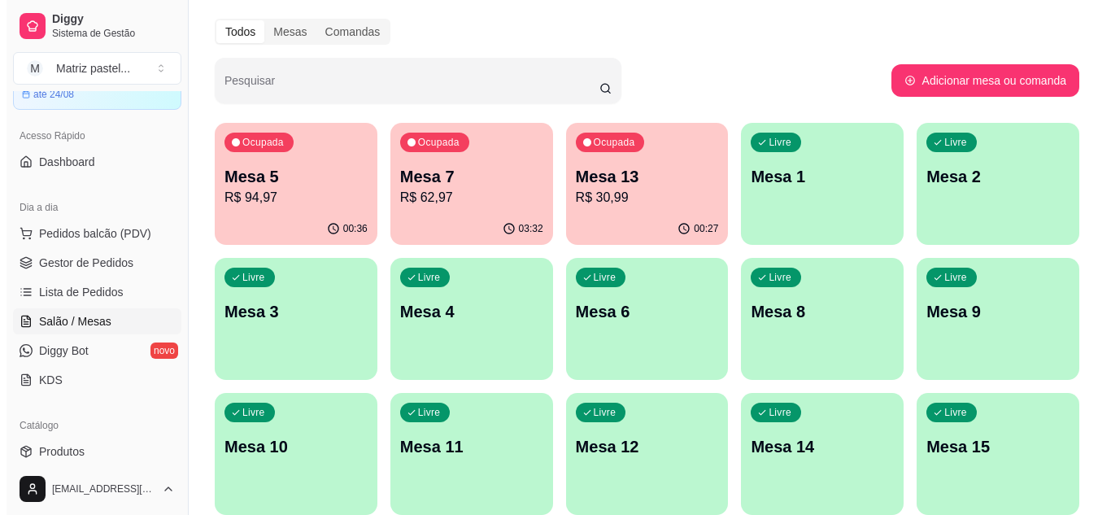
scroll to position [81, 0]
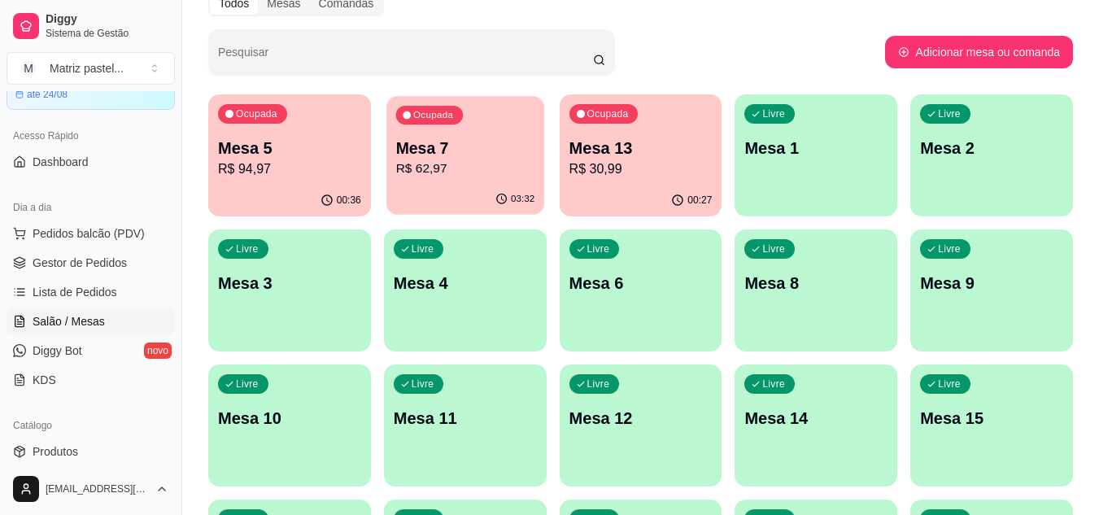
click at [454, 183] on div "Ocupada Mesa 7 R$ 62,97" at bounding box center [465, 140] width 158 height 88
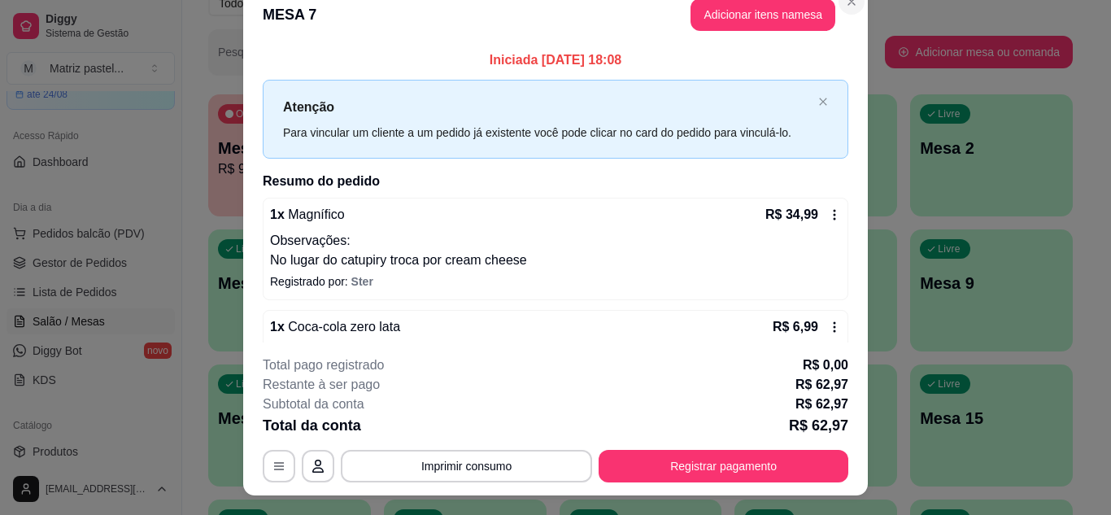
scroll to position [0, 0]
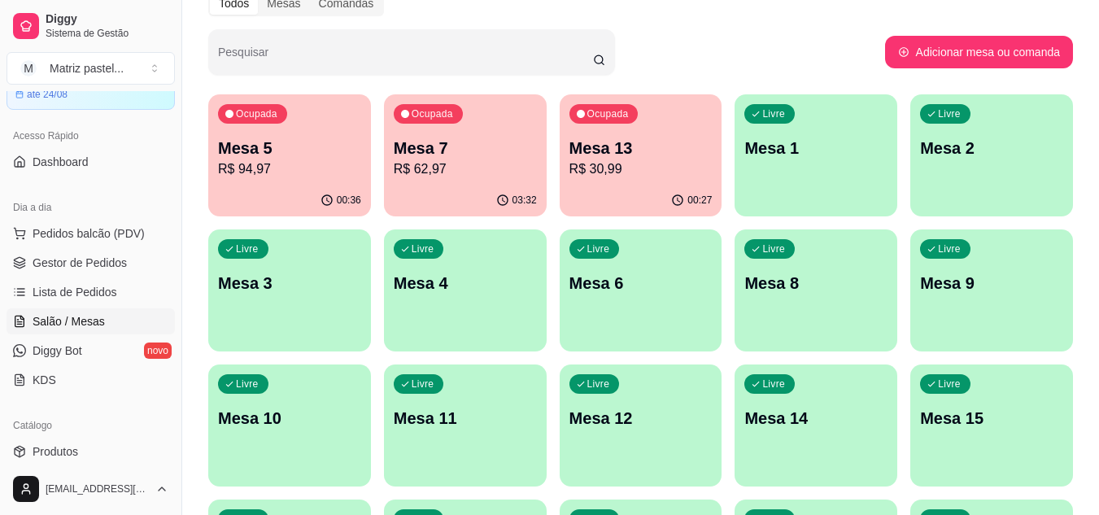
click at [310, 153] on p "Mesa 5" at bounding box center [289, 148] width 143 height 23
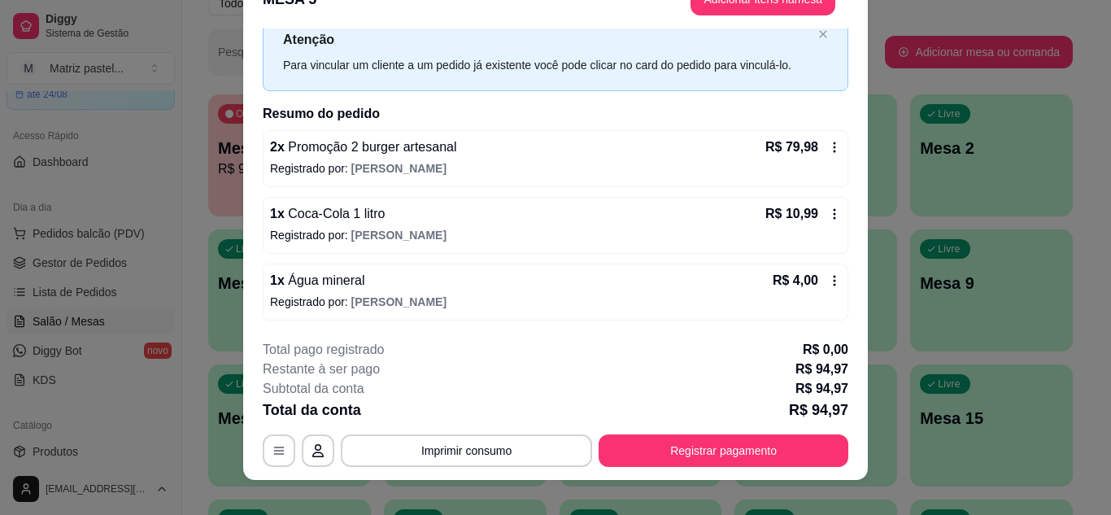
scroll to position [50, 0]
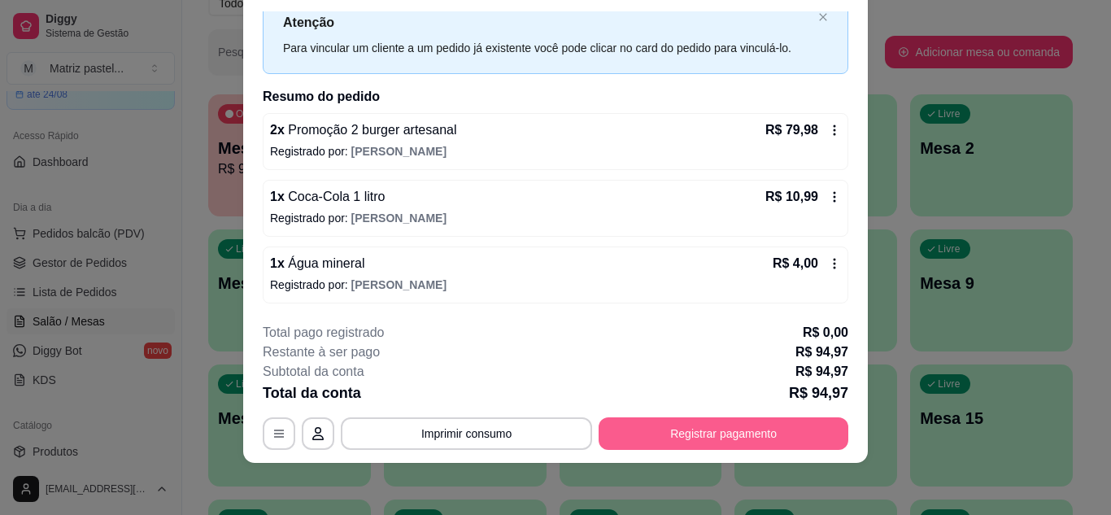
click at [659, 443] on button "Registrar pagamento" at bounding box center [724, 433] width 250 height 33
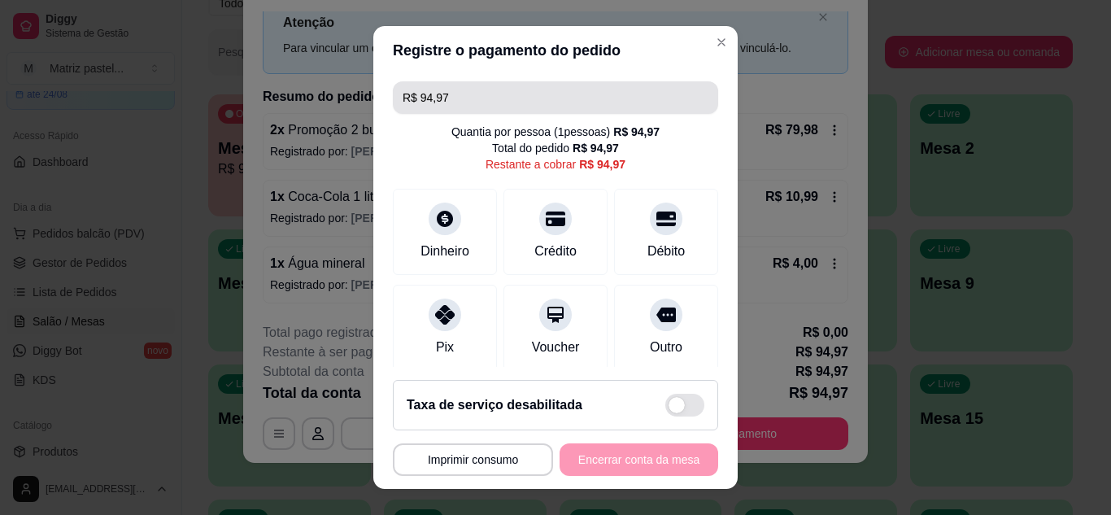
click at [487, 96] on input "R$ 94,97" at bounding box center [556, 97] width 306 height 33
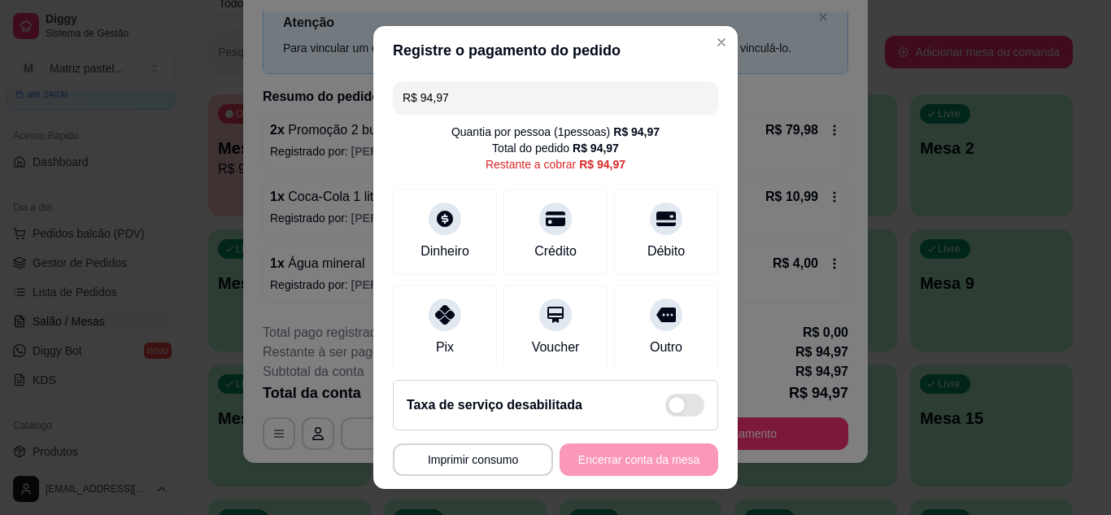
click at [487, 96] on input "R$ 94,97" at bounding box center [556, 97] width 306 height 33
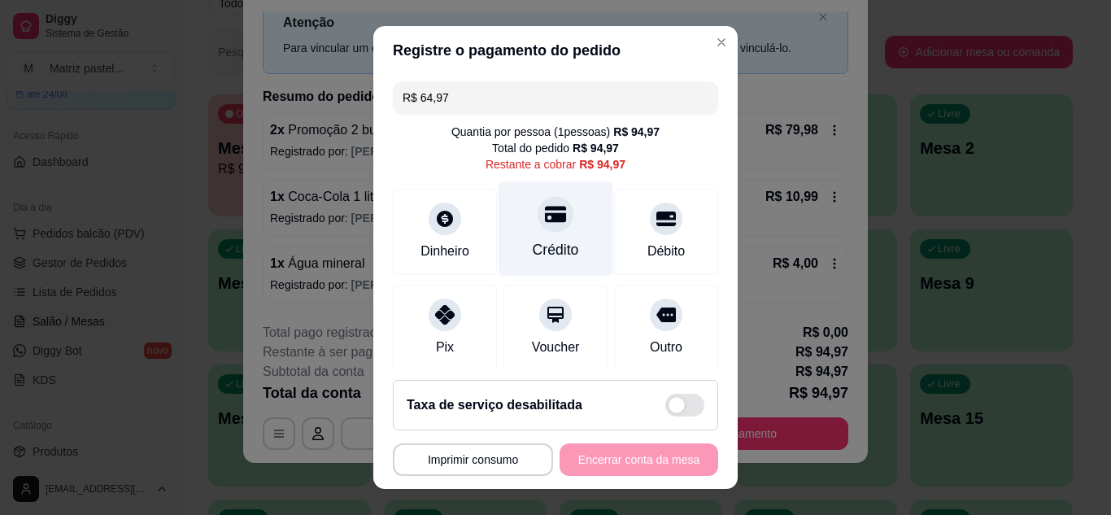
click at [555, 245] on div "Crédito" at bounding box center [556, 249] width 46 height 21
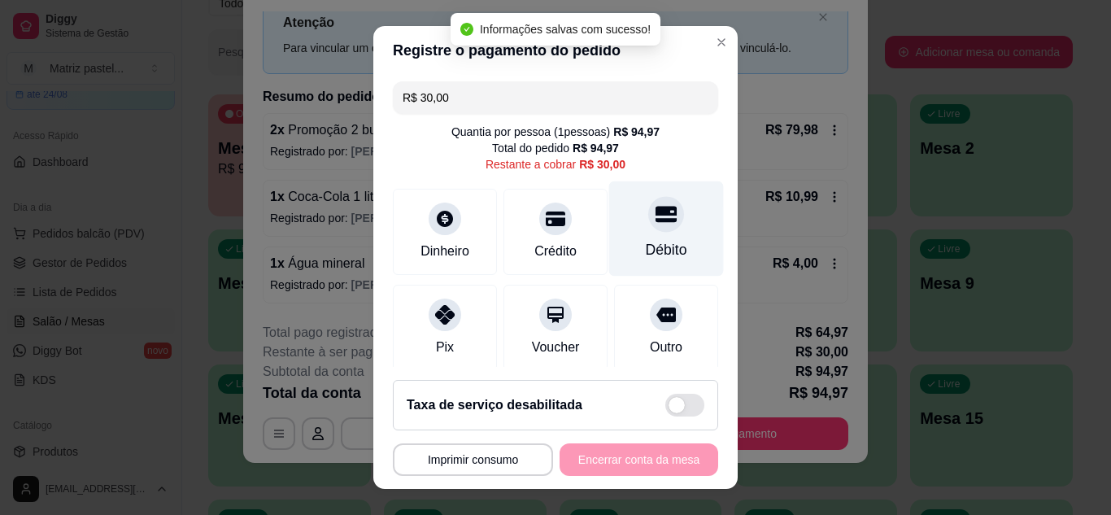
click at [645, 237] on div "Débito" at bounding box center [666, 228] width 115 height 95
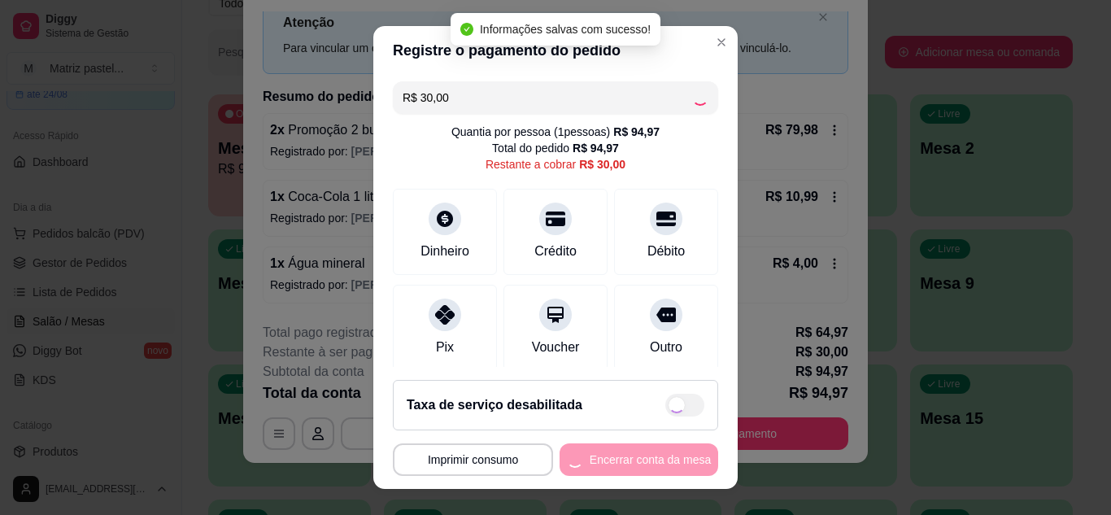
type input "R$ 0,00"
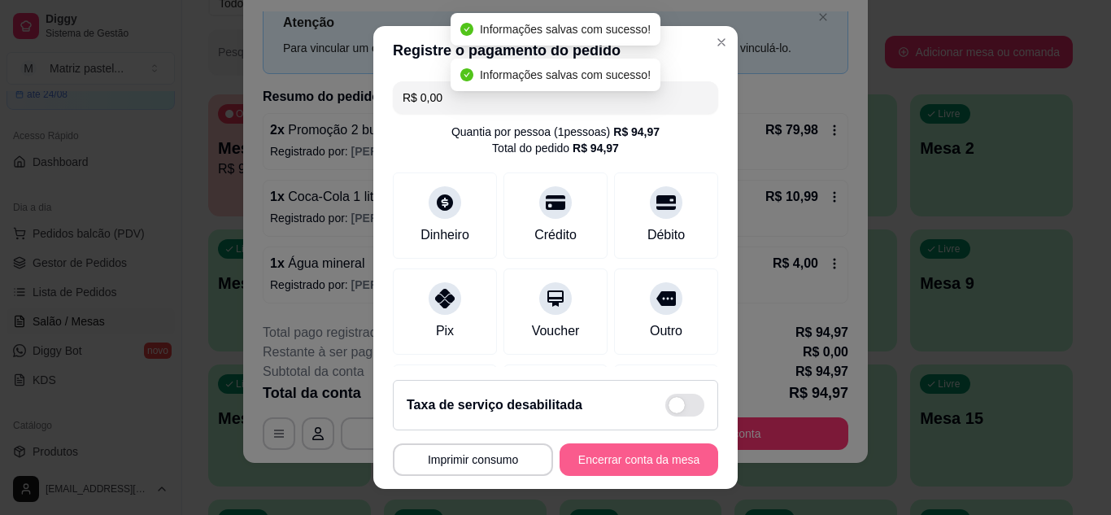
click at [598, 461] on button "Encerrar conta da mesa" at bounding box center [639, 459] width 159 height 33
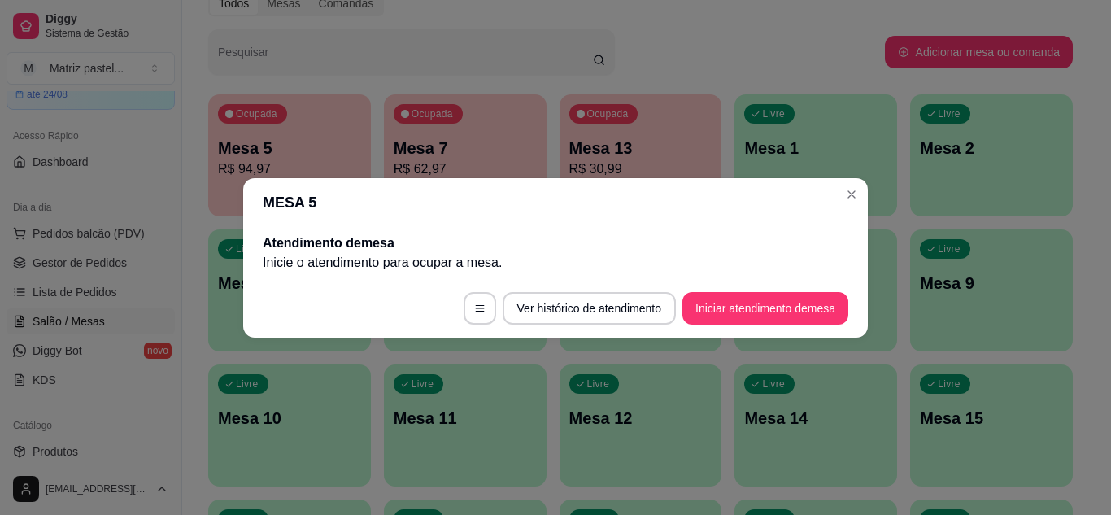
scroll to position [0, 0]
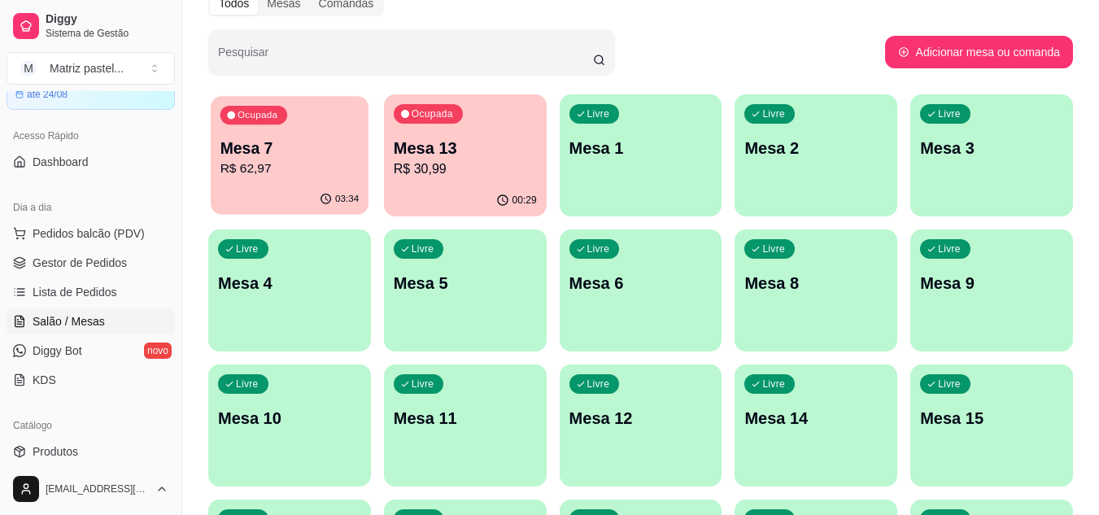
click at [275, 135] on div "Ocupada Mesa 7 R$ 62,97" at bounding box center [290, 140] width 158 height 88
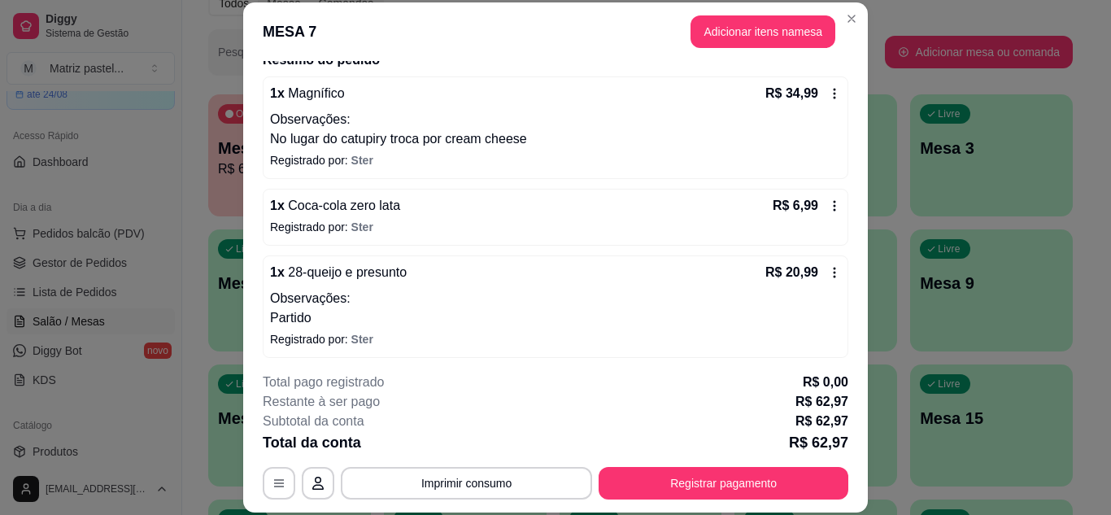
scroll to position [143, 0]
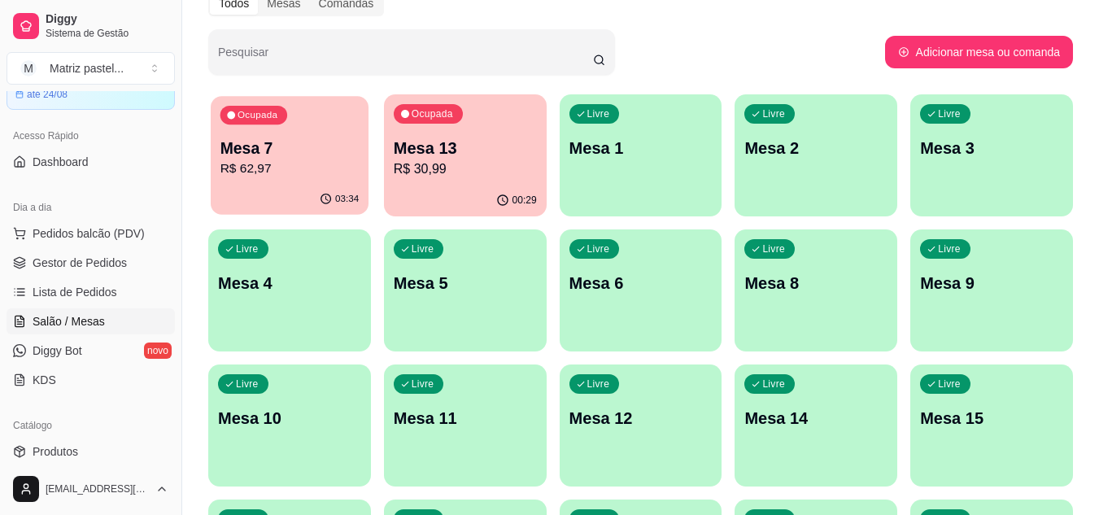
click at [340, 124] on div "Ocupada Mesa 7 R$ 62,97" at bounding box center [290, 140] width 158 height 88
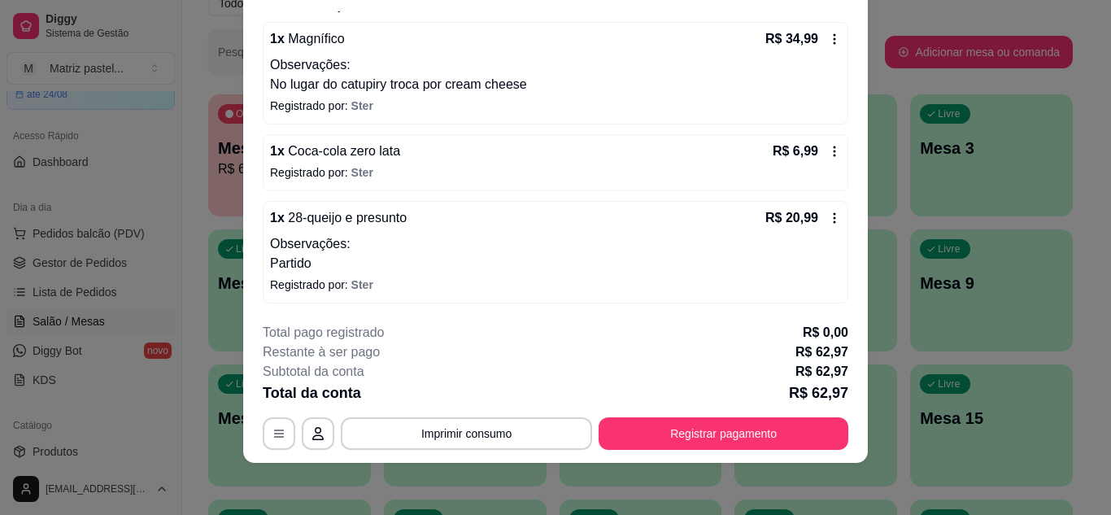
drag, startPoint x: 635, startPoint y: 450, endPoint x: 650, endPoint y: 438, distance: 19.1
click at [635, 456] on footer "**********" at bounding box center [555, 386] width 625 height 153
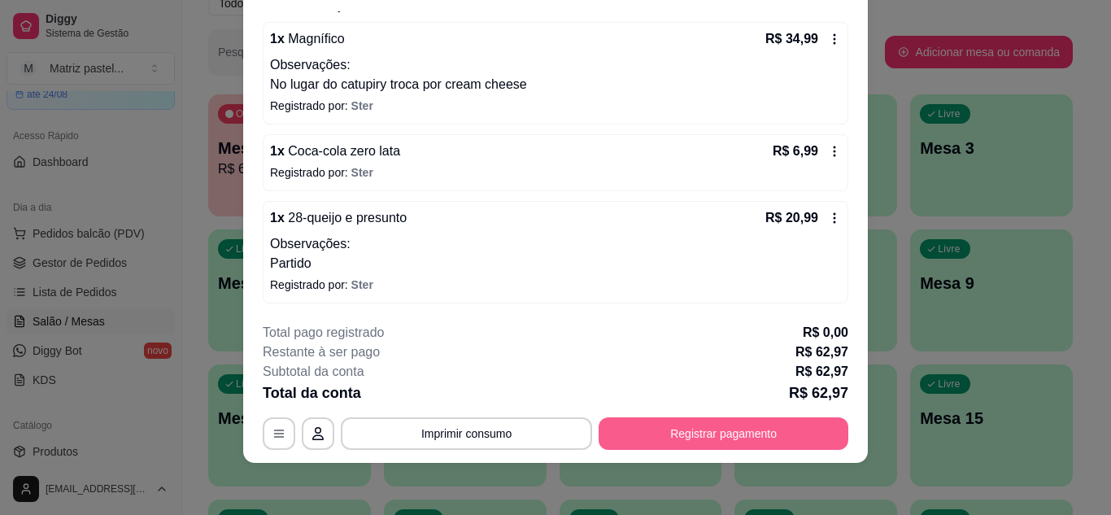
click at [652, 435] on button "Registrar pagamento" at bounding box center [724, 433] width 250 height 33
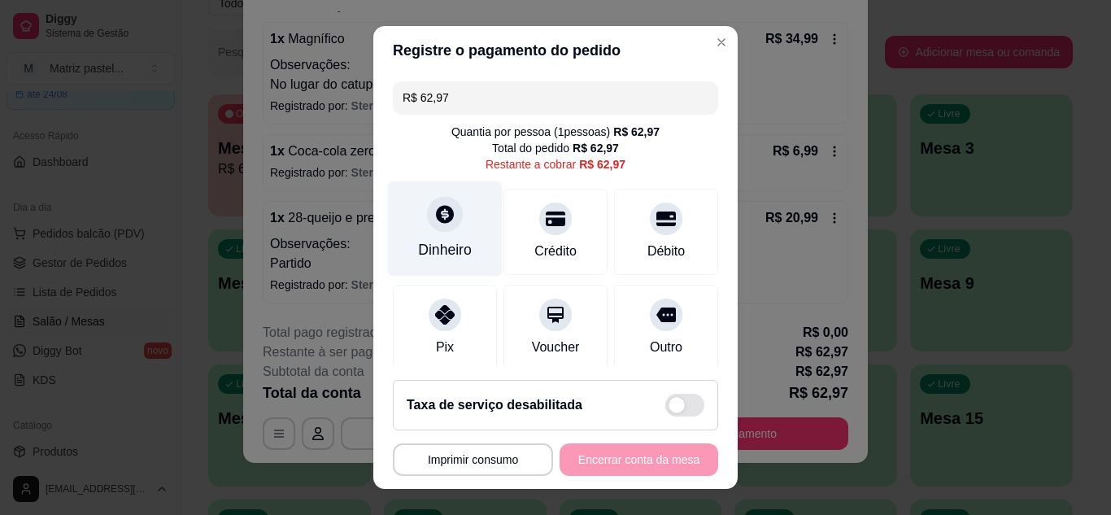
click at [442, 229] on div at bounding box center [445, 214] width 36 height 36
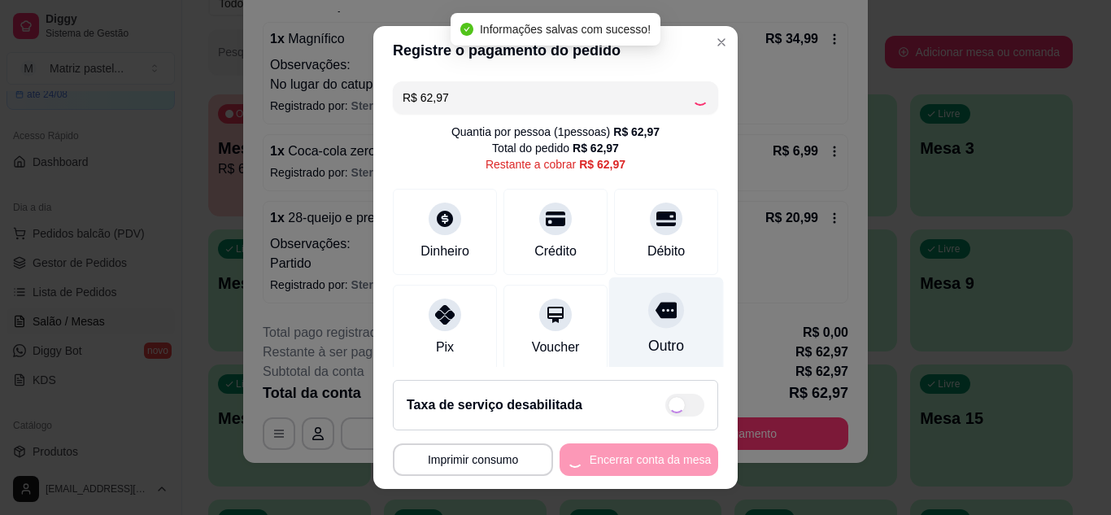
type input "R$ 0,00"
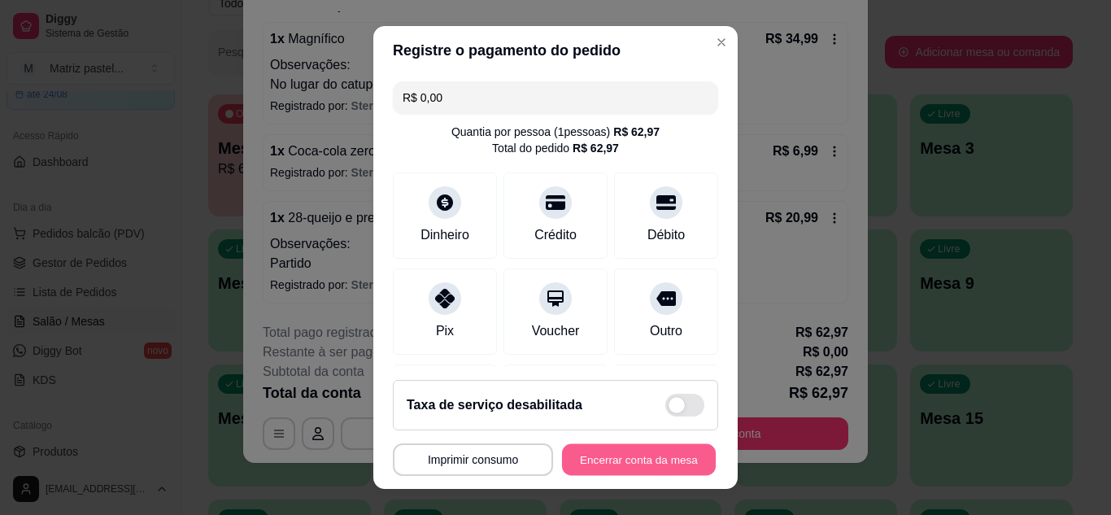
click at [658, 457] on button "Encerrar conta da mesa" at bounding box center [639, 460] width 154 height 32
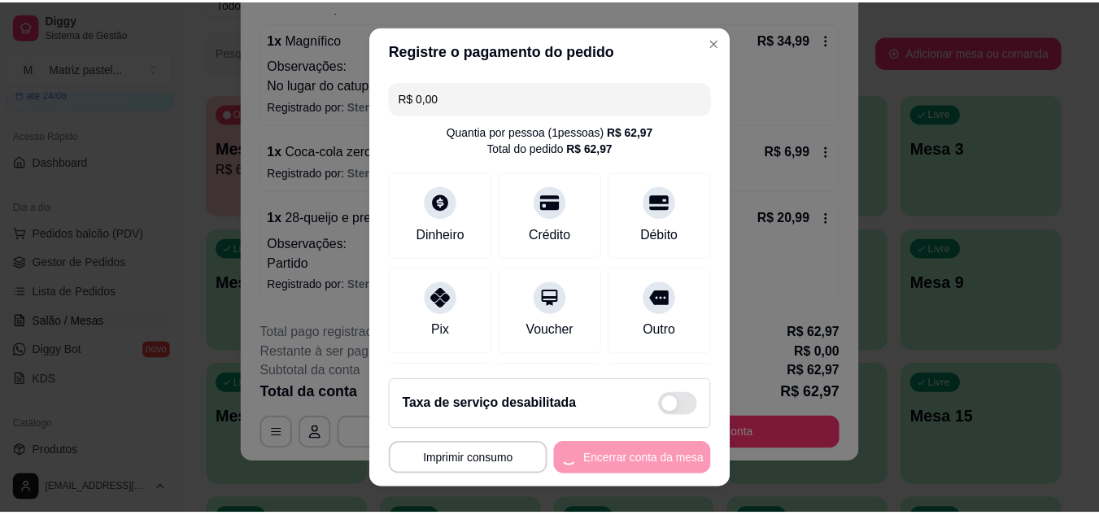
scroll to position [0, 0]
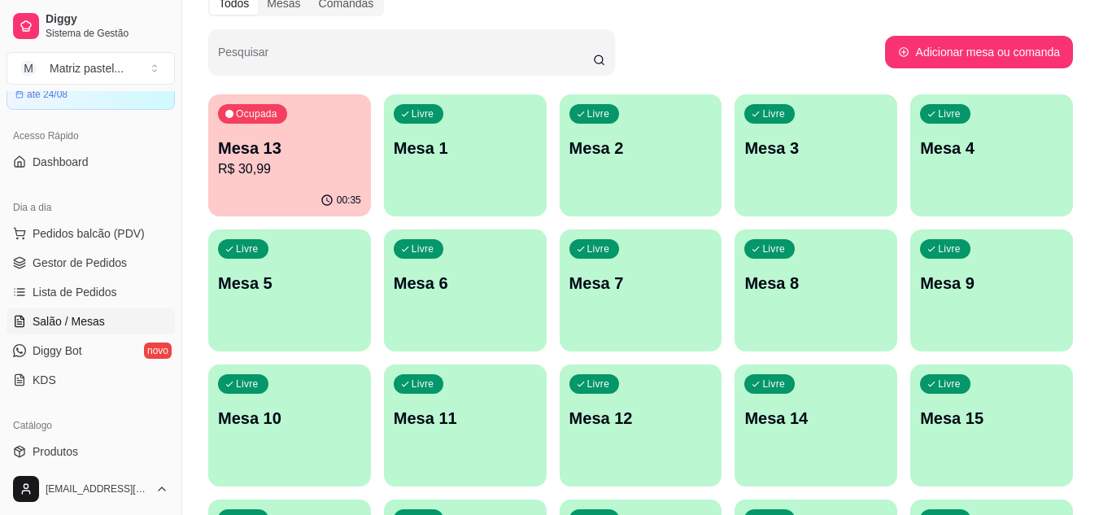
click at [290, 148] on p "Mesa 13" at bounding box center [289, 148] width 143 height 23
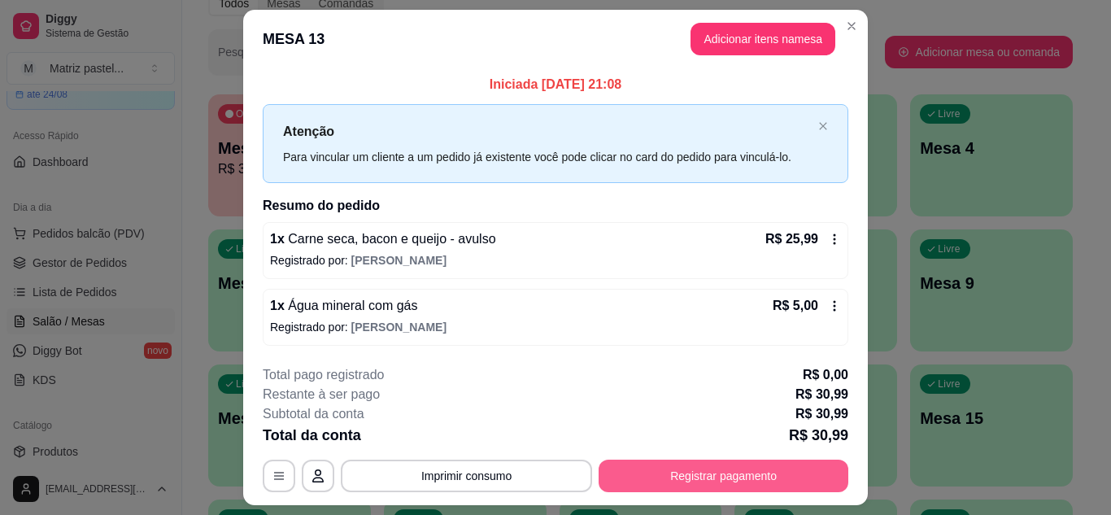
click at [677, 481] on button "Registrar pagamento" at bounding box center [724, 476] width 250 height 33
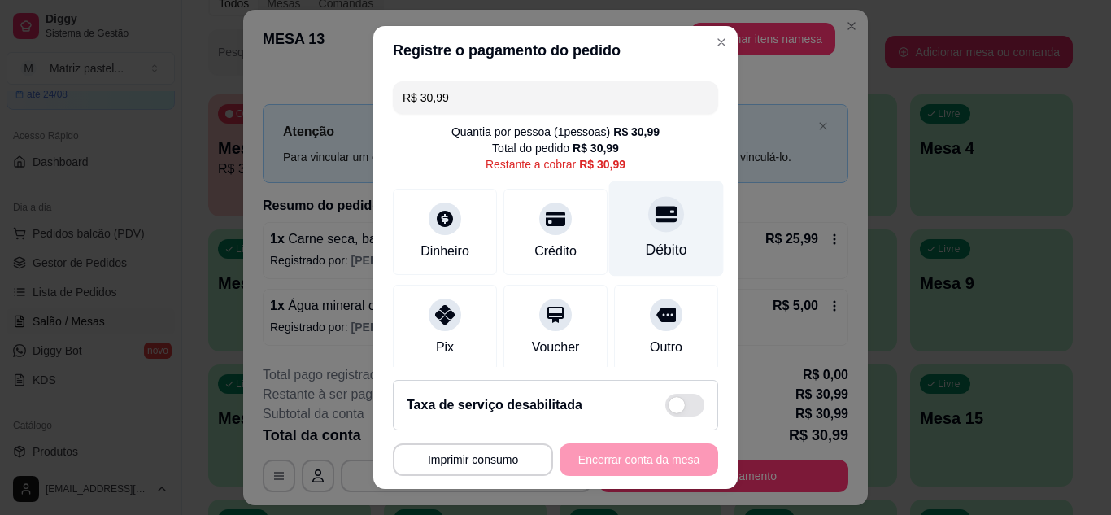
click at [656, 225] on icon at bounding box center [666, 213] width 21 height 21
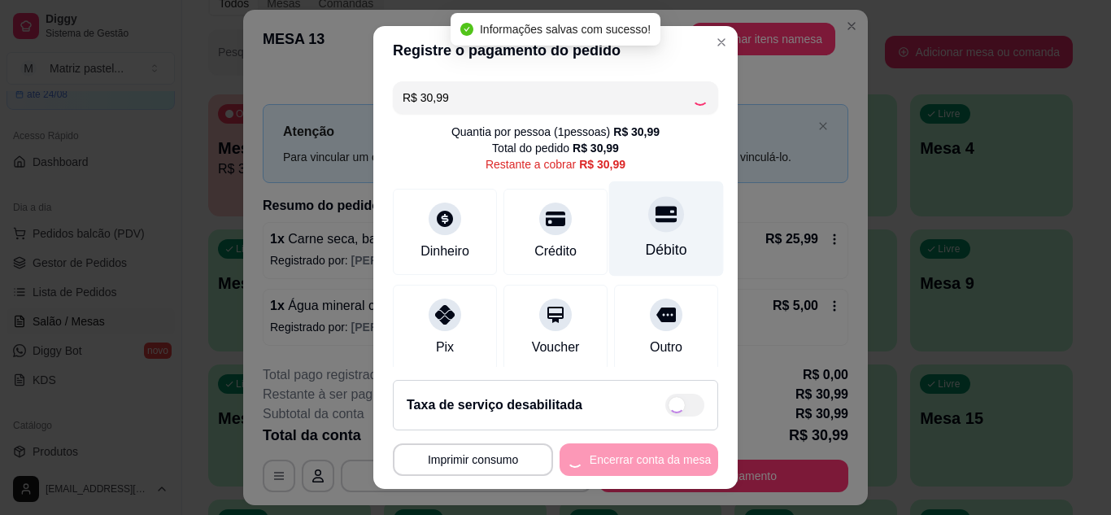
type input "R$ 0,00"
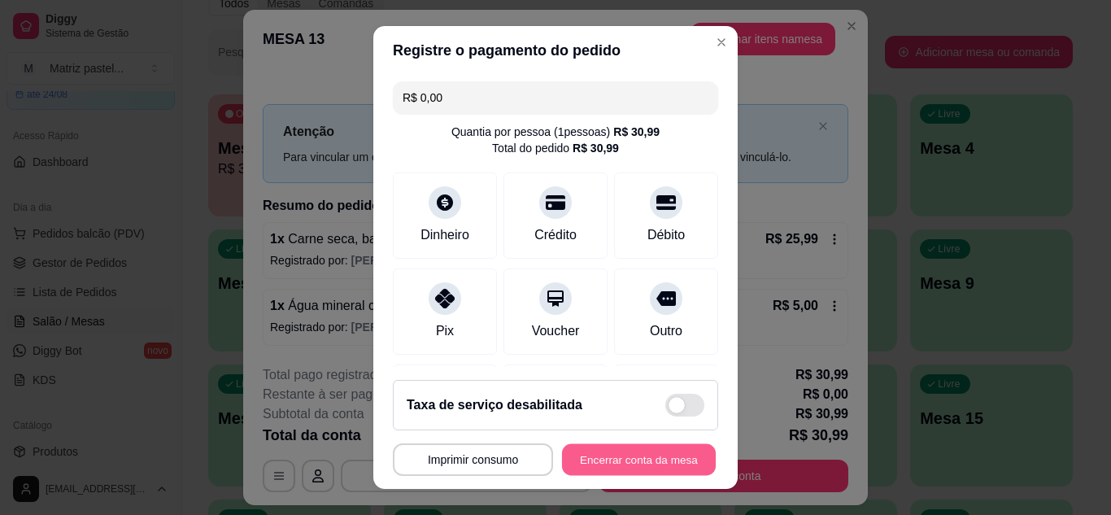
click at [622, 444] on button "Encerrar conta da mesa" at bounding box center [639, 460] width 154 height 32
click at [620, 462] on button "Encerrar conta da mesa" at bounding box center [639, 459] width 159 height 33
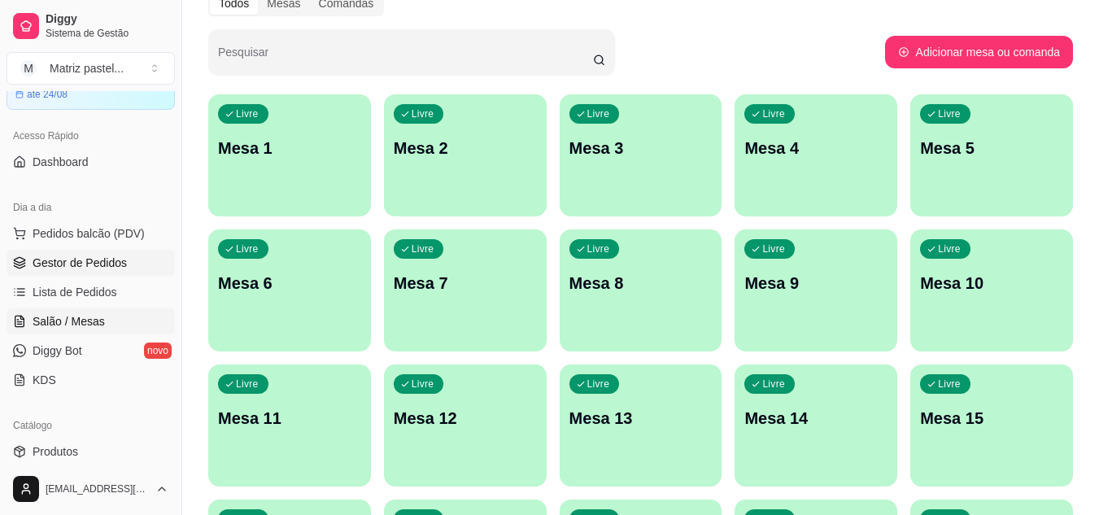
click at [53, 273] on link "Gestor de Pedidos" at bounding box center [91, 263] width 168 height 26
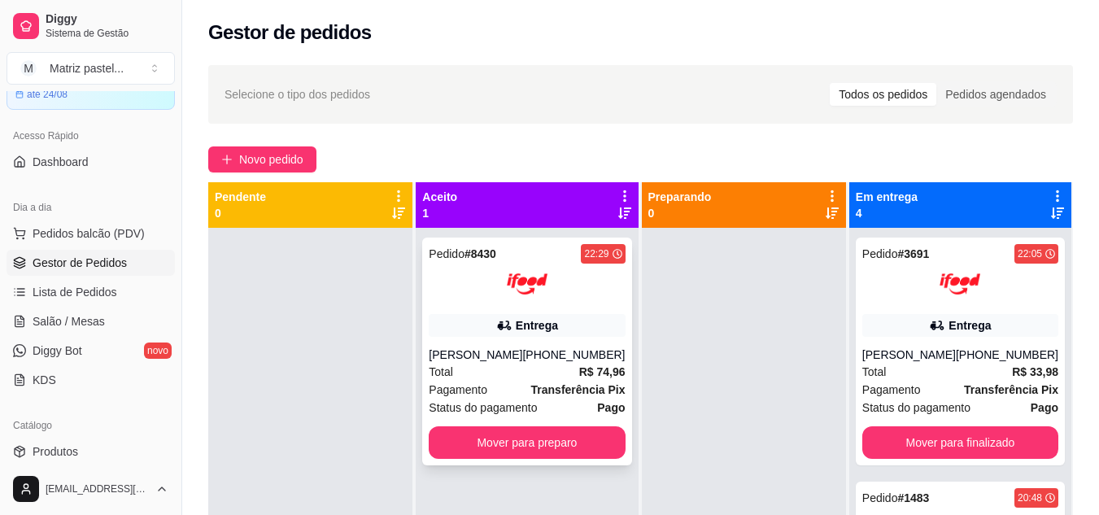
click at [559, 425] on div "Pedido # 8430 22:29 Entrega Gracielli Rocha (08) 00705-3040 Total R$ 74,96 Paga…" at bounding box center [526, 352] width 209 height 228
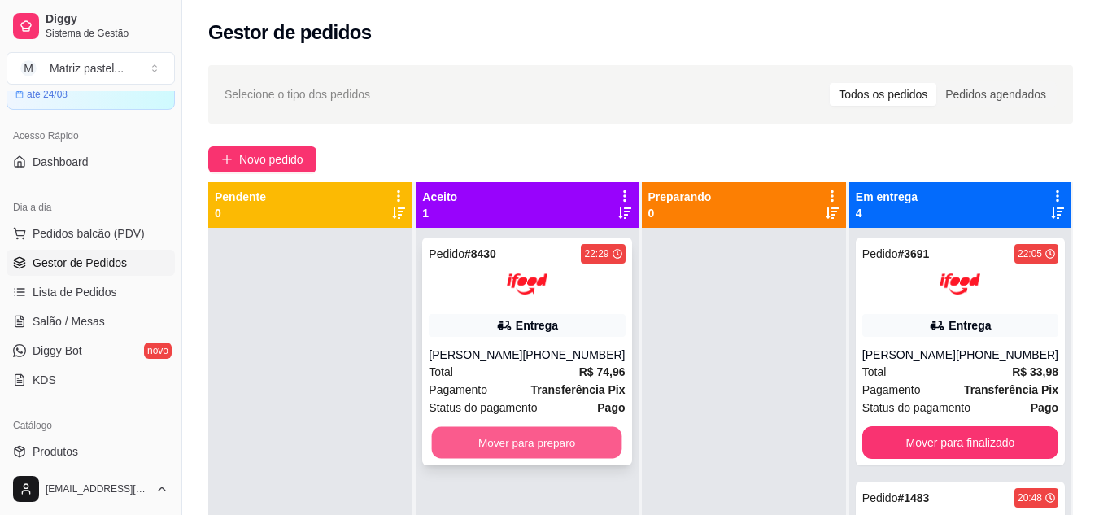
click at [591, 430] on button "Mover para preparo" at bounding box center [527, 443] width 190 height 32
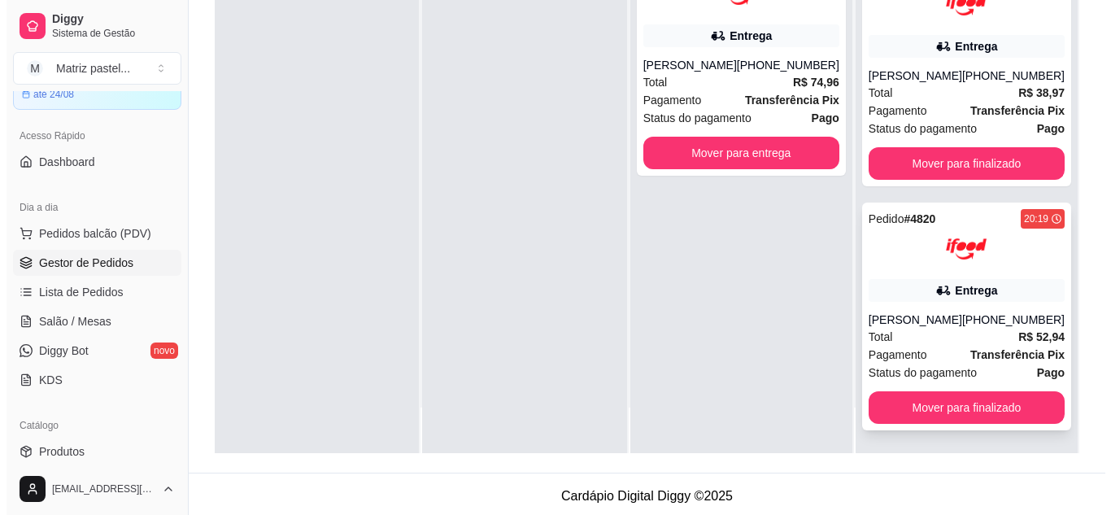
scroll to position [248, 0]
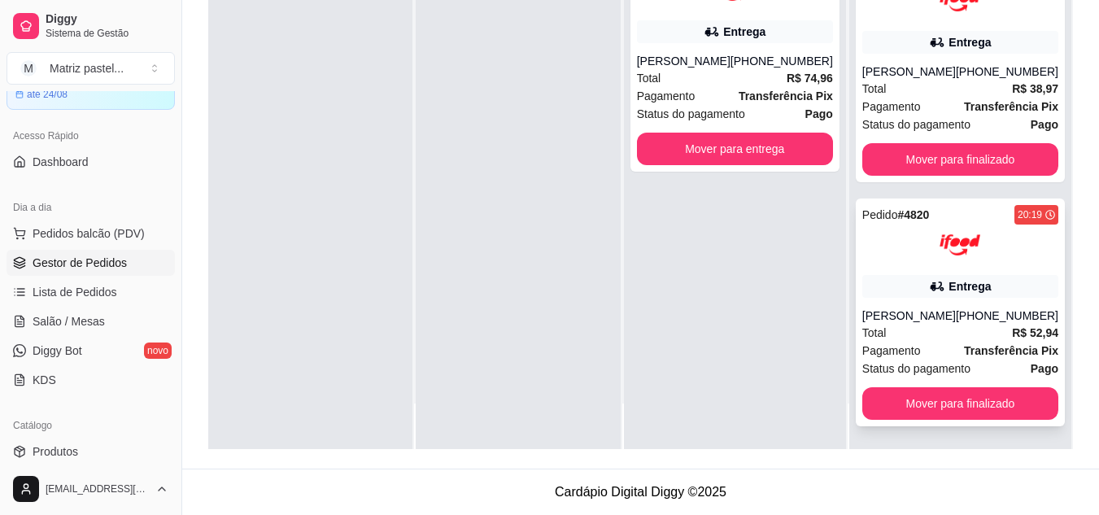
click at [911, 231] on div at bounding box center [960, 245] width 196 height 41
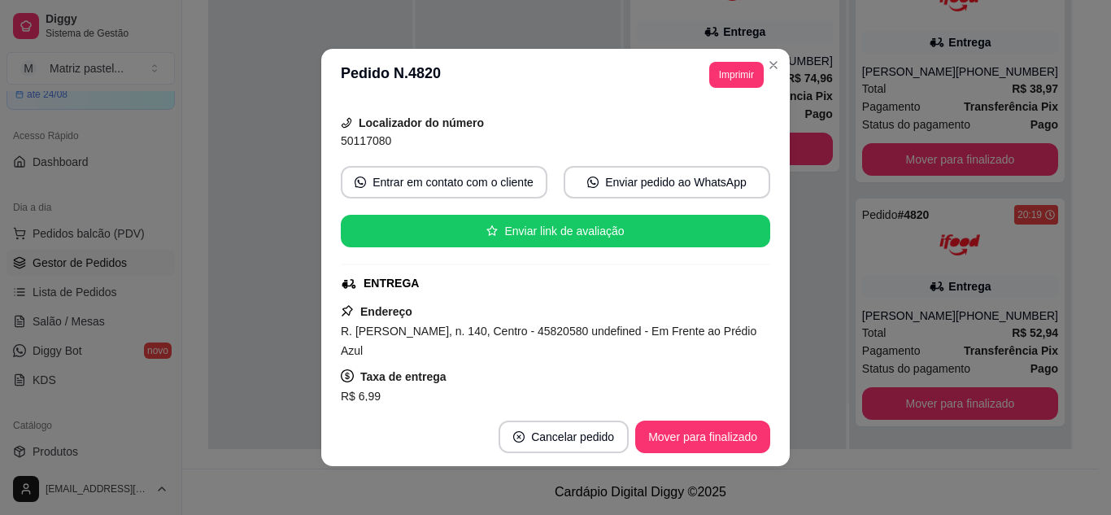
scroll to position [163, 0]
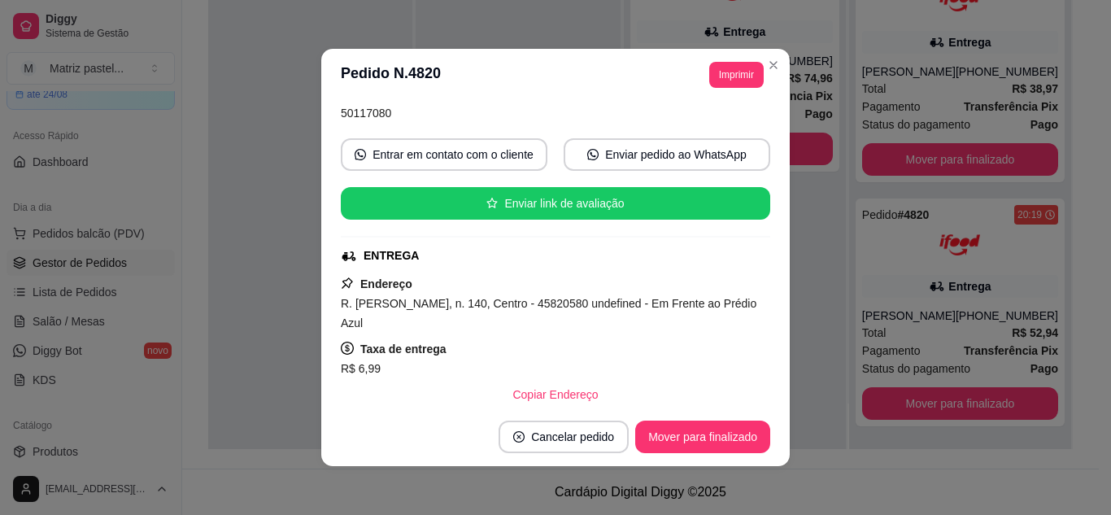
click at [672, 454] on footer "Cancelar pedido Mover para finalizado" at bounding box center [555, 437] width 469 height 59
click at [683, 445] on button "Mover para finalizado" at bounding box center [702, 437] width 135 height 33
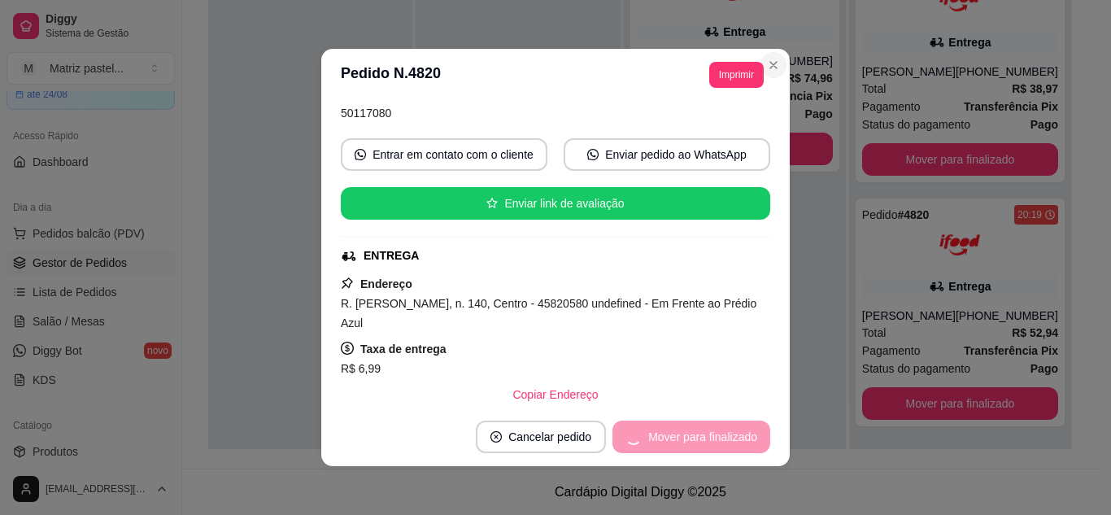
scroll to position [125, 0]
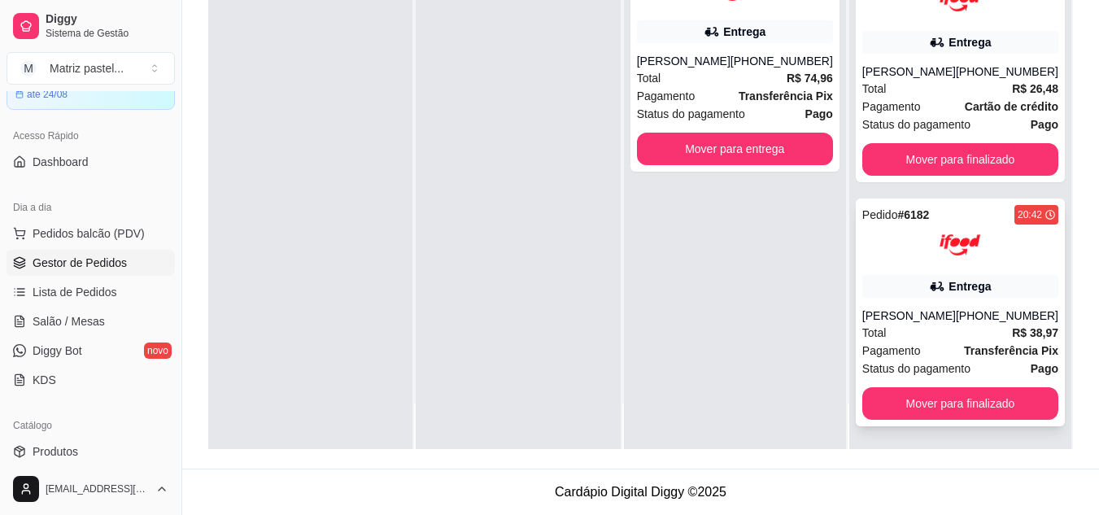
click at [916, 235] on div at bounding box center [960, 245] width 196 height 41
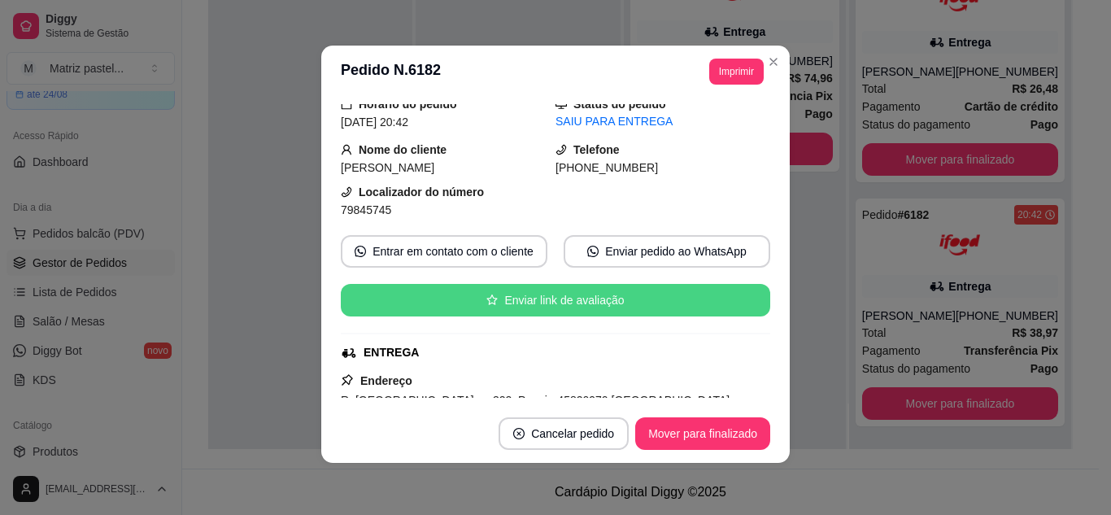
scroll to position [163, 0]
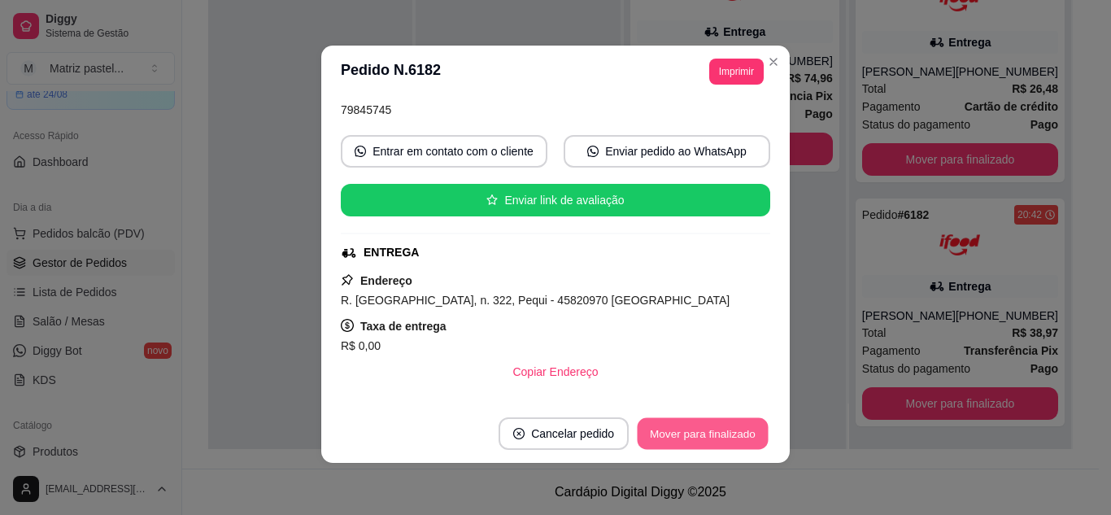
click at [682, 443] on button "Mover para finalizado" at bounding box center [703, 434] width 131 height 32
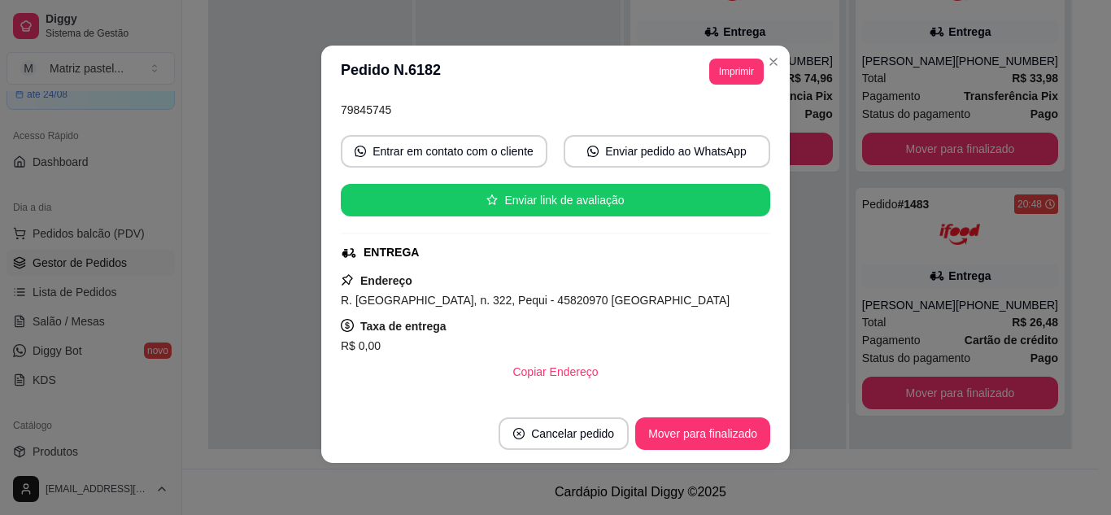
scroll to position [125, 0]
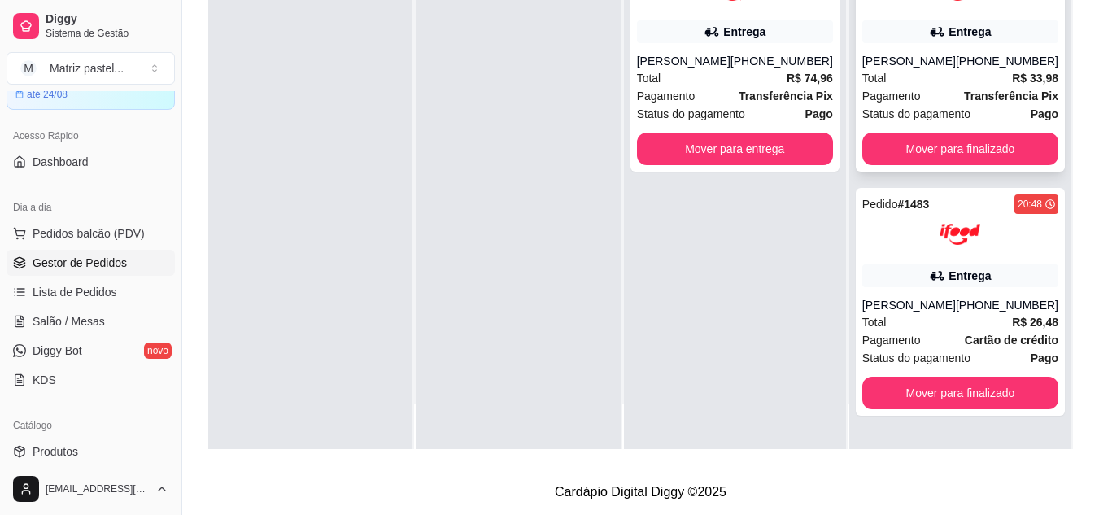
click at [913, 53] on div "João vitor Marques" at bounding box center [909, 61] width 94 height 16
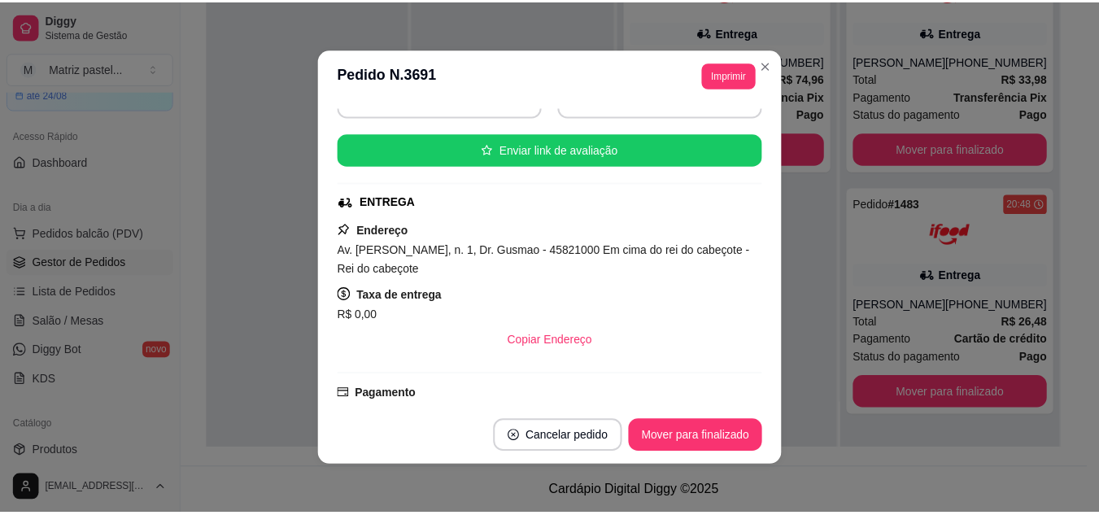
scroll to position [244, 0]
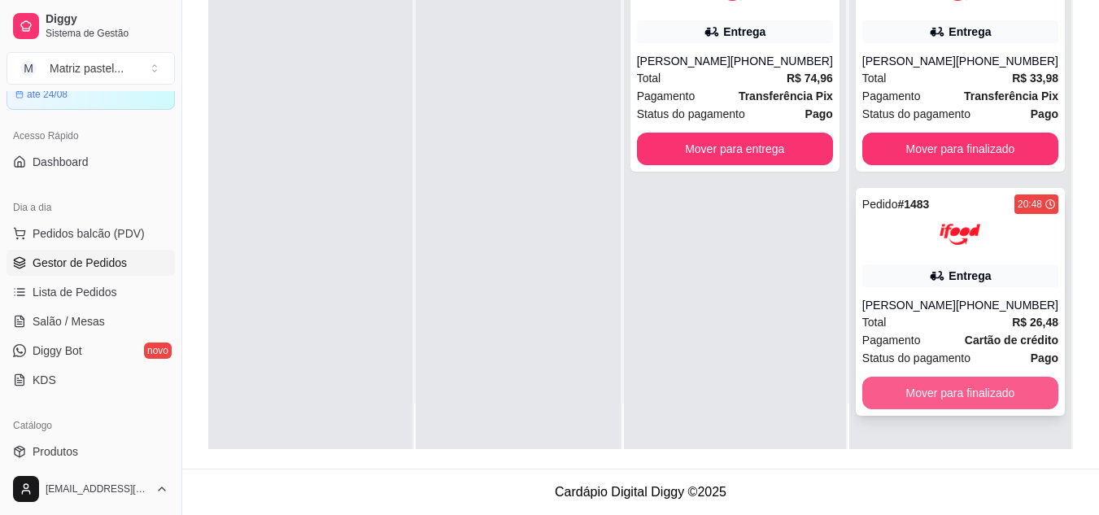
click at [886, 406] on button "Mover para finalizado" at bounding box center [960, 393] width 196 height 33
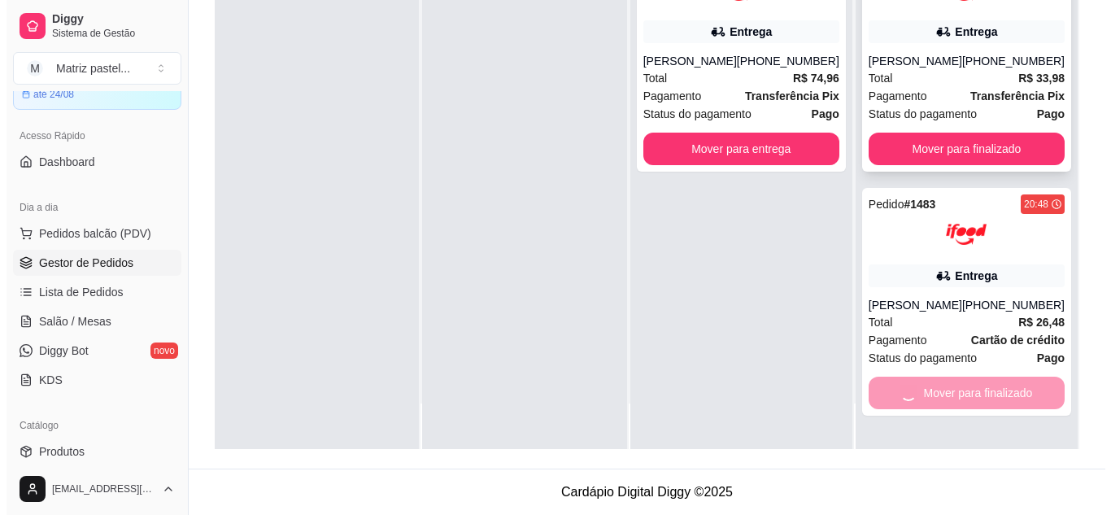
scroll to position [0, 0]
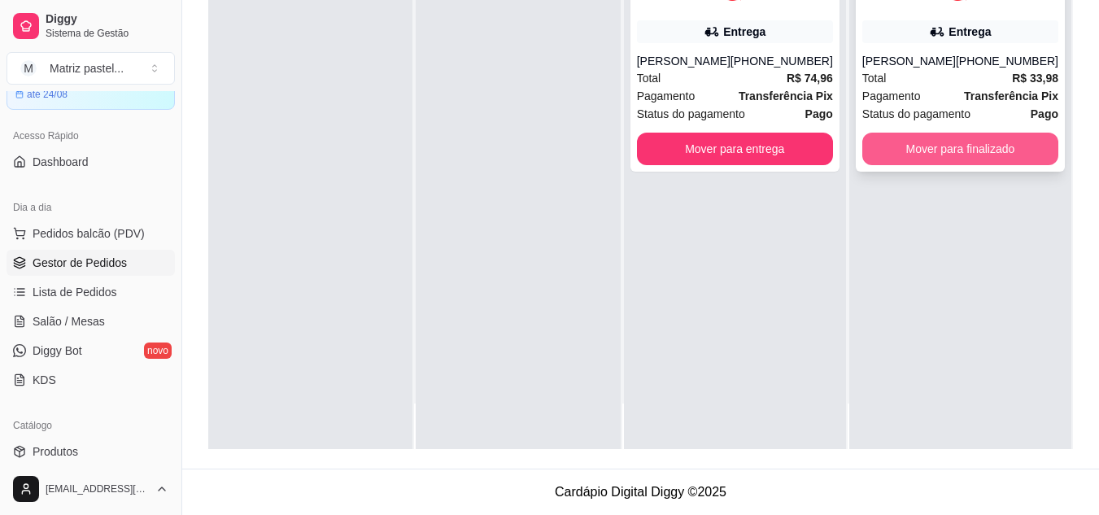
click at [923, 154] on button "Mover para finalizado" at bounding box center [960, 149] width 196 height 33
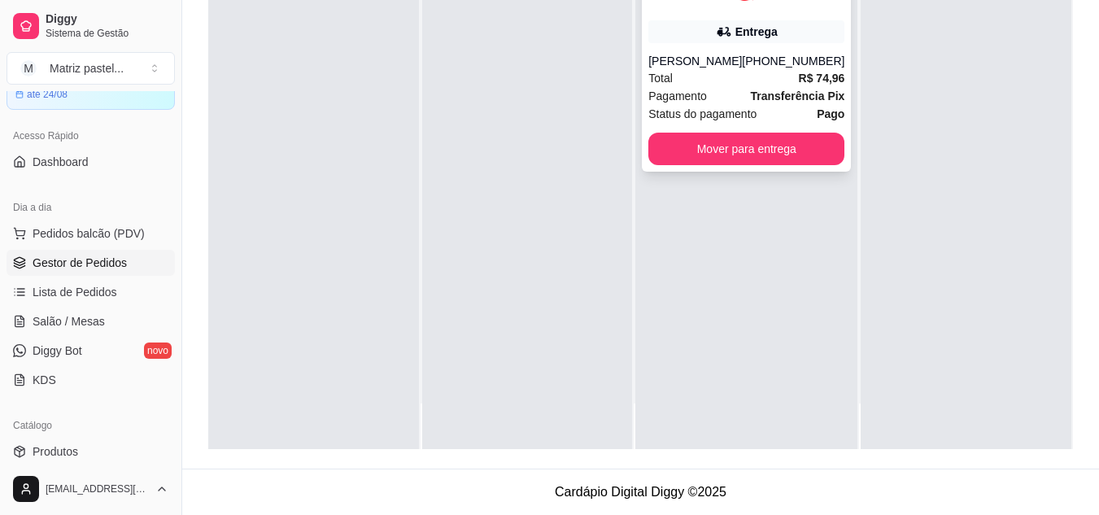
click at [672, 59] on div "Gracielli Rocha" at bounding box center [695, 61] width 94 height 16
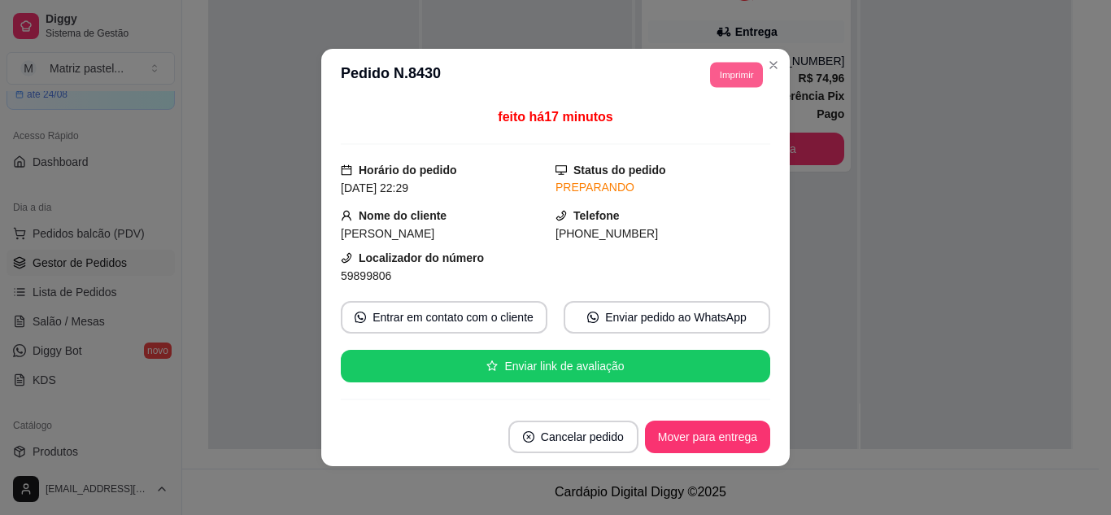
click at [744, 83] on button "Imprimir" at bounding box center [736, 74] width 53 height 25
click at [721, 132] on button "IMPRESSORA" at bounding box center [700, 132] width 118 height 26
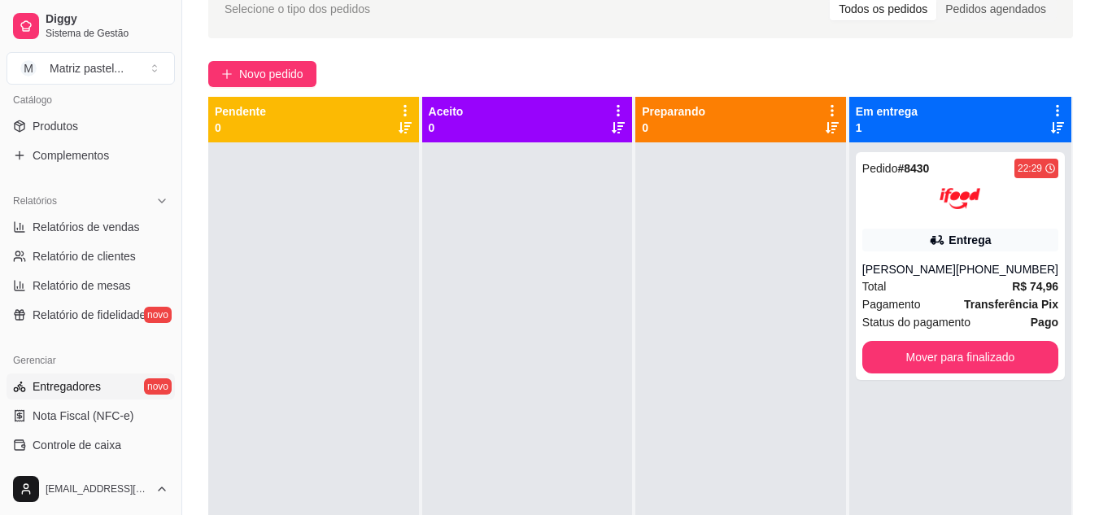
scroll to position [488, 0]
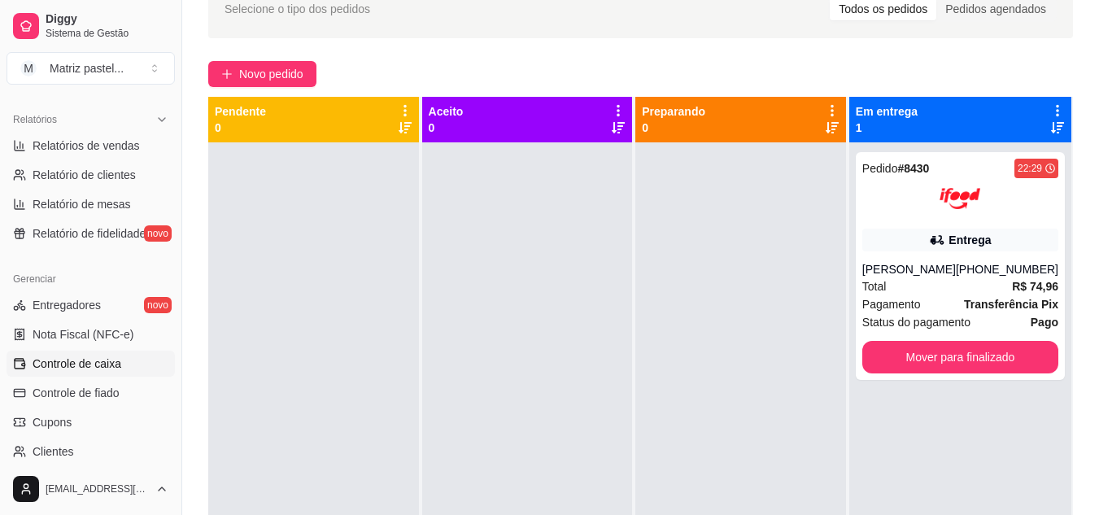
click at [81, 370] on span "Controle de caixa" at bounding box center [77, 364] width 89 height 16
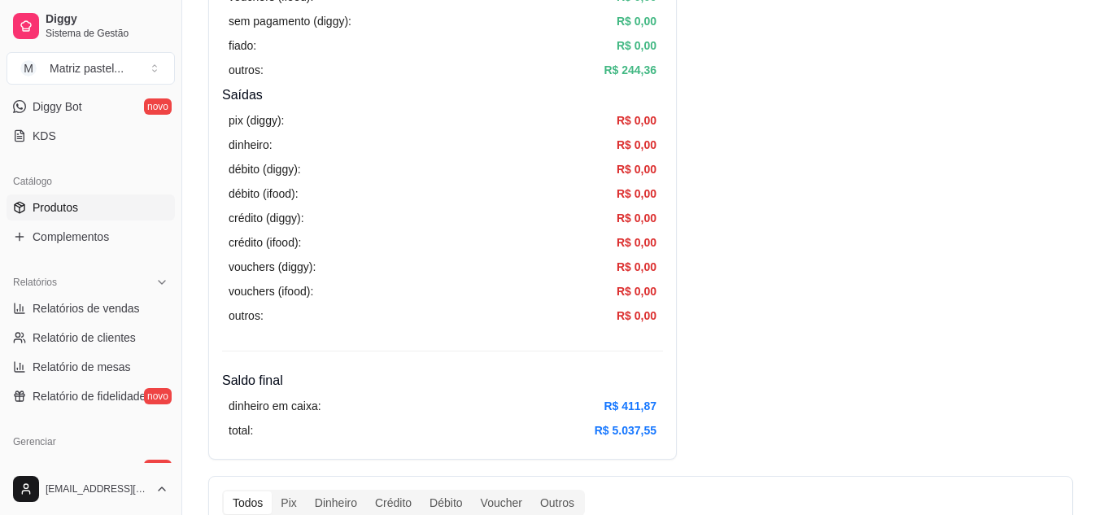
scroll to position [163, 0]
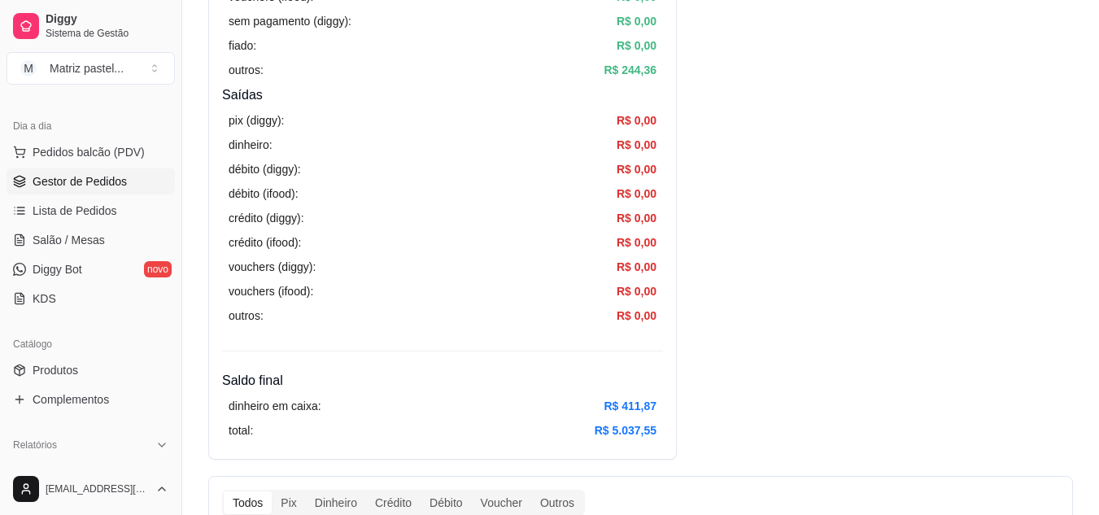
click at [94, 179] on span "Gestor de Pedidos" at bounding box center [80, 181] width 94 height 16
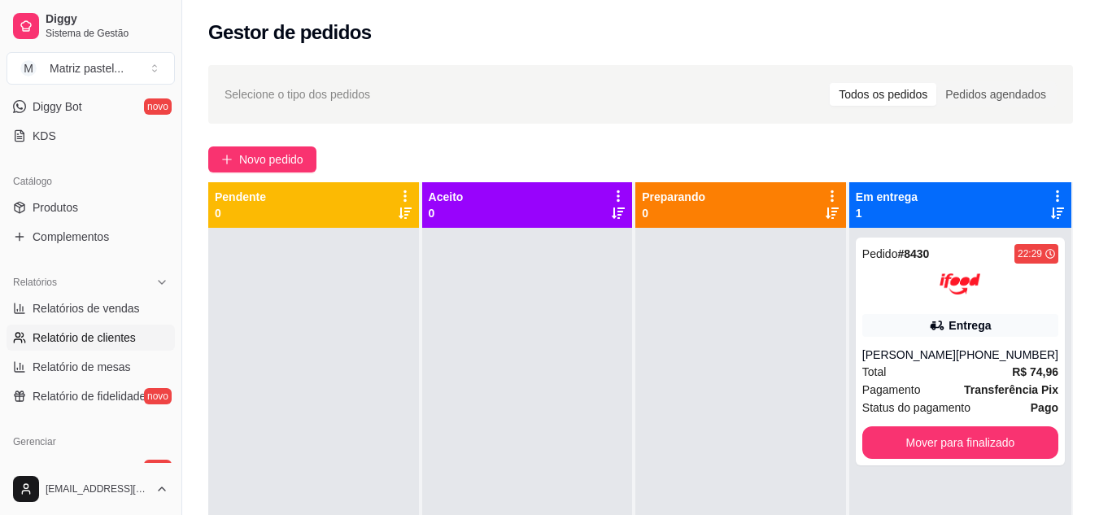
scroll to position [407, 0]
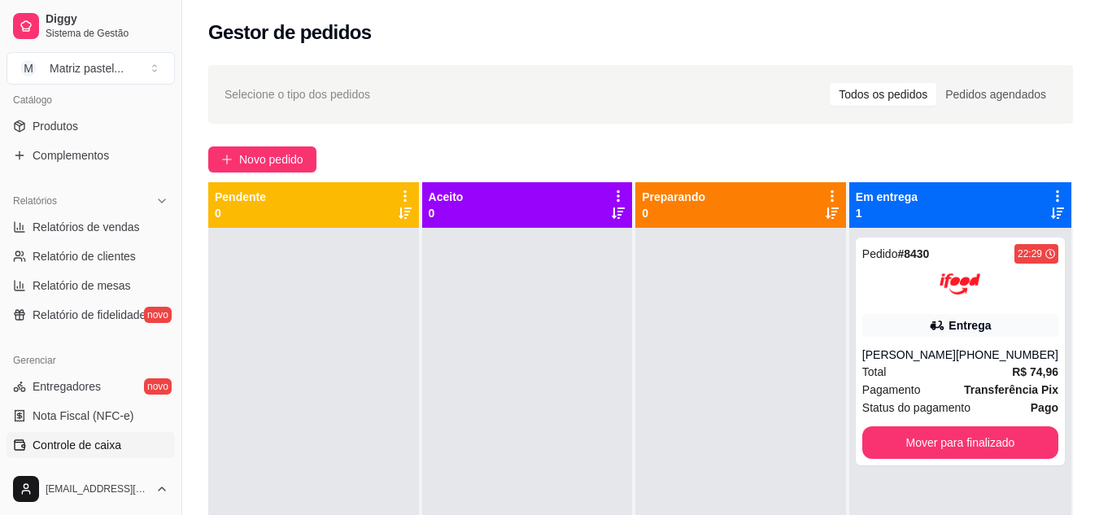
click at [94, 441] on span "Controle de caixa" at bounding box center [77, 445] width 89 height 16
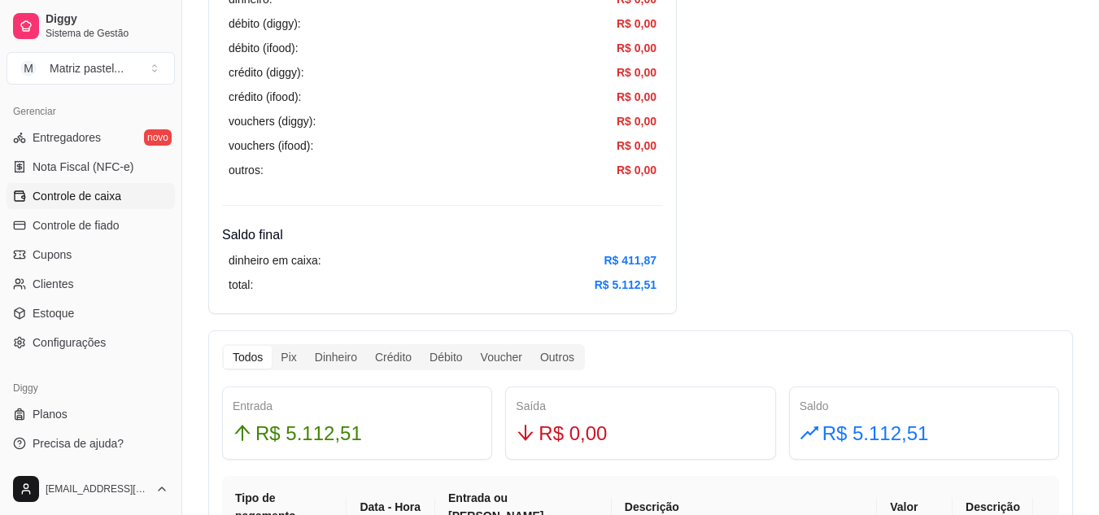
scroll to position [651, 0]
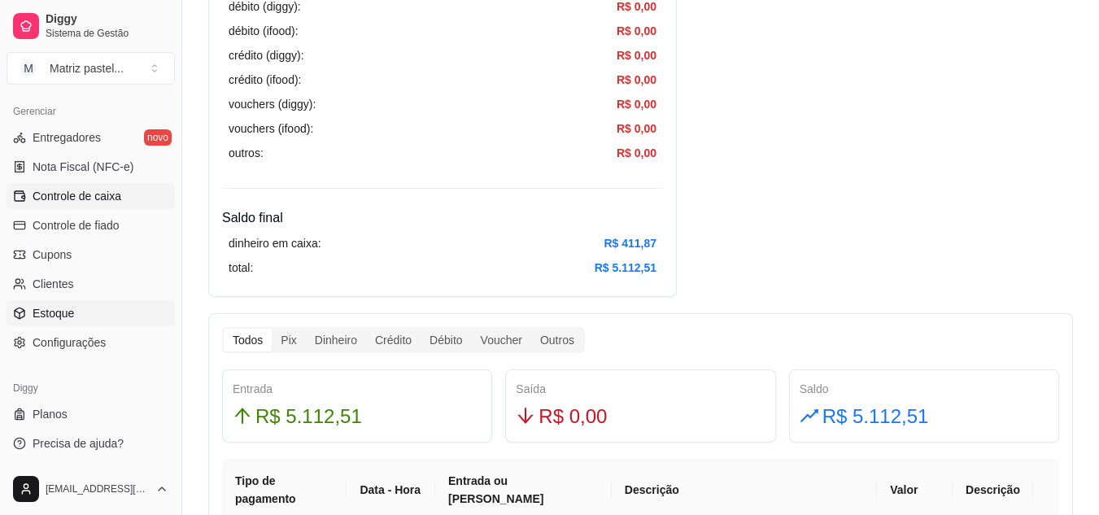
click at [55, 316] on span "Estoque" at bounding box center [53, 313] width 41 height 16
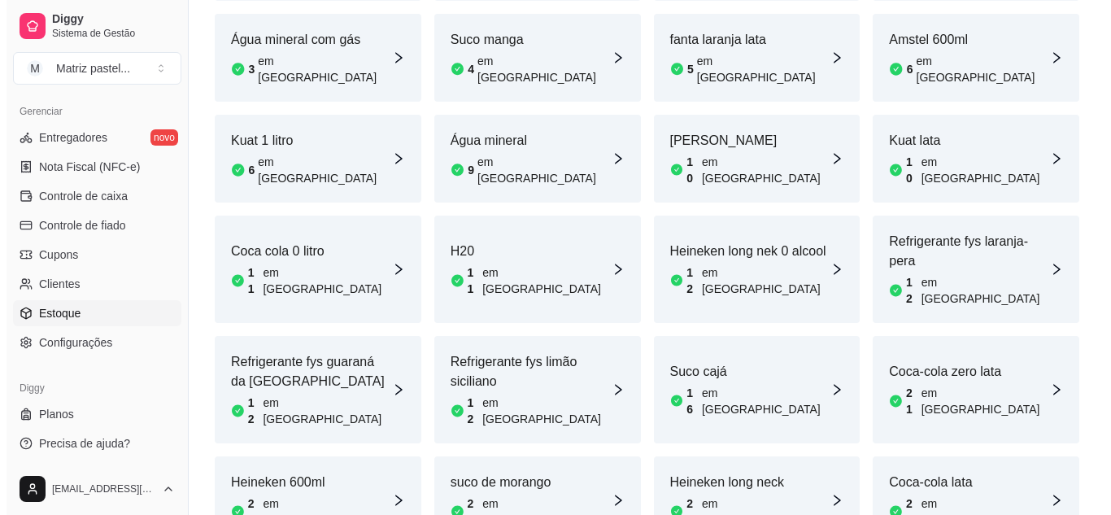
scroll to position [888, 0]
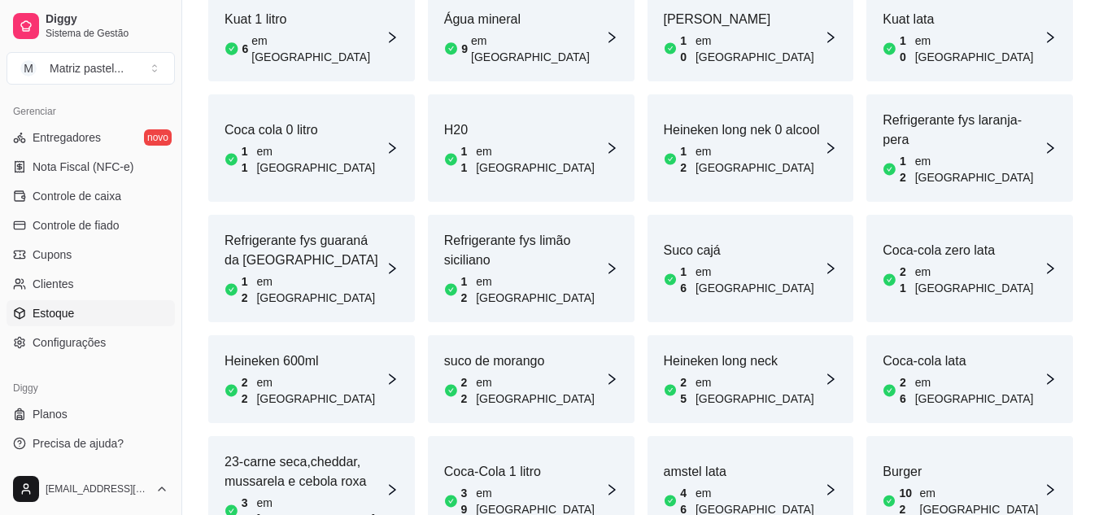
click at [260, 452] on article "23-carne seca,cheddar, mussarela e cebola roxa" at bounding box center [305, 471] width 161 height 39
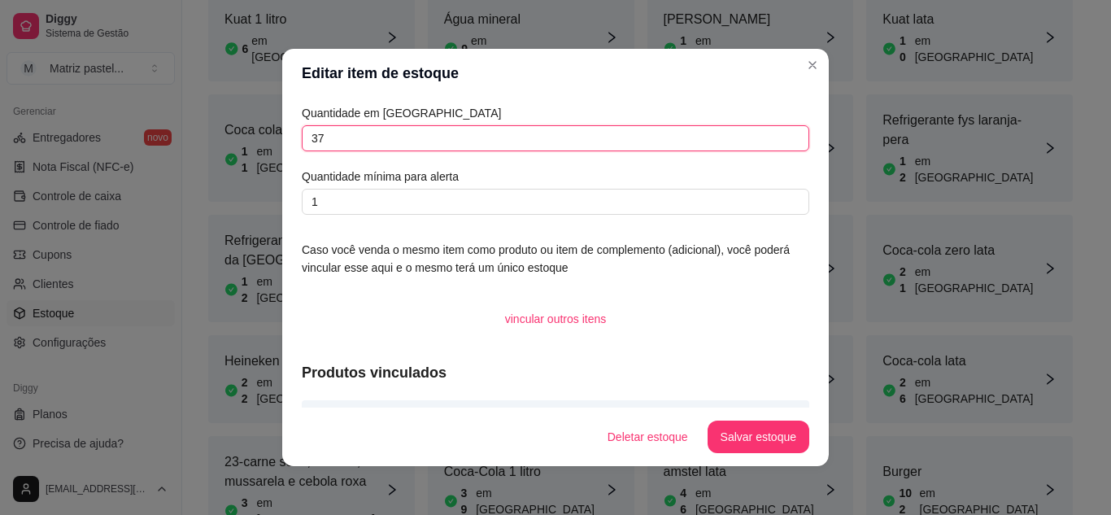
click at [350, 137] on input "37" at bounding box center [556, 138] width 508 height 26
type input "118"
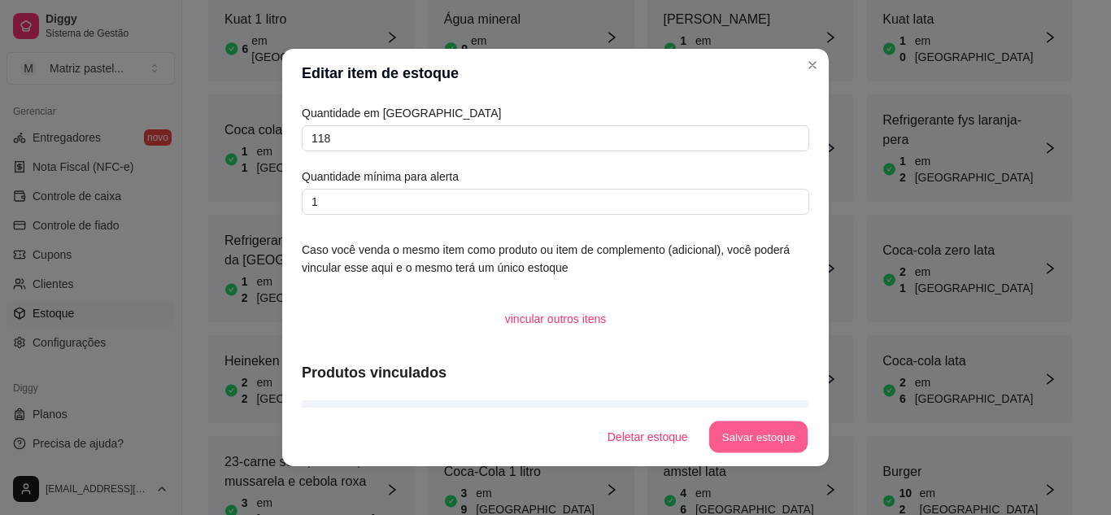
click at [789, 447] on button "Salvar estoque" at bounding box center [758, 437] width 99 height 32
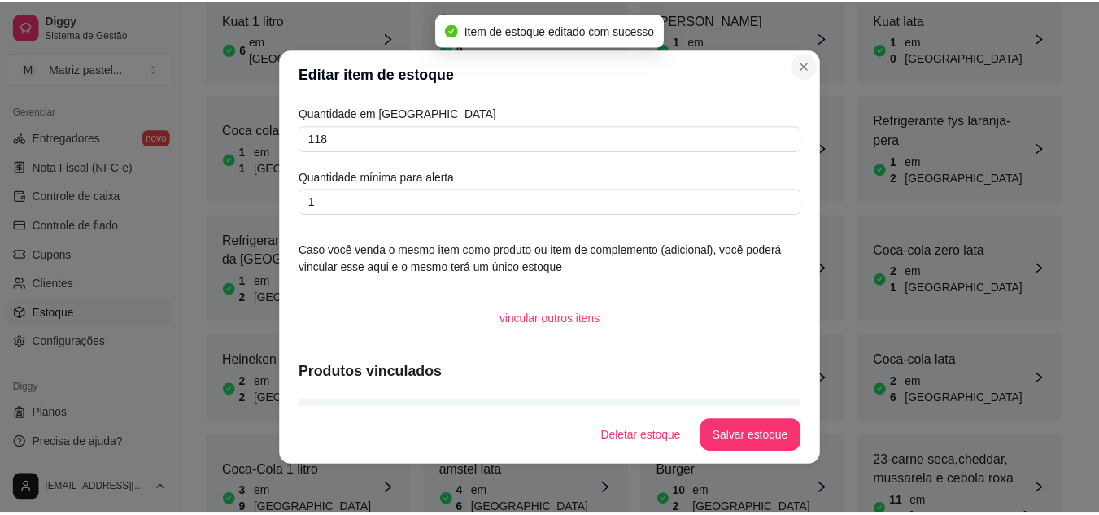
scroll to position [869, 0]
